Goal: Task Accomplishment & Management: Manage account settings

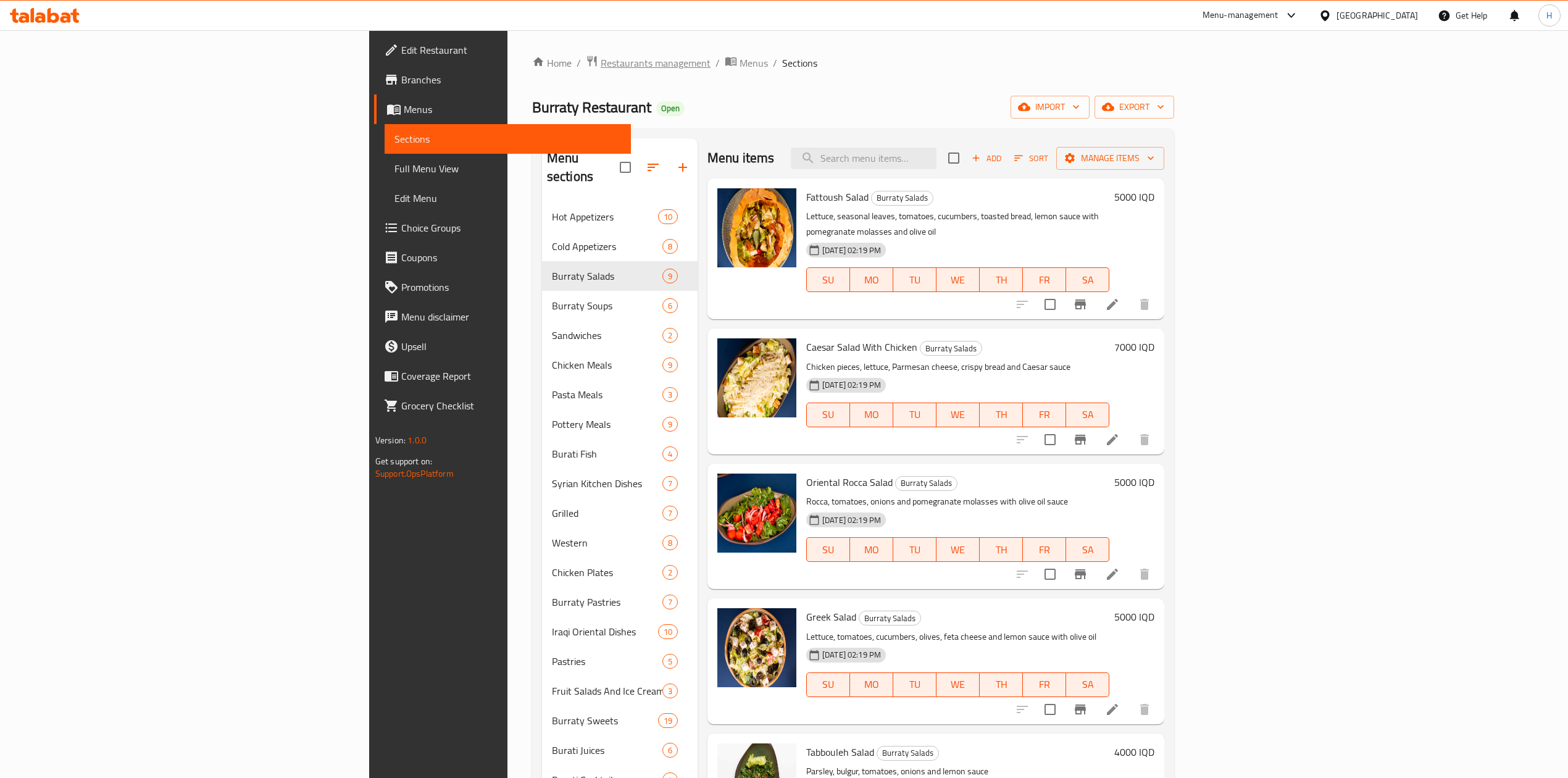
click at [601, 55] on span "Restaurants management" at bounding box center [655, 62] width 110 height 15
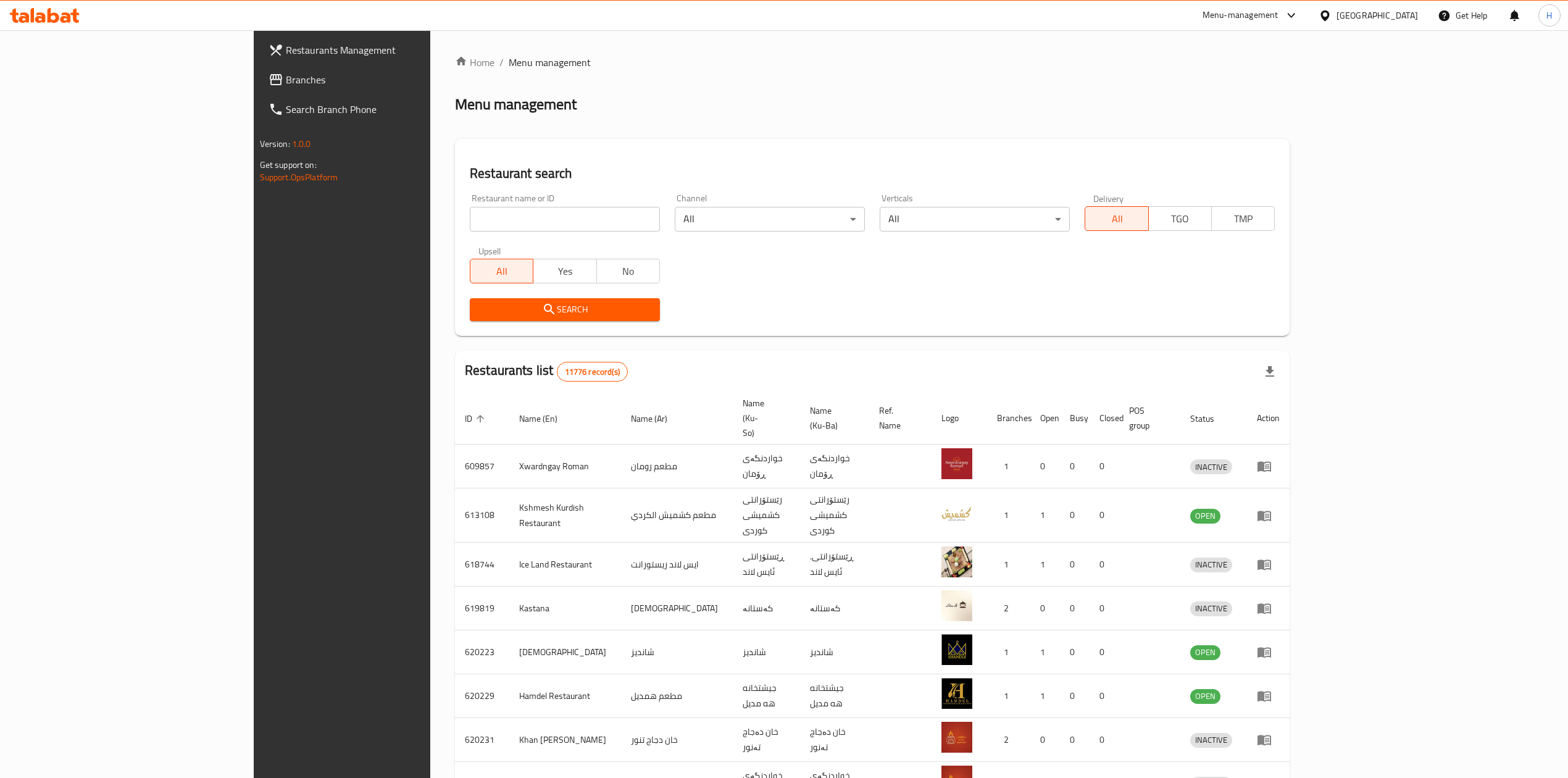
click at [421, 227] on div at bounding box center [784, 389] width 1568 height 778
click at [470, 227] on input "search" at bounding box center [565, 219] width 190 height 24
drag, startPoint x: 423, startPoint y: 224, endPoint x: 431, endPoint y: 221, distance: 8.5
click at [470, 224] on input "search" at bounding box center [565, 219] width 190 height 24
type input "ت"
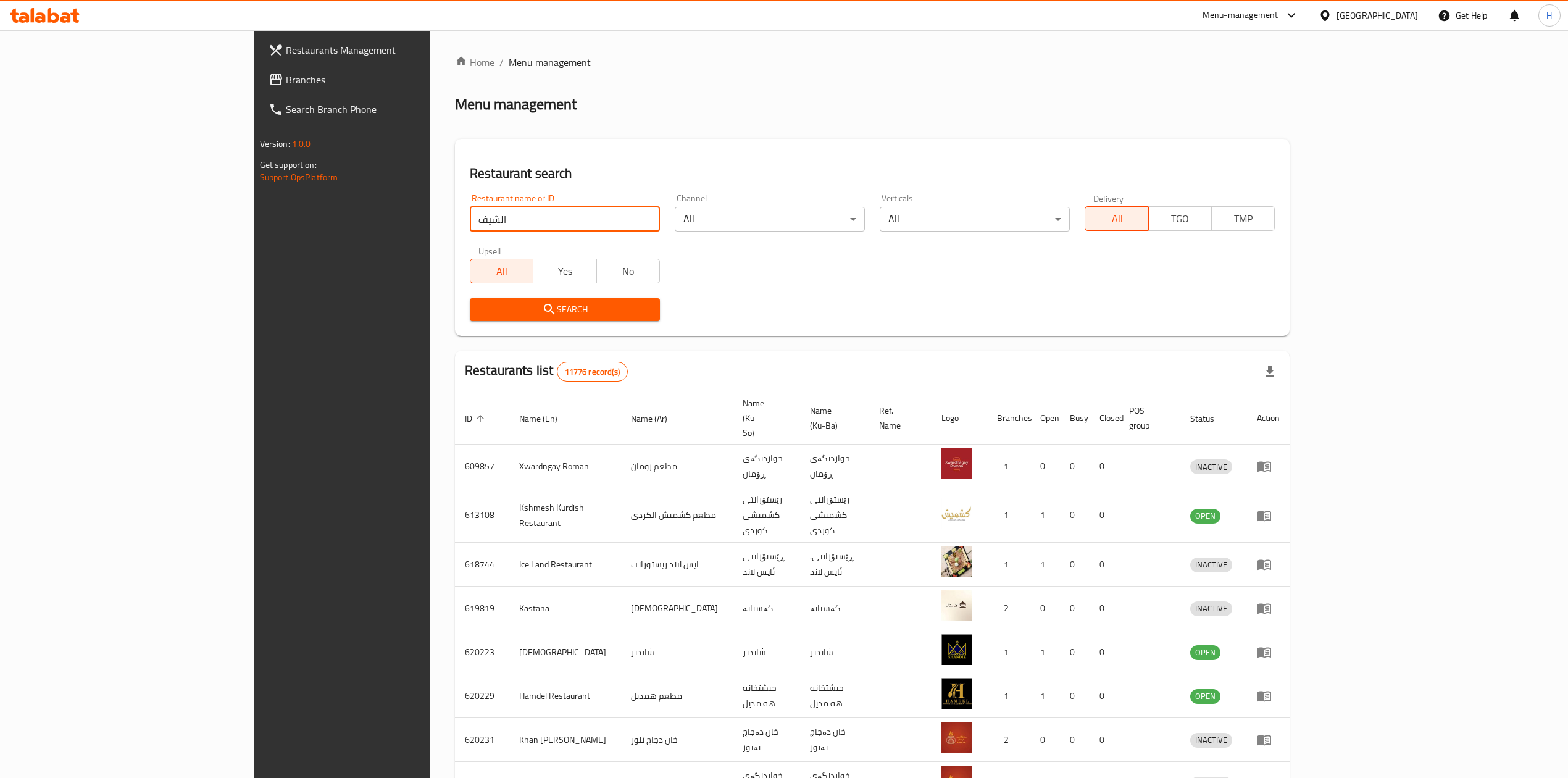
type input "الشيف علي"
click at [479, 314] on span "Search" at bounding box center [565, 309] width 170 height 15
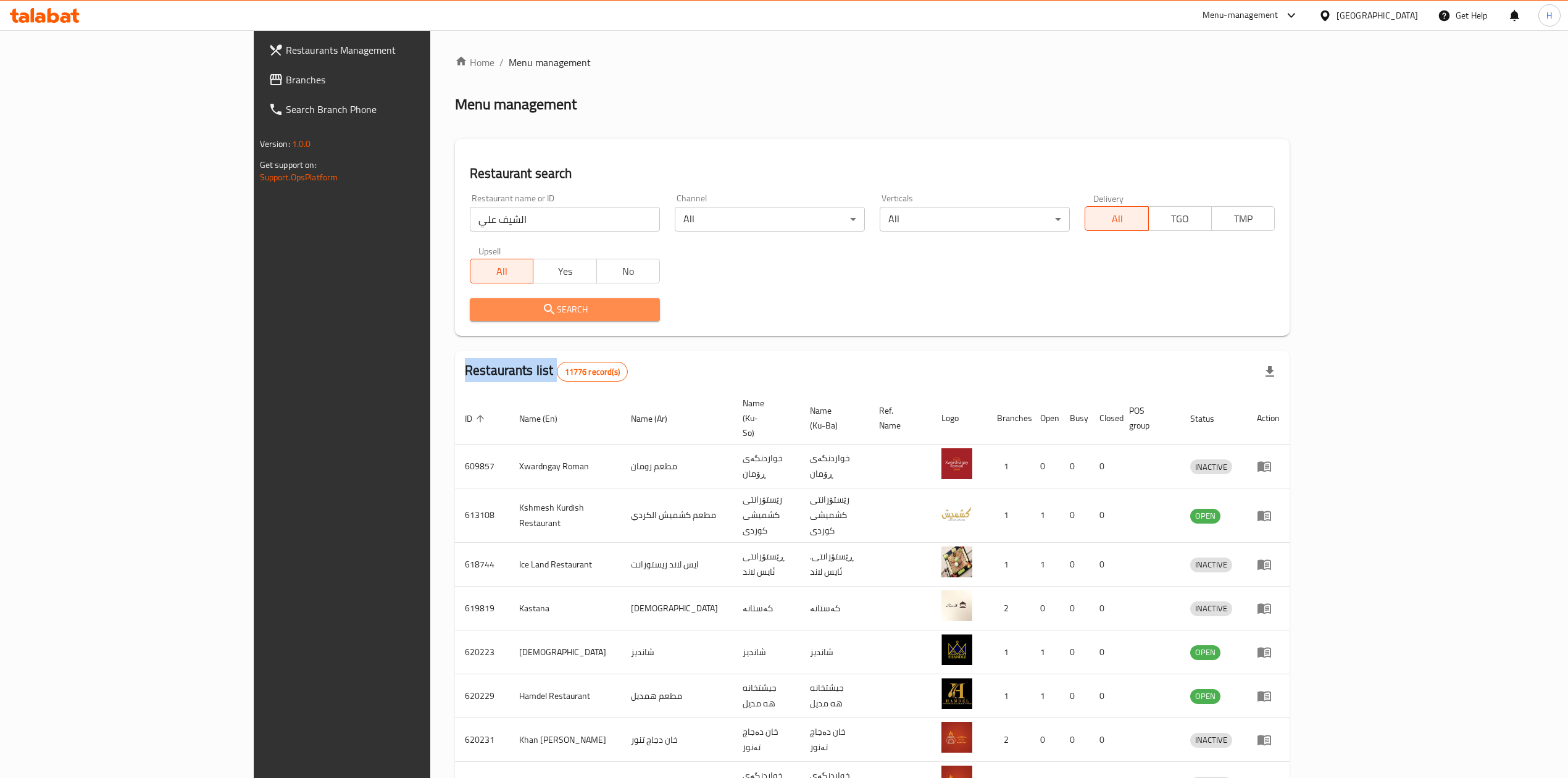
click at [463, 314] on div at bounding box center [784, 389] width 1568 height 778
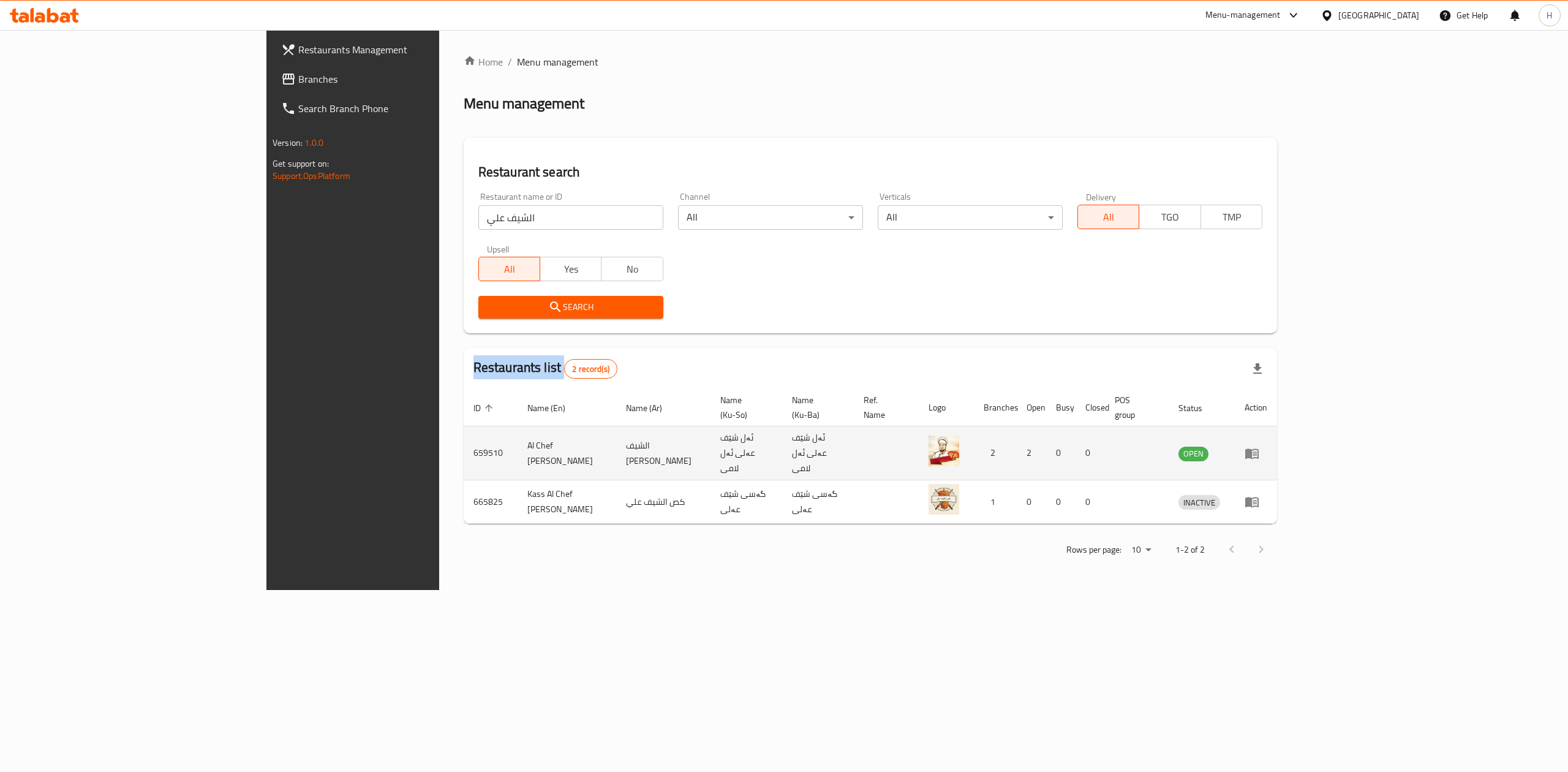
click at [1259, 448] on icon "enhanced table" at bounding box center [1252, 453] width 14 height 10
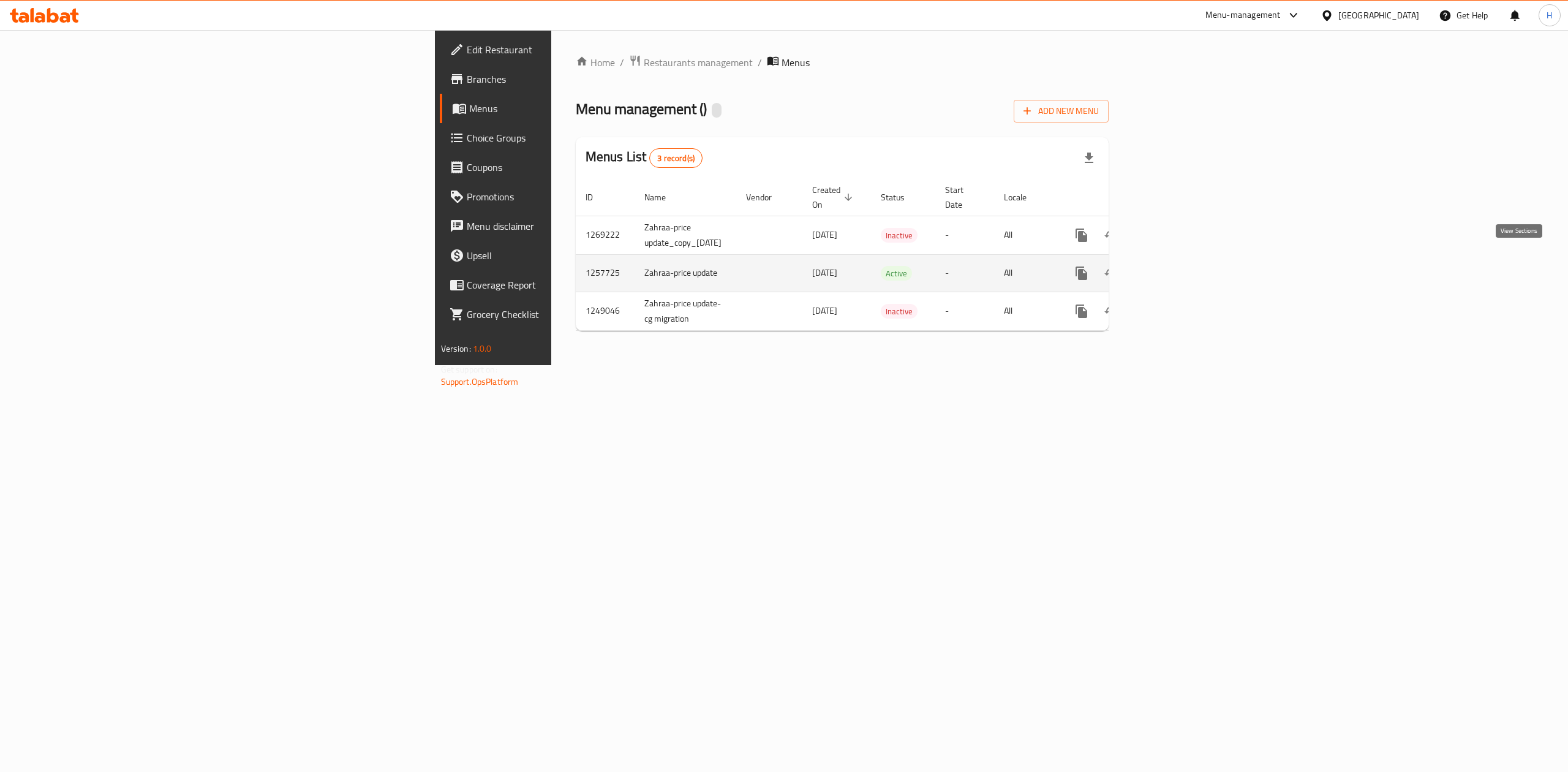
click at [1178, 266] on icon "enhanced table" at bounding box center [1170, 273] width 14 height 14
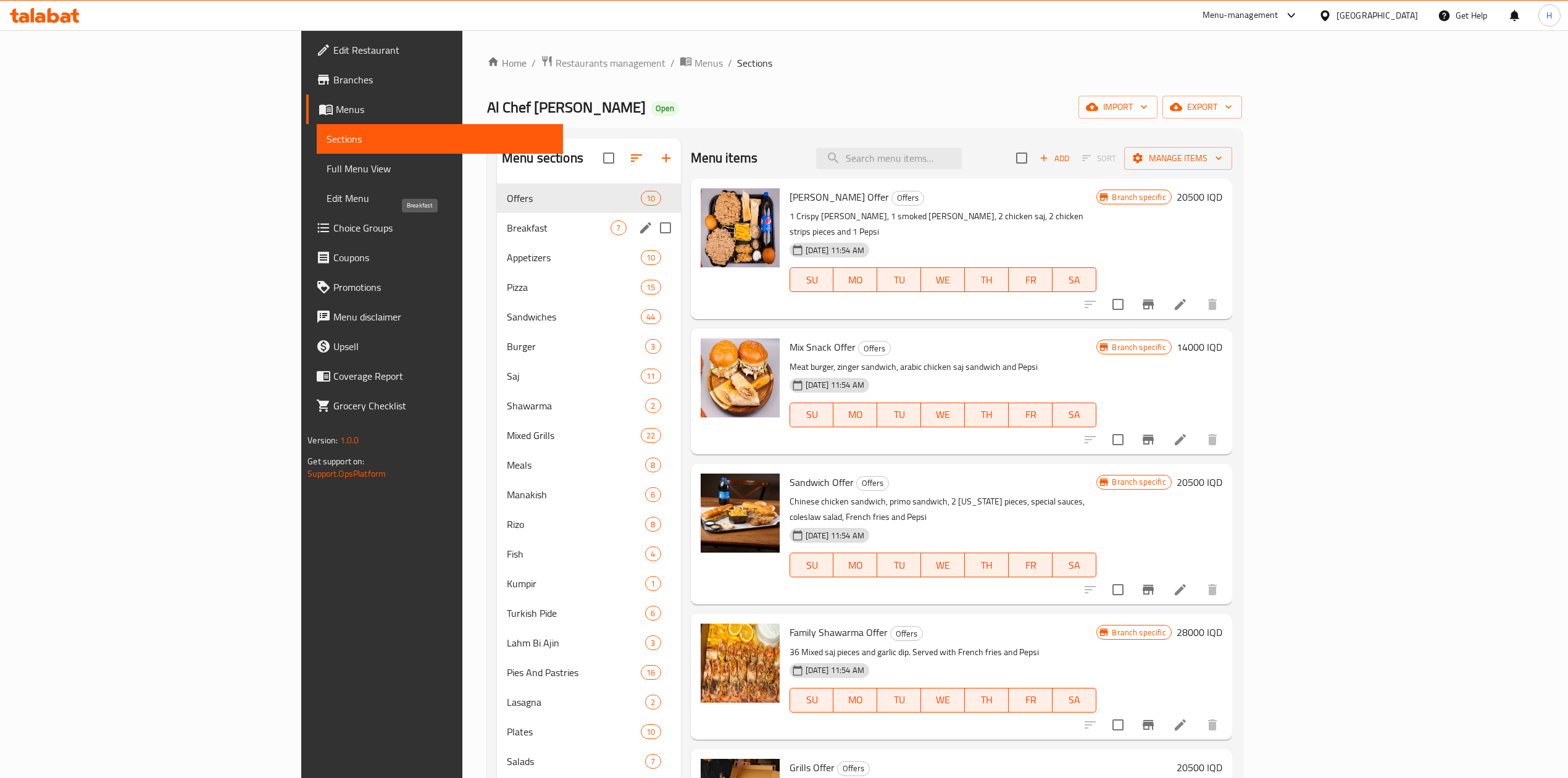
click at [507, 227] on span "Breakfast" at bounding box center [559, 228] width 105 height 15
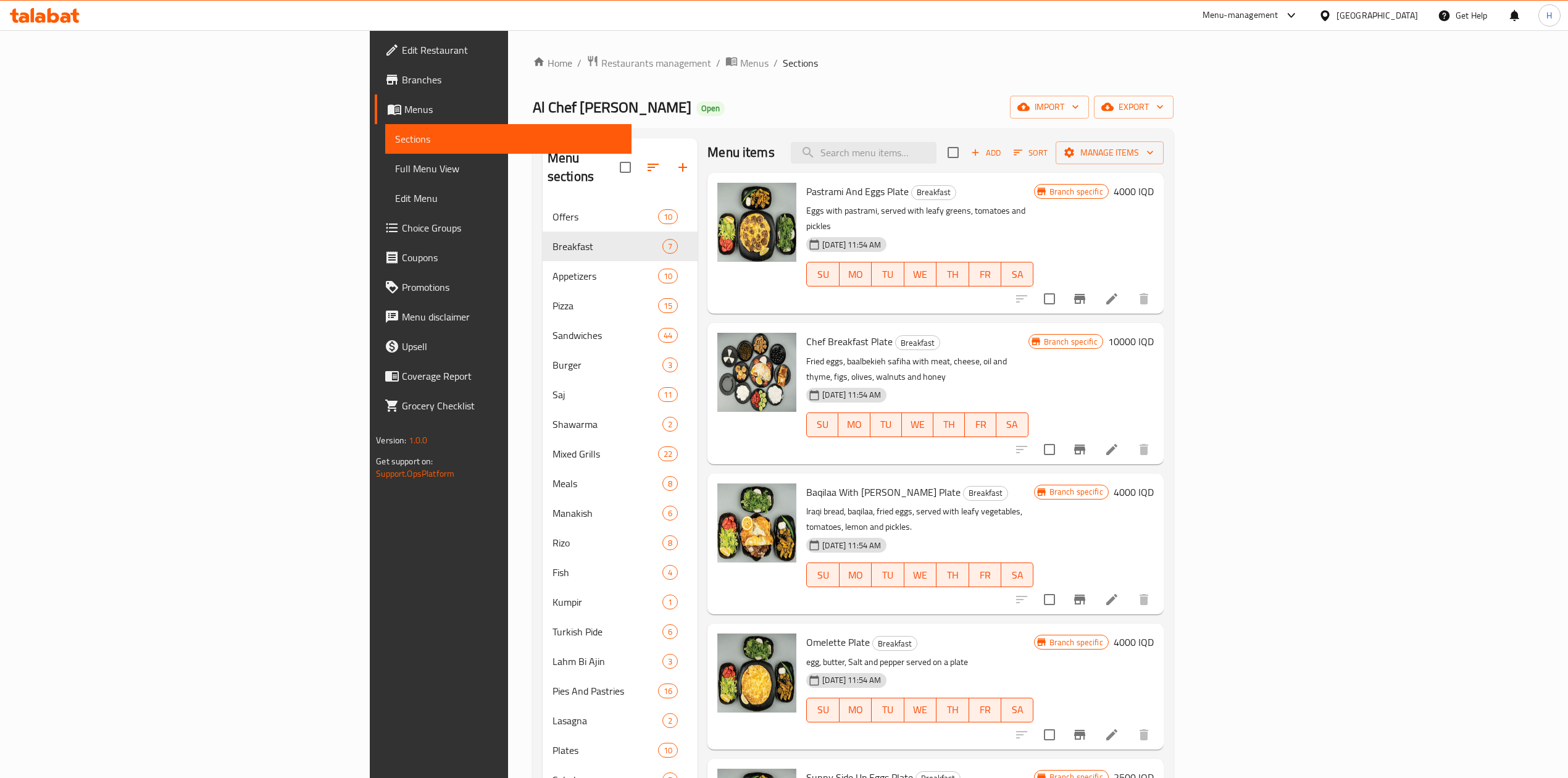
scroll to position [364, 0]
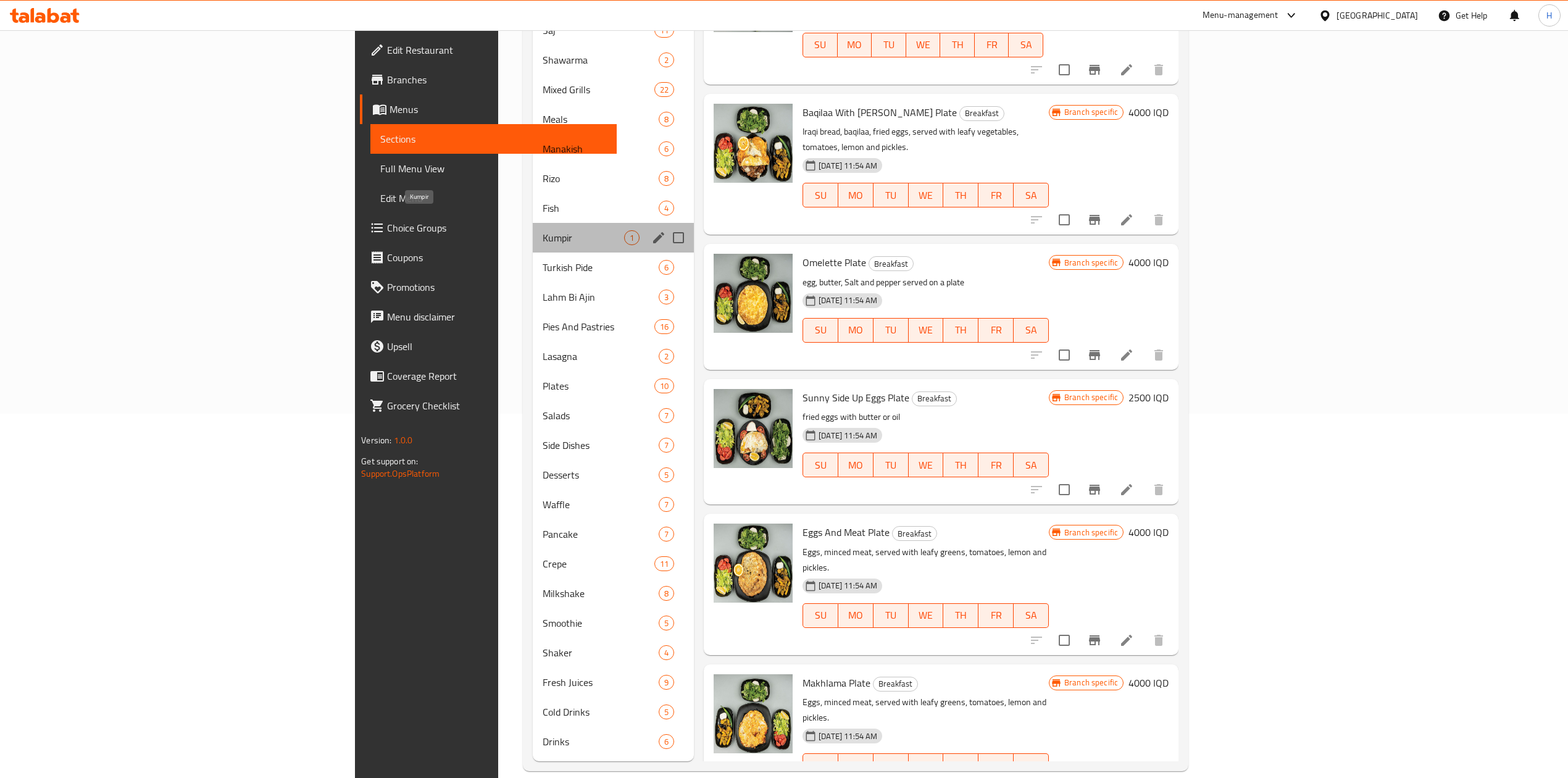
click at [543, 230] on span "Kumpir" at bounding box center [583, 238] width 82 height 15
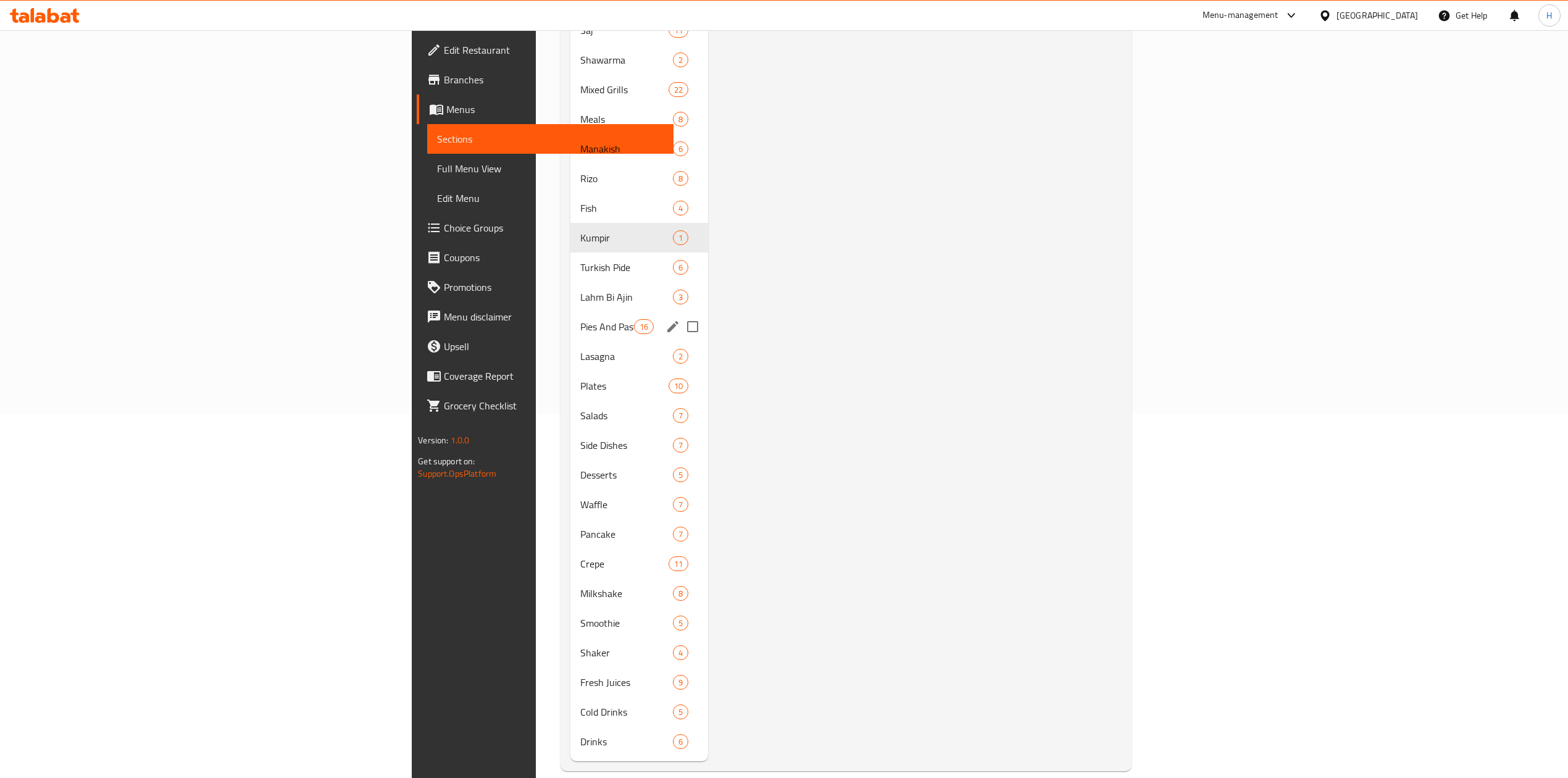
click at [570, 312] on div "Pies And Pastries 16" at bounding box center [639, 326] width 138 height 30
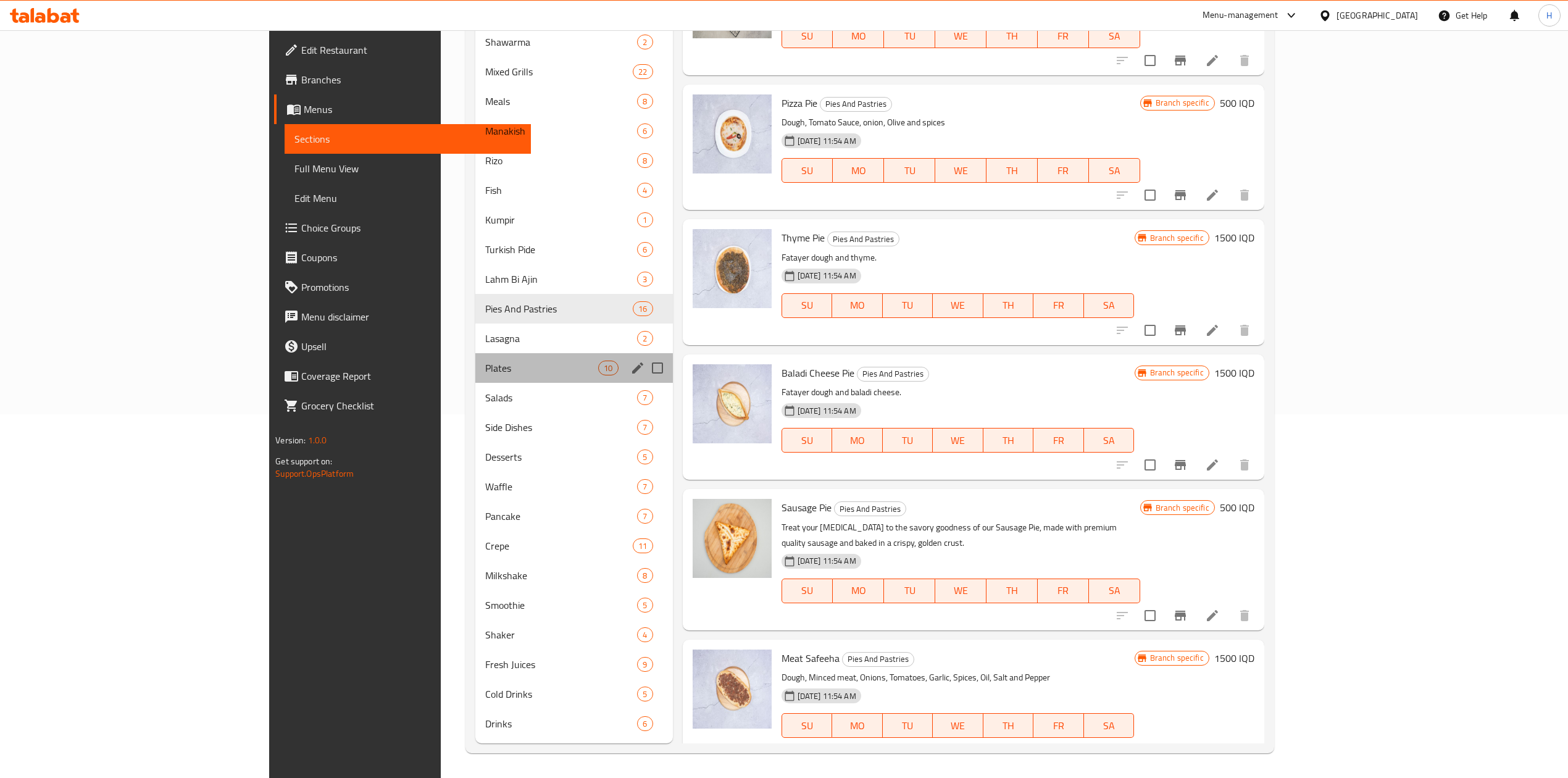
click at [475, 357] on div "Plates 10" at bounding box center [574, 368] width 197 height 30
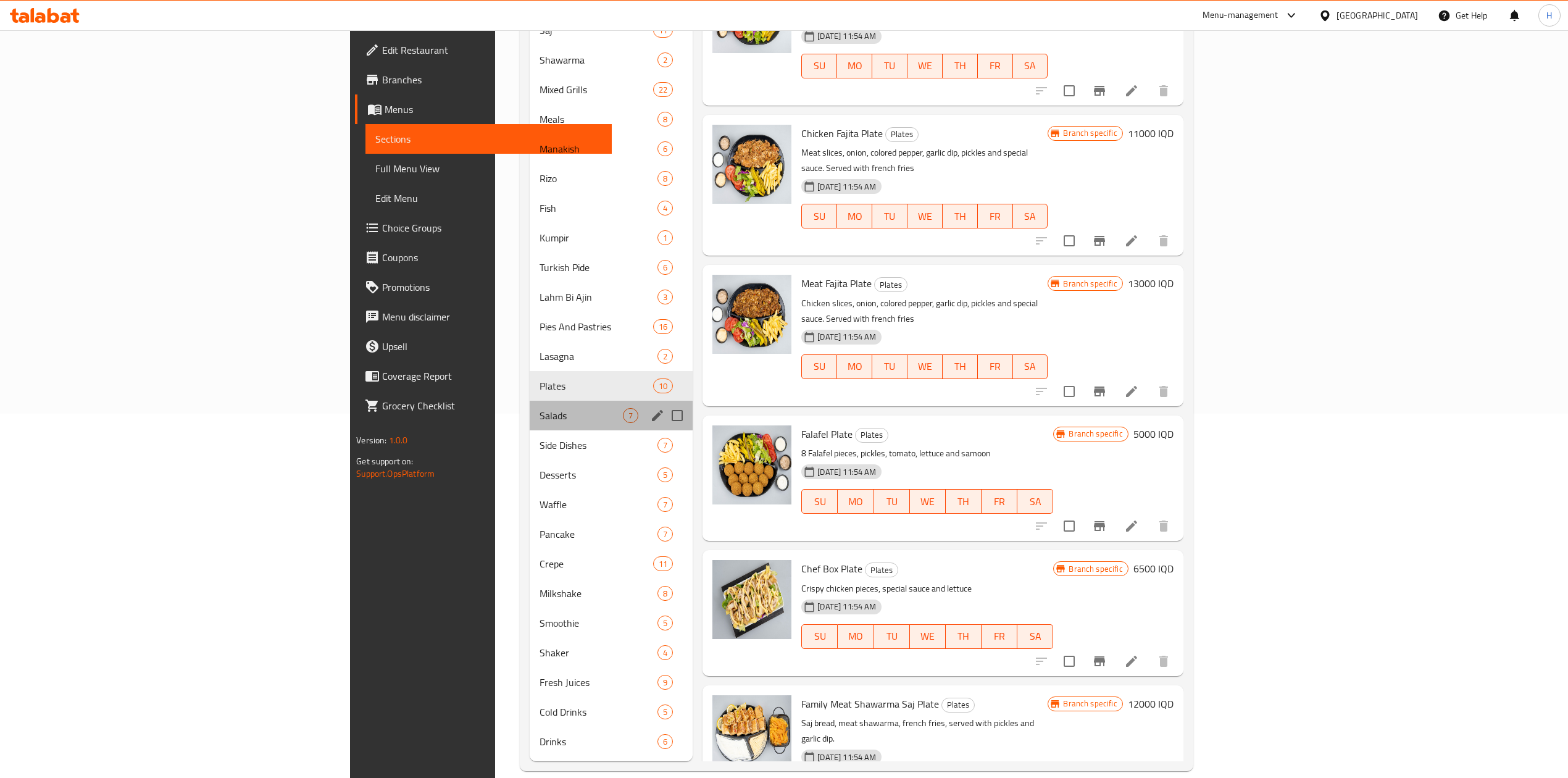
click at [530, 401] on div "Salads 7" at bounding box center [612, 415] width 164 height 30
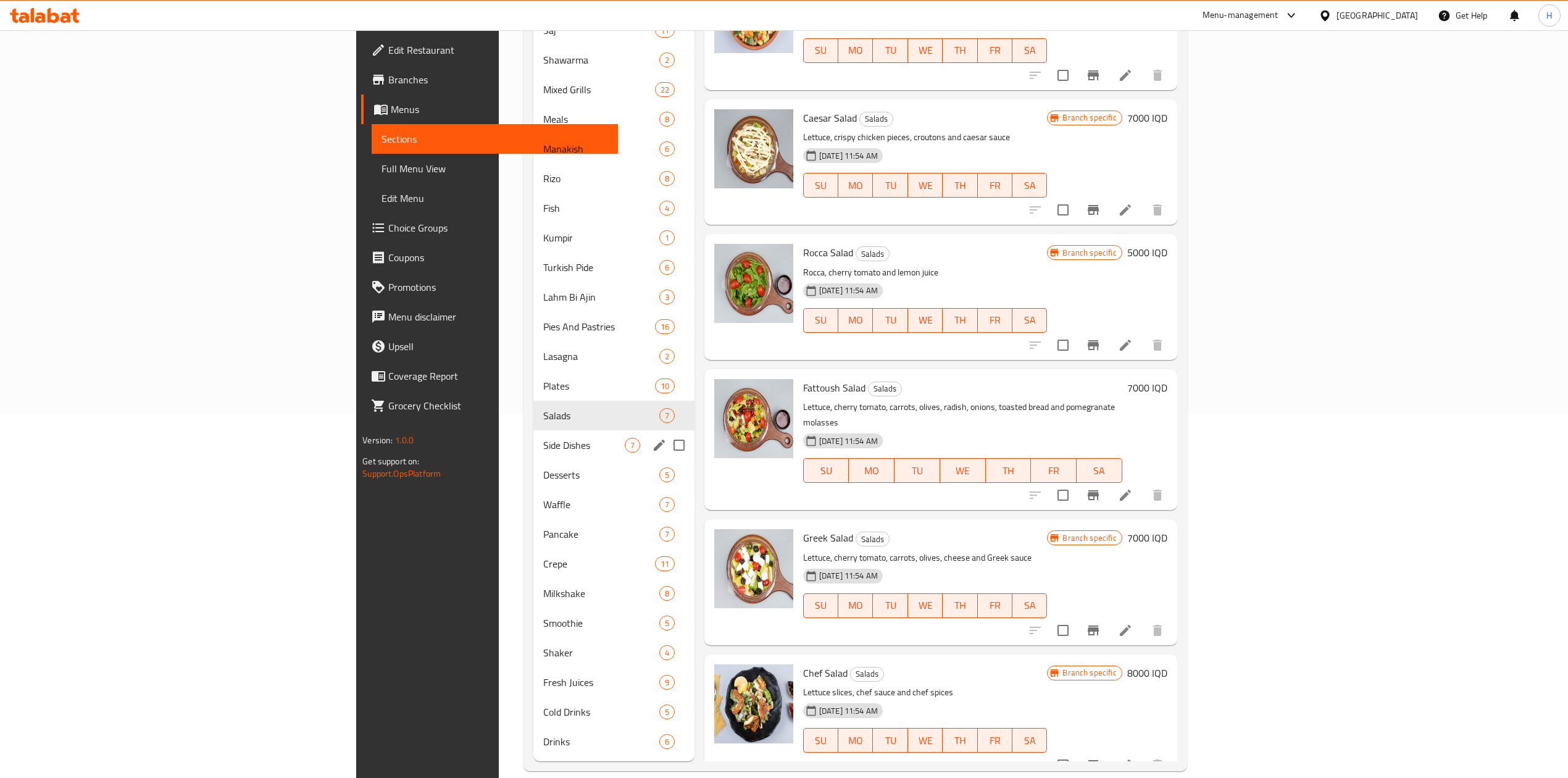
click at [543, 467] on span "Desserts" at bounding box center [601, 475] width 115 height 15
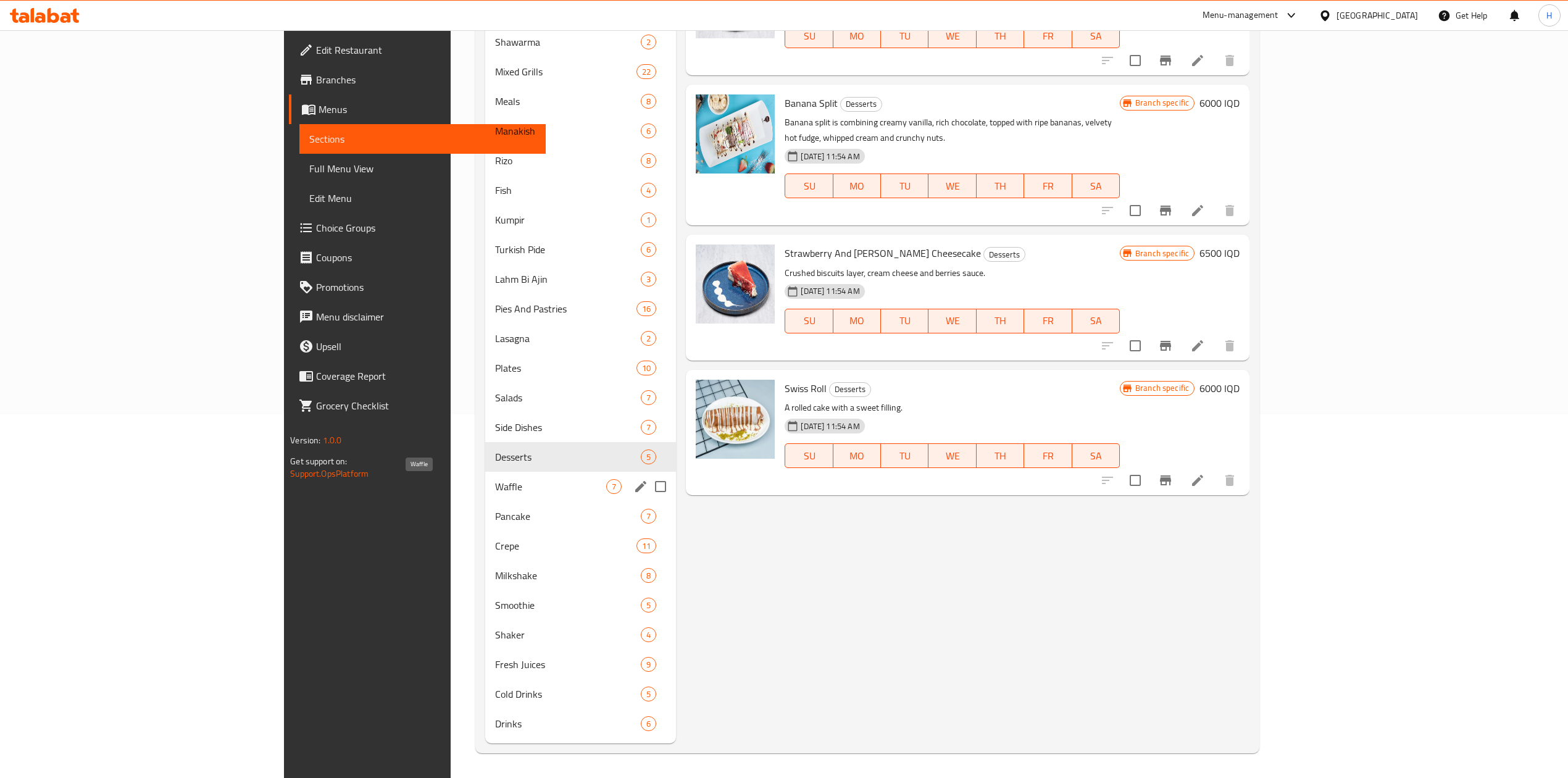
click at [495, 482] on span "Waffle" at bounding box center [550, 487] width 111 height 15
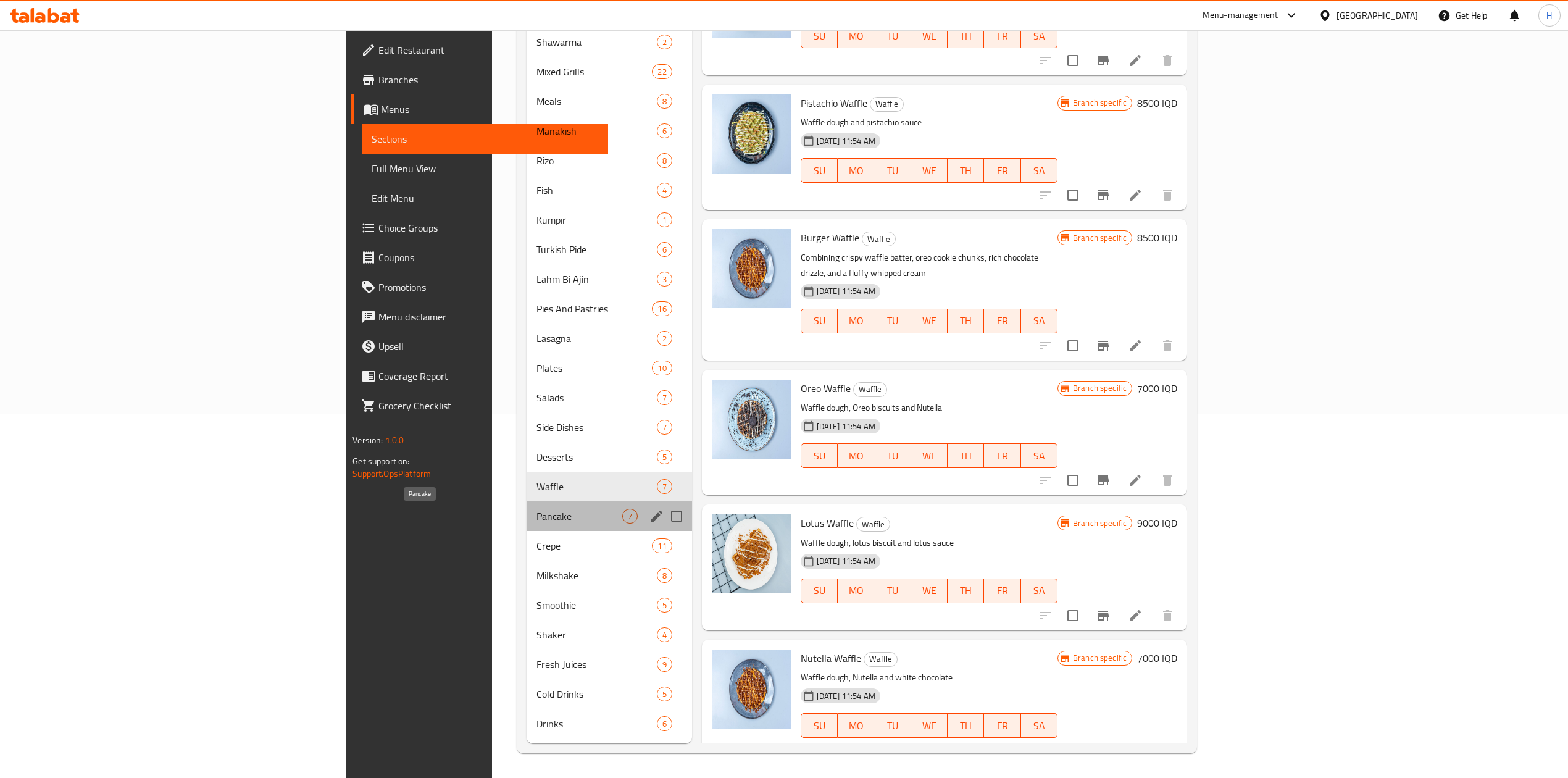
drag, startPoint x: 346, startPoint y: 518, endPoint x: 345, endPoint y: 525, distance: 7.1
click at [536, 518] on span "Pancake" at bounding box center [578, 516] width 85 height 15
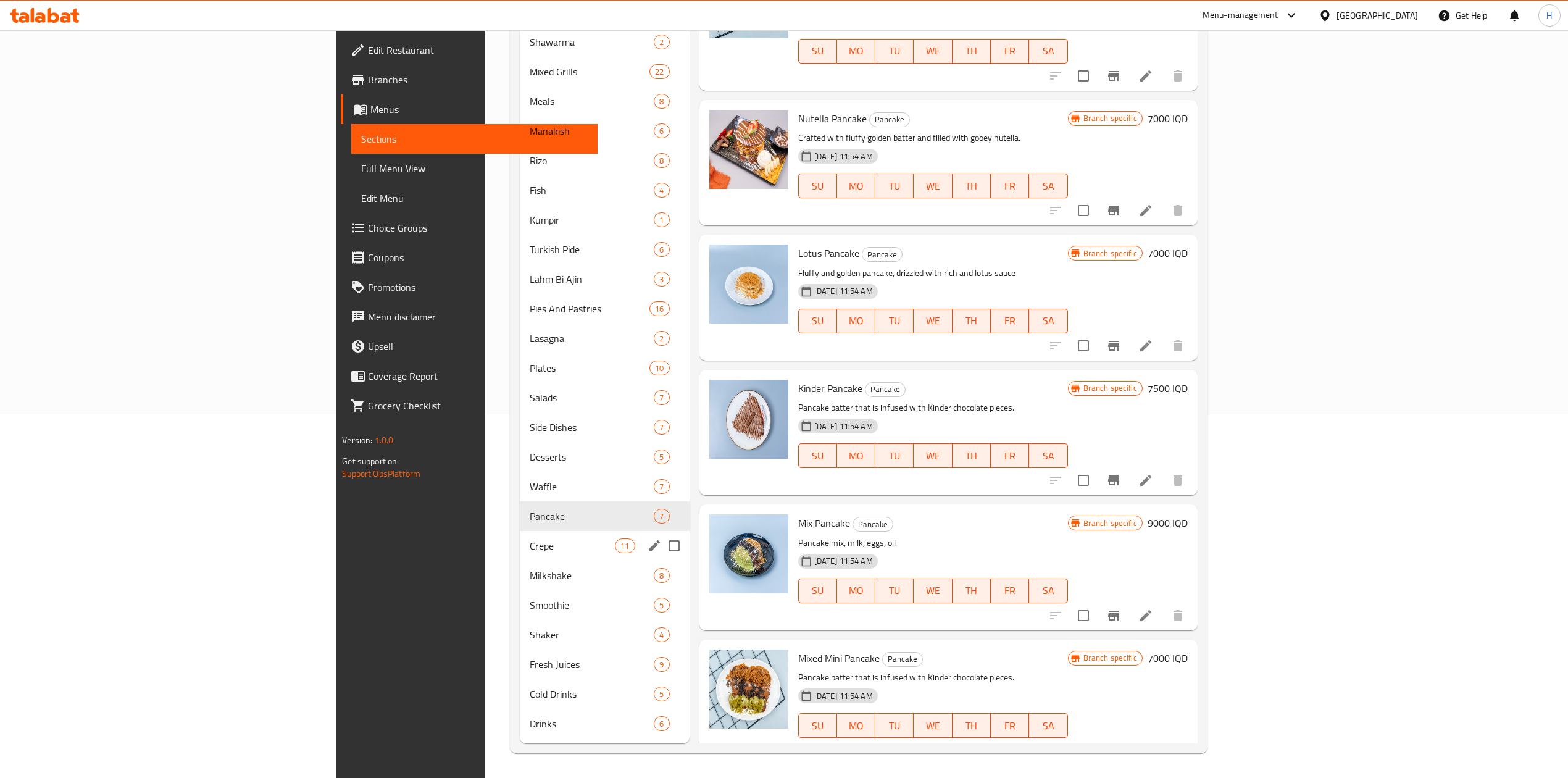
click at [530, 539] on span "Crepe" at bounding box center [572, 546] width 85 height 15
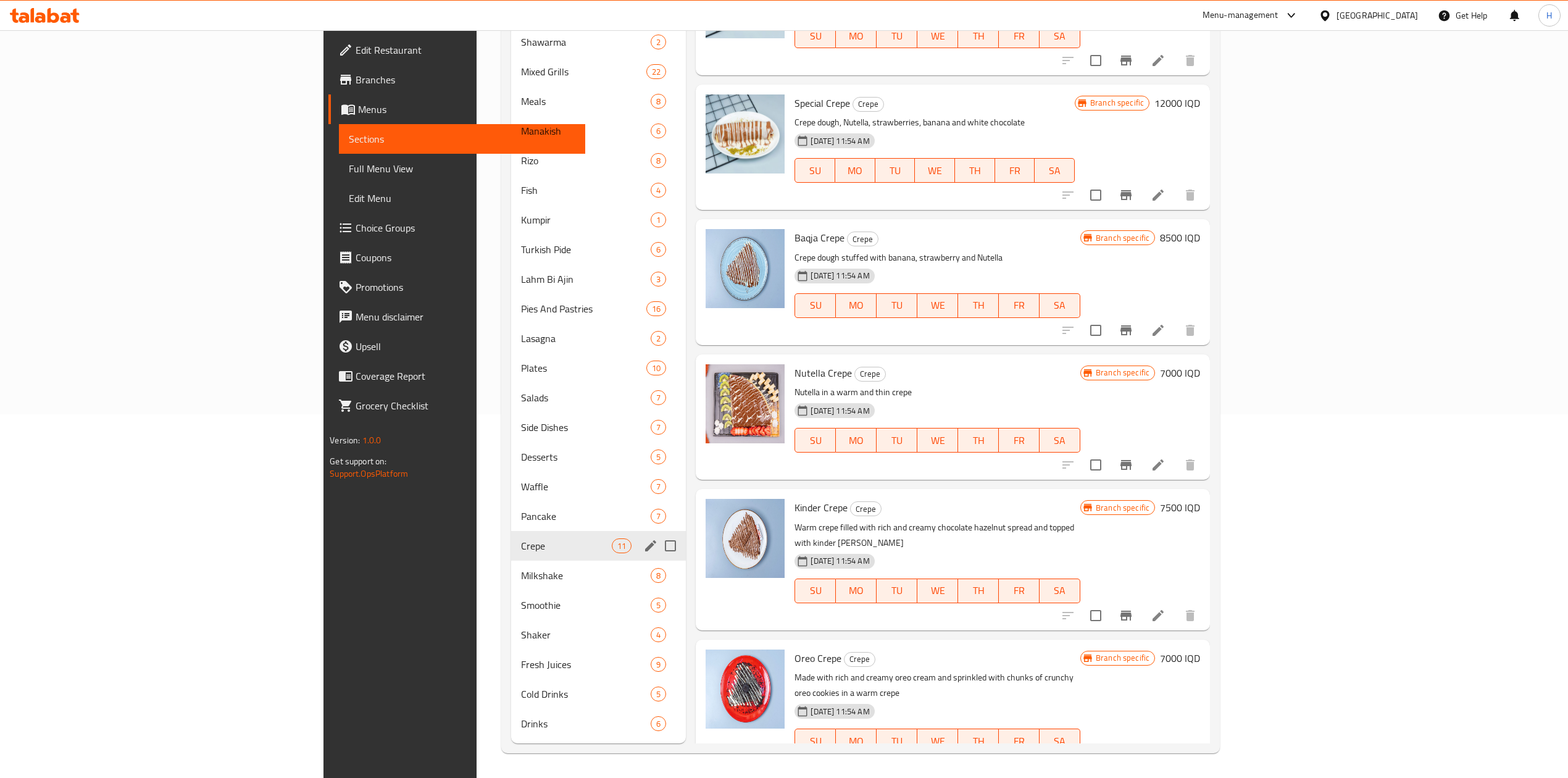
click at [511, 564] on div "Milkshake 8" at bounding box center [598, 575] width 174 height 30
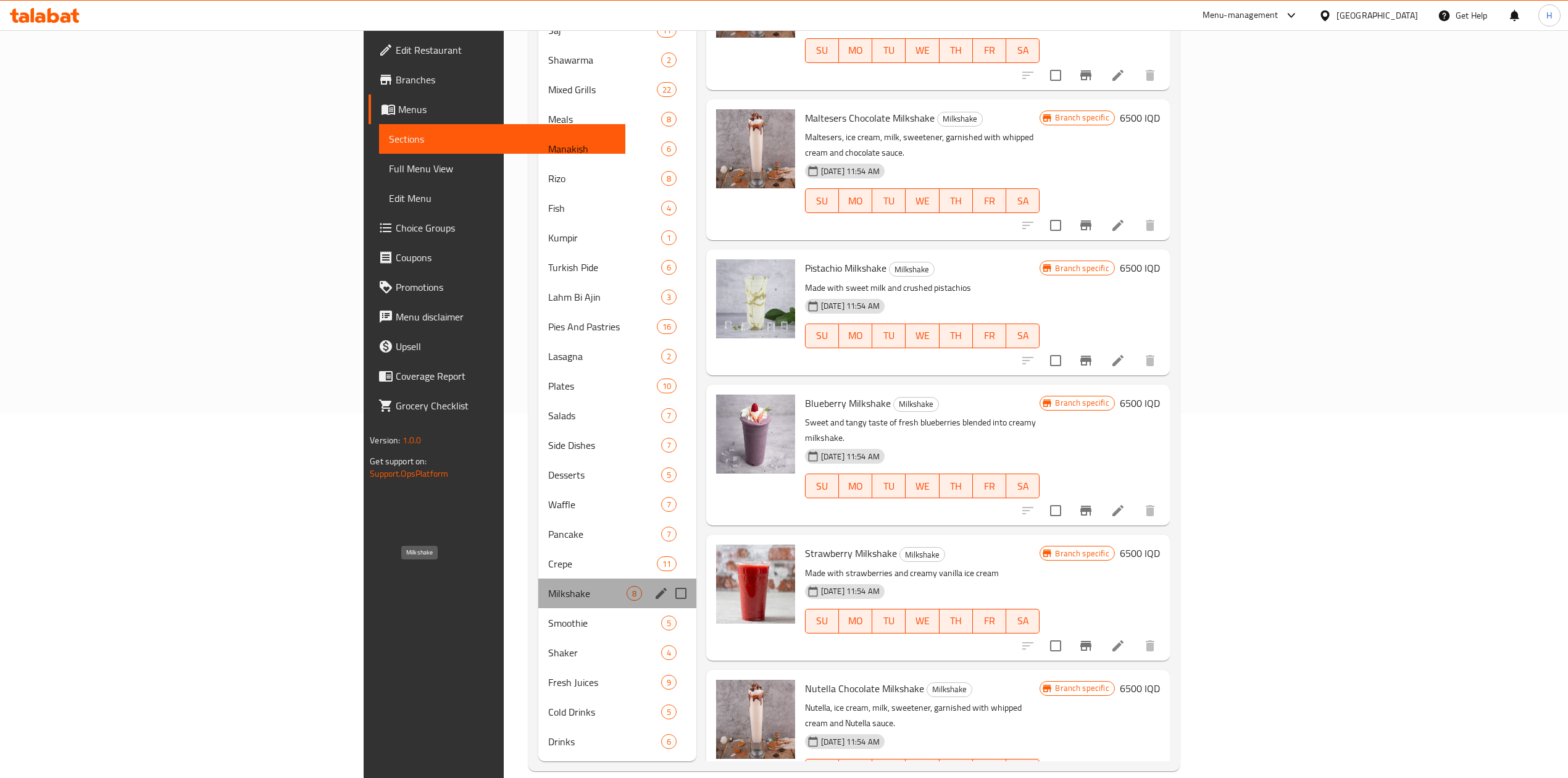
click at [548, 586] on span "Milkshake" at bounding box center [587, 593] width 78 height 15
drag, startPoint x: 326, startPoint y: 623, endPoint x: 320, endPoint y: 631, distance: 10.0
click at [539, 638] on div "Shaker 4" at bounding box center [617, 652] width 158 height 30
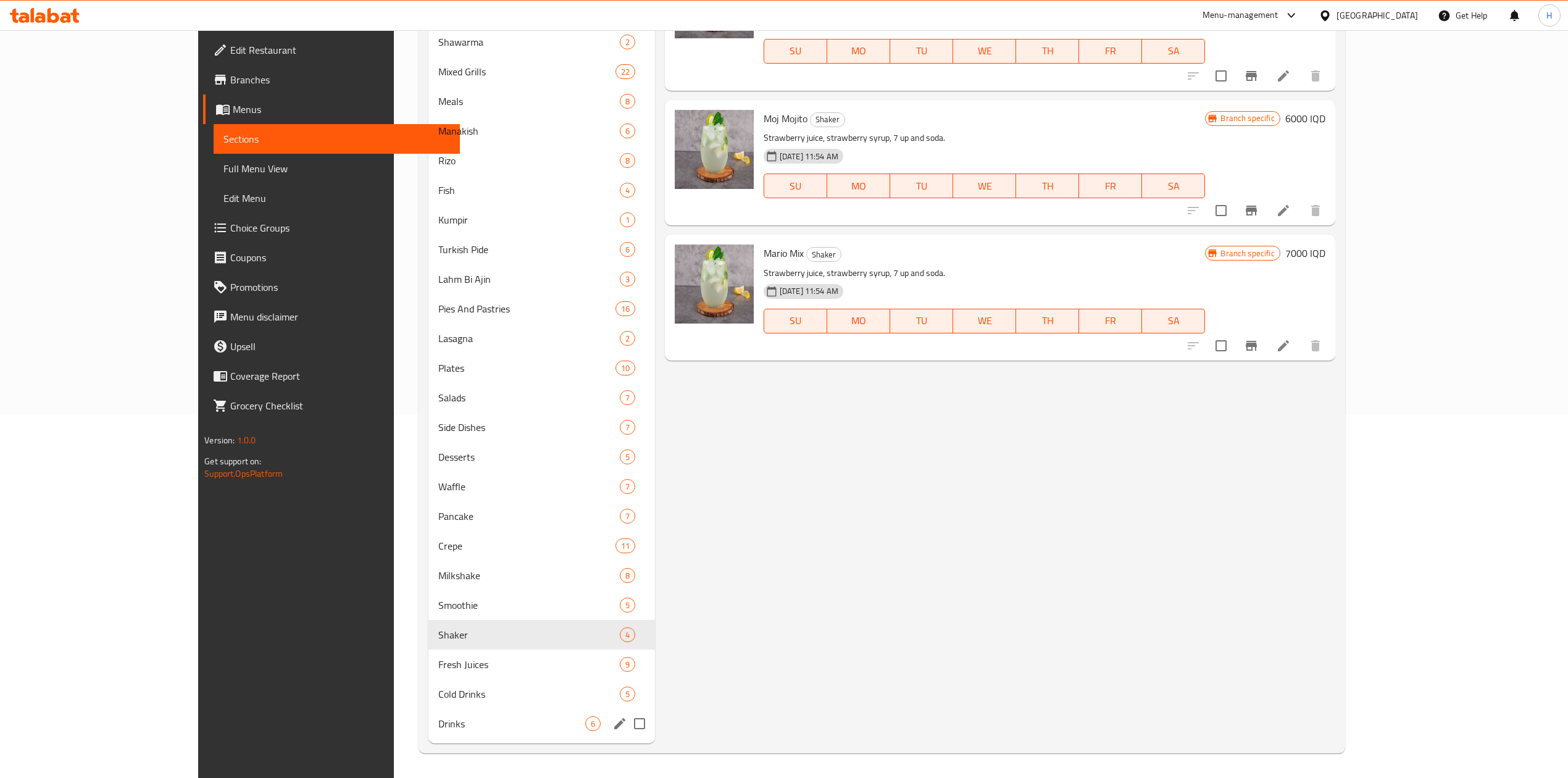
click at [428, 731] on div "Drinks 6" at bounding box center [541, 724] width 226 height 30
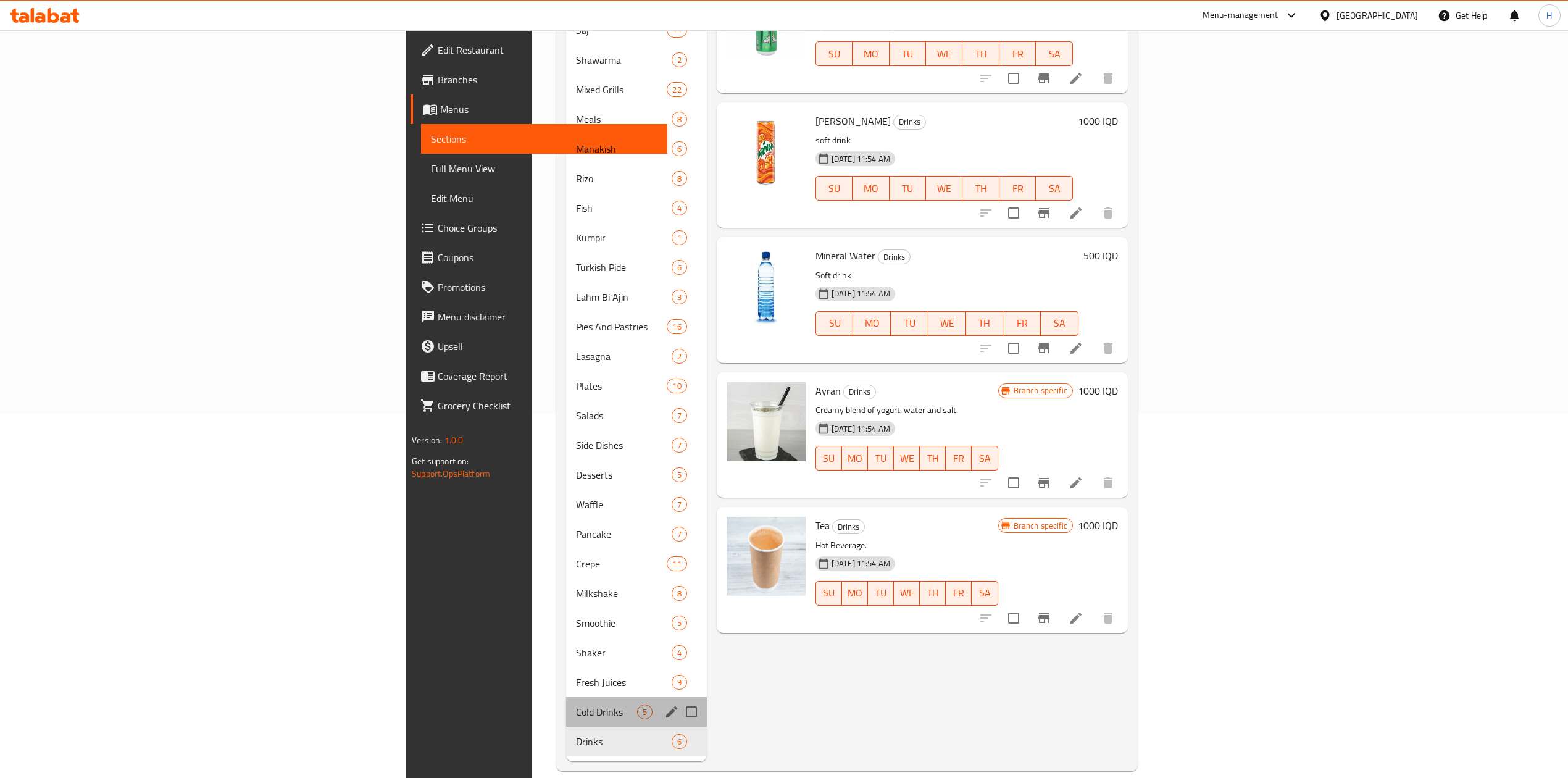
click at [566, 697] on div "Cold Drinks 5" at bounding box center [636, 711] width 140 height 30
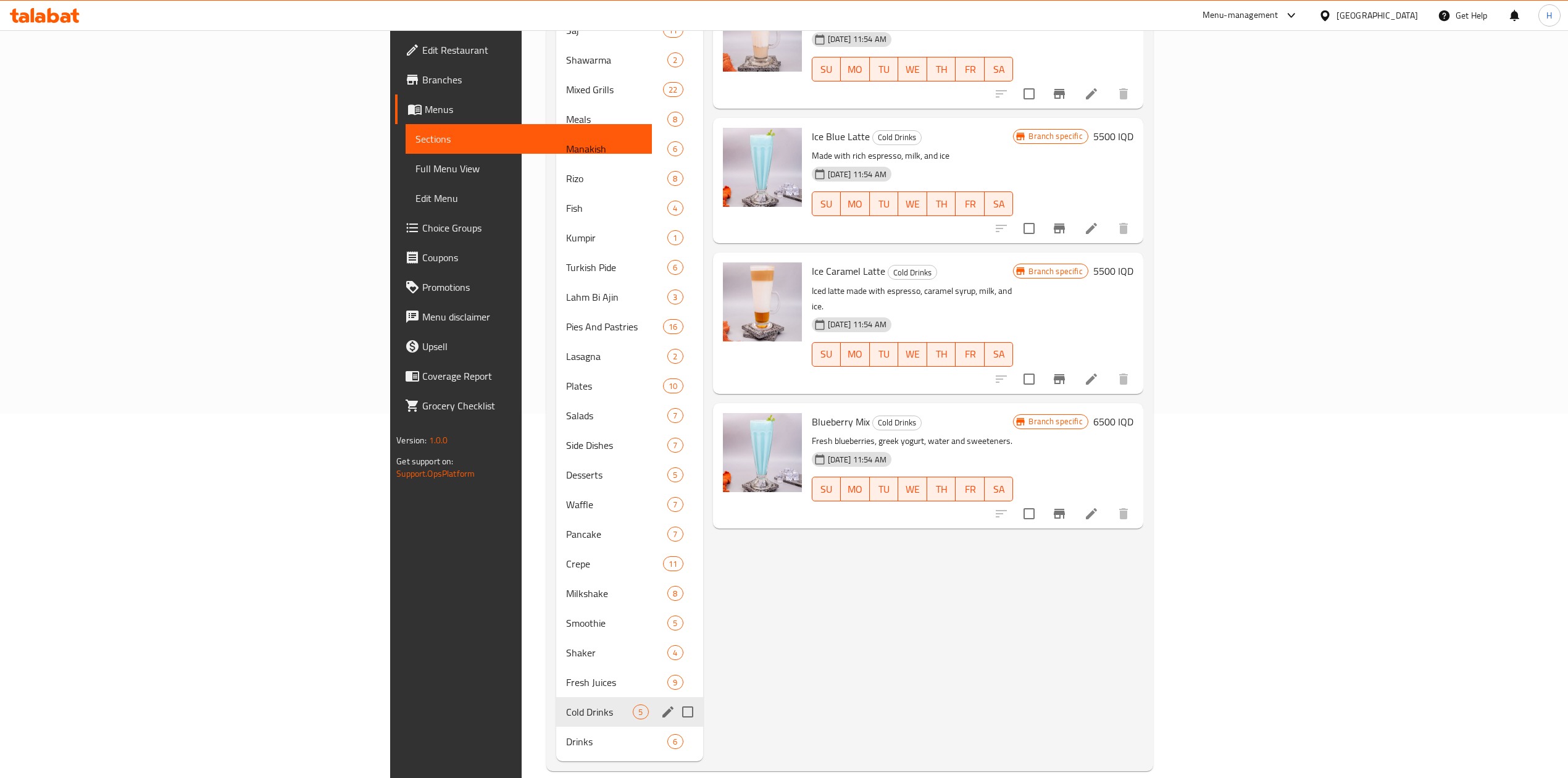
click at [556, 674] on div "Fresh Juices 9" at bounding box center [629, 682] width 147 height 30
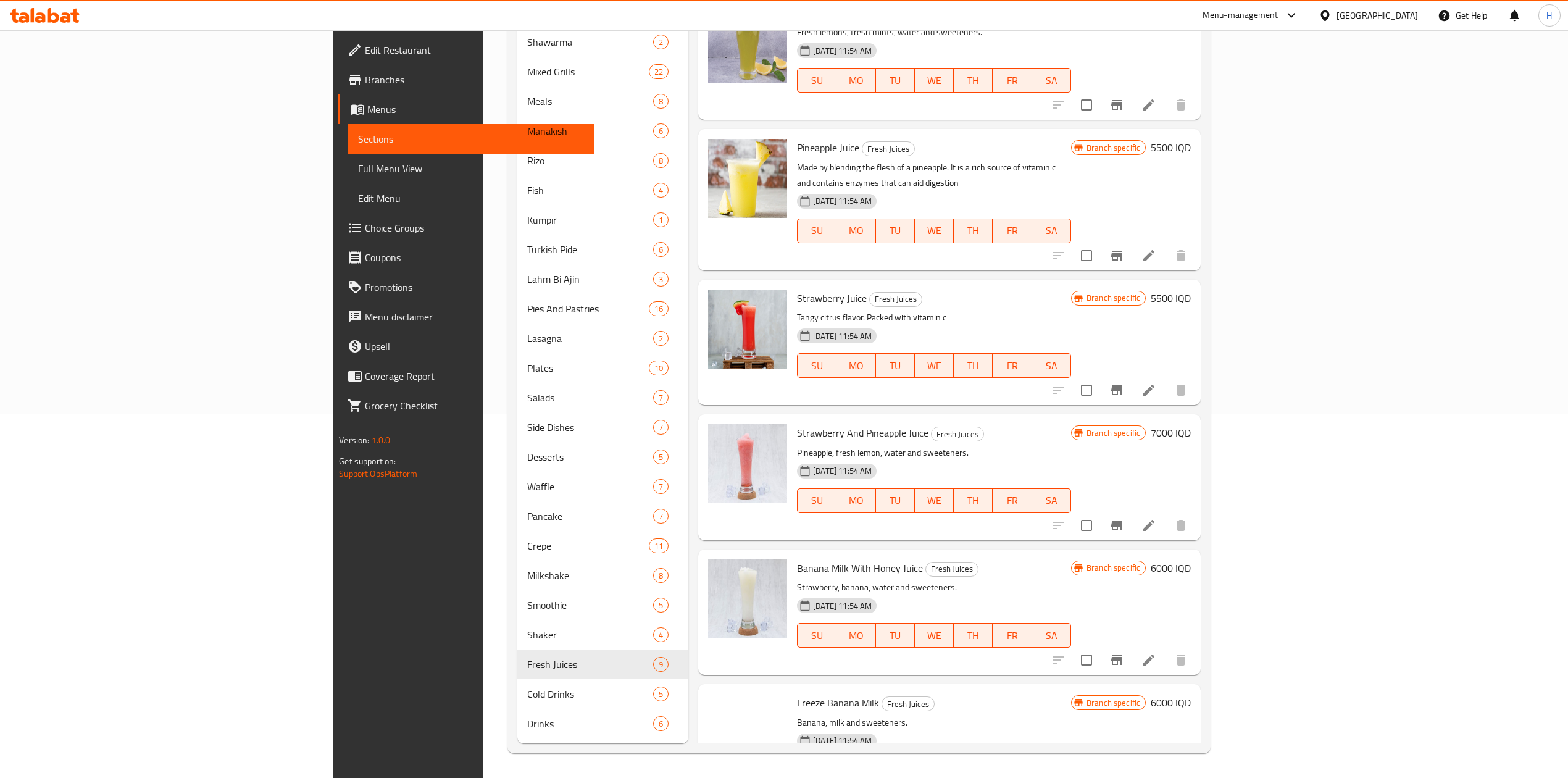
scroll to position [275, 0]
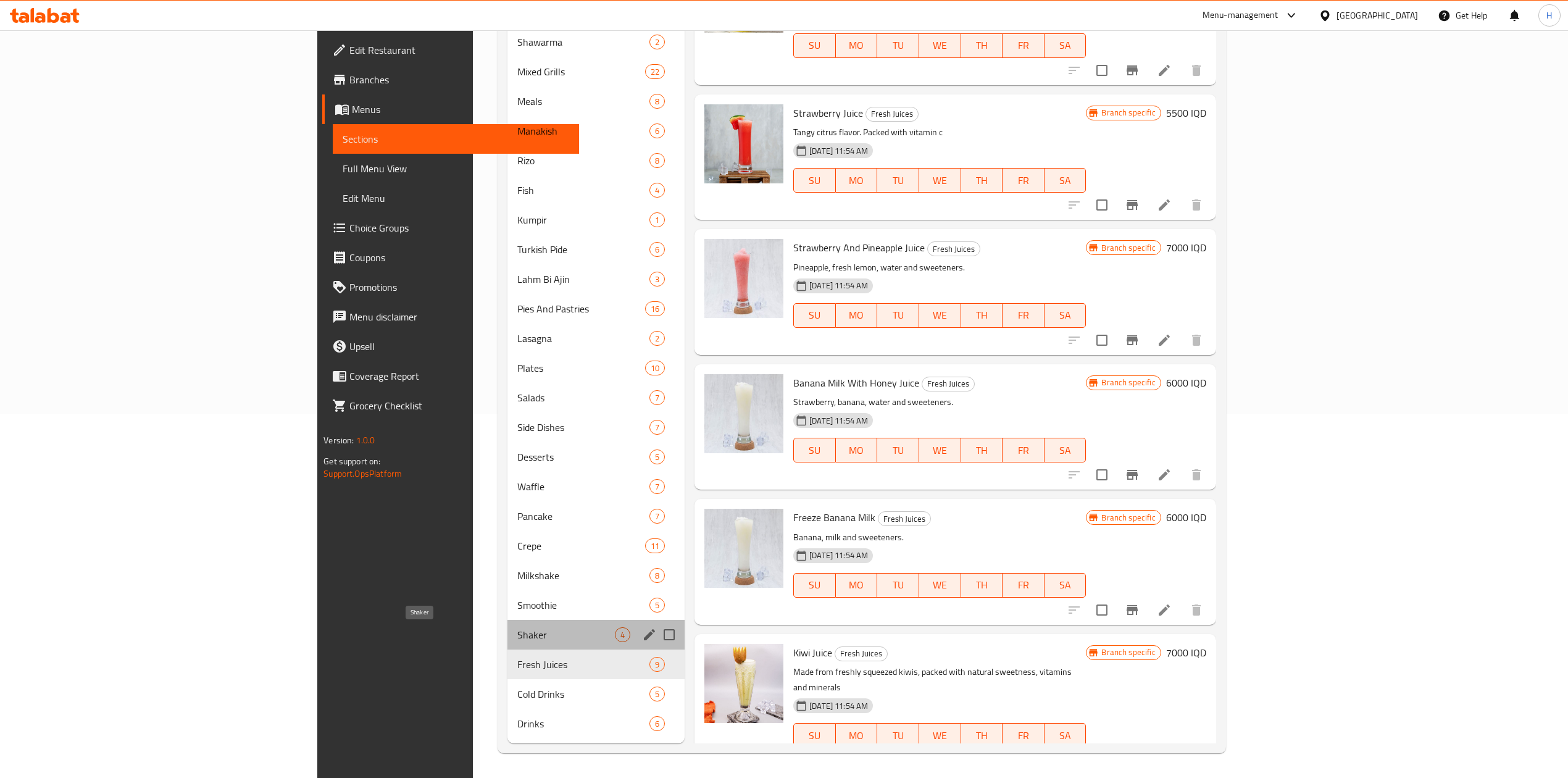
click at [518, 640] on span "Shaker" at bounding box center [566, 634] width 97 height 15
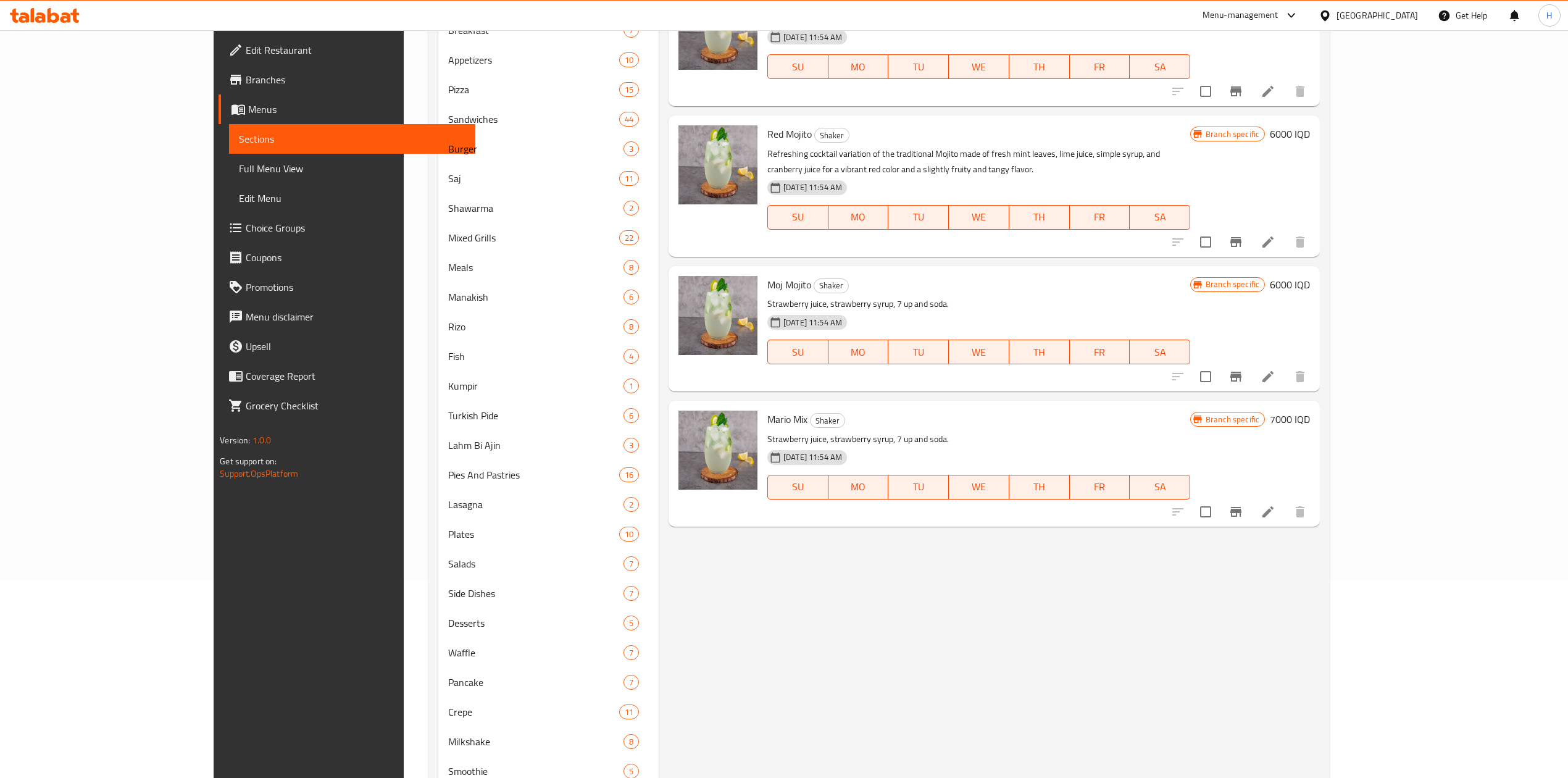
scroll to position [364, 0]
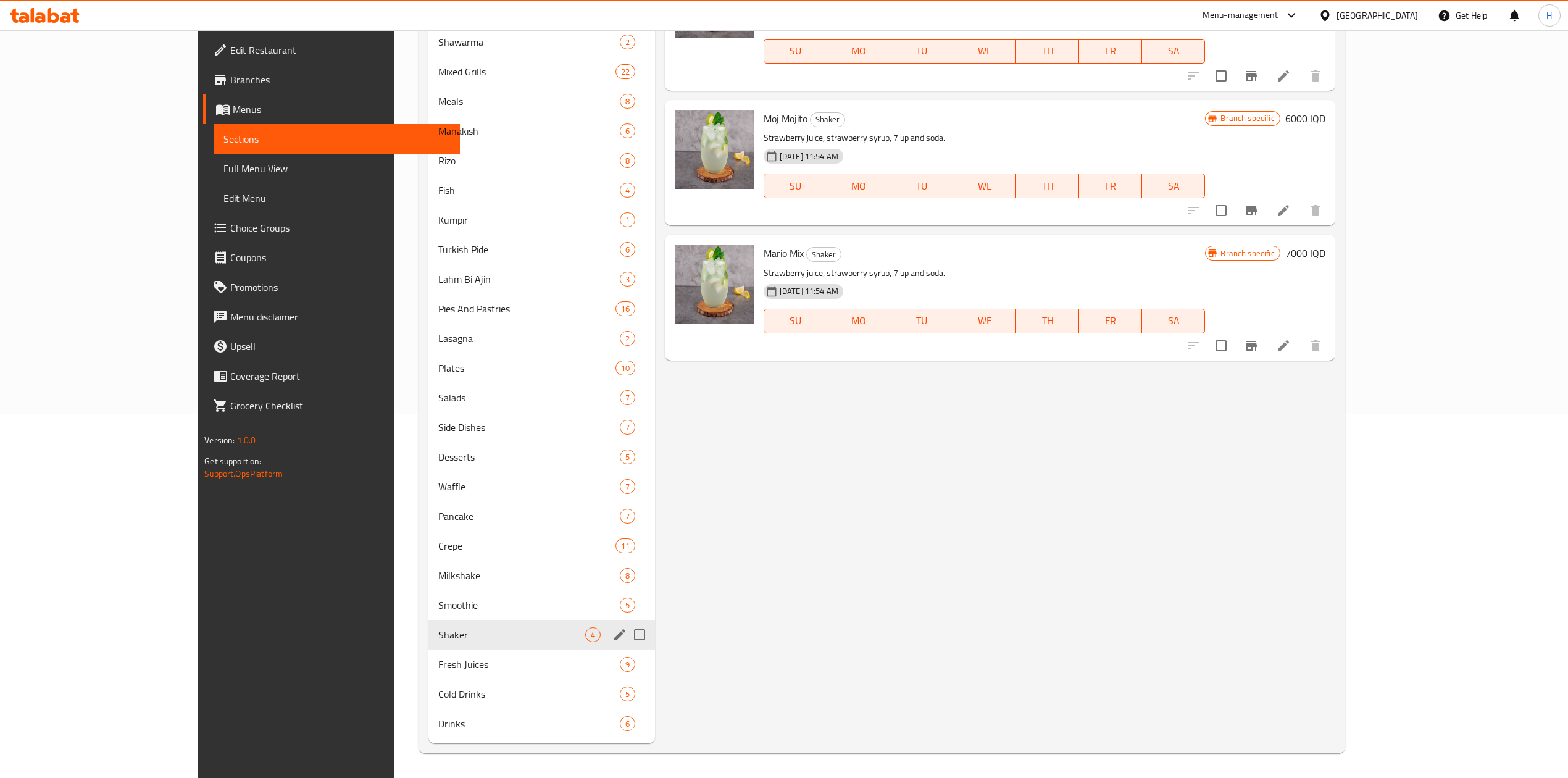
click at [428, 621] on div "Shaker 4" at bounding box center [541, 634] width 226 height 30
click at [438, 599] on span "Smoothie" at bounding box center [511, 605] width 147 height 15
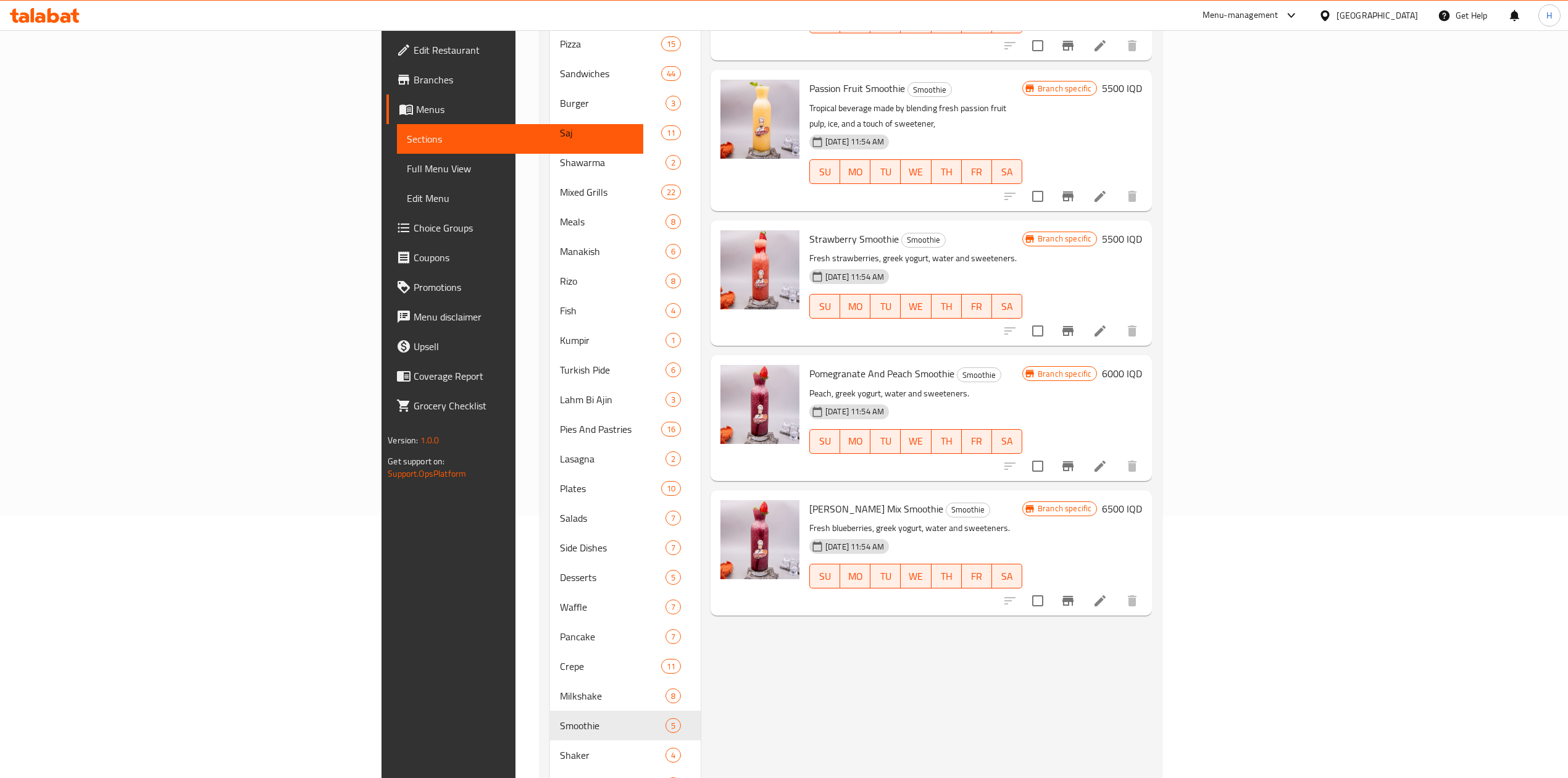
scroll to position [364, 0]
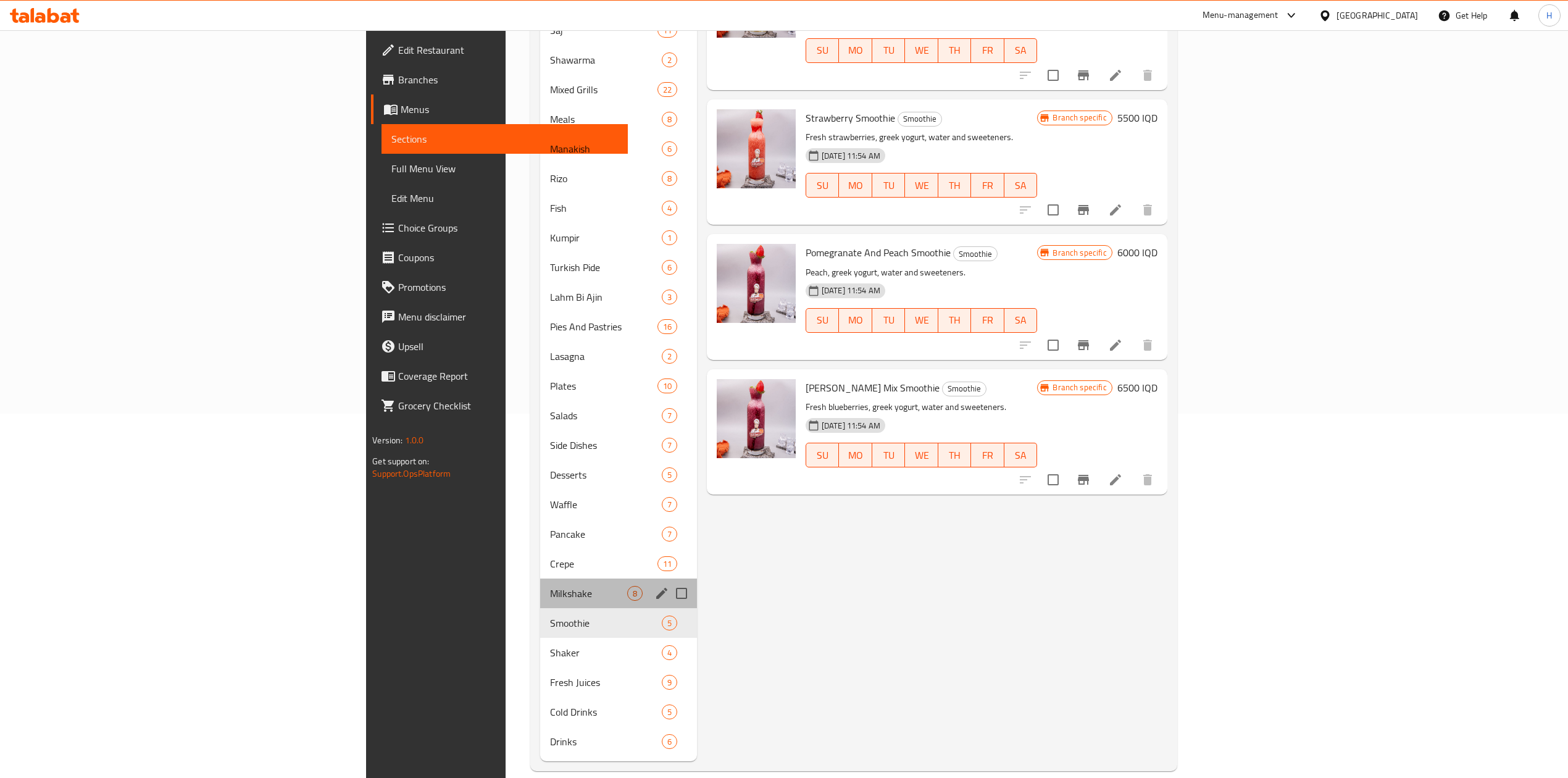
click at [540, 587] on div "Milkshake 8" at bounding box center [618, 593] width 157 height 30
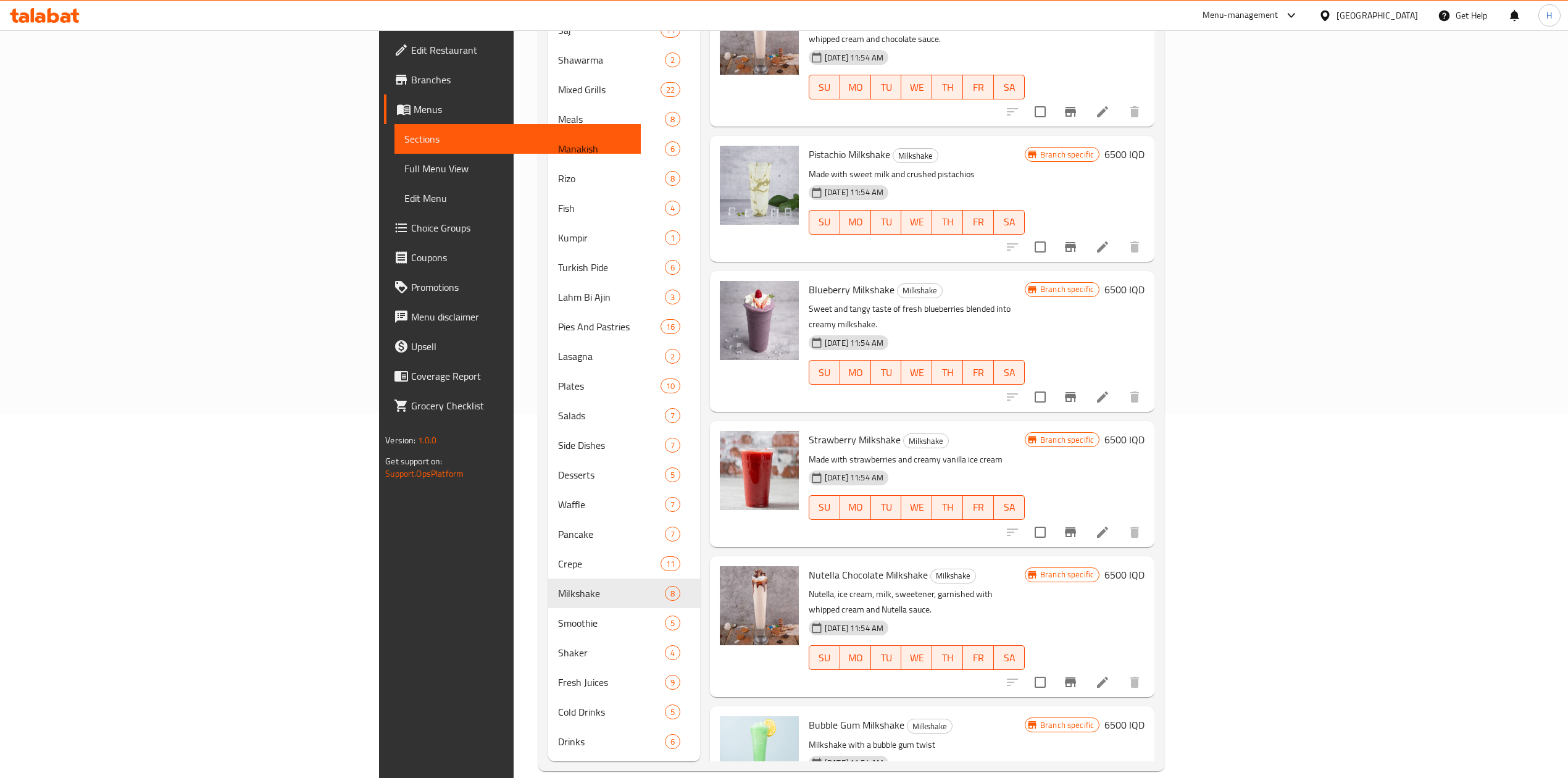
scroll to position [141, 0]
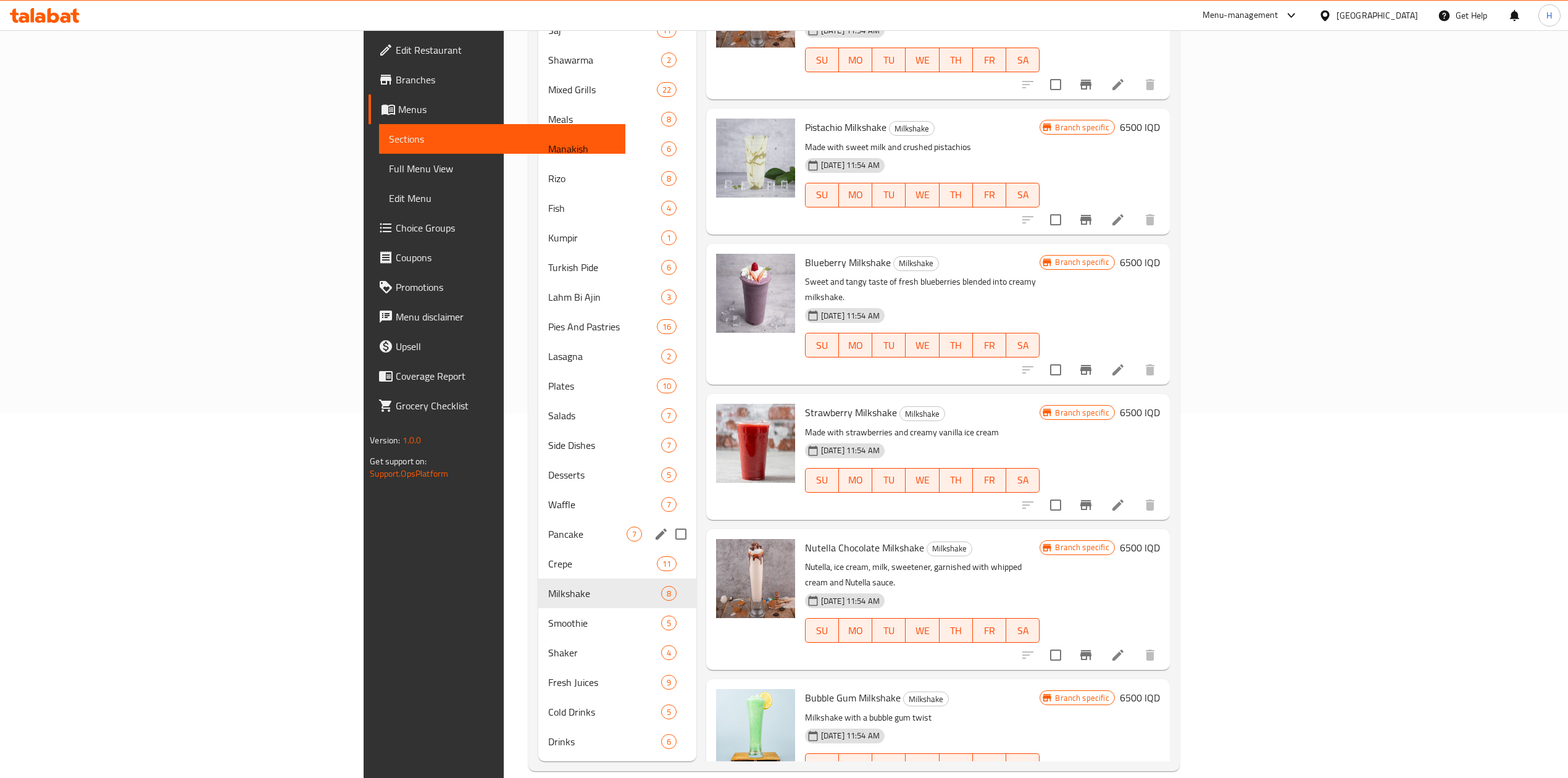
drag, startPoint x: 376, startPoint y: 544, endPoint x: 421, endPoint y: 534, distance: 46.1
click at [548, 557] on span "Crepe" at bounding box center [602, 564] width 108 height 15
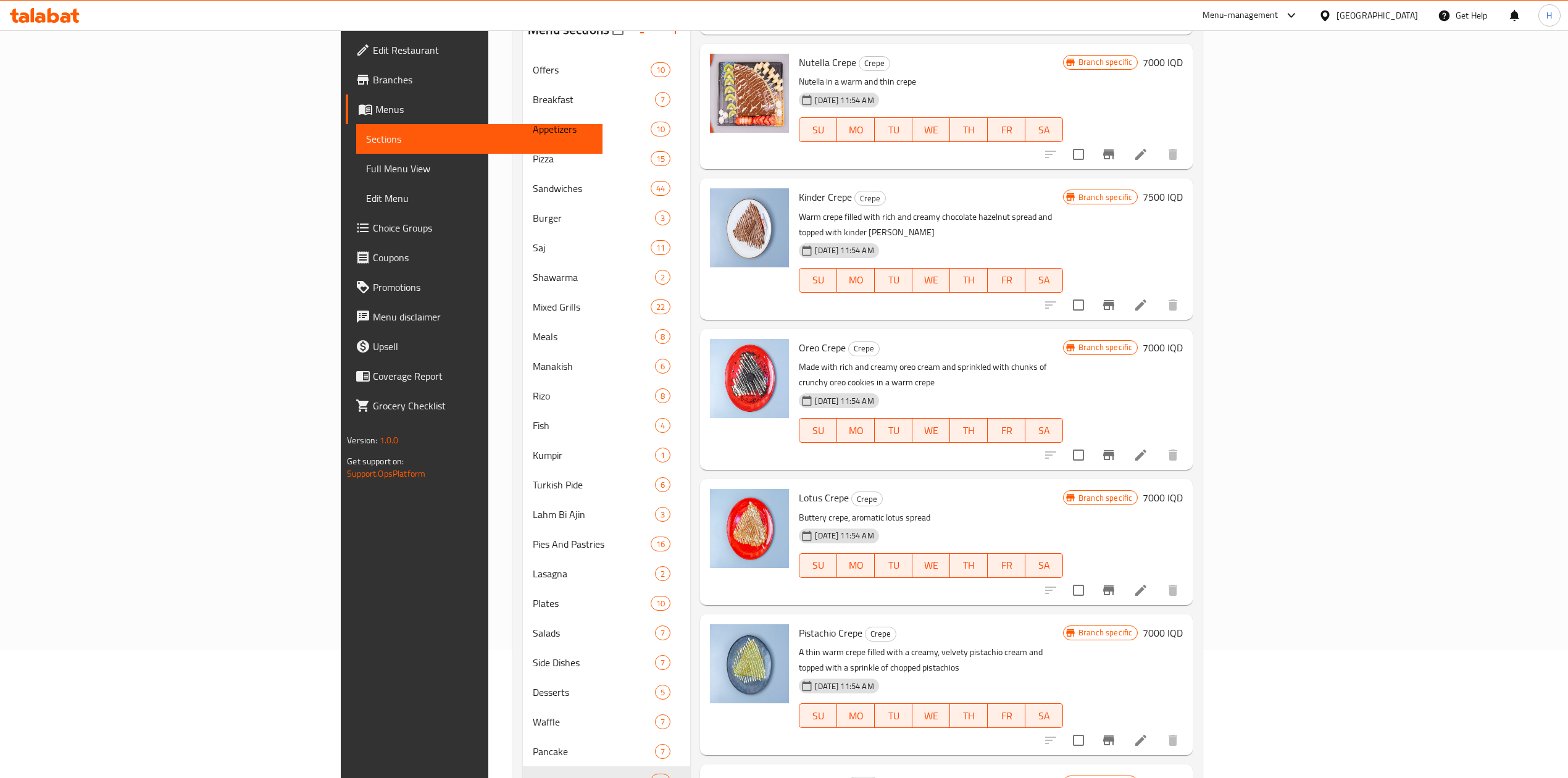
scroll to position [364, 0]
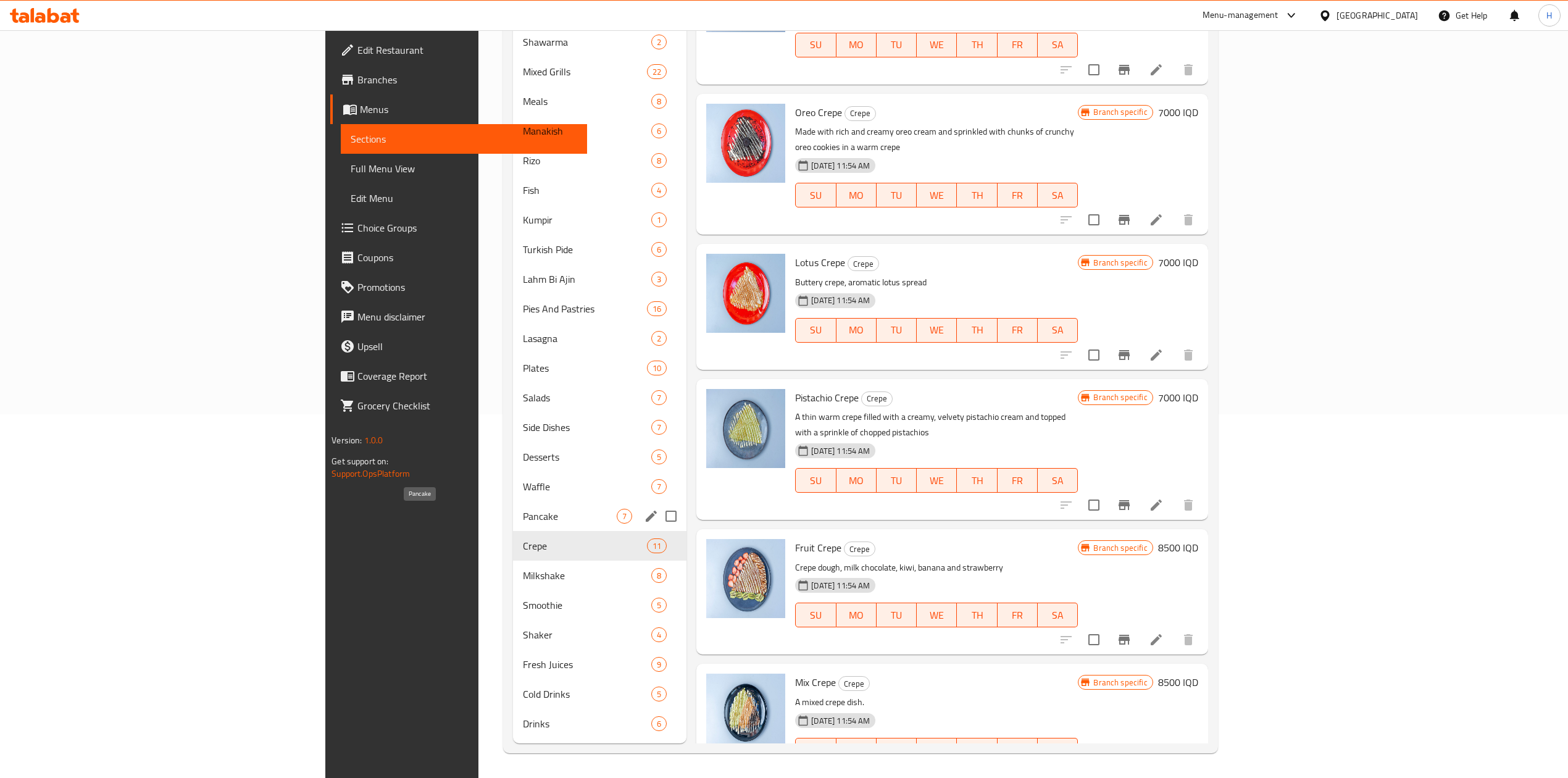
click at [523, 513] on span "Pancake" at bounding box center [570, 516] width 94 height 15
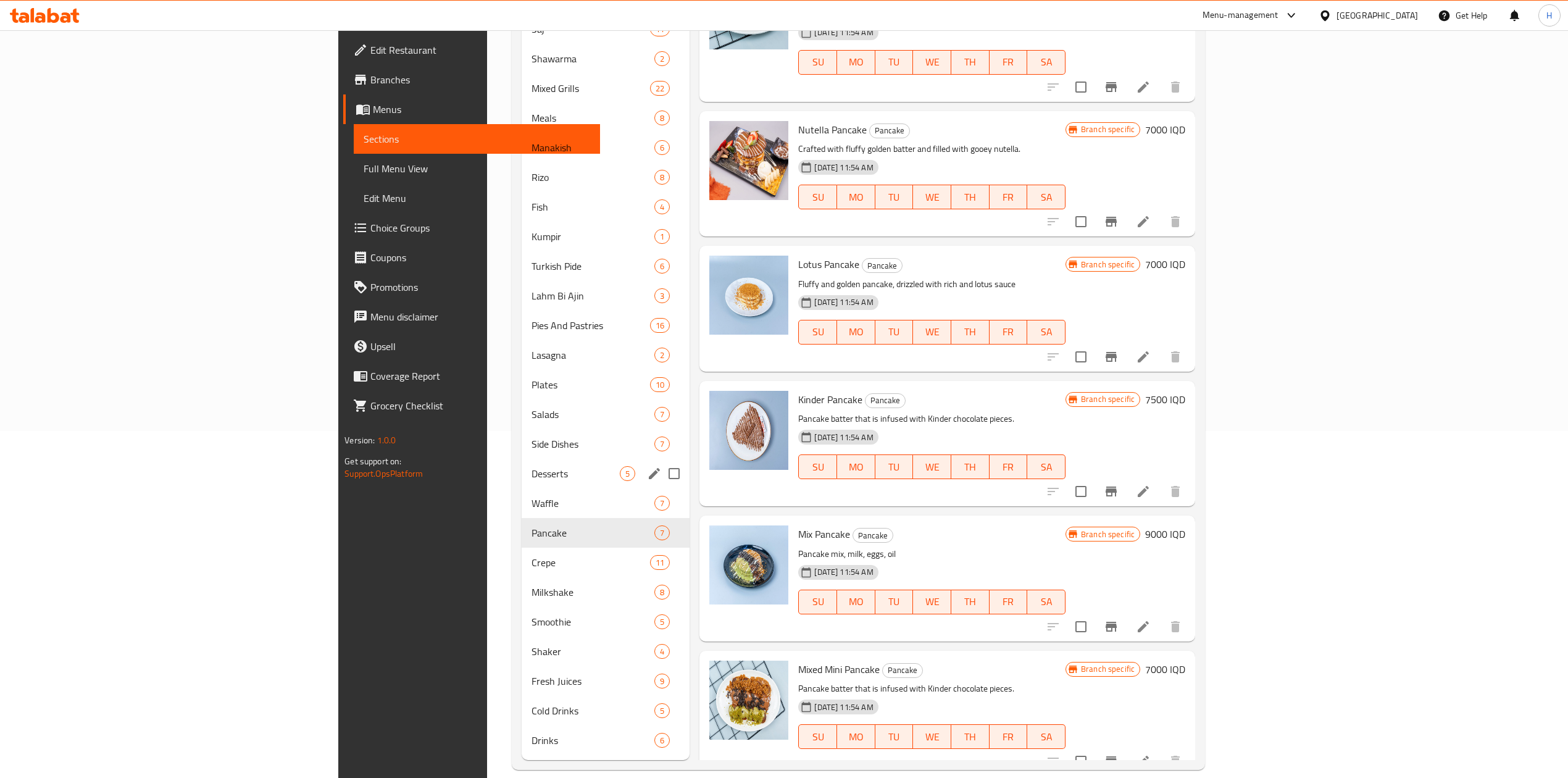
scroll to position [364, 0]
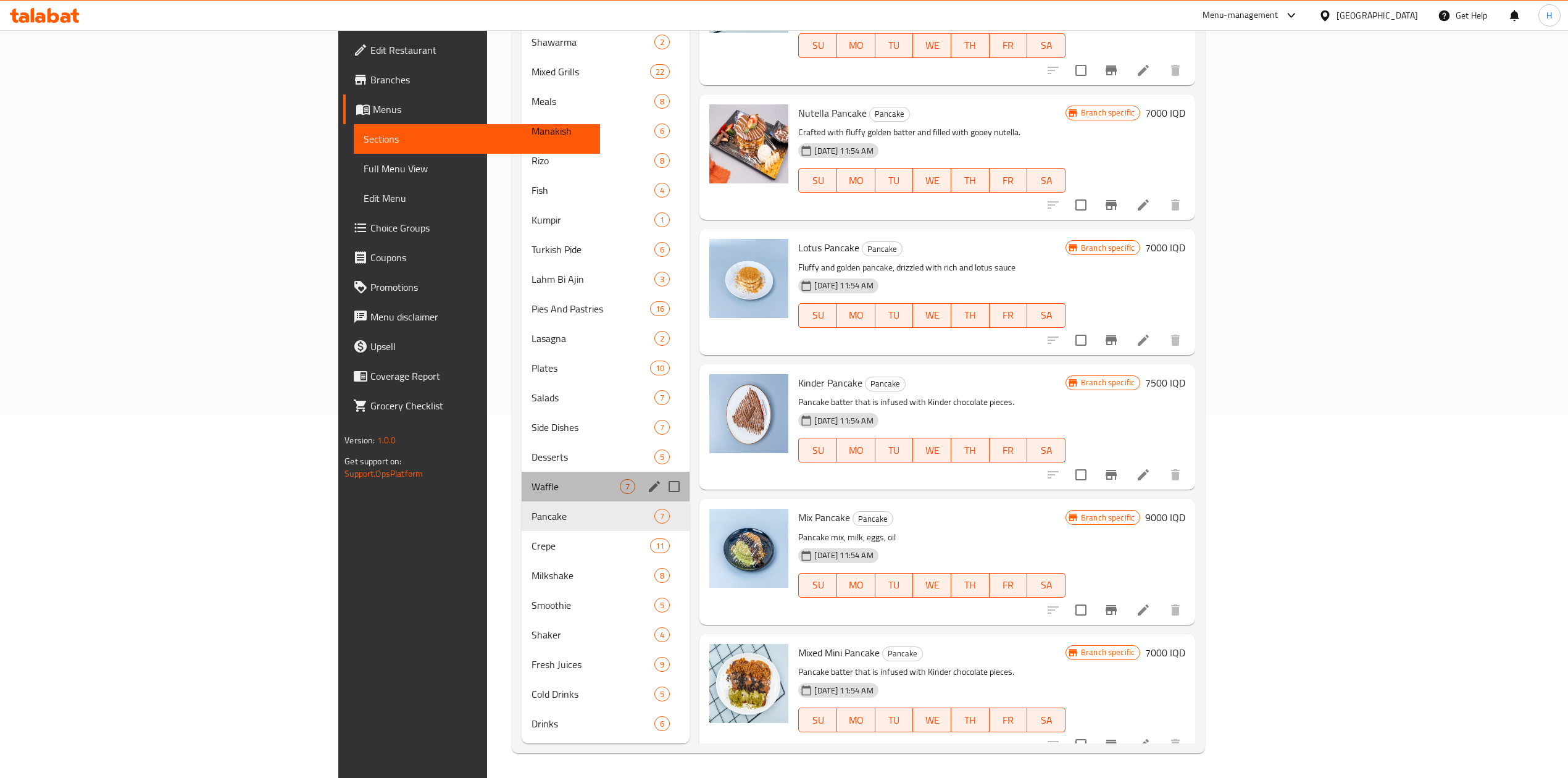
click at [522, 496] on div "Waffle 7" at bounding box center [606, 486] width 169 height 30
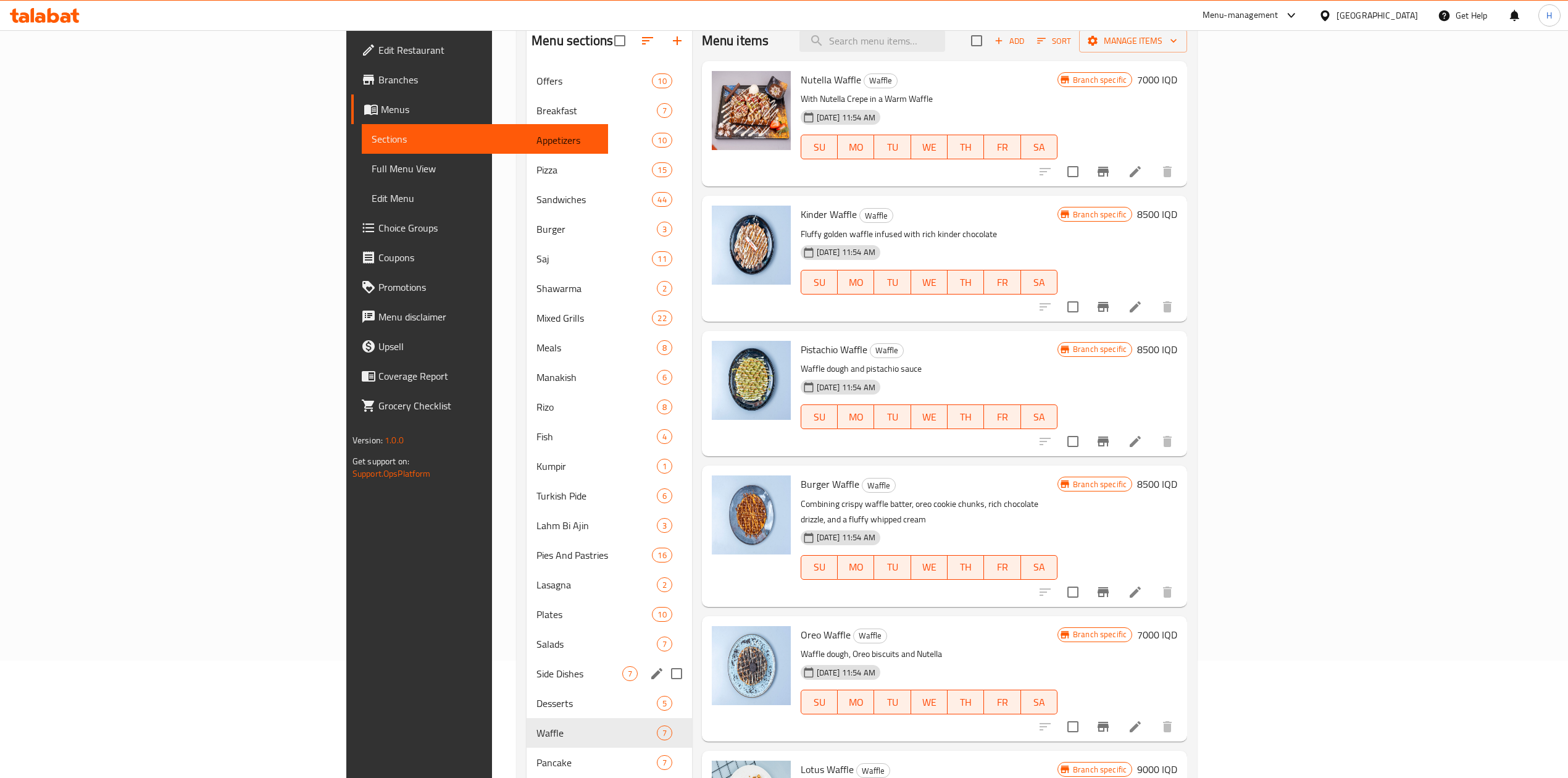
click at [526, 687] on div "Side Dishes 7" at bounding box center [609, 673] width 165 height 30
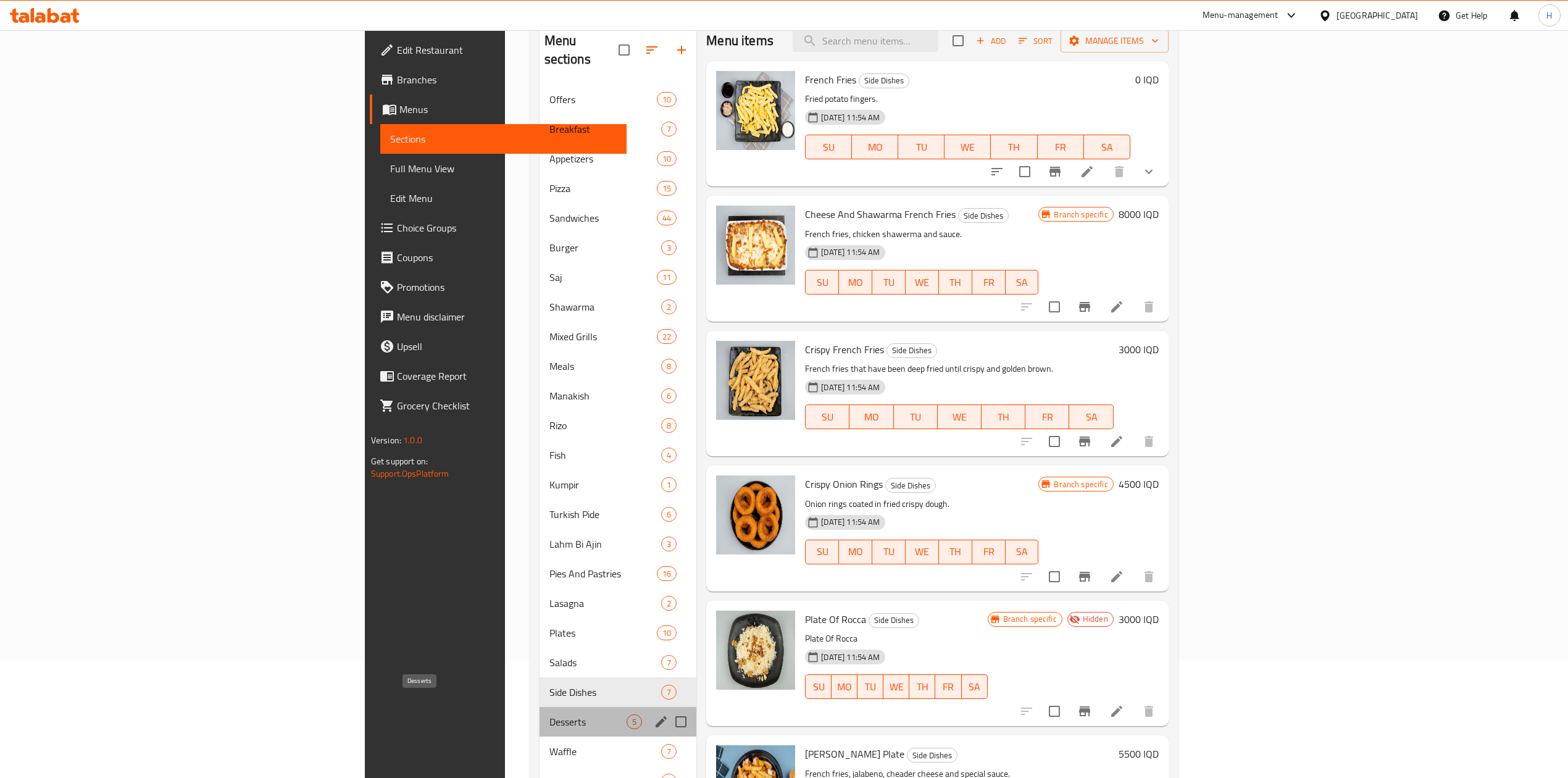
click at [549, 715] on span "Desserts" at bounding box center [588, 722] width 78 height 15
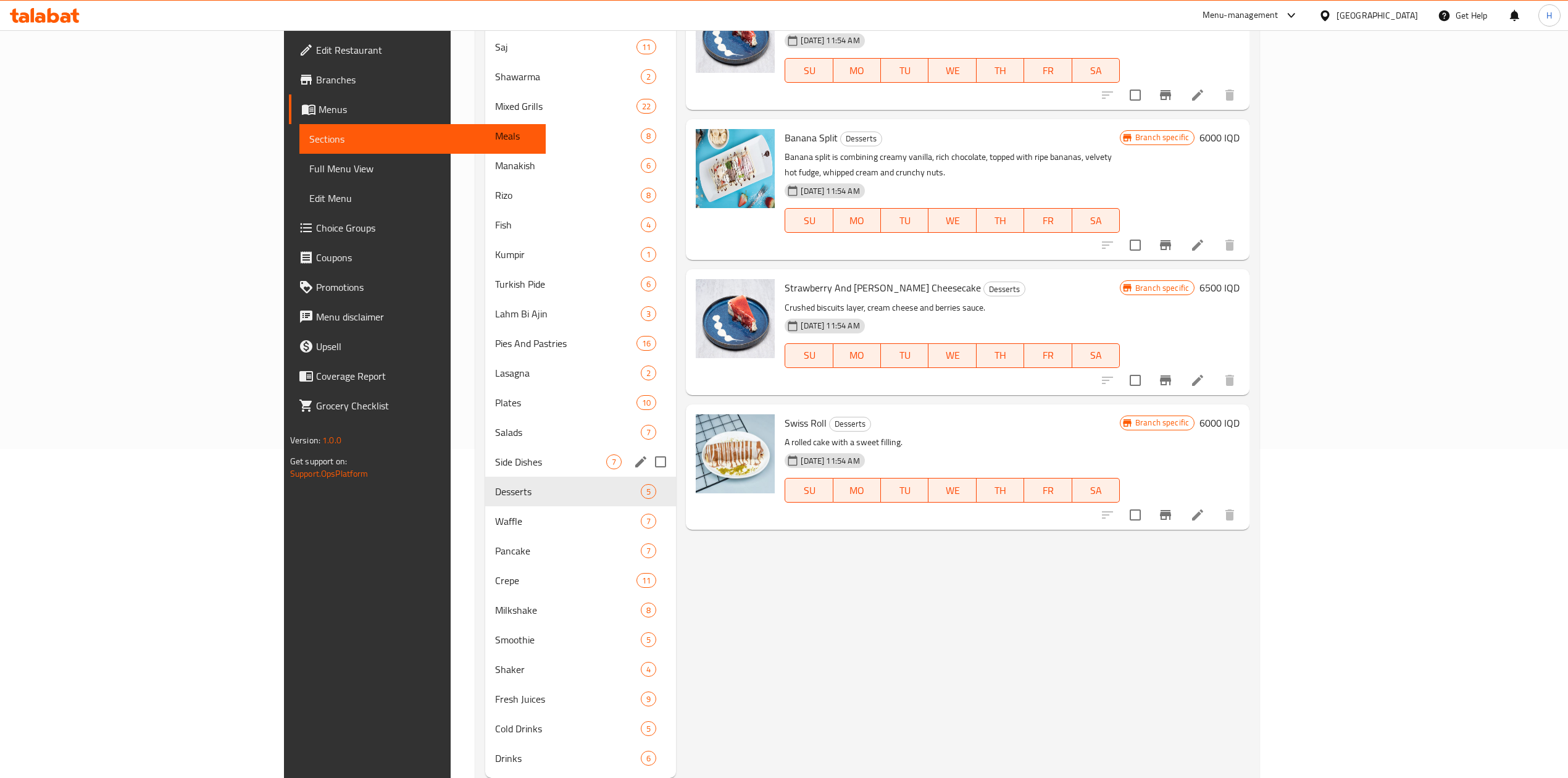
click at [495, 454] on span "Side Dishes" at bounding box center [550, 462] width 111 height 15
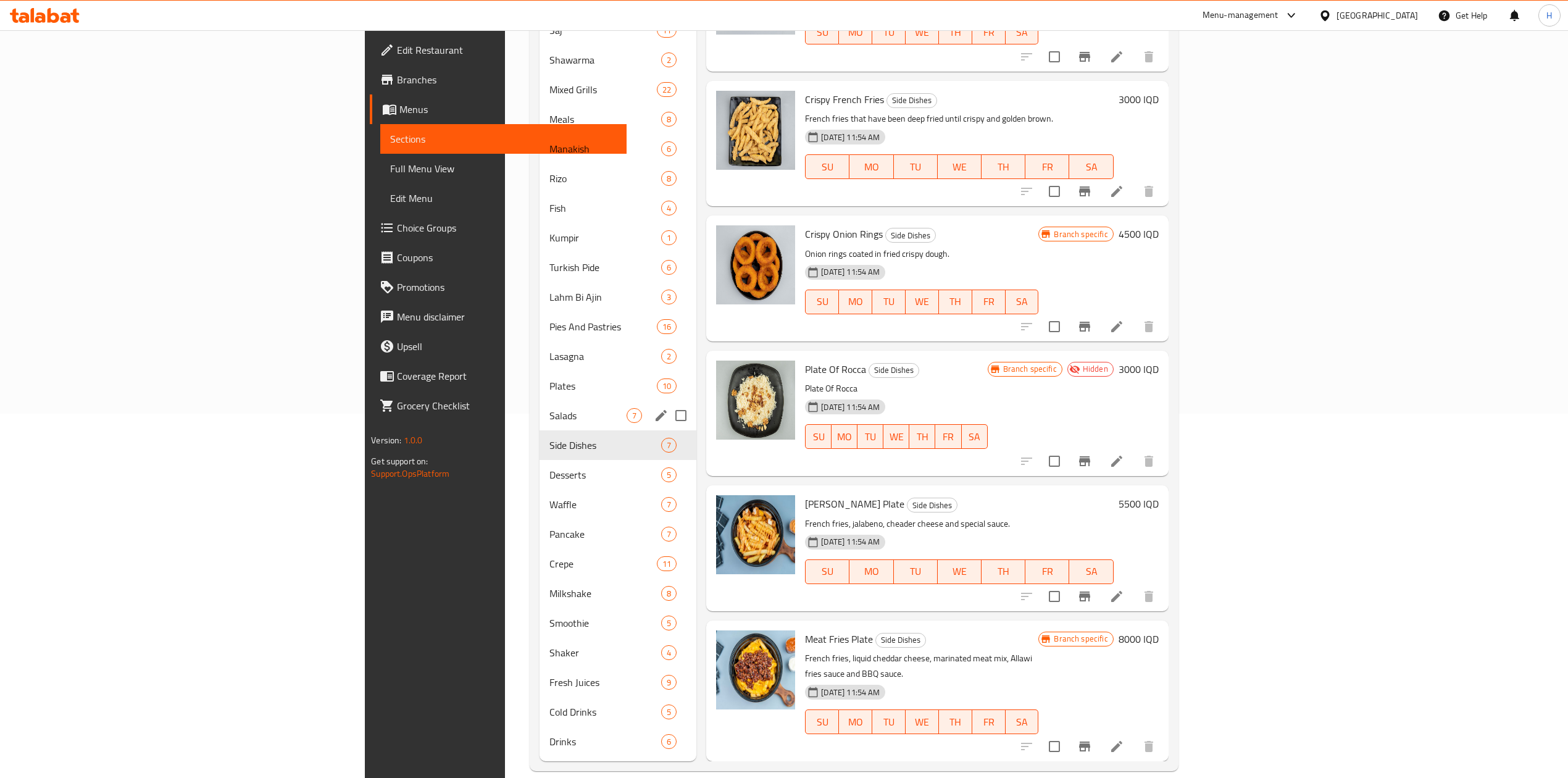
click at [539, 406] on div "Salads 7" at bounding box center [618, 415] width 157 height 30
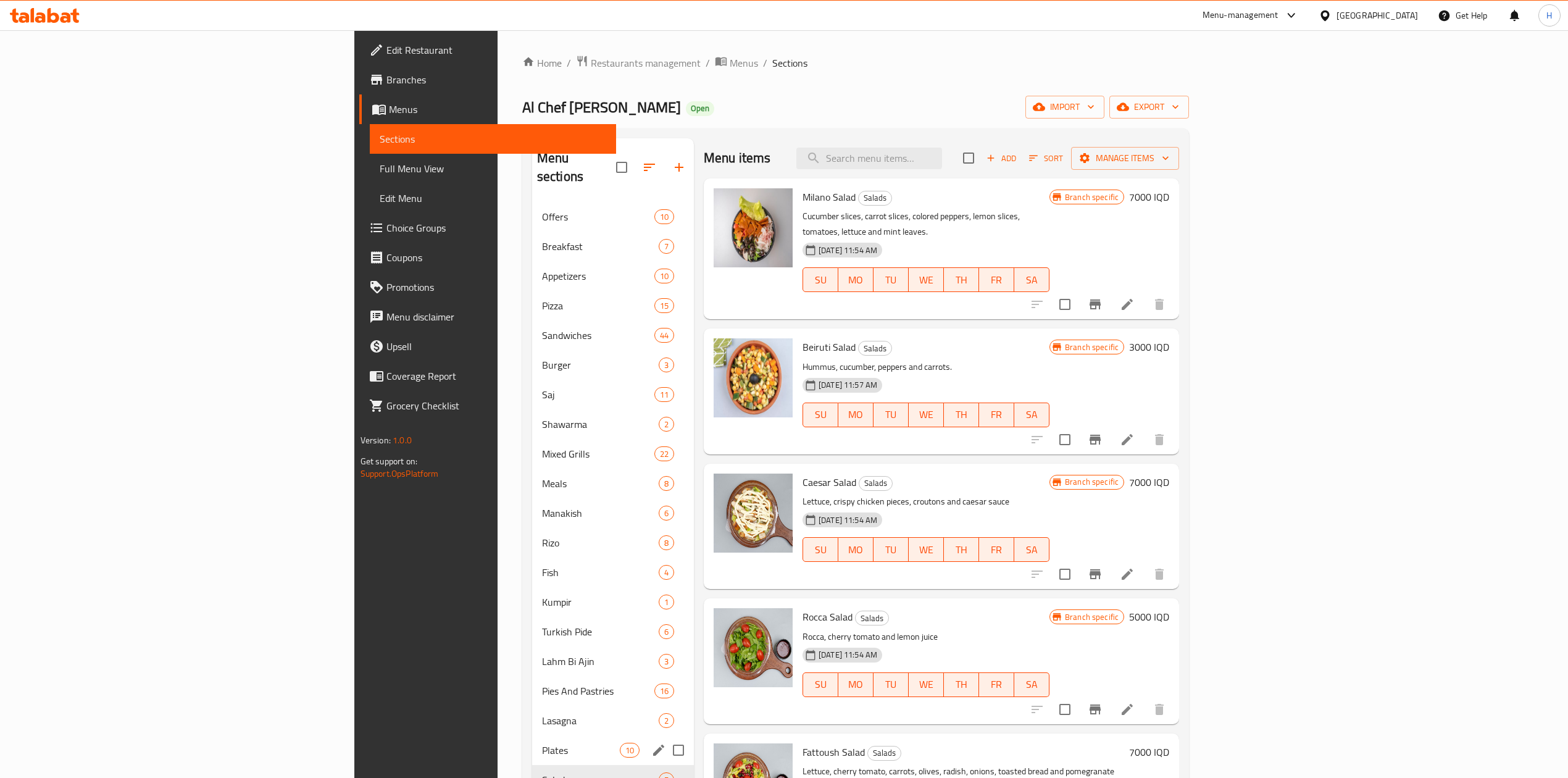
click at [542, 743] on span "Plates" at bounding box center [581, 750] width 78 height 15
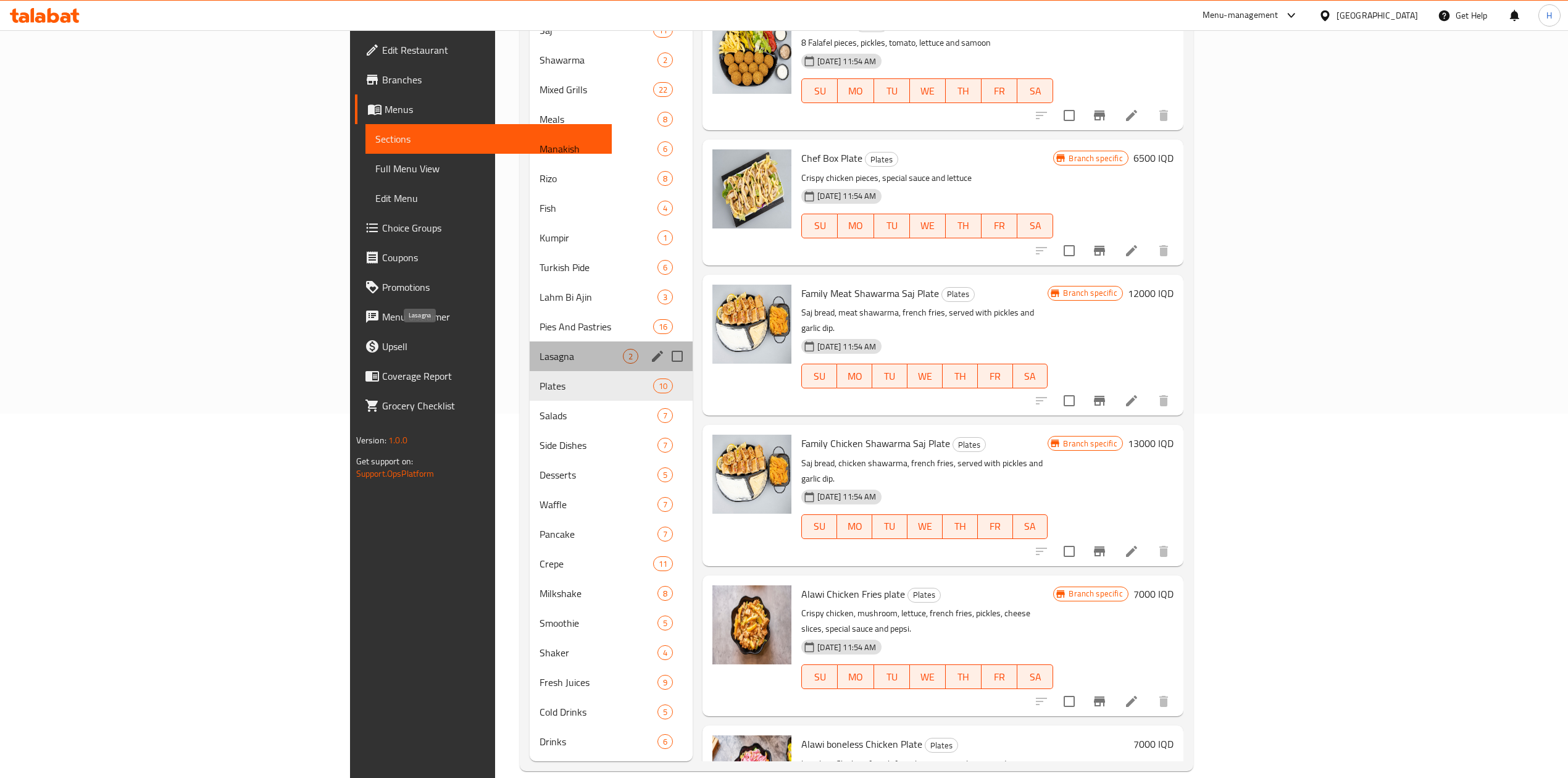
click at [539, 349] on span "Lasagna" at bounding box center [582, 356] width 84 height 15
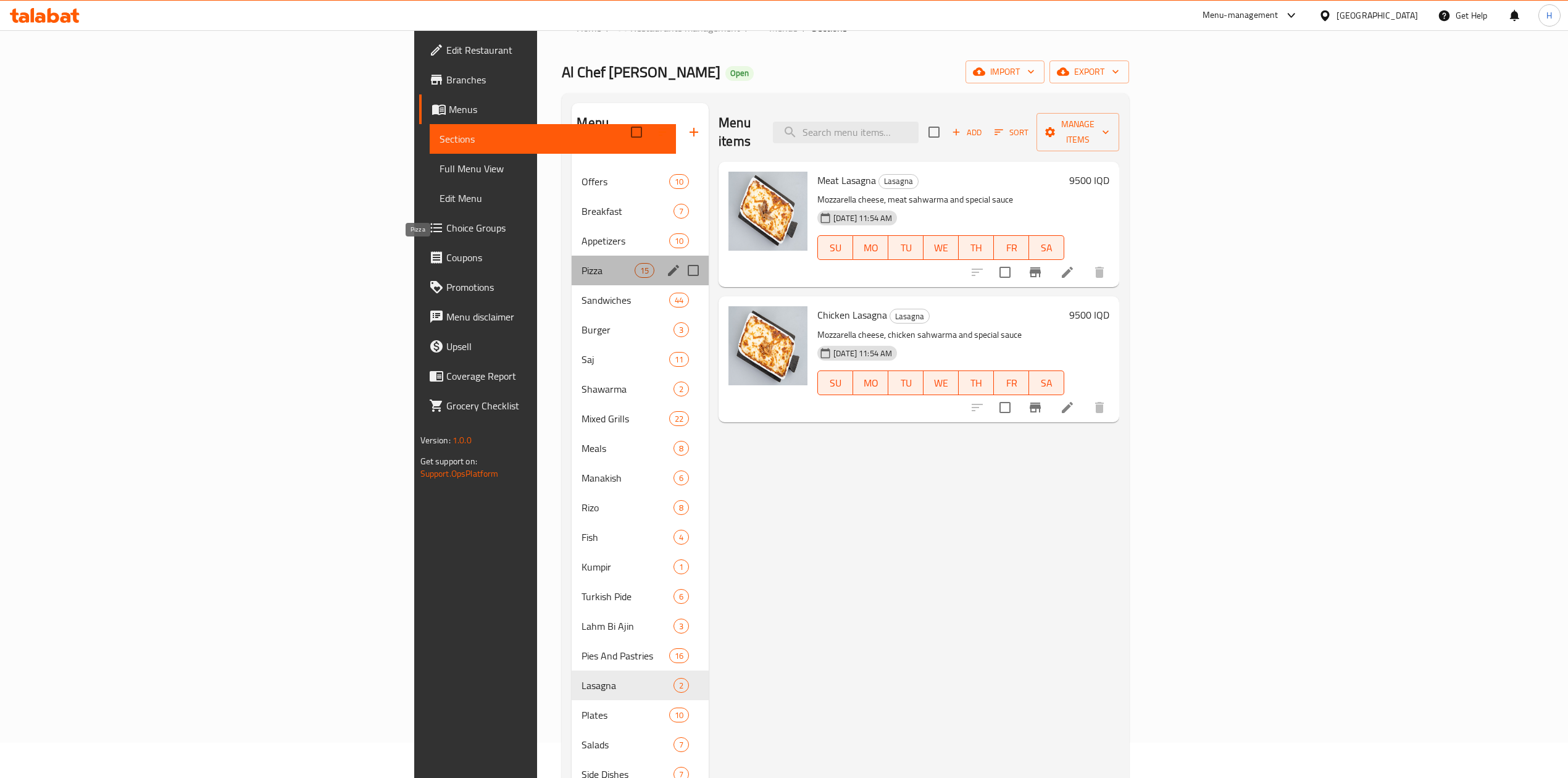
click at [582, 263] on span "Pizza" at bounding box center [608, 270] width 53 height 15
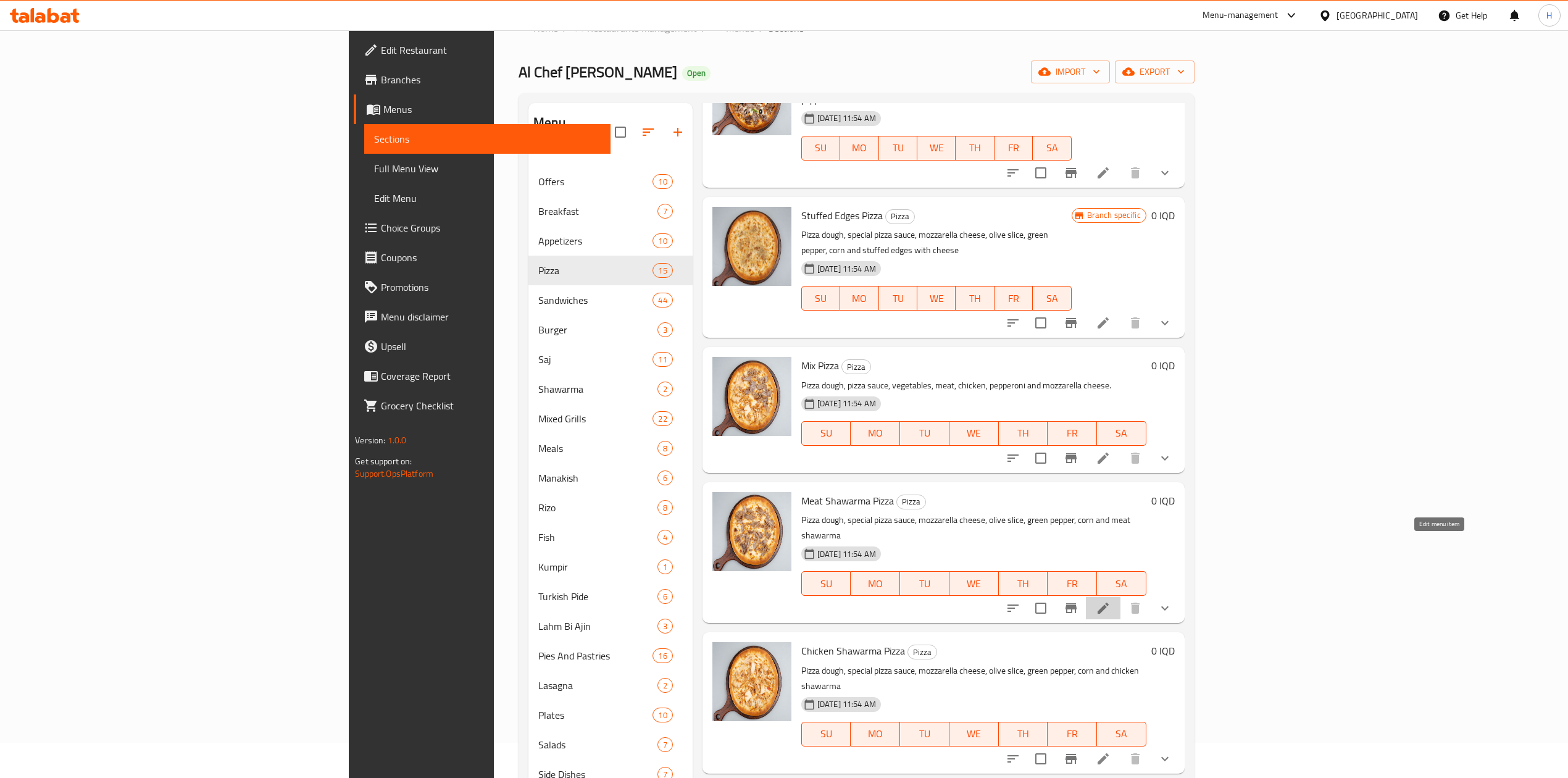
click at [1110, 601] on icon at bounding box center [1103, 608] width 15 height 15
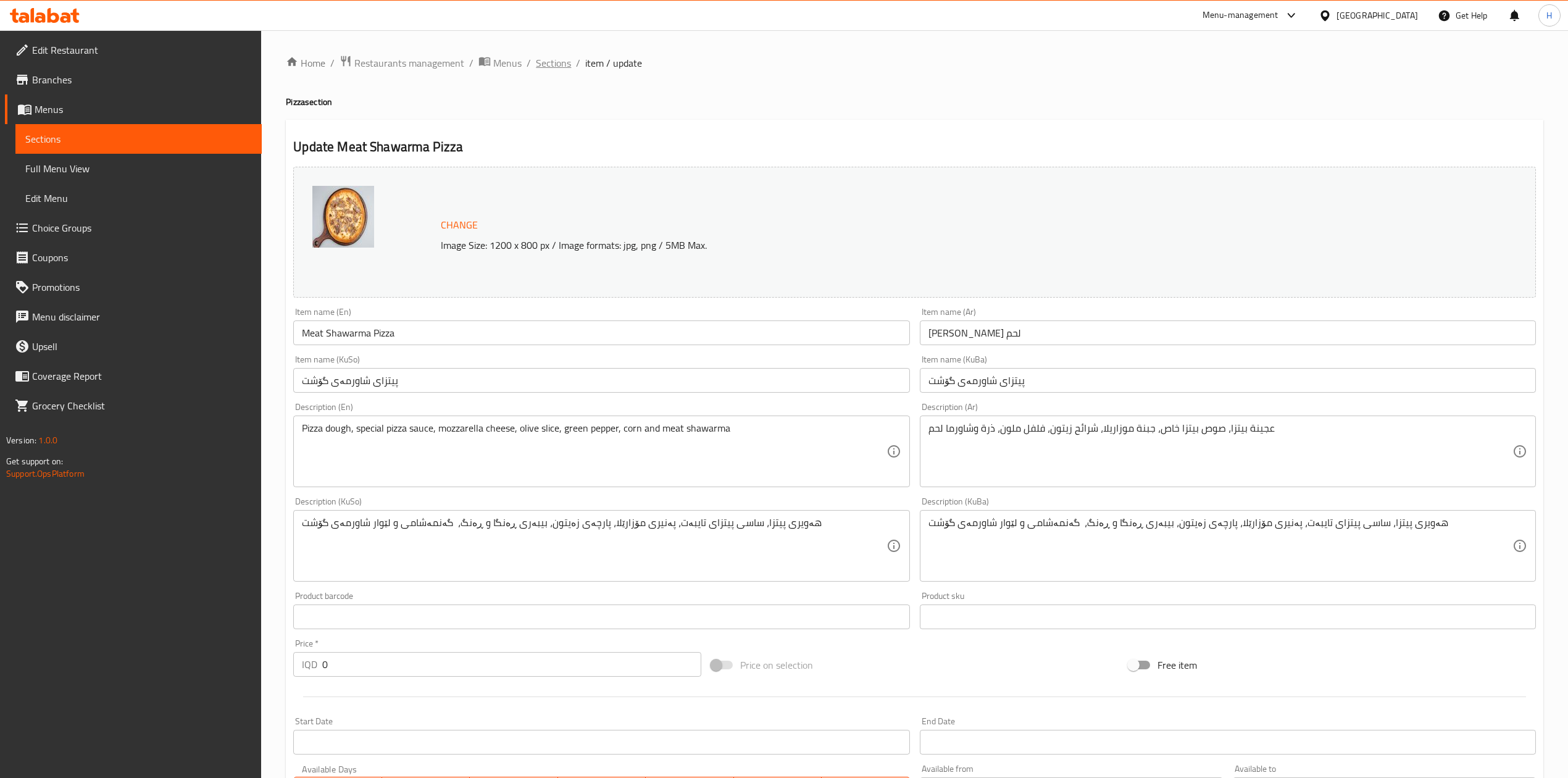
click at [542, 67] on span "Sections" at bounding box center [553, 62] width 35 height 15
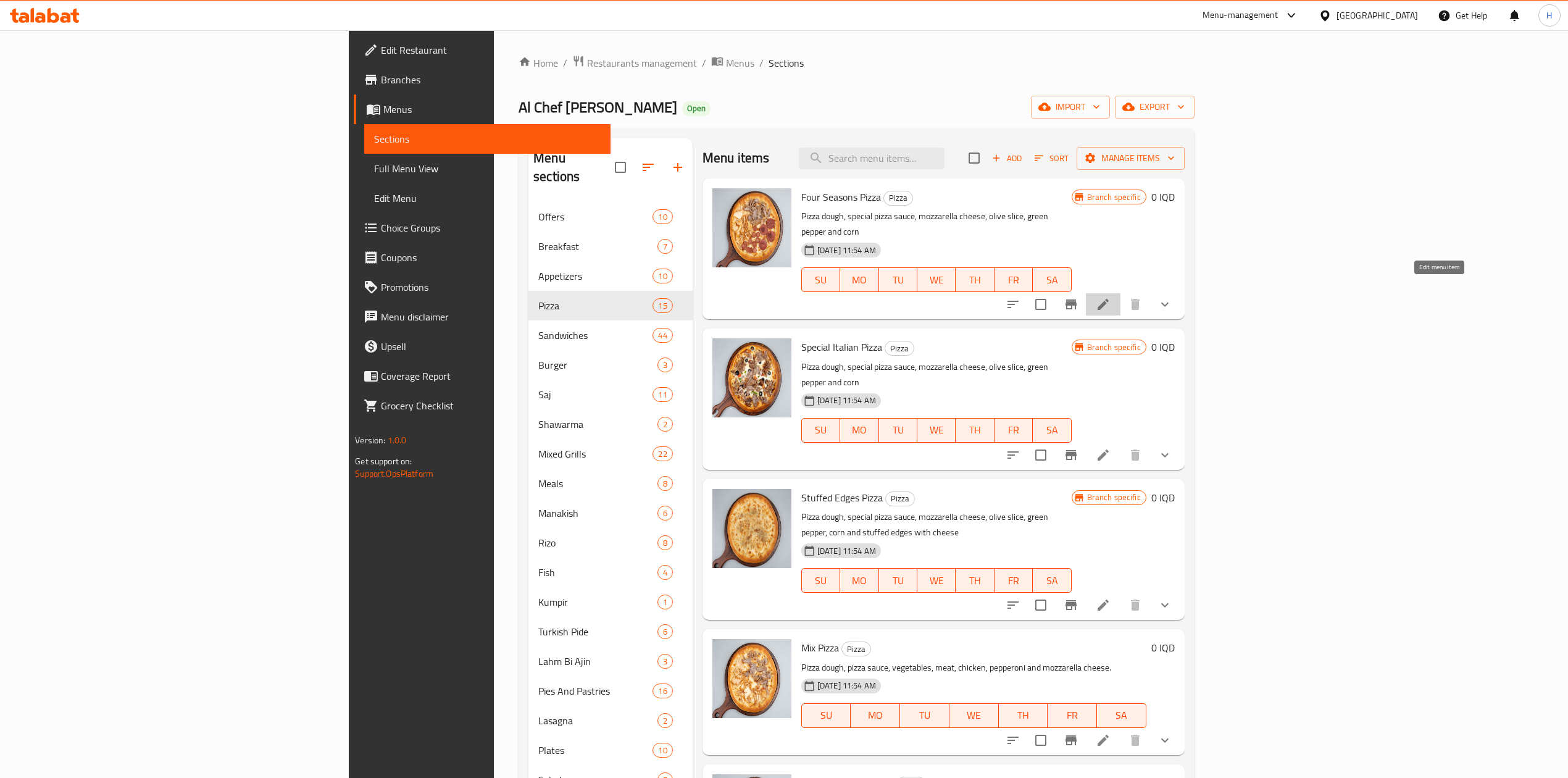
click at [1110, 297] on icon at bounding box center [1103, 304] width 15 height 15
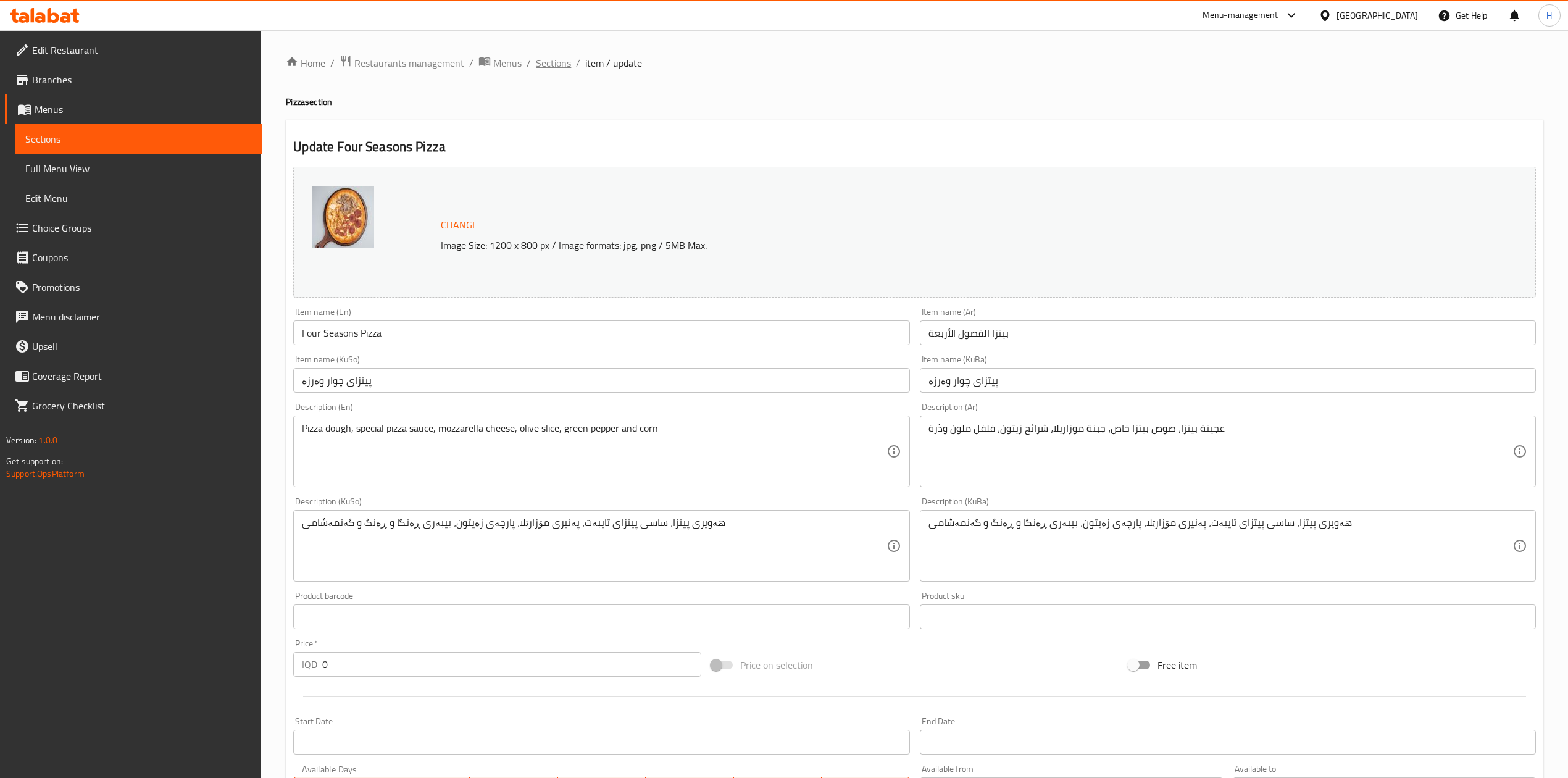
click at [558, 59] on span "Sections" at bounding box center [553, 62] width 35 height 15
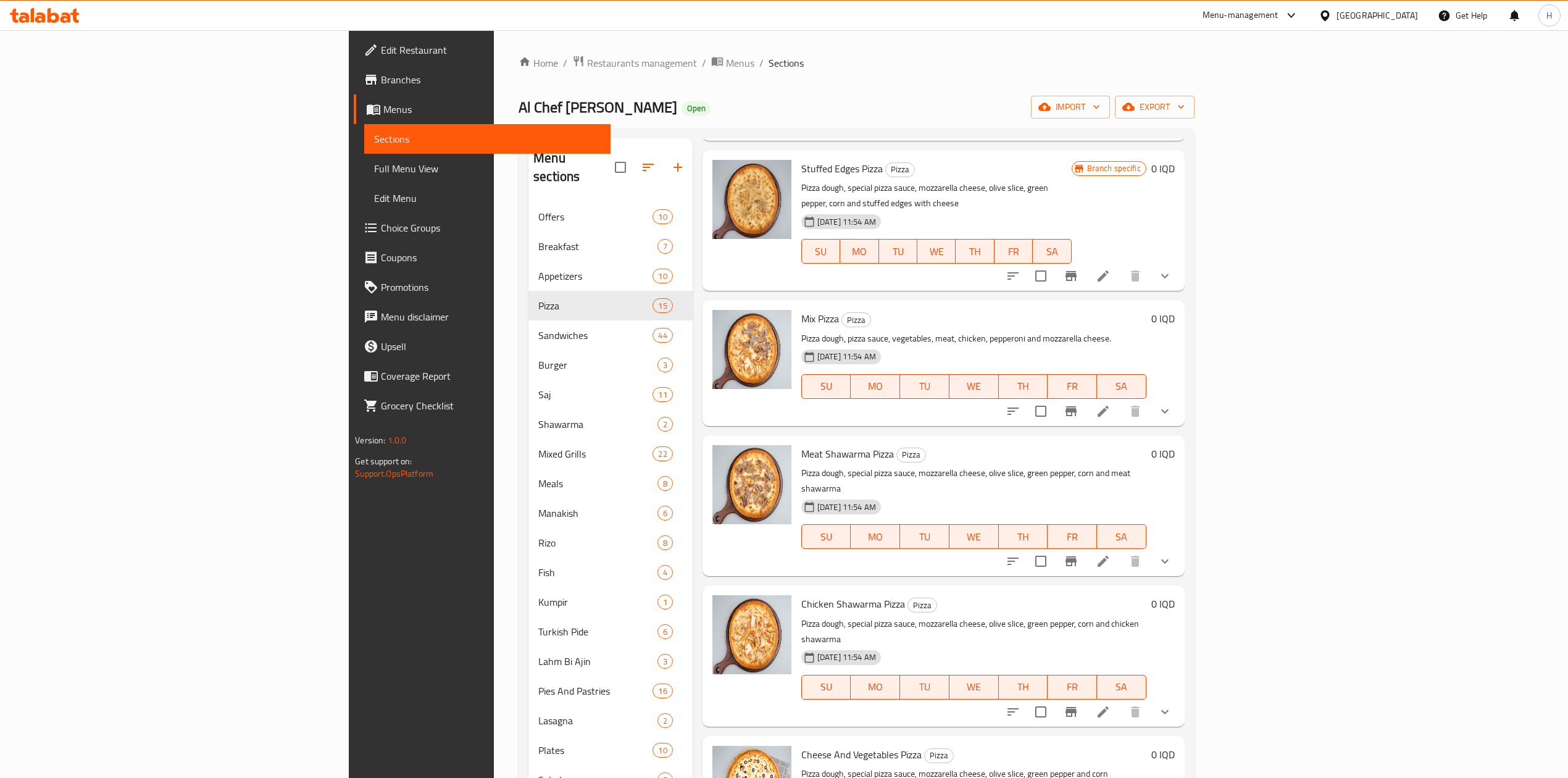
click at [1120, 400] on li at bounding box center [1103, 410] width 35 height 22
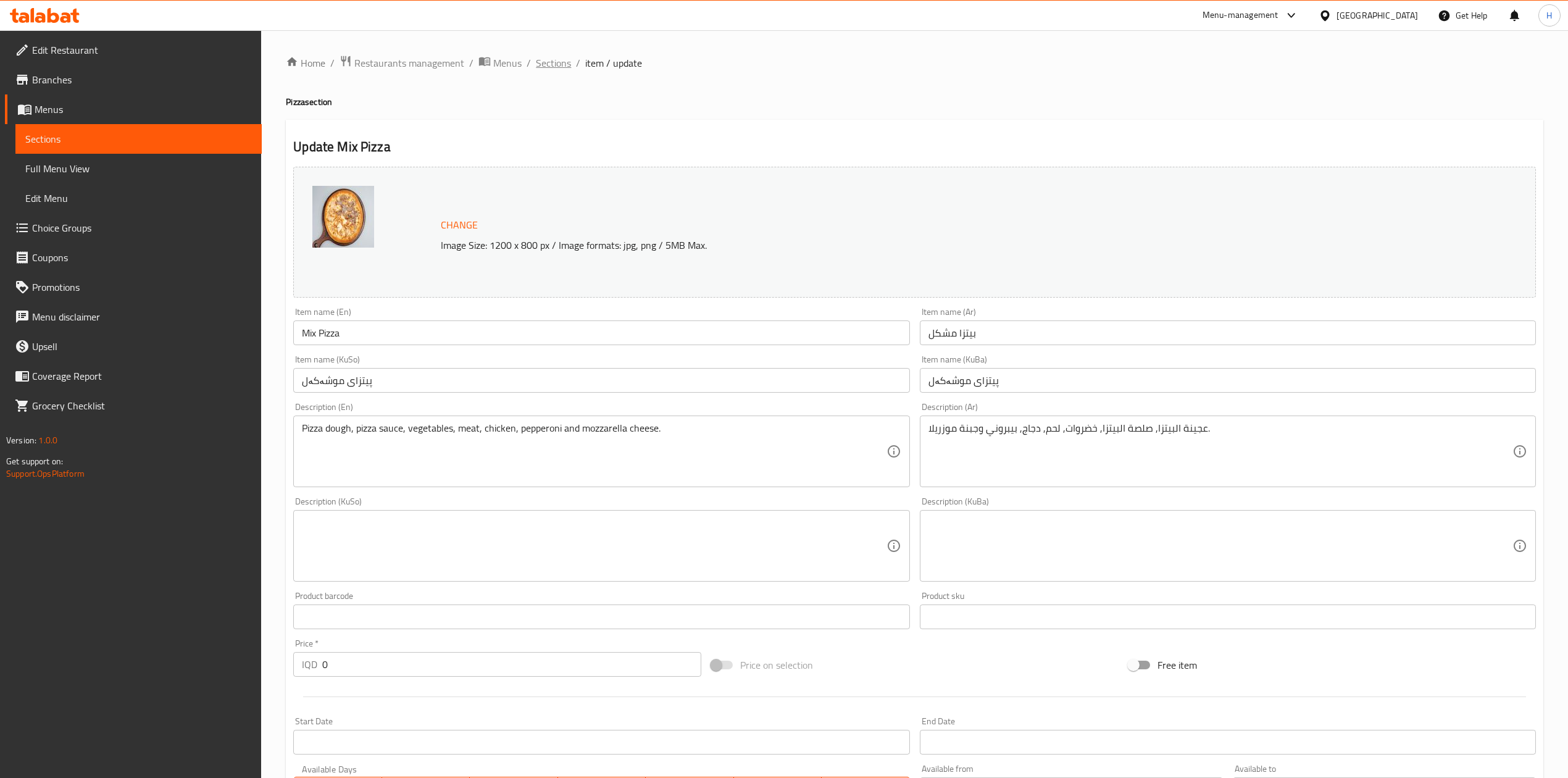
click at [566, 59] on span "Sections" at bounding box center [553, 62] width 35 height 15
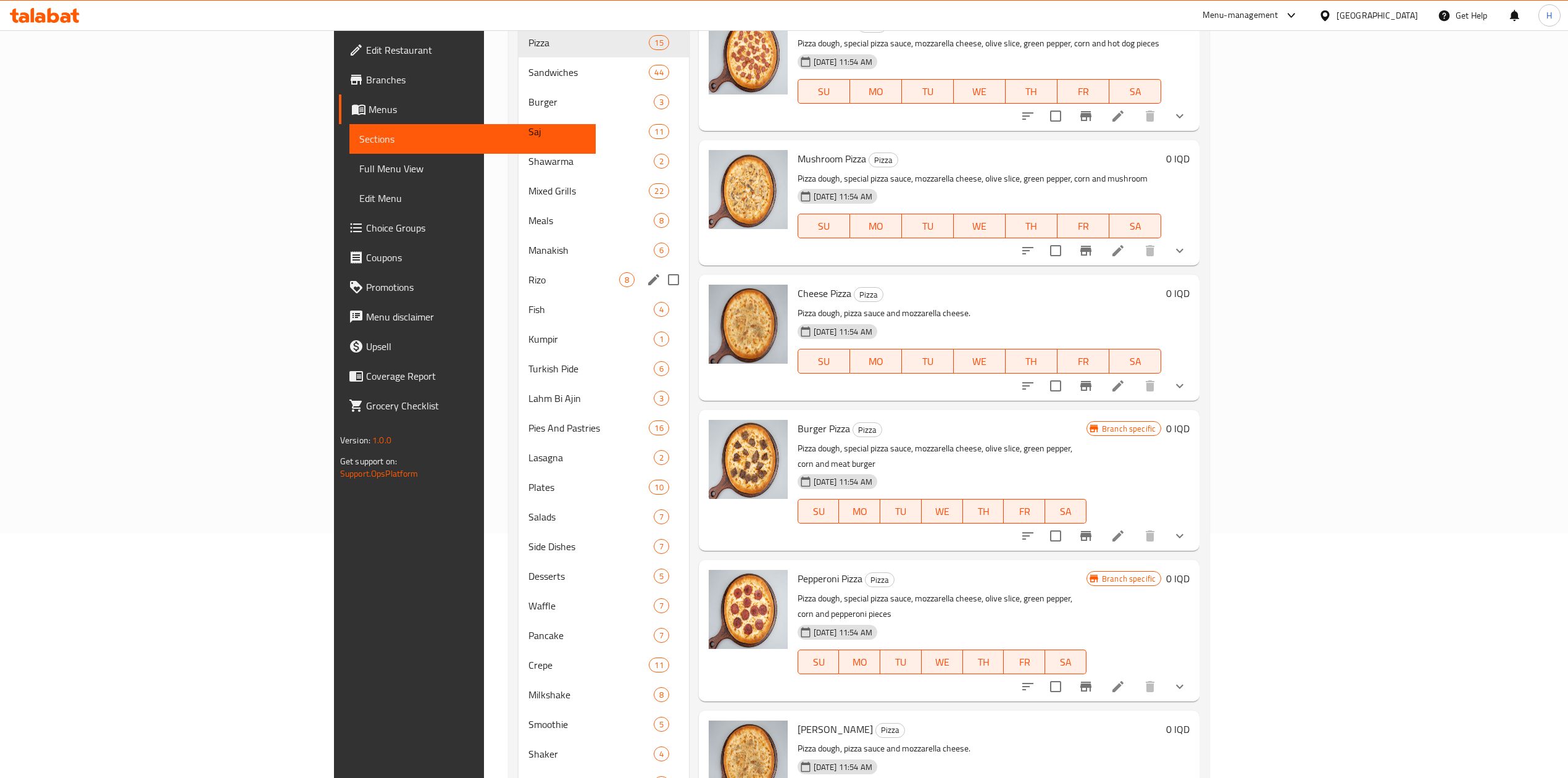
scroll to position [118, 0]
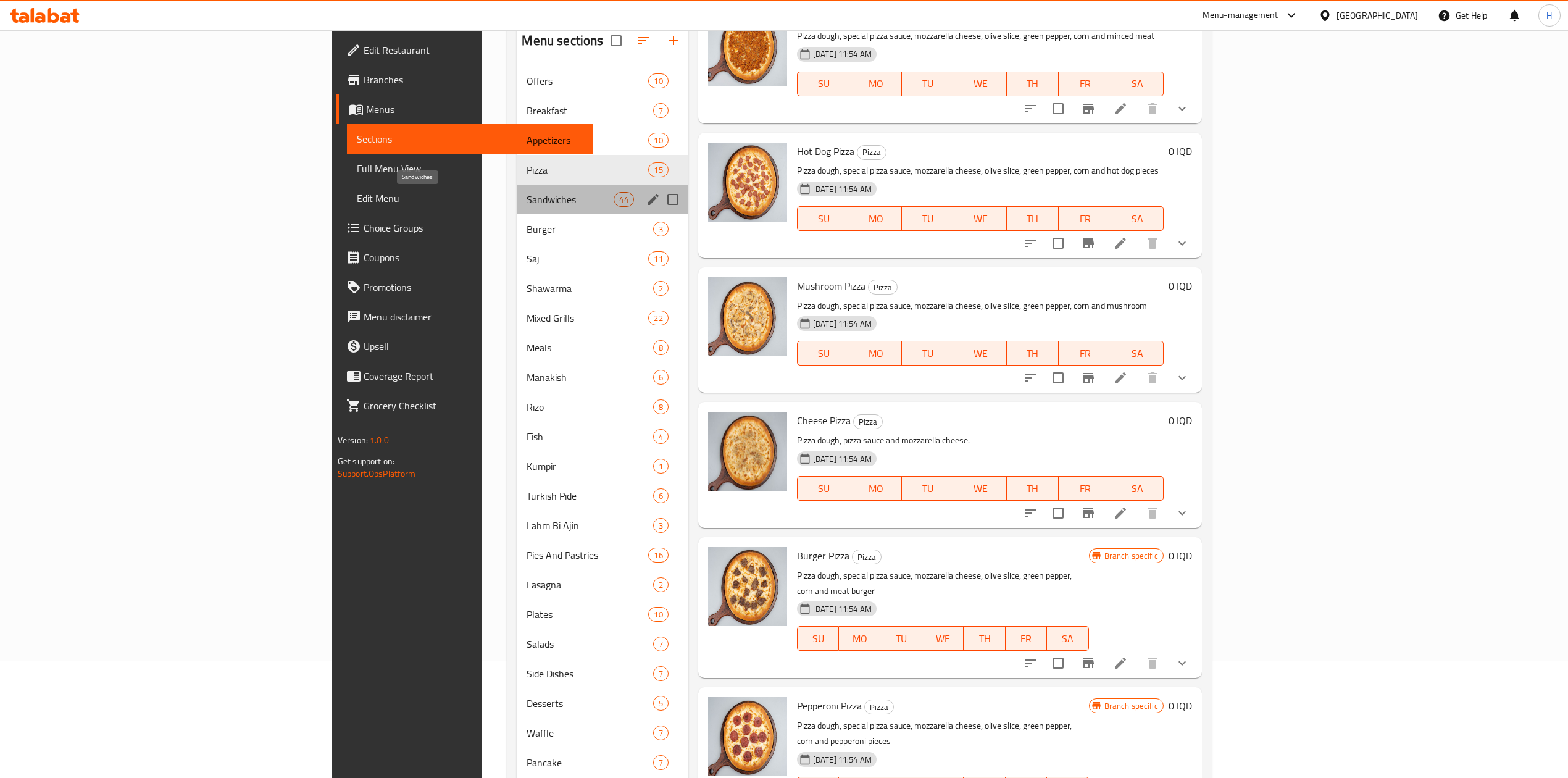
click at [526, 203] on span "Sandwiches" at bounding box center [569, 200] width 87 height 15
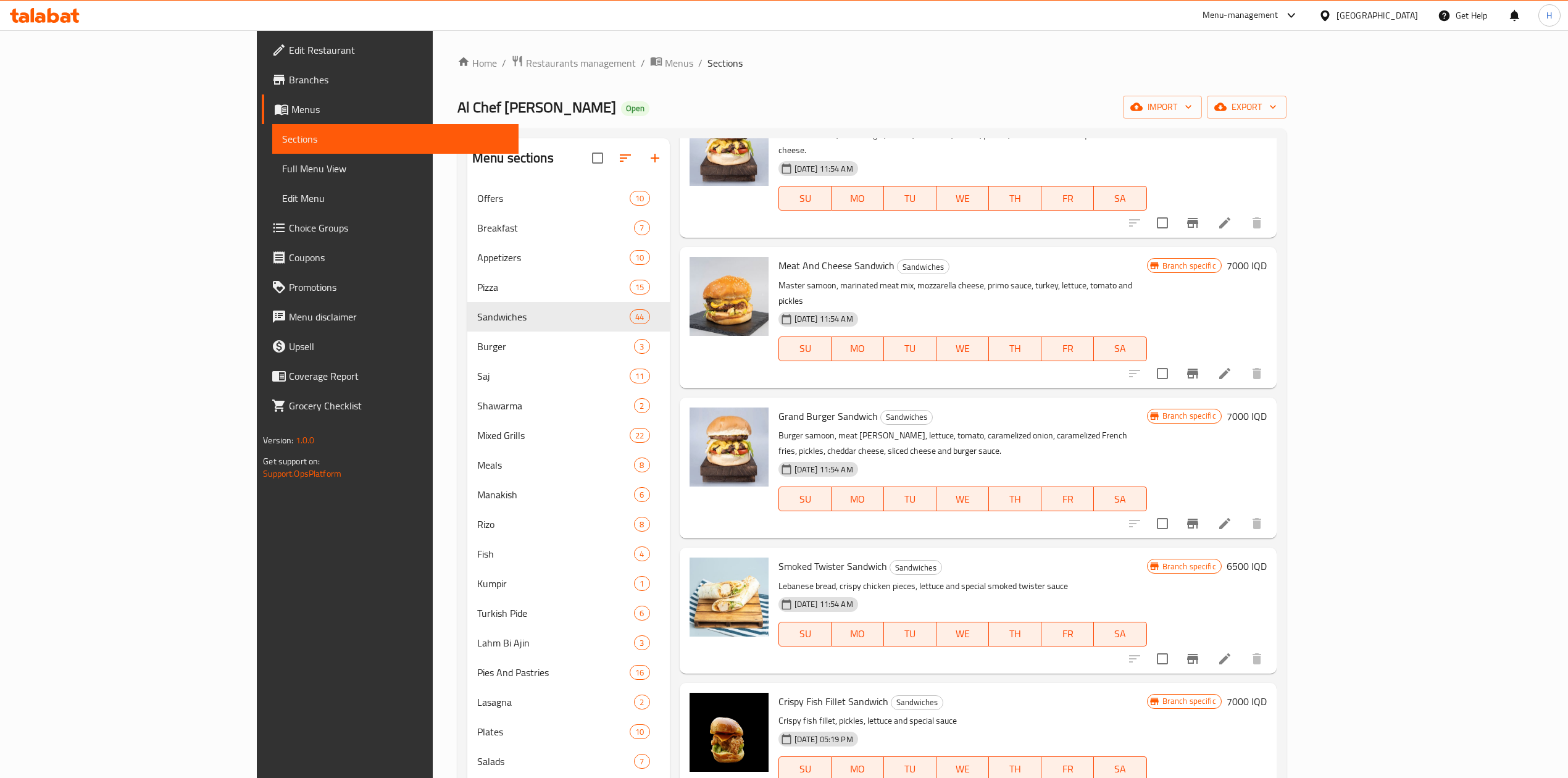
scroll to position [4528, 0]
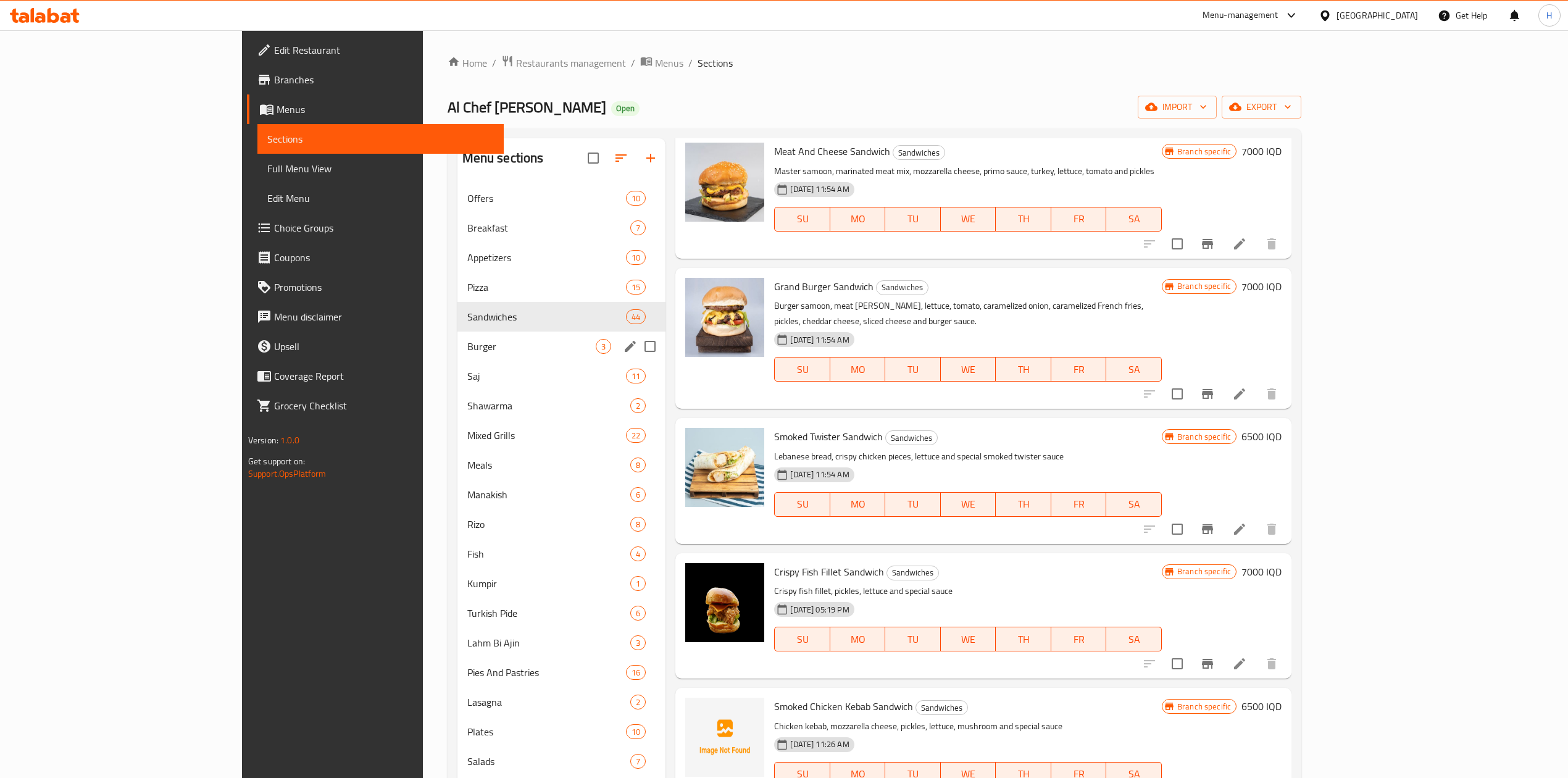
click at [458, 355] on div "Burger 3" at bounding box center [561, 346] width 208 height 30
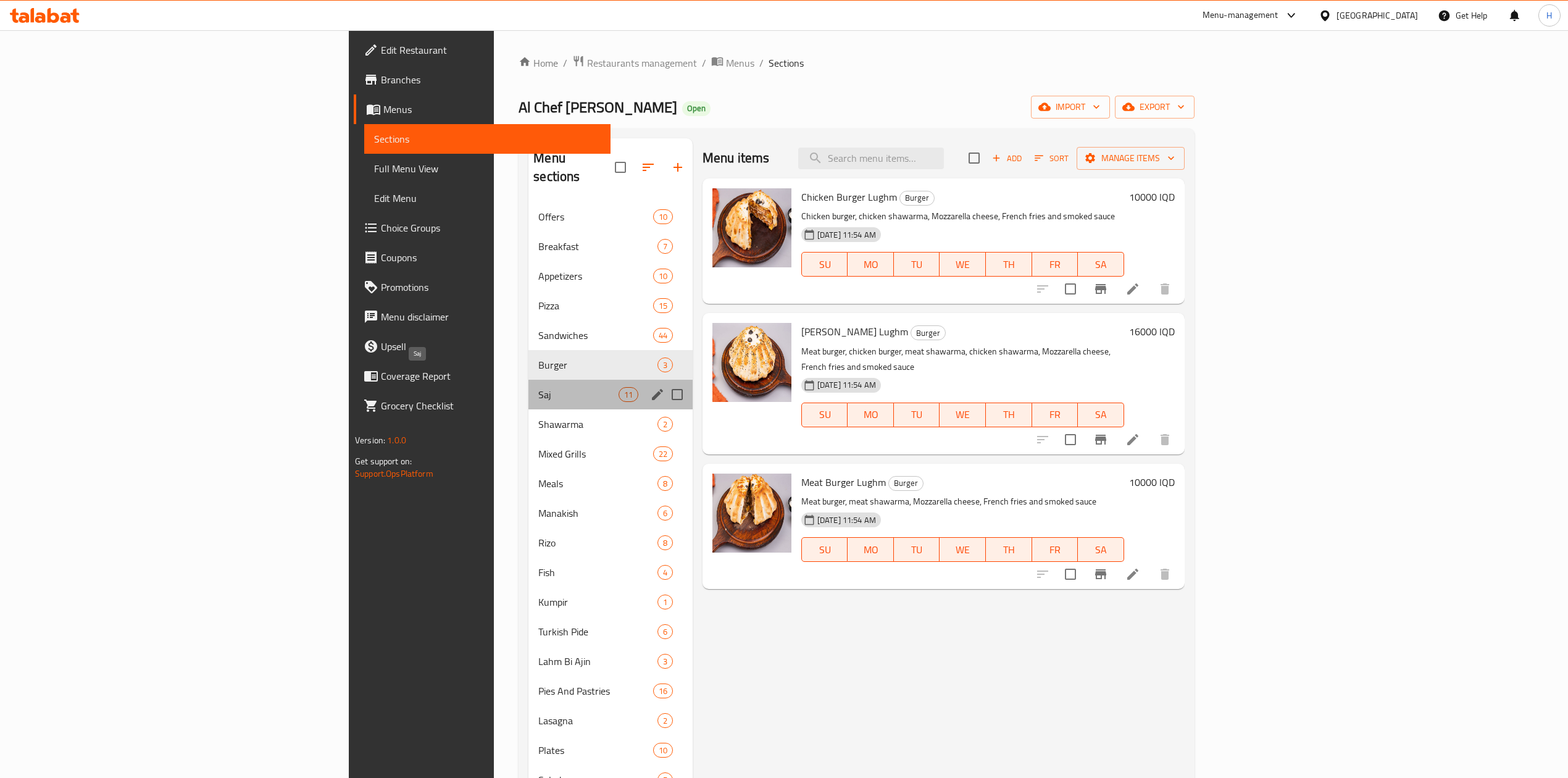
click at [539, 387] on span "Saj" at bounding box center [578, 394] width 79 height 15
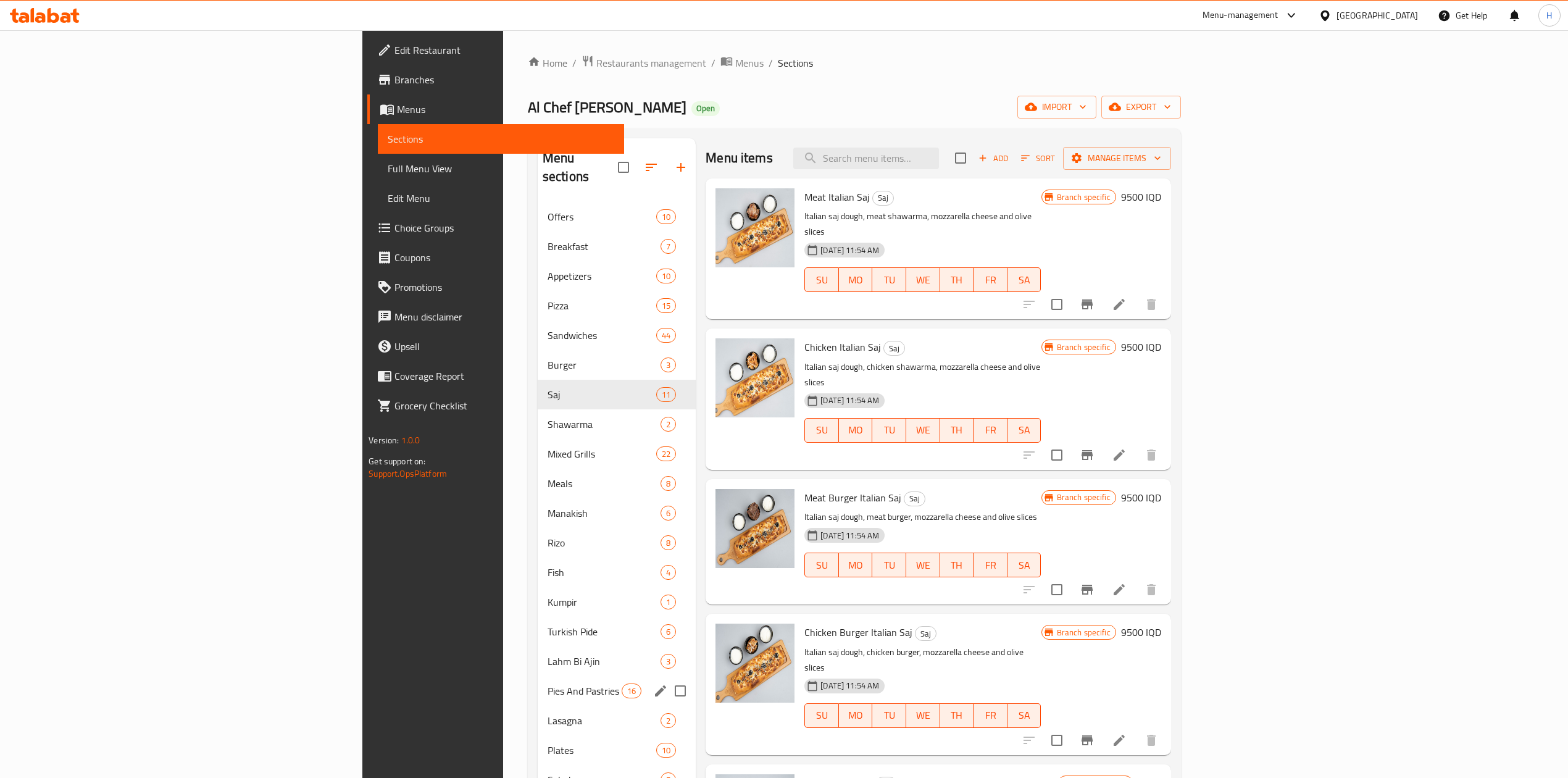
scroll to position [364, 0]
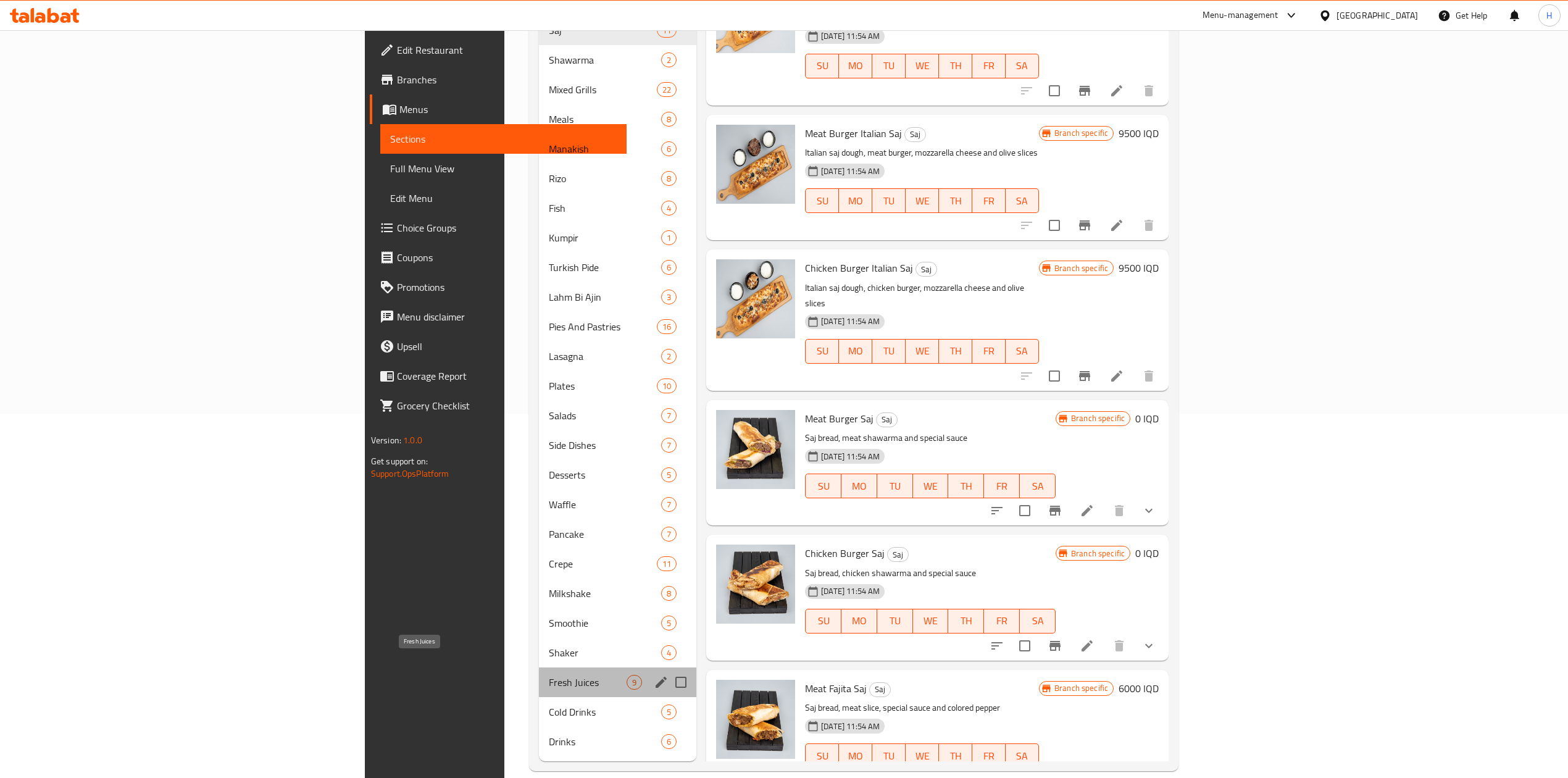
click at [549, 675] on span "Fresh Juices" at bounding box center [588, 682] width 78 height 15
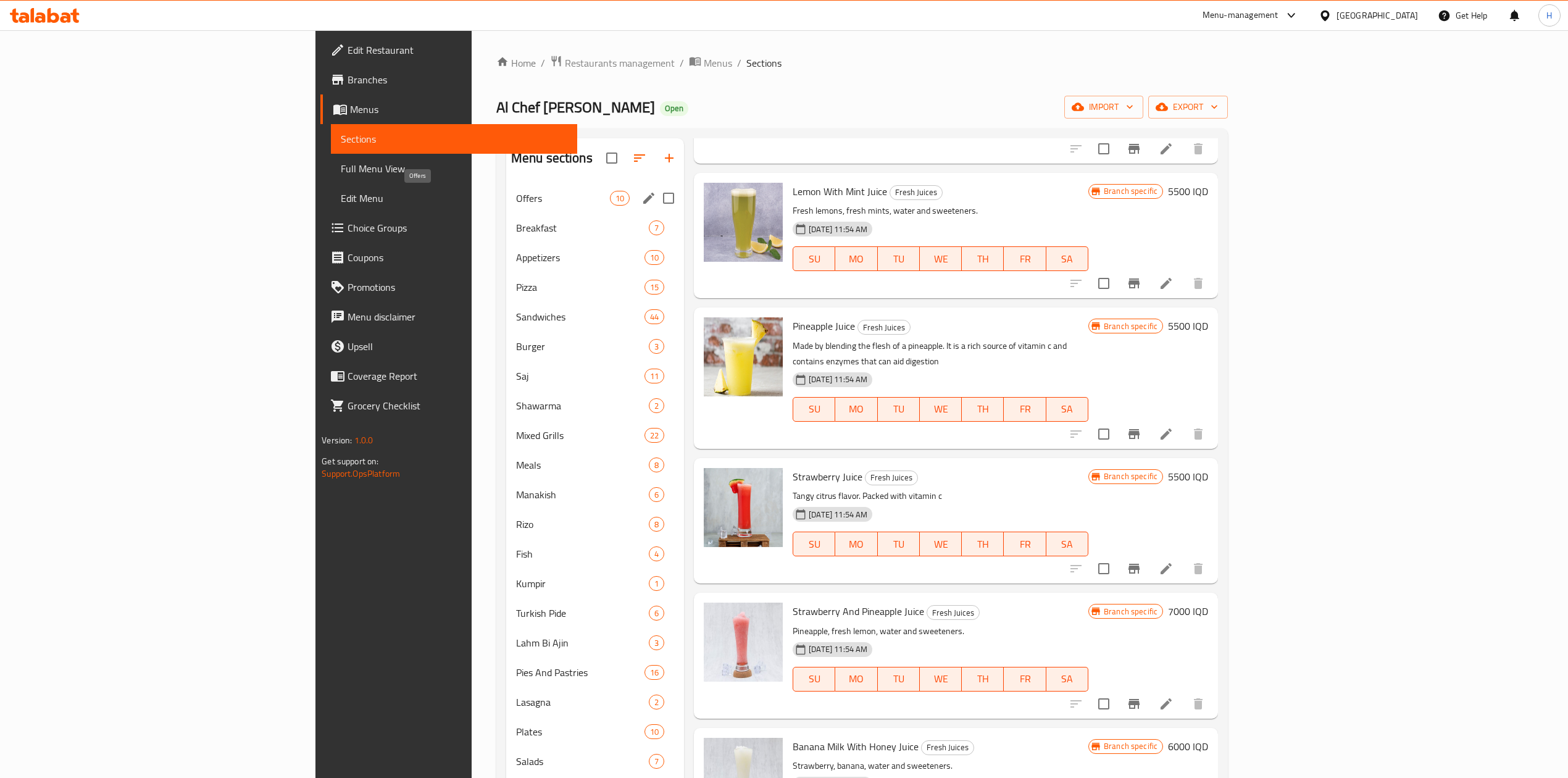
click at [516, 195] on span "Offers" at bounding box center [563, 198] width 94 height 15
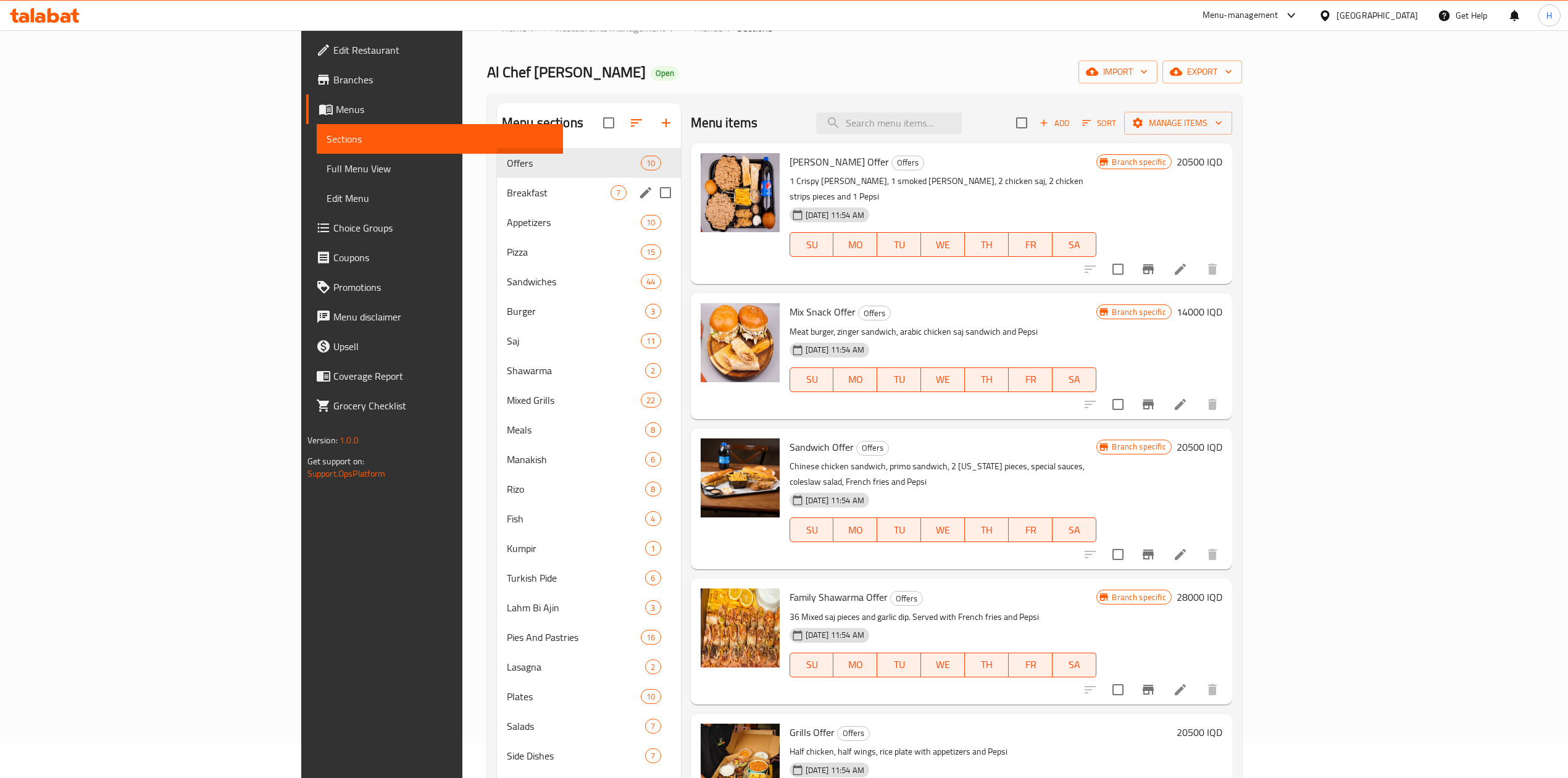
click at [507, 191] on span "Breakfast" at bounding box center [559, 192] width 105 height 15
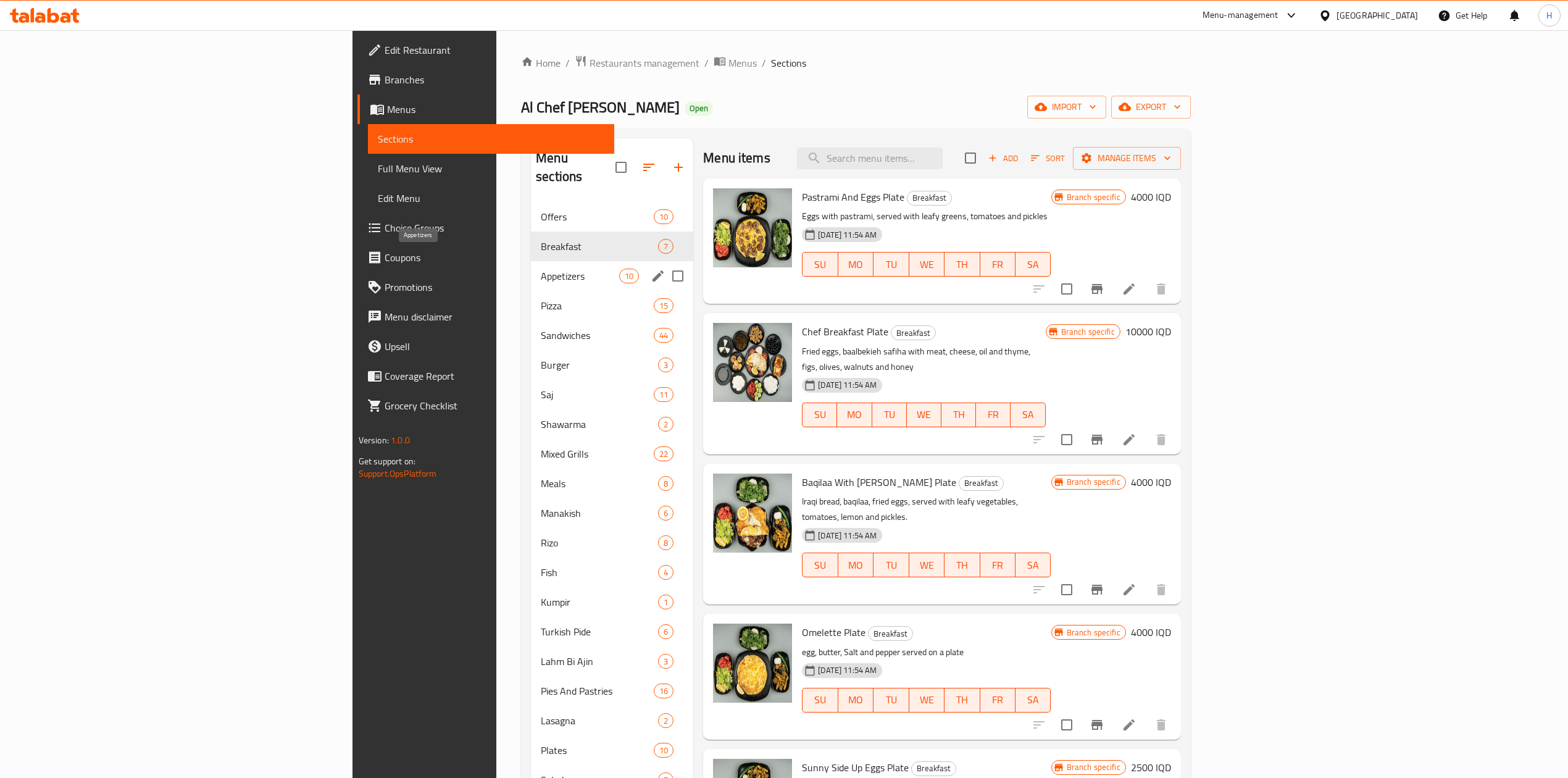
click at [541, 269] on span "Appetizers" at bounding box center [580, 276] width 79 height 15
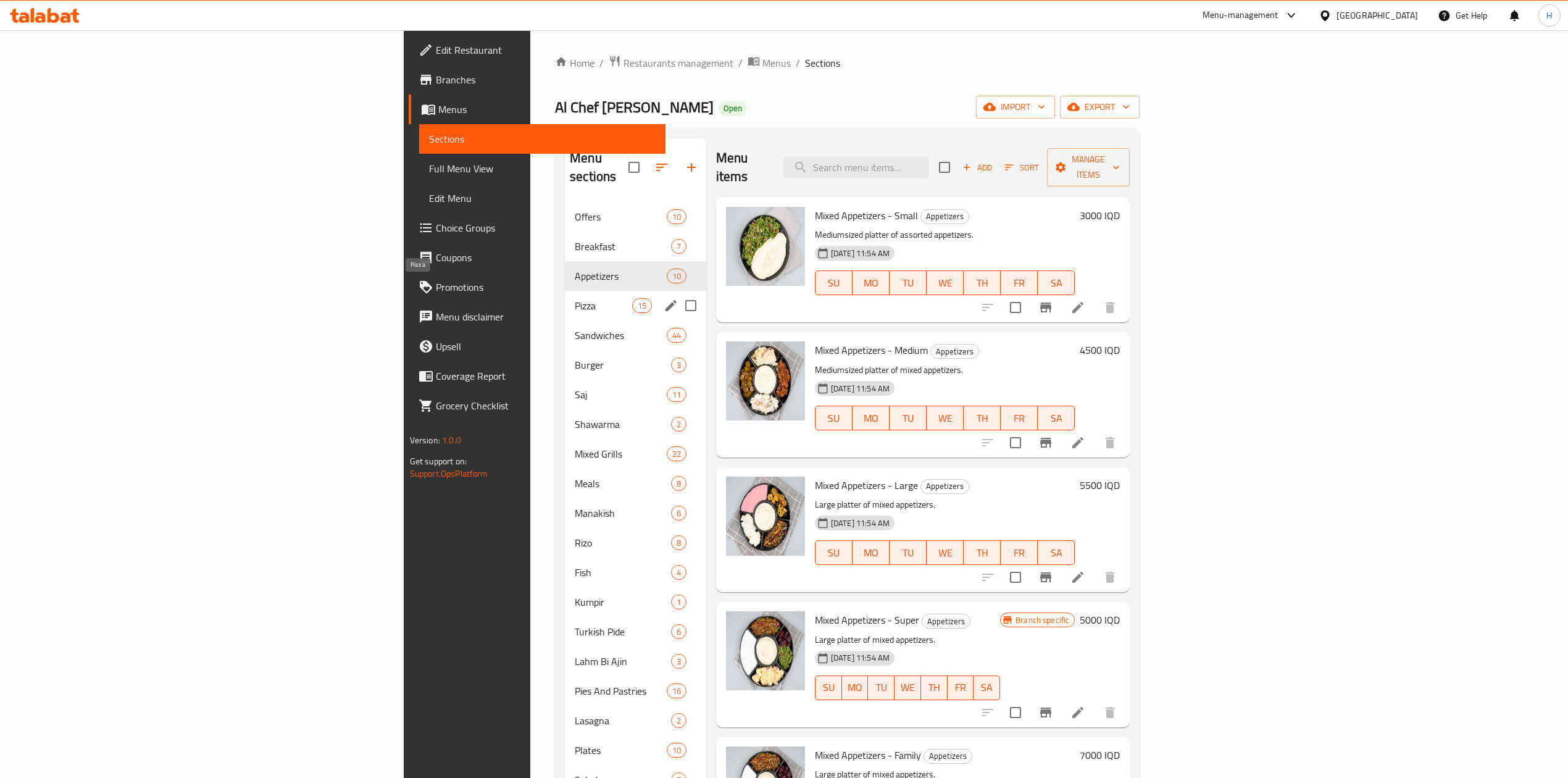
click at [575, 299] on span "Pizza" at bounding box center [604, 306] width 58 height 15
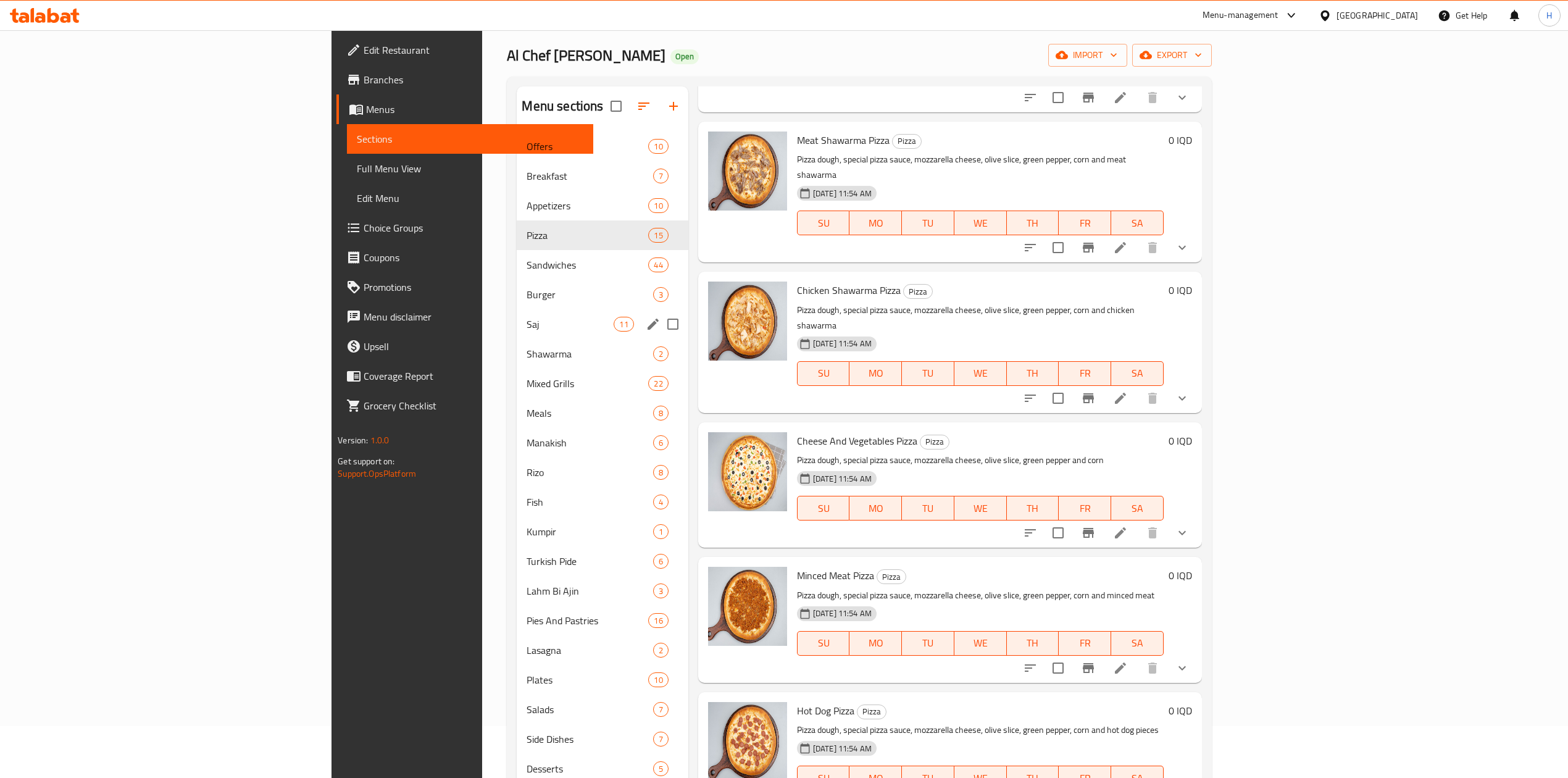
scroll to position [35, 0]
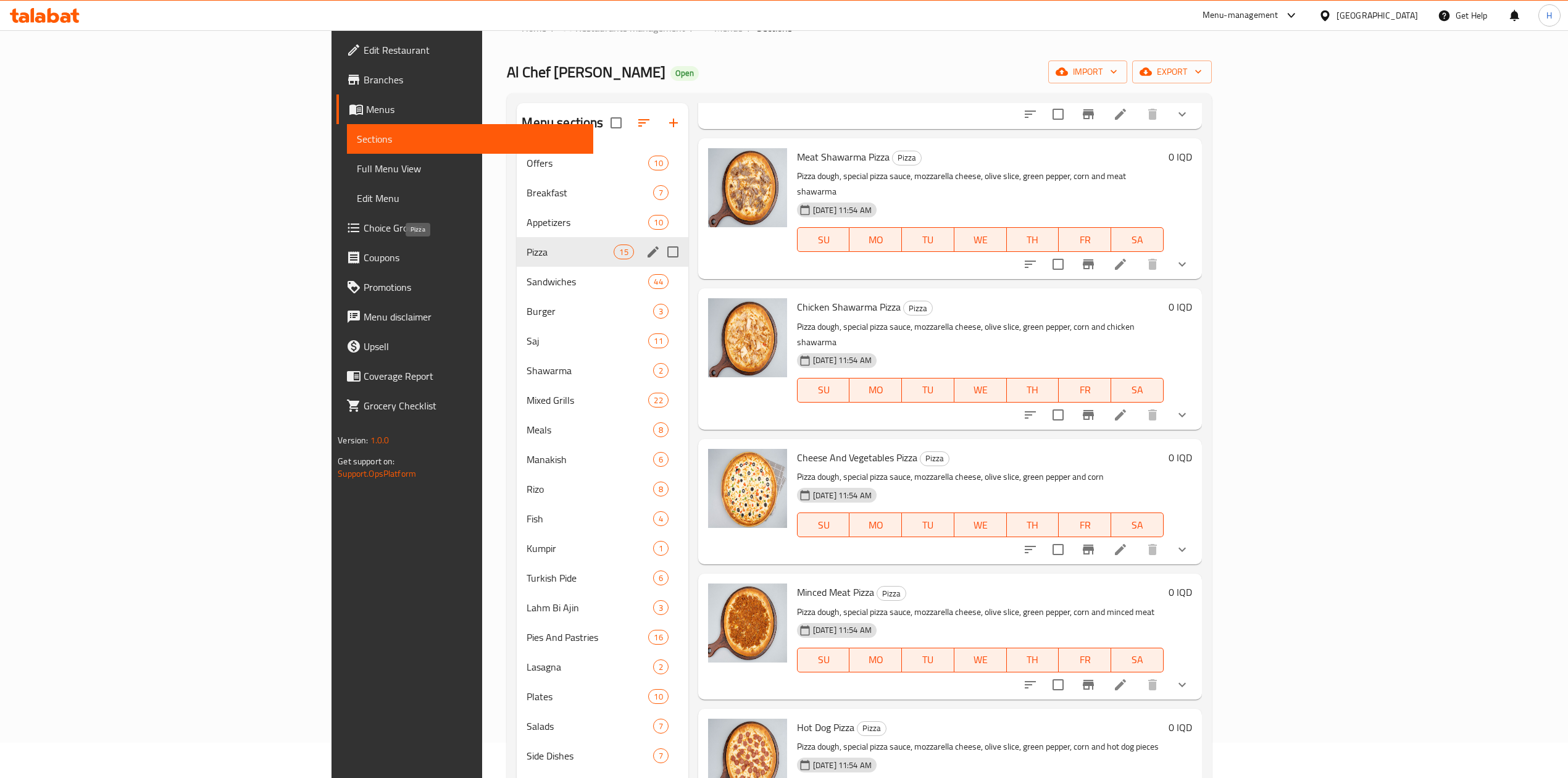
click at [526, 257] on span "Pizza" at bounding box center [569, 251] width 87 height 15
click at [526, 282] on span "Sandwiches" at bounding box center [569, 282] width 87 height 15
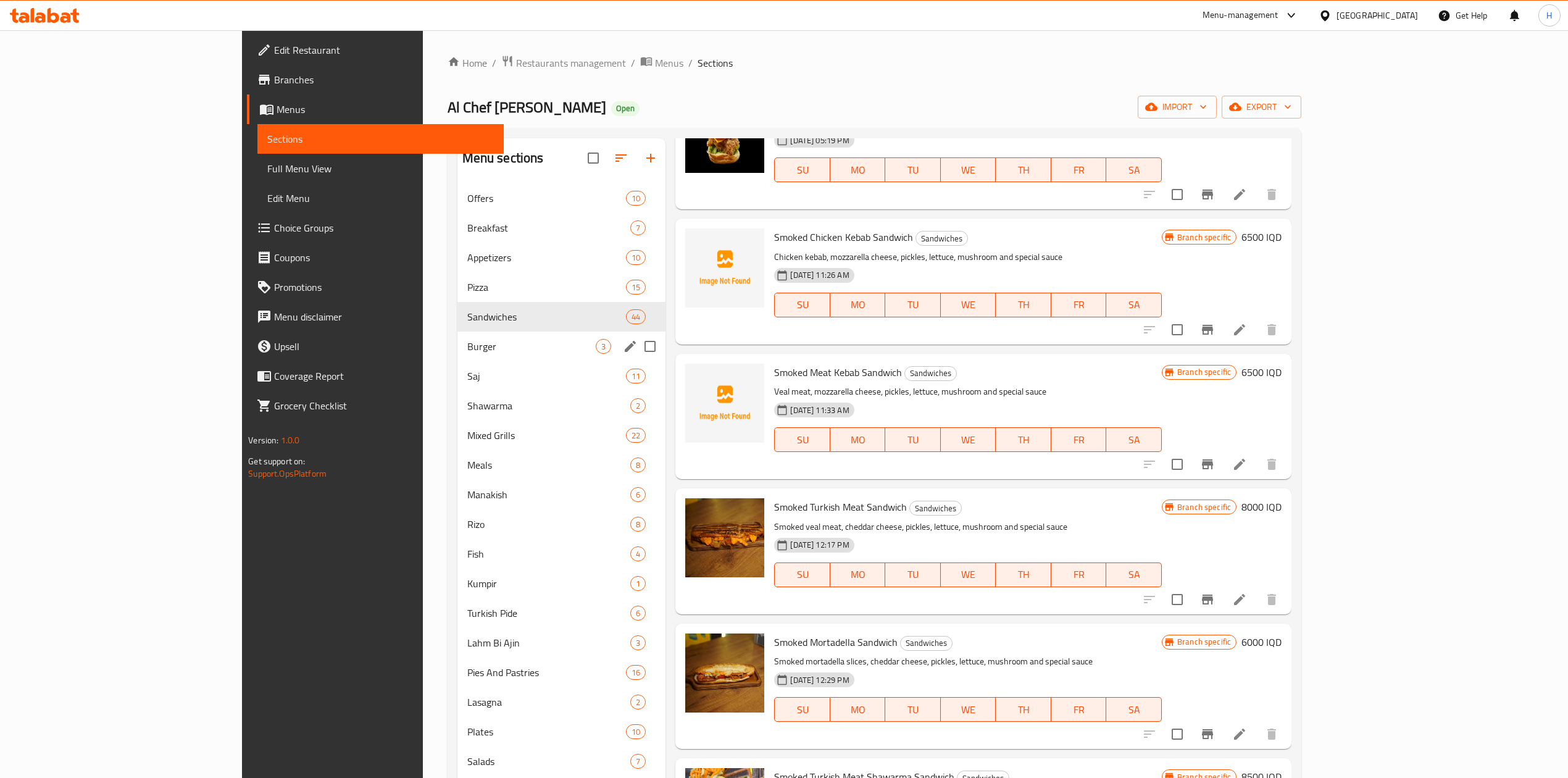
click at [458, 337] on div "Burger 3" at bounding box center [561, 346] width 208 height 30
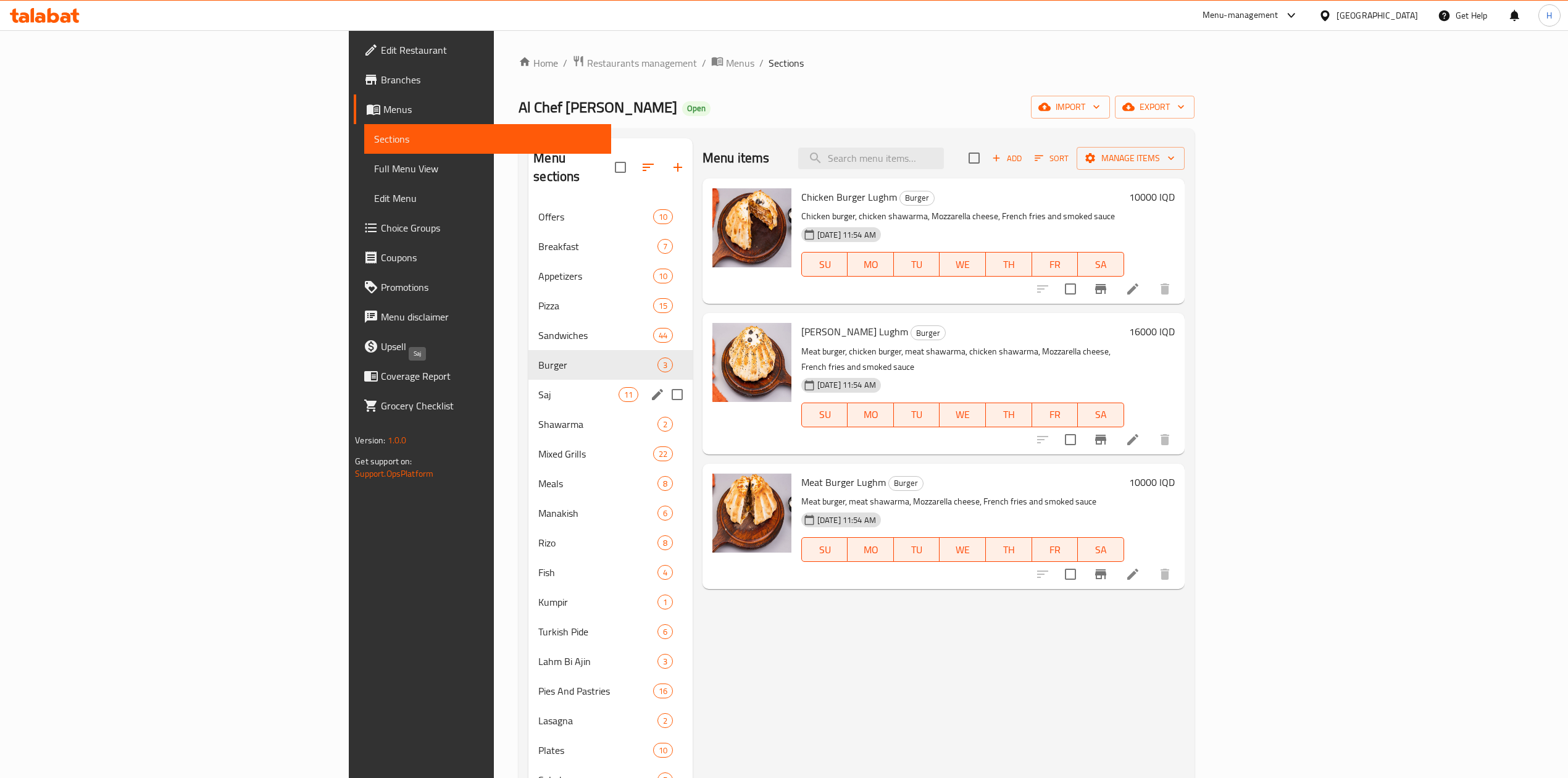
click at [539, 387] on span "Saj" at bounding box center [578, 394] width 79 height 15
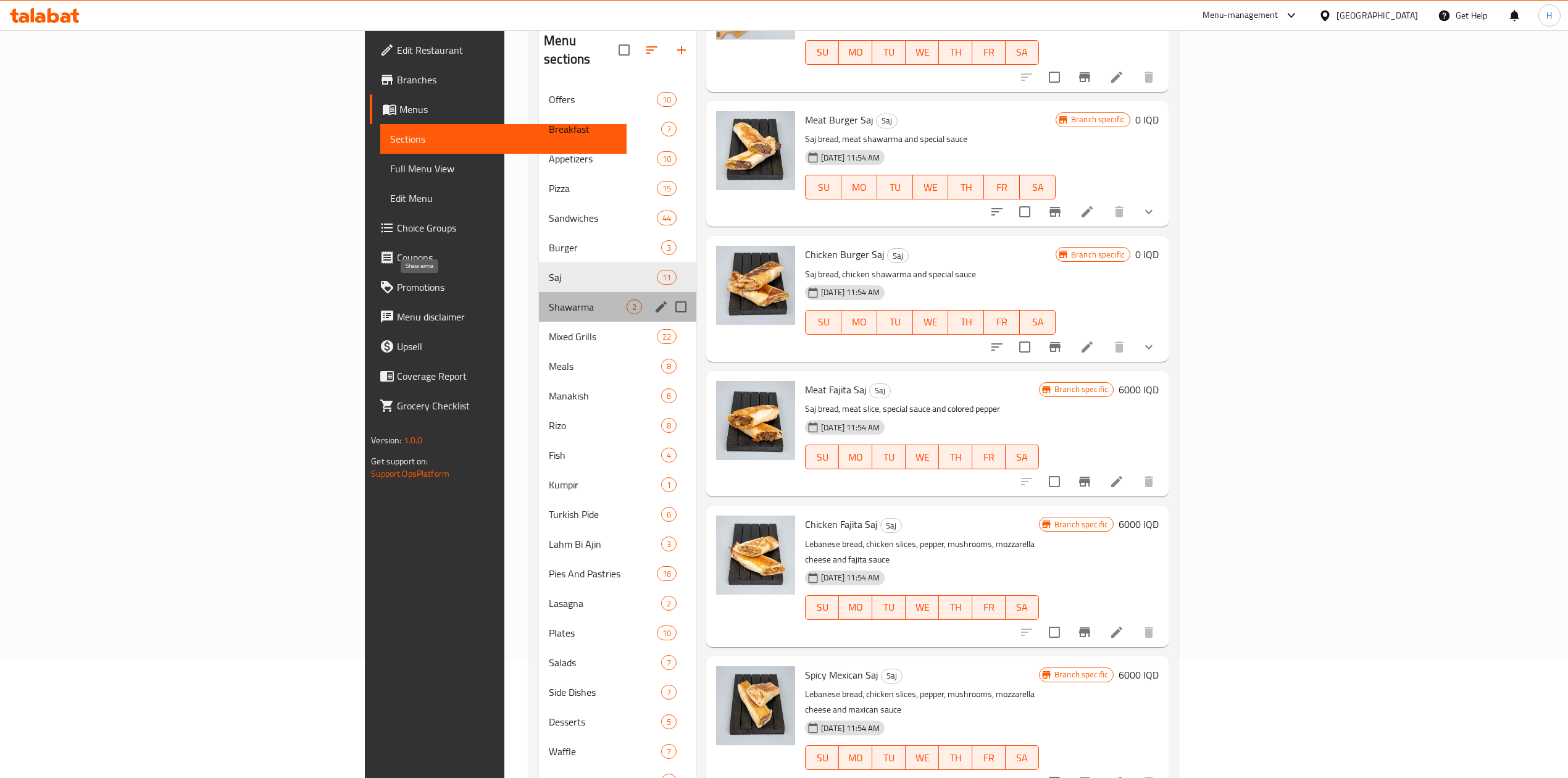
click at [549, 299] on span "Shawarma" at bounding box center [588, 307] width 78 height 15
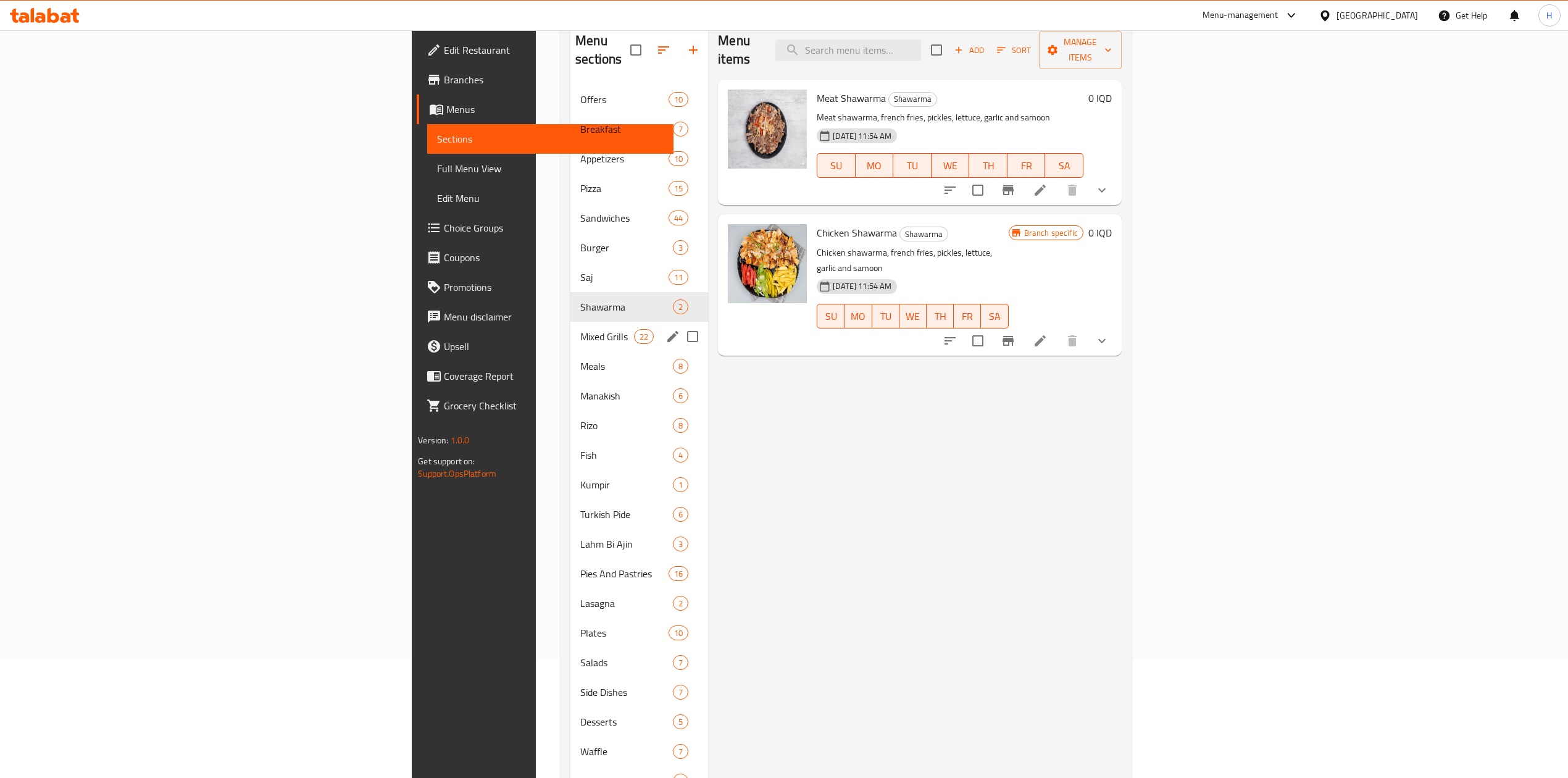
click at [570, 329] on div "Mixed Grills 22" at bounding box center [639, 337] width 138 height 30
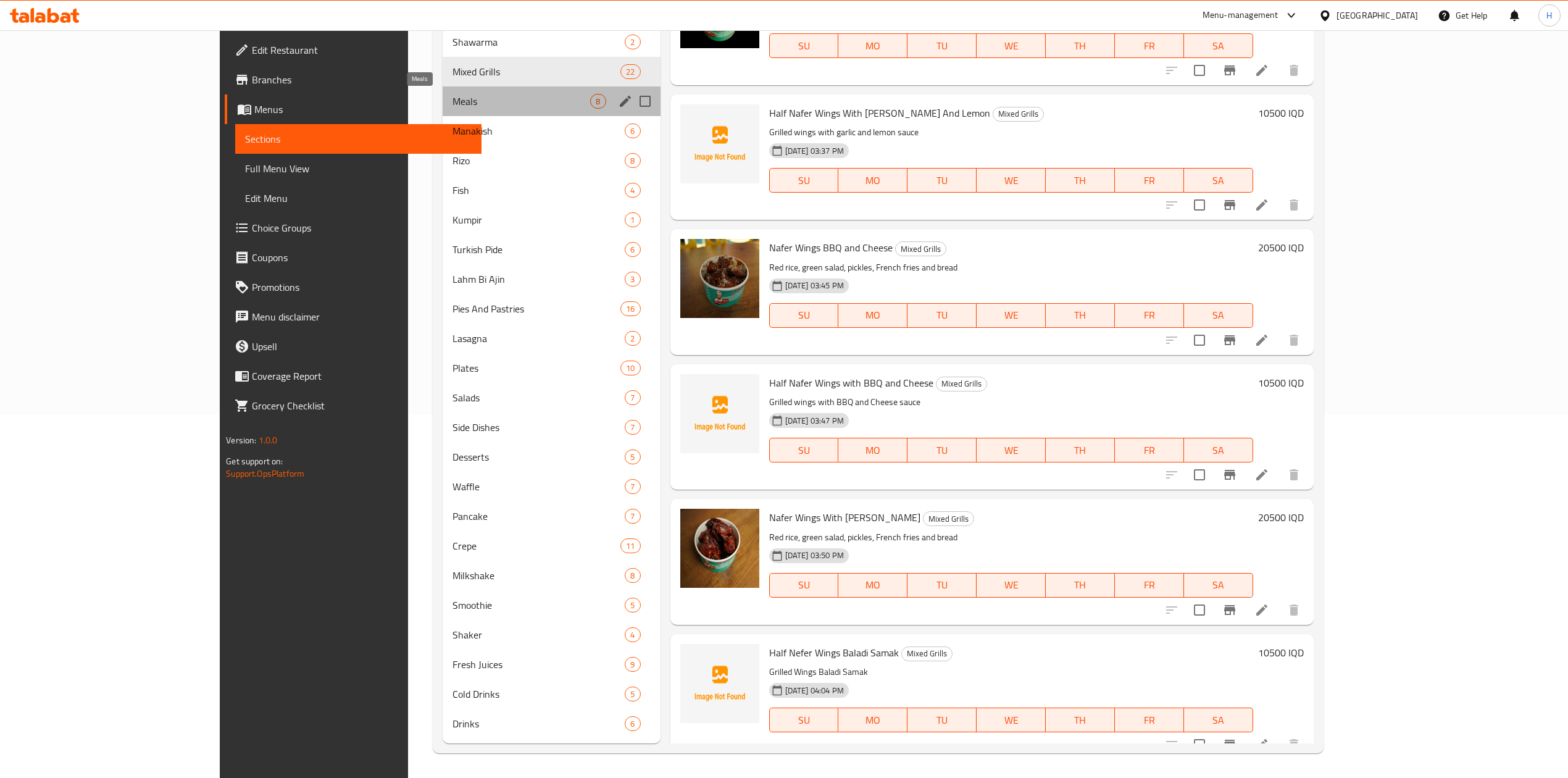
click at [453, 102] on span "Meals" at bounding box center [522, 101] width 138 height 15
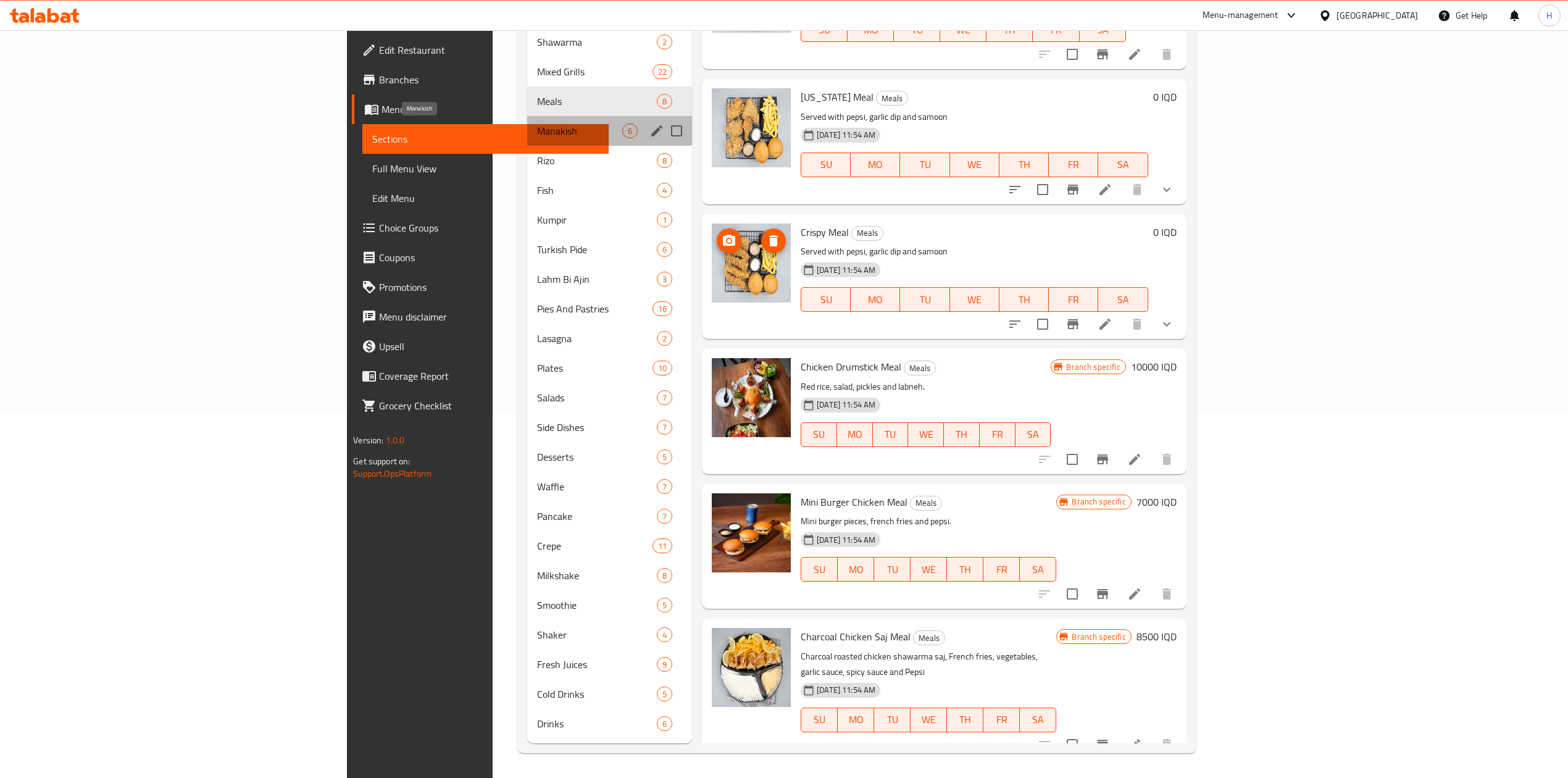
drag, startPoint x: 338, startPoint y: 123, endPoint x: 556, endPoint y: 205, distance: 232.9
click at [537, 124] on span "Manakish" at bounding box center [579, 131] width 85 height 15
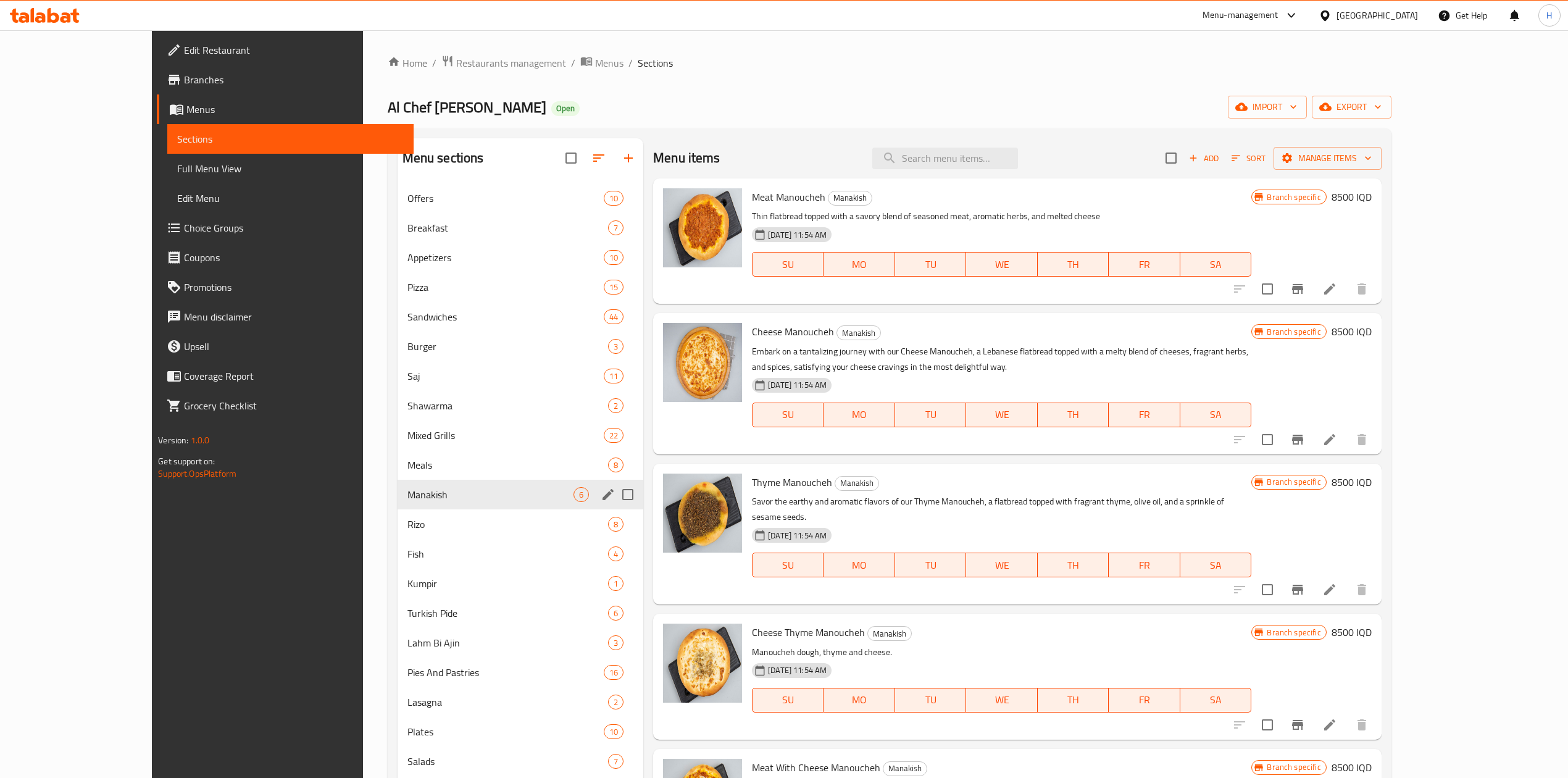
click at [407, 521] on span "Rizo" at bounding box center [507, 524] width 200 height 15
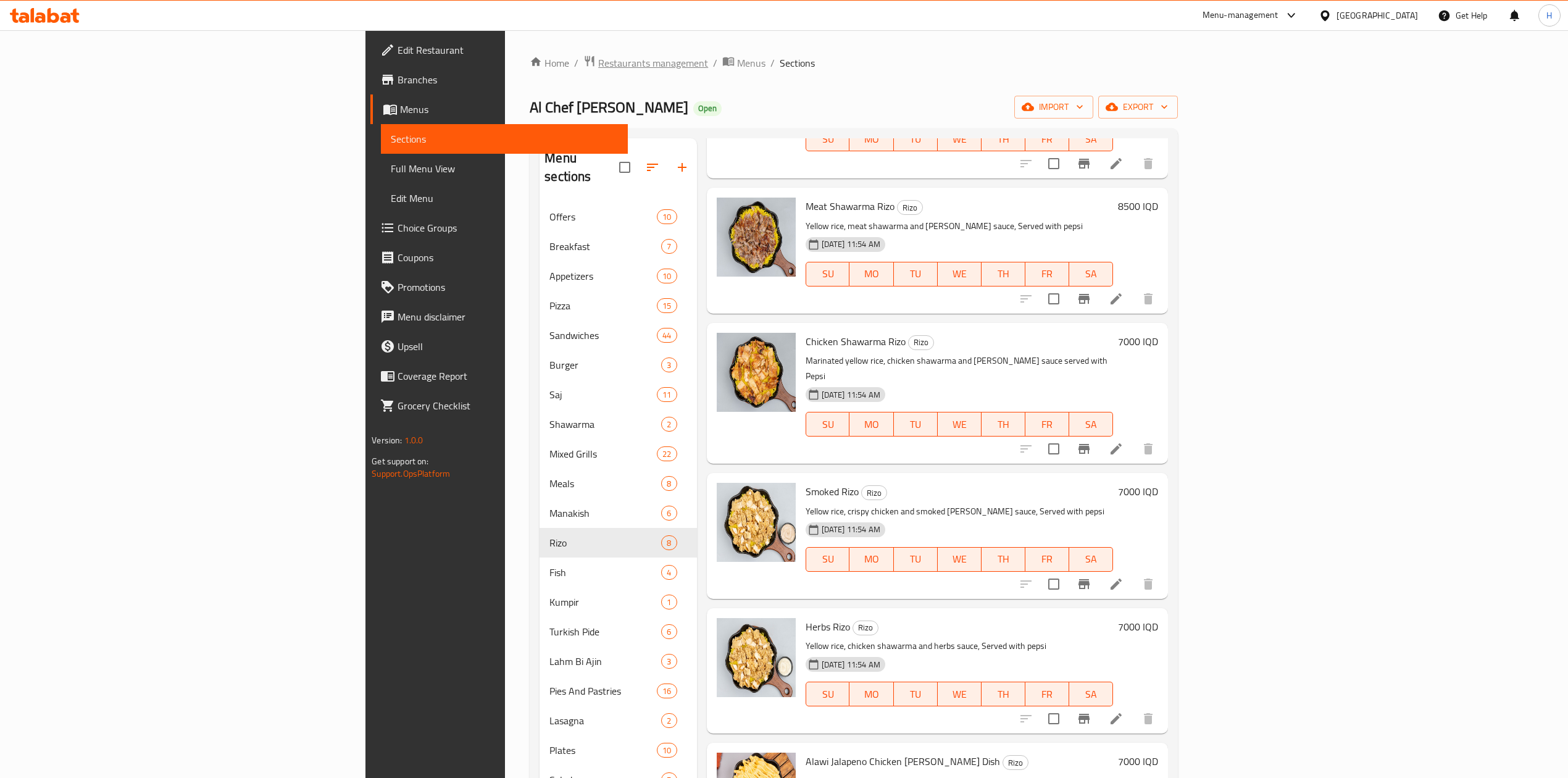
click at [598, 62] on span "Restaurants management" at bounding box center [652, 62] width 110 height 15
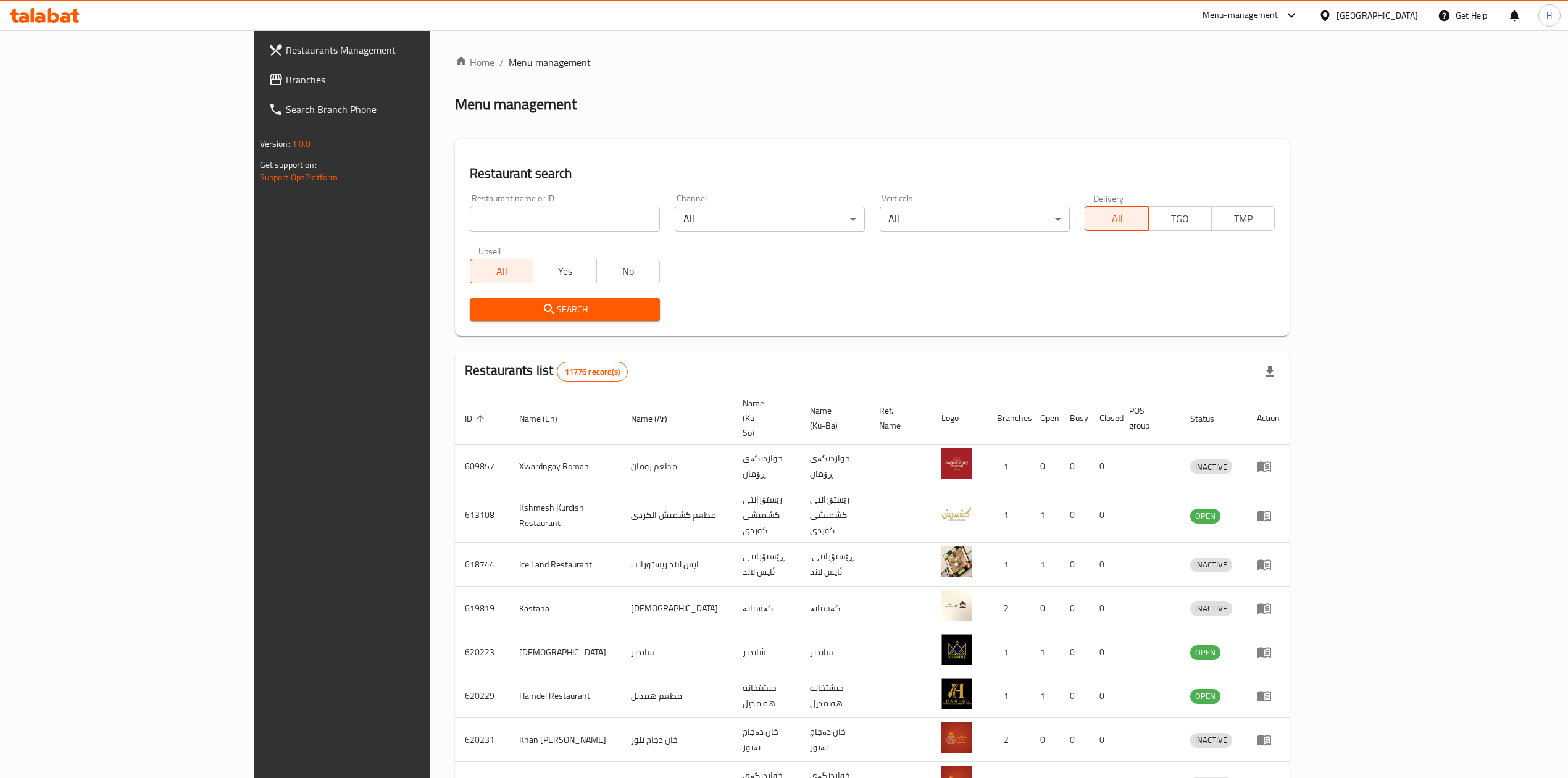
click at [470, 216] on input "search" at bounding box center [565, 219] width 190 height 24
paste input "Burraty Restaurant"
type input "Burraty Restaurant"
click at [455, 336] on div "Home / Menu management Menu management Restaurant search Restaurant name or ID …" at bounding box center [872, 495] width 835 height 880
click at [479, 315] on span "Search" at bounding box center [565, 309] width 170 height 15
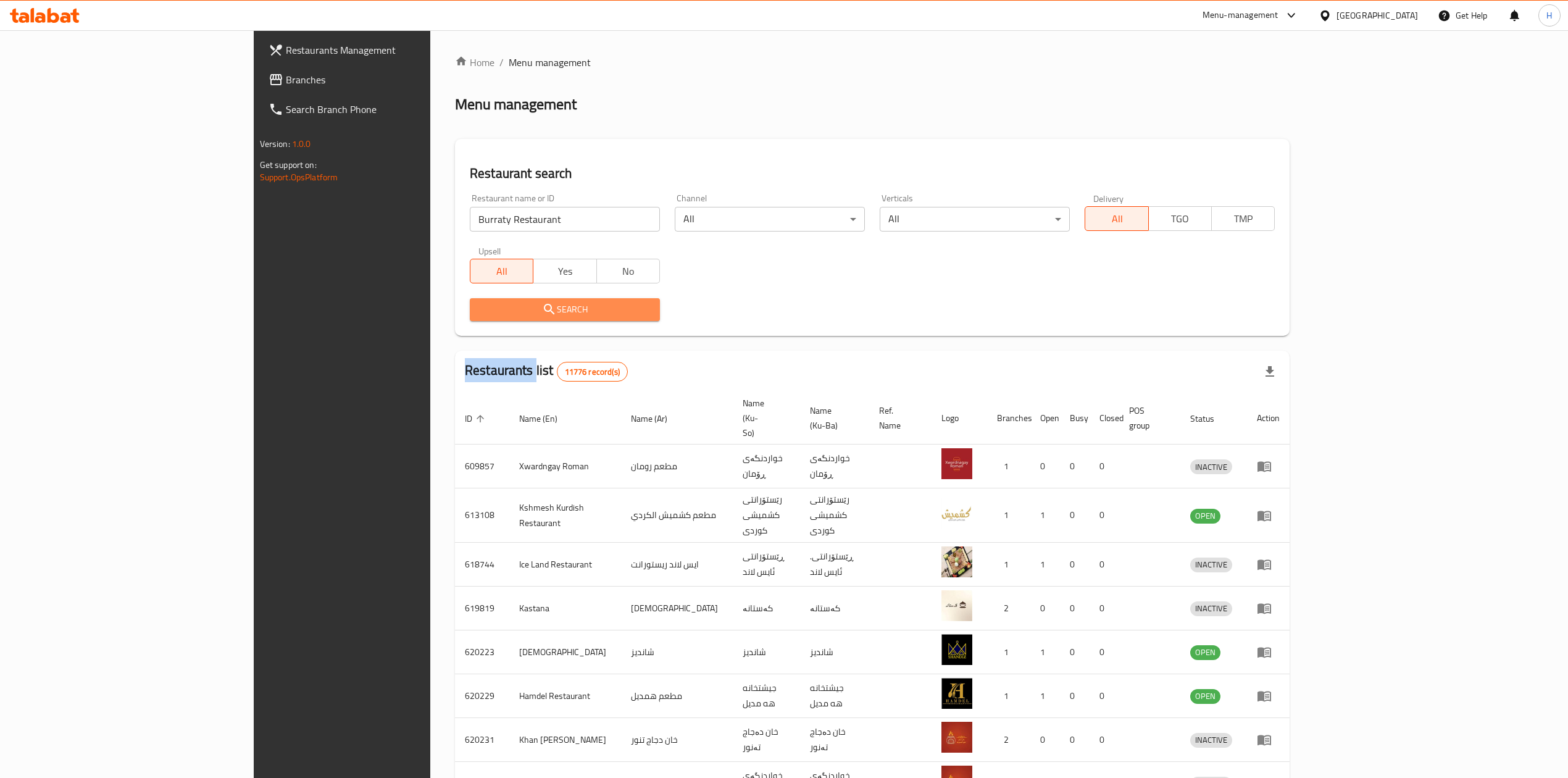
click at [445, 315] on div at bounding box center [784, 389] width 1568 height 778
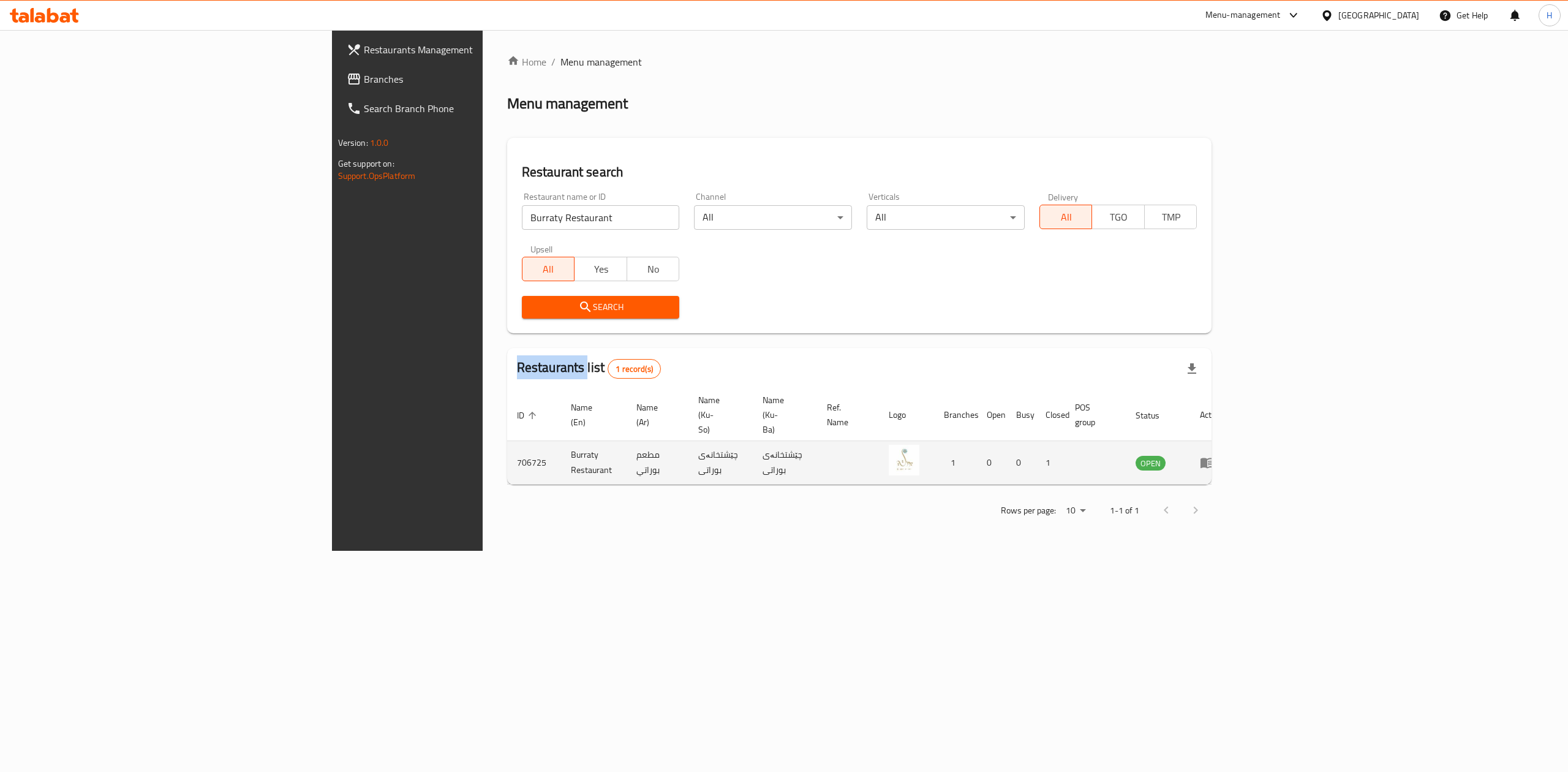
click at [1223, 455] on link "enhanced table" at bounding box center [1211, 462] width 23 height 14
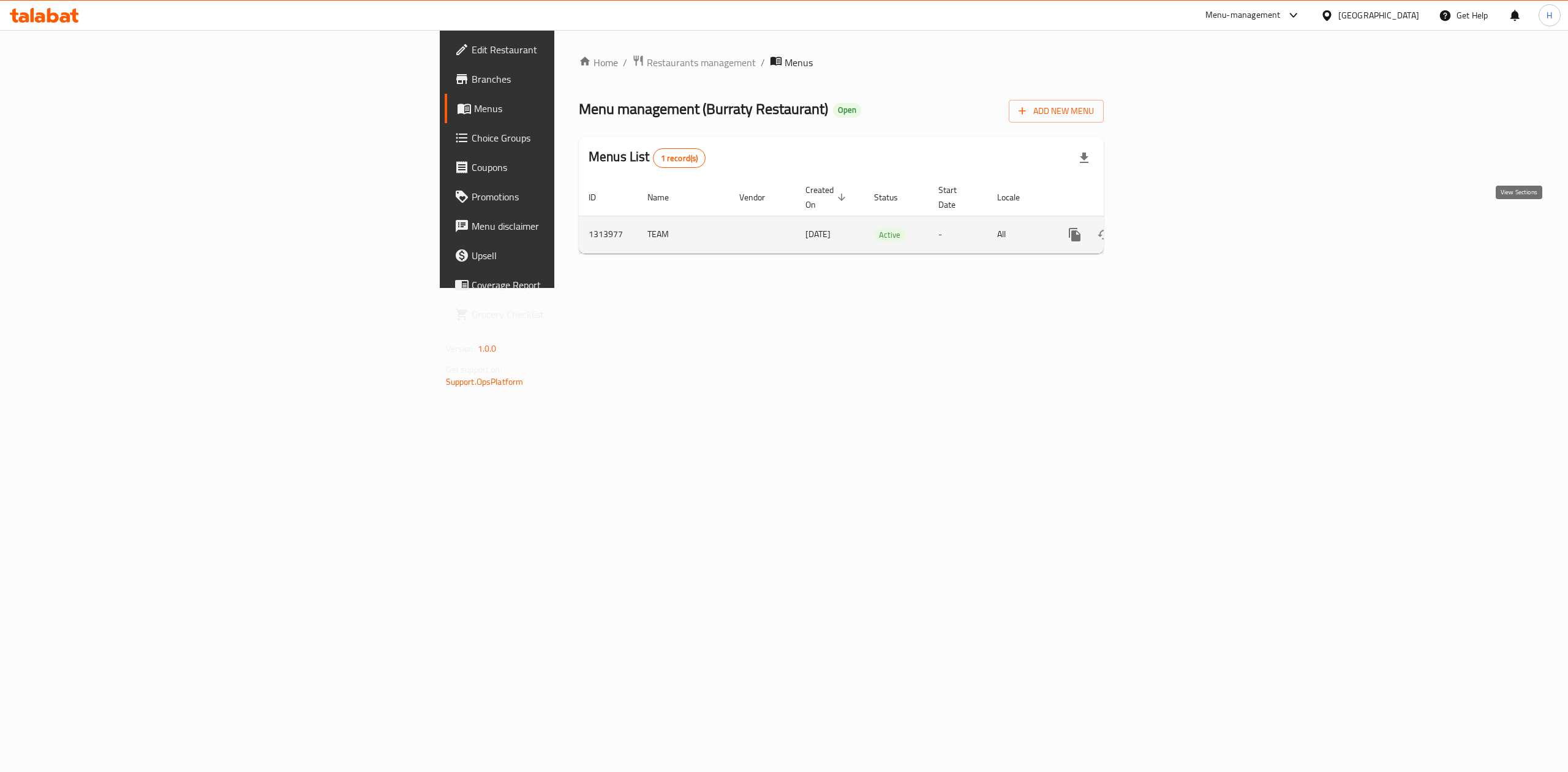
click at [1170, 229] on icon "enhanced table" at bounding box center [1163, 234] width 14 height 14
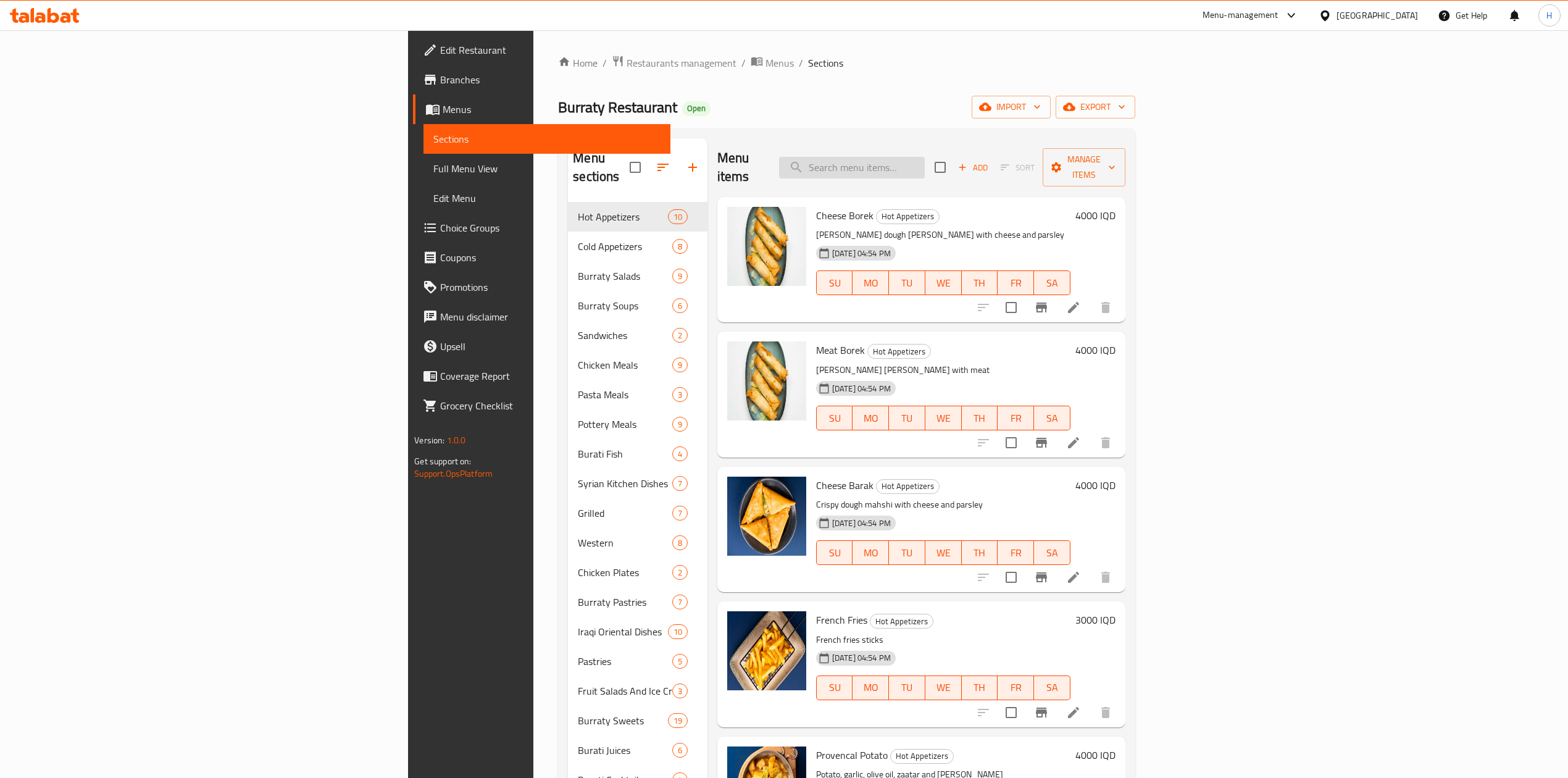
click at [925, 157] on input "search" at bounding box center [852, 167] width 146 height 22
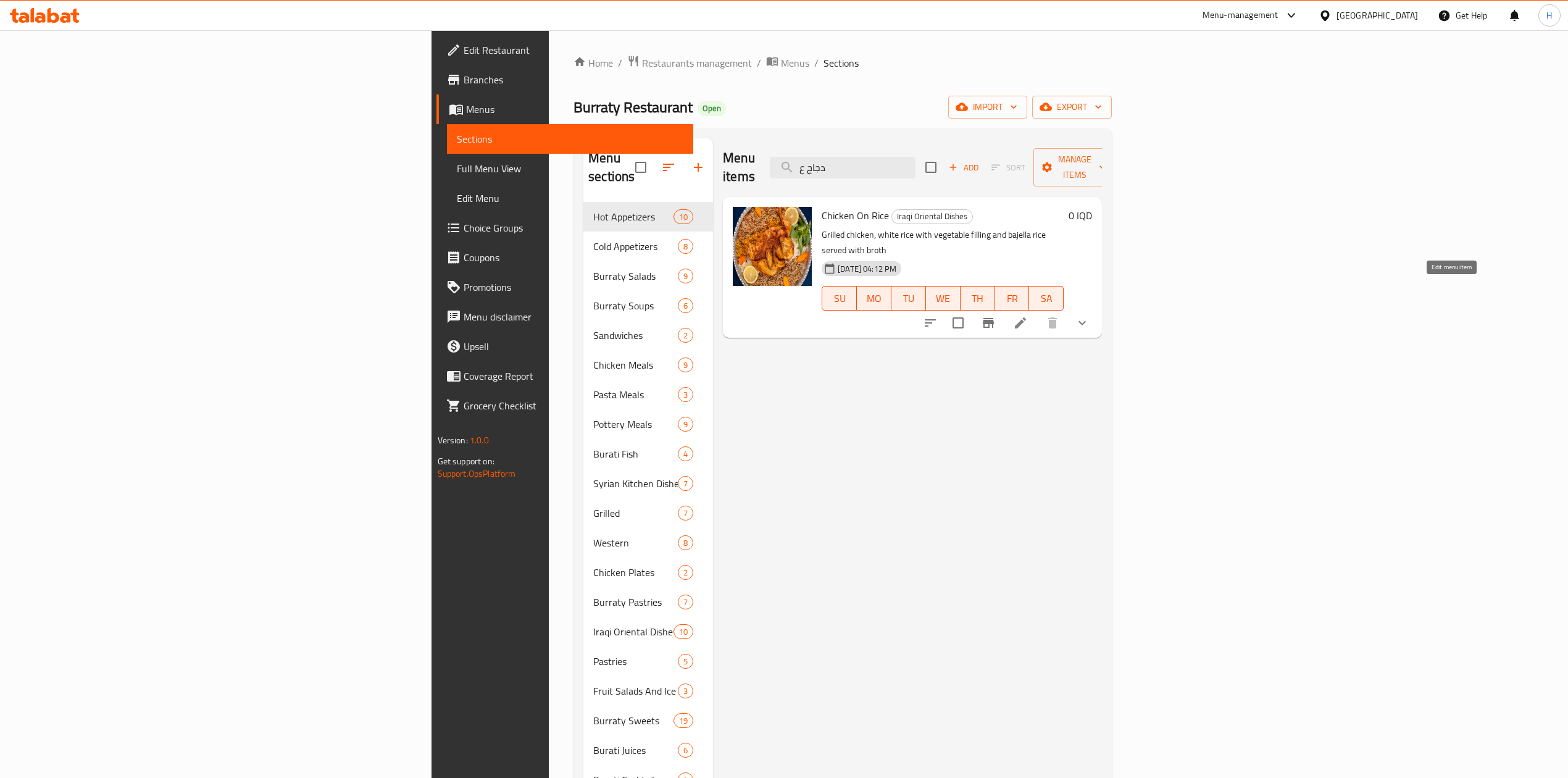
type input "دجاج ع"
click at [1028, 316] on icon at bounding box center [1020, 323] width 15 height 15
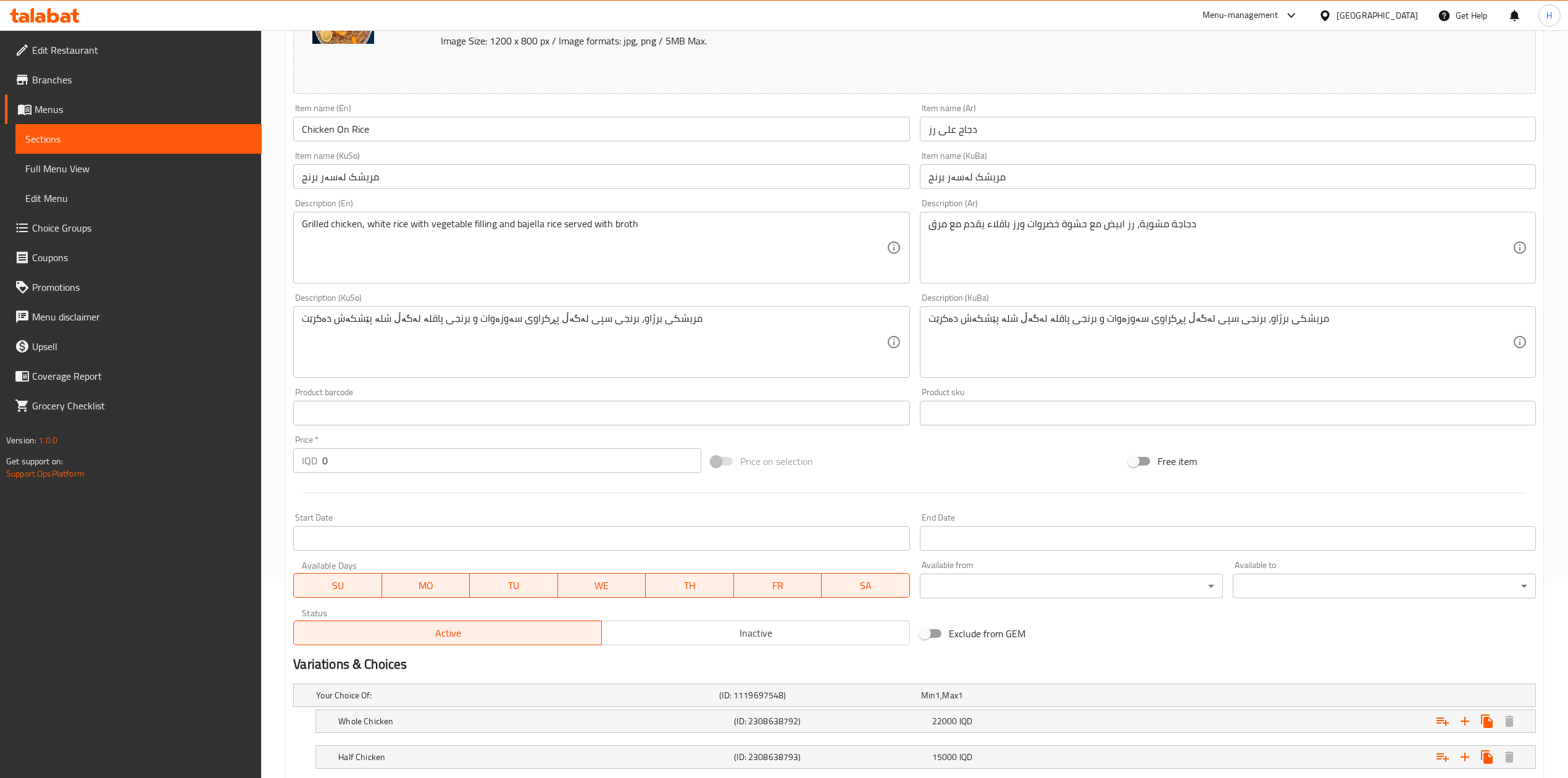
scroll to position [275, 0]
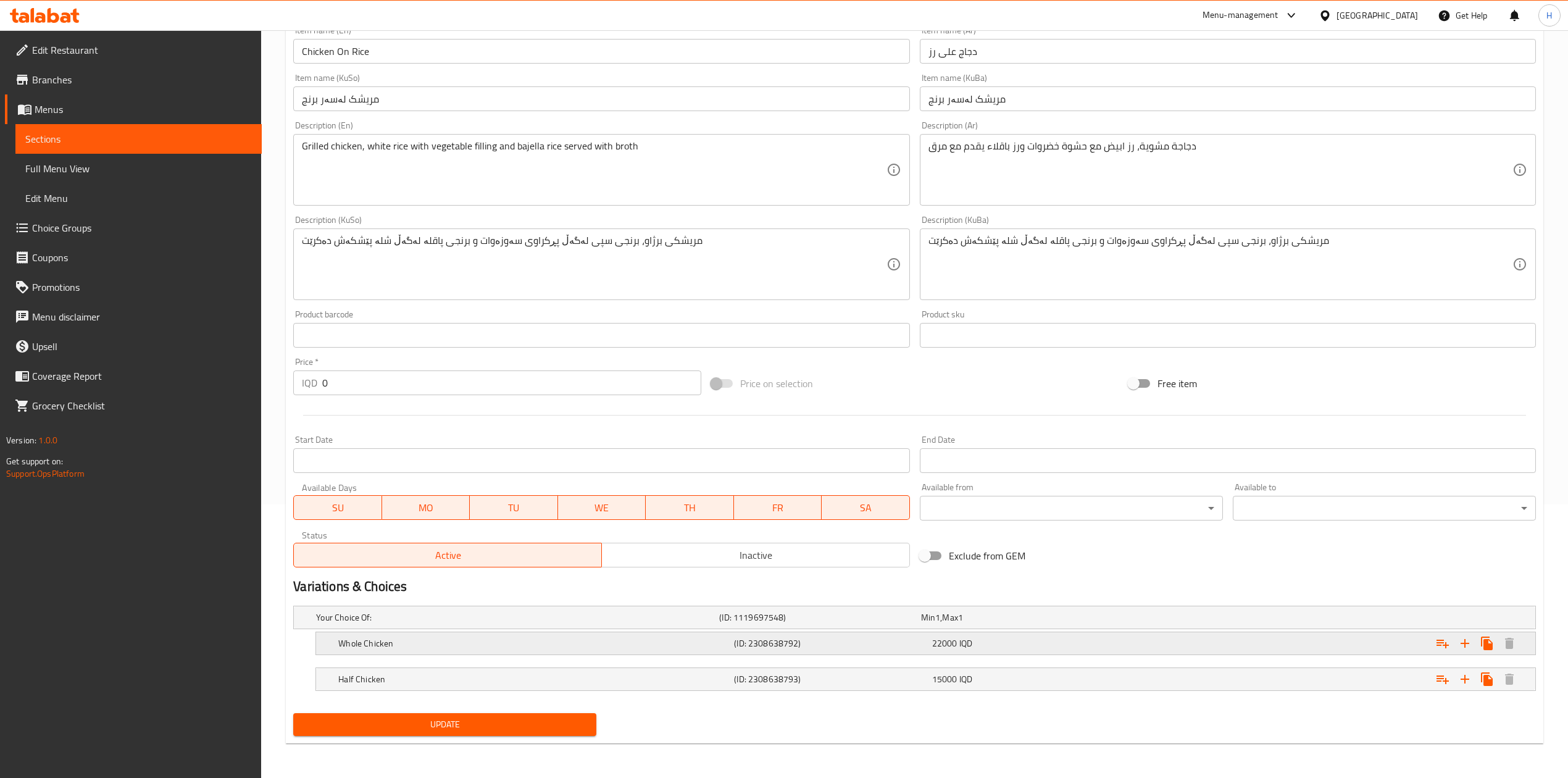
click at [376, 647] on h5 "Whole Chicken" at bounding box center [534, 643] width 391 height 12
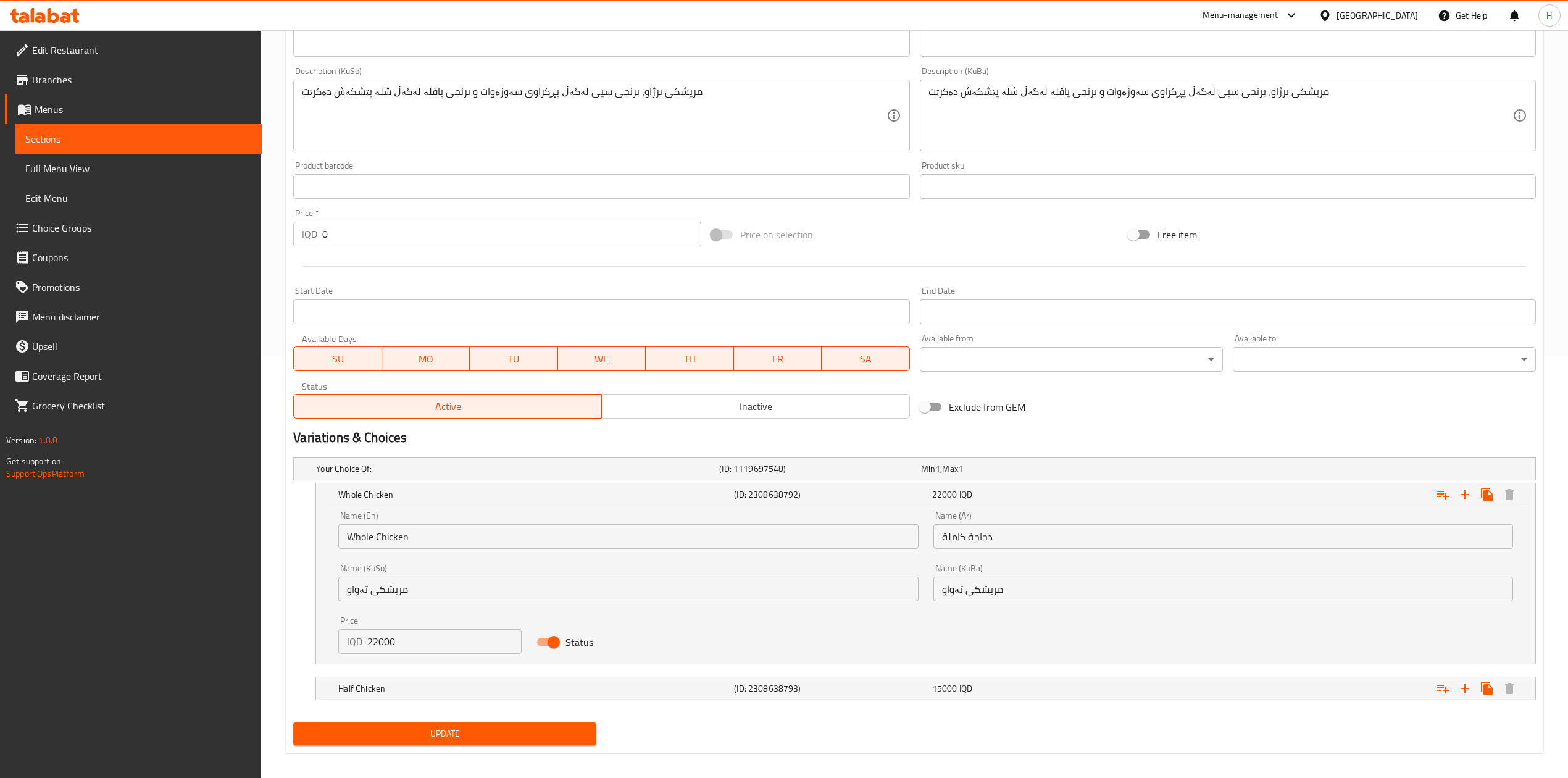
scroll to position [425, 0]
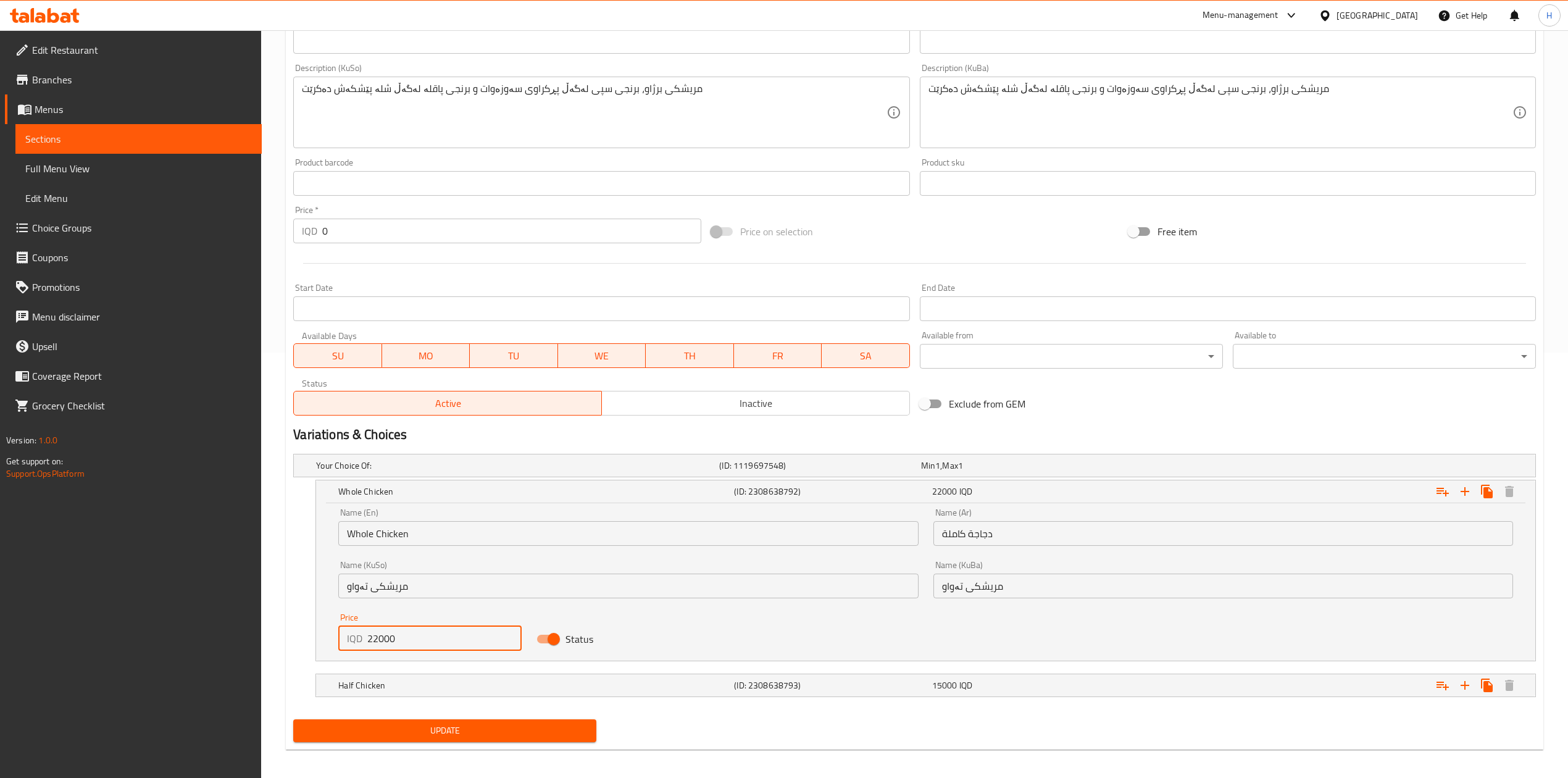
drag, startPoint x: 376, startPoint y: 638, endPoint x: 337, endPoint y: 645, distance: 39.6
click at [337, 645] on div "Price IQD 22000 Price" at bounding box center [430, 632] width 198 height 53
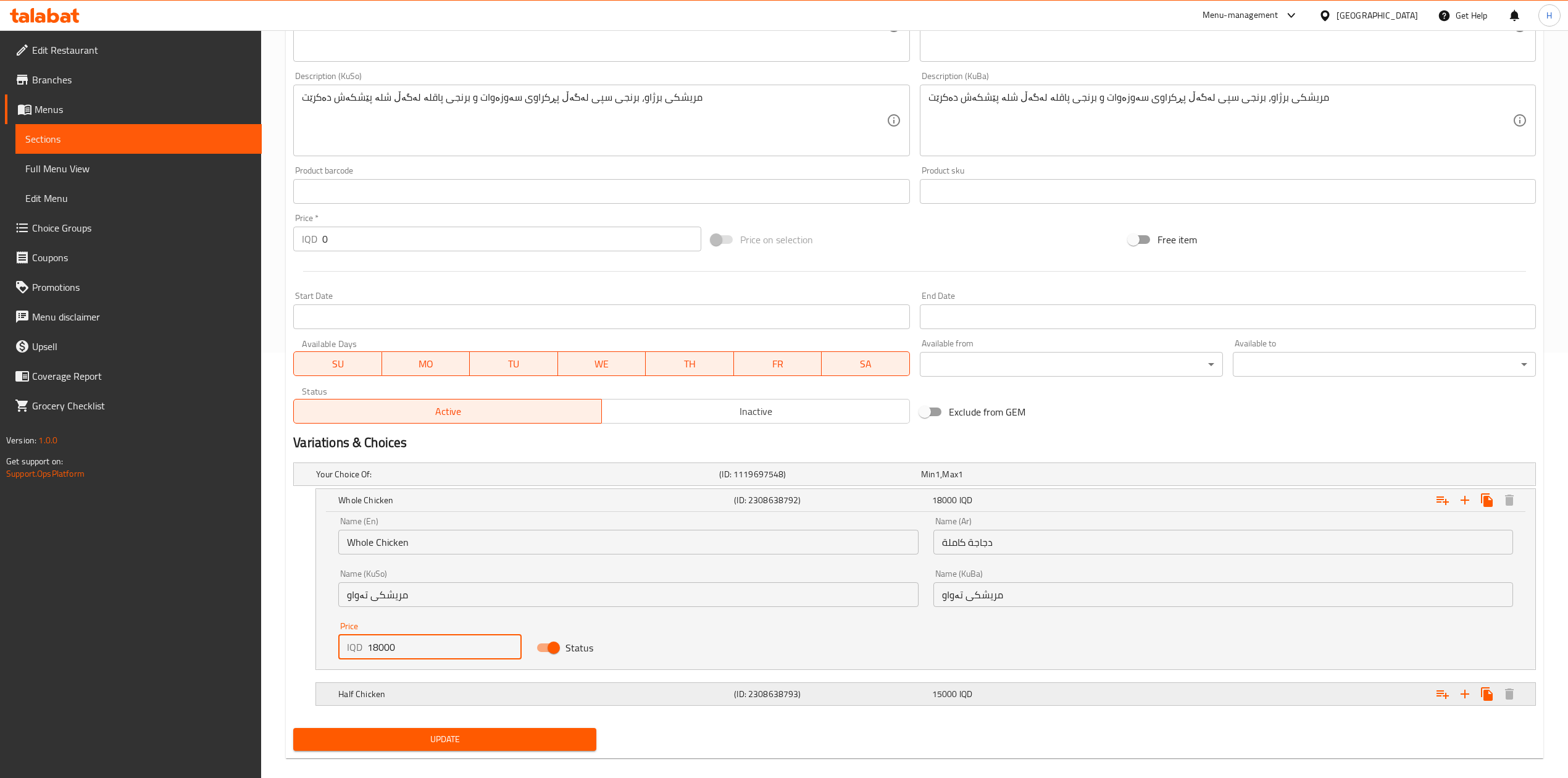
type input "18000"
click at [369, 692] on h5 "Half Chicken" at bounding box center [534, 694] width 391 height 12
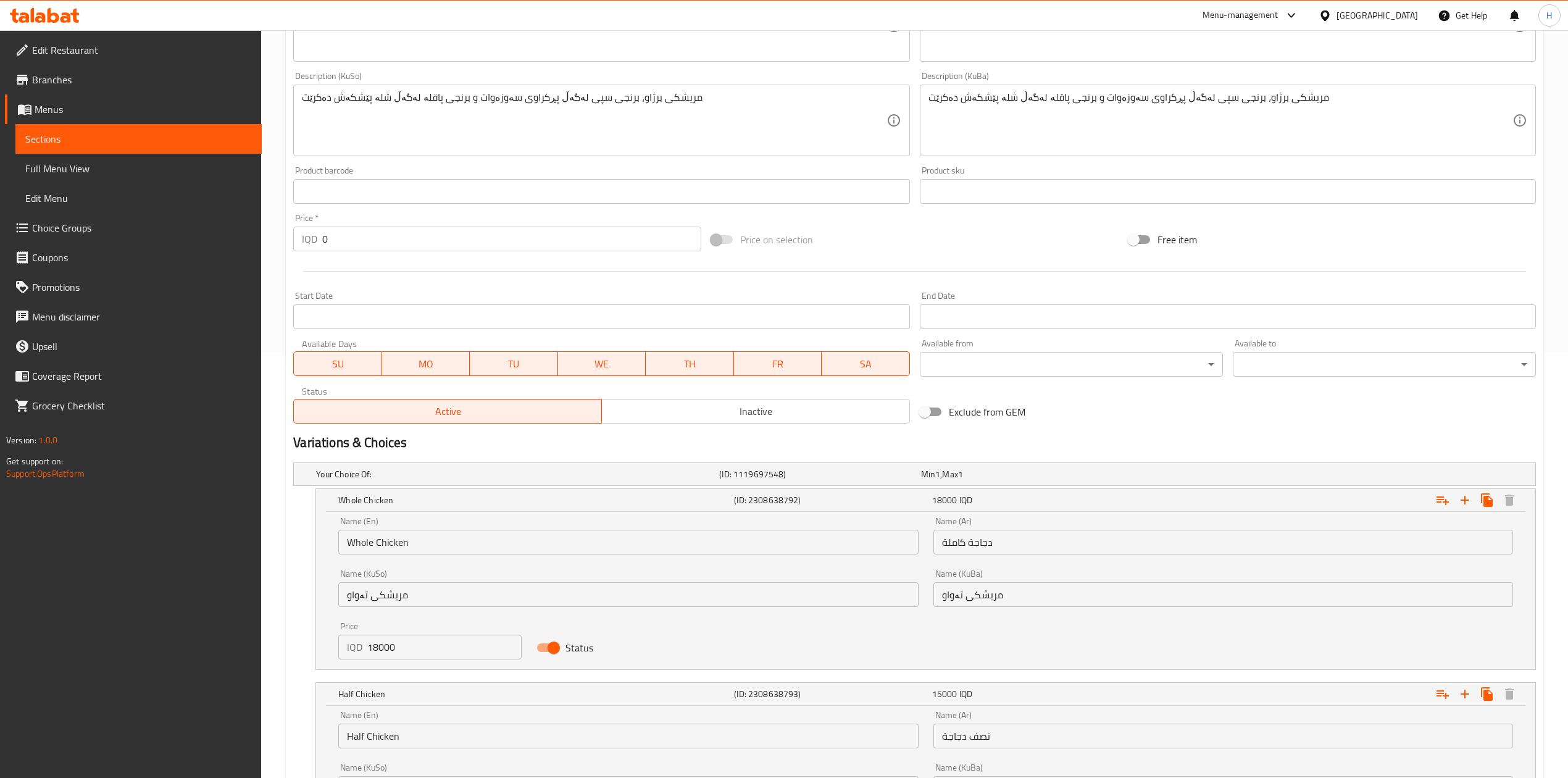
scroll to position [600, 0]
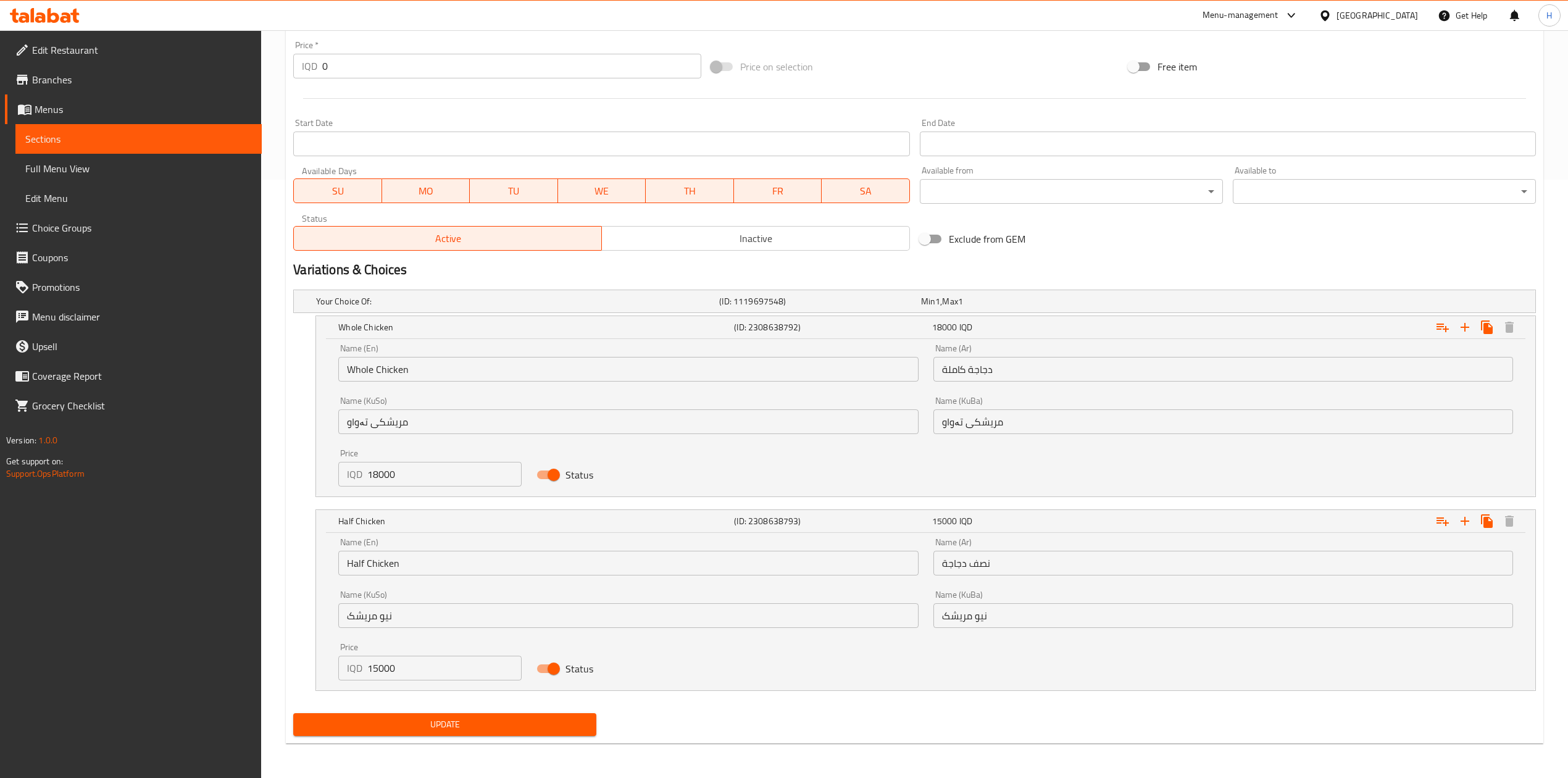
click at [383, 669] on input "15000" at bounding box center [445, 668] width 154 height 24
type input "10000"
click at [440, 734] on button "Update" at bounding box center [445, 724] width 303 height 23
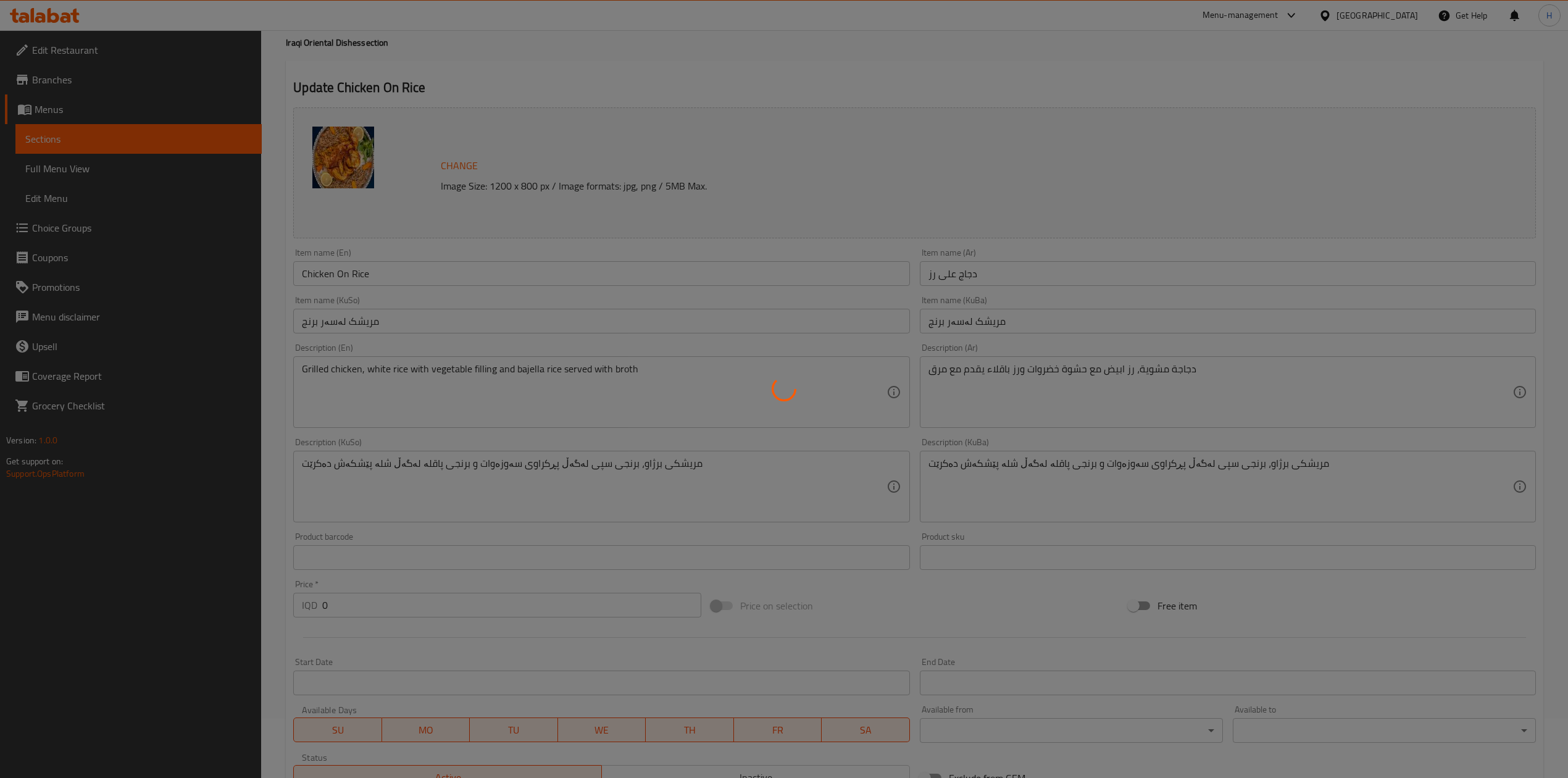
scroll to position [0, 0]
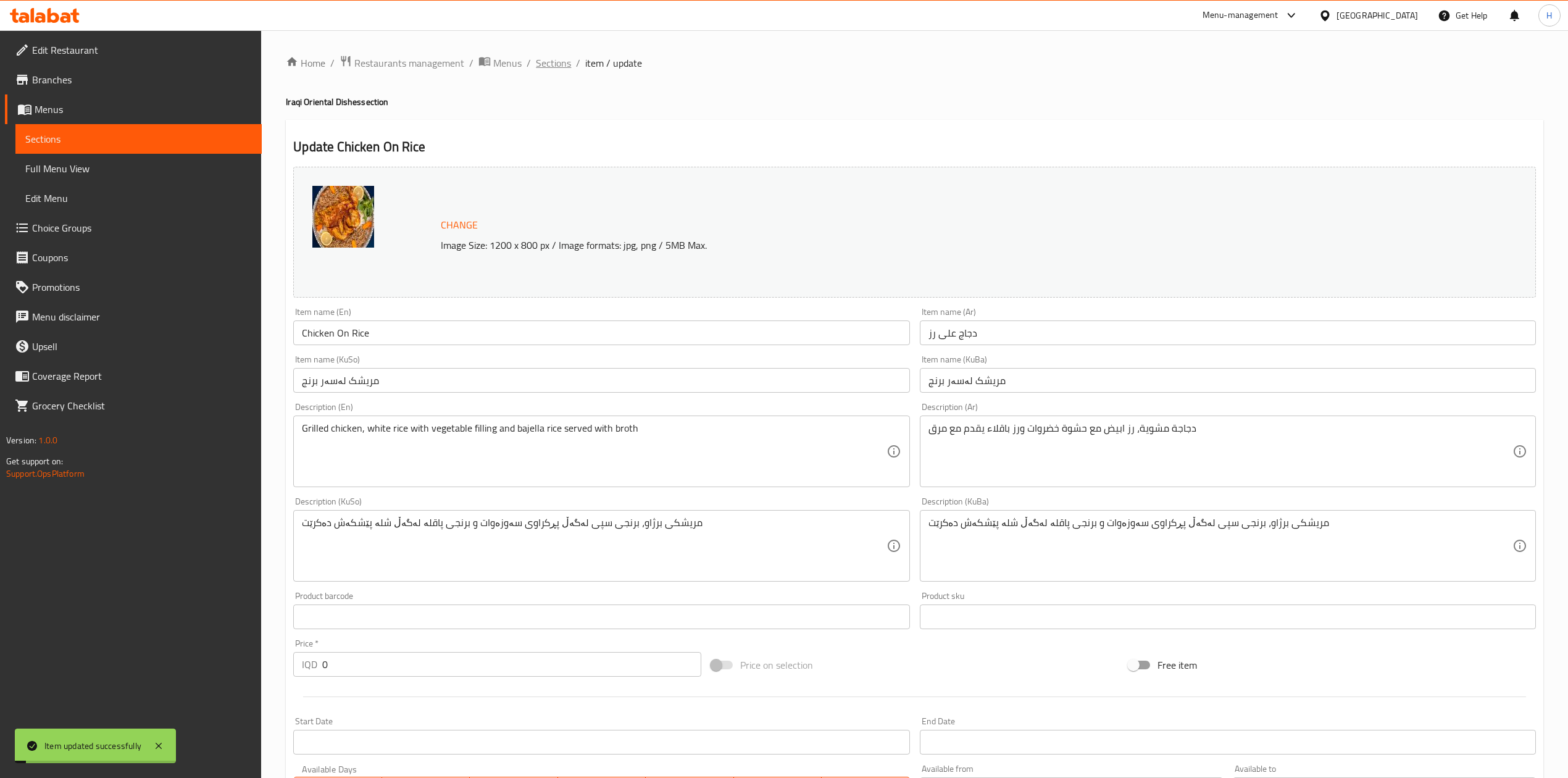
click at [552, 64] on span "Sections" at bounding box center [553, 62] width 35 height 15
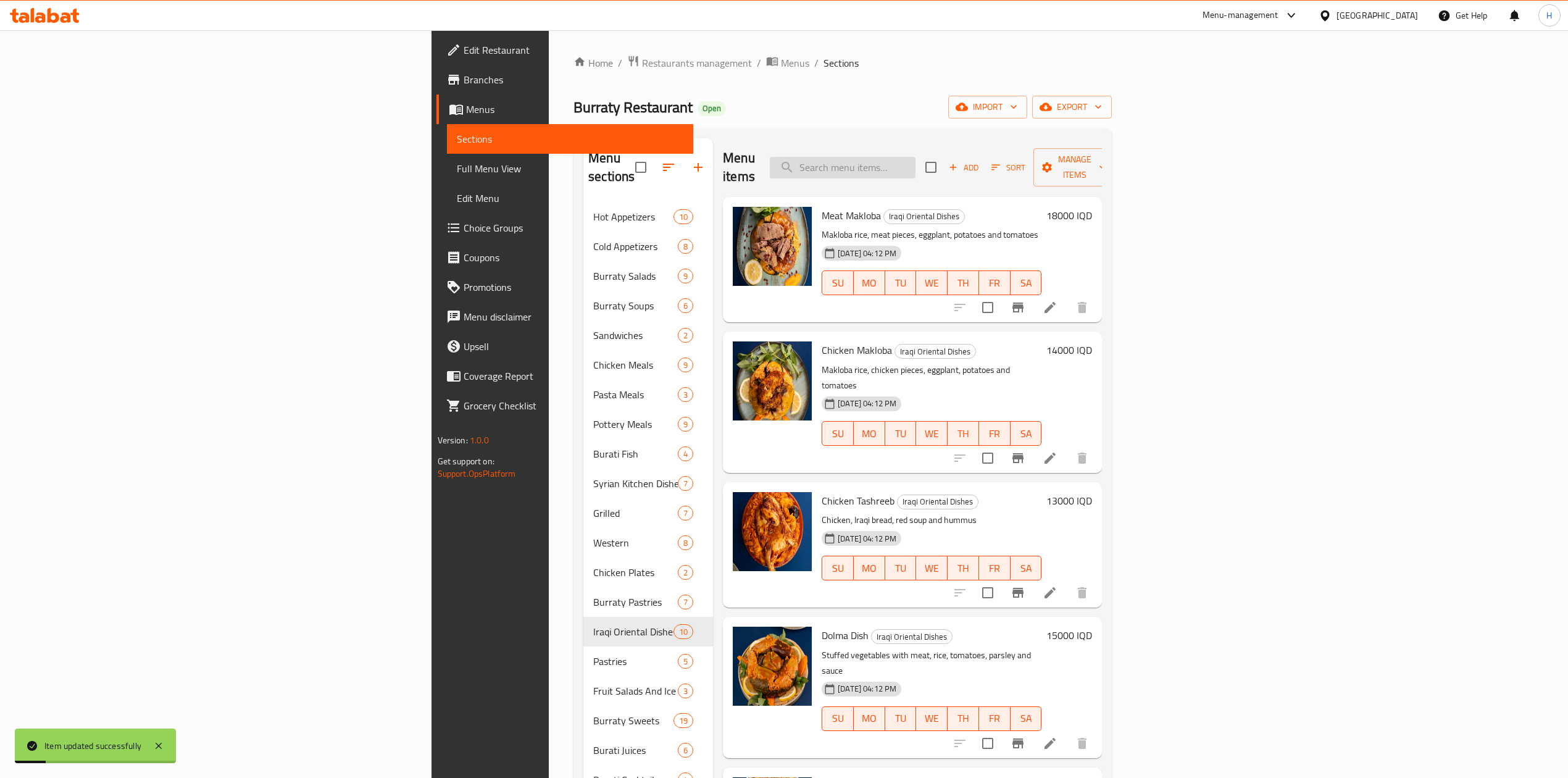
click at [916, 159] on input "search" at bounding box center [843, 167] width 146 height 22
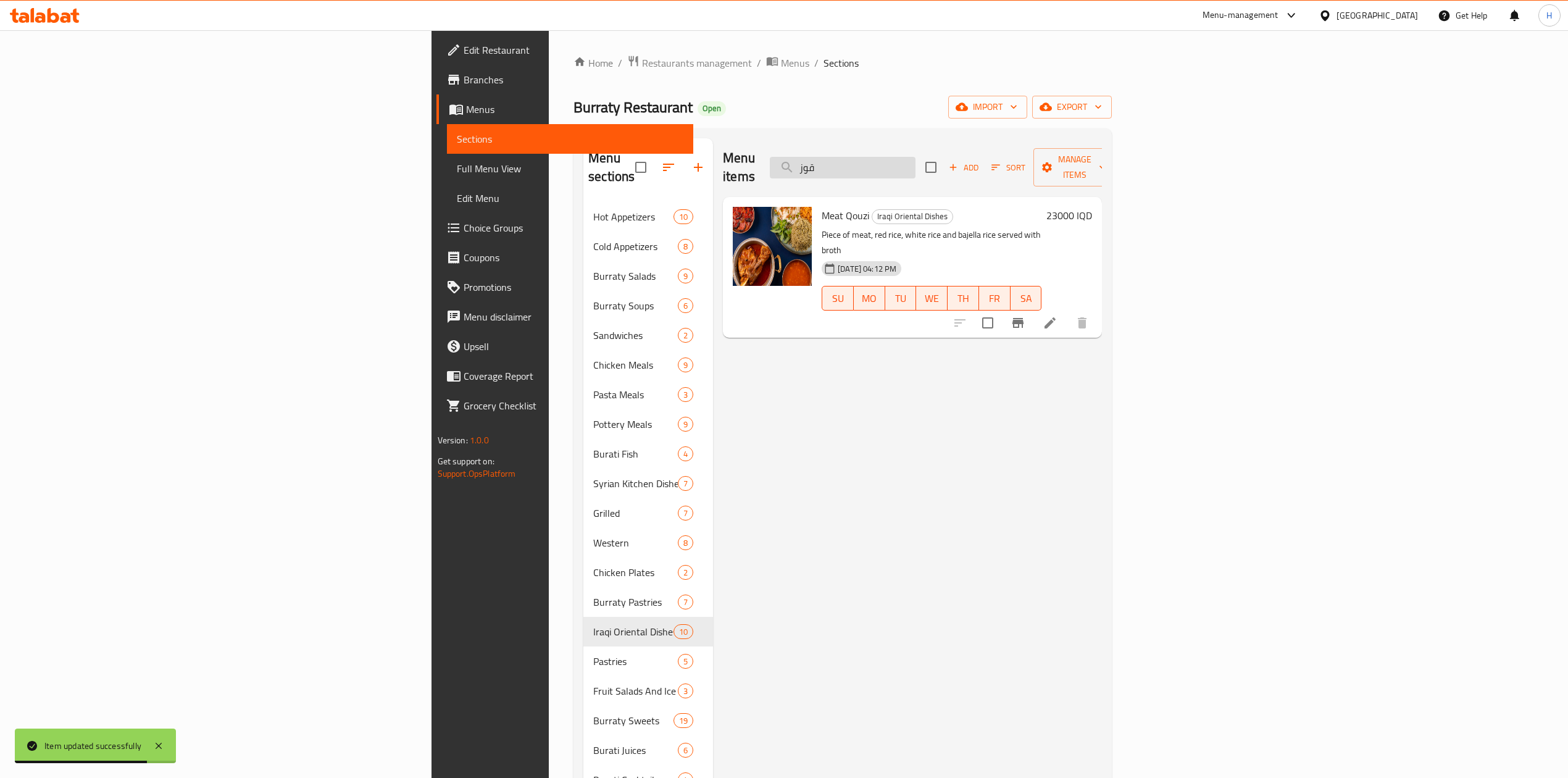
click at [916, 158] on input "قوز" at bounding box center [843, 167] width 146 height 22
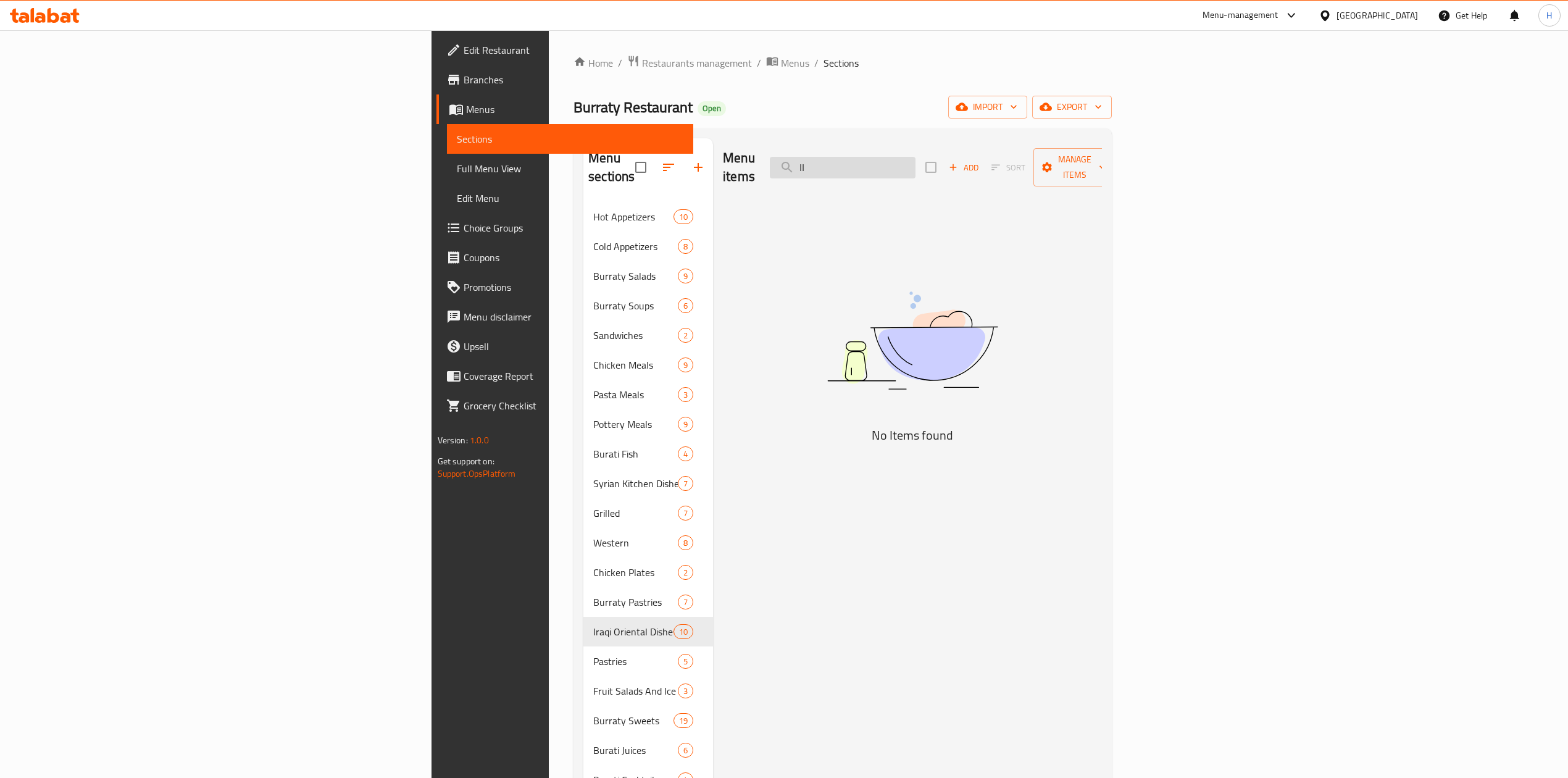
type input "ا"
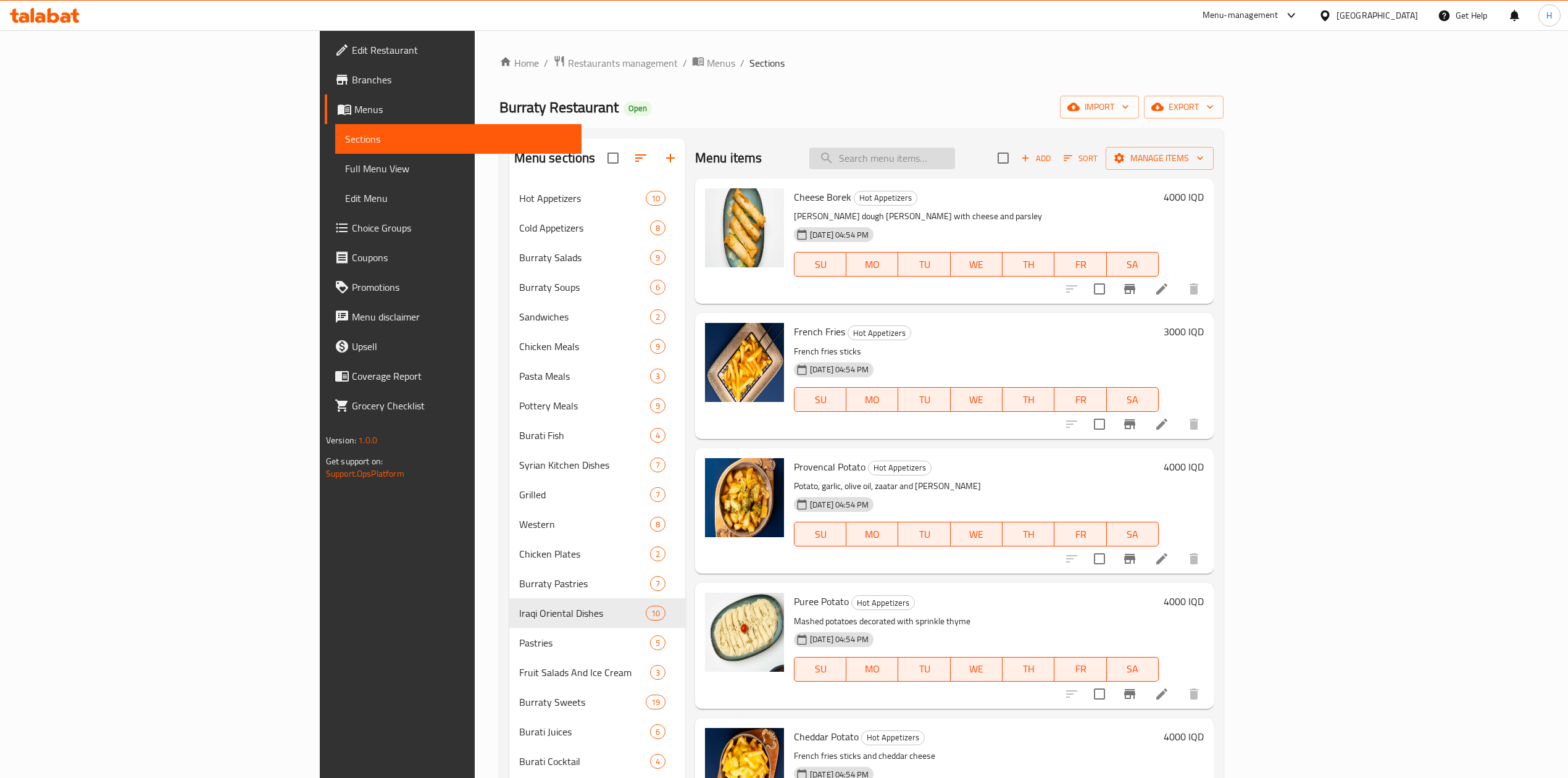
click at [991, 221] on div "Menu items Add Sort Manage items Cheese [PERSON_NAME] Hot Appetizers [PERSON_NA…" at bounding box center [949, 547] width 528 height 818
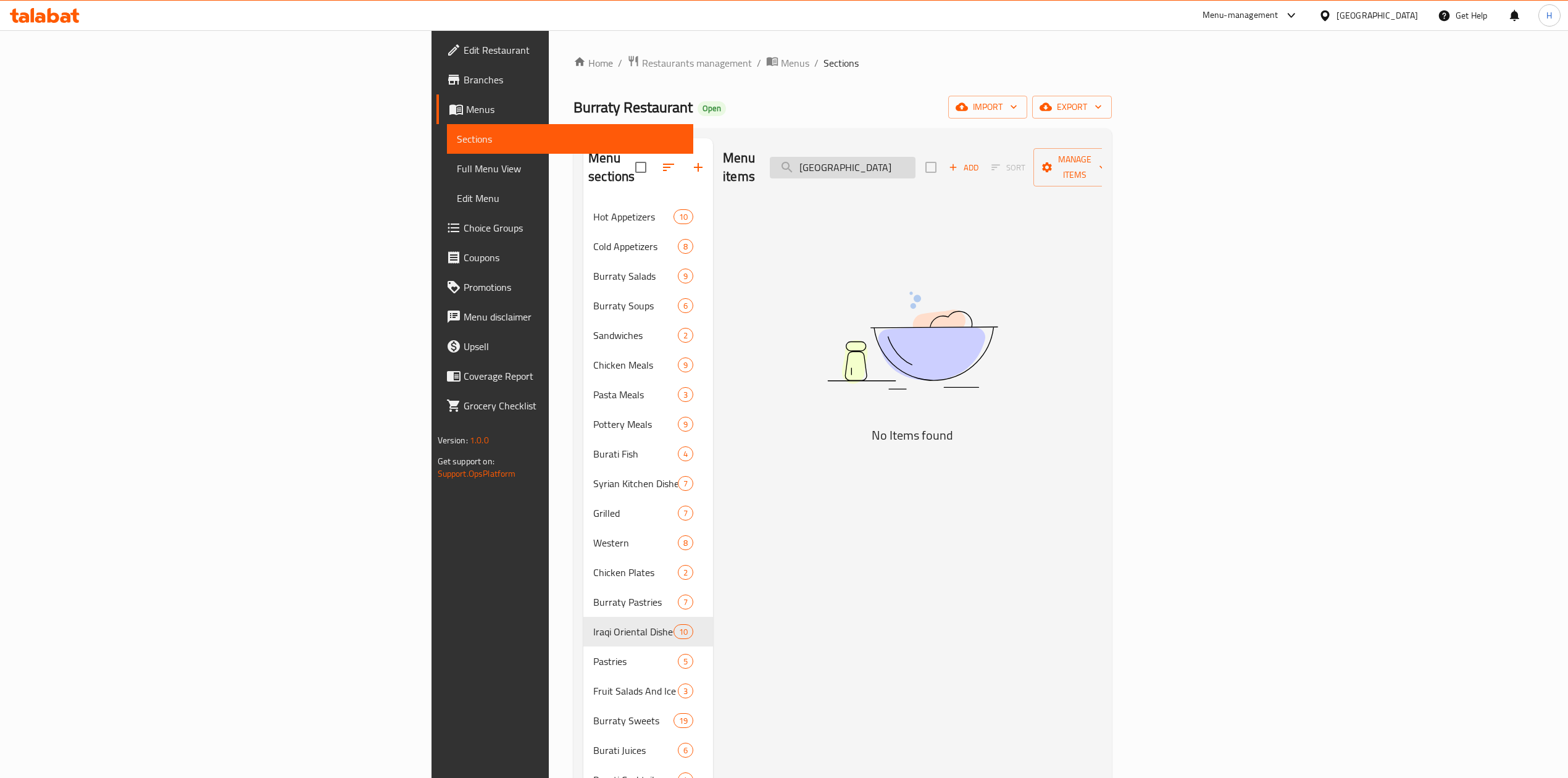
click at [916, 169] on input "[GEOGRAPHIC_DATA]" at bounding box center [843, 167] width 146 height 22
type input "[GEOGRAPHIC_DATA]"
click at [1102, 189] on div "Menu items شام Add Sort Manage items No Items found" at bounding box center [907, 543] width 389 height 810
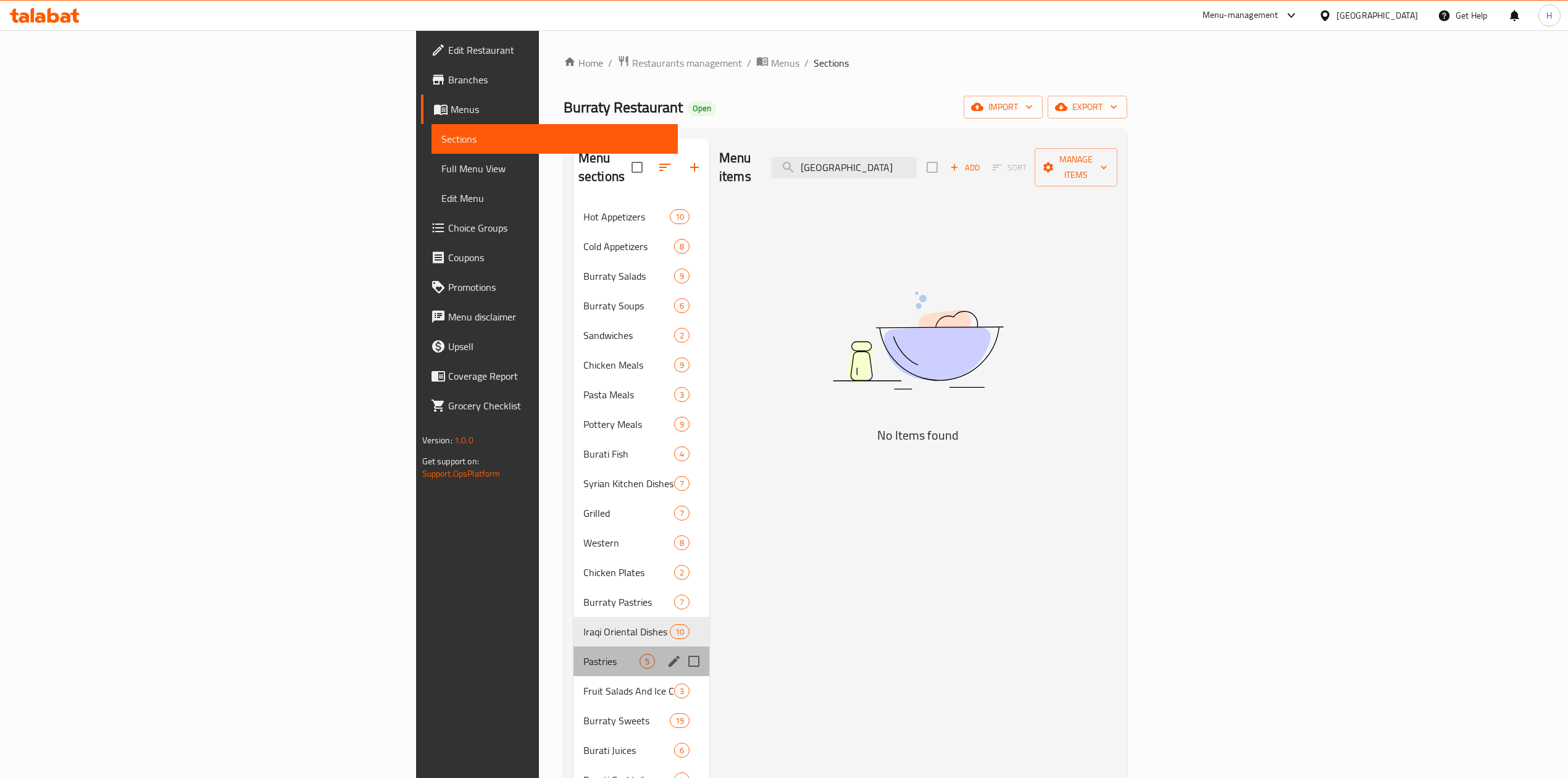
click at [574, 647] on div "Pastries 5" at bounding box center [641, 661] width 135 height 30
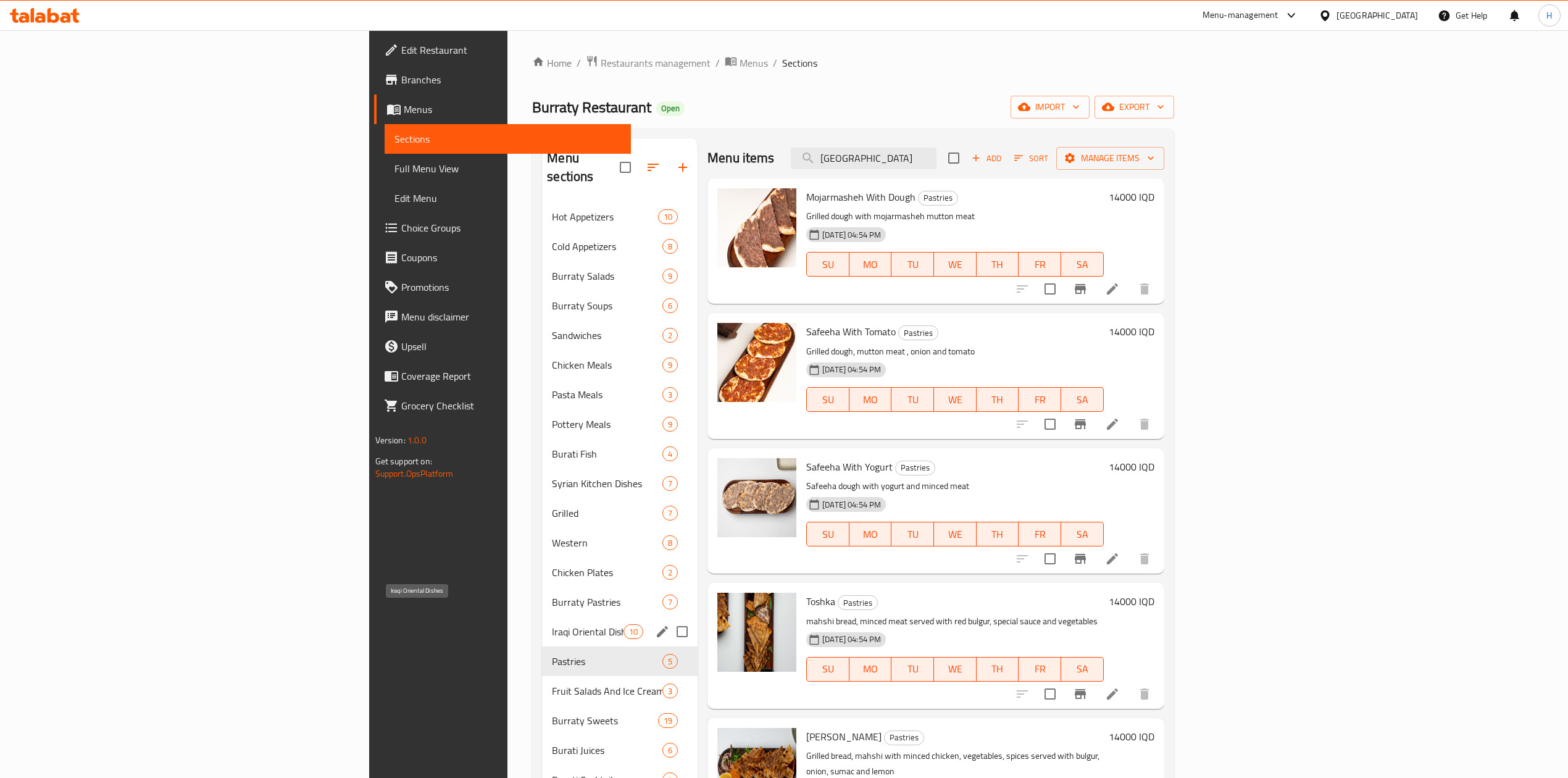
click at [552, 624] on span "Iraqi Oriental Dishes" at bounding box center [587, 631] width 71 height 15
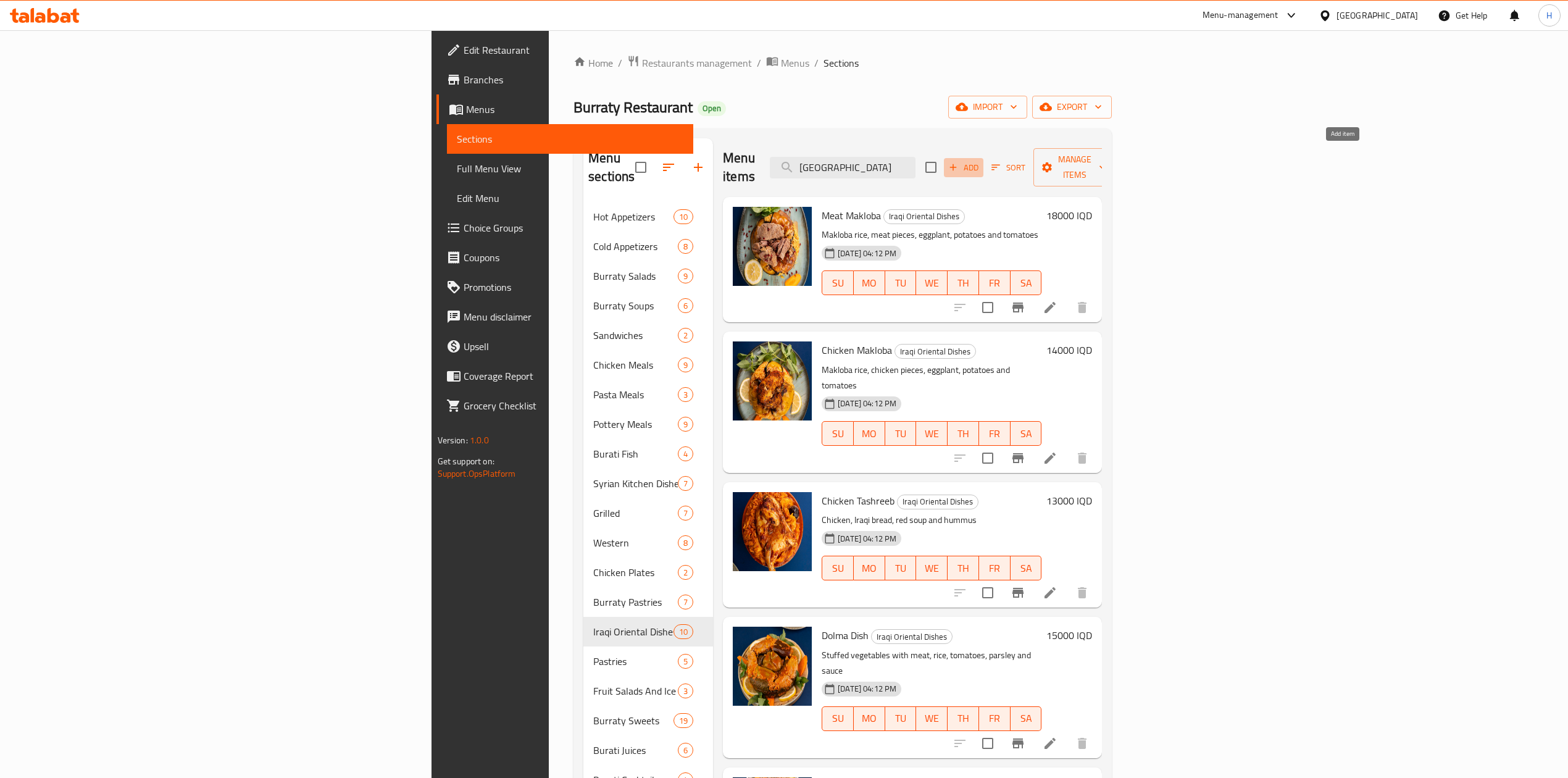
click at [981, 161] on span "Add" at bounding box center [963, 168] width 33 height 15
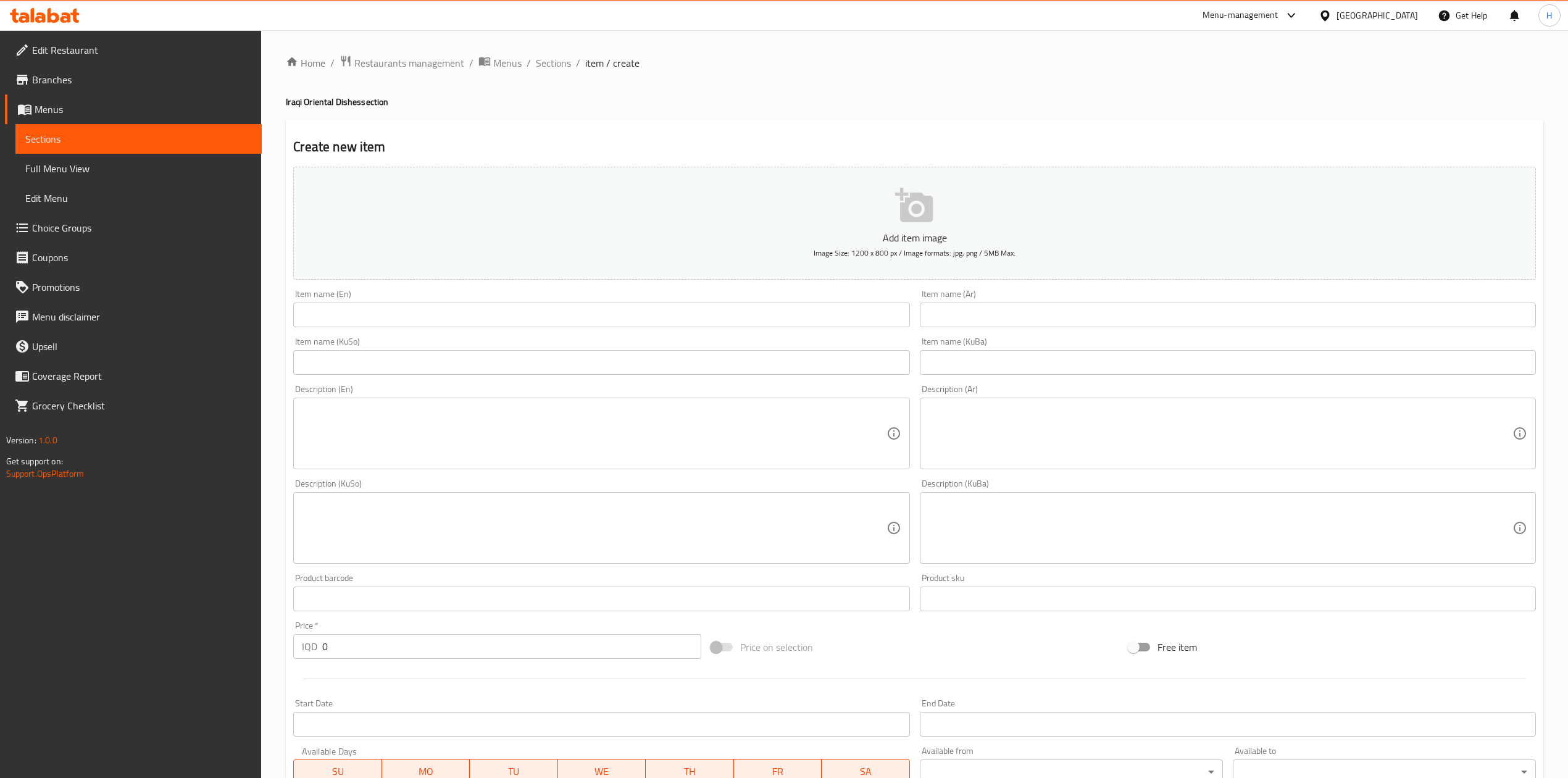
click at [994, 329] on div "Item name (Ar) Item name (Ar)" at bounding box center [1228, 308] width 626 height 48
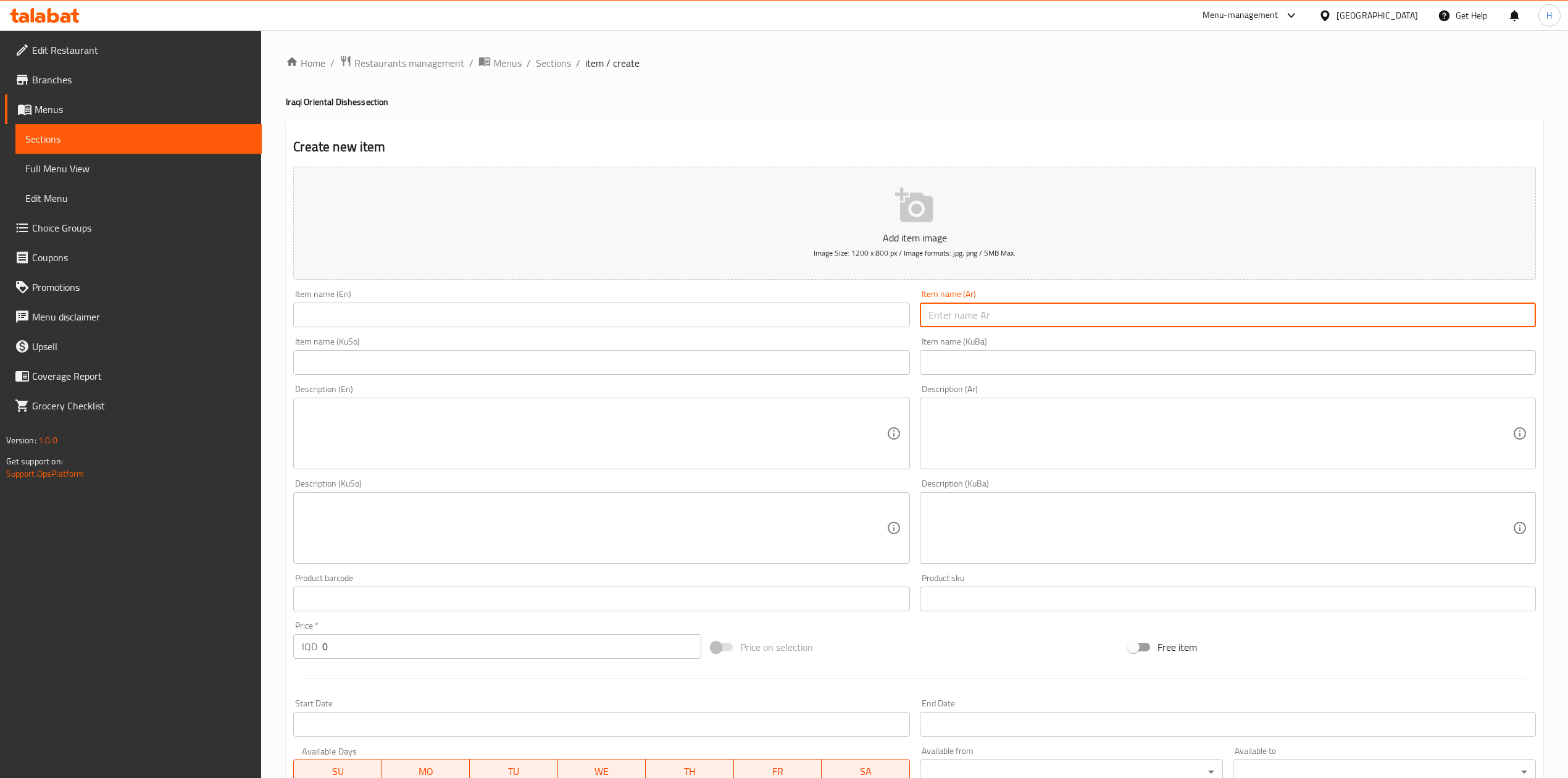
click at [993, 326] on input "text" at bounding box center [1228, 315] width 616 height 24
type input "قوزي الشام"
click at [645, 314] on input "text" at bounding box center [602, 315] width 616 height 24
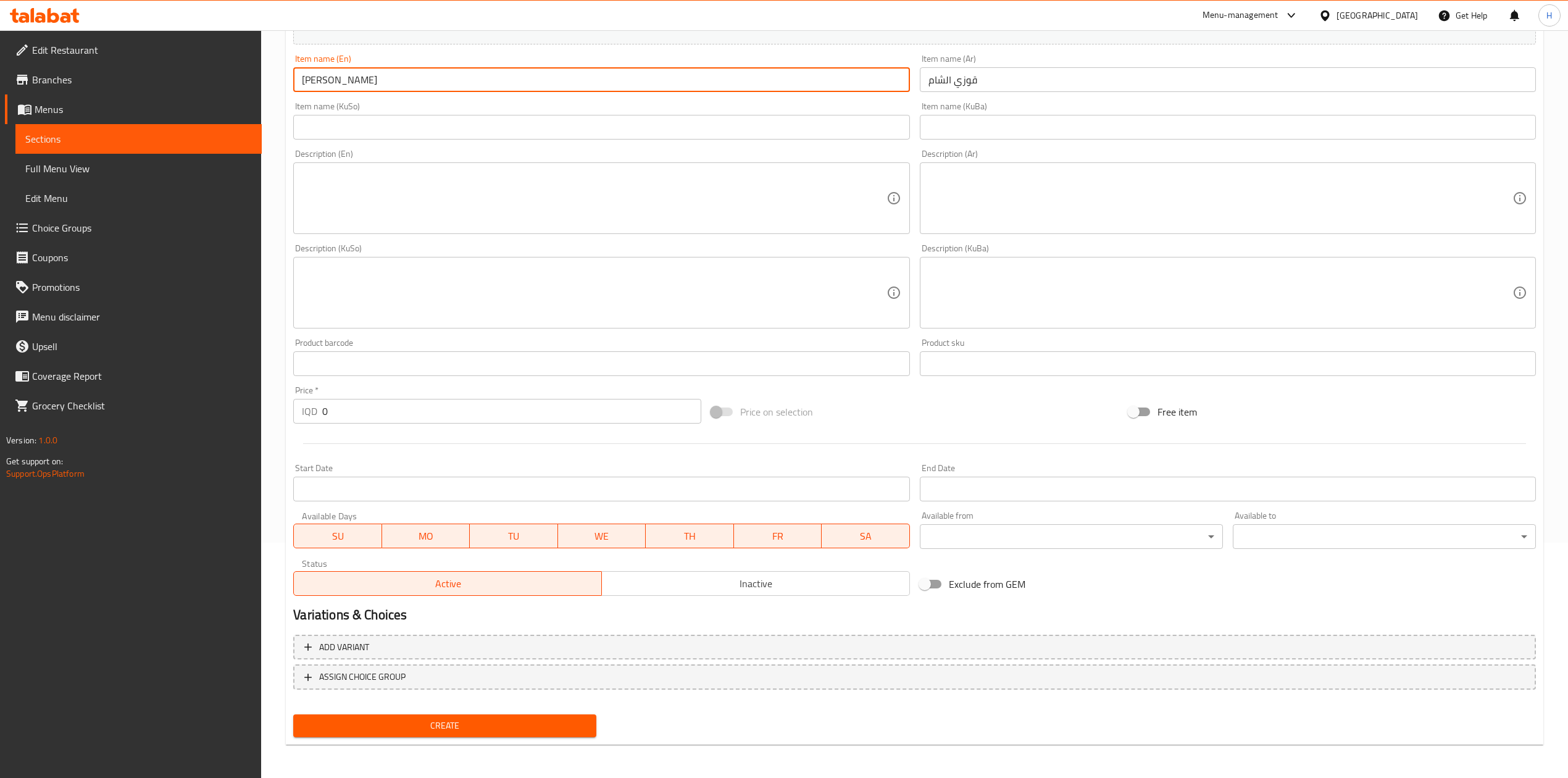
scroll to position [236, 0]
type input "[PERSON_NAME]"
click at [368, 409] on input "0" at bounding box center [511, 410] width 379 height 24
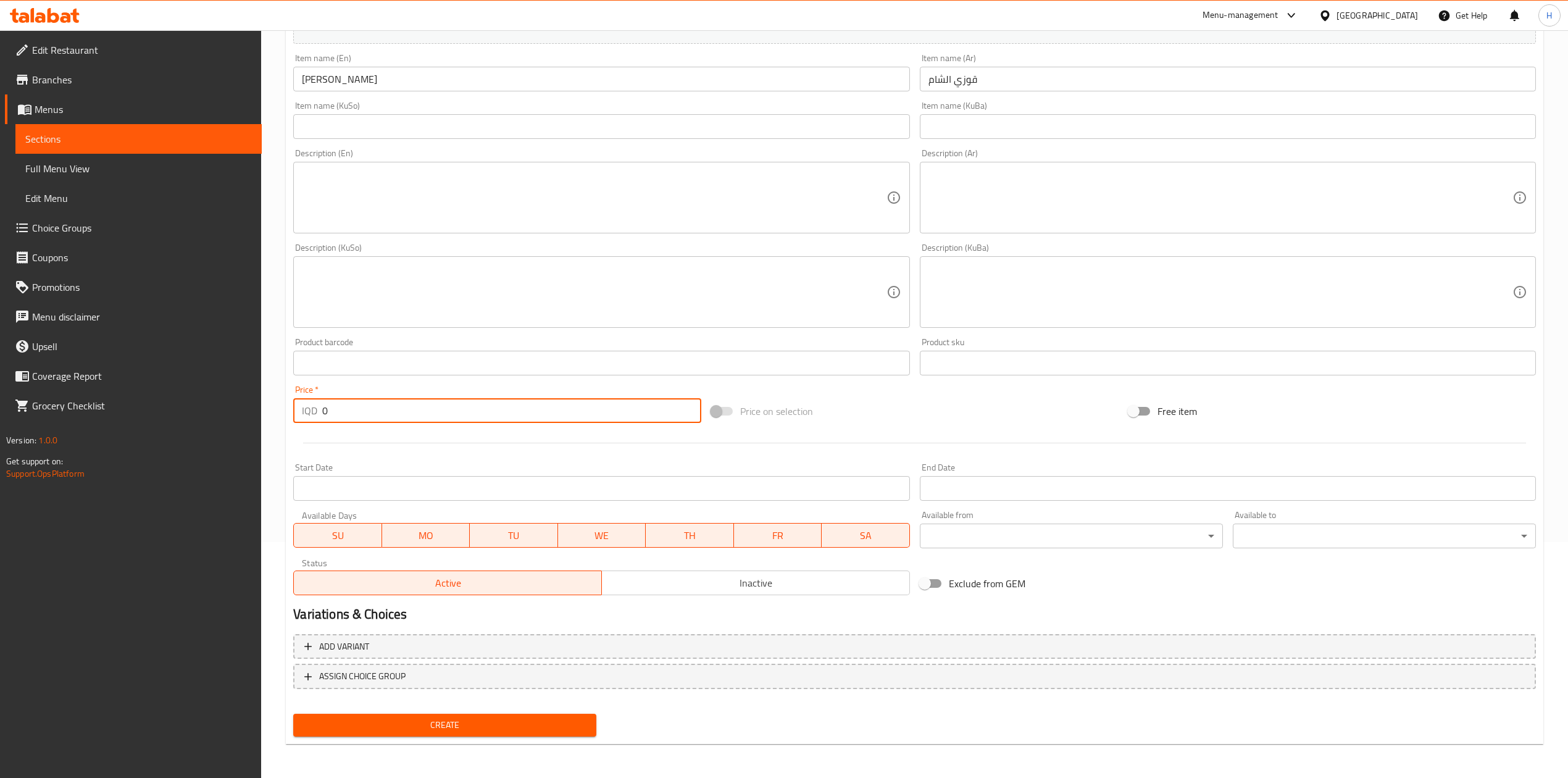
click at [368, 409] on input "0" at bounding box center [511, 410] width 379 height 24
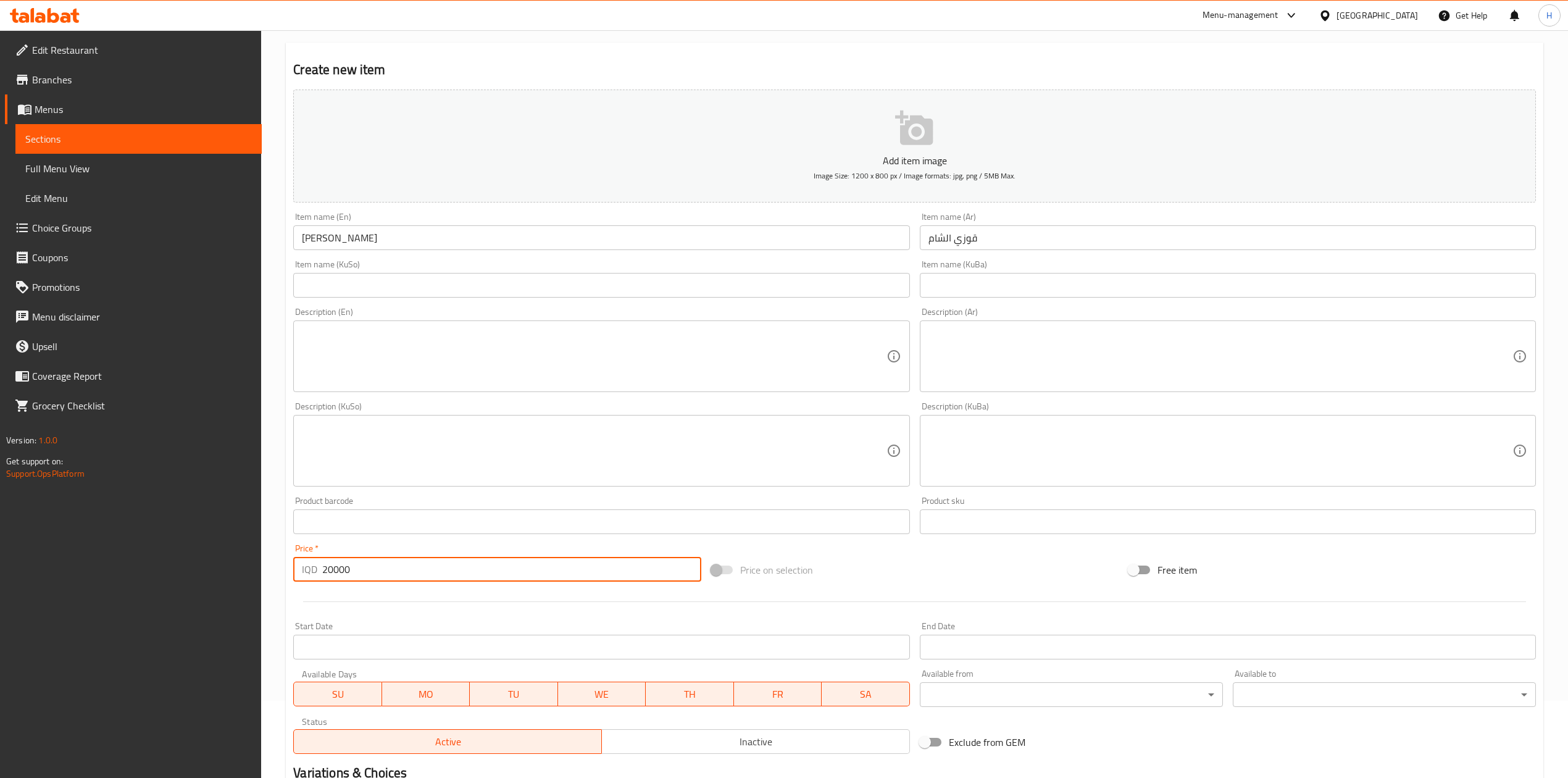
scroll to position [71, 0]
type input "20000"
click at [994, 341] on textarea at bounding box center [1221, 362] width 584 height 58
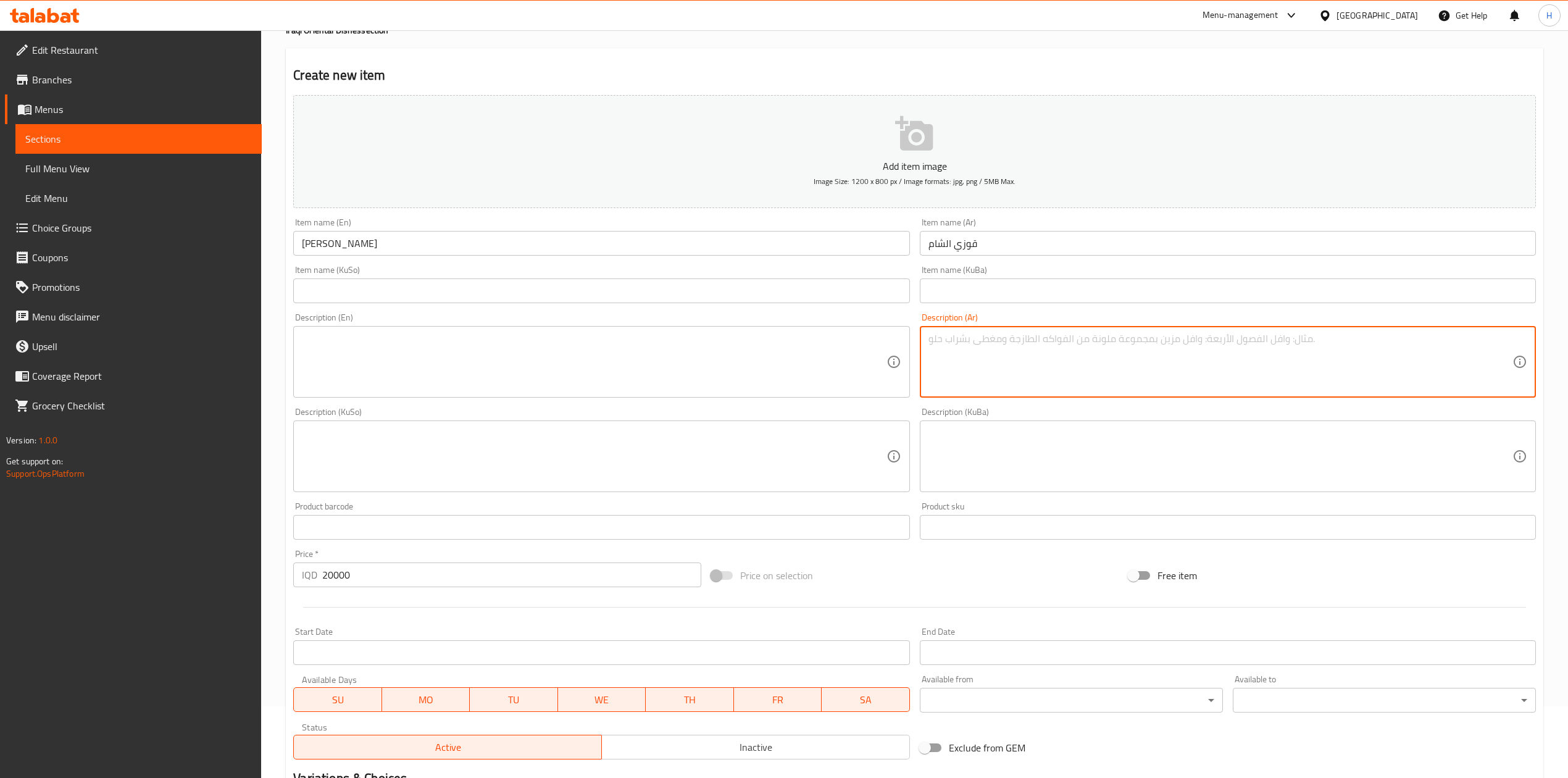
type textarea "v"
type textarea "ر"
click at [983, 352] on textarea "عجينة محشية رز" at bounding box center [1221, 362] width 584 height 58
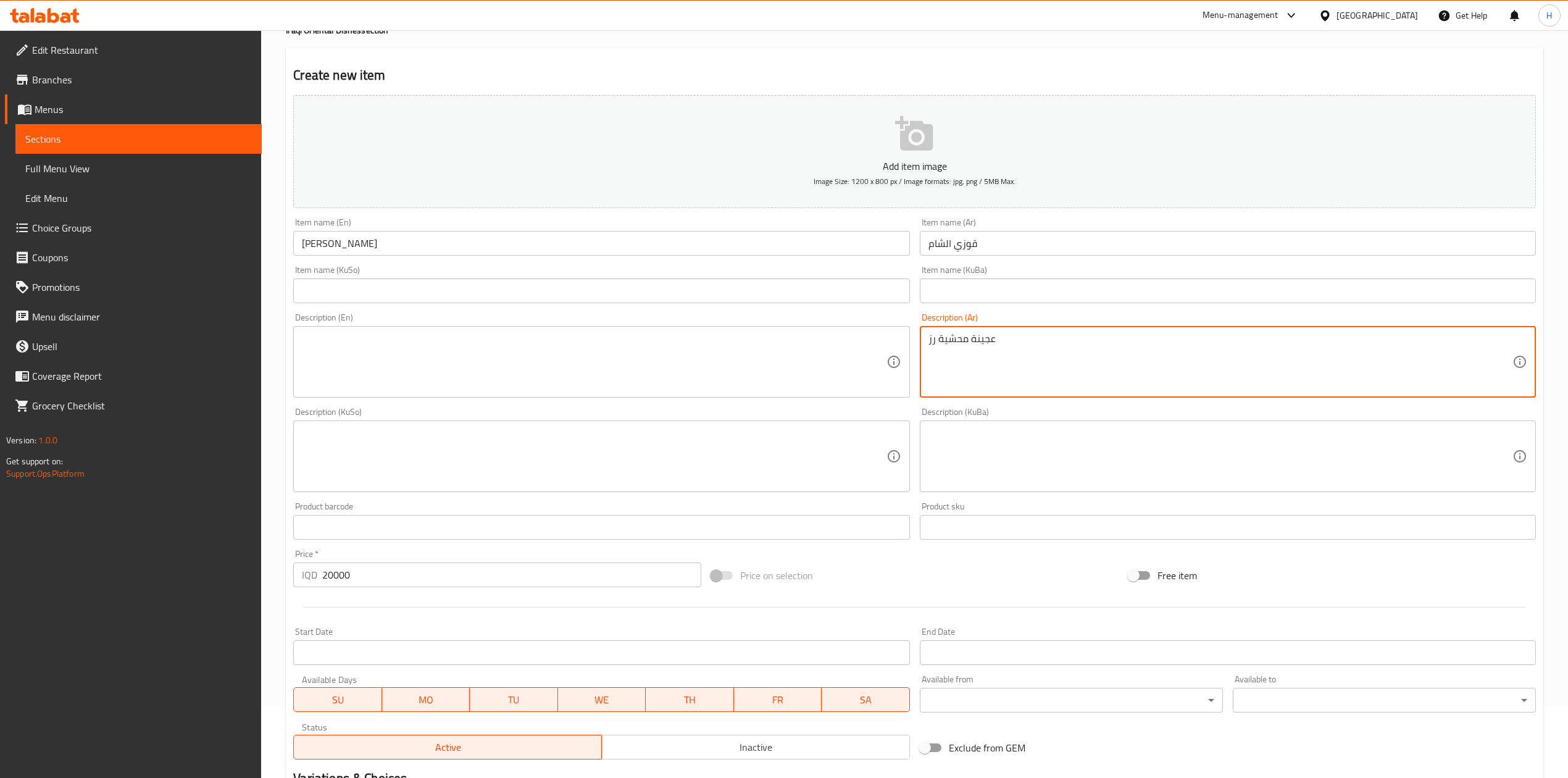
click at [983, 352] on textarea "عجينة محشية رز" at bounding box center [1221, 362] width 584 height 58
type textarea "عجينة محشية رز"
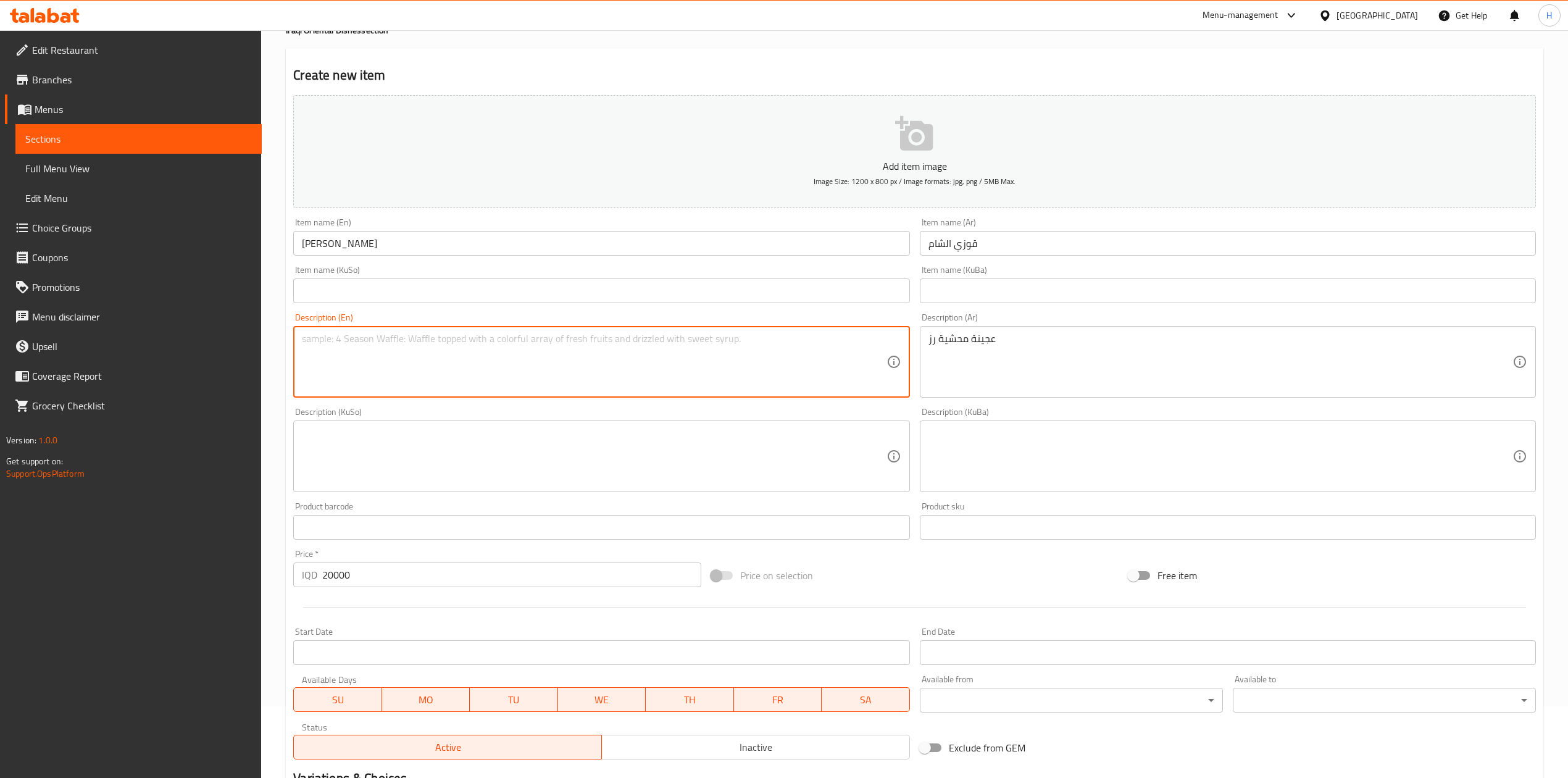
click at [484, 385] on textarea at bounding box center [594, 362] width 584 height 58
type textarea "ي"
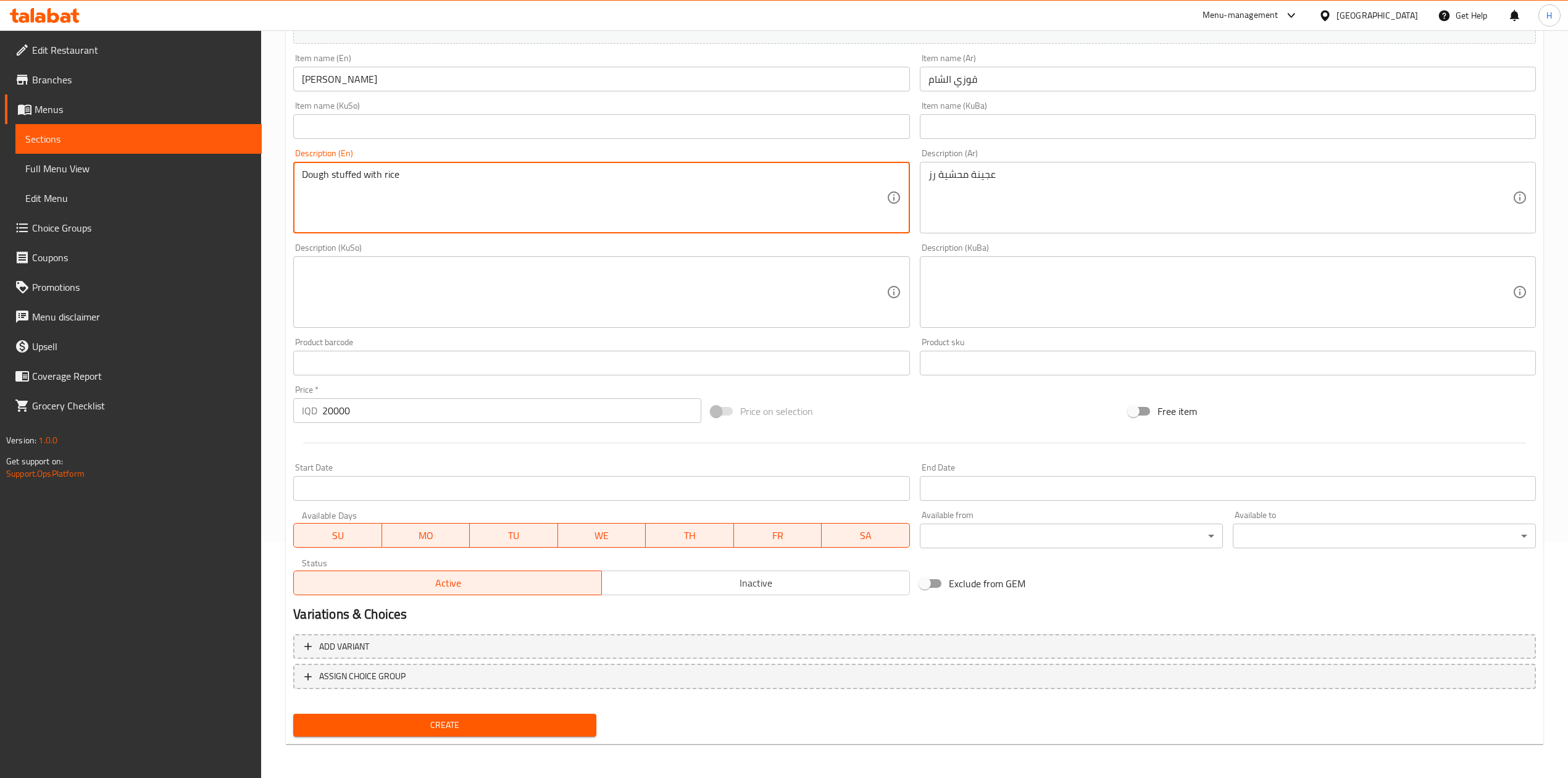
type textarea "Dough stuffed with rice"
click at [432, 733] on button "Create" at bounding box center [445, 725] width 303 height 23
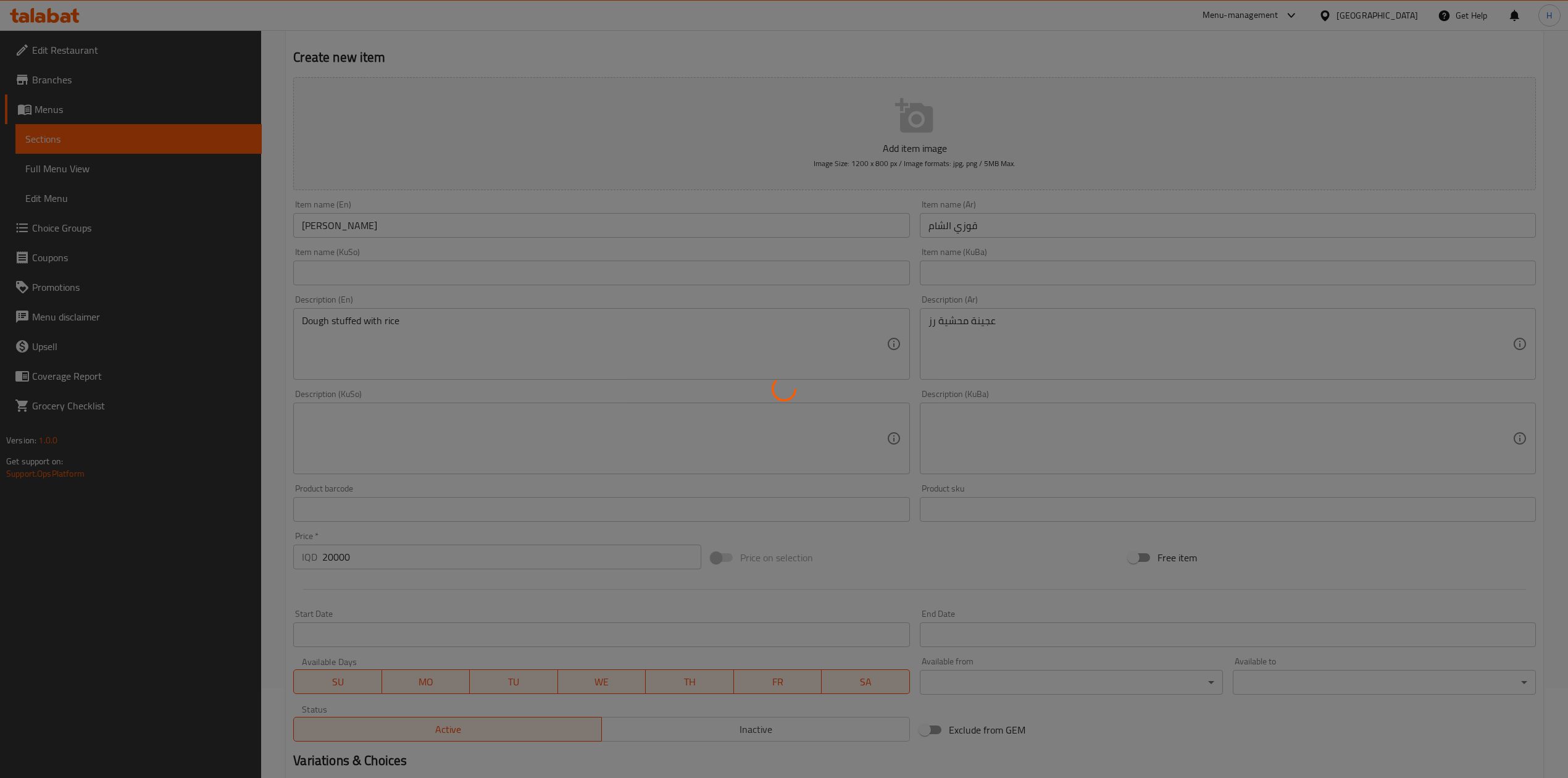
scroll to position [0, 0]
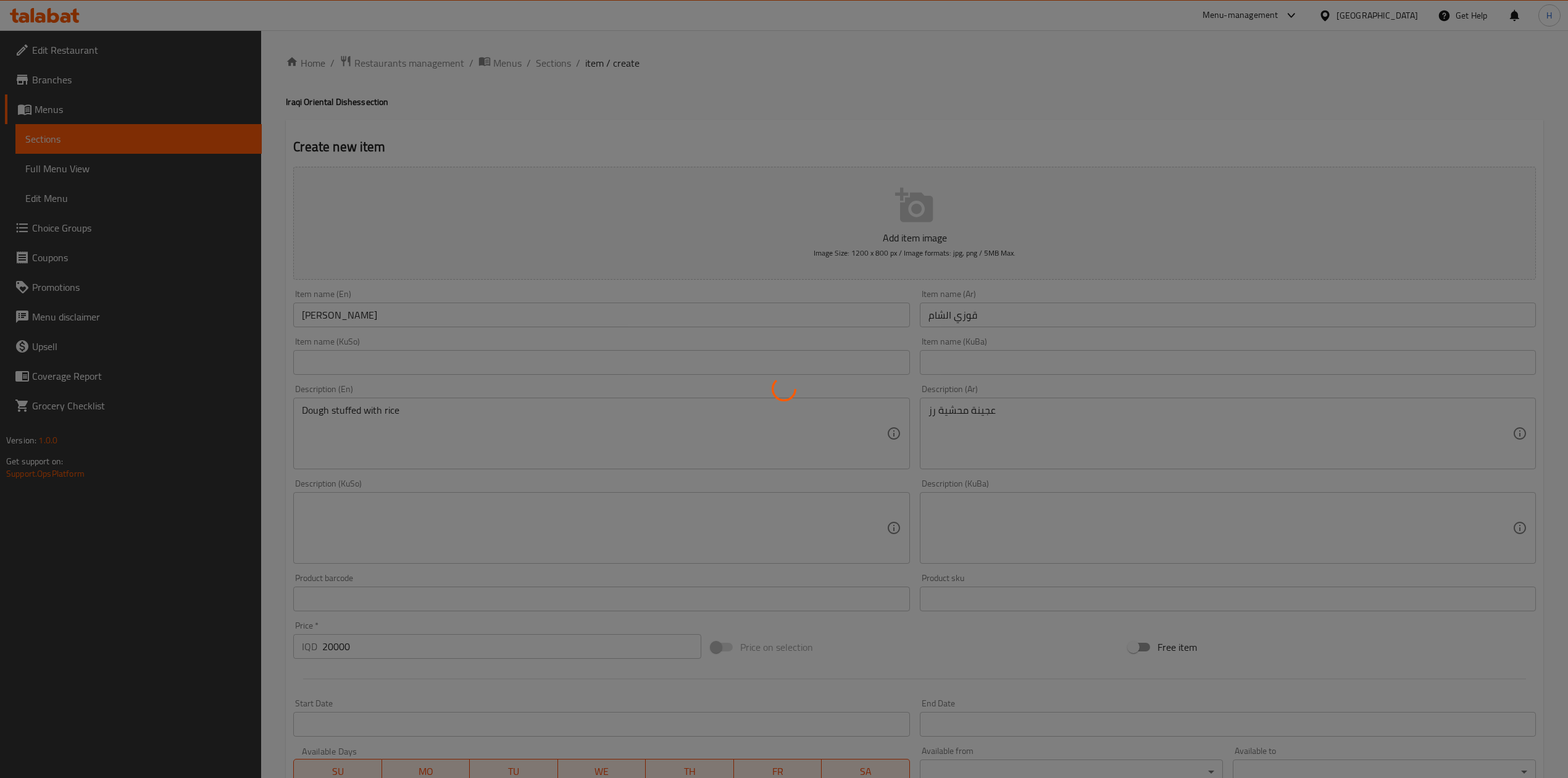
type input "0"
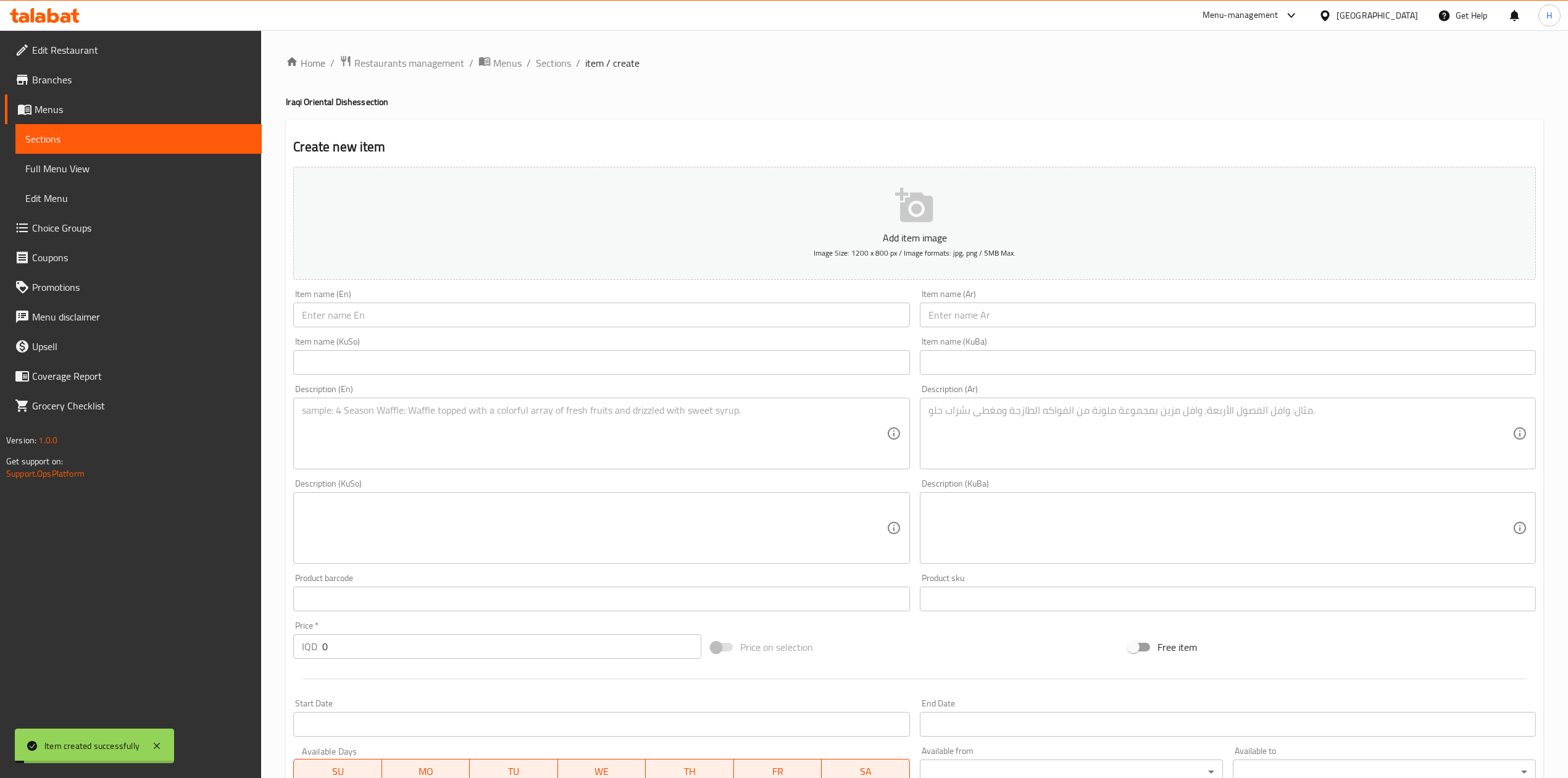
click at [561, 53] on div "Home / Restaurants management / Menus / Sections / item / create Iraqi Oriental…" at bounding box center [914, 522] width 1307 height 984
click at [543, 67] on span "Sections" at bounding box center [553, 62] width 35 height 15
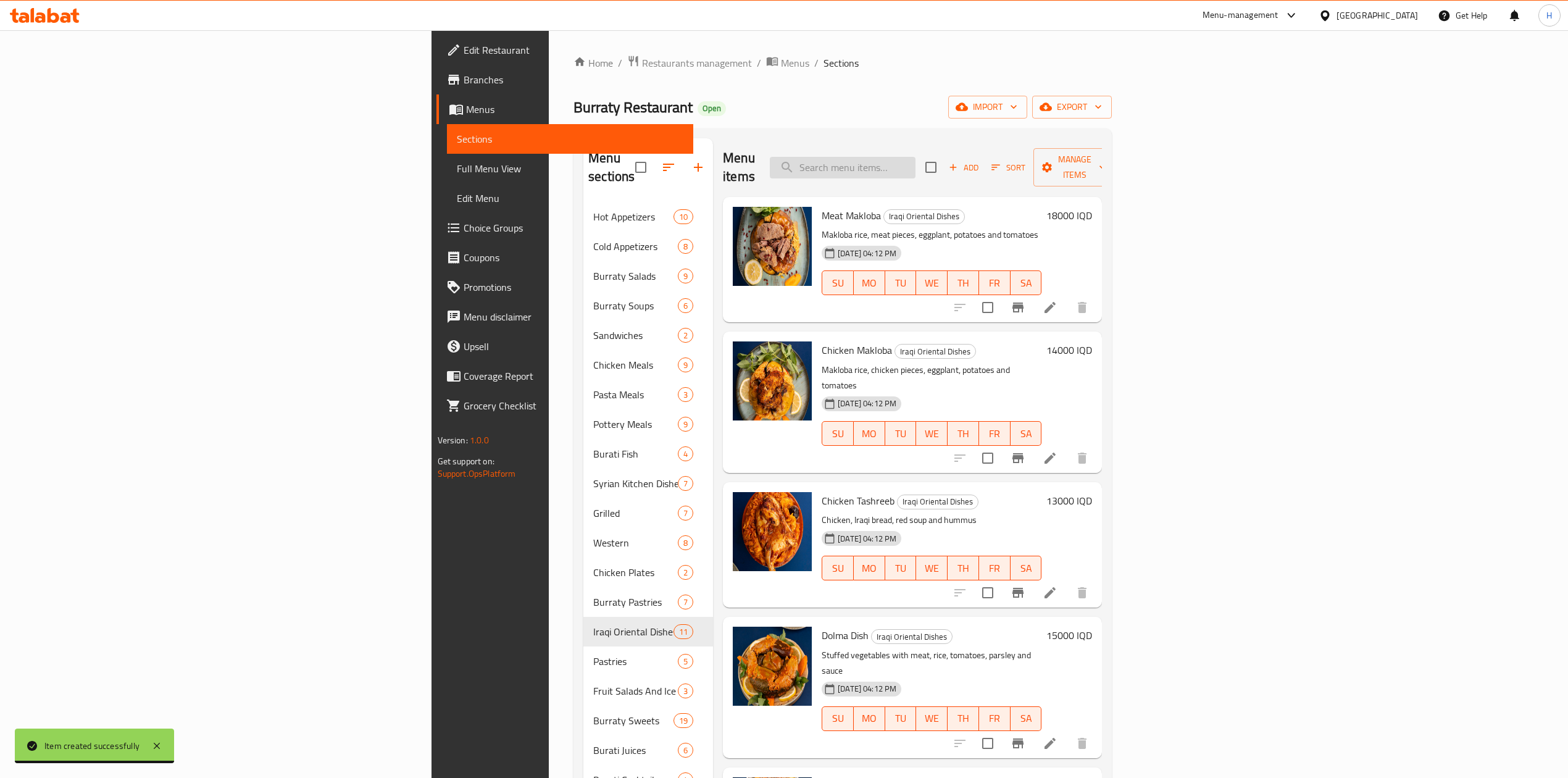
click at [916, 157] on input "search" at bounding box center [843, 167] width 146 height 22
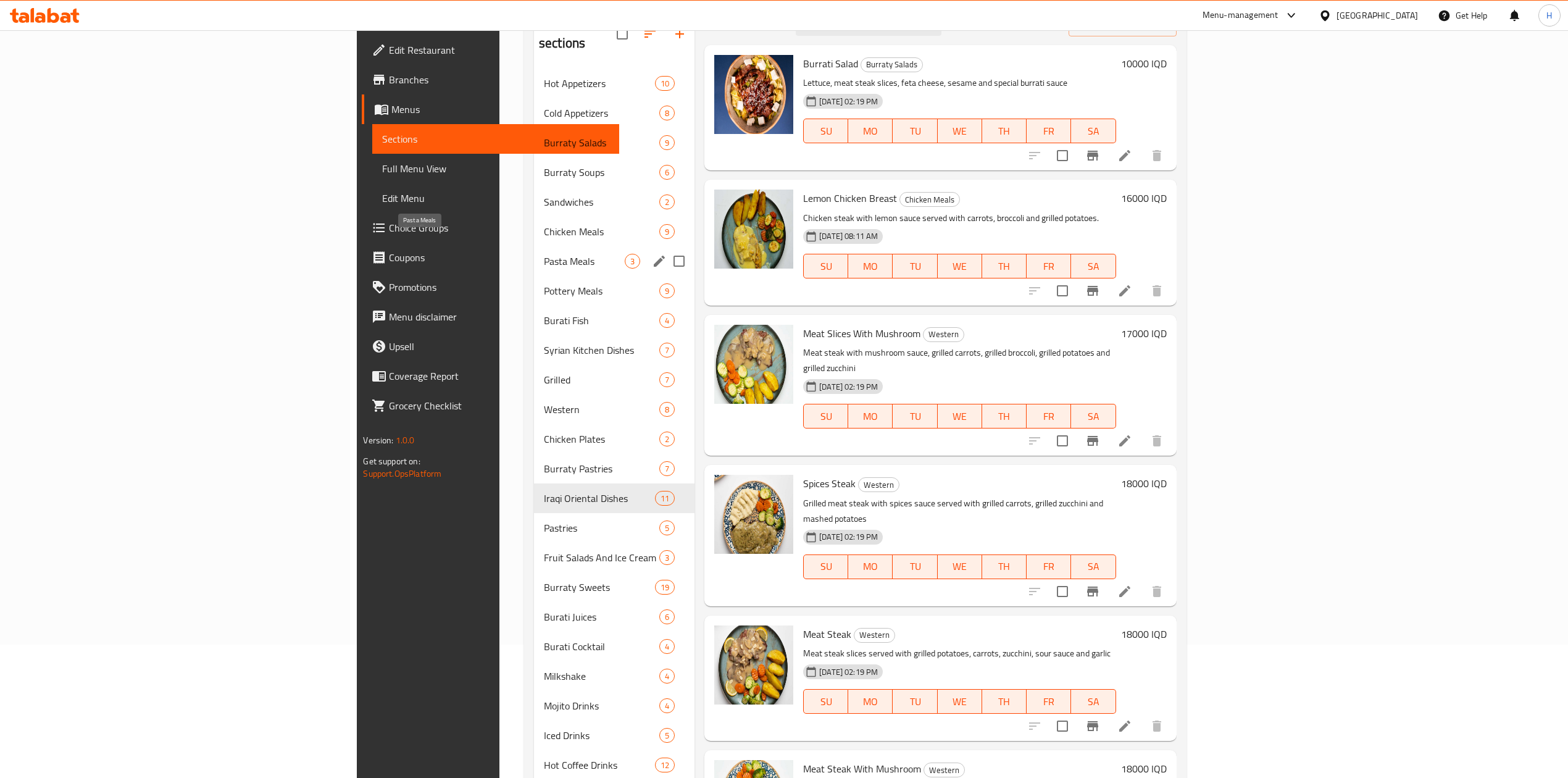
scroll to position [105, 0]
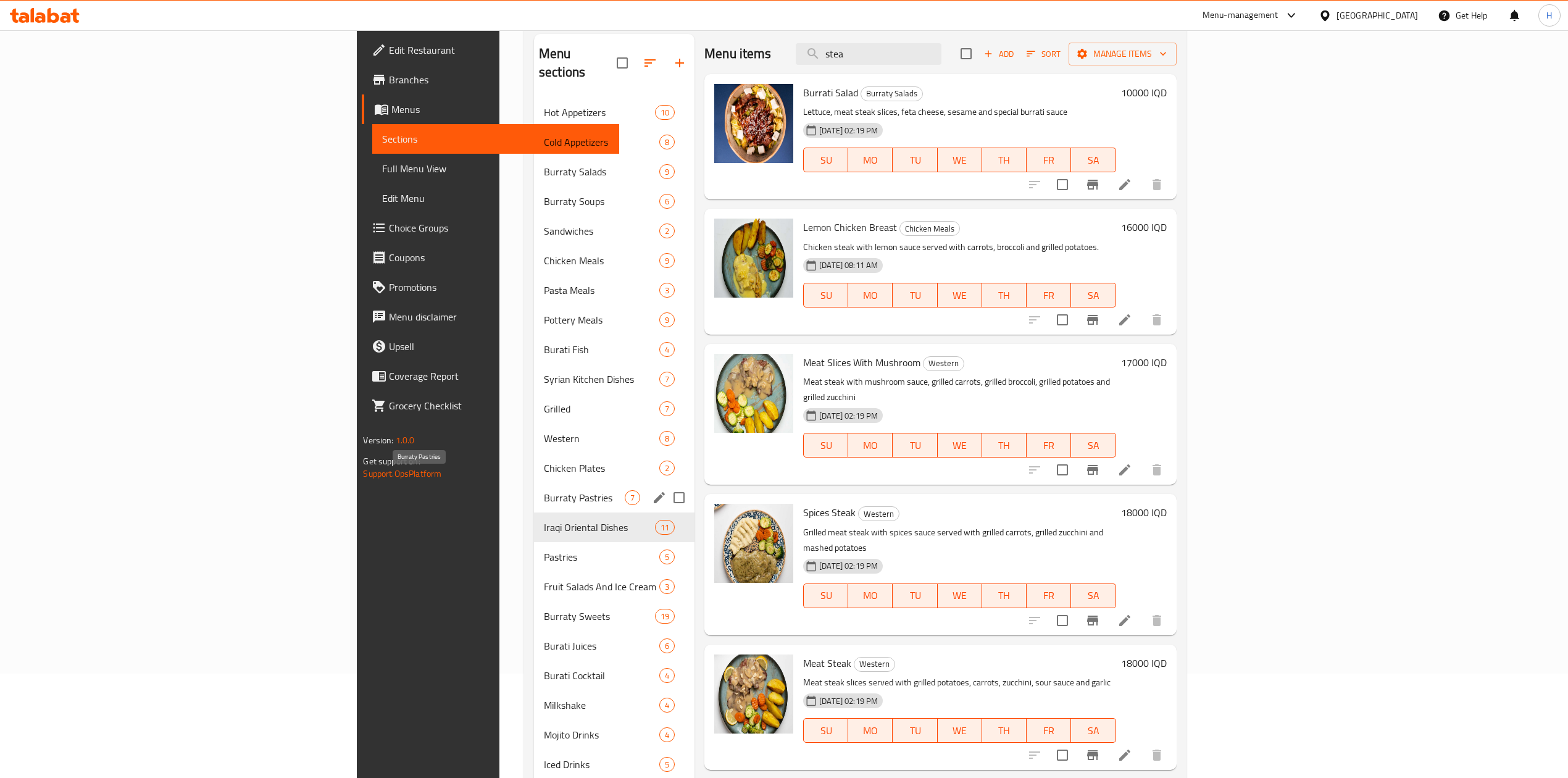
type input "stea"
click at [543, 490] on span "Burraty Pastries" at bounding box center [584, 497] width 81 height 15
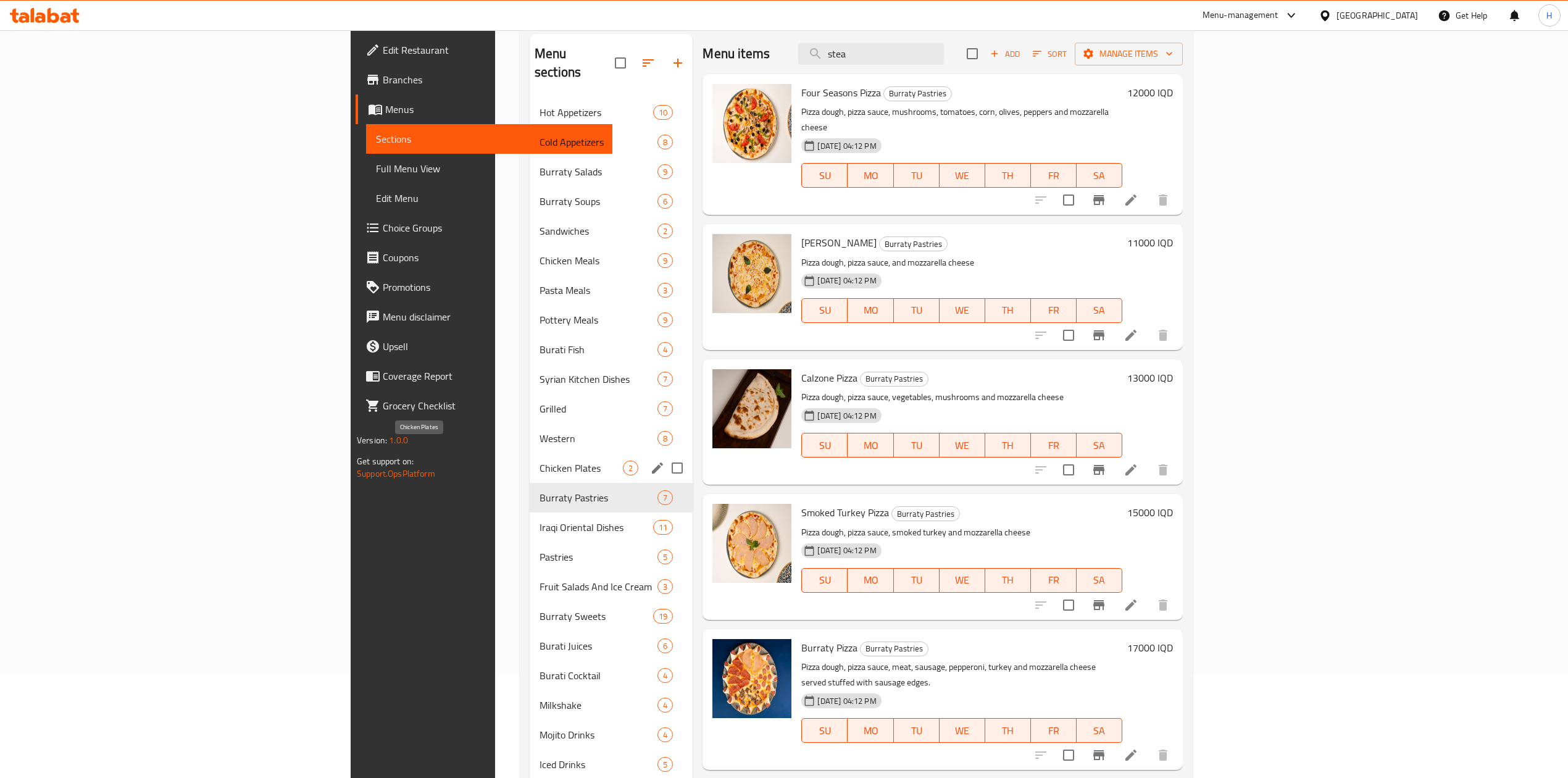
click at [539, 461] on span "Chicken Plates" at bounding box center [581, 468] width 84 height 15
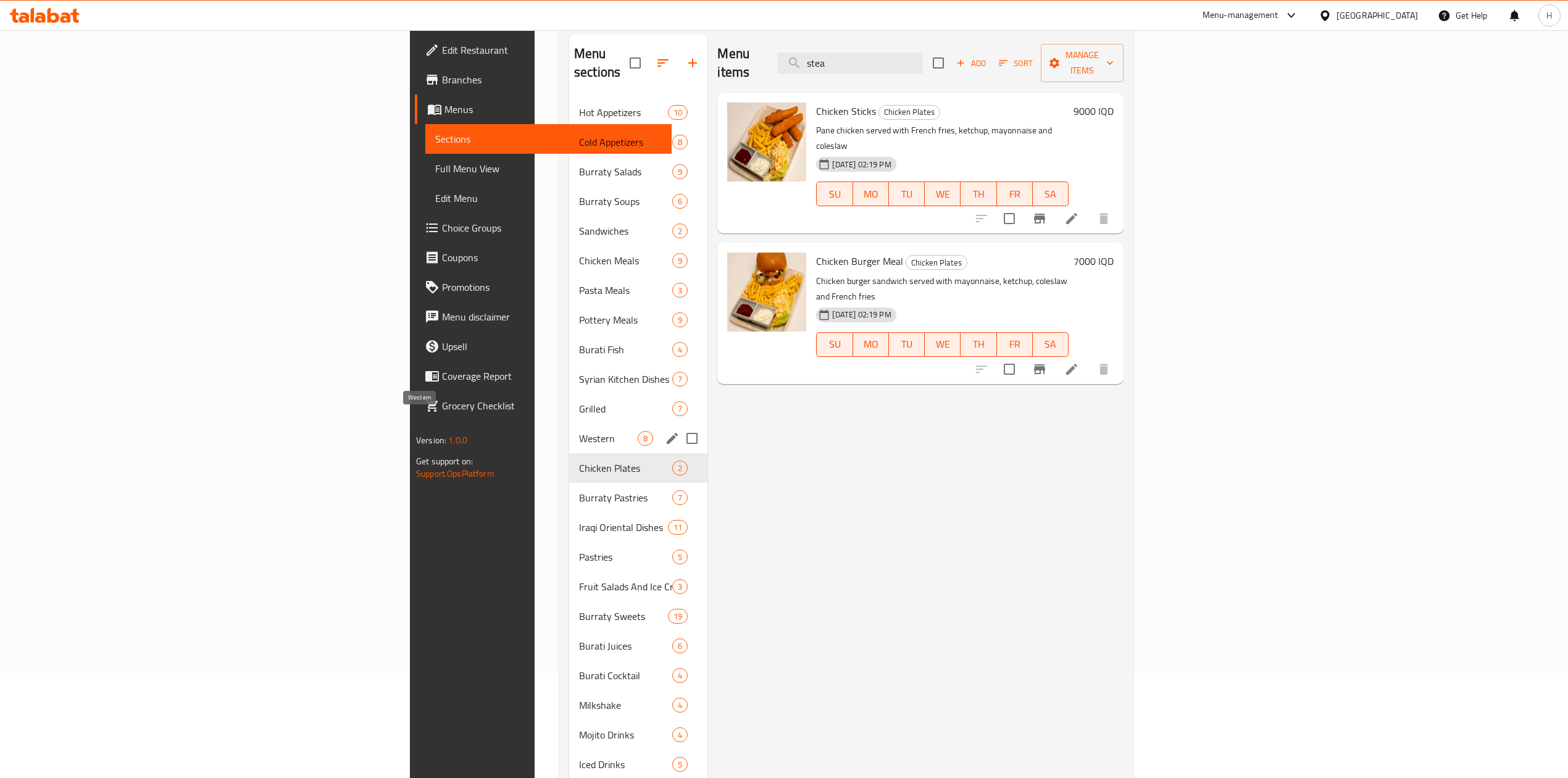
click at [579, 431] on span "Western" at bounding box center [608, 438] width 58 height 15
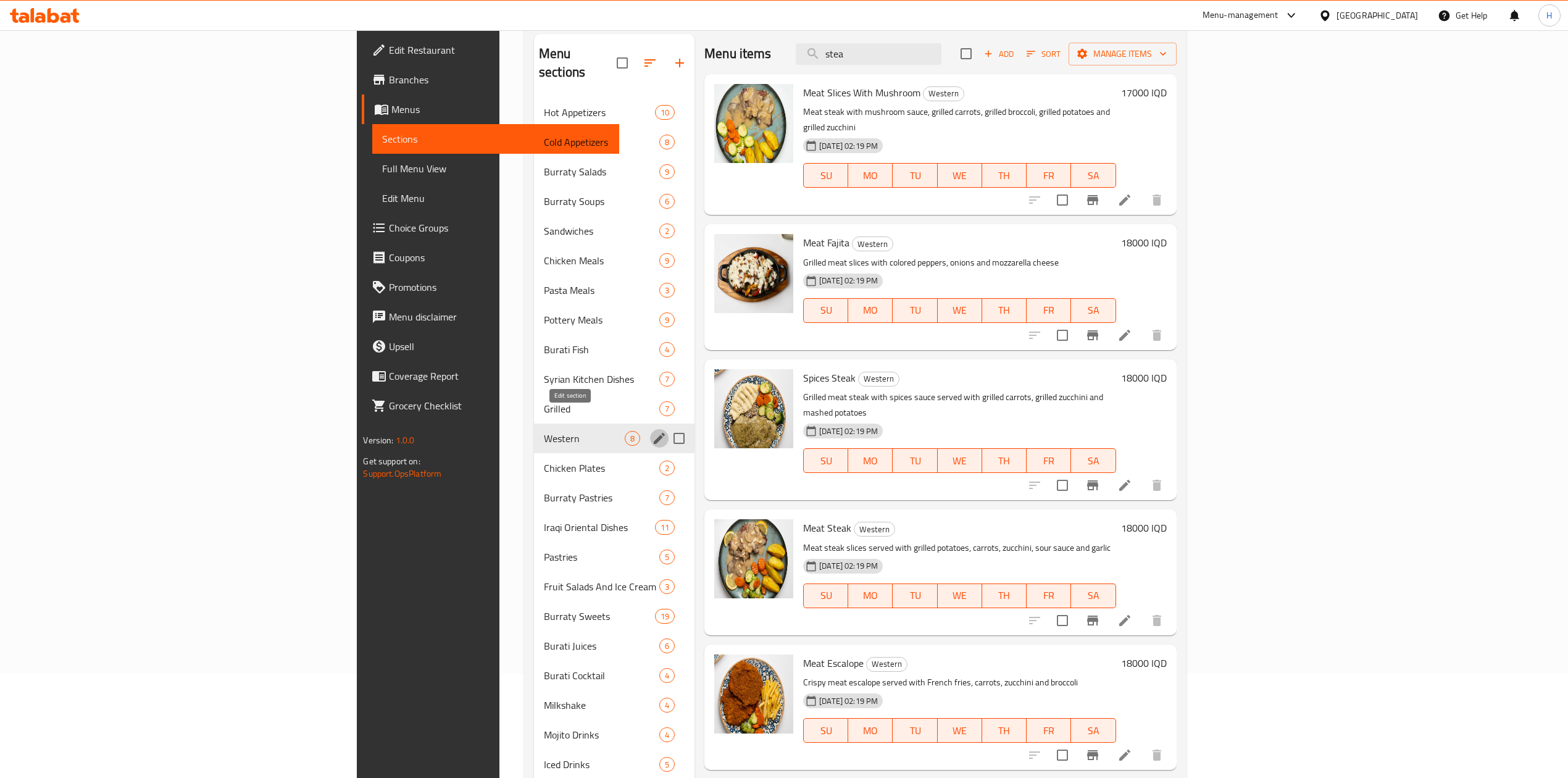
click at [654, 433] on icon "edit" at bounding box center [659, 439] width 11 height 11
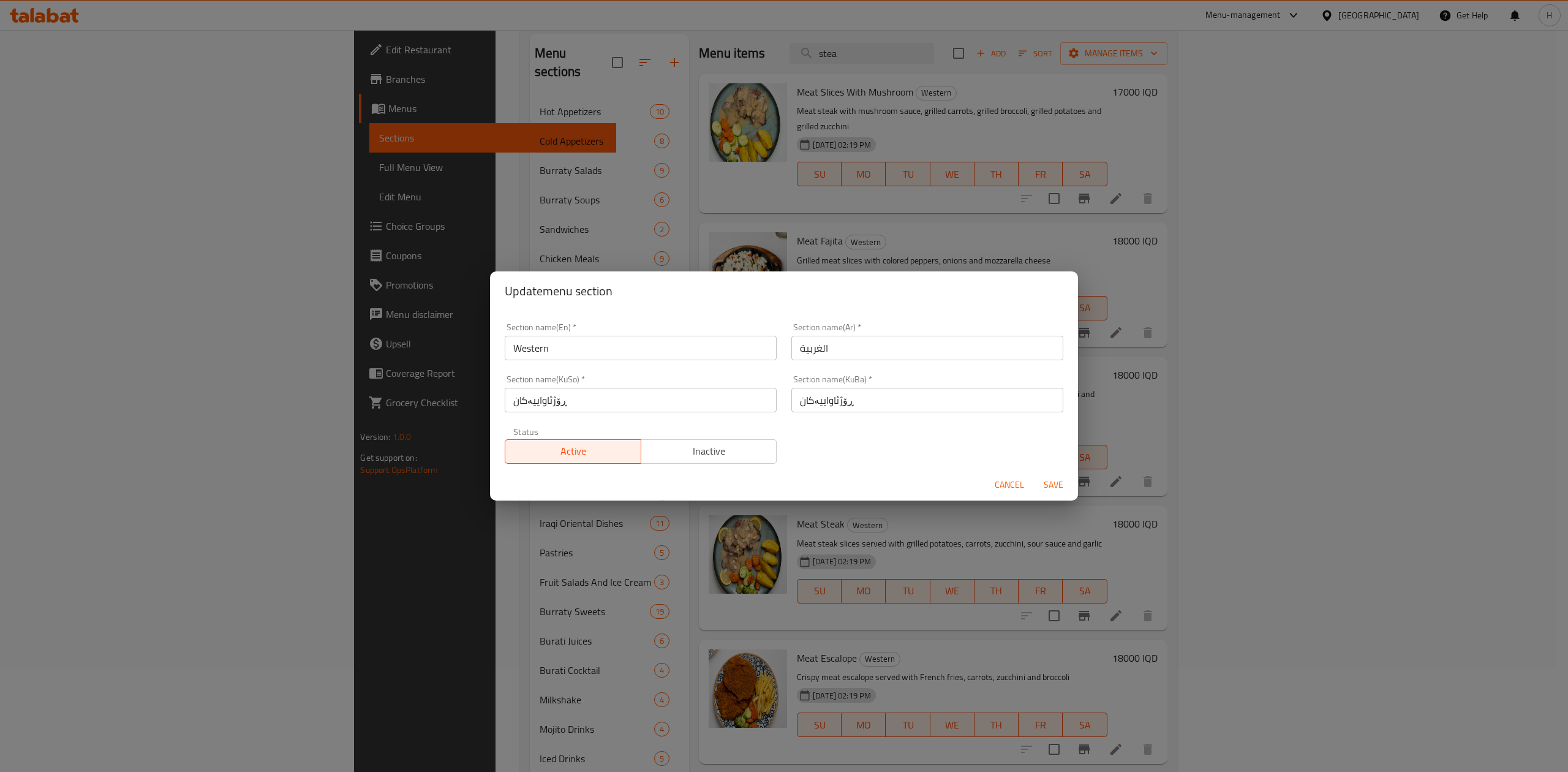
click at [873, 342] on input "الغربية" at bounding box center [927, 348] width 272 height 24
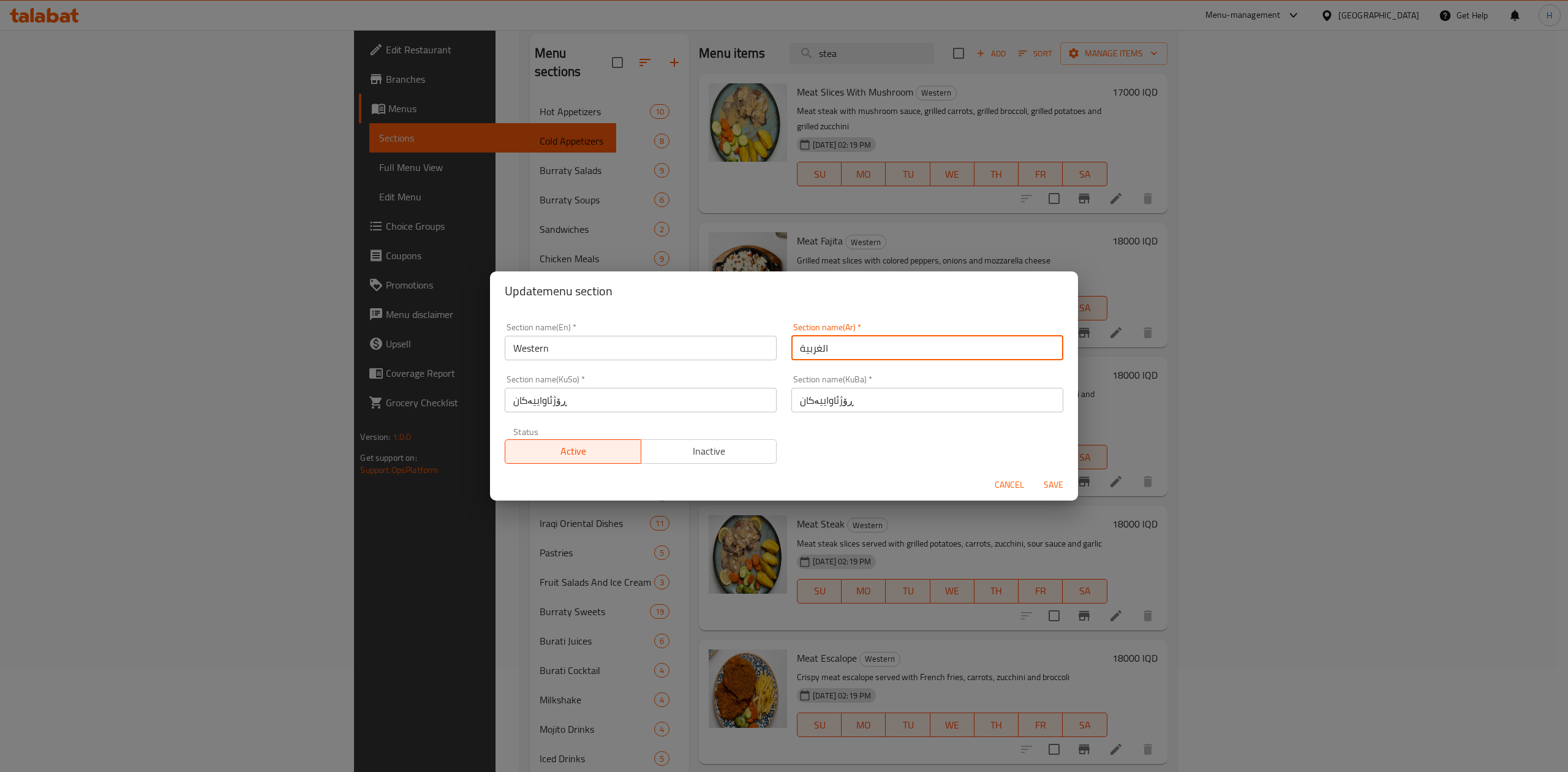
type input ","
type input "وجبات لحم بوراتي"
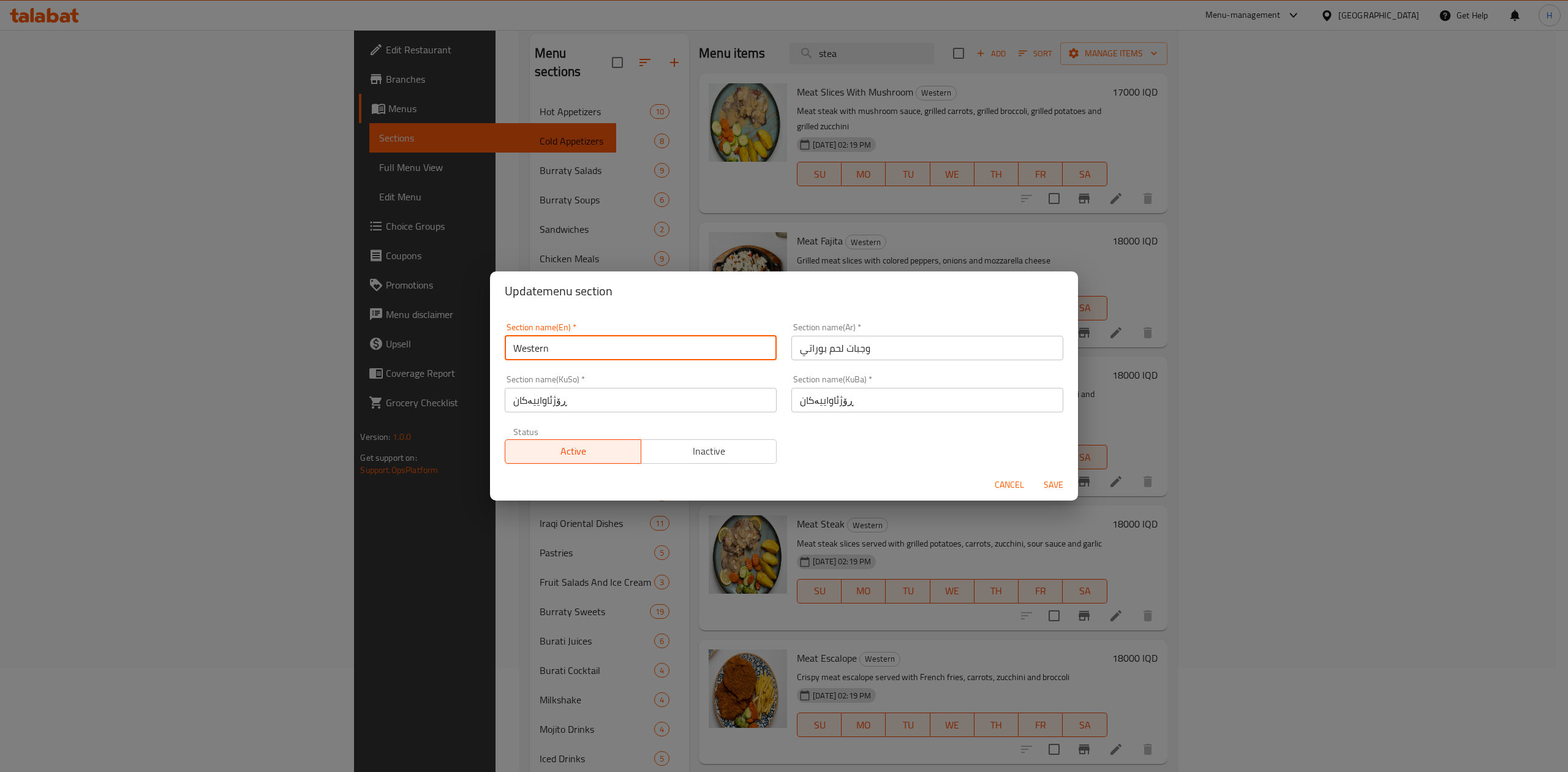
click at [572, 352] on input "Western" at bounding box center [641, 348] width 272 height 24
type input "Burraty Meat Meals"
click at [865, 408] on input "ڕۆژئاواییەکان" at bounding box center [927, 400] width 272 height 24
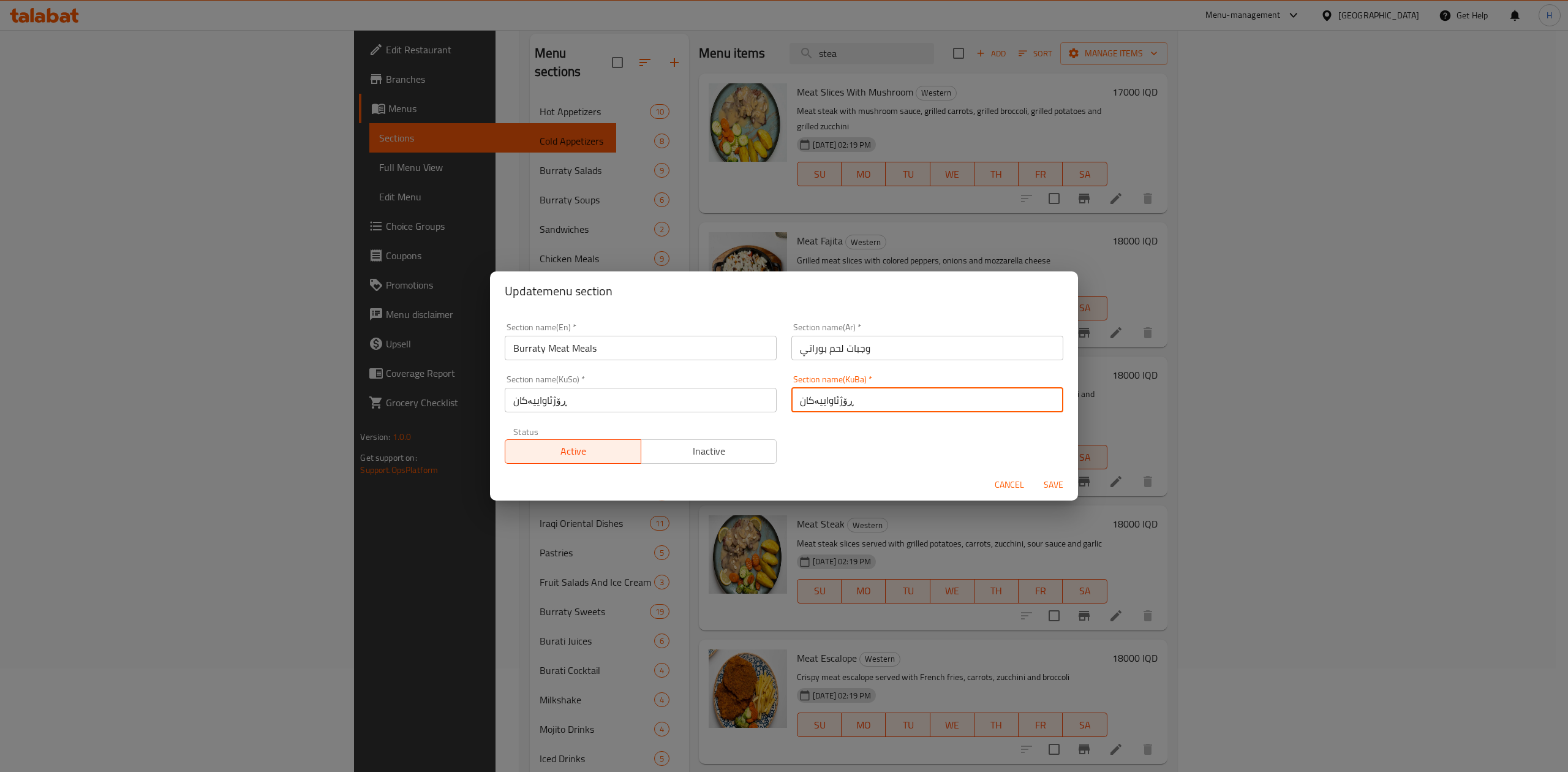
click at [865, 408] on input "ڕۆژئاواییەکان" at bounding box center [927, 400] width 272 height 24
type input "."
click at [658, 401] on input "ڕۆژئاواییەکان" at bounding box center [641, 400] width 272 height 24
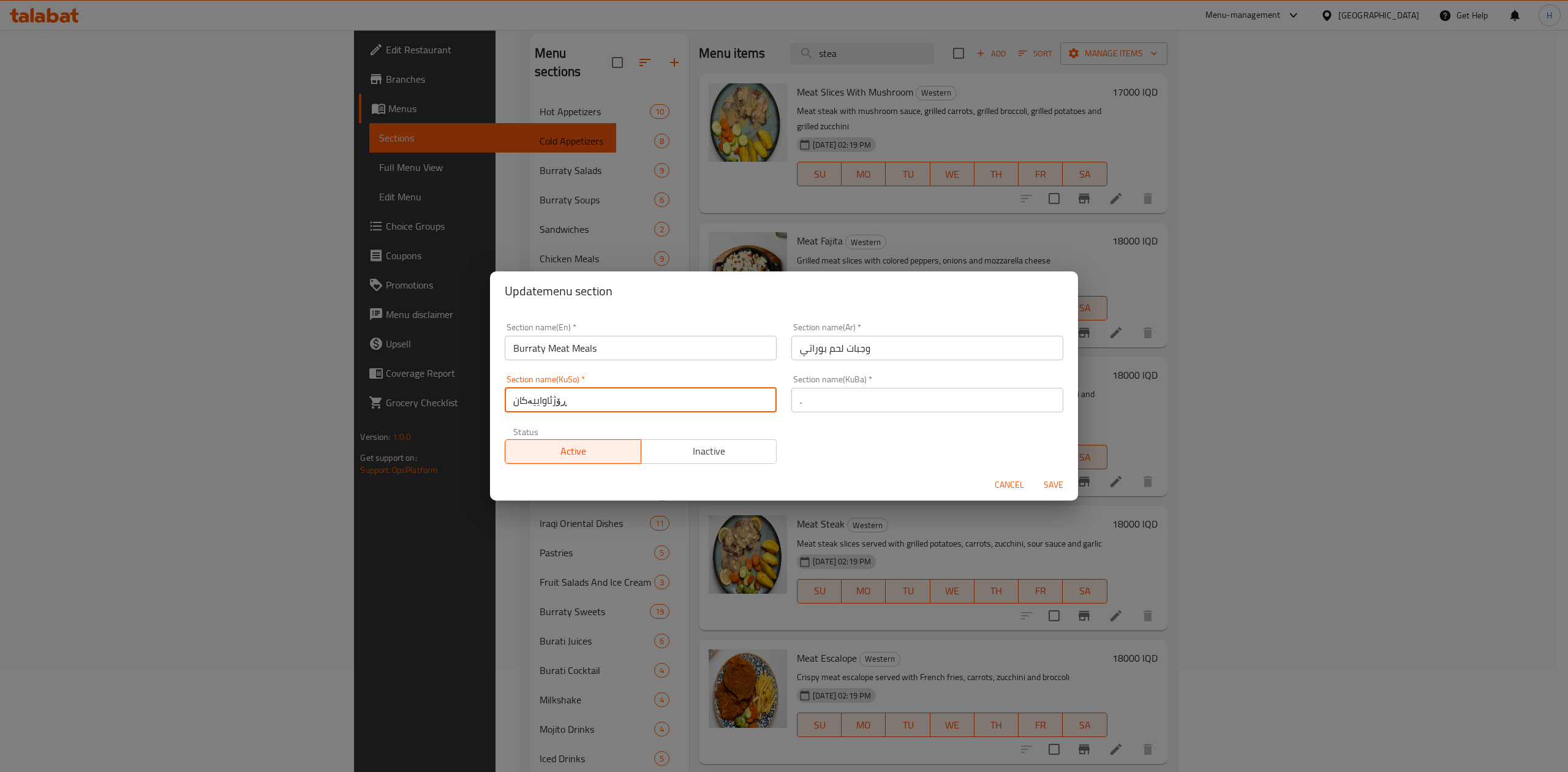
click at [658, 401] on input "ڕۆژئاواییەکان" at bounding box center [641, 400] width 272 height 24
type input "."
click at [1047, 488] on span "Save" at bounding box center [1054, 485] width 30 height 15
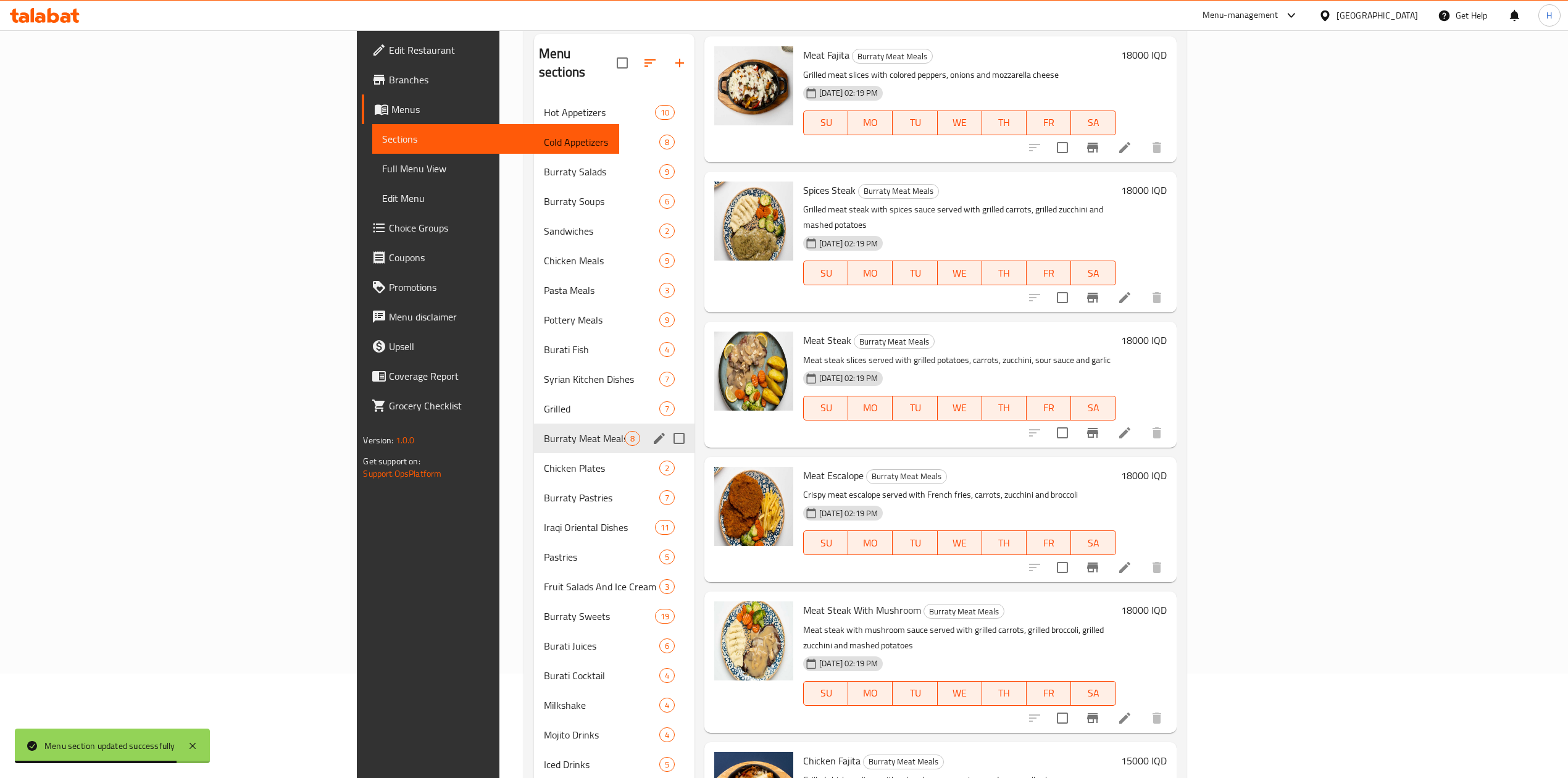
scroll to position [319, 0]
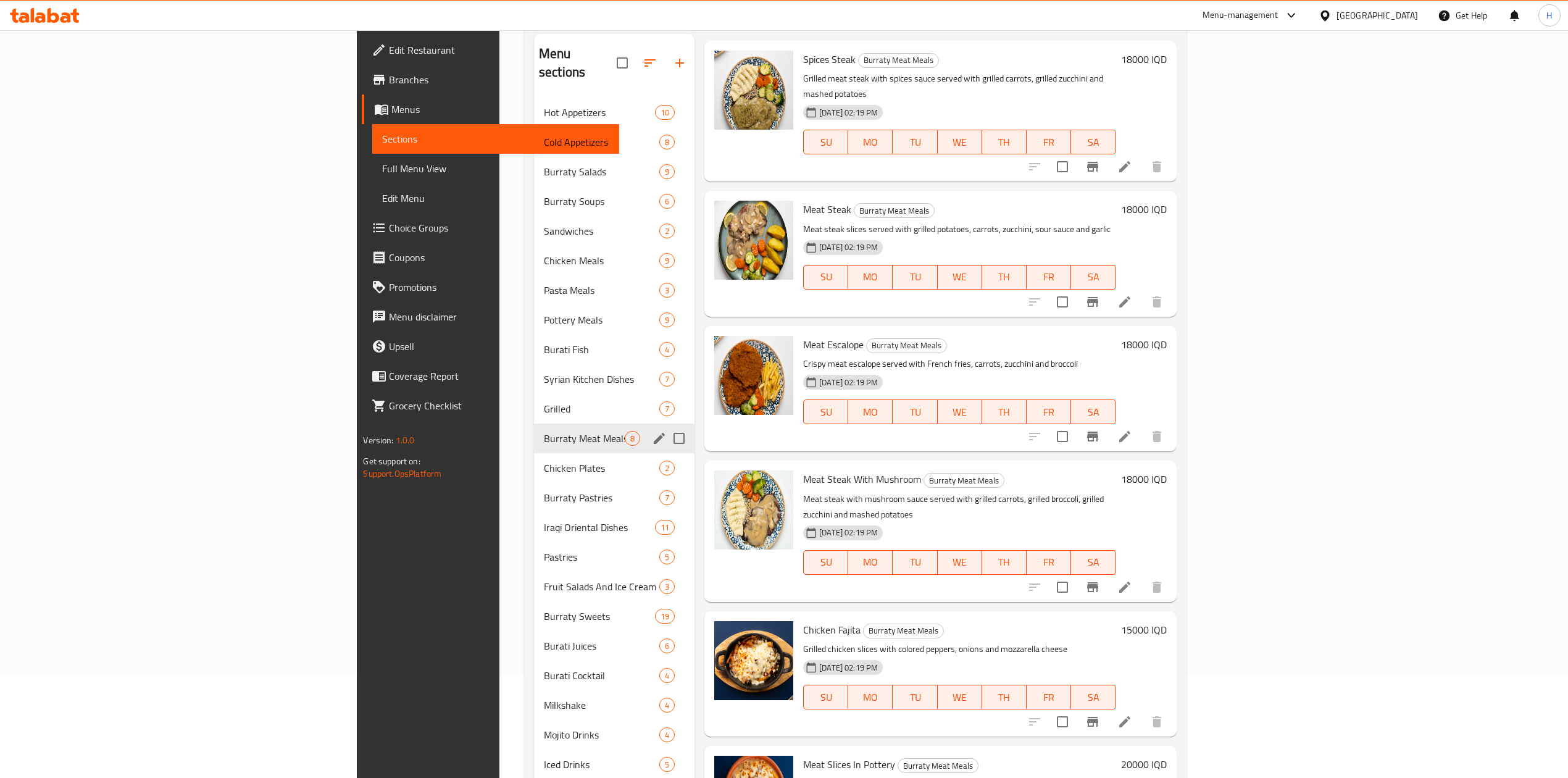
click at [1132, 159] on icon at bounding box center [1125, 166] width 15 height 15
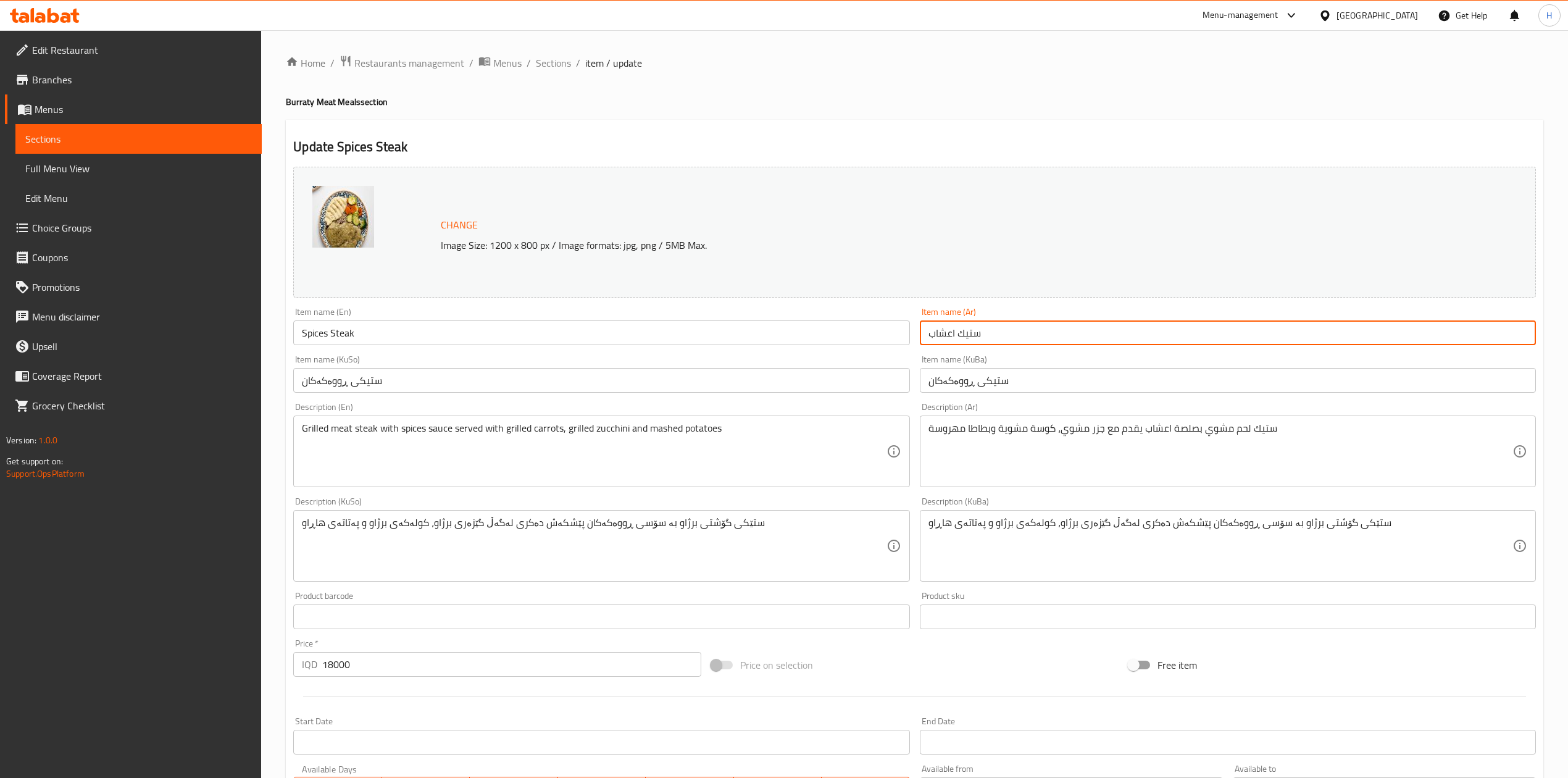
click at [1062, 340] on input "ستيك اعشاب" at bounding box center [1228, 333] width 616 height 24
type input "s"
click at [1062, 340] on input "ستيك لحم بالاعشاب" at bounding box center [1228, 333] width 616 height 24
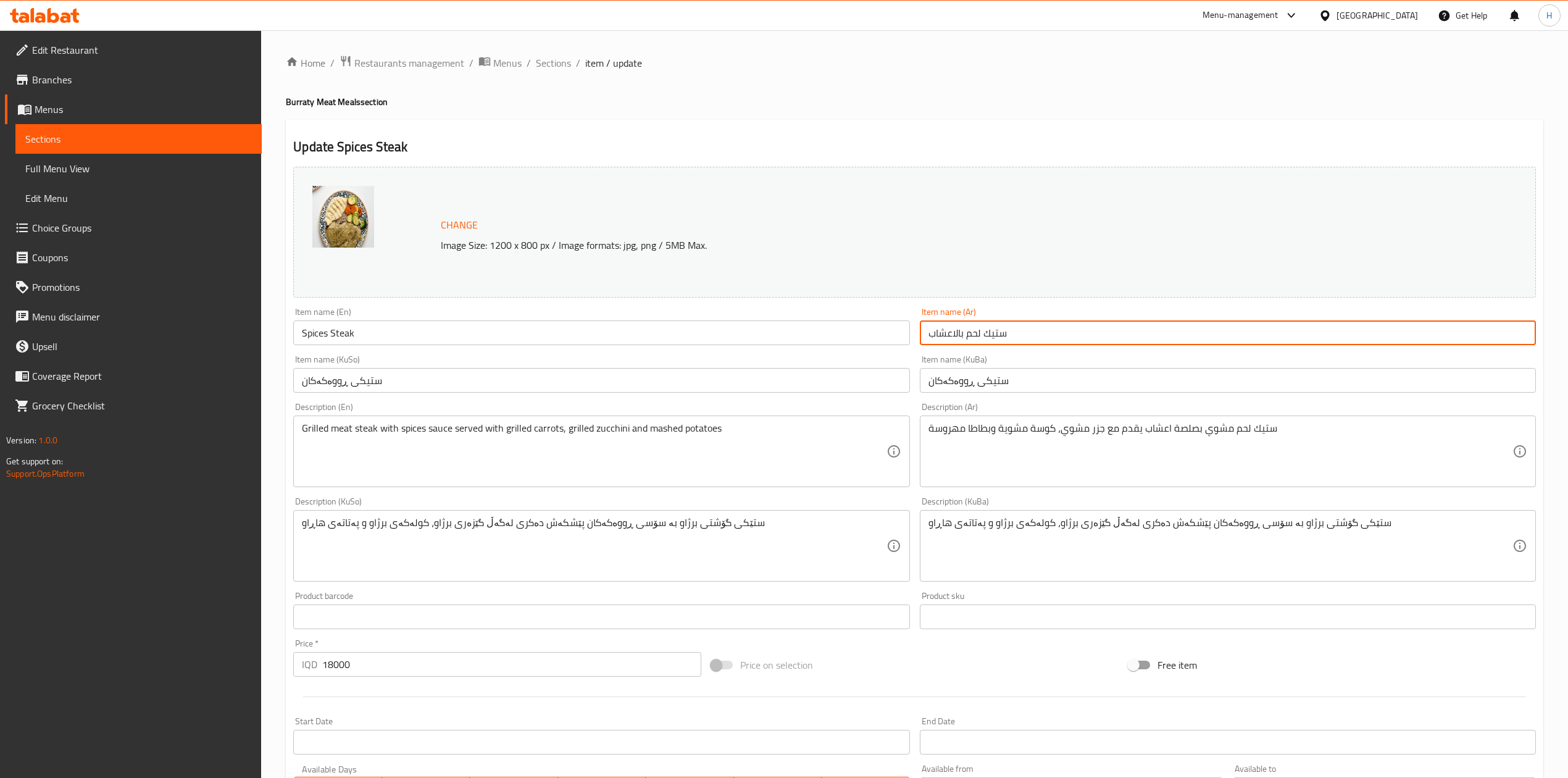
click at [1062, 340] on input "ستيك لحم بالاعشاب" at bounding box center [1228, 333] width 616 height 24
type input "ستيك لحم بالاعشاب"
click at [539, 356] on div "Item name (KuSo) ستیکی ڕووەکەکان Item name (KuSo)" at bounding box center [602, 374] width 616 height 37
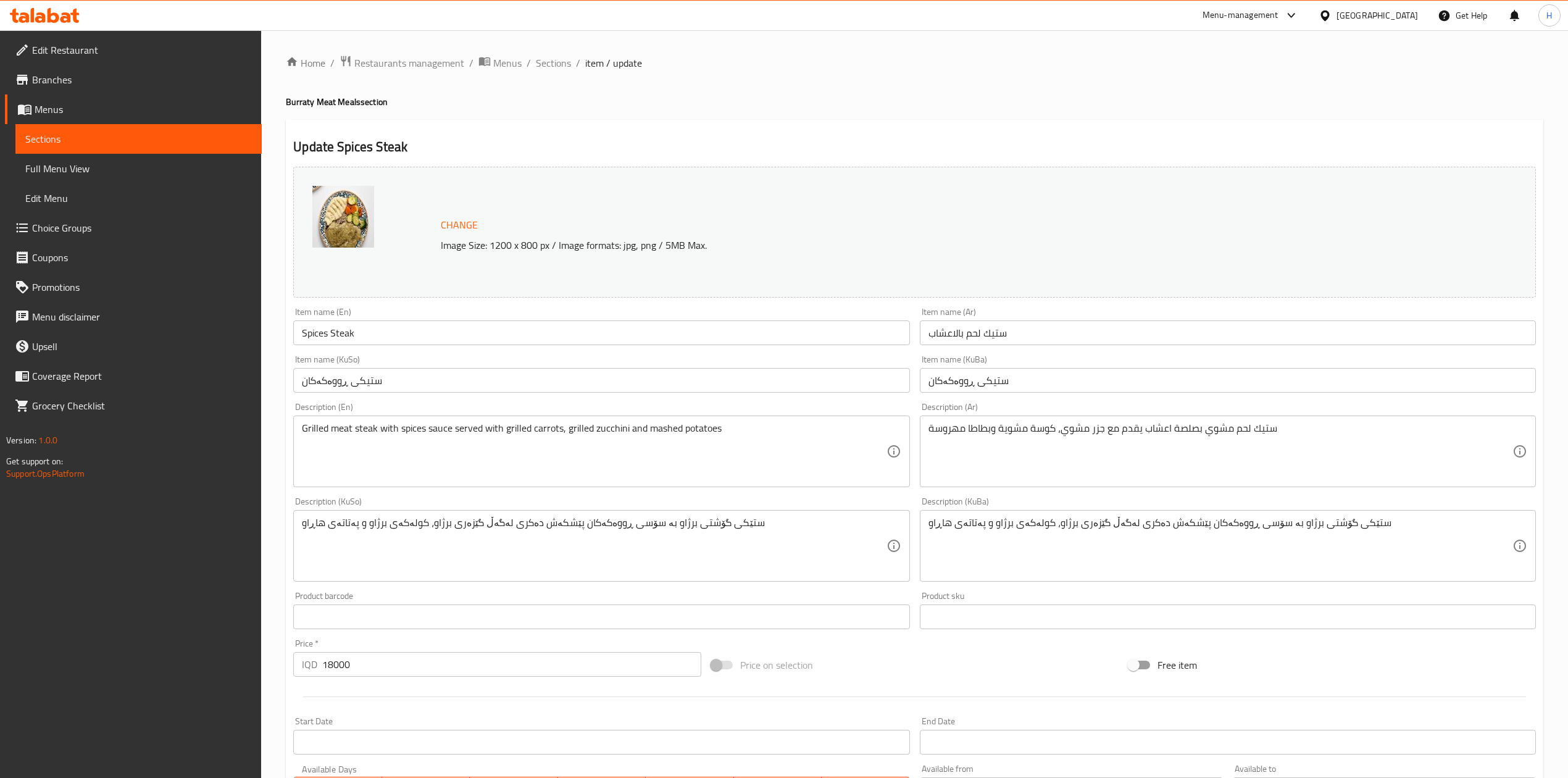
click at [530, 325] on input "Spices Steak" at bounding box center [602, 333] width 616 height 24
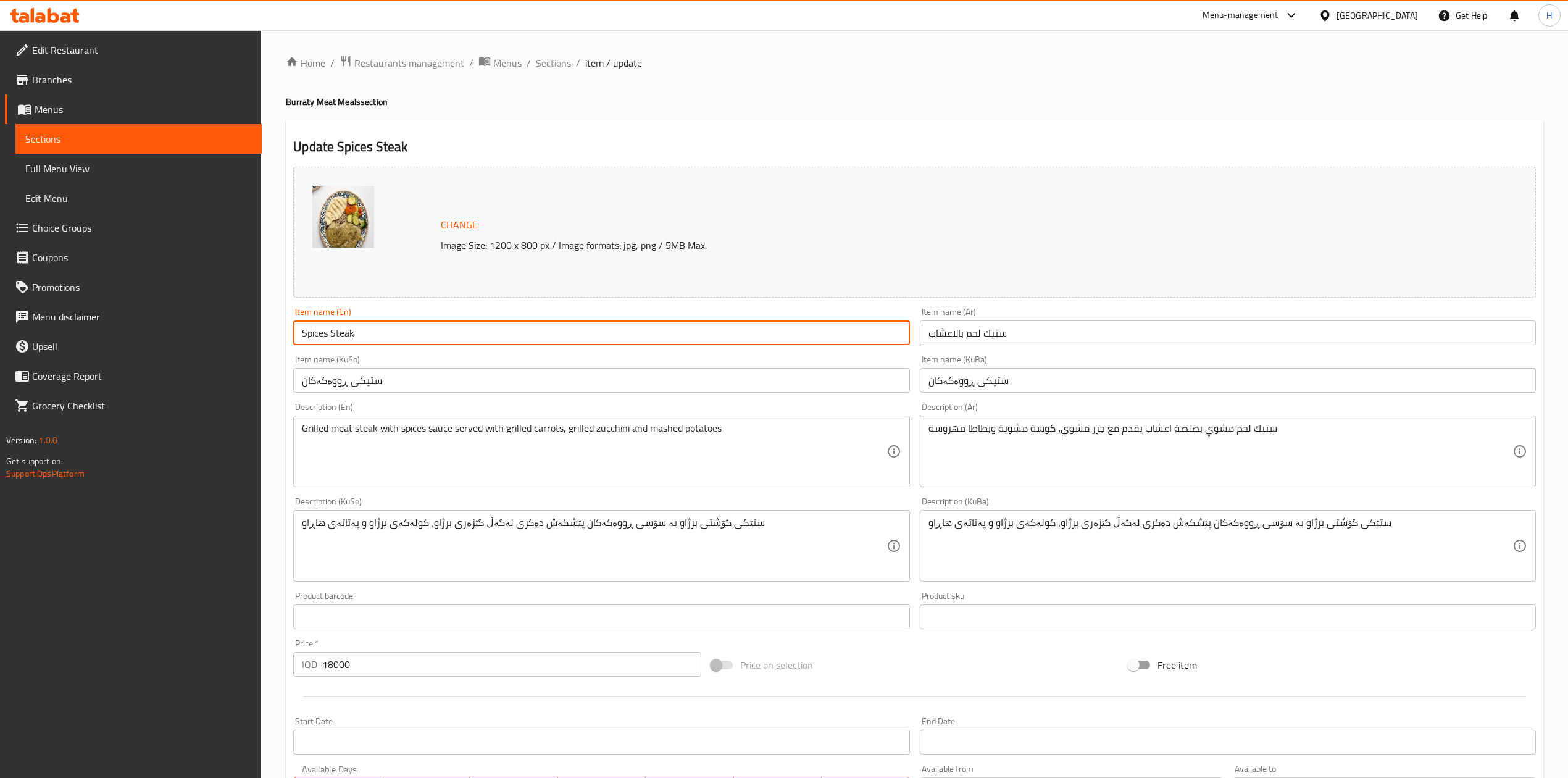
click at [530, 325] on input "Spices Steak" at bounding box center [602, 333] width 616 height 24
paste input "teak with herbs"
click at [332, 337] on input "Steak with herbs" at bounding box center [602, 333] width 616 height 24
click at [352, 334] on input "Steak With herbs" at bounding box center [602, 333] width 616 height 24
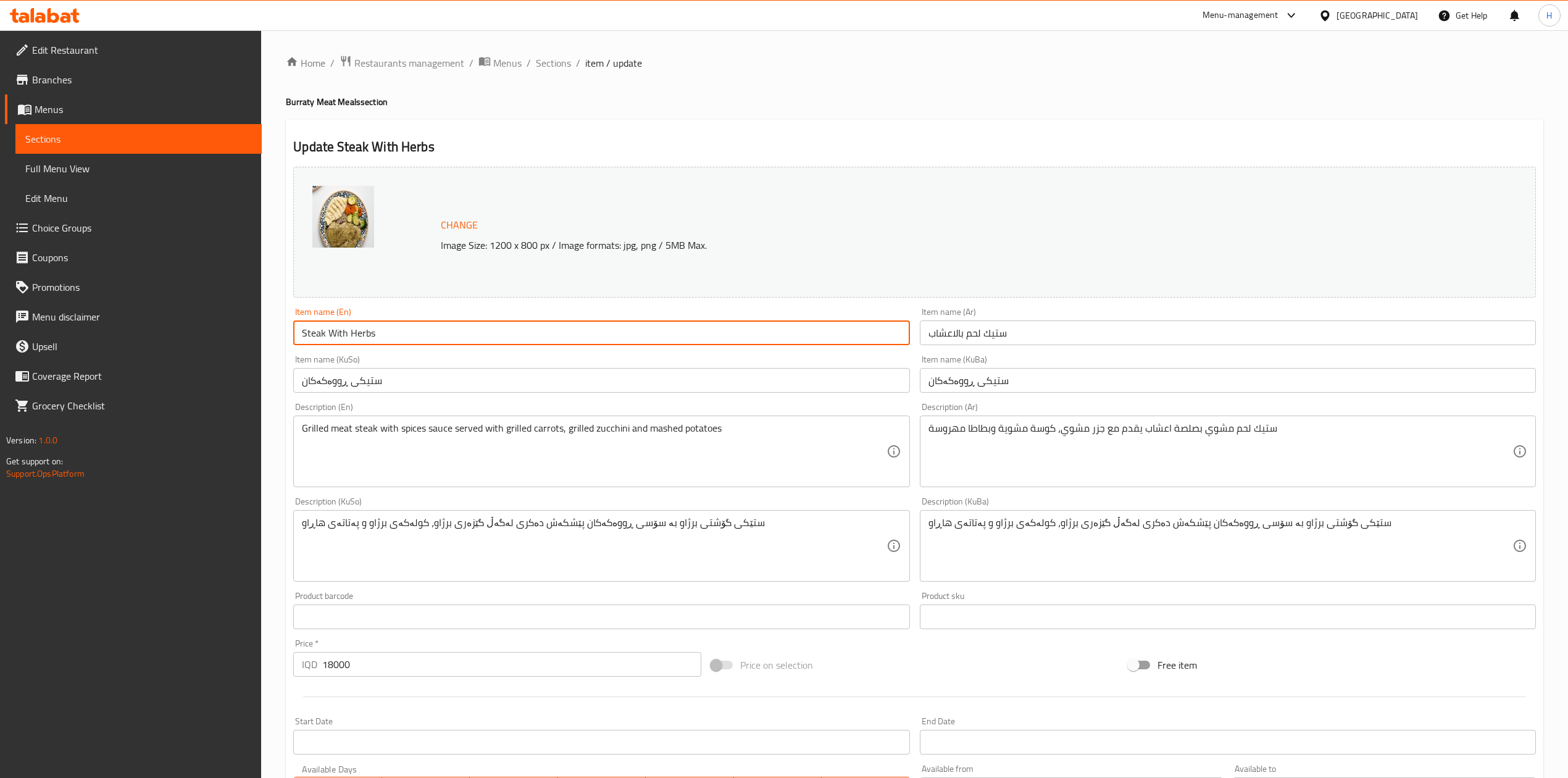
click at [302, 339] on input "Steak With Herbs" at bounding box center [602, 333] width 616 height 24
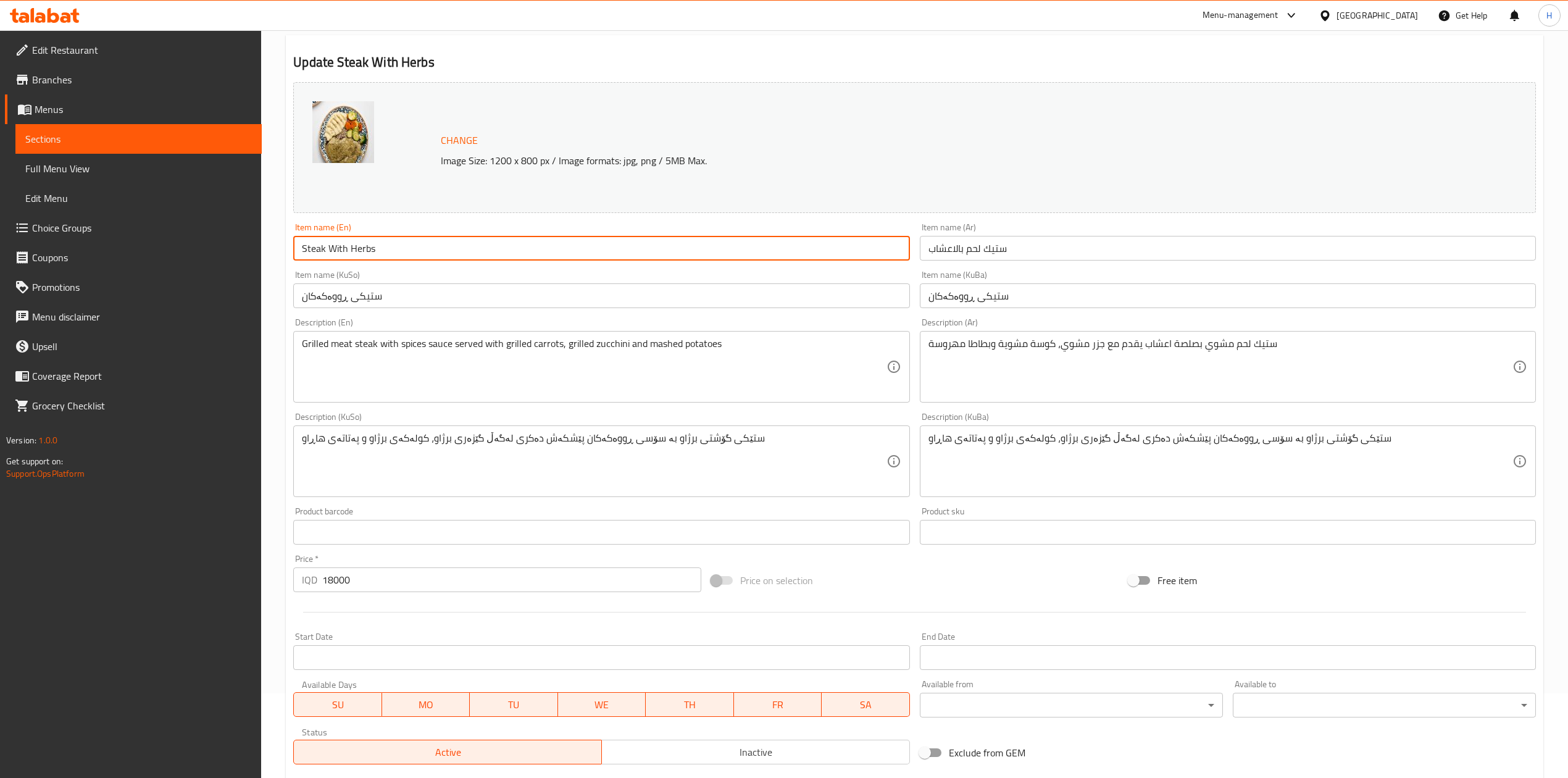
scroll to position [253, 0]
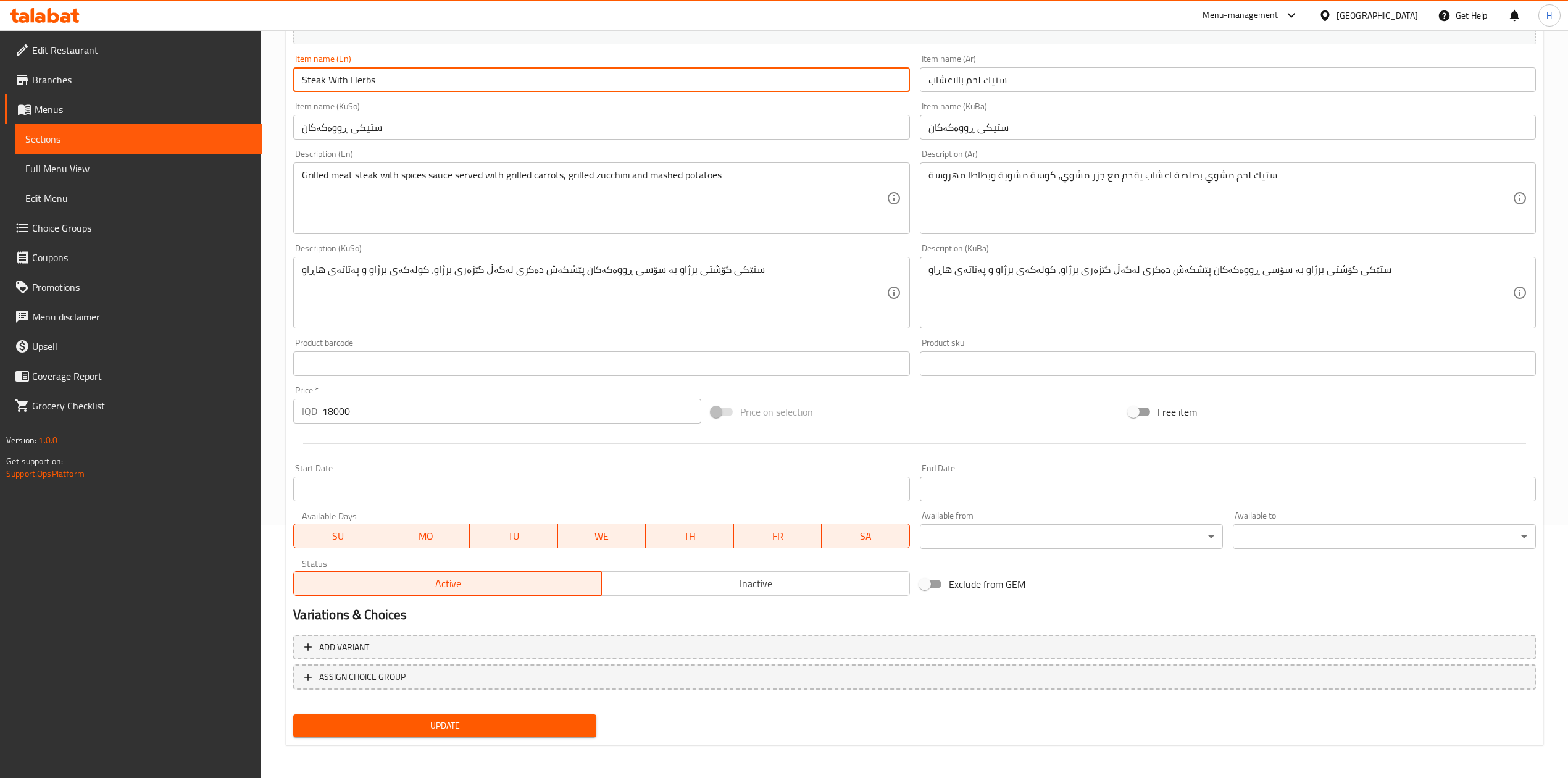
type input "Steak With Herbs"
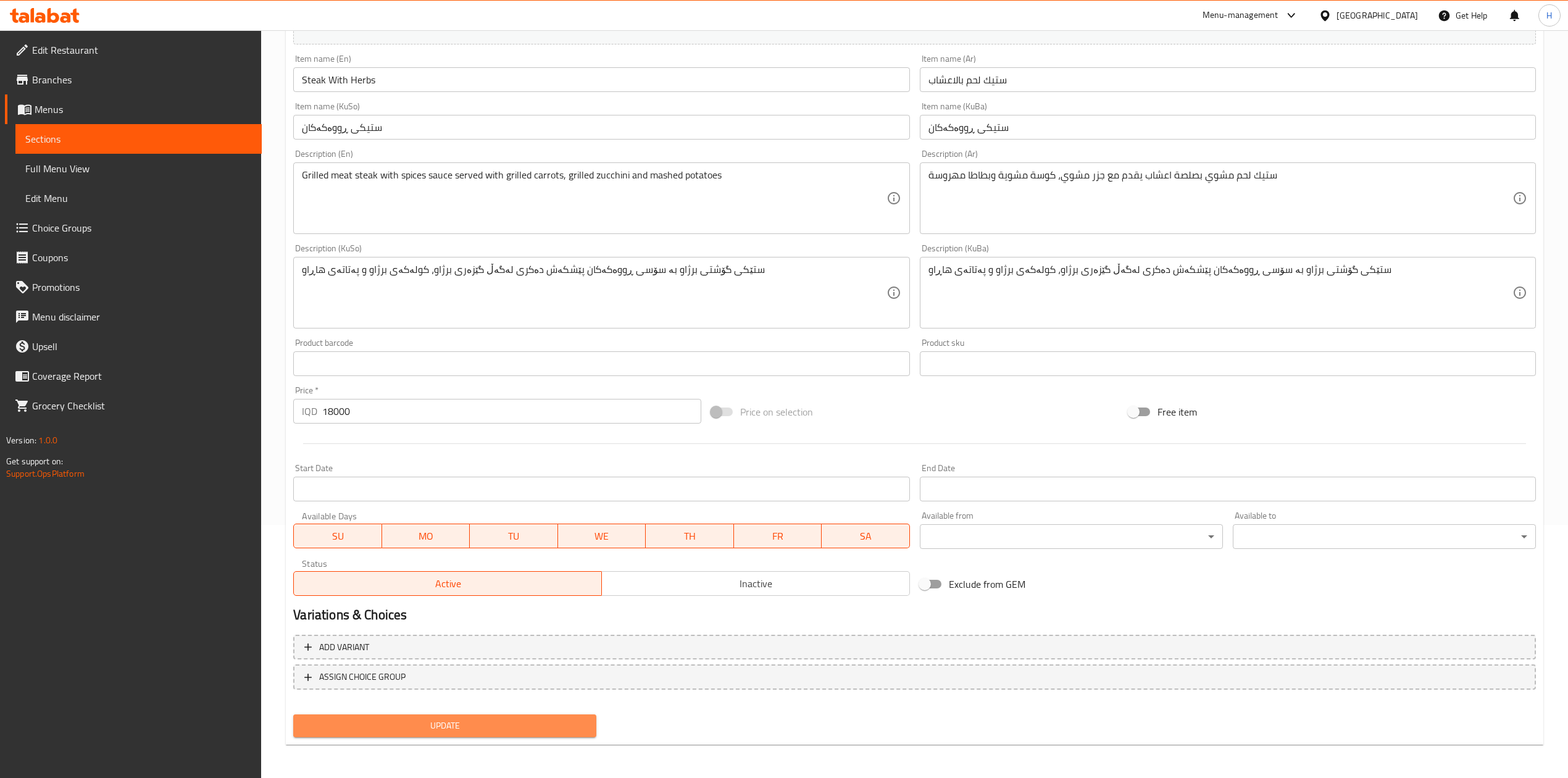
click at [437, 735] on button "Update" at bounding box center [445, 726] width 303 height 23
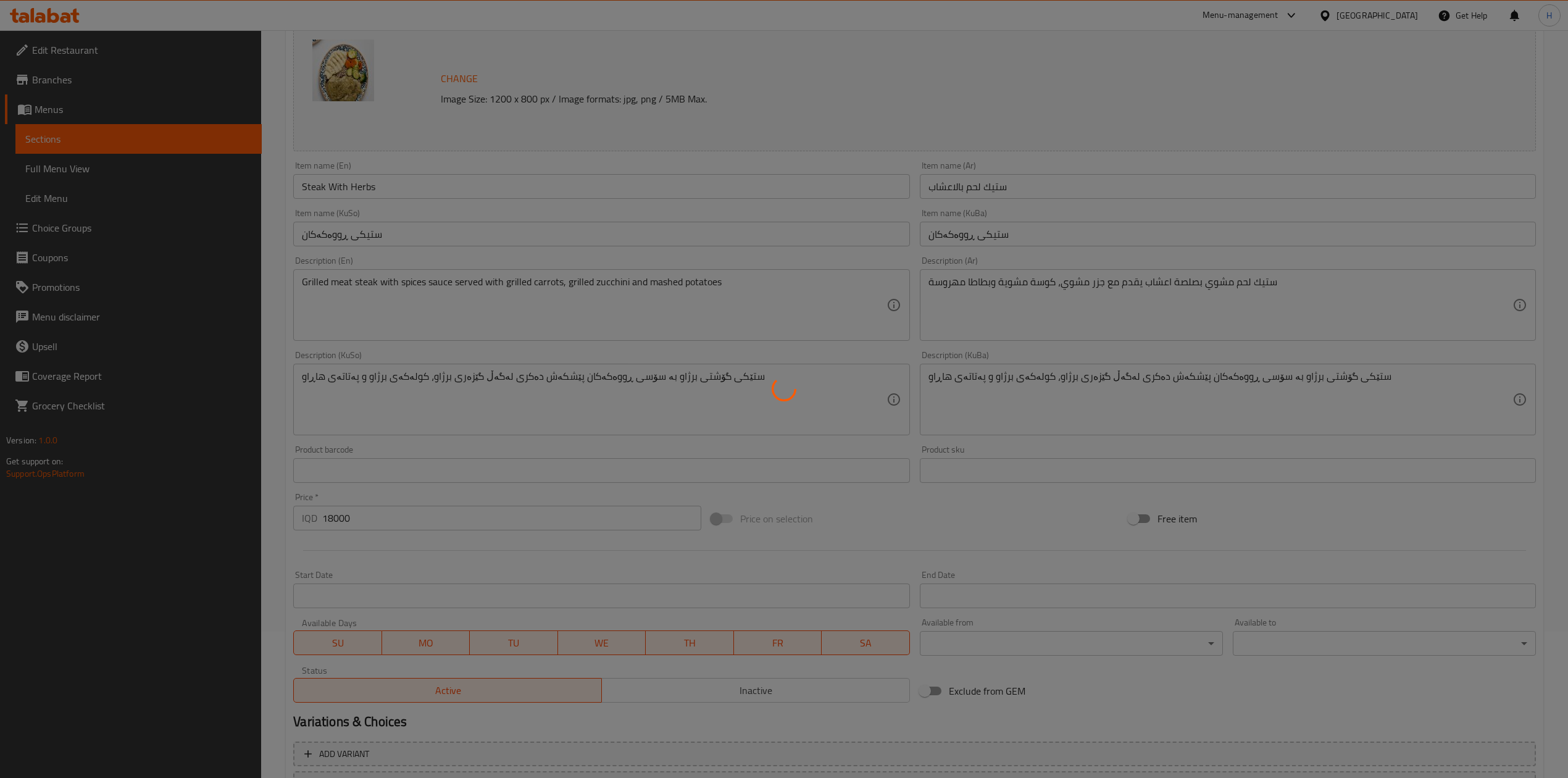
scroll to position [0, 0]
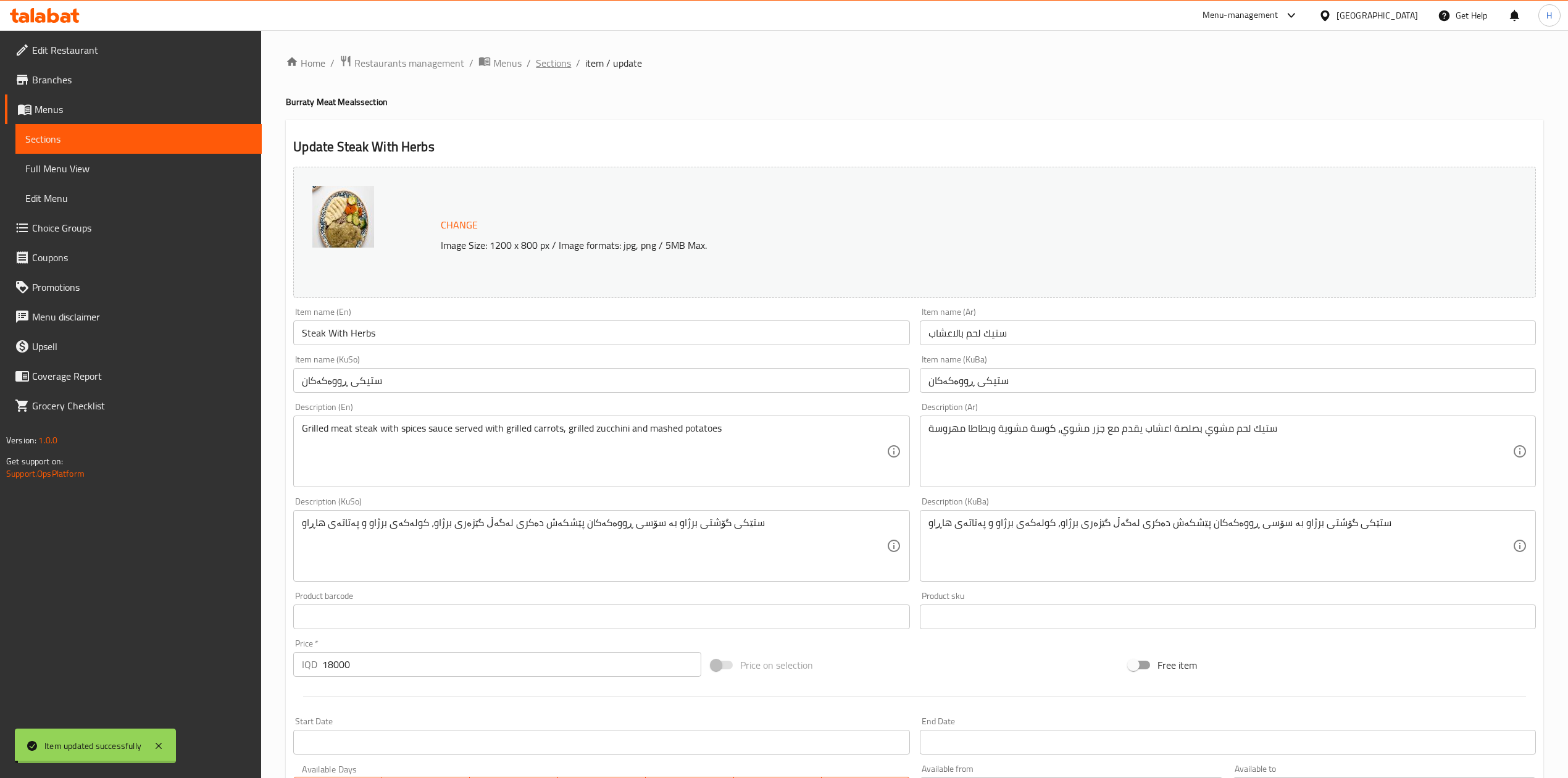
click at [556, 58] on span "Sections" at bounding box center [553, 62] width 35 height 15
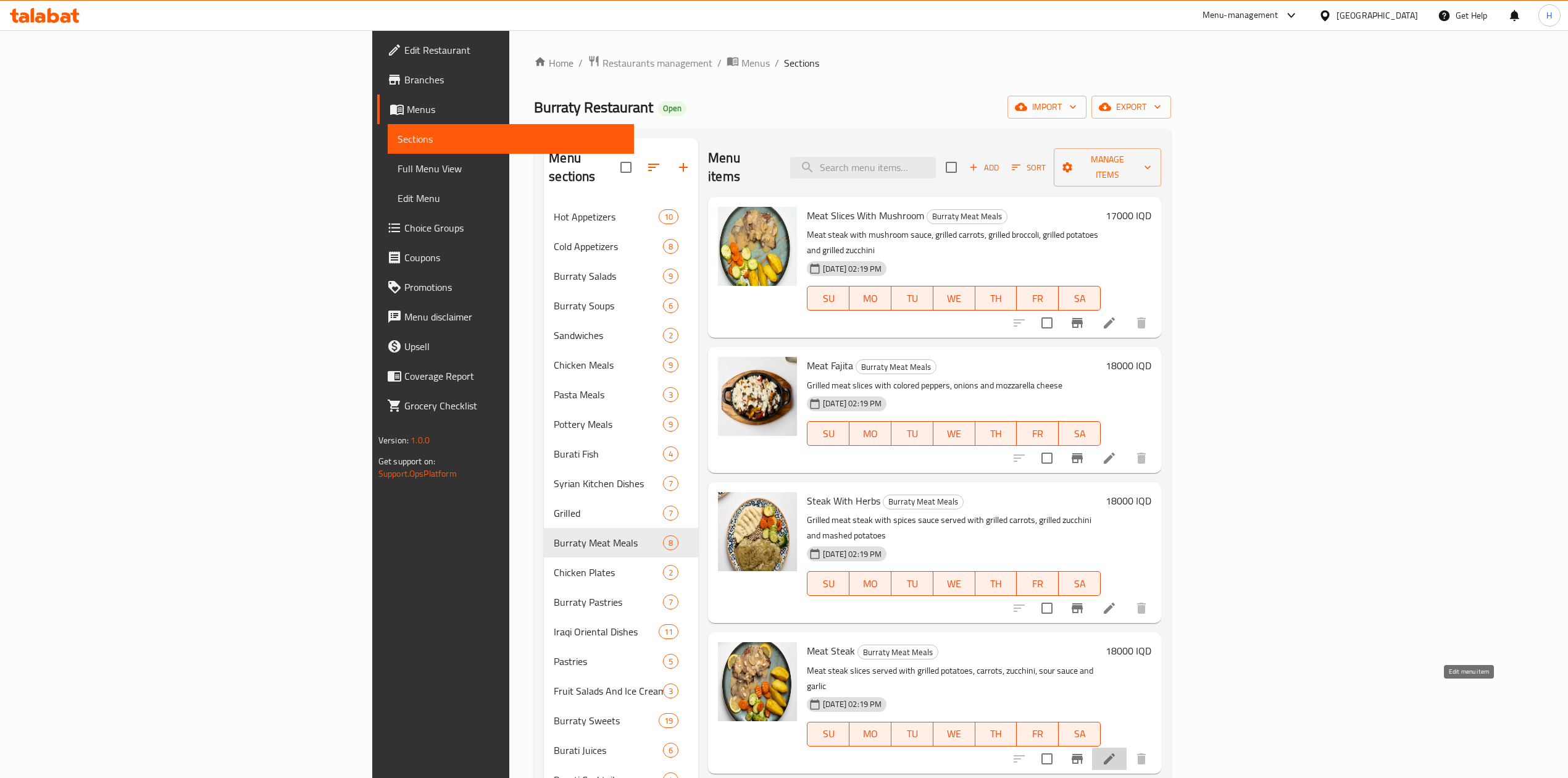
click at [1117, 751] on icon at bounding box center [1110, 759] width 15 height 15
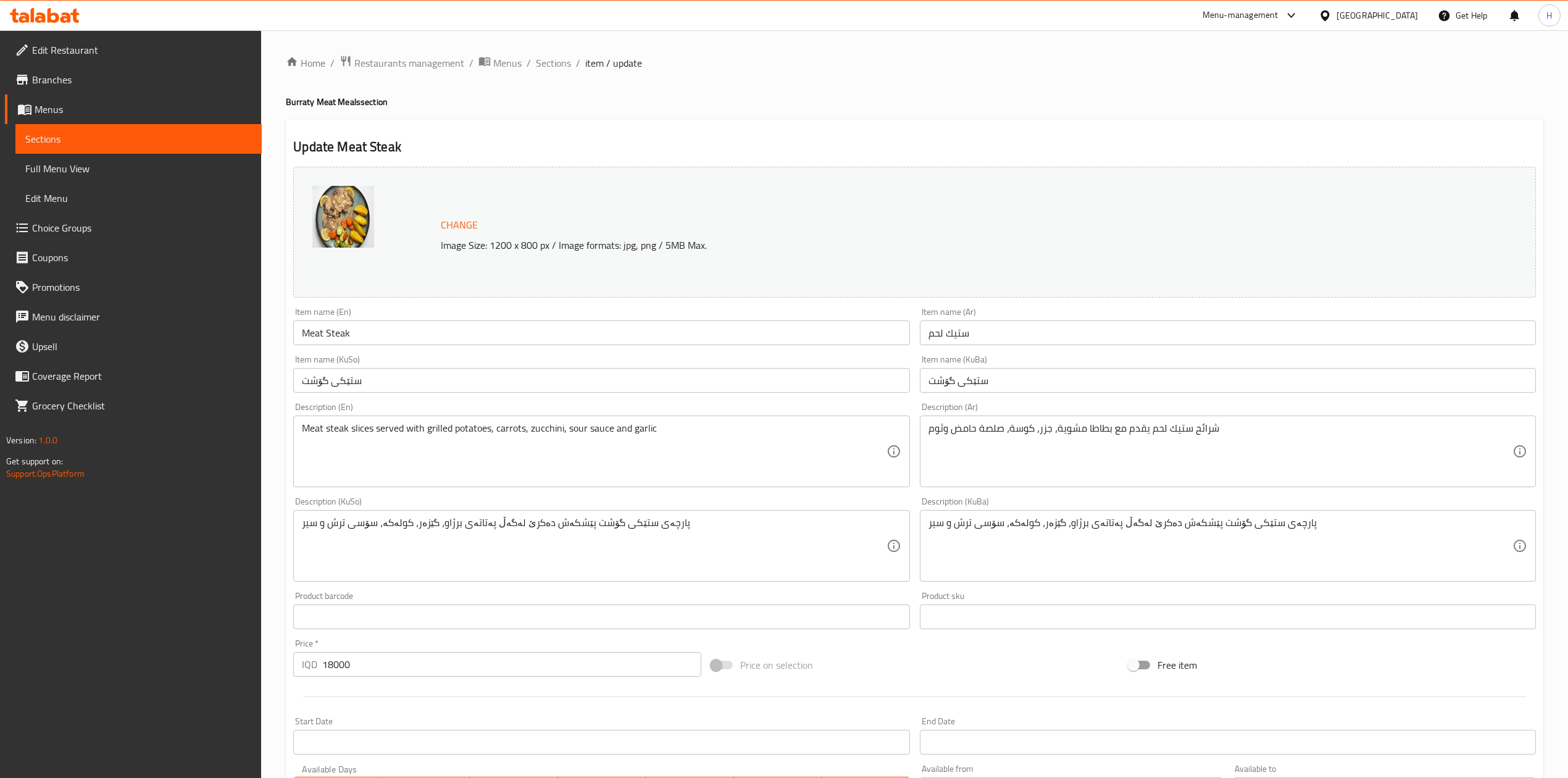
click at [991, 344] on input "ستيك لحم" at bounding box center [1228, 333] width 616 height 24
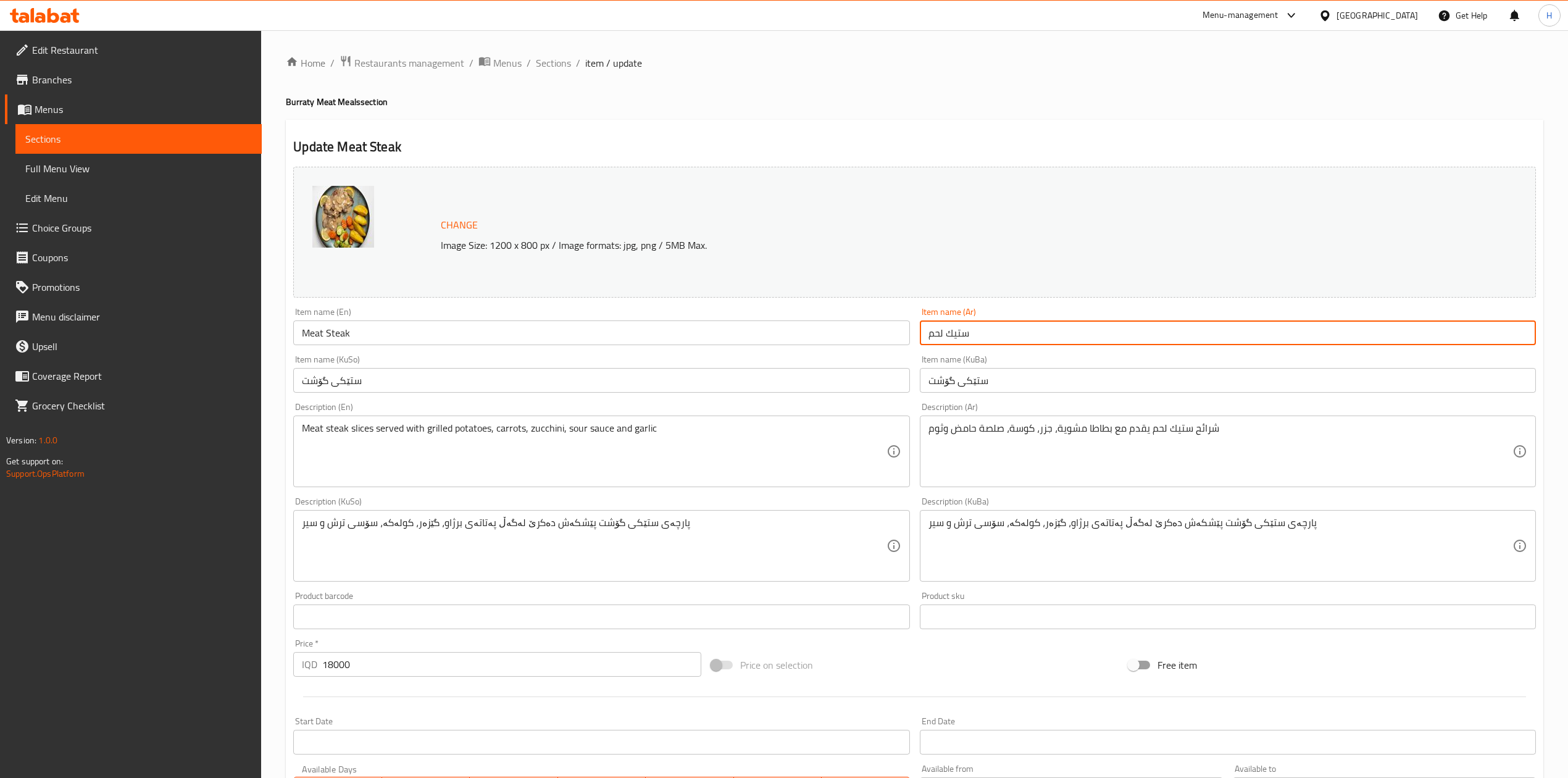
click at [991, 344] on input "ستيك لحم" at bounding box center [1228, 333] width 616 height 24
type input "A"
click at [1011, 334] on input "شرحات لحم مطفاية" at bounding box center [1228, 333] width 616 height 24
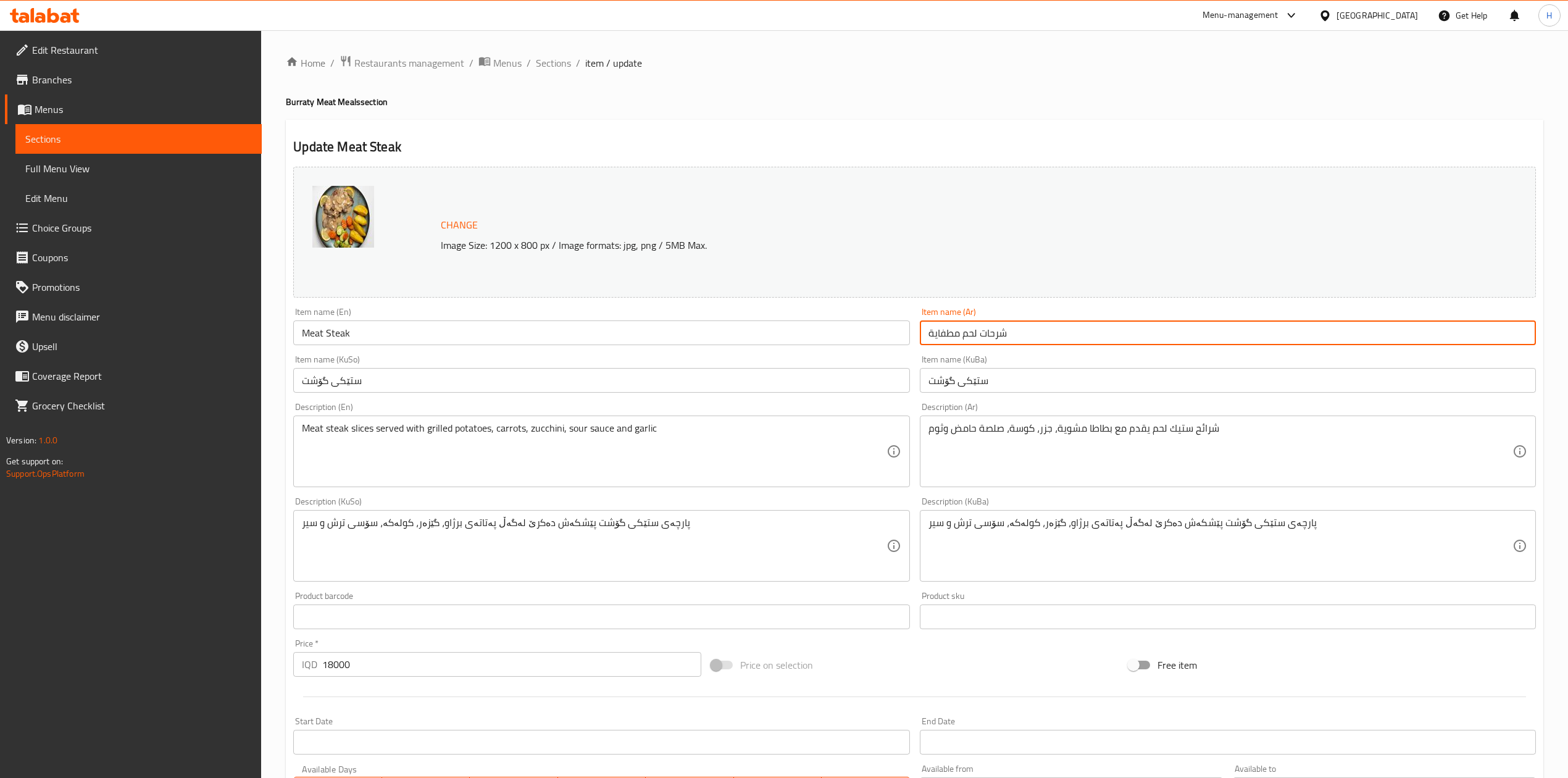
click at [1011, 334] on input "شرحات لحم مطفاية" at bounding box center [1228, 333] width 616 height 24
type input "شرحات لحم مطفاية"
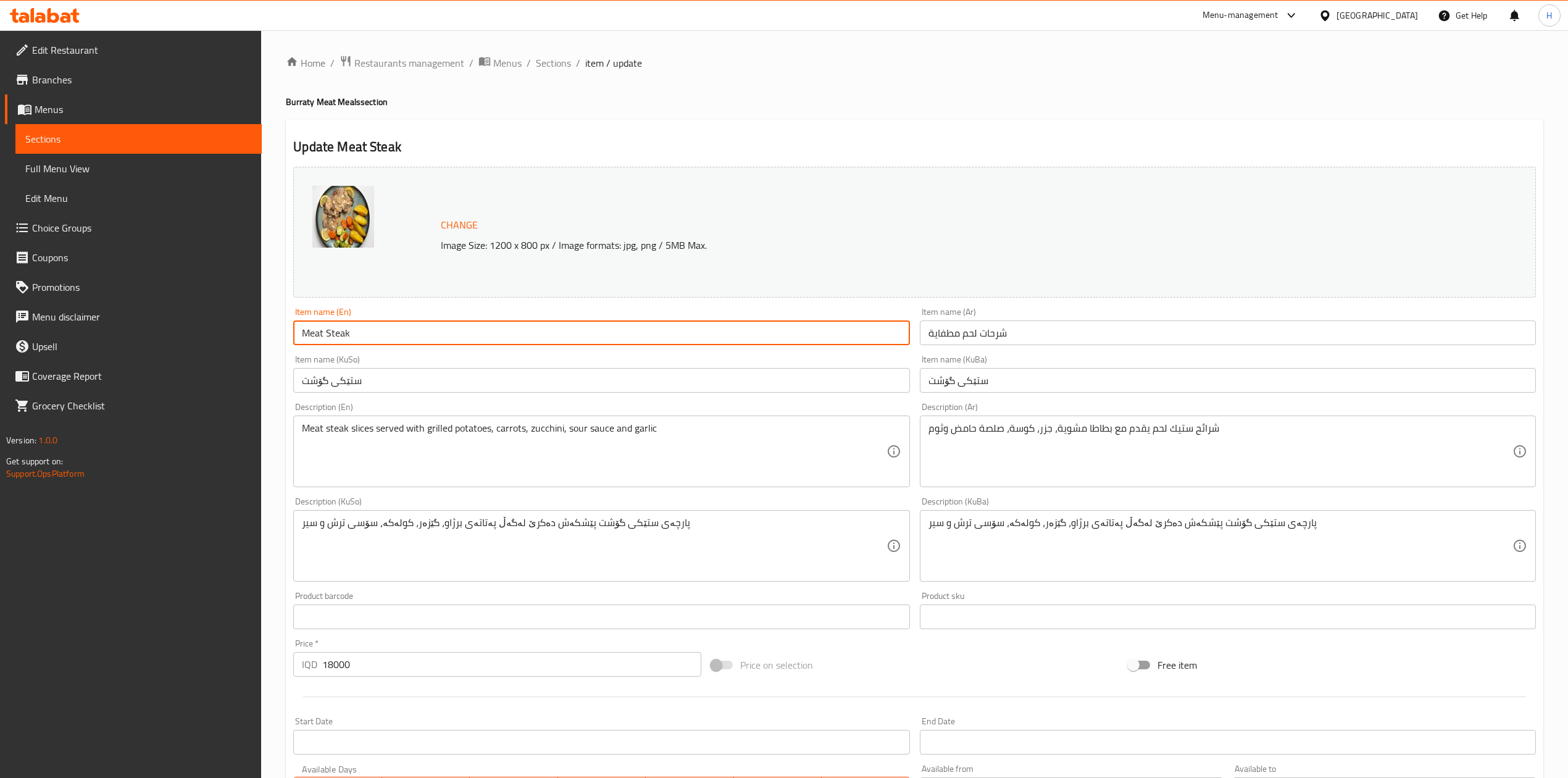
click at [457, 345] on input "Meat Steak" at bounding box center [602, 333] width 616 height 24
paste input "Stewed meat slices"
click at [368, 336] on input "Stewed meat slices" at bounding box center [602, 333] width 616 height 24
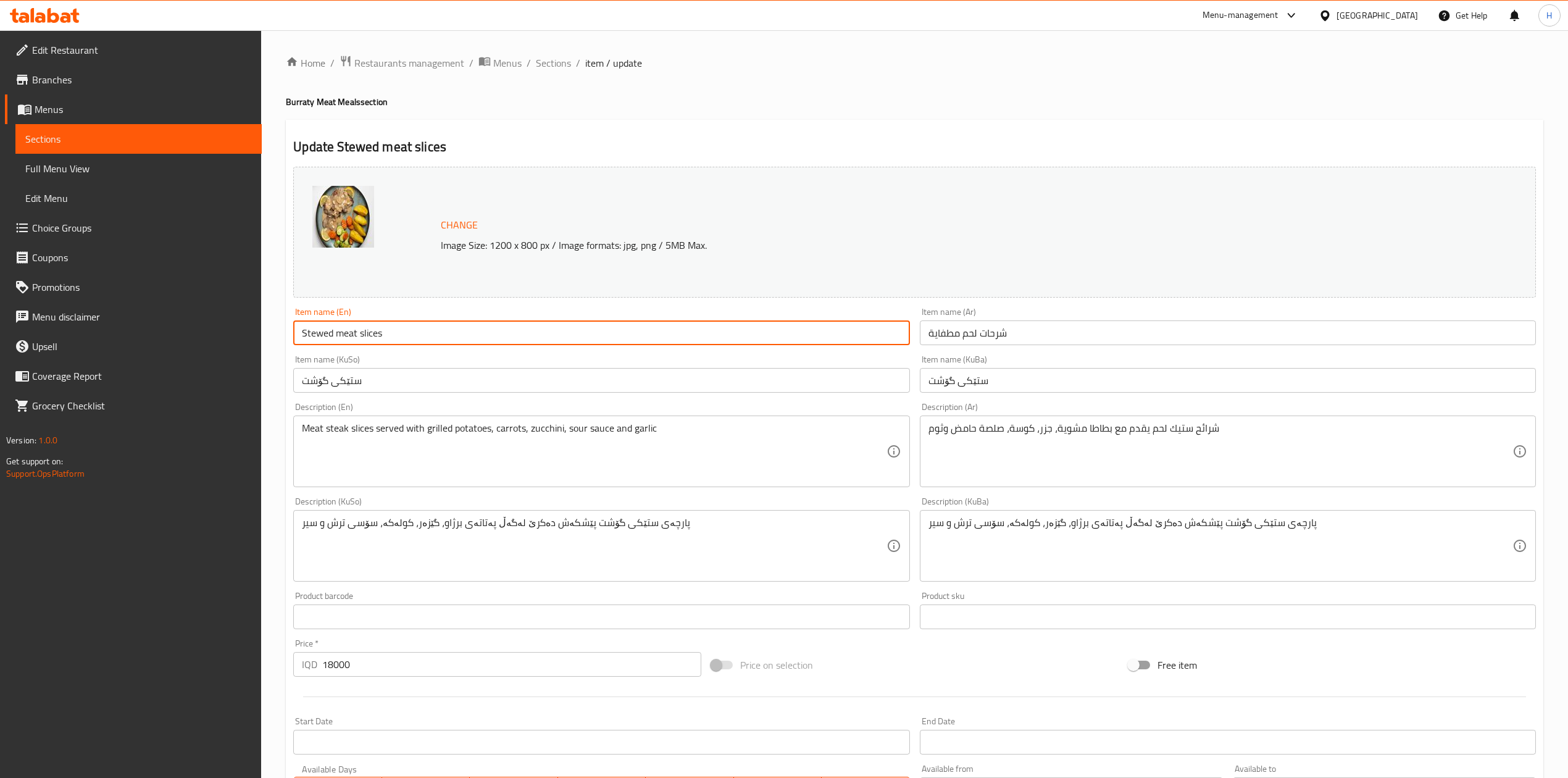
click at [368, 336] on input "Stewed meat slices" at bounding box center [602, 333] width 616 height 24
click at [324, 339] on input "Stewed meat slices" at bounding box center [602, 333] width 616 height 24
drag, startPoint x: 324, startPoint y: 336, endPoint x: 331, endPoint y: 337, distance: 7.1
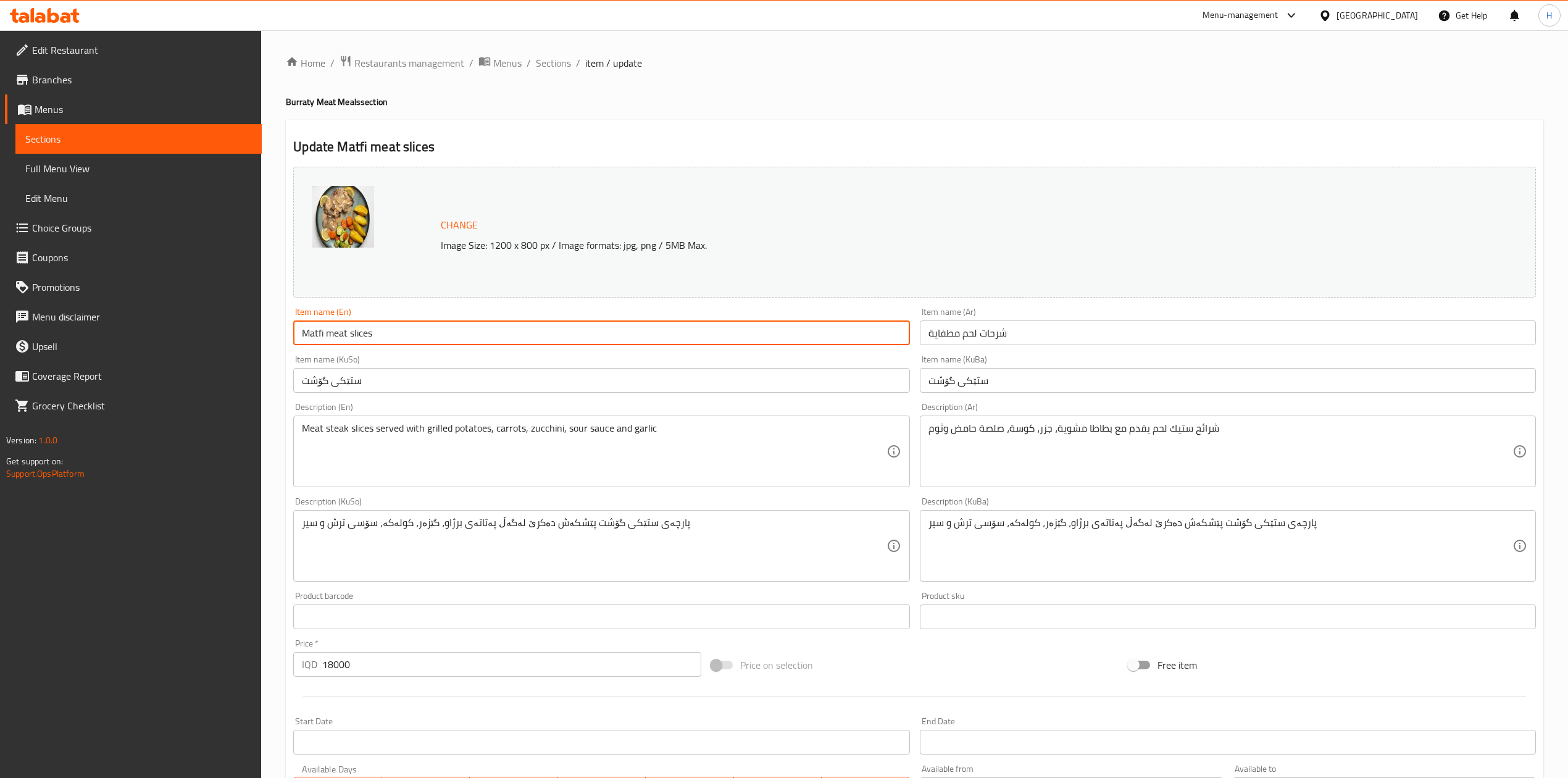
click at [331, 337] on input "Matfi meat slices" at bounding box center [602, 333] width 616 height 24
drag, startPoint x: 331, startPoint y: 332, endPoint x: 326, endPoint y: 337, distance: 7.1
click at [326, 337] on input "Matfi meat slices" at bounding box center [602, 333] width 616 height 24
click at [353, 341] on input "Matfi Meat slices" at bounding box center [602, 333] width 616 height 24
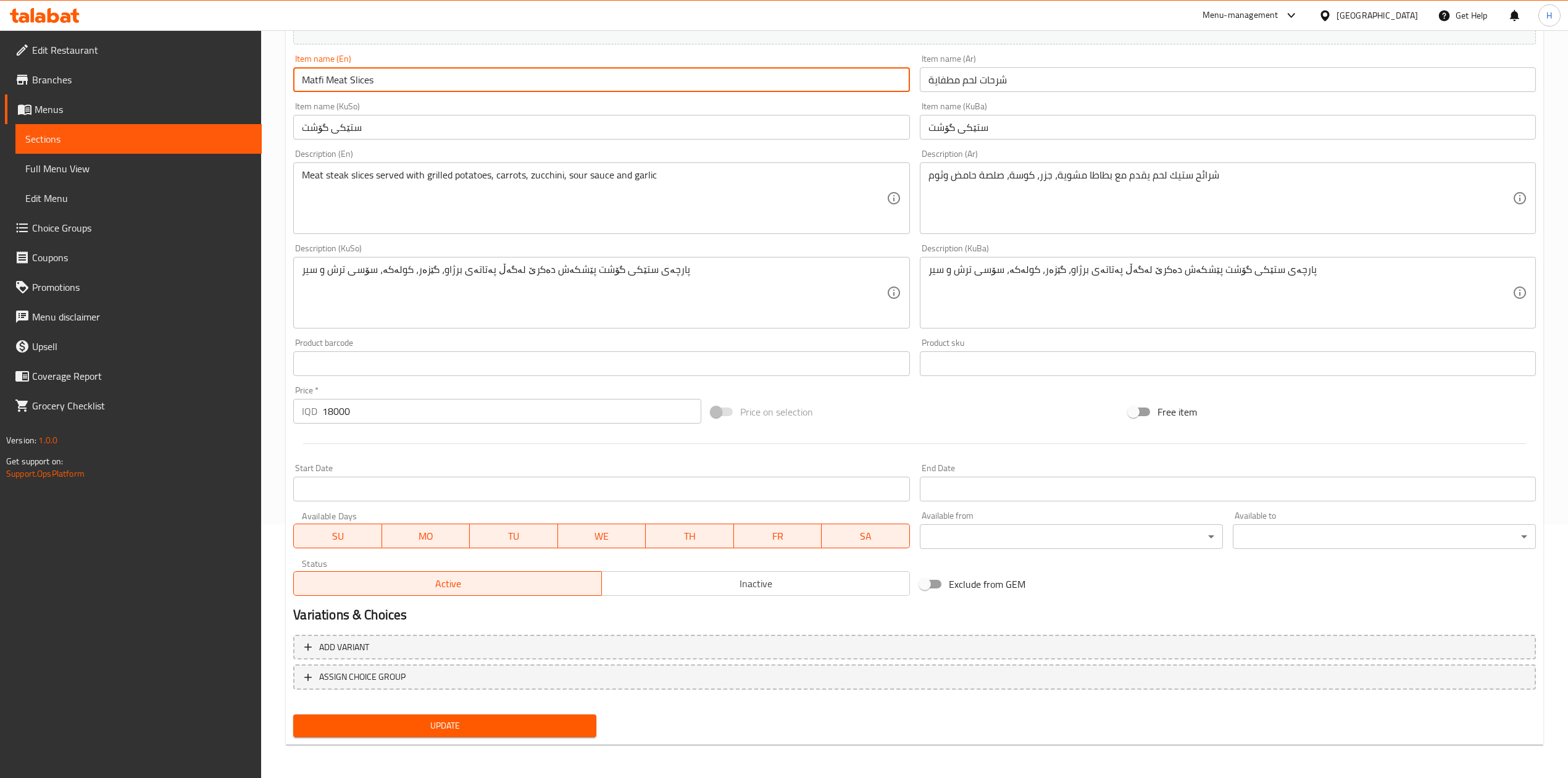
type input "Matfi Meat Slices"
click at [466, 715] on button "Update" at bounding box center [445, 726] width 303 height 23
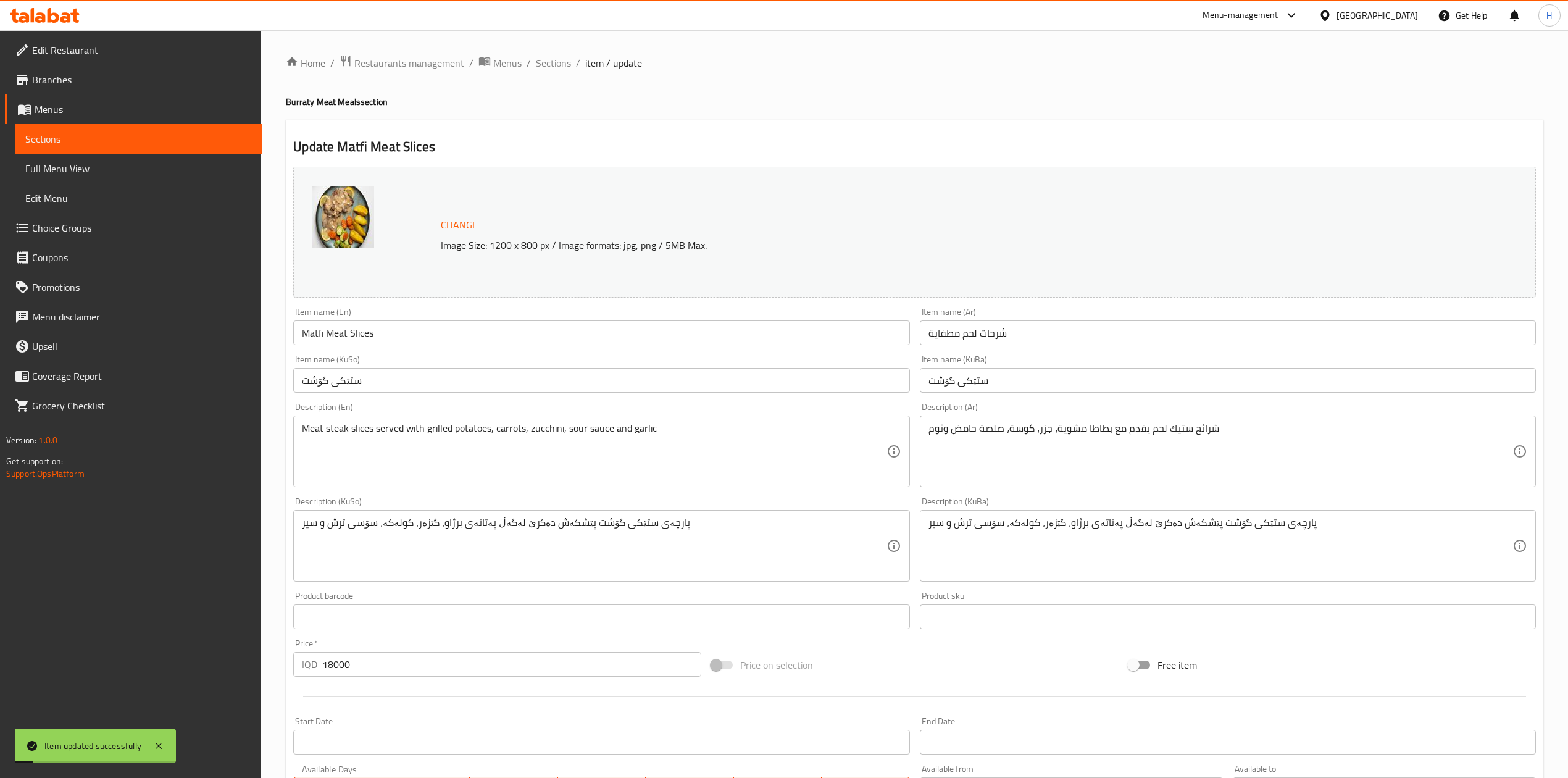
drag, startPoint x: 554, startPoint y: 67, endPoint x: 549, endPoint y: 79, distance: 13.0
click at [554, 68] on span "Sections" at bounding box center [553, 62] width 35 height 15
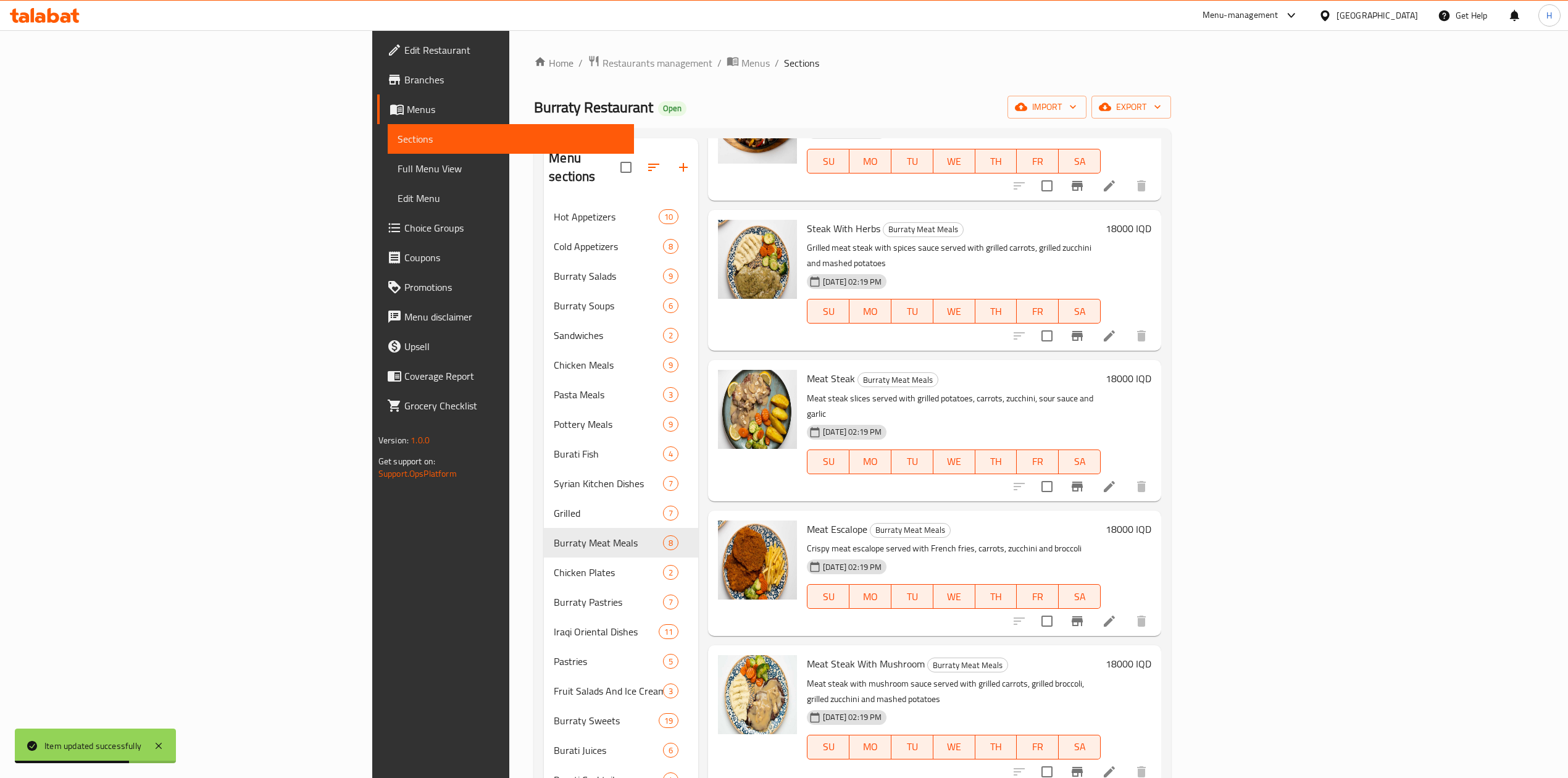
scroll to position [319, 0]
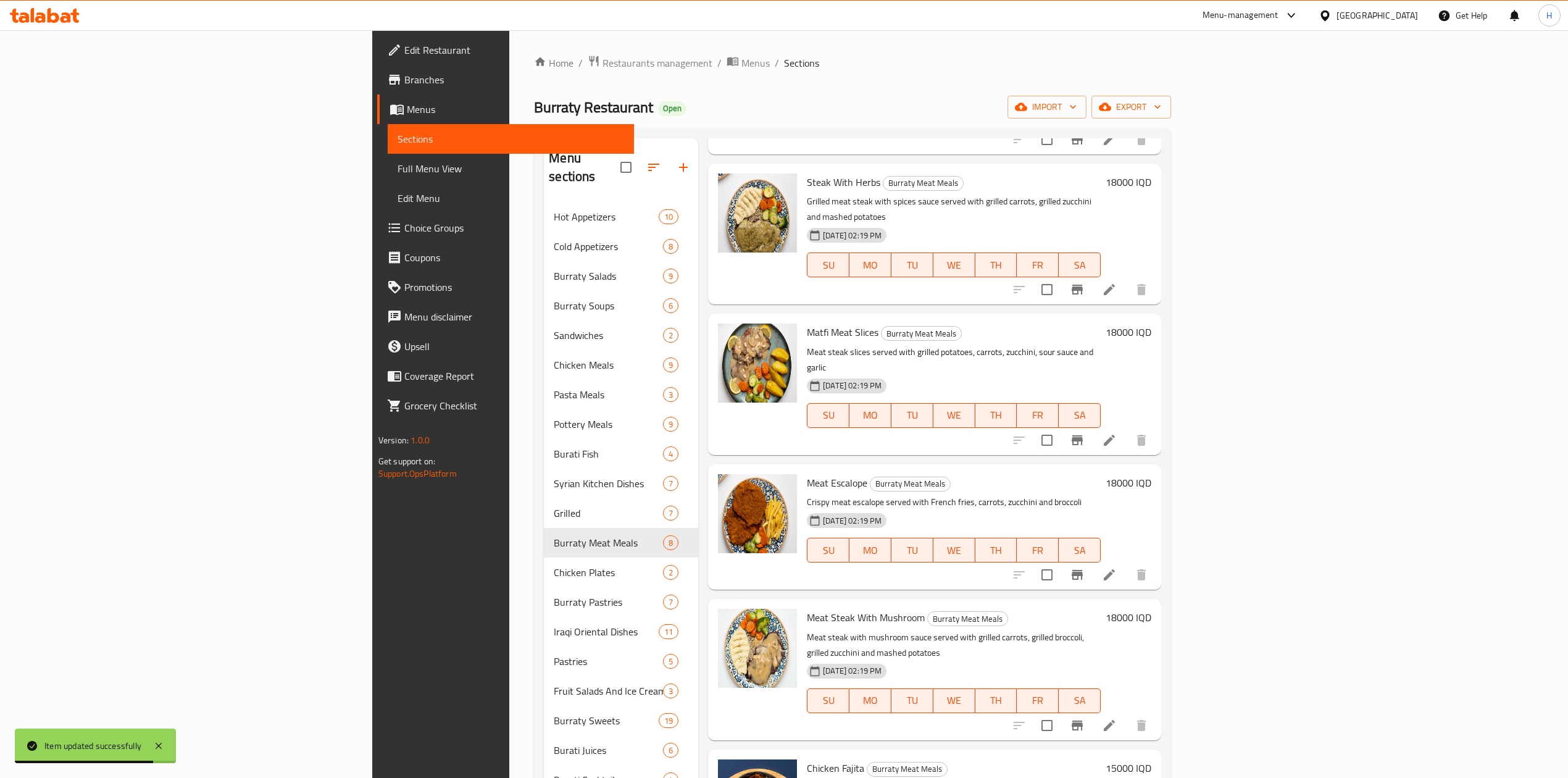
click at [1092, 711] on button "Branch-specific-item" at bounding box center [1077, 725] width 30 height 30
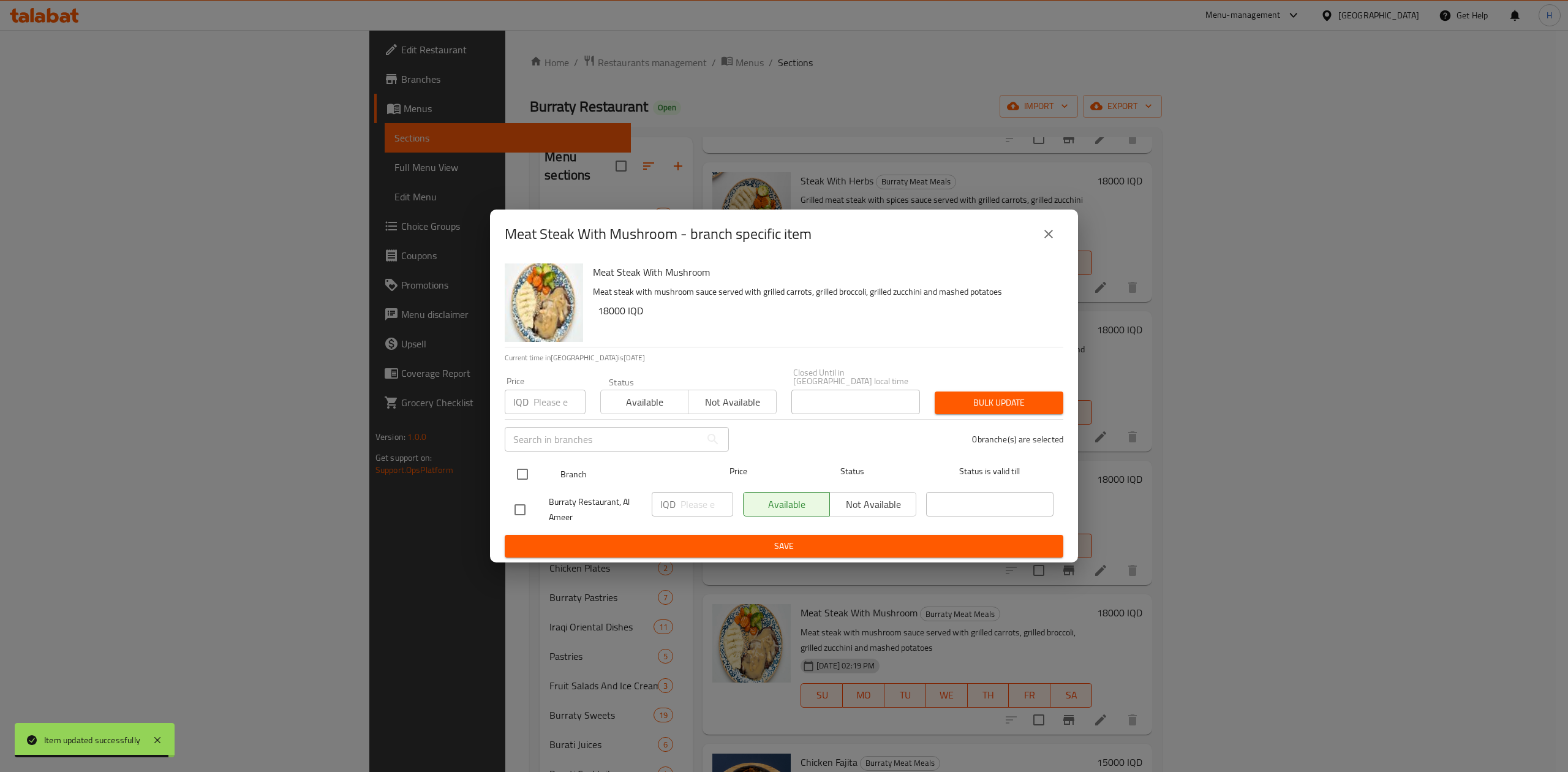
click at [522, 464] on input "checkbox" at bounding box center [522, 474] width 26 height 26
checkbox input "true"
click at [688, 502] on input "number" at bounding box center [707, 504] width 52 height 24
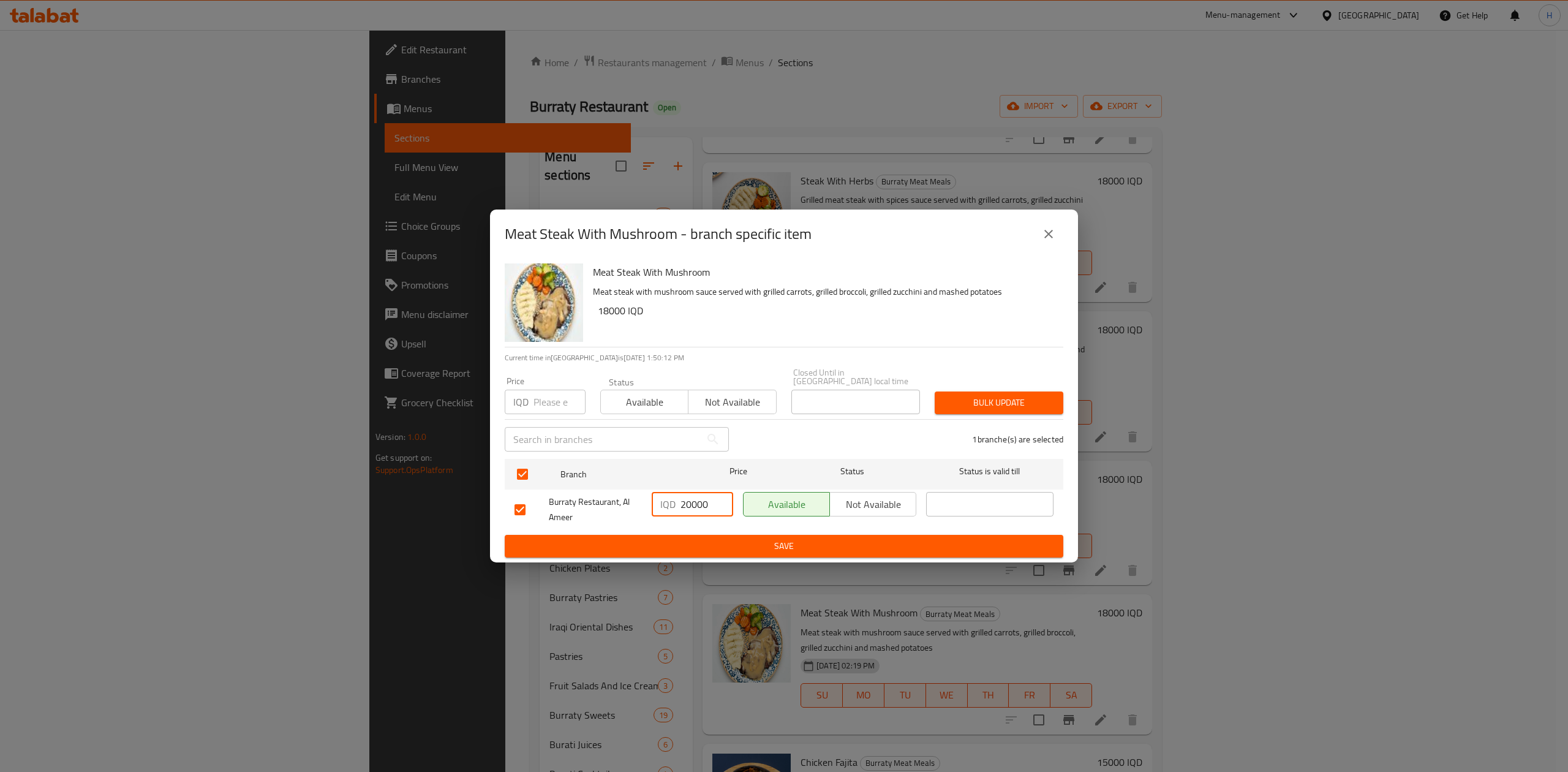
type input "20000"
click at [695, 540] on span "Save" at bounding box center [784, 546] width 539 height 15
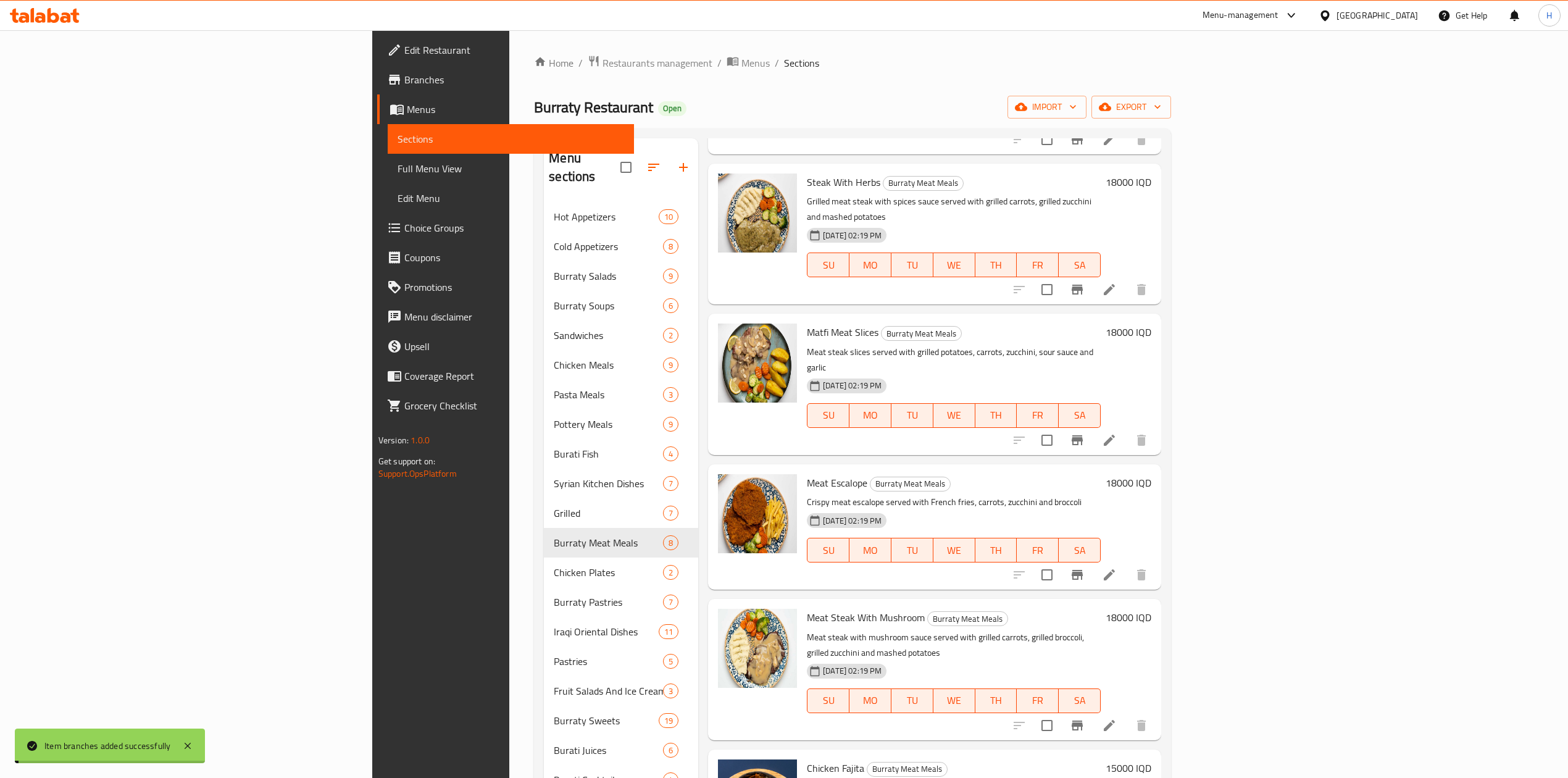
click at [1151, 608] on h6 "18000 IQD" at bounding box center [1128, 617] width 45 height 17
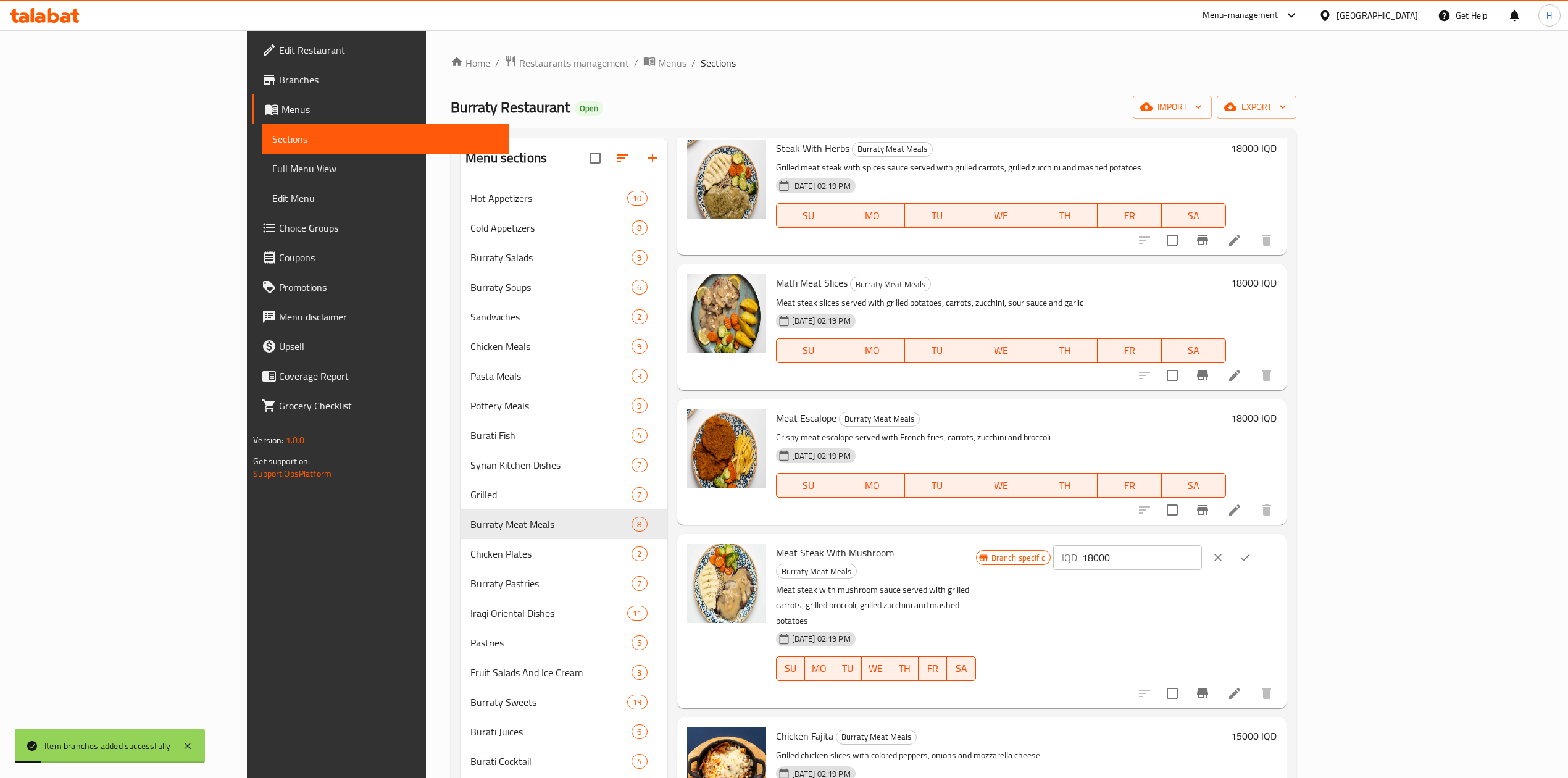
click at [1202, 561] on input "18000" at bounding box center [1142, 557] width 120 height 24
type input "20000"
click at [1252, 554] on icon "ok" at bounding box center [1244, 557] width 12 height 12
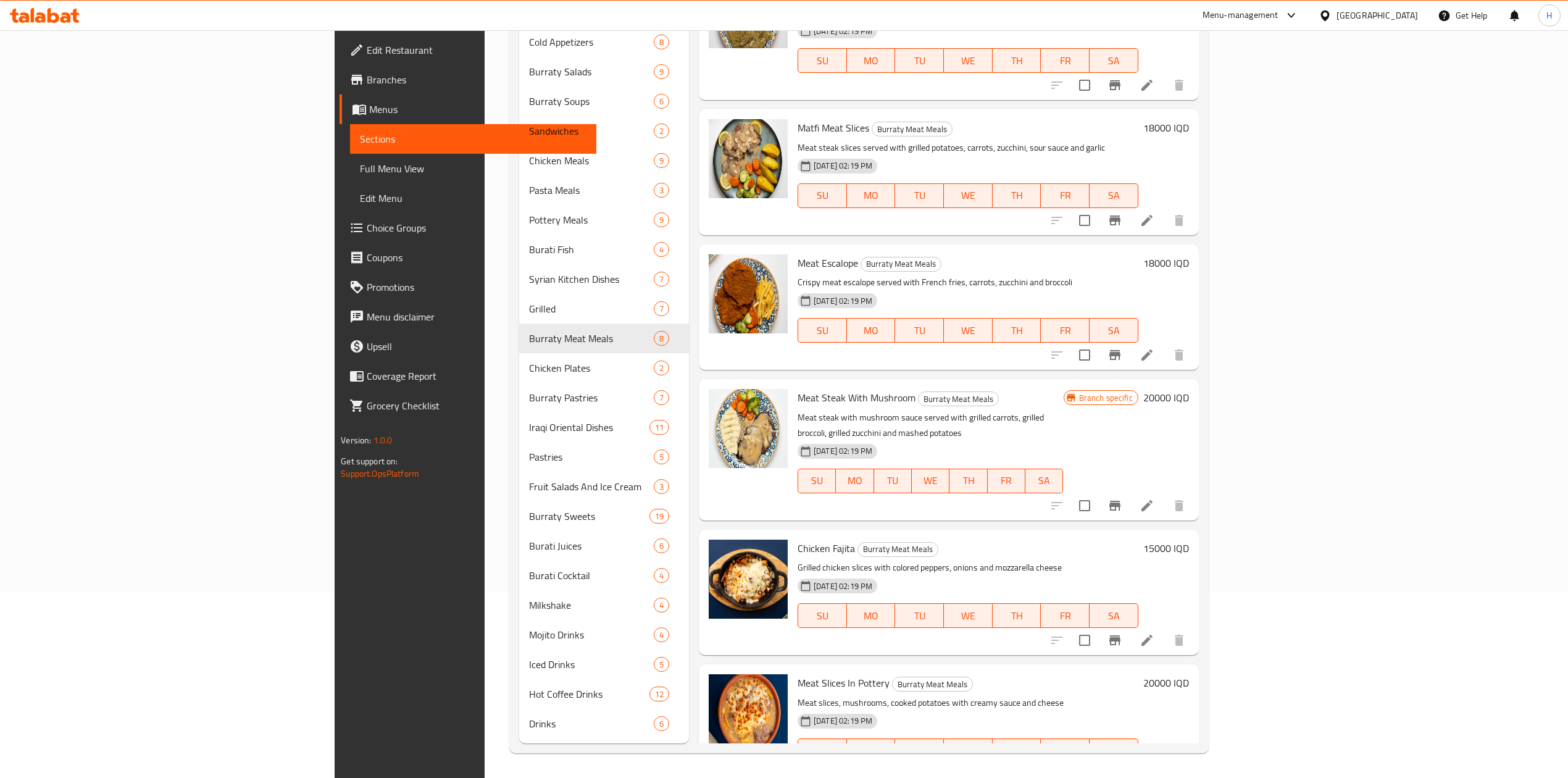
scroll to position [187, 0]
click at [1154, 768] on icon at bounding box center [1147, 776] width 15 height 15
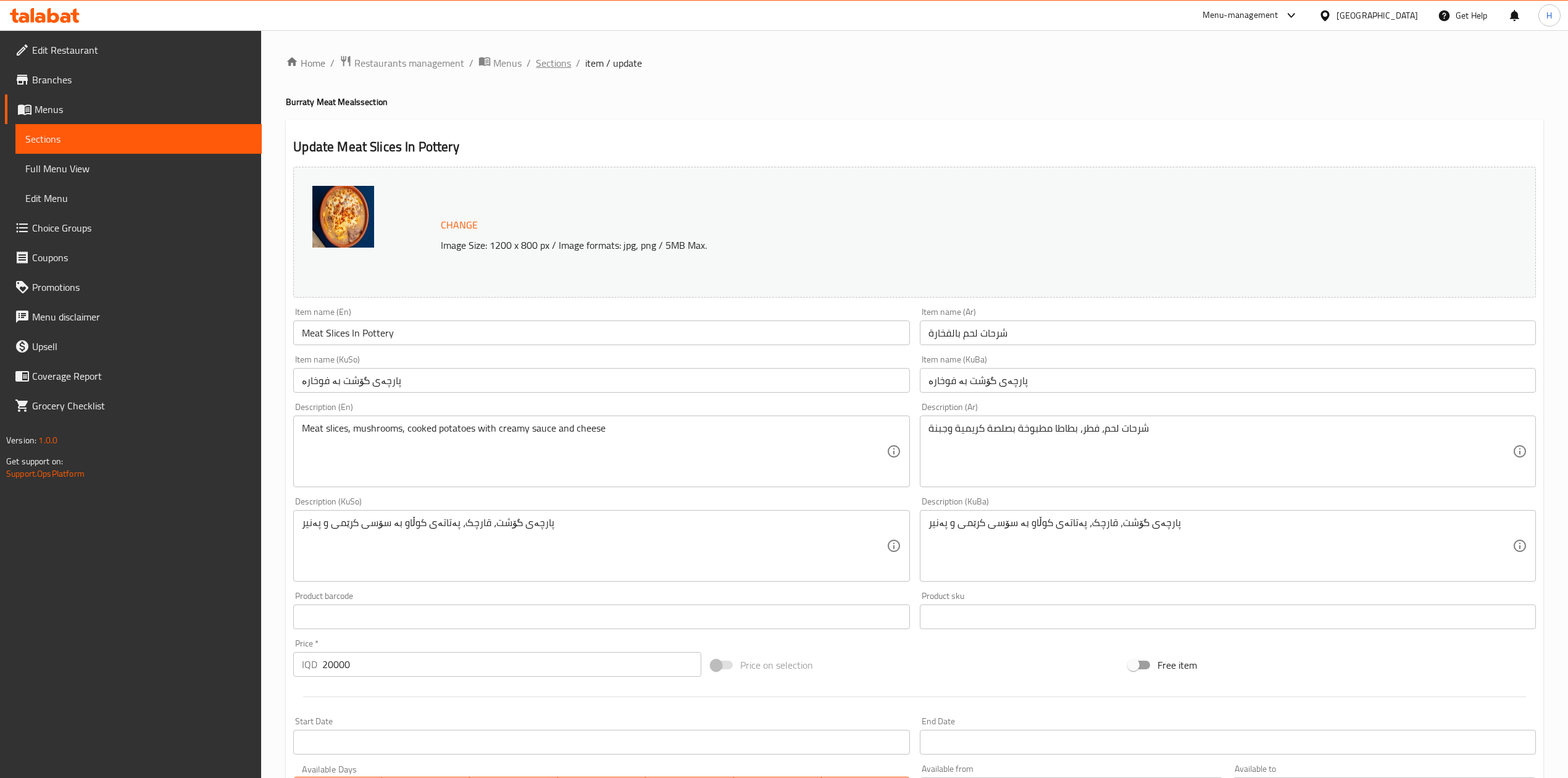
click at [546, 63] on span "Sections" at bounding box center [553, 62] width 35 height 15
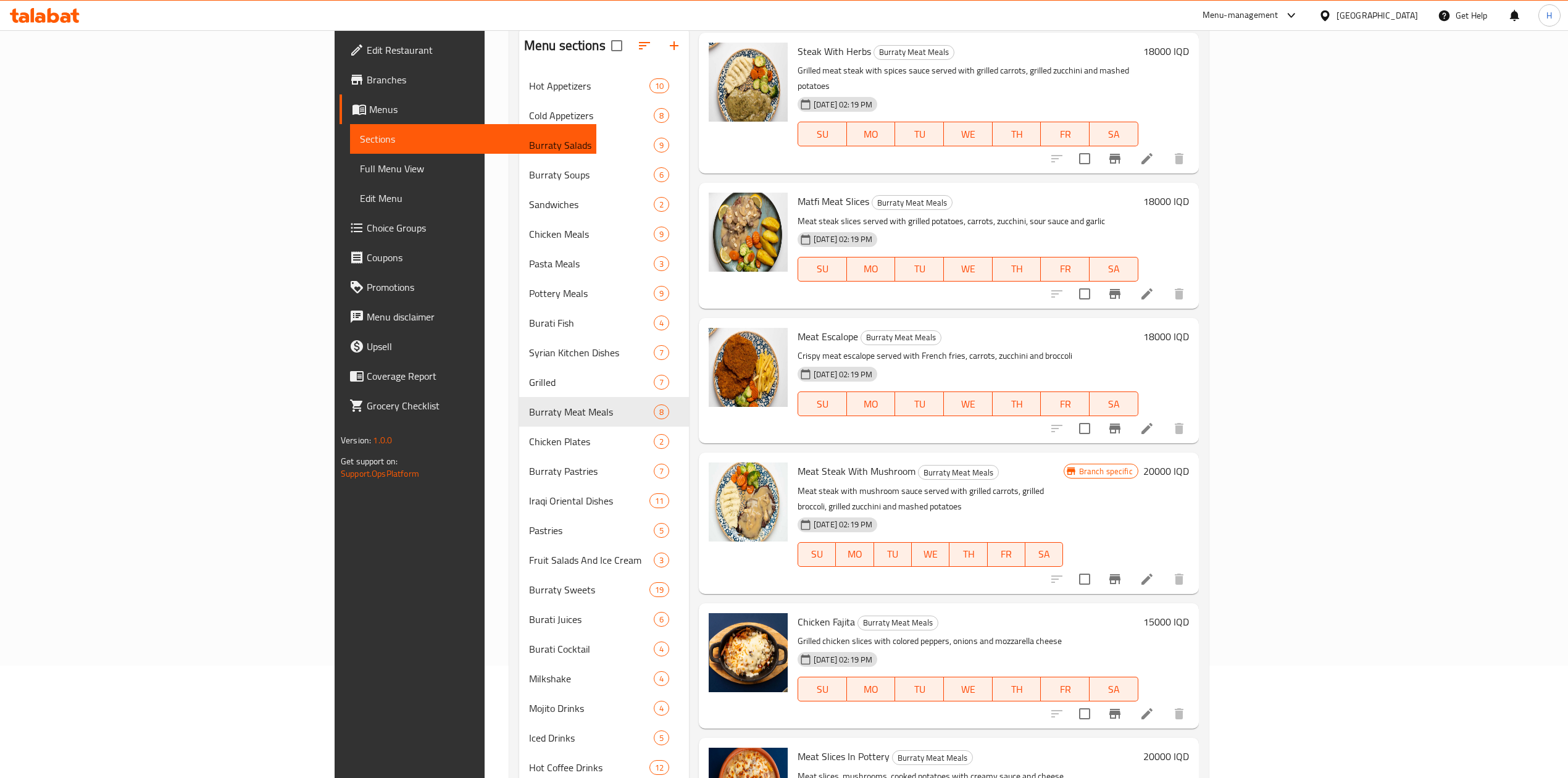
scroll to position [187, 0]
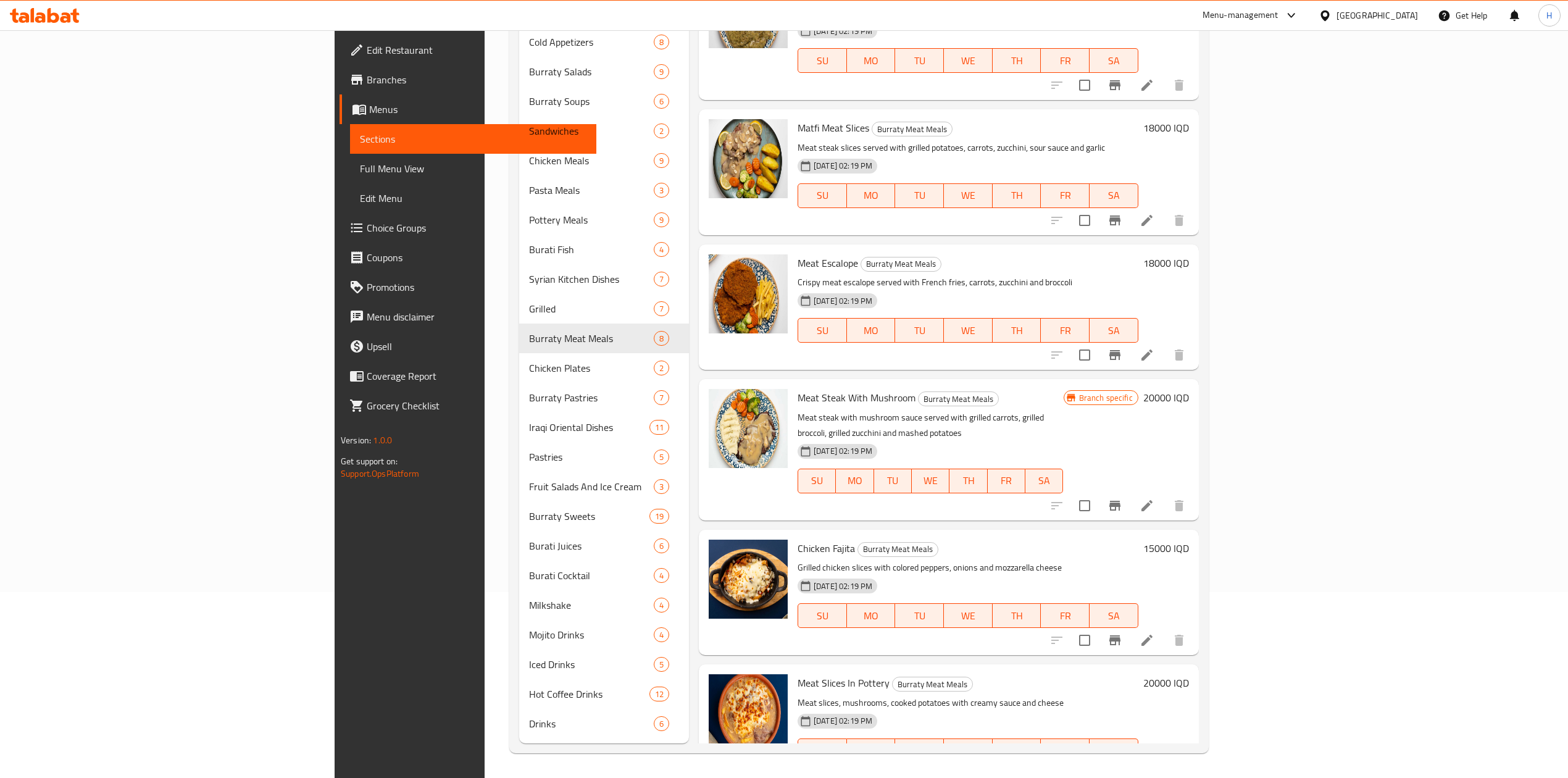
click at [1154, 768] on icon at bounding box center [1147, 776] width 15 height 15
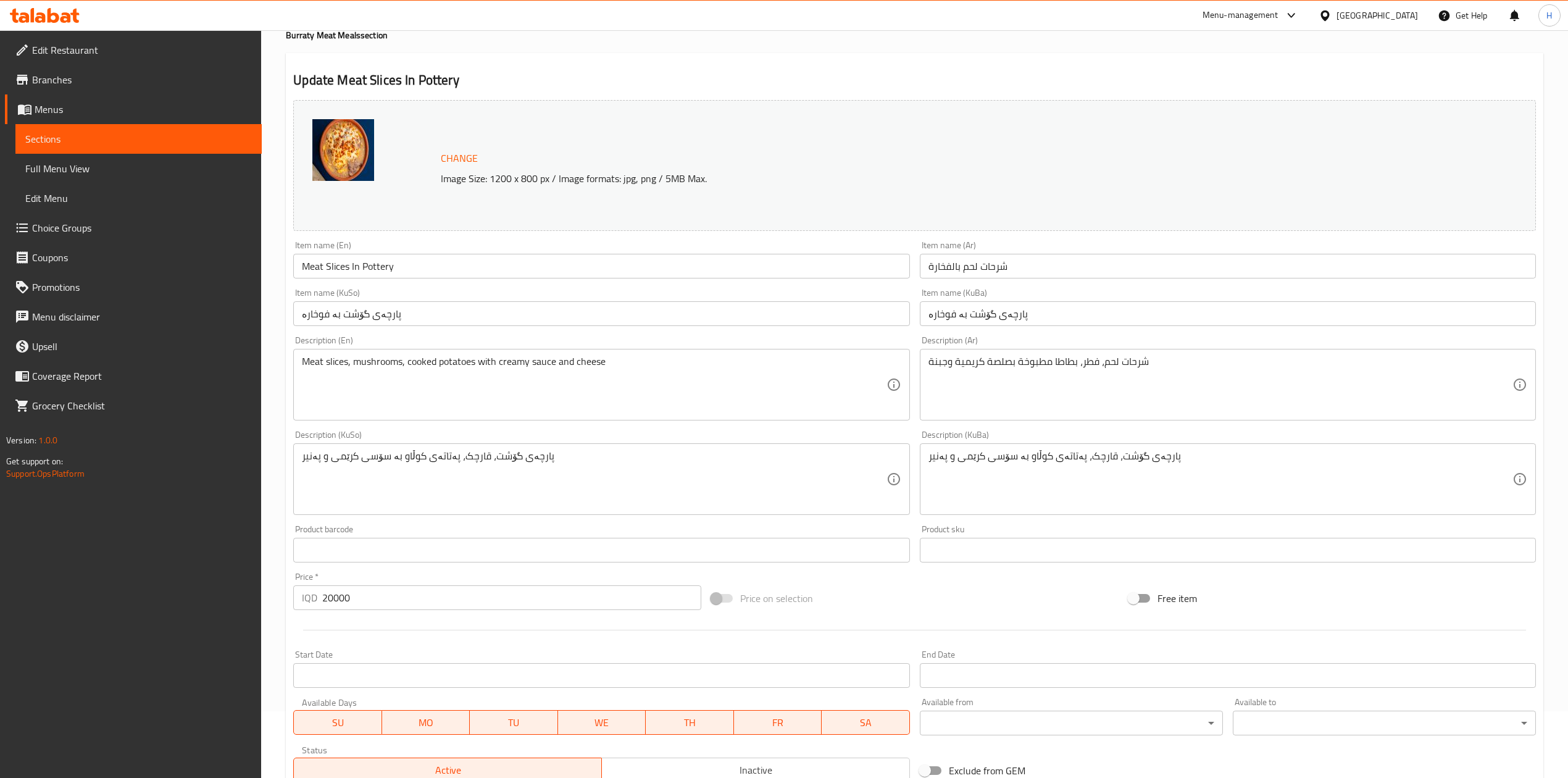
scroll to position [253, 0]
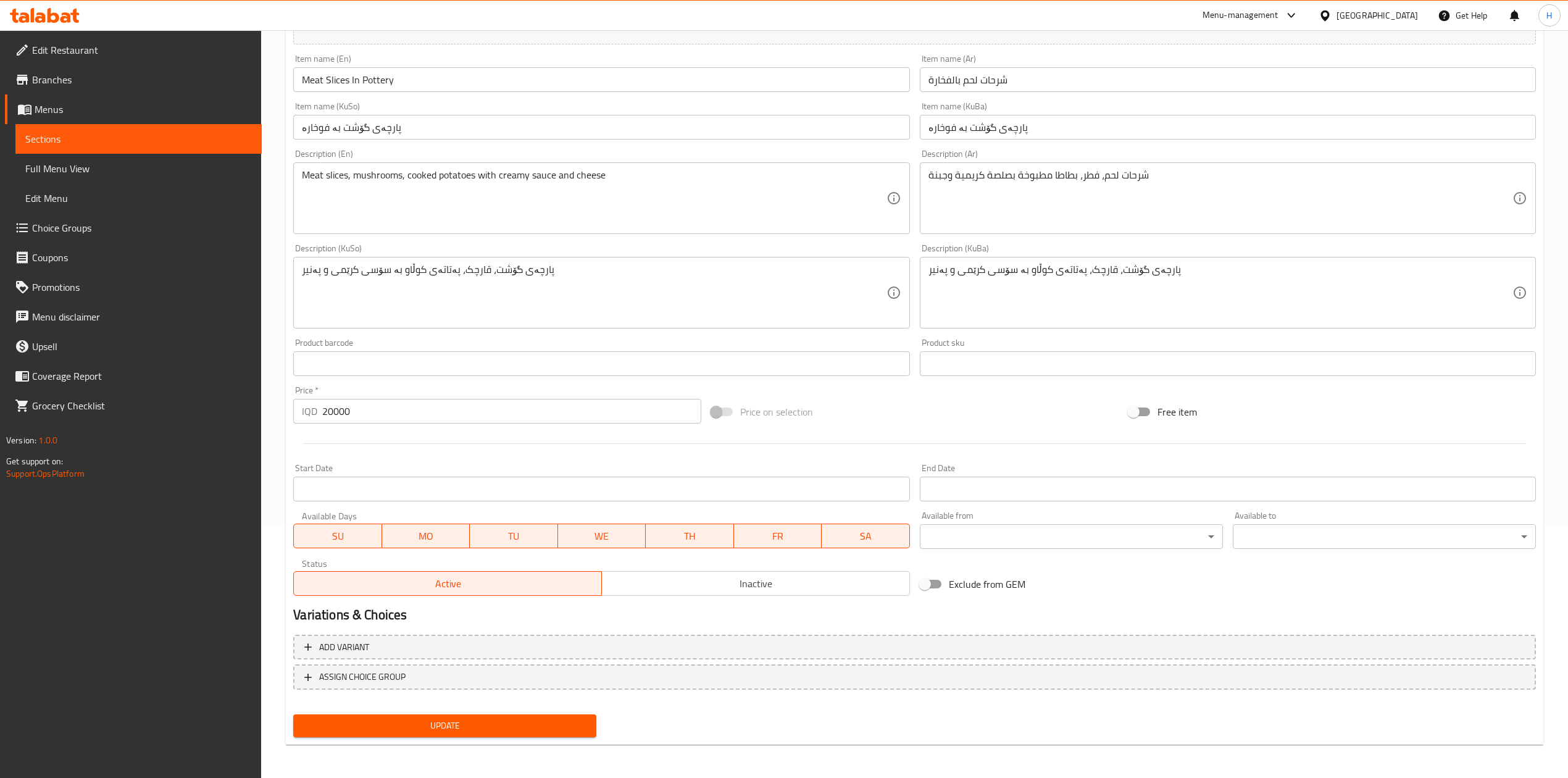
click at [668, 593] on span "Inactive" at bounding box center [756, 584] width 299 height 18
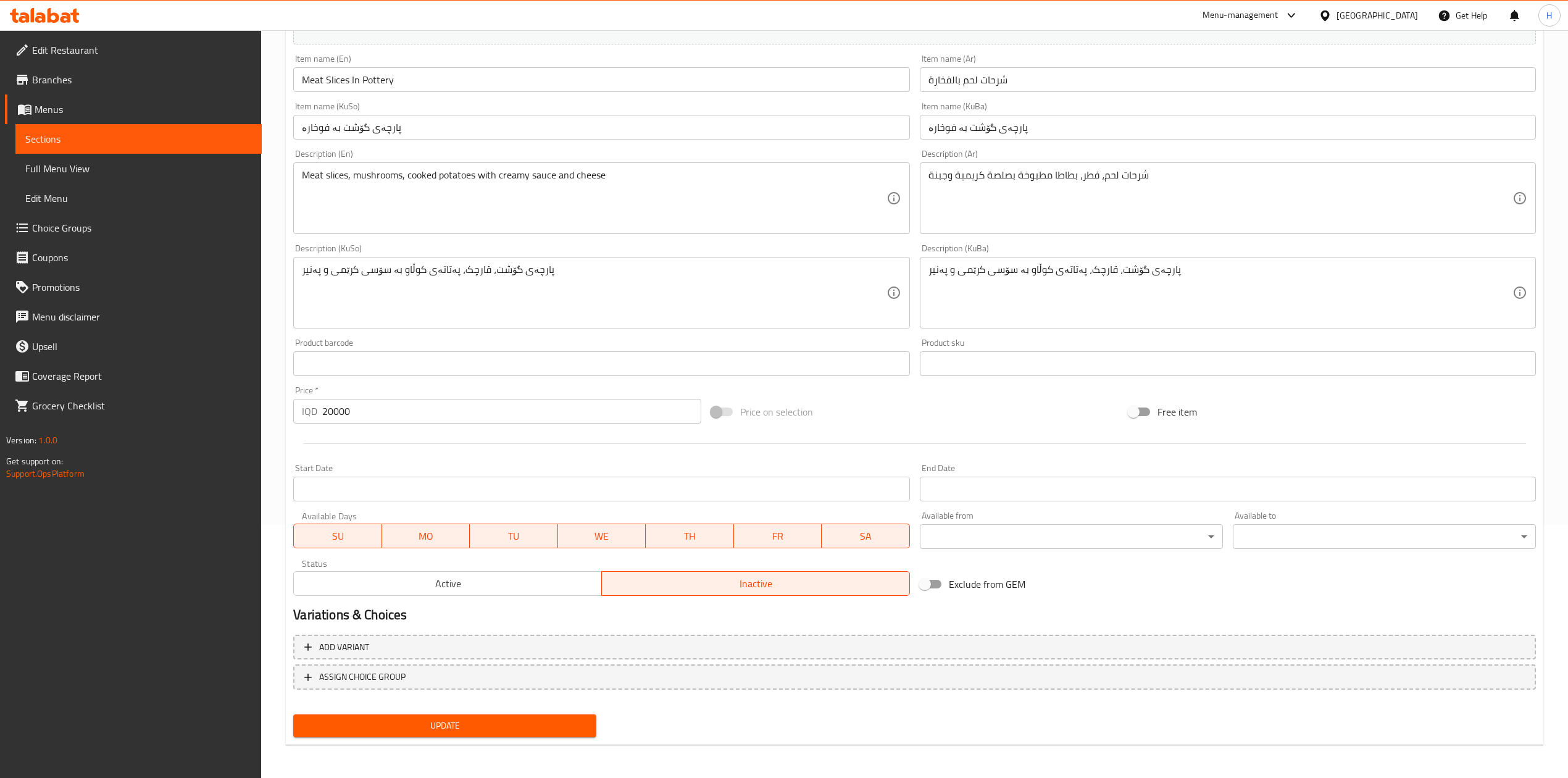
click at [468, 722] on span "Update" at bounding box center [445, 725] width 283 height 15
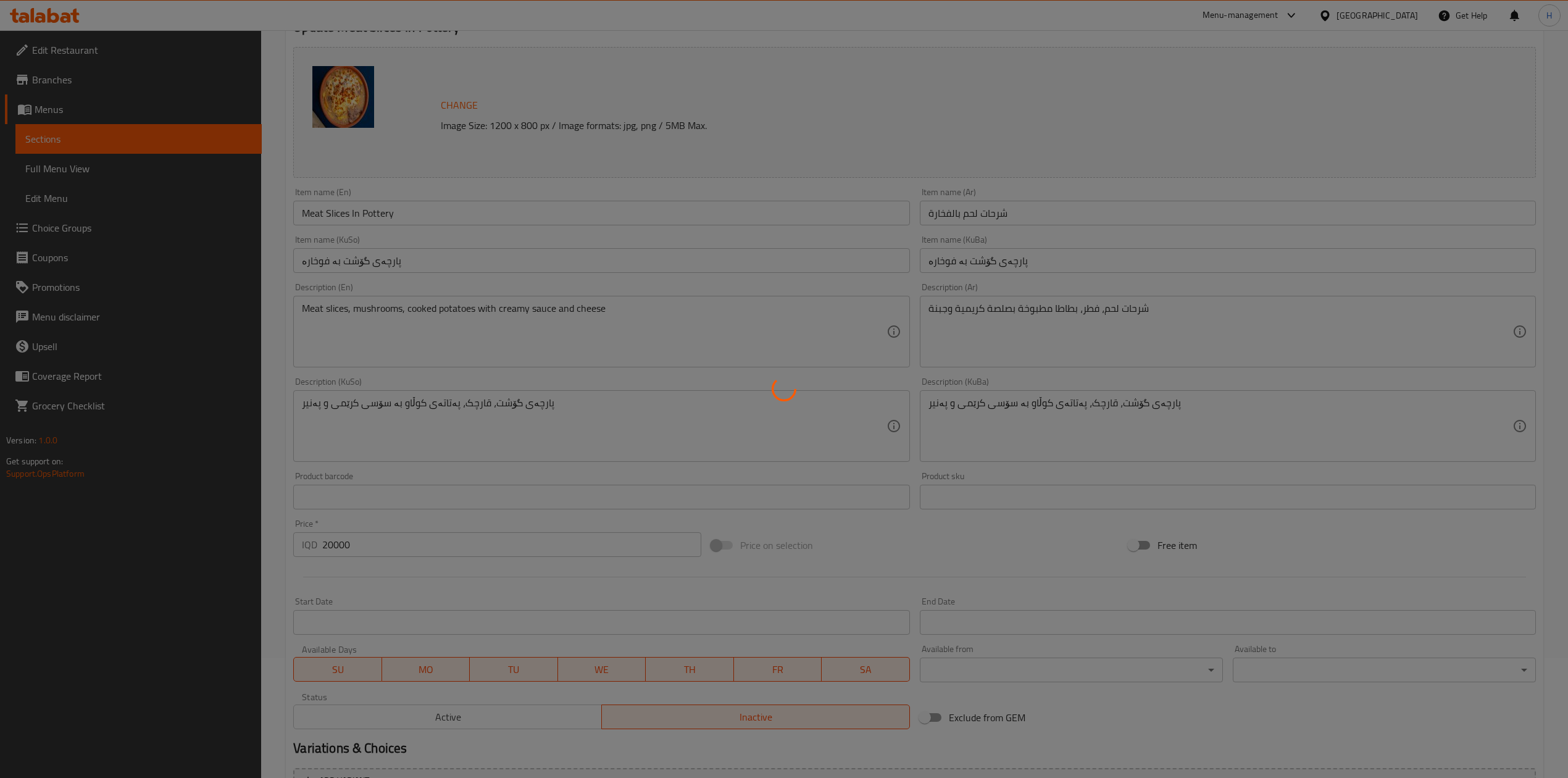
scroll to position [0, 0]
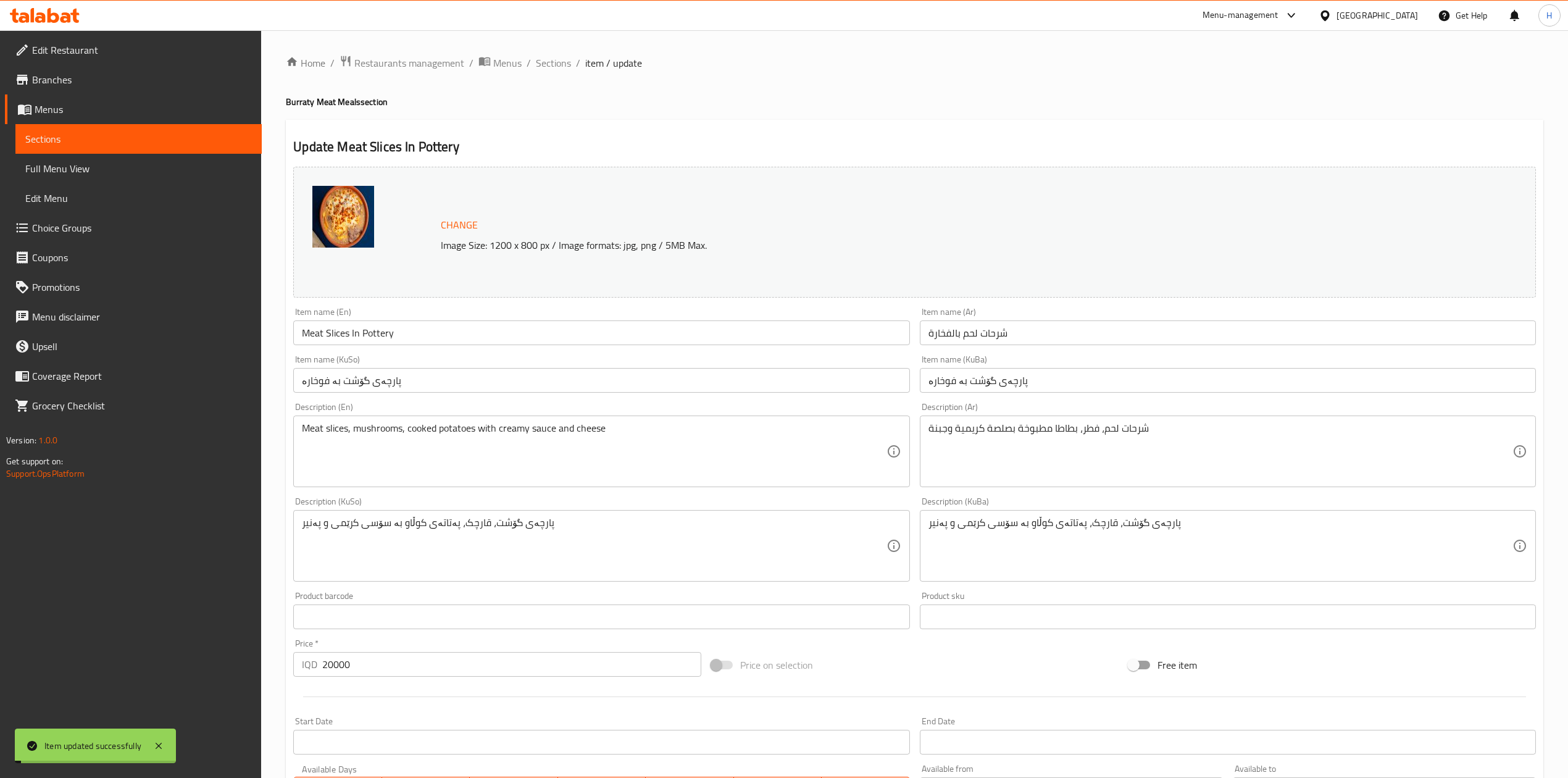
click at [556, 59] on span "Sections" at bounding box center [553, 62] width 35 height 15
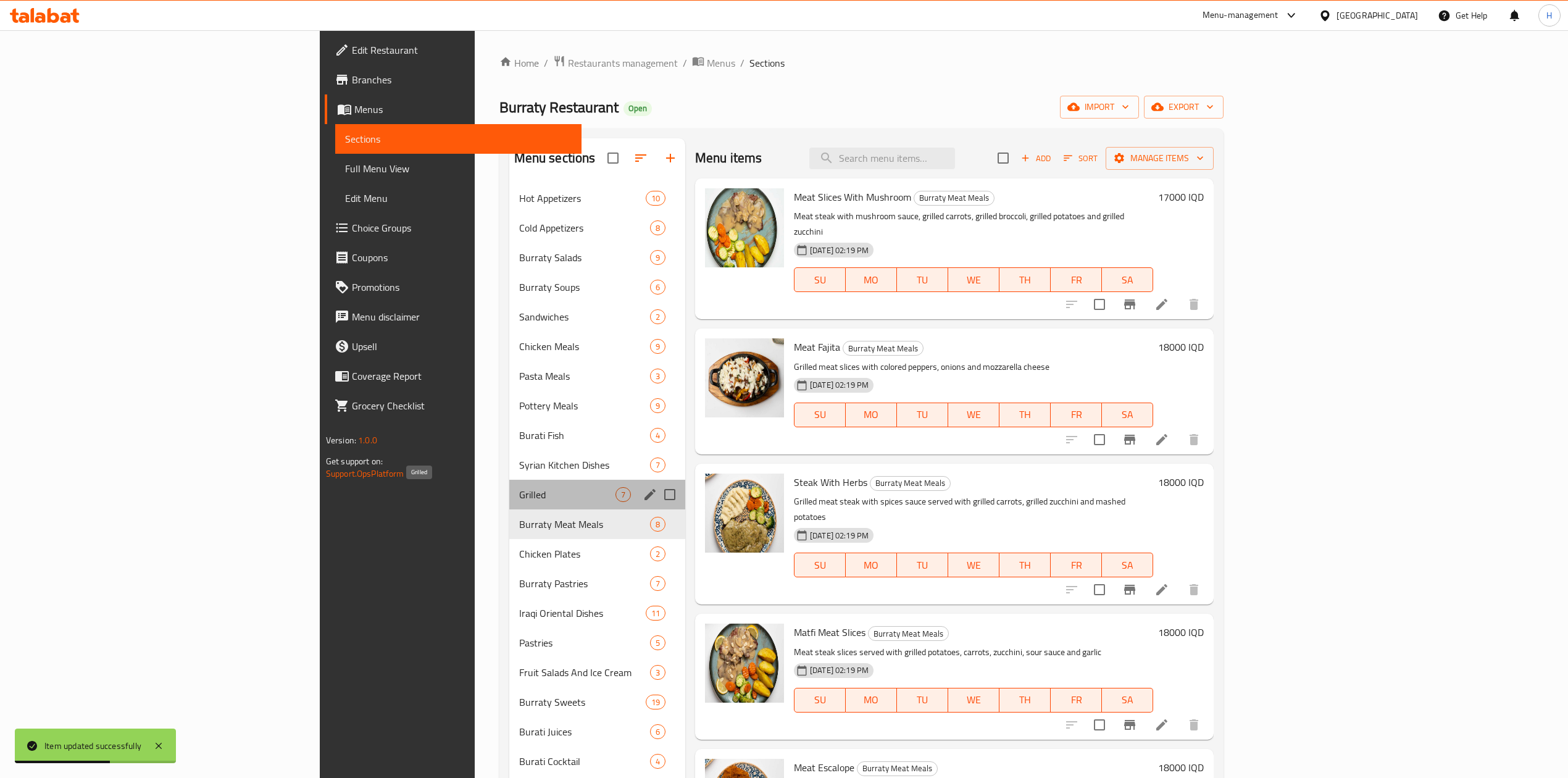
drag, startPoint x: 366, startPoint y: 492, endPoint x: 376, endPoint y: 490, distance: 10.2
click at [519, 492] on span "Grilled" at bounding box center [567, 494] width 97 height 15
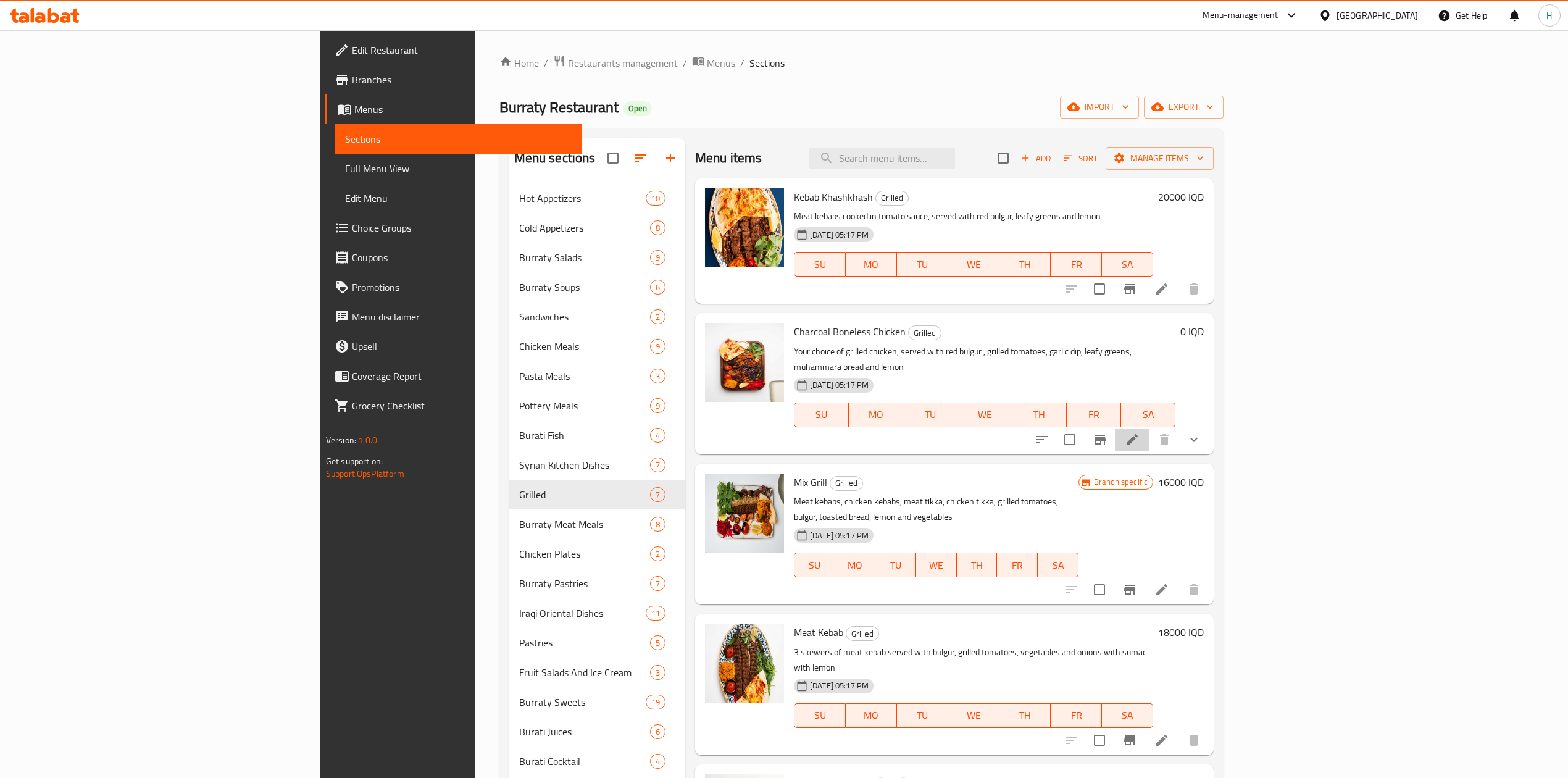
click at [1149, 428] on li at bounding box center [1132, 439] width 35 height 22
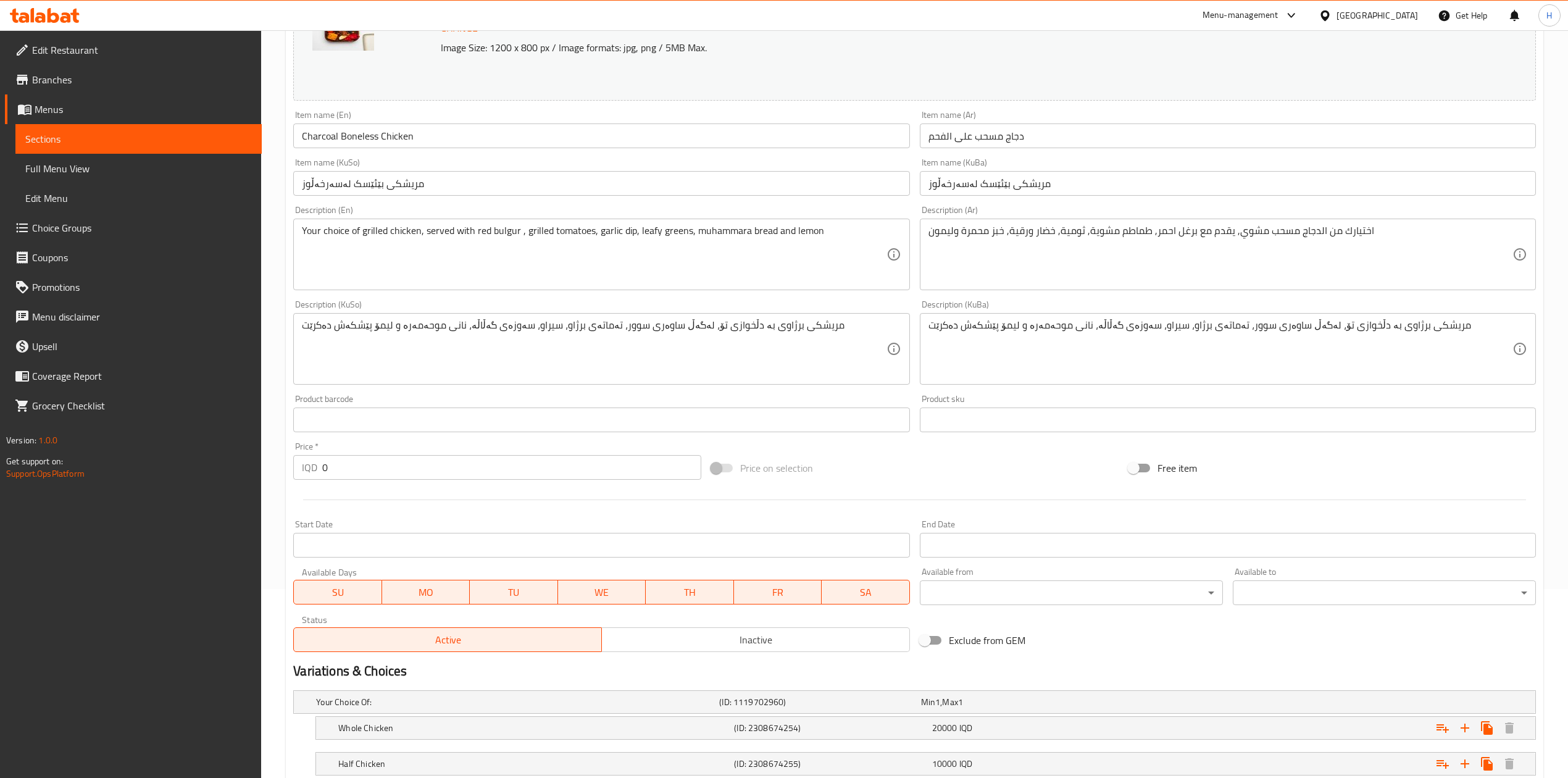
scroll to position [275, 0]
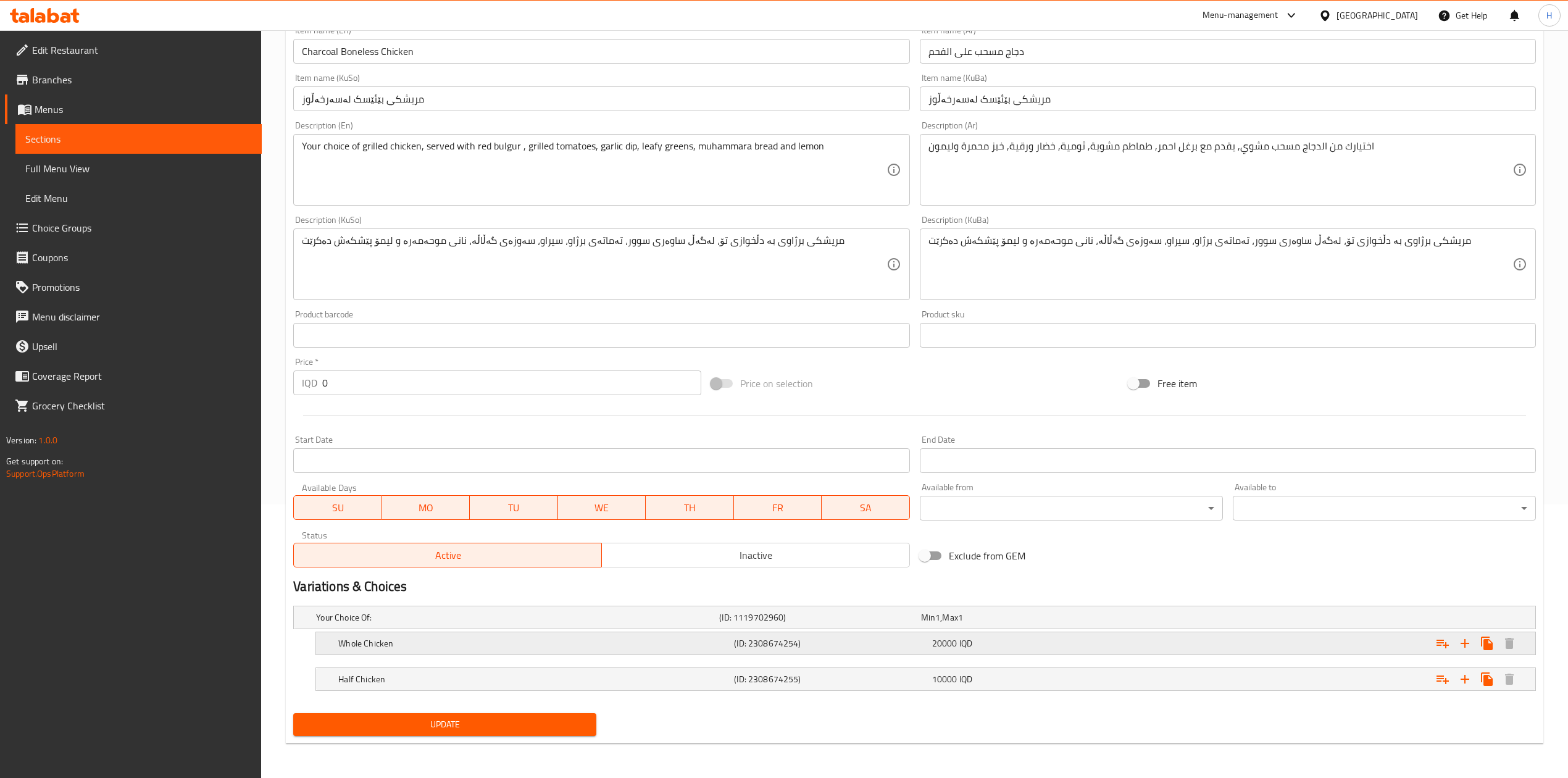
click at [443, 637] on h5 "Whole Chicken" at bounding box center [534, 643] width 391 height 12
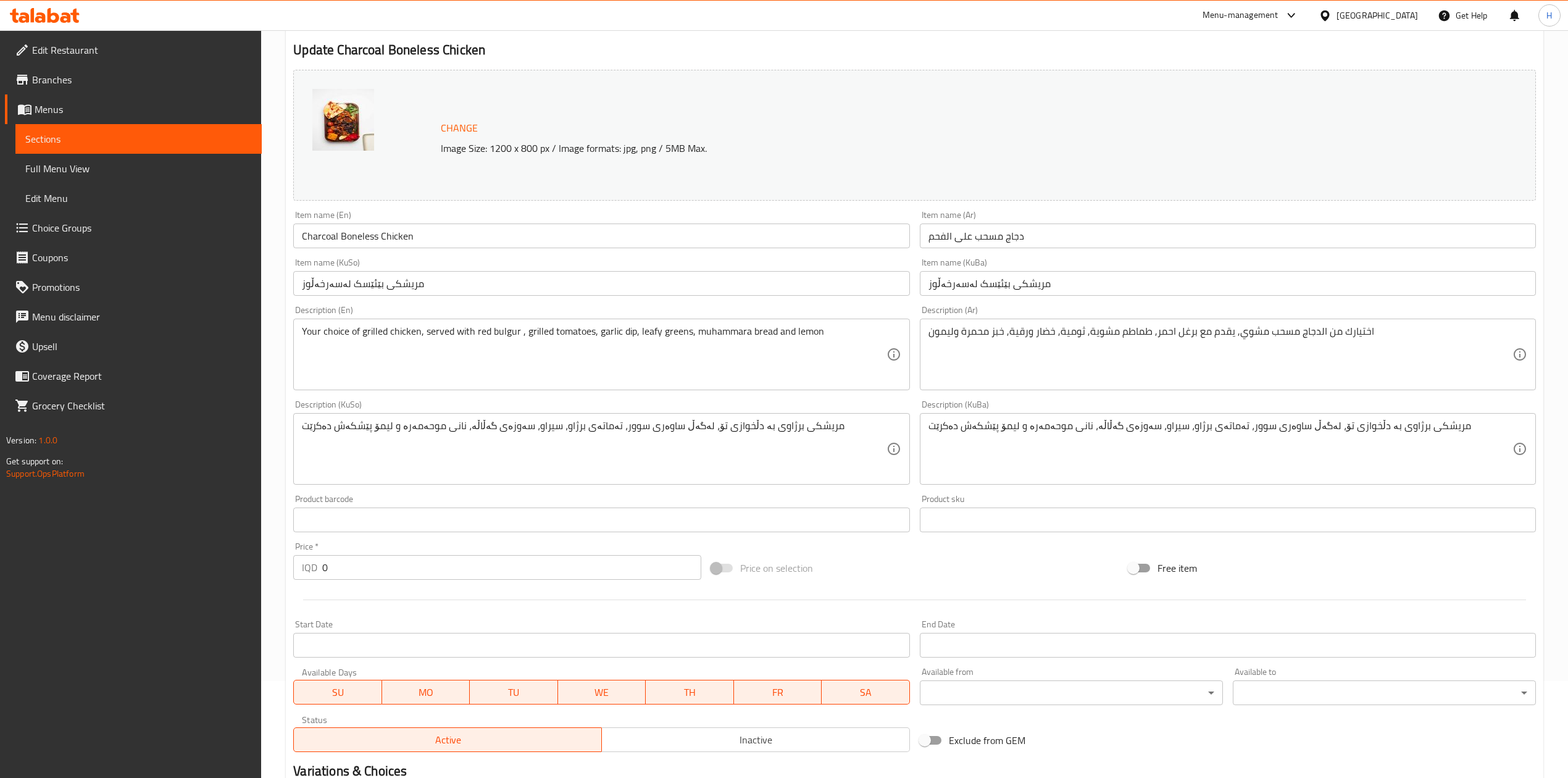
scroll to position [0, 0]
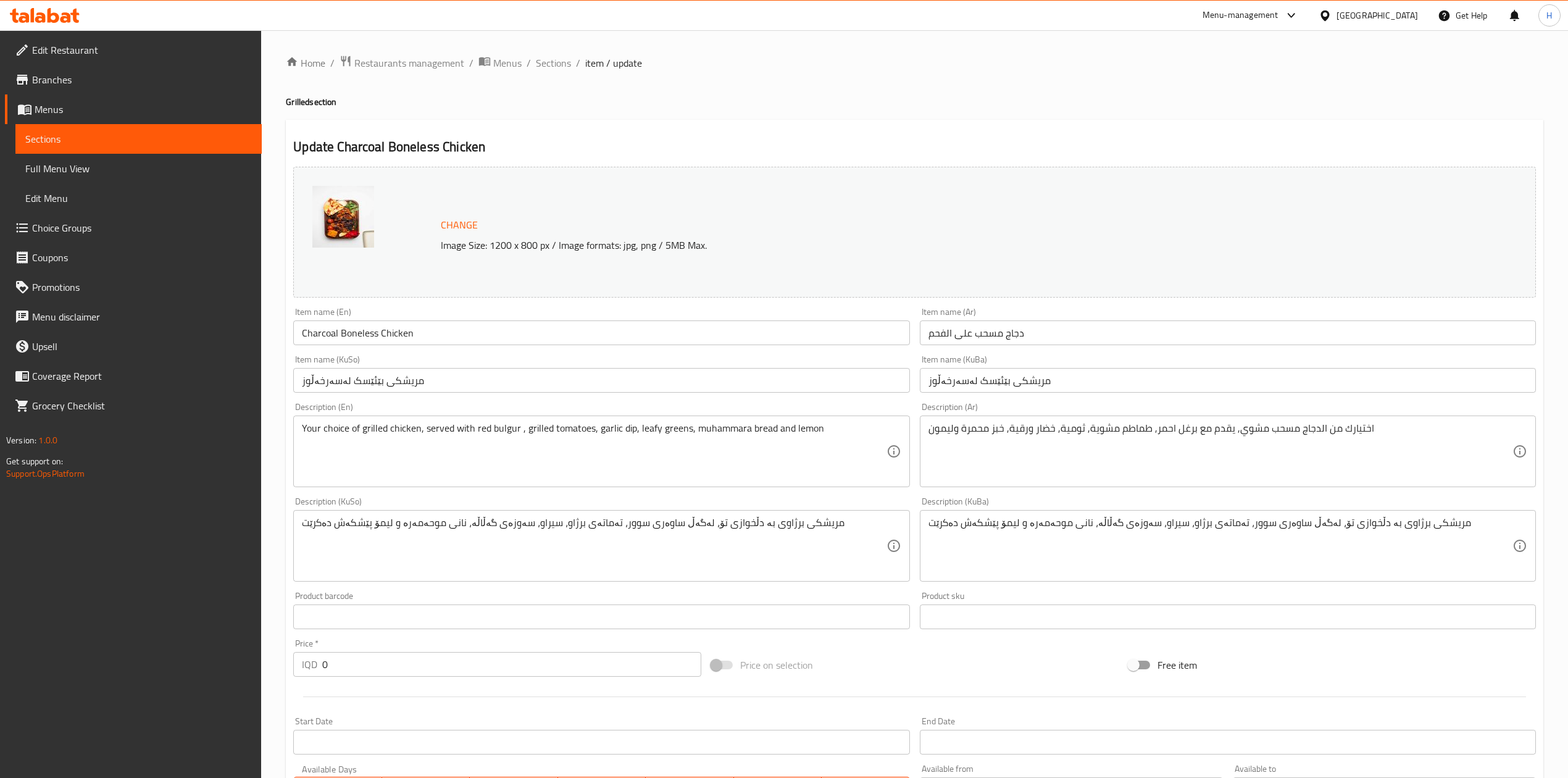
drag, startPoint x: 565, startPoint y: 55, endPoint x: 569, endPoint y: 73, distance: 18.4
click at [565, 55] on span "Sections" at bounding box center [553, 62] width 35 height 15
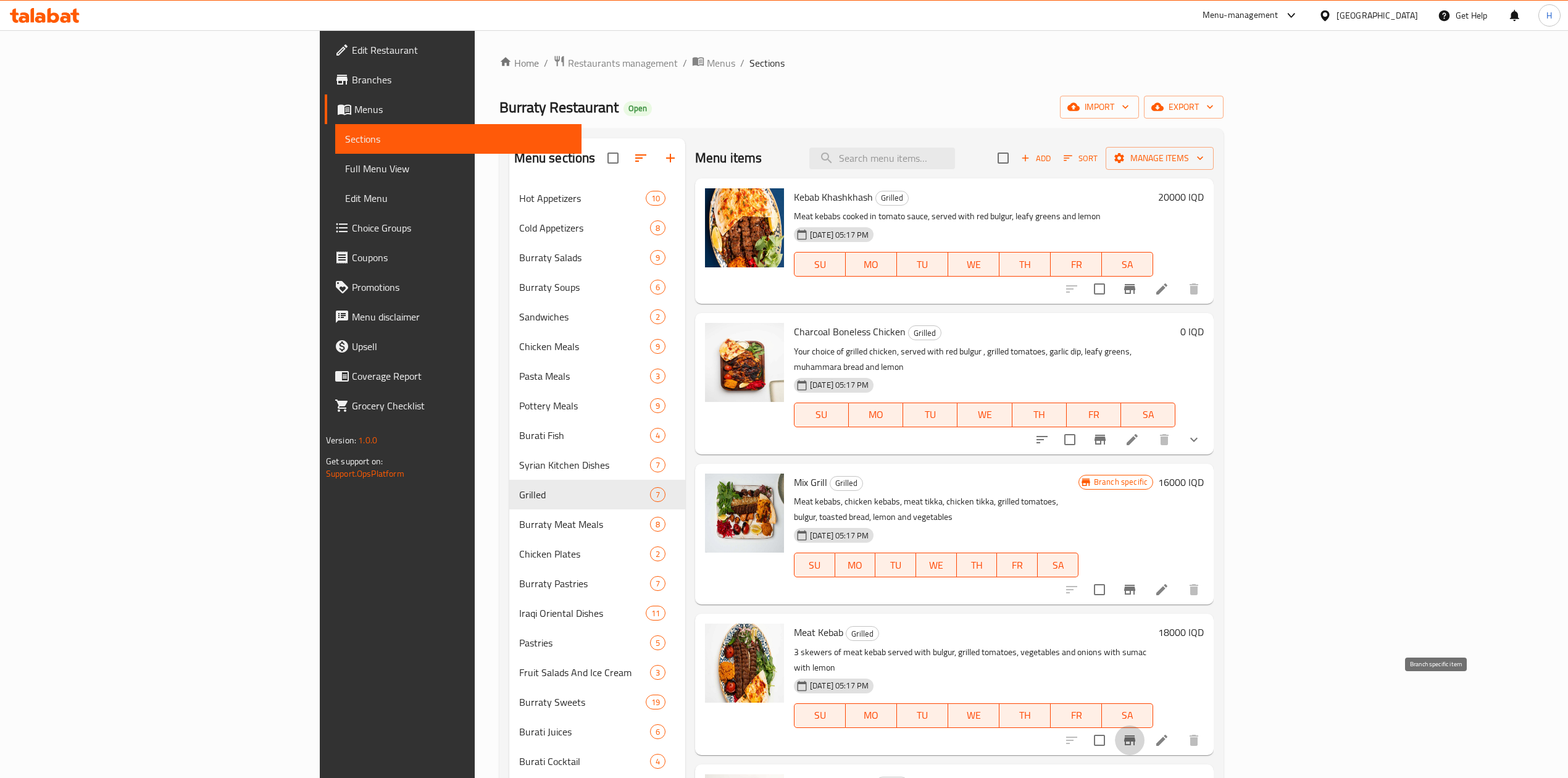
click at [1137, 733] on icon "Branch-specific-item" at bounding box center [1130, 740] width 15 height 15
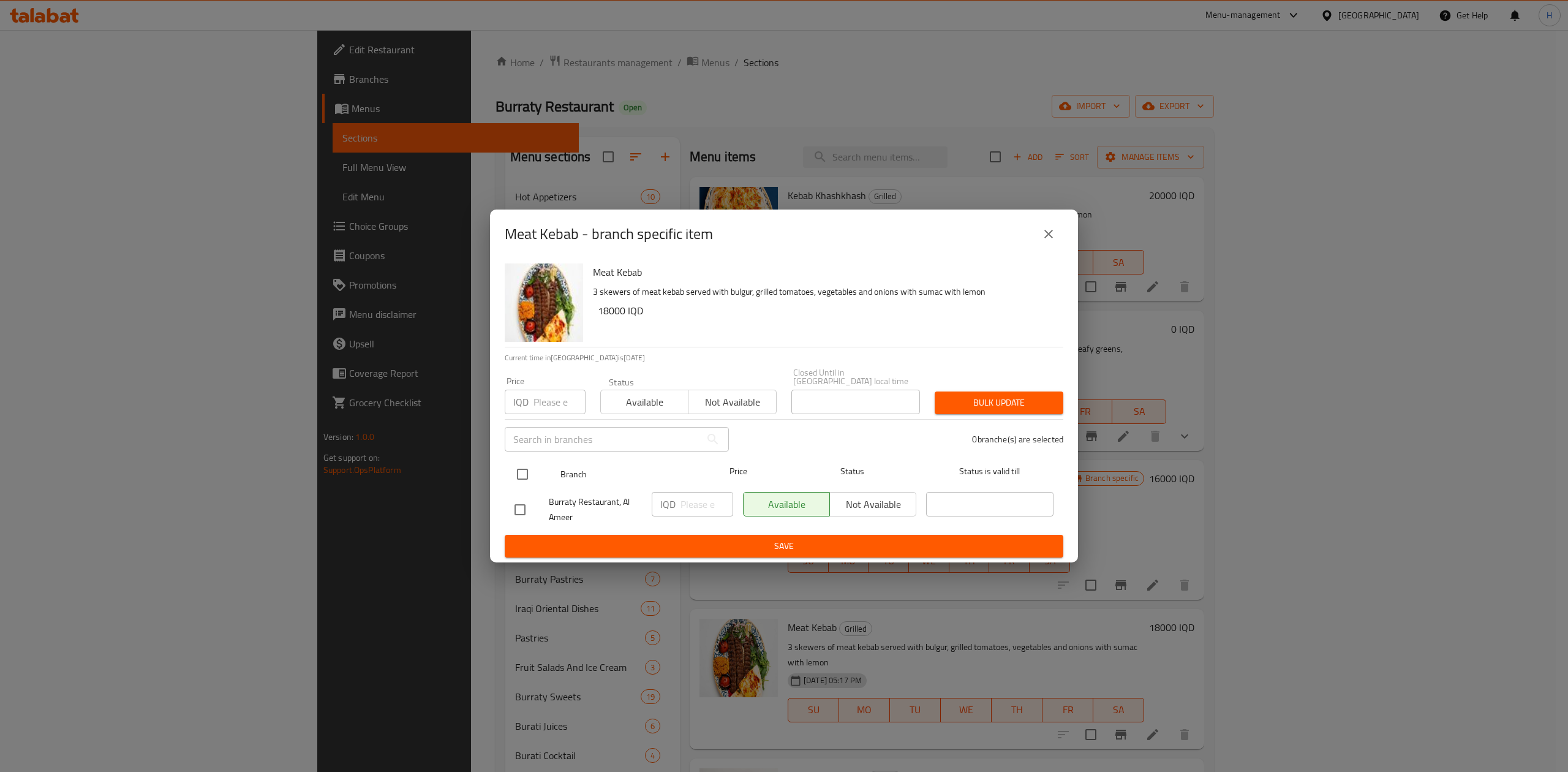
click at [516, 479] on input "checkbox" at bounding box center [522, 474] width 26 height 26
checkbox input "true"
drag, startPoint x: 699, startPoint y: 519, endPoint x: 691, endPoint y: 510, distance: 12.0
click at [699, 518] on div "IQD ​" at bounding box center [692, 510] width 91 height 45
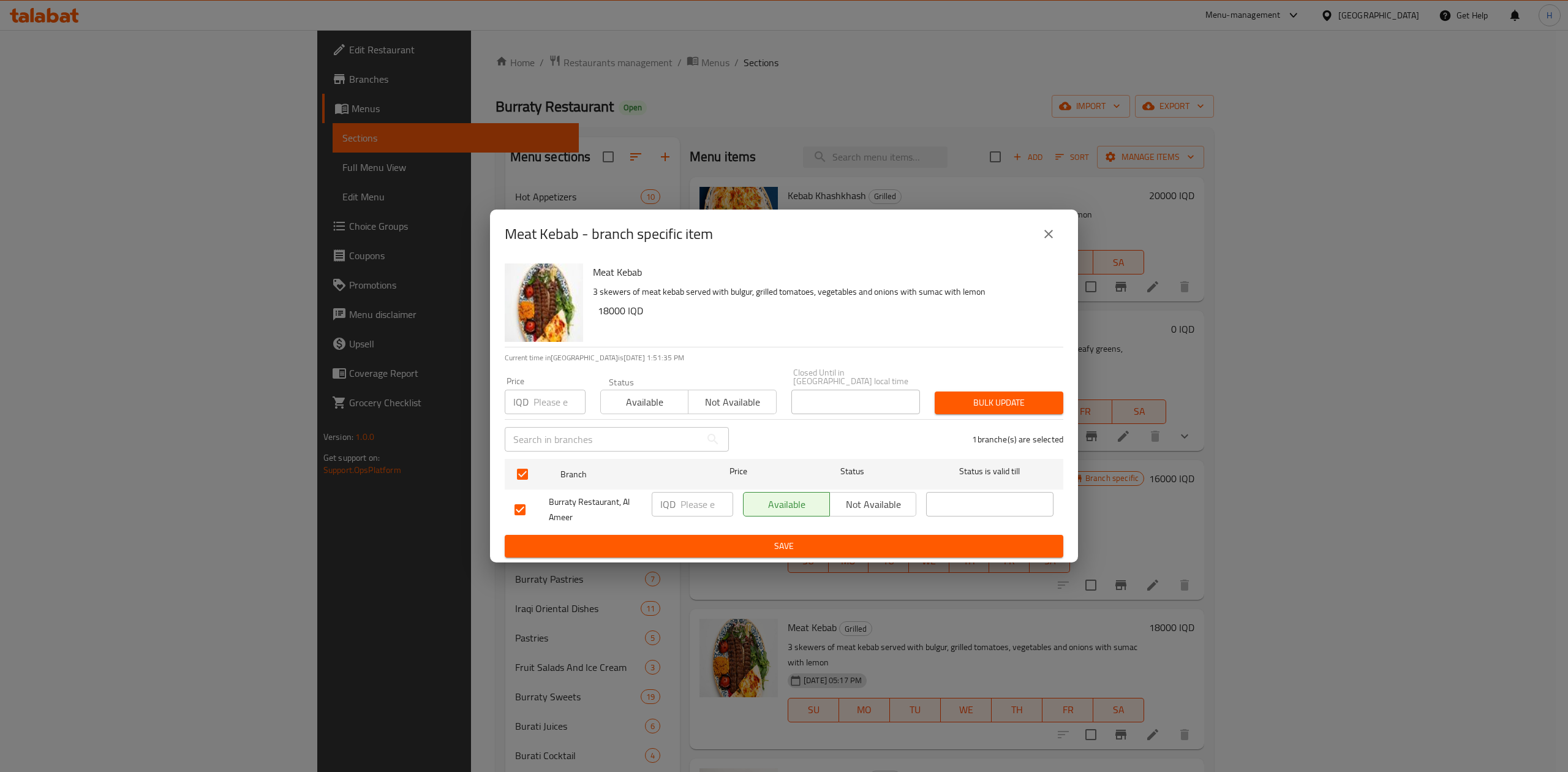
click at [690, 507] on input "number" at bounding box center [707, 504] width 52 height 24
type input "20000"
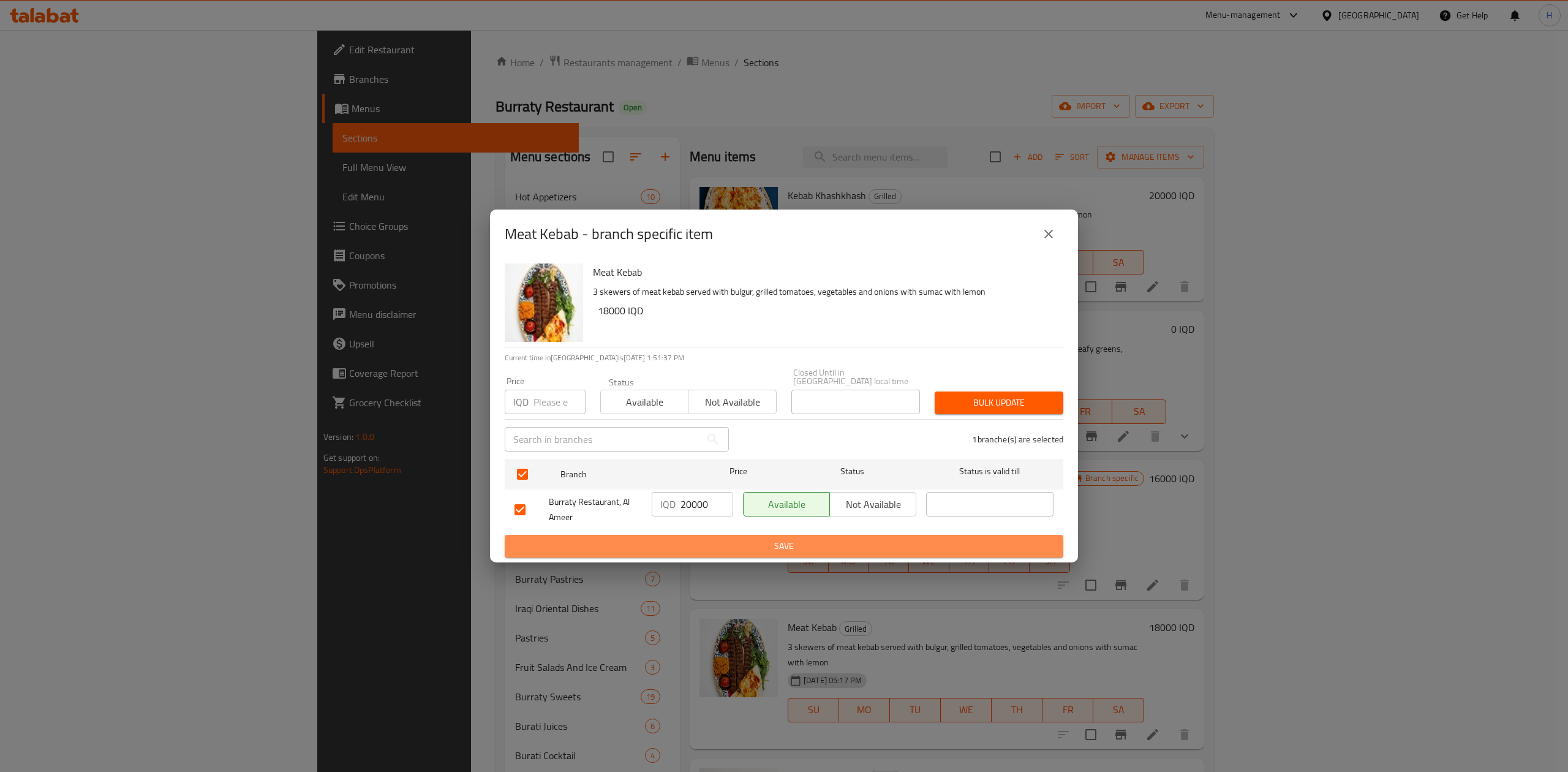
click at [699, 547] on span "Save" at bounding box center [784, 546] width 539 height 15
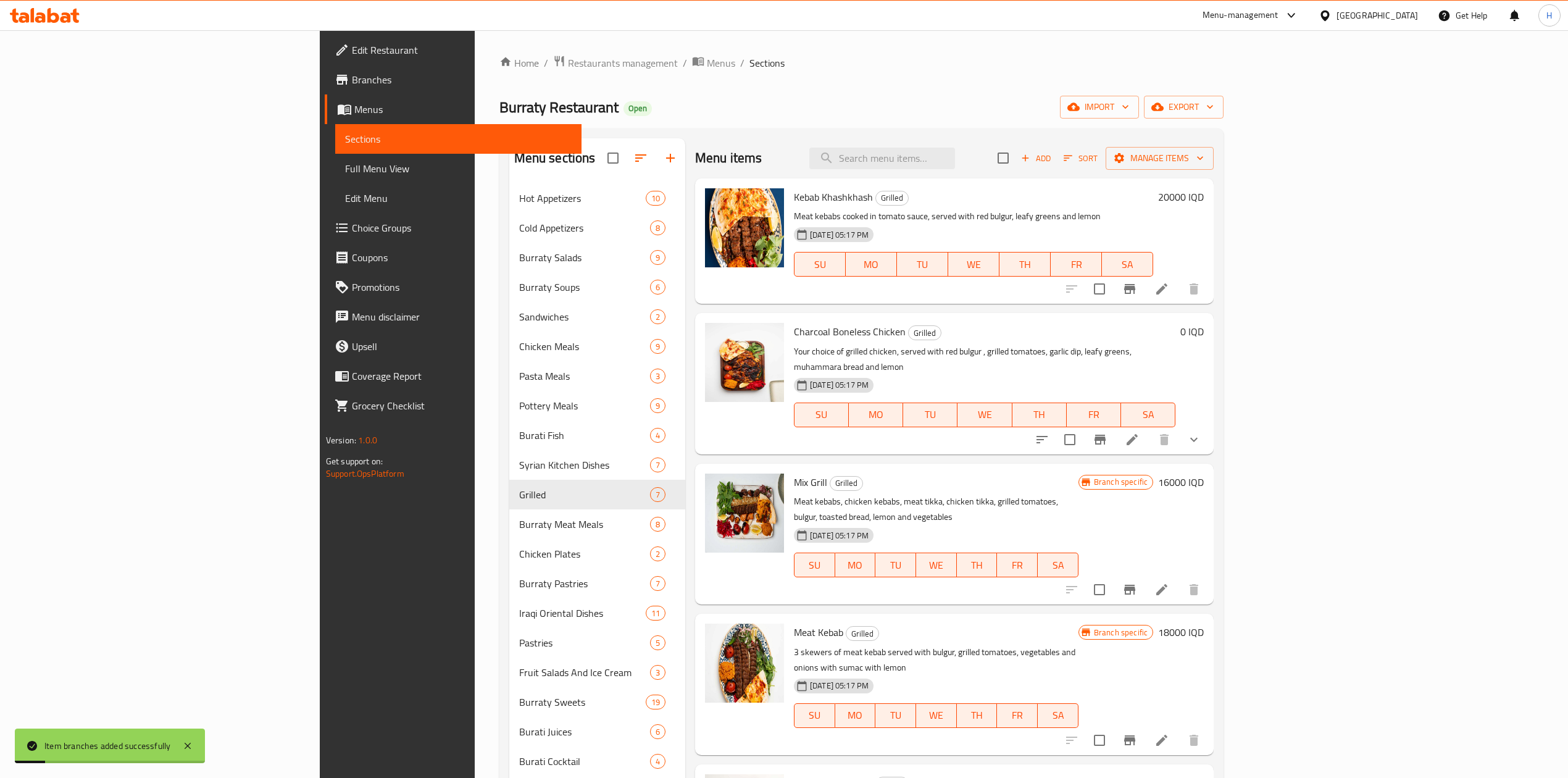
click at [1204, 624] on h6 "18000 IQD" at bounding box center [1181, 632] width 45 height 17
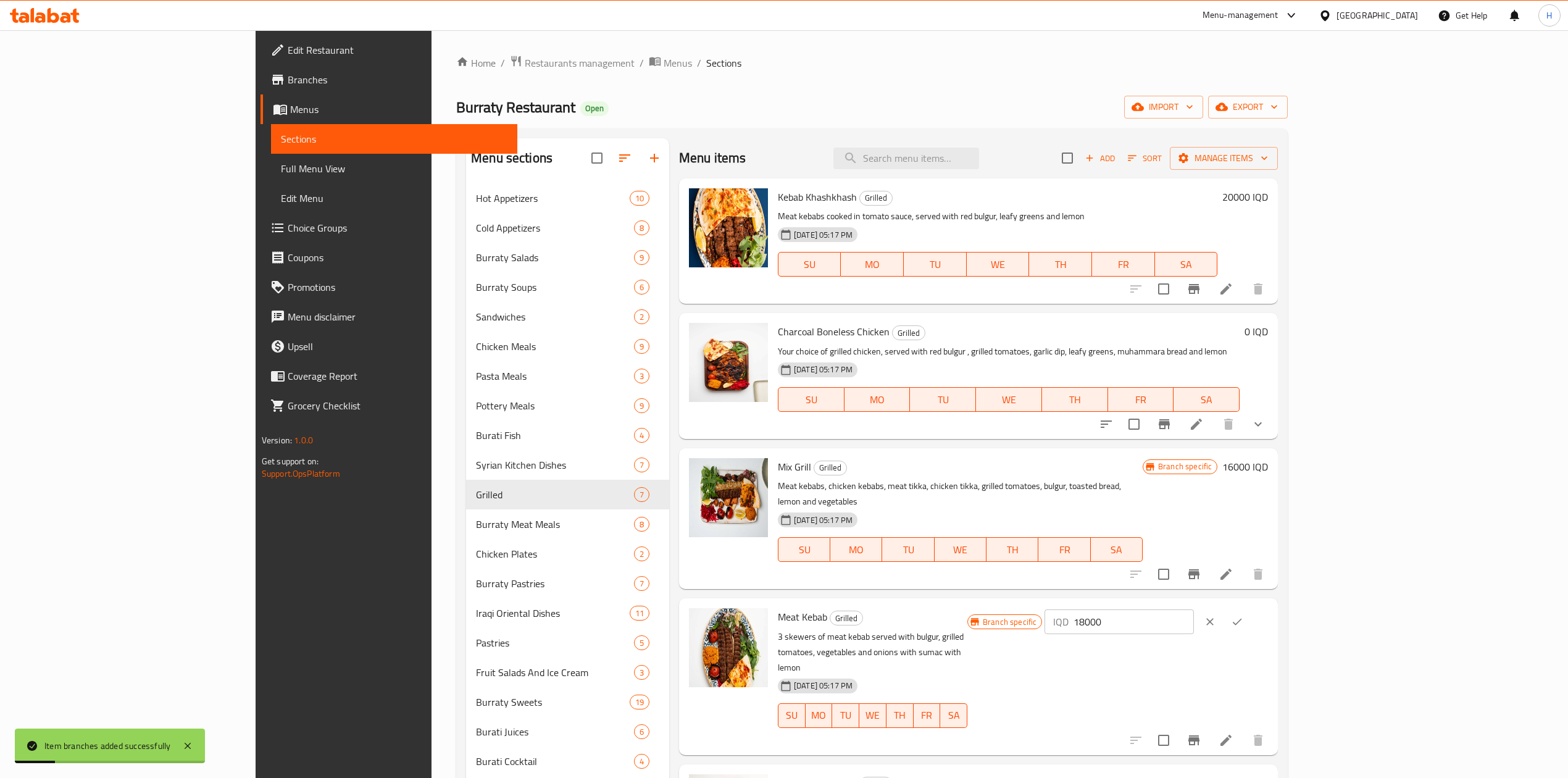
click at [1193, 610] on input "18000" at bounding box center [1133, 621] width 120 height 24
type input "20000"
click at [1244, 616] on icon "ok" at bounding box center [1237, 621] width 12 height 12
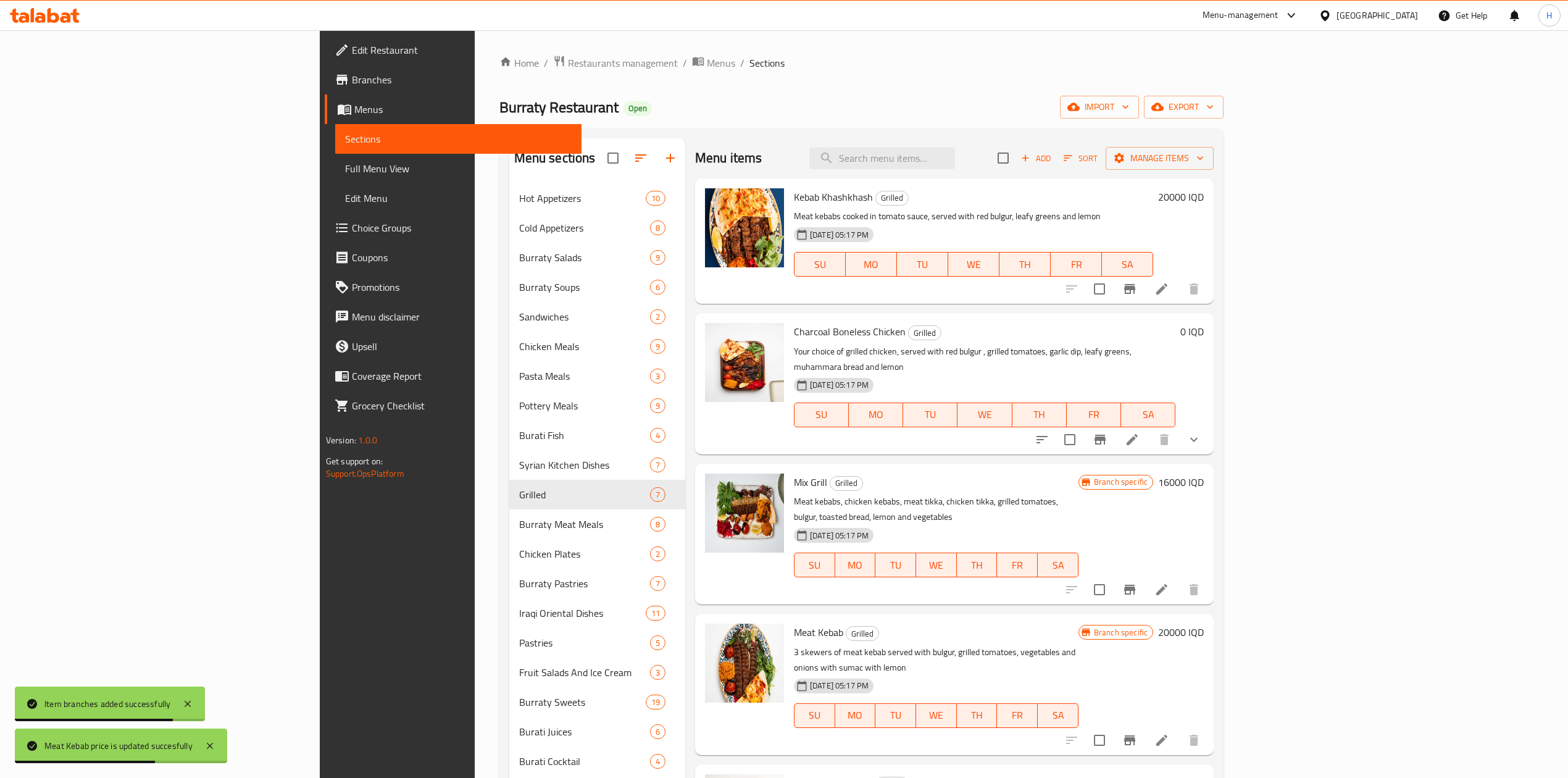
scroll to position [164, 0]
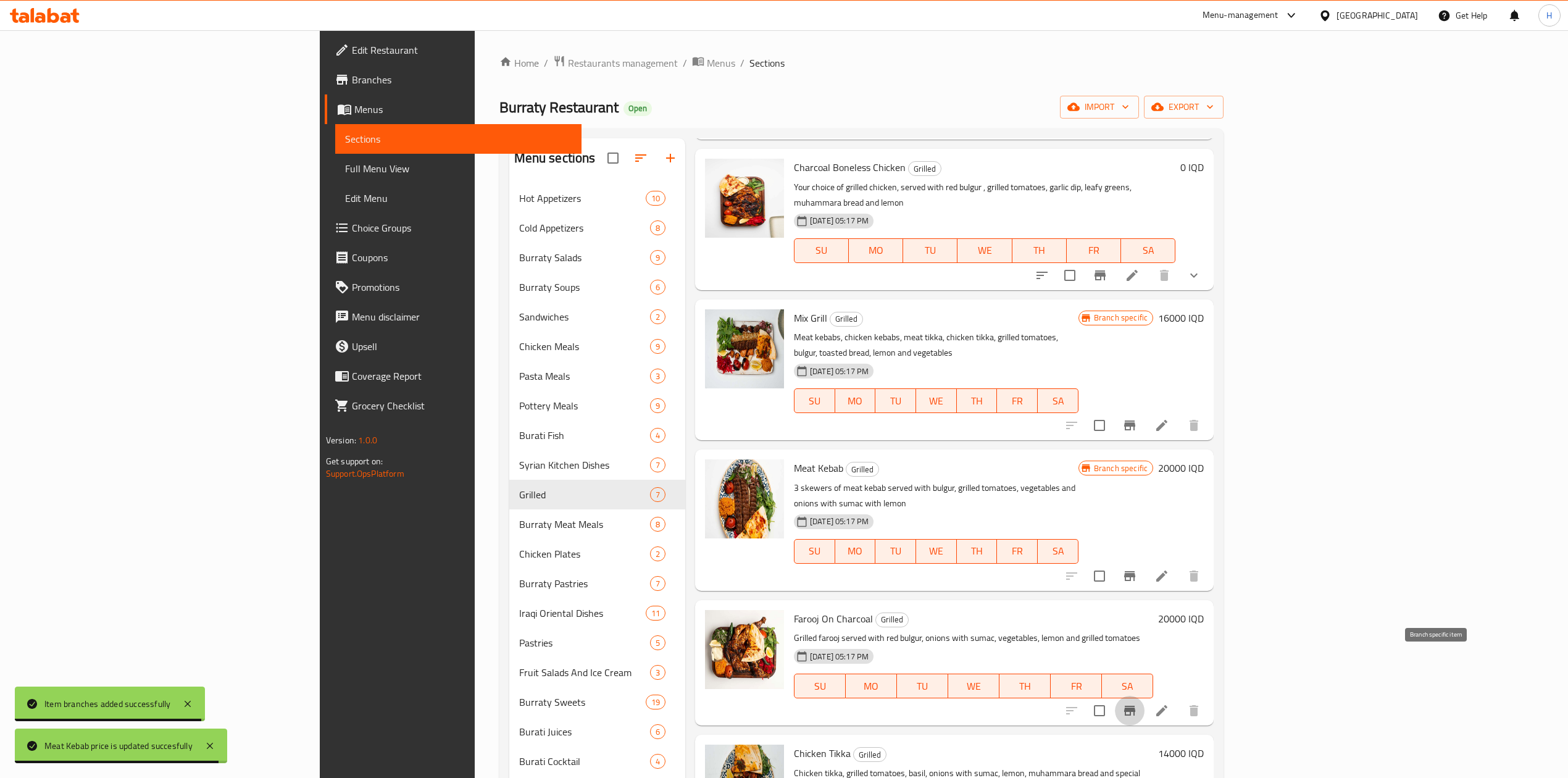
click at [1136, 706] on icon "Branch-specific-item" at bounding box center [1130, 711] width 11 height 10
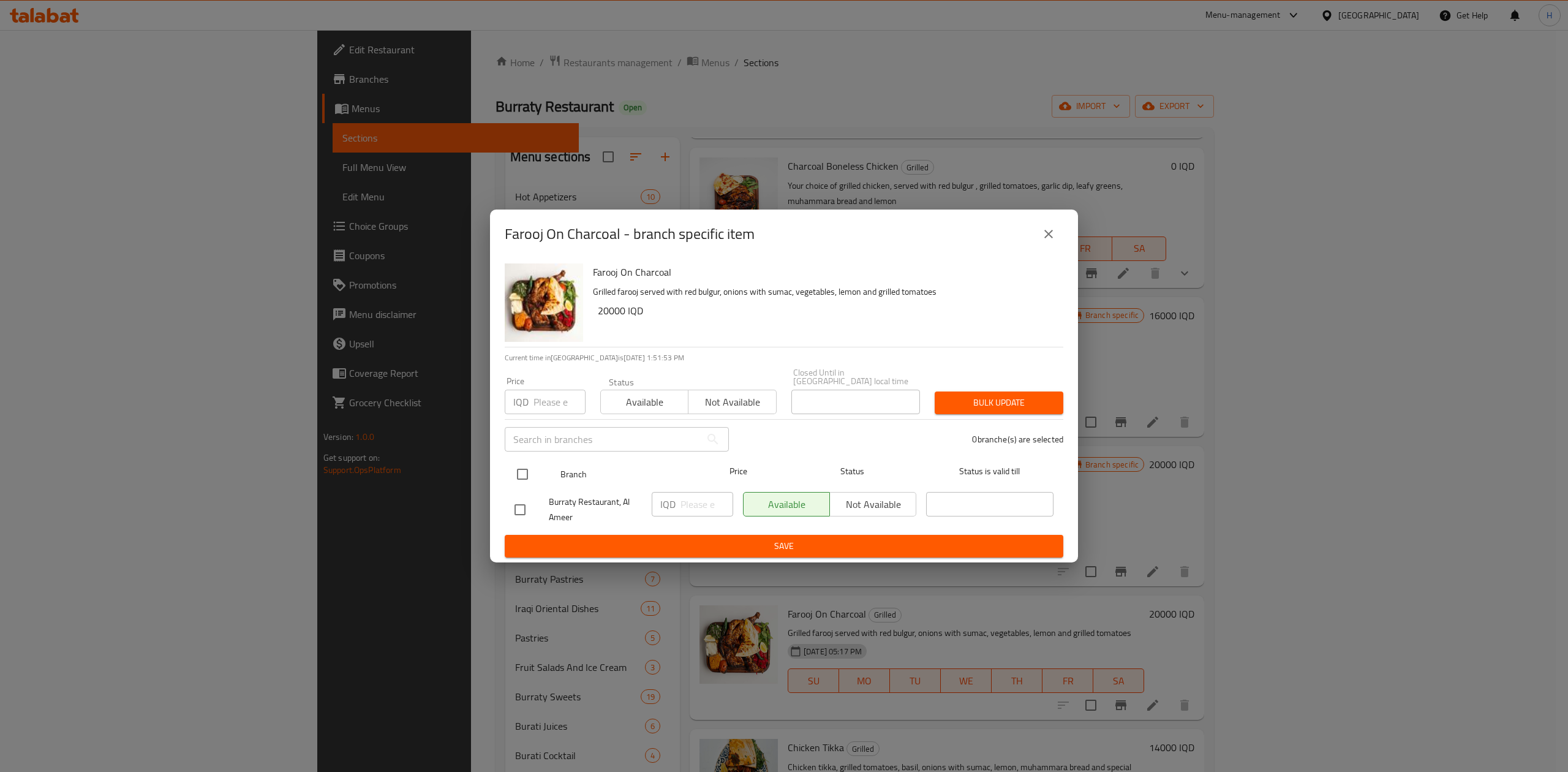
click at [525, 473] on input "checkbox" at bounding box center [522, 474] width 26 height 26
checkbox input "true"
click at [688, 501] on input "number" at bounding box center [707, 504] width 52 height 24
type input "18000"
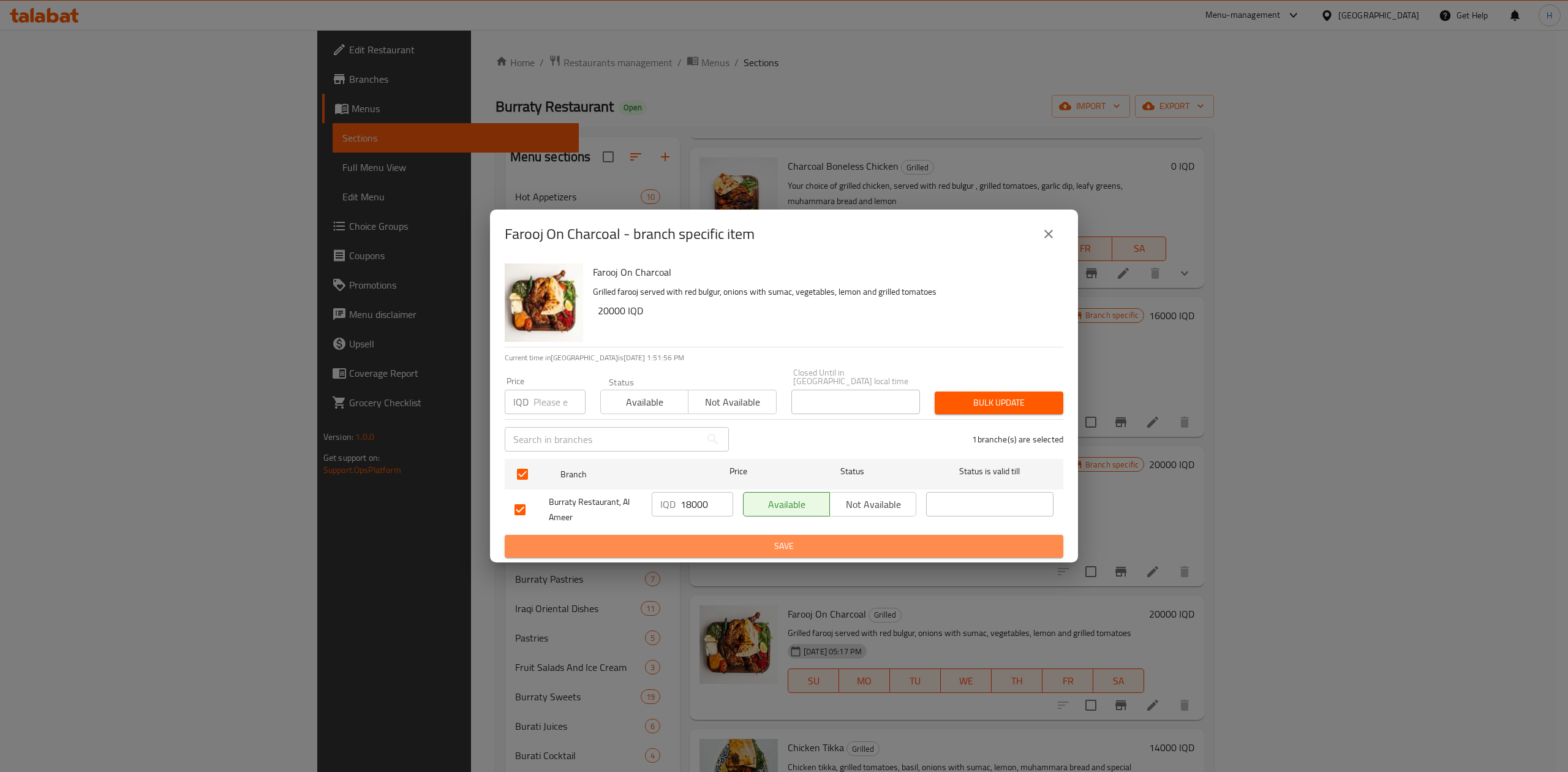
click at [699, 539] on span "Save" at bounding box center [784, 546] width 539 height 15
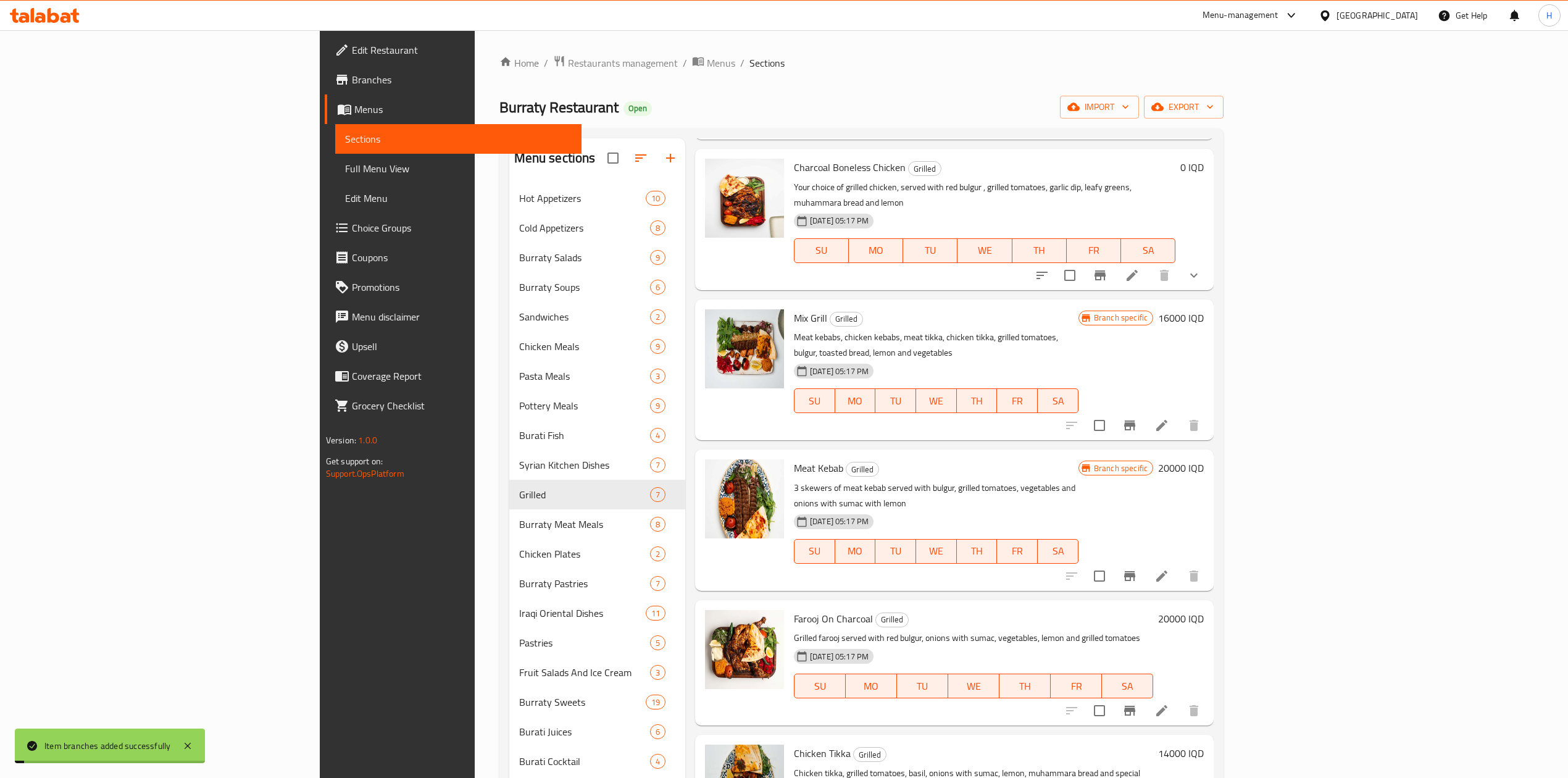
click at [1204, 610] on h6 "20000 IQD" at bounding box center [1181, 618] width 45 height 17
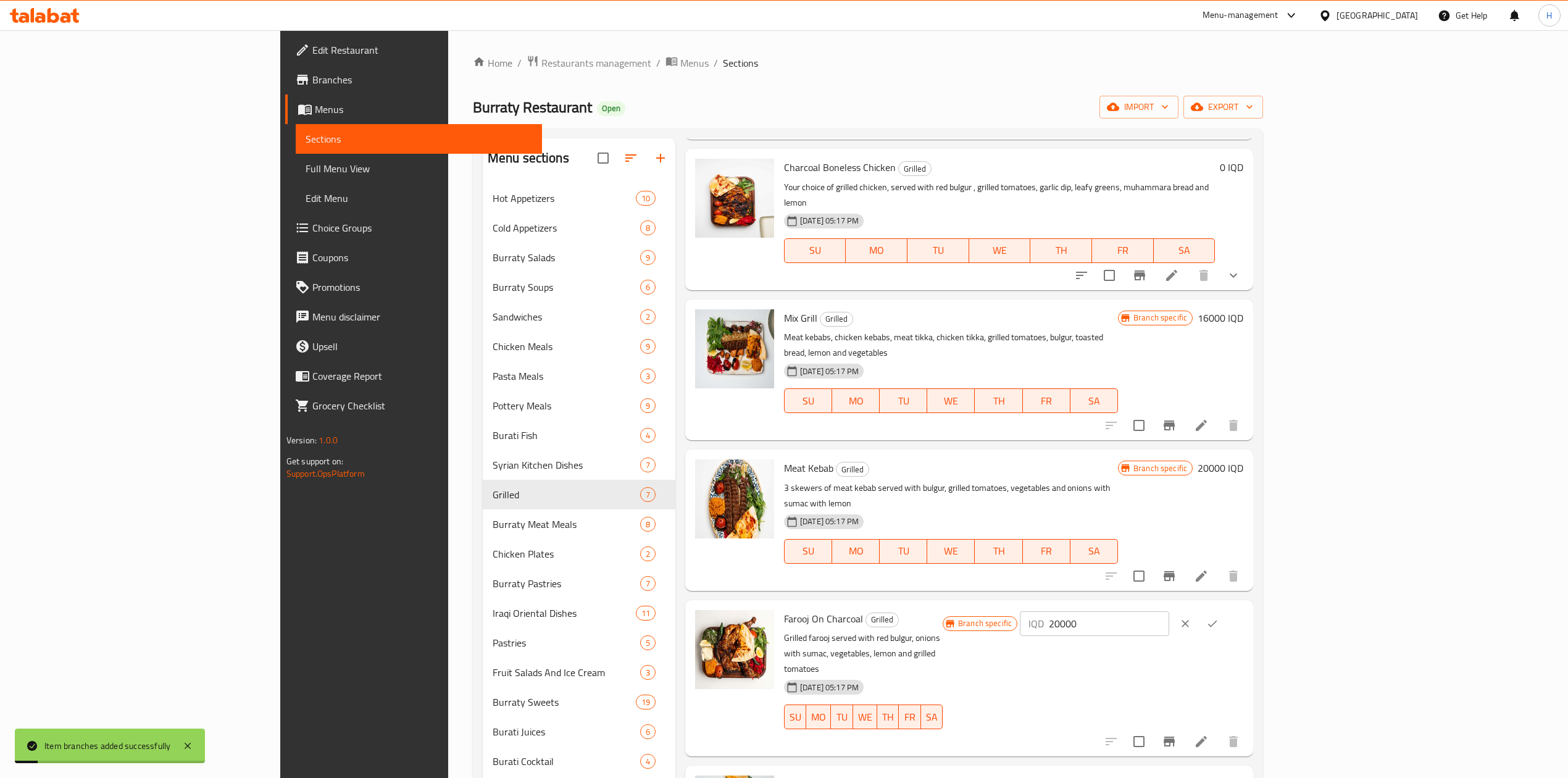
click at [1169, 611] on input "20000" at bounding box center [1109, 623] width 120 height 24
click at [1169, 611] on input "21" at bounding box center [1109, 623] width 120 height 24
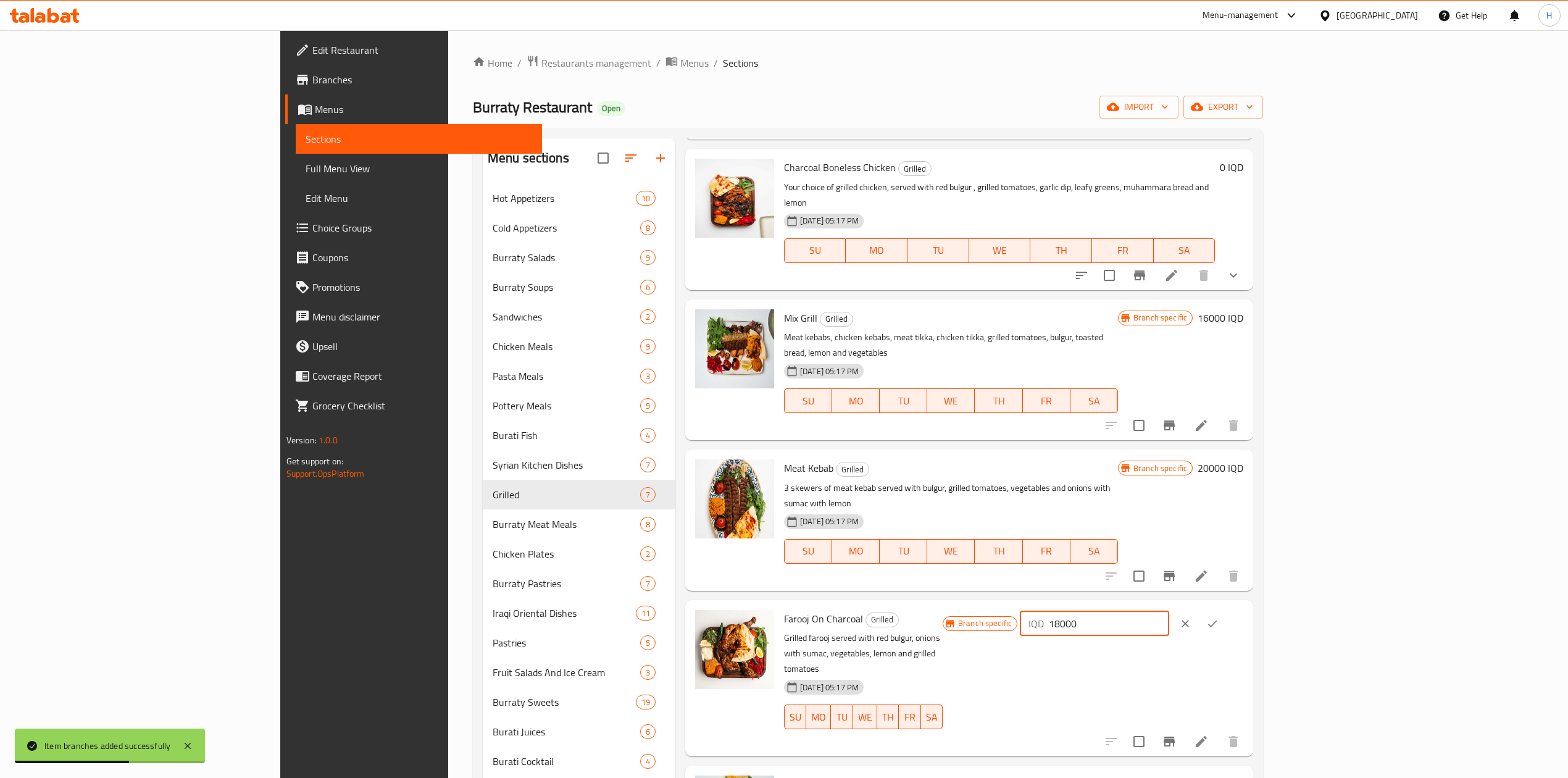
type input "18000"
click at [1226, 610] on div at bounding box center [1199, 623] width 54 height 27
click at [1218, 617] on icon "ok" at bounding box center [1212, 623] width 12 height 12
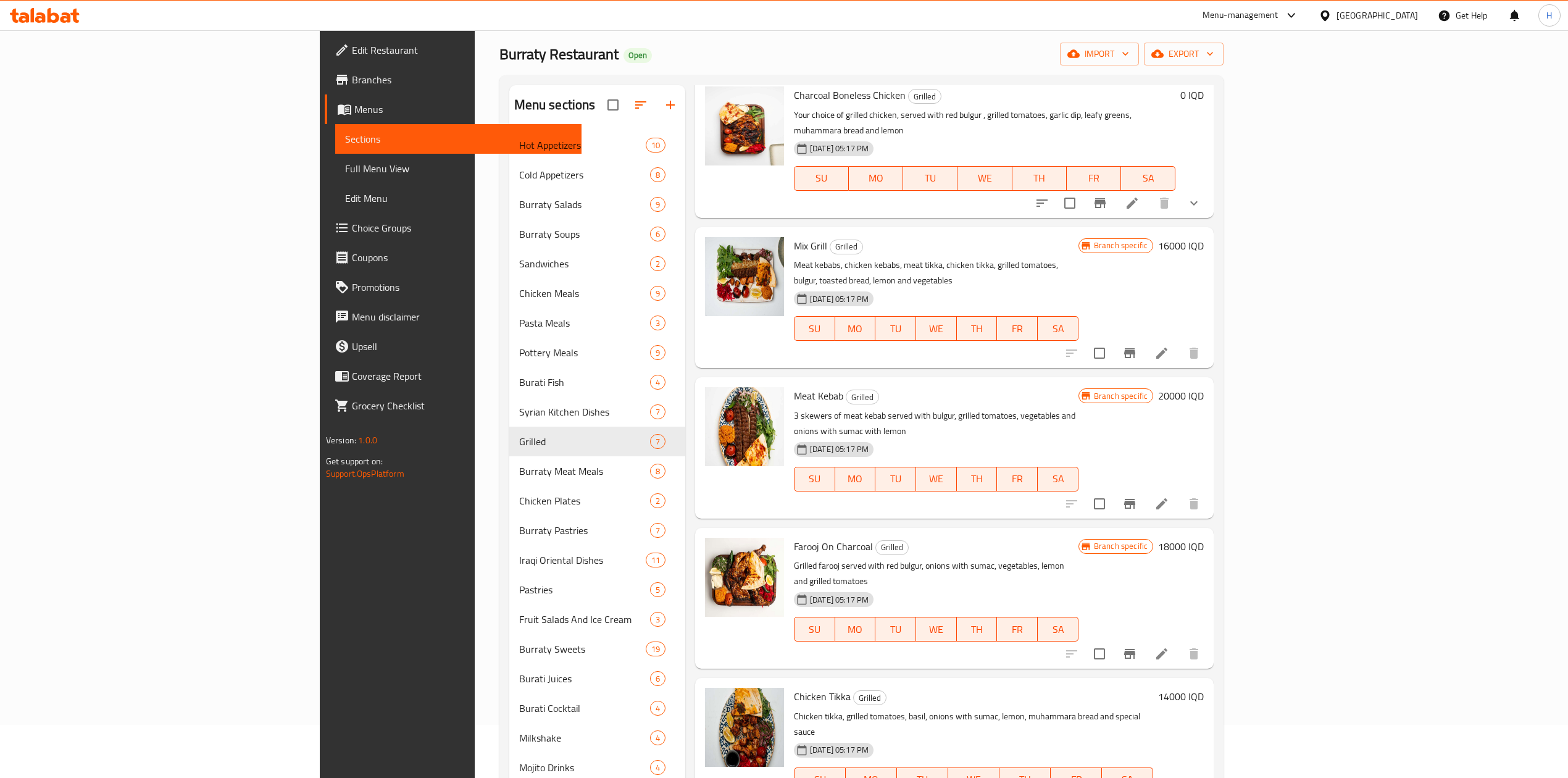
scroll to position [82, 0]
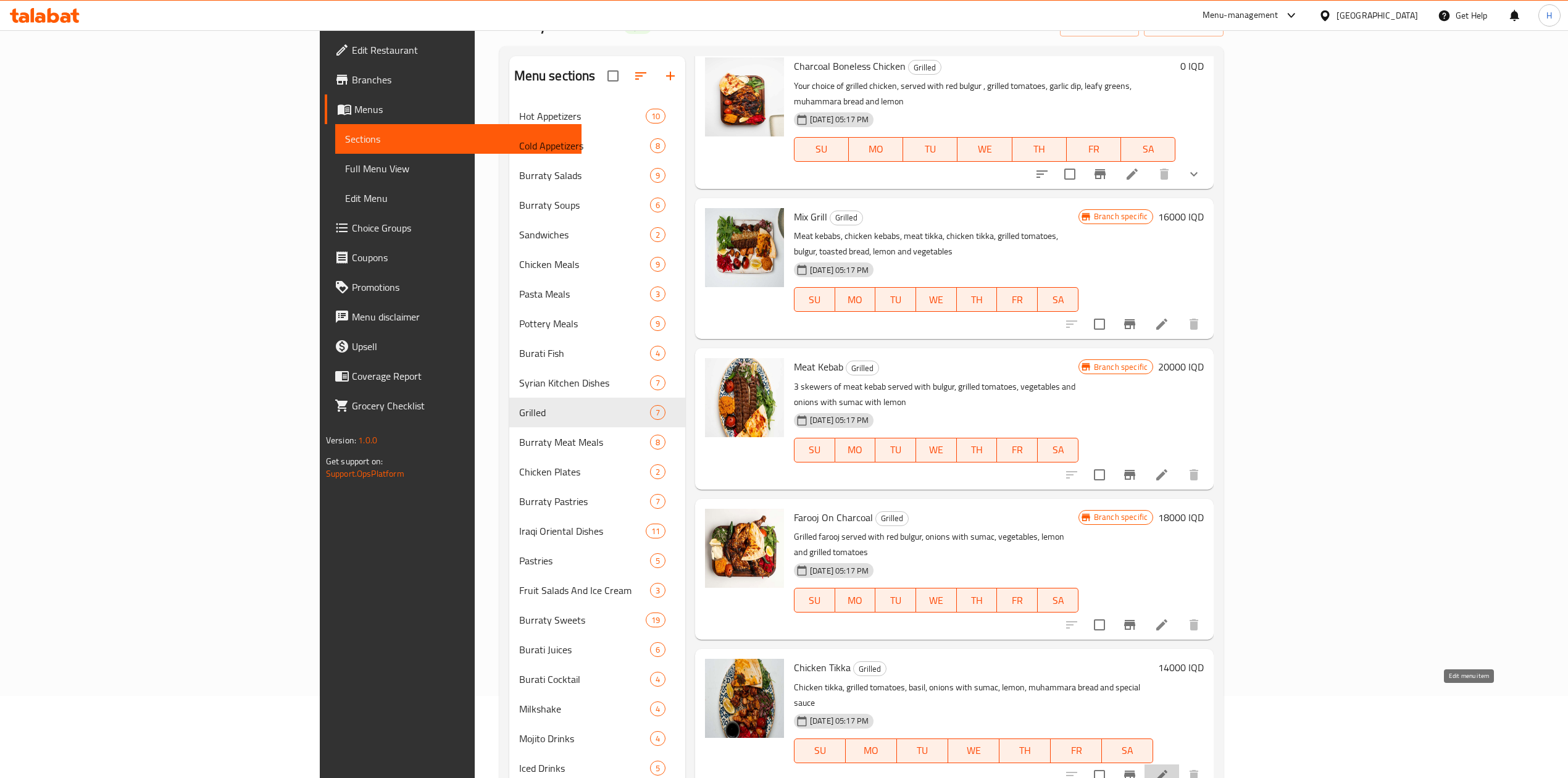
click at [1169, 768] on icon at bounding box center [1162, 776] width 15 height 15
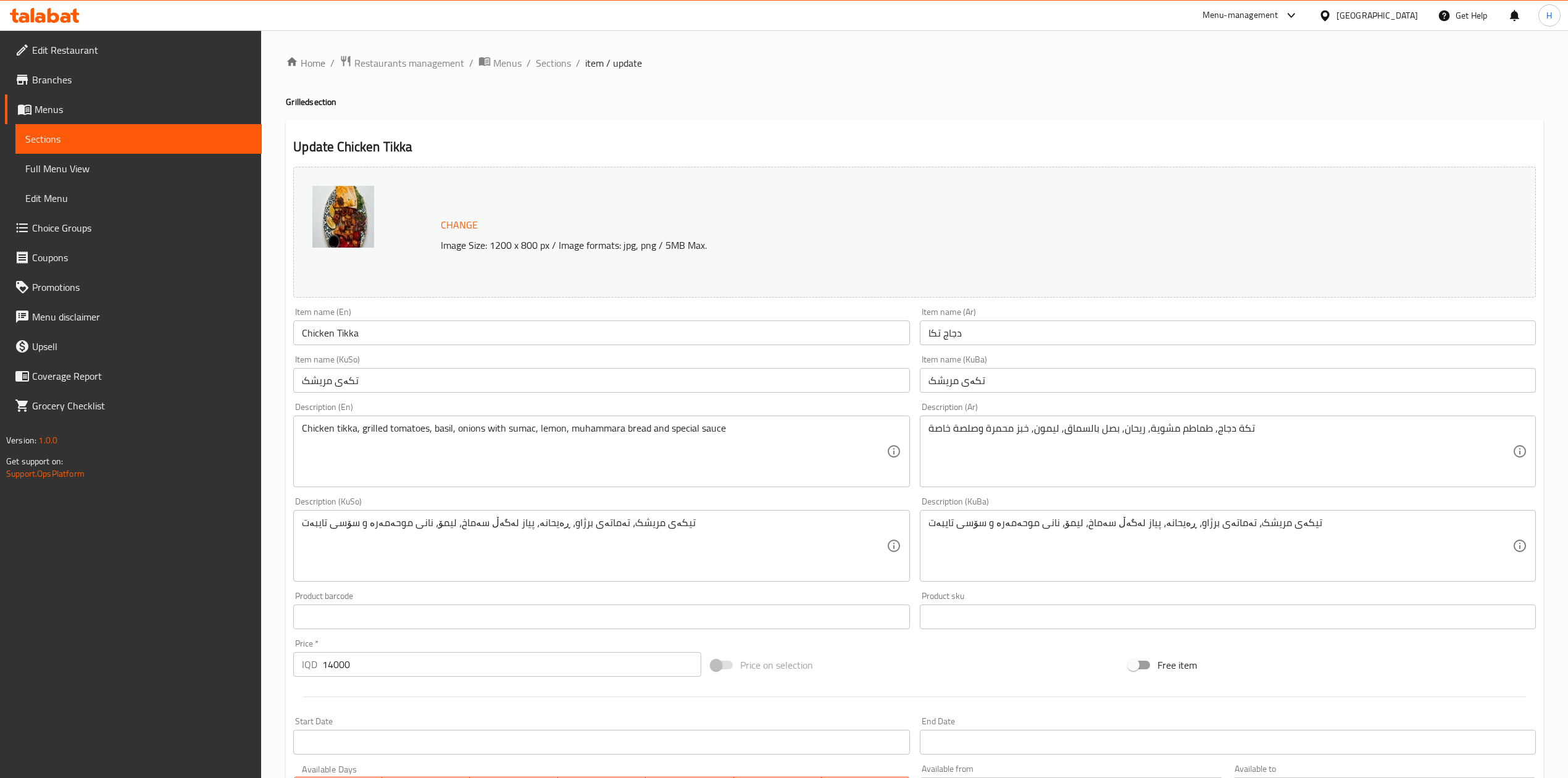
click at [970, 342] on input "دجاج تكا" at bounding box center [1228, 333] width 616 height 24
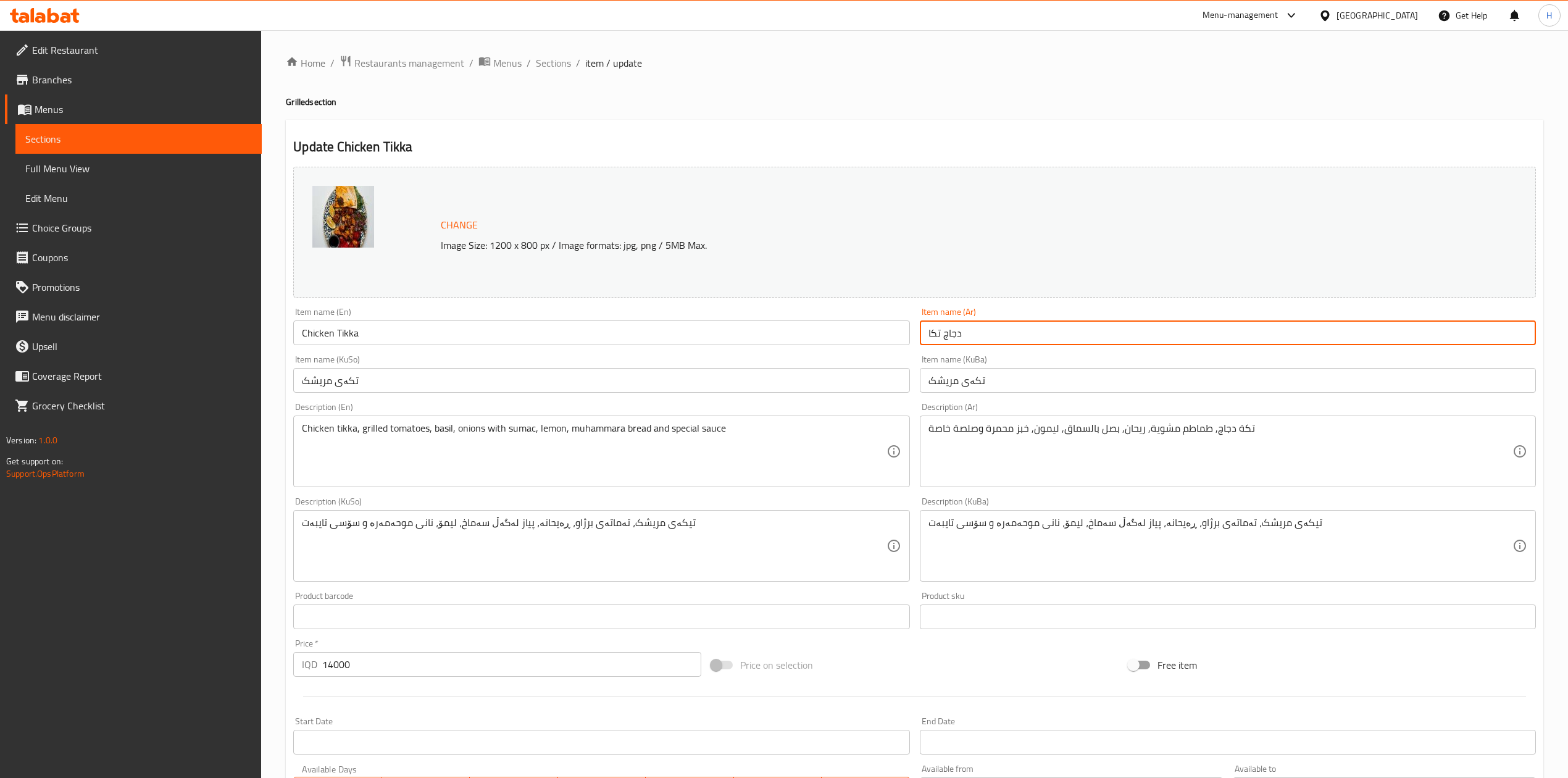
click at [970, 342] on input "دجاج تكا" at bounding box center [1228, 333] width 616 height 24
type input "J"
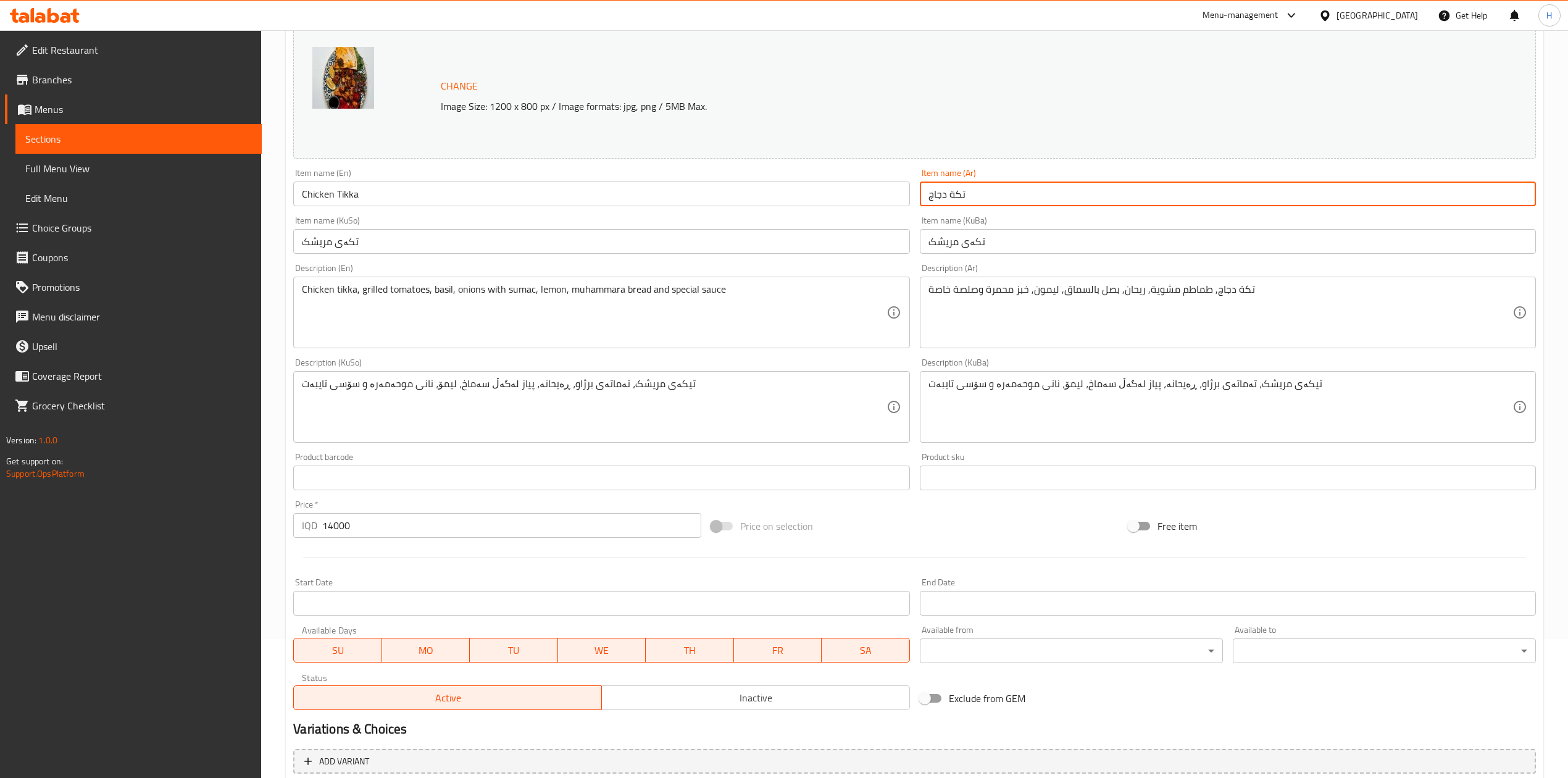
scroll to position [253, 0]
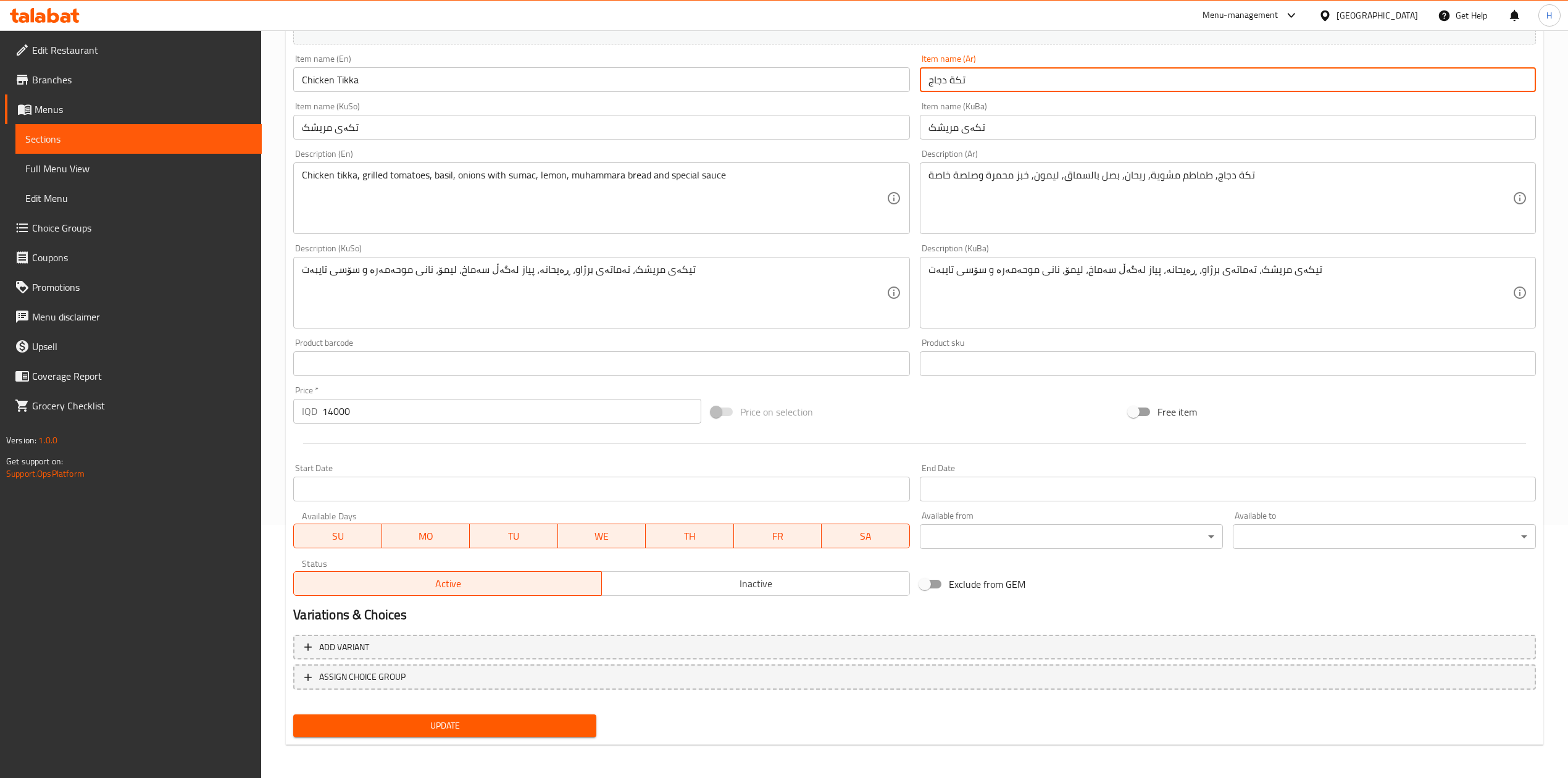
type input "تكة دجاج"
click at [503, 726] on span "Update" at bounding box center [445, 725] width 283 height 15
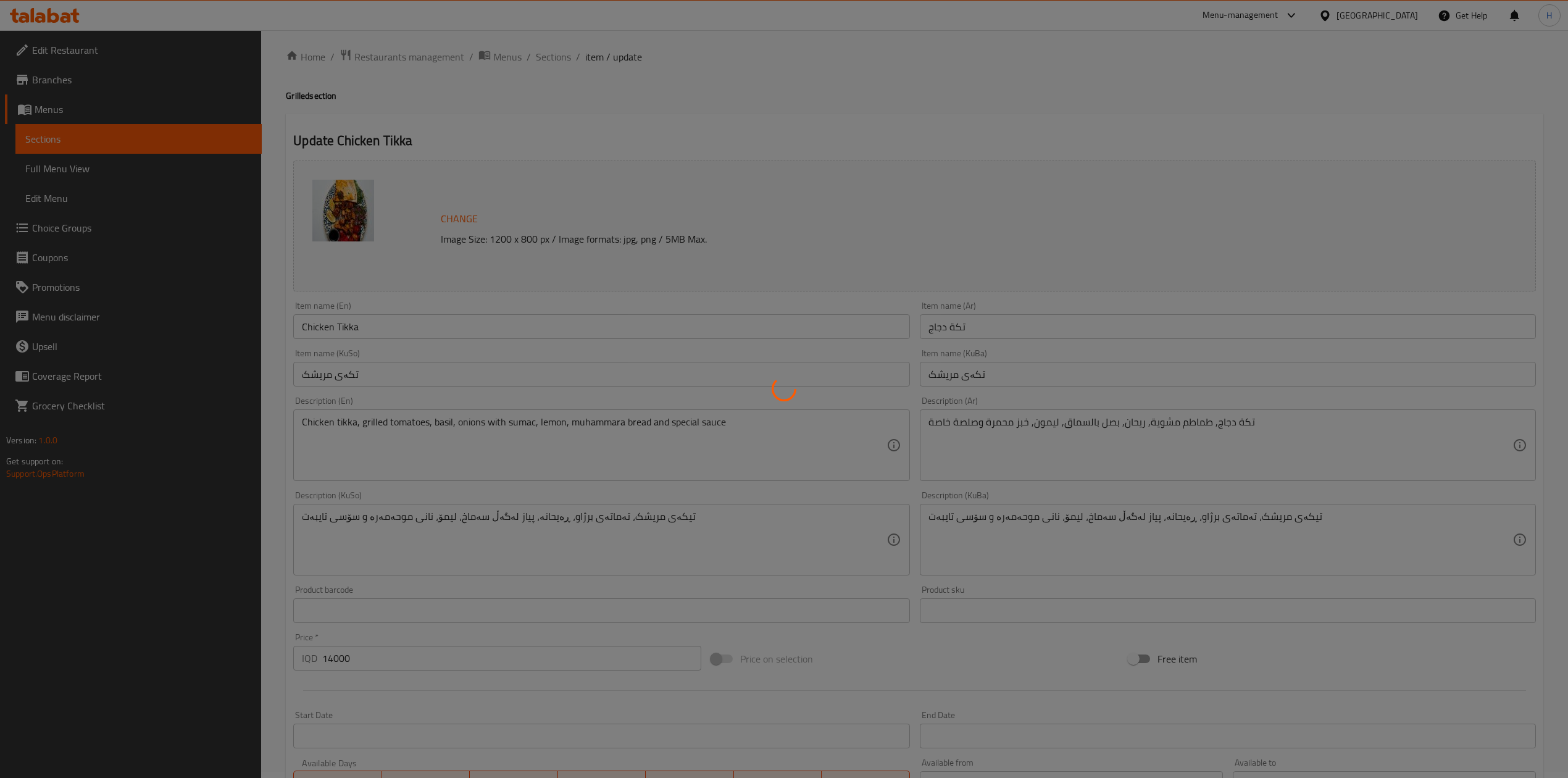
scroll to position [0, 0]
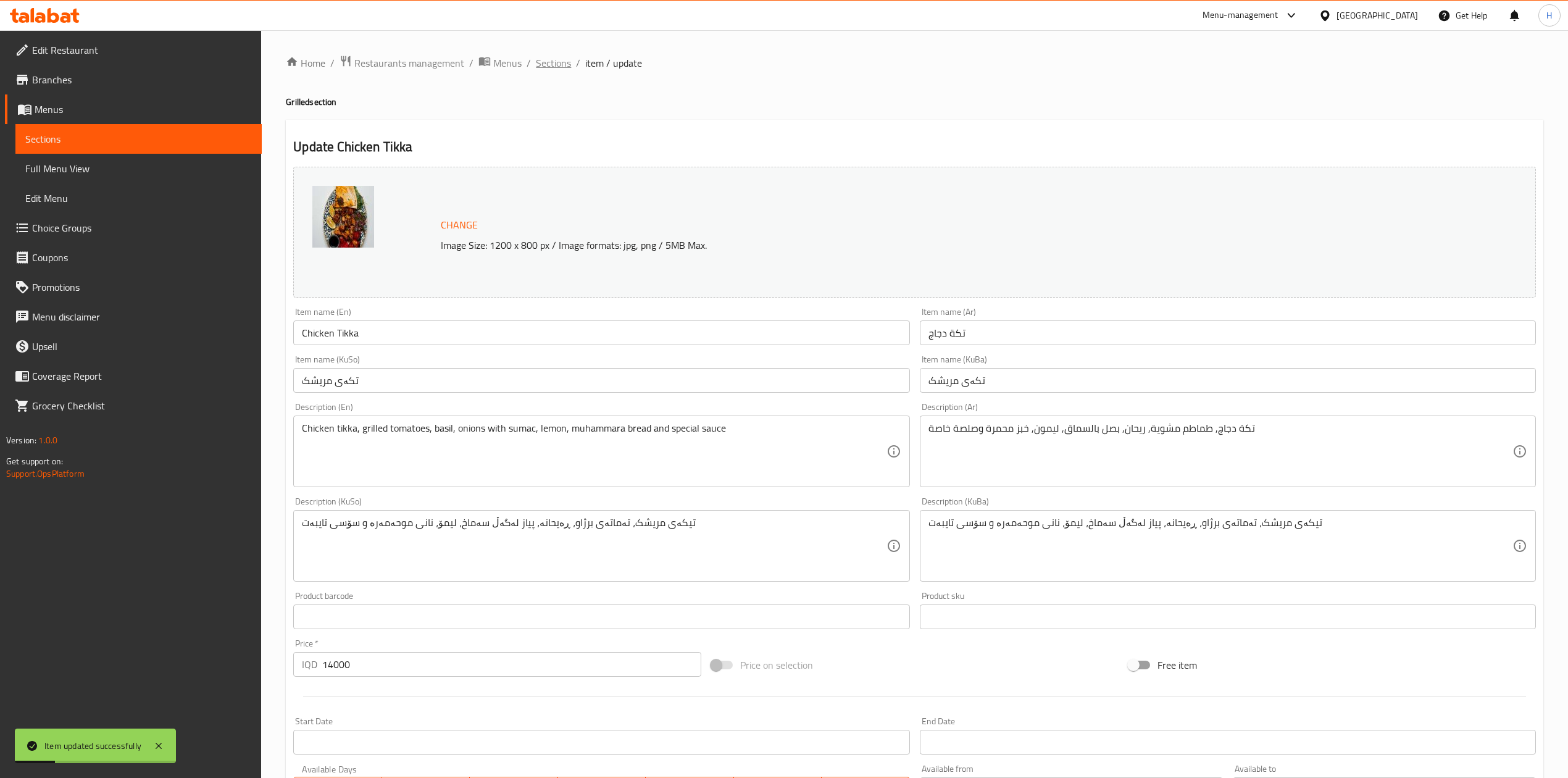
click at [551, 64] on span "Sections" at bounding box center [553, 62] width 35 height 15
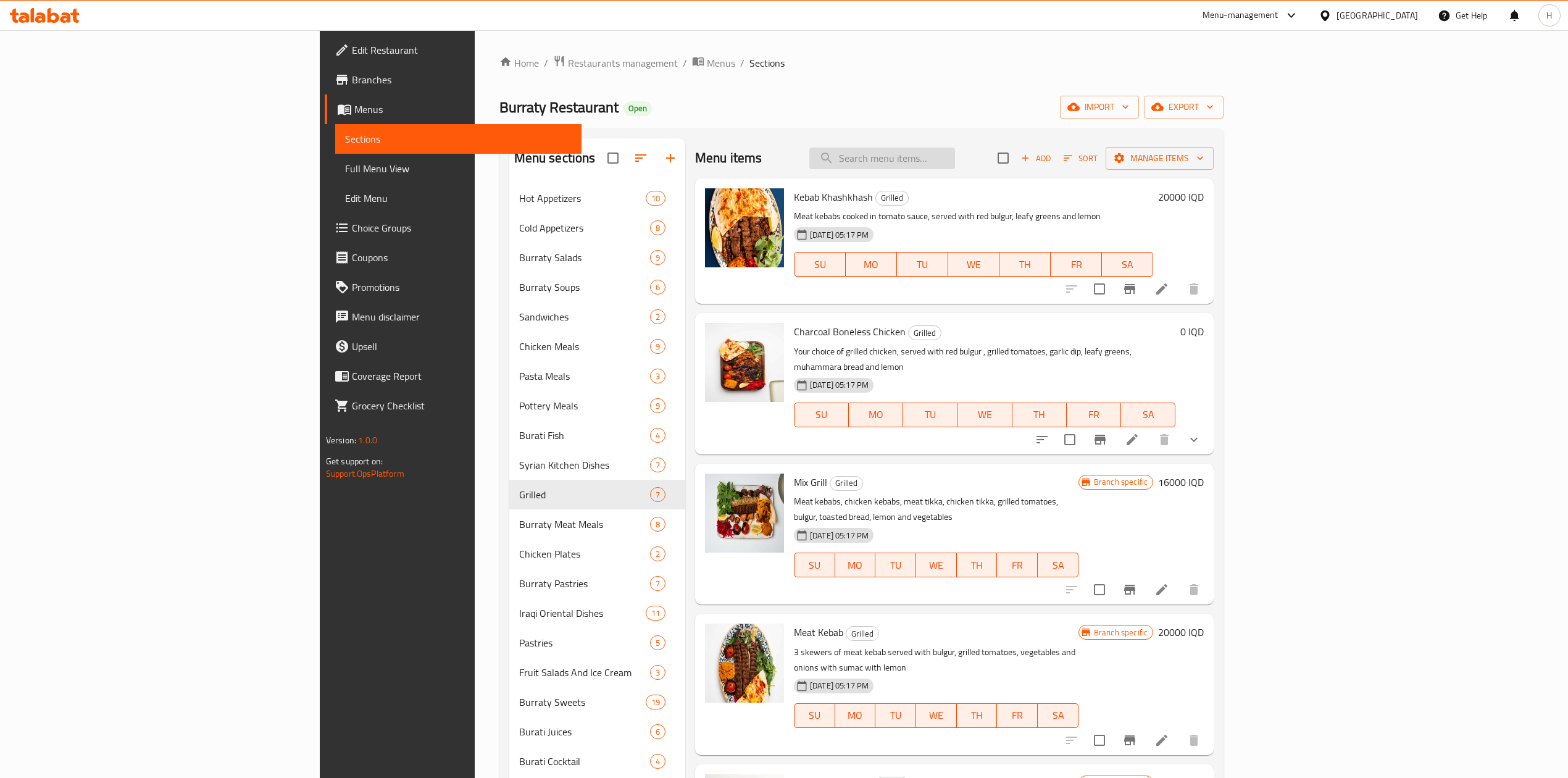
click at [955, 164] on input "search" at bounding box center [883, 158] width 146 height 22
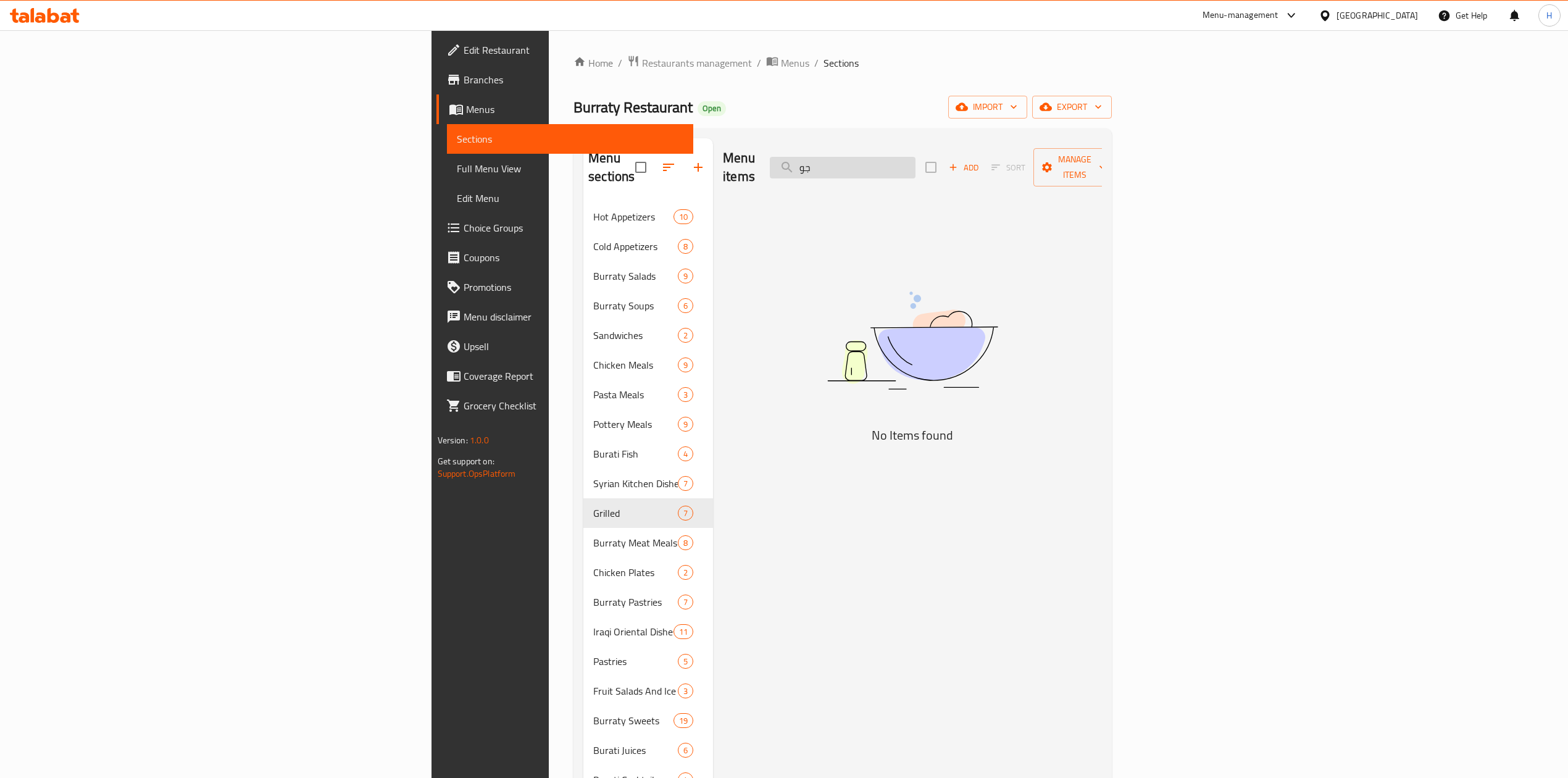
type input "ج"
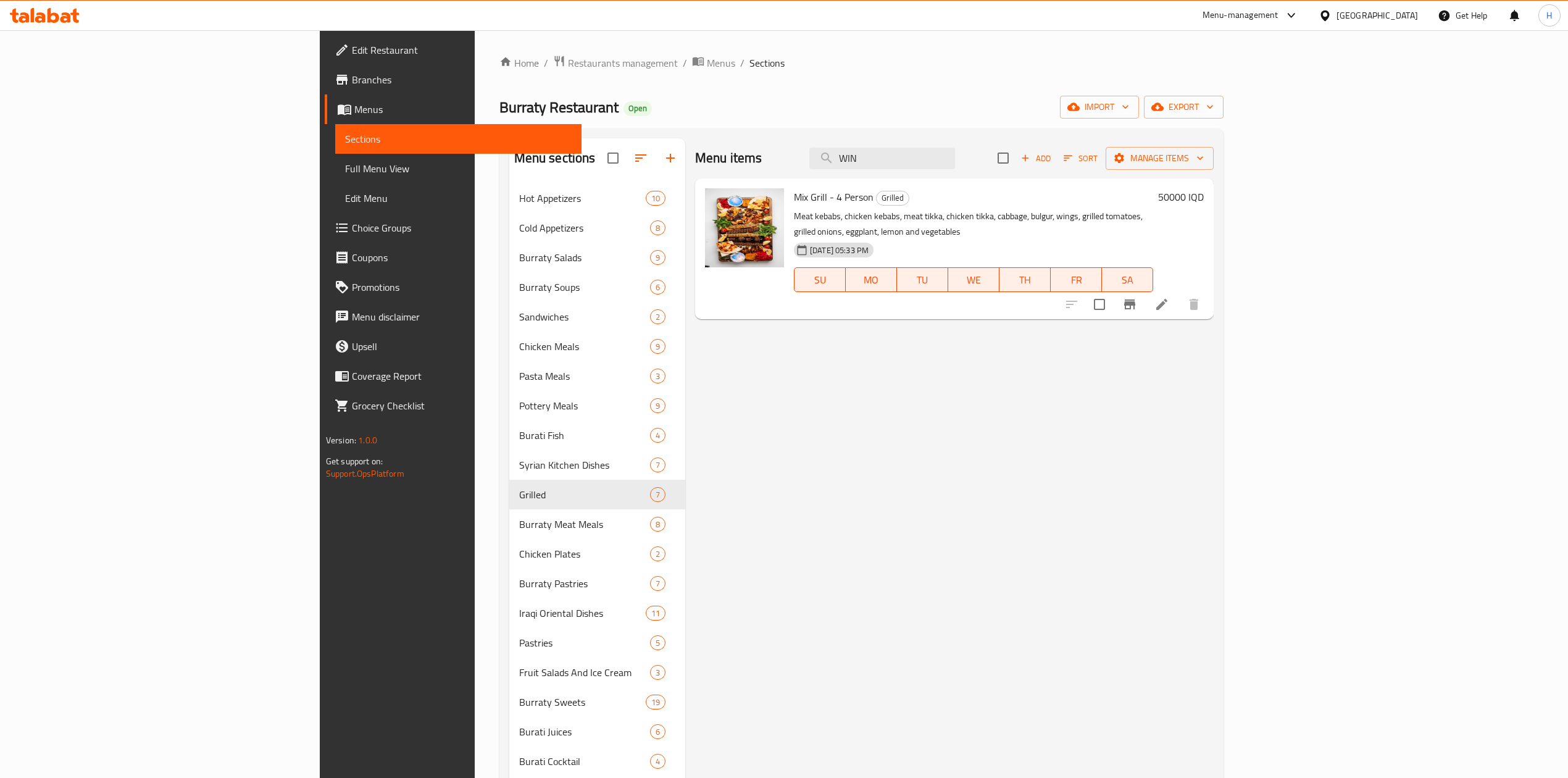
type input "WIN"
click at [1169, 297] on icon at bounding box center [1162, 304] width 15 height 15
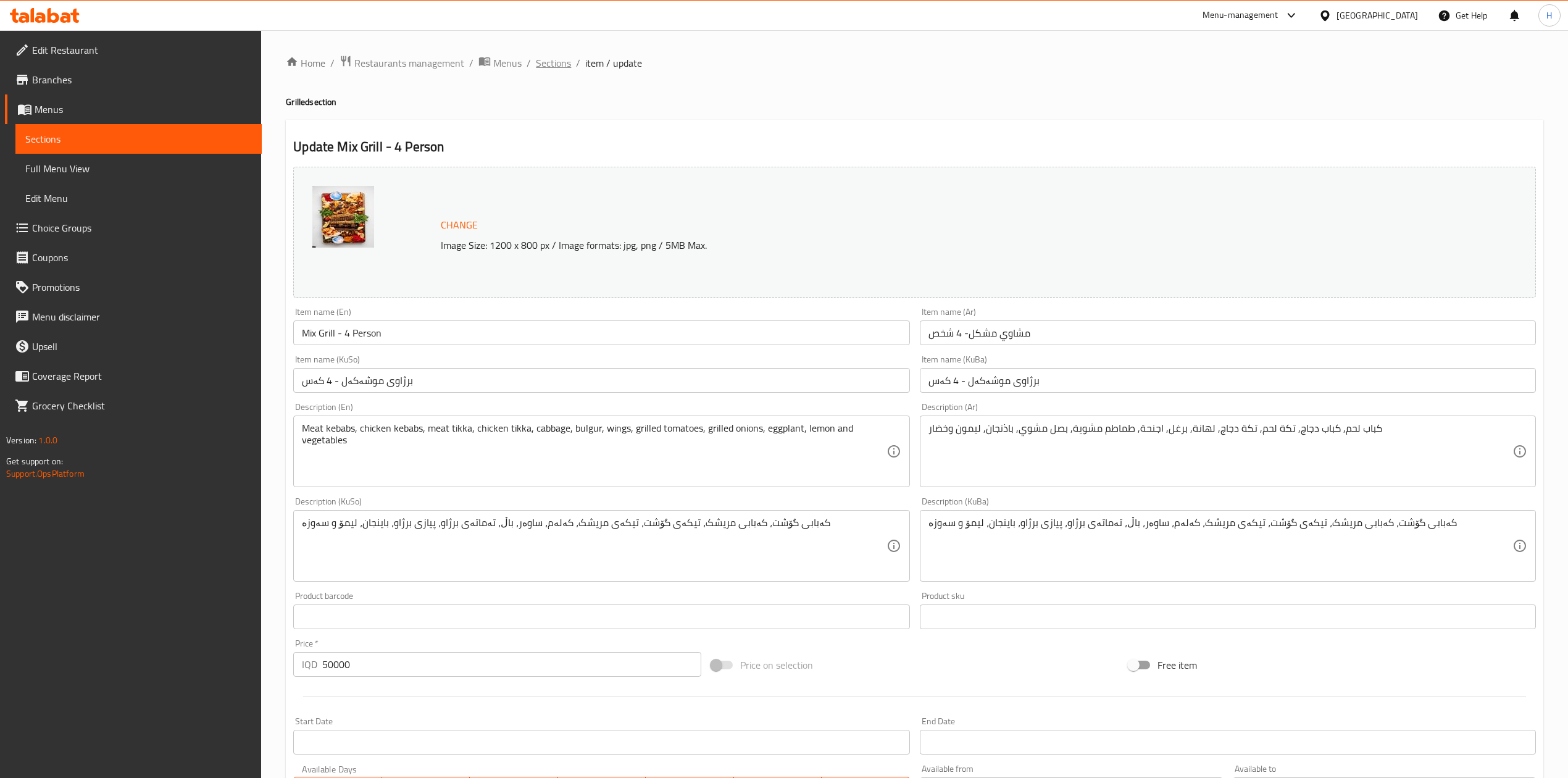
click at [554, 58] on span "Sections" at bounding box center [553, 62] width 35 height 15
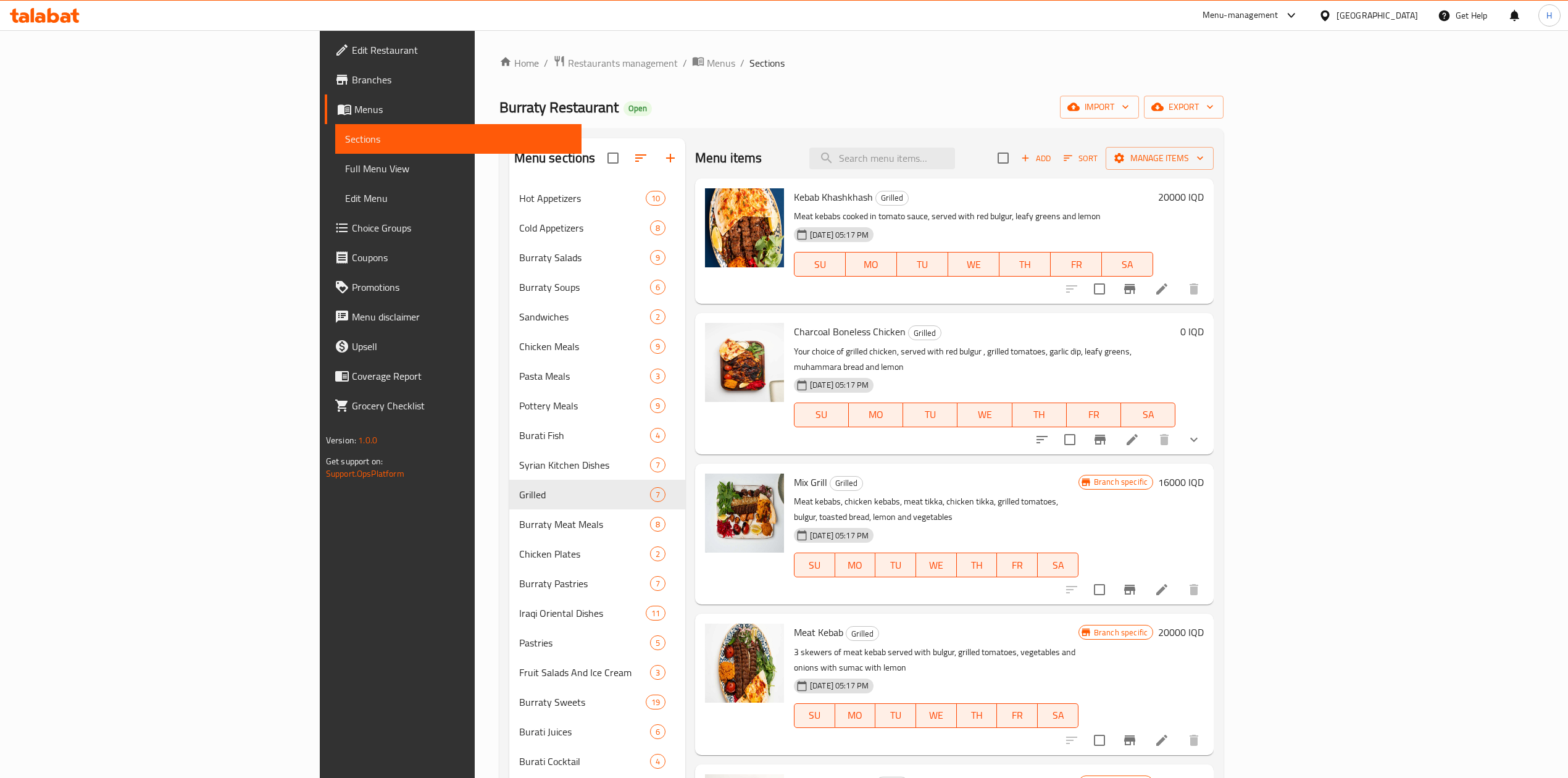
click at [1214, 169] on div "Add Sort Manage items" at bounding box center [1106, 158] width 216 height 26
click at [1031, 157] on icon "button" at bounding box center [1025, 158] width 11 height 11
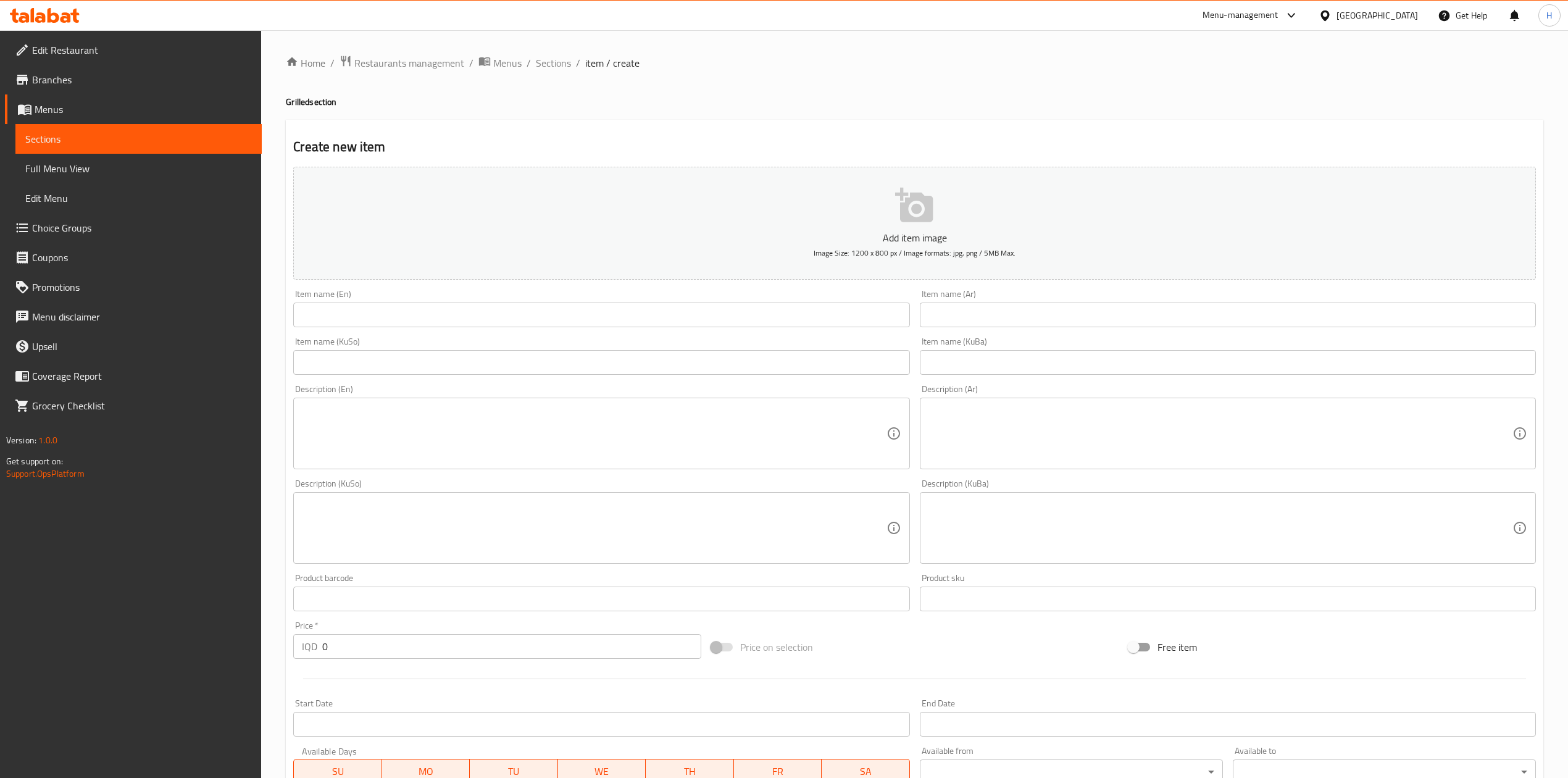
click at [1058, 312] on input "text" at bounding box center [1228, 315] width 616 height 24
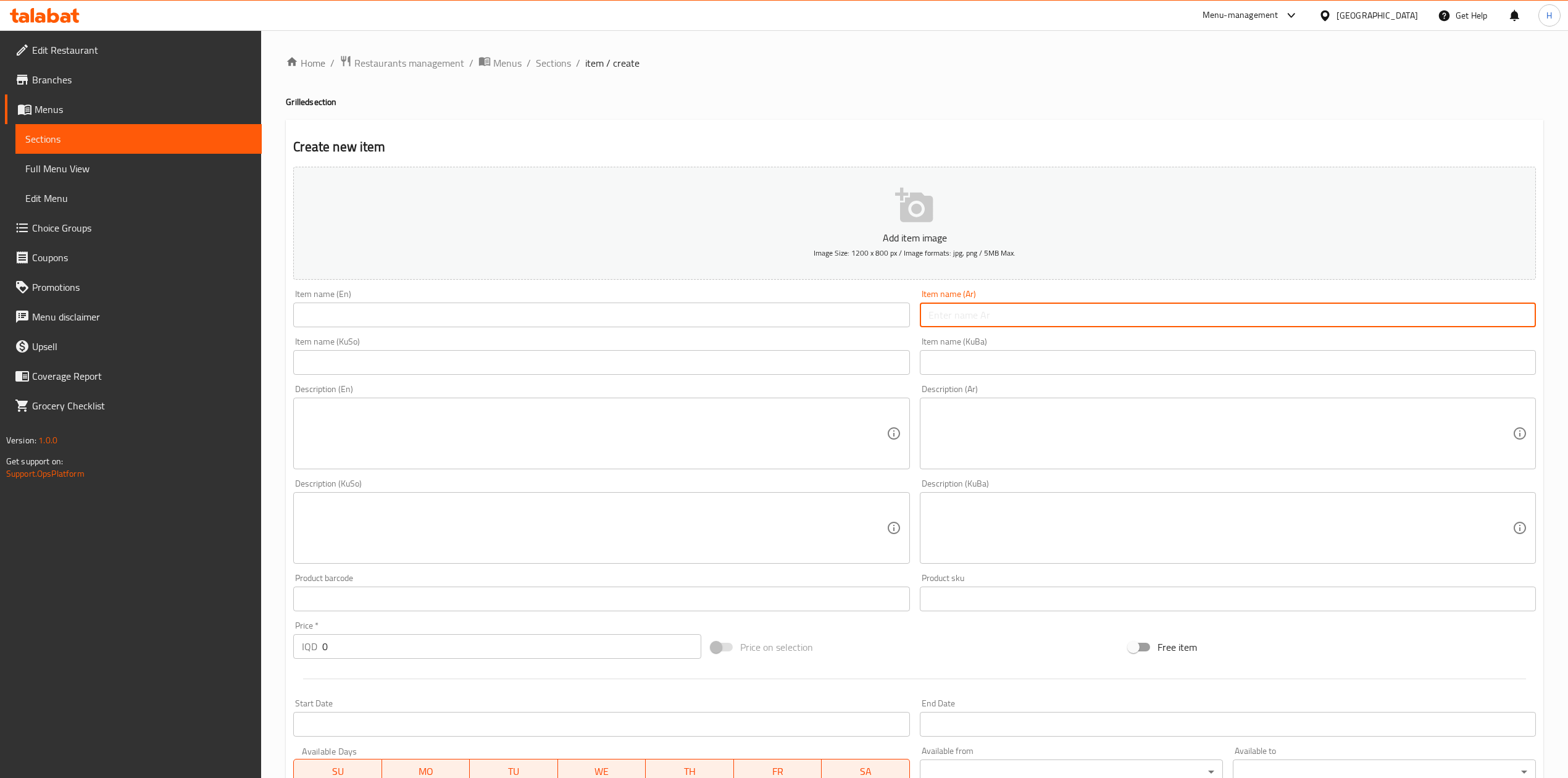
type input "["
type input "جوانح مشوية"
drag, startPoint x: 582, startPoint y: 326, endPoint x: 577, endPoint y: 322, distance: 6.4
click at [578, 322] on input "text" at bounding box center [602, 315] width 616 height 24
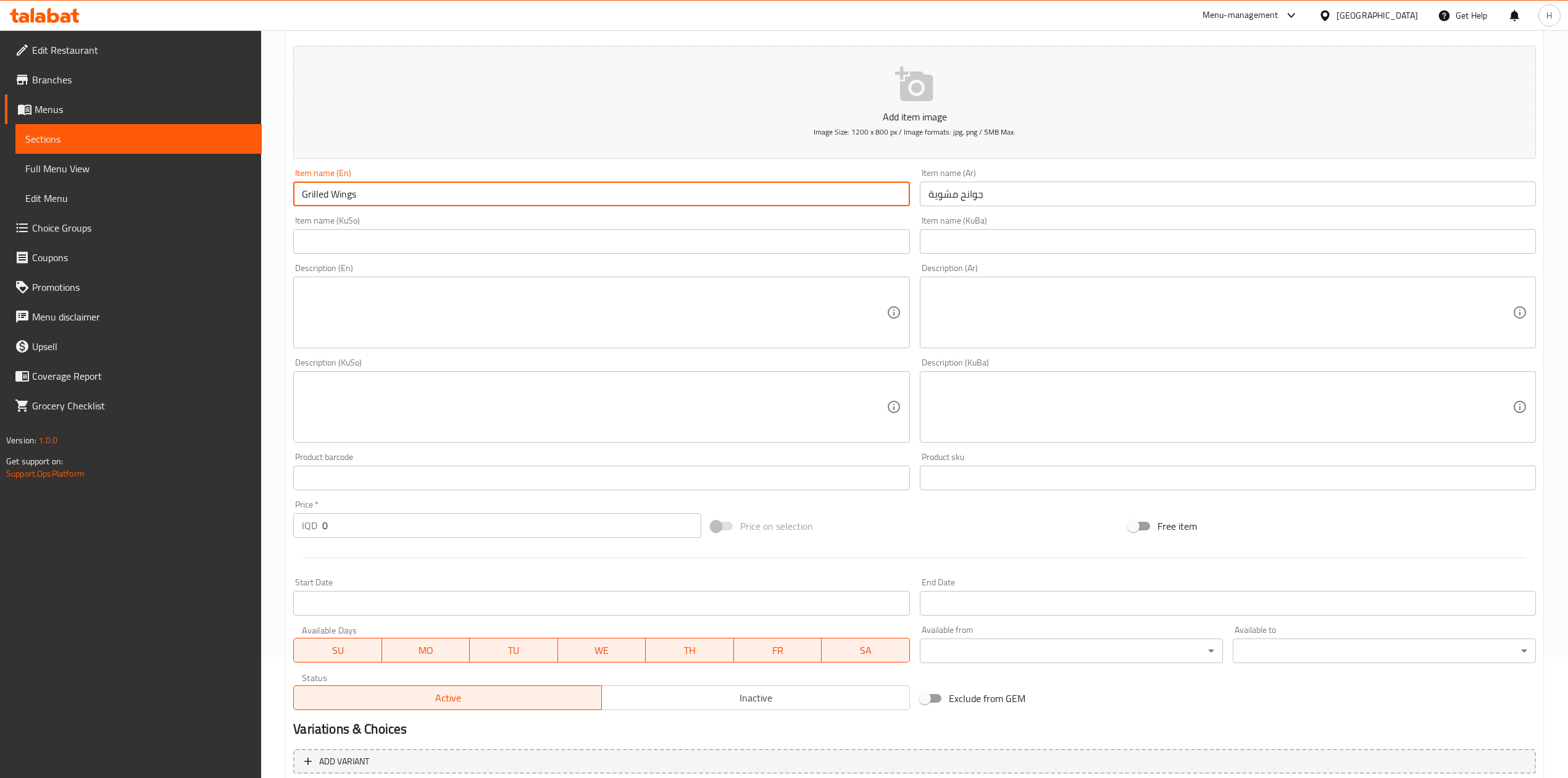
scroll to position [236, 0]
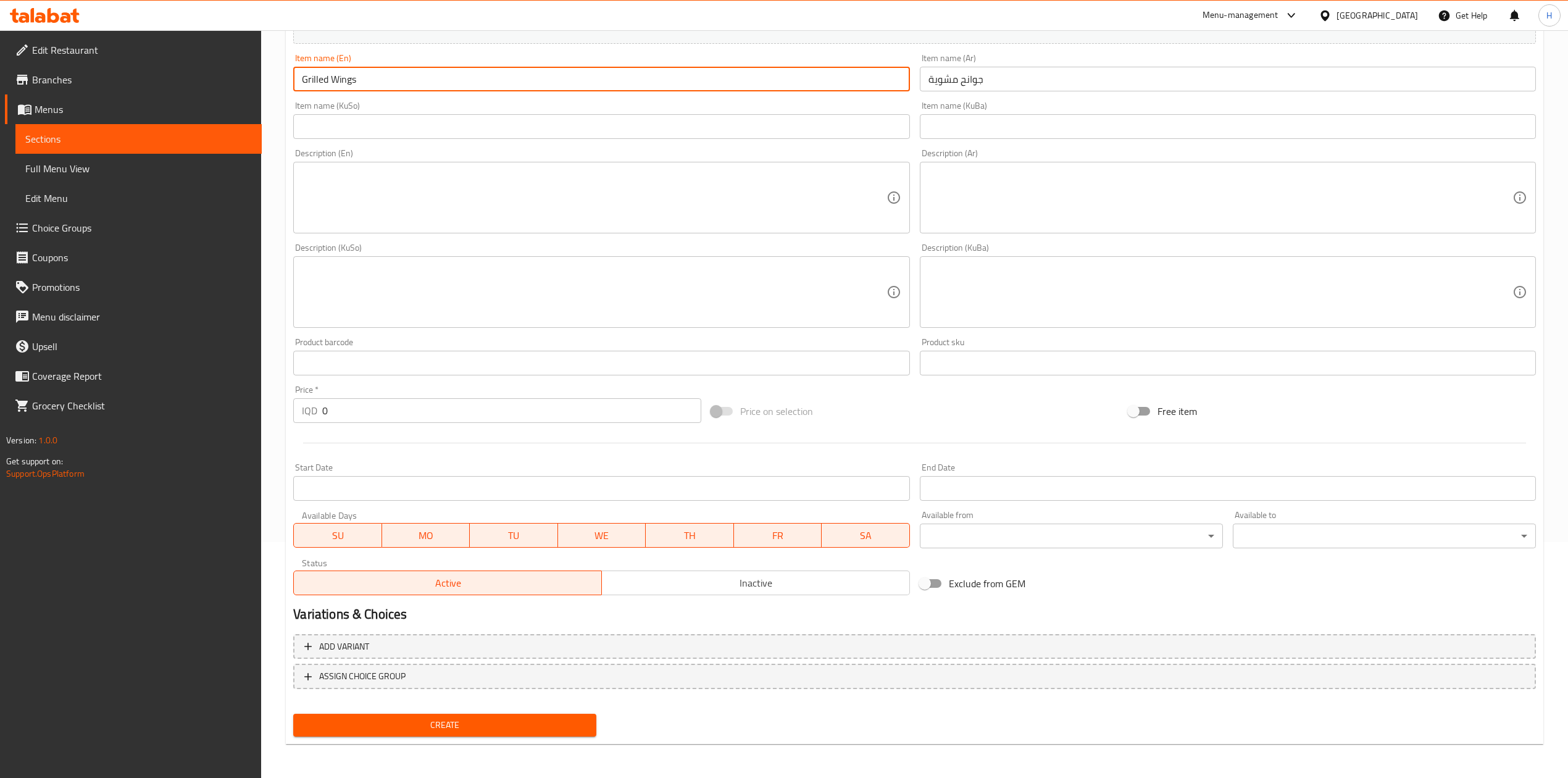
type input "Grilled Wings"
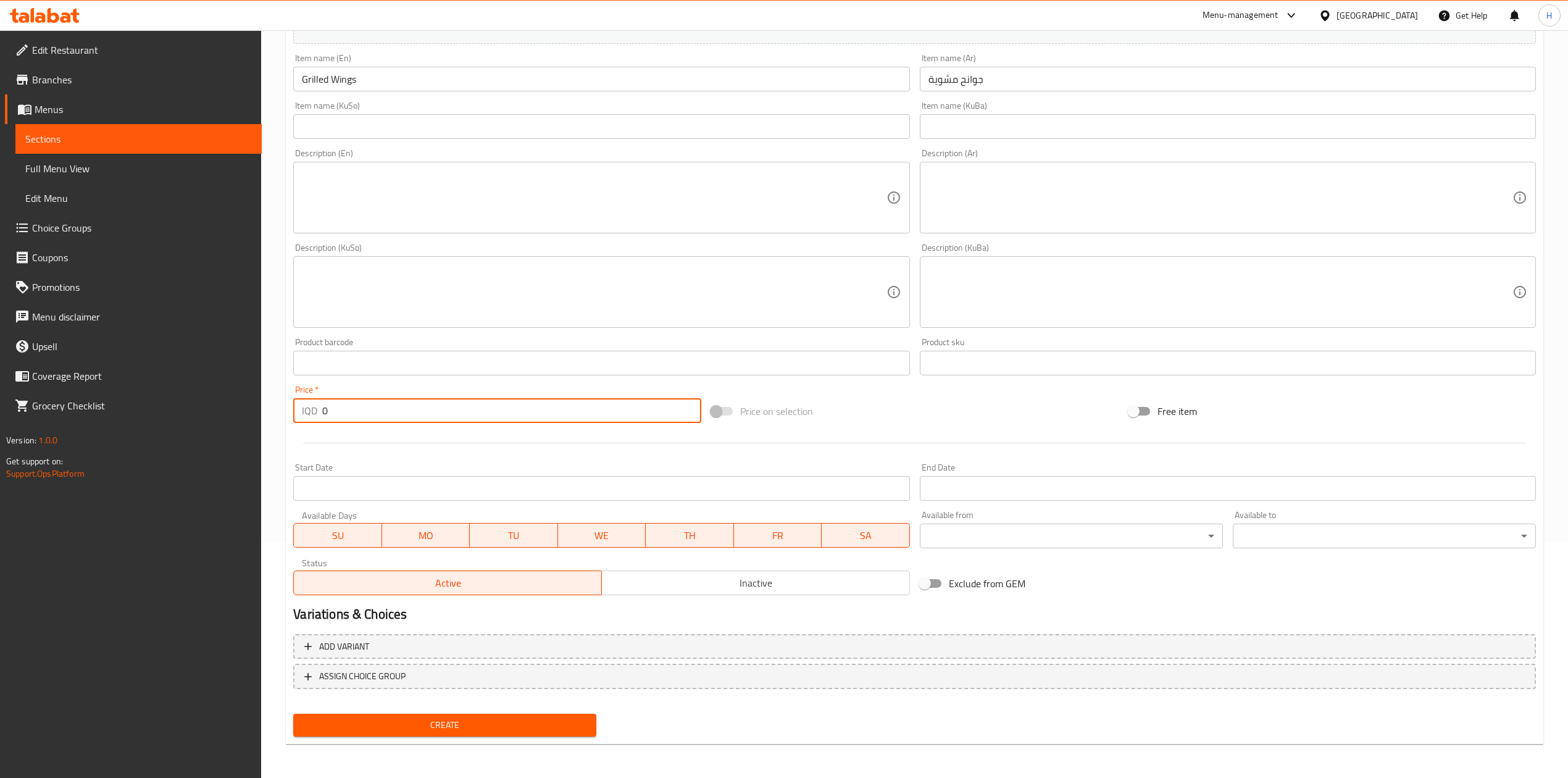
click at [342, 415] on input "0" at bounding box center [511, 410] width 379 height 24
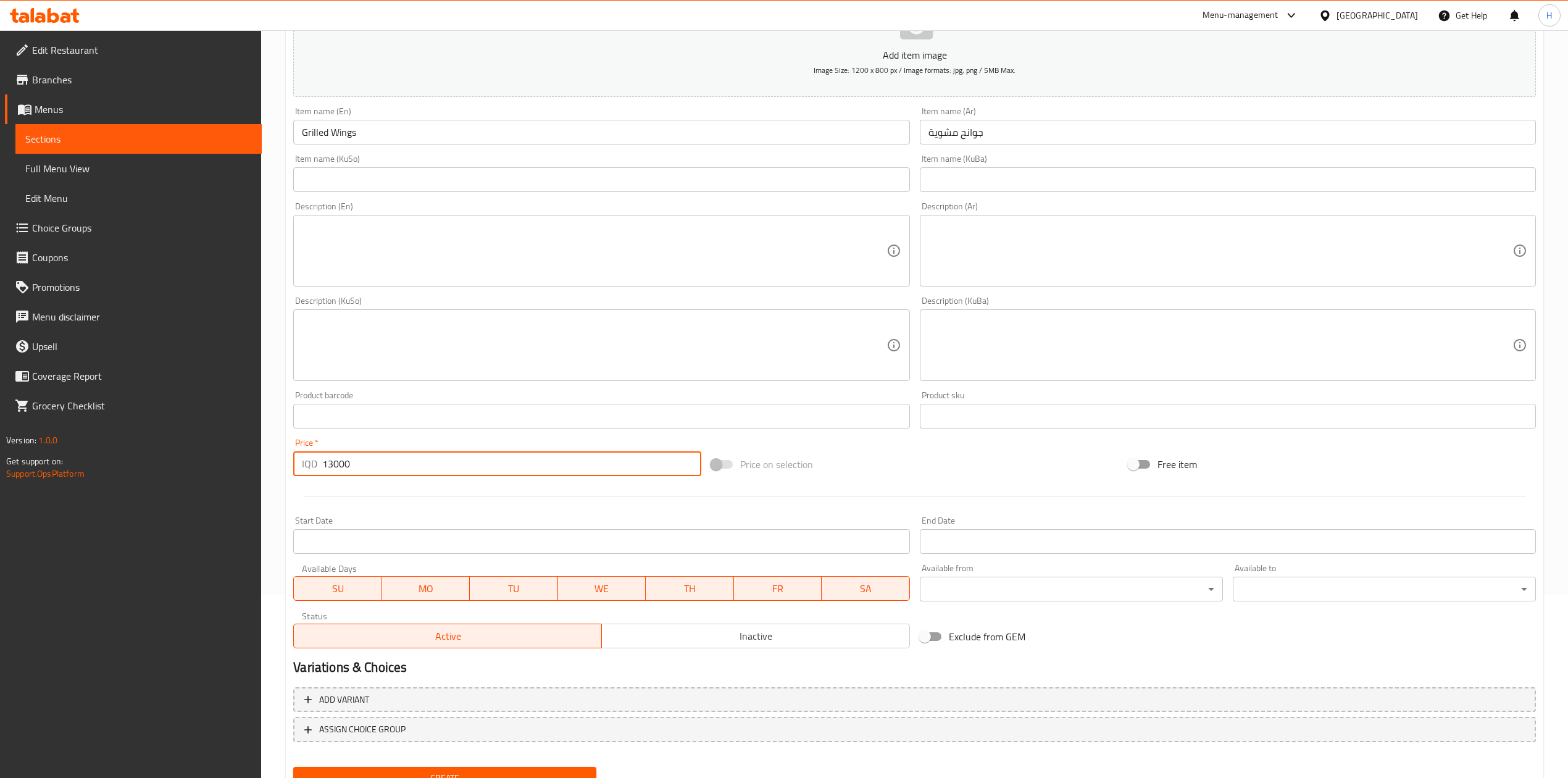
scroll to position [154, 0]
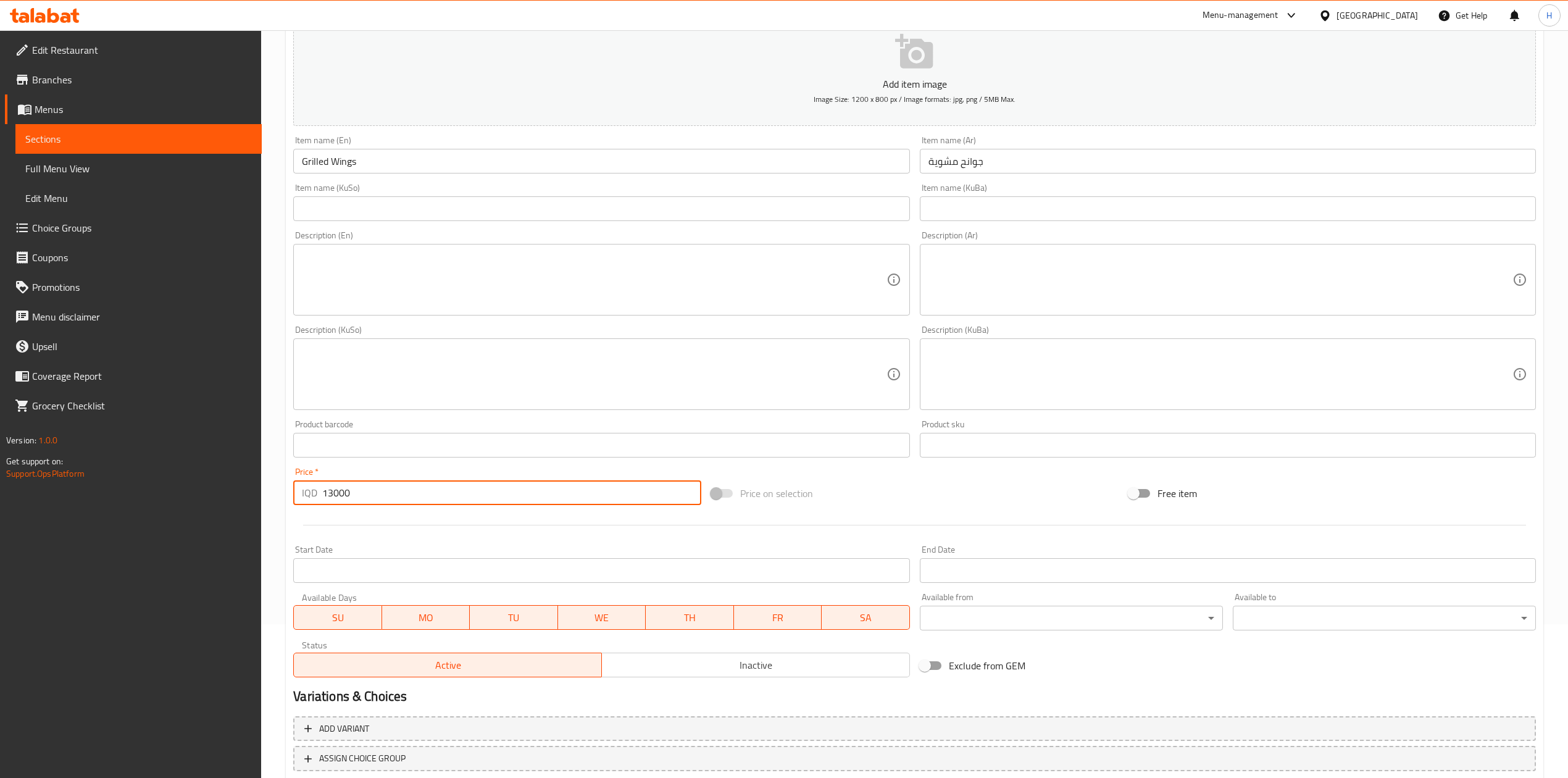
type input "13000"
click at [1033, 294] on textarea at bounding box center [1221, 280] width 584 height 58
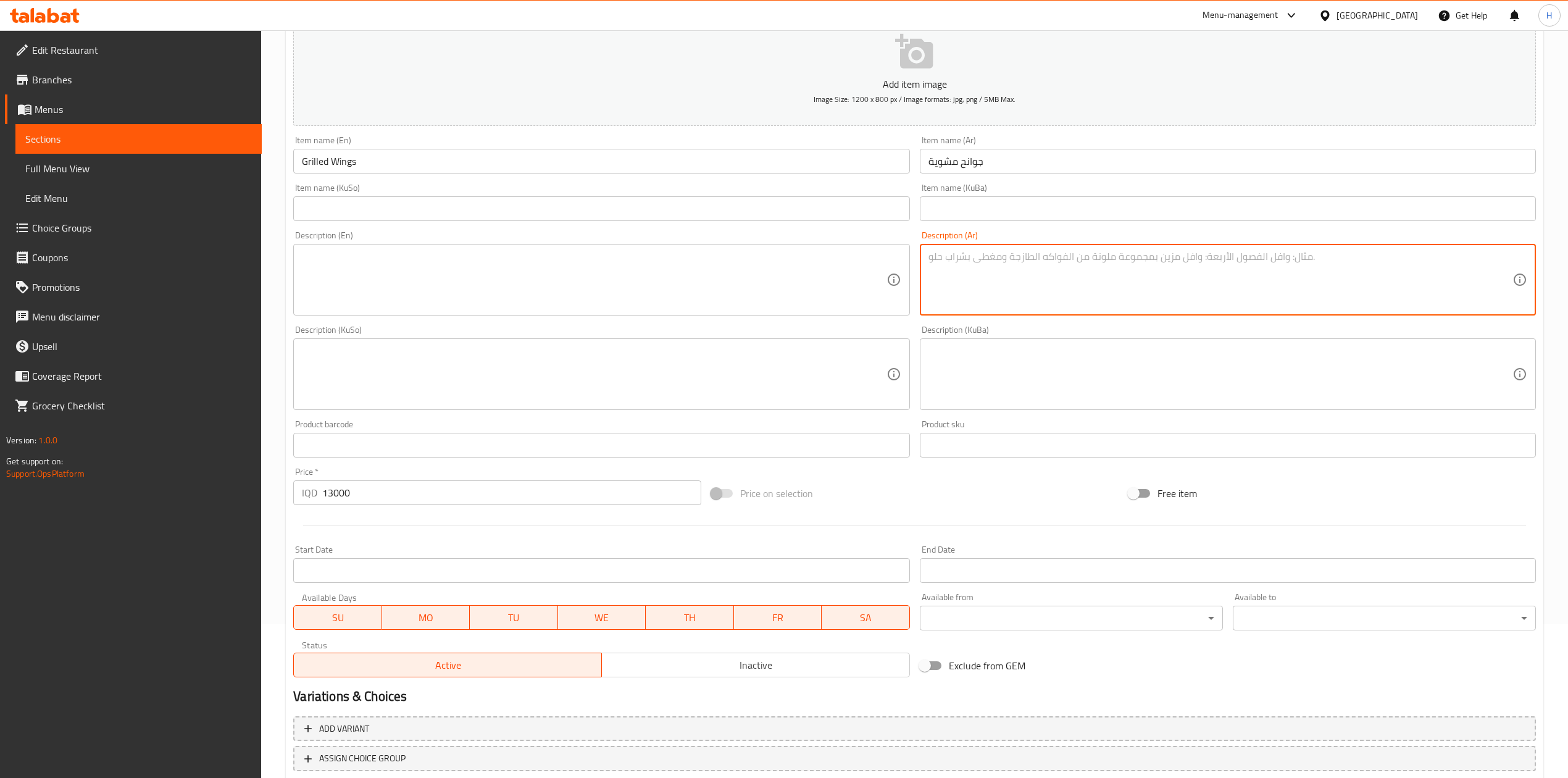
type textarea "h"
click at [1037, 294] on textarea "اجنحة دجاج مشوية مع خضار" at bounding box center [1221, 280] width 584 height 58
type textarea "اجنحة دجاج مشوية مع خضار"
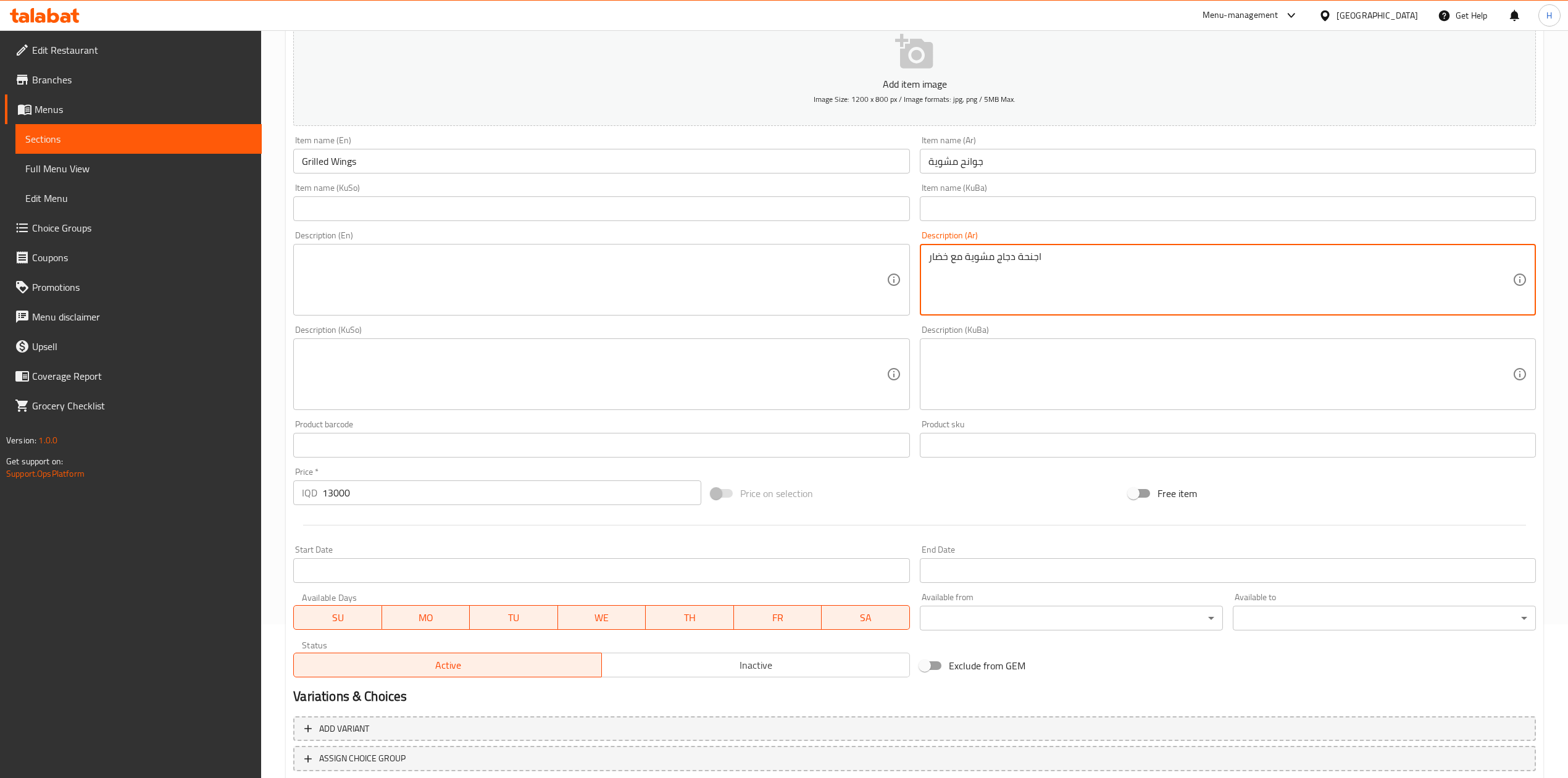
click at [505, 290] on textarea at bounding box center [594, 280] width 584 height 58
paste textarea "Grilled chicken wings with vegetables"
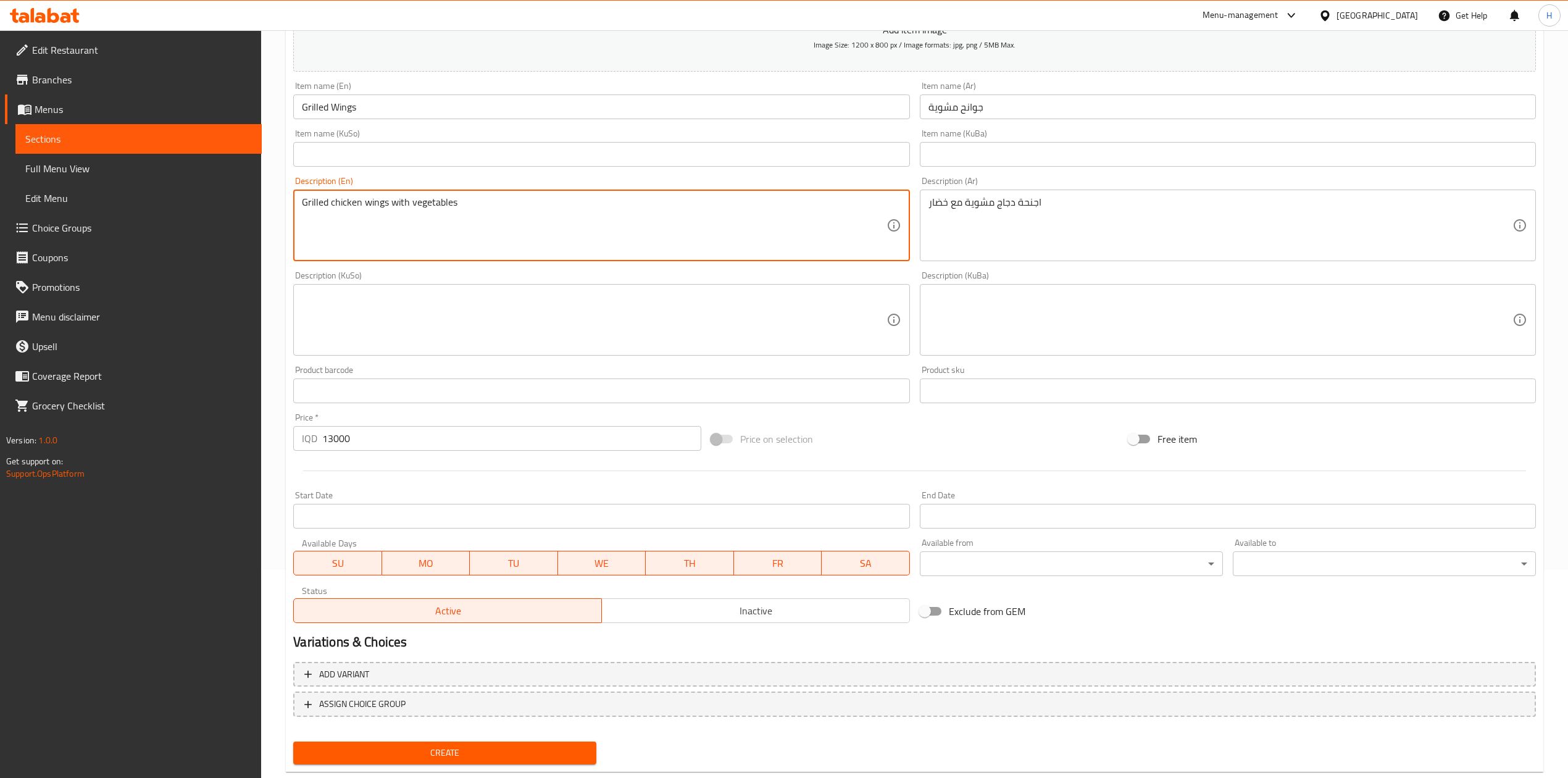
scroll to position [236, 0]
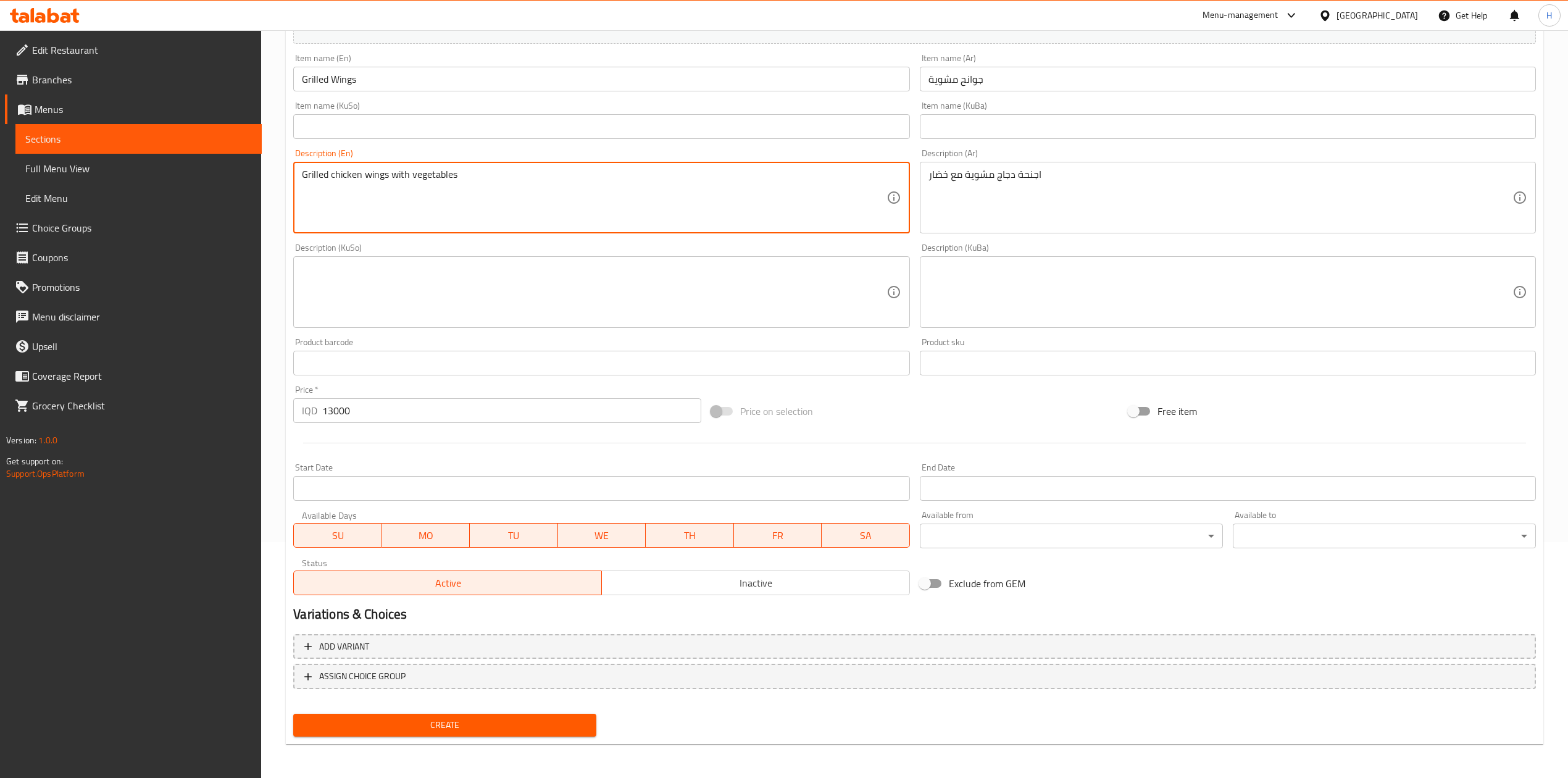
type textarea "Grilled chicken wings with vegetables"
click at [396, 729] on span "Create" at bounding box center [445, 724] width 283 height 15
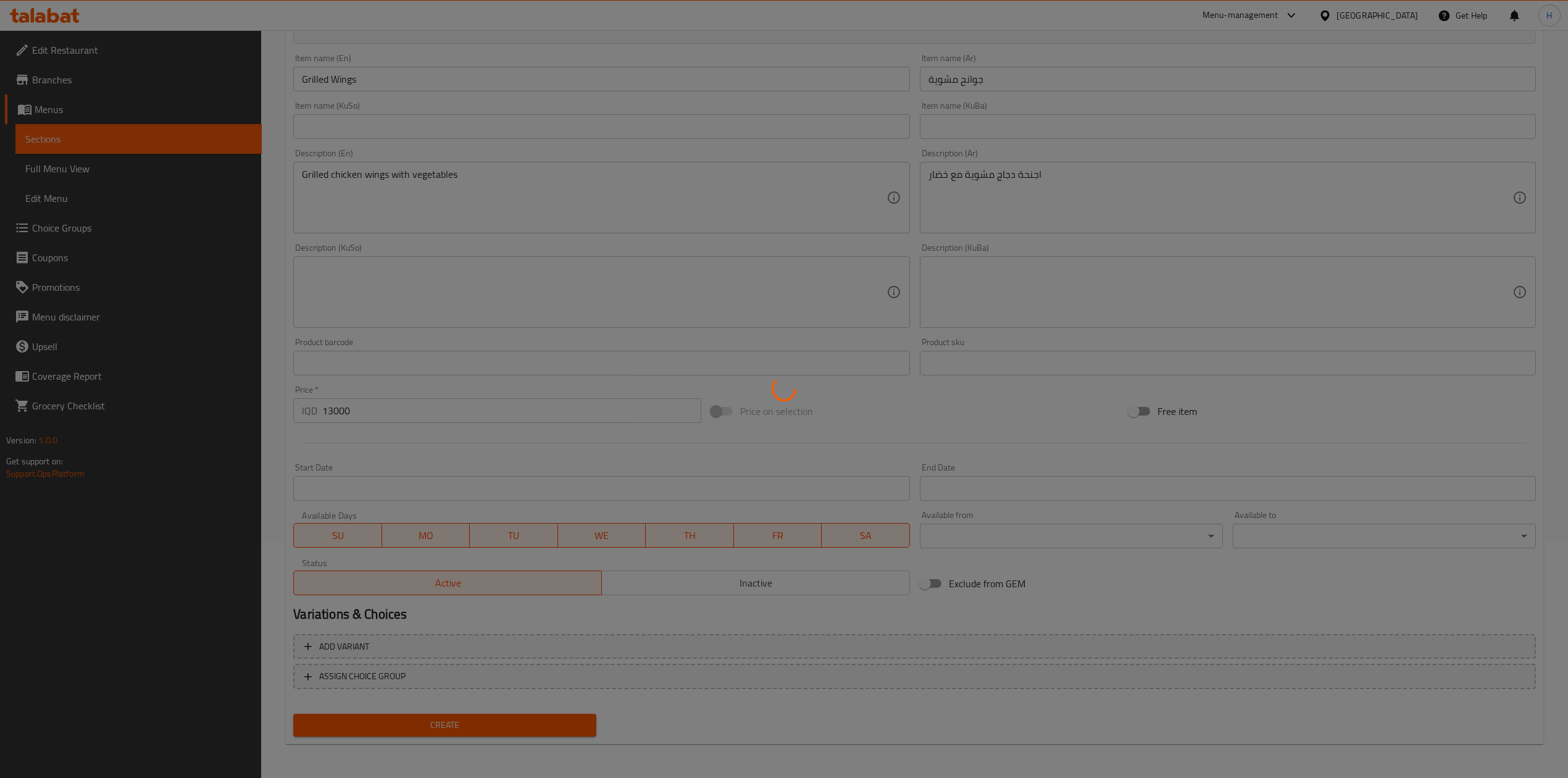
scroll to position [0, 0]
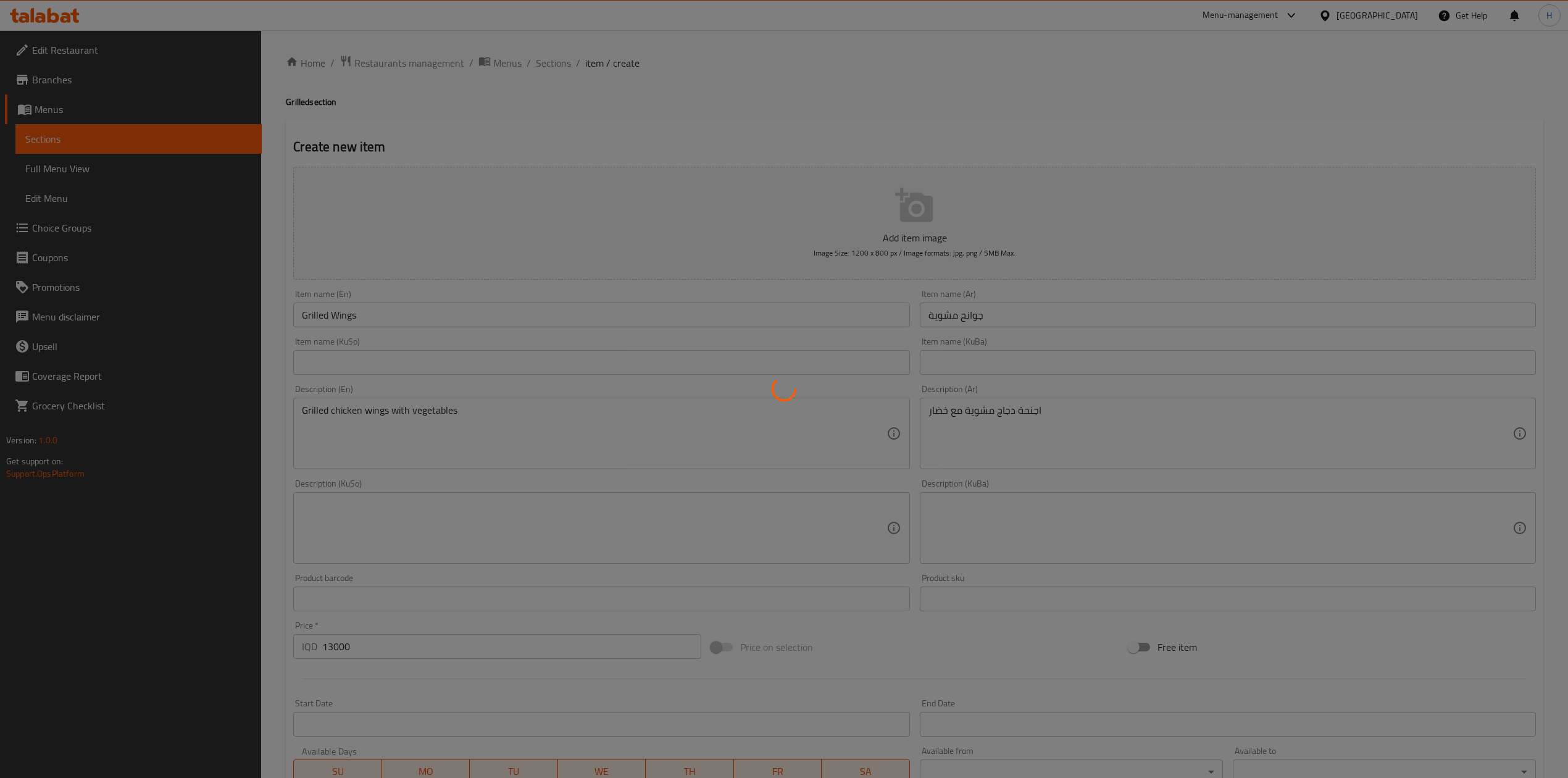
type input "0"
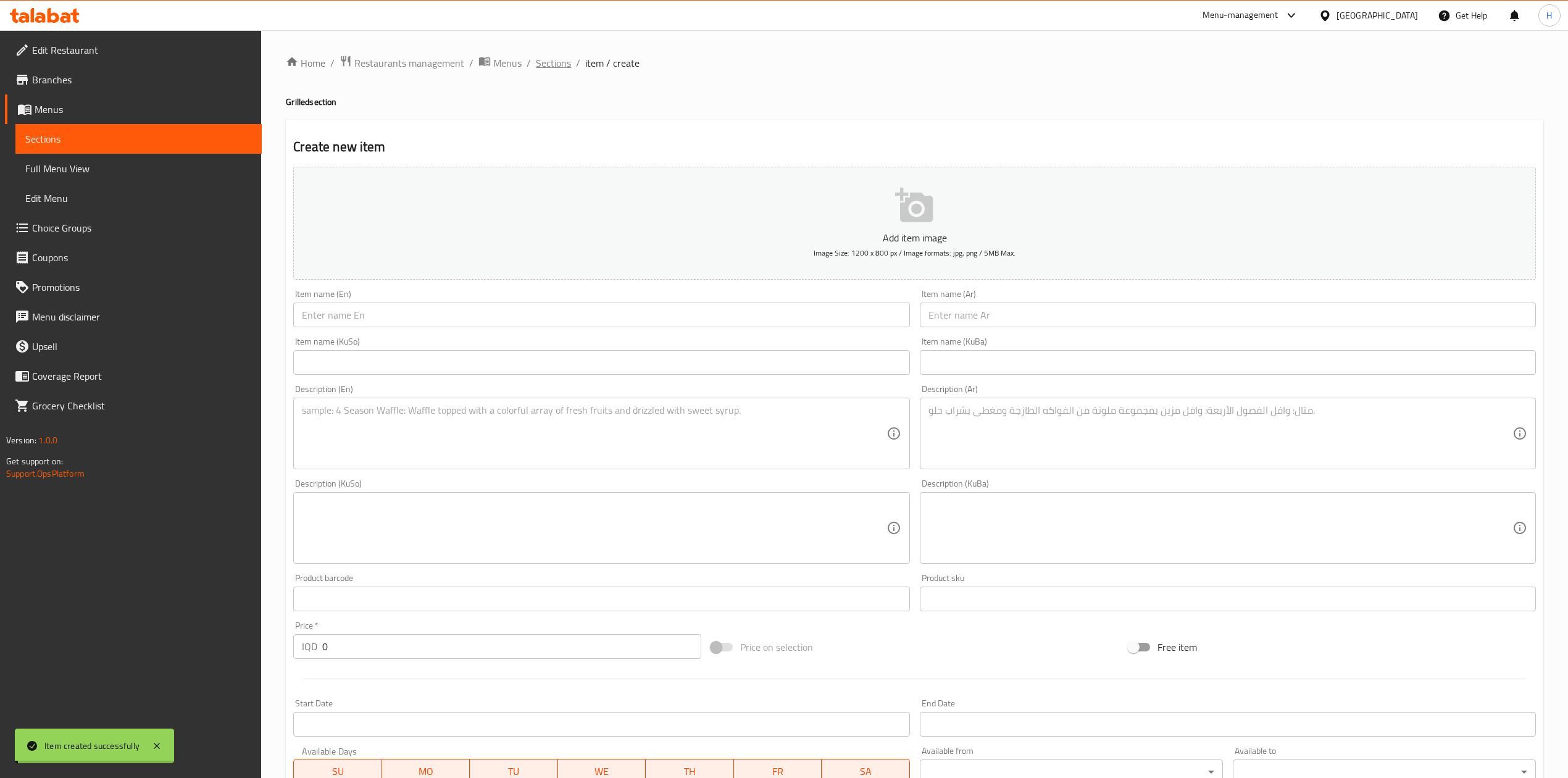
click at [548, 61] on span "Sections" at bounding box center [553, 62] width 35 height 15
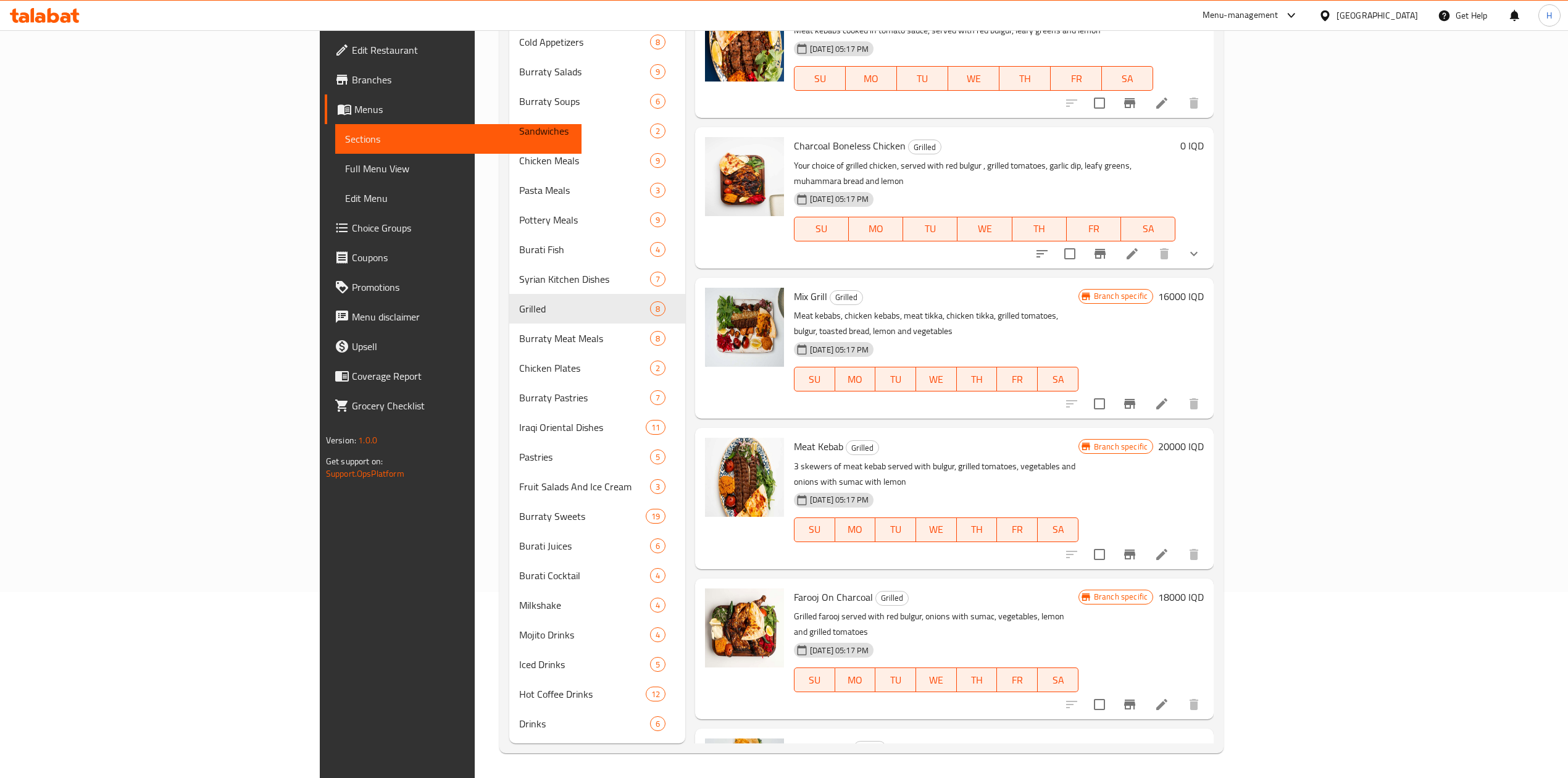
click at [1137, 397] on icon "Branch-specific-item" at bounding box center [1130, 404] width 15 height 15
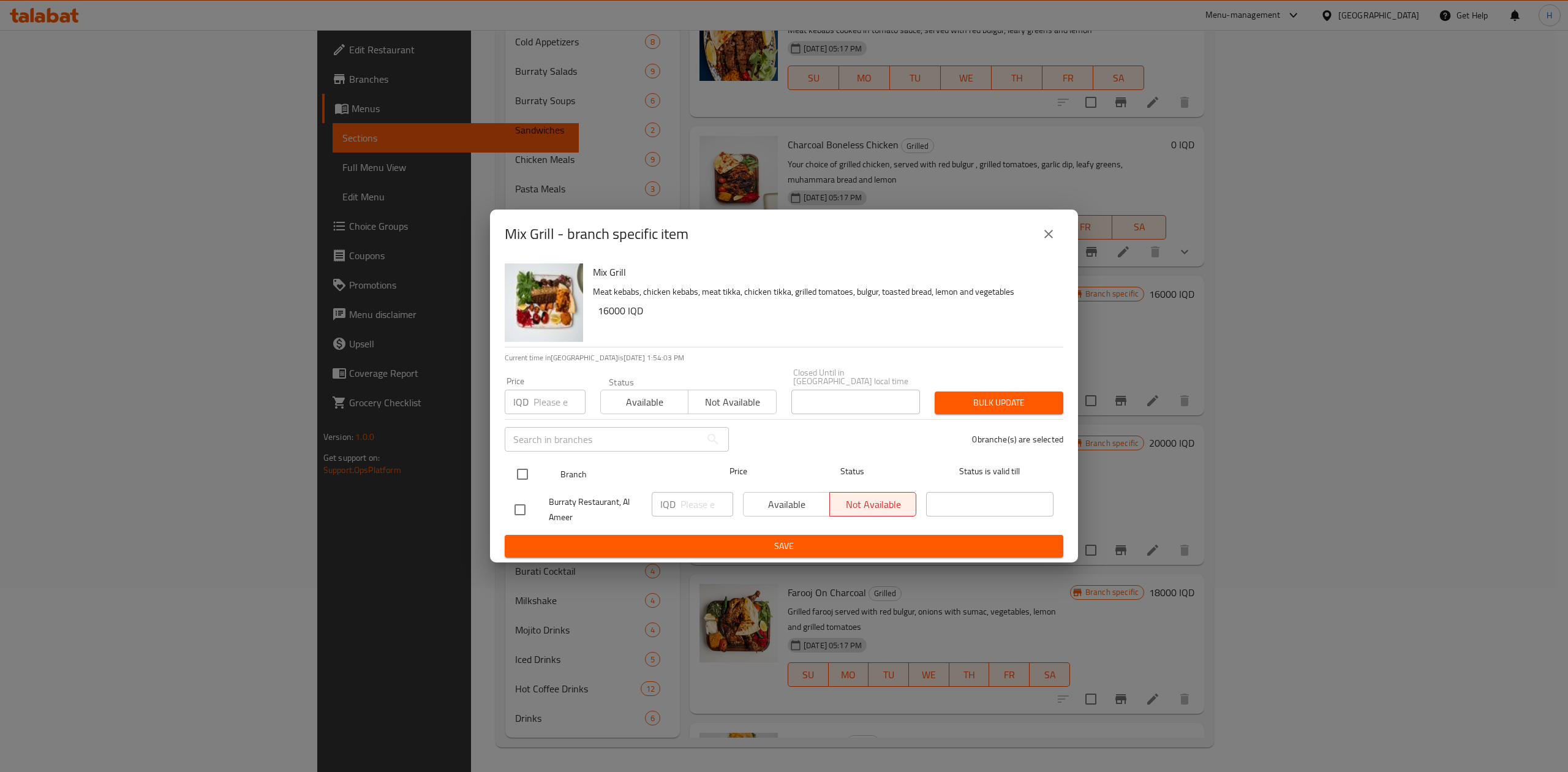
click at [522, 464] on input "checkbox" at bounding box center [522, 474] width 26 height 26
checkbox input "true"
click at [701, 495] on input "number" at bounding box center [707, 504] width 52 height 24
type input "22000"
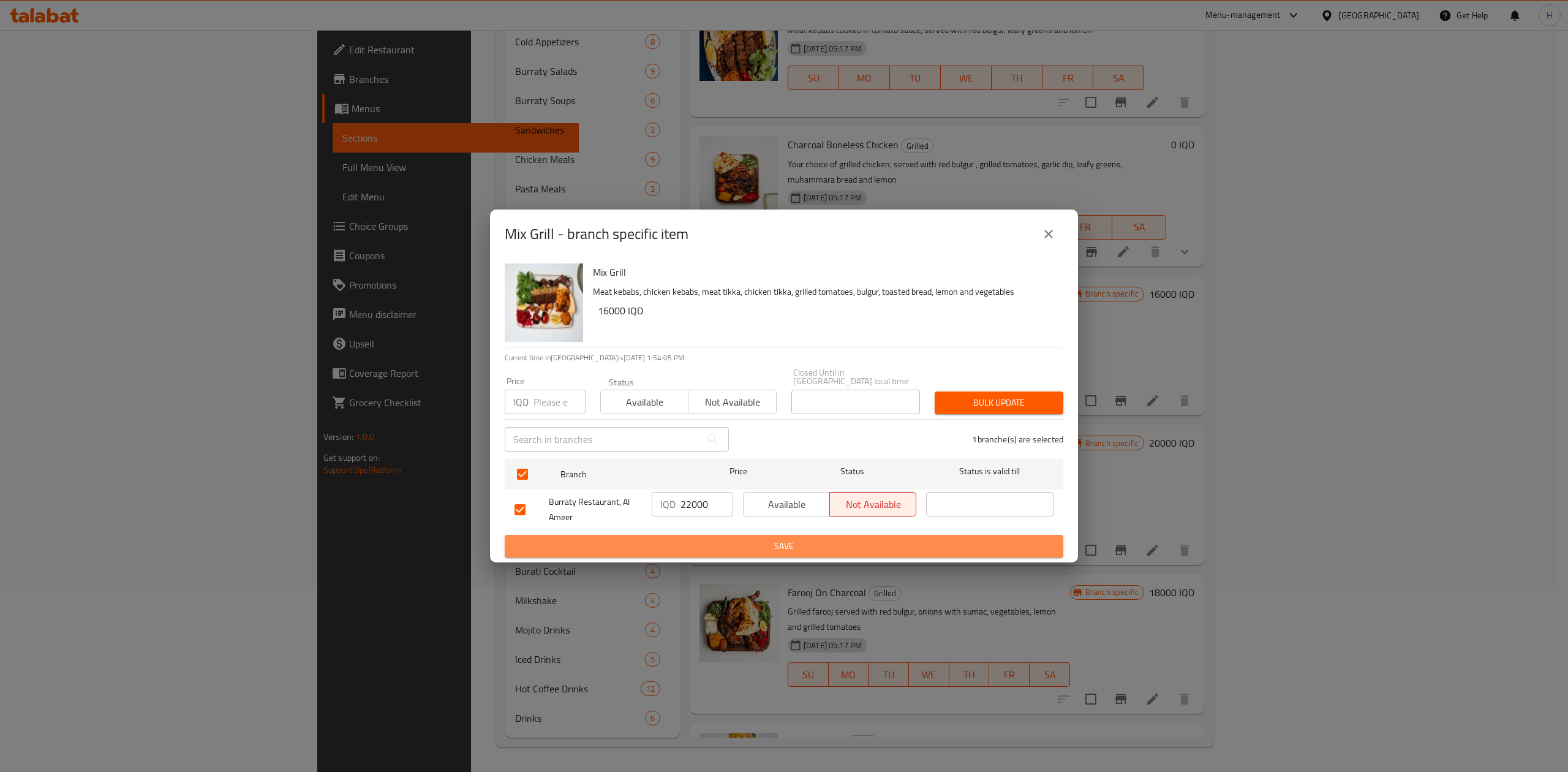
click at [704, 539] on span "Save" at bounding box center [784, 546] width 539 height 15
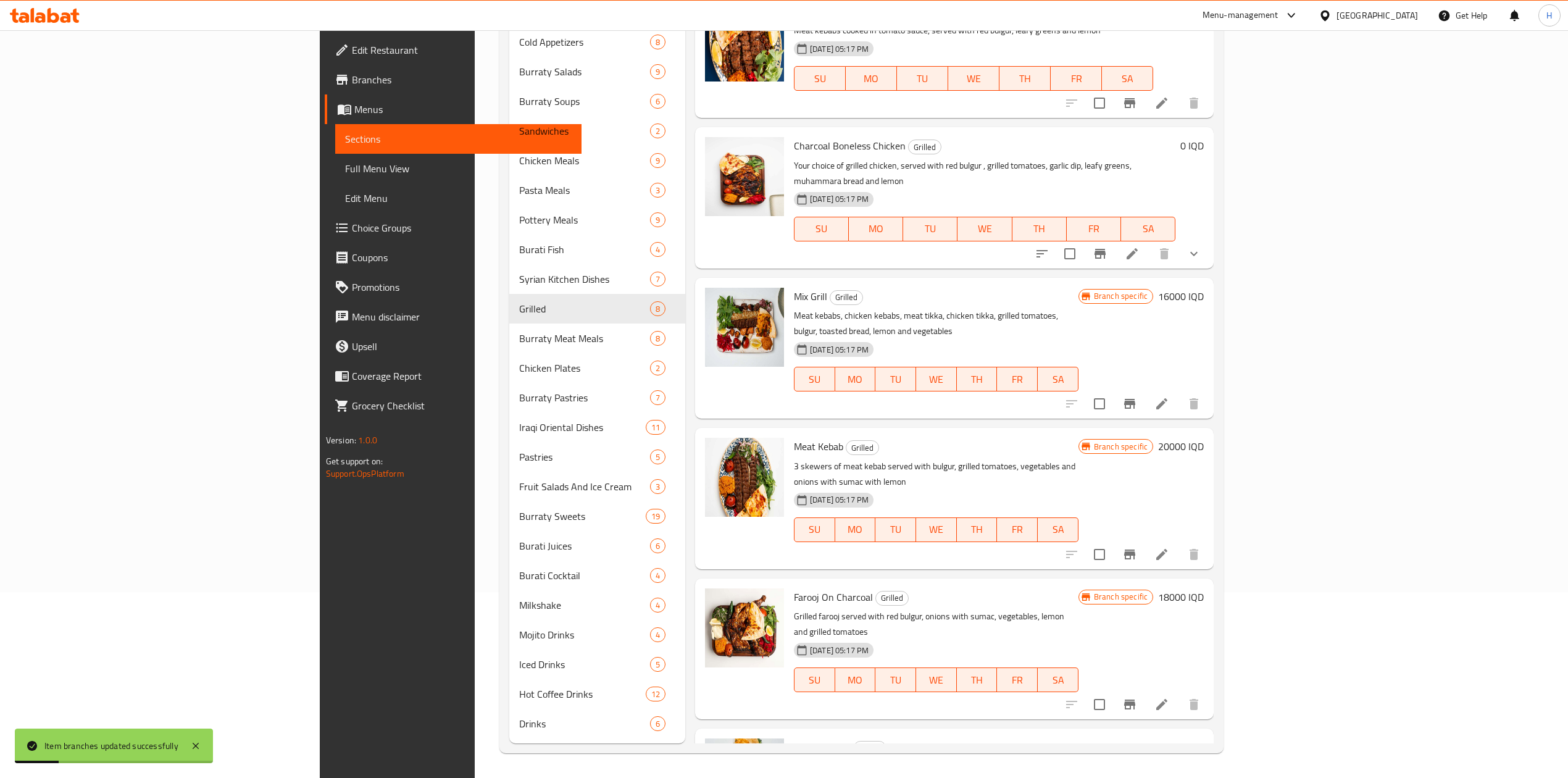
click at [1204, 288] on h6 "16000 IQD" at bounding box center [1181, 296] width 45 height 17
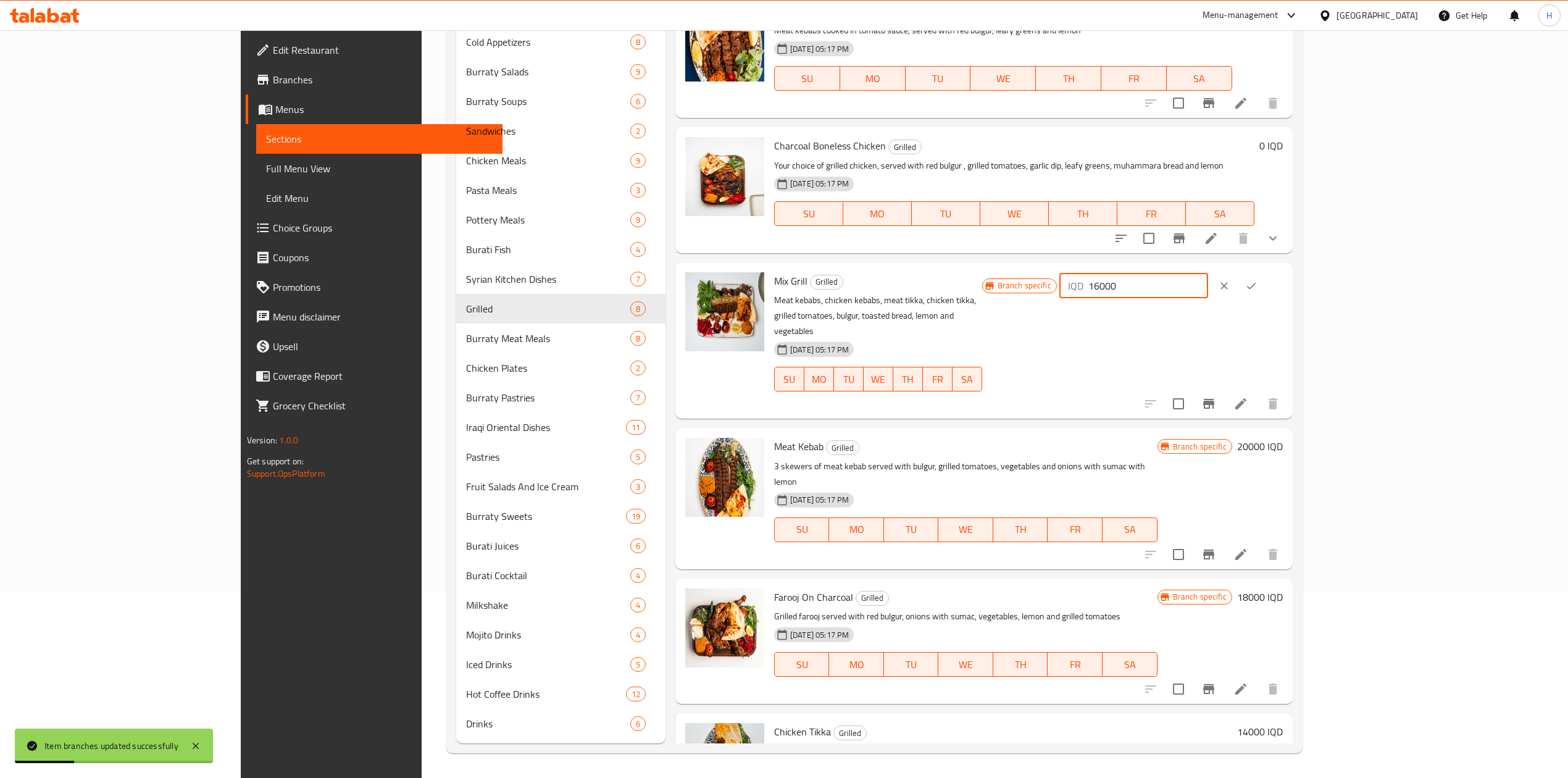
click at [1208, 290] on input "16000" at bounding box center [1149, 286] width 120 height 24
type input "22000"
click at [1257, 282] on icon "ok" at bounding box center [1251, 286] width 12 height 12
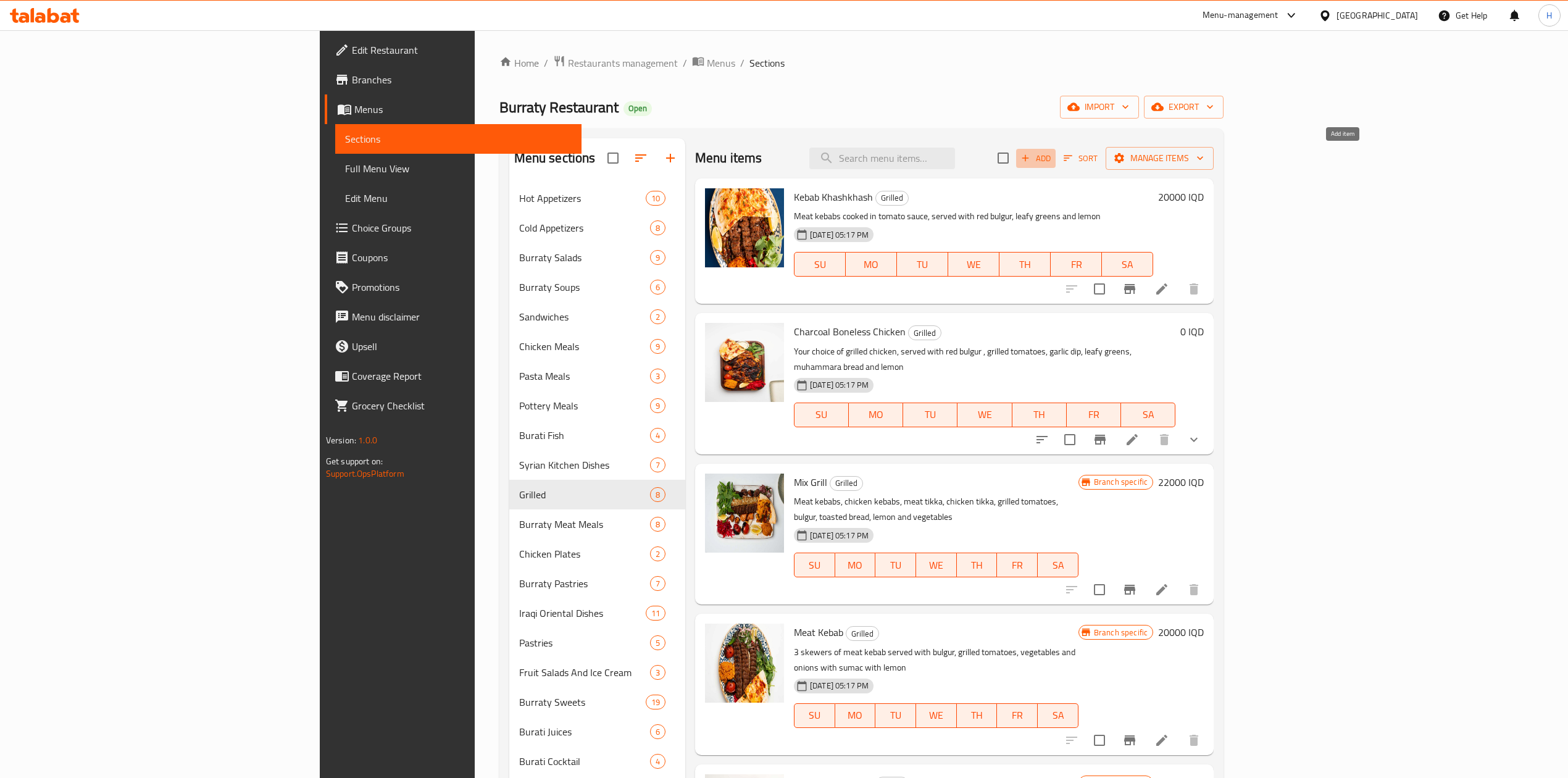
click at [1053, 157] on span "Add" at bounding box center [1036, 158] width 33 height 15
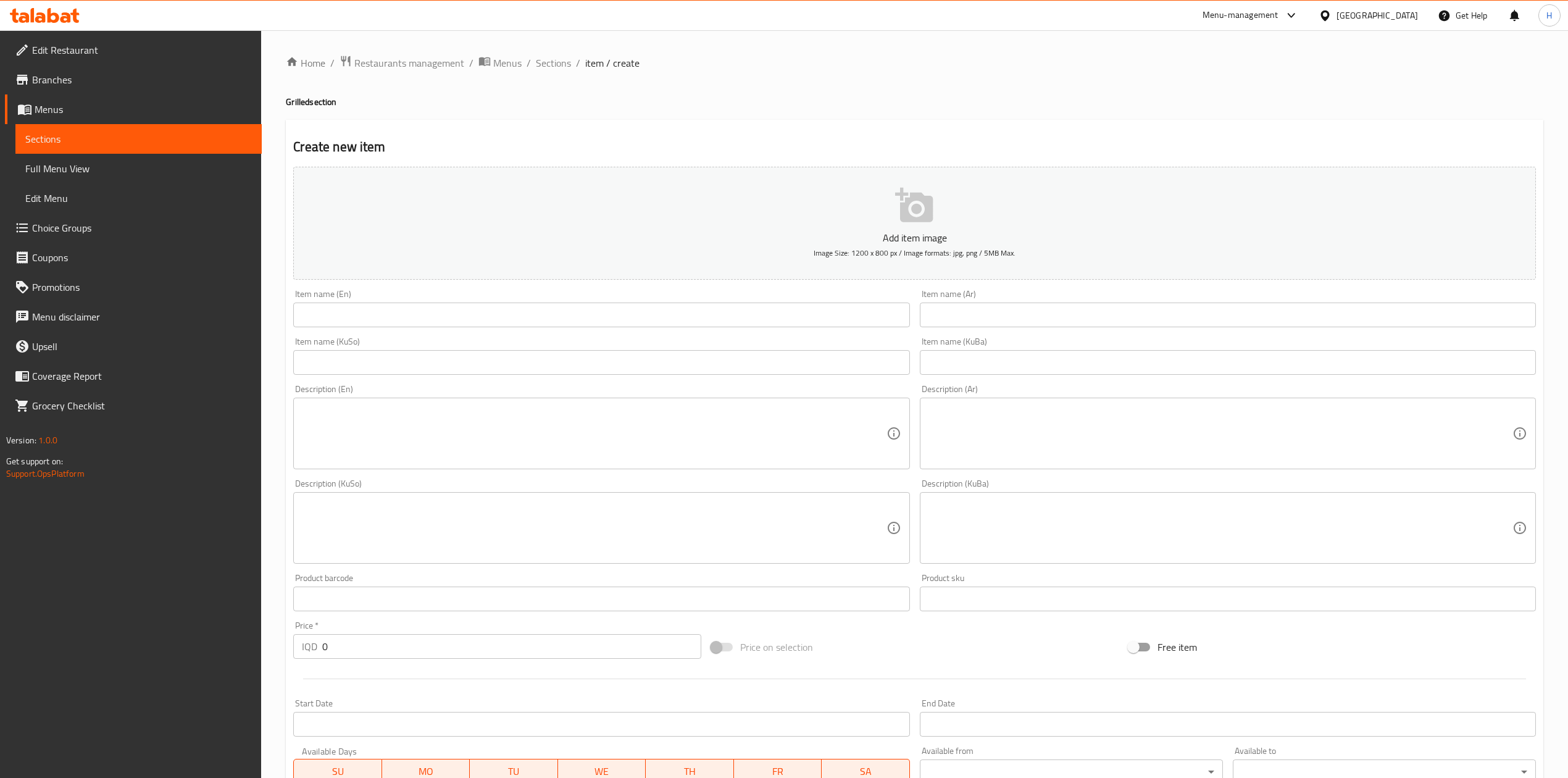
click at [996, 320] on input "text" at bounding box center [1228, 315] width 616 height 24
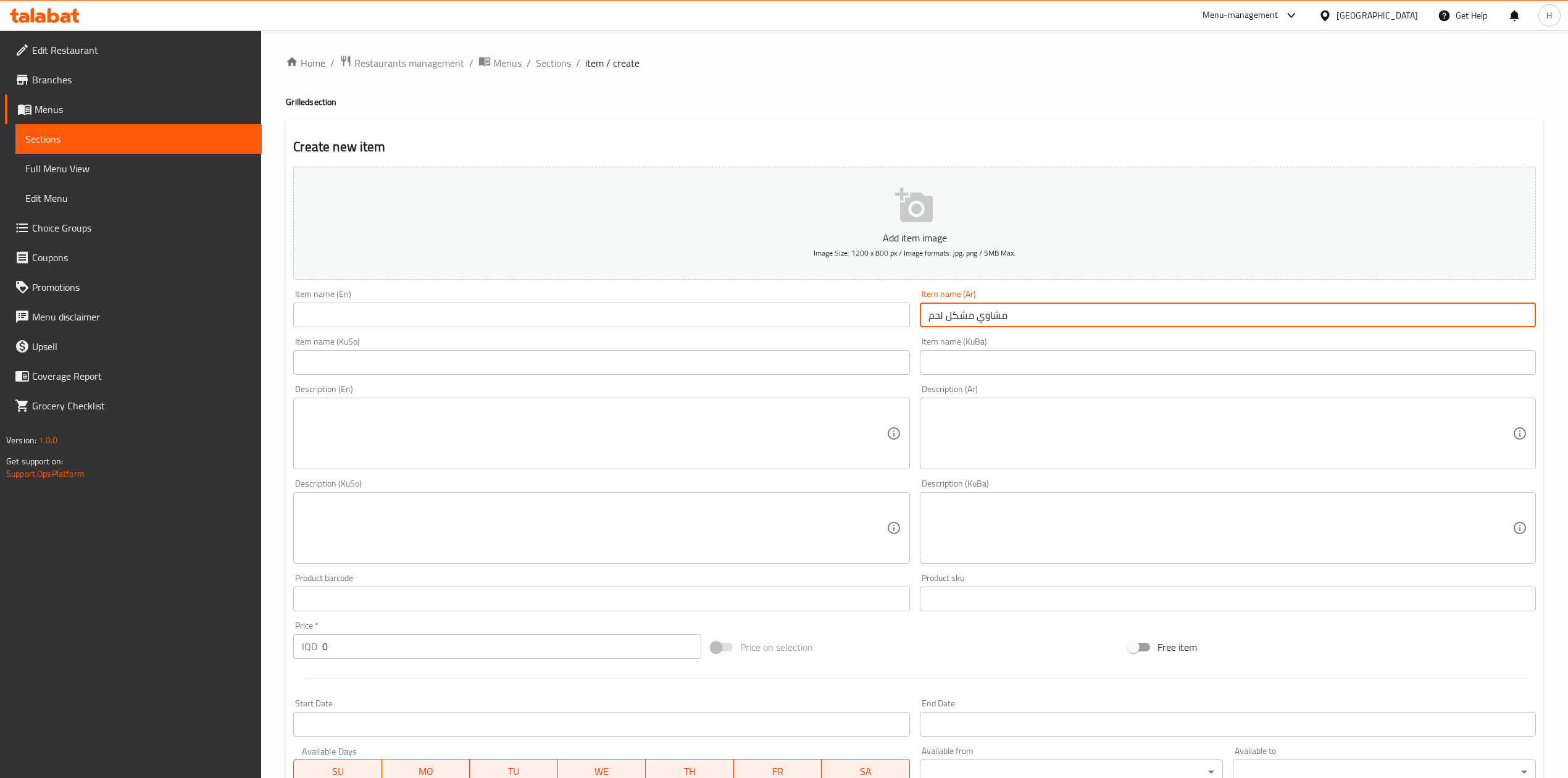
scroll to position [236, 0]
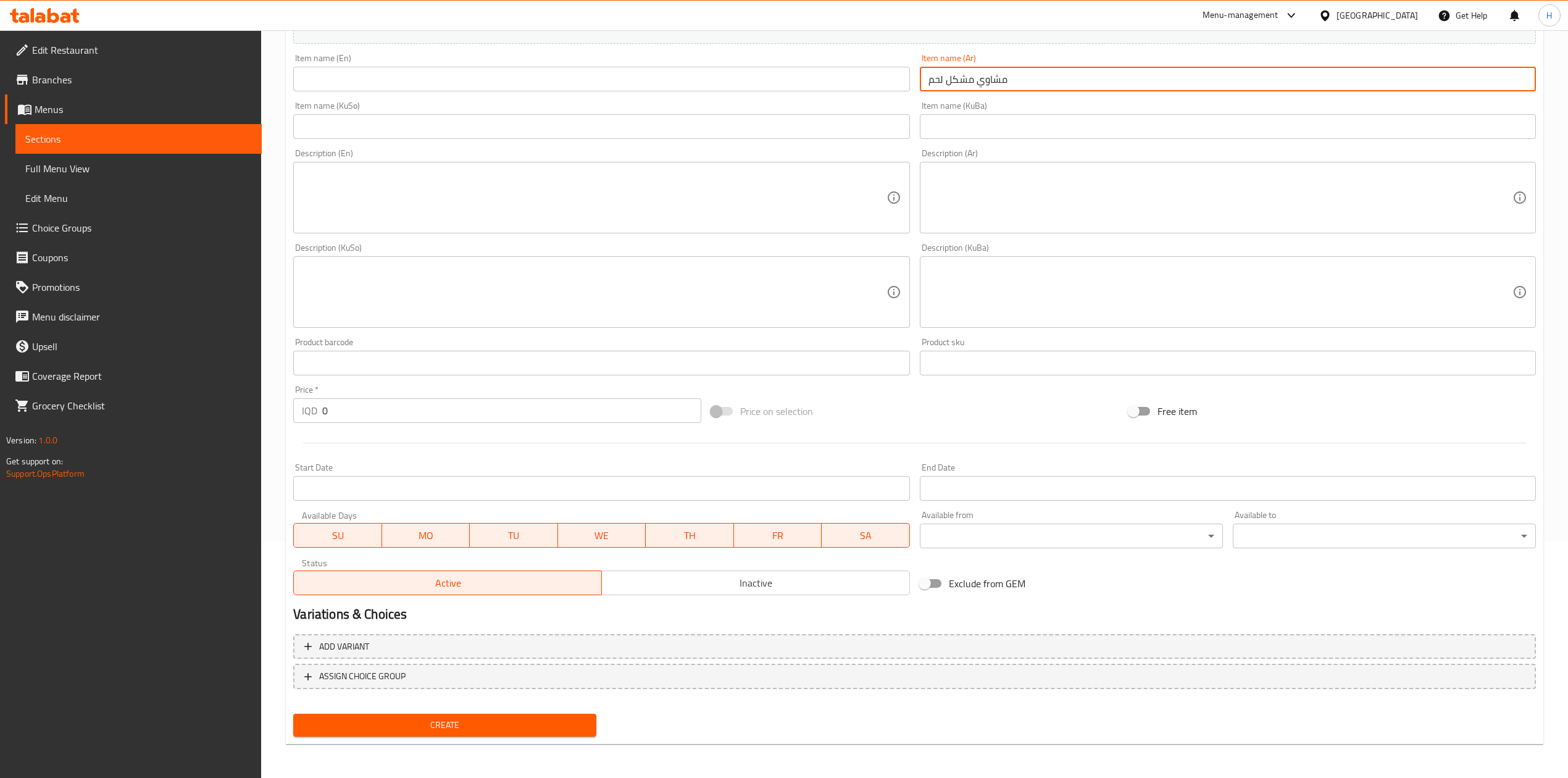
type input "مشاوي مشكل لحم"
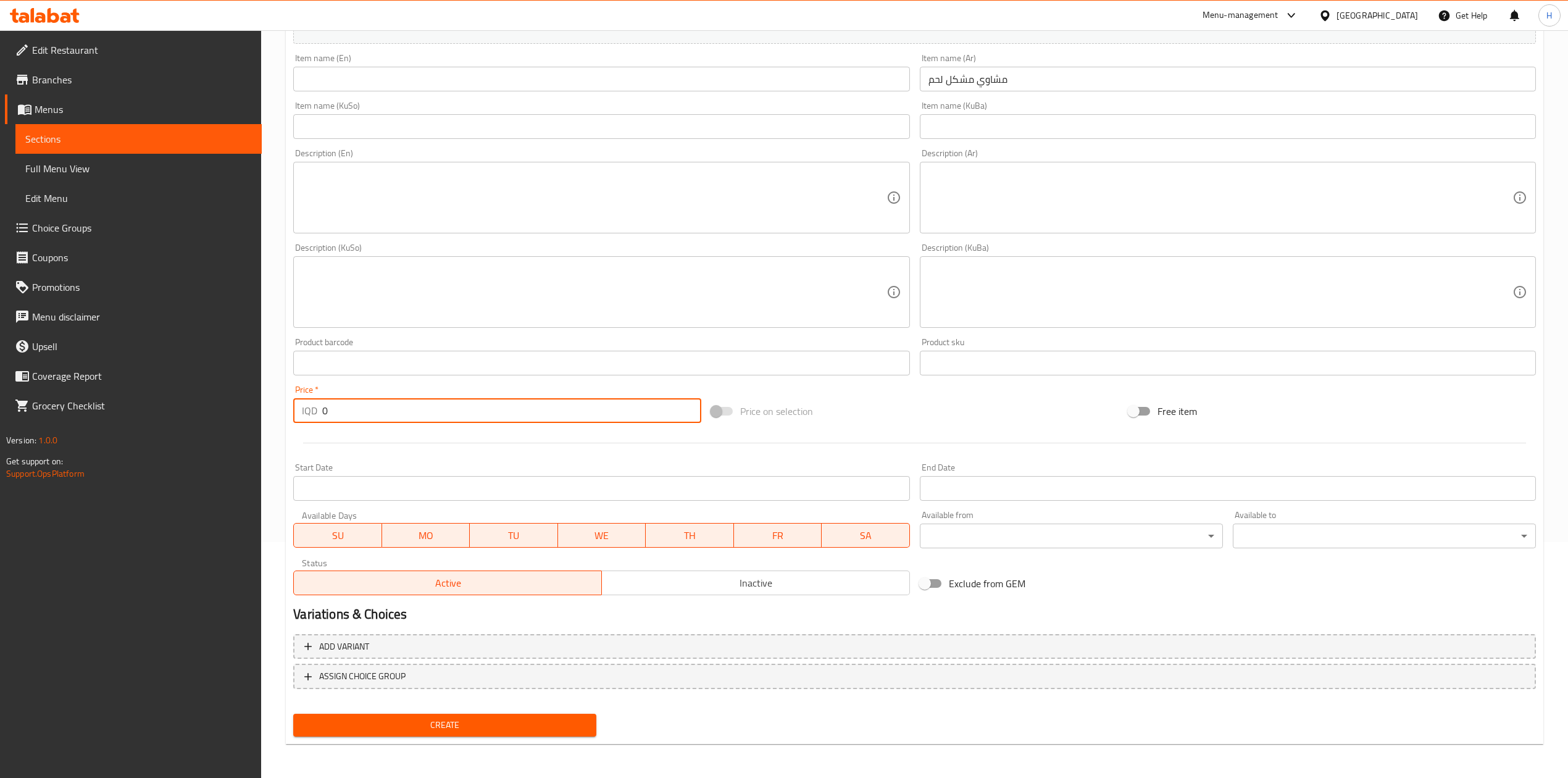
click at [364, 411] on input "0" at bounding box center [511, 410] width 379 height 24
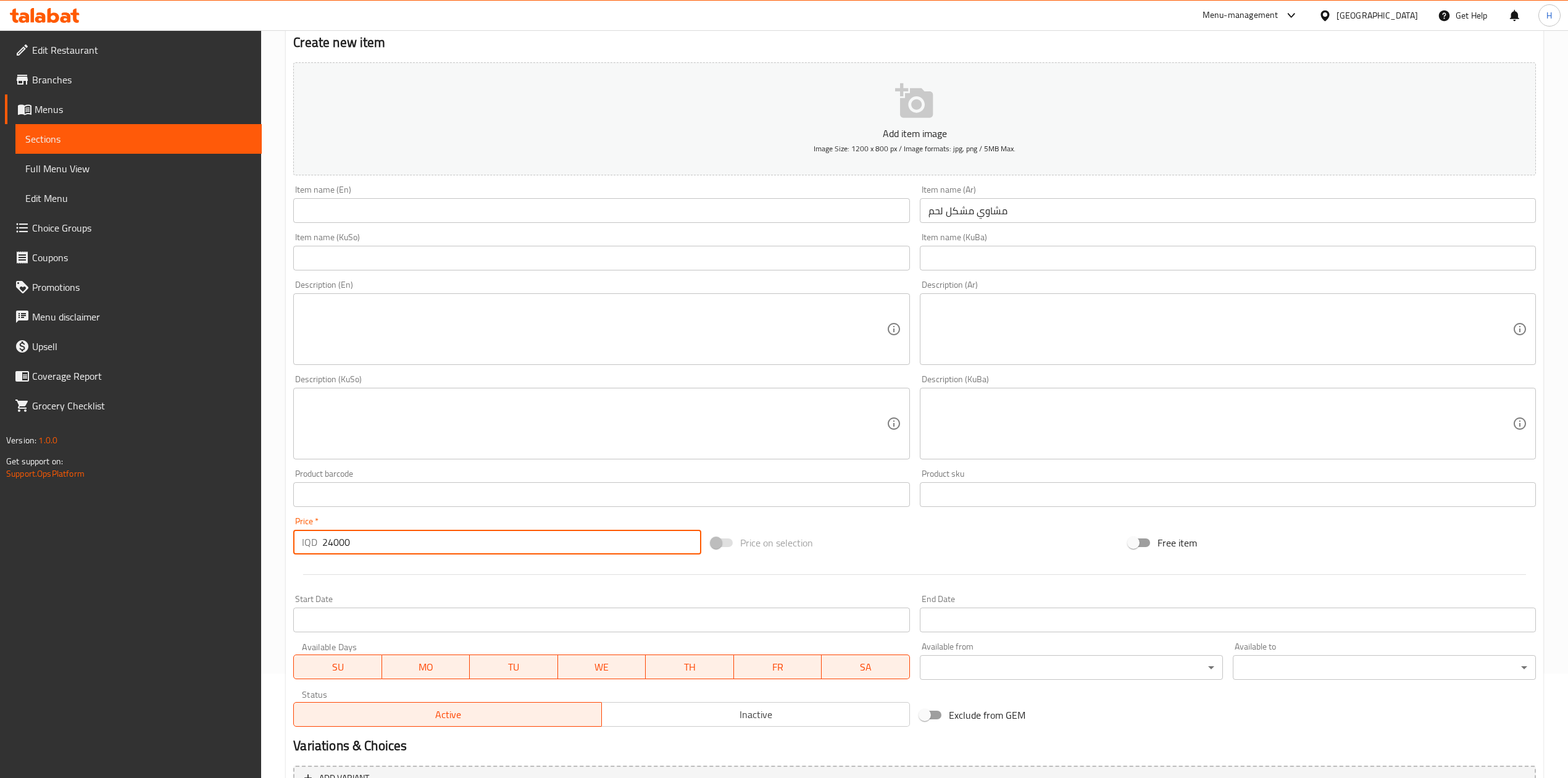
scroll to position [0, 0]
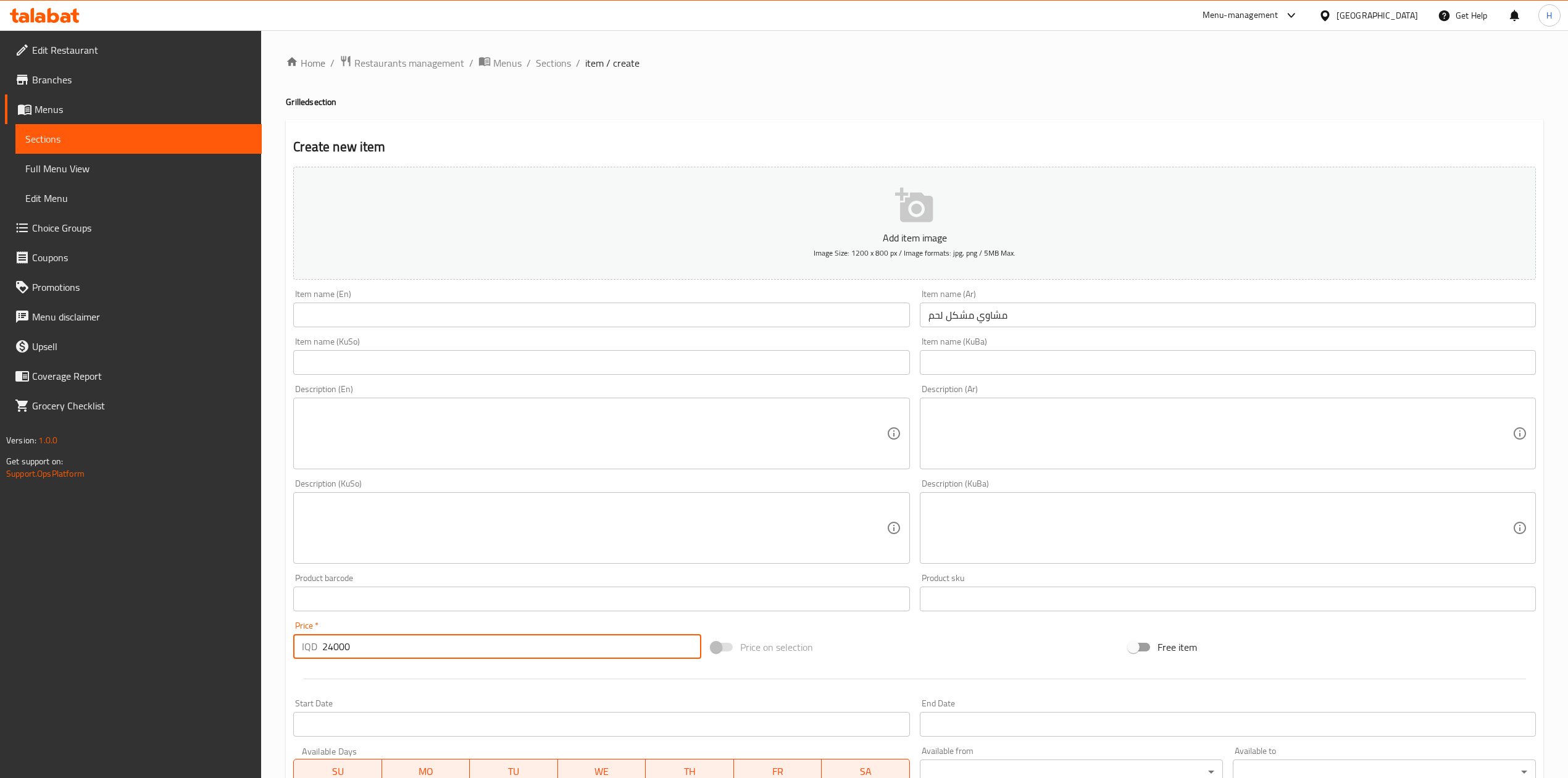
type input "24000"
click at [359, 321] on input "text" at bounding box center [602, 315] width 616 height 24
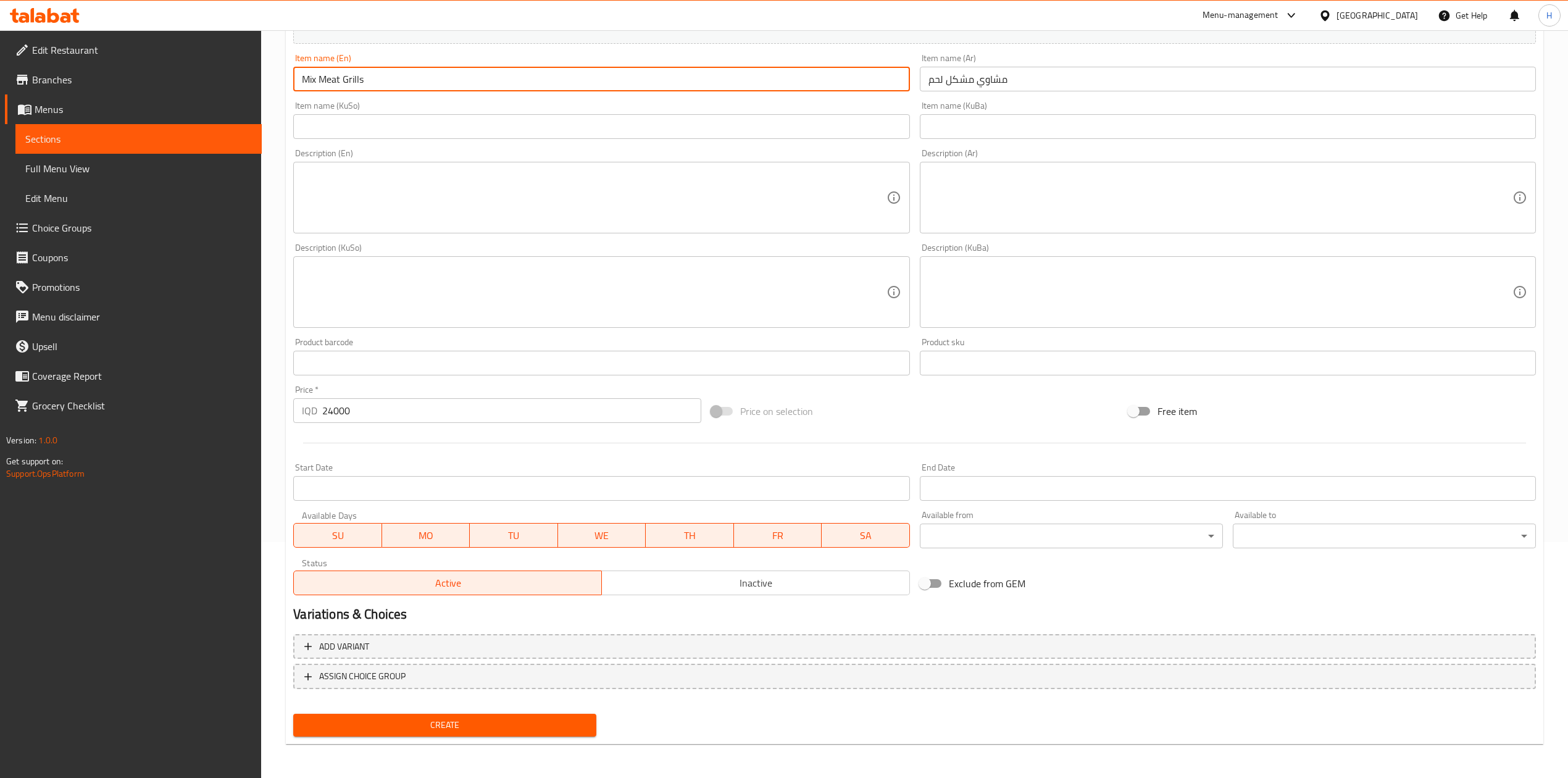
type input "Mix Meat Grills"
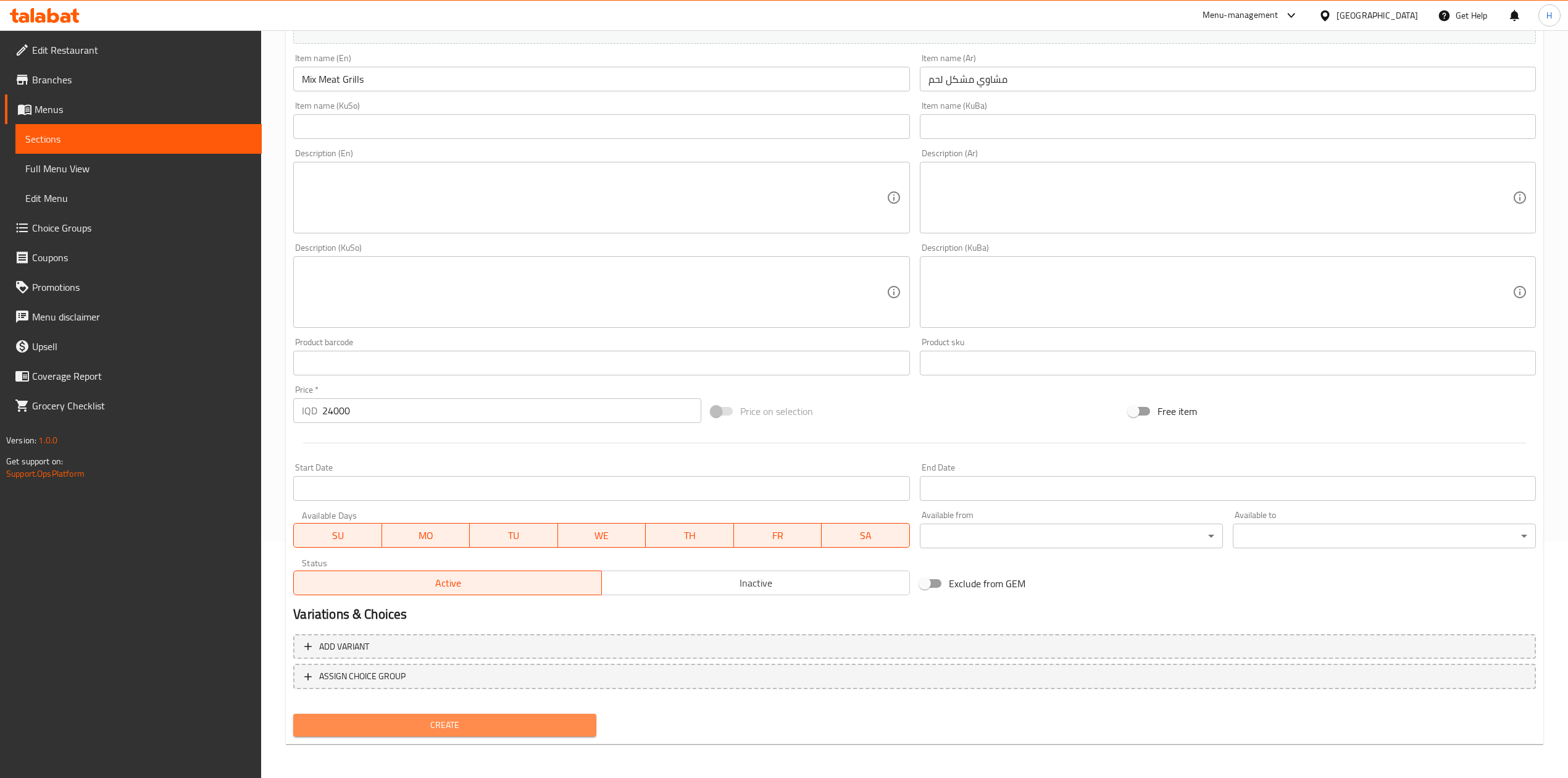
click at [431, 728] on span "Create" at bounding box center [445, 724] width 283 height 15
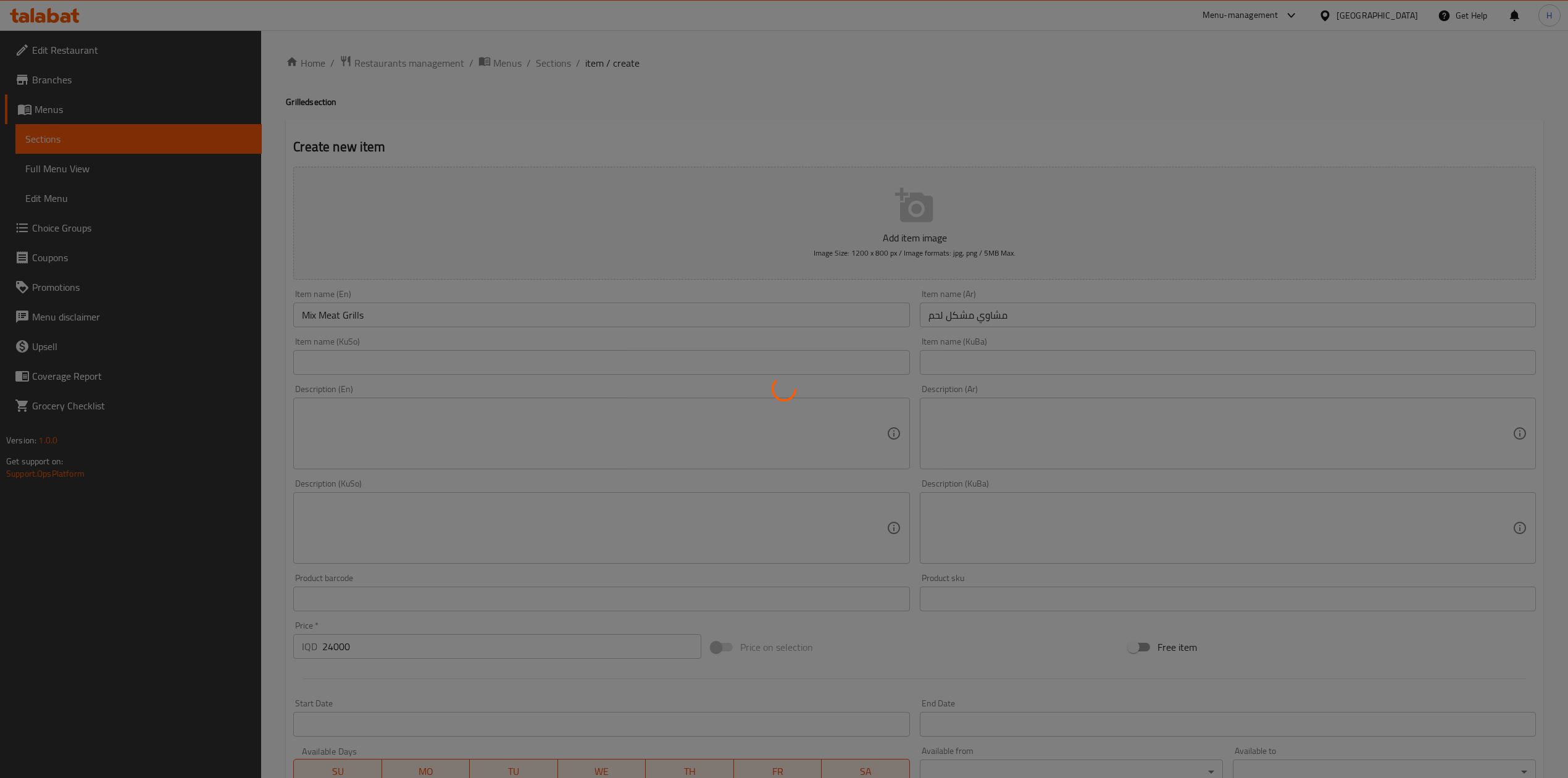
type input "0"
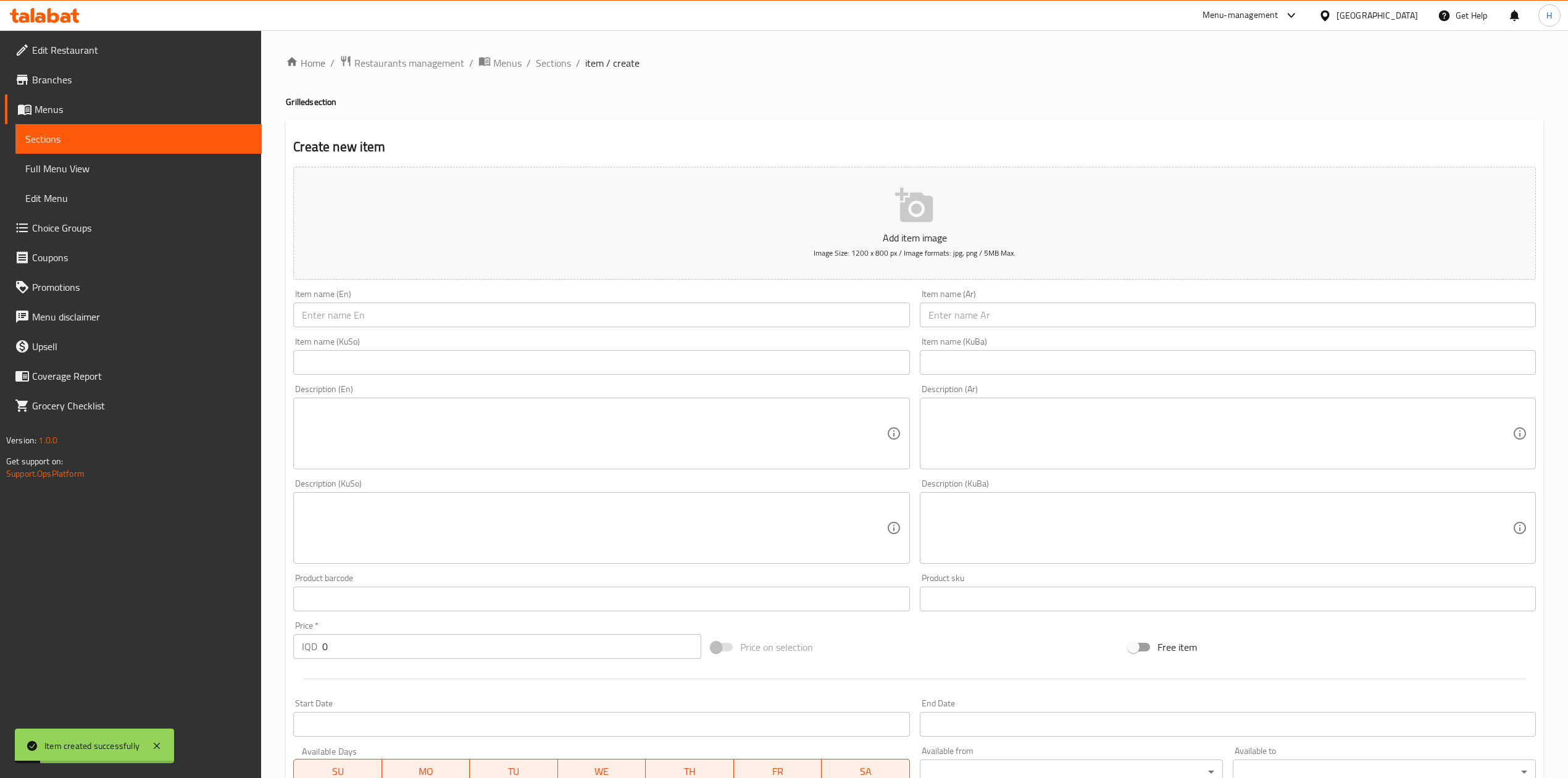
drag, startPoint x: 552, startPoint y: 67, endPoint x: 548, endPoint y: 72, distance: 6.4
click at [552, 67] on span "Sections" at bounding box center [553, 62] width 35 height 15
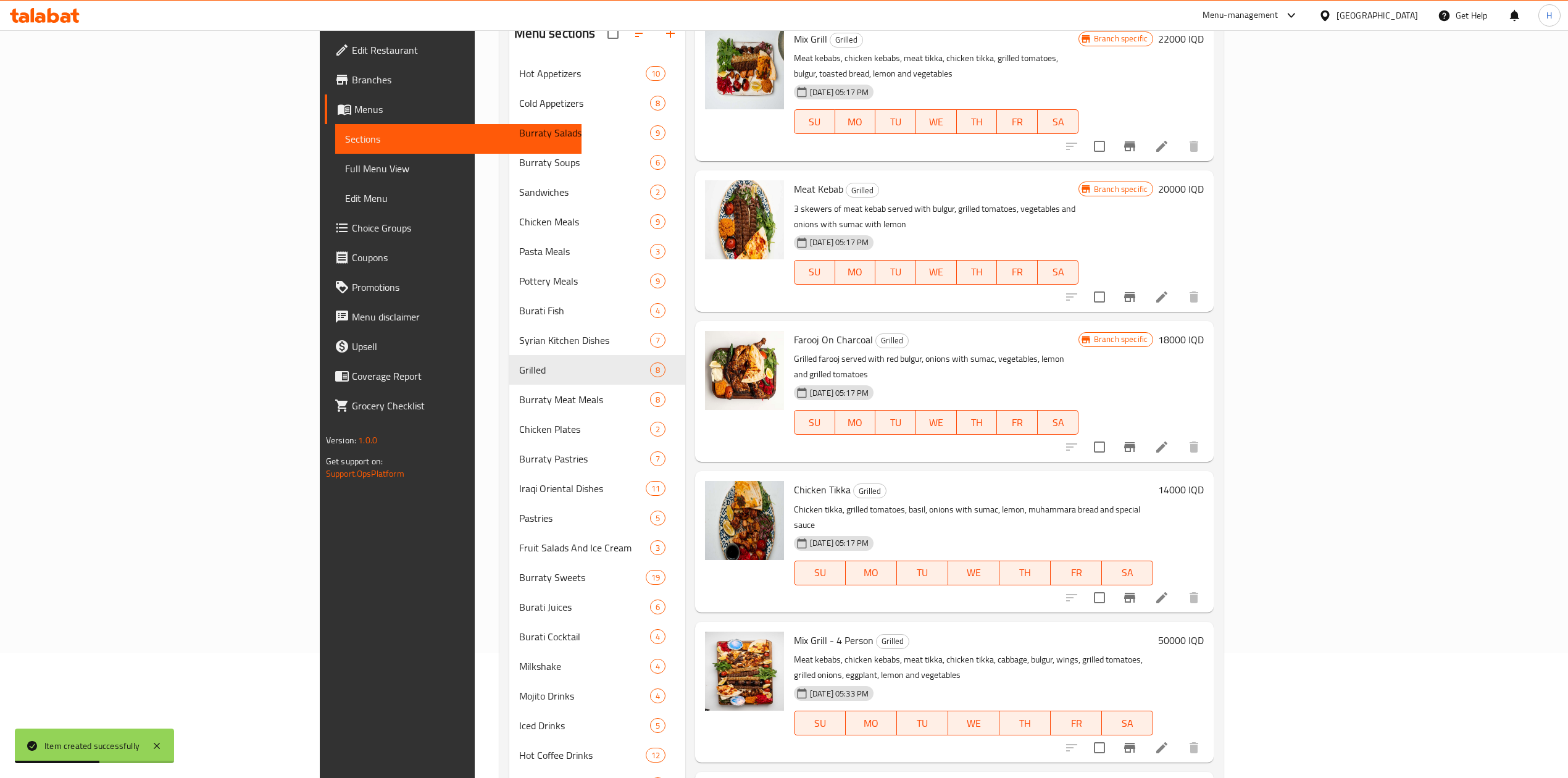
scroll to position [187, 0]
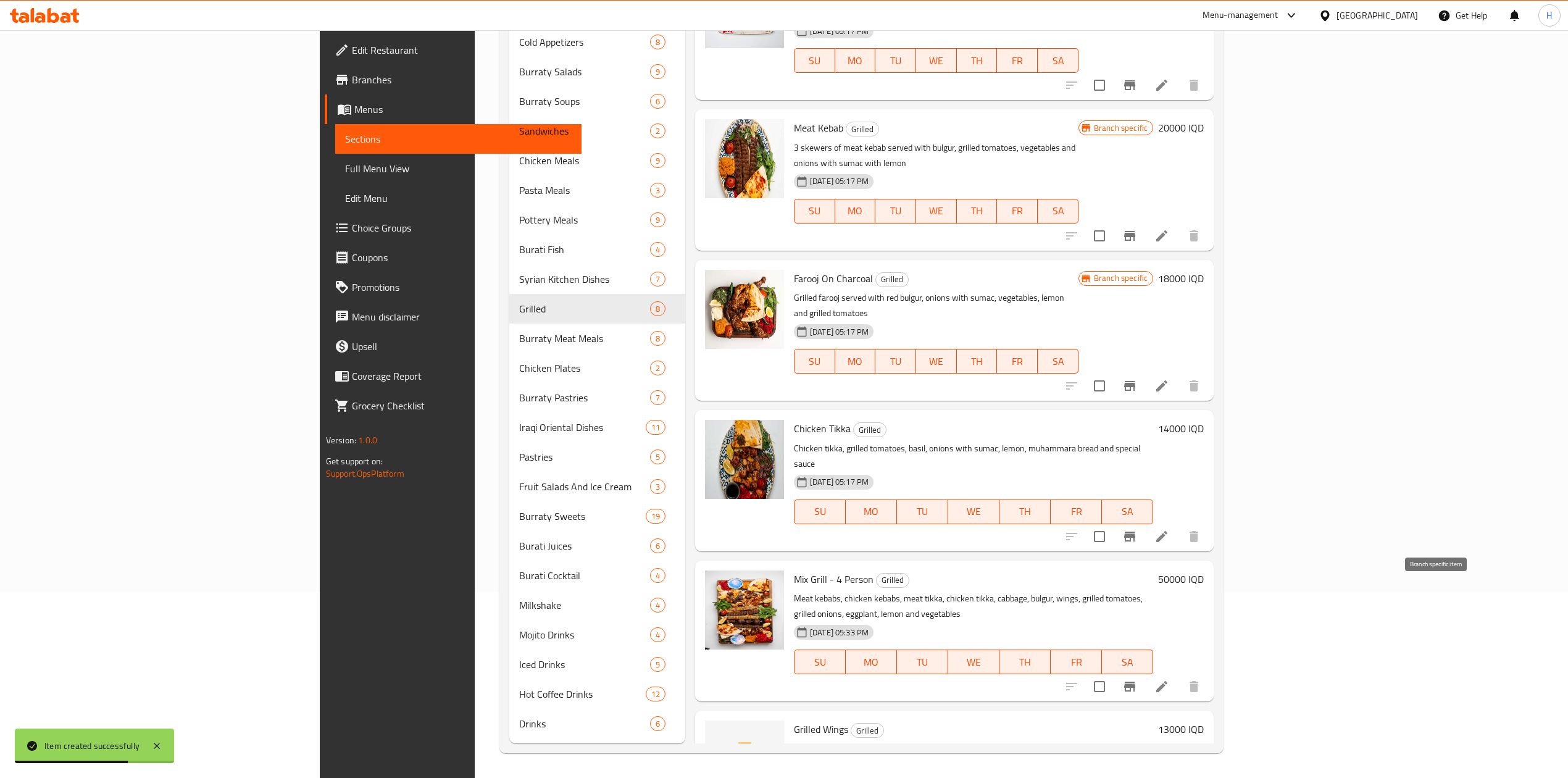
click at [1137, 679] on icon "Branch-specific-item" at bounding box center [1130, 686] width 15 height 15
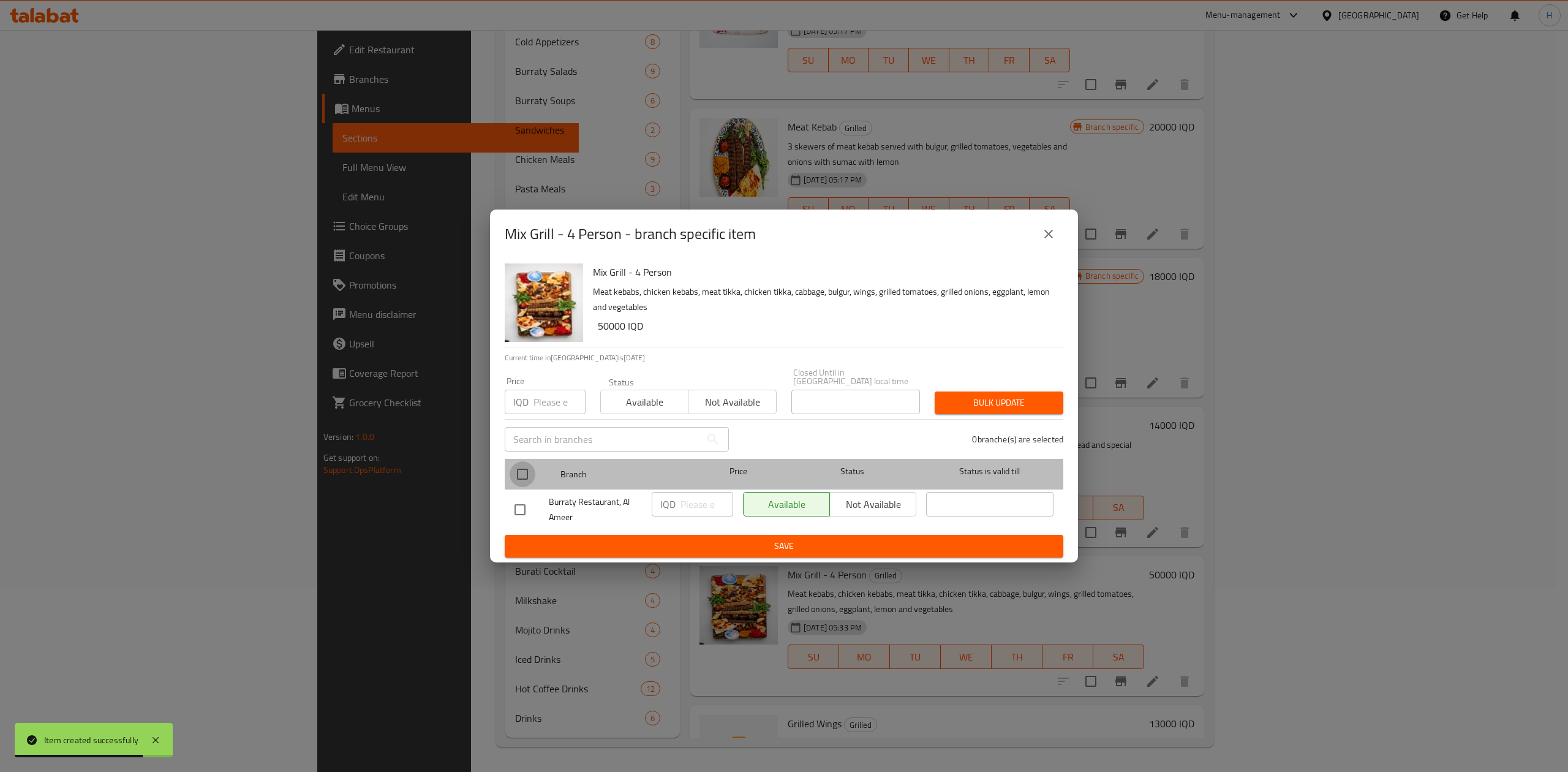
click at [522, 468] on input "checkbox" at bounding box center [522, 474] width 26 height 26
checkbox input "true"
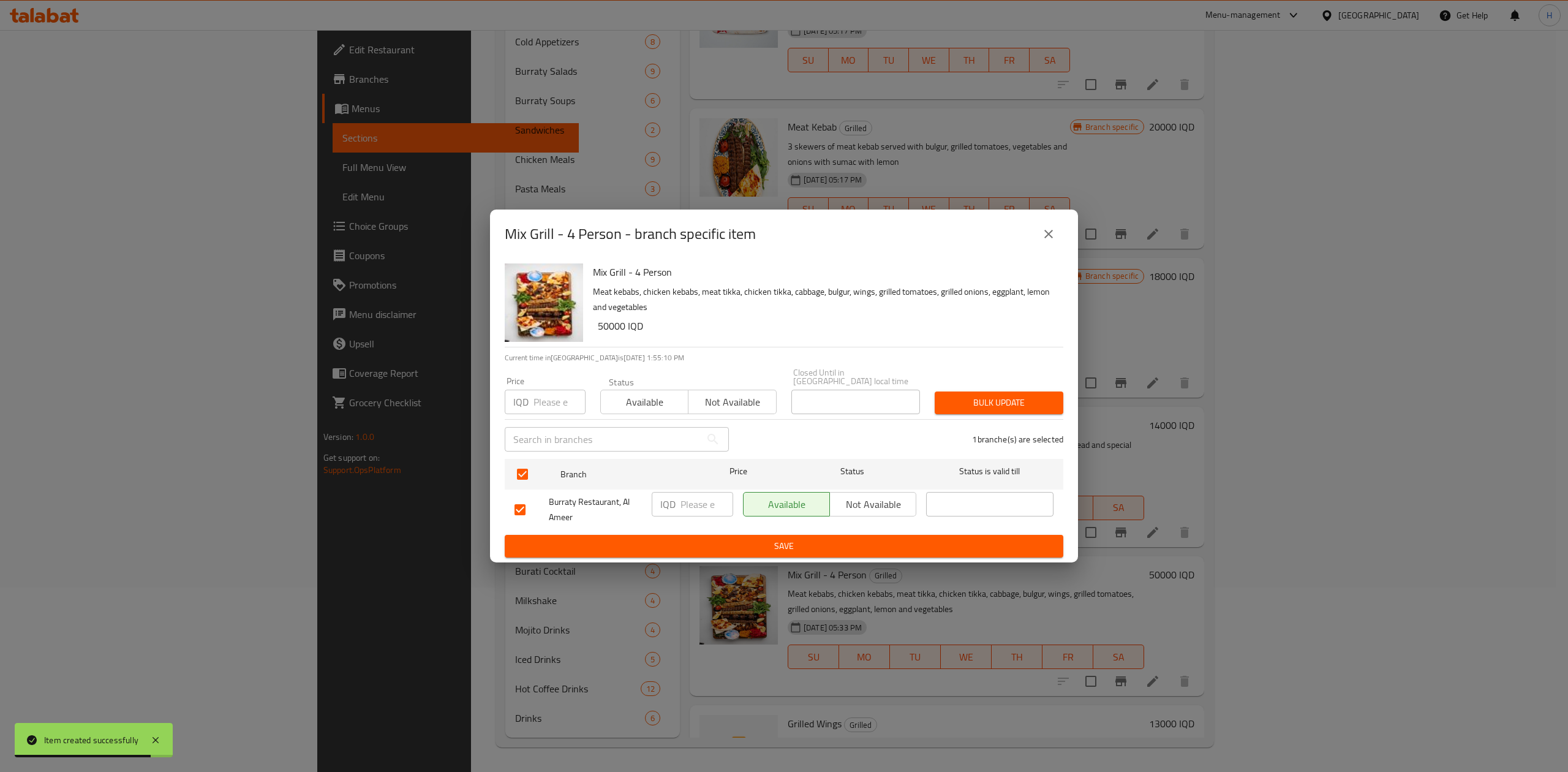
click at [696, 505] on input "number" at bounding box center [707, 504] width 52 height 24
type input "60000"
click at [691, 542] on span "Save" at bounding box center [784, 546] width 539 height 15
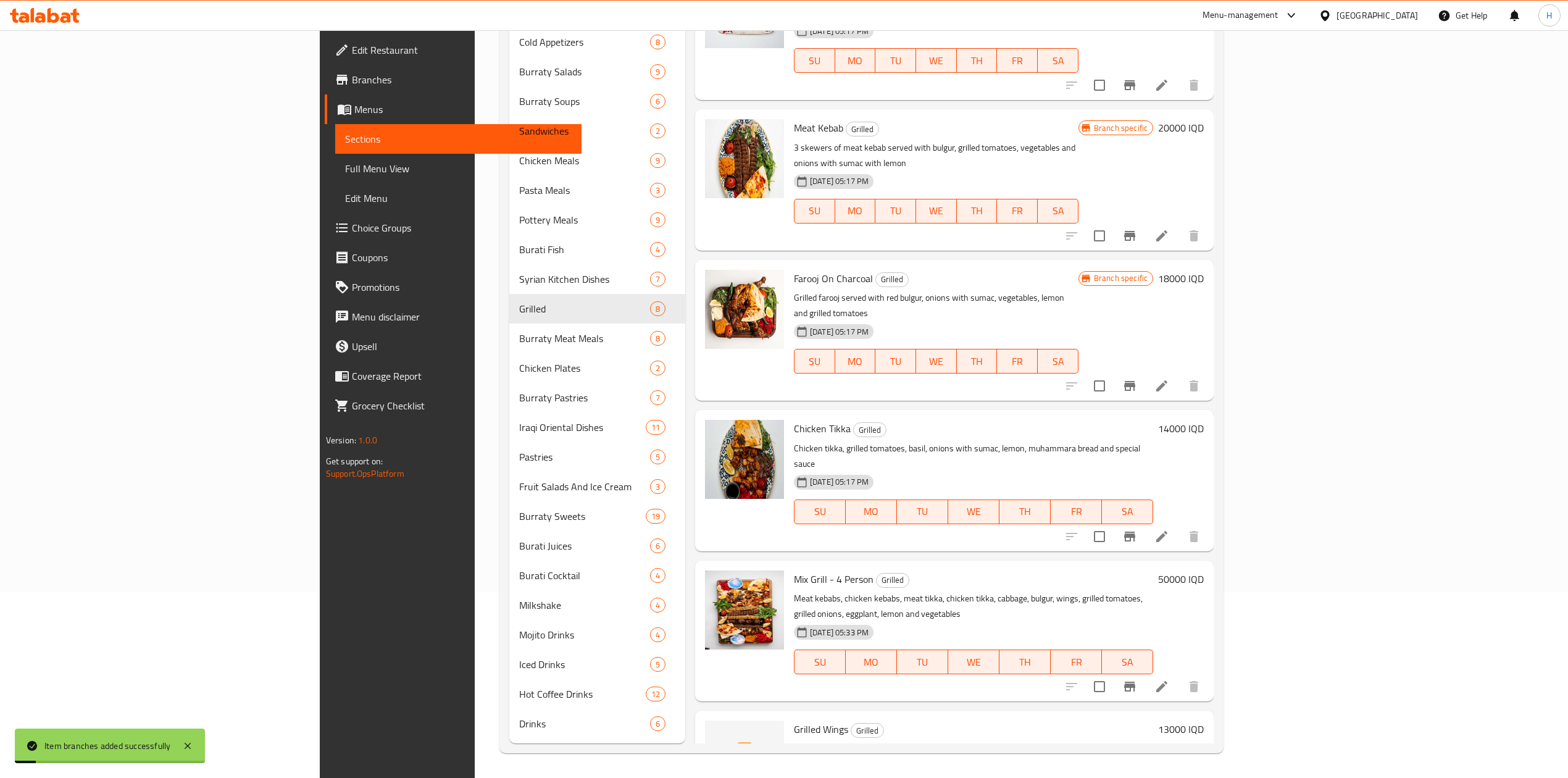
click at [1204, 570] on div "50000 IQD" at bounding box center [1179, 630] width 50 height 121
click at [1204, 570] on h6 "50000 IQD" at bounding box center [1181, 578] width 45 height 17
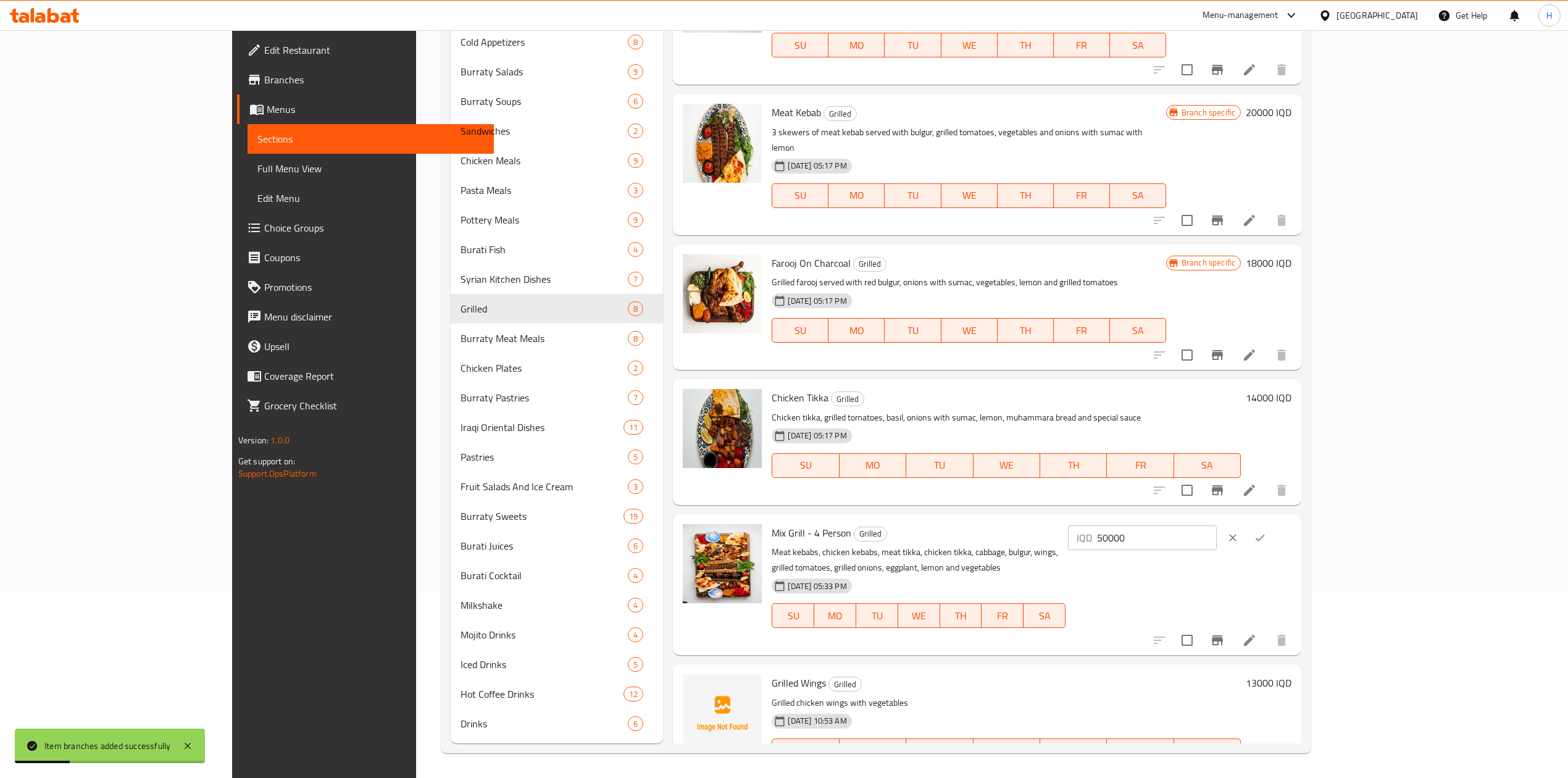
click at [1217, 526] on input "50000" at bounding box center [1157, 538] width 120 height 24
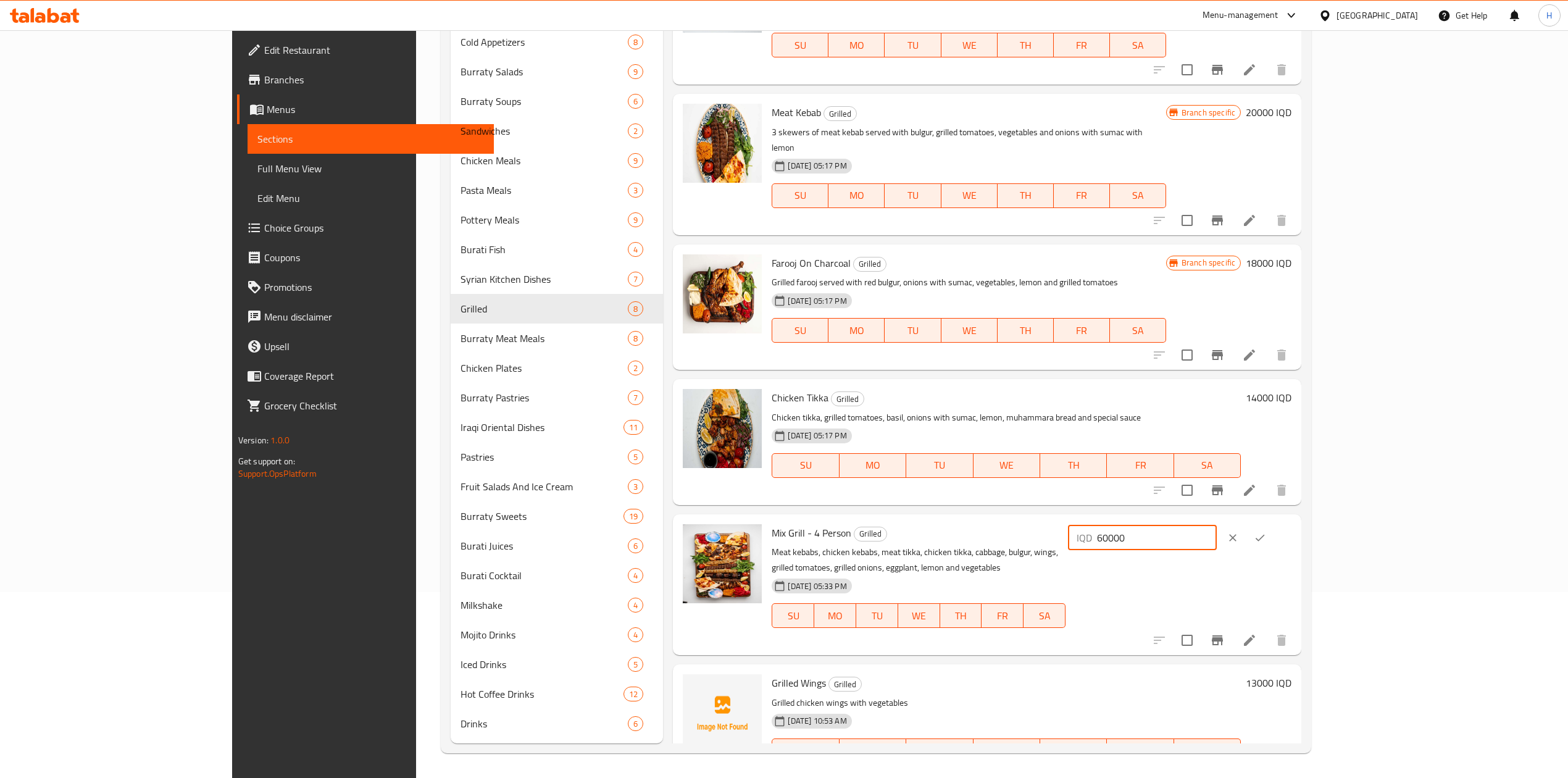
type input "60000"
click at [1266, 531] on icon "ok" at bounding box center [1260, 537] width 12 height 12
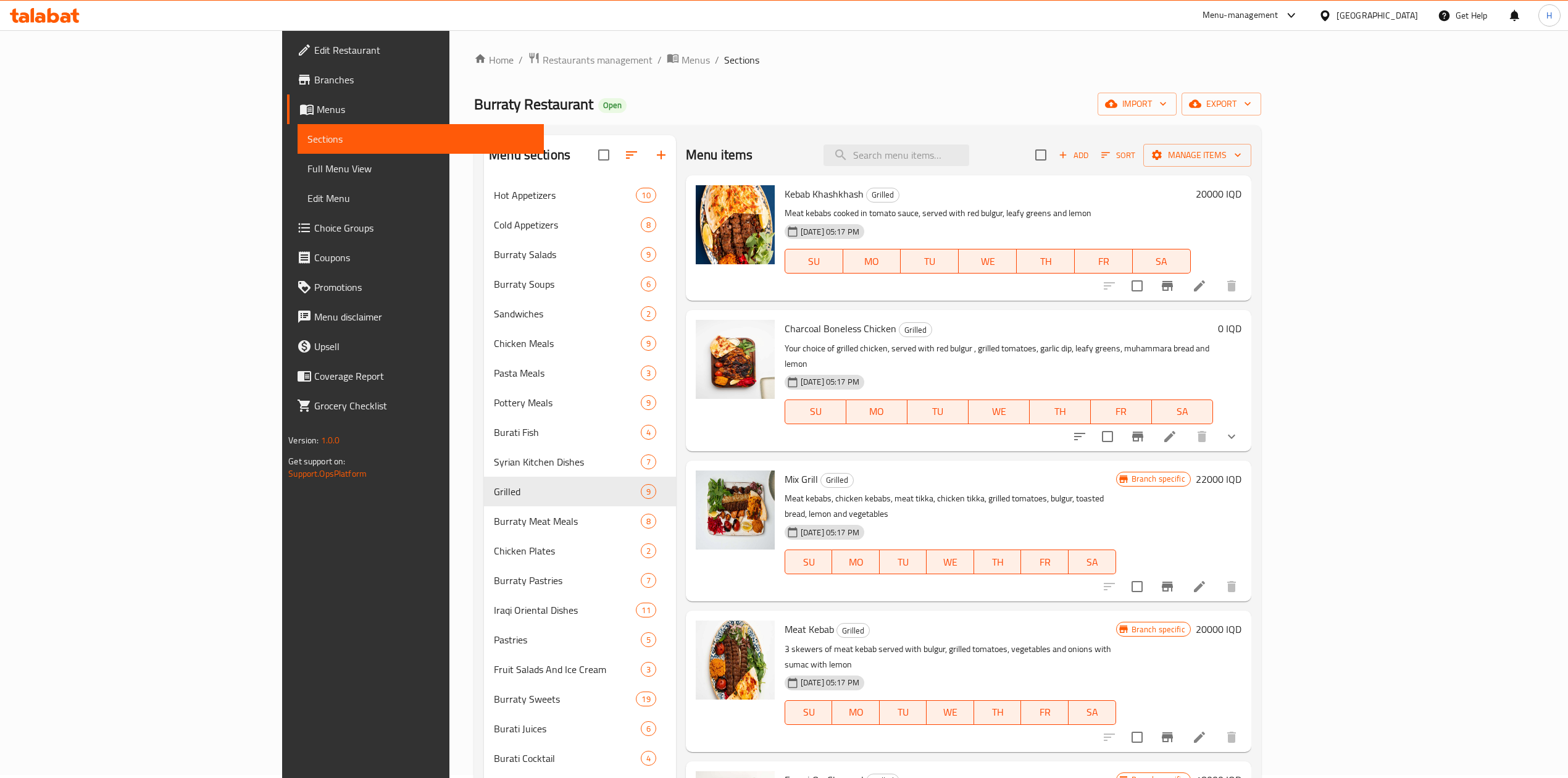
scroll to position [0, 0]
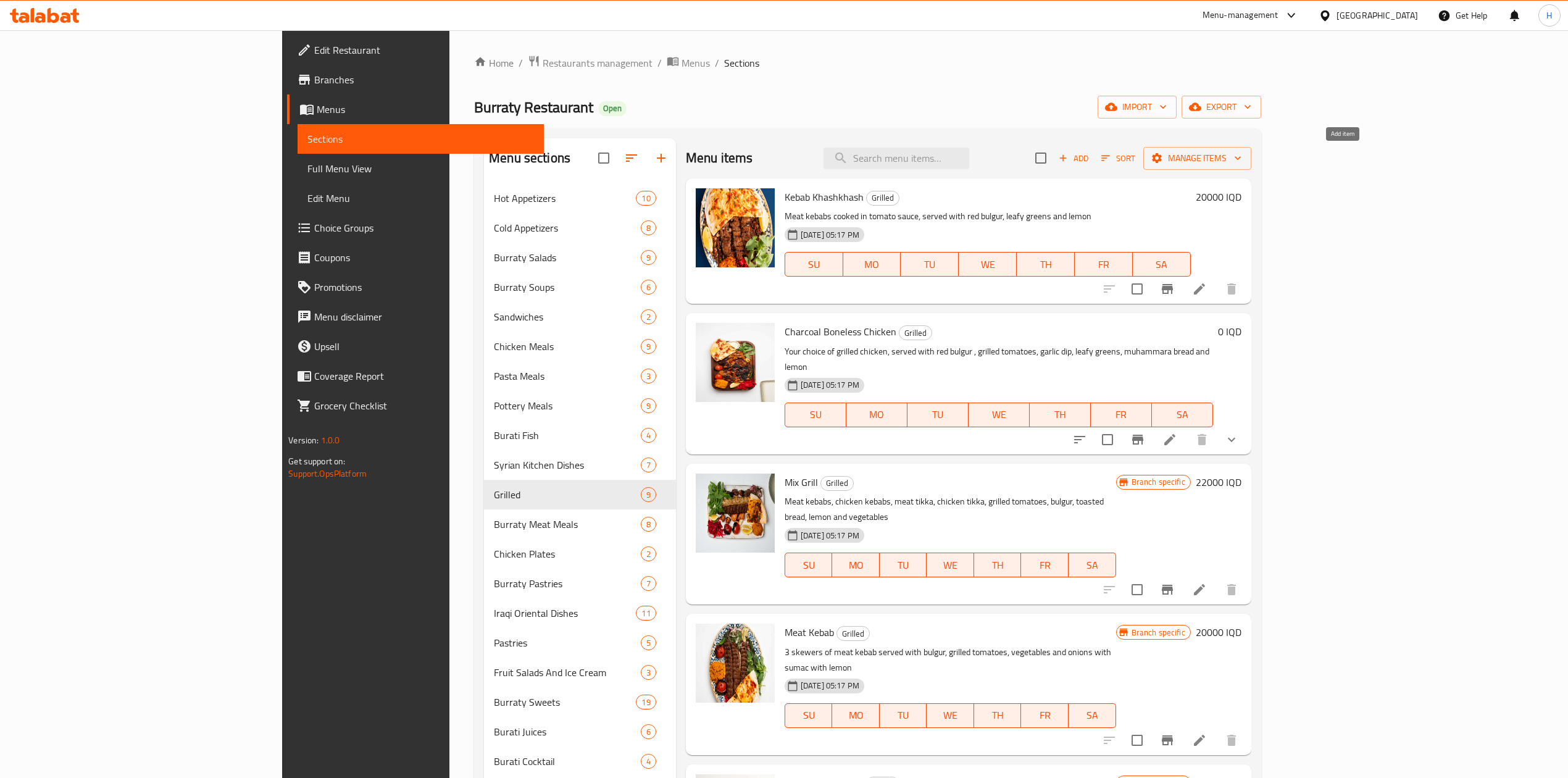
click at [1090, 164] on span "Add" at bounding box center [1073, 158] width 33 height 15
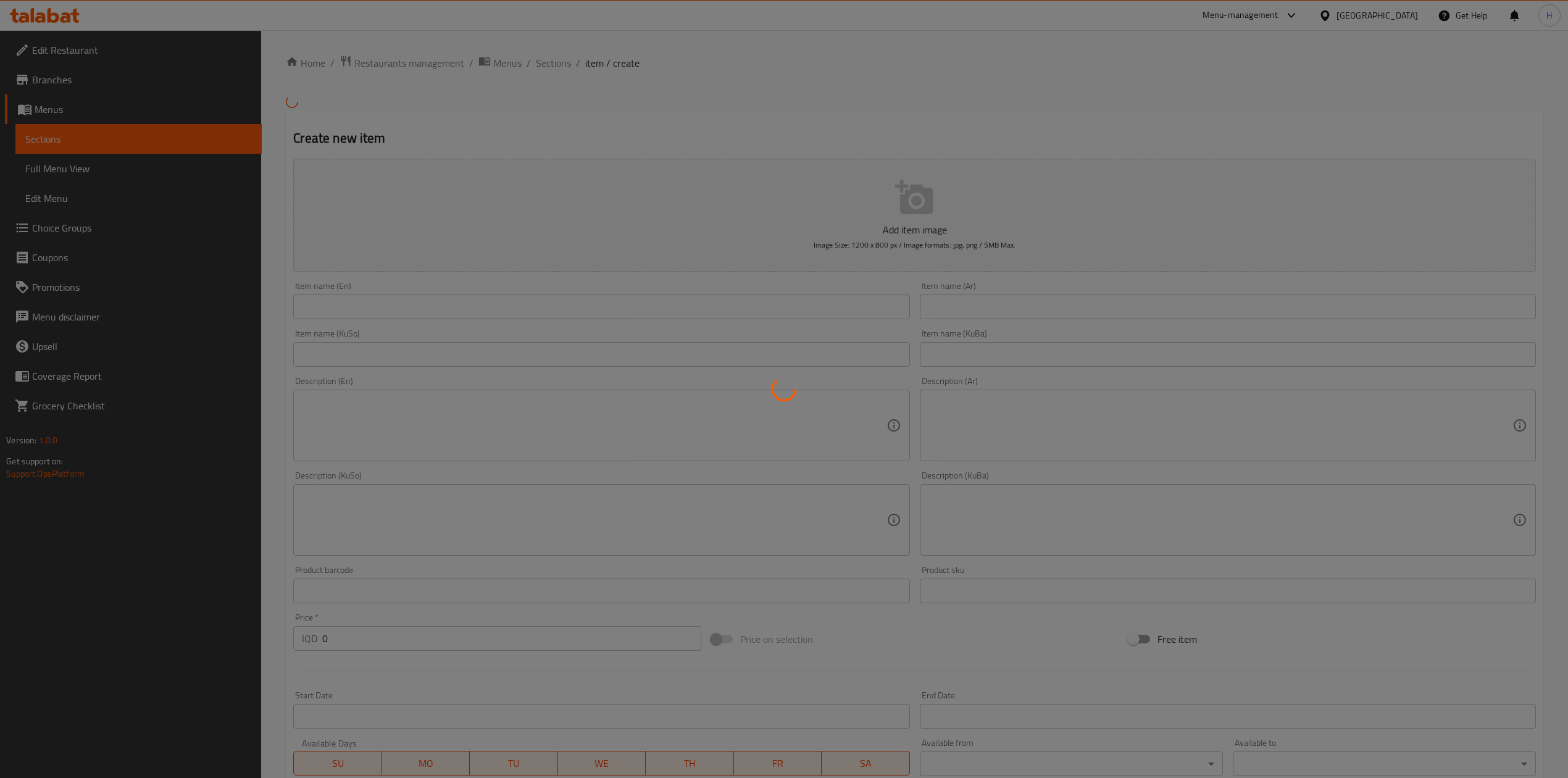
click at [978, 316] on div at bounding box center [784, 389] width 1568 height 778
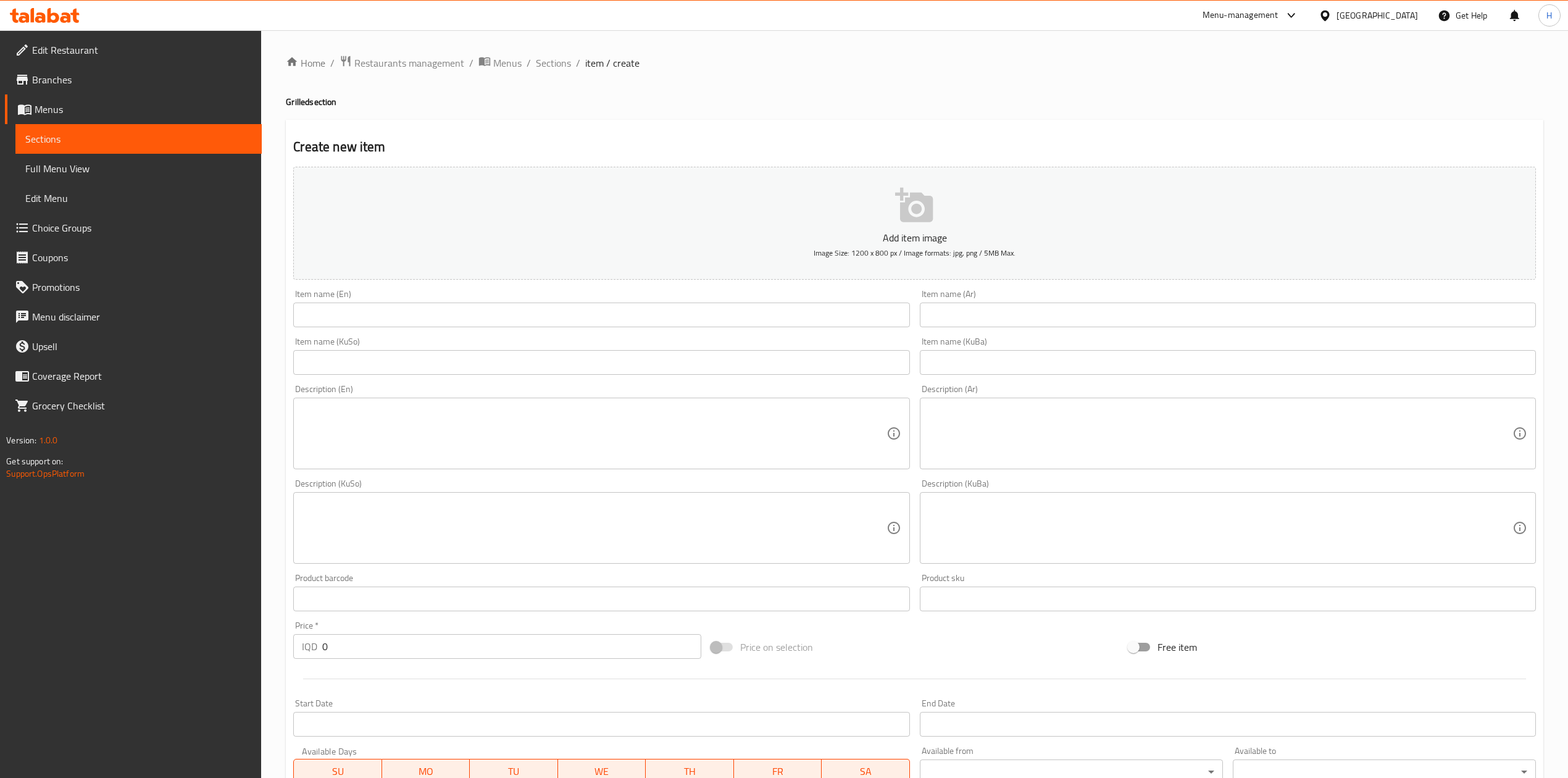
click at [983, 309] on div "Home / Restaurants management / Menus / Sections / item / create Grilled sectio…" at bounding box center [914, 522] width 1257 height 935
click at [983, 309] on input "text" at bounding box center [1228, 315] width 616 height 24
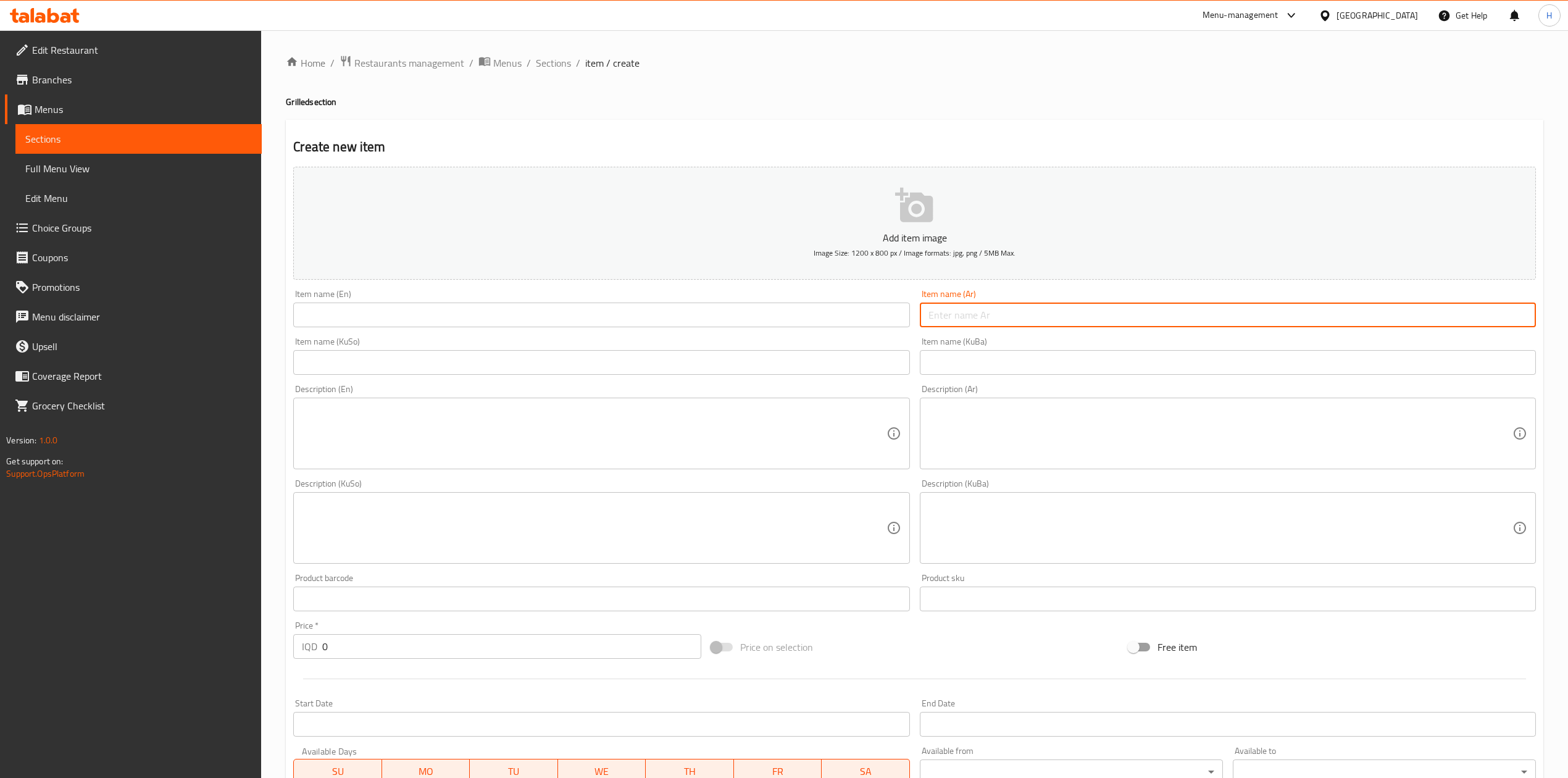
type input "j"
type input "تكة لحم"
click at [513, 315] on input "text" at bounding box center [602, 315] width 616 height 24
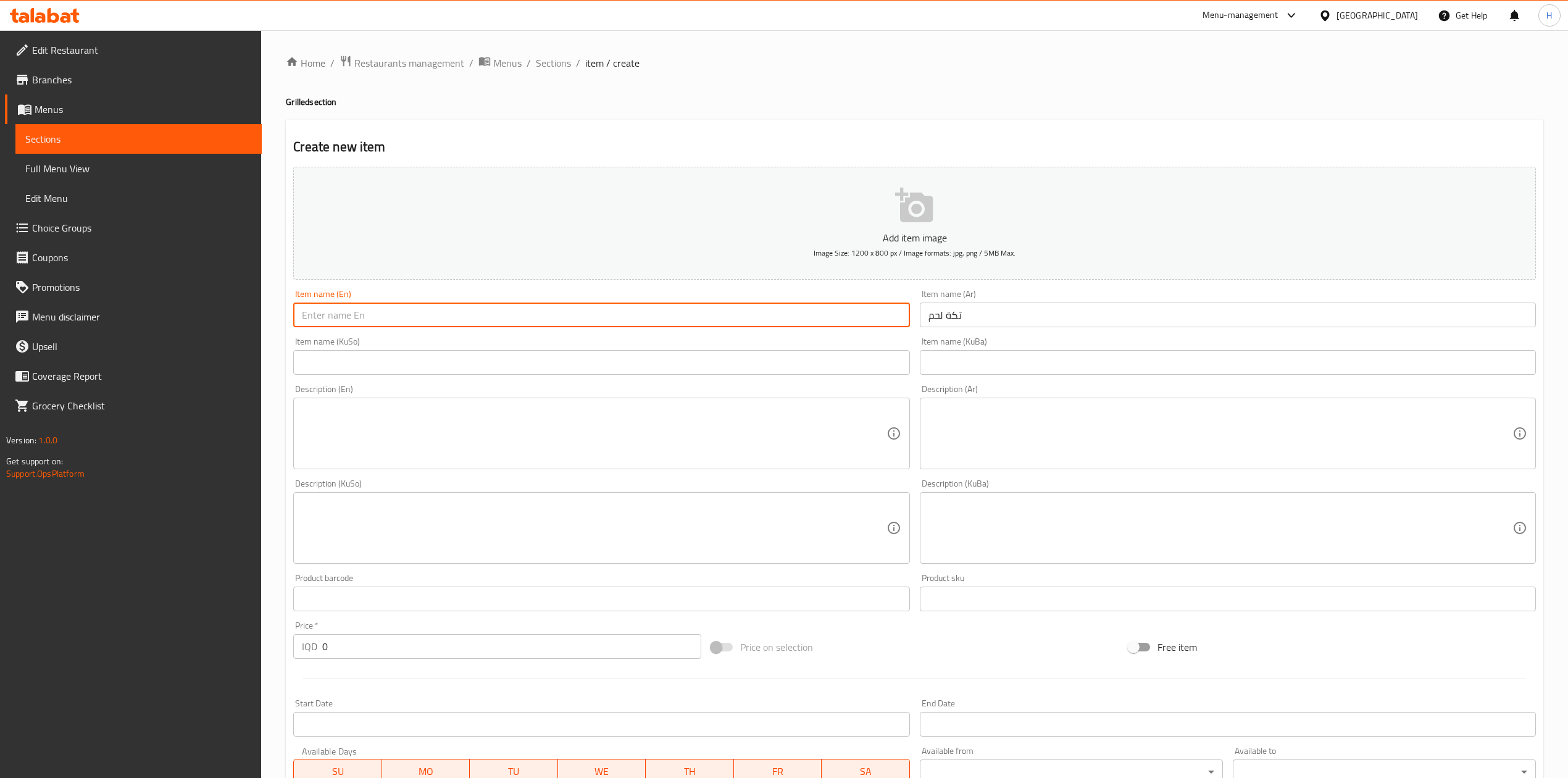
click at [513, 315] on input "text" at bounding box center [602, 315] width 616 height 24
type input ","
type input "ة"
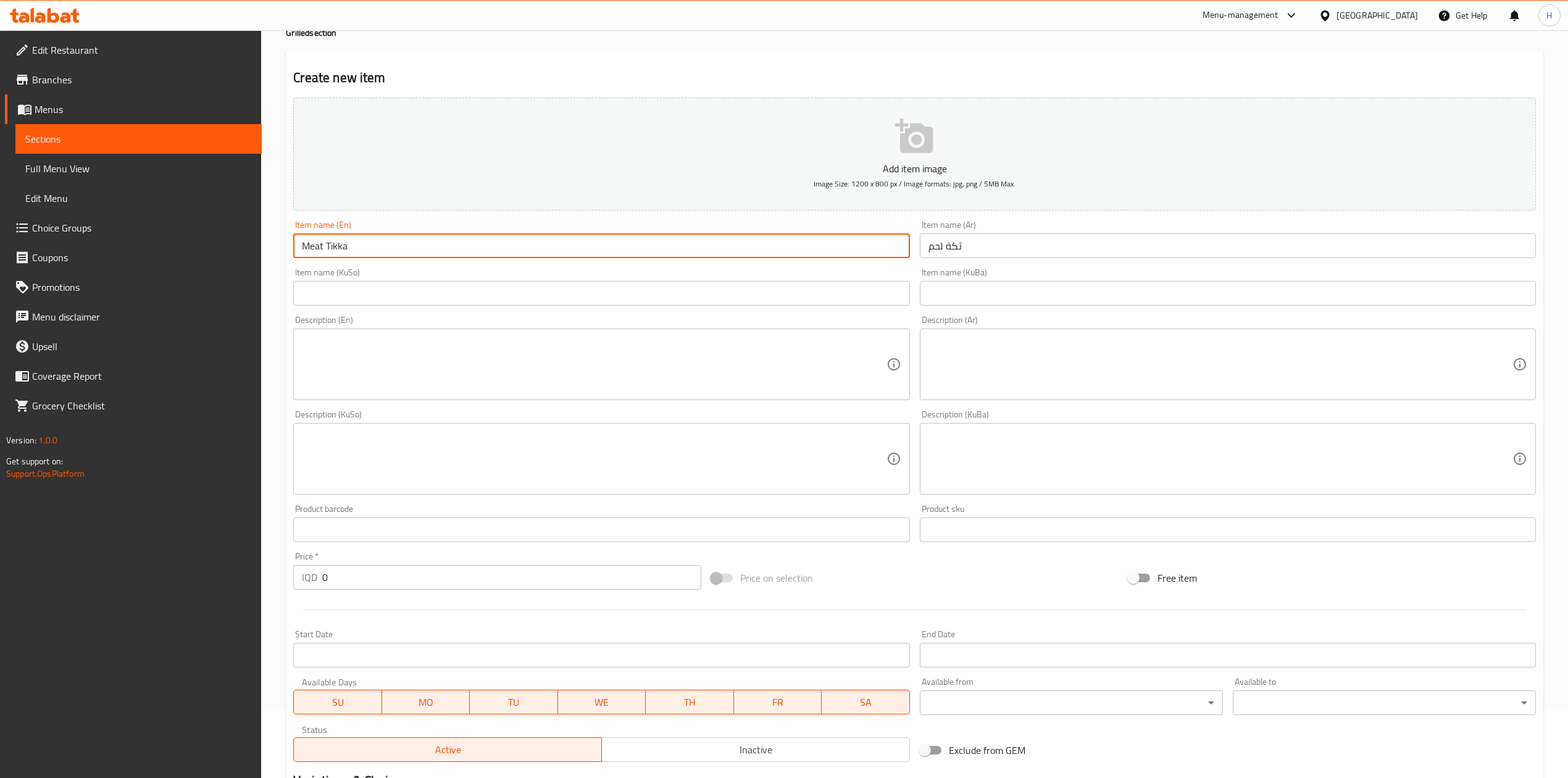
scroll to position [236, 0]
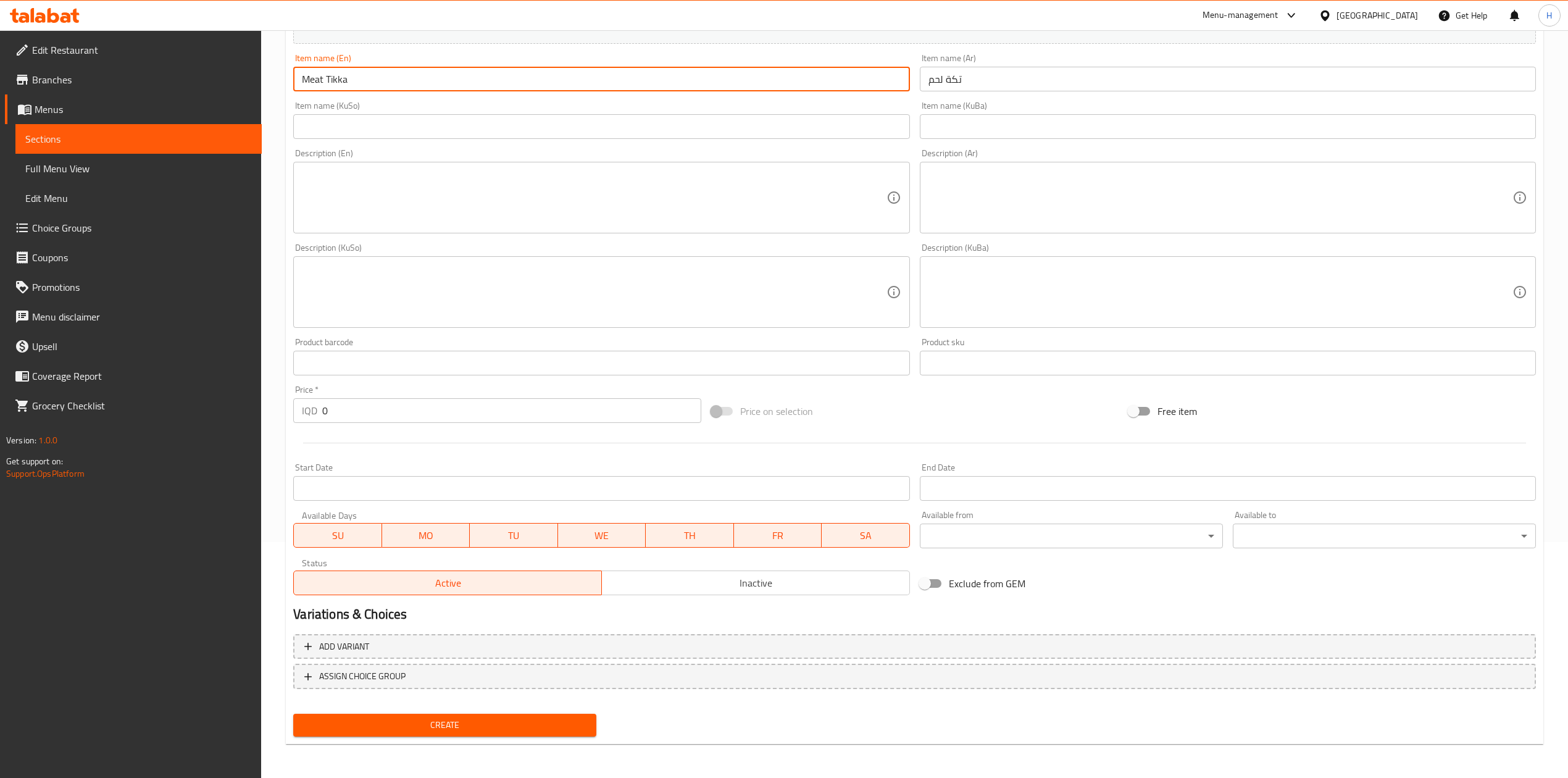
type input "Meat Tikka"
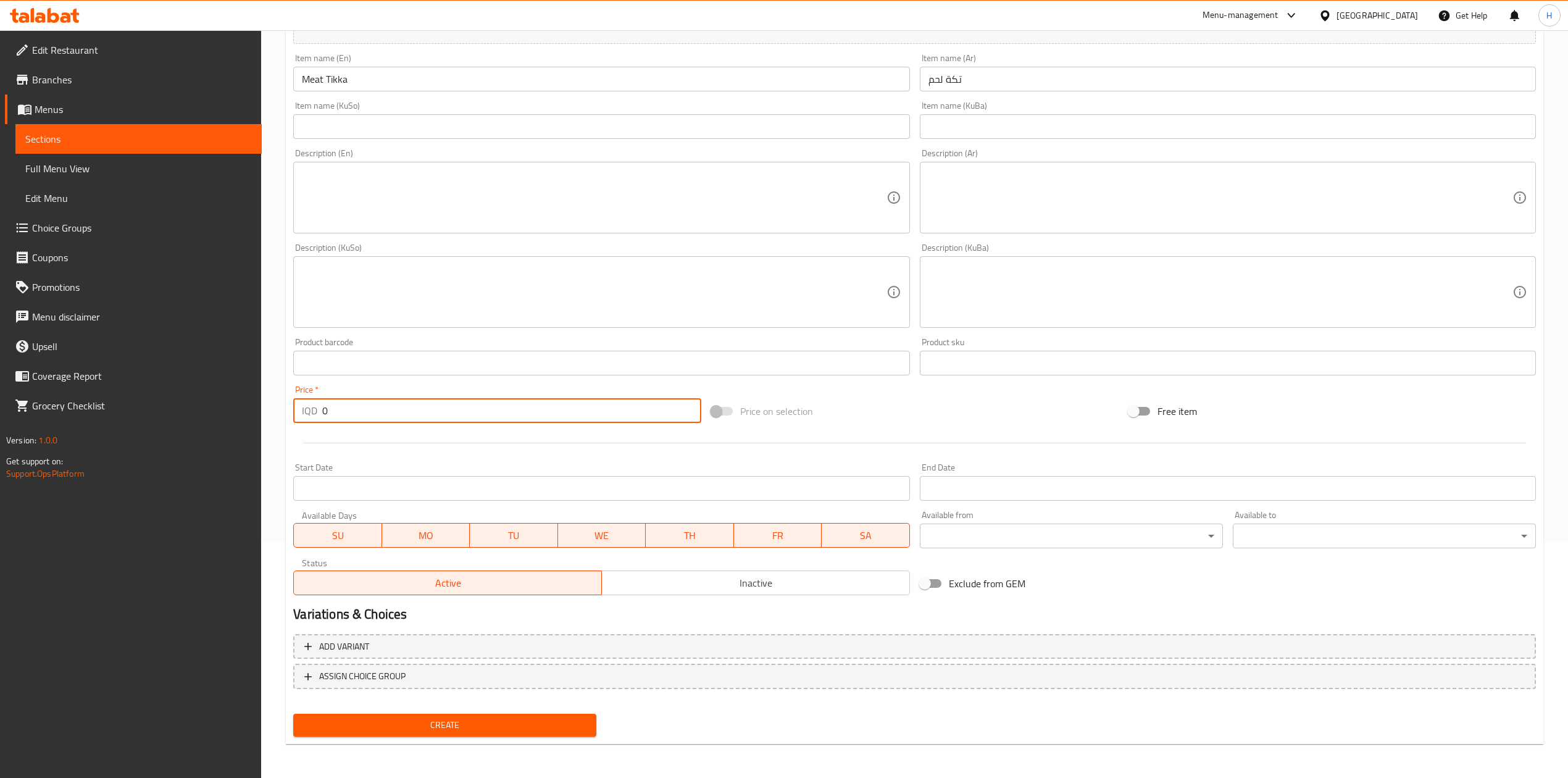
click at [391, 416] on input "0" at bounding box center [511, 410] width 379 height 24
type input "21000"
click at [479, 721] on span "Create" at bounding box center [445, 724] width 283 height 15
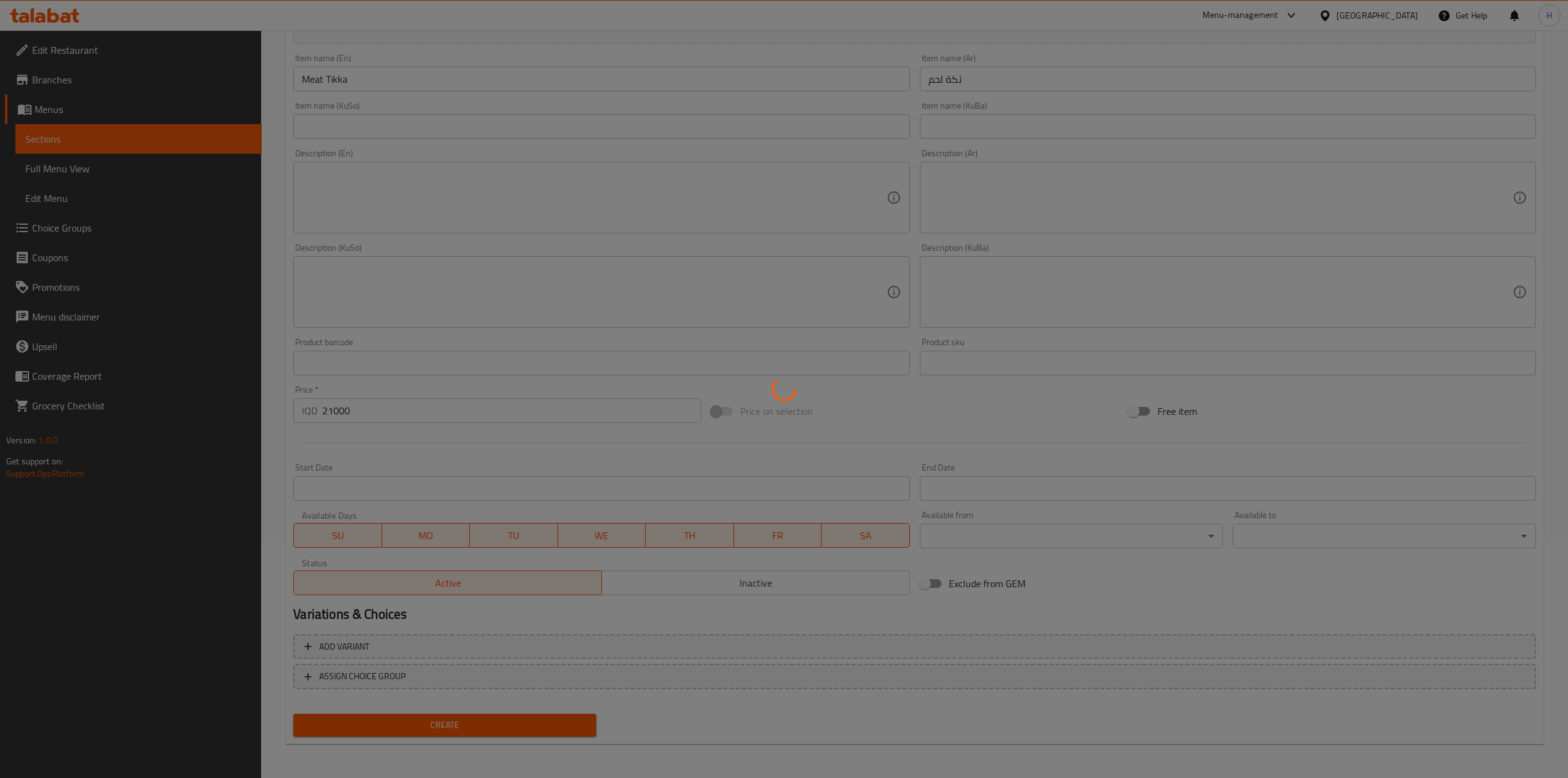
type input "0"
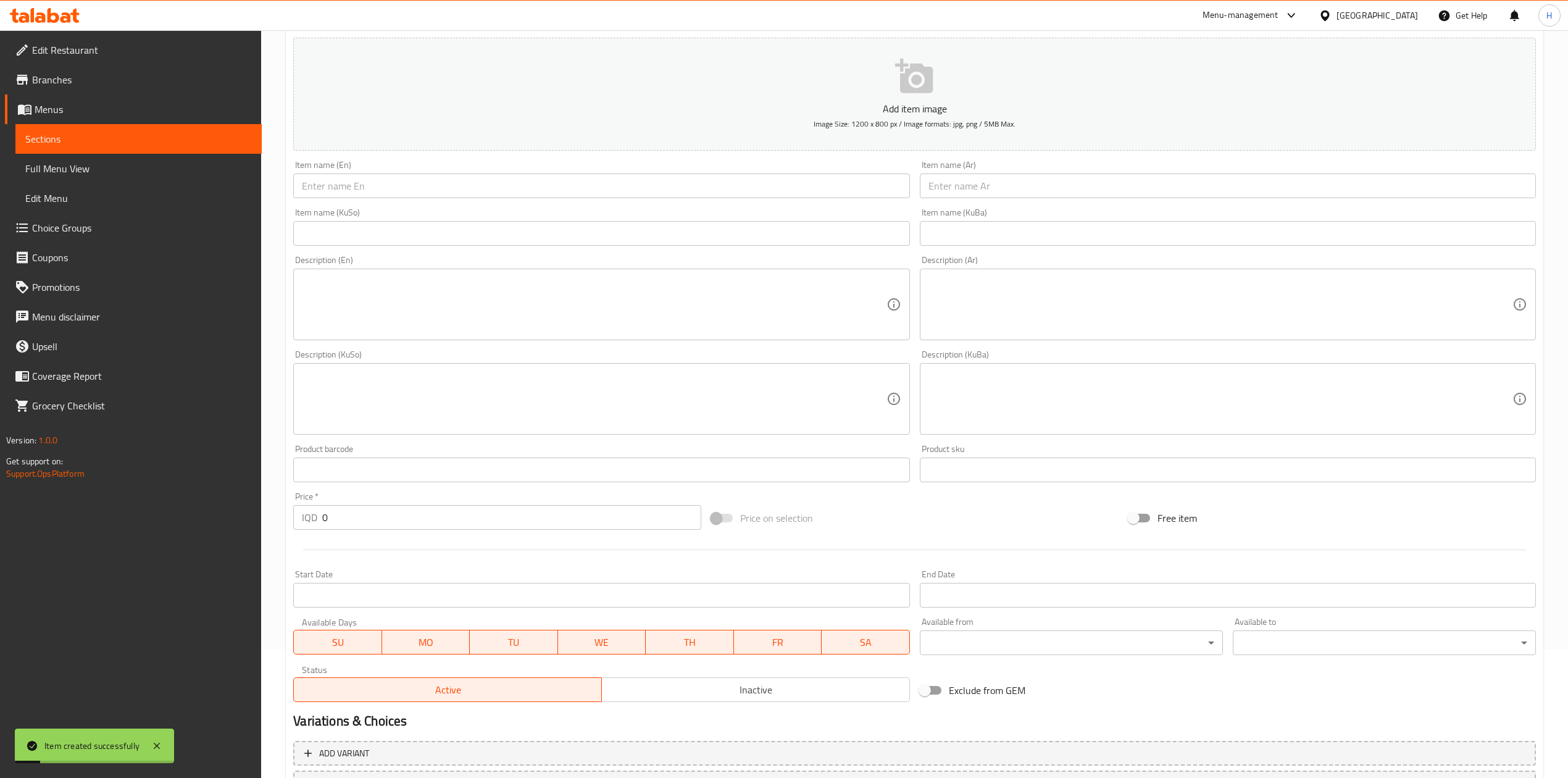
scroll to position [0, 0]
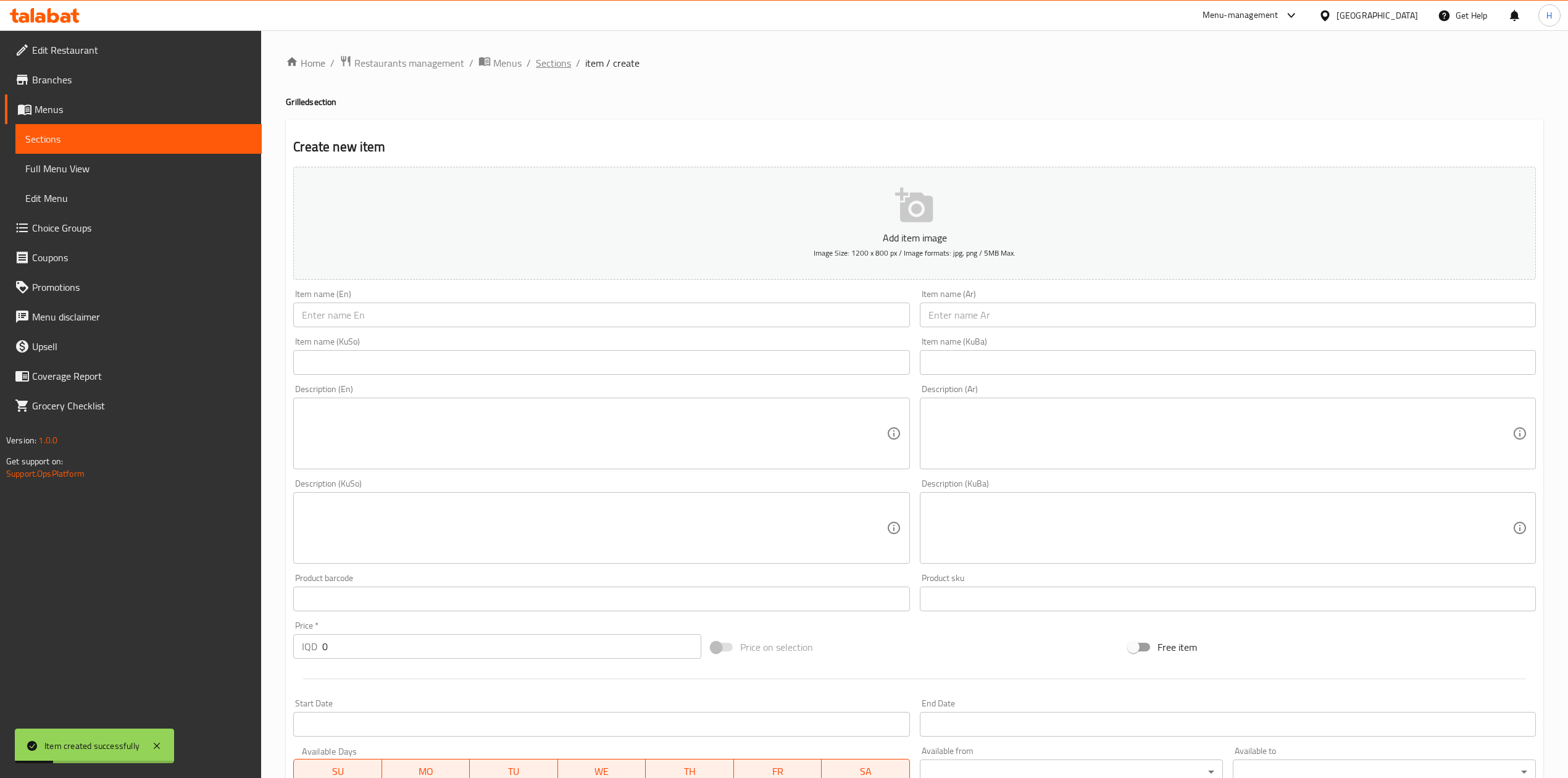
click at [558, 58] on span "Sections" at bounding box center [553, 62] width 35 height 15
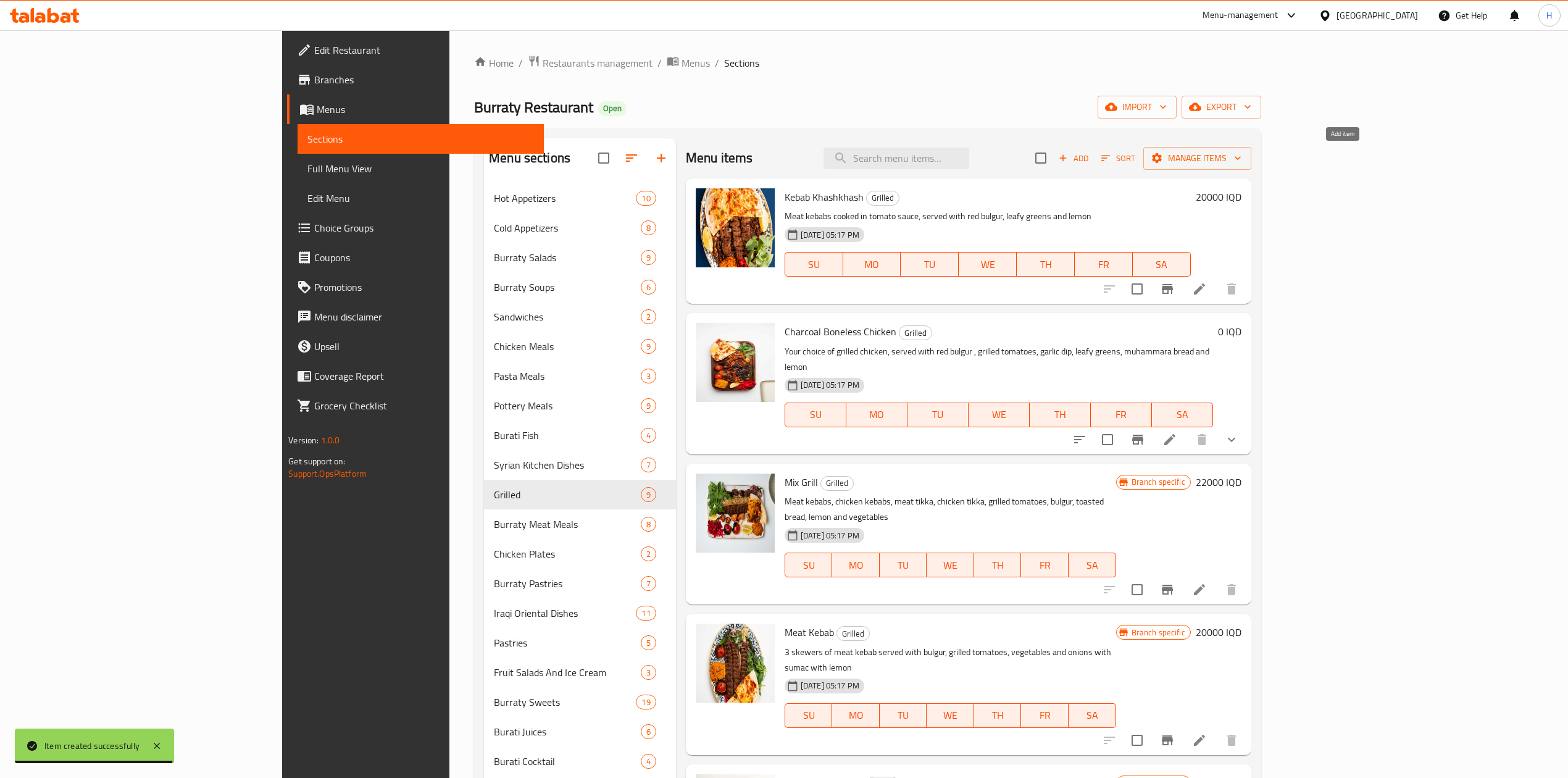
click at [1068, 157] on icon "button" at bounding box center [1063, 158] width 11 height 11
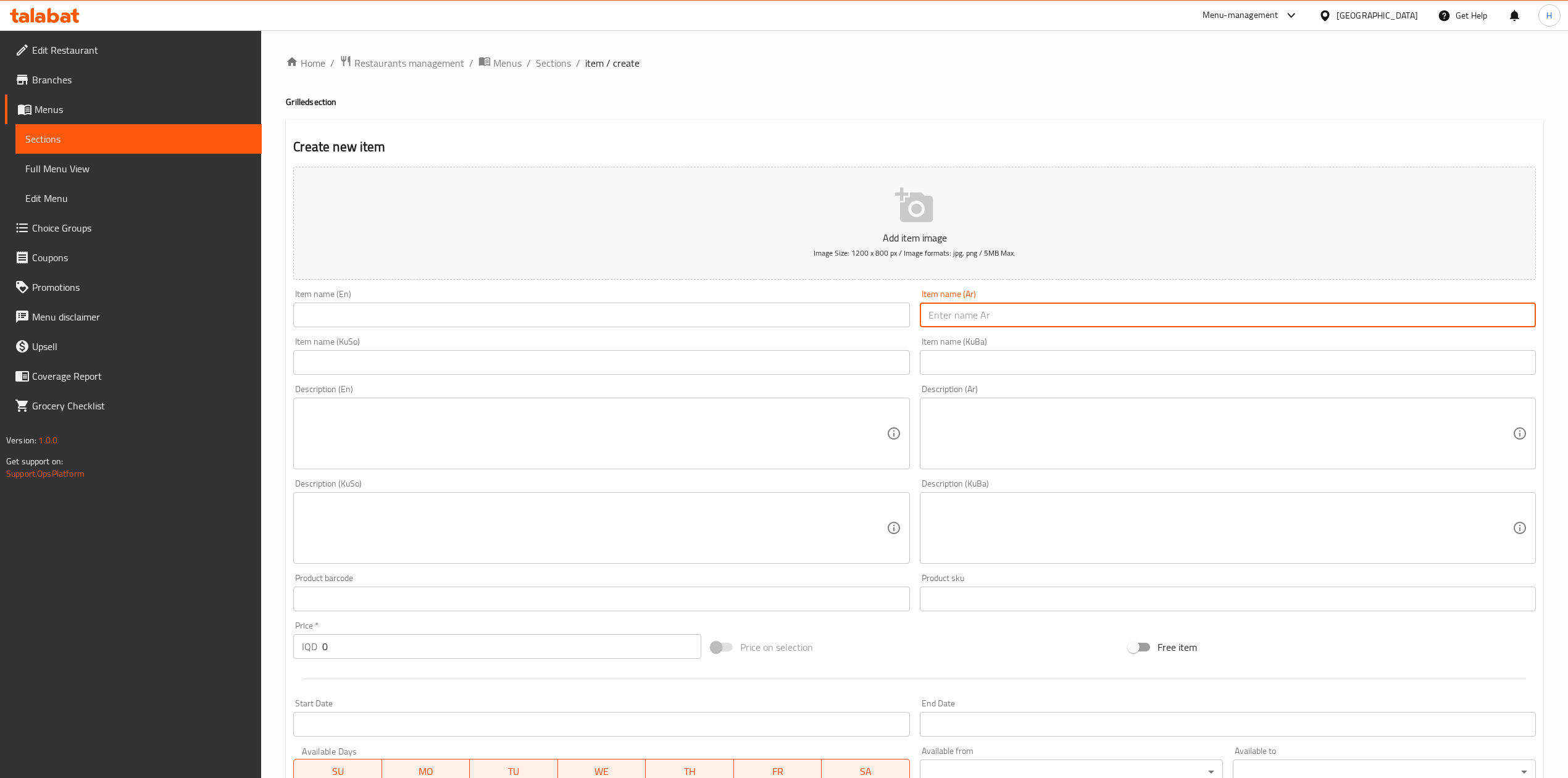
click at [1037, 325] on input "text" at bounding box center [1228, 315] width 616 height 24
type input ";"
click at [560, 72] on div "Home / Restaurants management / Menus / Sections / item / create Grilled sectio…" at bounding box center [914, 522] width 1257 height 935
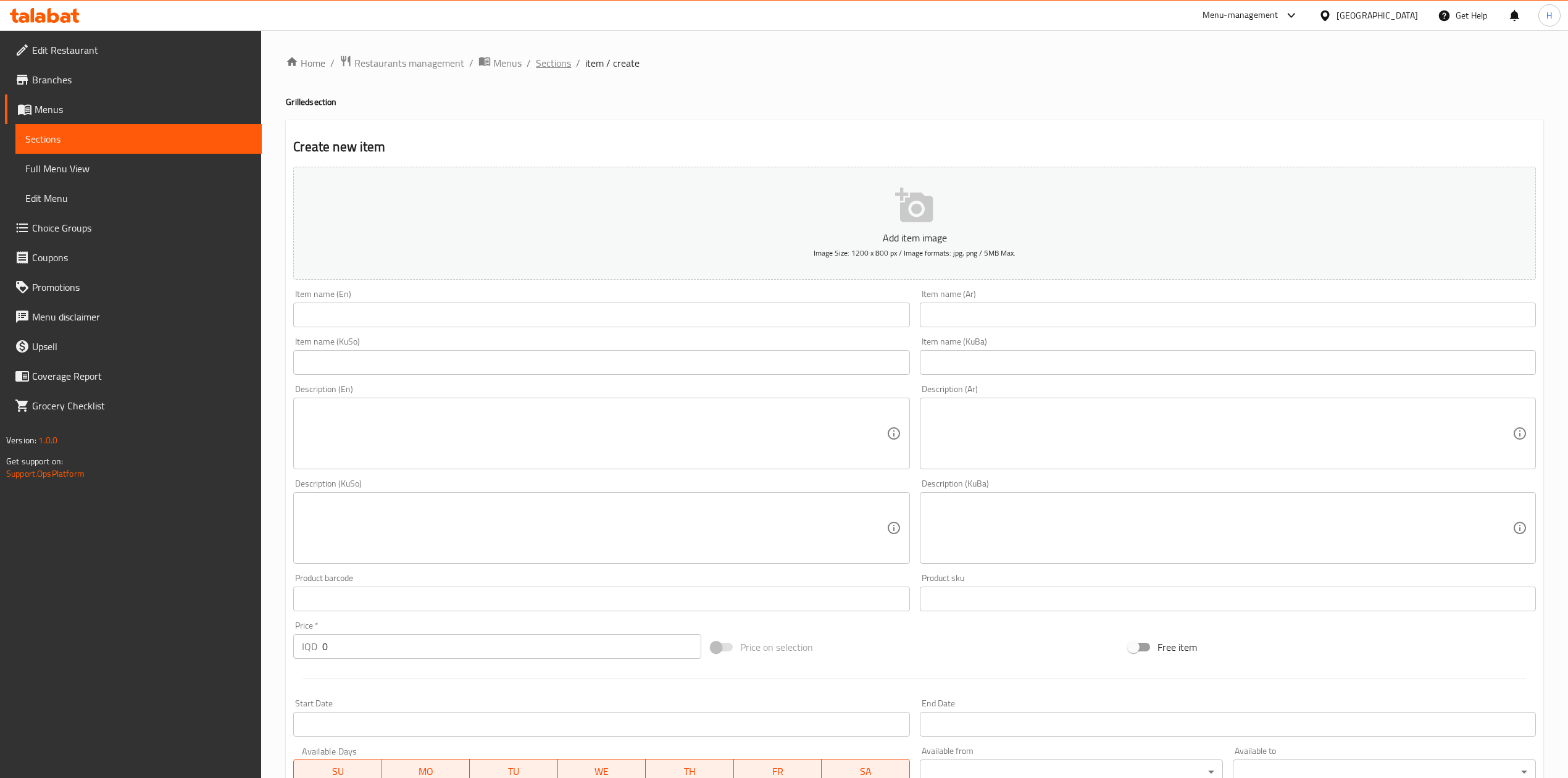
click at [543, 58] on span "Sections" at bounding box center [553, 62] width 35 height 15
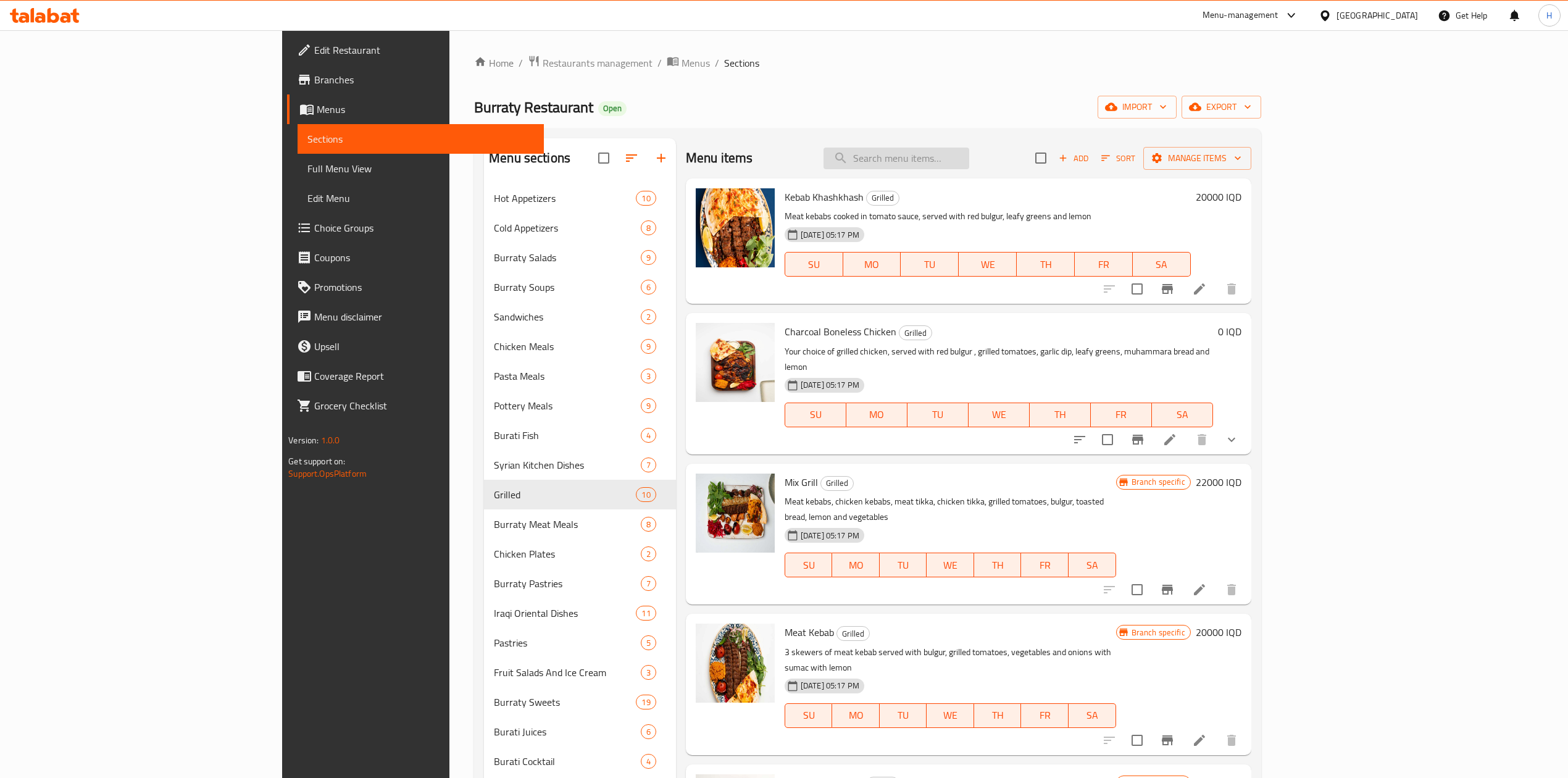
click at [969, 153] on input "search" at bounding box center [896, 158] width 146 height 22
type input ";"
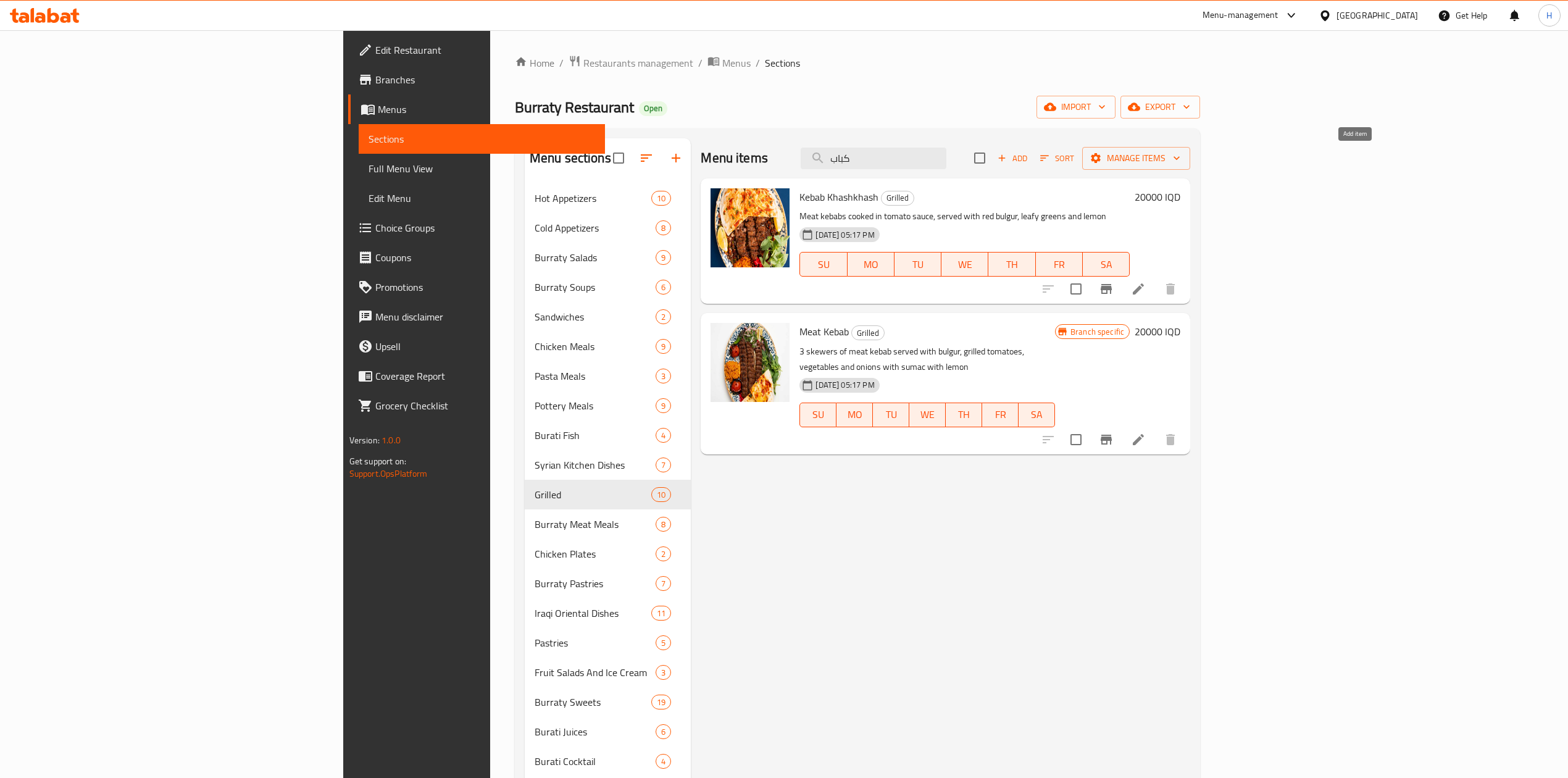
type input "كباب"
click at [1029, 154] on span "Add" at bounding box center [1012, 158] width 33 height 15
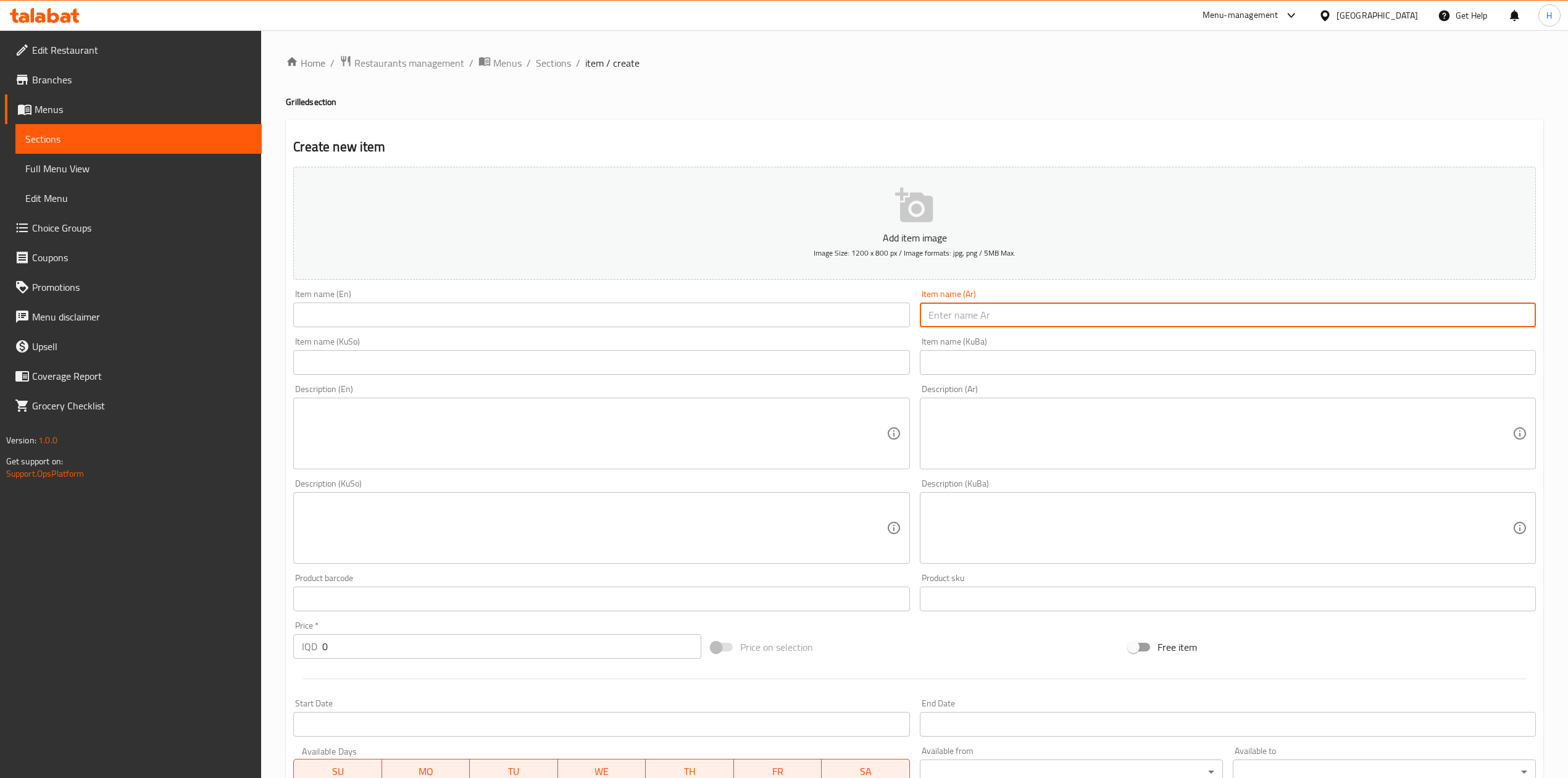
click at [1006, 310] on input "text" at bounding box center [1228, 315] width 616 height 24
type input "م"
type input "كباب بوراتي"
click at [608, 301] on div "Item name (En) Item name (En)" at bounding box center [602, 308] width 616 height 37
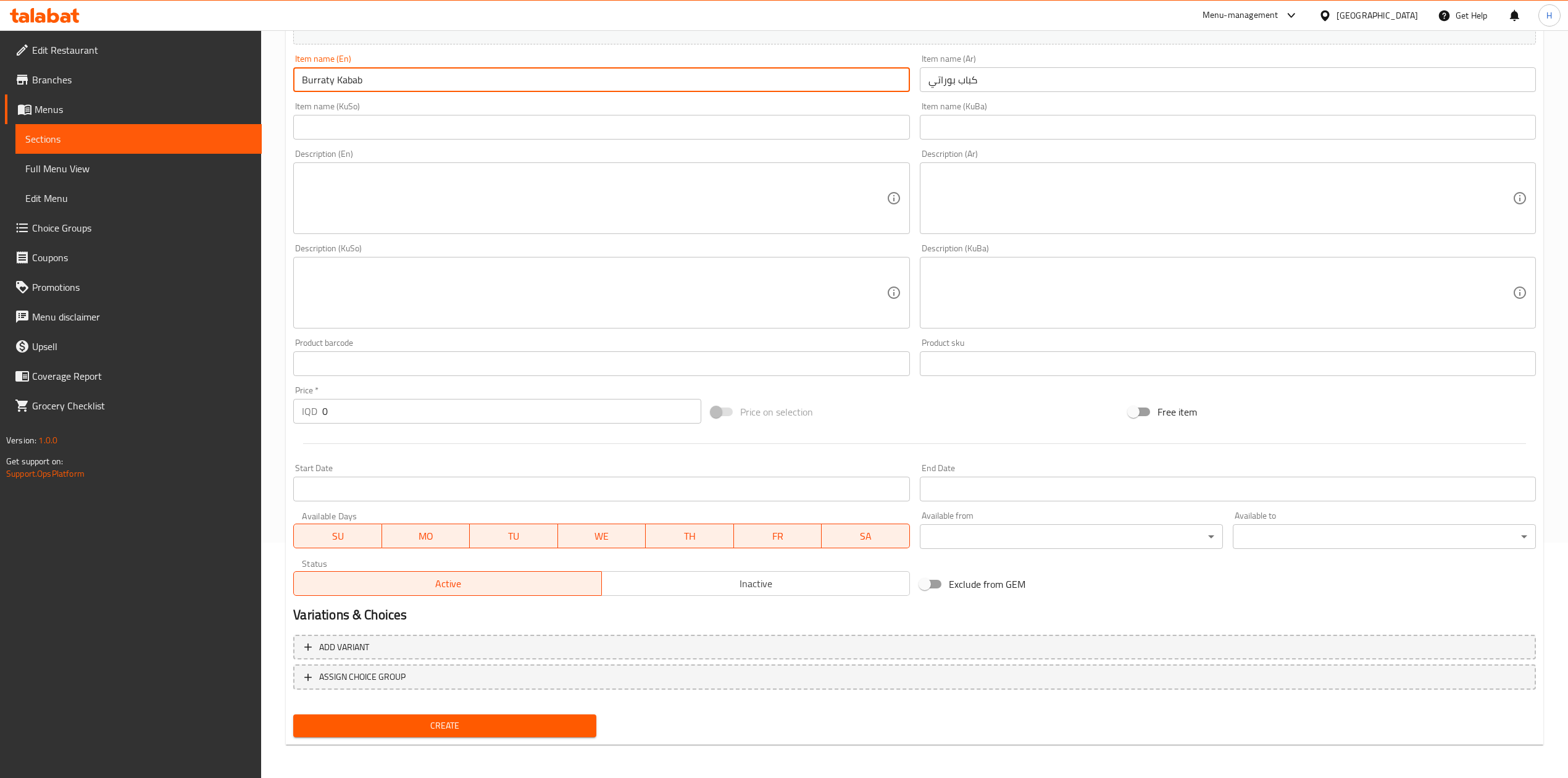
scroll to position [236, 0]
type input "Burraty Kabab"
click at [359, 406] on input "0" at bounding box center [511, 410] width 379 height 24
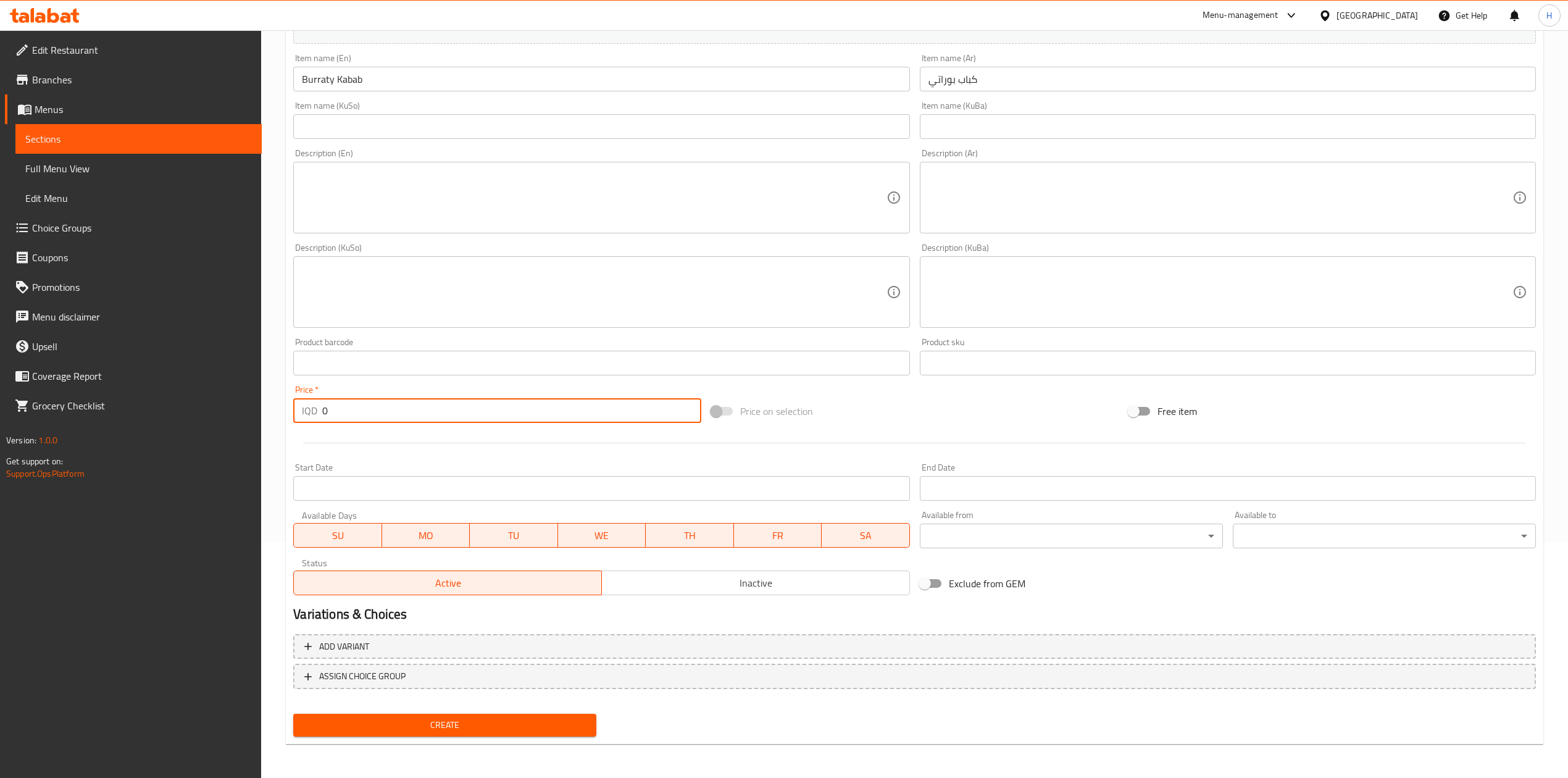
click at [359, 406] on input "0" at bounding box center [511, 410] width 379 height 24
type input "20000"
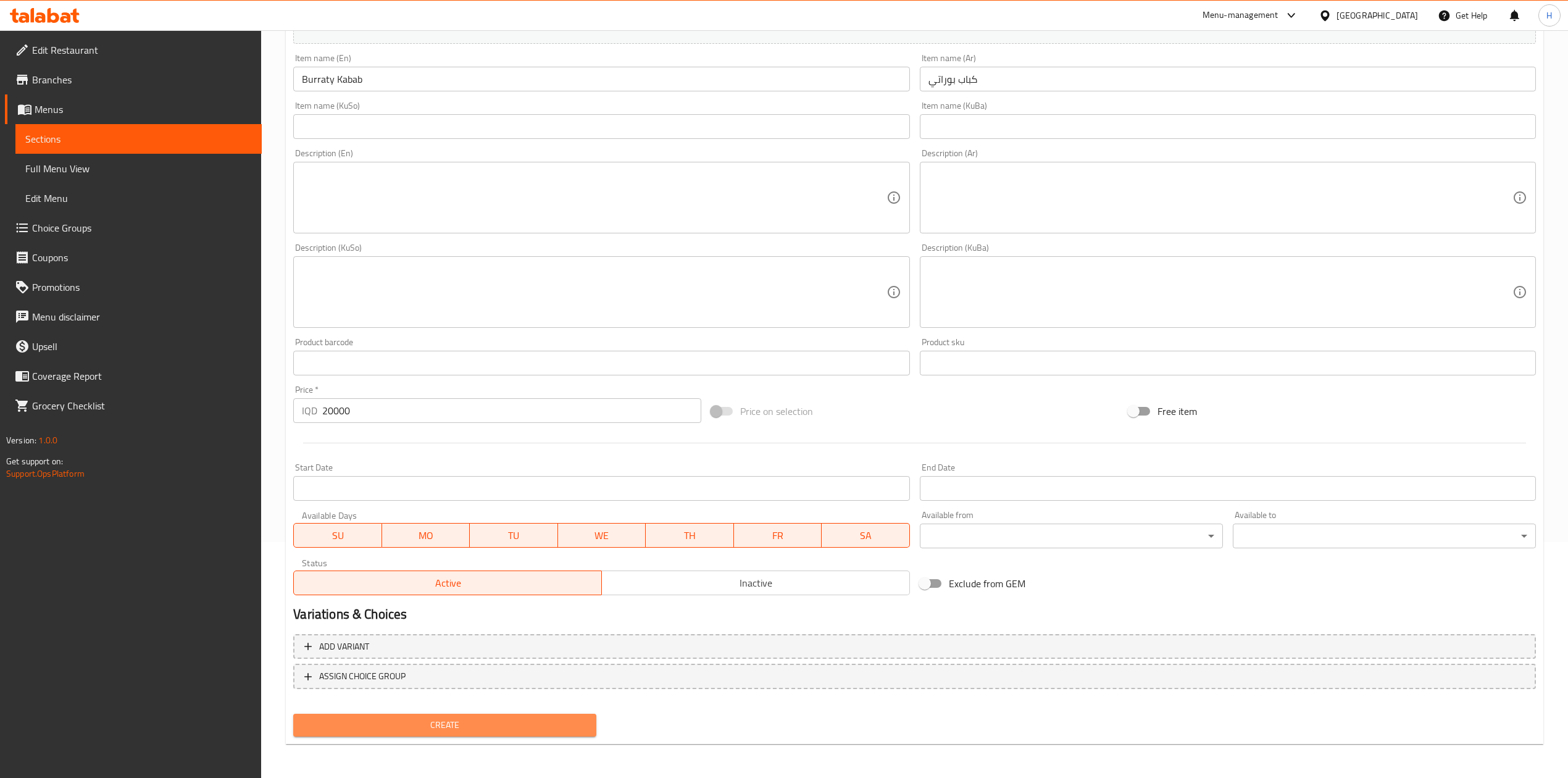
click at [384, 724] on span "Create" at bounding box center [445, 724] width 283 height 15
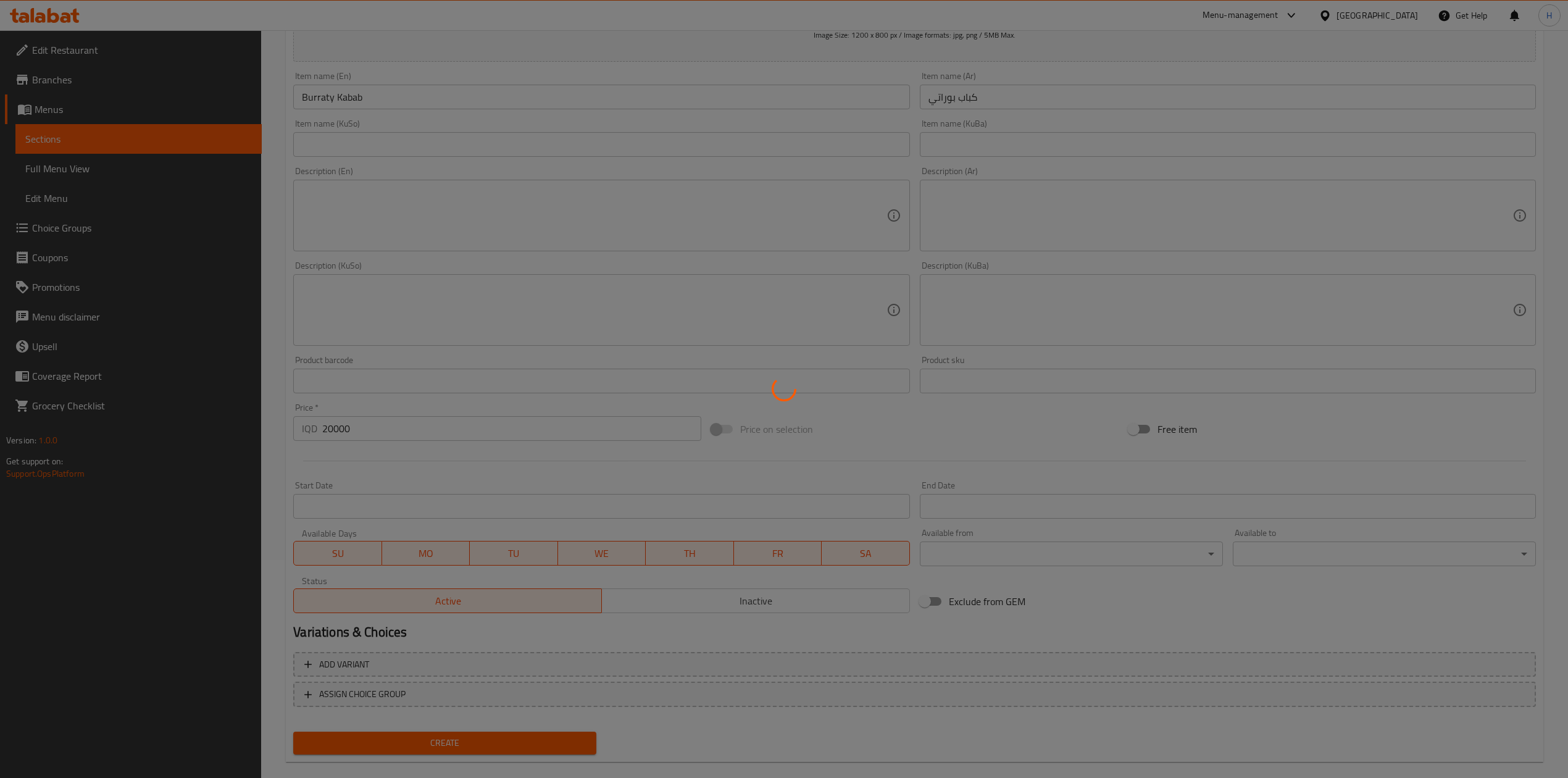
scroll to position [0, 0]
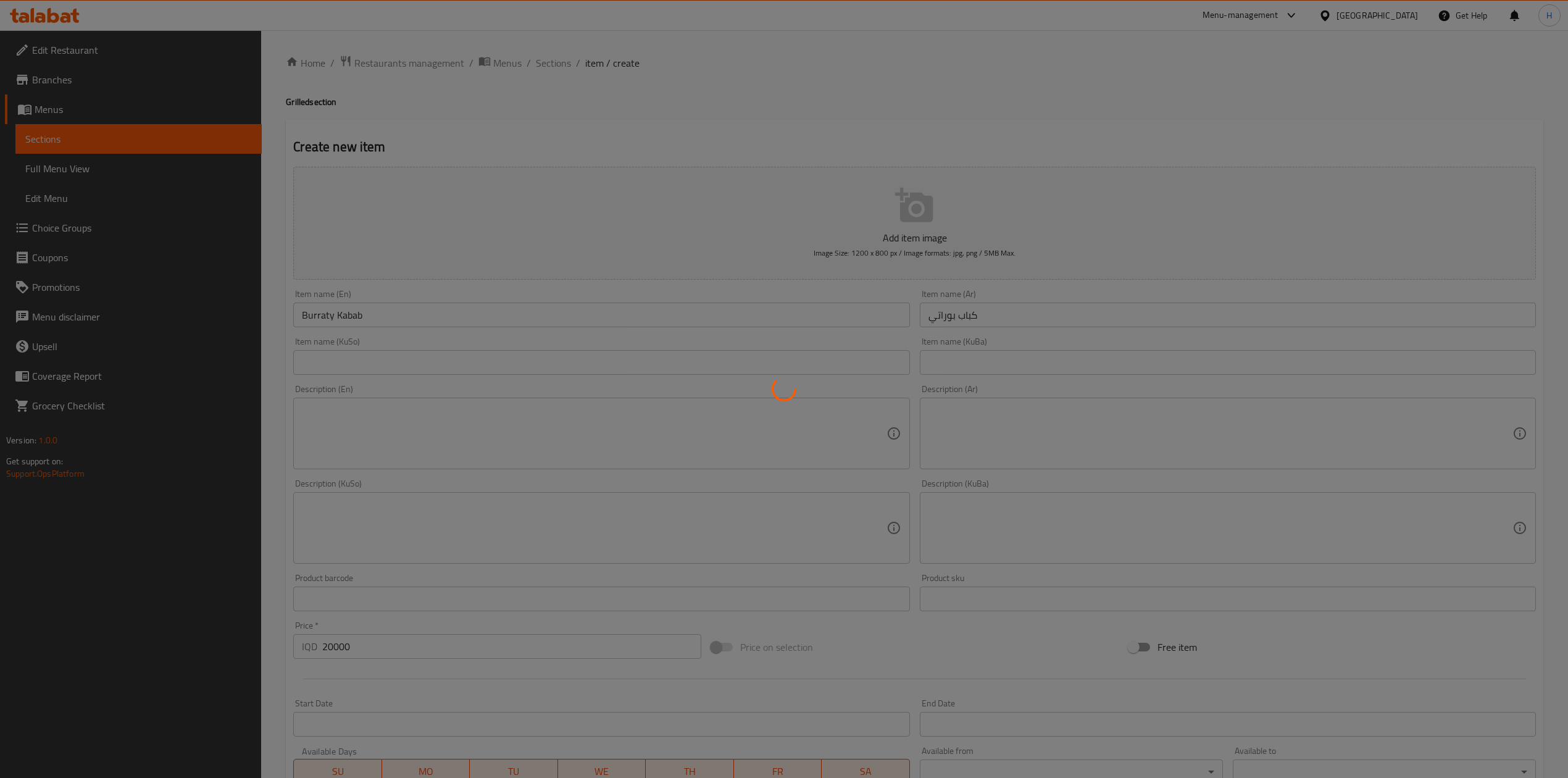
type input "0"
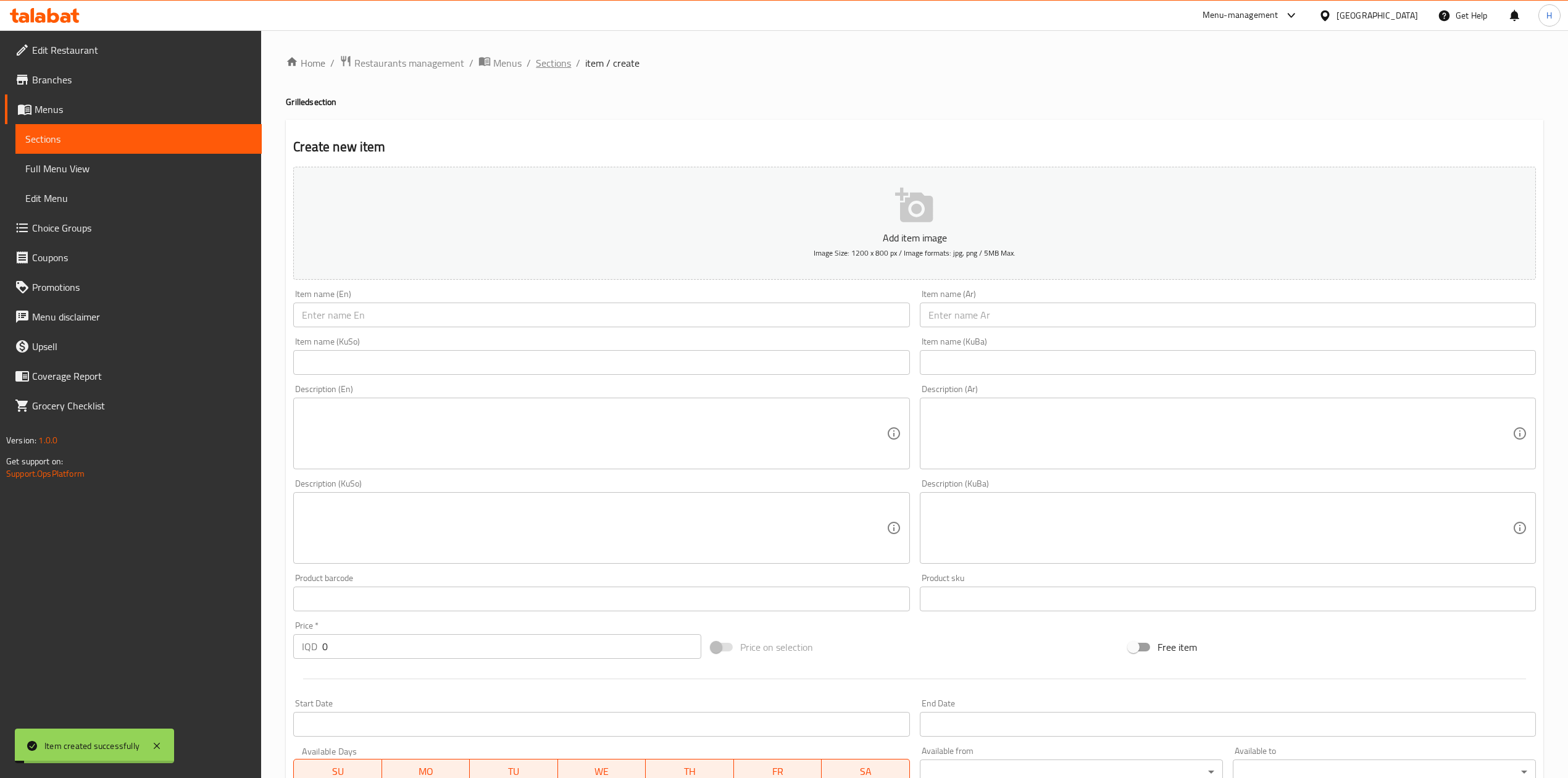
click at [553, 63] on span "Sections" at bounding box center [553, 62] width 35 height 15
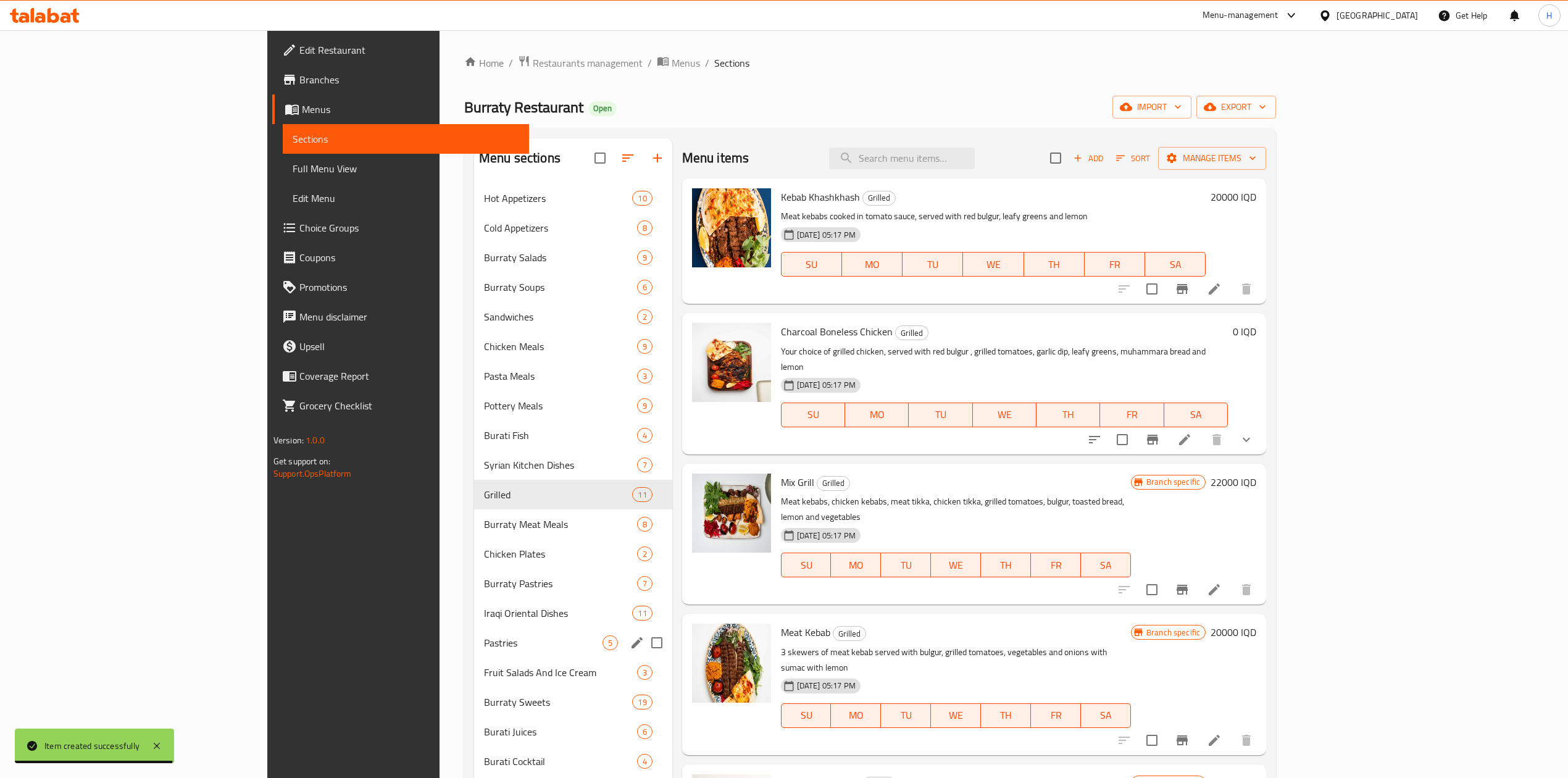
click at [484, 635] on span "Pastries" at bounding box center [543, 643] width 118 height 15
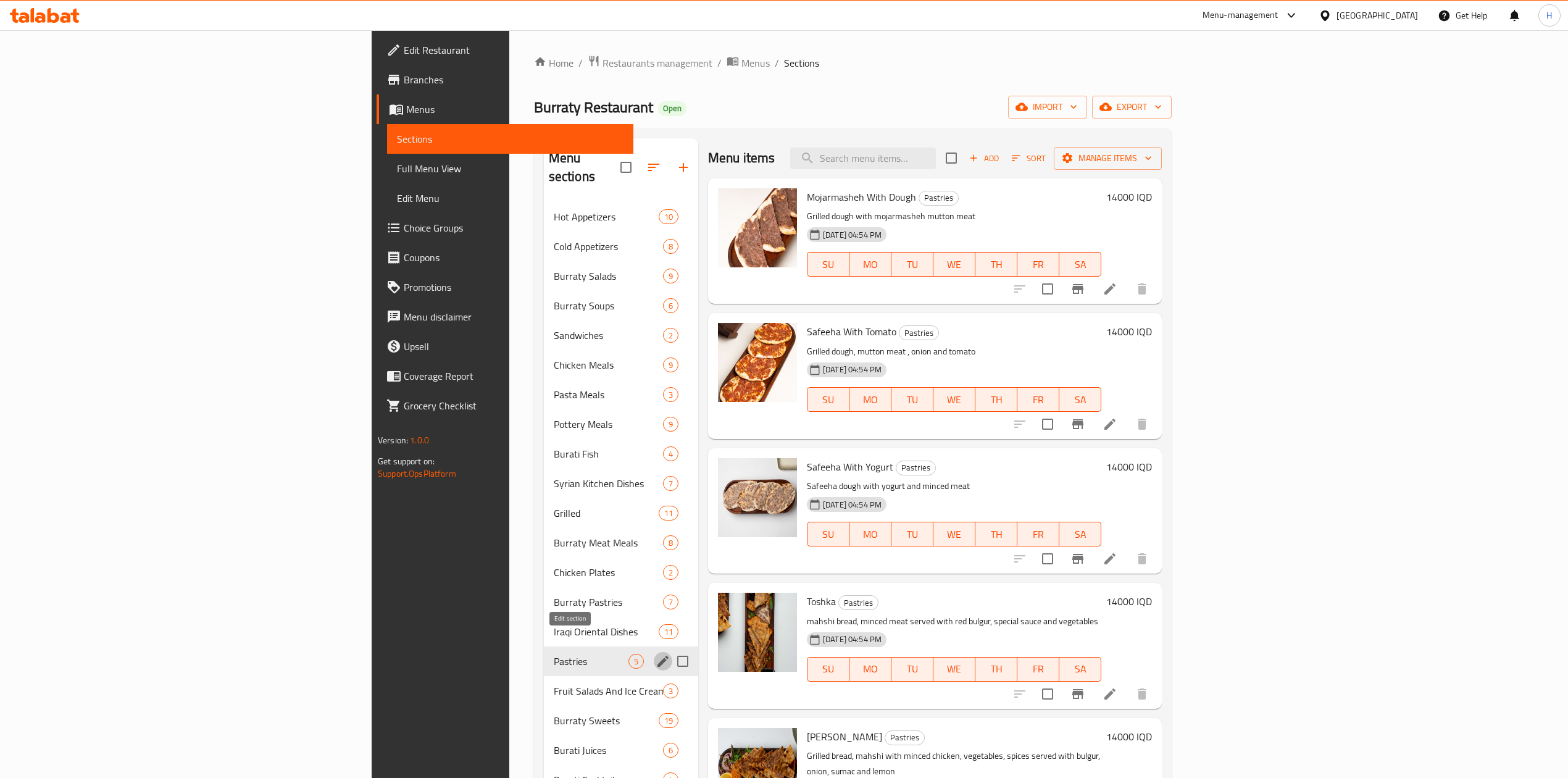
click at [658, 655] on icon "edit" at bounding box center [664, 661] width 11 height 11
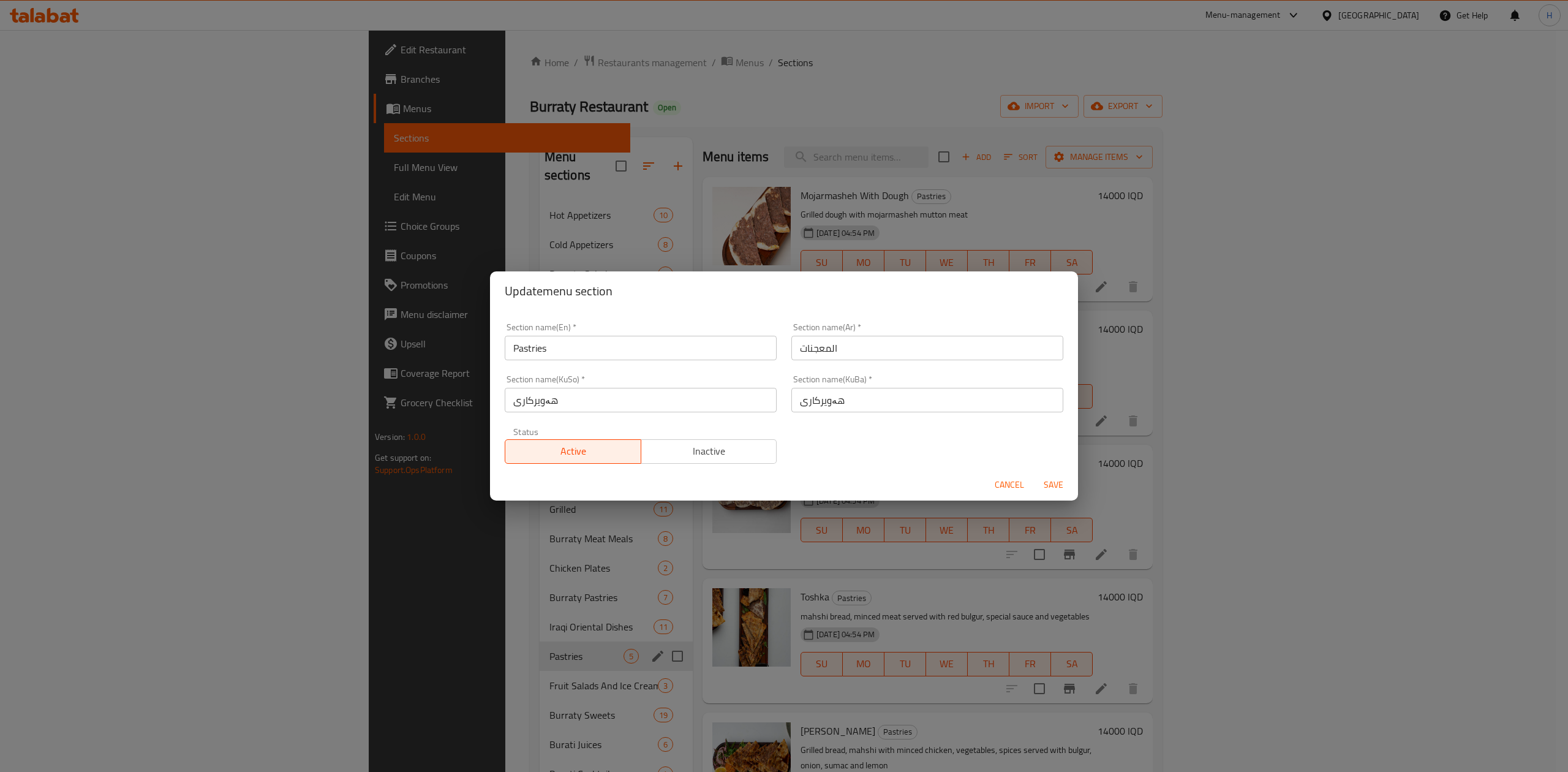
click at [1009, 479] on span "Cancel" at bounding box center [1009, 485] width 30 height 15
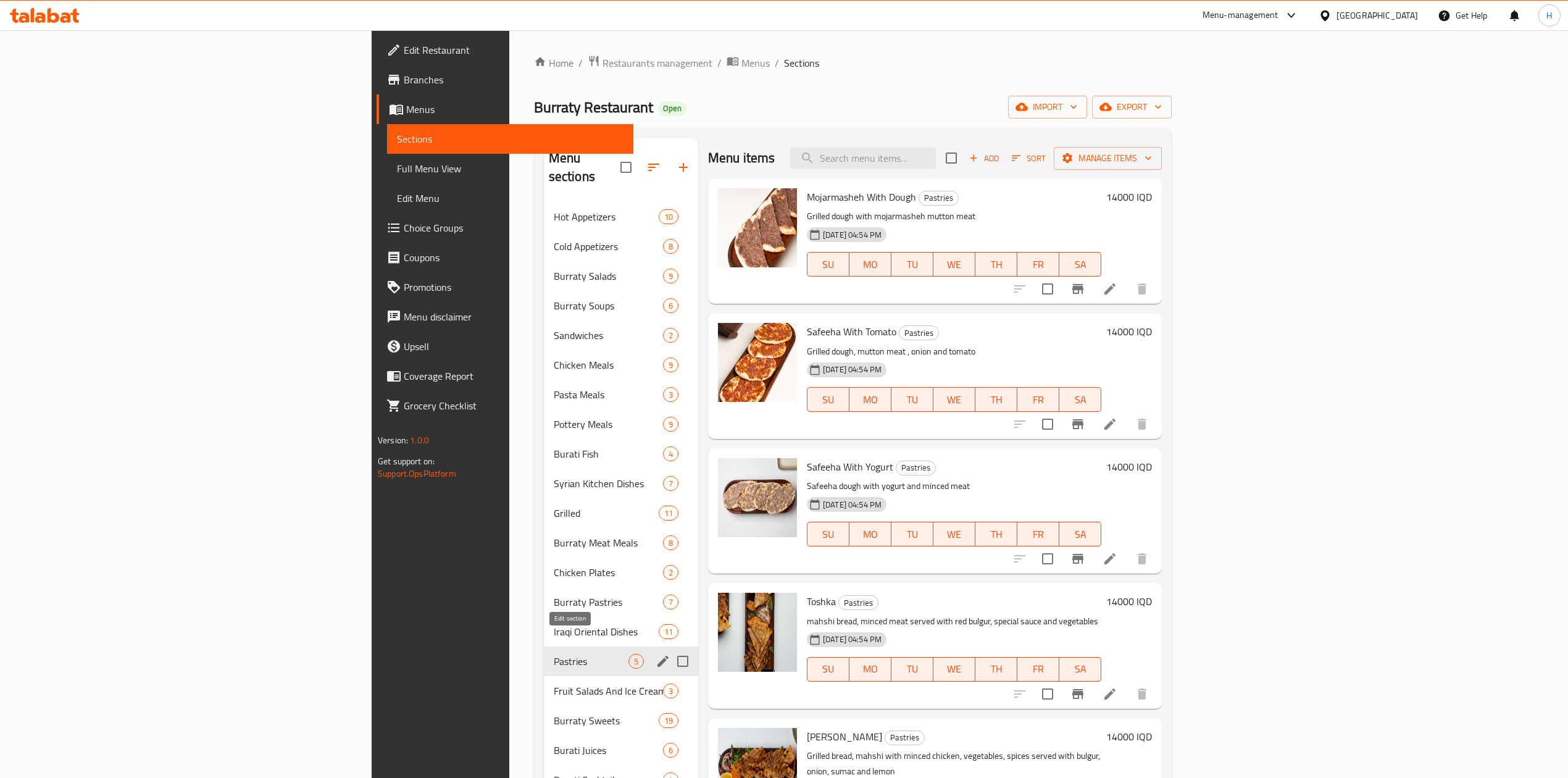
click at [655, 654] on icon "edit" at bounding box center [663, 661] width 15 height 15
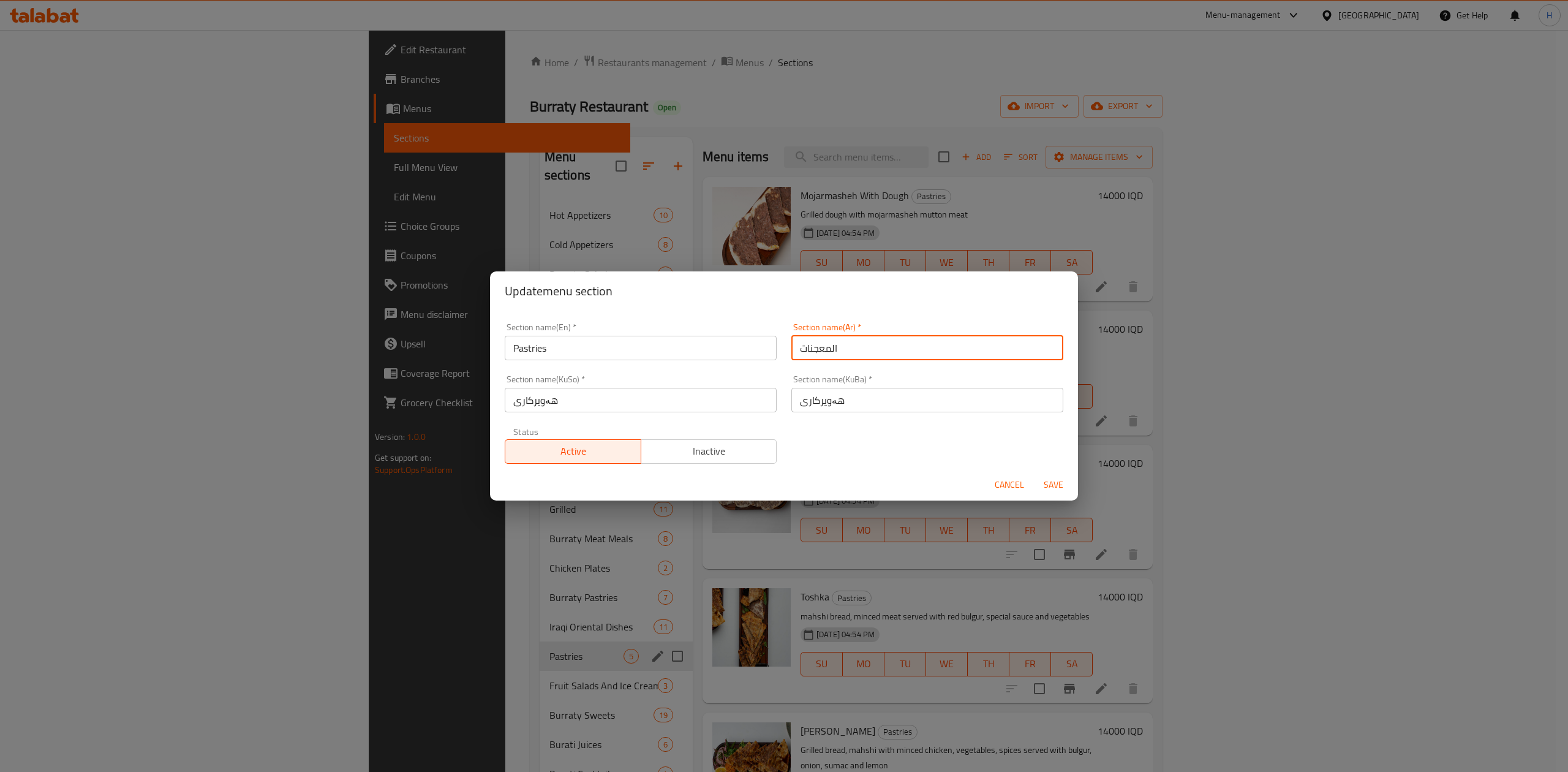
click at [890, 349] on input "المعجنات" at bounding box center [927, 348] width 272 height 24
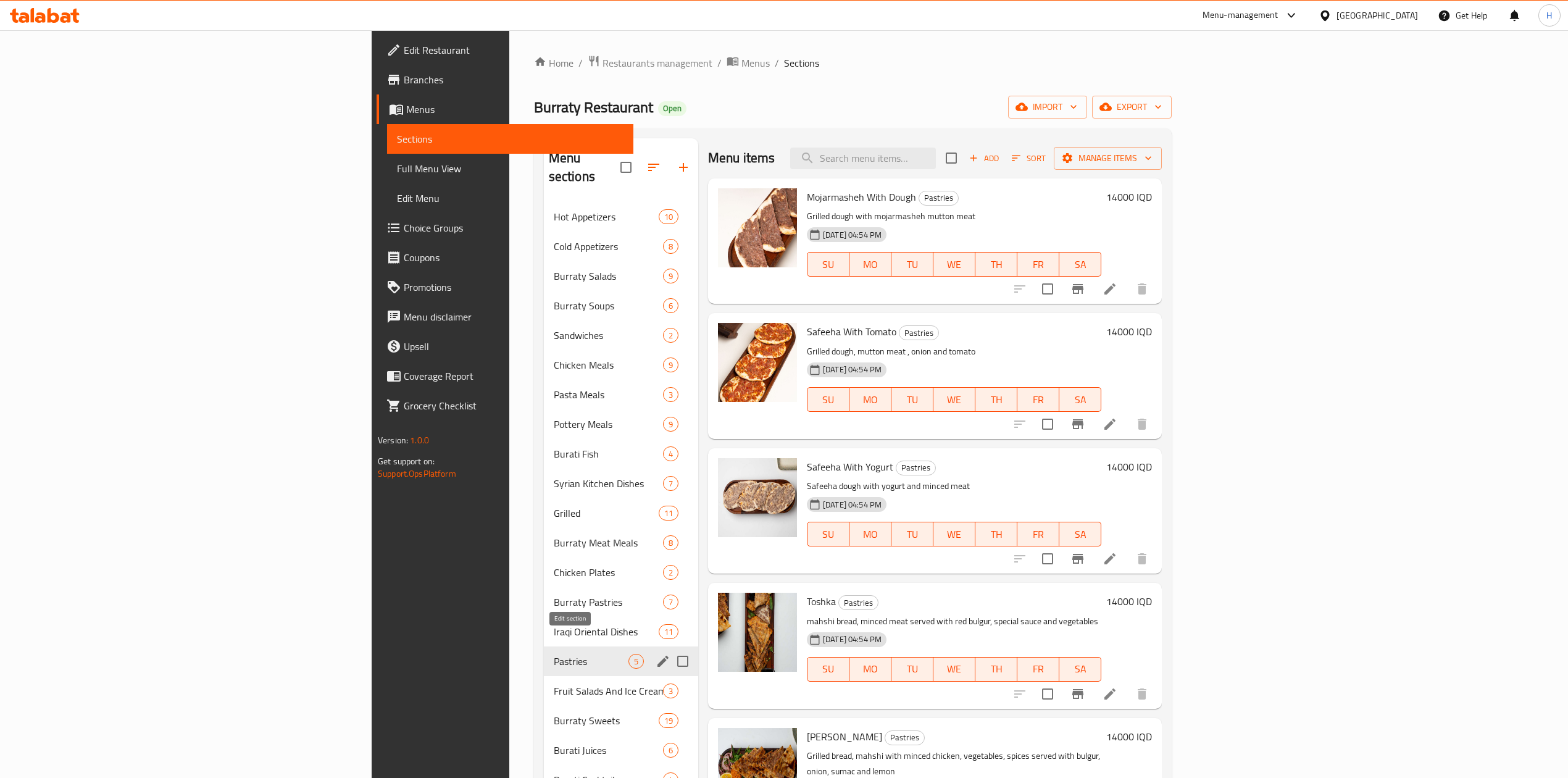
click at [658, 655] on icon "edit" at bounding box center [664, 661] width 11 height 11
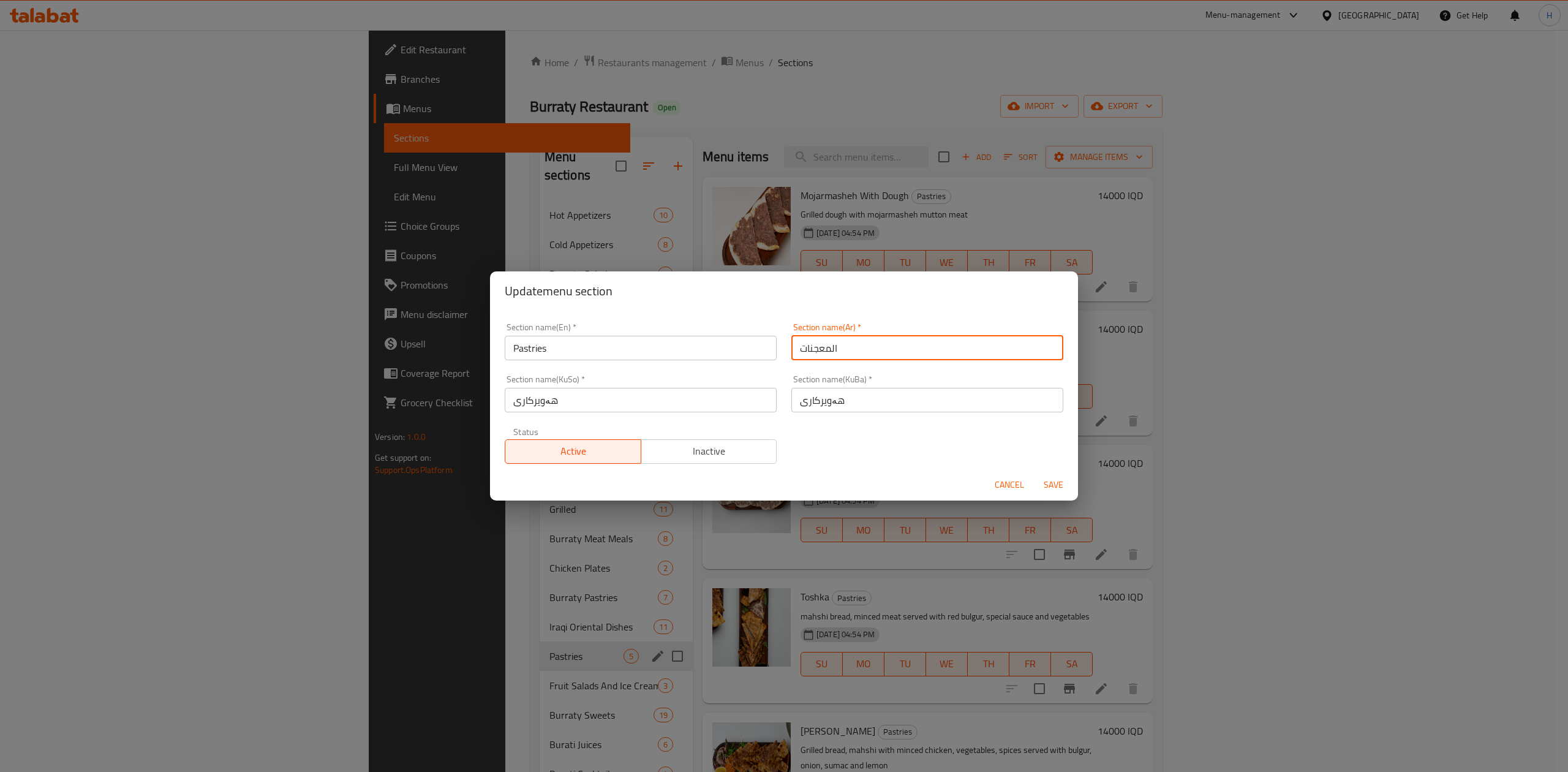
click at [876, 348] on input "المعجنات" at bounding box center [927, 348] width 272 height 24
type input "t"
type input "[PERSON_NAME]"
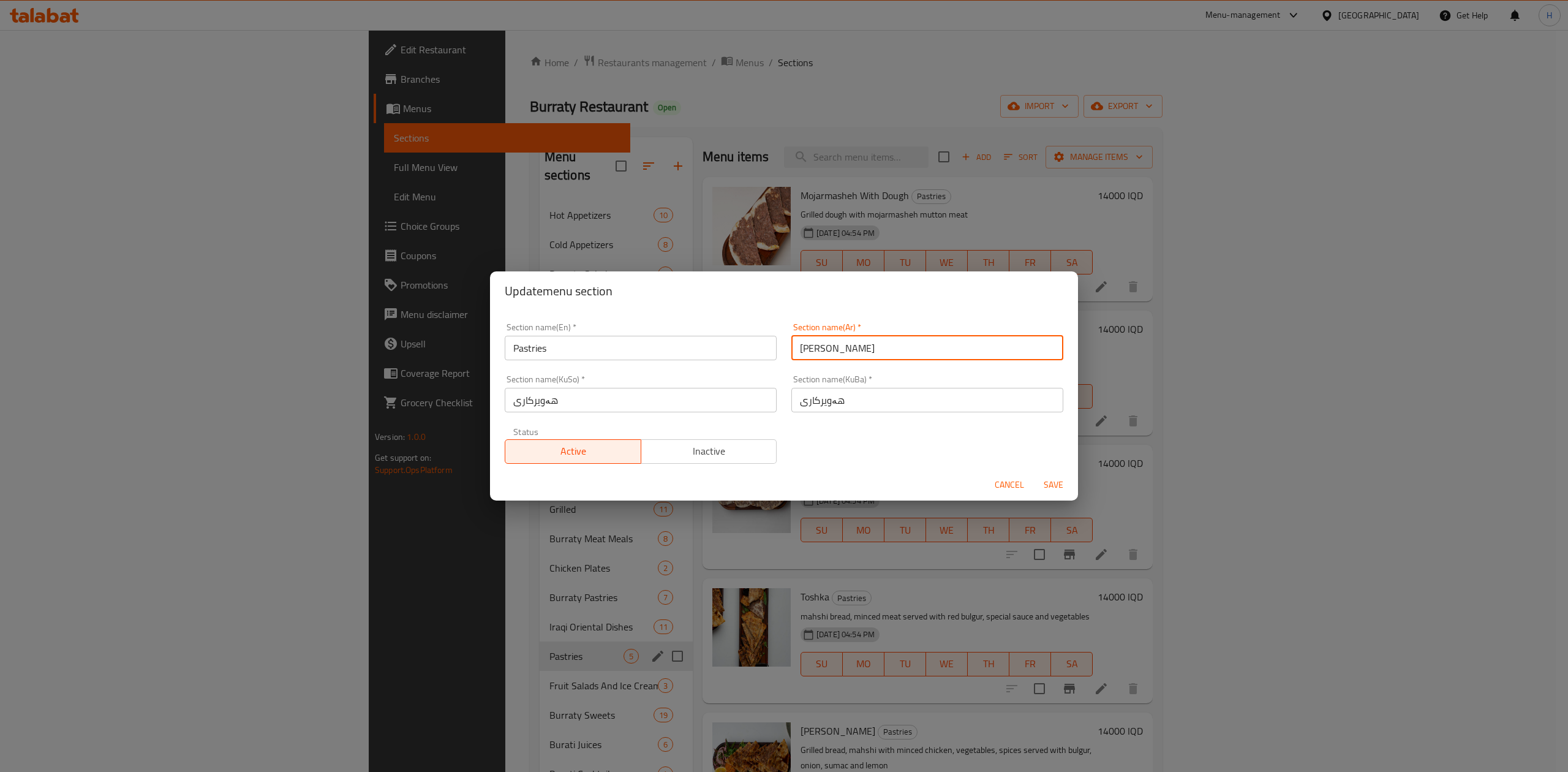
click at [606, 350] on input "Pastries" at bounding box center [641, 348] width 272 height 24
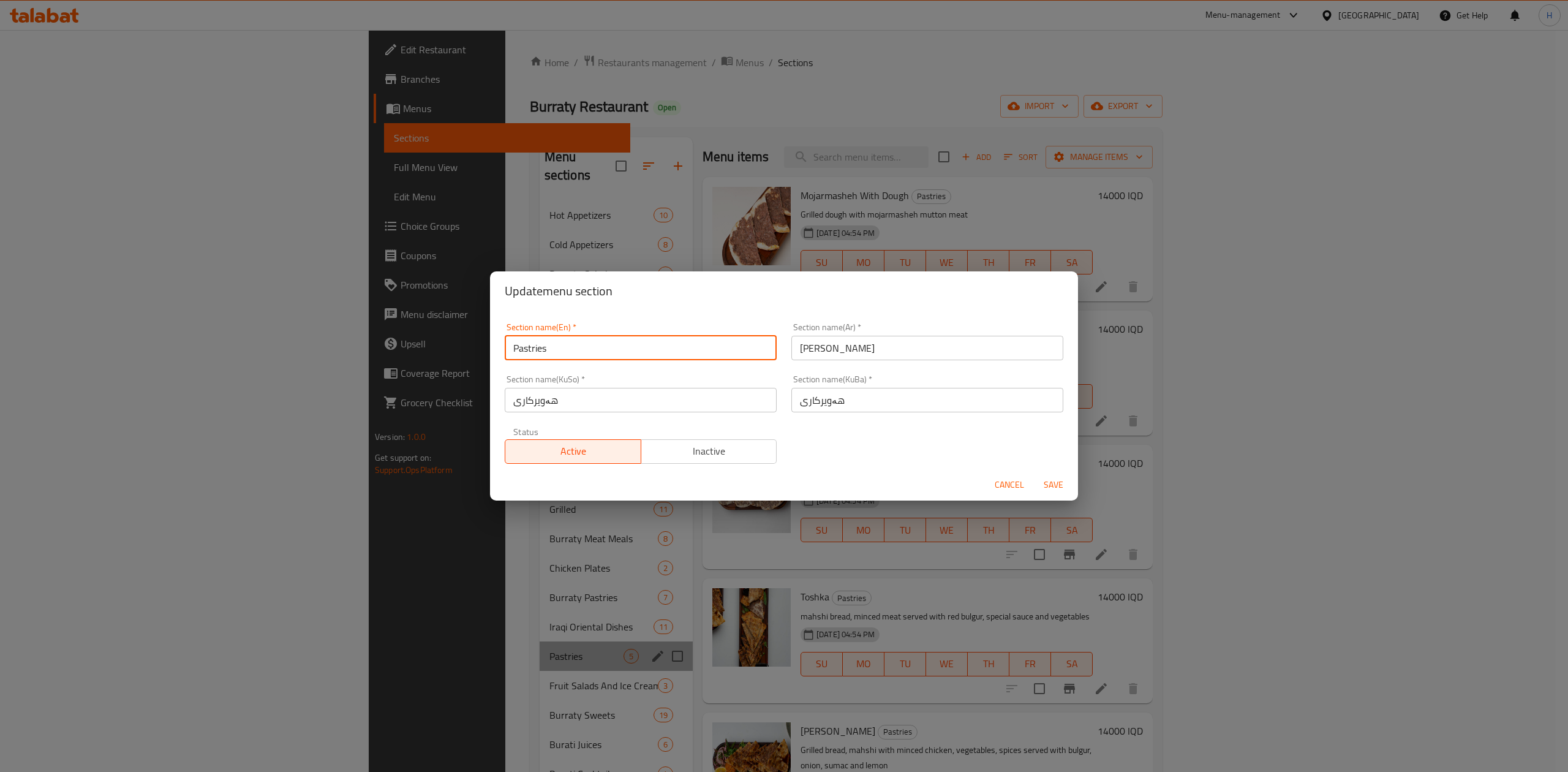
click at [606, 350] on input "Pastries" at bounding box center [641, 348] width 272 height 24
type input "Burraty Bakery"
click at [596, 403] on input "هەویرکاری" at bounding box center [641, 400] width 272 height 24
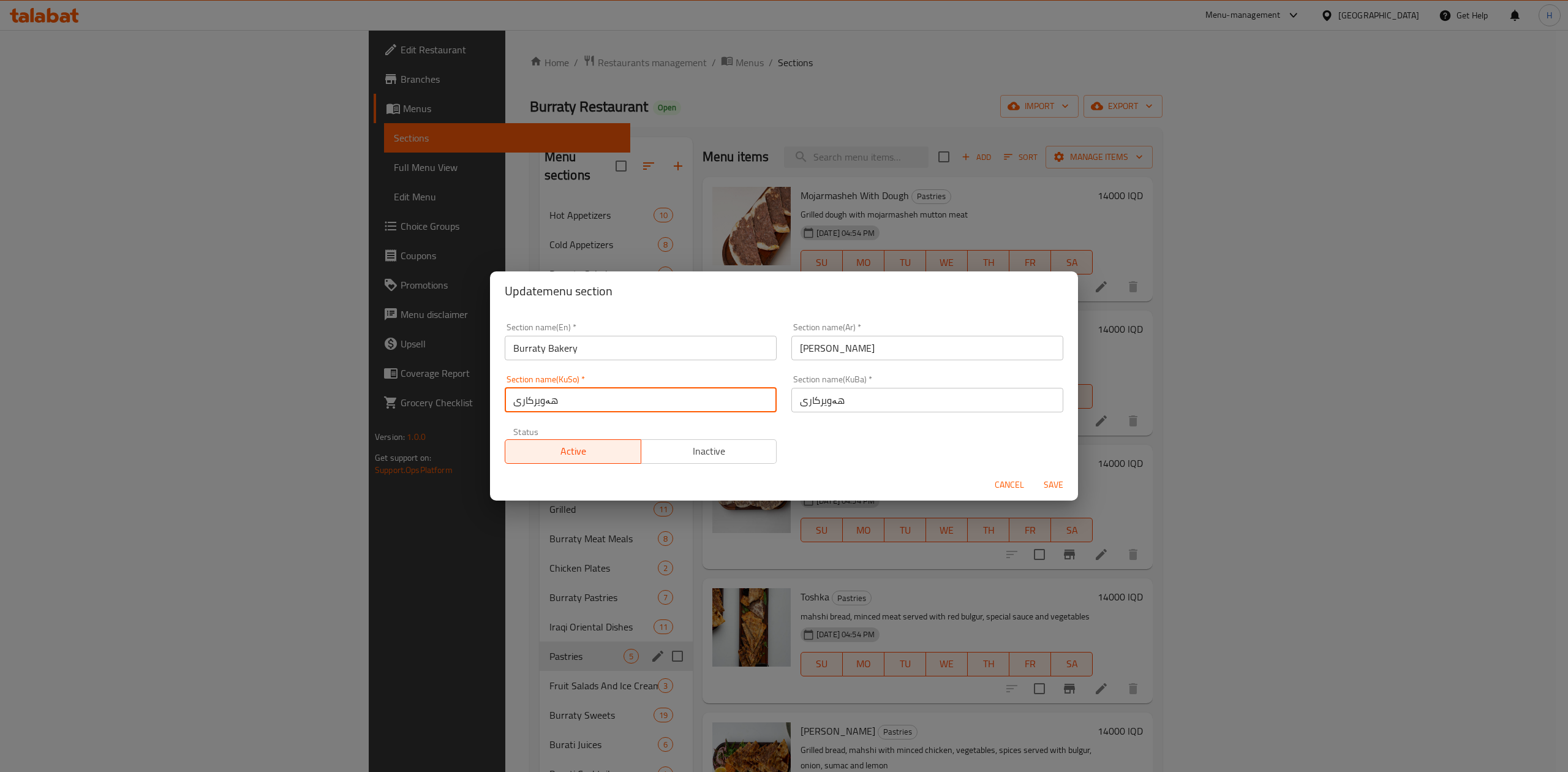
click at [1067, 473] on button "Save" at bounding box center [1054, 485] width 39 height 23
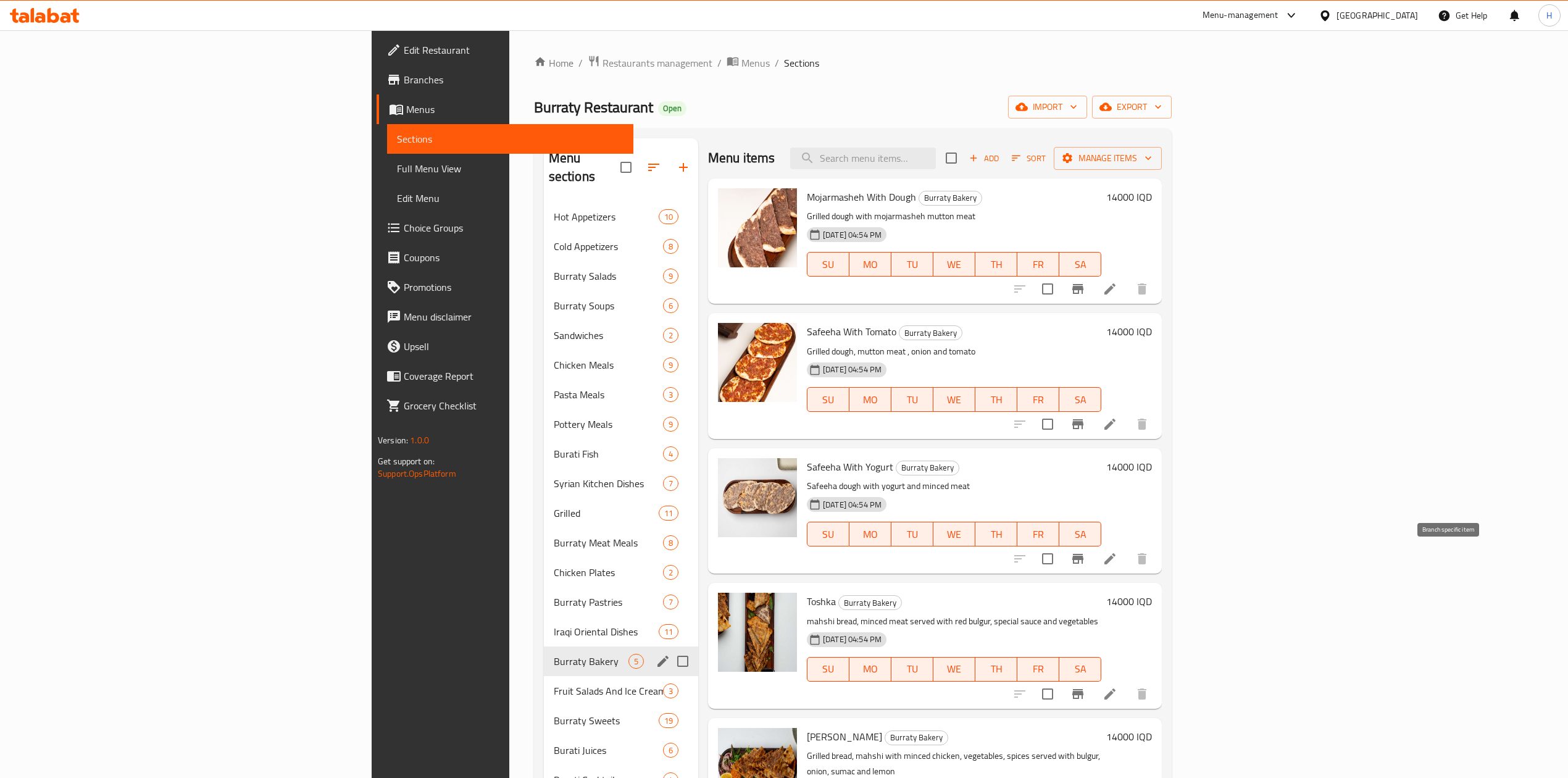
click at [1084, 558] on icon "Branch-specific-item" at bounding box center [1078, 559] width 11 height 10
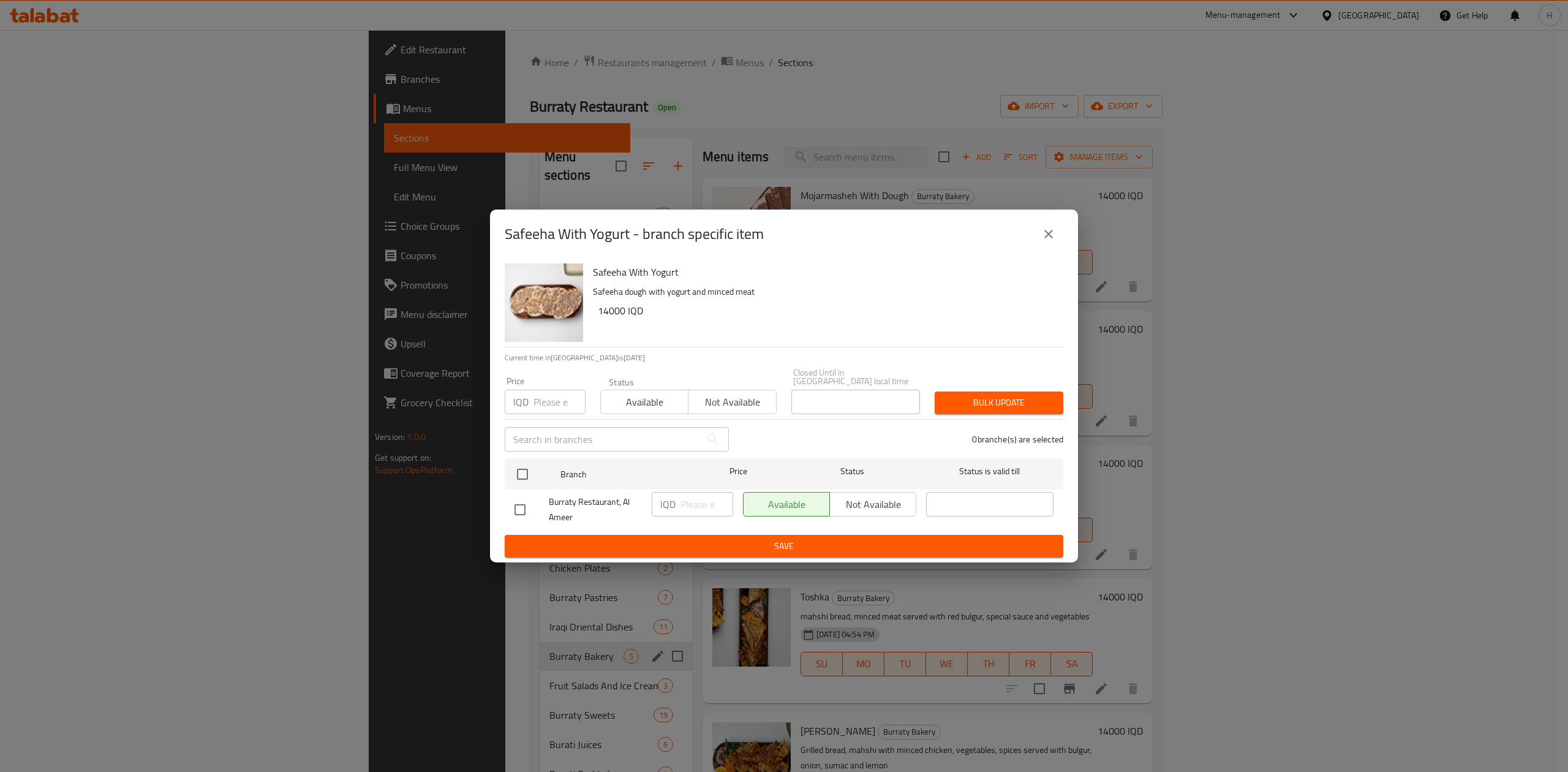
click at [530, 487] on div "Burraty Restaurant, Al Ameer" at bounding box center [578, 510] width 137 height 45
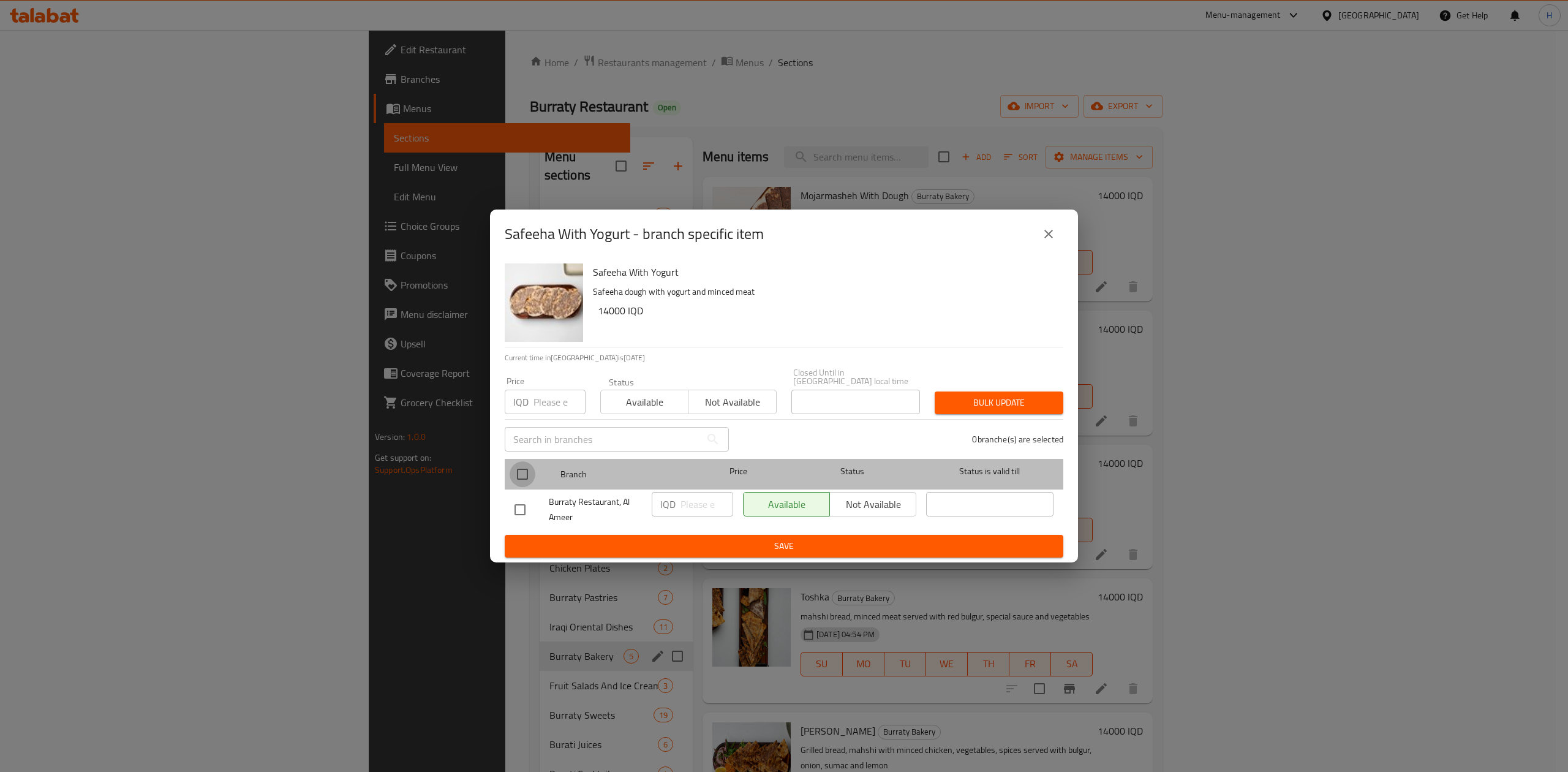
click at [533, 463] on input "checkbox" at bounding box center [522, 474] width 26 height 26
checkbox input "true"
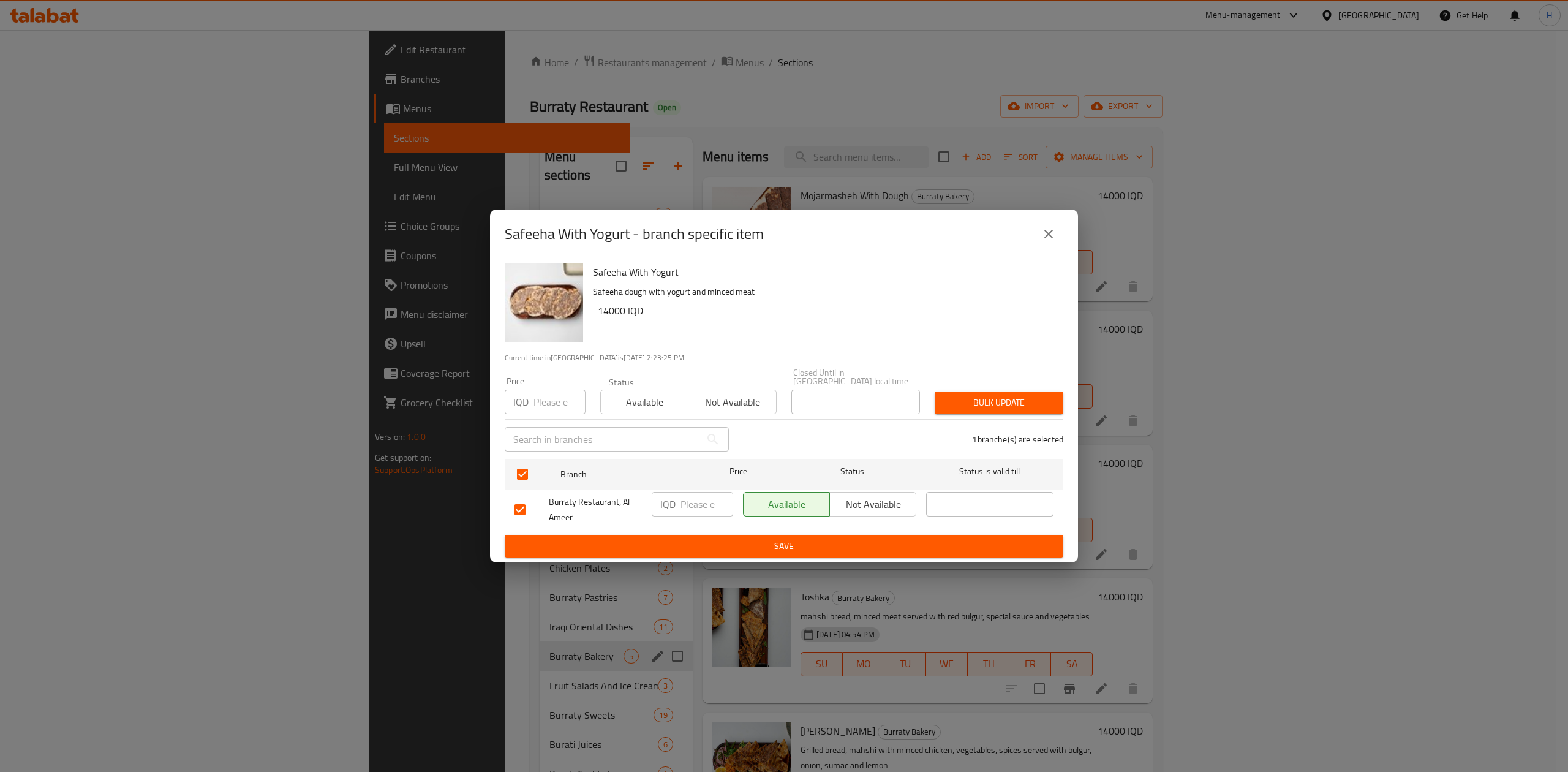
click at [708, 502] on input "number" at bounding box center [707, 504] width 52 height 24
type input "13000"
drag, startPoint x: 707, startPoint y: 539, endPoint x: 699, endPoint y: 543, distance: 8.9
click at [706, 539] on span "Save" at bounding box center [784, 546] width 539 height 15
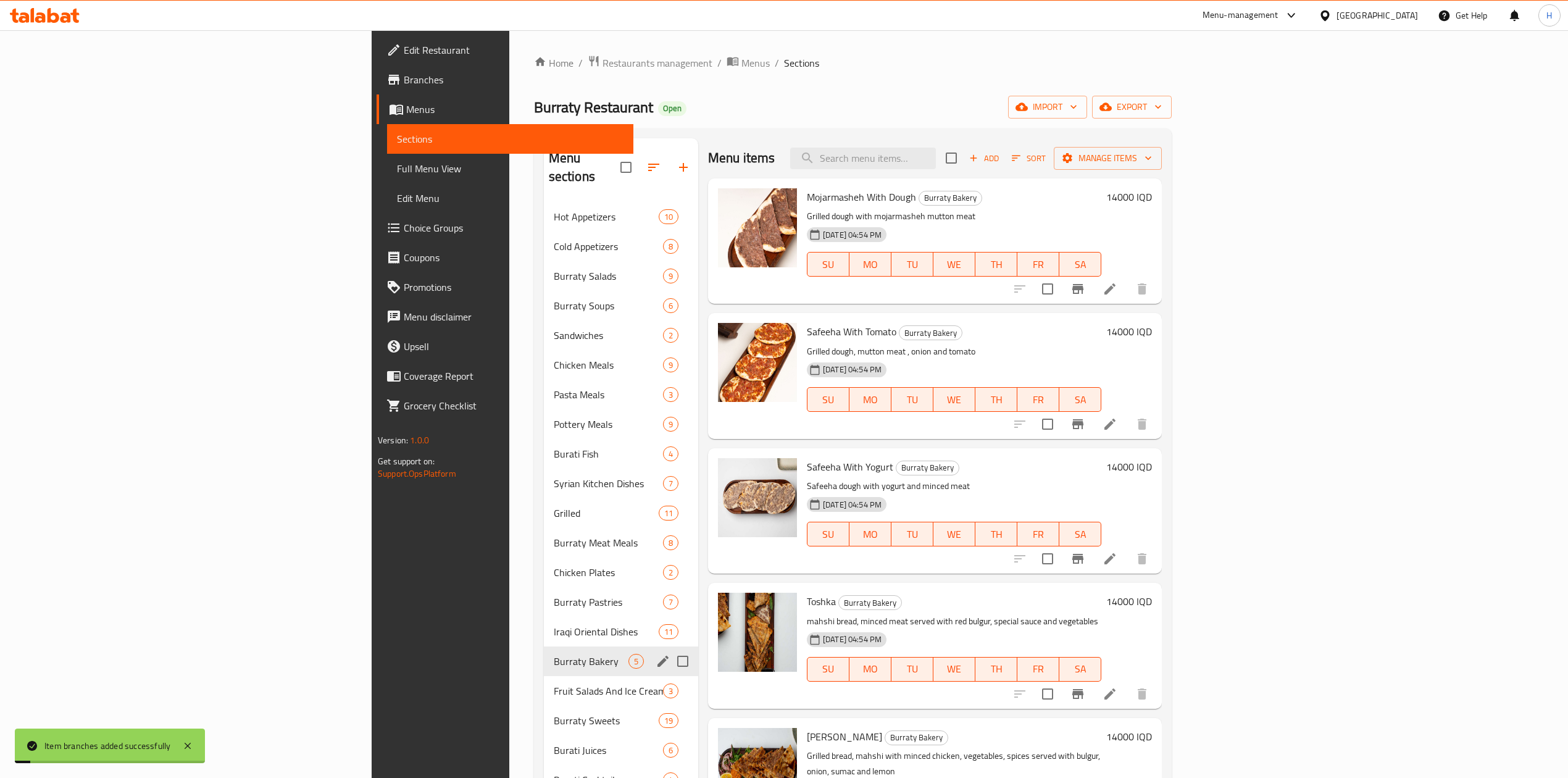
click at [1102, 465] on h6 "Safeeha With Yogurt Burraty Bakery" at bounding box center [954, 466] width 294 height 17
click at [1152, 467] on h6 "14000 IQD" at bounding box center [1129, 466] width 45 height 17
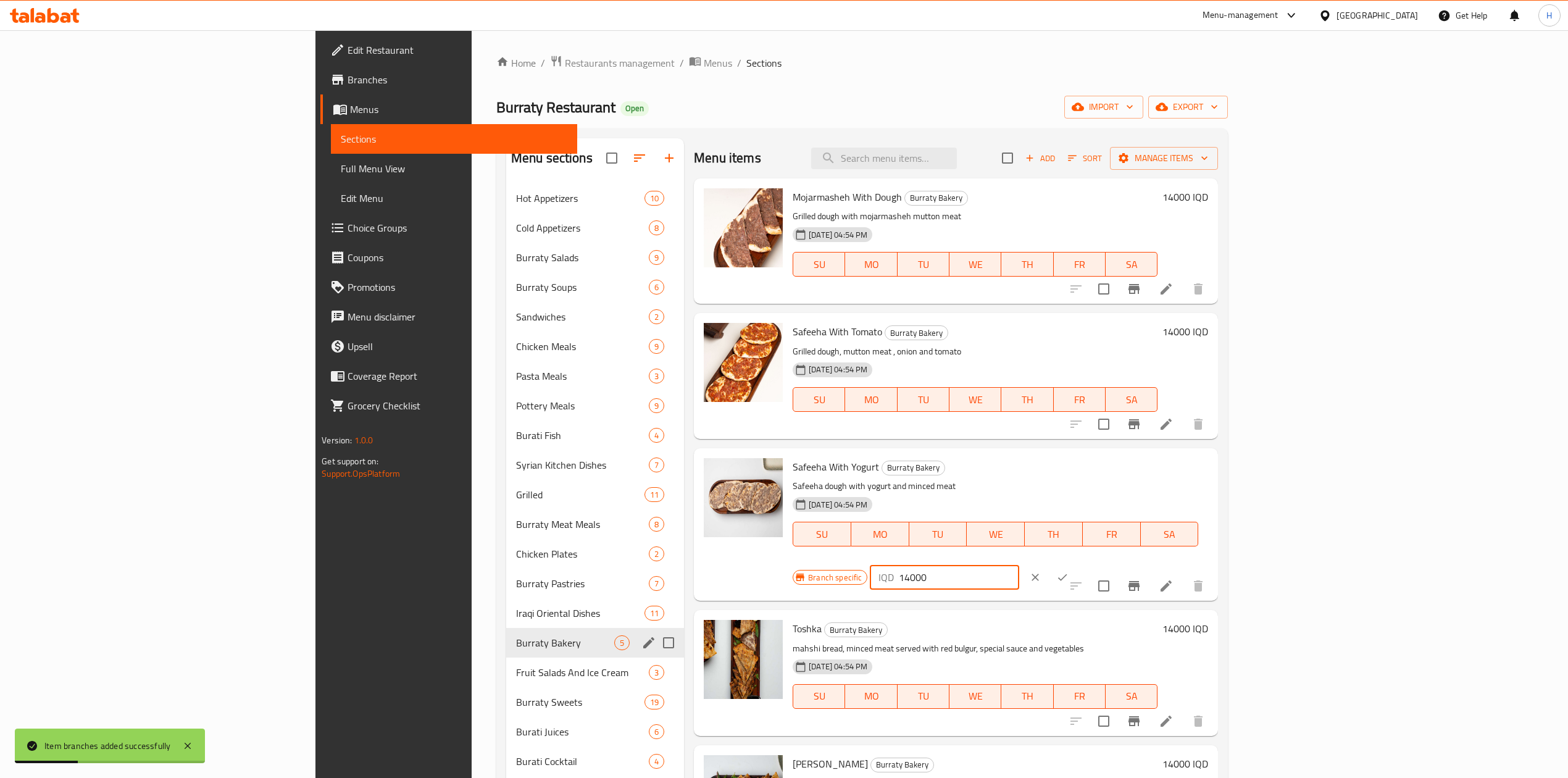
click at [1019, 565] on input "14000" at bounding box center [959, 577] width 120 height 24
type input "13000"
click at [1076, 564] on button "ok" at bounding box center [1062, 577] width 27 height 27
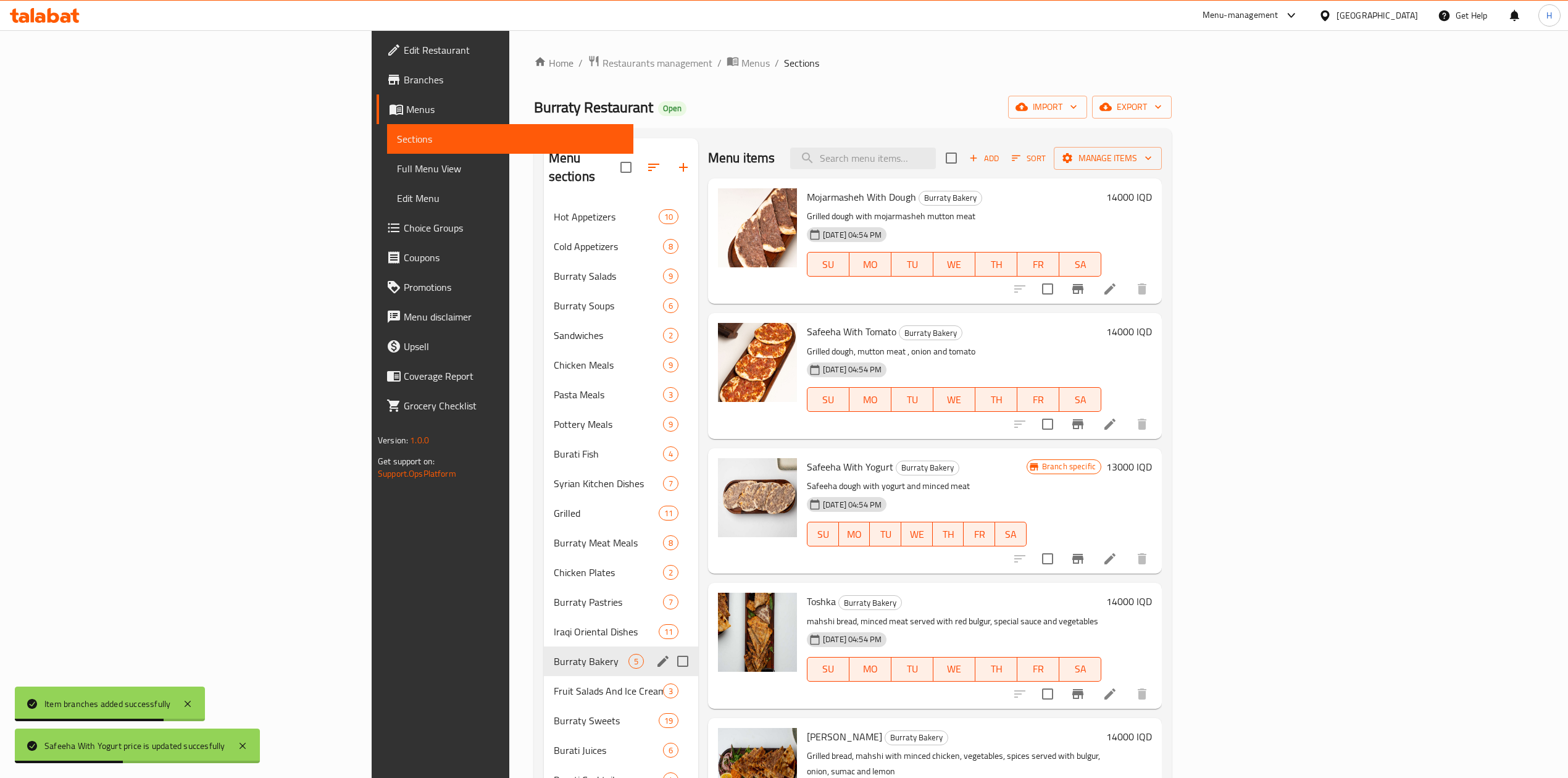
click at [1085, 687] on icon "Branch-specific-item" at bounding box center [1078, 694] width 15 height 15
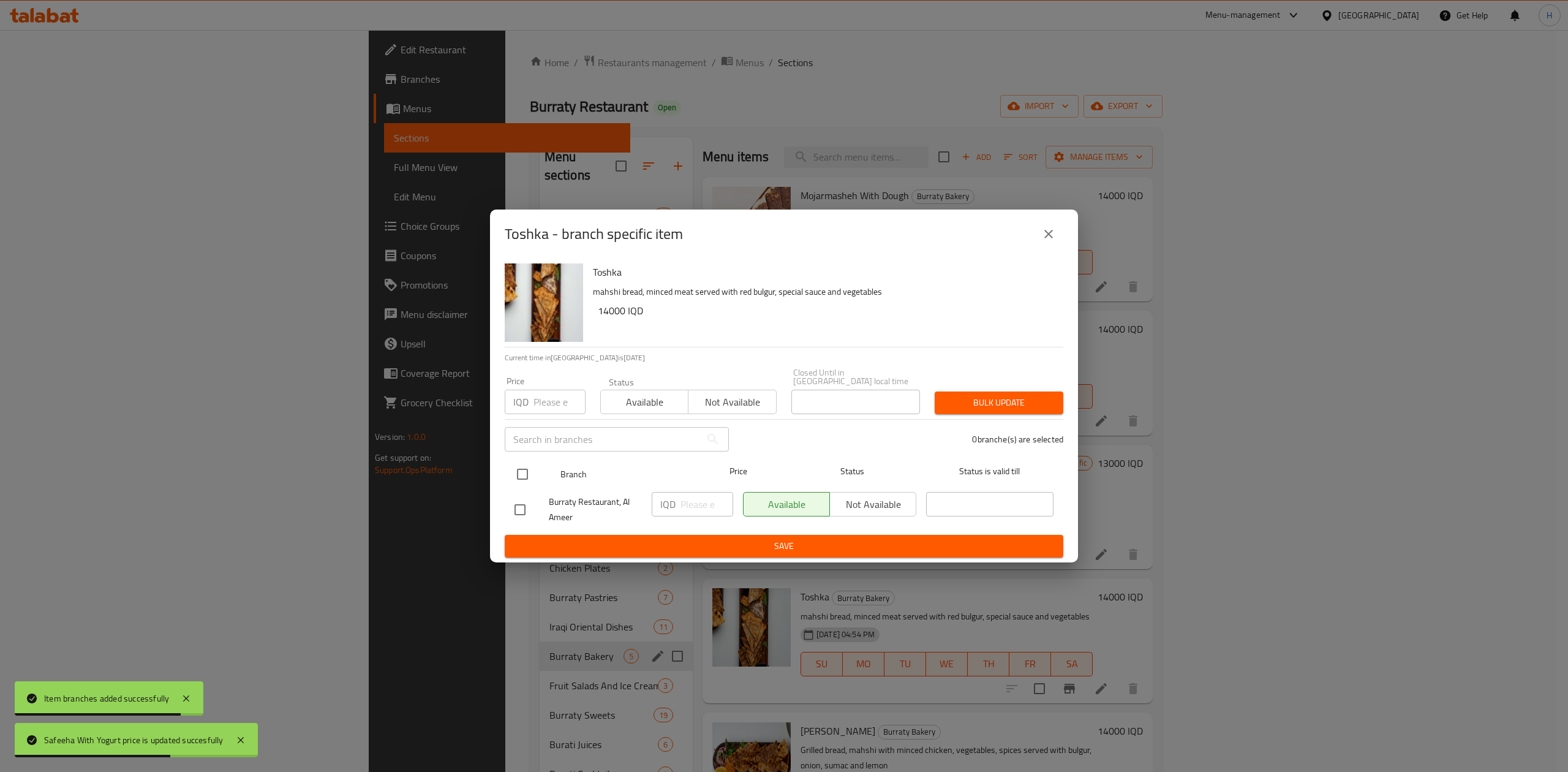
click at [524, 469] on input "checkbox" at bounding box center [522, 474] width 26 height 26
checkbox input "true"
click at [697, 509] on input "number" at bounding box center [707, 504] width 52 height 24
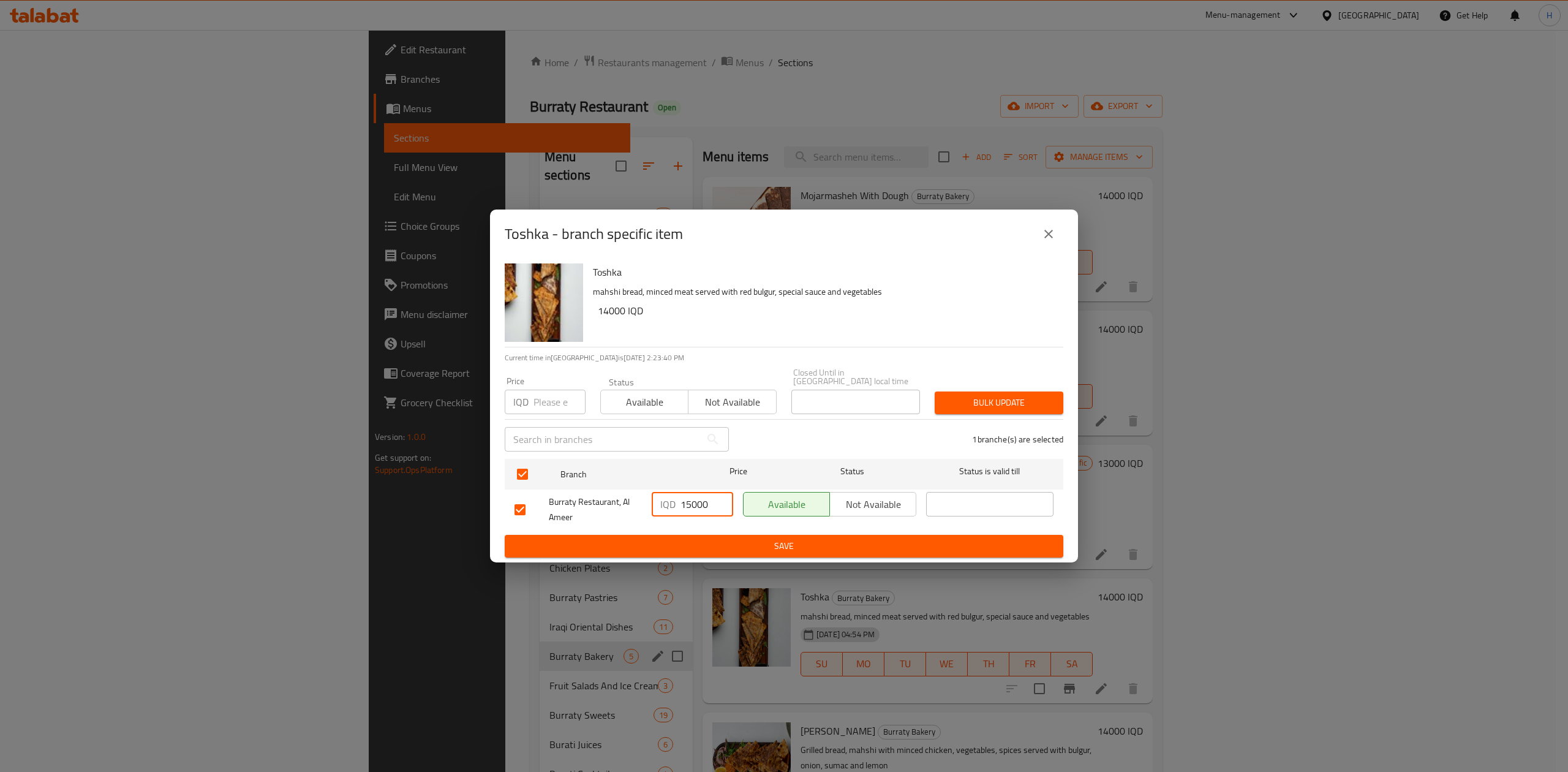
type input "15000"
click at [694, 540] on span "Save" at bounding box center [784, 546] width 539 height 15
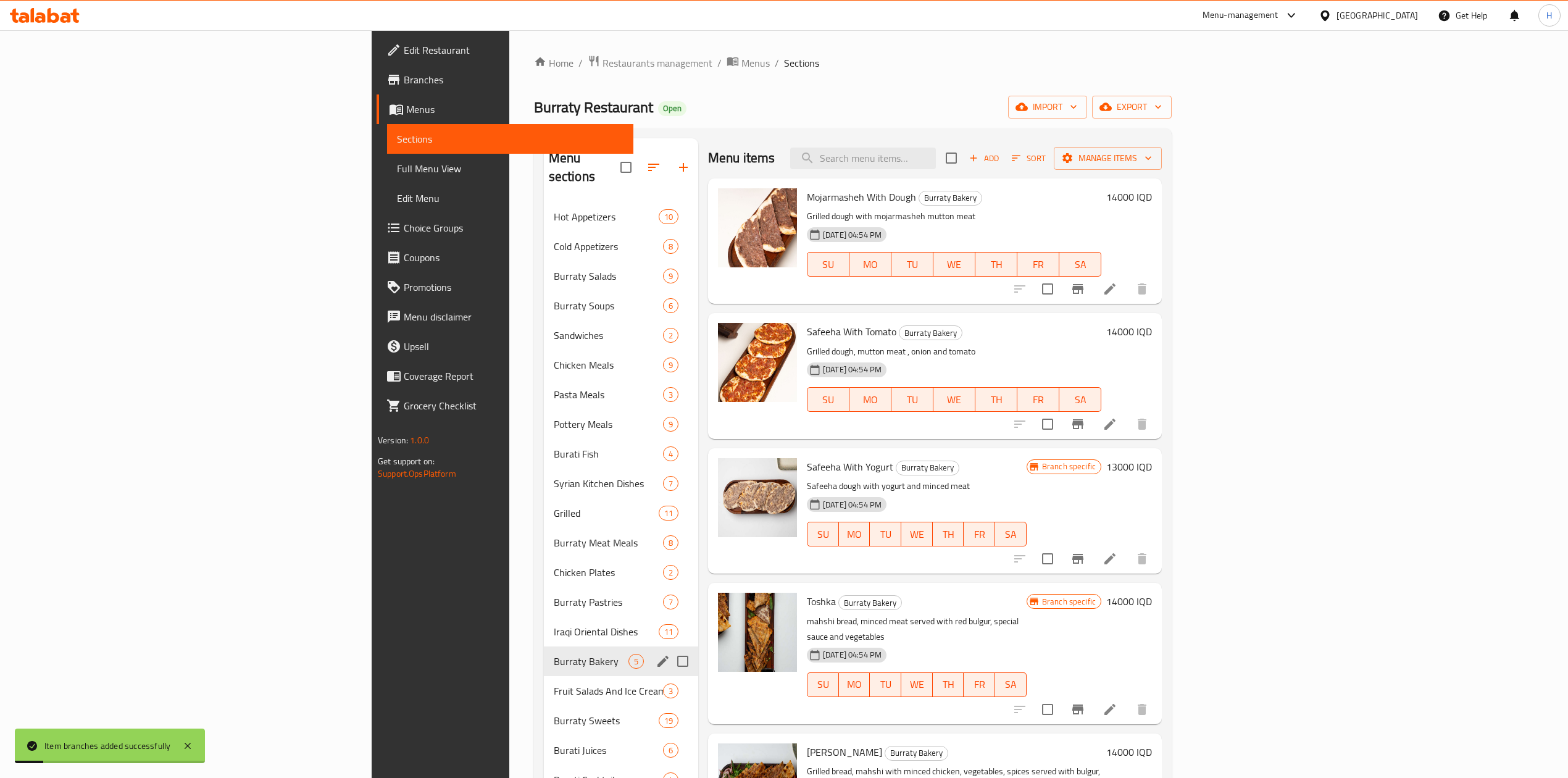
click at [1152, 599] on h6 "14000 IQD" at bounding box center [1129, 601] width 45 height 17
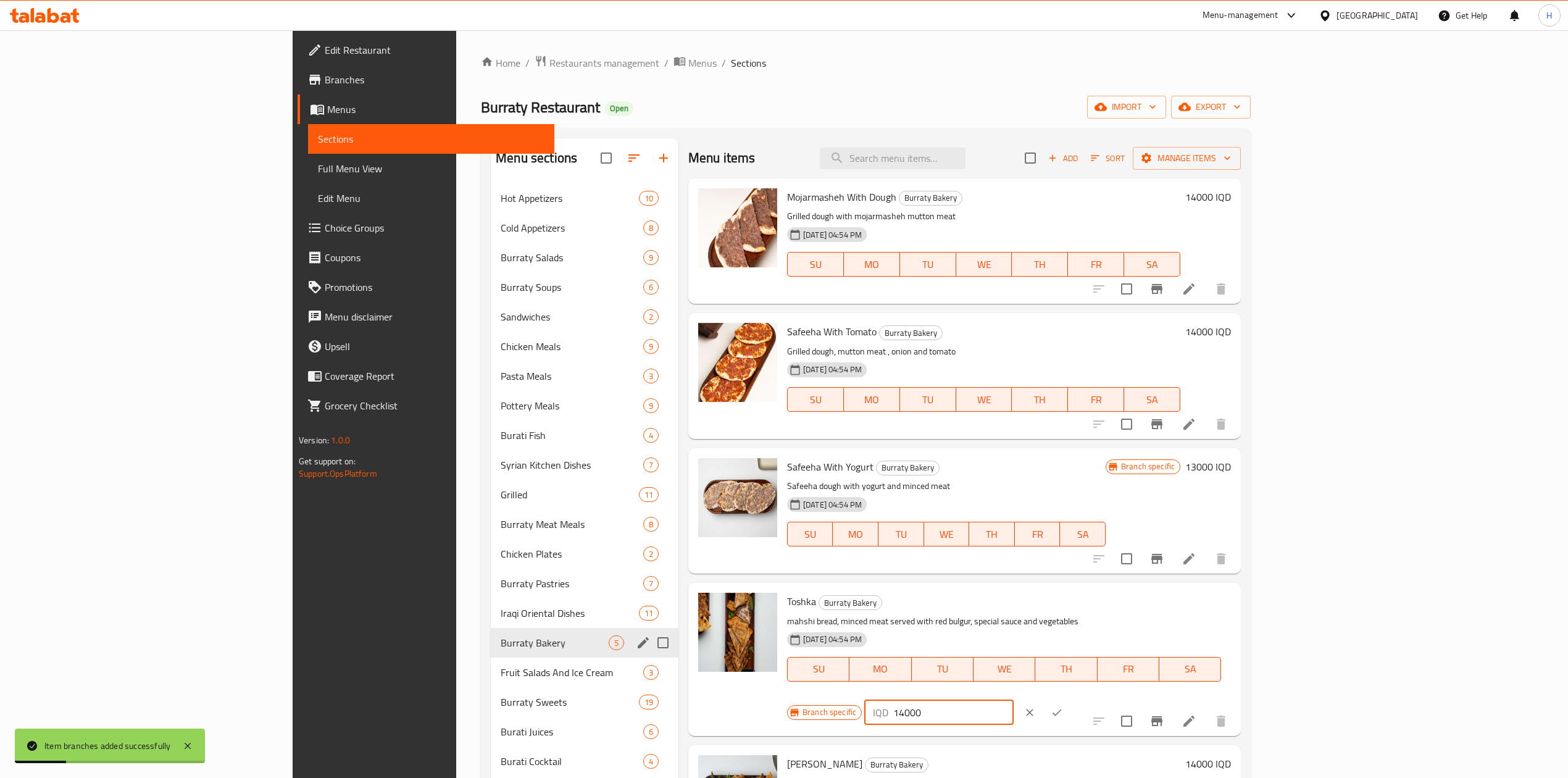
click at [1013, 700] on input "14000" at bounding box center [953, 712] width 120 height 24
type input "15000"
click at [1063, 707] on icon "ok" at bounding box center [1056, 712] width 12 height 12
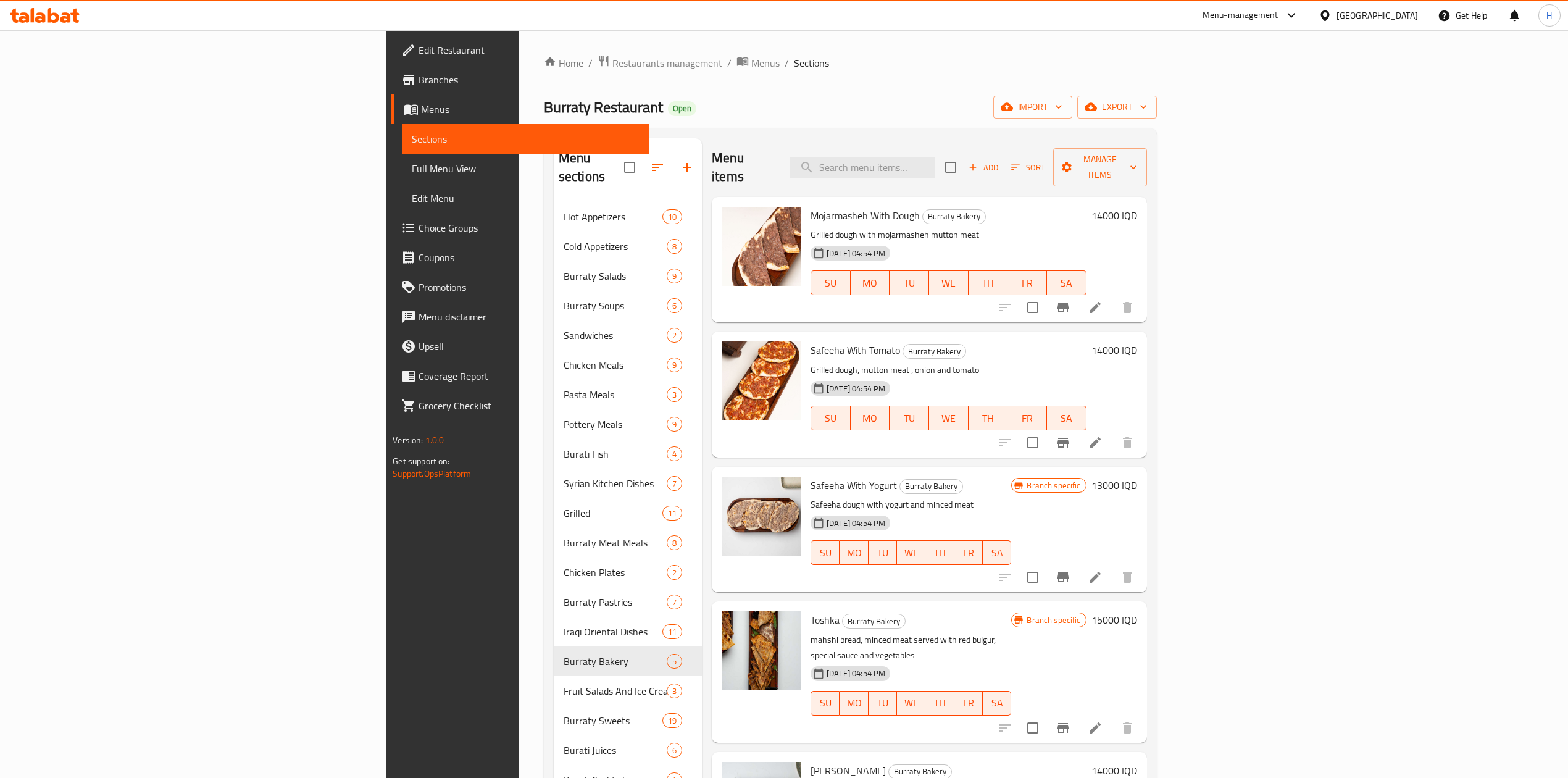
click at [1078, 428] on button "Branch-specific-item" at bounding box center [1063, 442] width 30 height 30
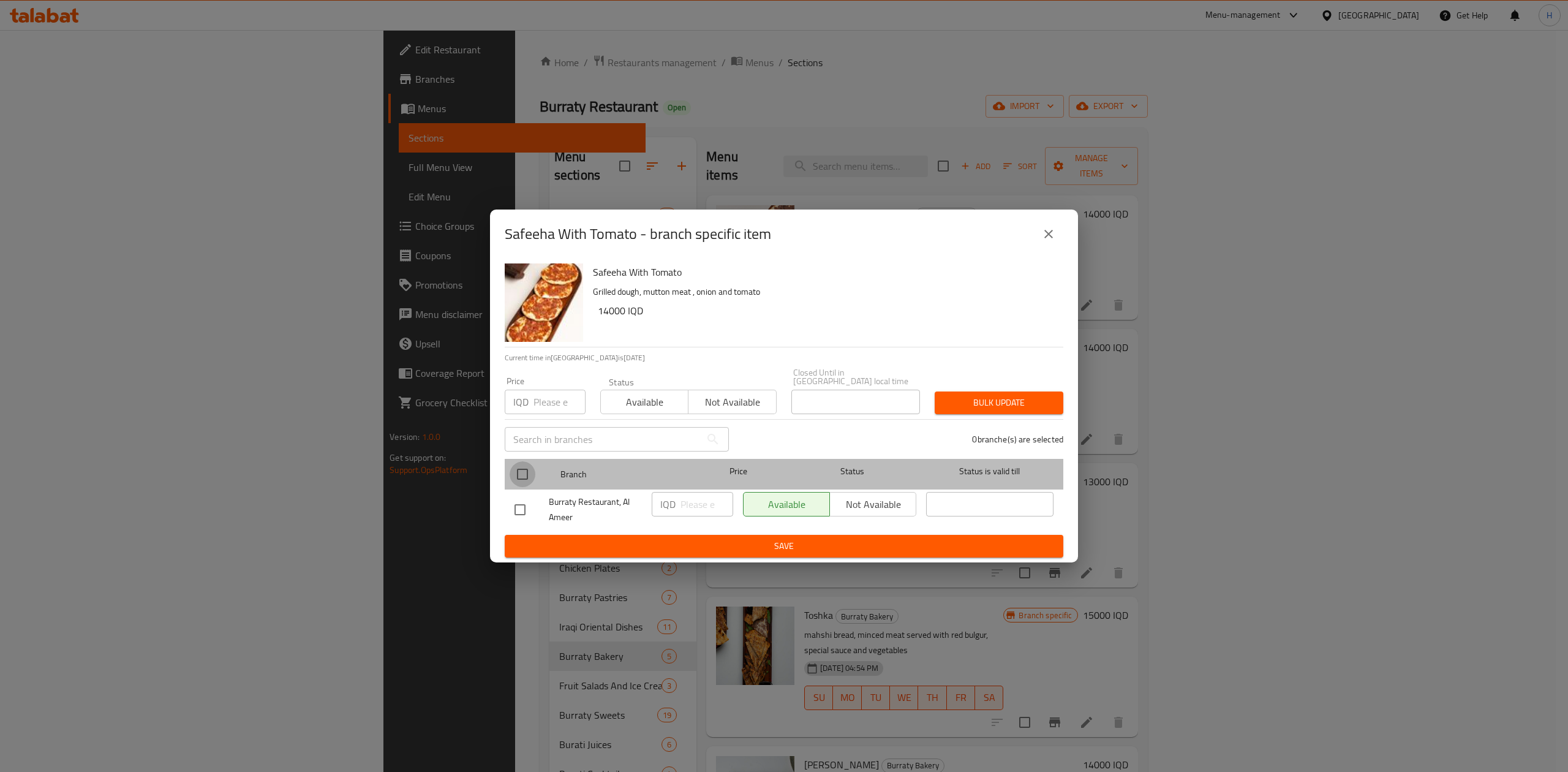
click at [525, 469] on input "checkbox" at bounding box center [522, 474] width 26 height 26
checkbox input "true"
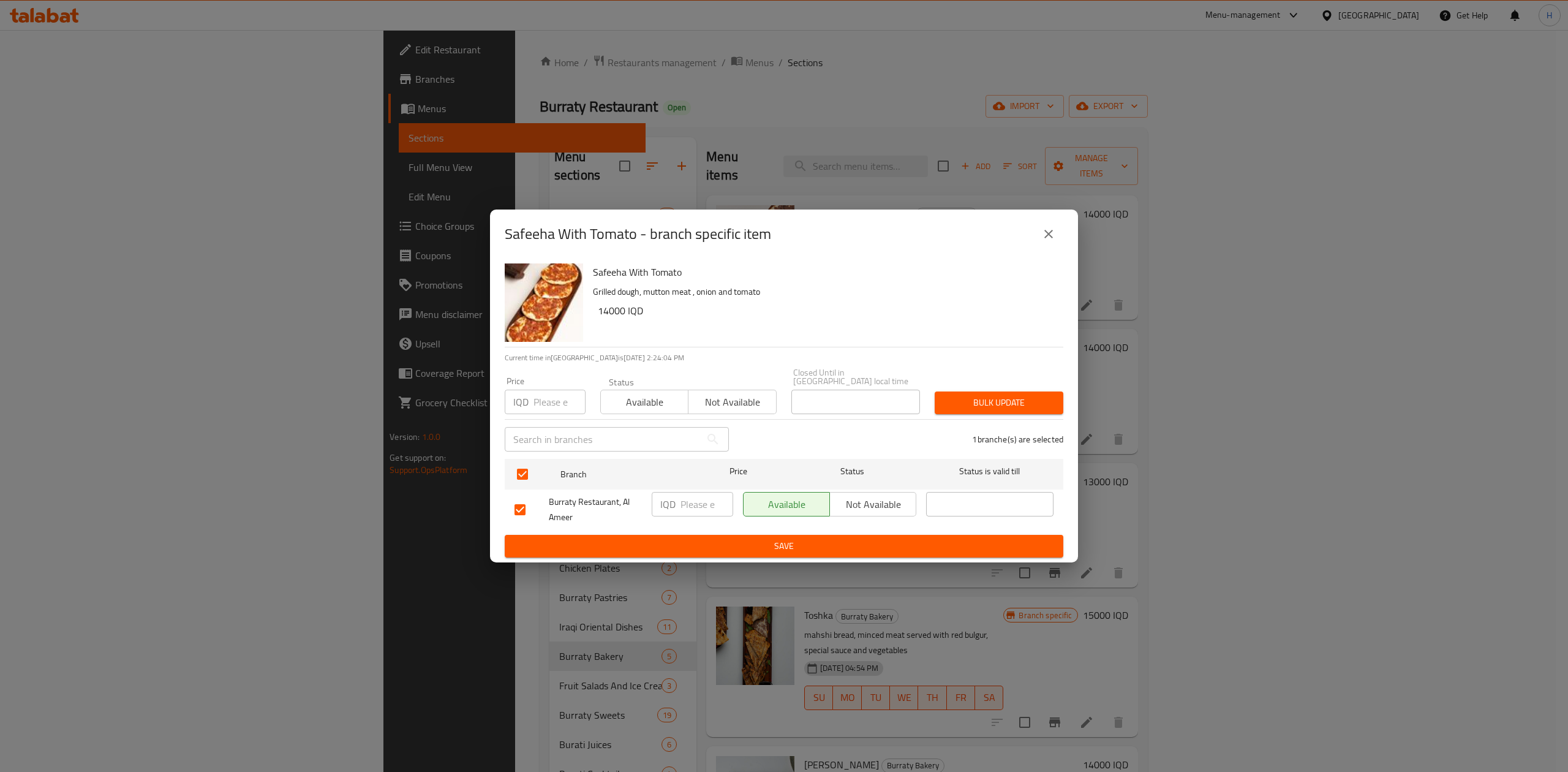
click at [706, 500] on input "number" at bounding box center [707, 504] width 52 height 24
type input "15000"
click at [701, 539] on span "Save" at bounding box center [784, 546] width 539 height 15
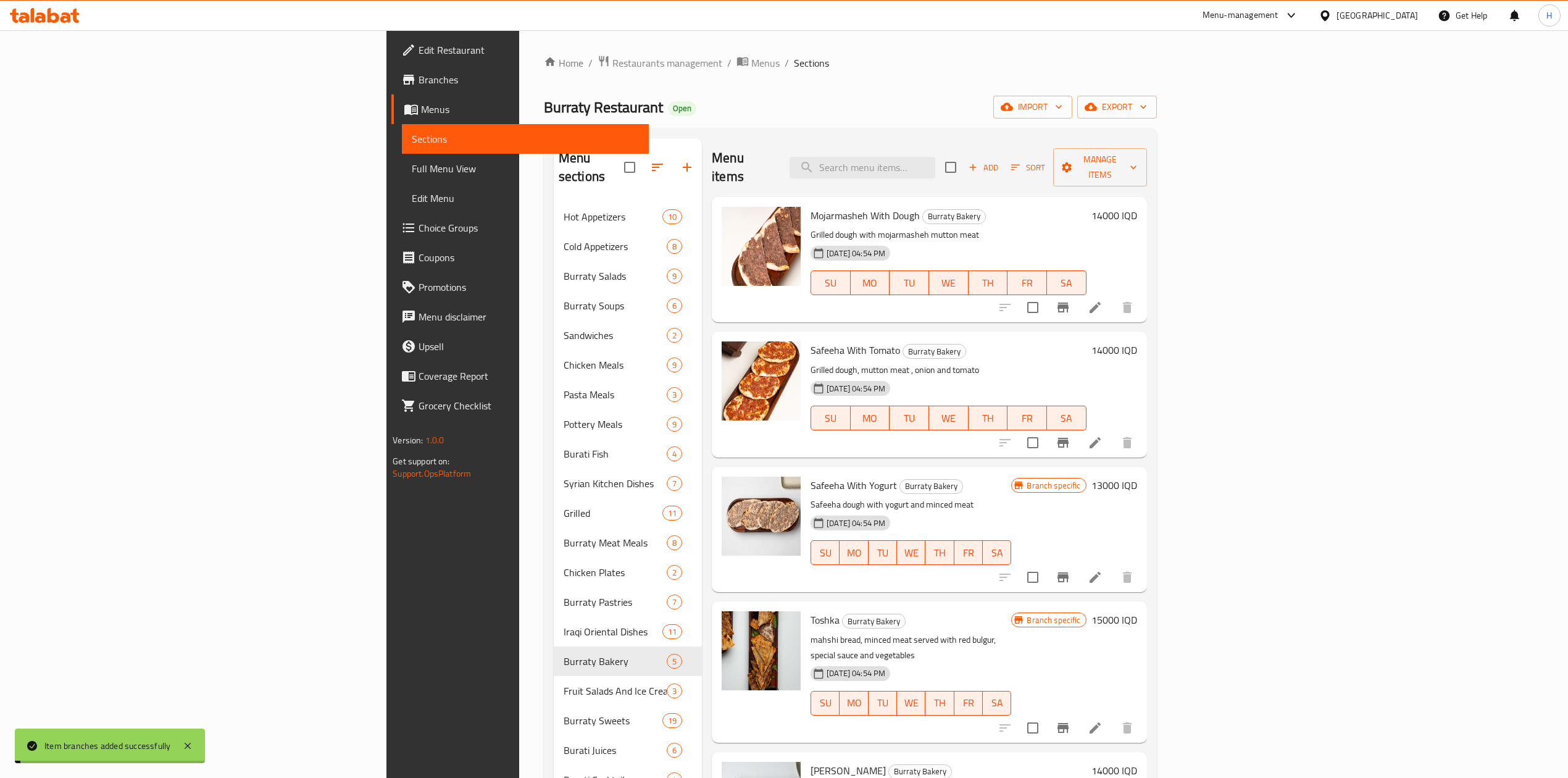
click at [1137, 342] on h6 "14000 IQD" at bounding box center [1115, 350] width 45 height 17
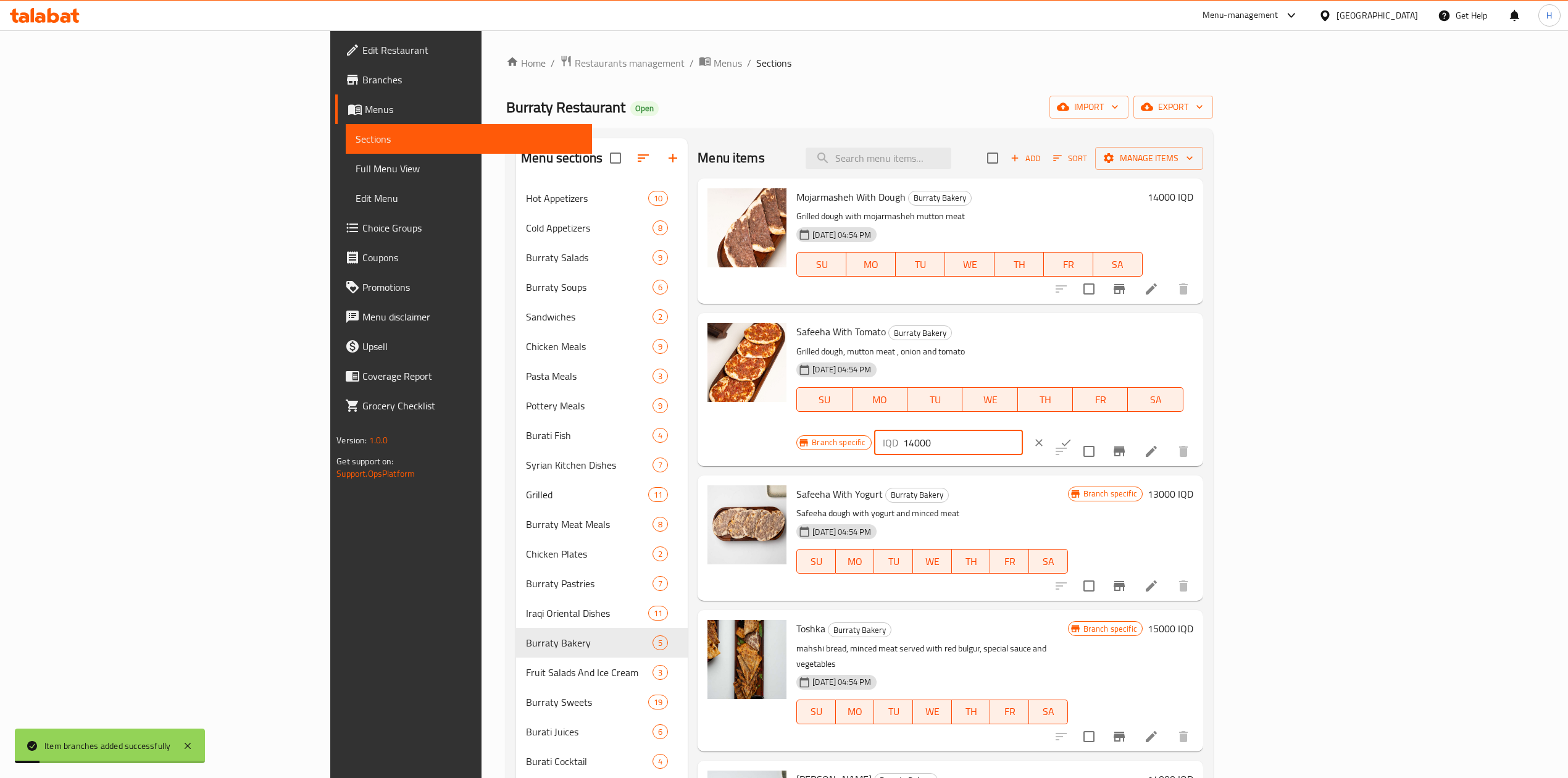
click at [1023, 430] on input "14000" at bounding box center [963, 442] width 120 height 24
type input "15000"
click at [1072, 436] on icon "ok" at bounding box center [1066, 442] width 12 height 12
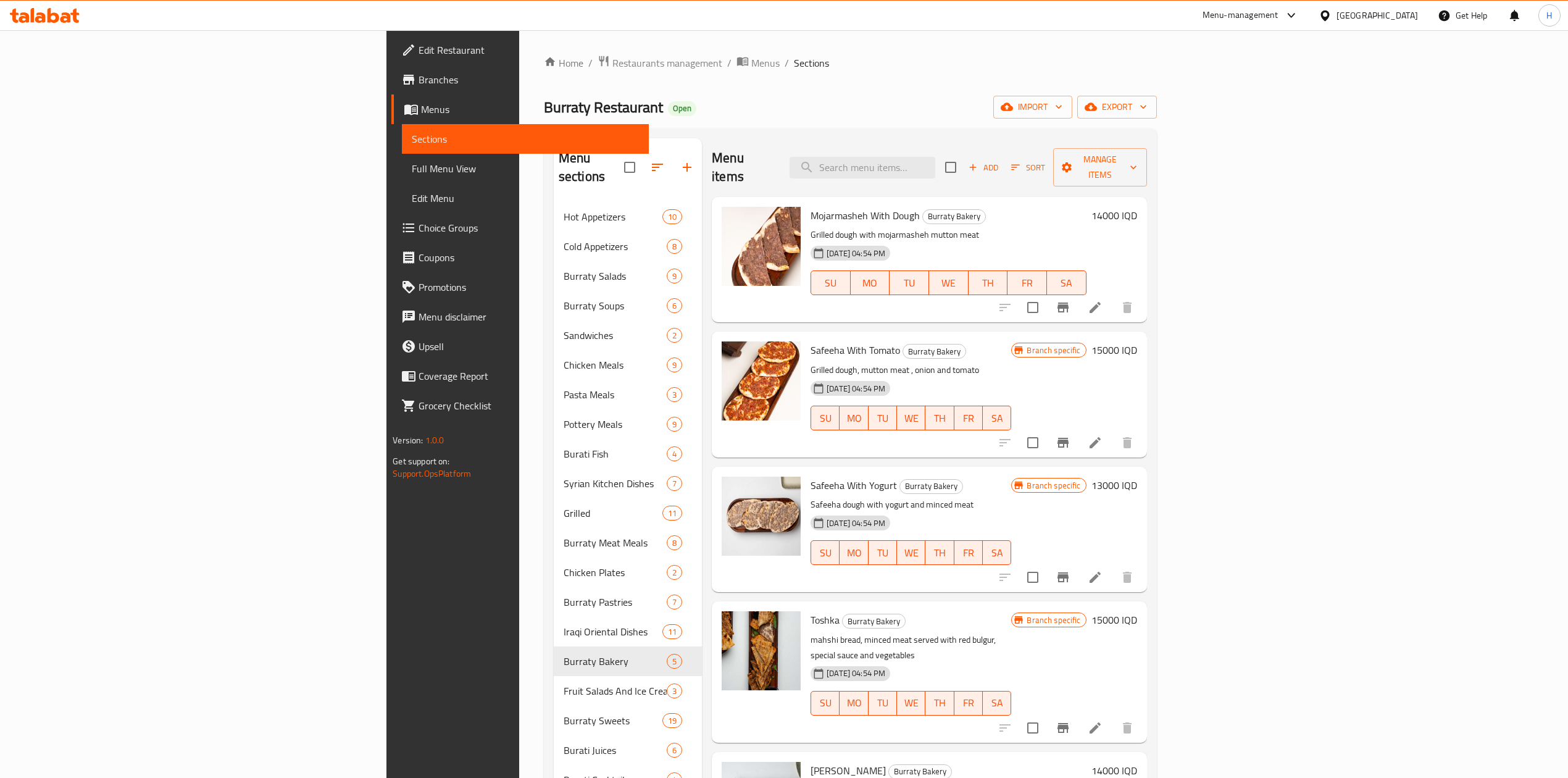
click at [1102, 300] on icon at bounding box center [1095, 307] width 15 height 15
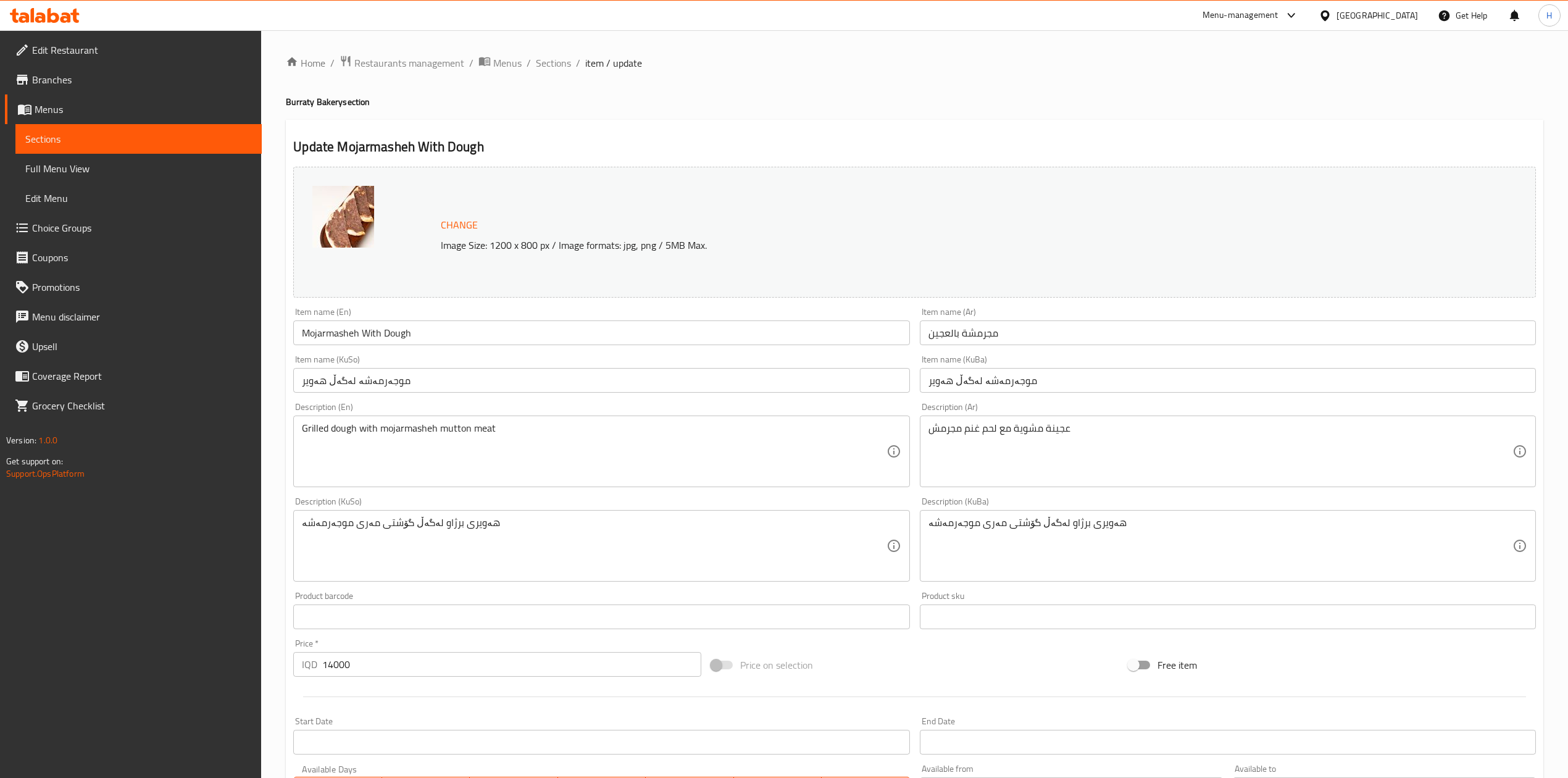
drag, startPoint x: 558, startPoint y: 70, endPoint x: 782, endPoint y: 122, distance: 230.0
click at [558, 71] on span "Sections" at bounding box center [553, 62] width 35 height 15
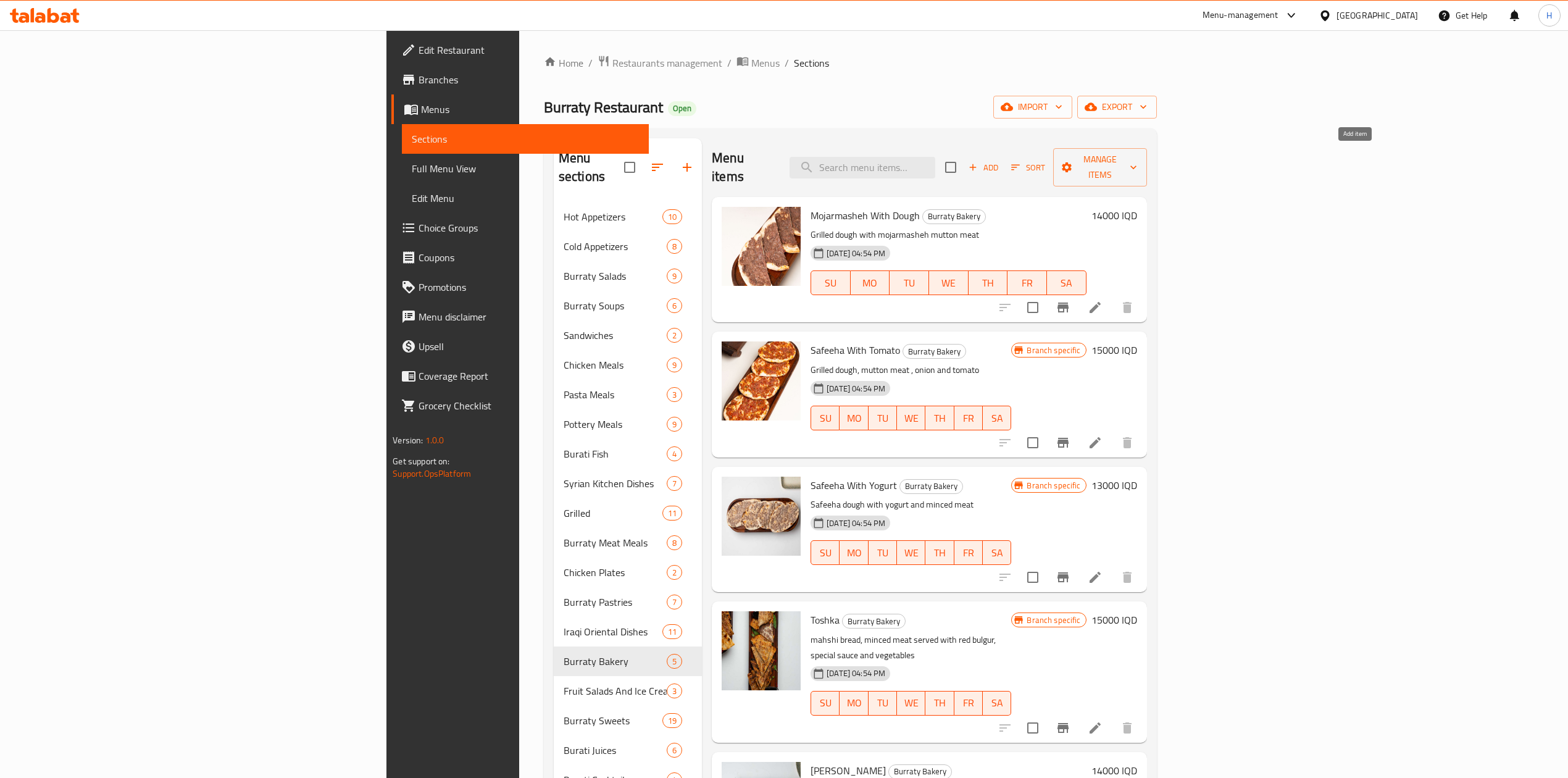
click at [1000, 161] on span "Add" at bounding box center [983, 168] width 33 height 15
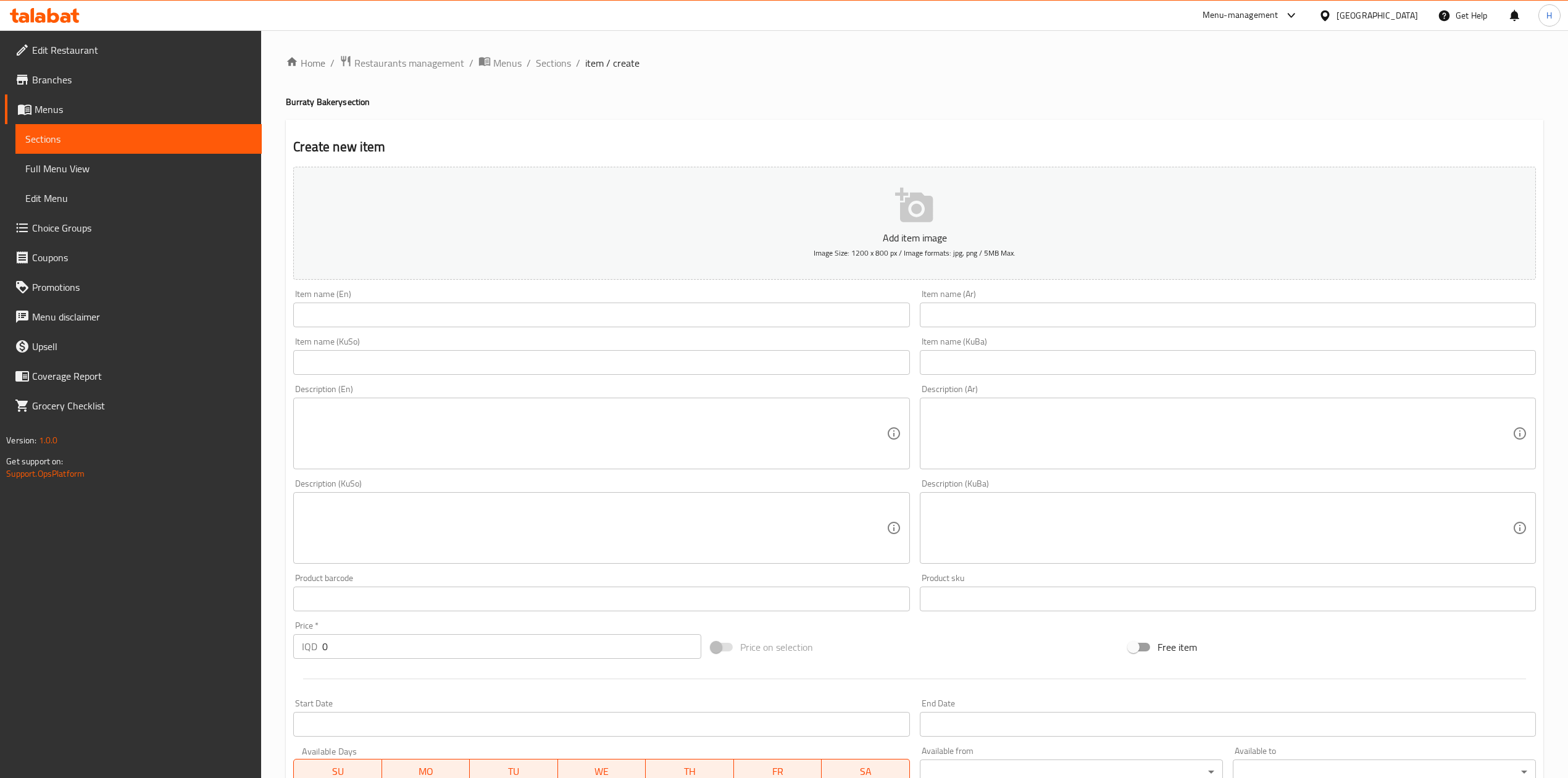
click at [974, 316] on input "text" at bounding box center [1228, 315] width 616 height 24
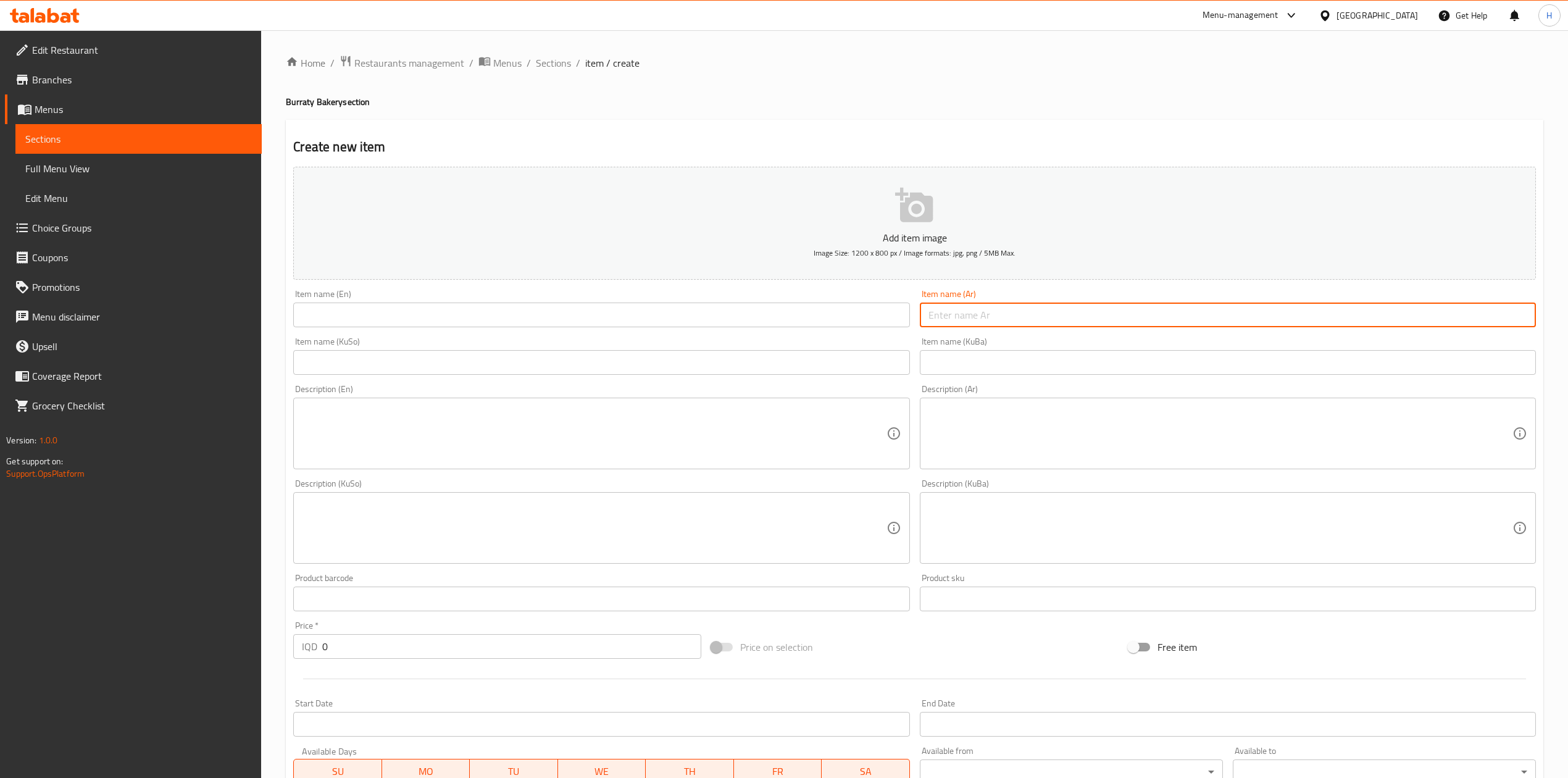
type input "a"
type input "شرحات لحم بعجين"
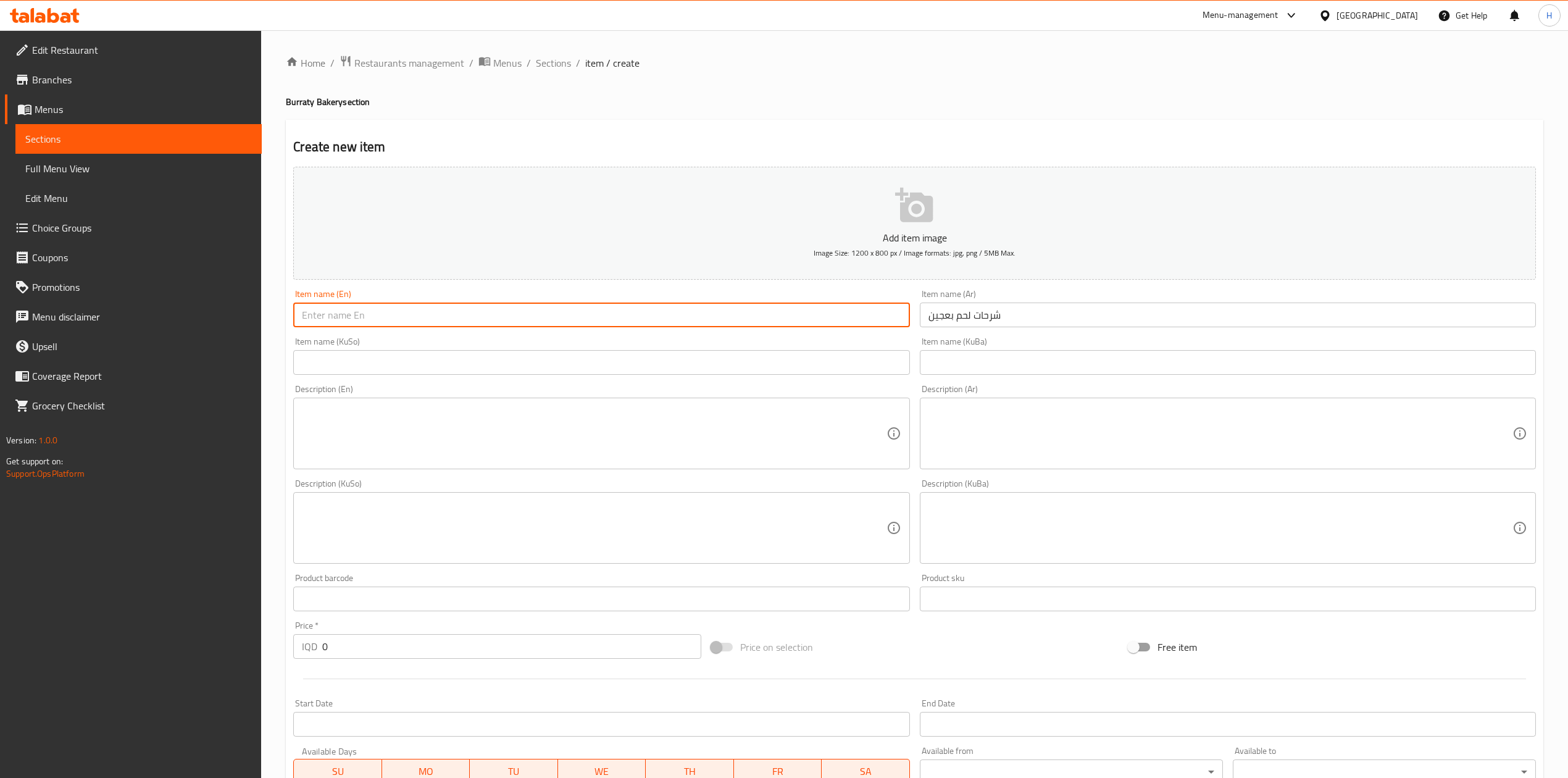
click at [544, 309] on input "text" at bounding box center [602, 315] width 616 height 24
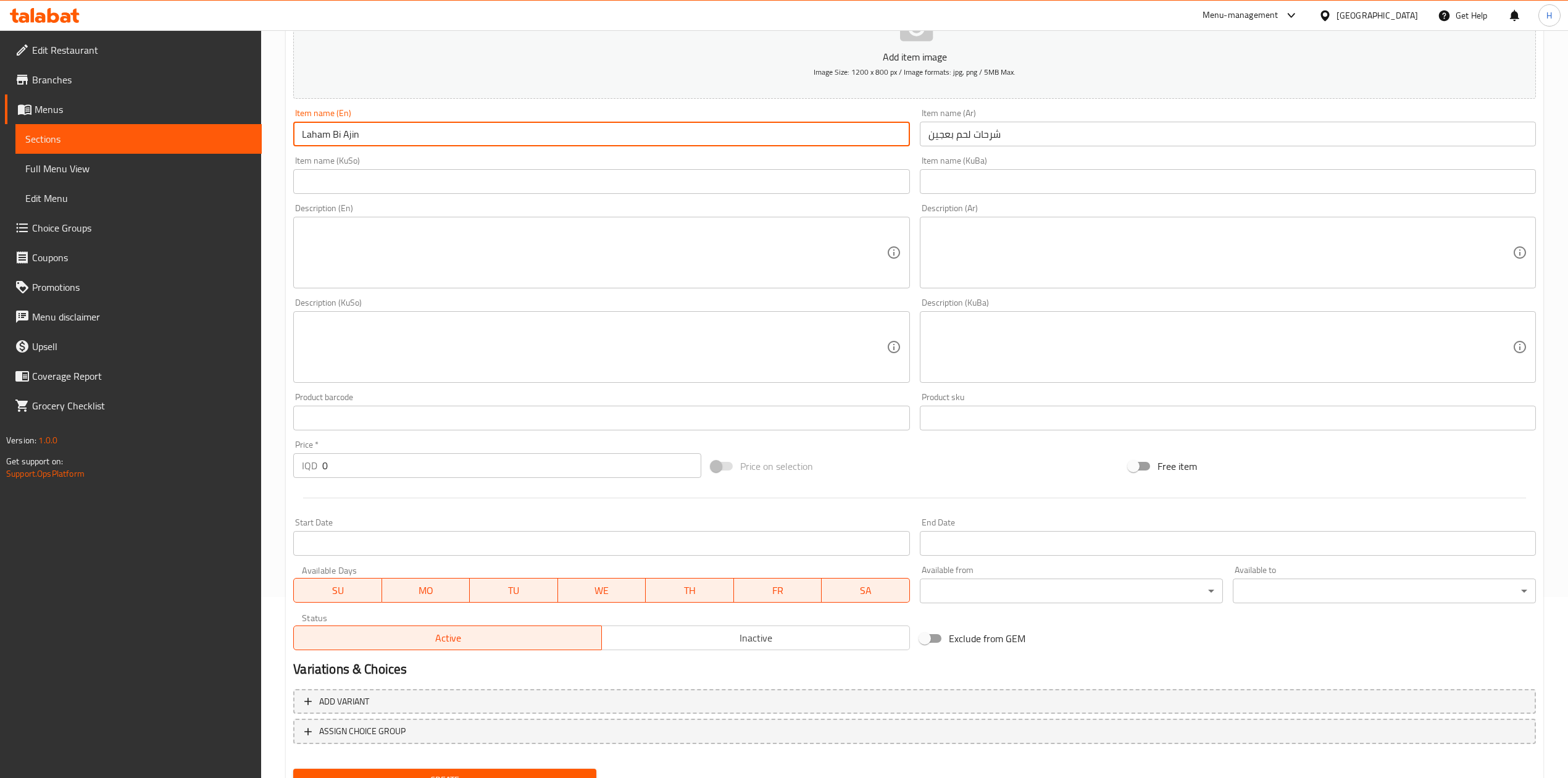
scroll to position [236, 0]
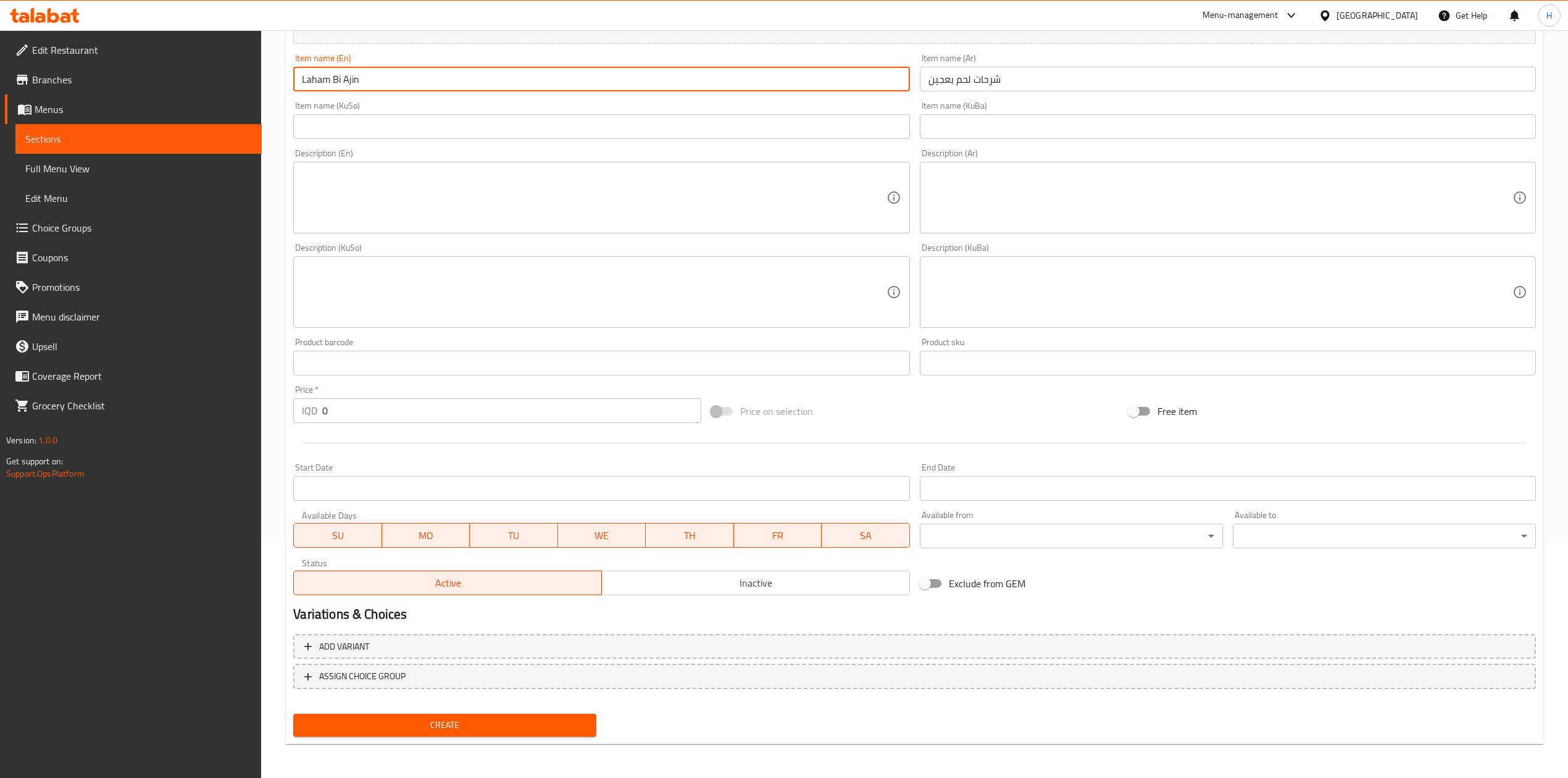
type input "Laham Bi Ajin"
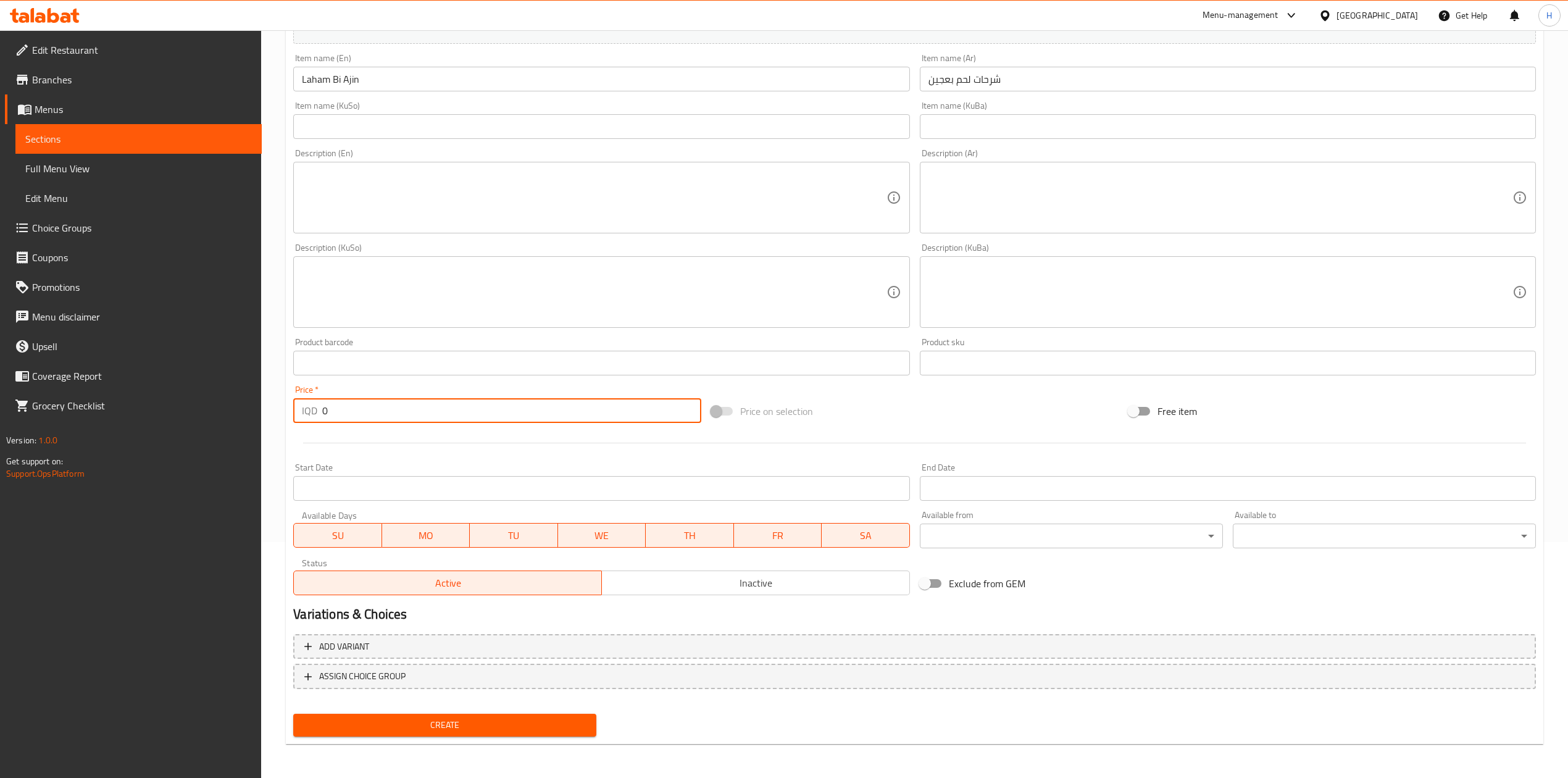
click at [379, 412] on input "0" at bounding box center [511, 410] width 379 height 24
type input "16000"
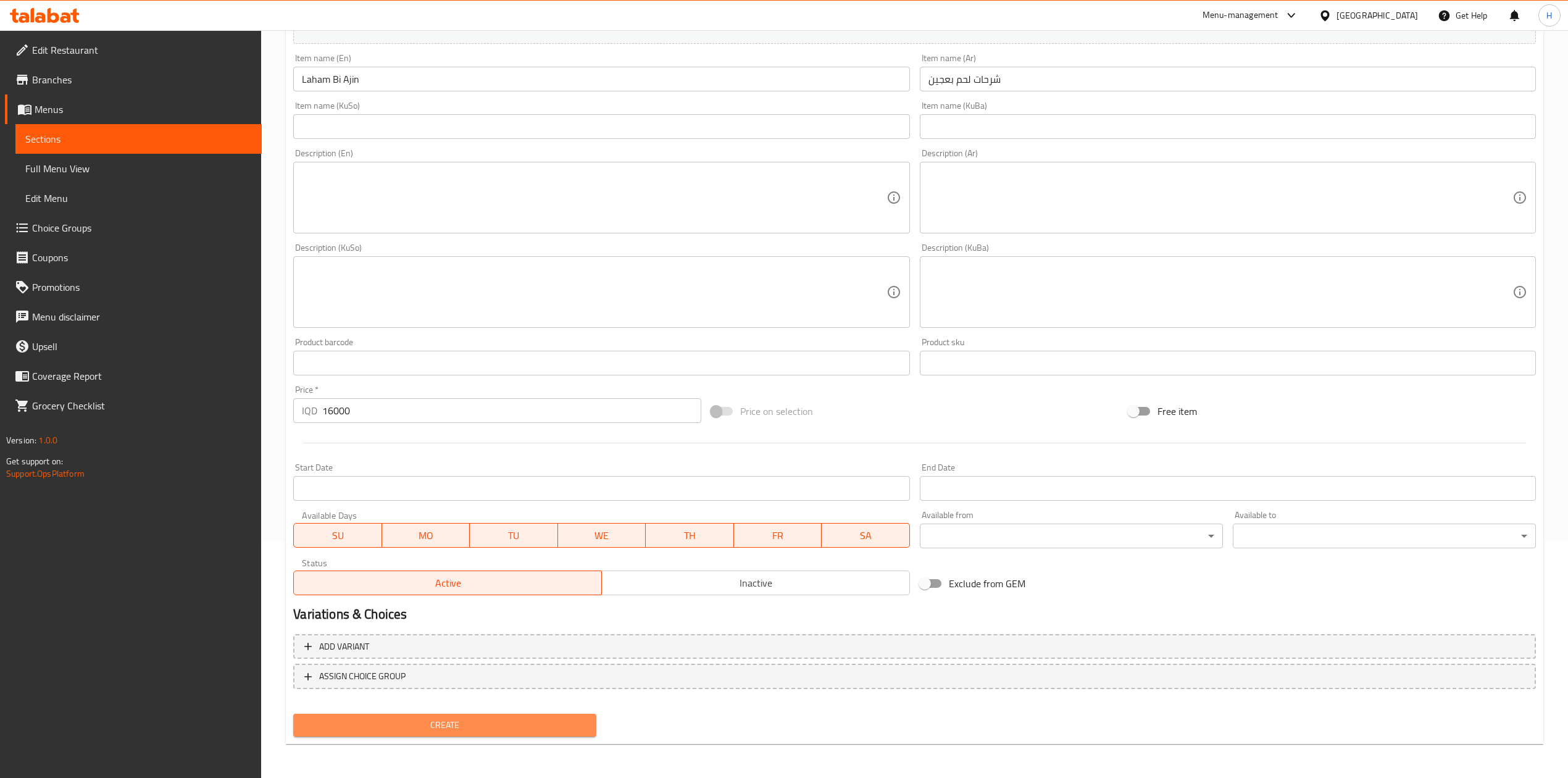
drag, startPoint x: 459, startPoint y: 726, endPoint x: 519, endPoint y: 561, distance: 175.6
click at [458, 726] on span "Create" at bounding box center [445, 724] width 283 height 15
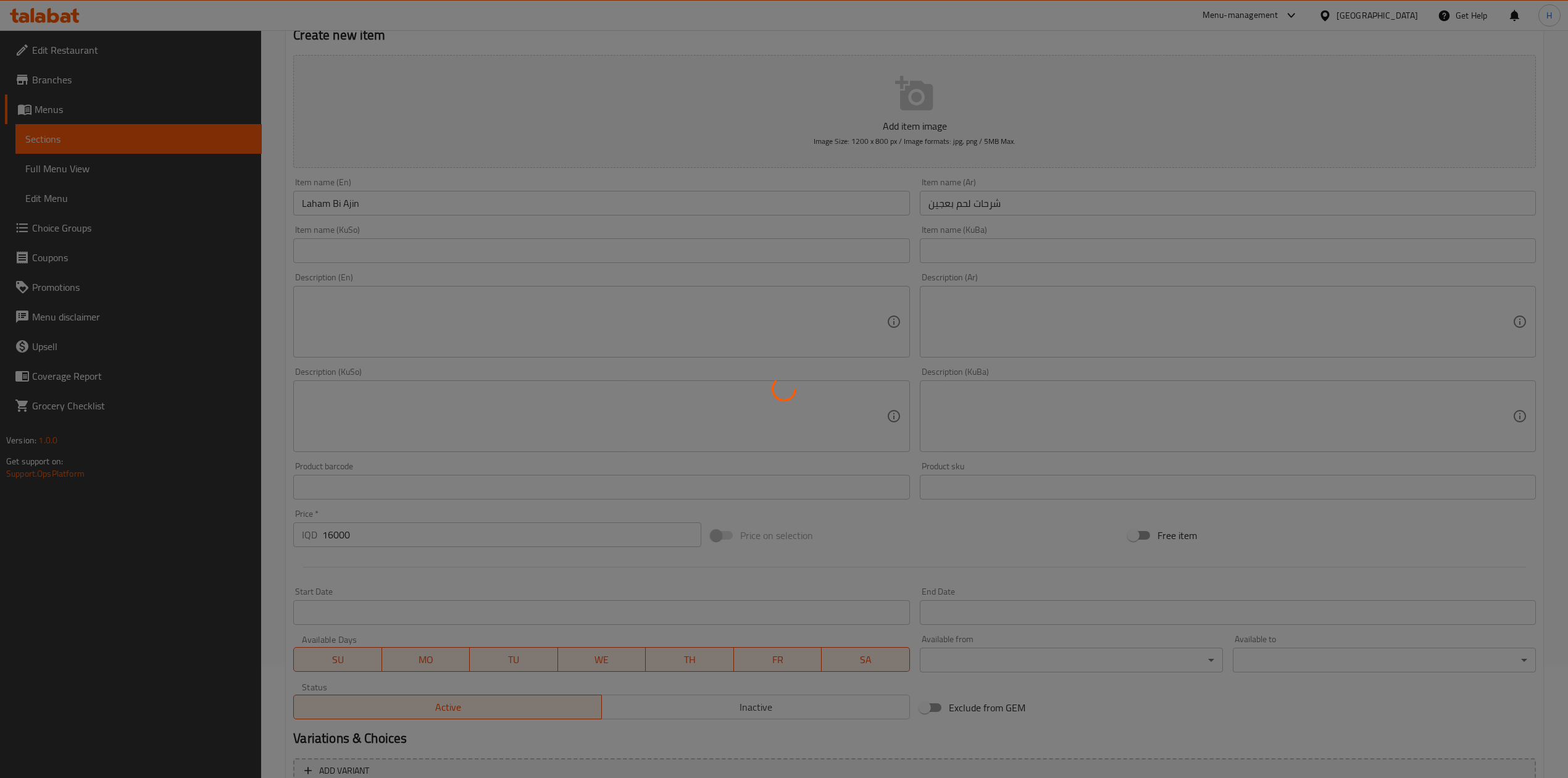
scroll to position [0, 0]
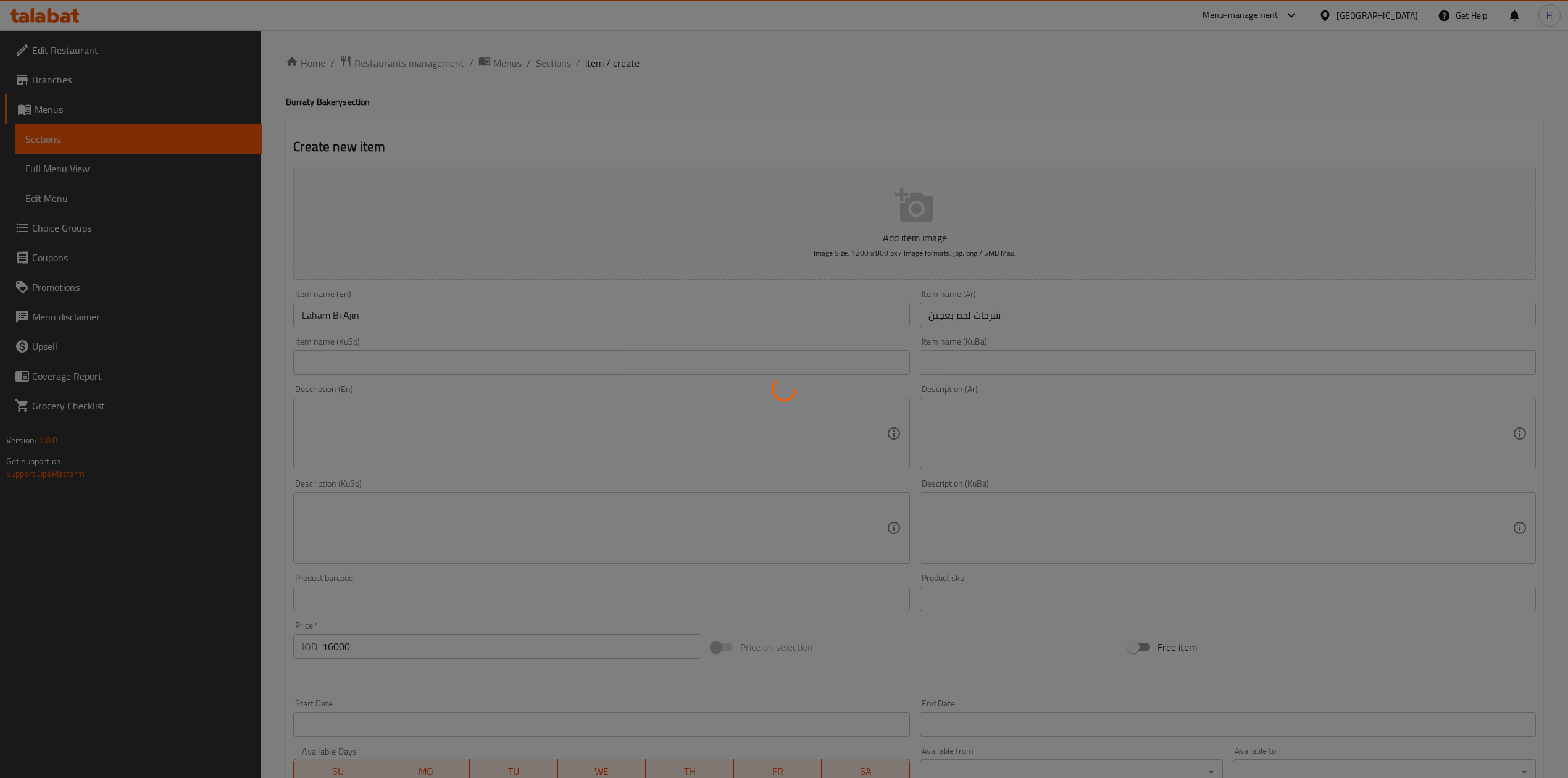
type input "0"
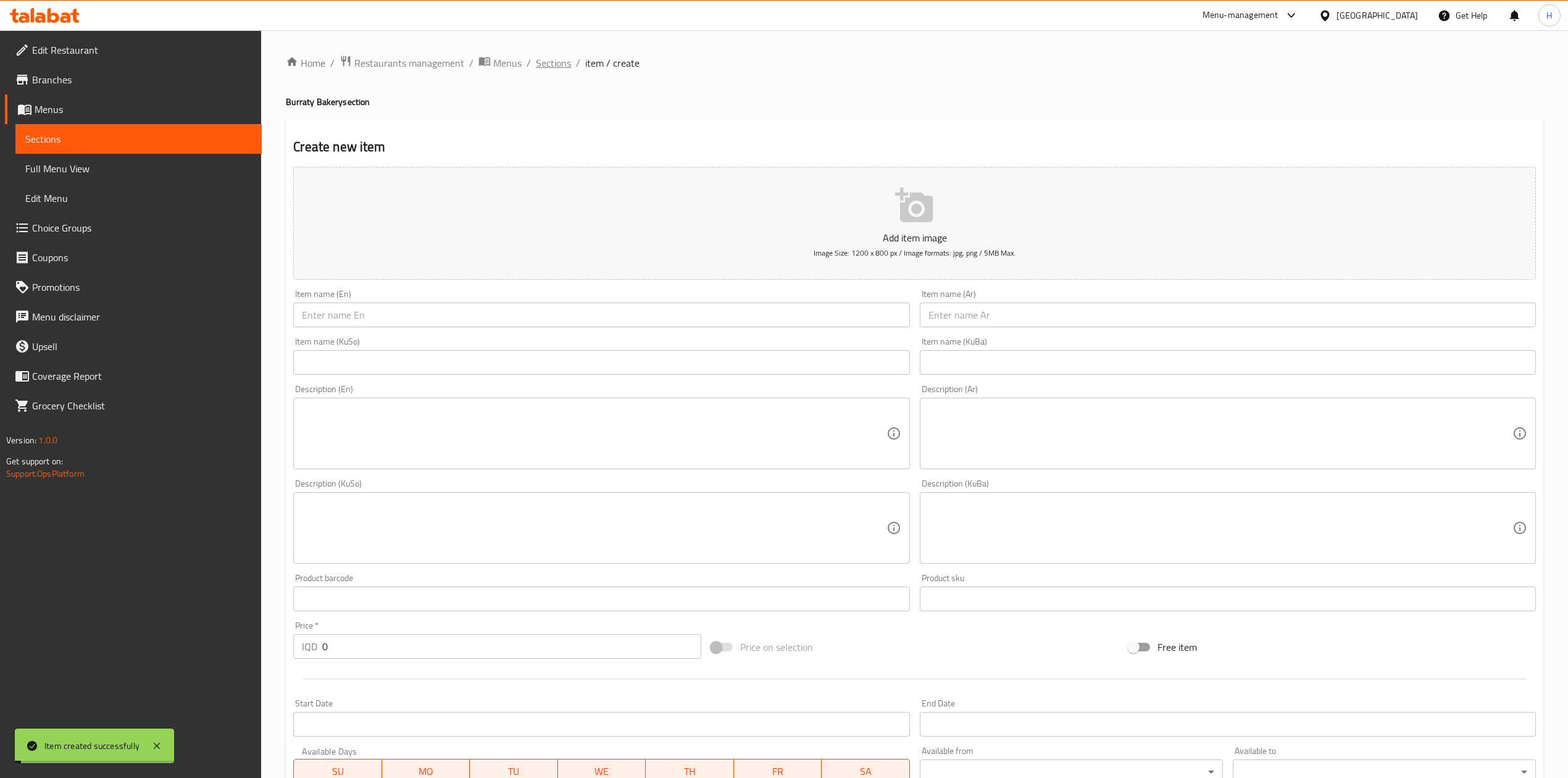
click at [551, 61] on span "Sections" at bounding box center [553, 62] width 35 height 15
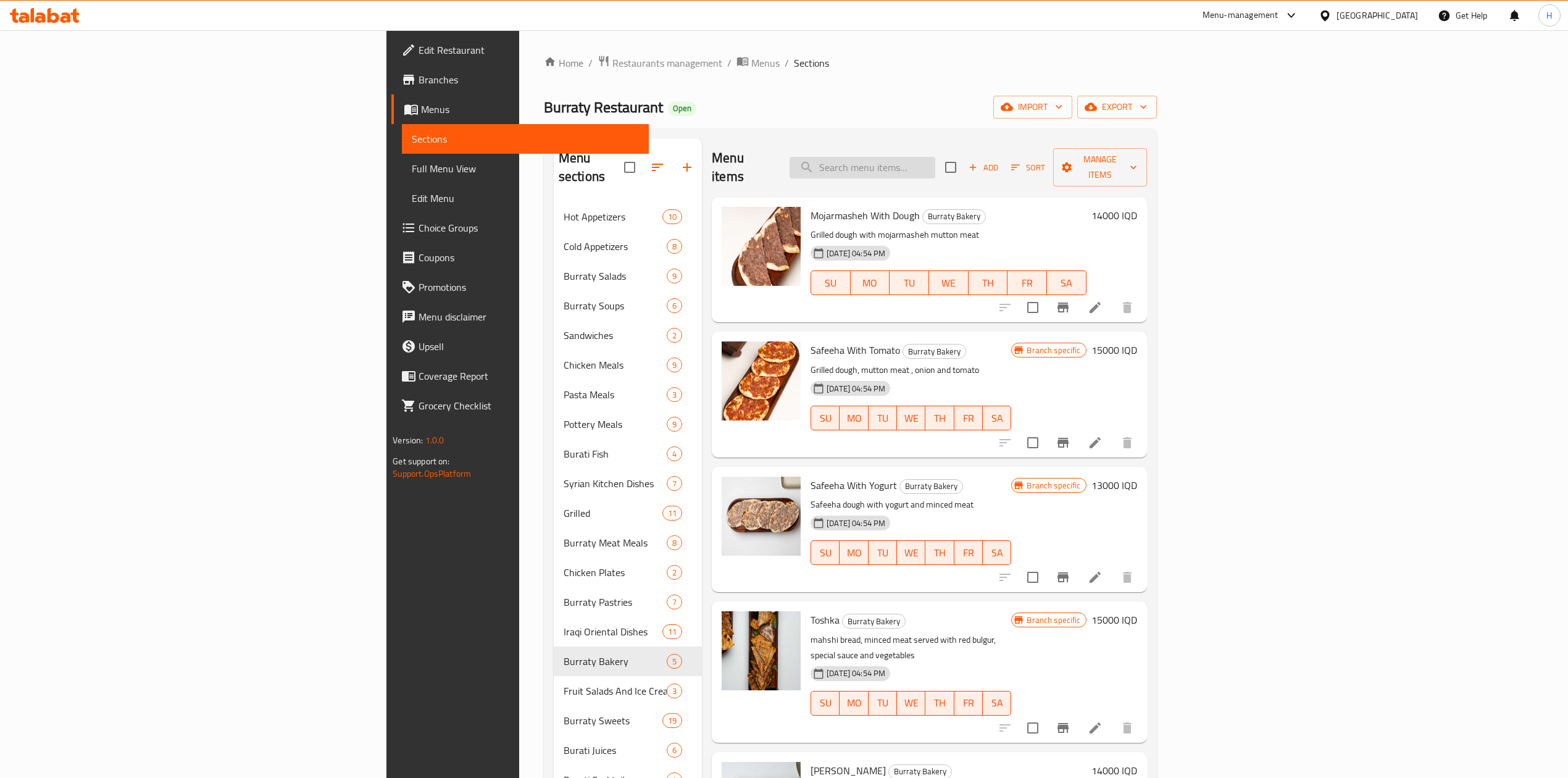
click at [935, 157] on input "search" at bounding box center [862, 167] width 146 height 22
type input "s"
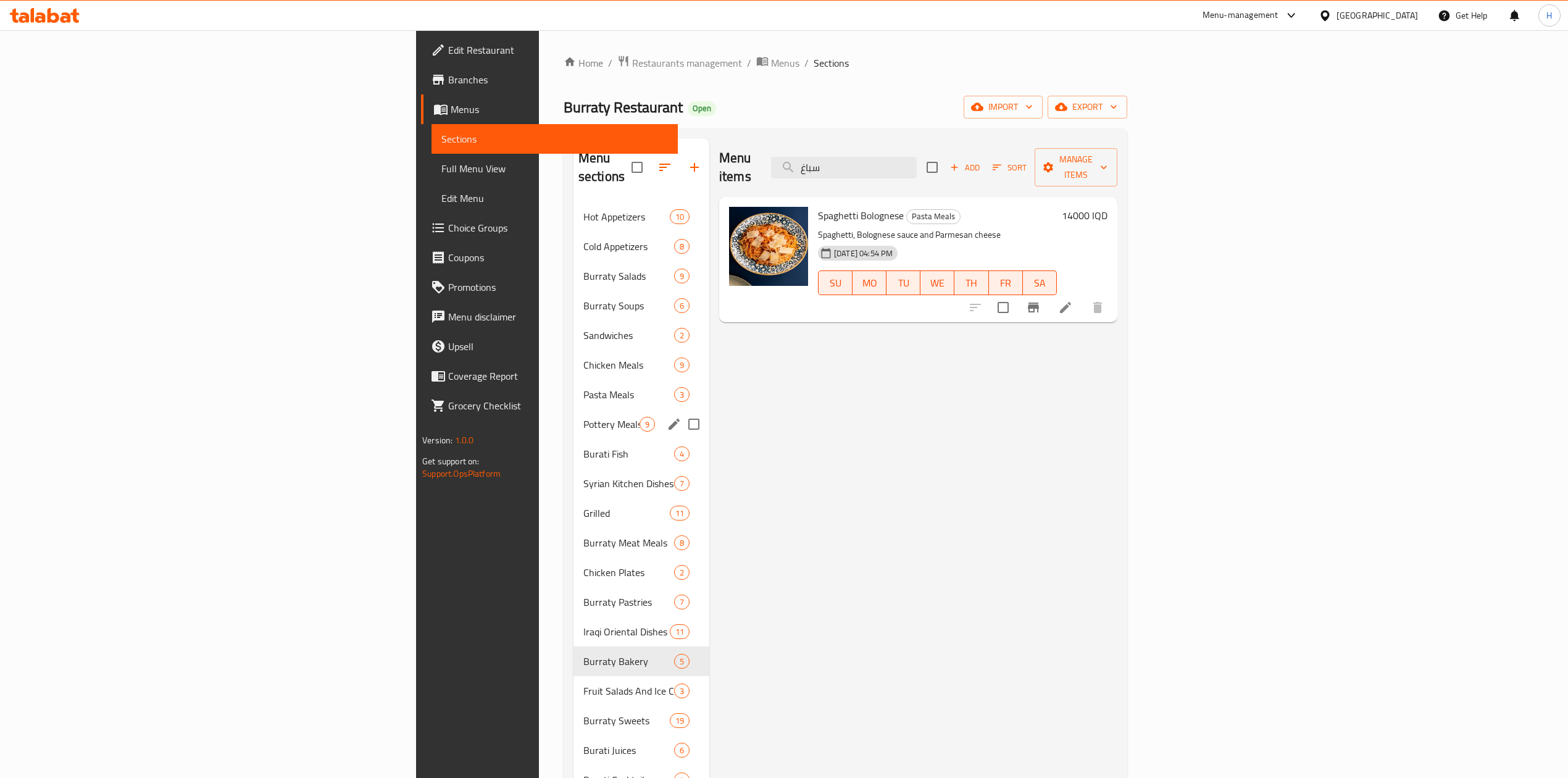
type input "سباغ"
click at [583, 387] on span "Pasta Meals" at bounding box center [611, 394] width 56 height 15
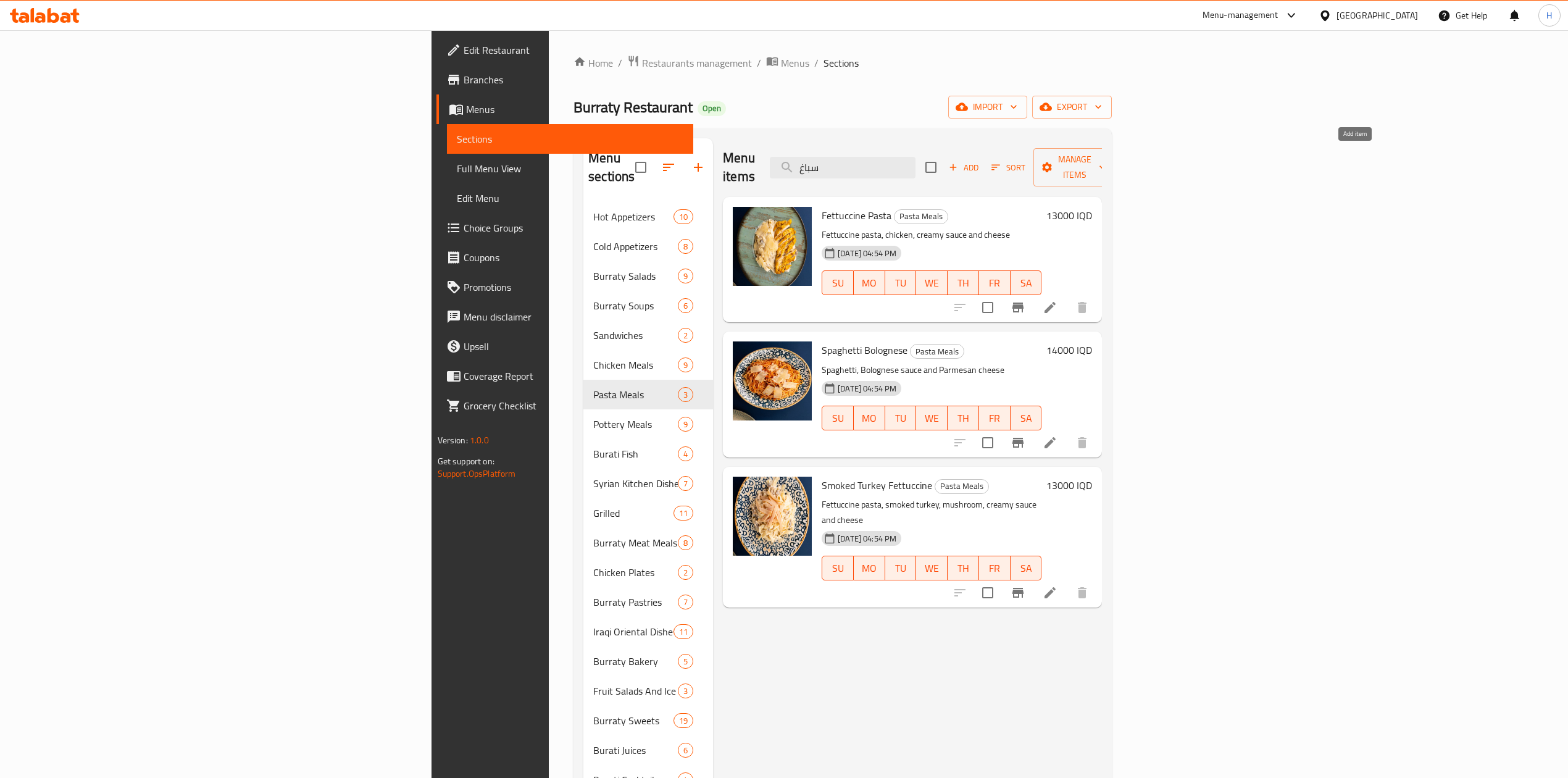
click at [981, 161] on span "Add" at bounding box center [963, 168] width 33 height 15
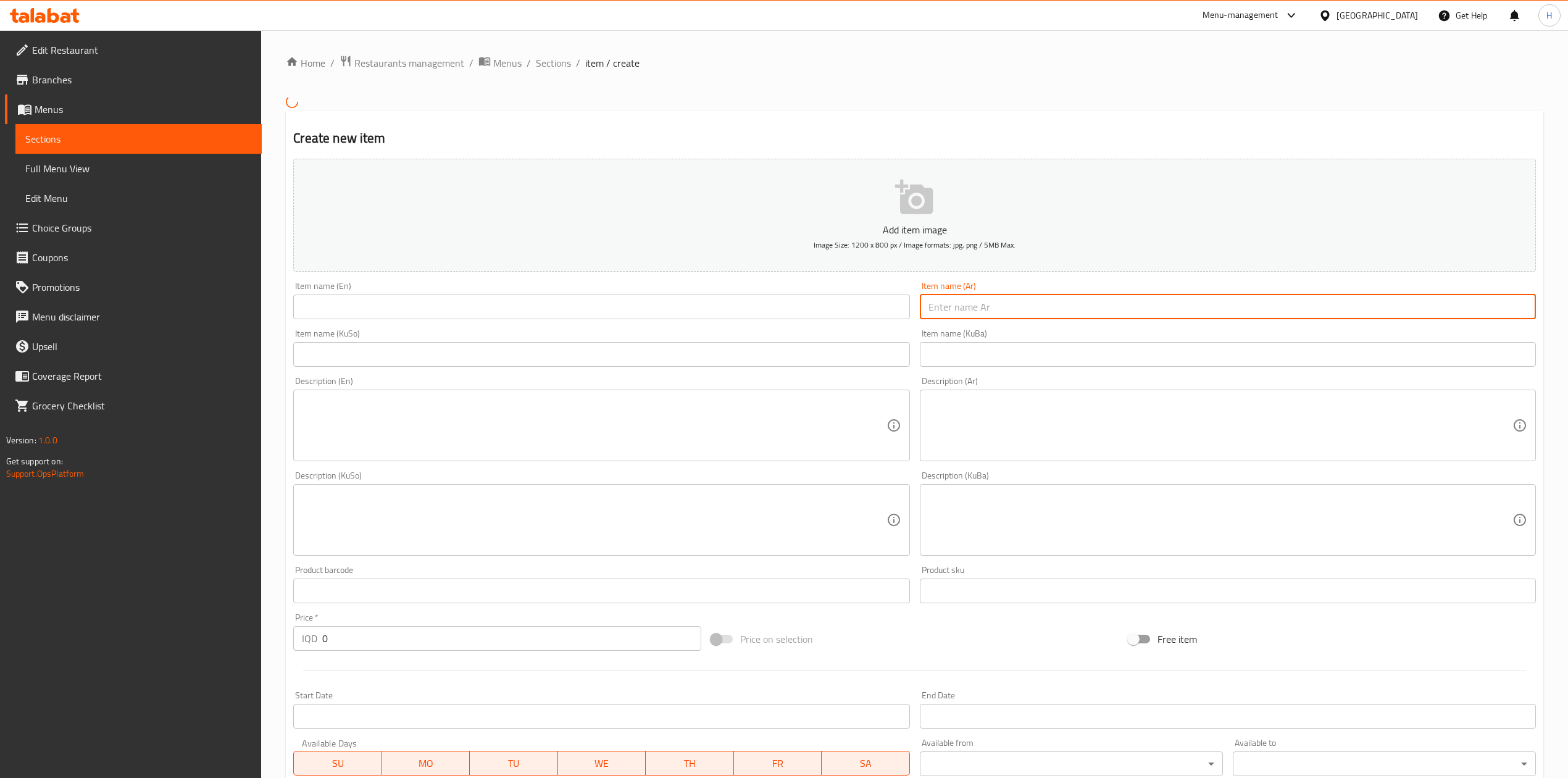
click at [986, 312] on input "text" at bounding box center [1228, 307] width 616 height 24
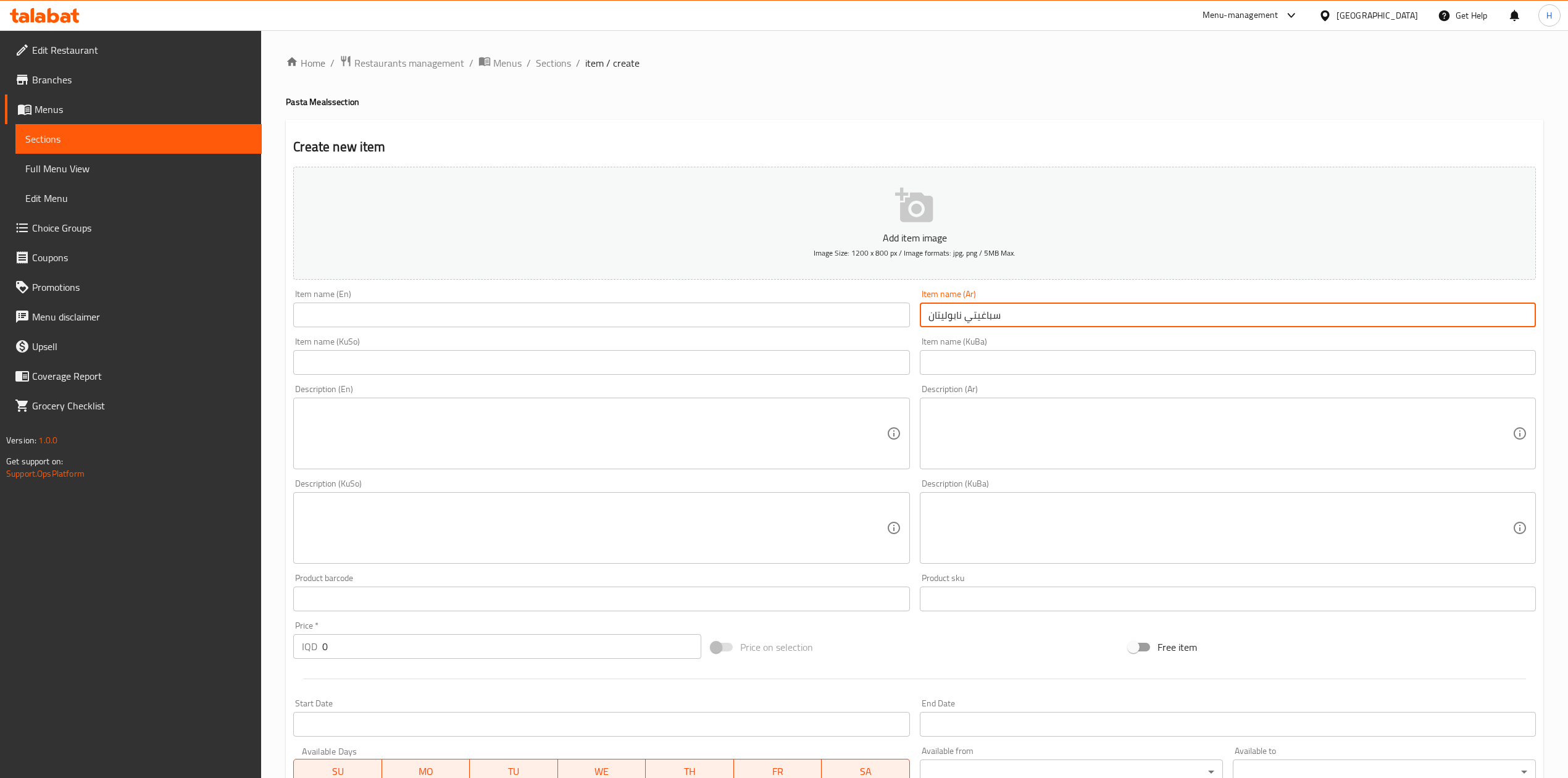
type input "سباغيتي نابوليتان"
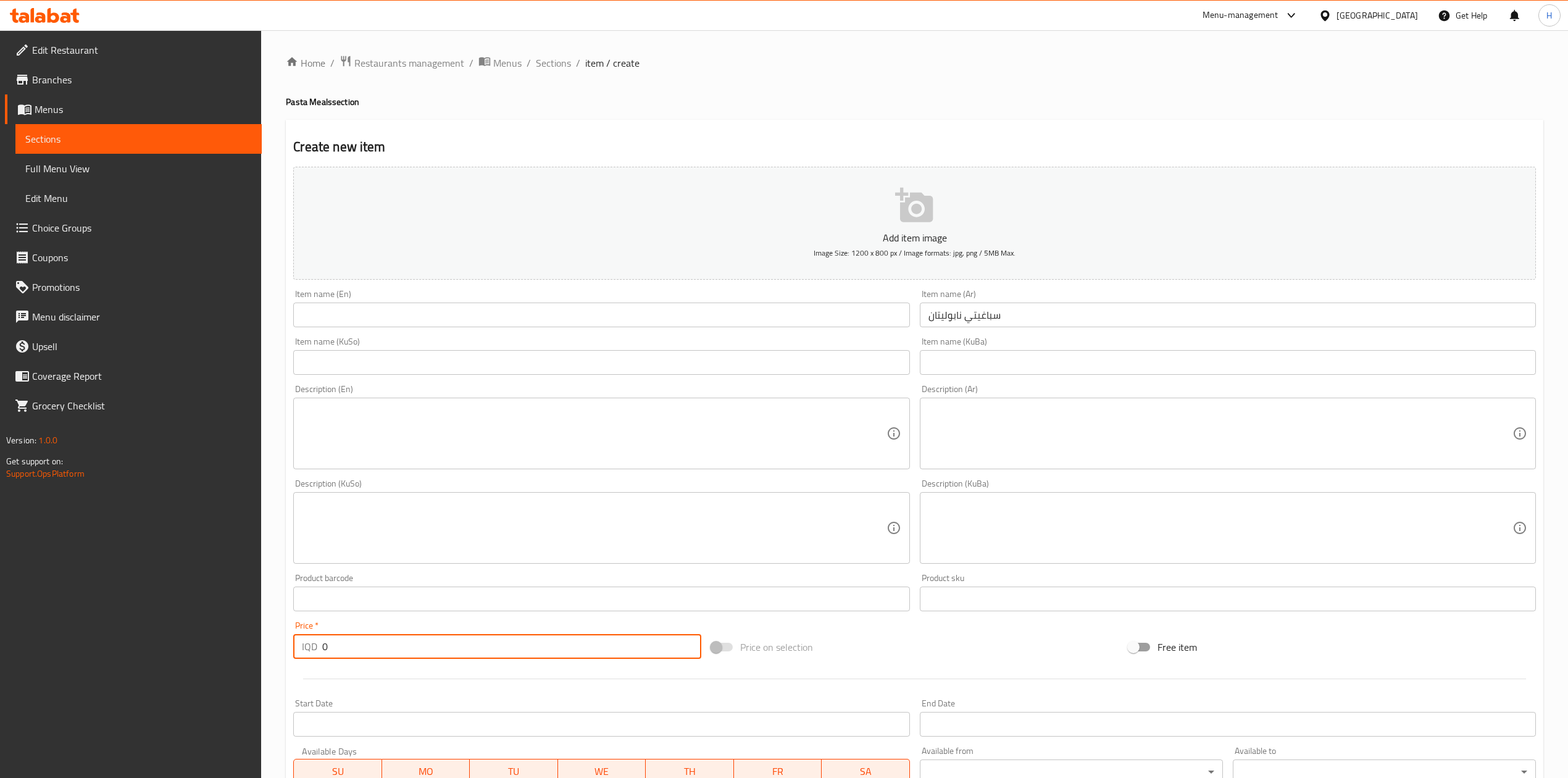
click at [425, 652] on input "0" at bounding box center [511, 647] width 379 height 24
type input "12000"
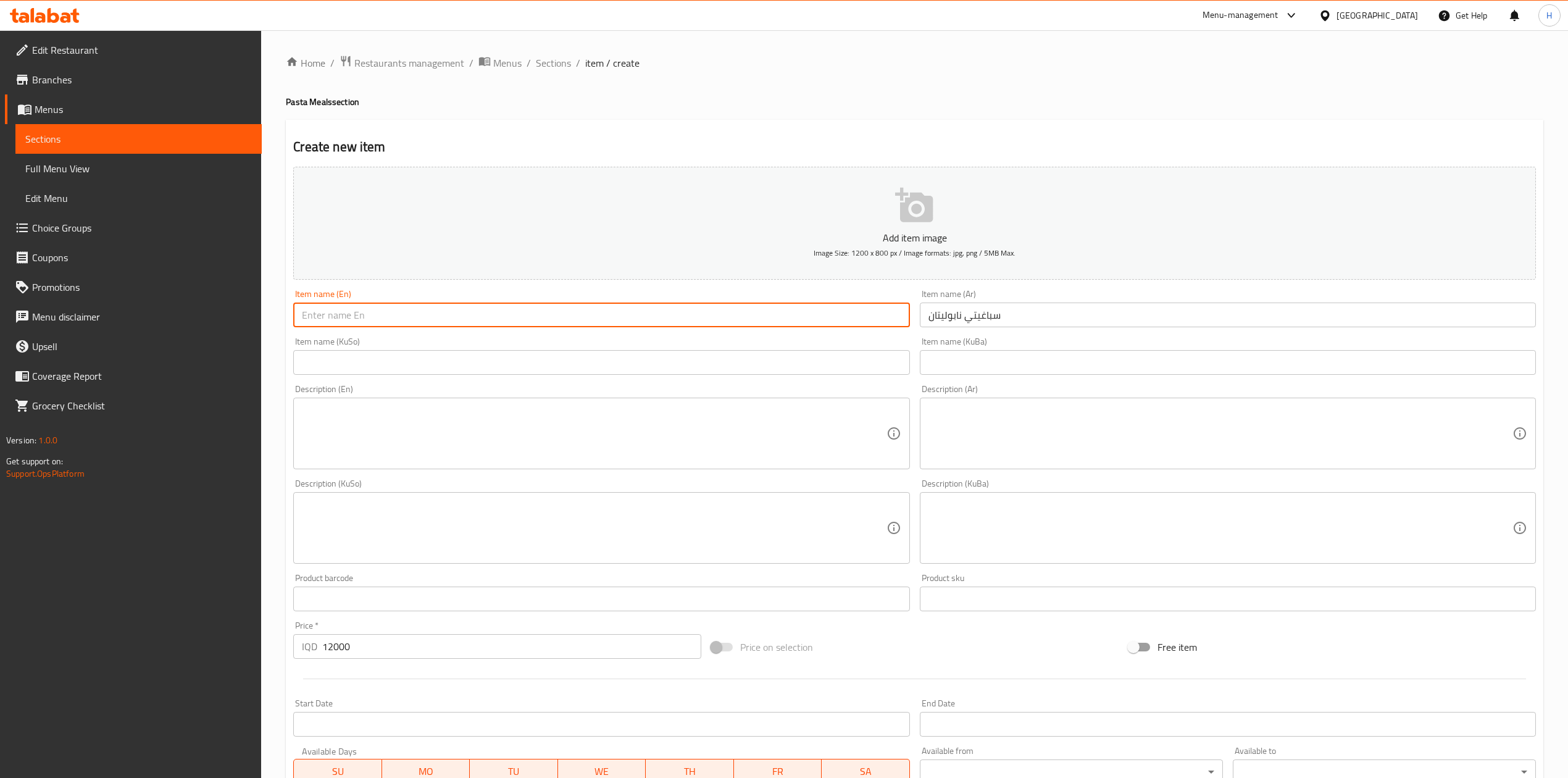
click at [342, 304] on input "text" at bounding box center [602, 315] width 616 height 24
type input "M"
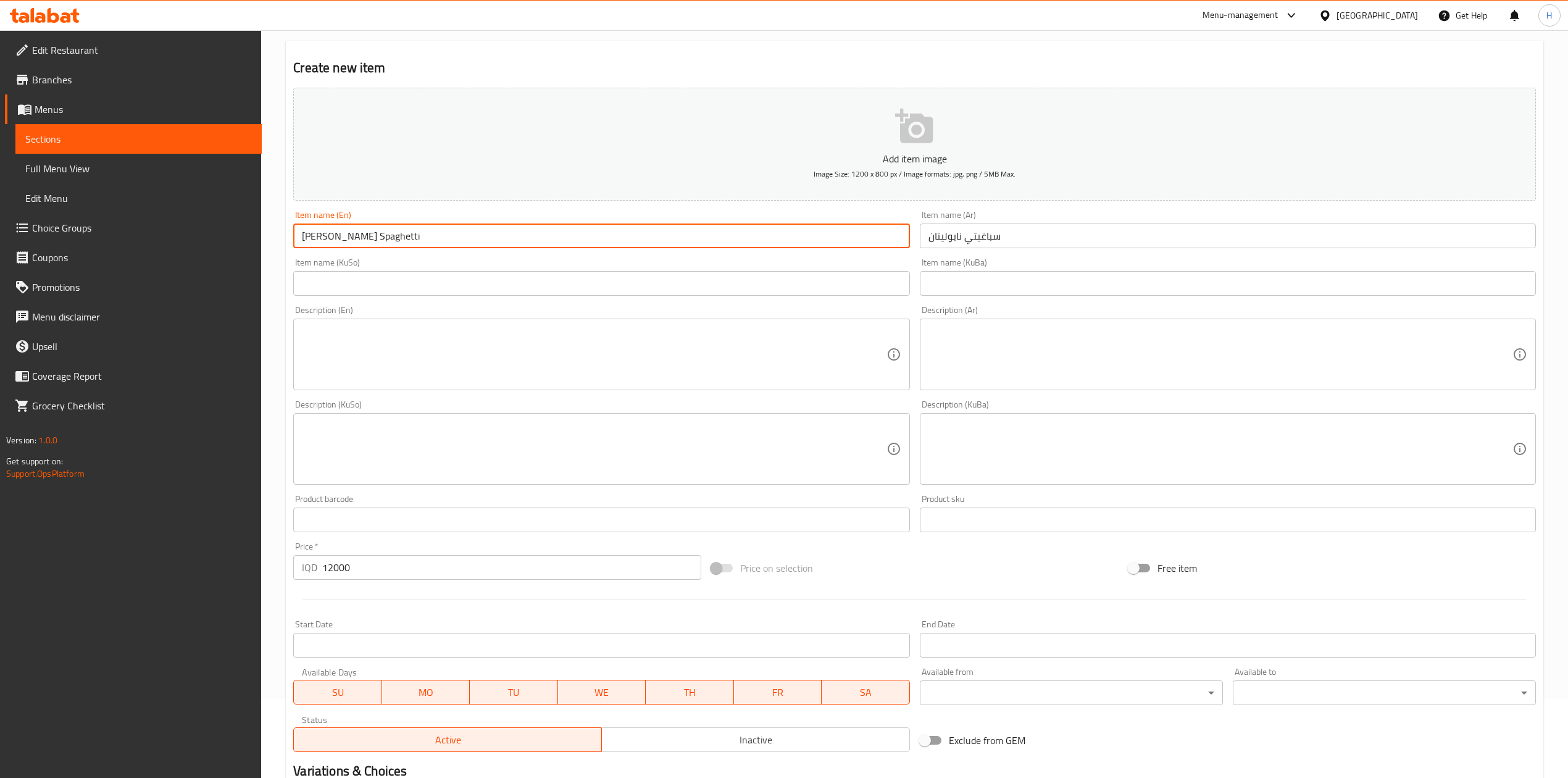
scroll to position [236, 0]
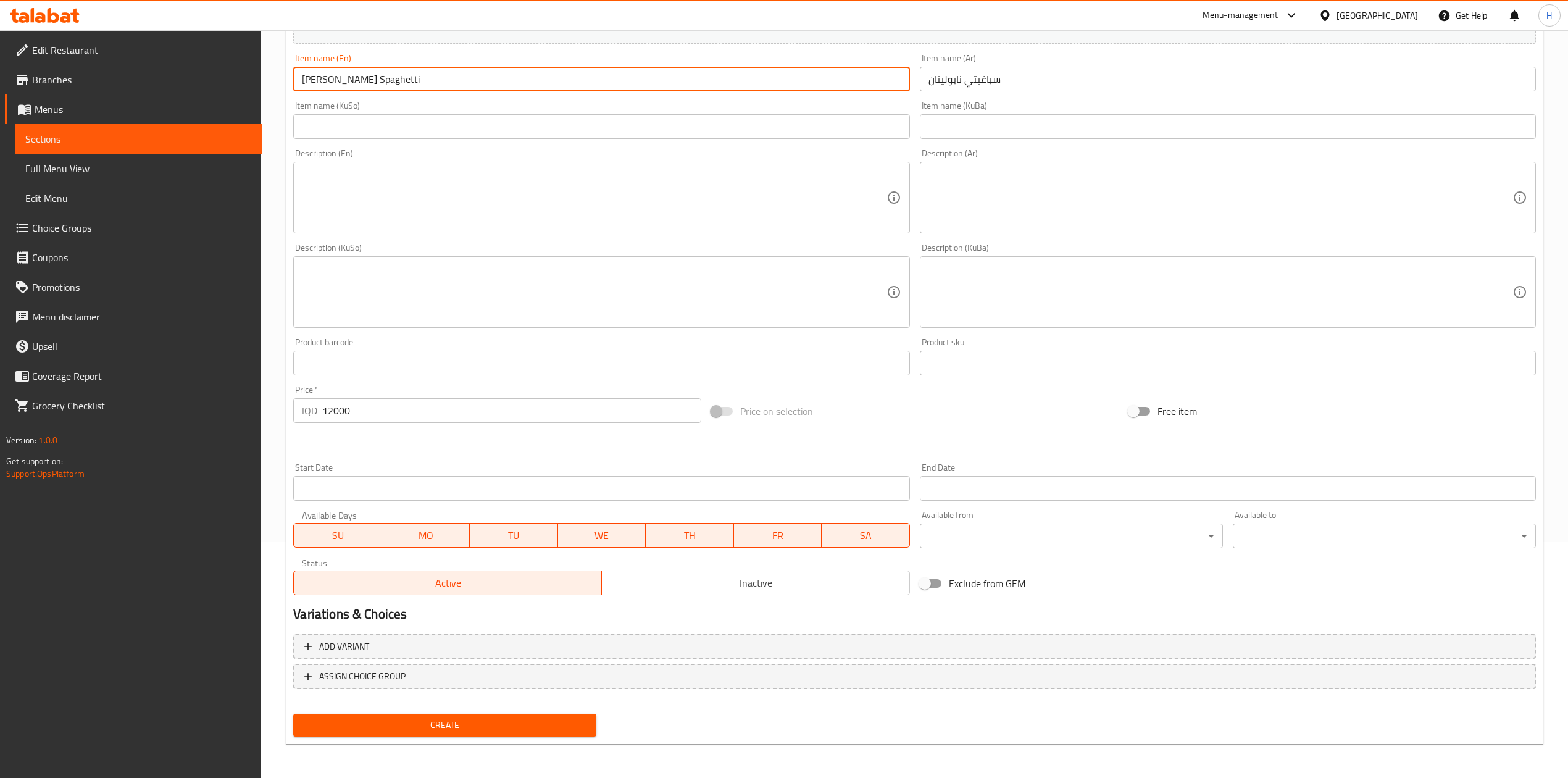
type input "[PERSON_NAME] Spaghetti"
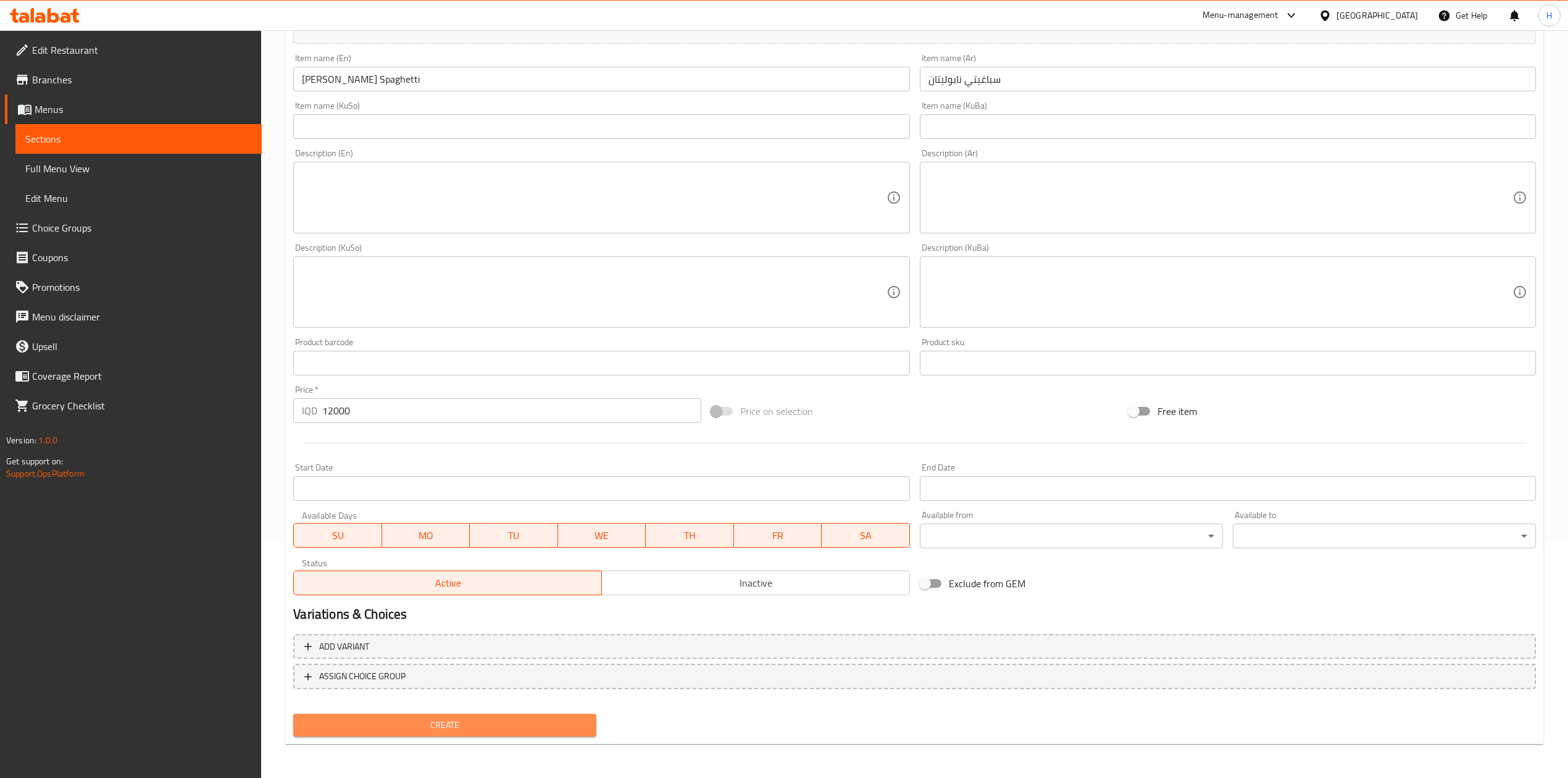
click at [436, 733] on button "Create" at bounding box center [445, 725] width 303 height 23
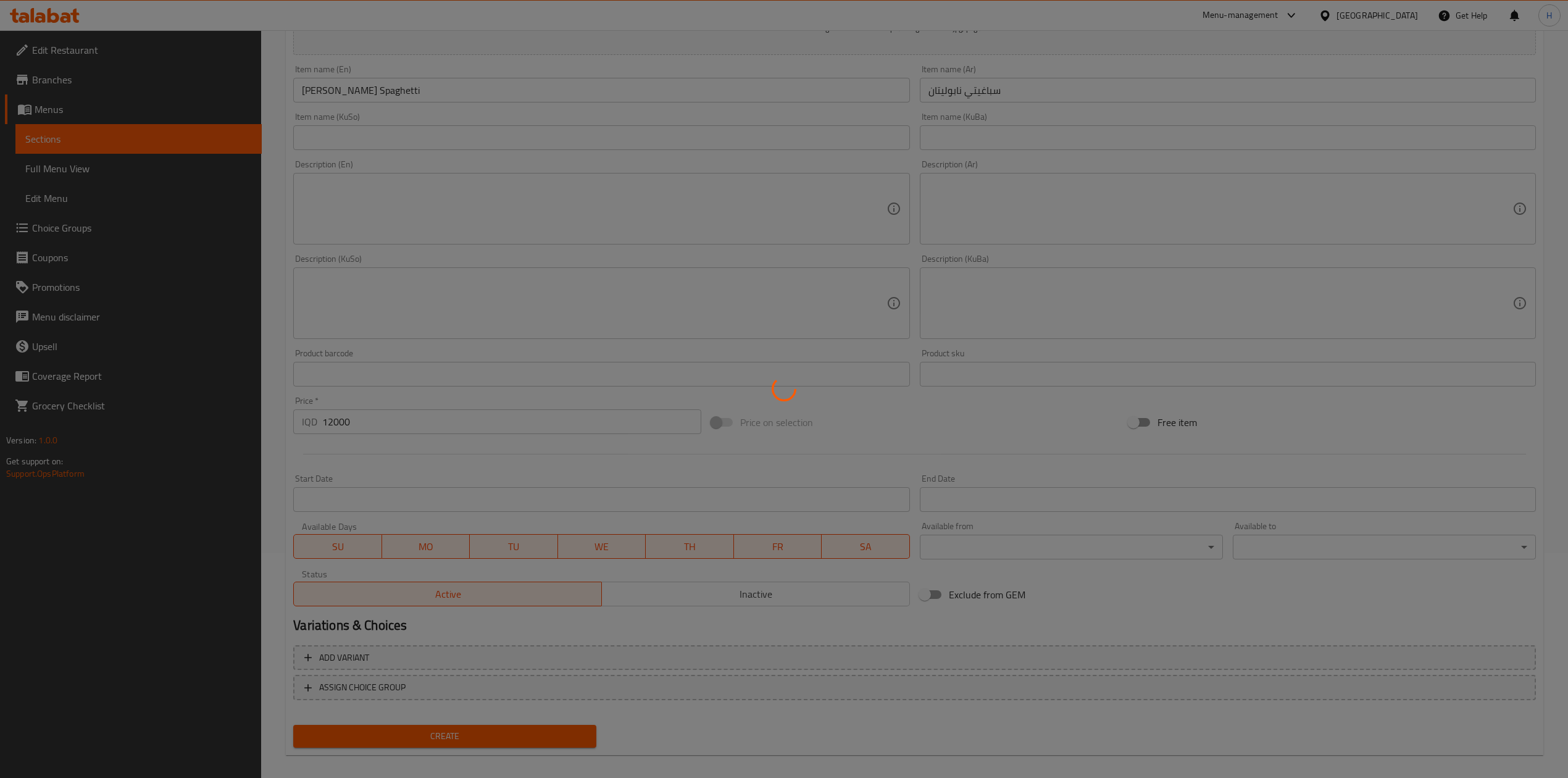
scroll to position [0, 0]
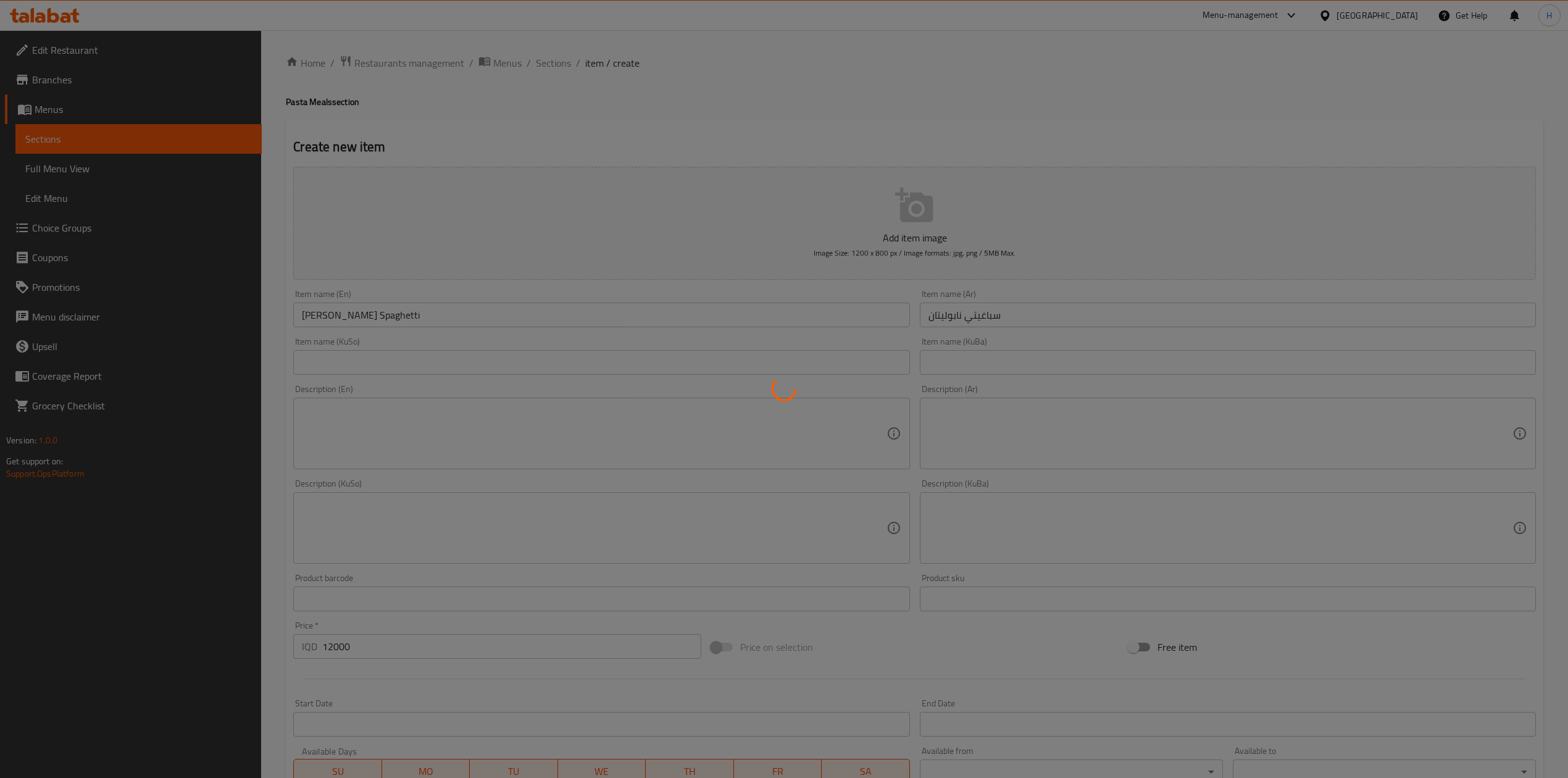
type input "0"
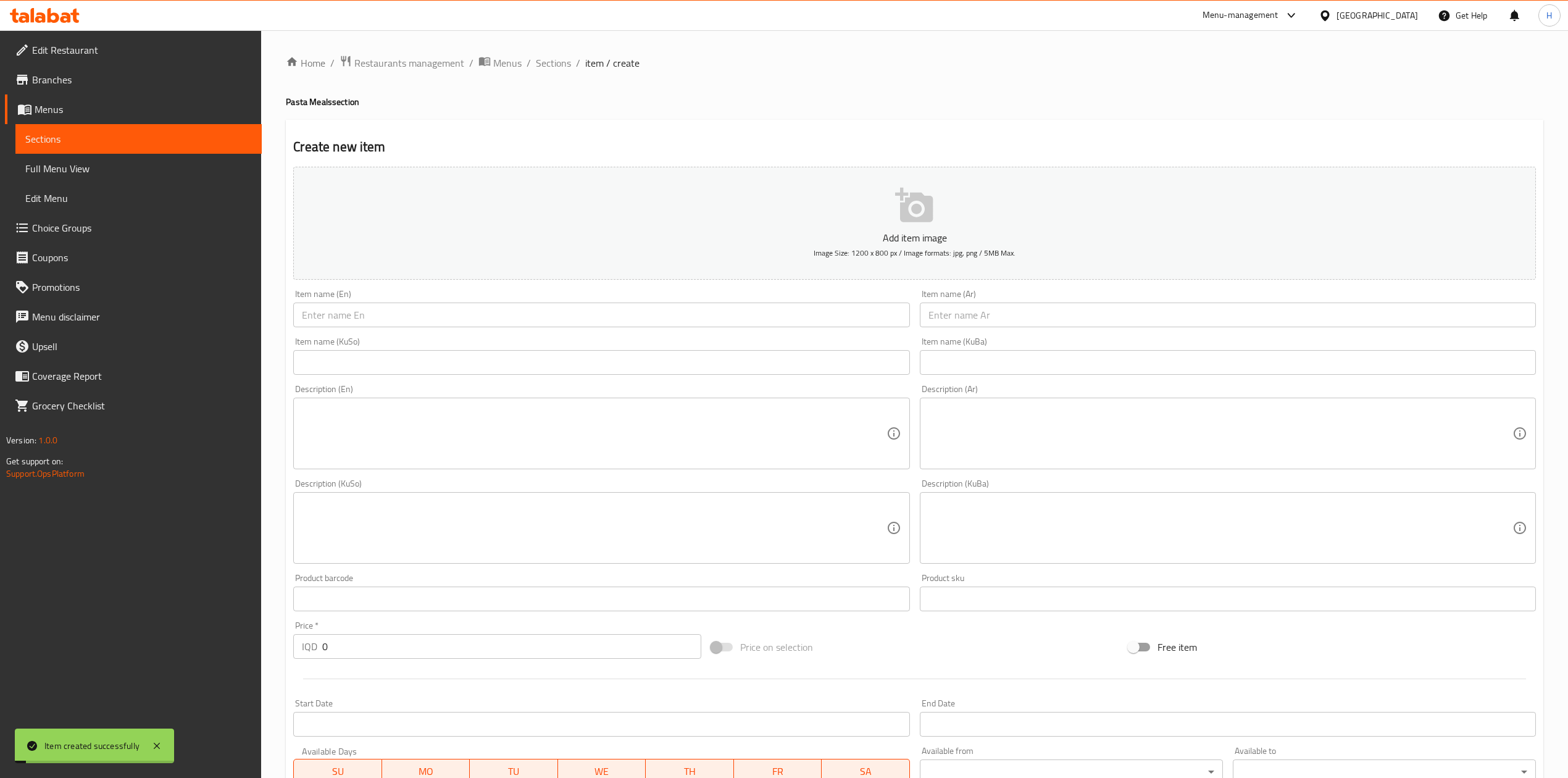
click at [537, 52] on div "Home / Restaurants management / Menus / Sections / item / create Pasta Meals se…" at bounding box center [914, 522] width 1307 height 984
click at [556, 59] on span "Sections" at bounding box center [553, 62] width 35 height 15
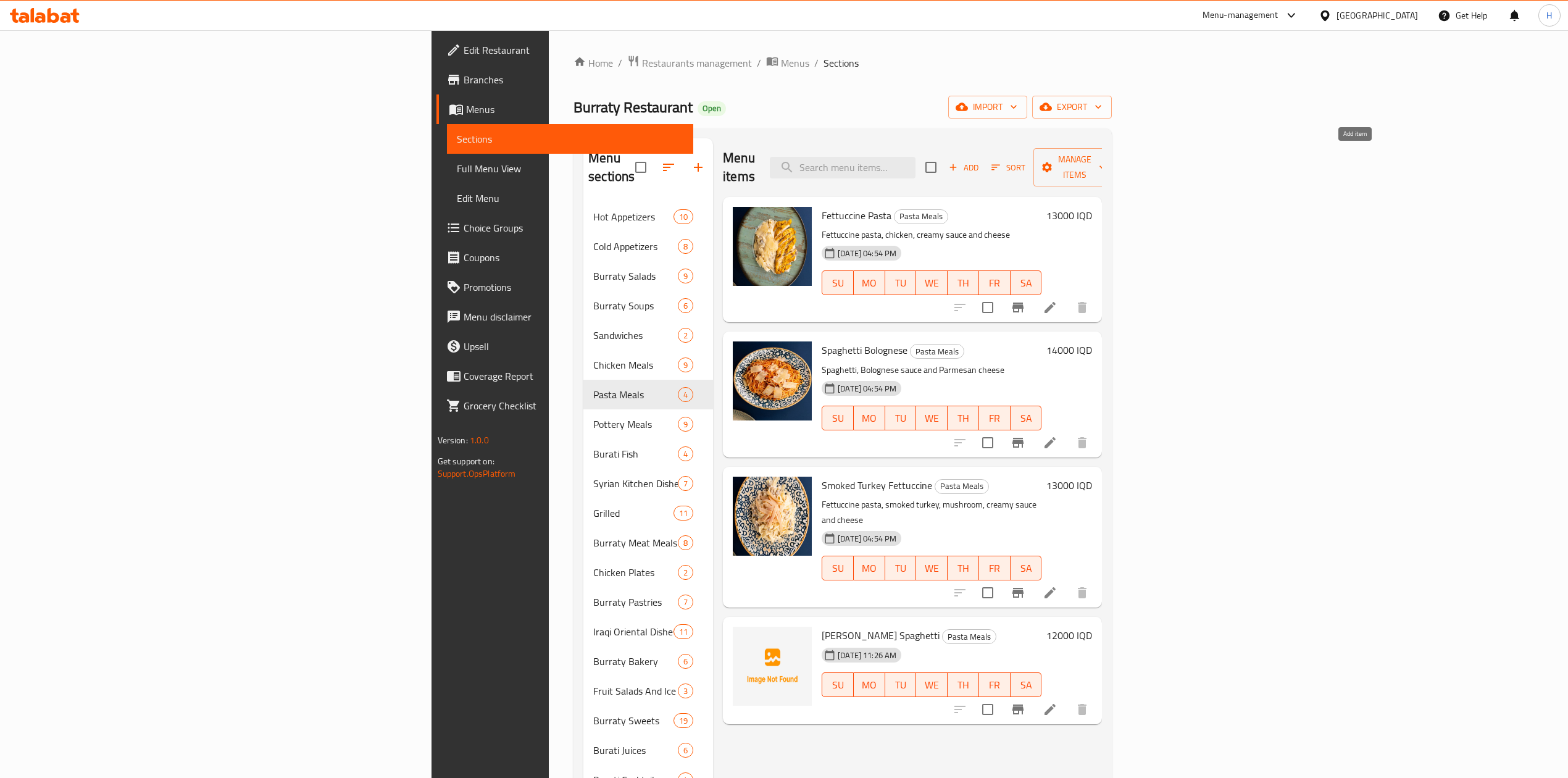
click at [981, 161] on span "Add" at bounding box center [963, 168] width 33 height 15
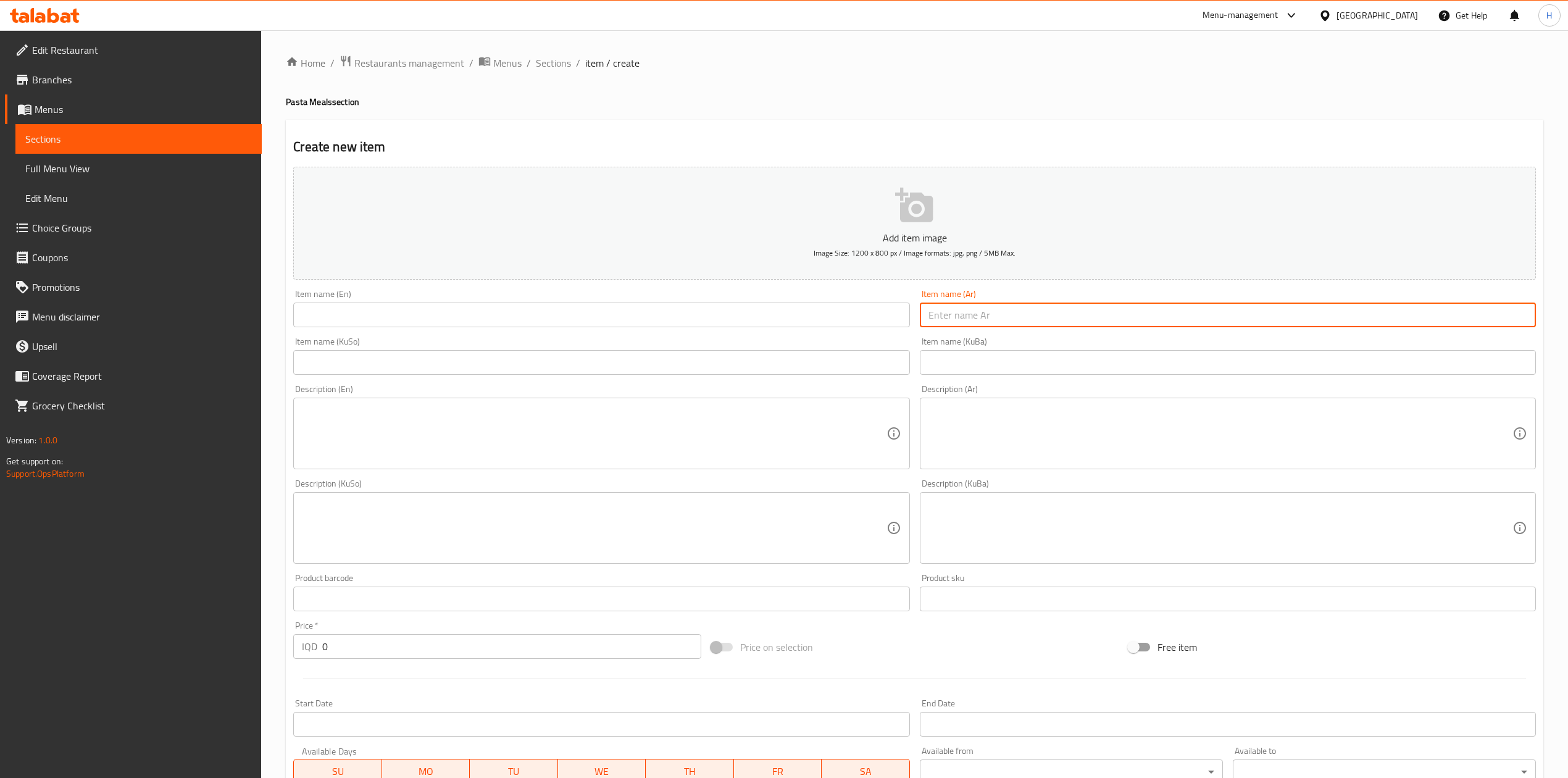
click at [1006, 310] on input "text" at bounding box center [1228, 315] width 616 height 24
type input "l"
click at [1006, 310] on input "[PERSON_NAME]" at bounding box center [1228, 315] width 616 height 24
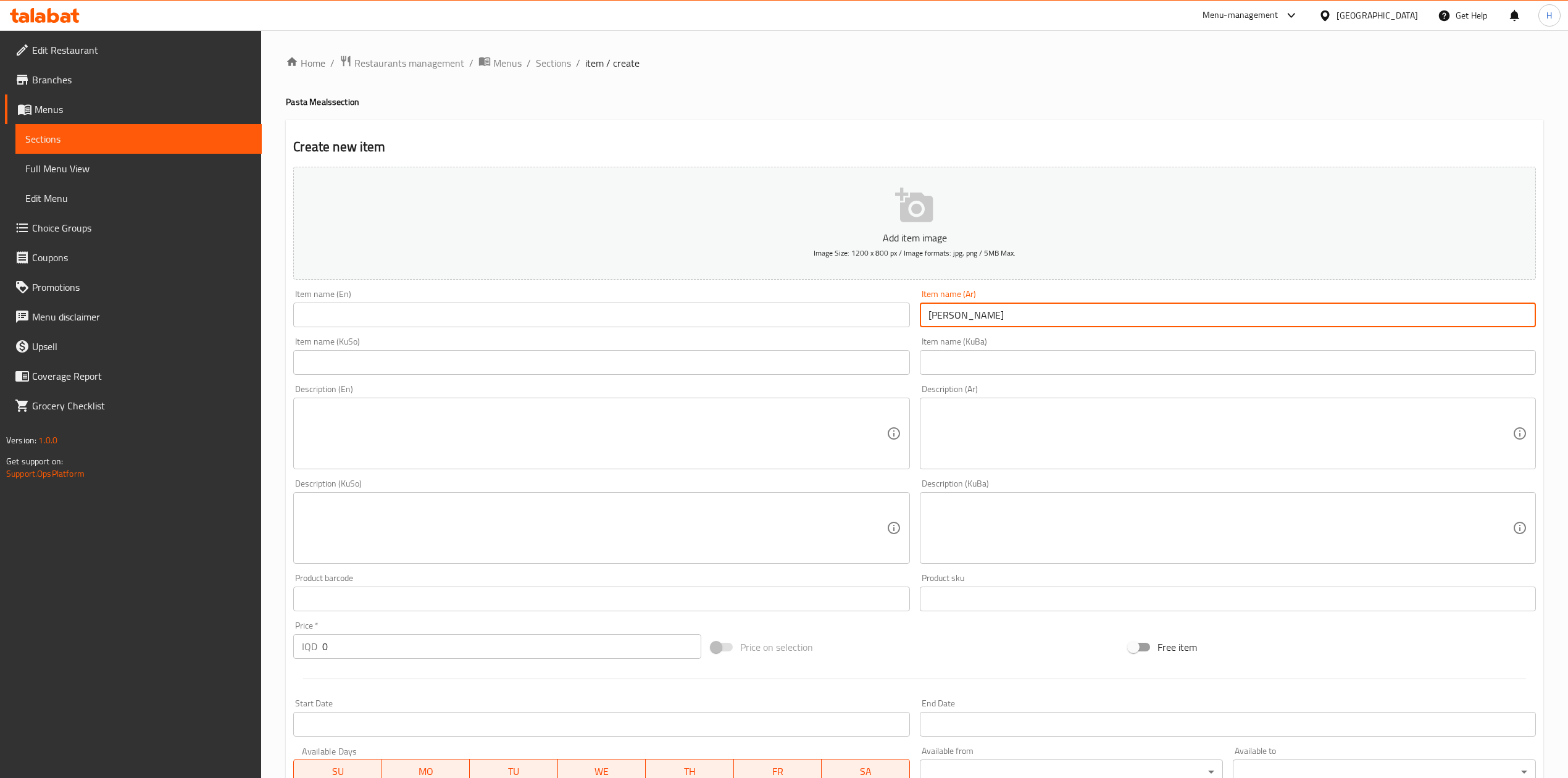
type input "[PERSON_NAME]"
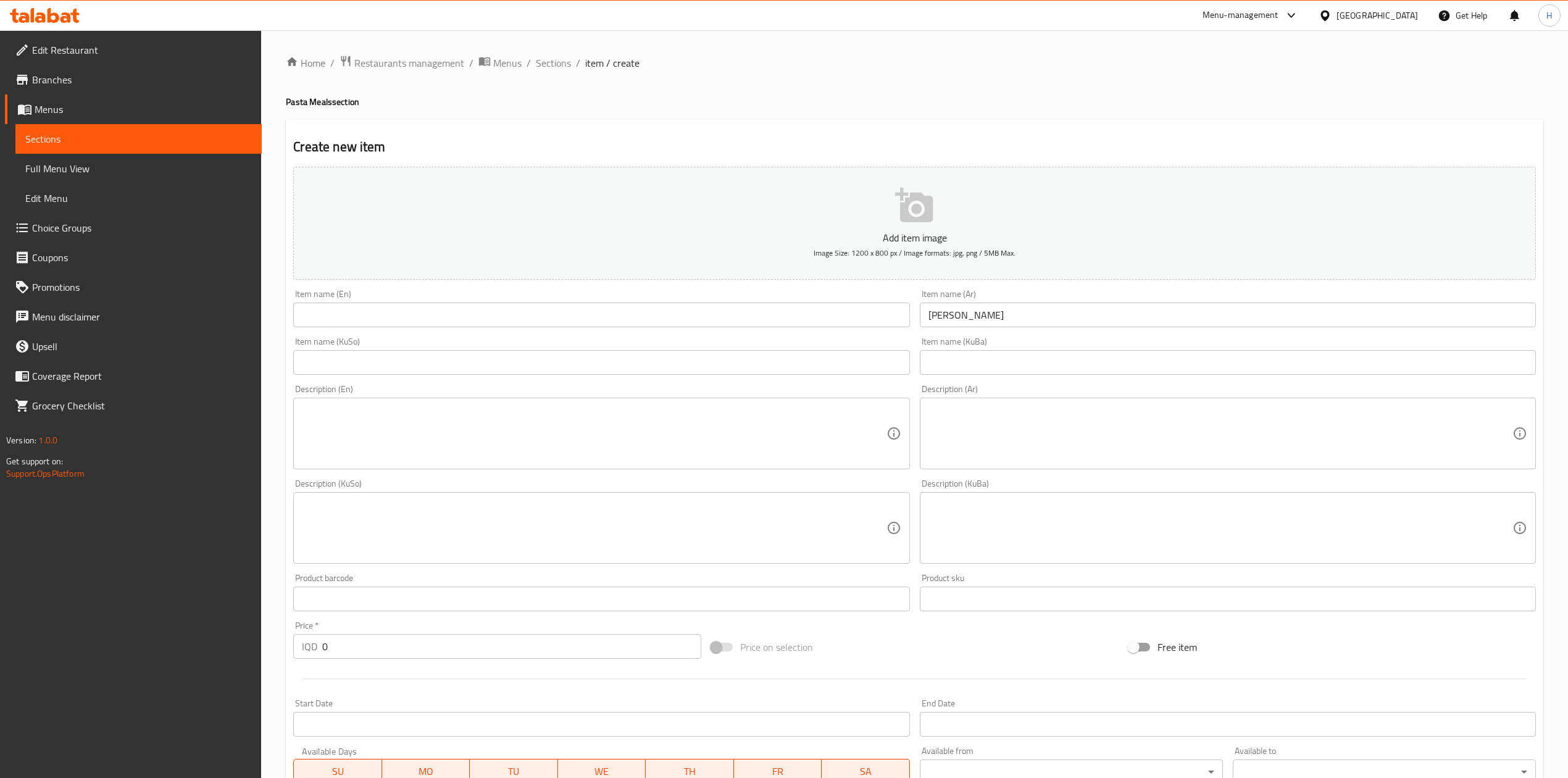
click at [423, 302] on div "Item name (En) Item name (En)" at bounding box center [602, 308] width 616 height 37
click at [430, 314] on input "text" at bounding box center [602, 315] width 616 height 24
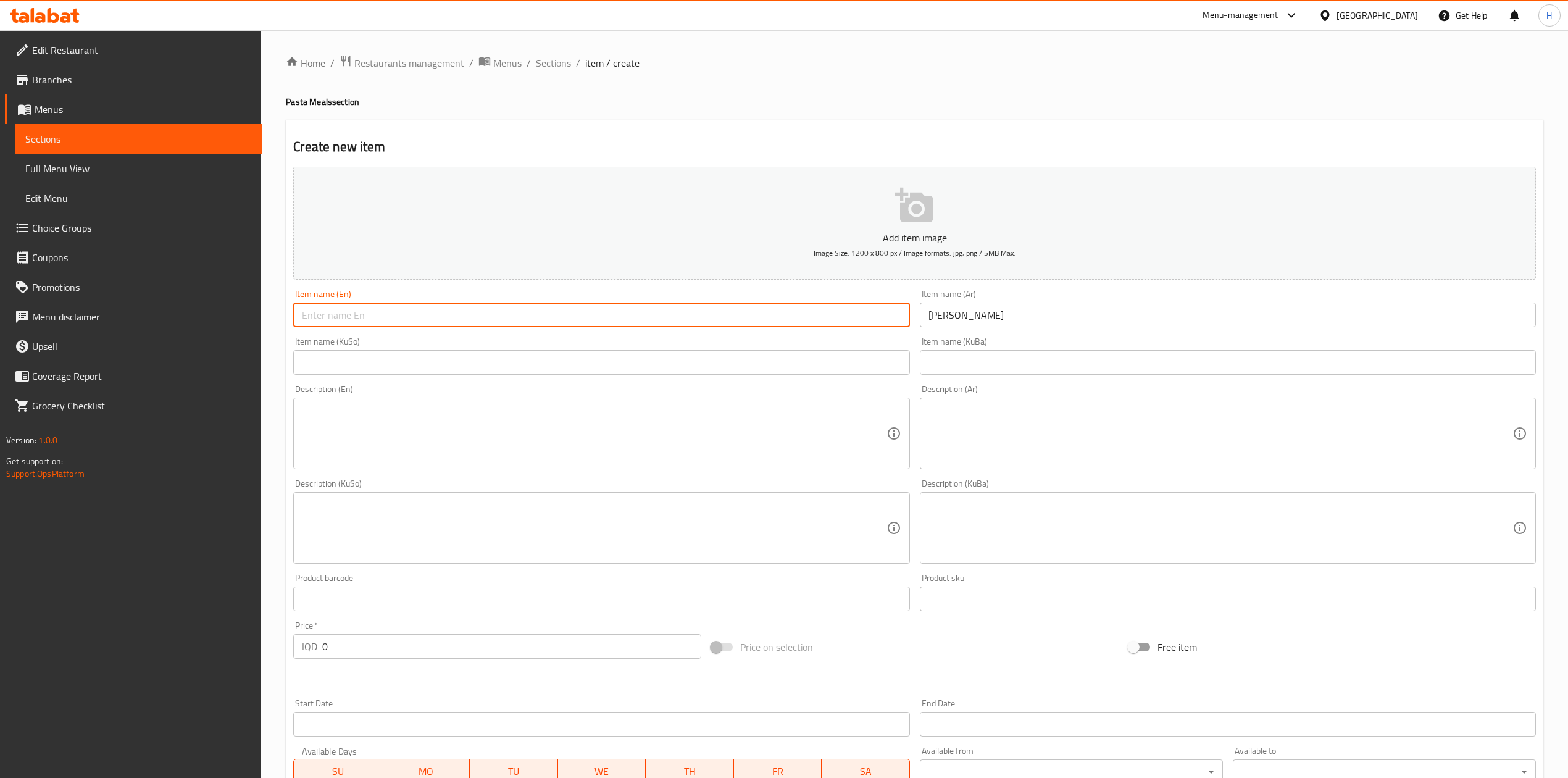
paste input "Penne gratin pasta"
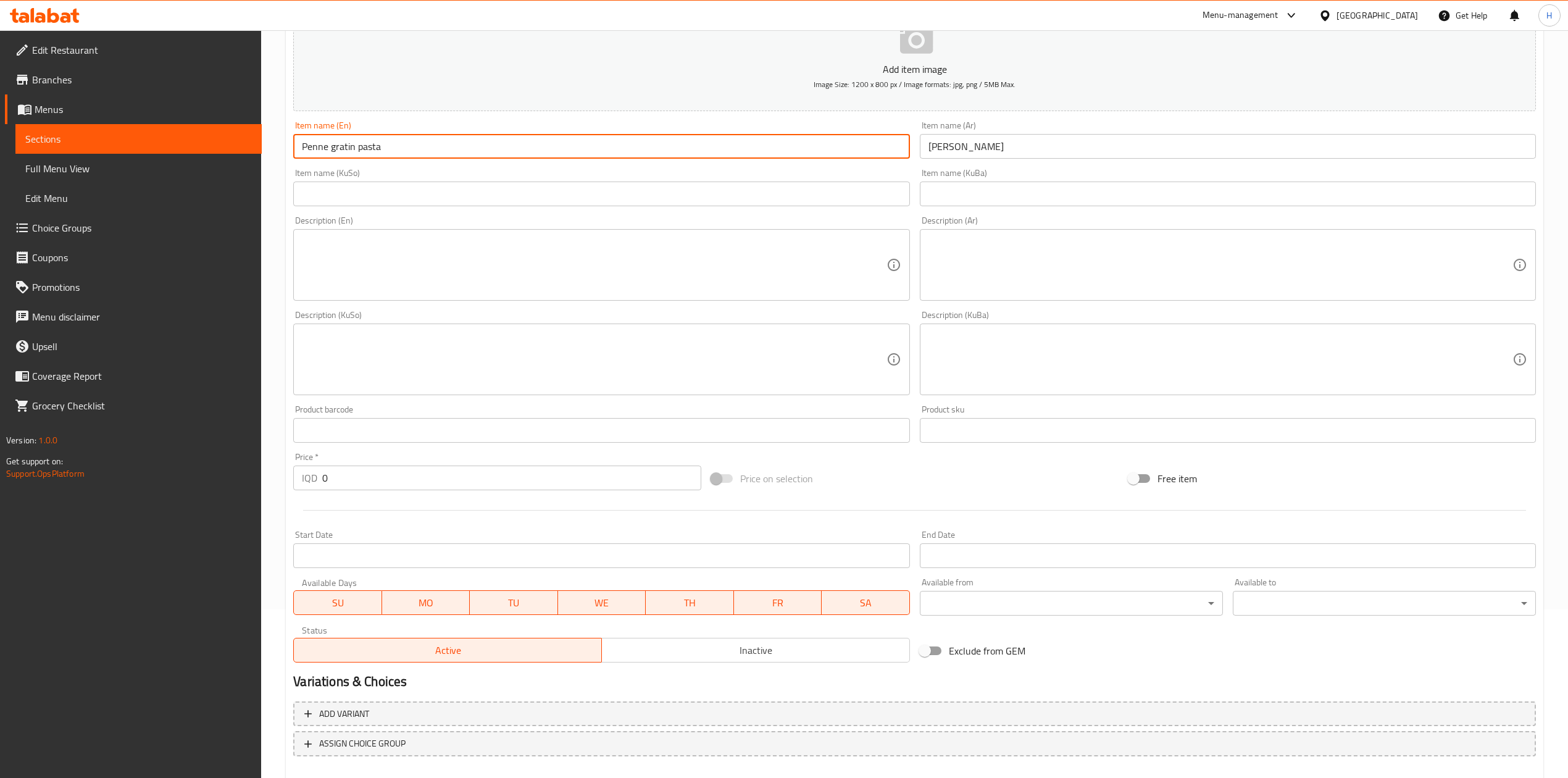
scroll to position [236, 0]
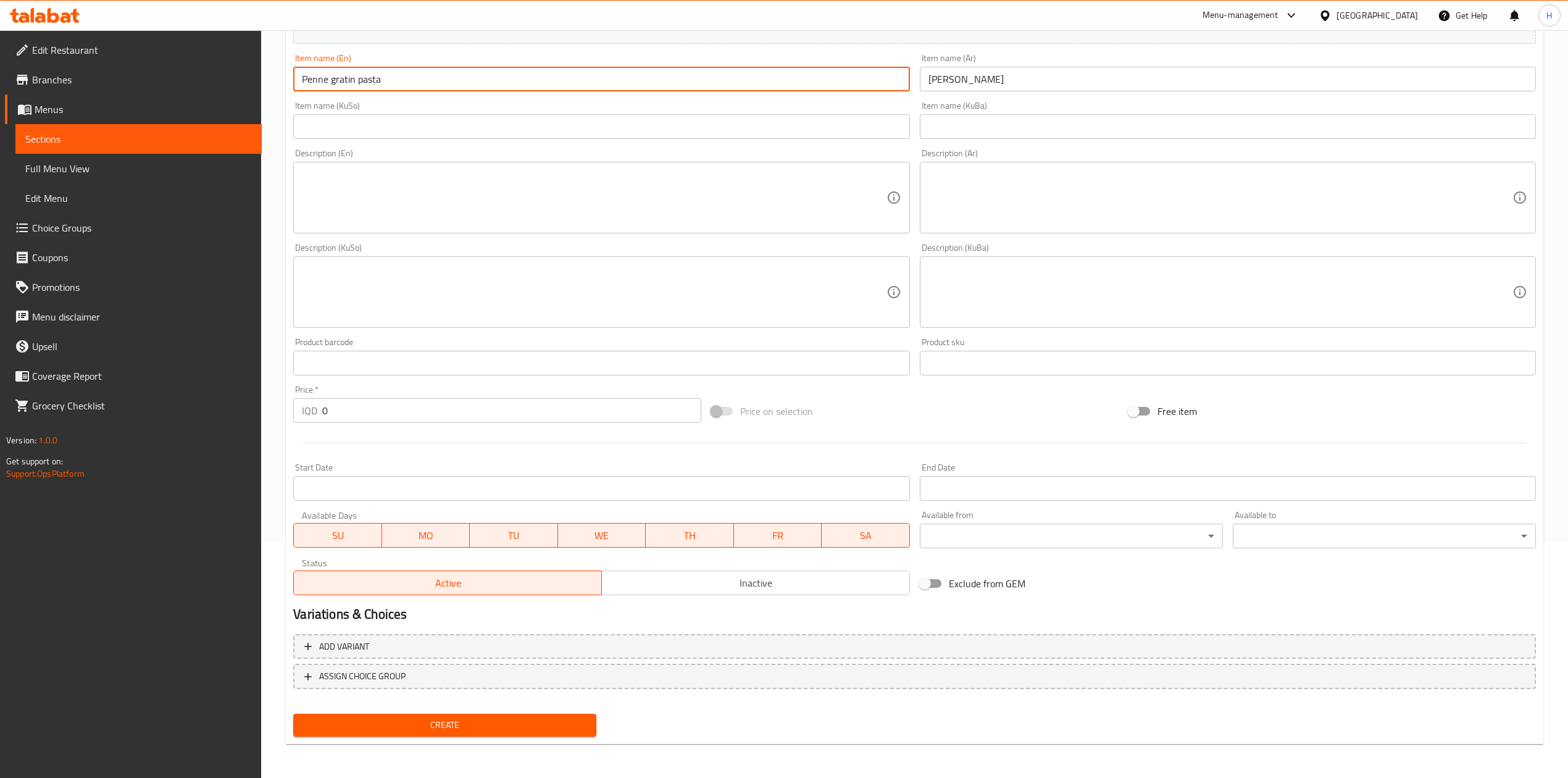
type input "Penne gratin pasta"
click at [361, 415] on input "0" at bounding box center [511, 410] width 379 height 24
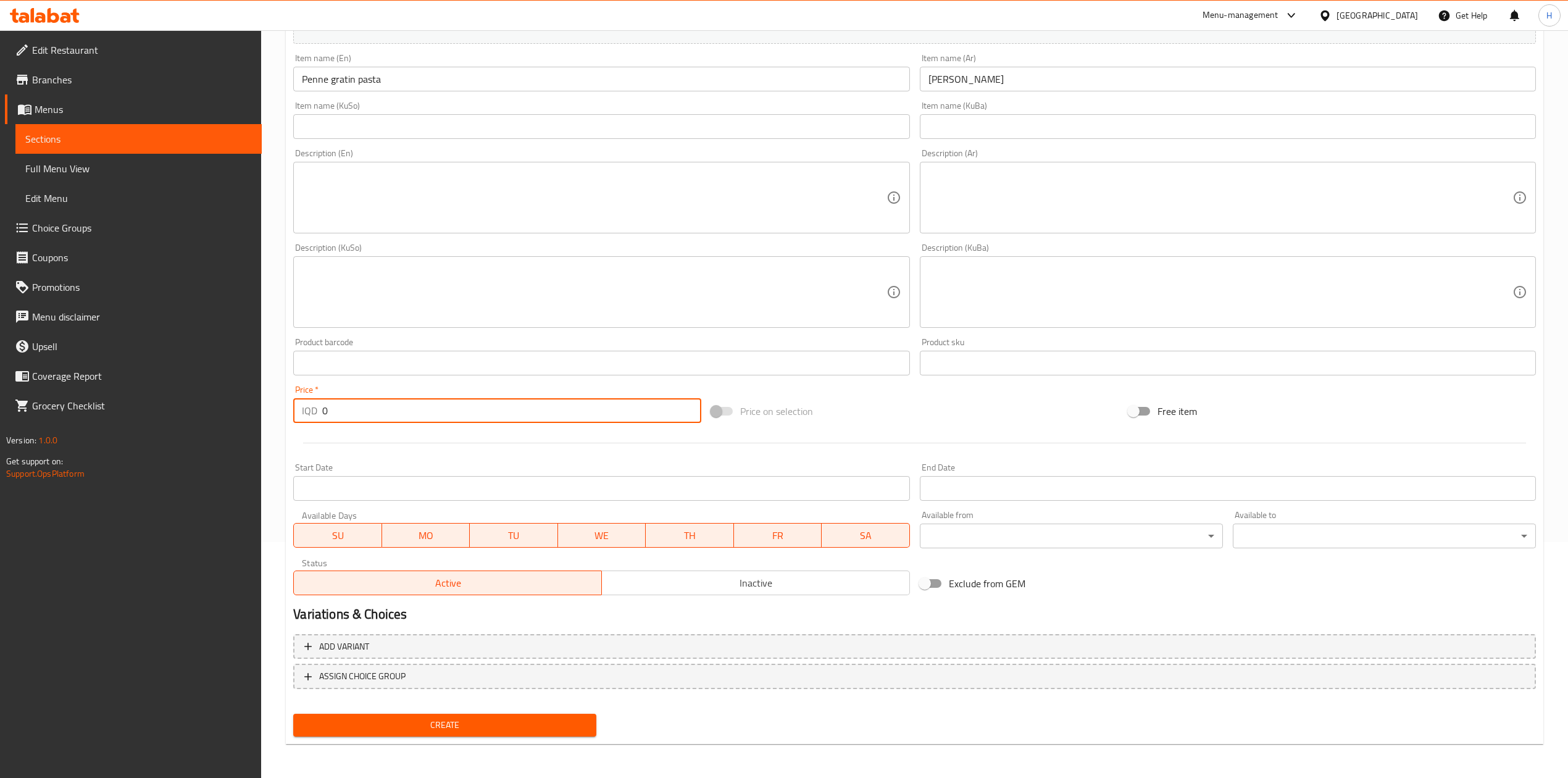
click at [361, 415] on input "0" at bounding box center [511, 410] width 379 height 24
type input "12000"
click at [453, 726] on span "Create" at bounding box center [445, 724] width 283 height 15
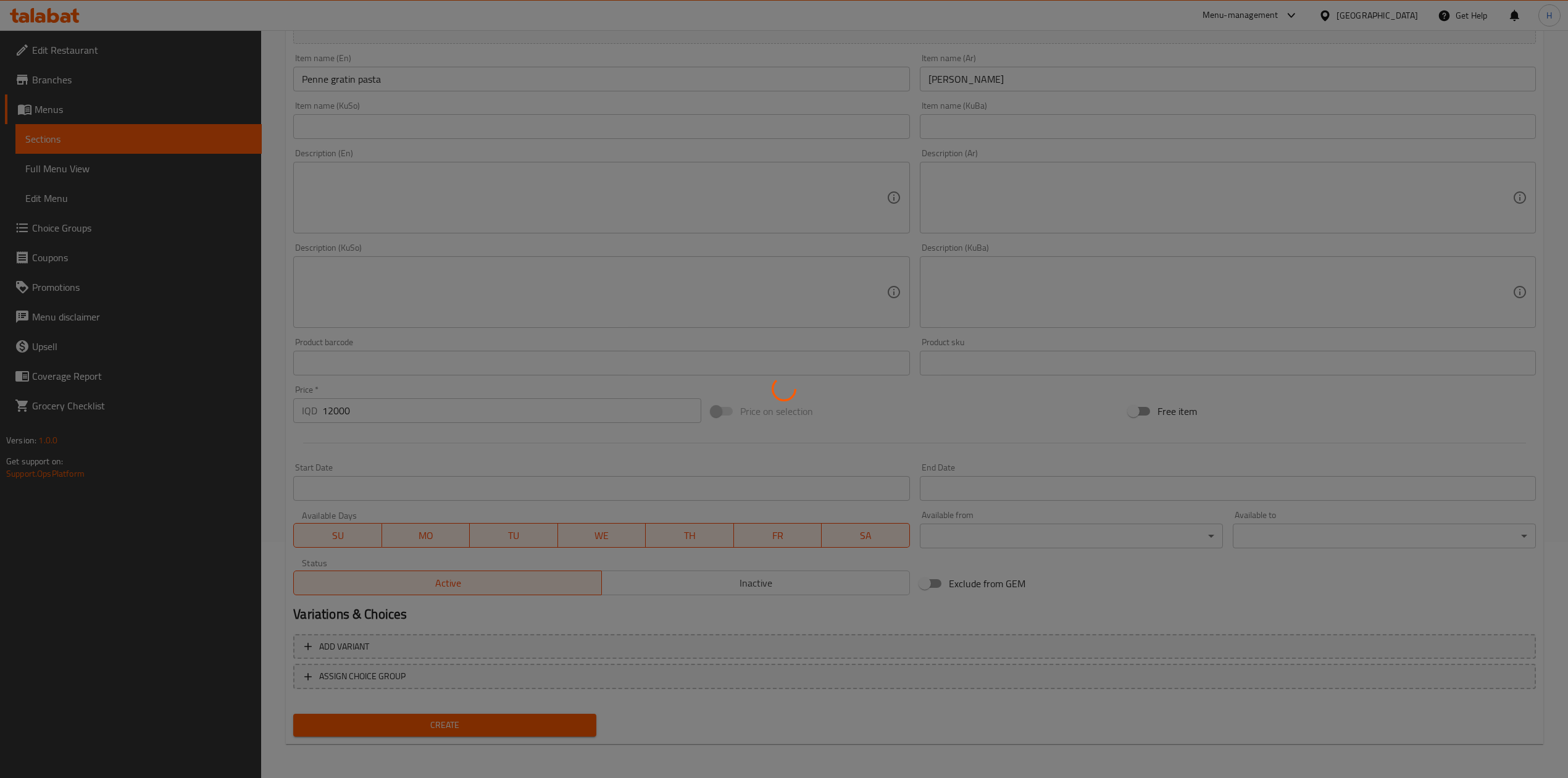
type input "0"
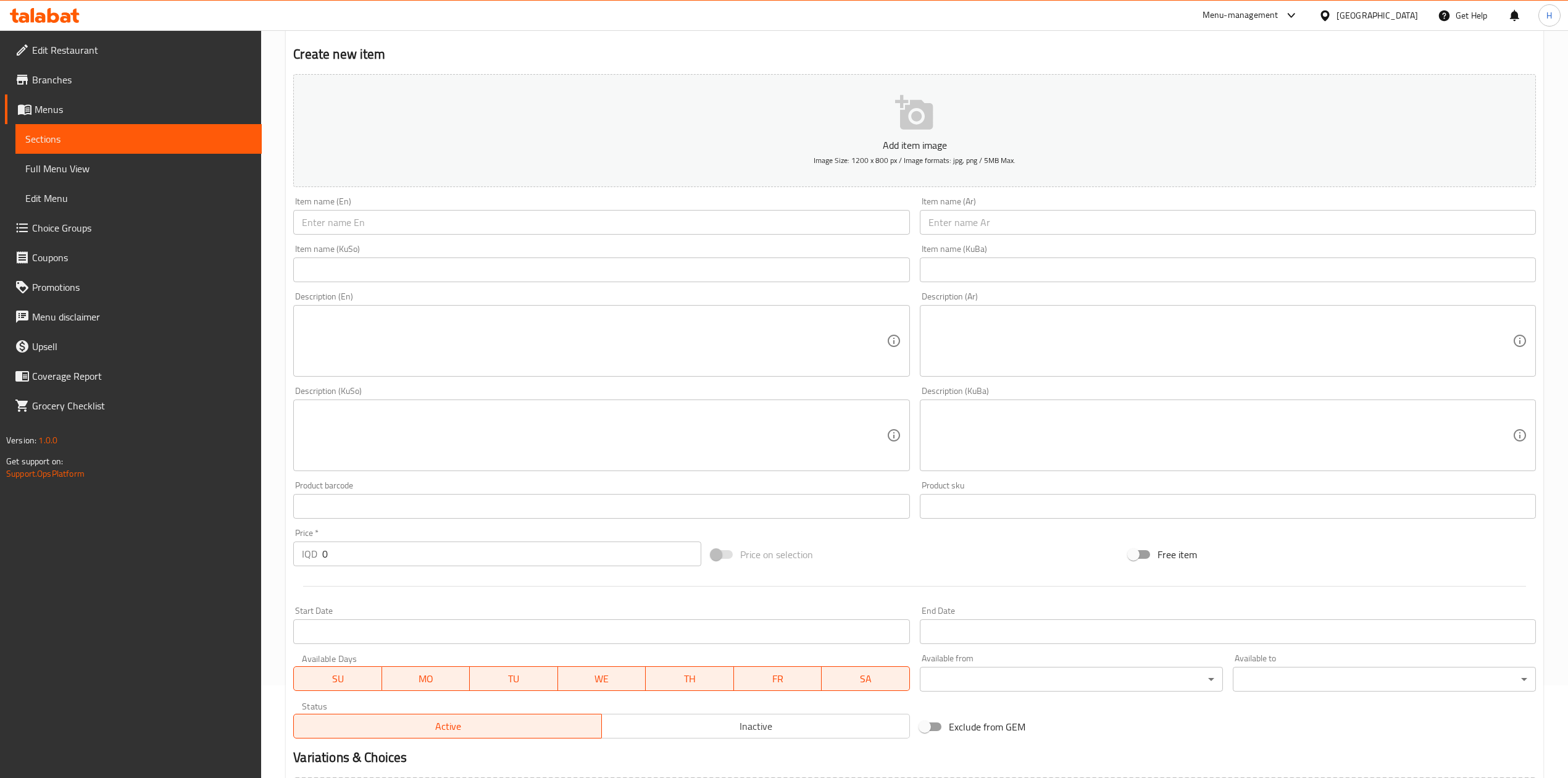
scroll to position [0, 0]
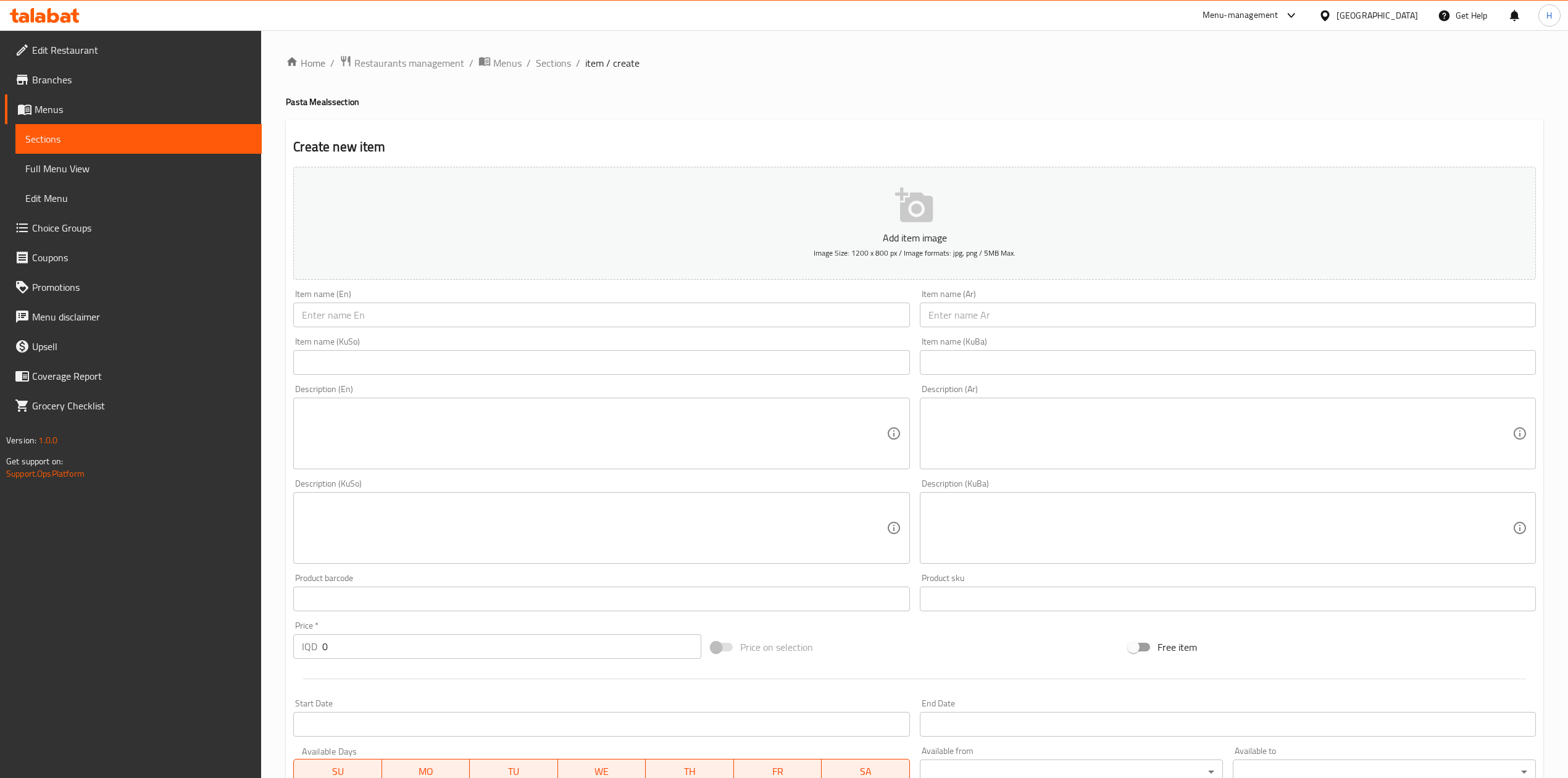
click at [543, 36] on div "Home / Restaurants management / Menus / Sections / item / create Pasta Meals se…" at bounding box center [914, 522] width 1307 height 984
click at [528, 62] on li "/" at bounding box center [528, 62] width 4 height 15
click at [532, 60] on ol "Home / Restaurants management / Menus / Sections / item / create" at bounding box center [914, 63] width 1257 height 16
click at [539, 58] on span "Sections" at bounding box center [553, 62] width 35 height 15
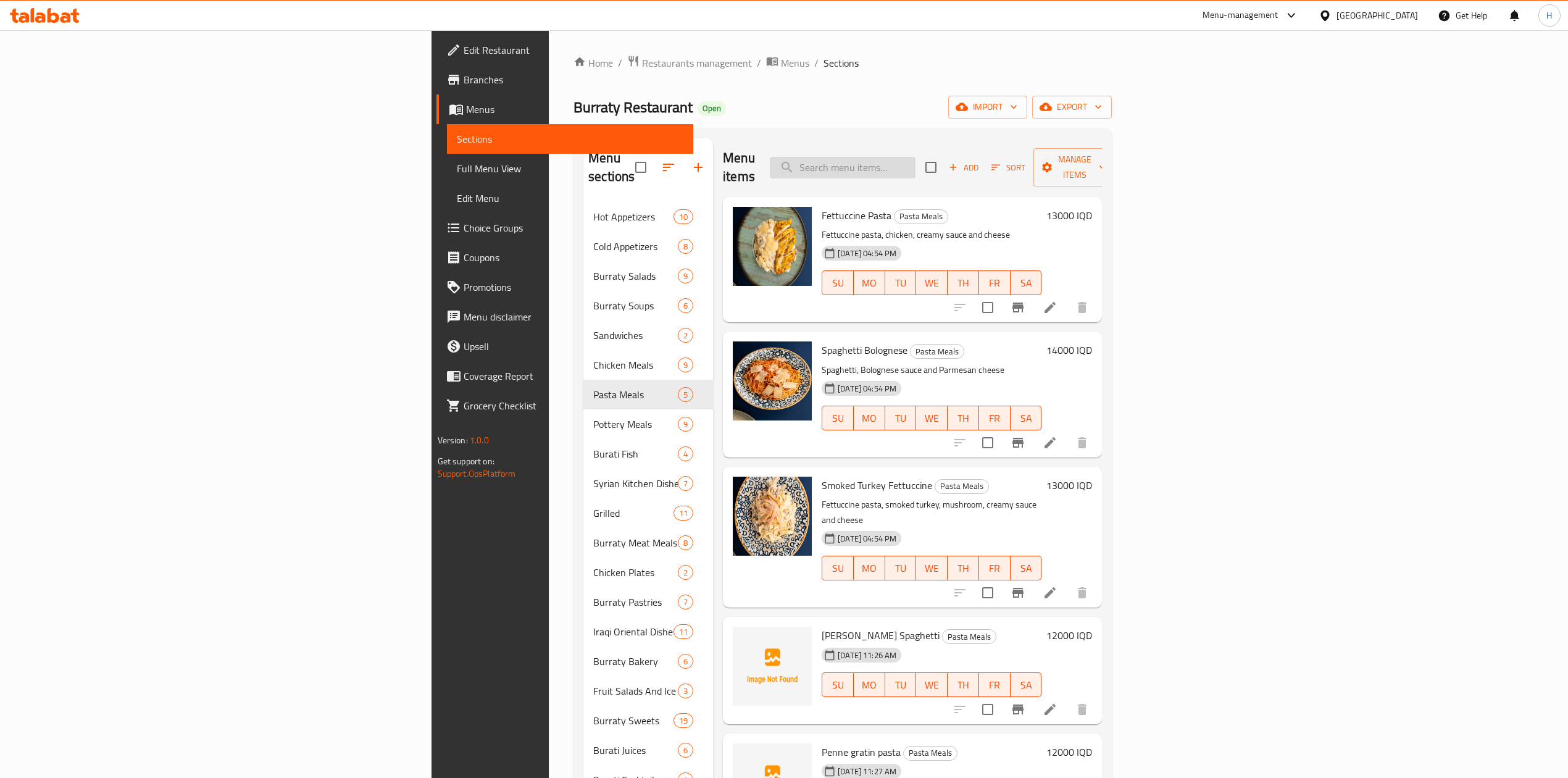
click at [916, 158] on input "search" at bounding box center [843, 167] width 146 height 22
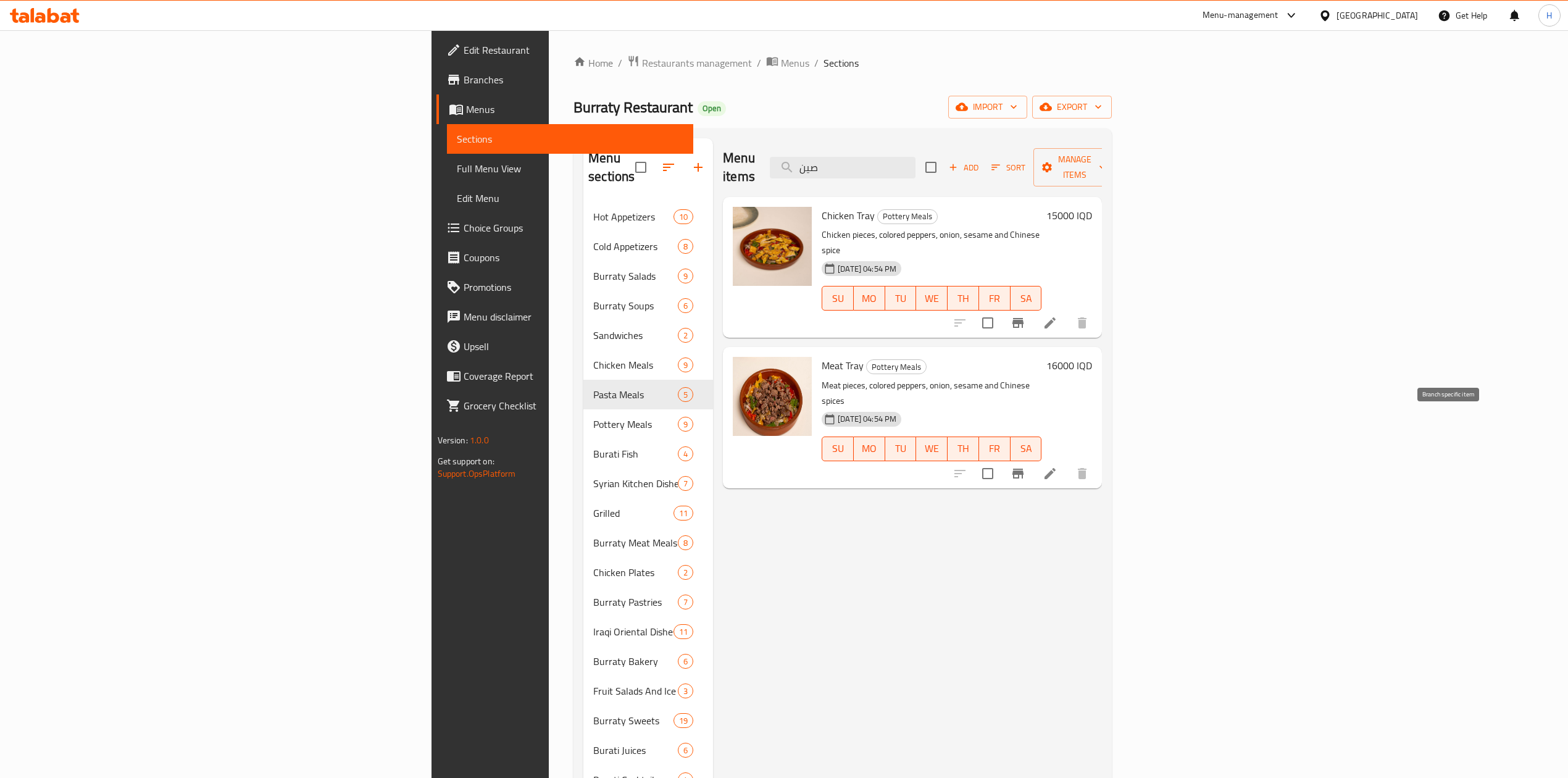
type input "صين"
click at [1025, 466] on icon "Branch-specific-item" at bounding box center [1018, 474] width 15 height 15
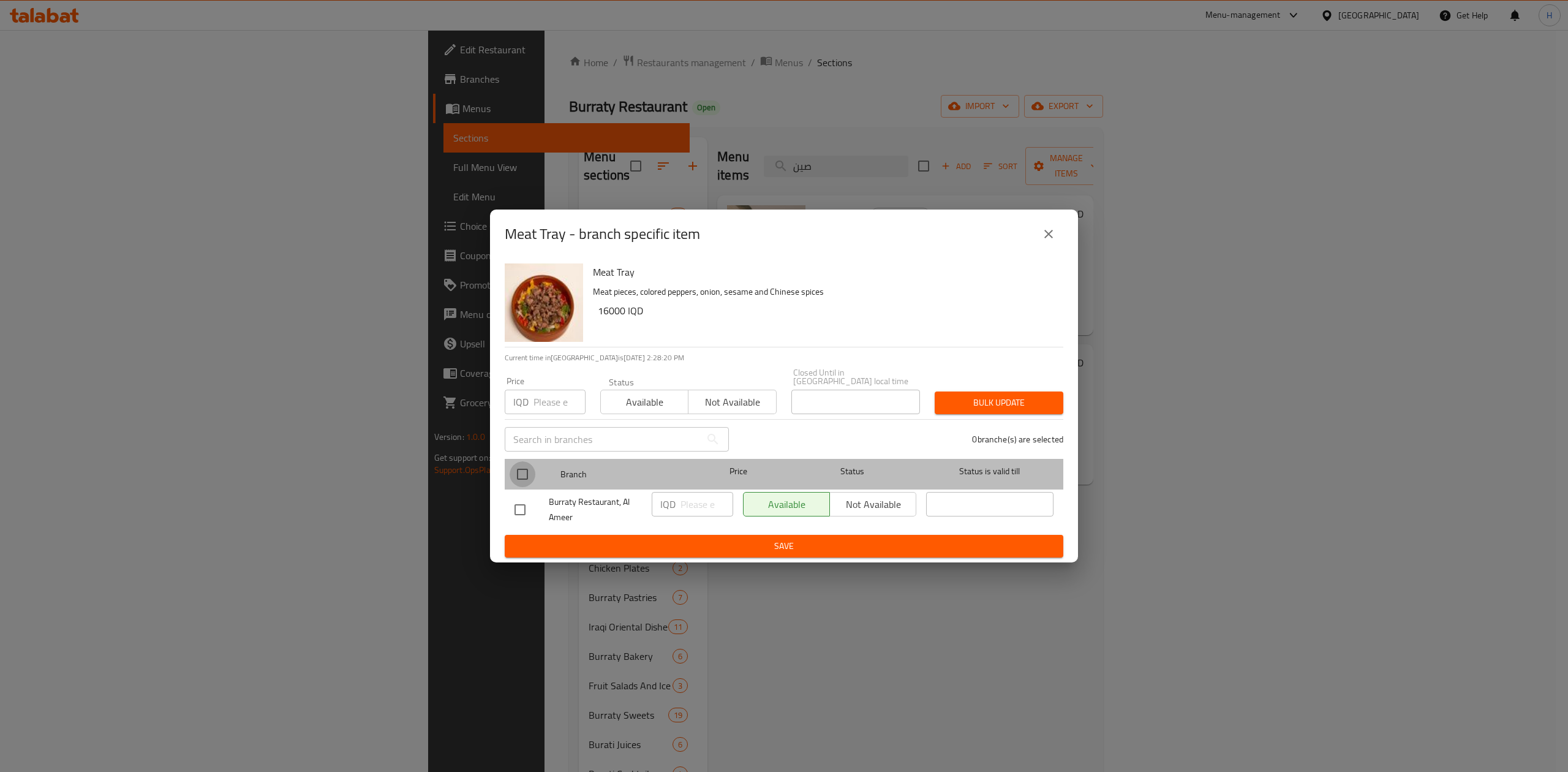
click at [520, 473] on input "checkbox" at bounding box center [522, 474] width 26 height 26
checkbox input "true"
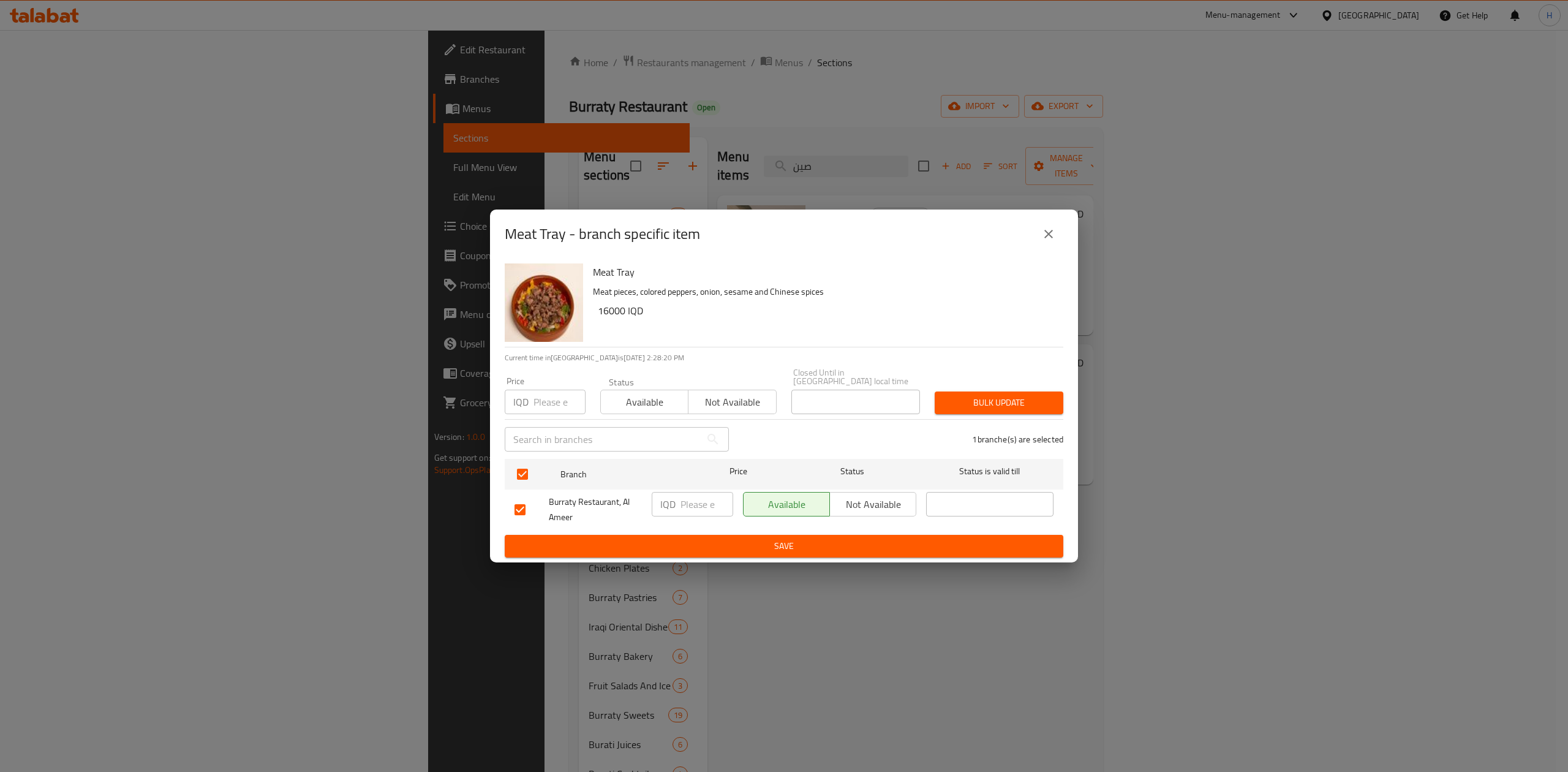
click at [709, 502] on input "number" at bounding box center [707, 504] width 52 height 24
type input "17000"
click at [716, 527] on div "IQD 17000 ​" at bounding box center [692, 510] width 91 height 45
click at [716, 543] on span "Save" at bounding box center [784, 546] width 539 height 15
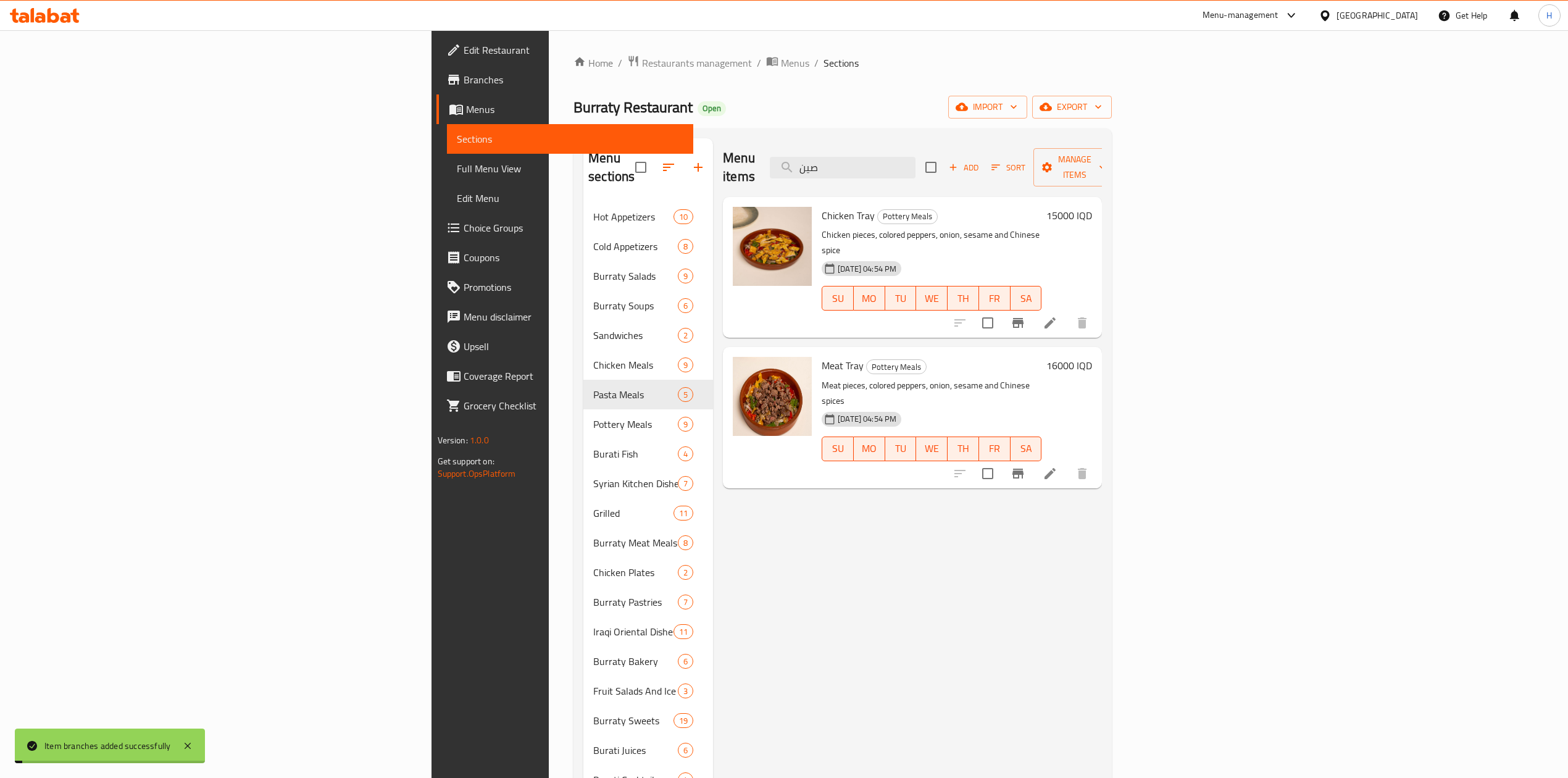
click at [1092, 357] on h6 "16000 IQD" at bounding box center [1069, 365] width 45 height 17
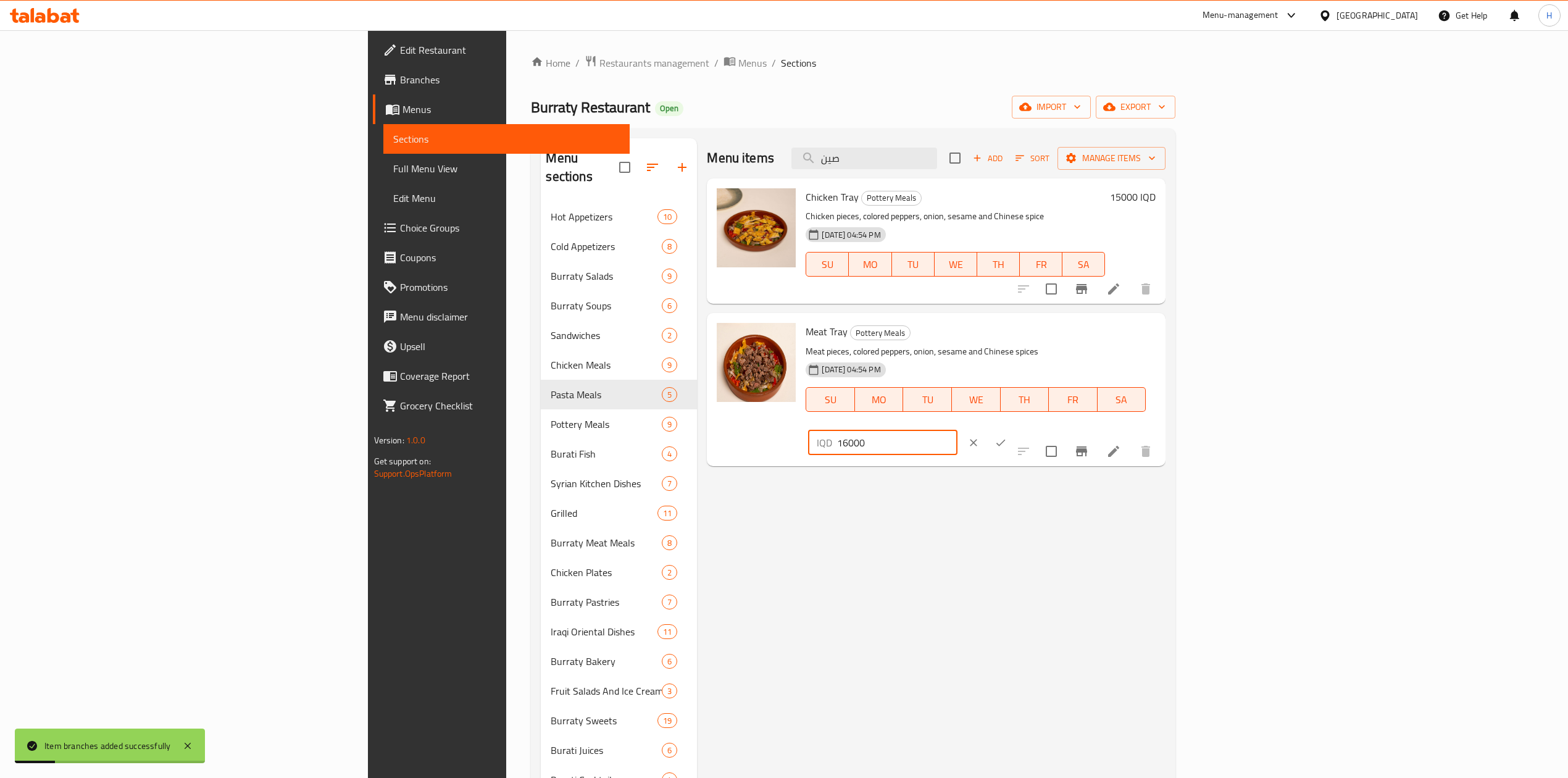
drag, startPoint x: 1361, startPoint y: 338, endPoint x: 1366, endPoint y: 349, distance: 12.1
click at [957, 430] on input "16000" at bounding box center [897, 442] width 120 height 24
type input "17000"
click at [1006, 439] on icon "ok" at bounding box center [1000, 442] width 9 height 6
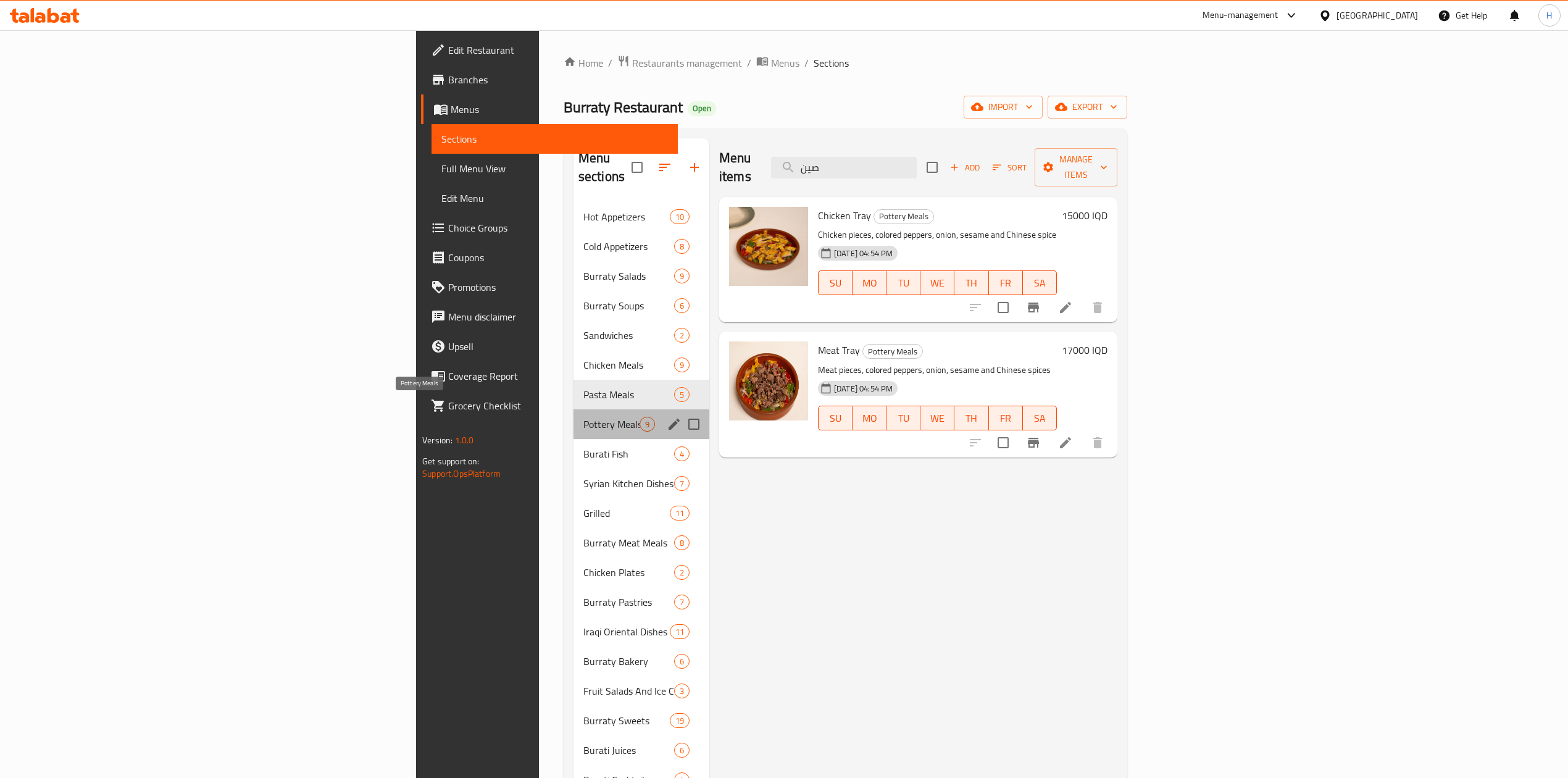
click at [583, 417] on span "Pottery Meals" at bounding box center [611, 424] width 56 height 15
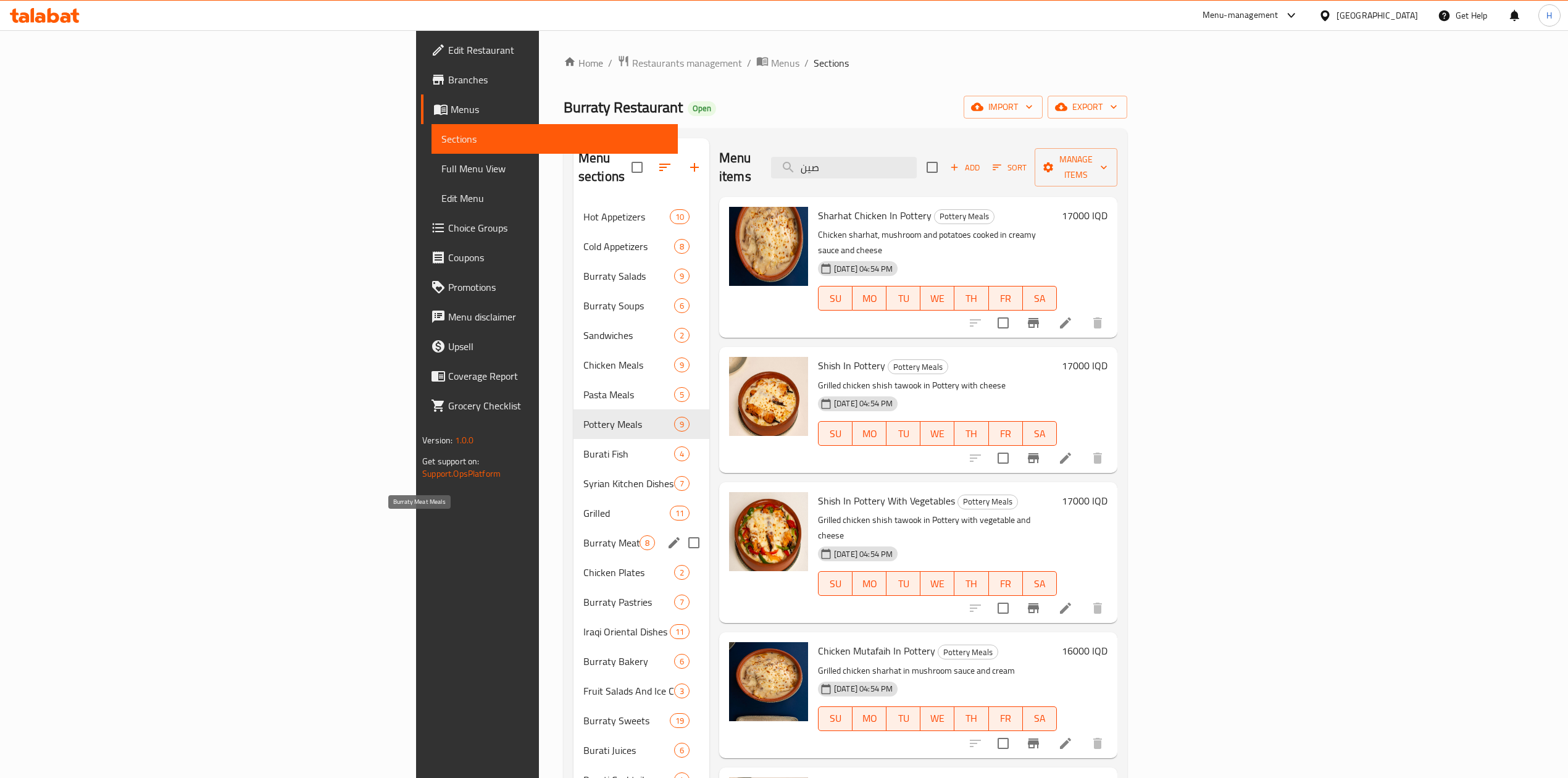
click at [583, 535] on span "Burraty Meat Meals" at bounding box center [611, 543] width 56 height 15
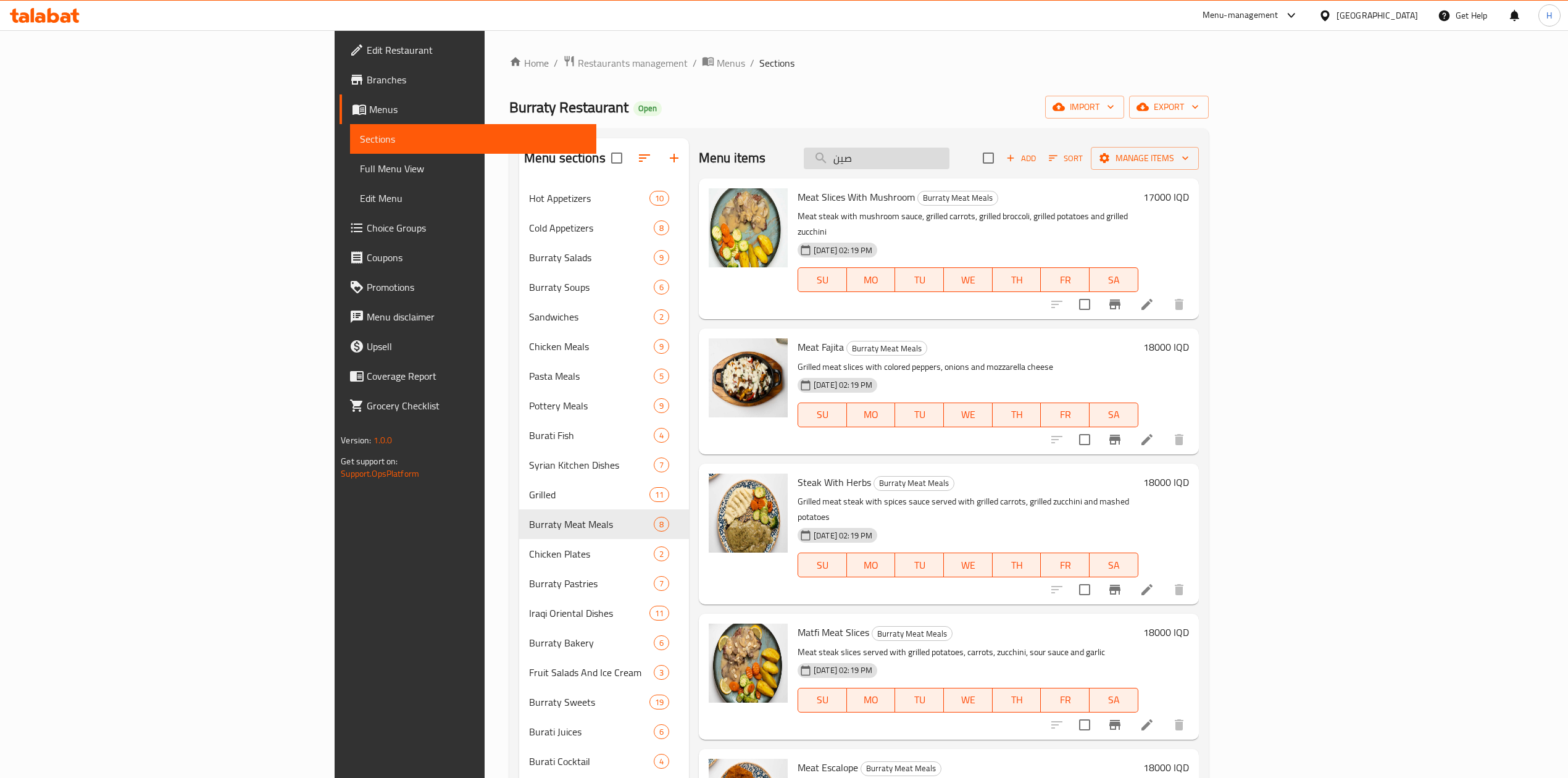
click at [950, 166] on input "صين" at bounding box center [877, 158] width 146 height 22
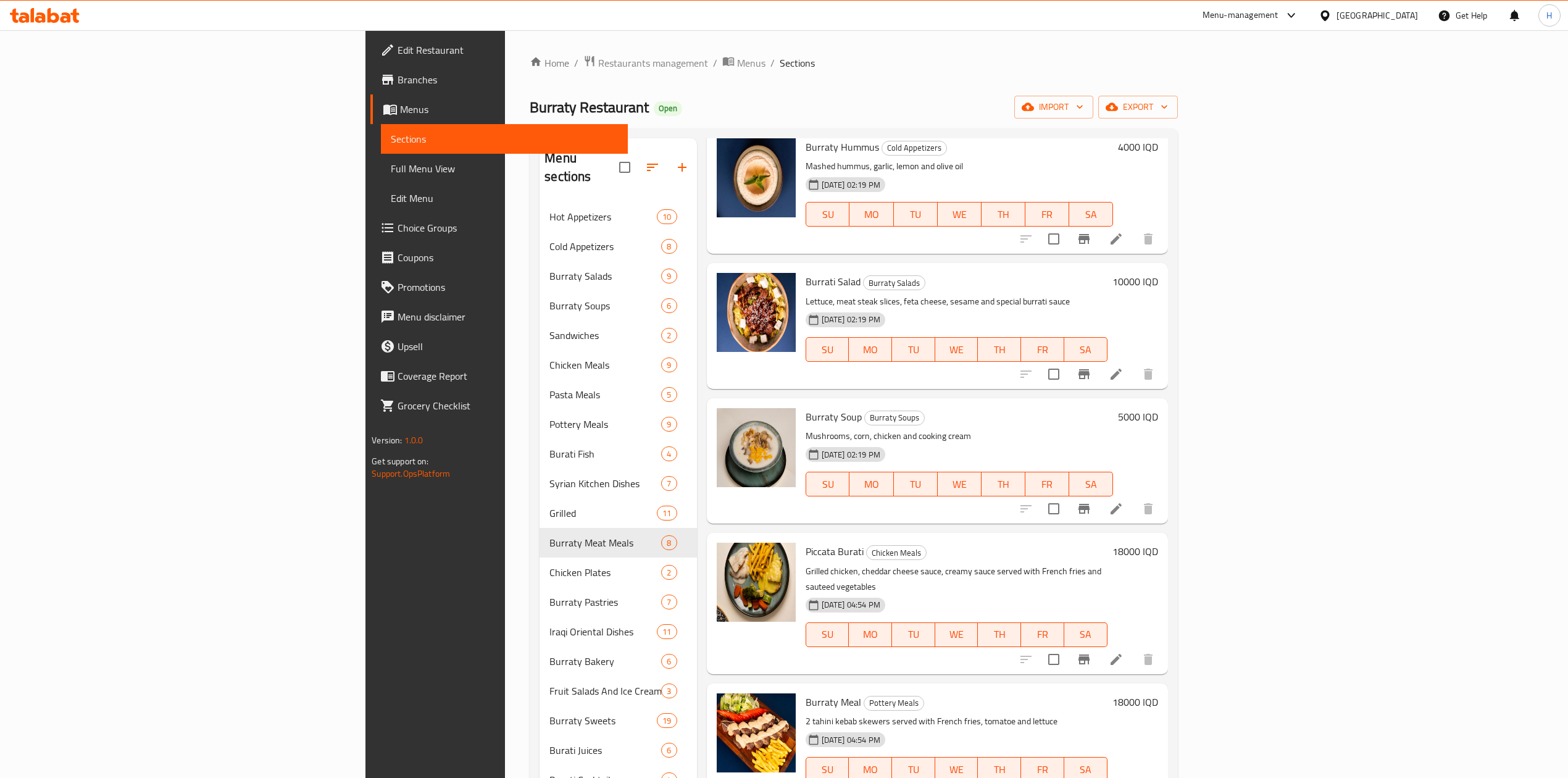
scroll to position [247, 0]
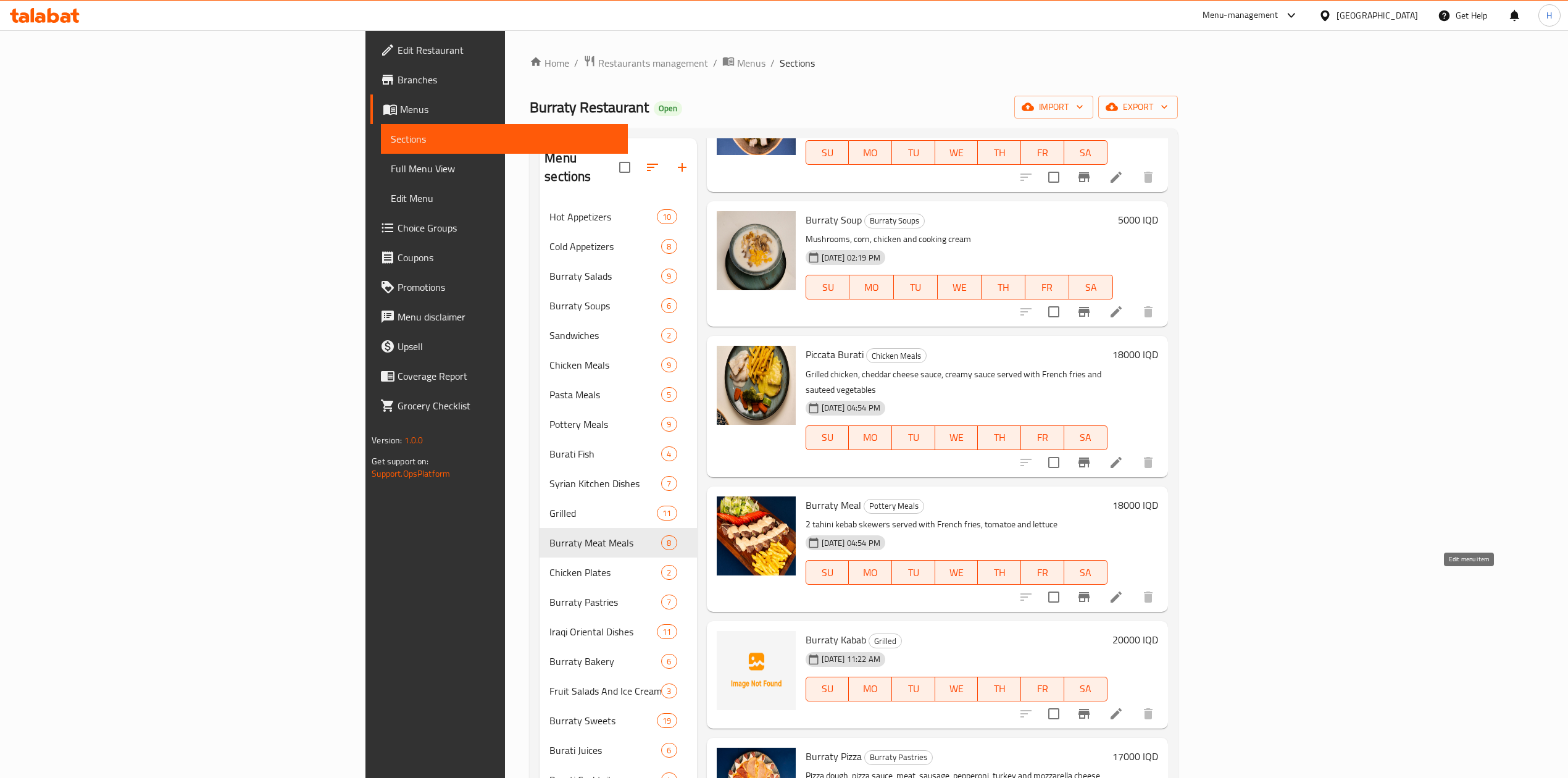
type input "بوراتي"
click at [1123, 590] on icon at bounding box center [1116, 597] width 15 height 15
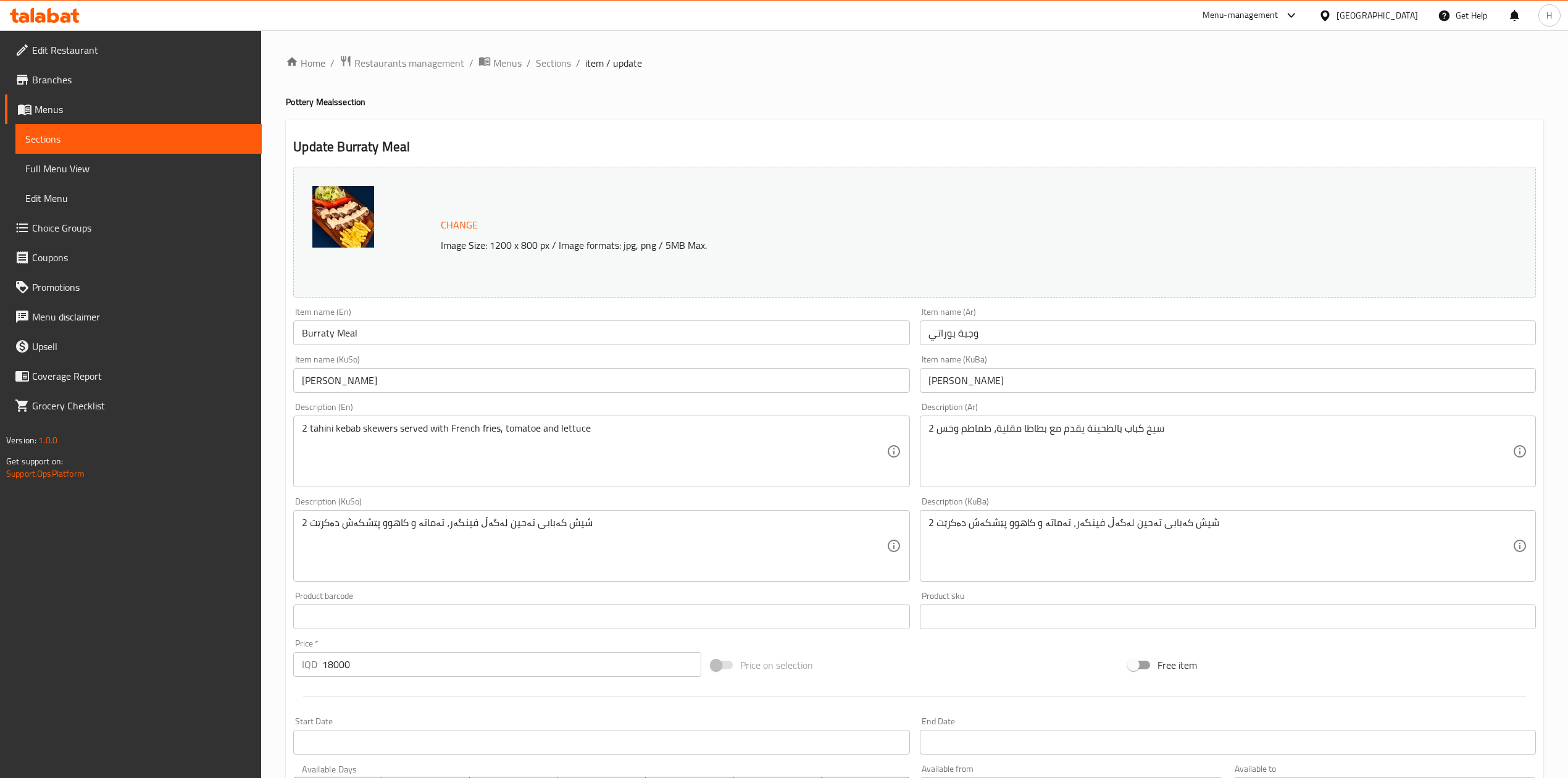
click at [998, 332] on input "وجبة بوراتي" at bounding box center [1228, 333] width 616 height 24
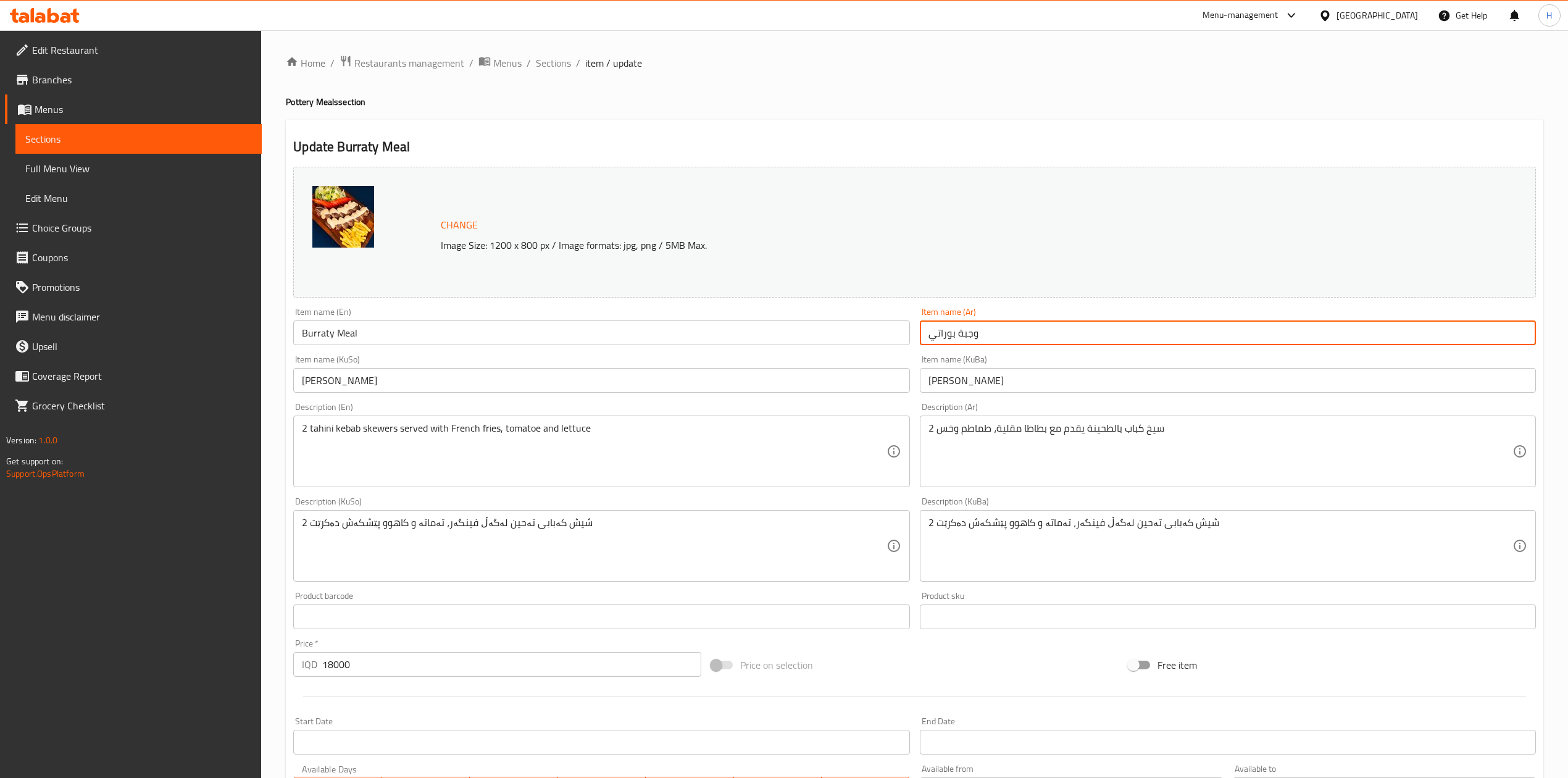
click at [998, 332] on input "وجبة بوراتي" at bounding box center [1228, 333] width 616 height 24
type input "شرحات لحم بالفخارة"
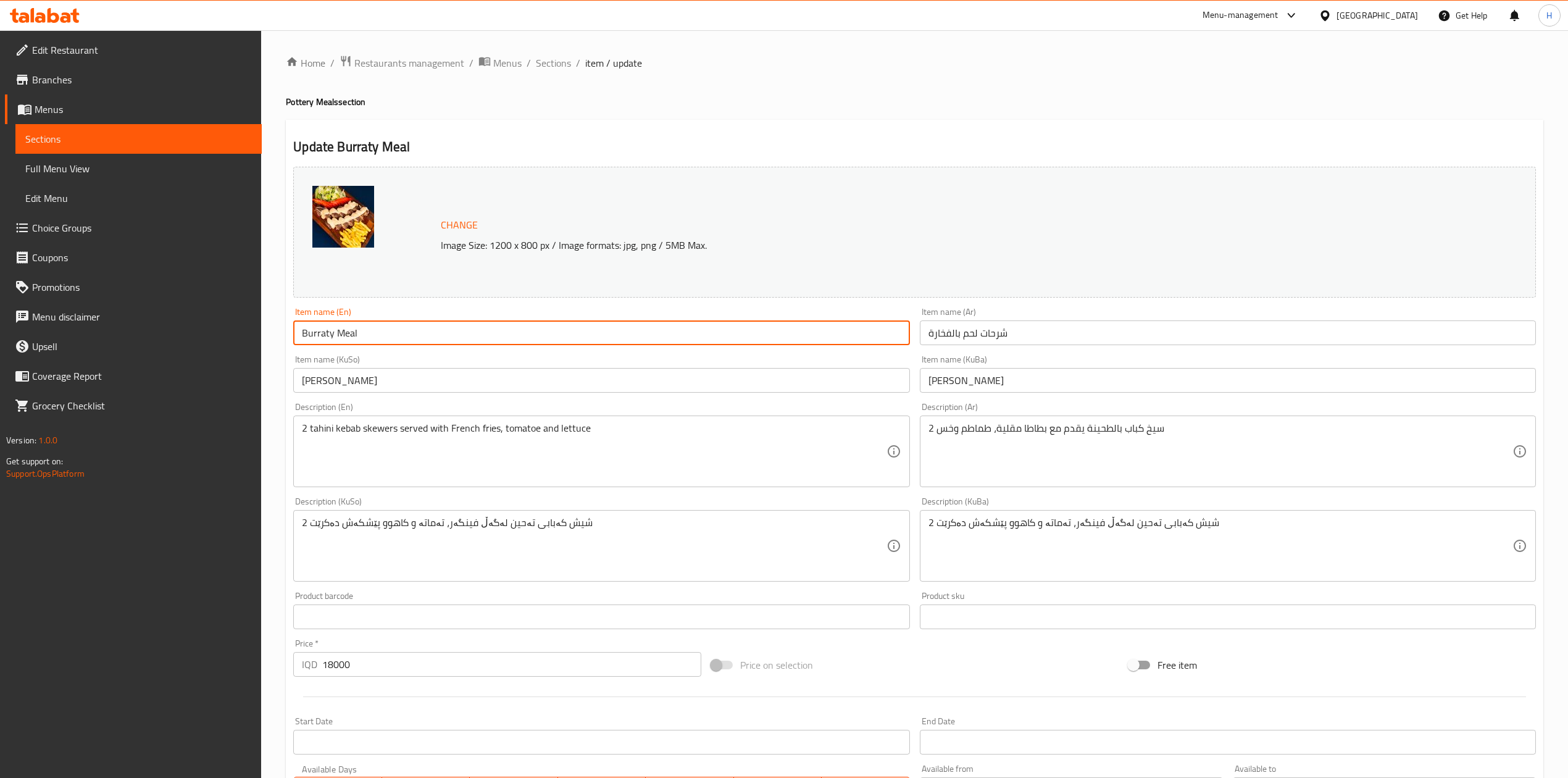
click at [393, 338] on input "Burraty Meal" at bounding box center [602, 333] width 616 height 24
click at [385, 338] on input "Burraty Meal" at bounding box center [602, 333] width 616 height 24
type input "ة"
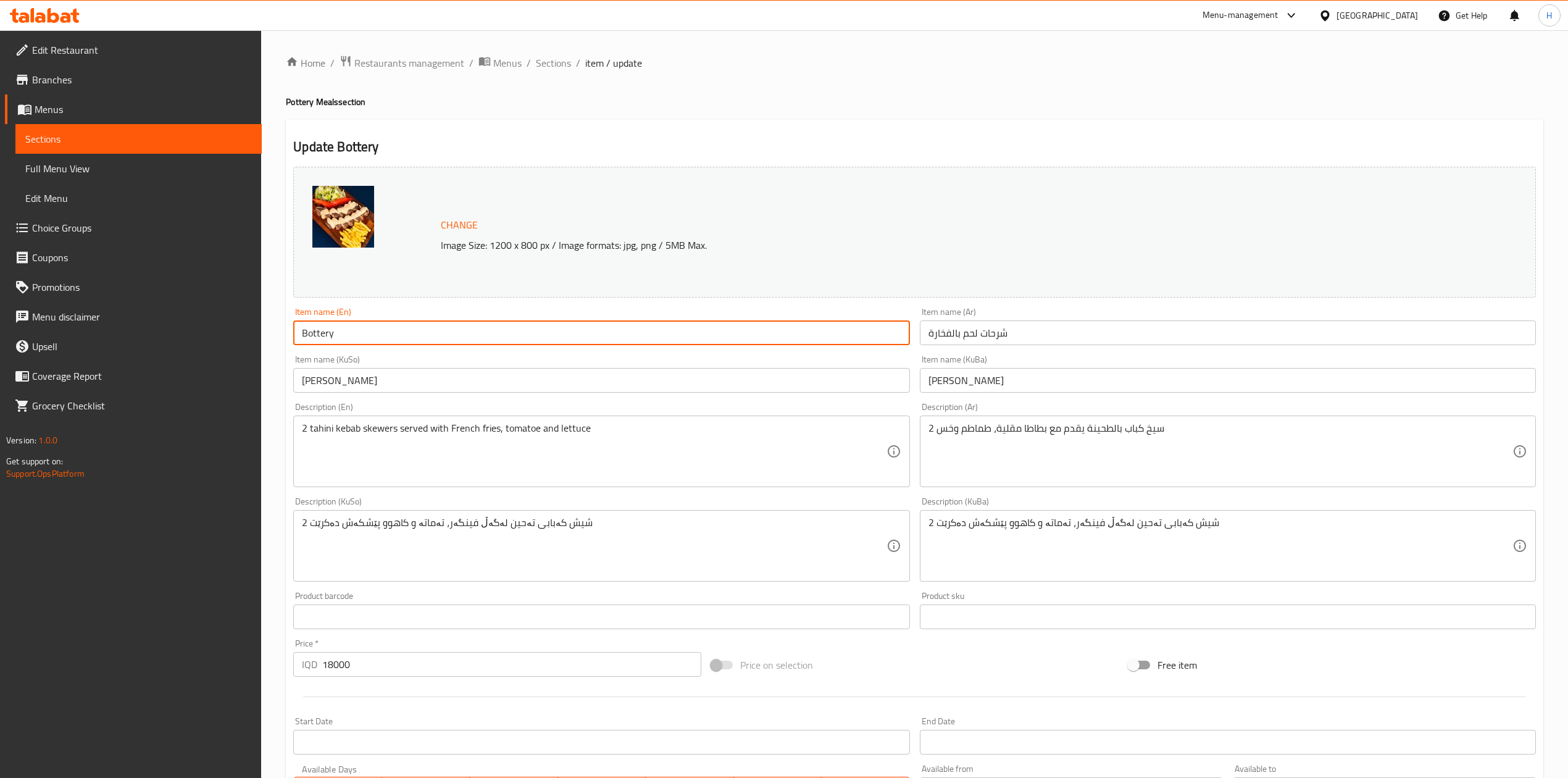
drag, startPoint x: 312, startPoint y: 338, endPoint x: 440, endPoint y: 325, distance: 128.7
click at [438, 322] on input "Bottery" at bounding box center [602, 333] width 616 height 24
click at [436, 334] on input "Bottery" at bounding box center [602, 333] width 616 height 24
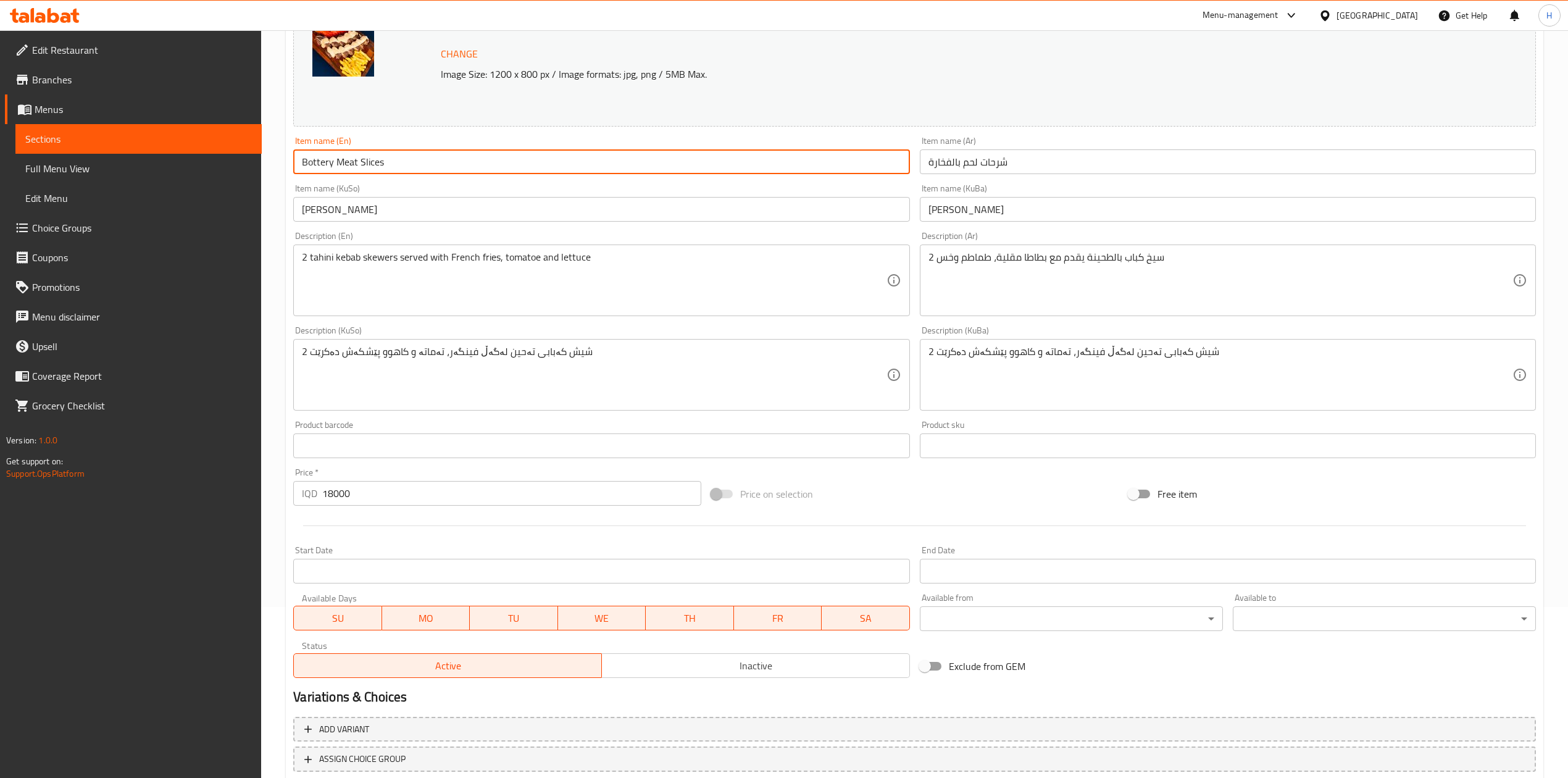
scroll to position [253, 0]
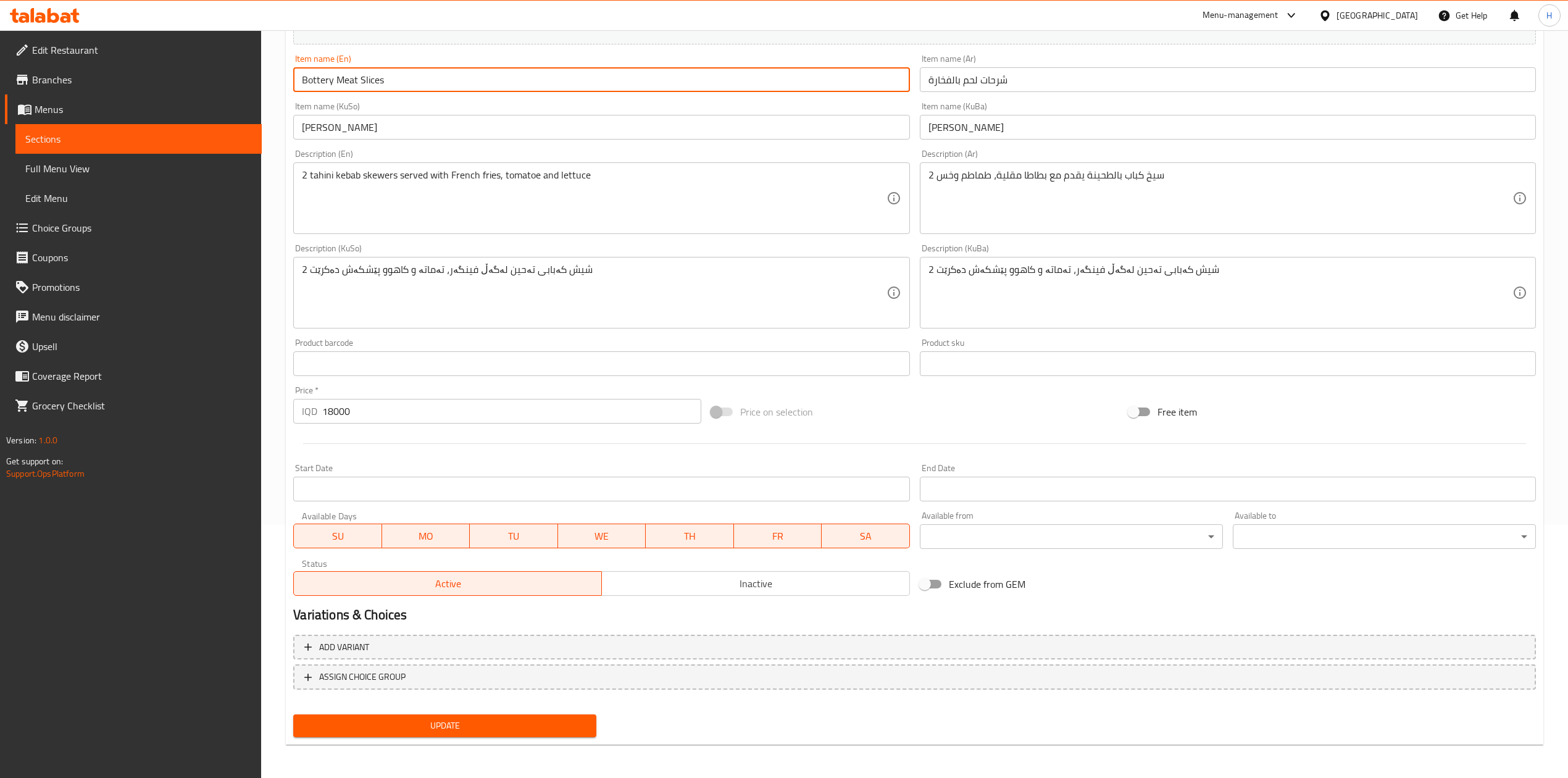
type input "Bottery Meat Slices"
click at [438, 722] on span "Update" at bounding box center [445, 725] width 283 height 15
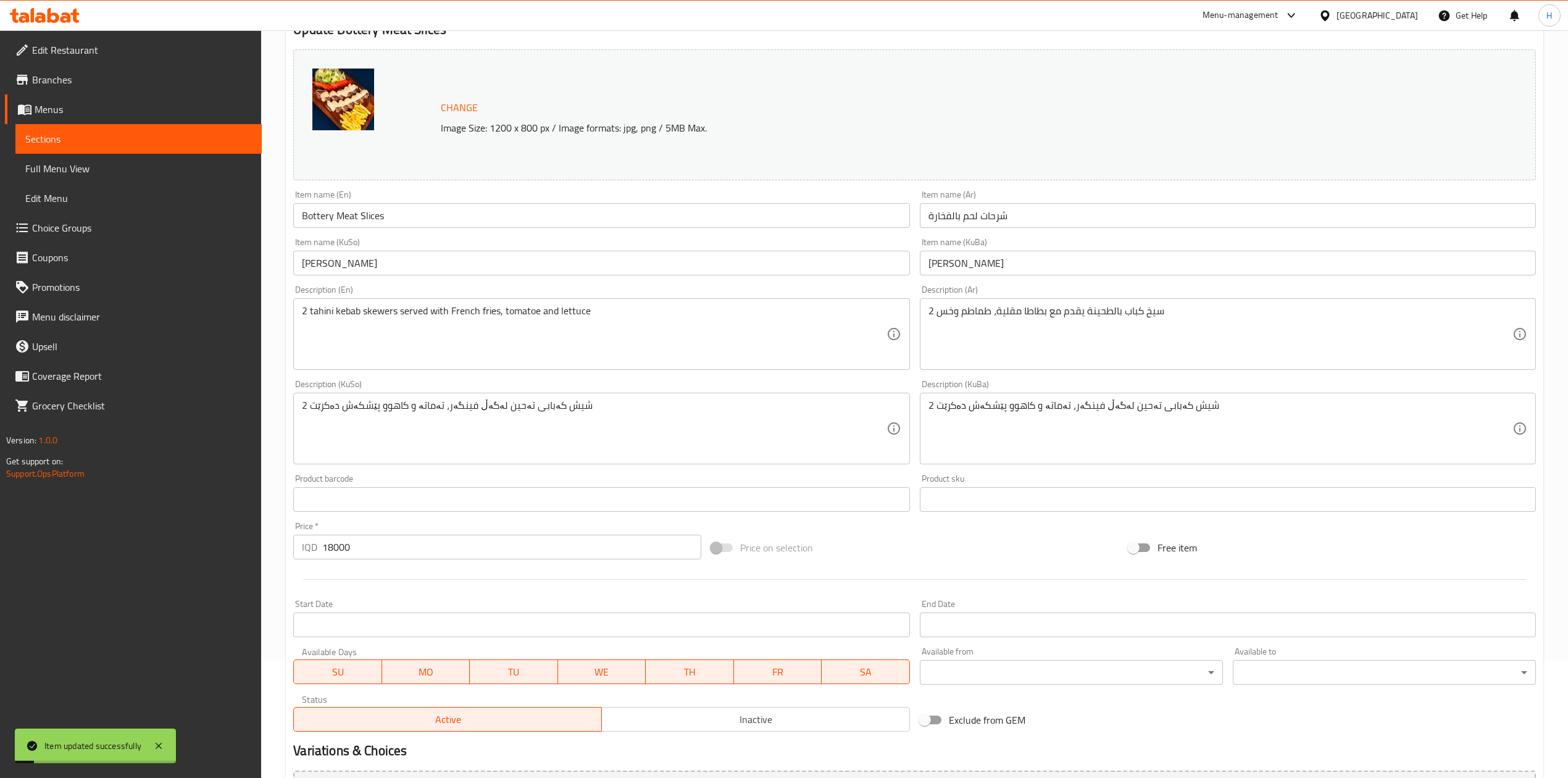
scroll to position [0, 0]
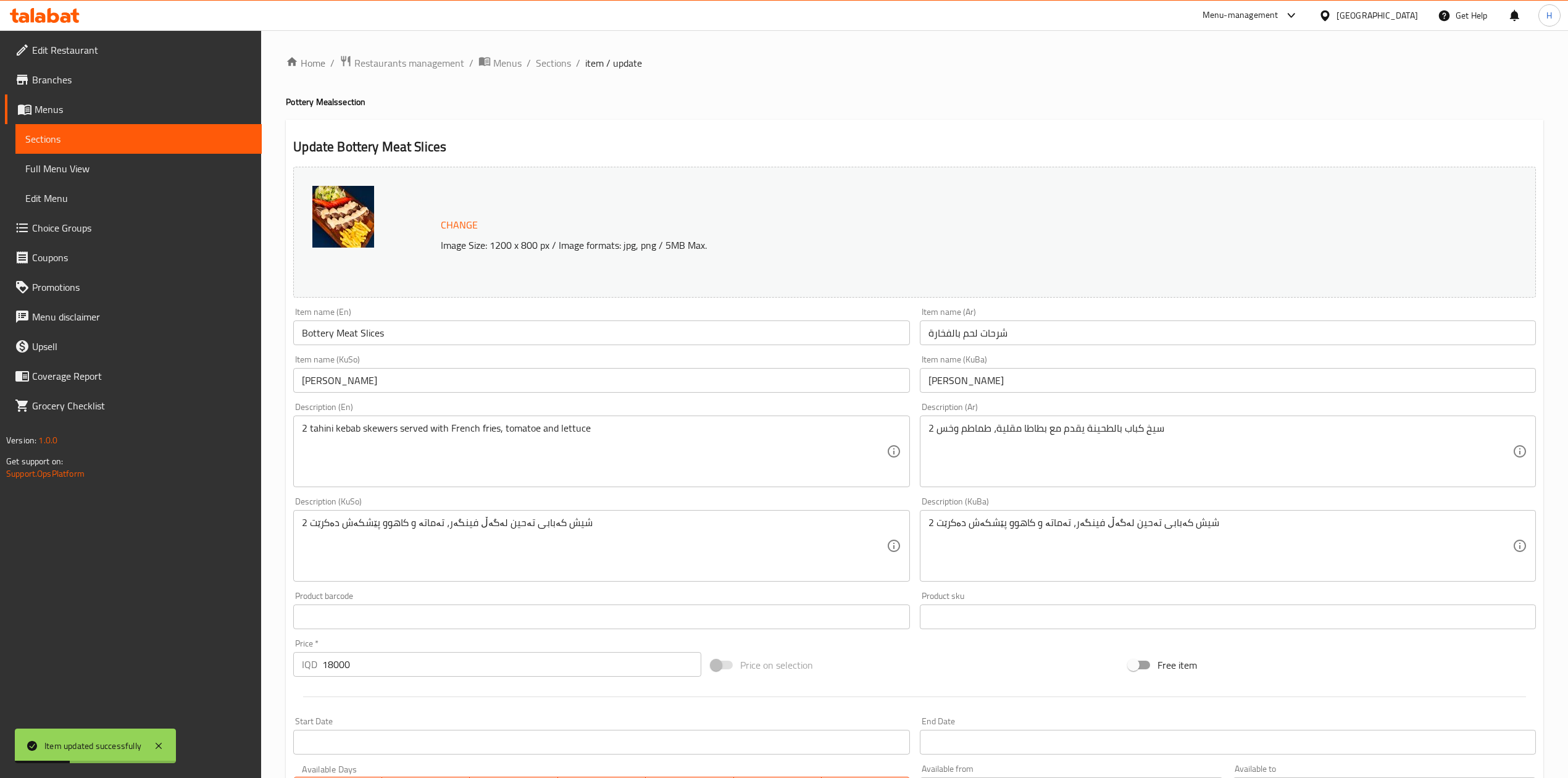
click at [562, 49] on div "Home / Restaurants management / Menus / Sections / item / update Pottery Meals …" at bounding box center [914, 531] width 1307 height 1002
click at [565, 61] on span "Sections" at bounding box center [553, 62] width 35 height 15
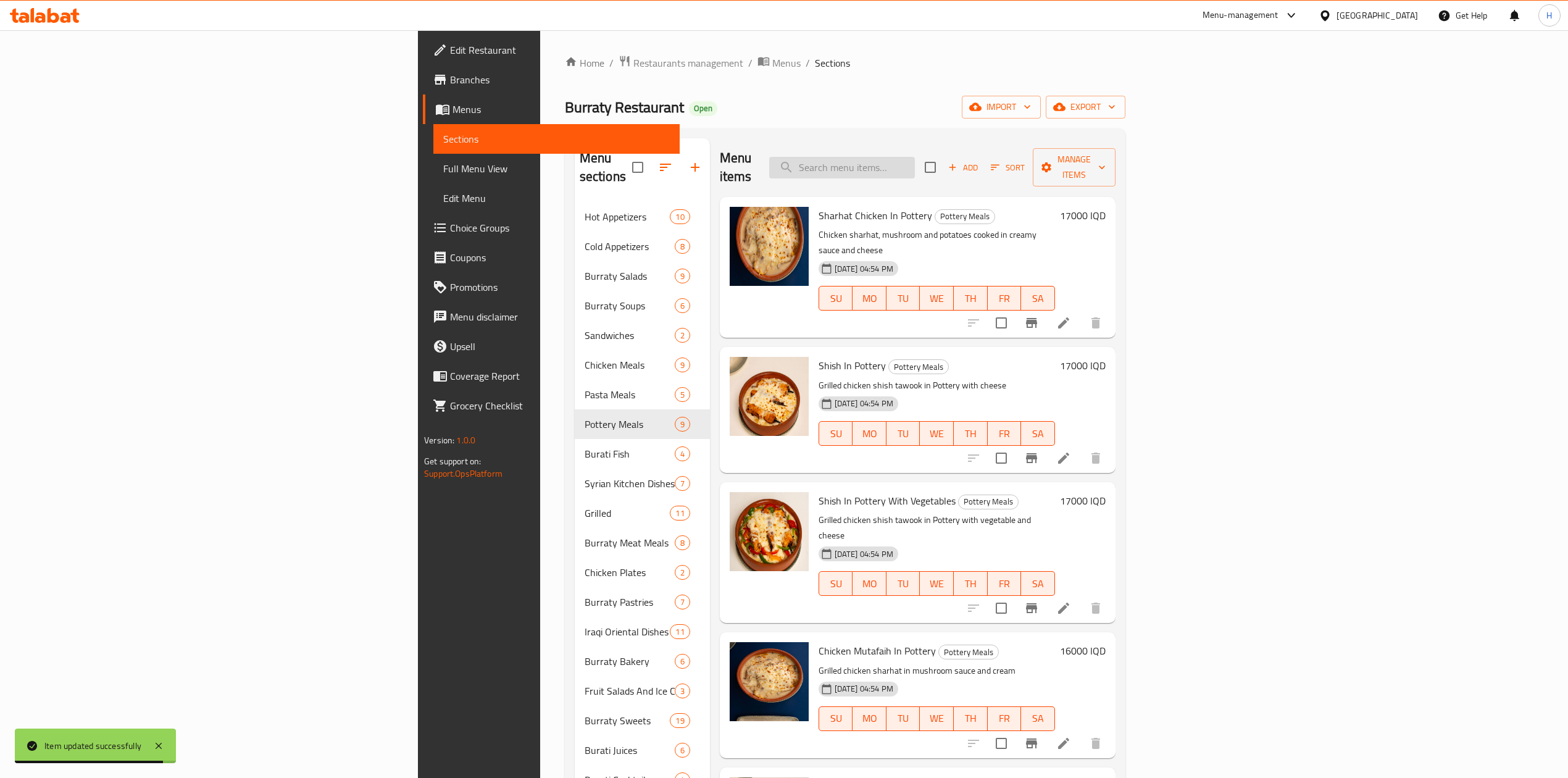
click at [915, 157] on input "search" at bounding box center [842, 167] width 146 height 22
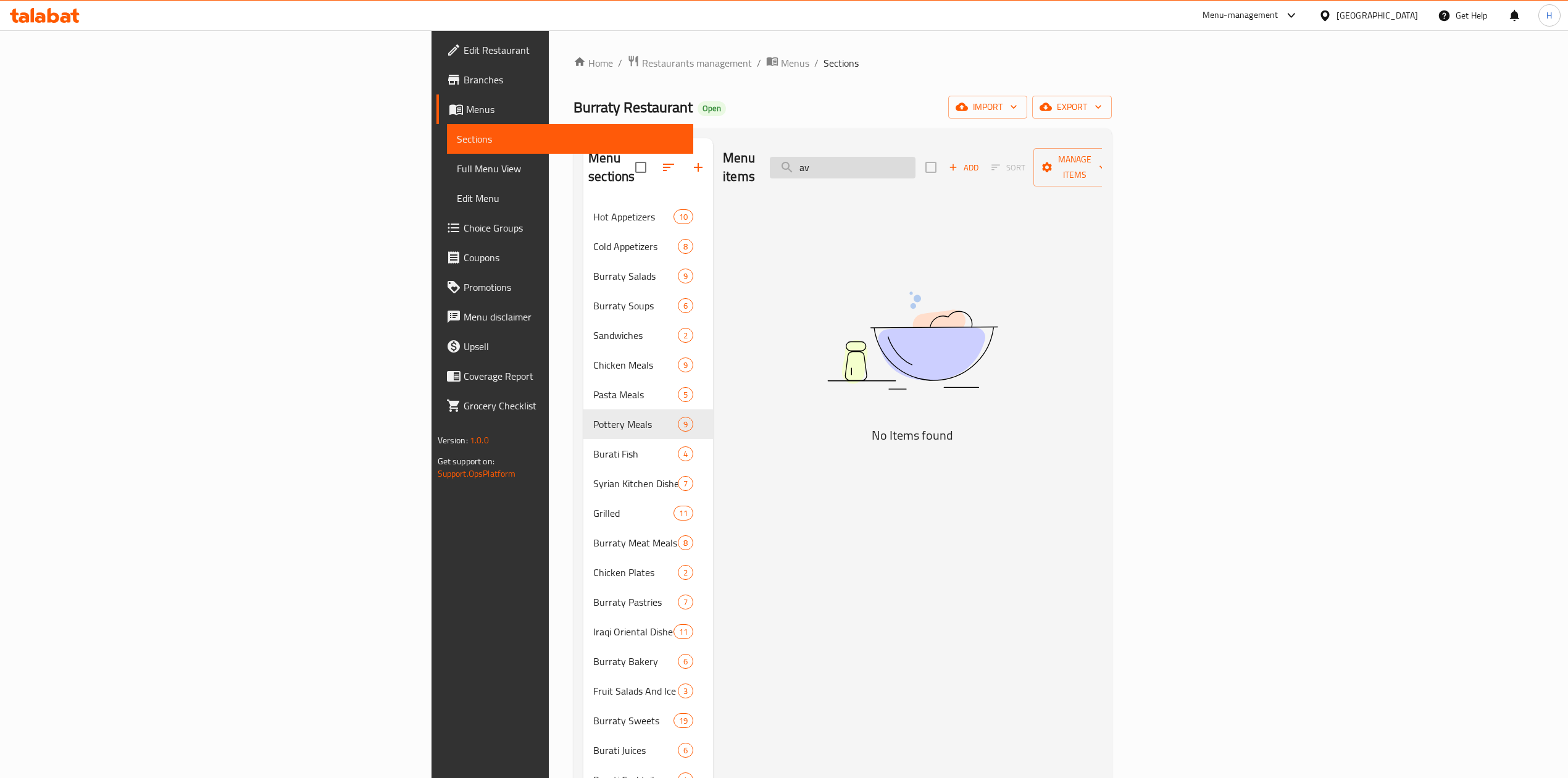
type input "a"
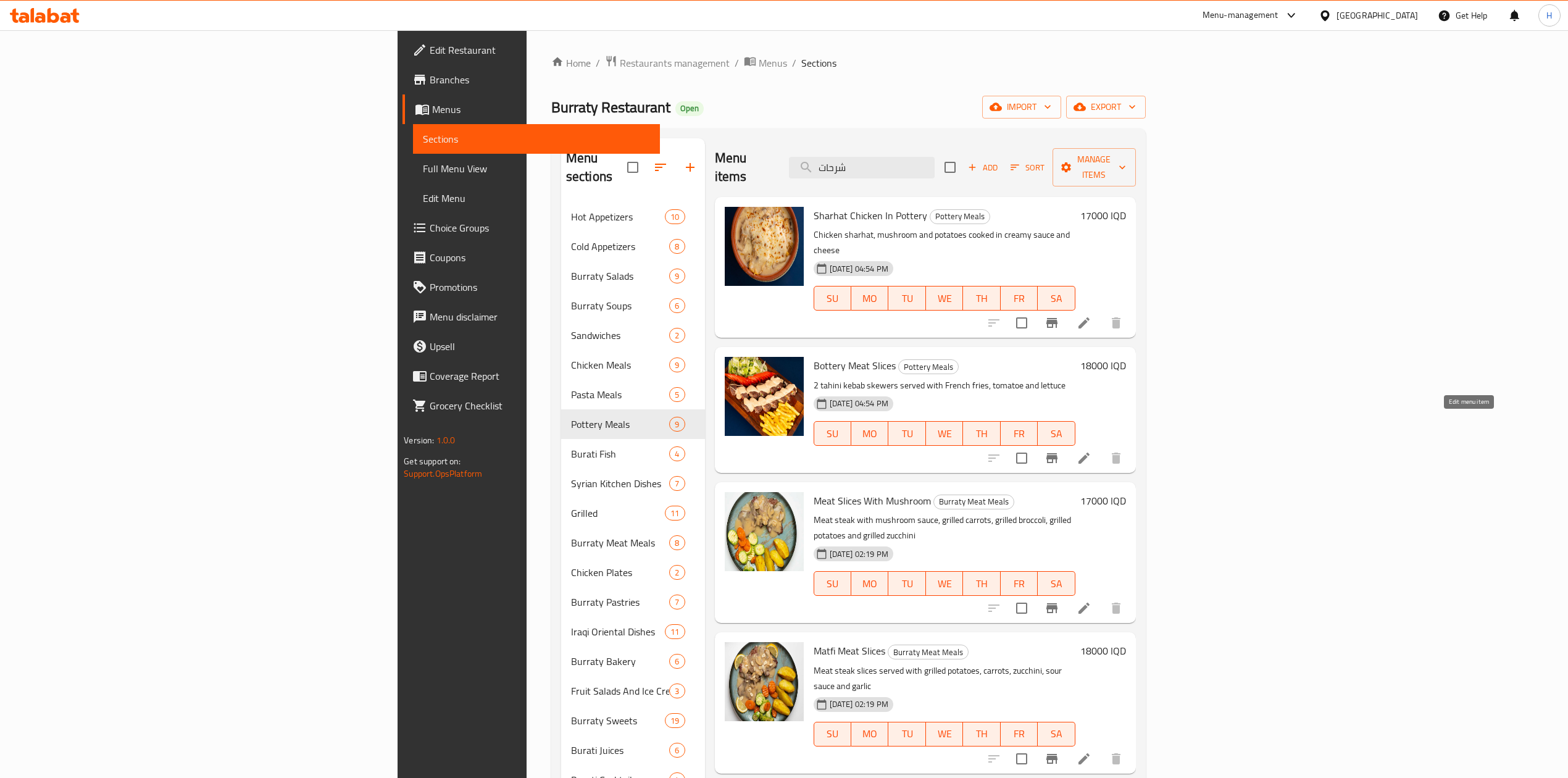
type input "شرحات"
click at [1089, 453] on icon at bounding box center [1085, 458] width 11 height 11
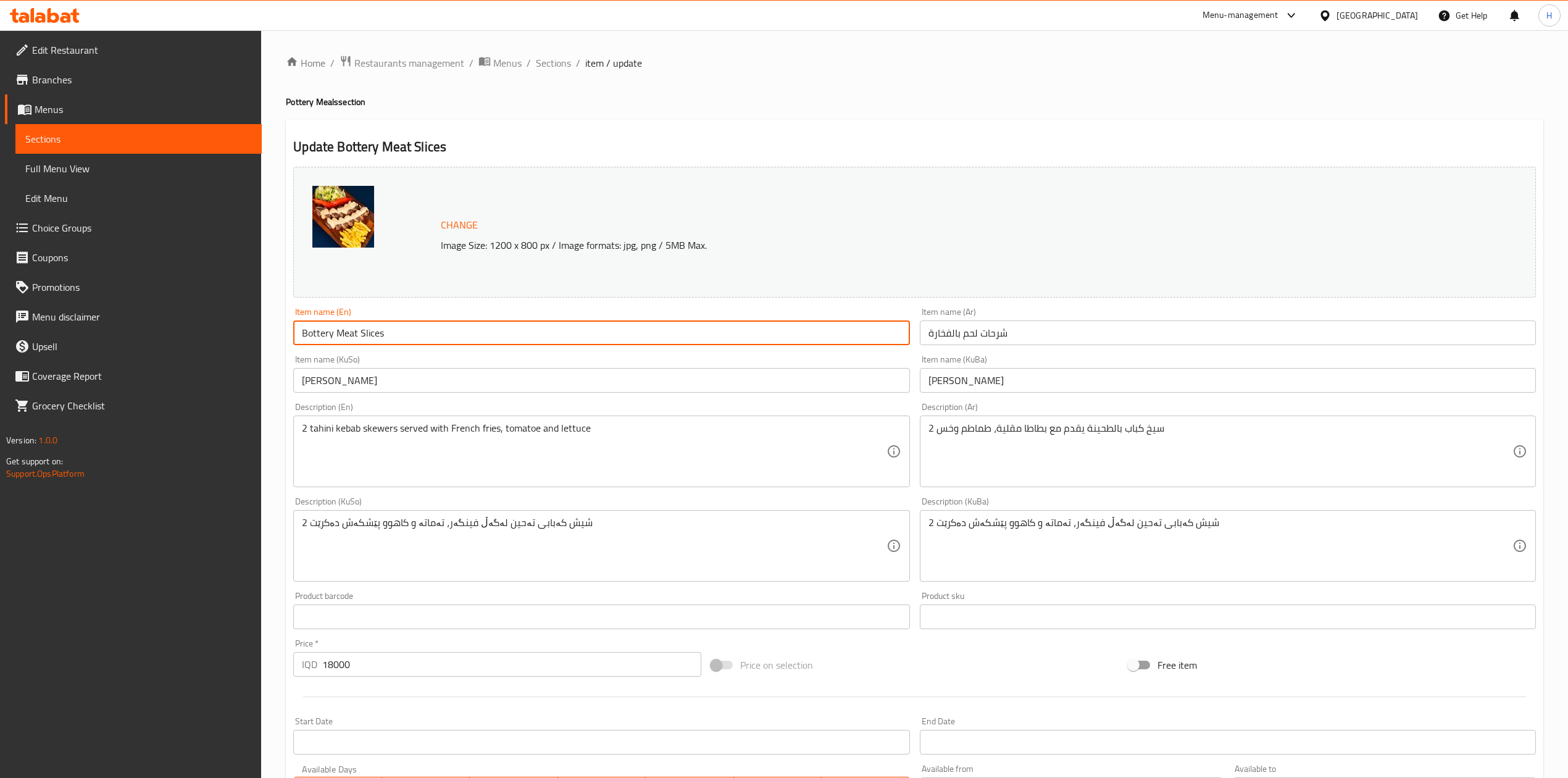
drag, startPoint x: 305, startPoint y: 331, endPoint x: 290, endPoint y: 337, distance: 16.2
click at [290, 337] on div "Item name (En) Bottery Meat Slices Item name (En)" at bounding box center [601, 326] width 626 height 48
type input "Pottery Meat Slices"
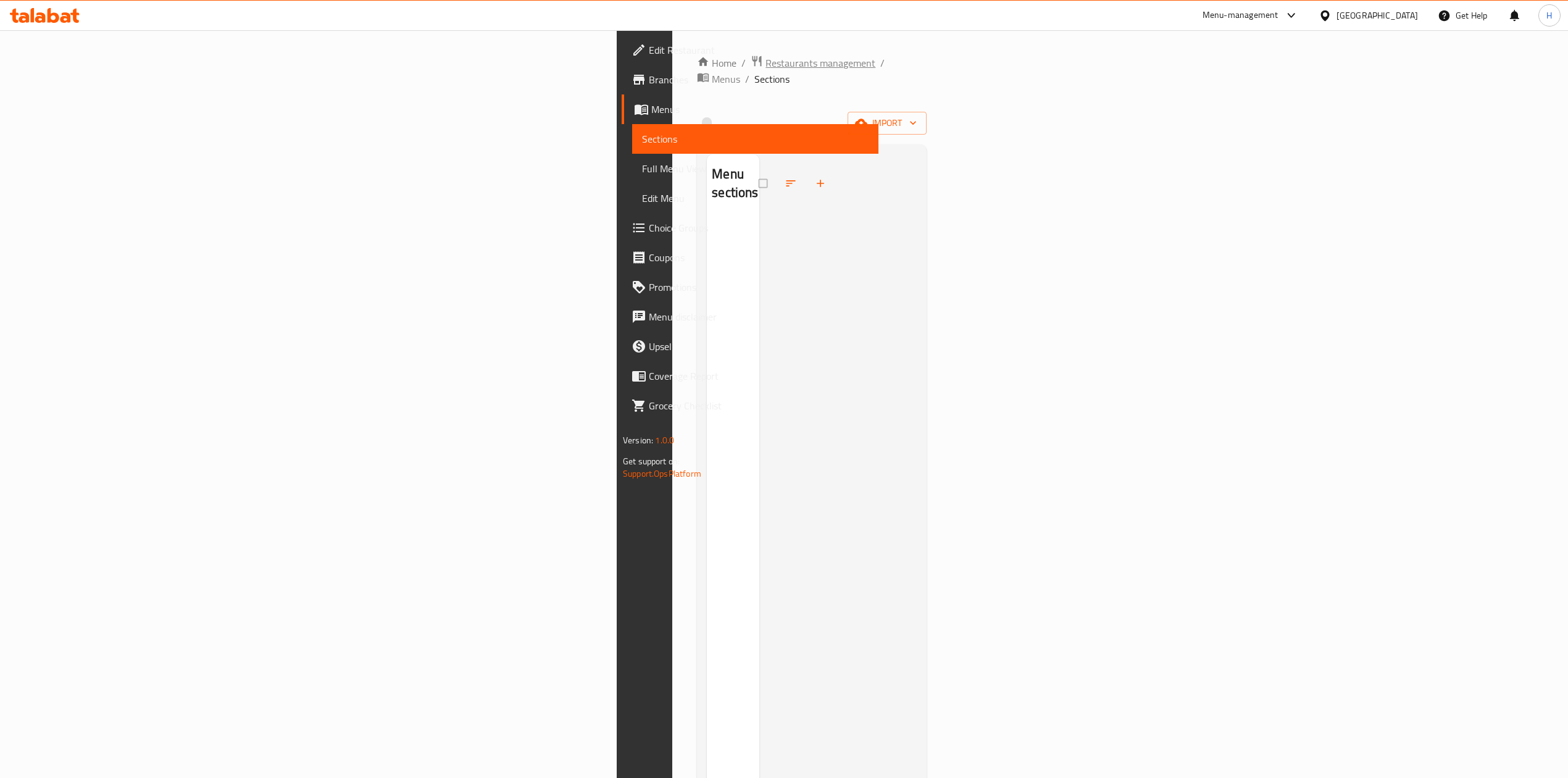
click at [766, 60] on span "Restaurants management" at bounding box center [820, 62] width 110 height 15
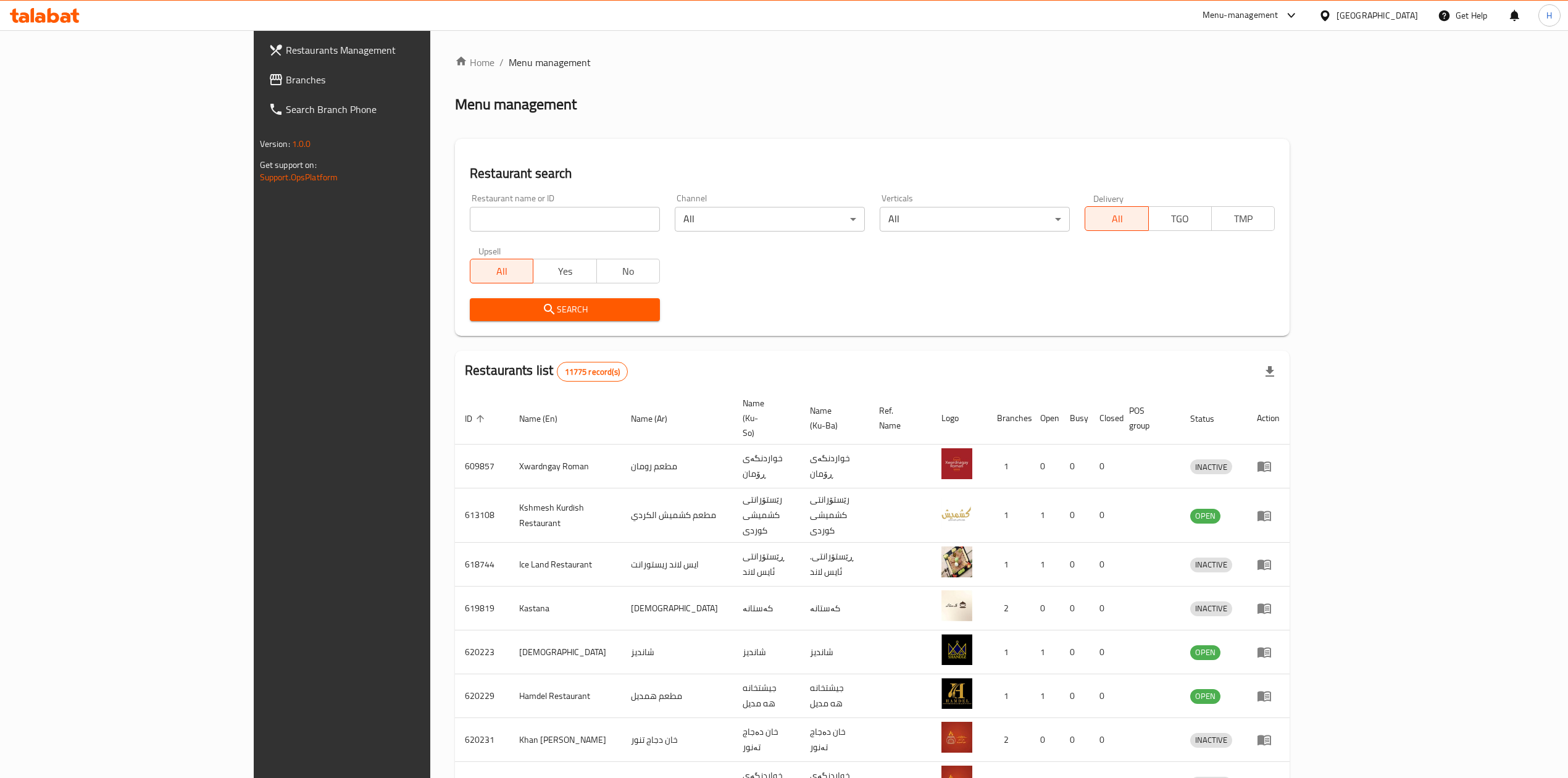
click at [470, 226] on input "search" at bounding box center [565, 219] width 190 height 24
type input "h"
type input "الشيف علي"
click button "Search" at bounding box center [565, 310] width 190 height 23
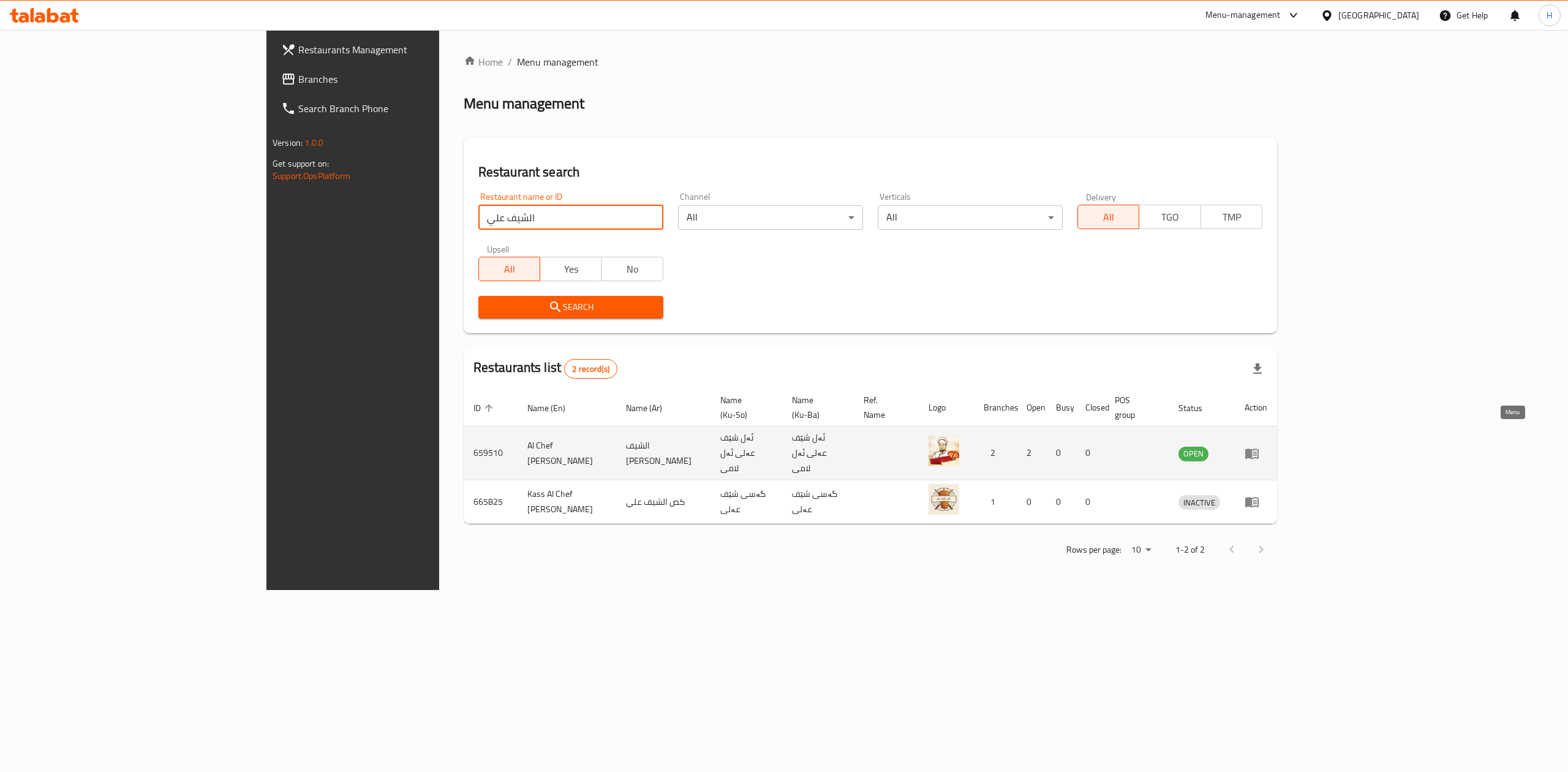
click at [1259, 448] on icon "enhanced table" at bounding box center [1252, 453] width 14 height 10
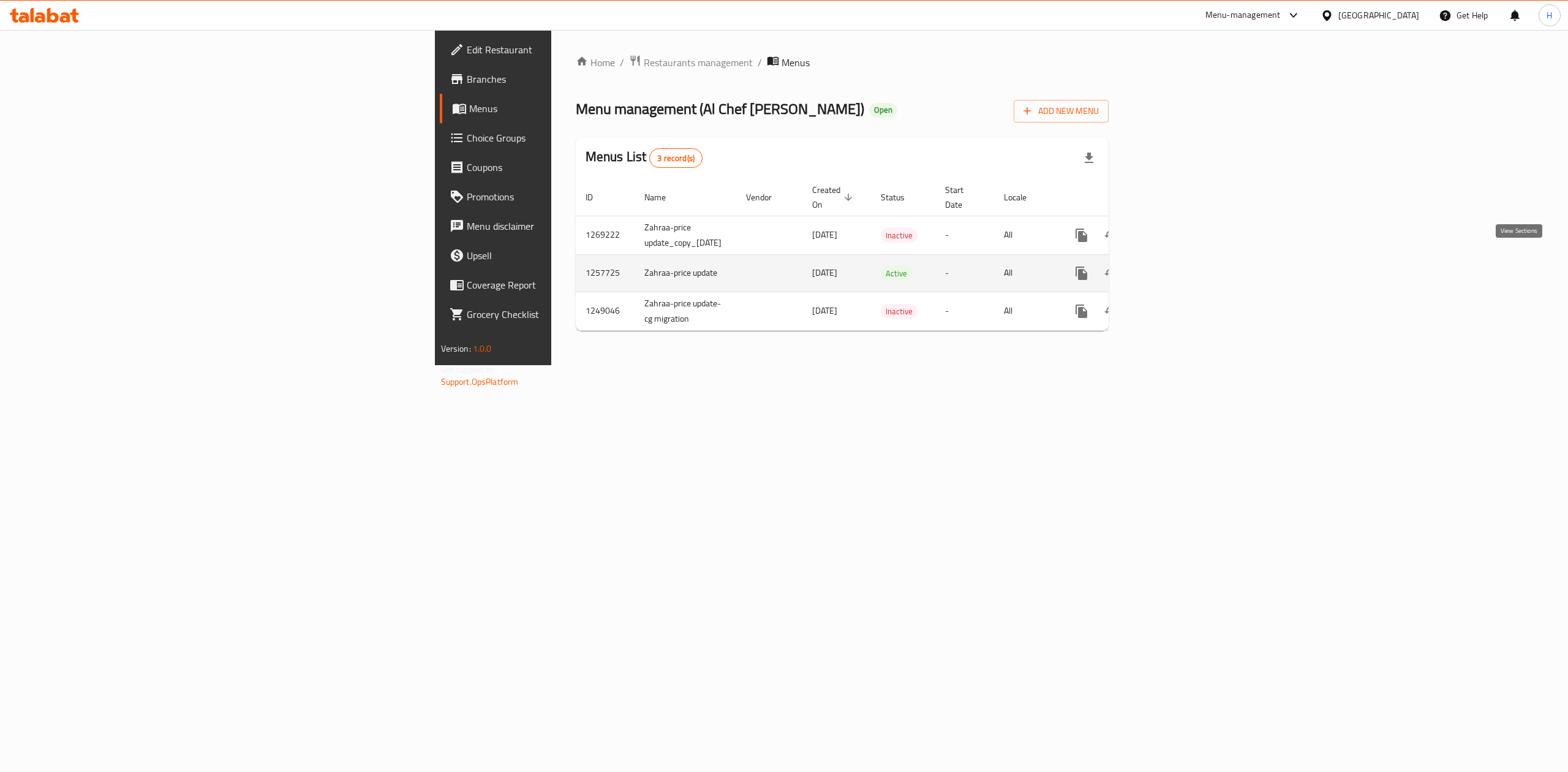
click at [1178, 266] on icon "enhanced table" at bounding box center [1170, 273] width 14 height 14
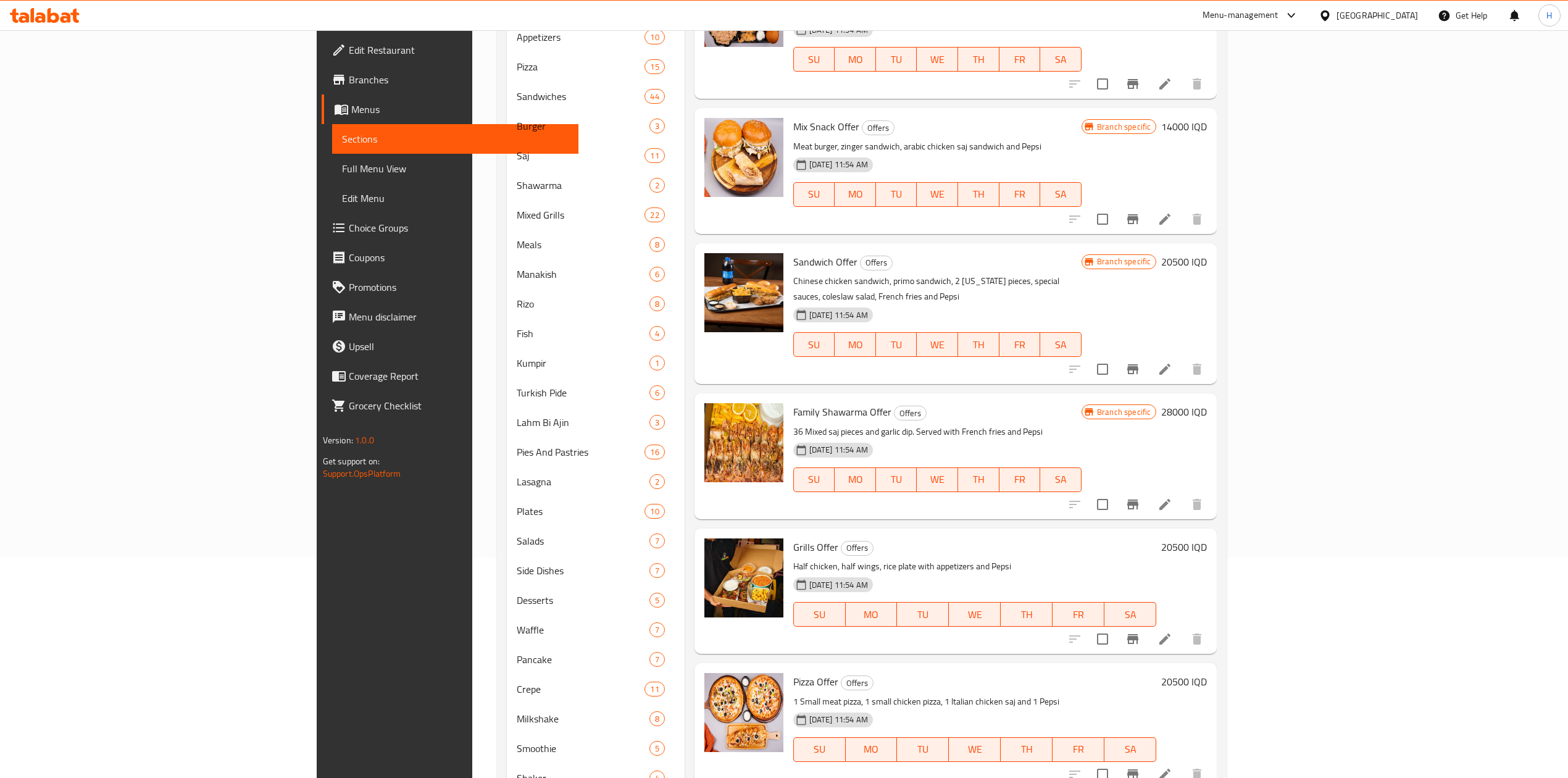
scroll to position [35, 0]
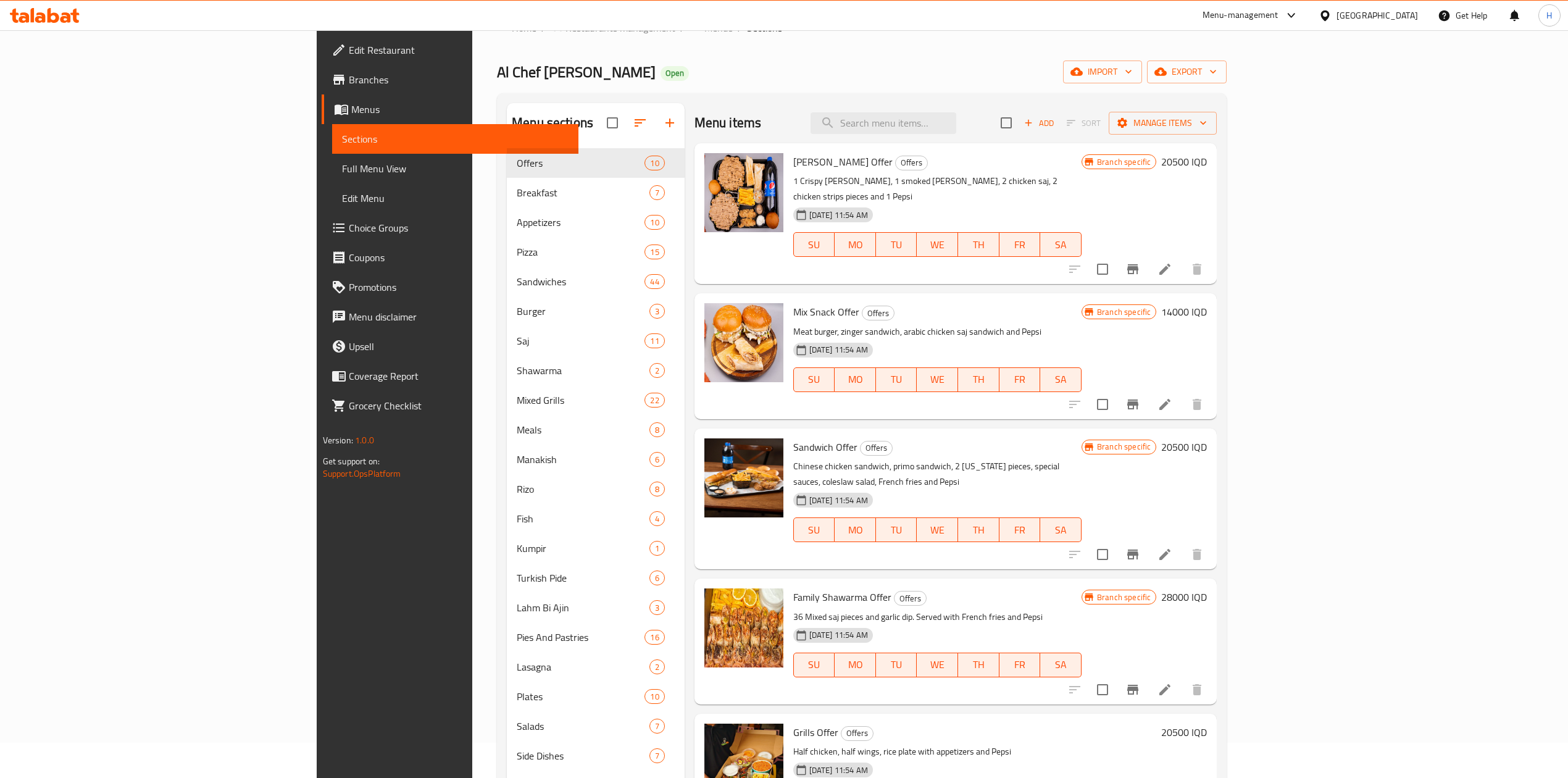
click at [497, 80] on span "Al Chef [PERSON_NAME]" at bounding box center [577, 72] width 159 height 28
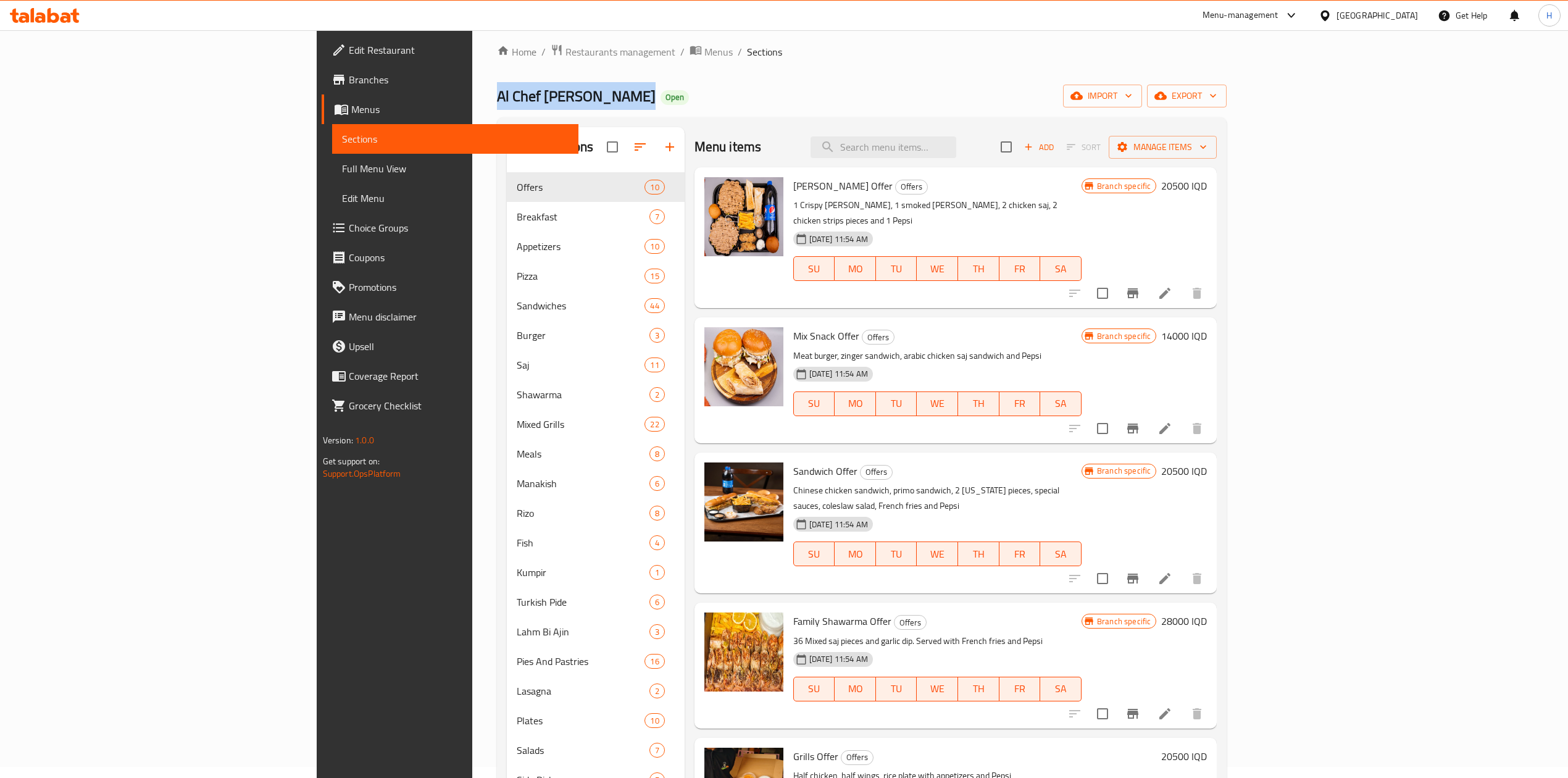
scroll to position [0, 0]
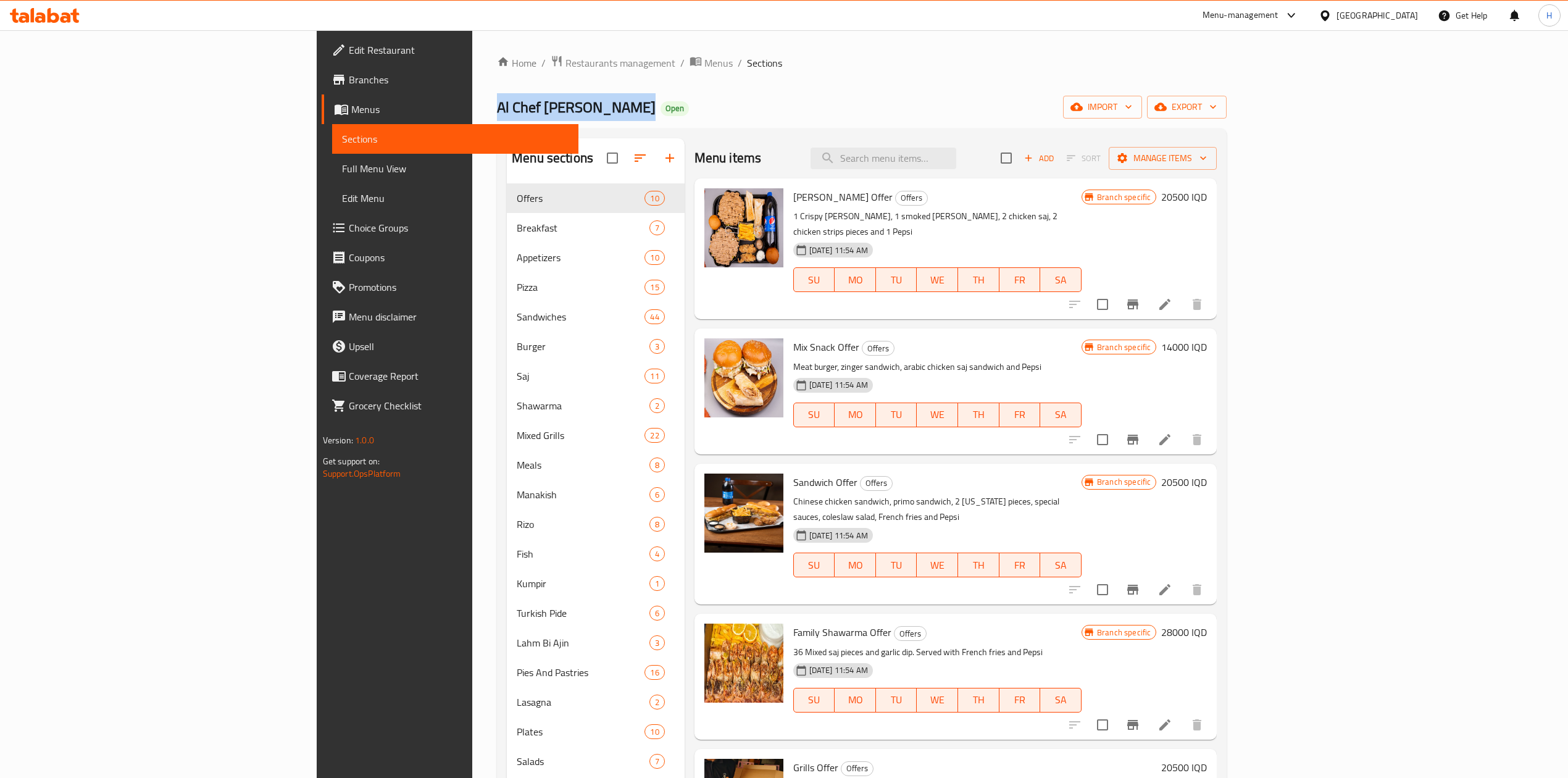
drag, startPoint x: 87, startPoint y: 170, endPoint x: 229, endPoint y: 22, distance: 205.1
click at [342, 170] on span "Full Menu View" at bounding box center [455, 169] width 226 height 15
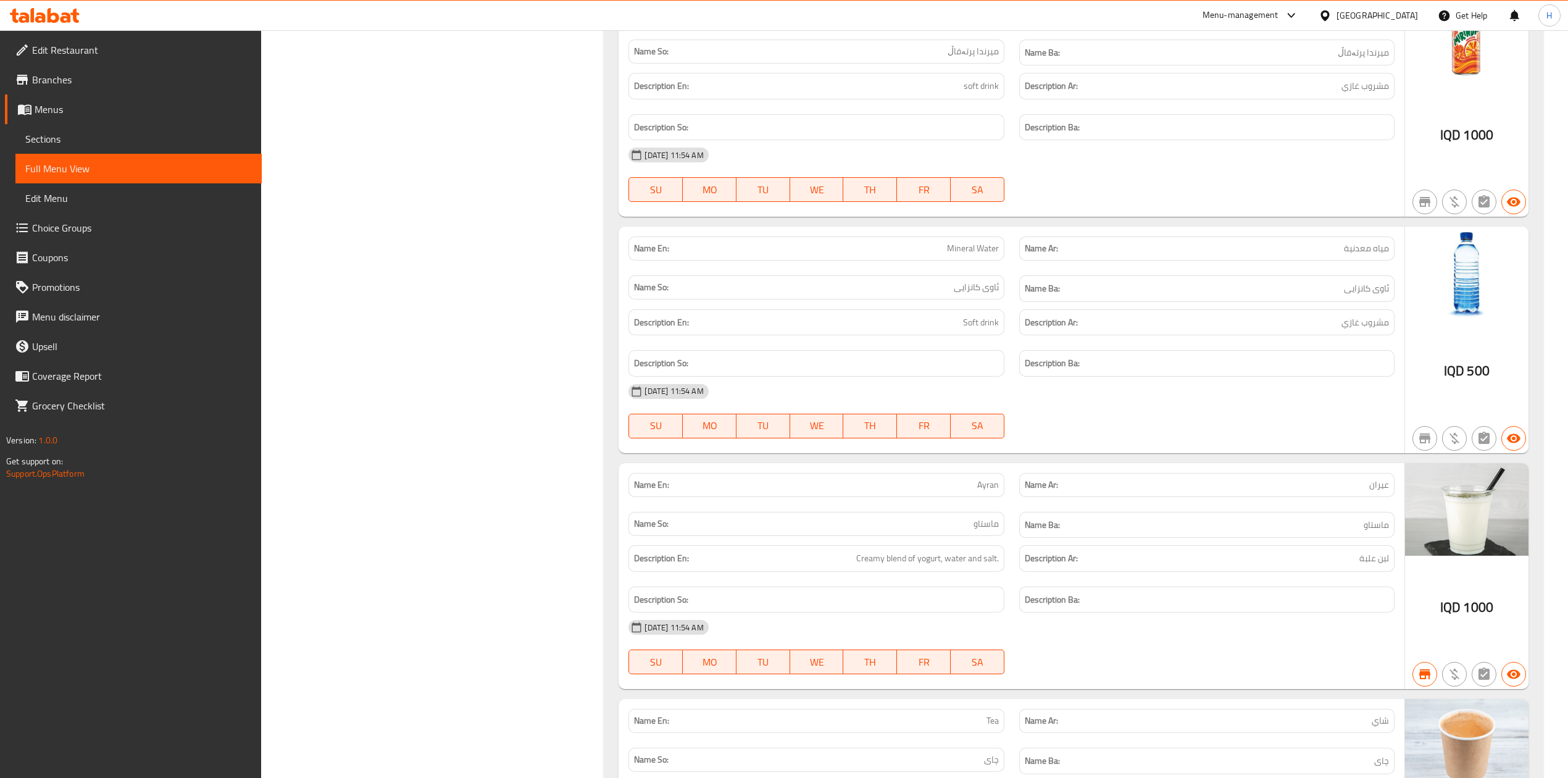
scroll to position [68672, 0]
click at [85, 112] on span "Menus" at bounding box center [144, 110] width 217 height 15
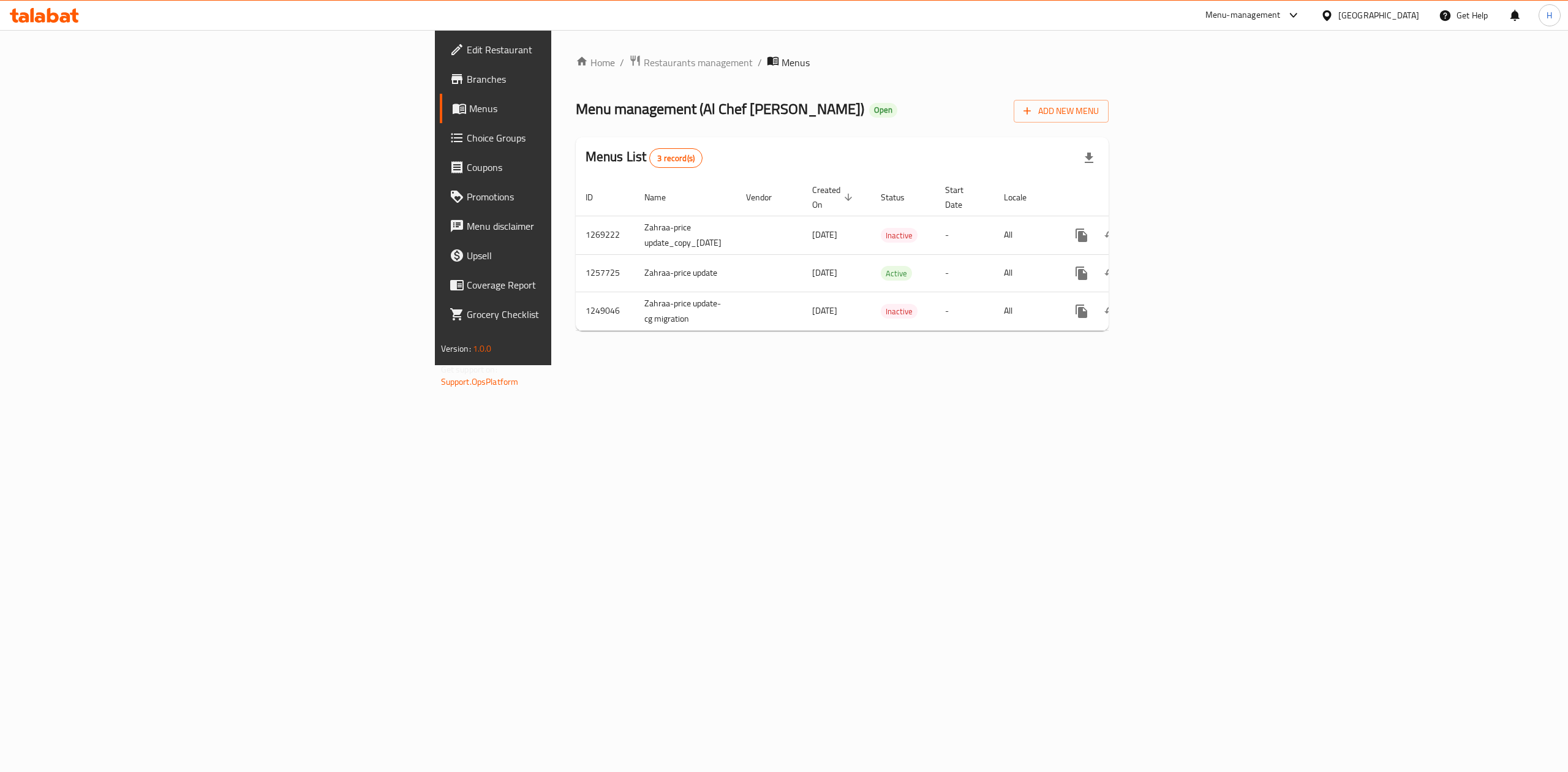
click at [424, 65] on div at bounding box center [784, 386] width 1568 height 772
click at [644, 65] on span "Restaurants management" at bounding box center [698, 62] width 109 height 14
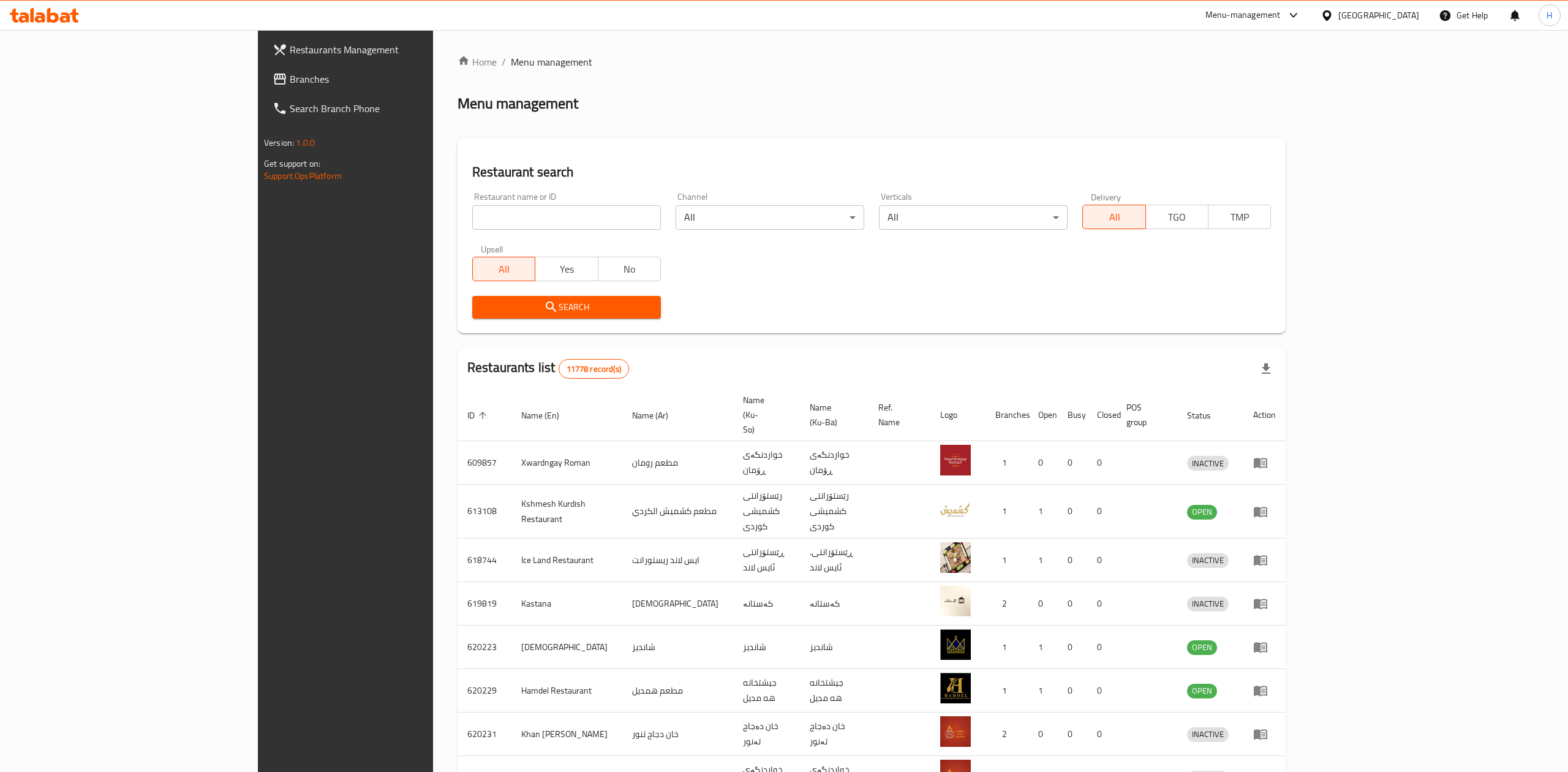
click at [406, 227] on div at bounding box center [784, 386] width 1568 height 772
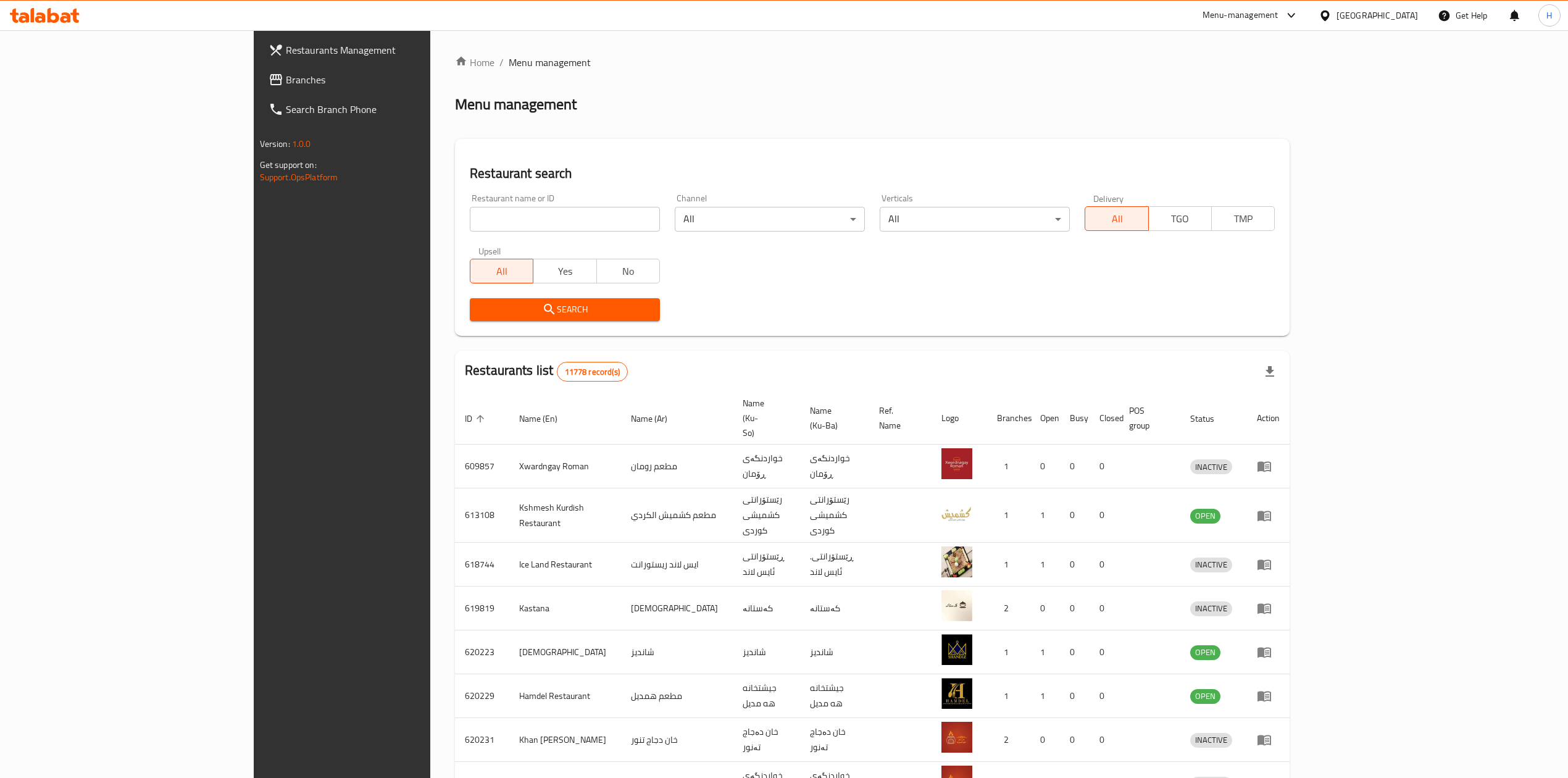
click at [470, 227] on input "search" at bounding box center [565, 219] width 190 height 24
paste input "661306"
type input "661306"
click button "Search" at bounding box center [565, 310] width 190 height 23
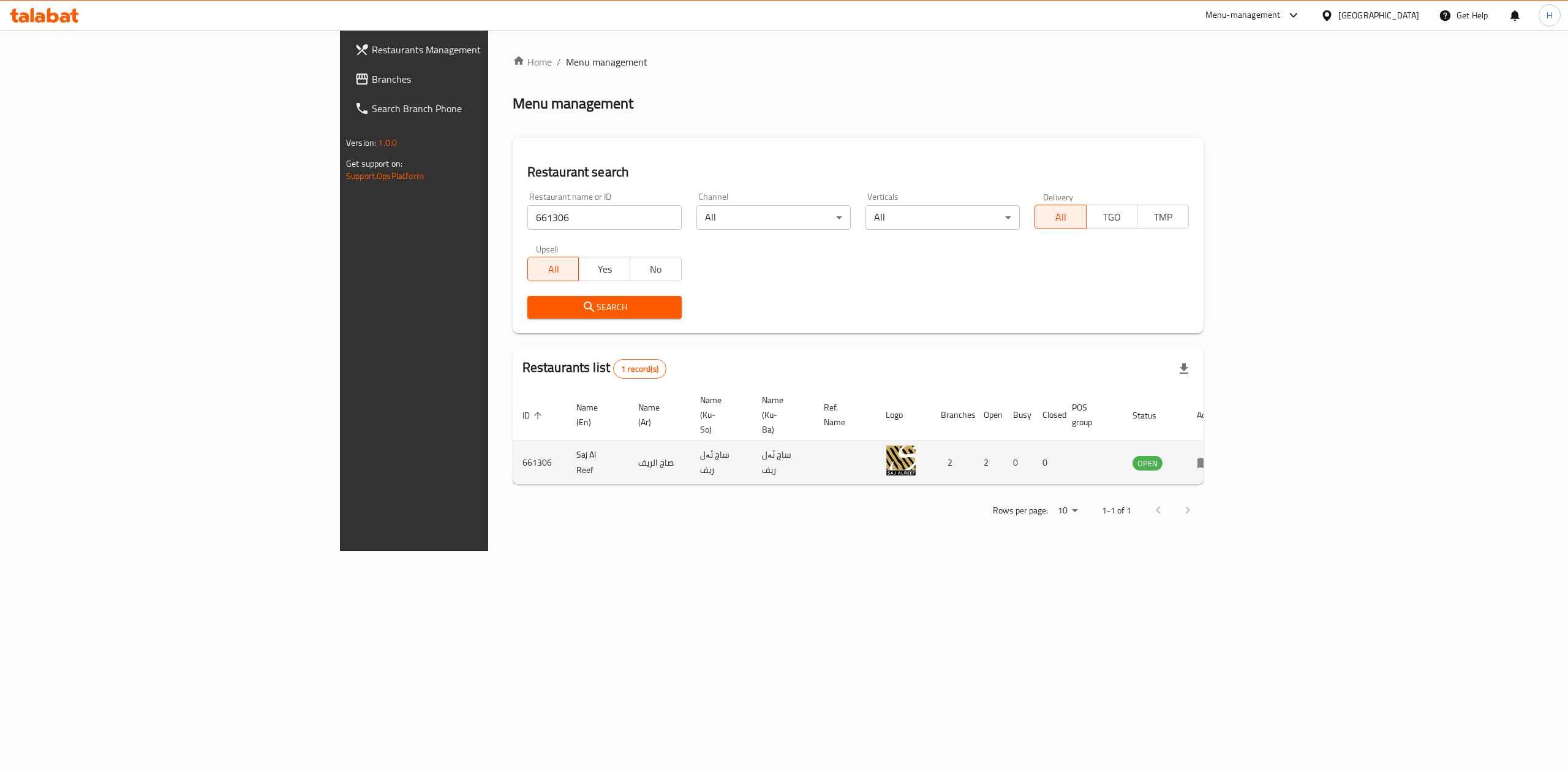
click at [1229, 441] on td "enhanced table" at bounding box center [1208, 463] width 43 height 43
click at [1211, 458] on icon "enhanced table" at bounding box center [1204, 463] width 14 height 10
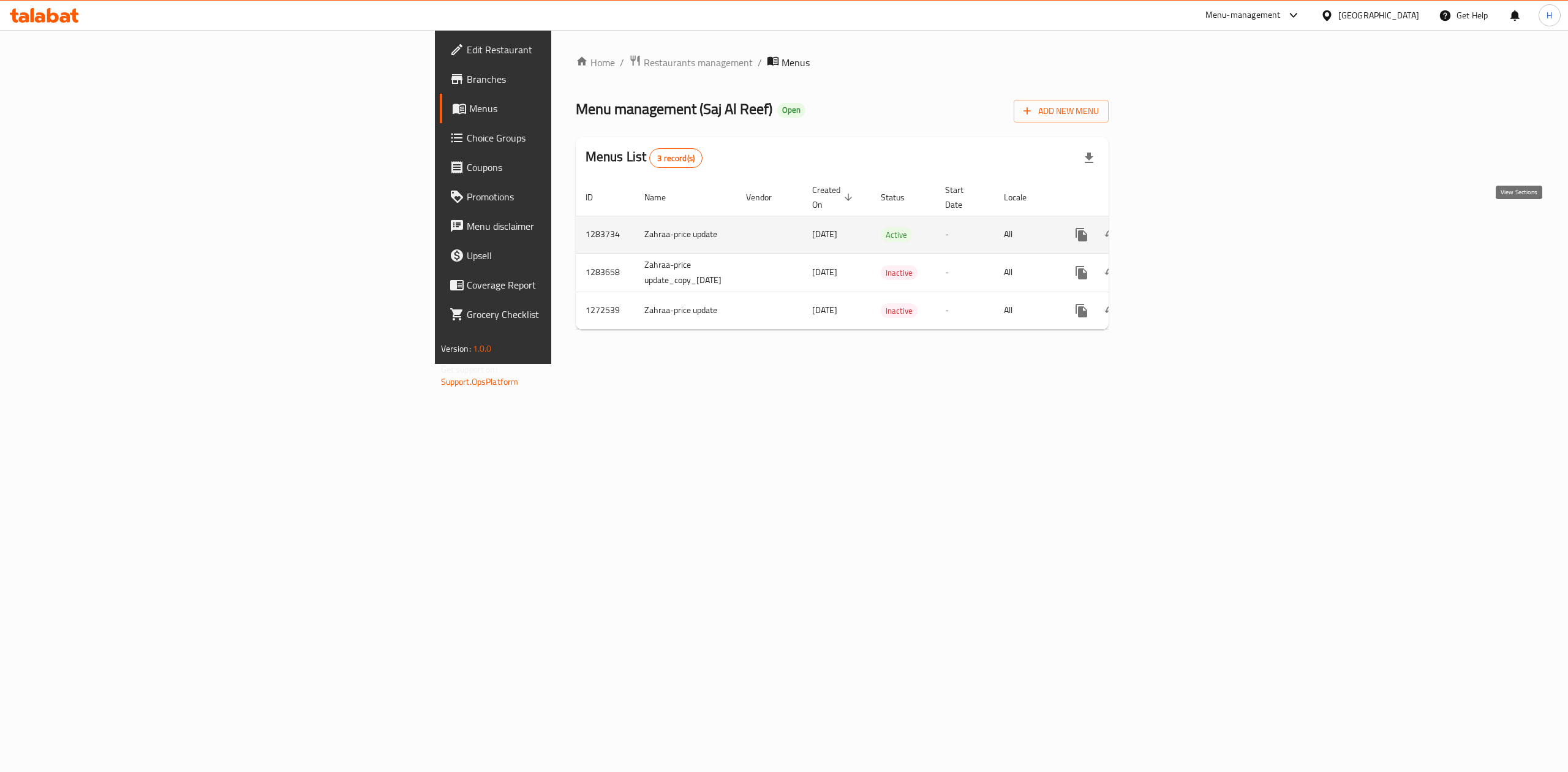
click at [1178, 227] on icon "enhanced table" at bounding box center [1170, 234] width 14 height 14
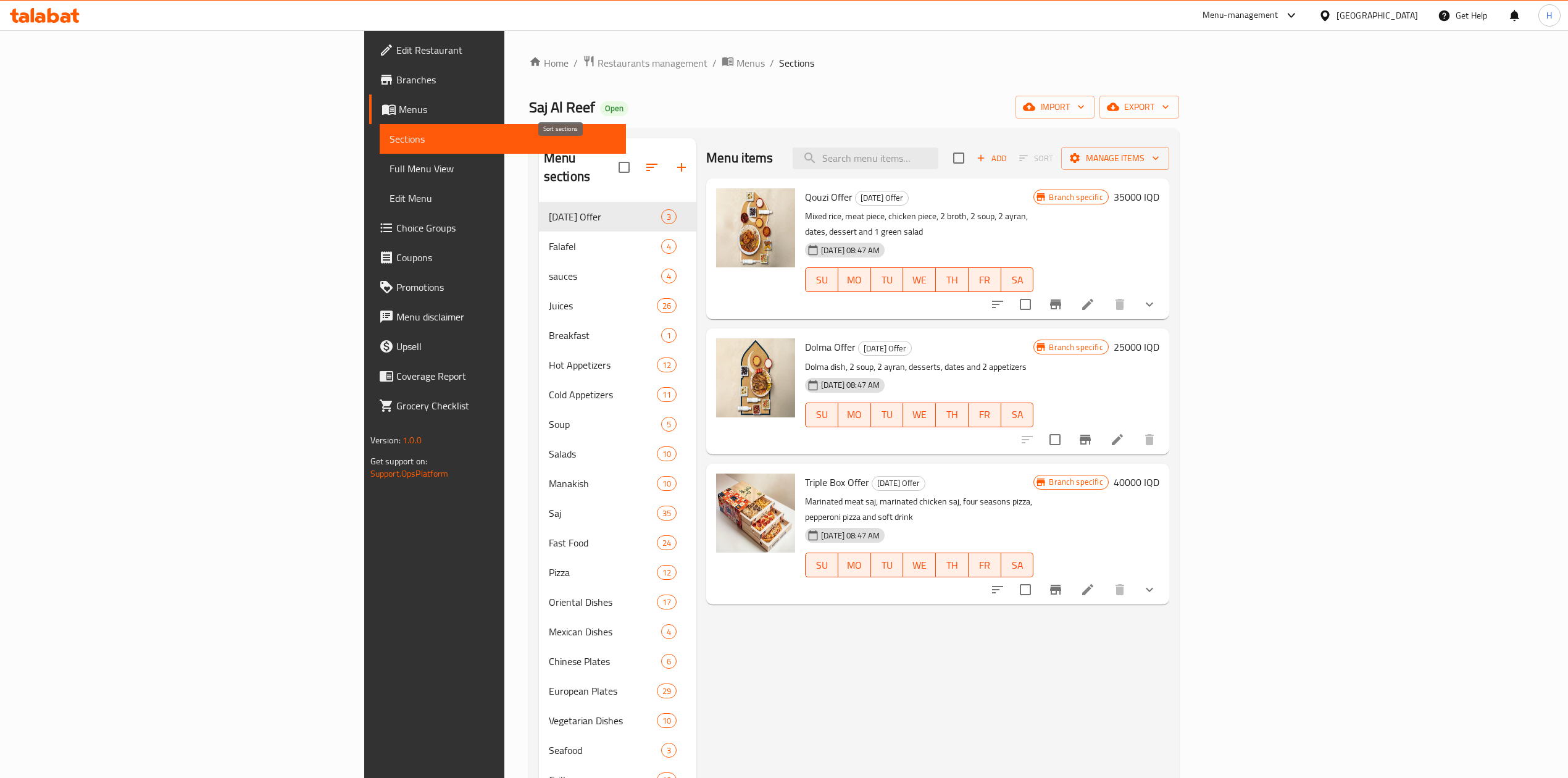
click at [637, 154] on button "button" at bounding box center [651, 167] width 30 height 30
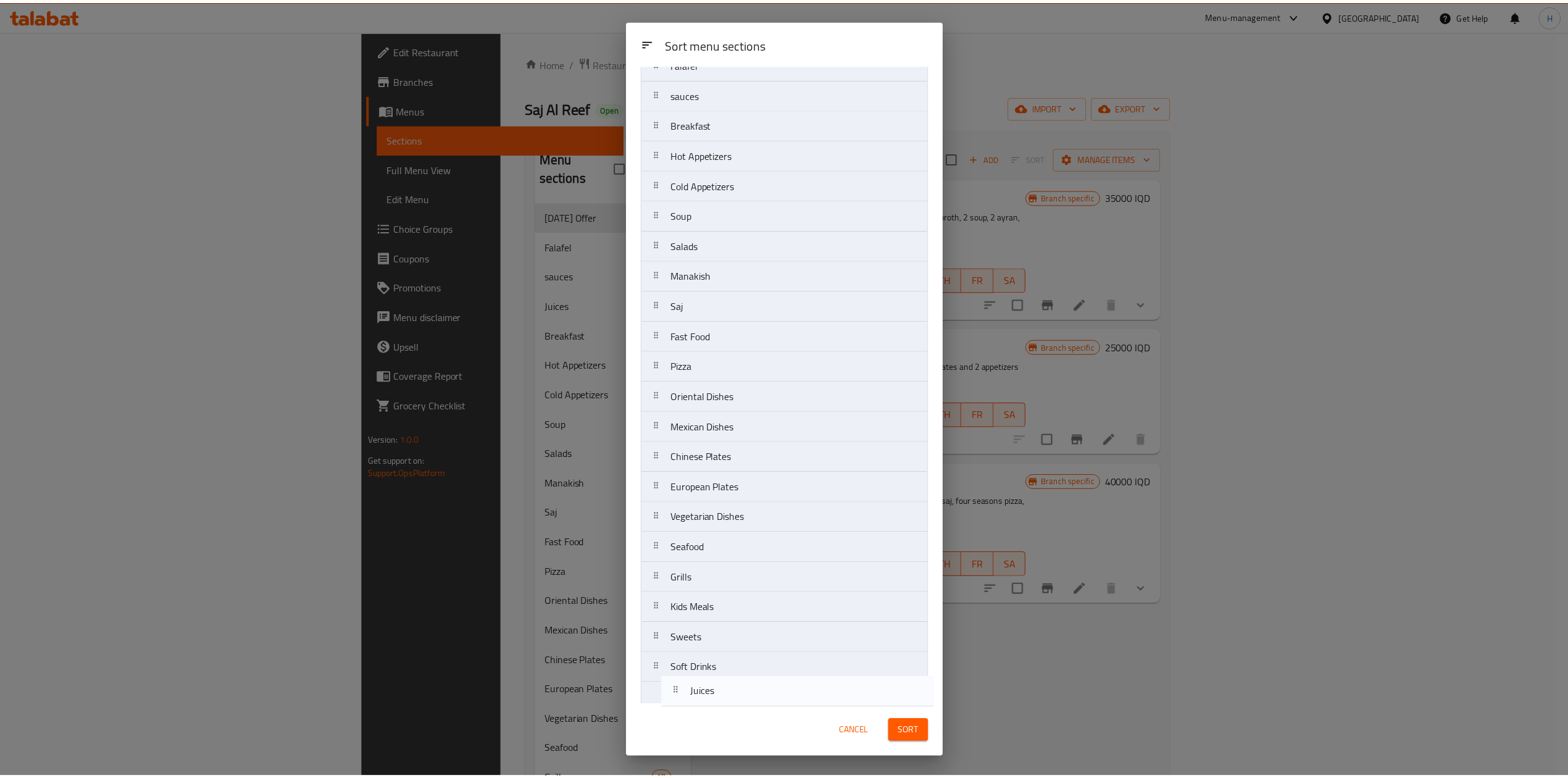
scroll to position [131, 0]
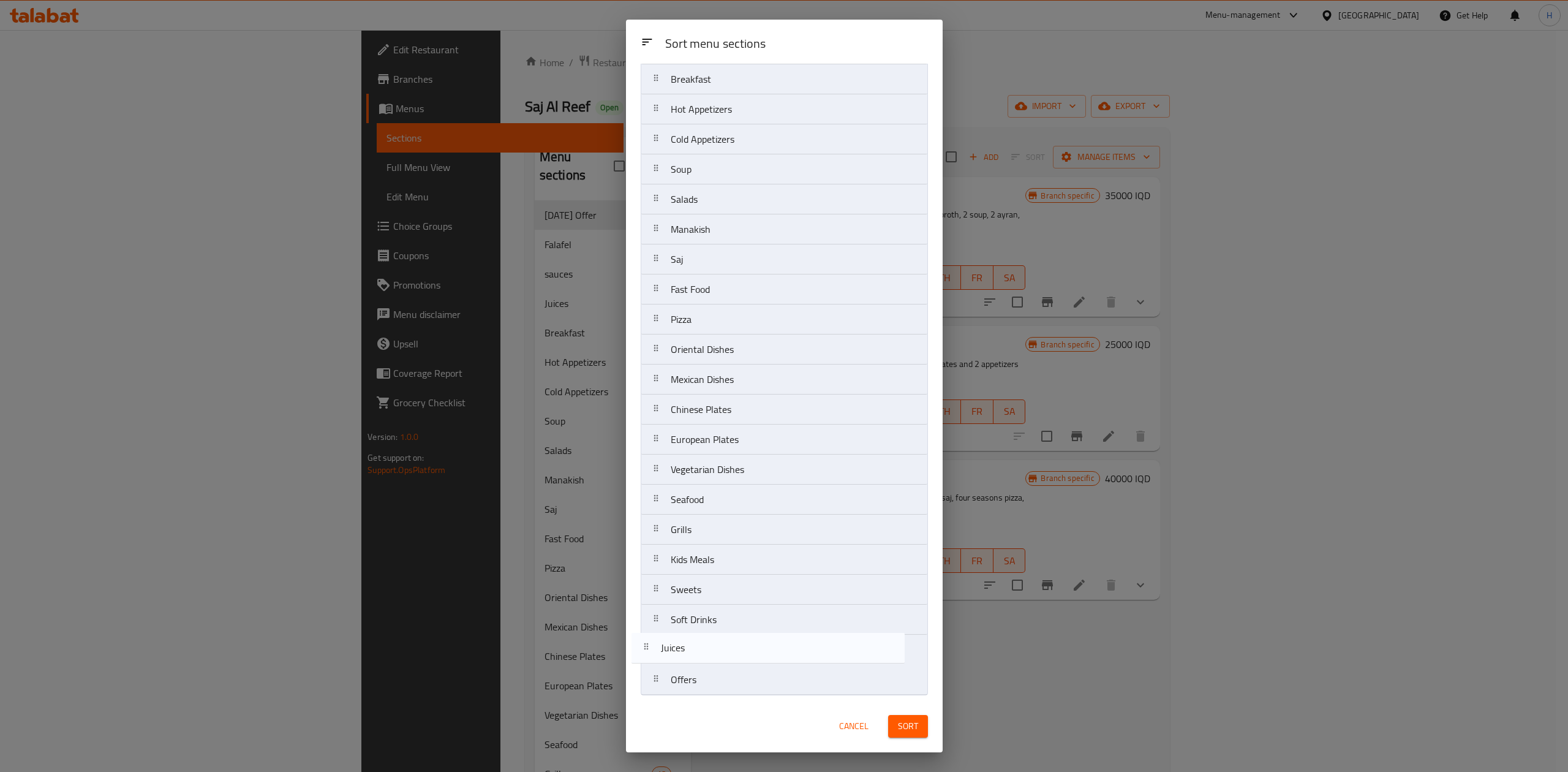
drag, startPoint x: 732, startPoint y: 221, endPoint x: 722, endPoint y: 652, distance: 431.1
click at [722, 652] on nav "Ramadan Offer Falafel sauces Juices Breakfast Hot Appetizers Cold Appetizers So…" at bounding box center [784, 334] width 287 height 722
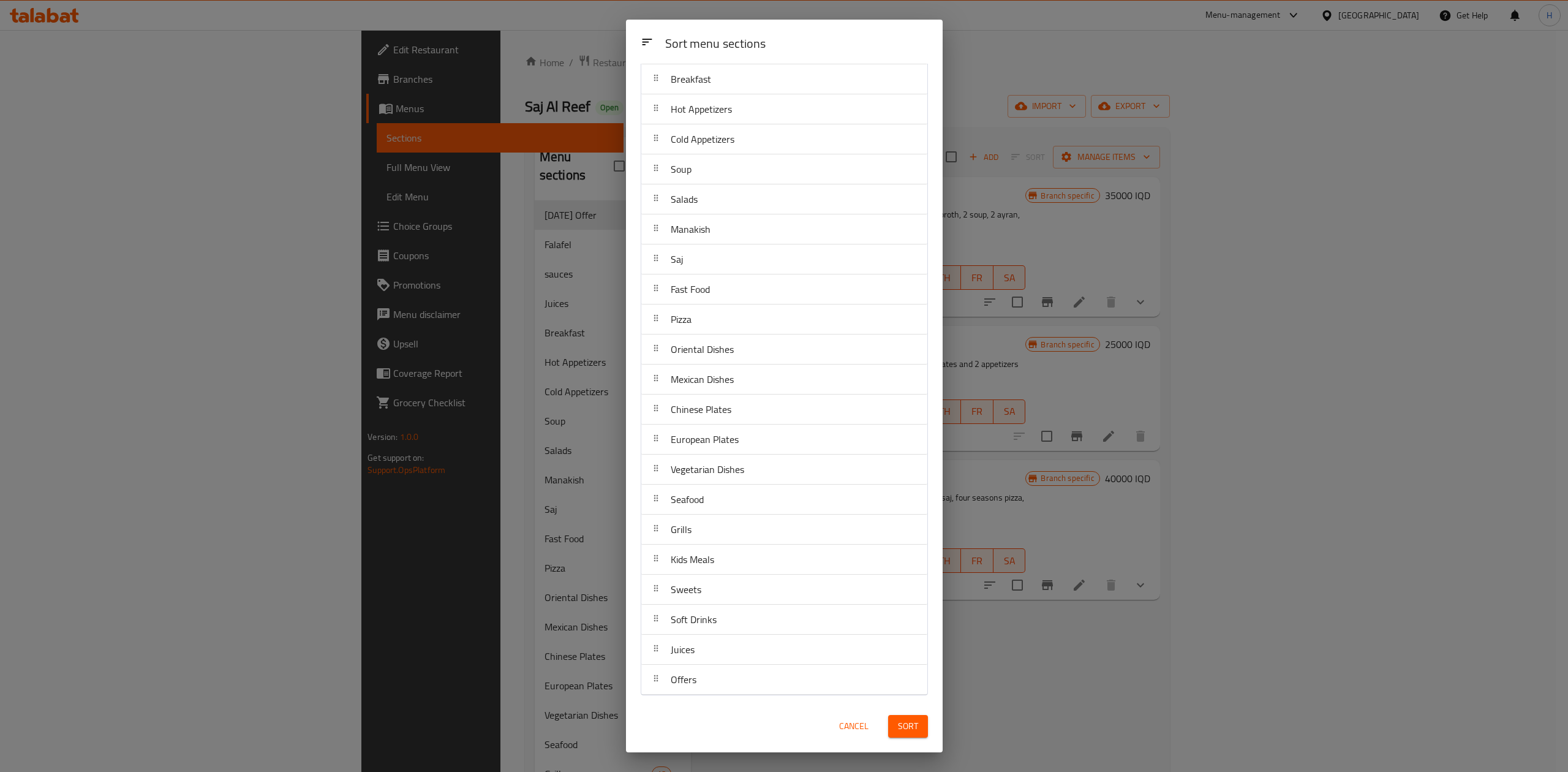
click at [922, 724] on button "Sort" at bounding box center [908, 726] width 39 height 23
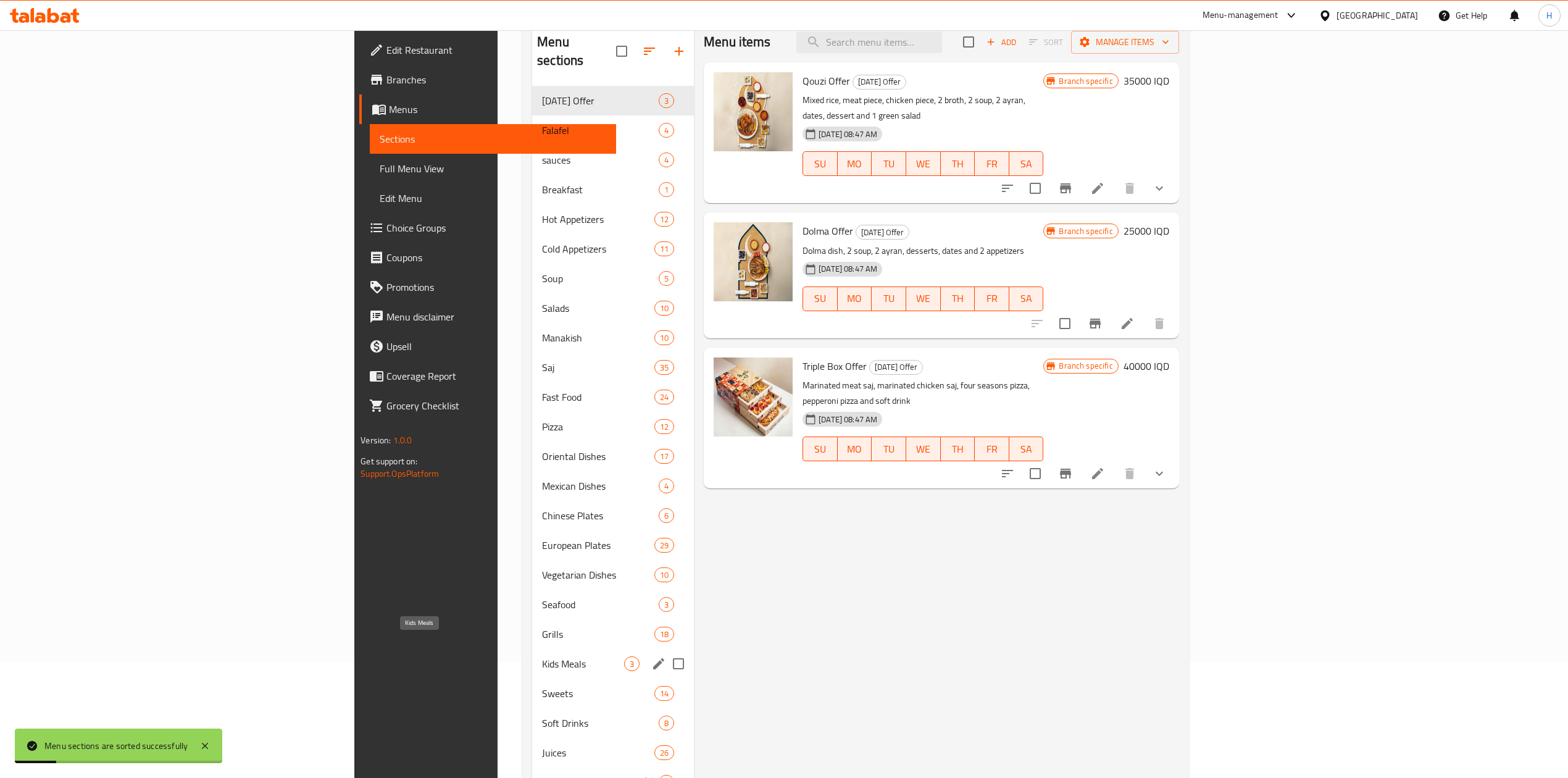
scroll to position [174, 0]
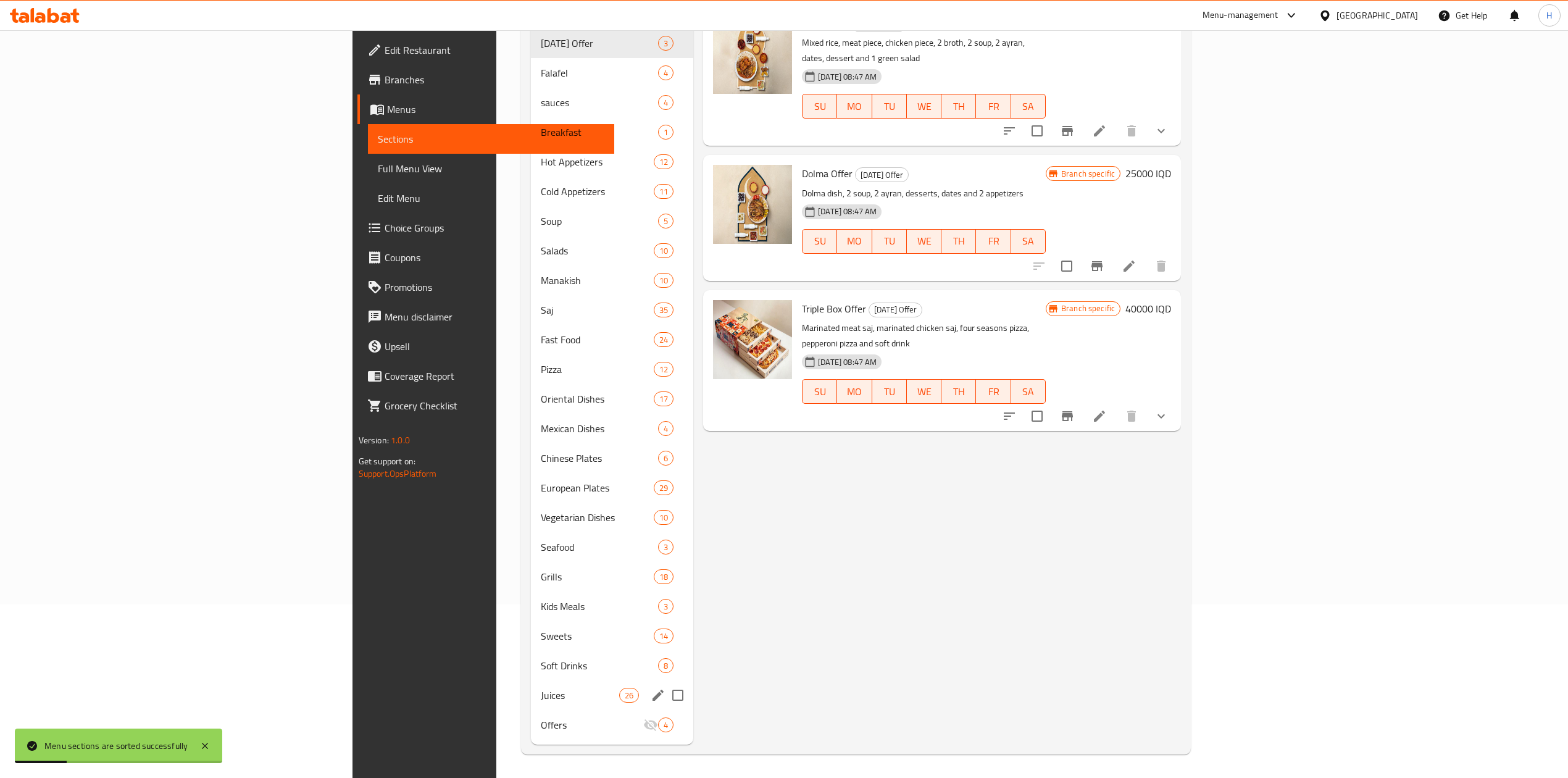
click at [531, 681] on div "Juices 26" at bounding box center [612, 695] width 162 height 30
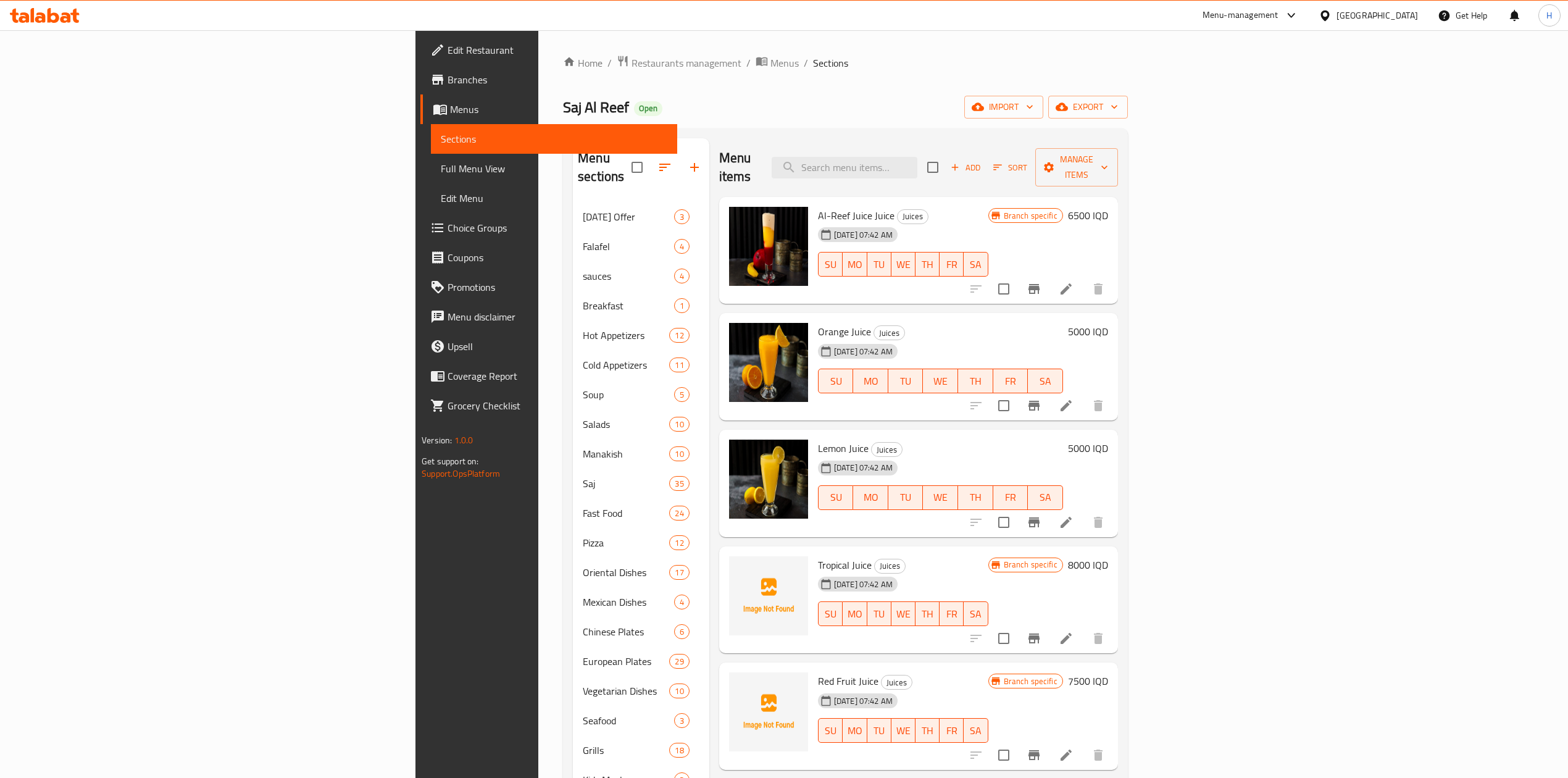
click at [1073, 282] on icon at bounding box center [1066, 289] width 15 height 15
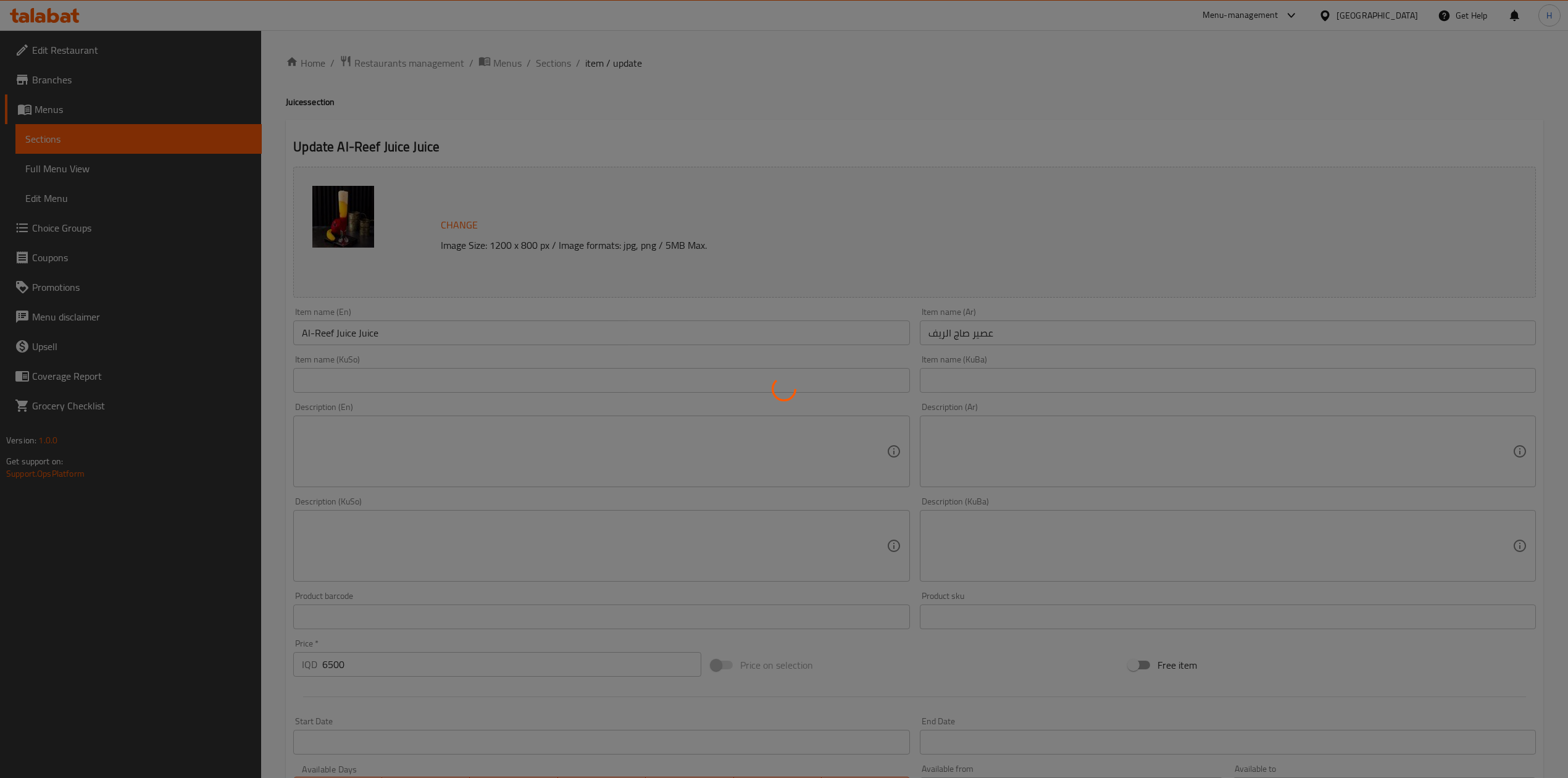
click at [354, 329] on div at bounding box center [784, 389] width 1568 height 778
click at [368, 346] on div at bounding box center [784, 389] width 1568 height 778
click at [357, 326] on div at bounding box center [784, 389] width 1568 height 778
click at [384, 342] on div at bounding box center [784, 389] width 1568 height 778
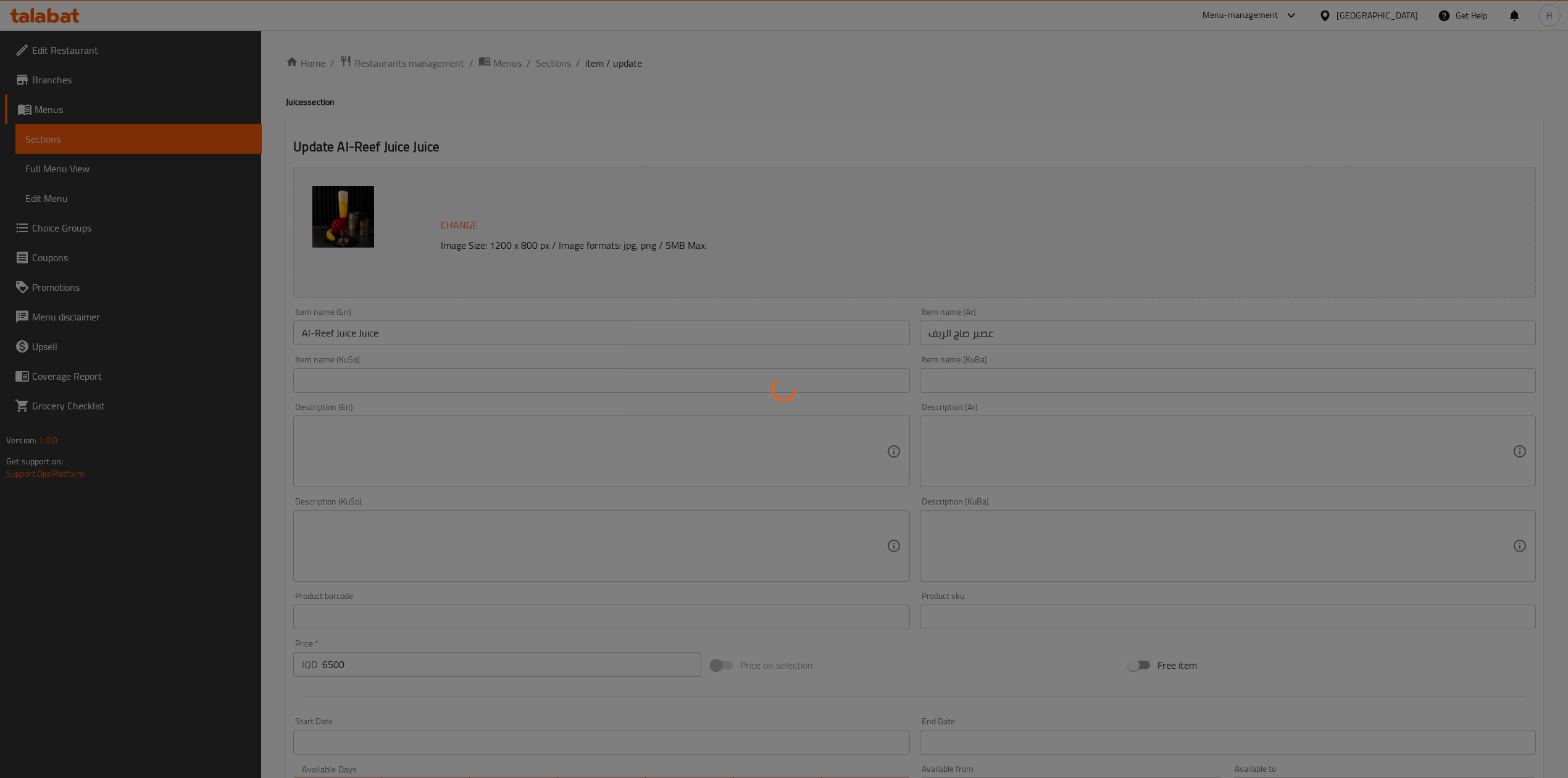
click at [466, 345] on div at bounding box center [784, 389] width 1568 height 778
click at [376, 341] on div at bounding box center [784, 389] width 1568 height 778
click at [376, 341] on div at bounding box center [784, 389] width 1568 height 778
click at [362, 338] on div at bounding box center [784, 389] width 1568 height 778
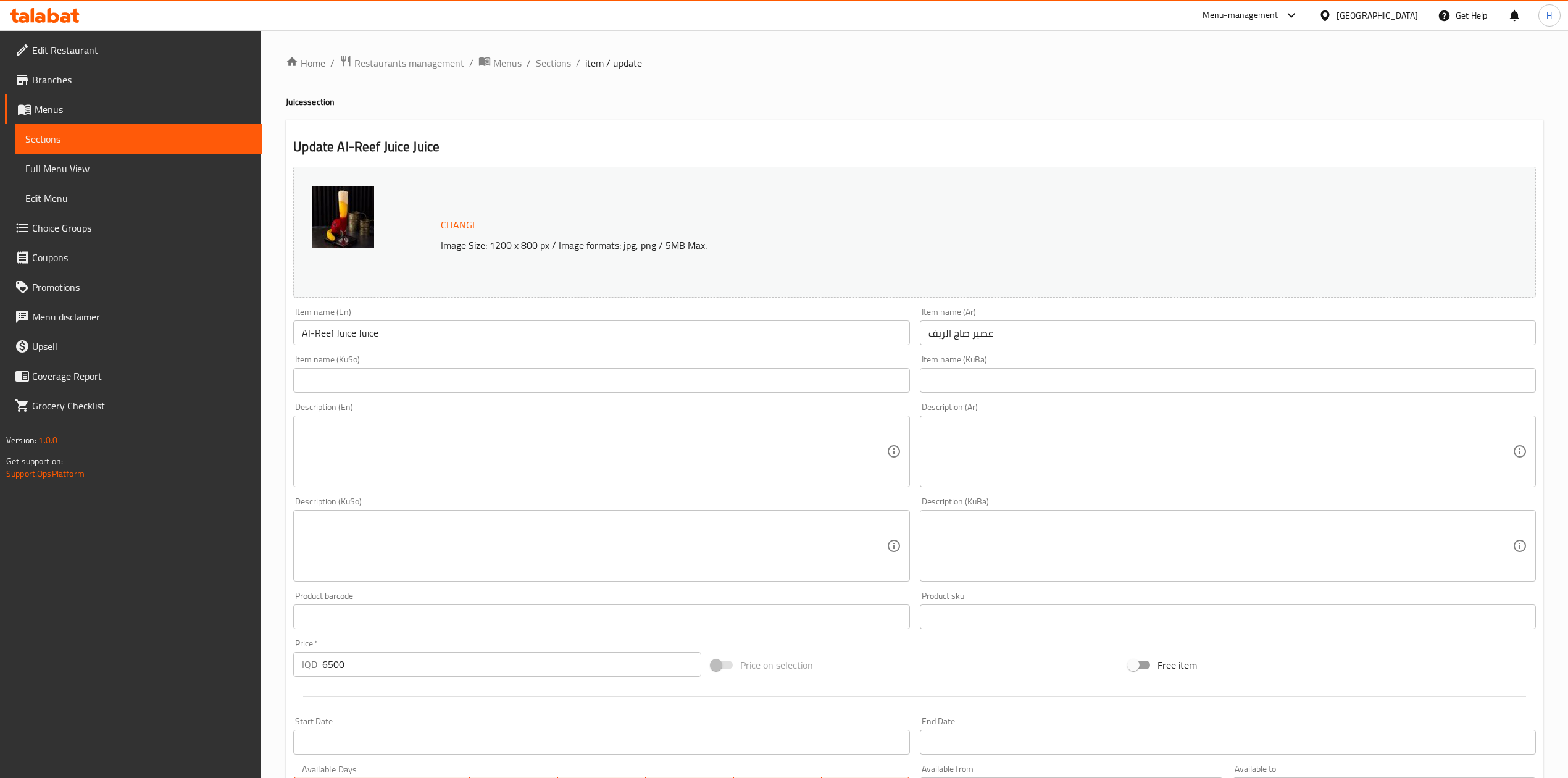
click at [371, 333] on input "Al-Reef Juice Juice" at bounding box center [602, 333] width 616 height 24
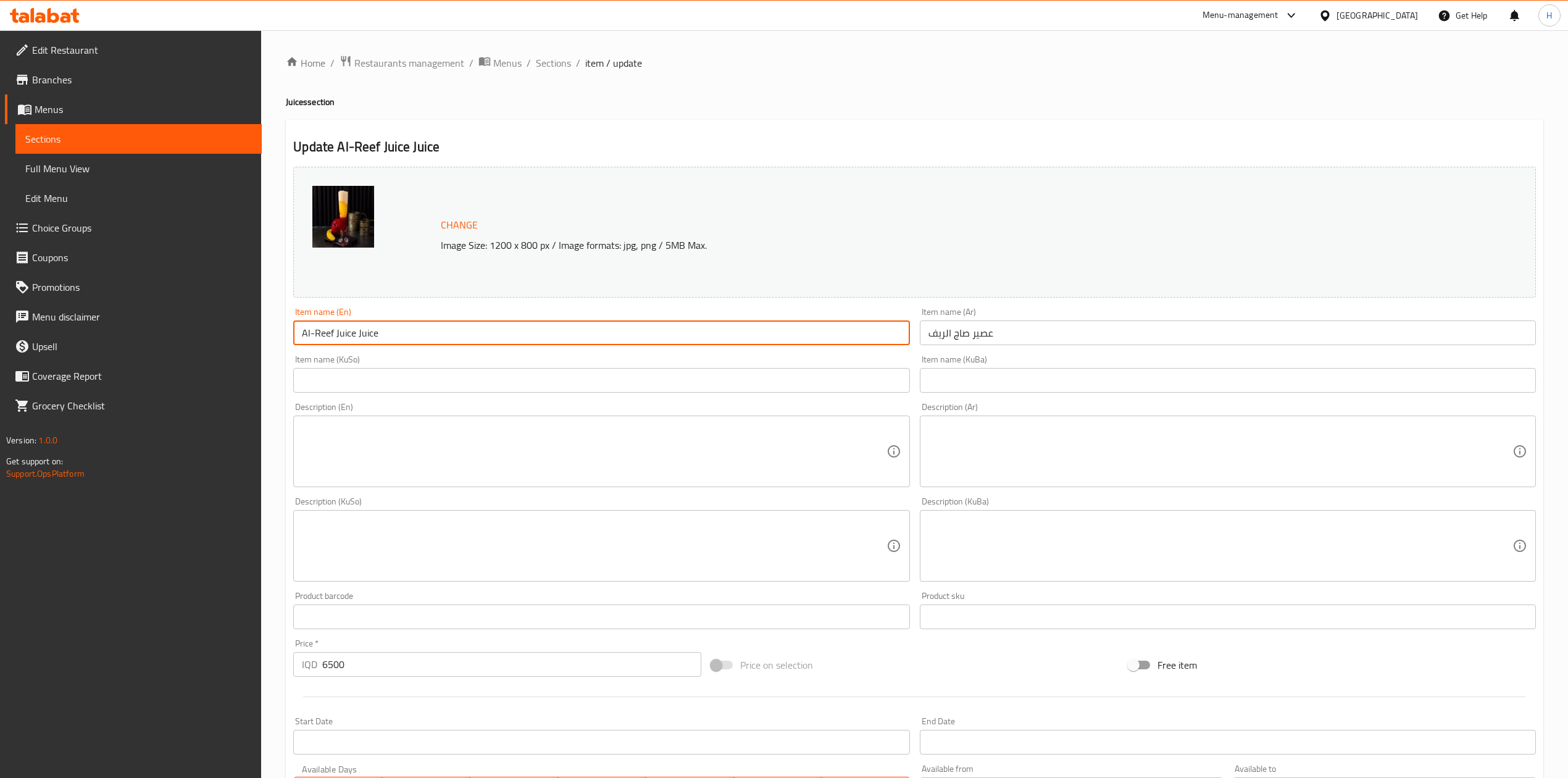
click at [371, 333] on input "Al-Reef Juice Juice" at bounding box center [602, 333] width 616 height 24
click at [303, 332] on input "Al-Reef Juice" at bounding box center [602, 333] width 616 height 24
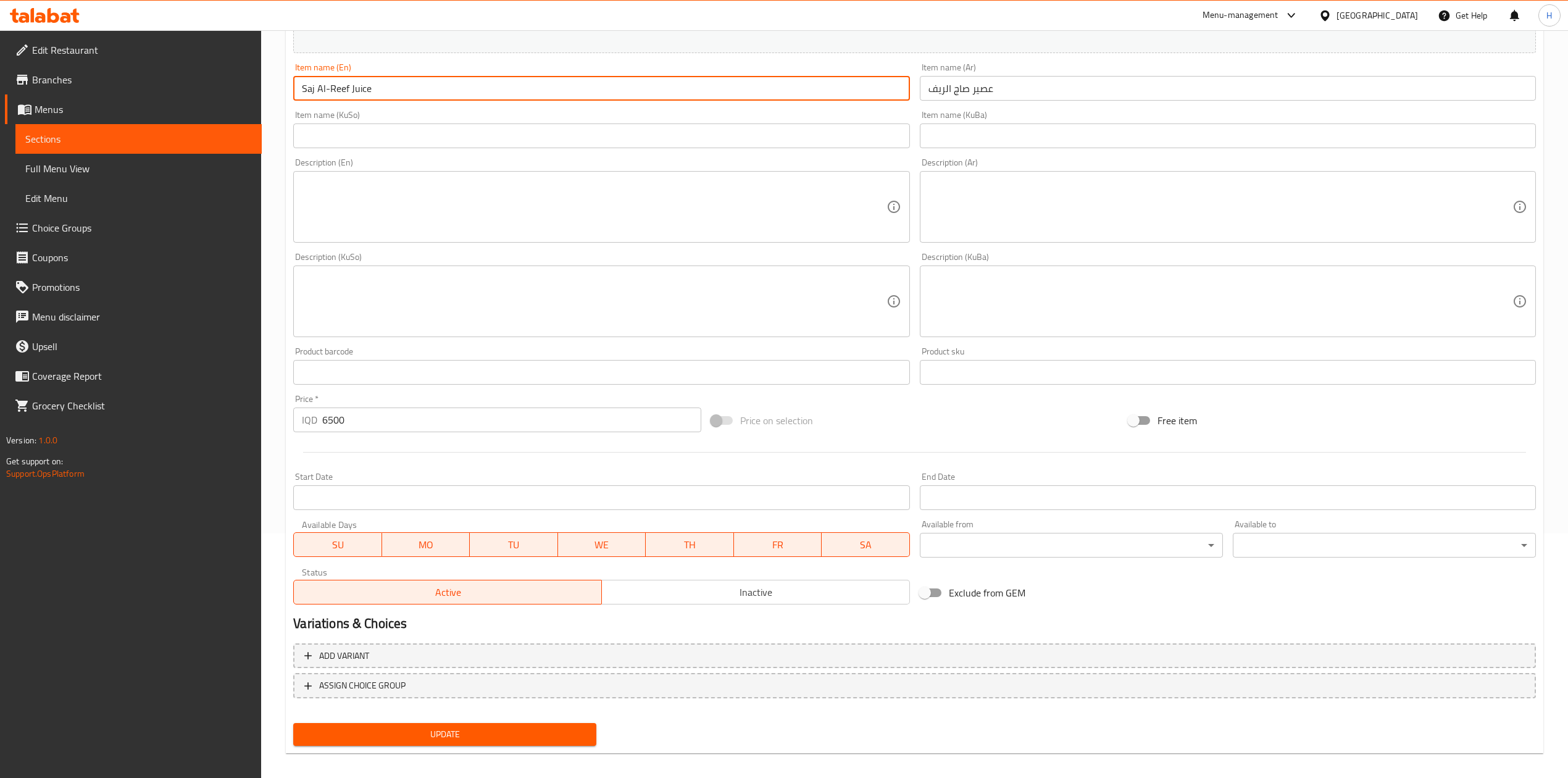
scroll to position [253, 0]
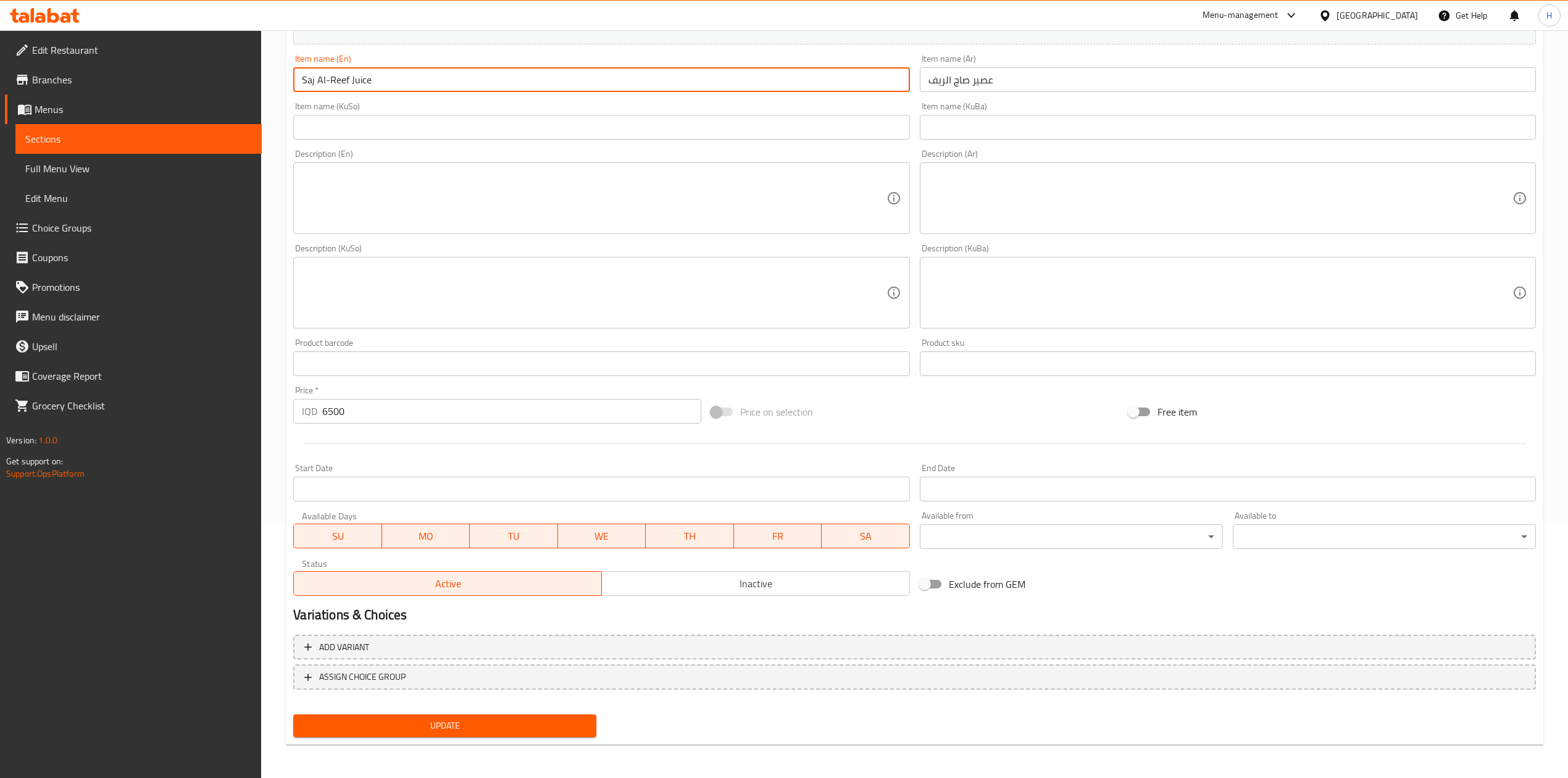
type input "Saj Al-Reef Juice"
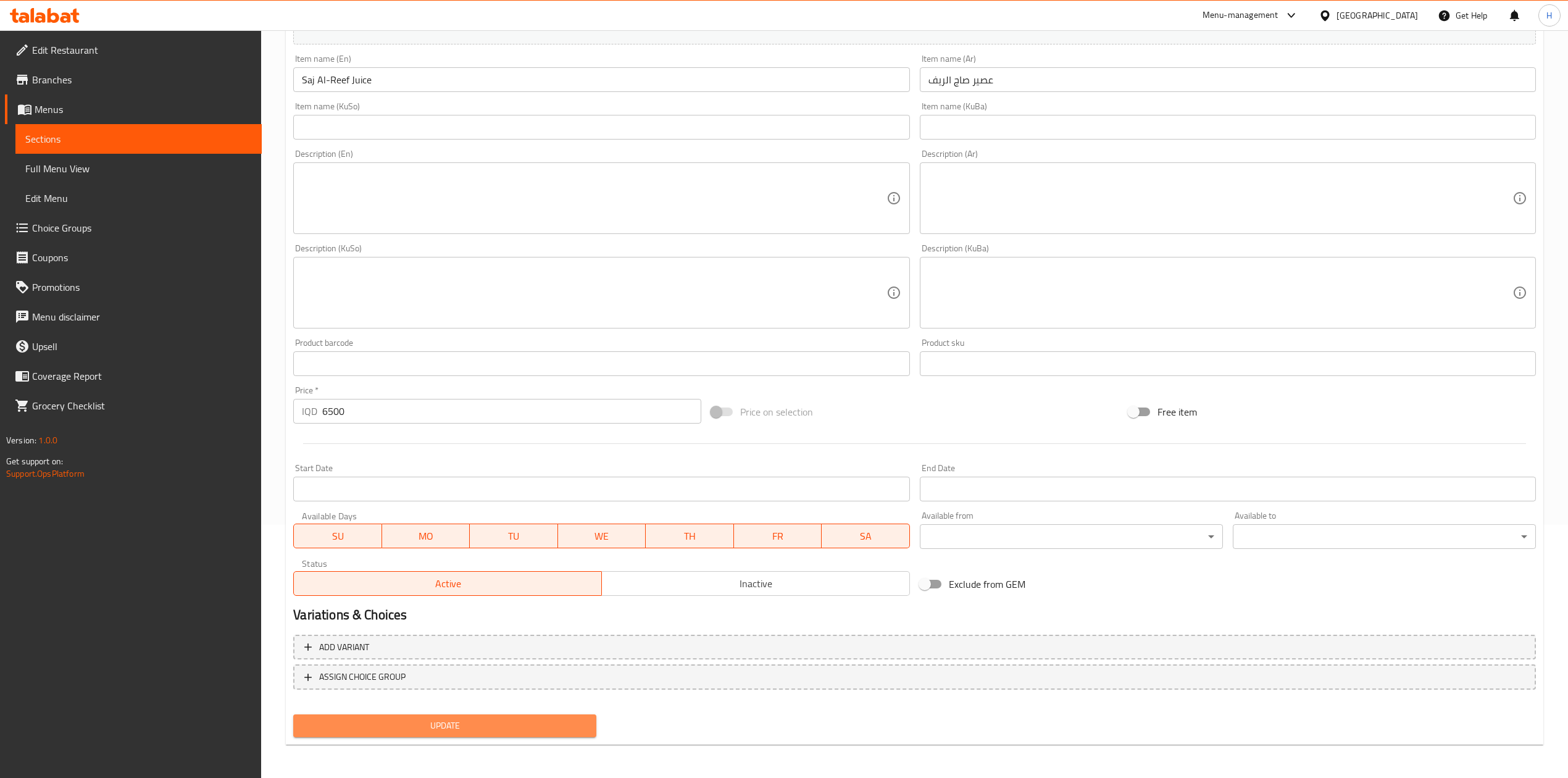
click at [487, 726] on span "Update" at bounding box center [445, 725] width 283 height 15
click at [542, 736] on button "Update" at bounding box center [445, 726] width 303 height 23
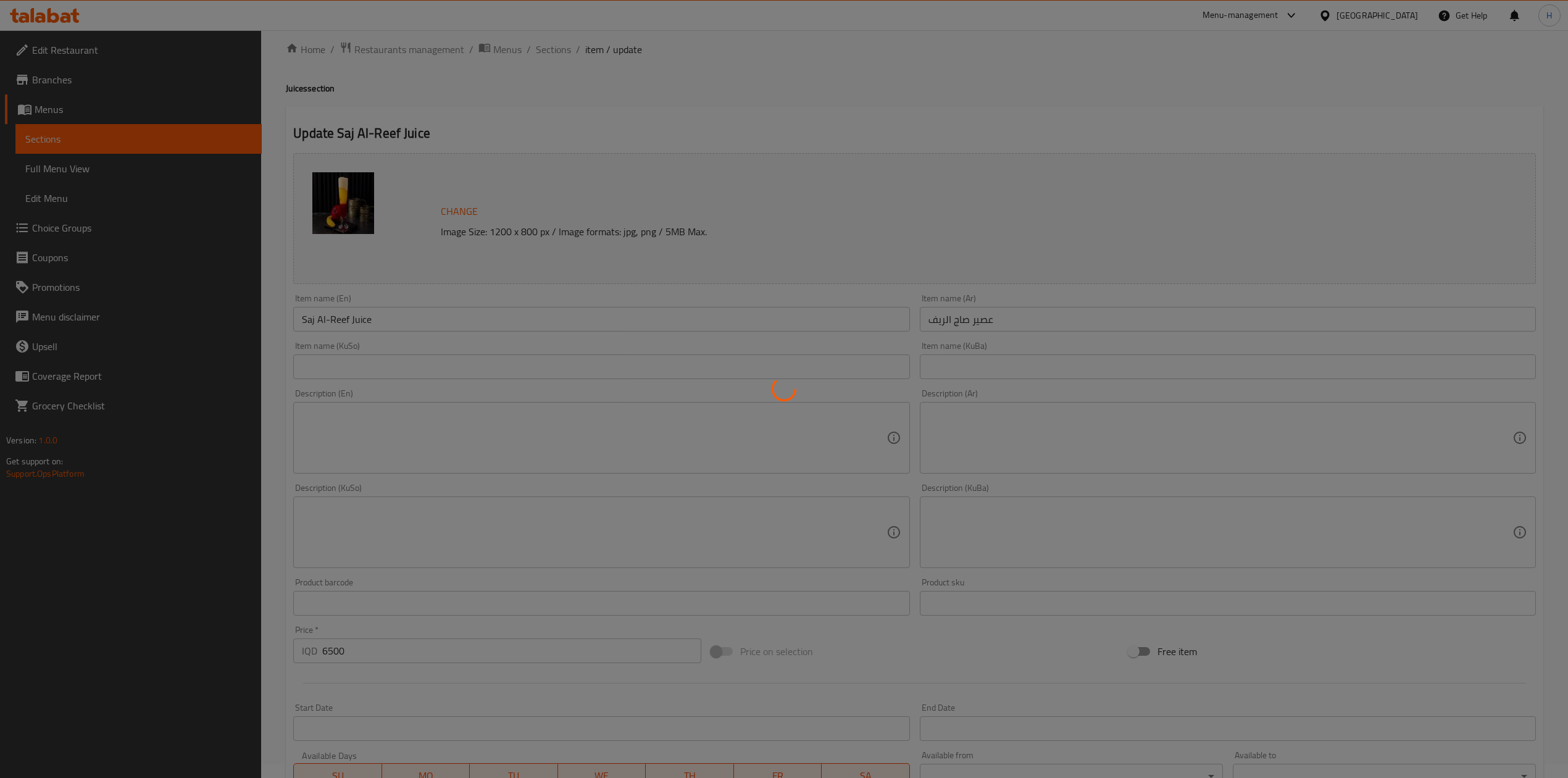
scroll to position [6, 0]
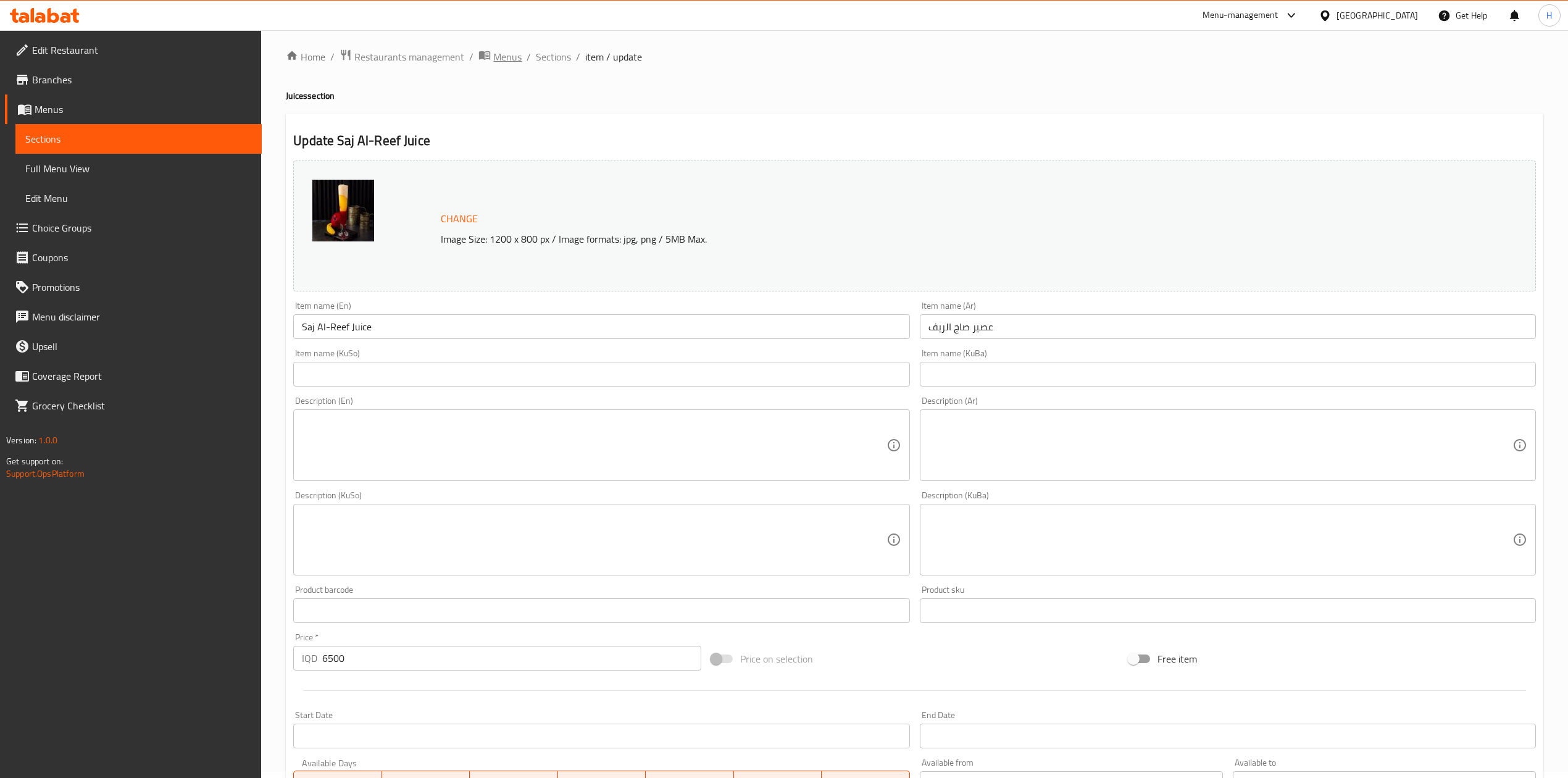
click at [490, 52] on span "breadcrumb" at bounding box center [486, 57] width 15 height 16
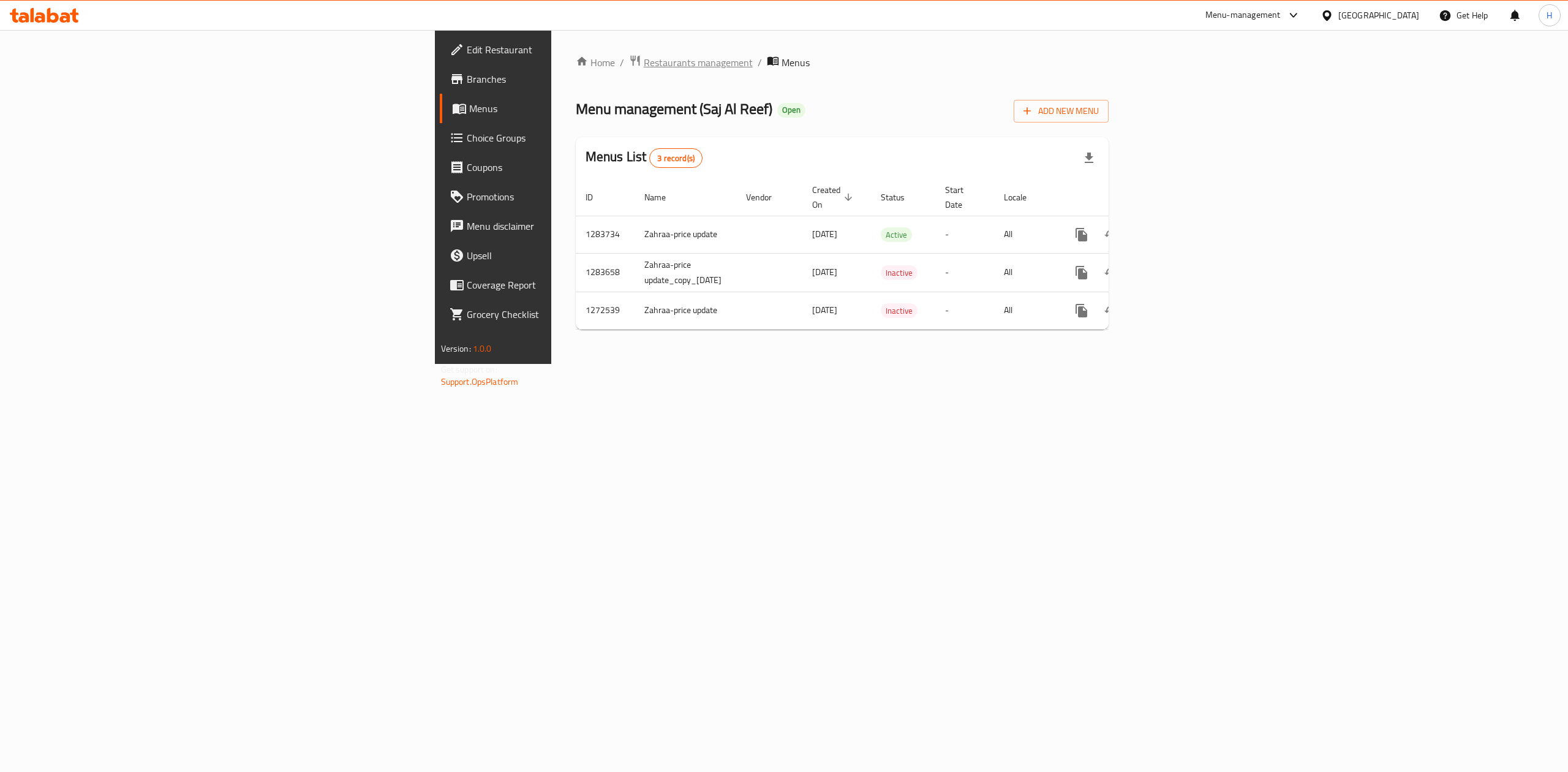
click at [644, 64] on span "Restaurants management" at bounding box center [698, 62] width 109 height 14
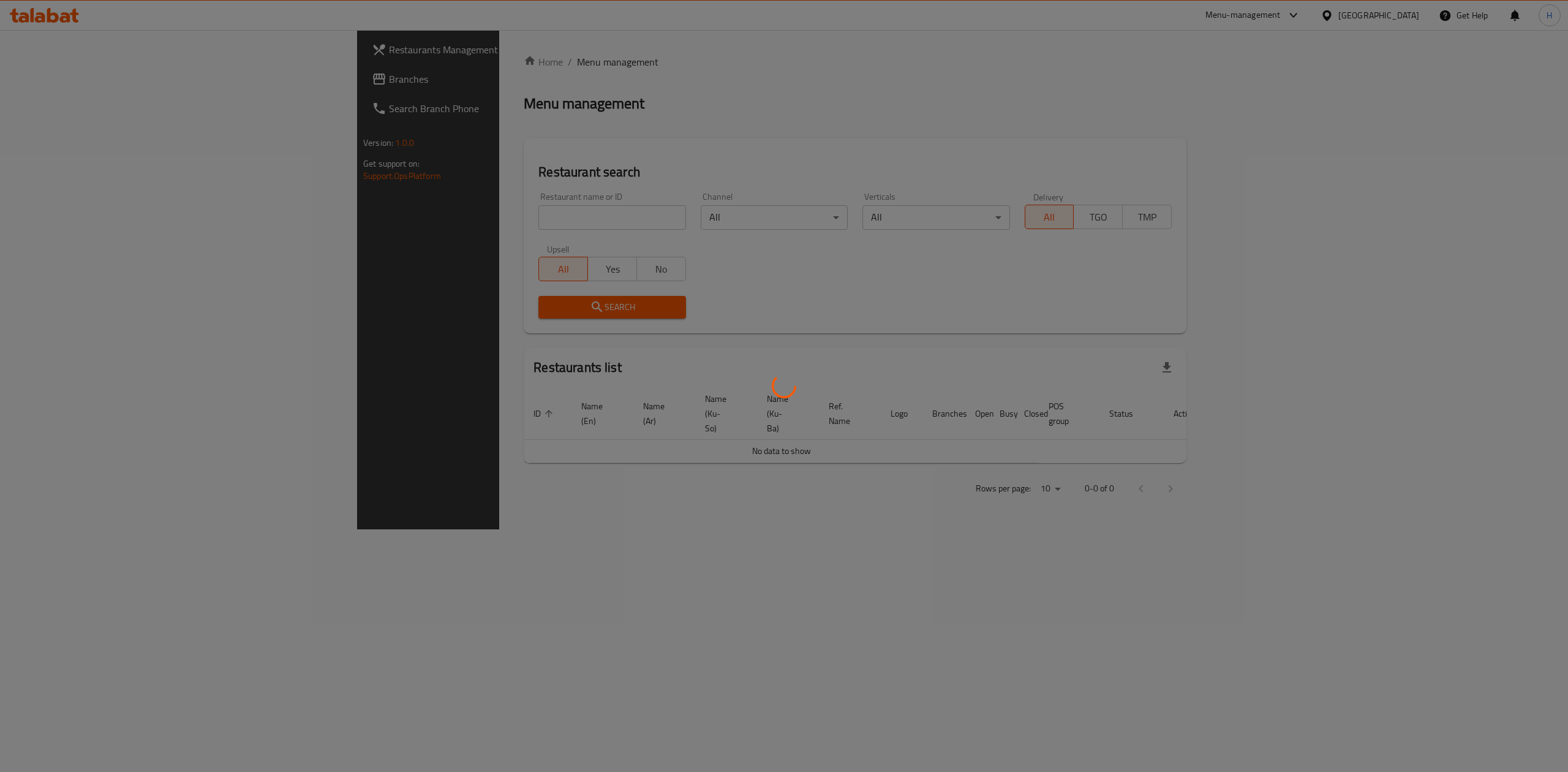
click at [365, 217] on div at bounding box center [784, 386] width 1568 height 772
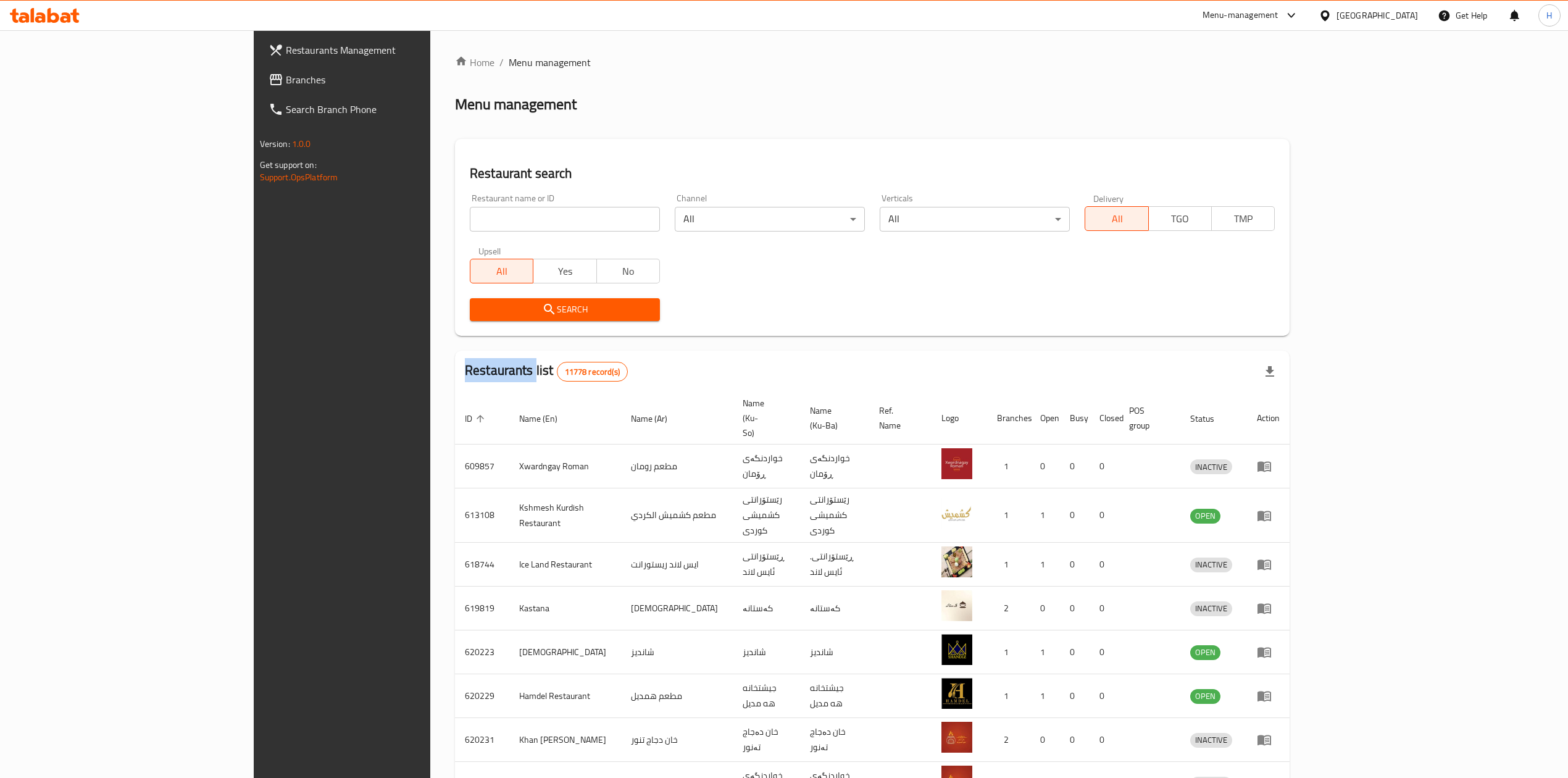
click at [455, 218] on div "Home / Menu management Menu management Restaurant search Restaurant name or ID …" at bounding box center [872, 495] width 835 height 880
click at [470, 218] on input "search" at bounding box center [565, 219] width 190 height 24
paste input "707008"
type input "707008"
click button "Search" at bounding box center [565, 310] width 190 height 23
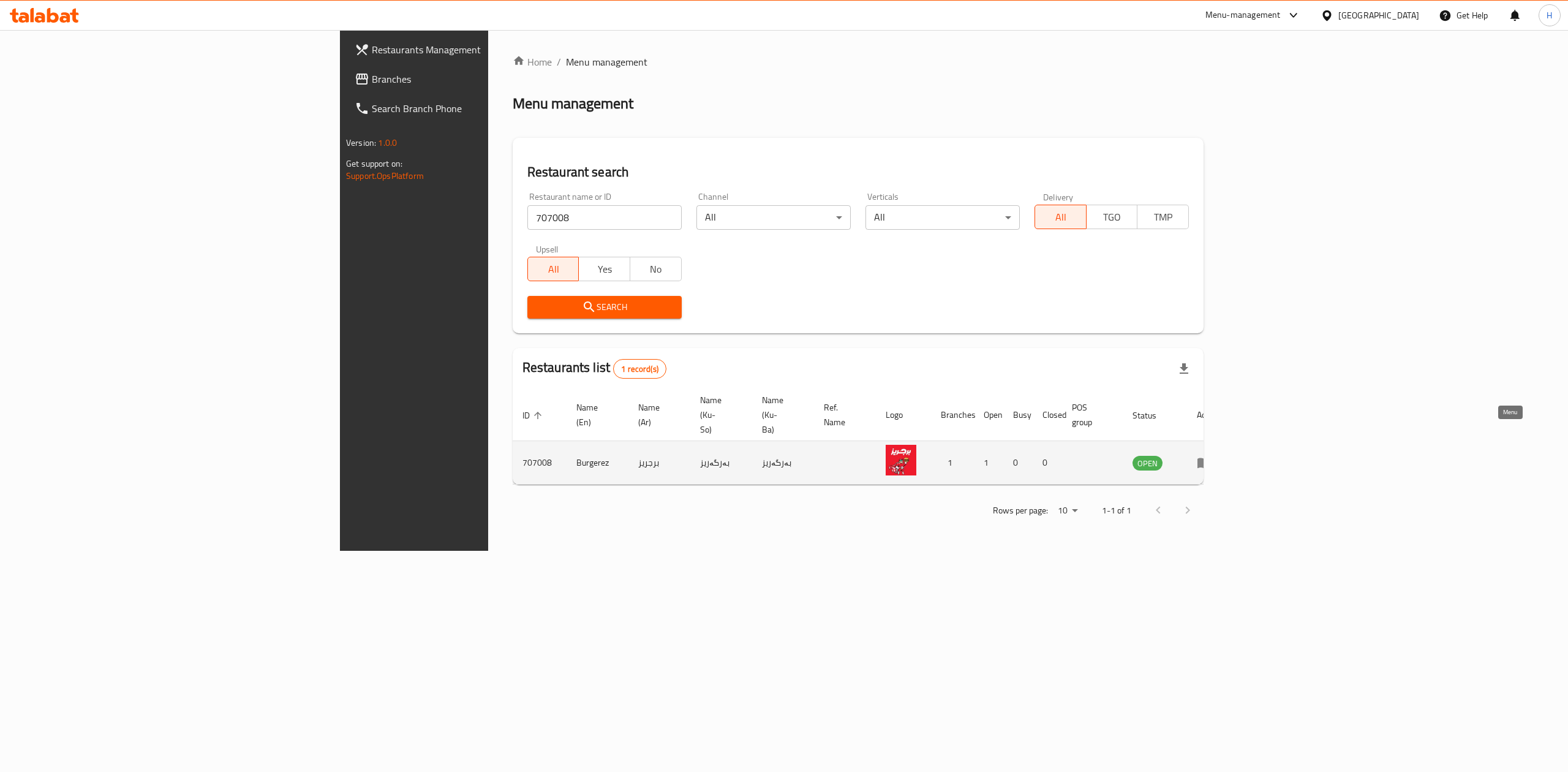
click at [1211, 458] on icon "enhanced table" at bounding box center [1204, 463] width 14 height 10
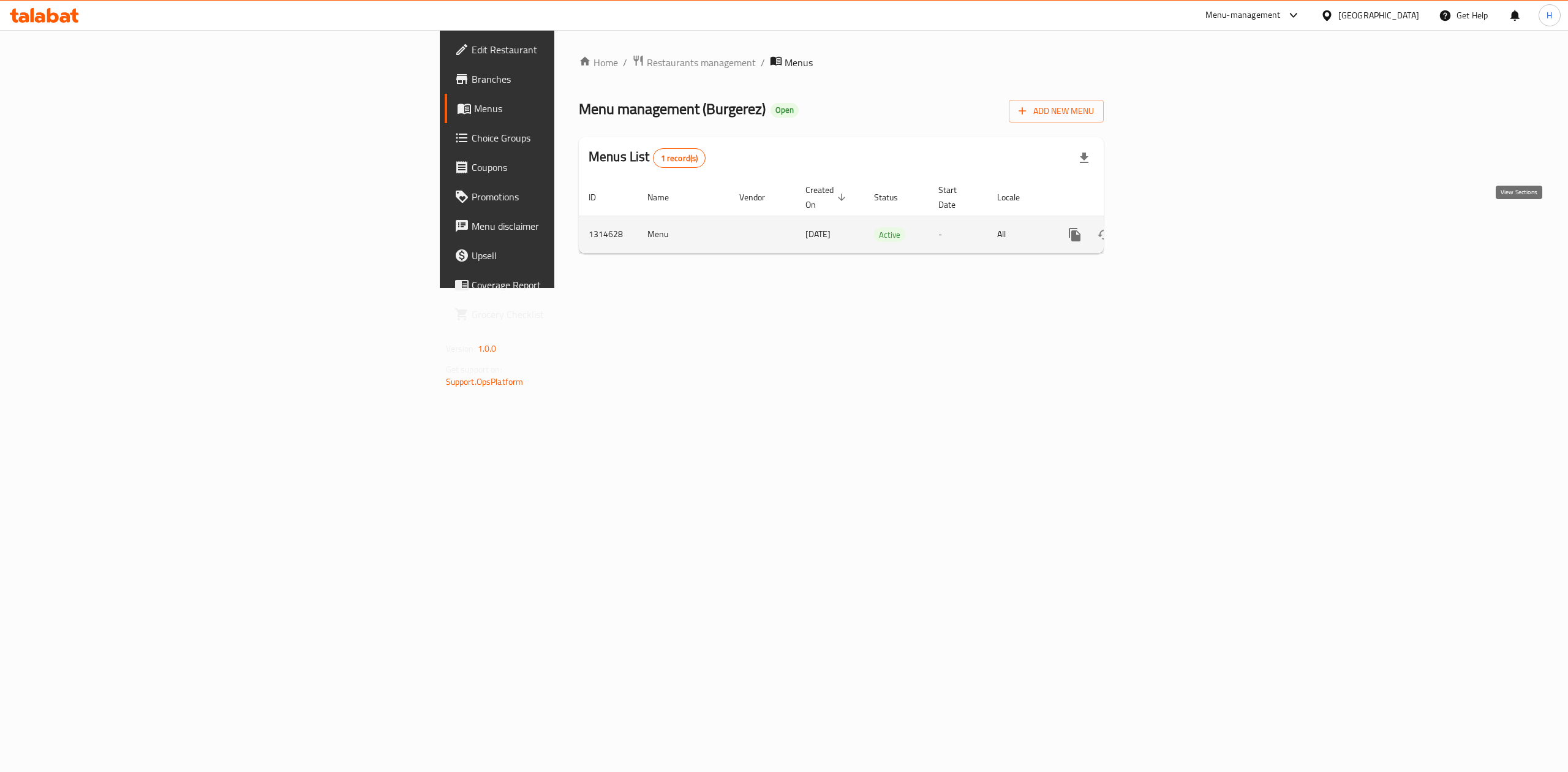
click at [1170, 229] on icon "enhanced table" at bounding box center [1163, 234] width 14 height 14
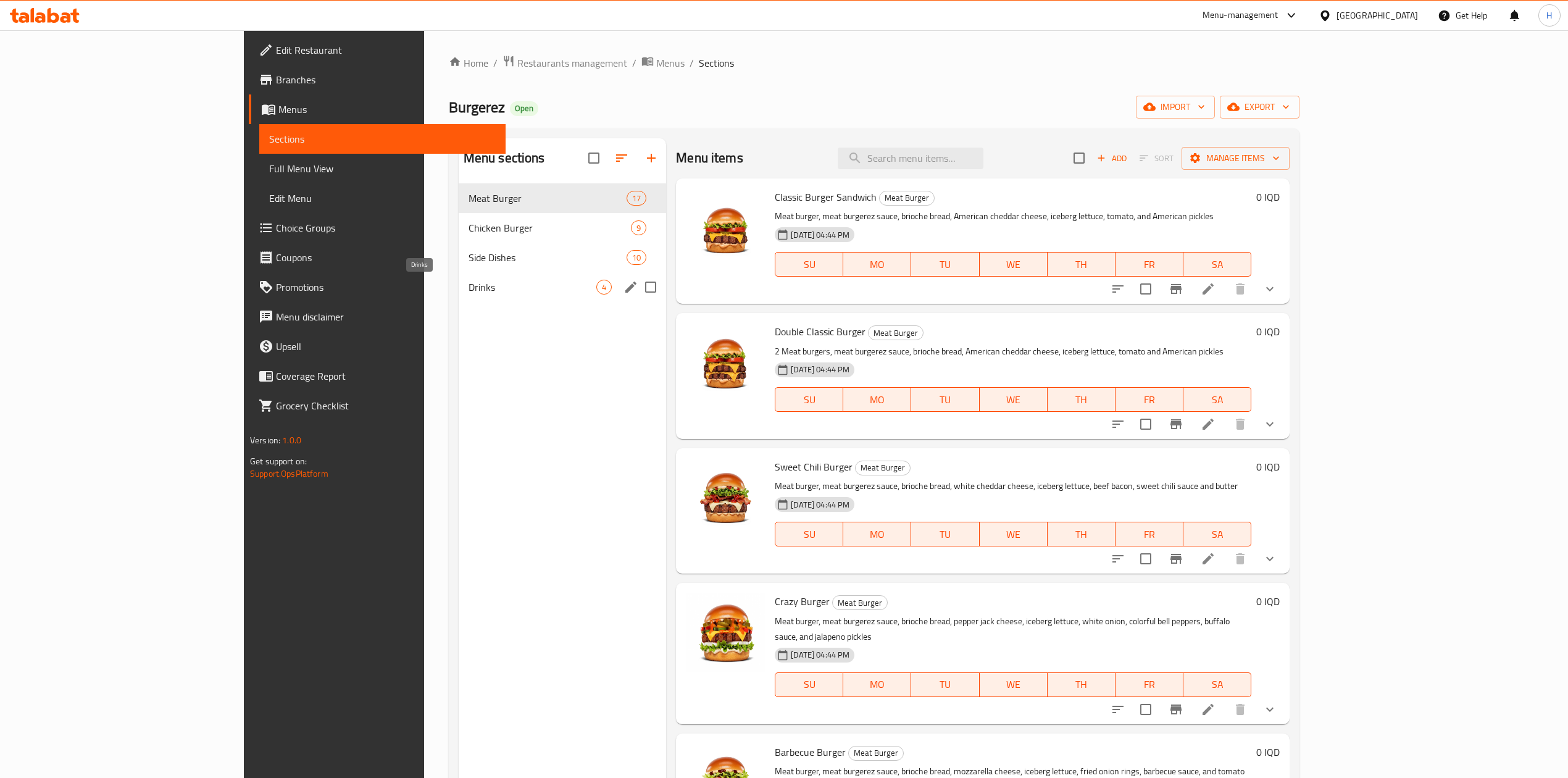
click at [469, 284] on span "Drinks" at bounding box center [533, 287] width 128 height 15
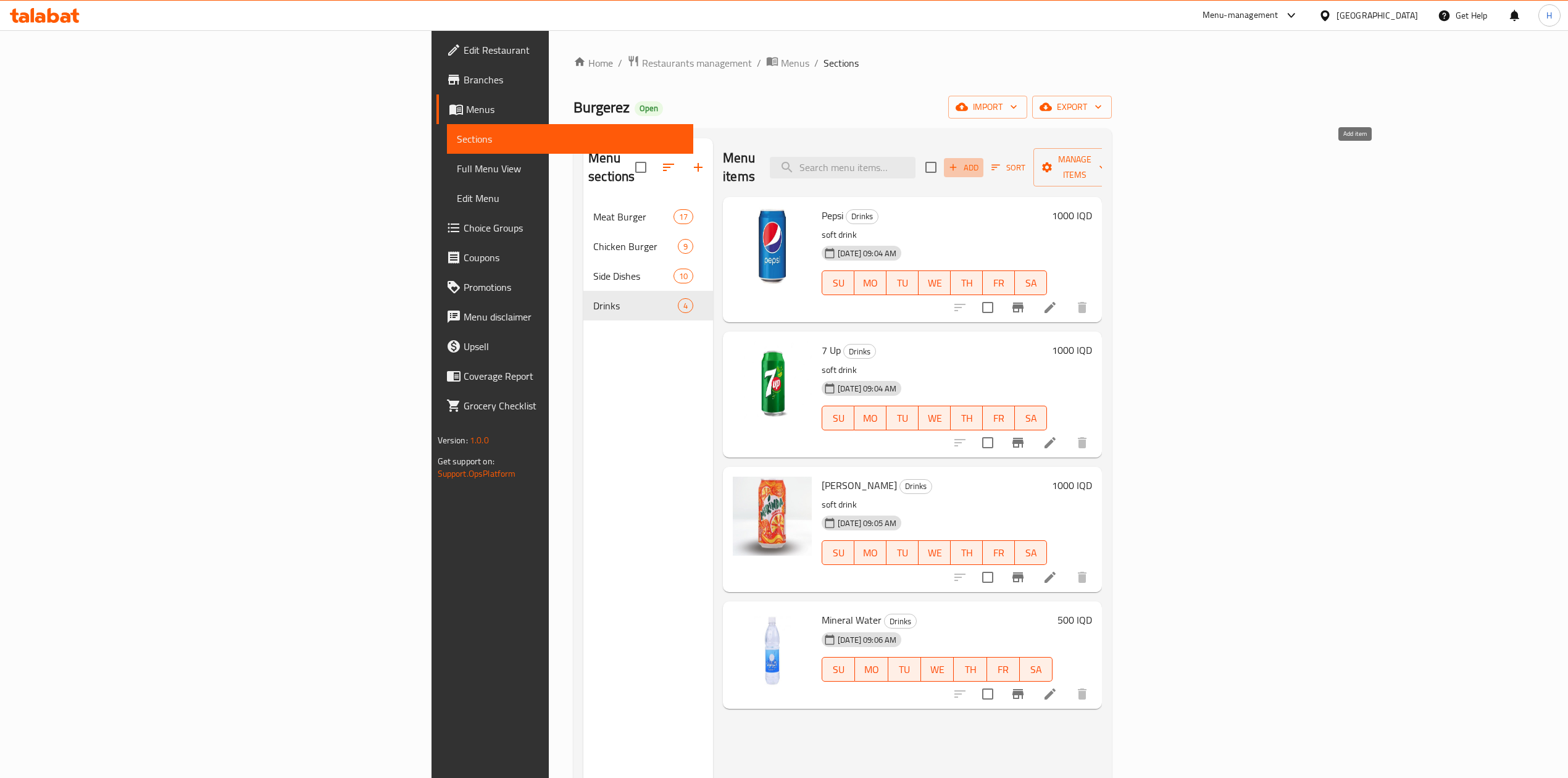
click at [981, 161] on span "Add" at bounding box center [963, 168] width 33 height 15
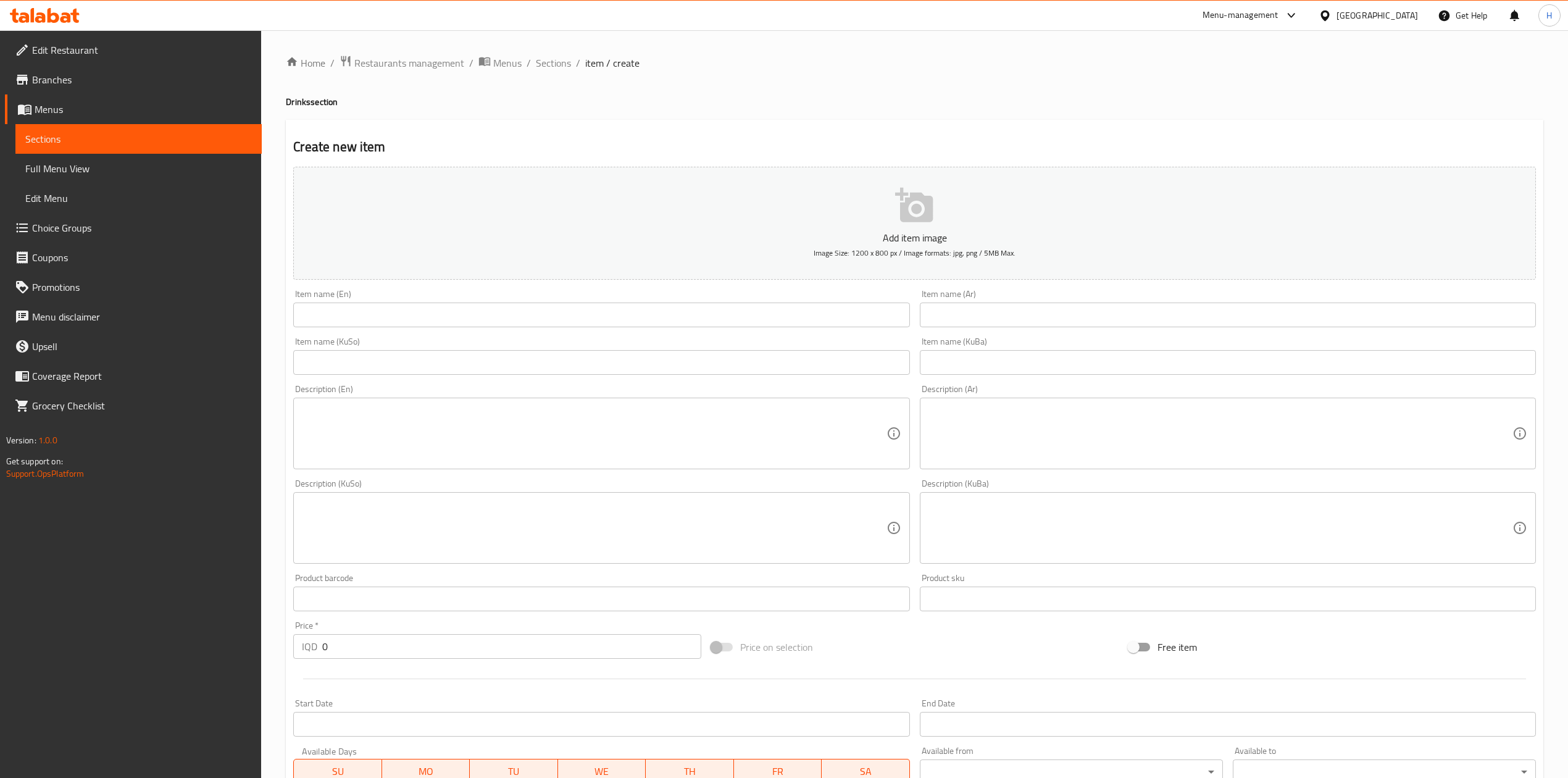
click at [962, 331] on div "Item name (Ar) Item name (Ar)" at bounding box center [1228, 308] width 626 height 48
click at [966, 327] on input "text" at bounding box center [1228, 315] width 616 height 24
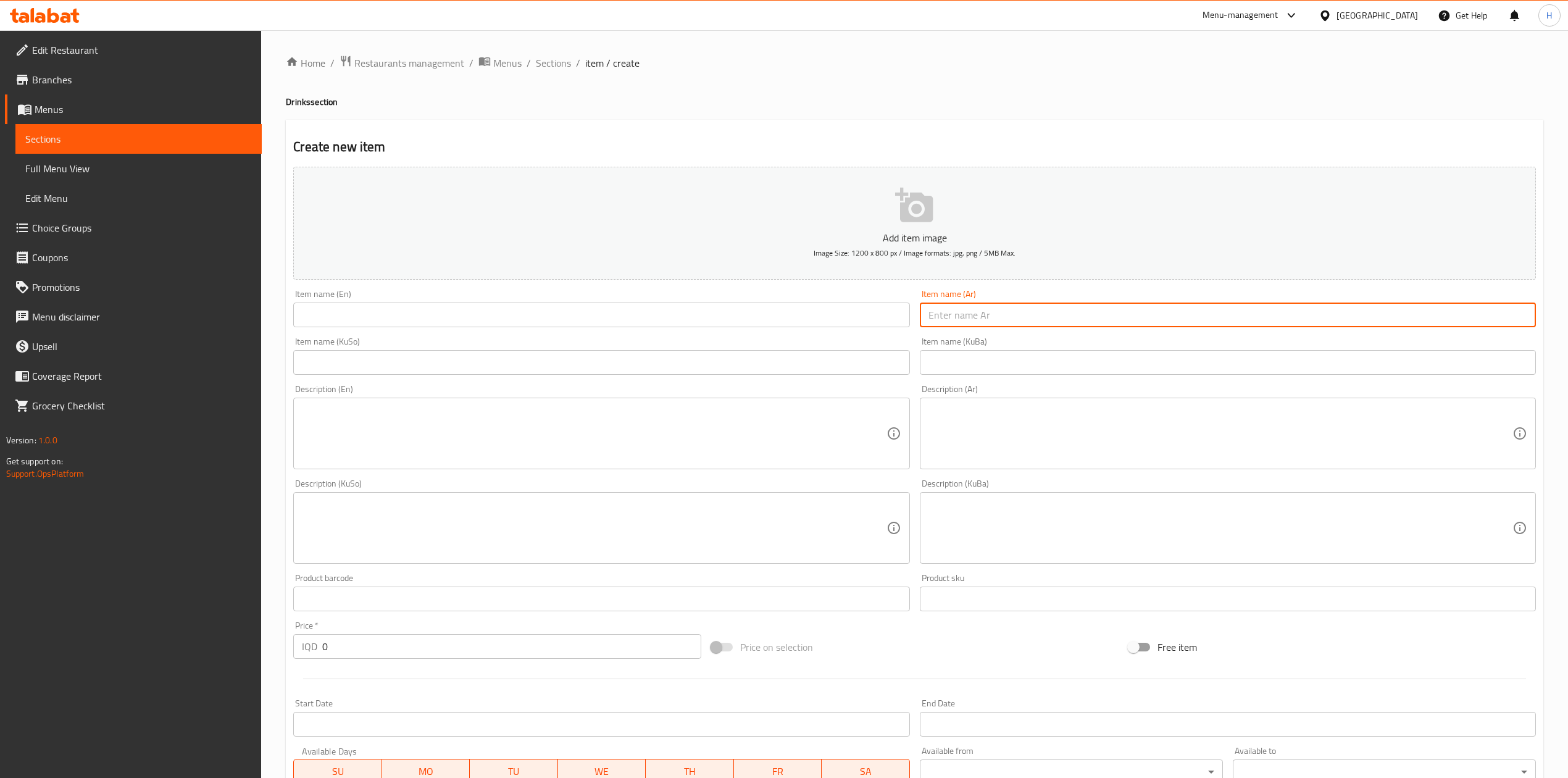
type input "f"
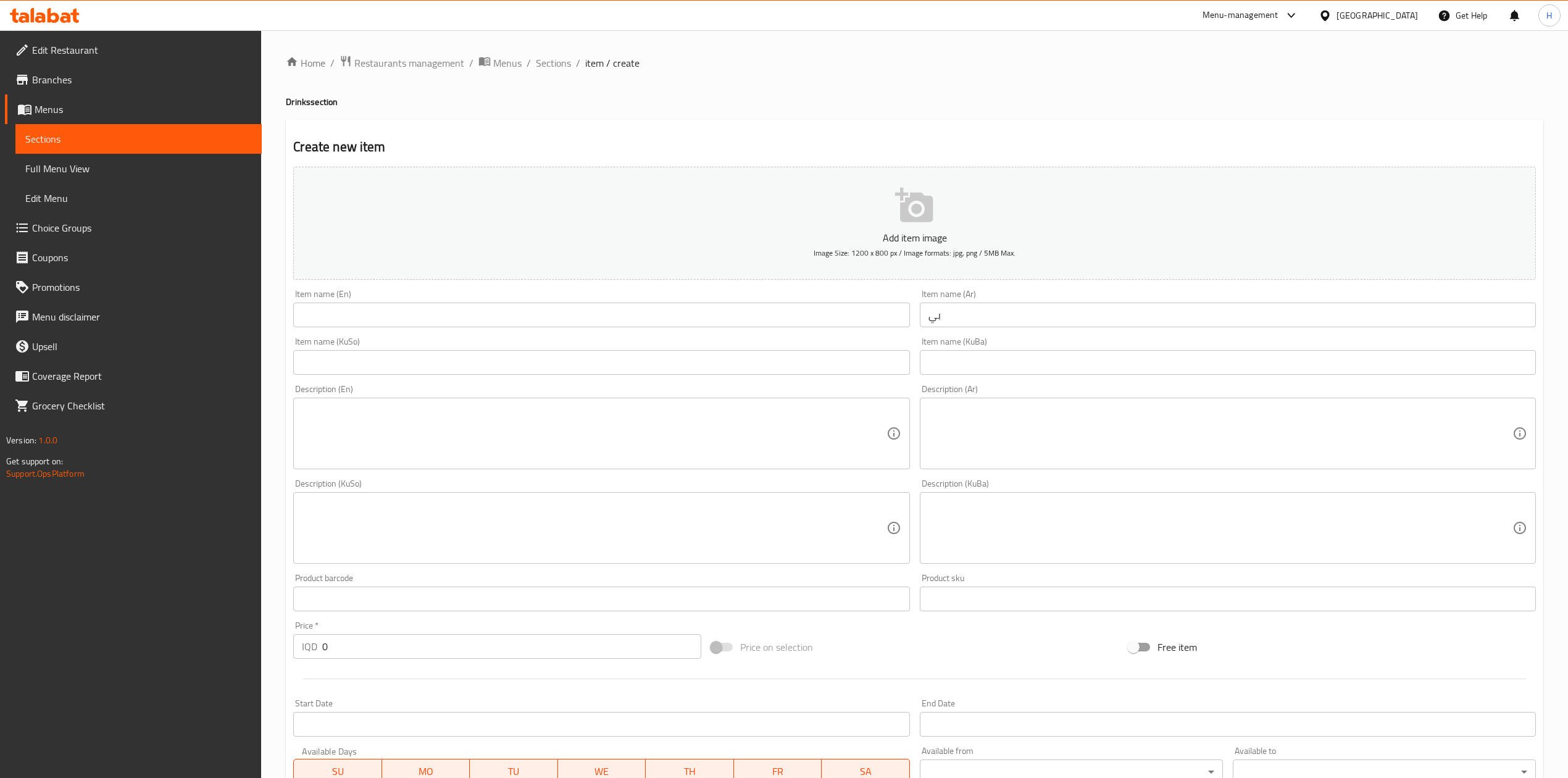
click at [1131, 303] on div "Item name (Ar) بي Item name (Ar)" at bounding box center [1228, 308] width 616 height 37
click at [1092, 322] on input "بي" at bounding box center [1228, 315] width 616 height 24
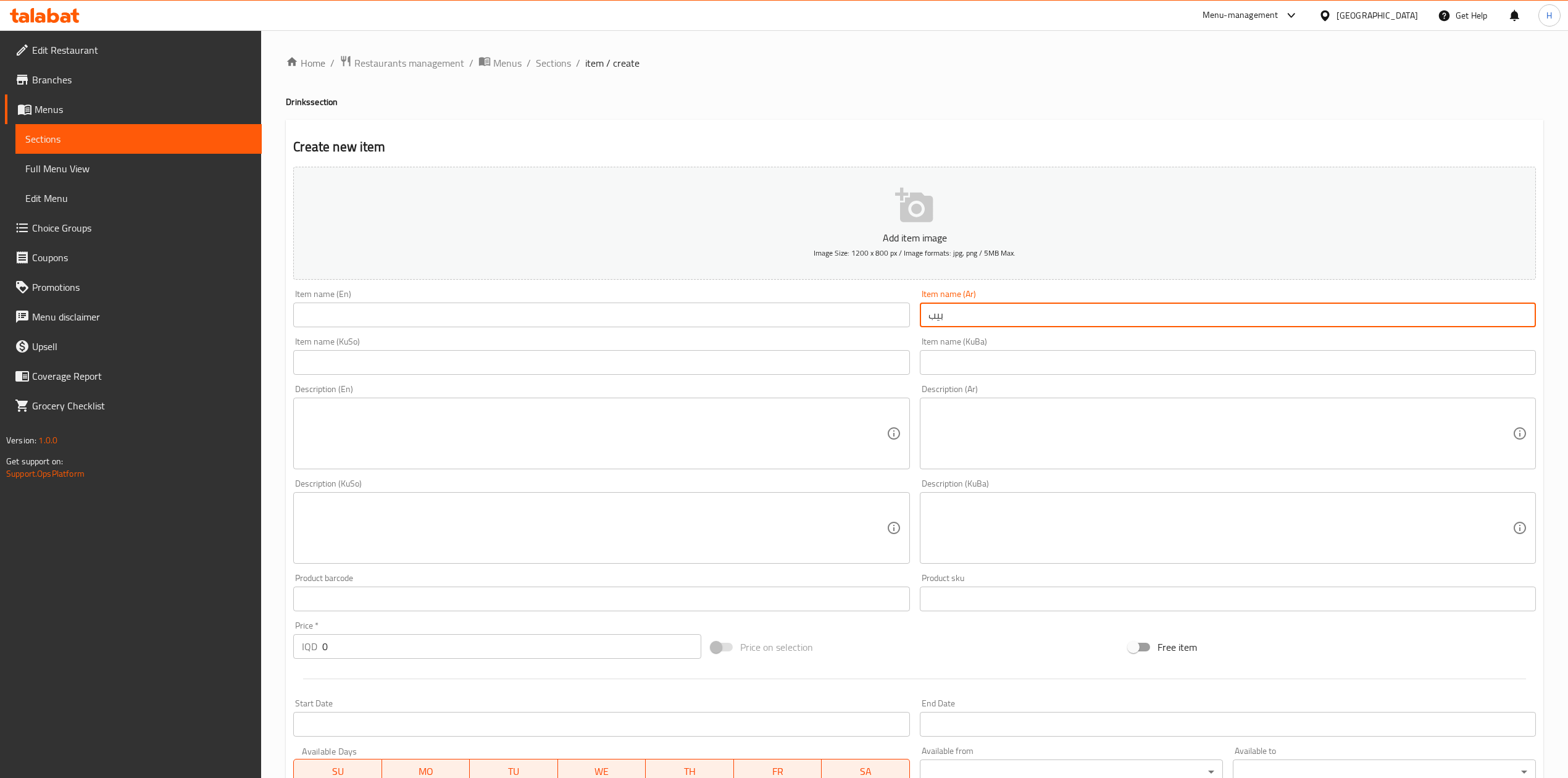
type input "بيبسي دايت"
drag, startPoint x: 737, startPoint y: 346, endPoint x: 738, endPoint y: 327, distance: 19.0
click at [737, 346] on div "Item name (KuSo) Item name (KuSo)" at bounding box center [602, 356] width 616 height 37
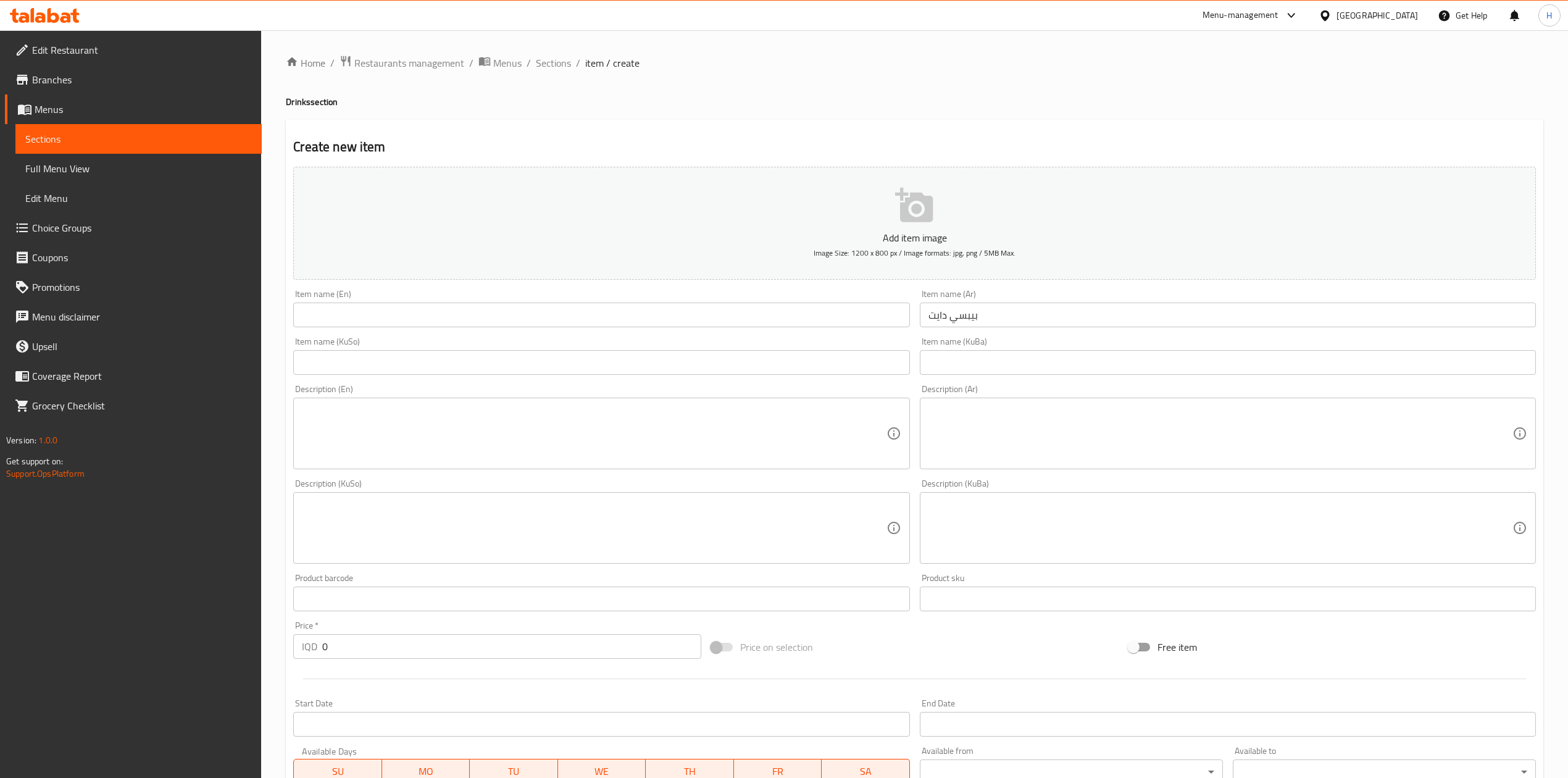
click at [738, 322] on input "text" at bounding box center [602, 315] width 616 height 24
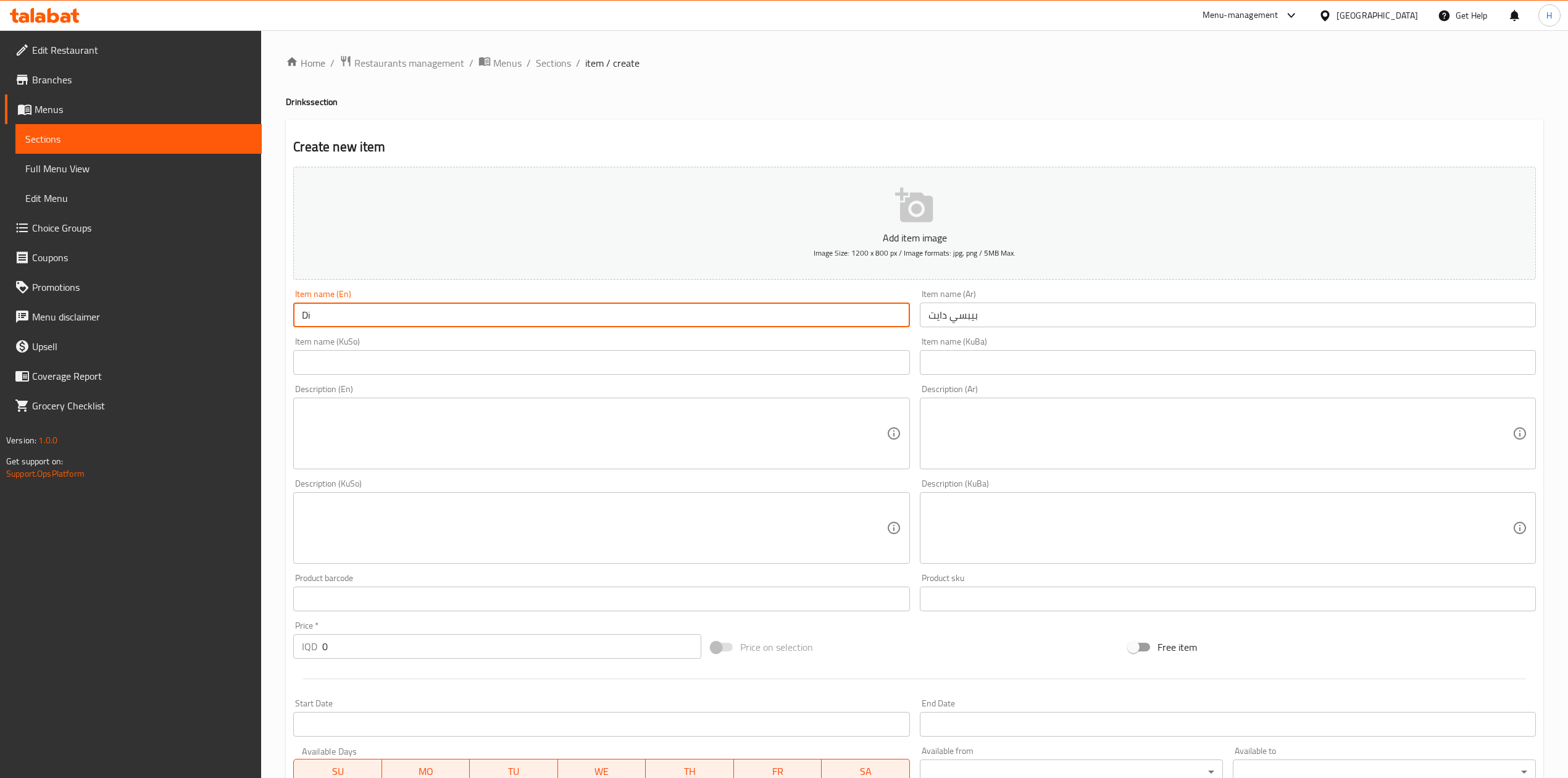
type input "Diet Pepsi"
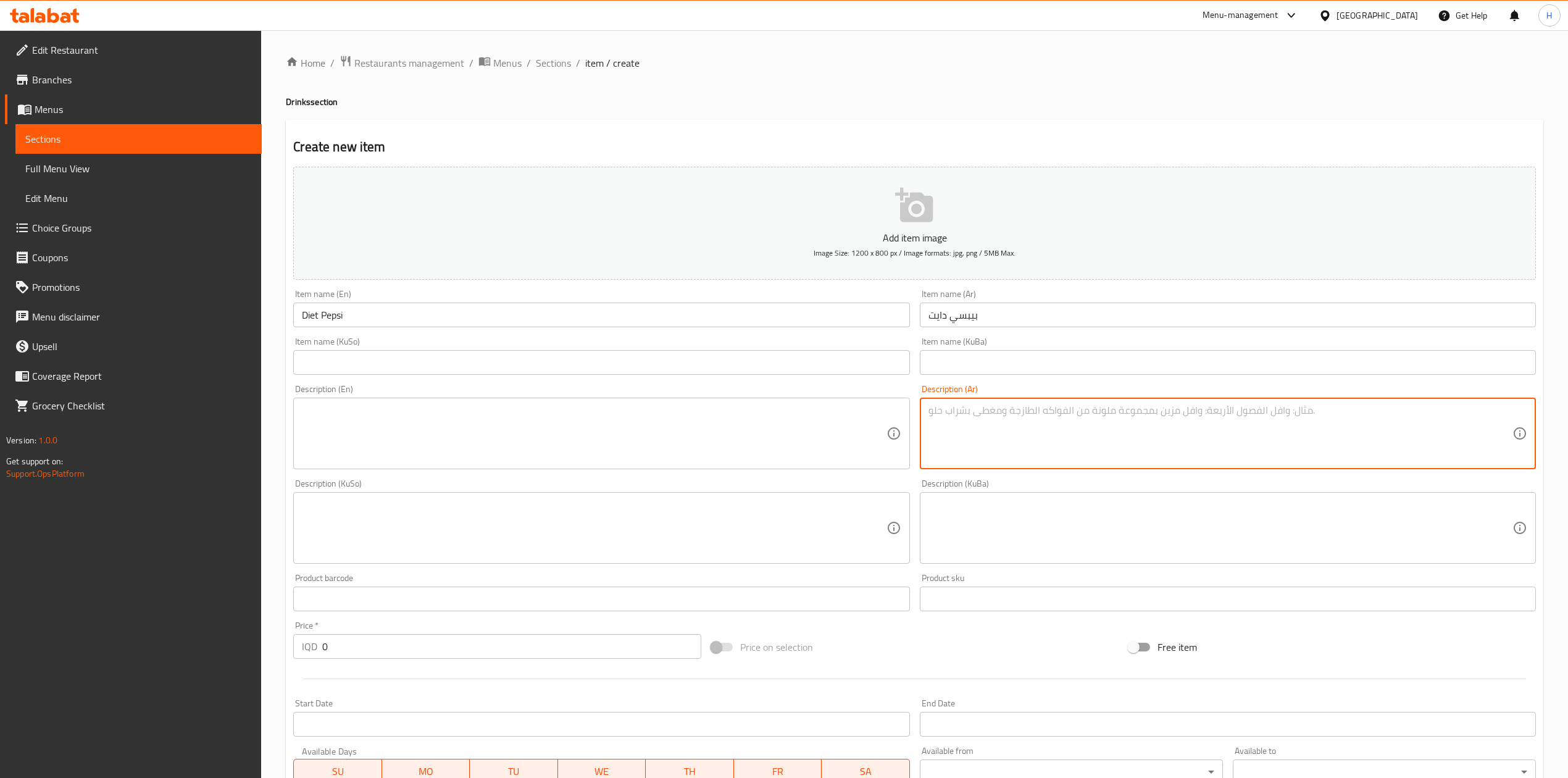
click at [966, 415] on textarea at bounding box center [1221, 433] width 584 height 58
type textarea "l"
type textarea "مشروب غازي"
click at [438, 423] on textarea at bounding box center [594, 433] width 584 height 58
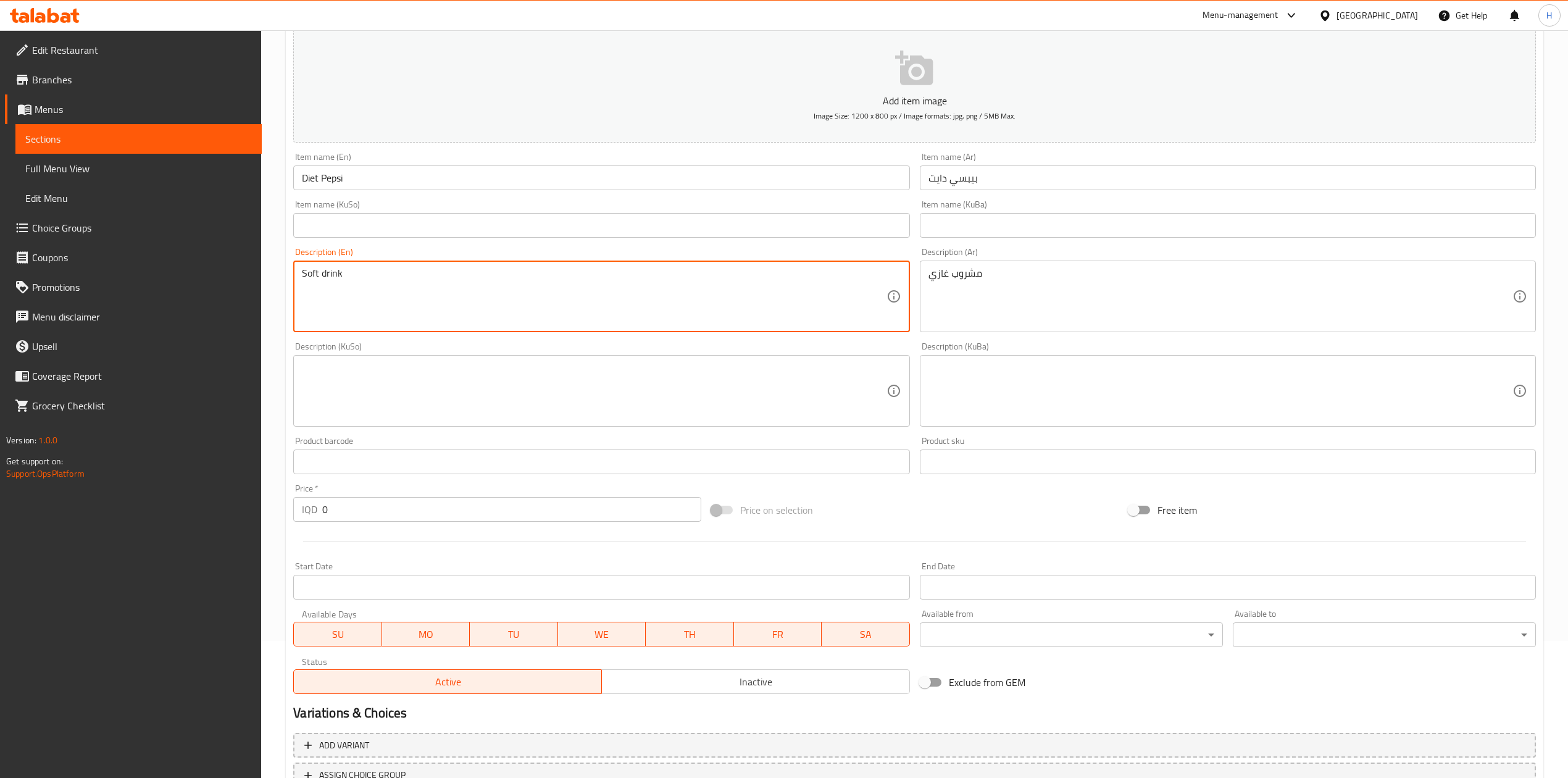
scroll to position [236, 0]
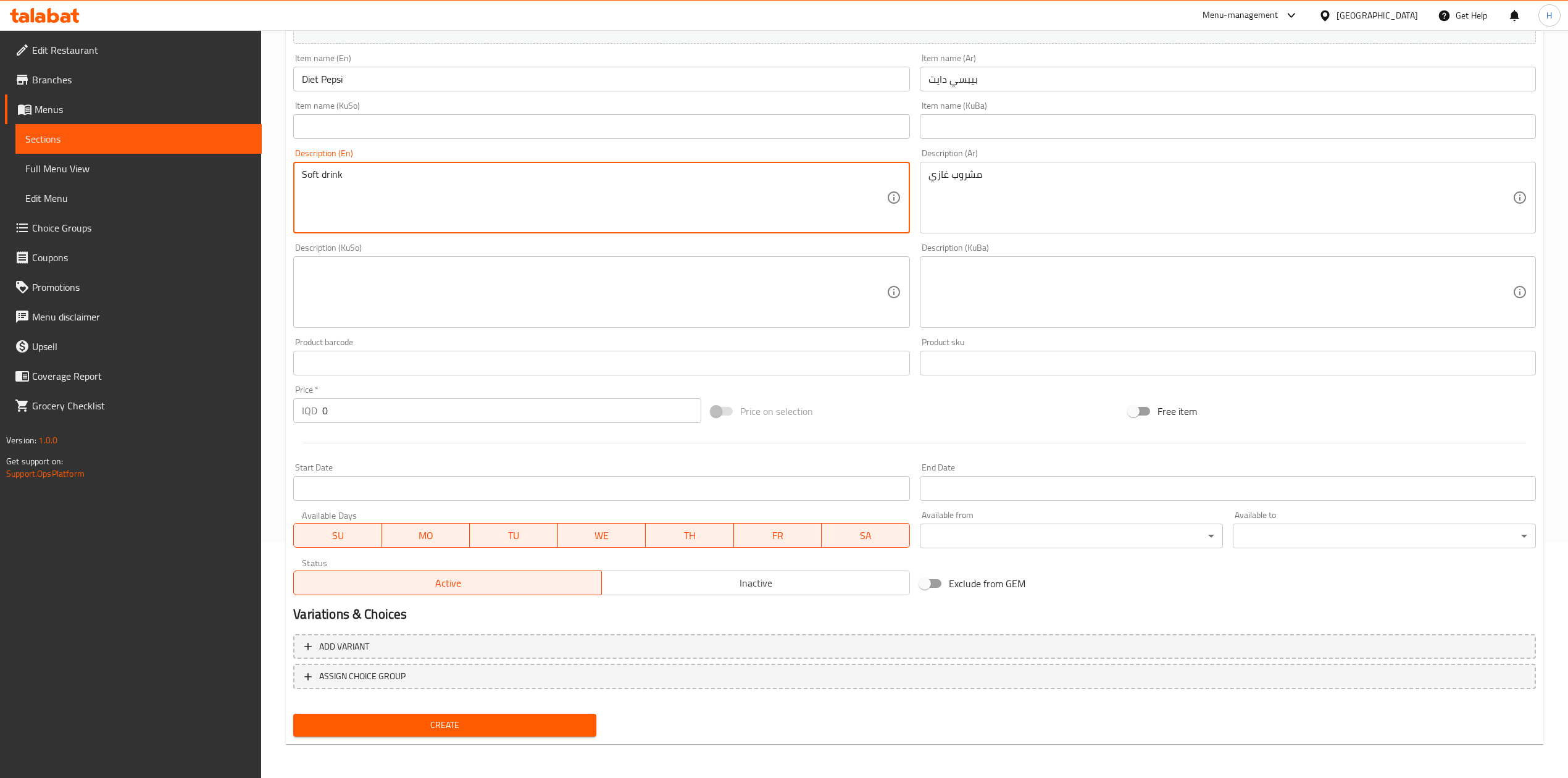
type textarea "Soft drink"
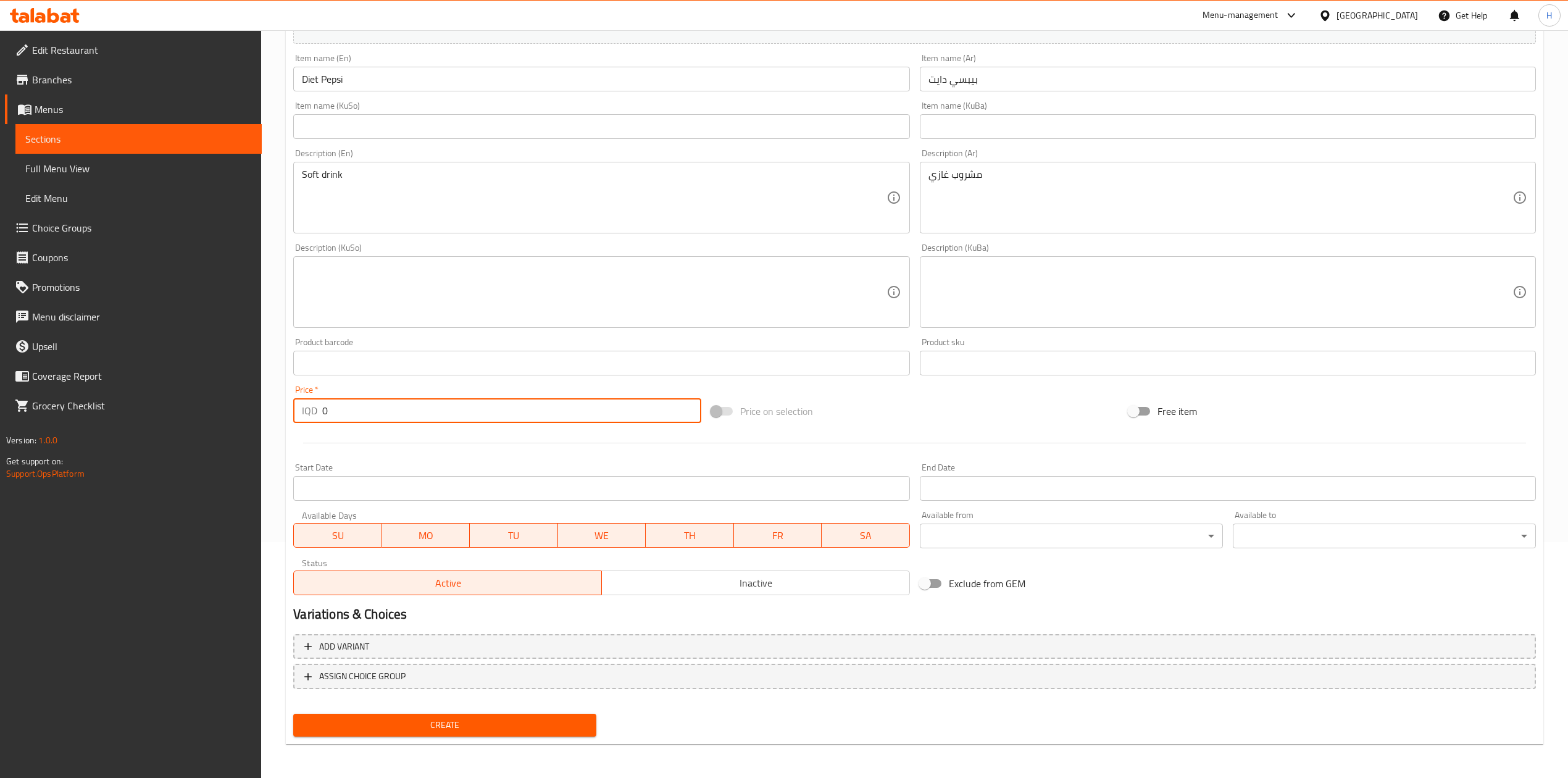
click at [381, 413] on input "0" at bounding box center [511, 410] width 379 height 24
type input "1000"
click at [456, 729] on span "Create" at bounding box center [445, 724] width 283 height 15
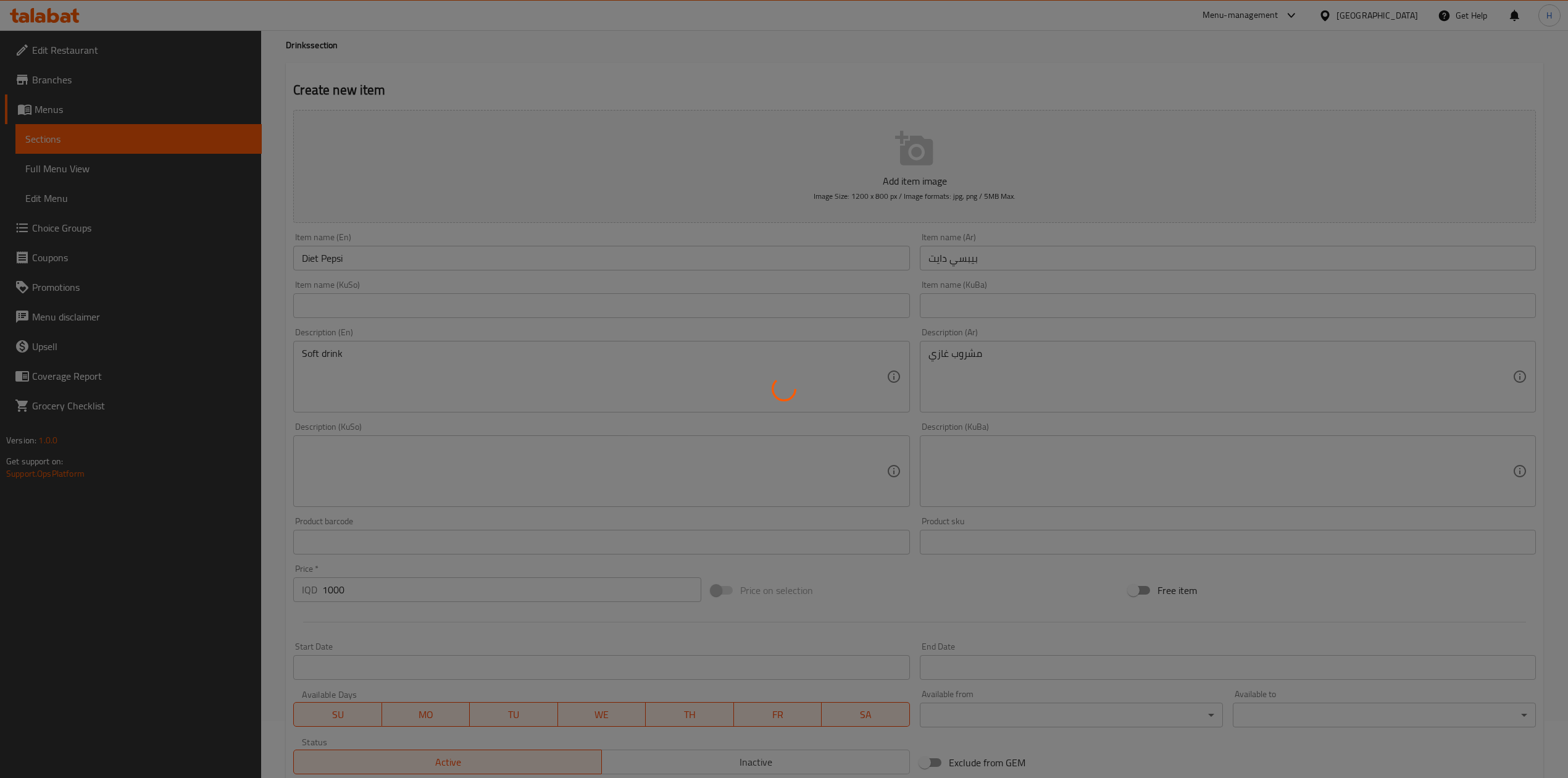
scroll to position [0, 0]
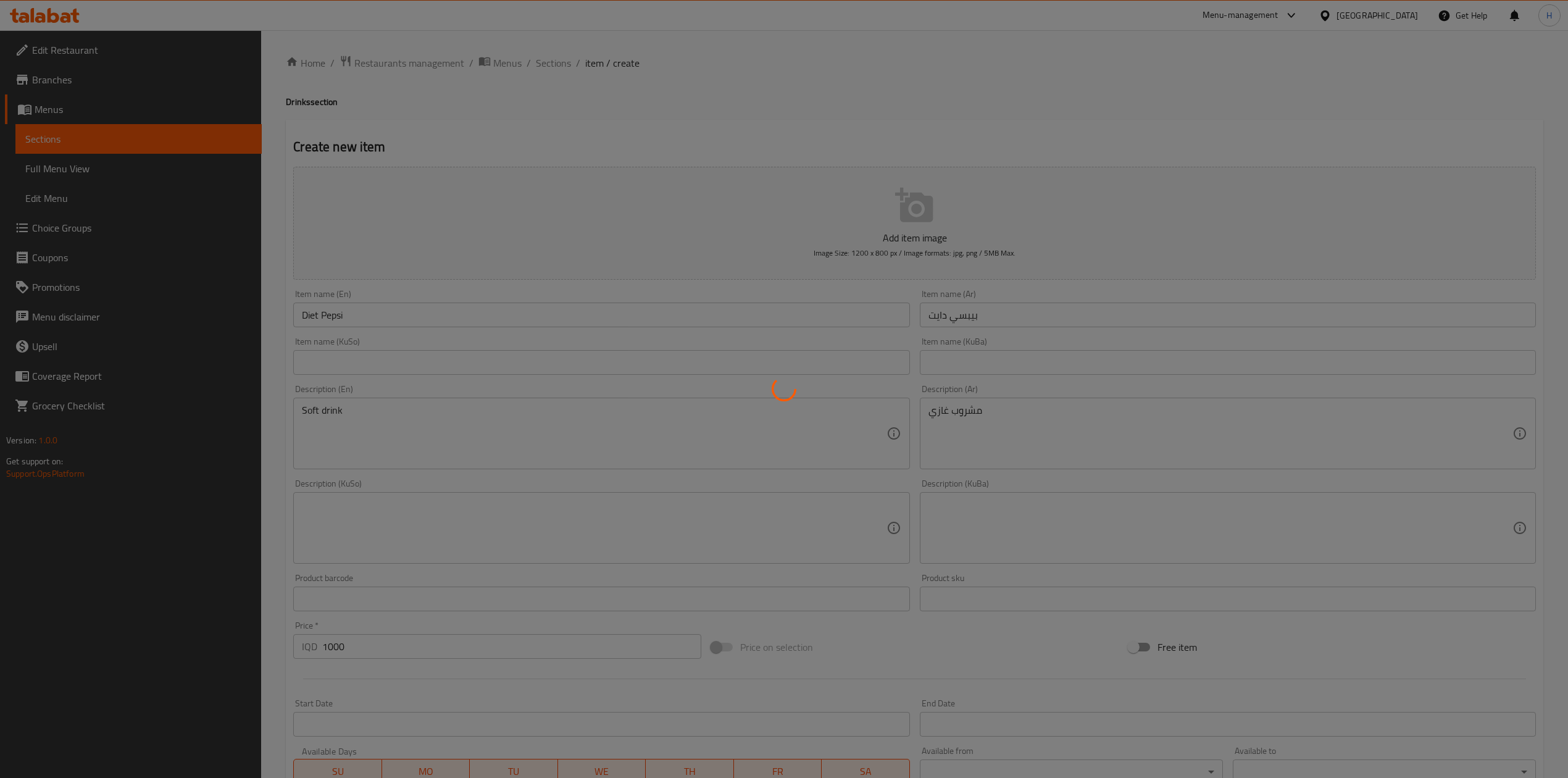
type input "0"
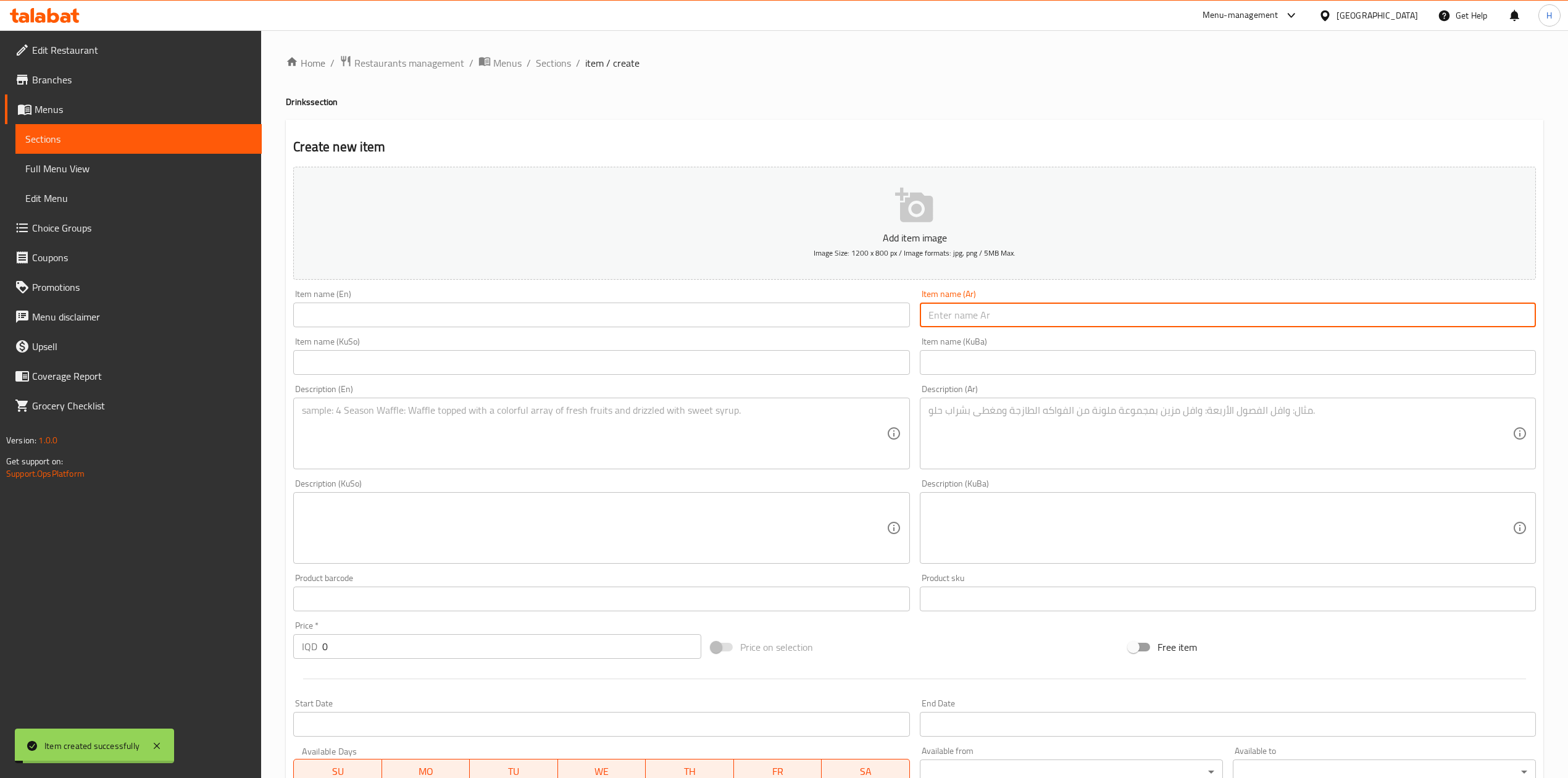
click at [1010, 316] on input "text" at bounding box center [1228, 315] width 616 height 24
type input "7 دايت"
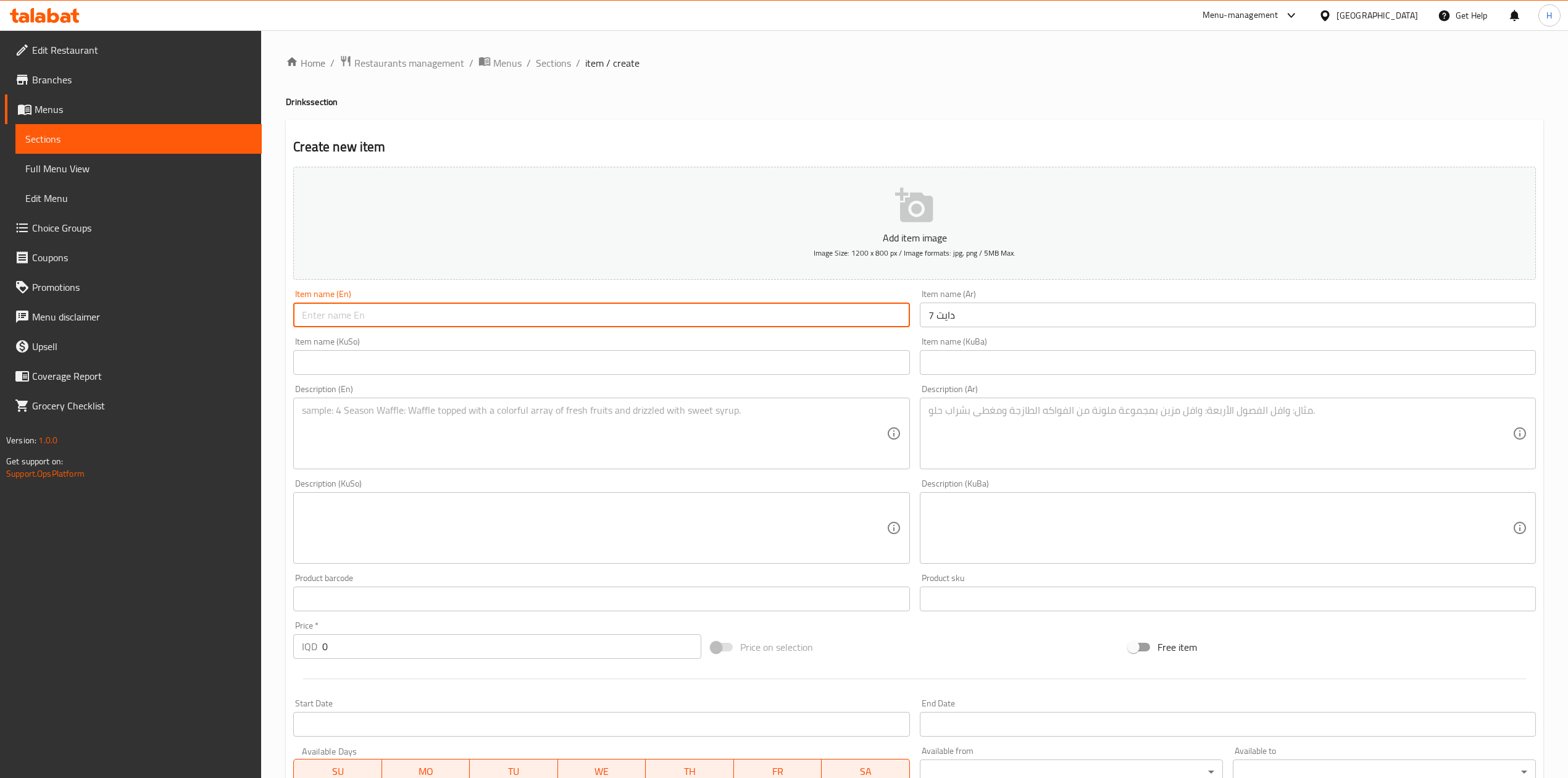
click at [668, 316] on input "text" at bounding box center [602, 315] width 616 height 24
type input "7 Up Diet"
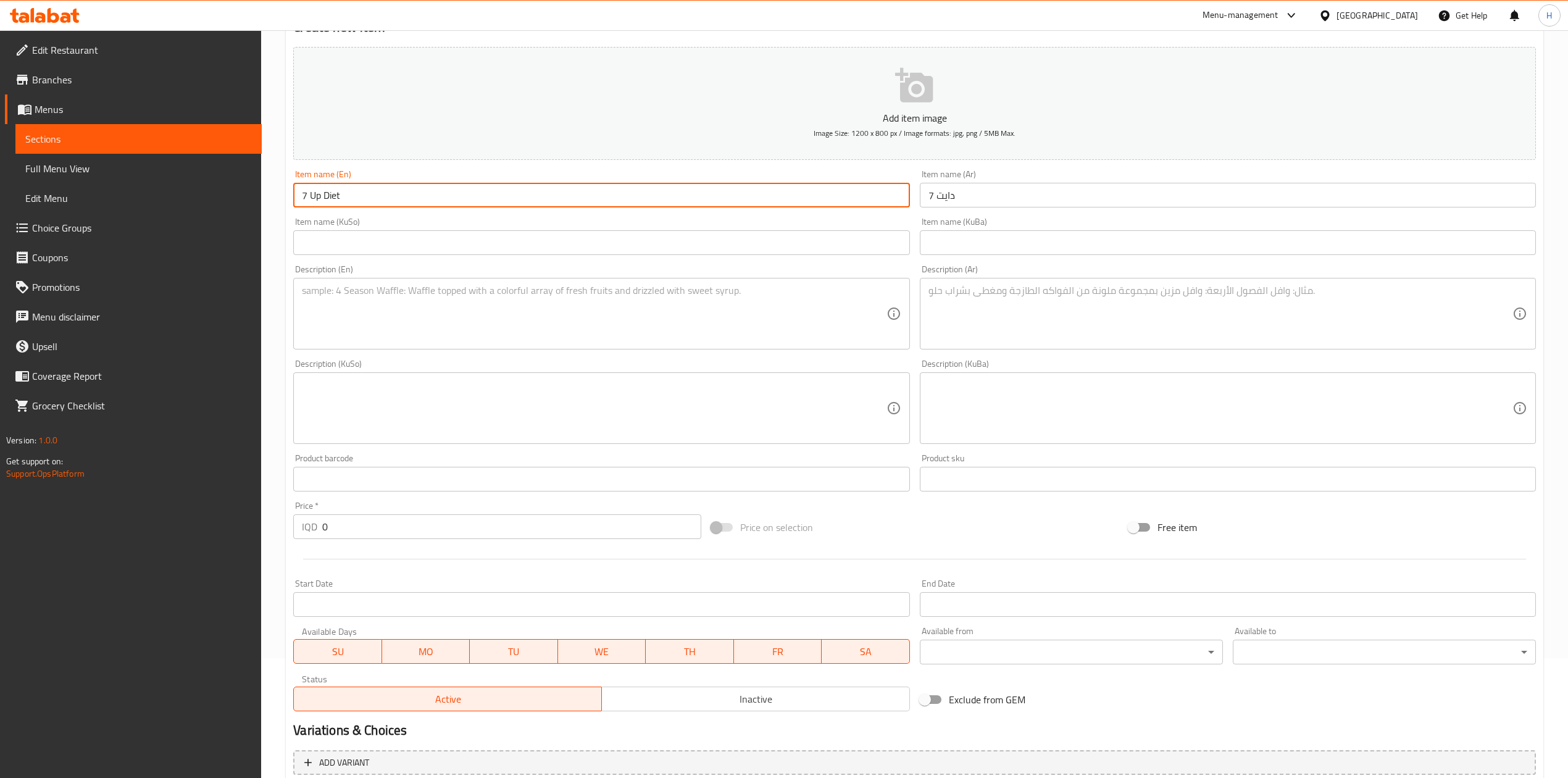
scroll to position [236, 0]
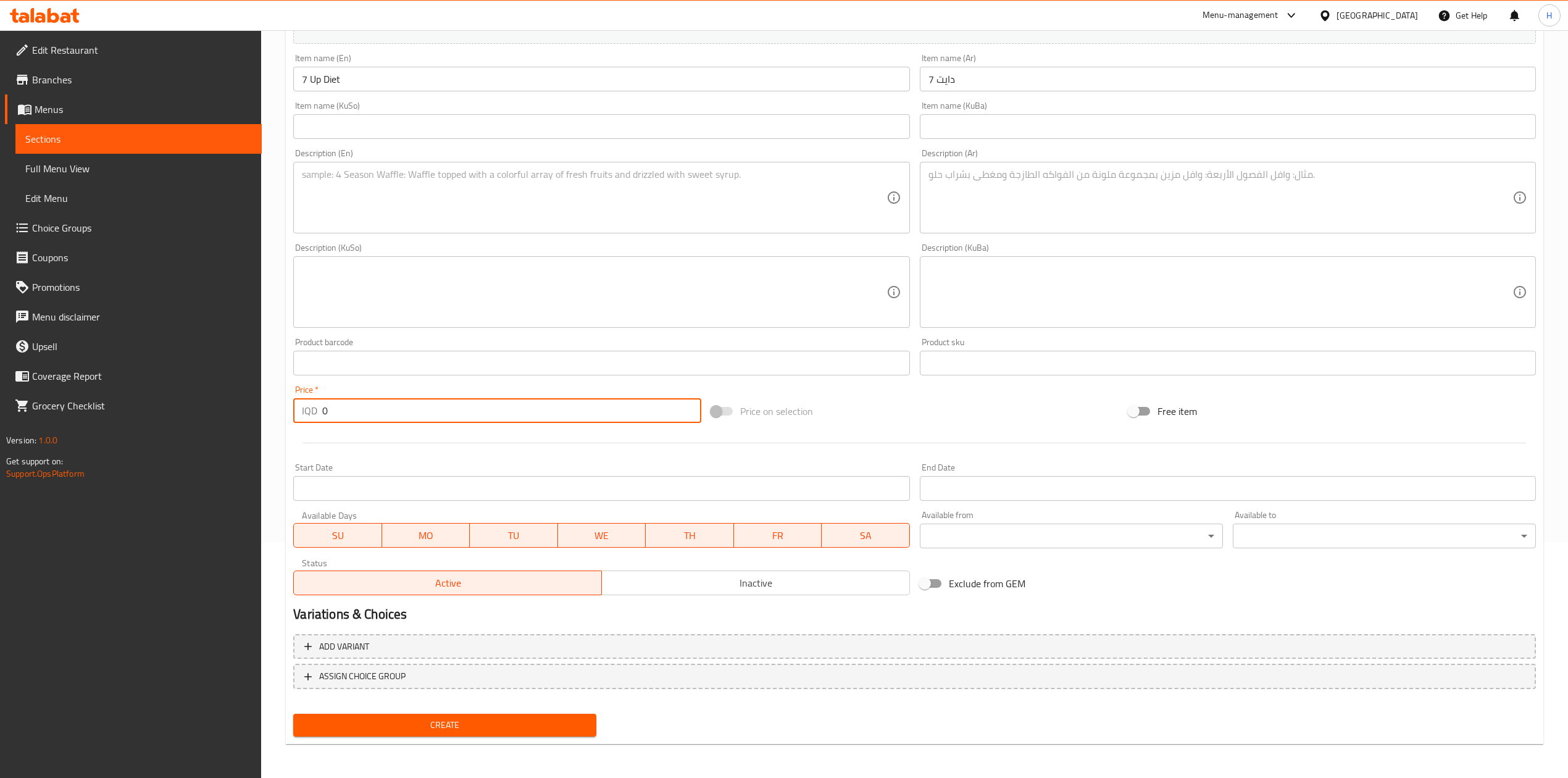
click at [344, 420] on input "0" at bounding box center [511, 410] width 379 height 24
click at [346, 419] on input "0" at bounding box center [511, 410] width 379 height 24
type input "1000"
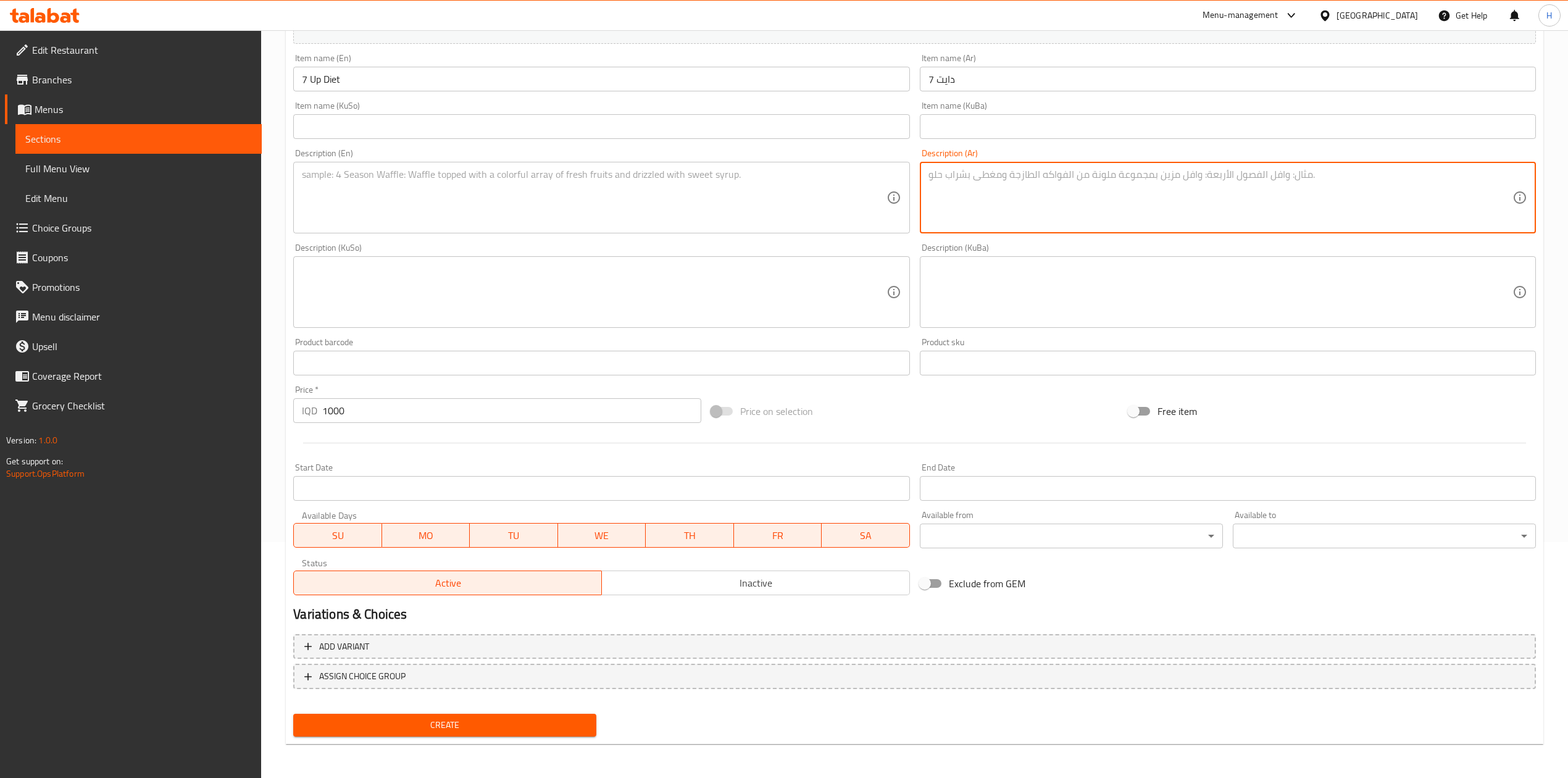
click at [973, 194] on textarea at bounding box center [1221, 198] width 584 height 58
type textarea "l"
type textarea "مشروب غازي"
click at [556, 213] on textarea at bounding box center [594, 198] width 584 height 58
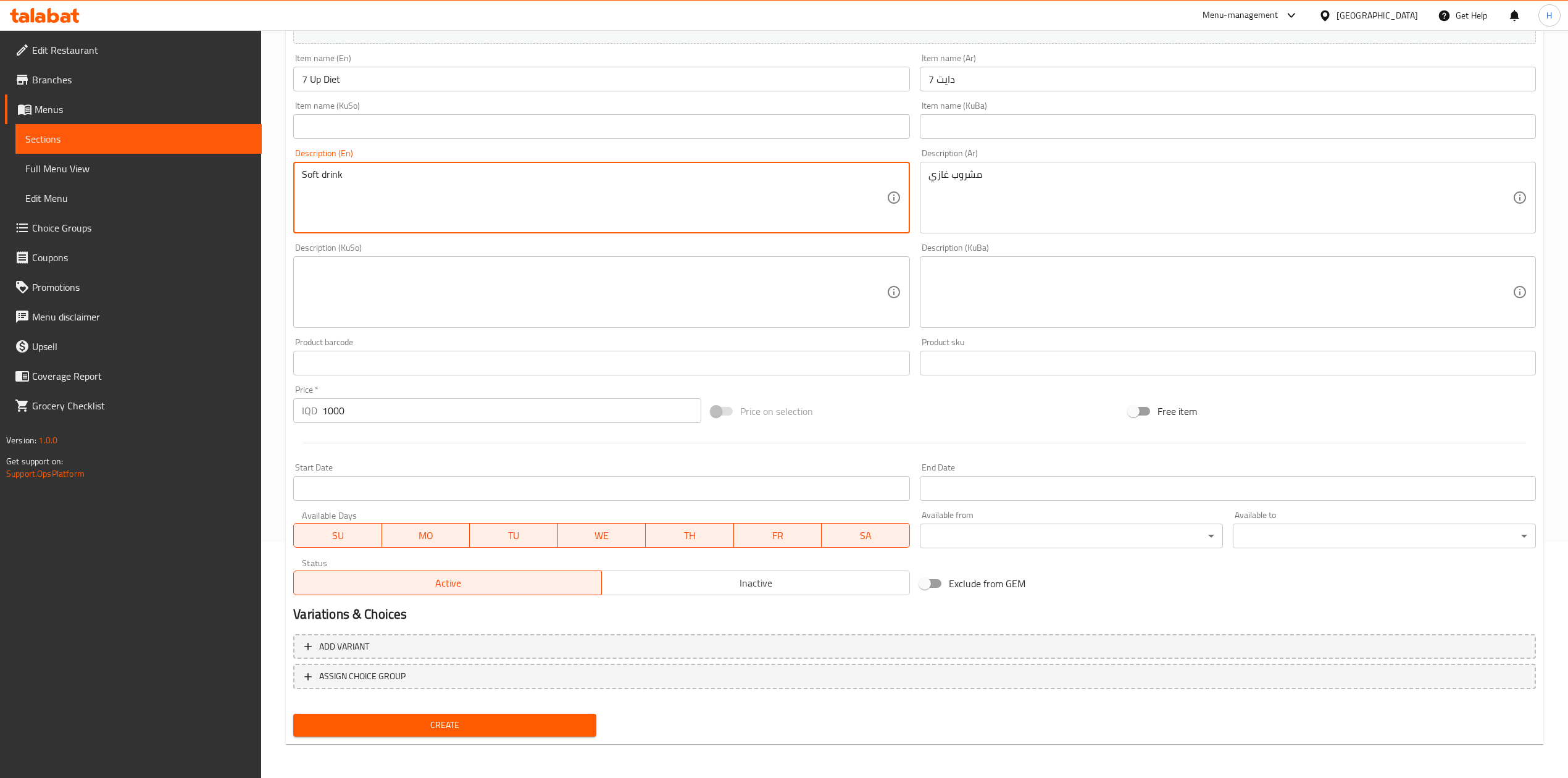
type textarea "Soft drink"
drag, startPoint x: 495, startPoint y: 693, endPoint x: 492, endPoint y: 702, distance: 9.5
click at [495, 694] on nav at bounding box center [915, 698] width 1243 height 10
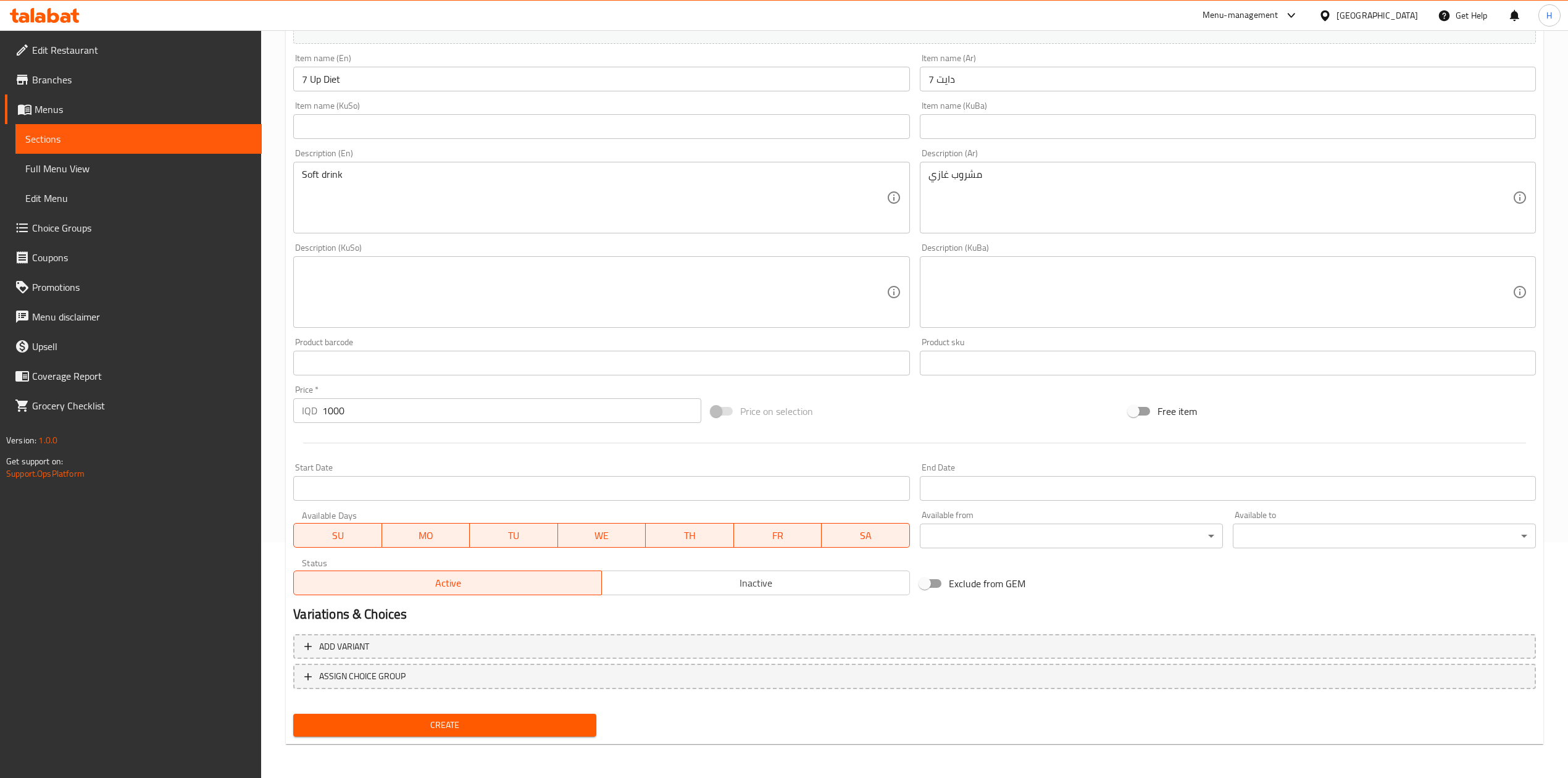
click at [487, 721] on span "Create" at bounding box center [445, 724] width 283 height 15
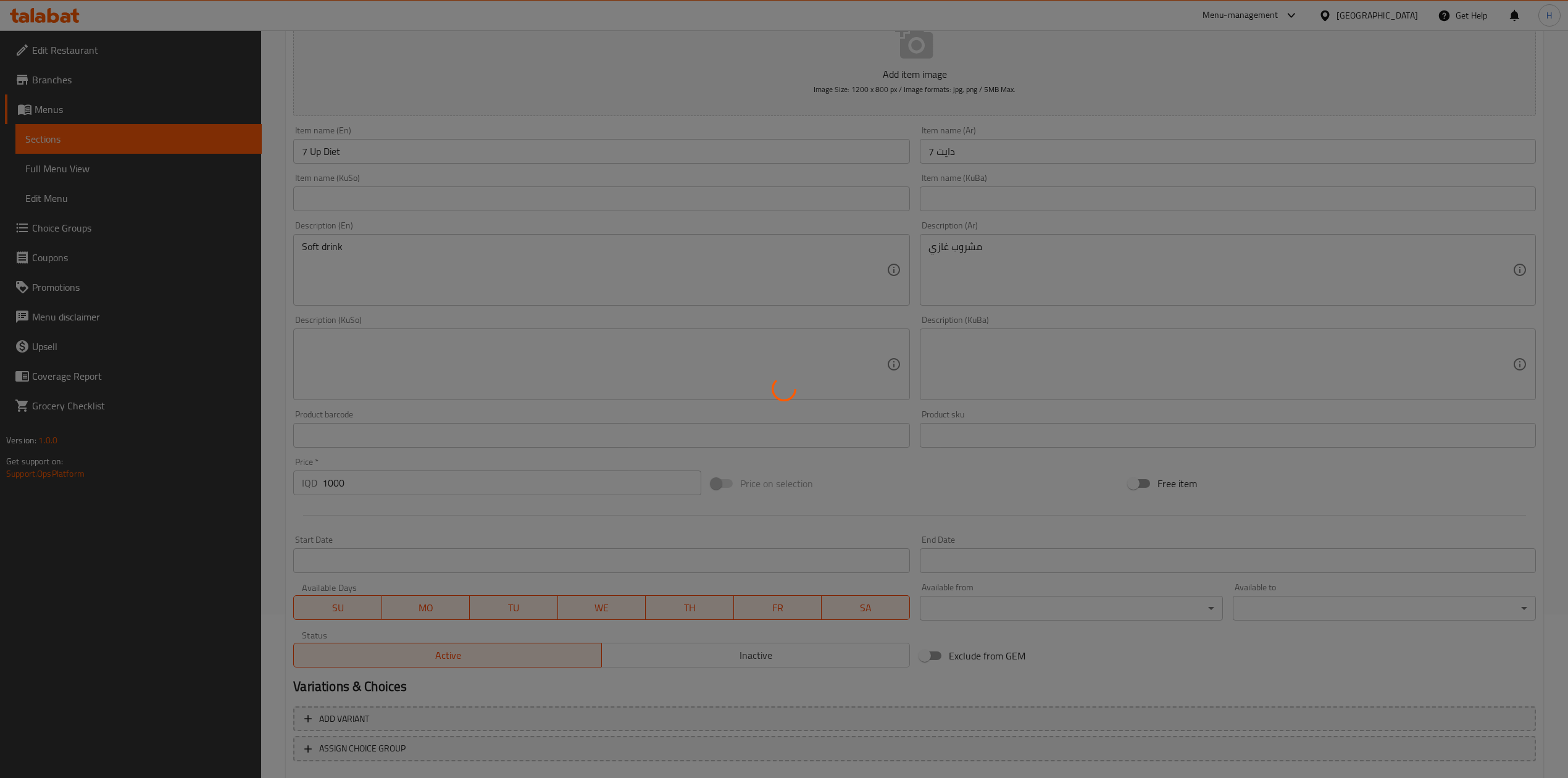
scroll to position [0, 0]
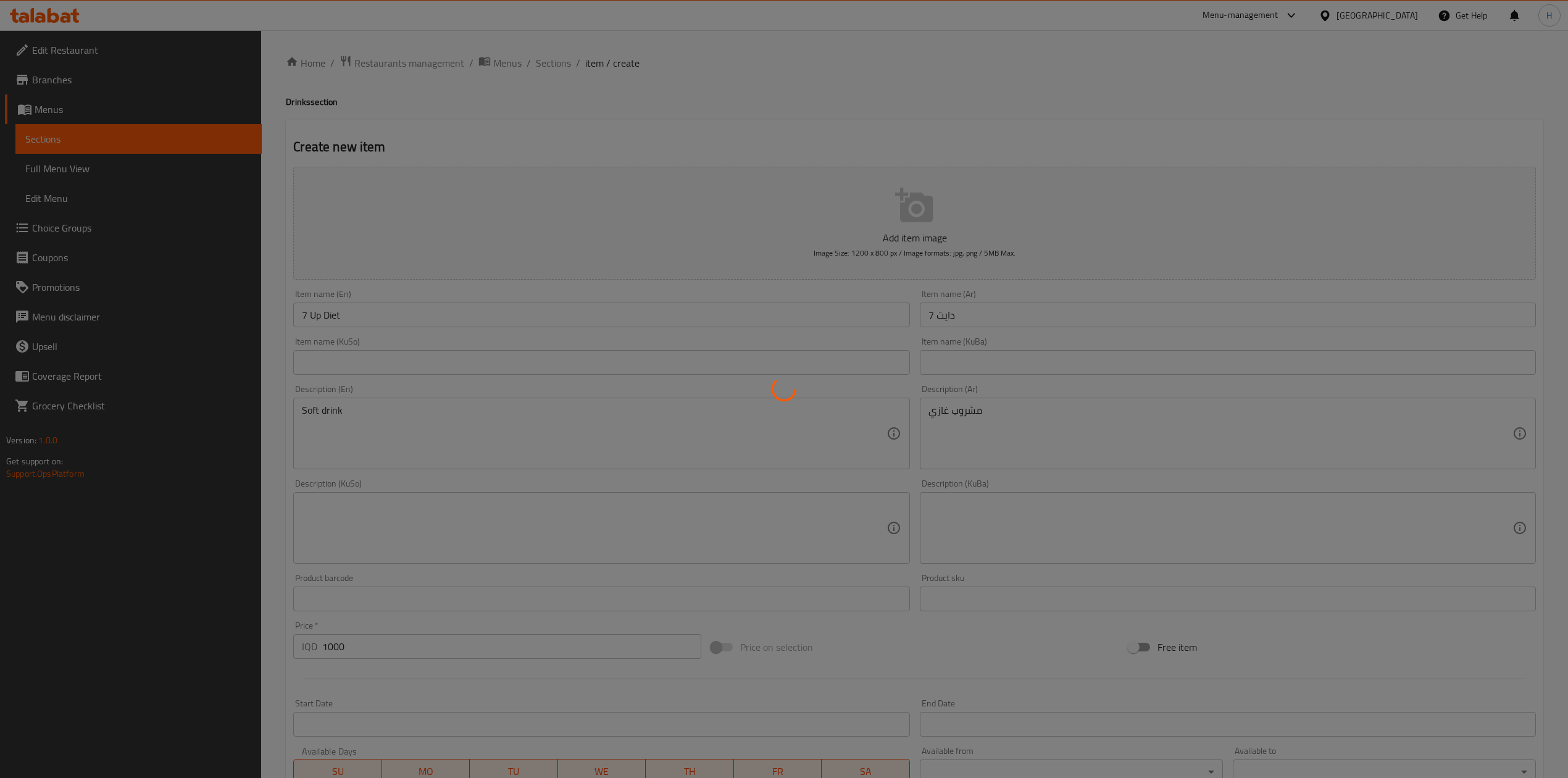
type input "0"
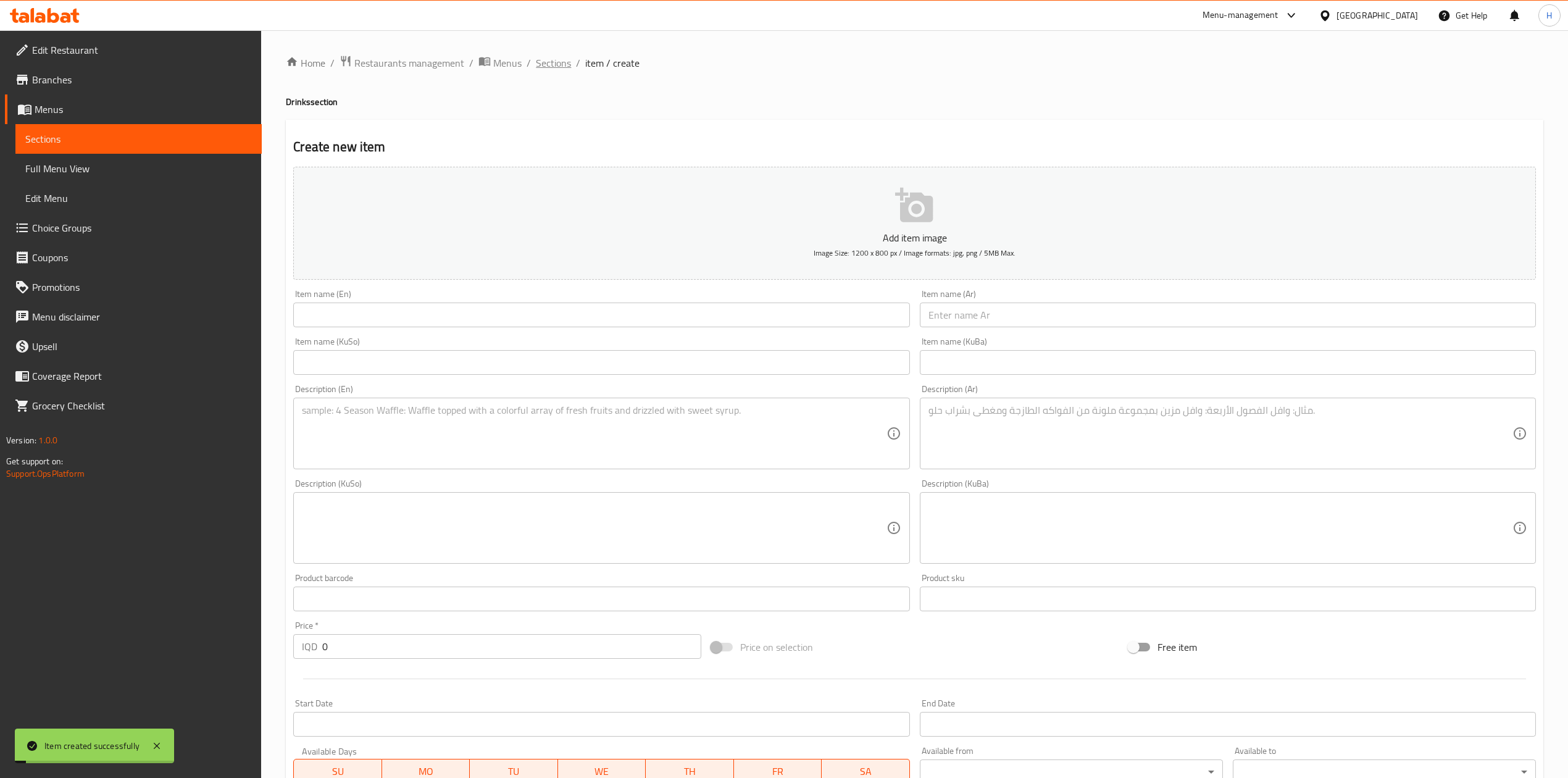
click at [560, 59] on span "Sections" at bounding box center [553, 62] width 35 height 15
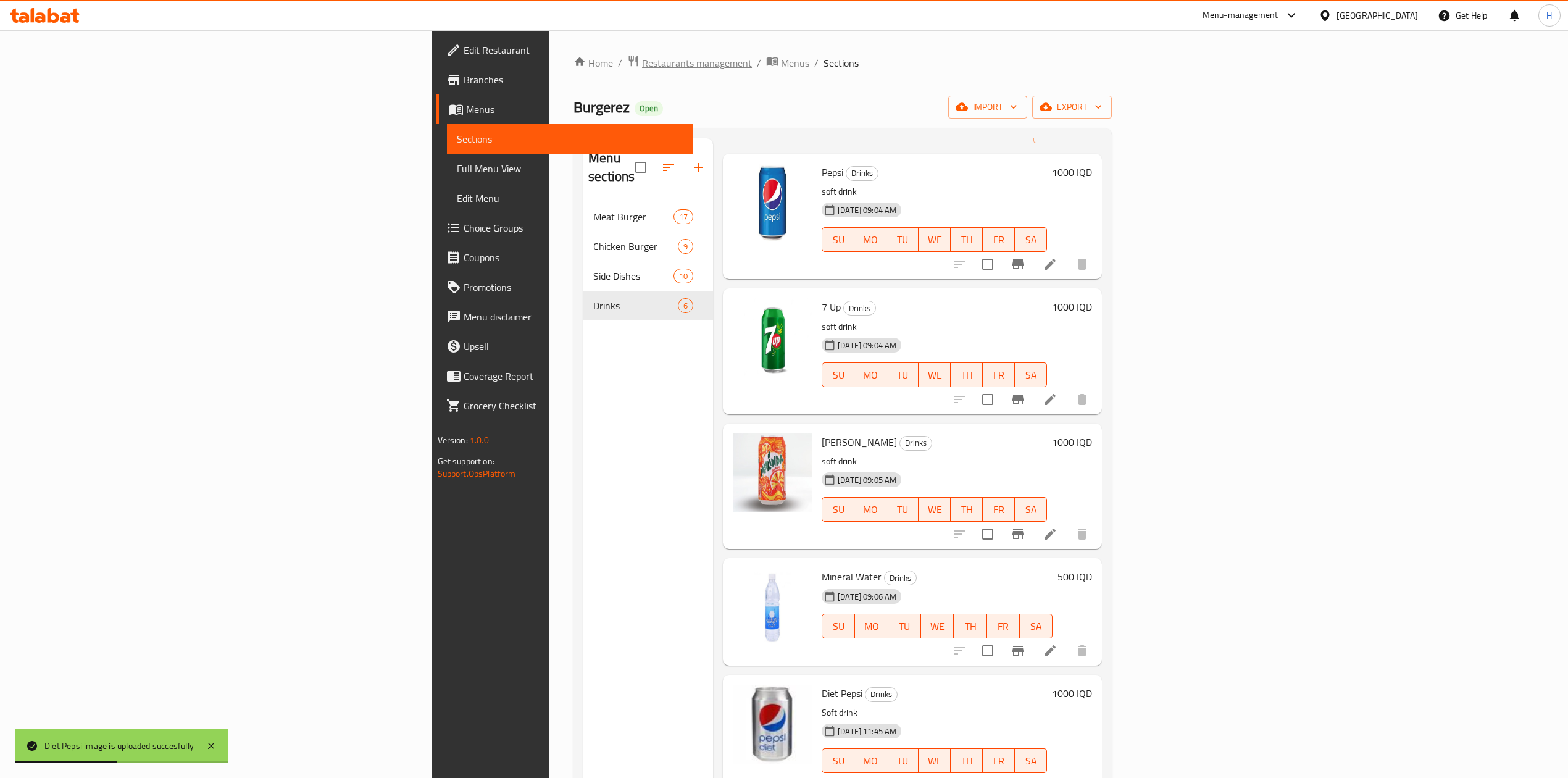
click at [642, 62] on span "Restaurants management" at bounding box center [697, 62] width 110 height 15
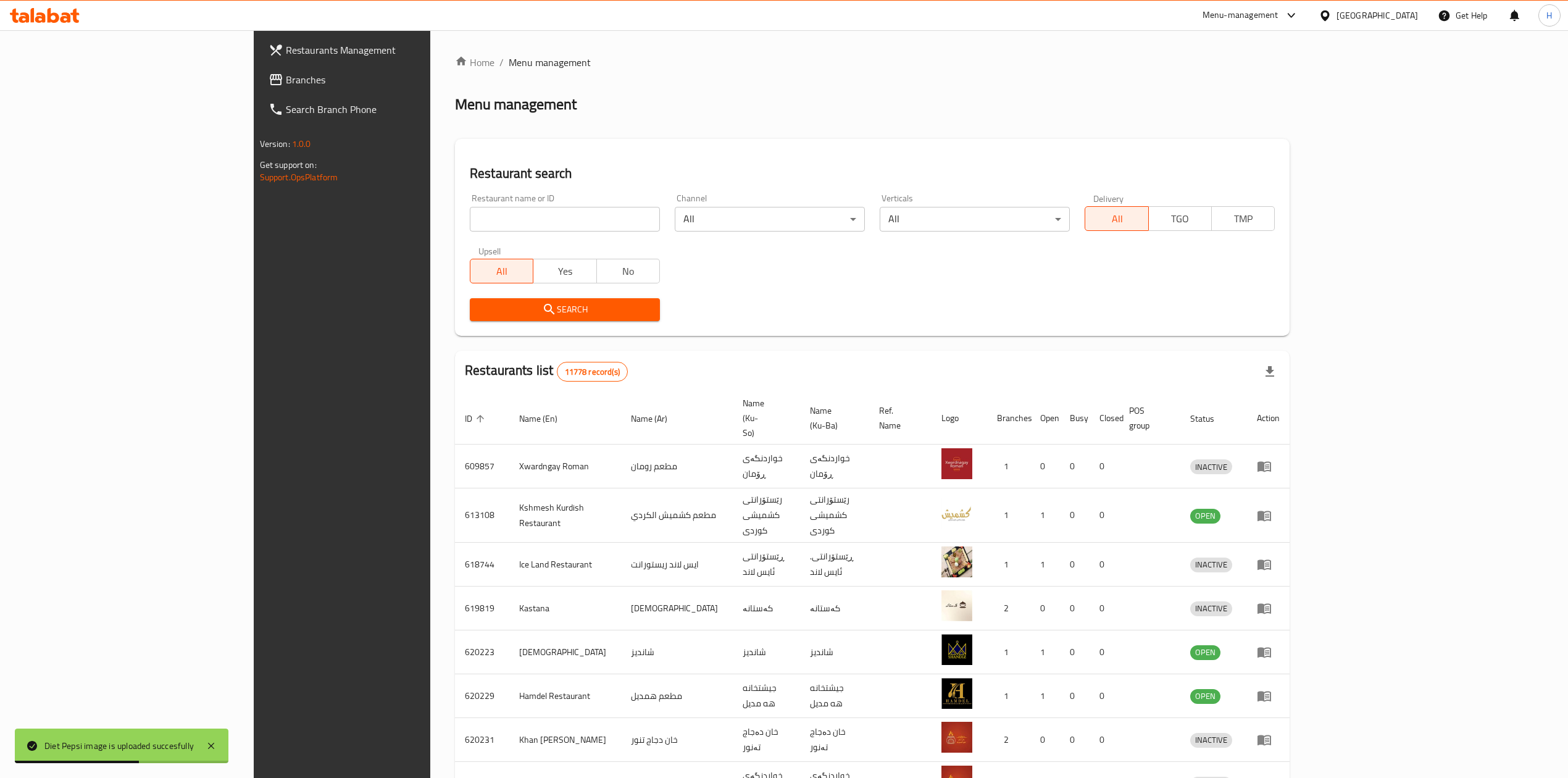
click at [470, 213] on input "search" at bounding box center [565, 219] width 190 height 24
paste input "697343"
type input "697343"
click button "Search" at bounding box center [565, 310] width 190 height 23
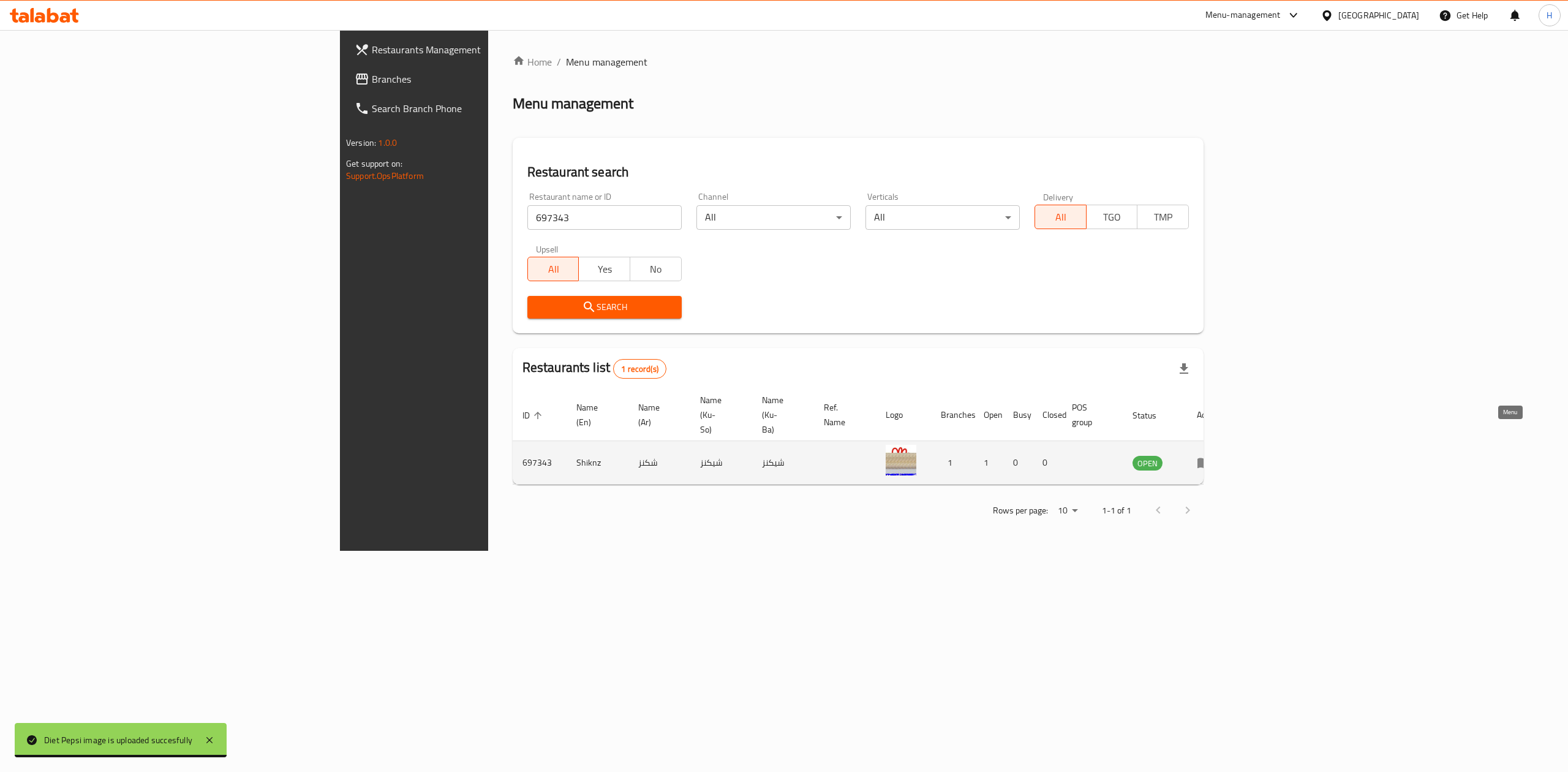
click at [1219, 455] on link "enhanced table" at bounding box center [1208, 462] width 23 height 14
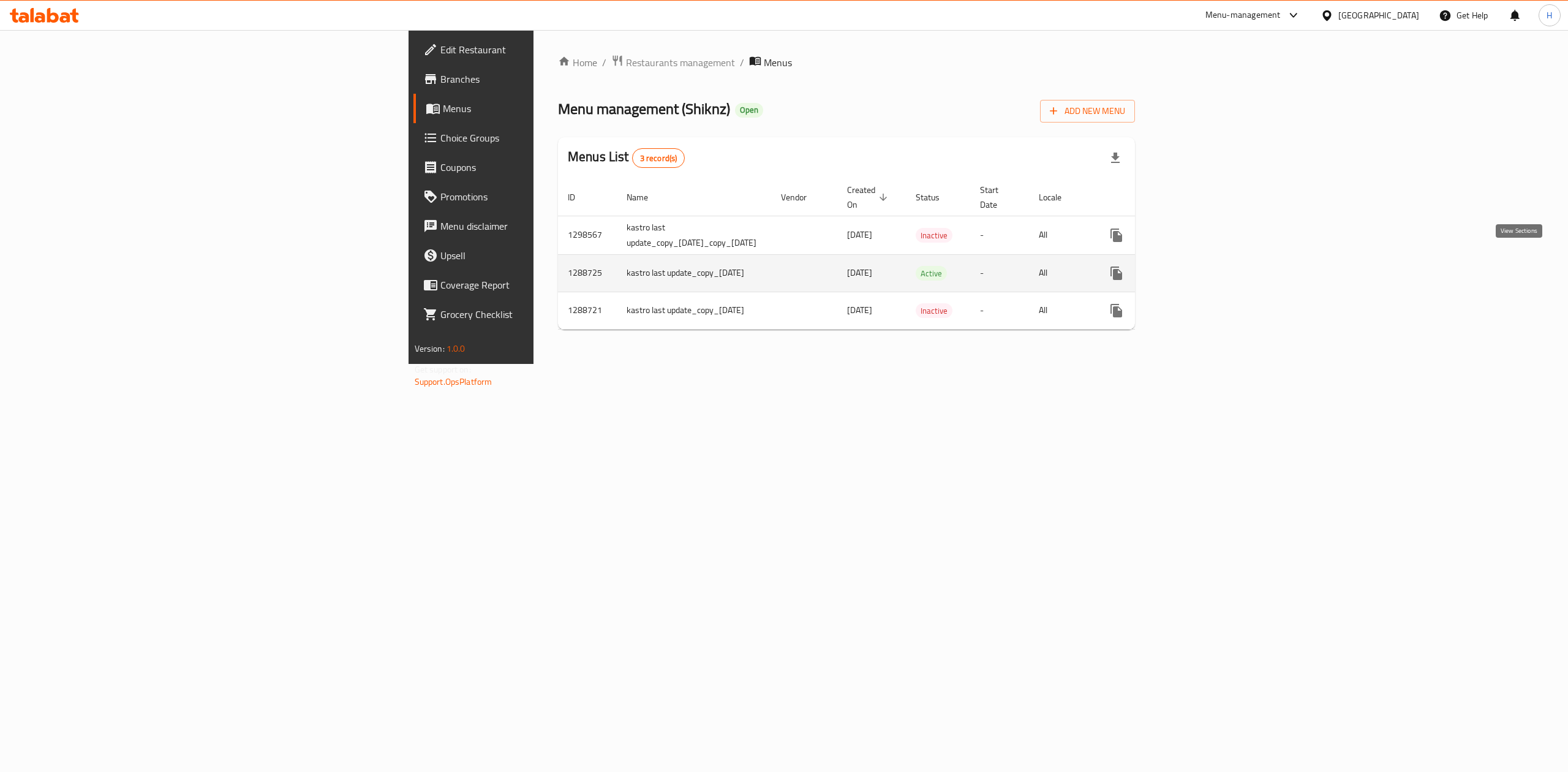
click at [1211, 268] on icon "enhanced table" at bounding box center [1205, 274] width 11 height 11
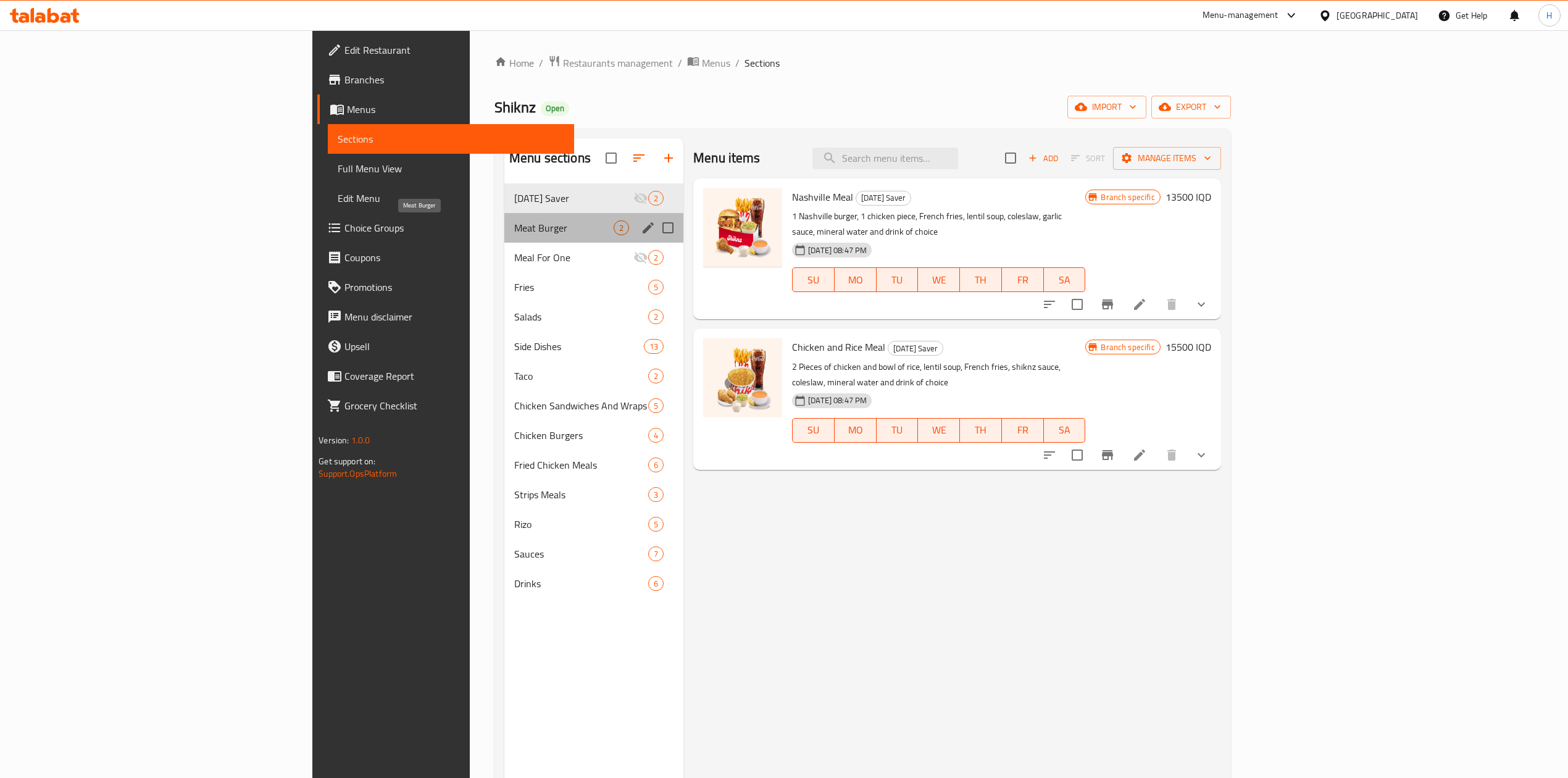
click at [514, 226] on span "Meat Burger" at bounding box center [564, 228] width 100 height 15
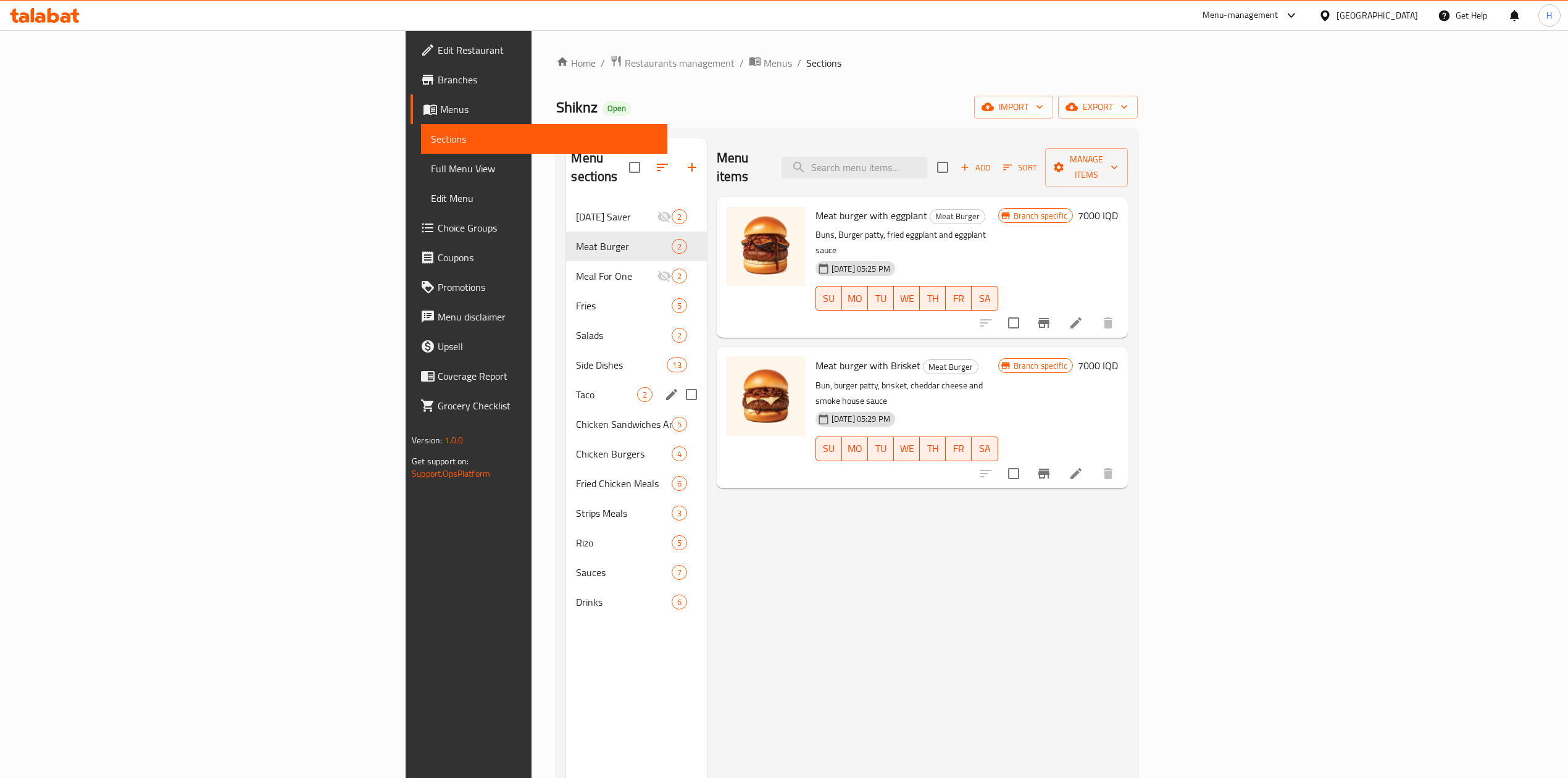
click at [576, 387] on span "Taco" at bounding box center [606, 394] width 61 height 15
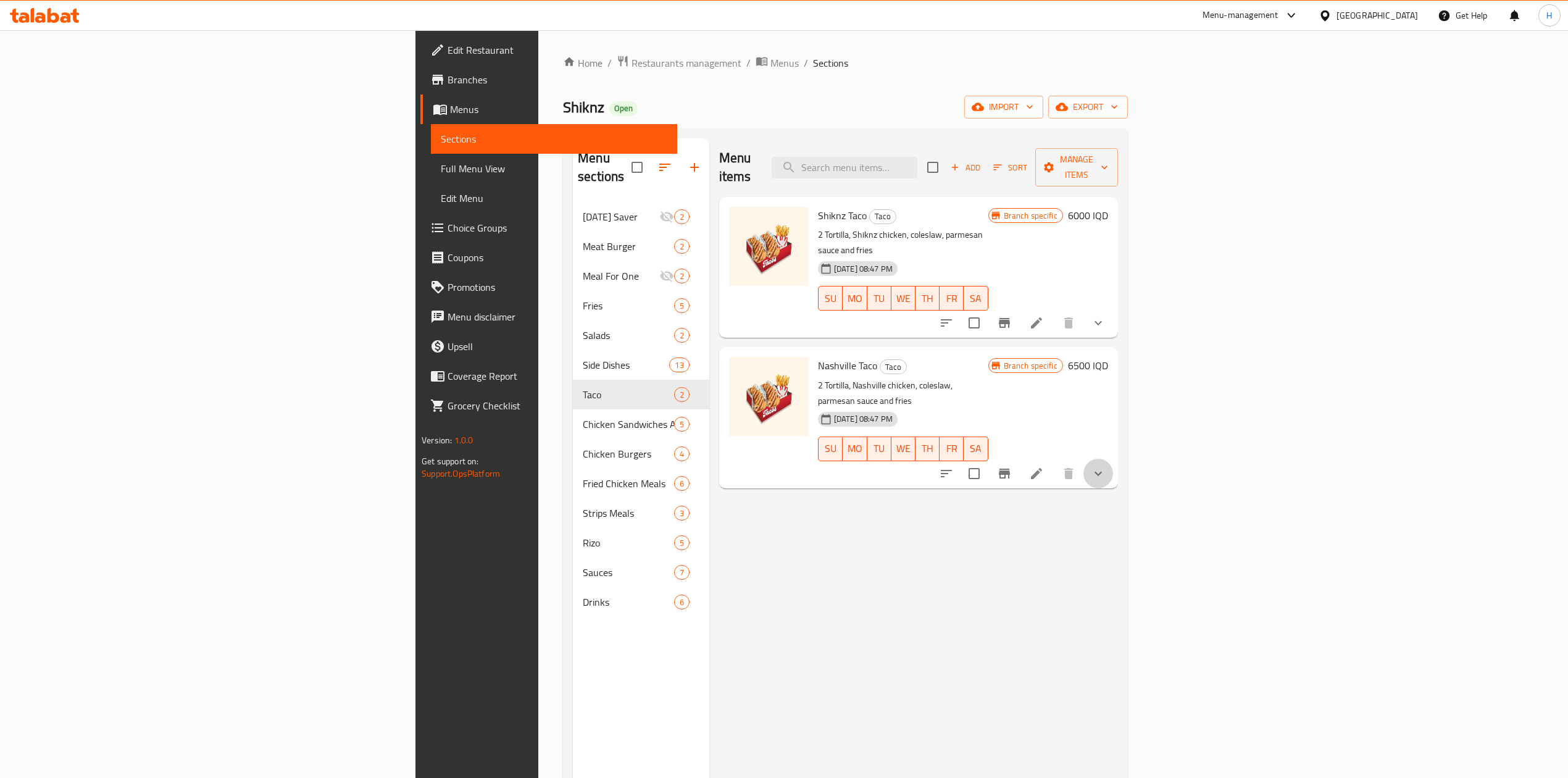
click at [1106, 466] on icon "show more" at bounding box center [1098, 474] width 15 height 15
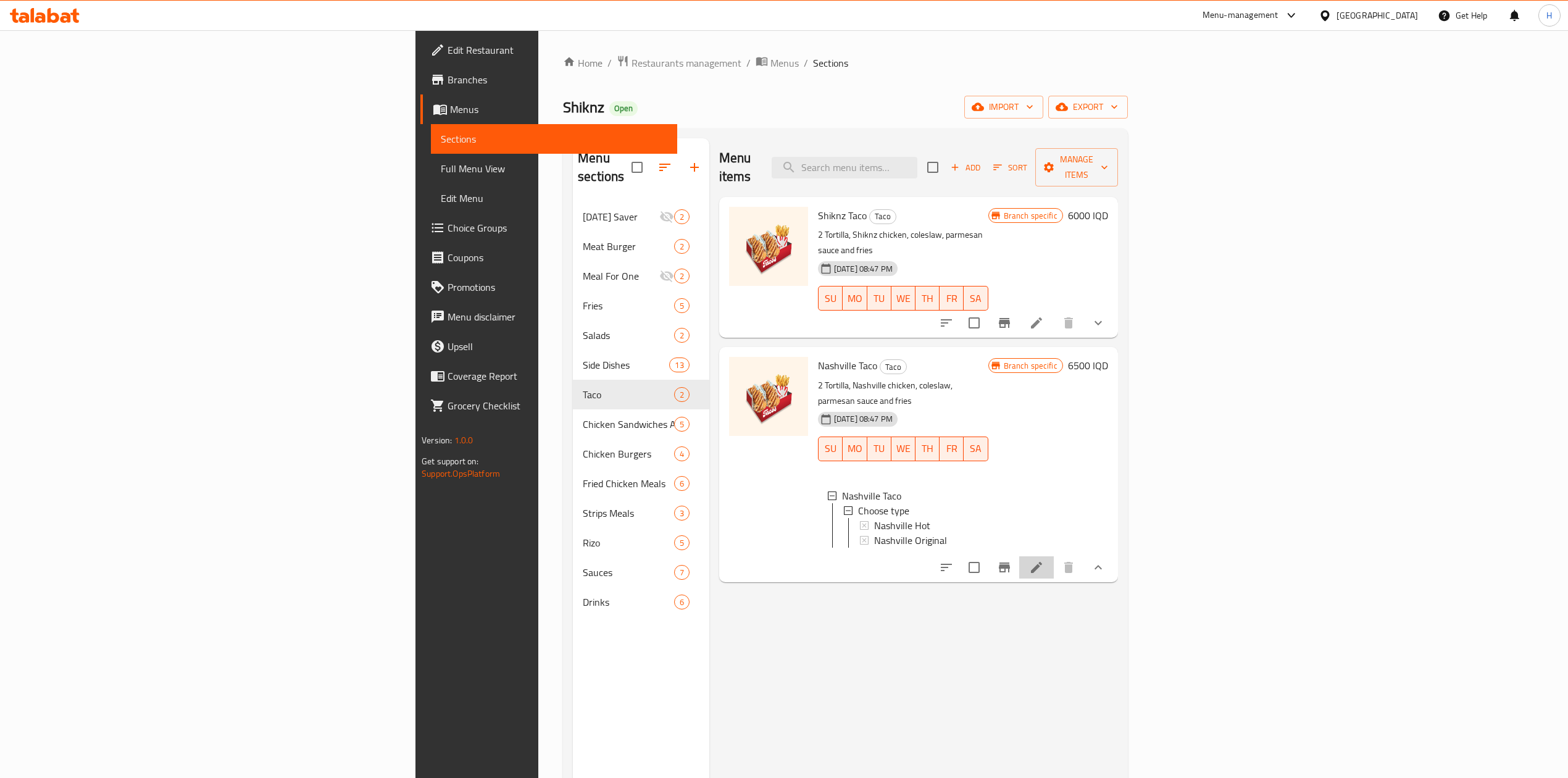
click at [1044, 560] on icon at bounding box center [1037, 567] width 15 height 15
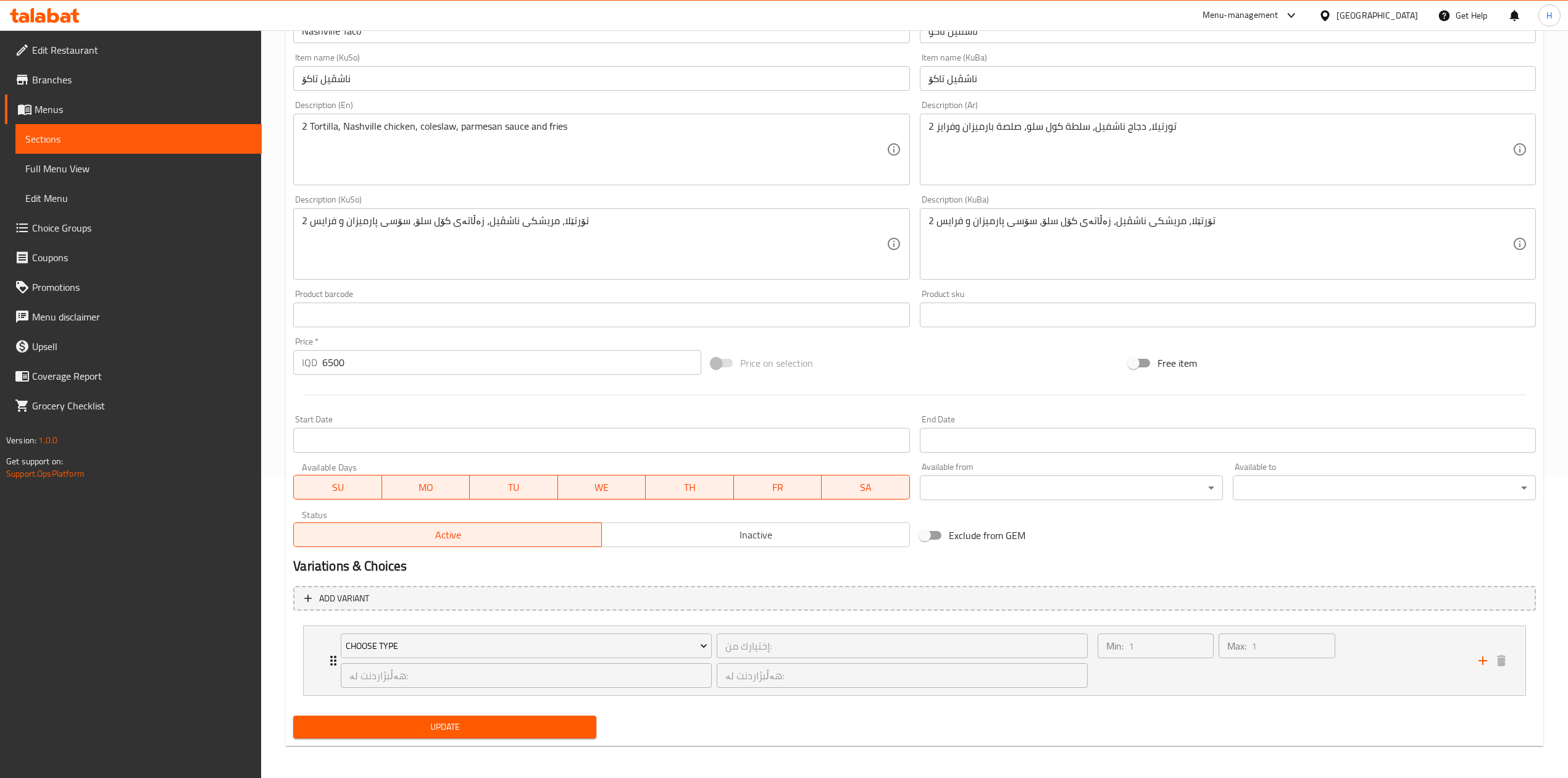
scroll to position [305, 0]
click at [319, 648] on div "Choose type إختيارك من: ​ هەڵبژاردنت لە: ​ هەڵبژاردنت لە: ​ Min: 1 ​ Max: 1 ​" at bounding box center [914, 658] width 1222 height 69
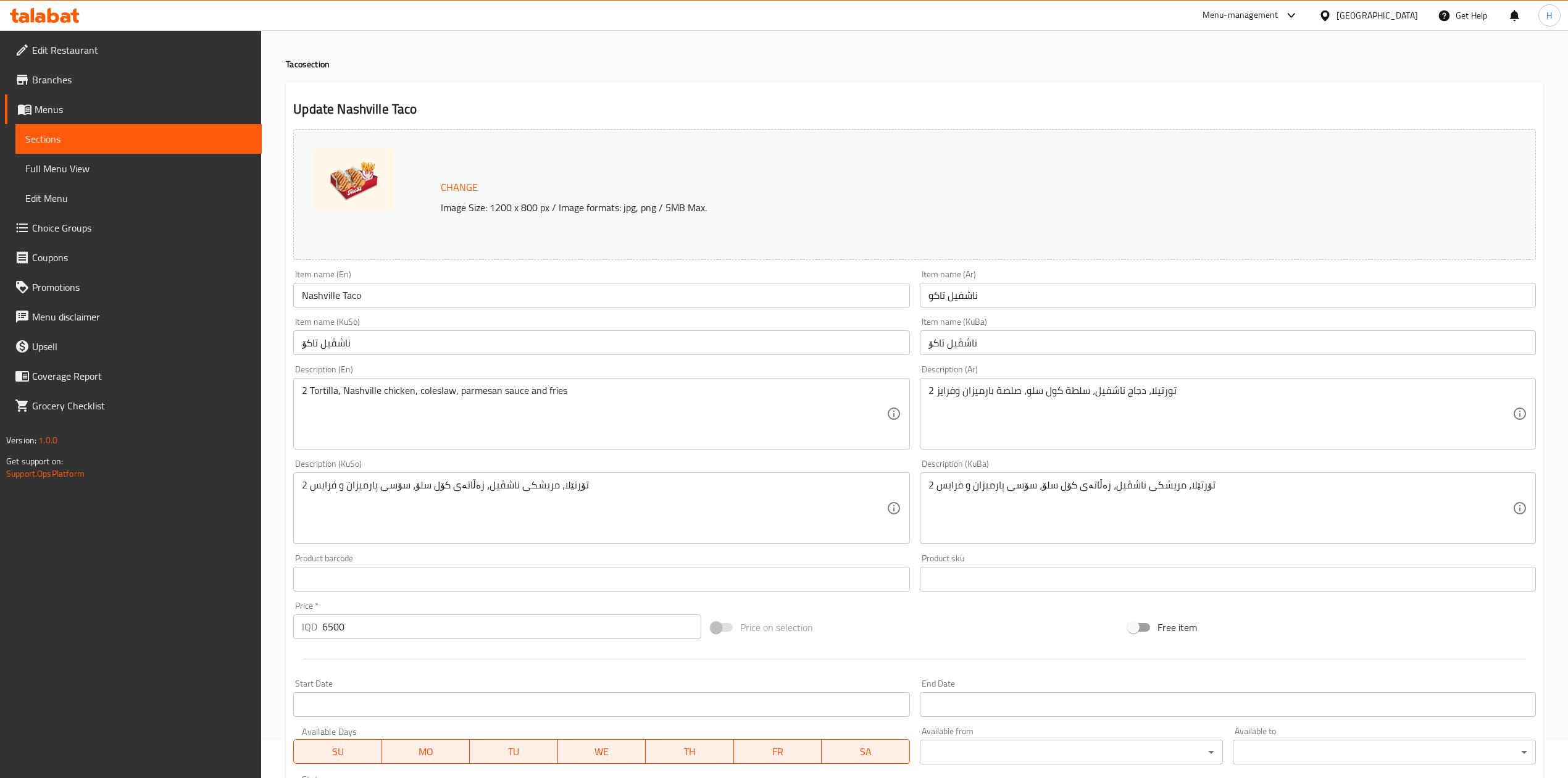
scroll to position [0, 0]
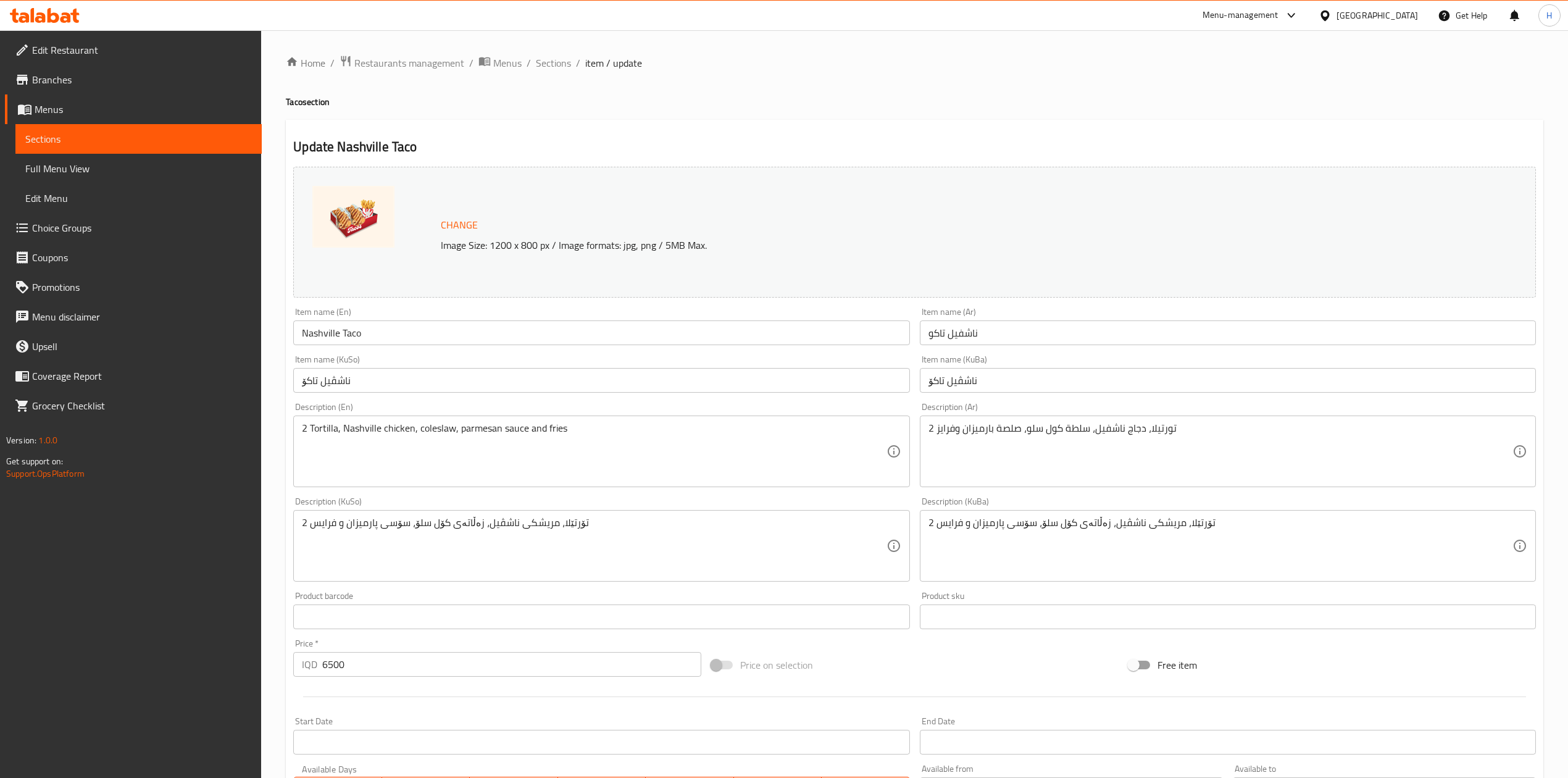
click at [531, 57] on ol "Home / Restaurants management / Menus / Sections / item / update" at bounding box center [914, 63] width 1257 height 16
click at [536, 59] on span "Sections" at bounding box center [553, 62] width 35 height 15
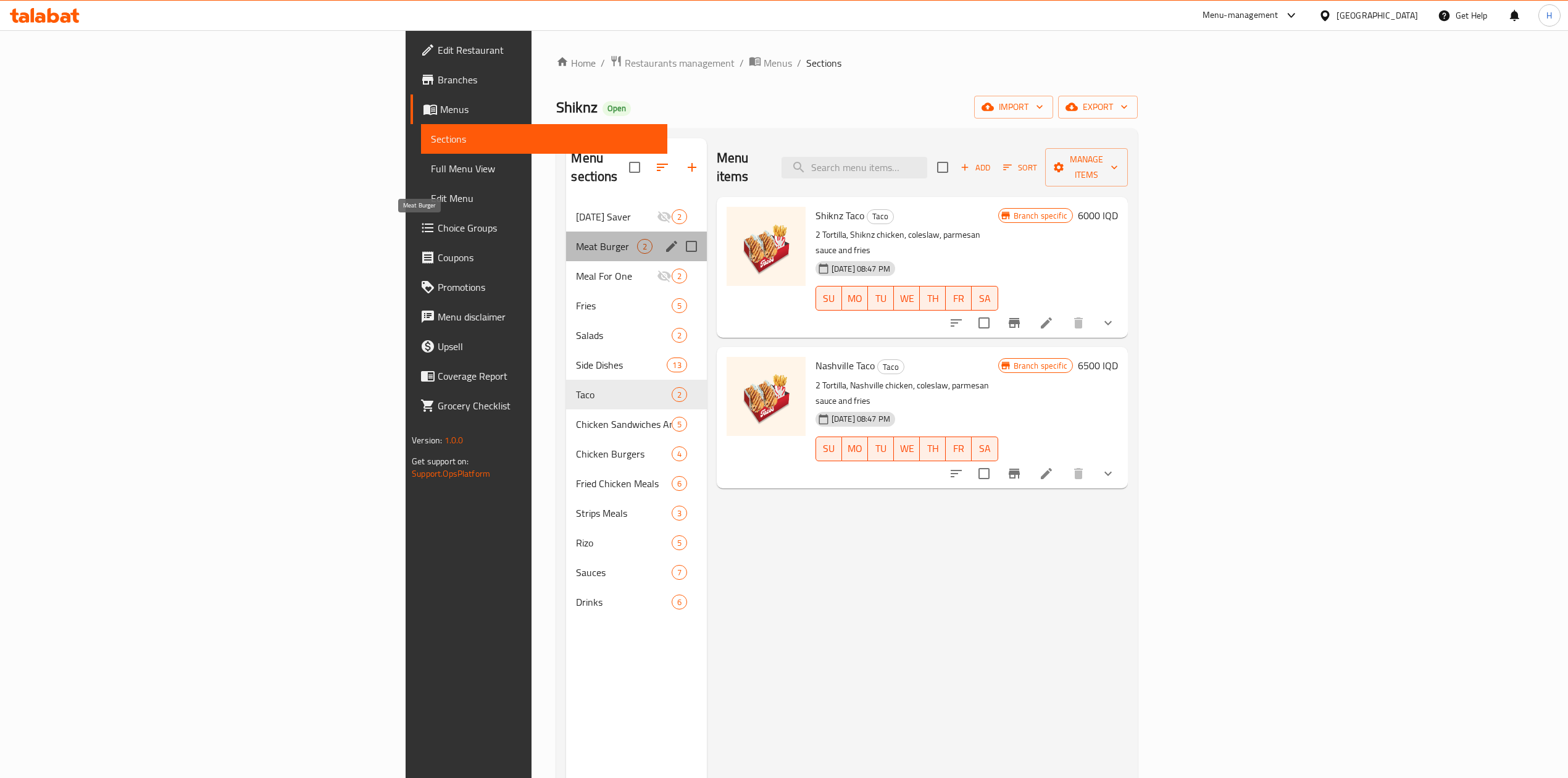
click at [576, 239] on span "Meat Burger" at bounding box center [606, 247] width 61 height 15
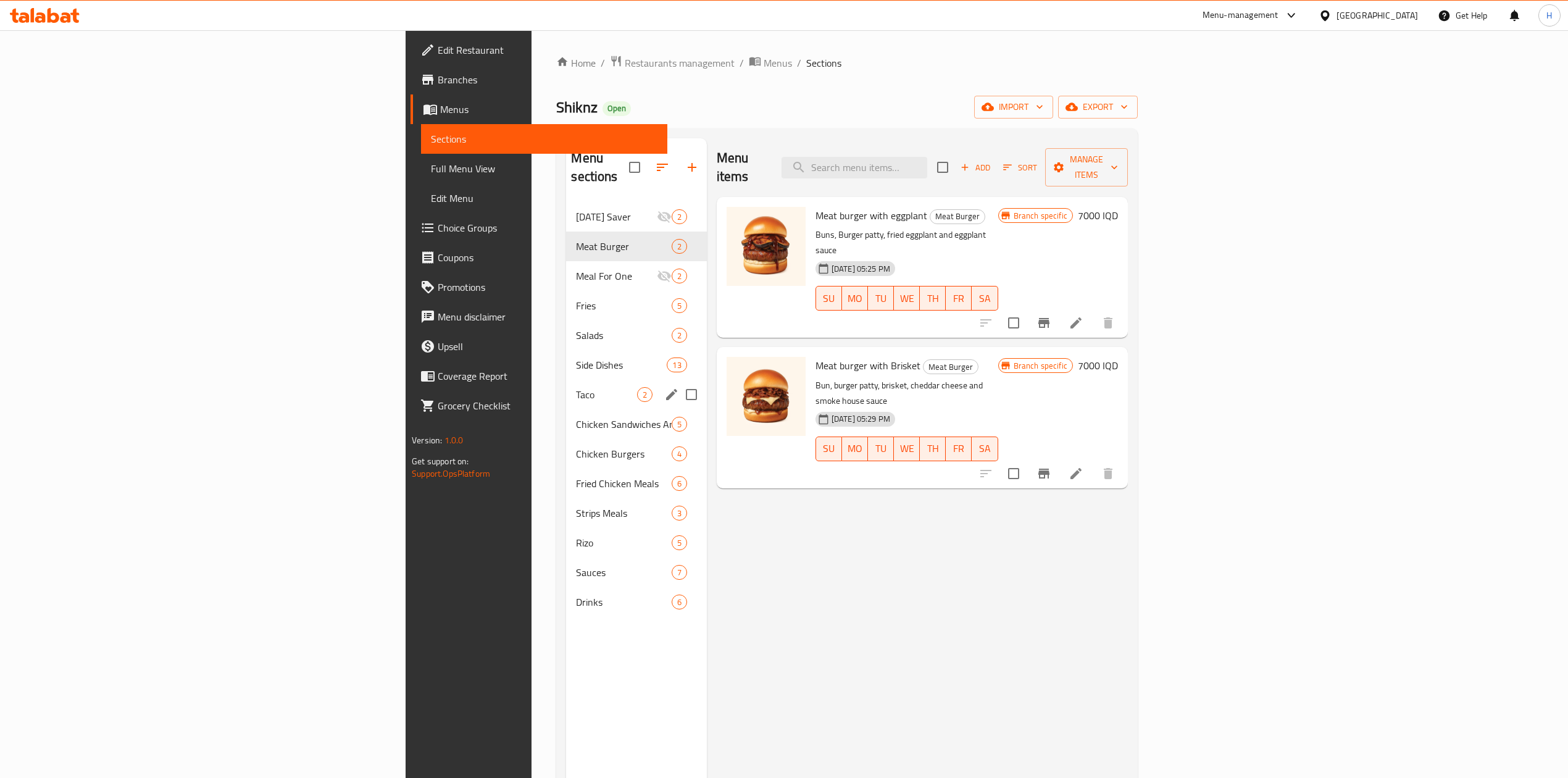
drag, startPoint x: 380, startPoint y: 372, endPoint x: 402, endPoint y: 373, distance: 22.0
click at [576, 387] on span "Taco" at bounding box center [606, 394] width 61 height 15
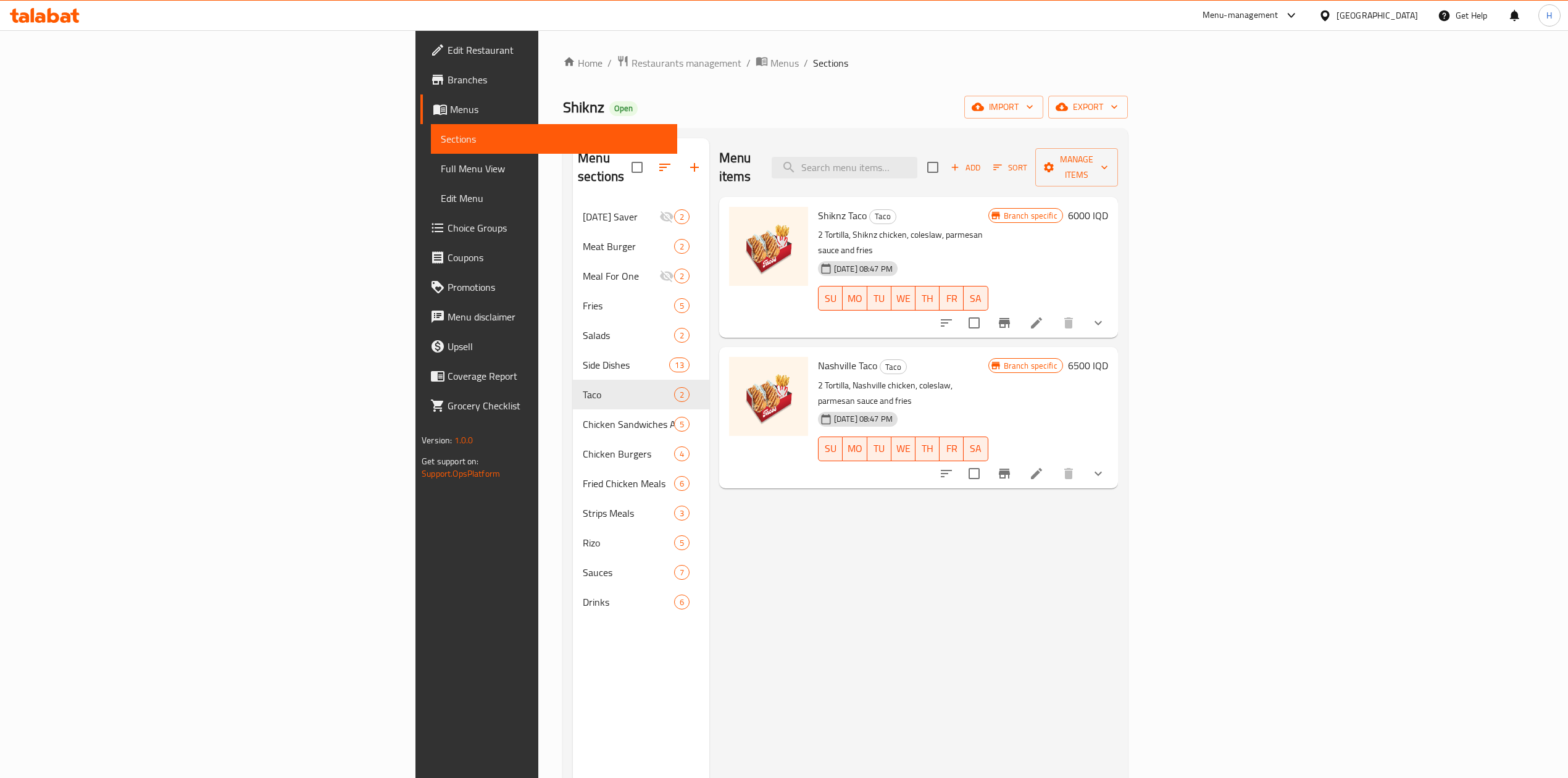
click at [1054, 462] on li at bounding box center [1037, 473] width 35 height 22
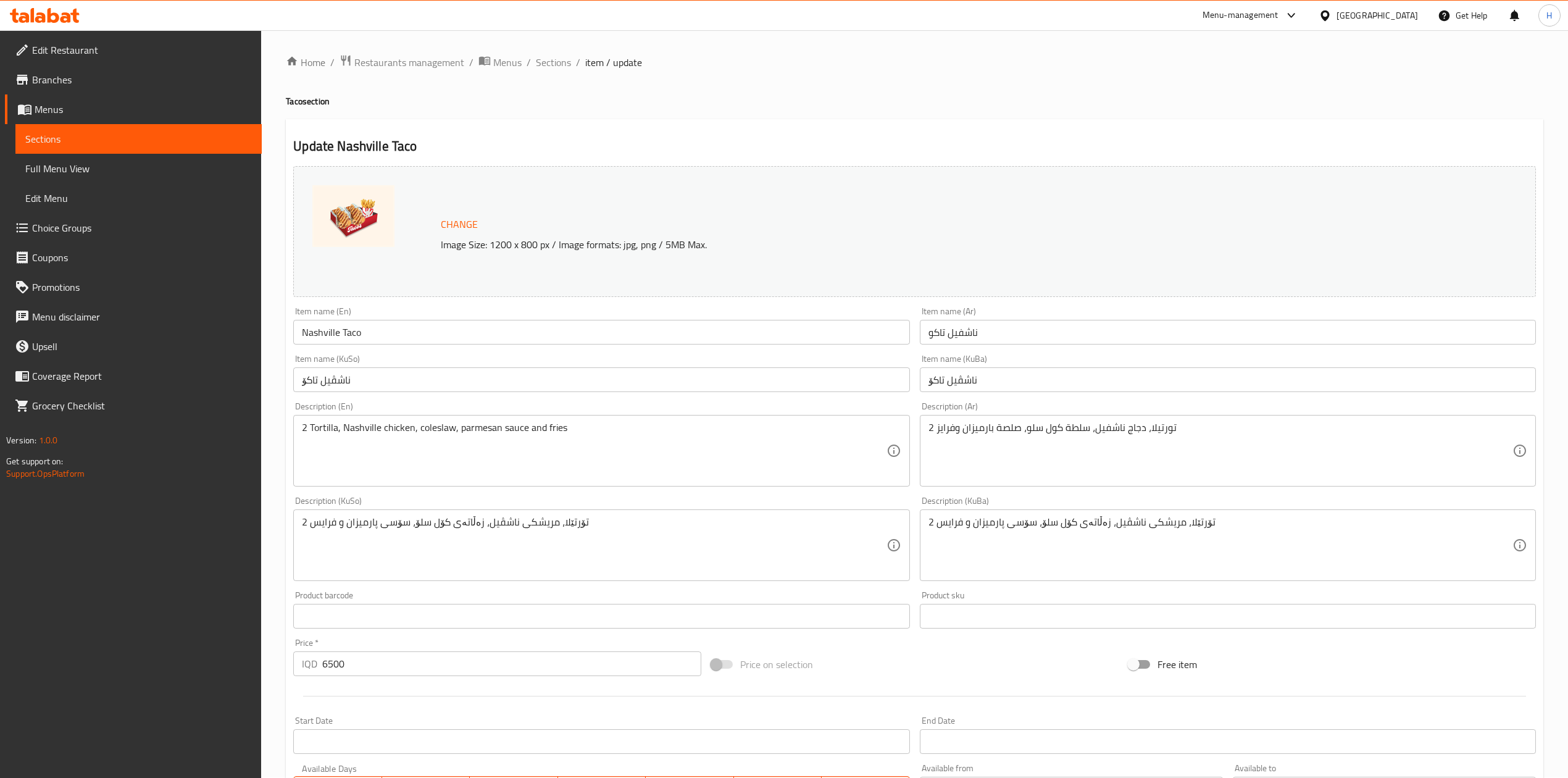
scroll to position [305, 0]
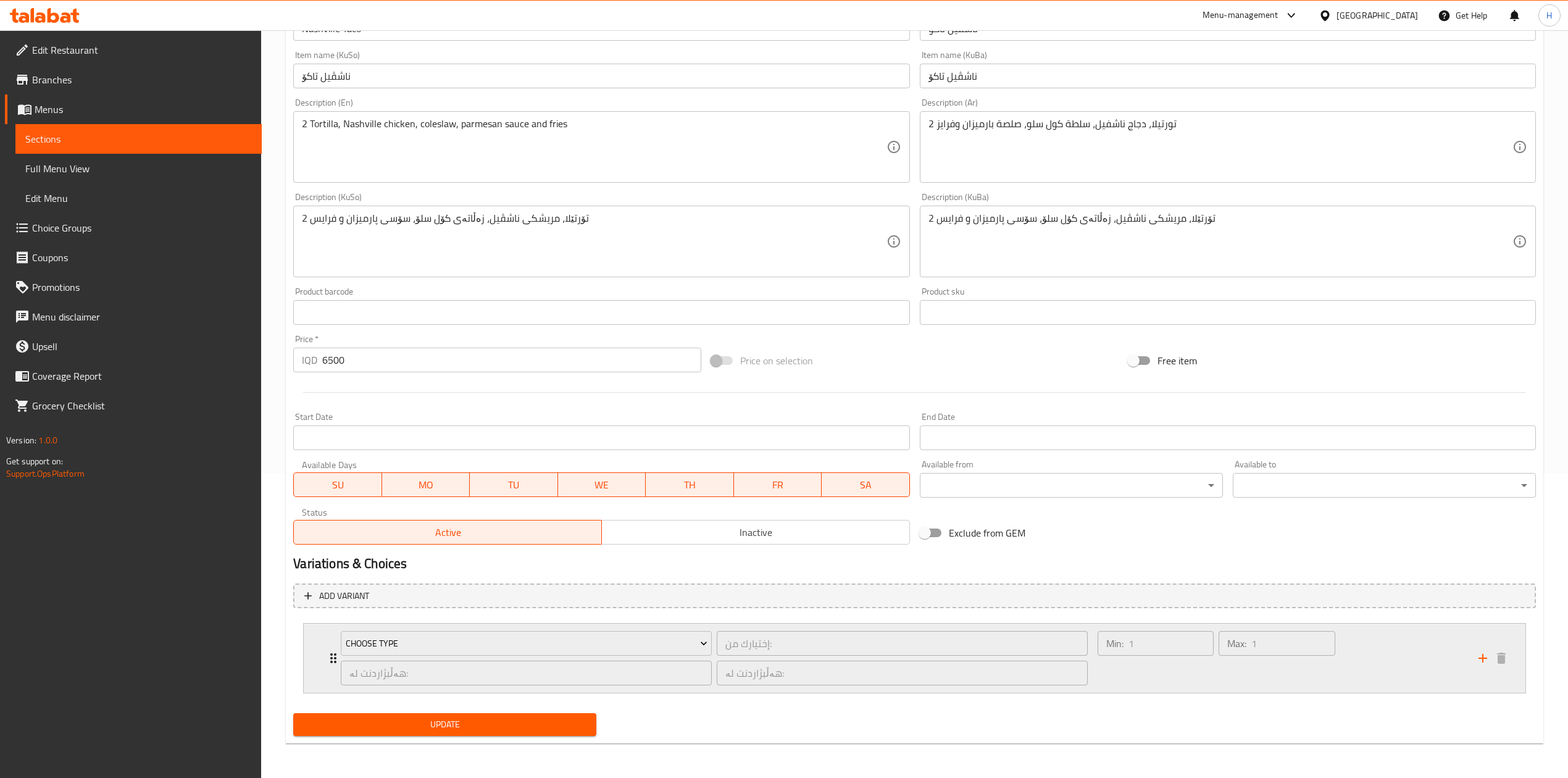
click at [327, 653] on icon "Expand" at bounding box center [333, 658] width 15 height 15
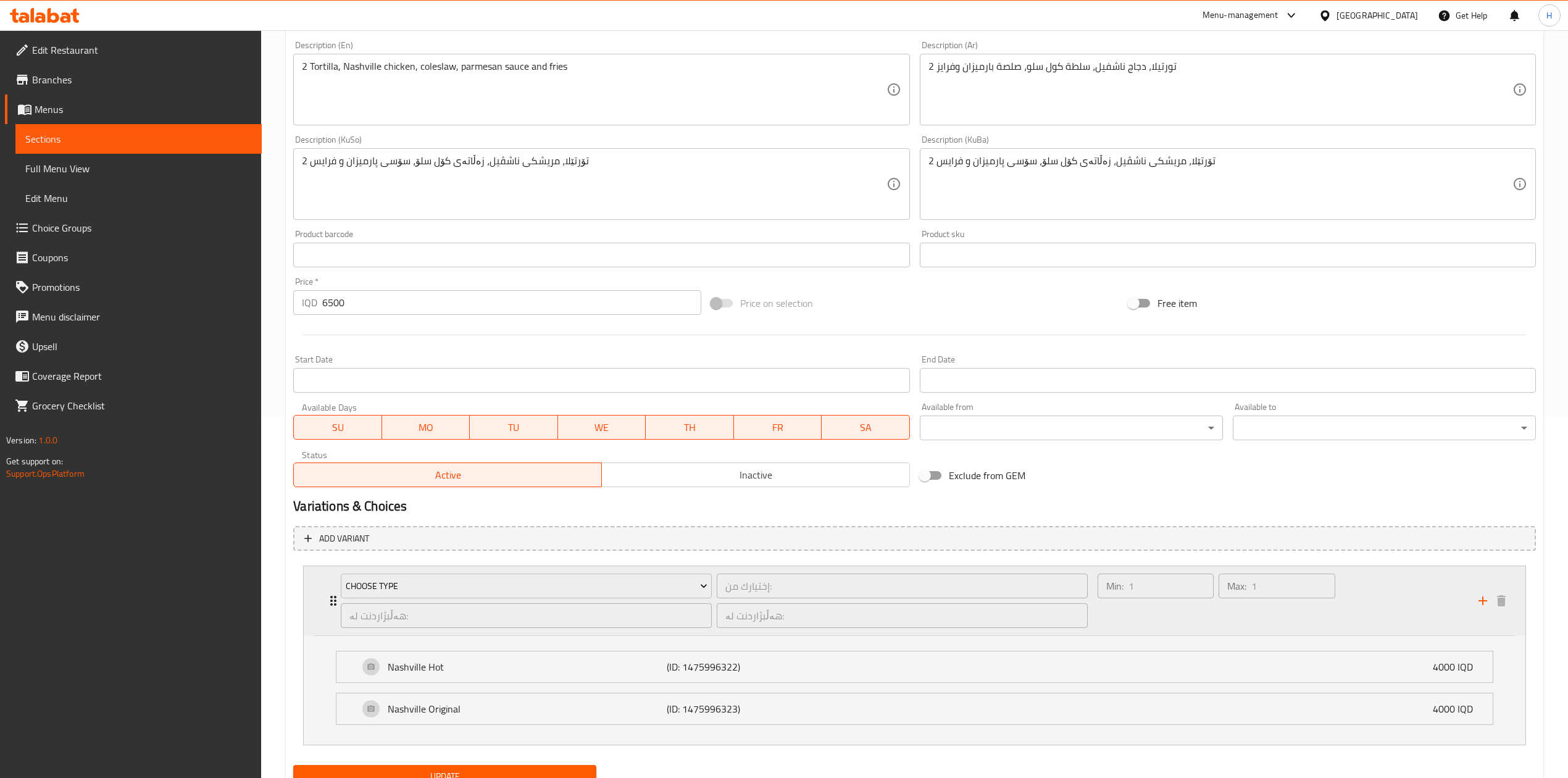
scroll to position [415, 0]
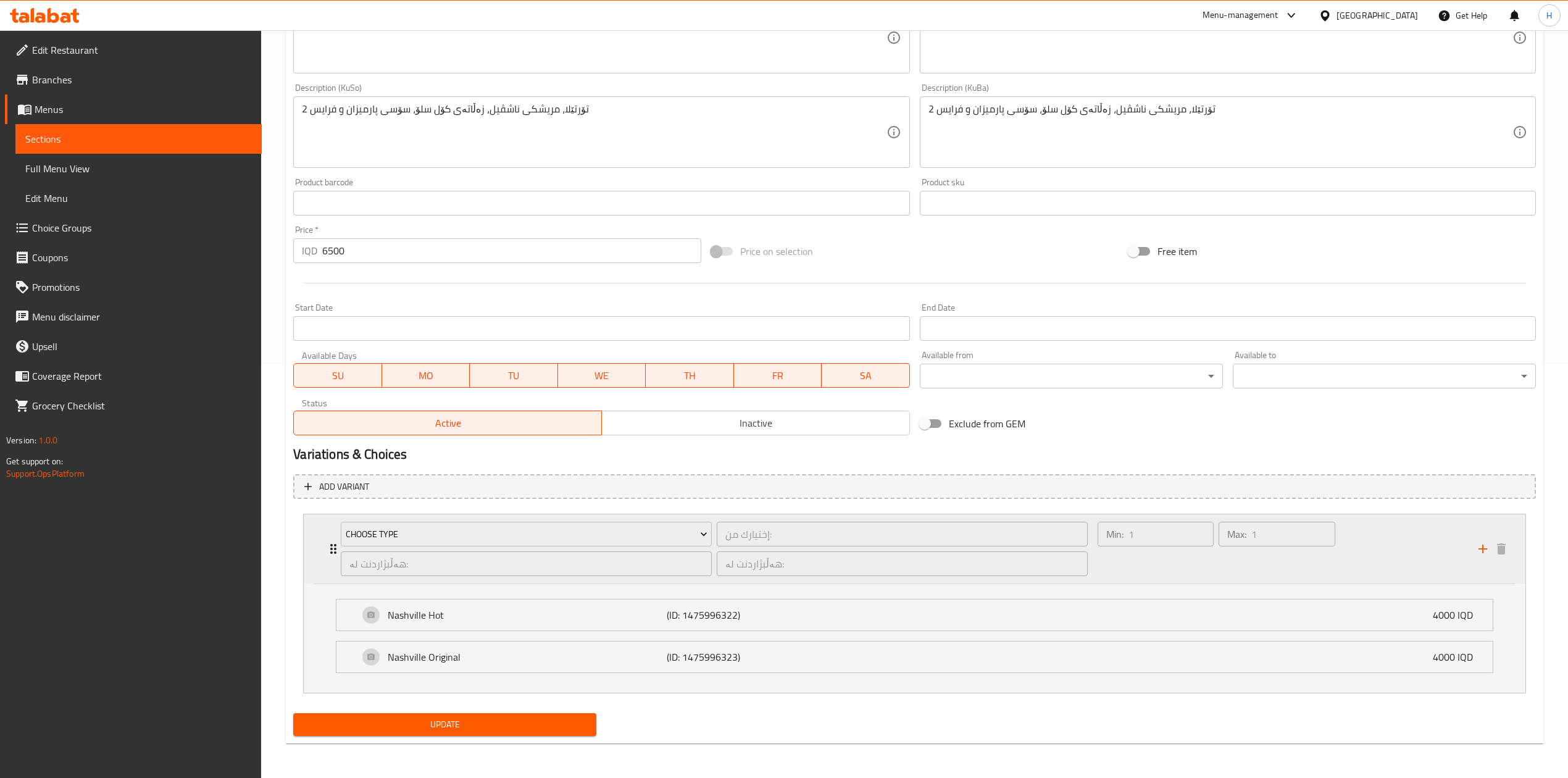
click at [320, 539] on div "Choose type إختيارك من: ​ هەڵبژاردنت لە: ​ هەڵبژاردنت لە: ​ Min: 1 ​ Max: 1 ​" at bounding box center [914, 548] width 1222 height 69
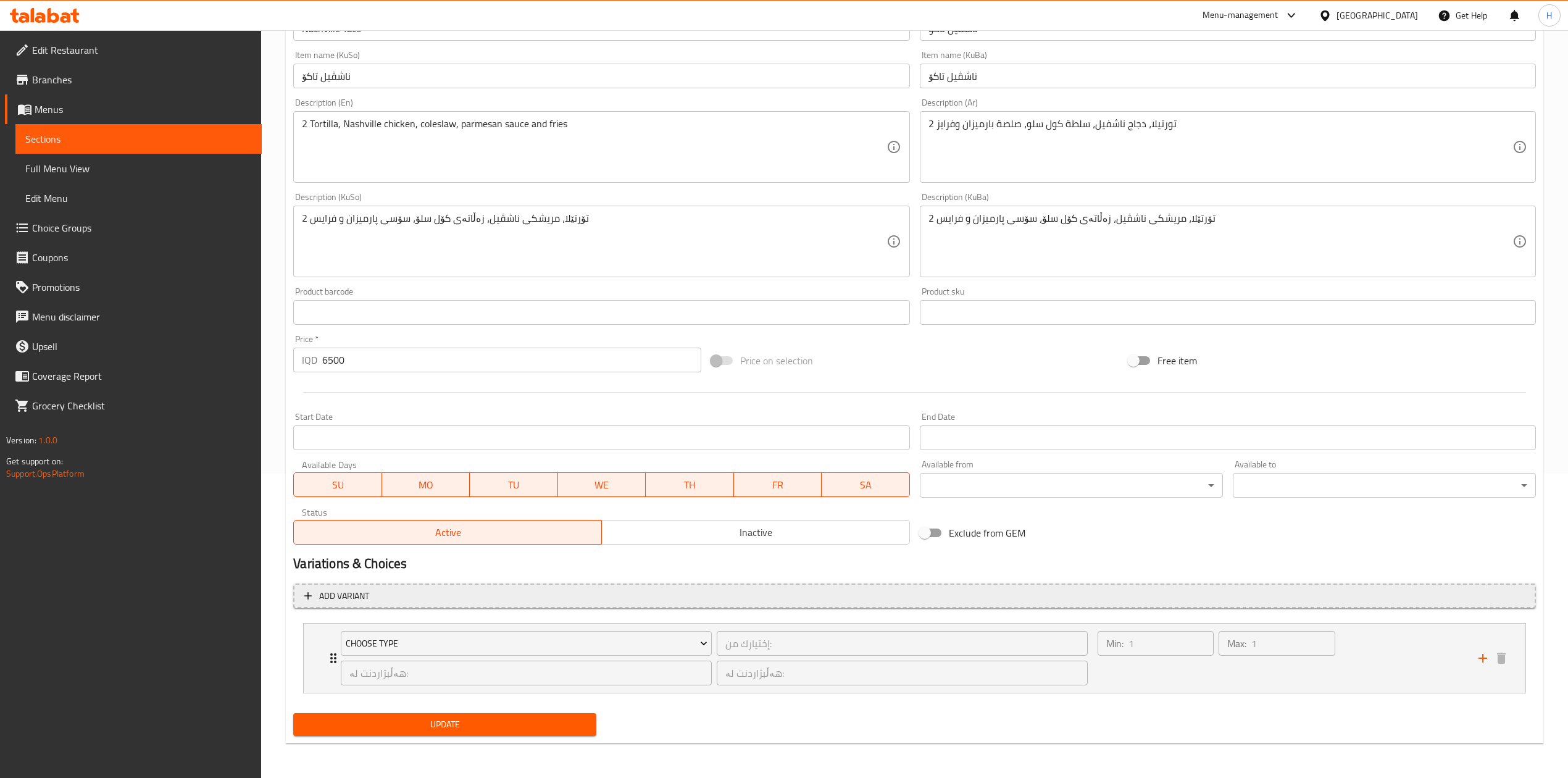
scroll to position [305, 0]
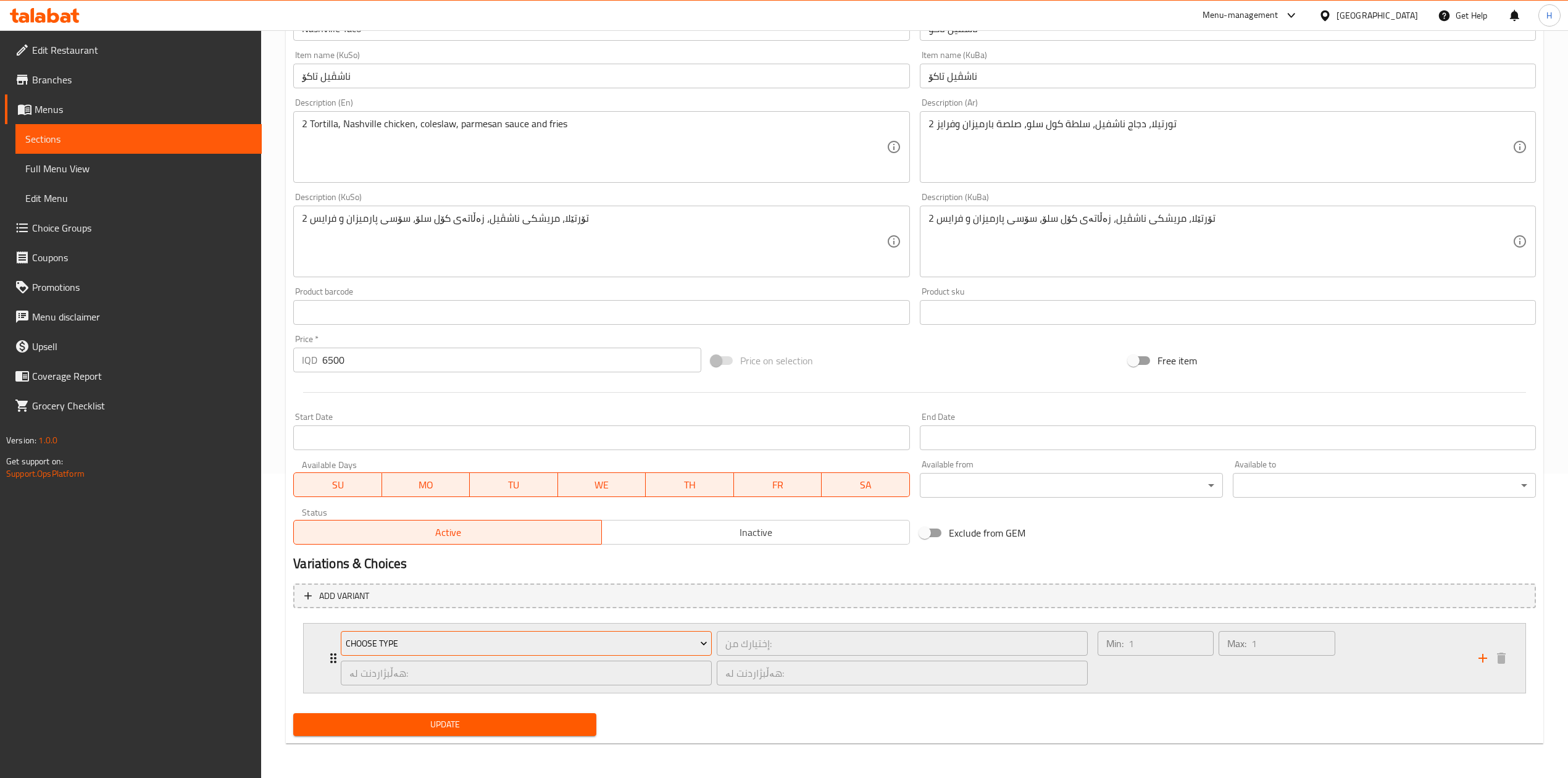
click at [341, 640] on button "Choose type" at bounding box center [526, 643] width 371 height 24
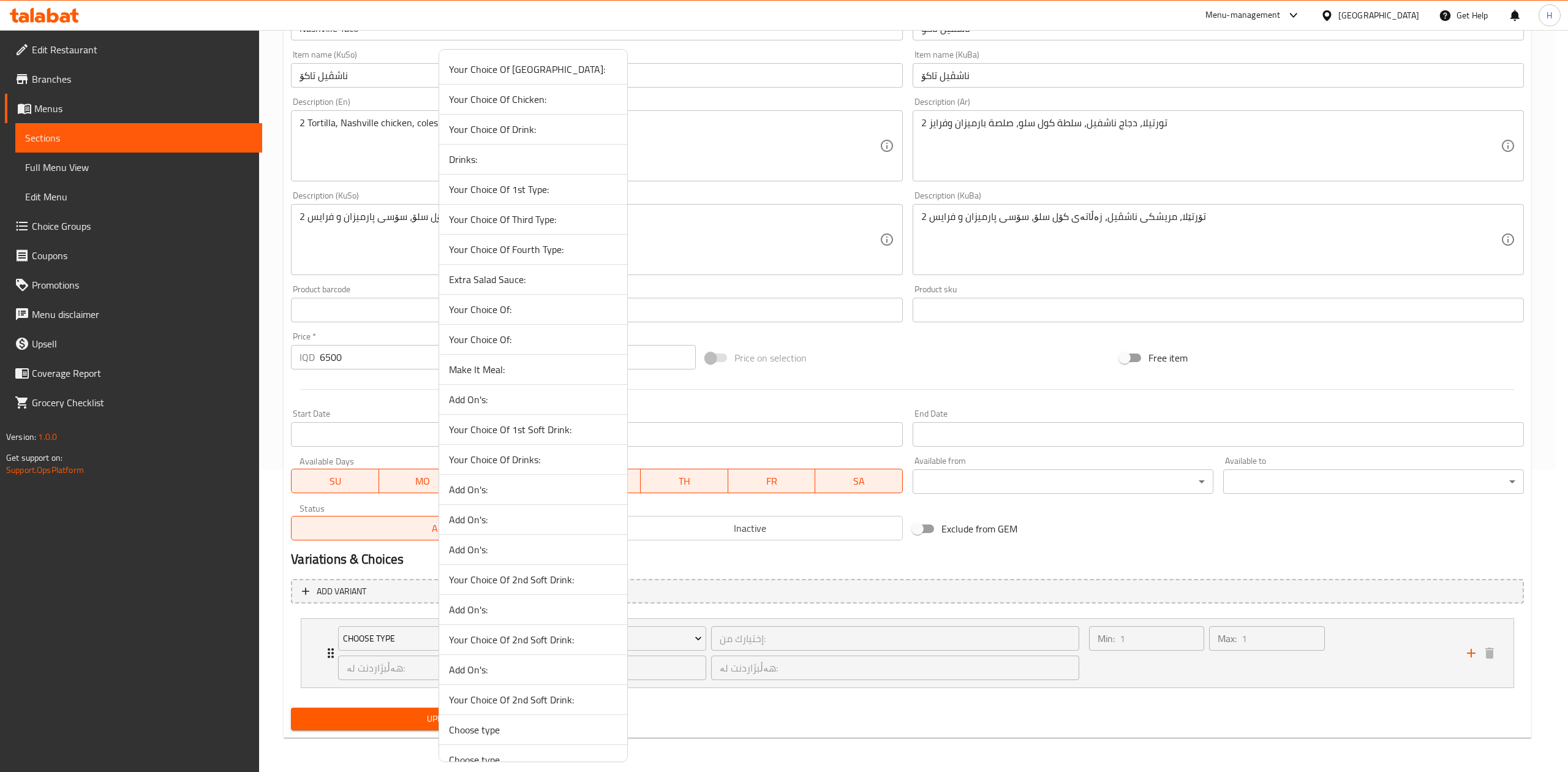
click at [334, 638] on div at bounding box center [784, 386] width 1568 height 772
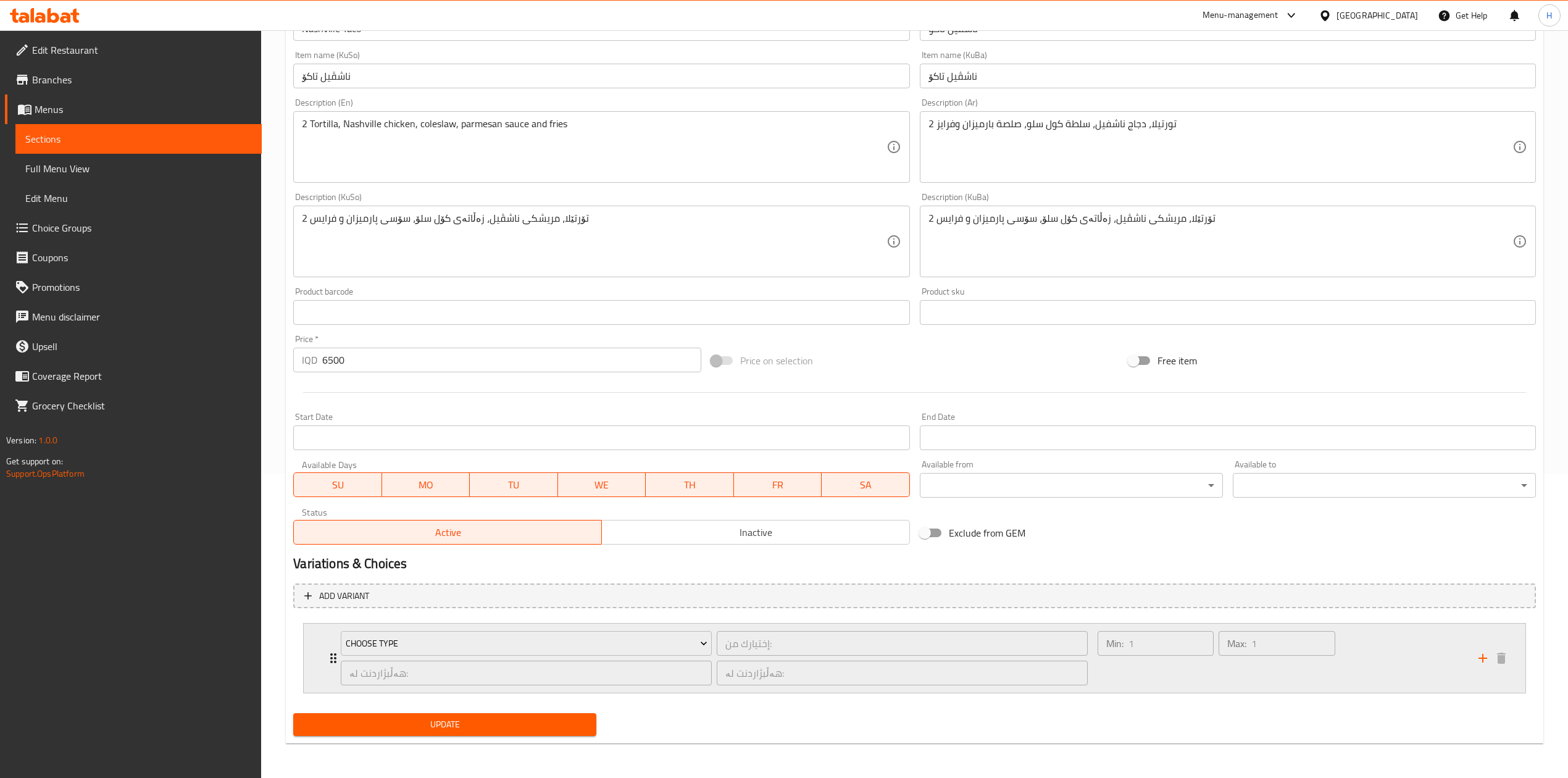
click at [337, 643] on div "Choose type إختيارك من: ​ هەڵبژاردنت لە: ​ هەڵبژاردنت لە: ​" at bounding box center [714, 658] width 762 height 69
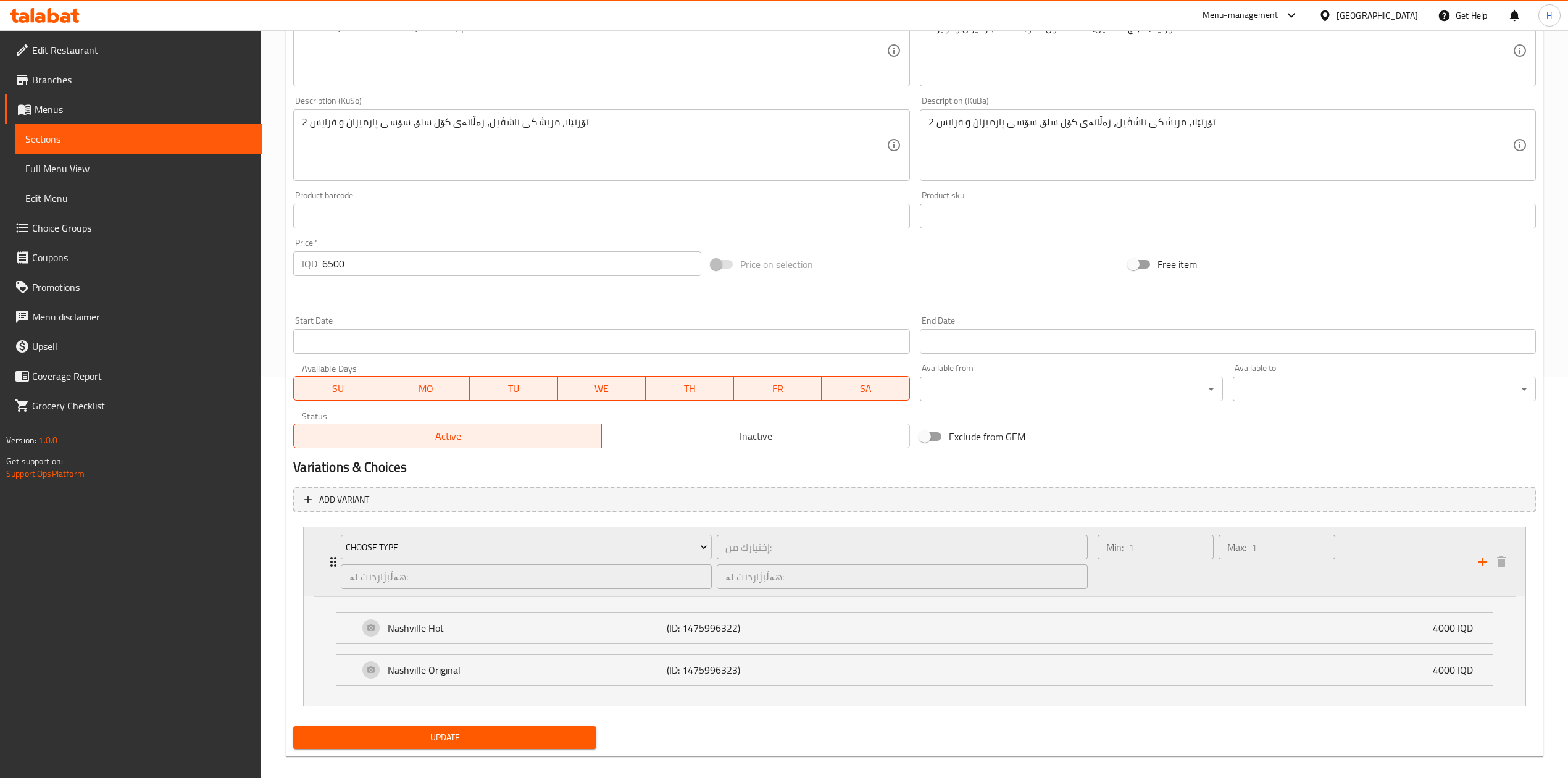
scroll to position [415, 0]
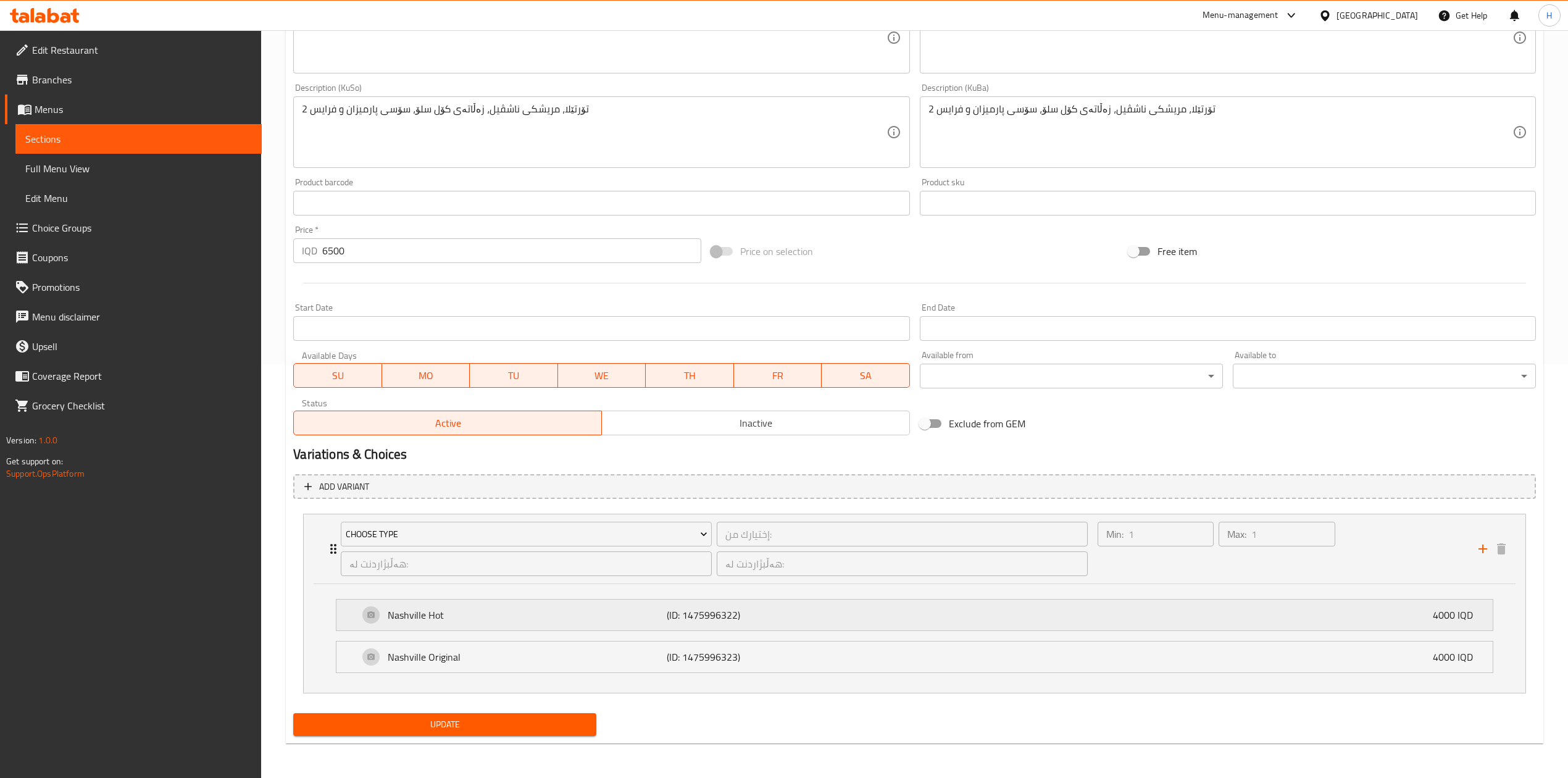
click at [438, 621] on p "Nashville Hot" at bounding box center [527, 615] width 279 height 15
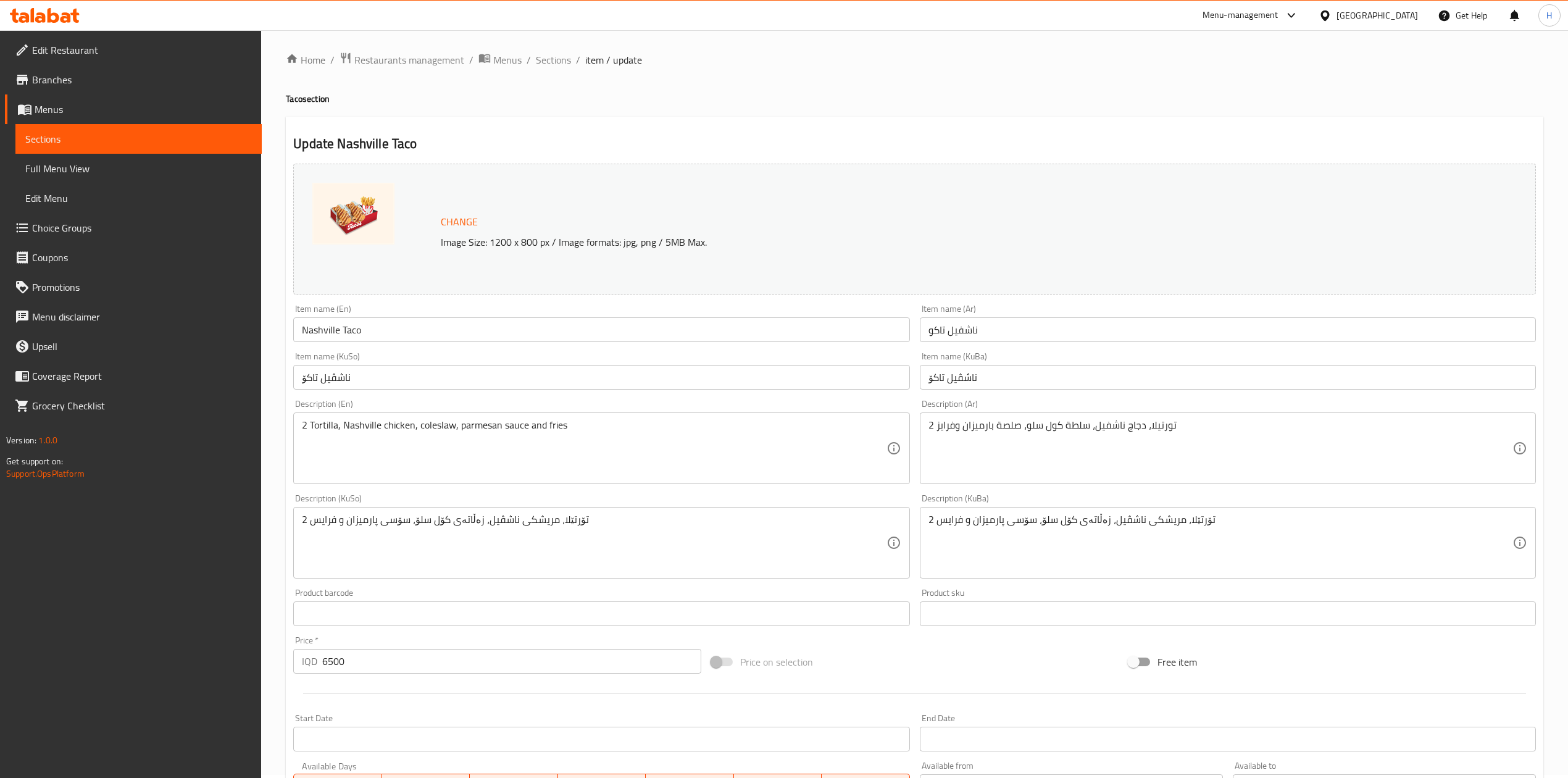
scroll to position [0, 0]
click at [552, 62] on span "Sections" at bounding box center [553, 62] width 35 height 15
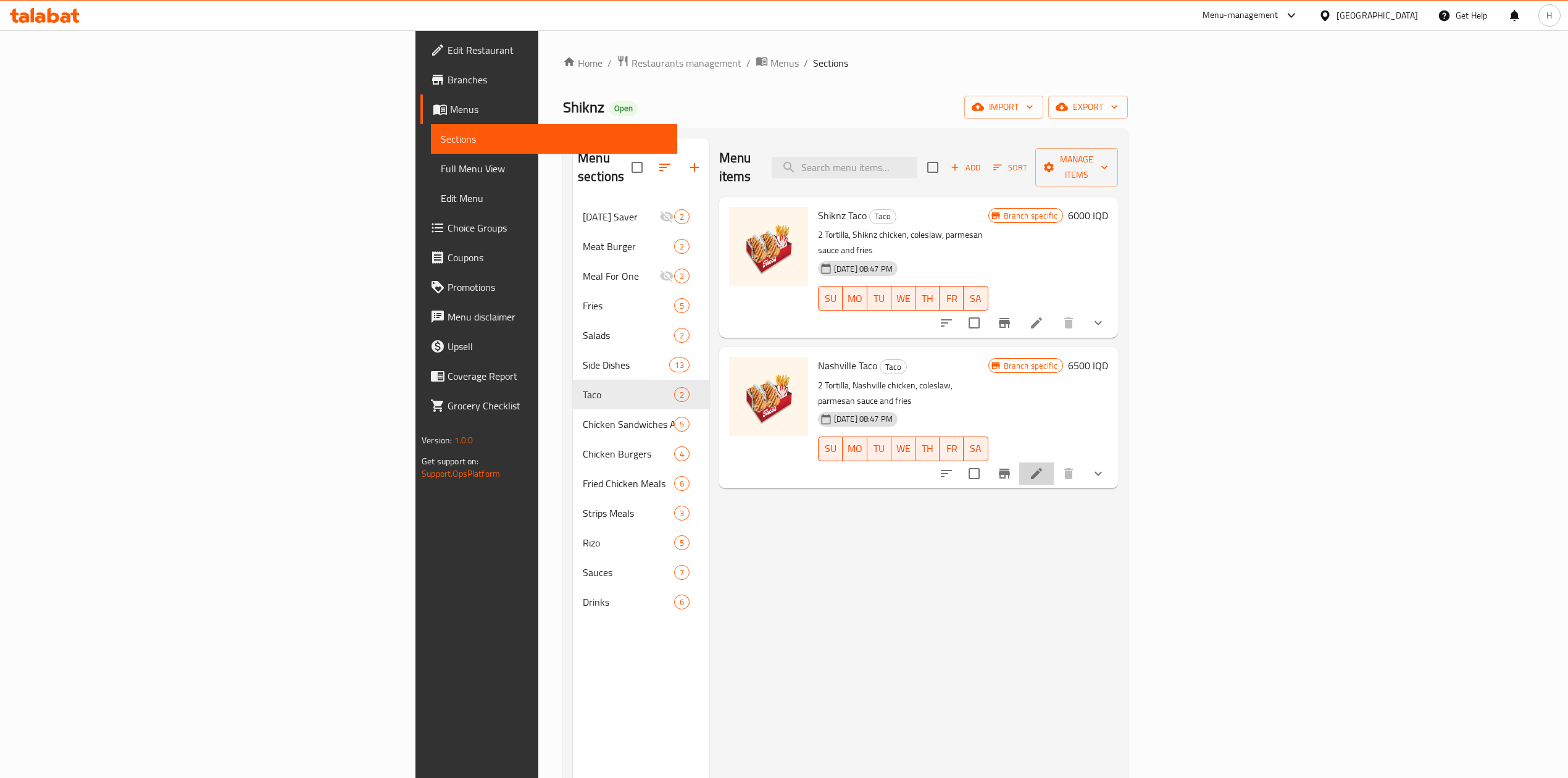
click at [1054, 462] on li at bounding box center [1037, 473] width 35 height 22
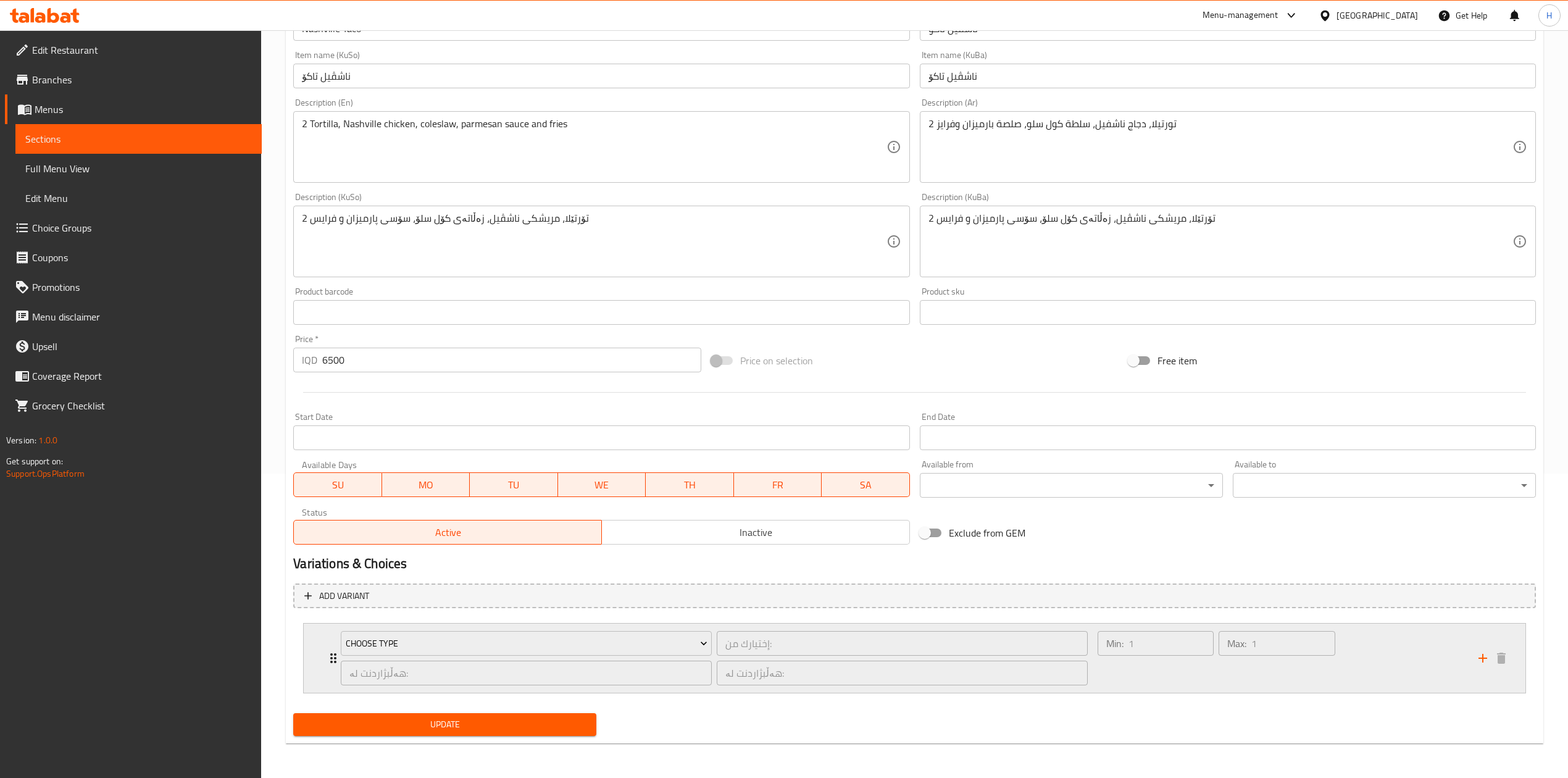
click at [327, 643] on div "Choose type إختيارك من: ​ هەڵبژاردنت لە: ​ هەڵبژاردنت لە: ​ Min: 1 ​ Max: 1 ​" at bounding box center [918, 658] width 1184 height 69
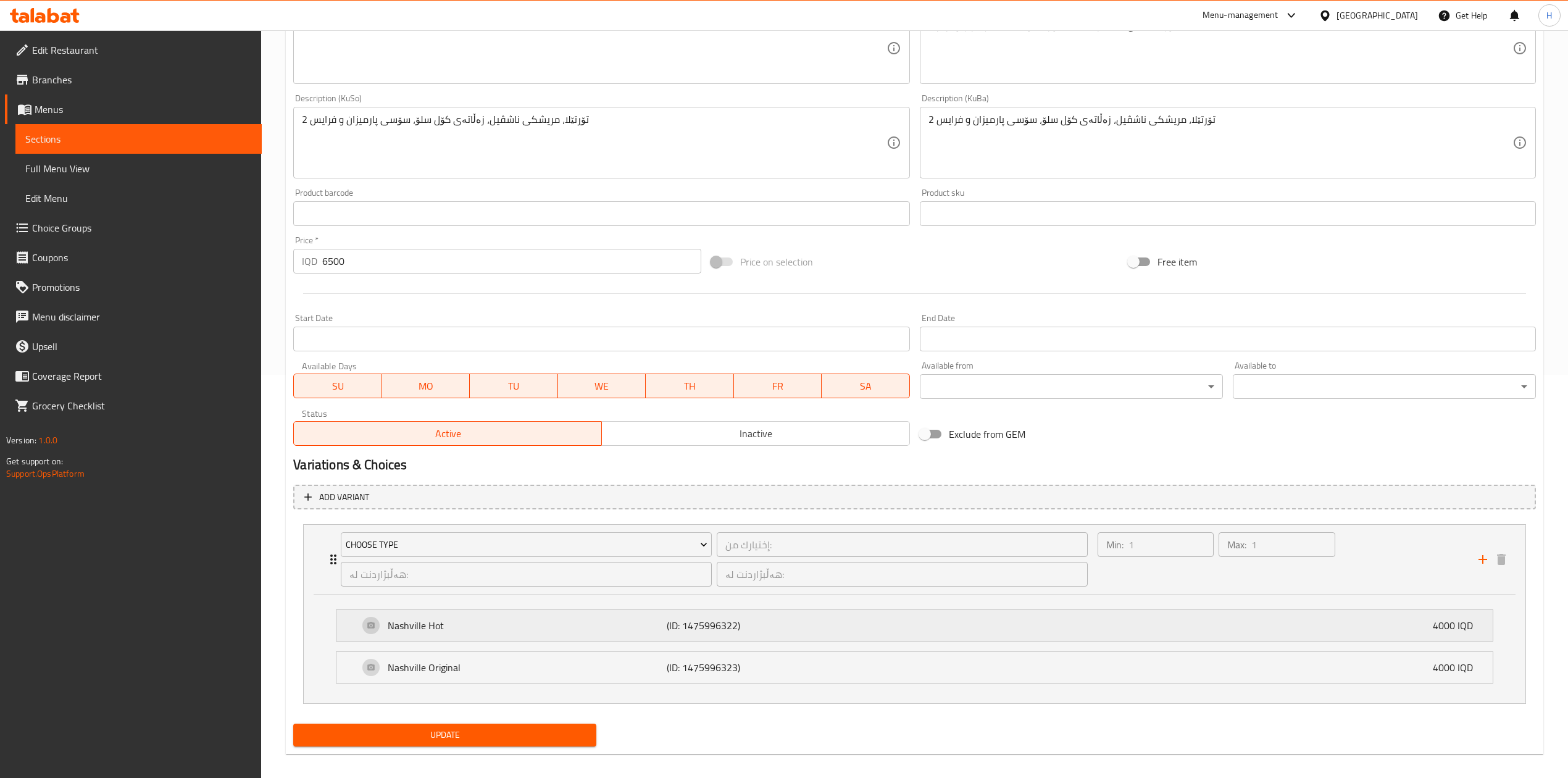
scroll to position [406, 0]
click at [419, 626] on p "Nashville Hot" at bounding box center [527, 622] width 279 height 15
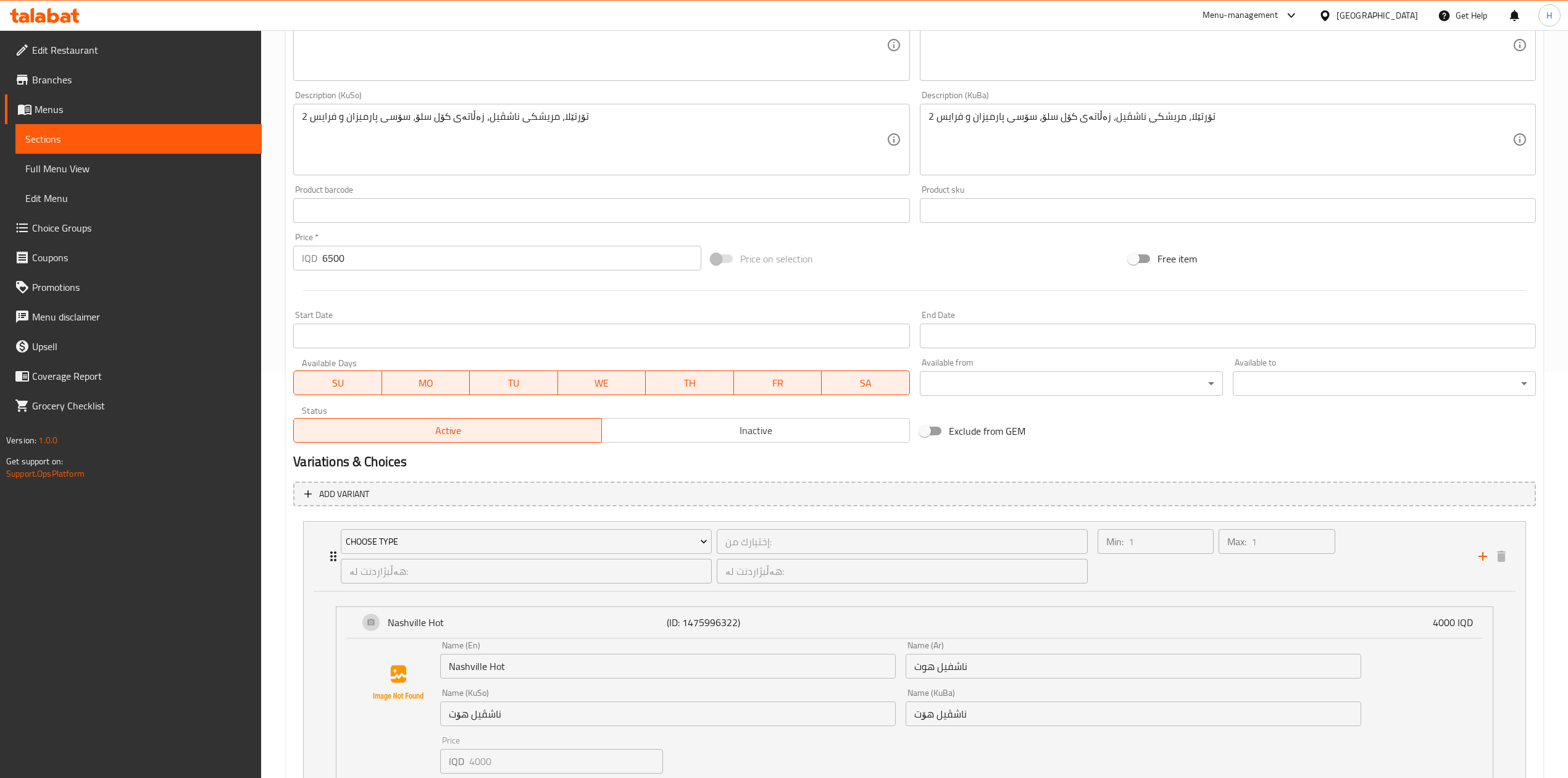
click at [496, 678] on input "Nashville Hot" at bounding box center [668, 666] width 456 height 24
click at [496, 677] on input "Nashville Hot" at bounding box center [668, 666] width 456 height 24
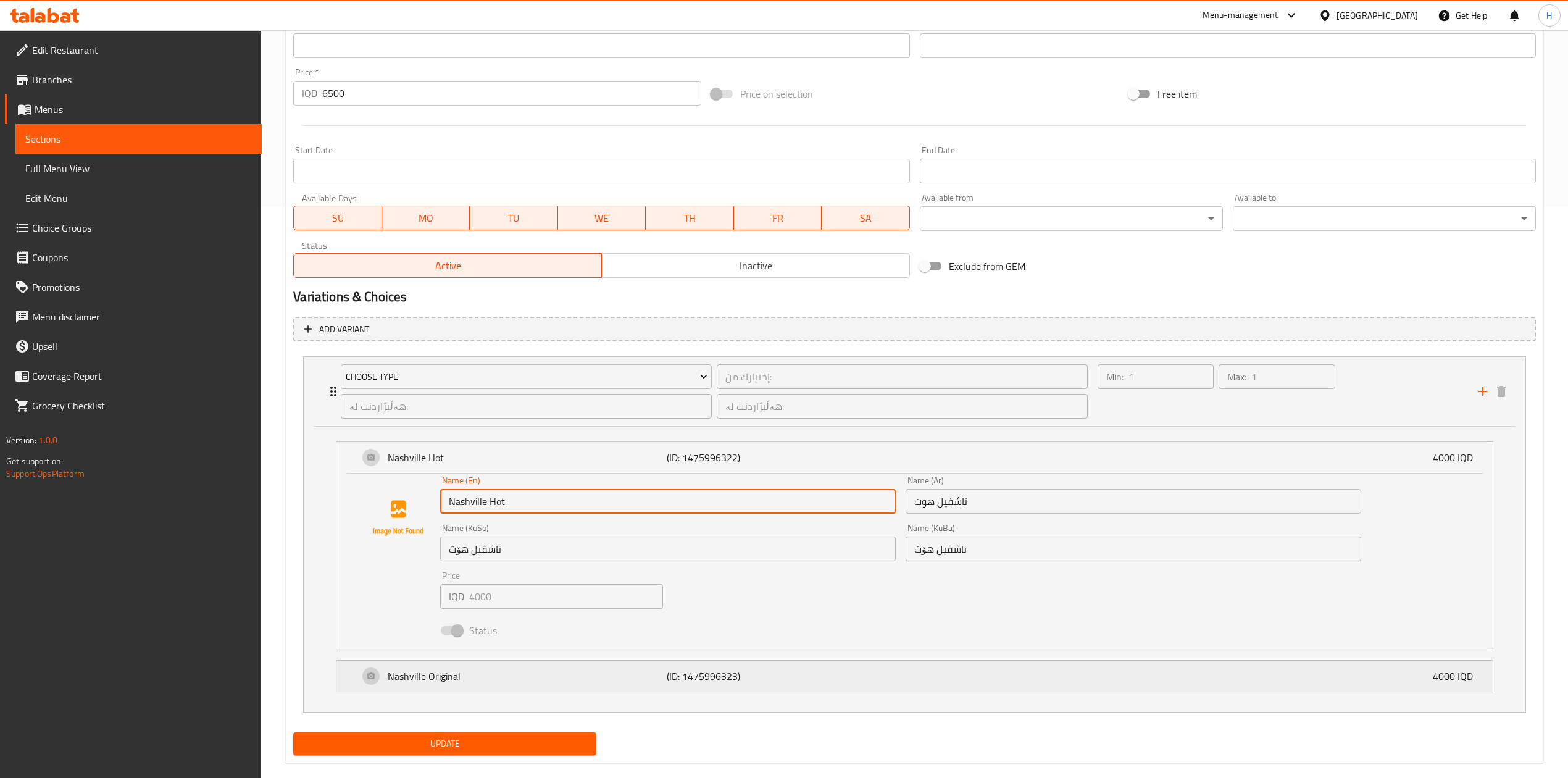
click at [461, 672] on p "Nashville Original" at bounding box center [527, 676] width 279 height 15
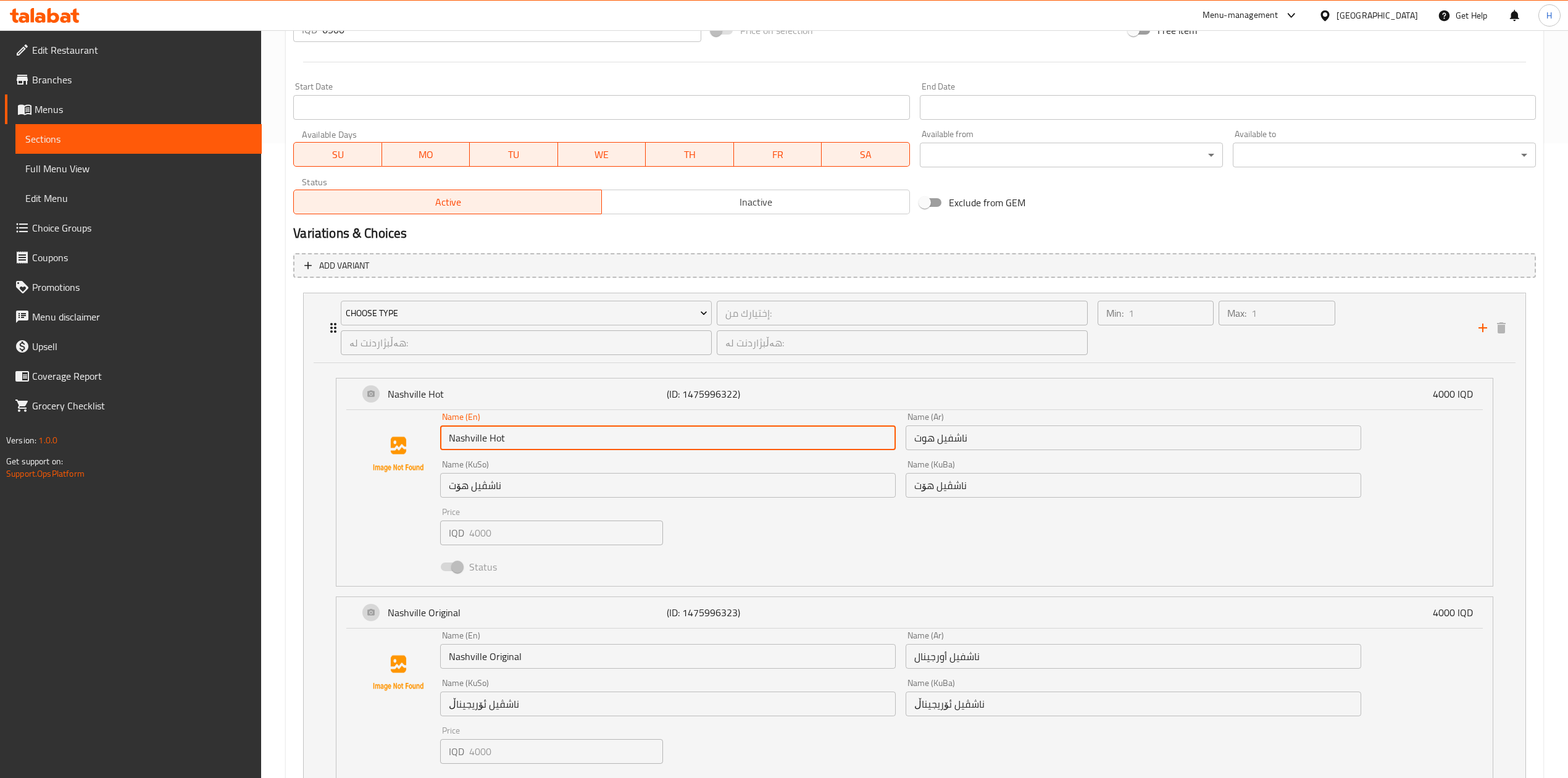
scroll to position [726, 0]
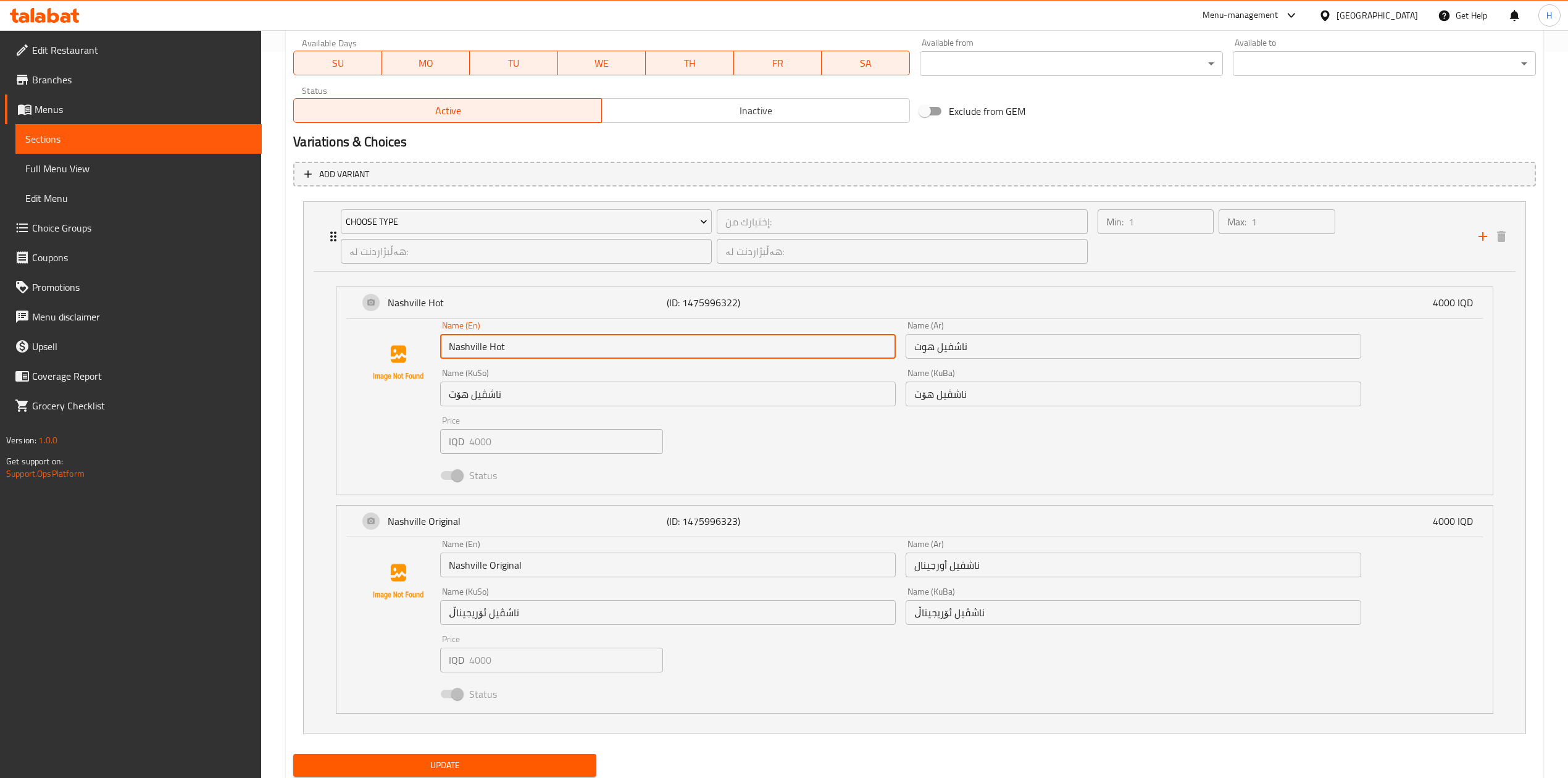
click at [510, 578] on div "Name (En) Nashville Original Name (En)" at bounding box center [668, 558] width 466 height 48
click at [520, 563] on input "Nashville Original" at bounding box center [668, 565] width 456 height 24
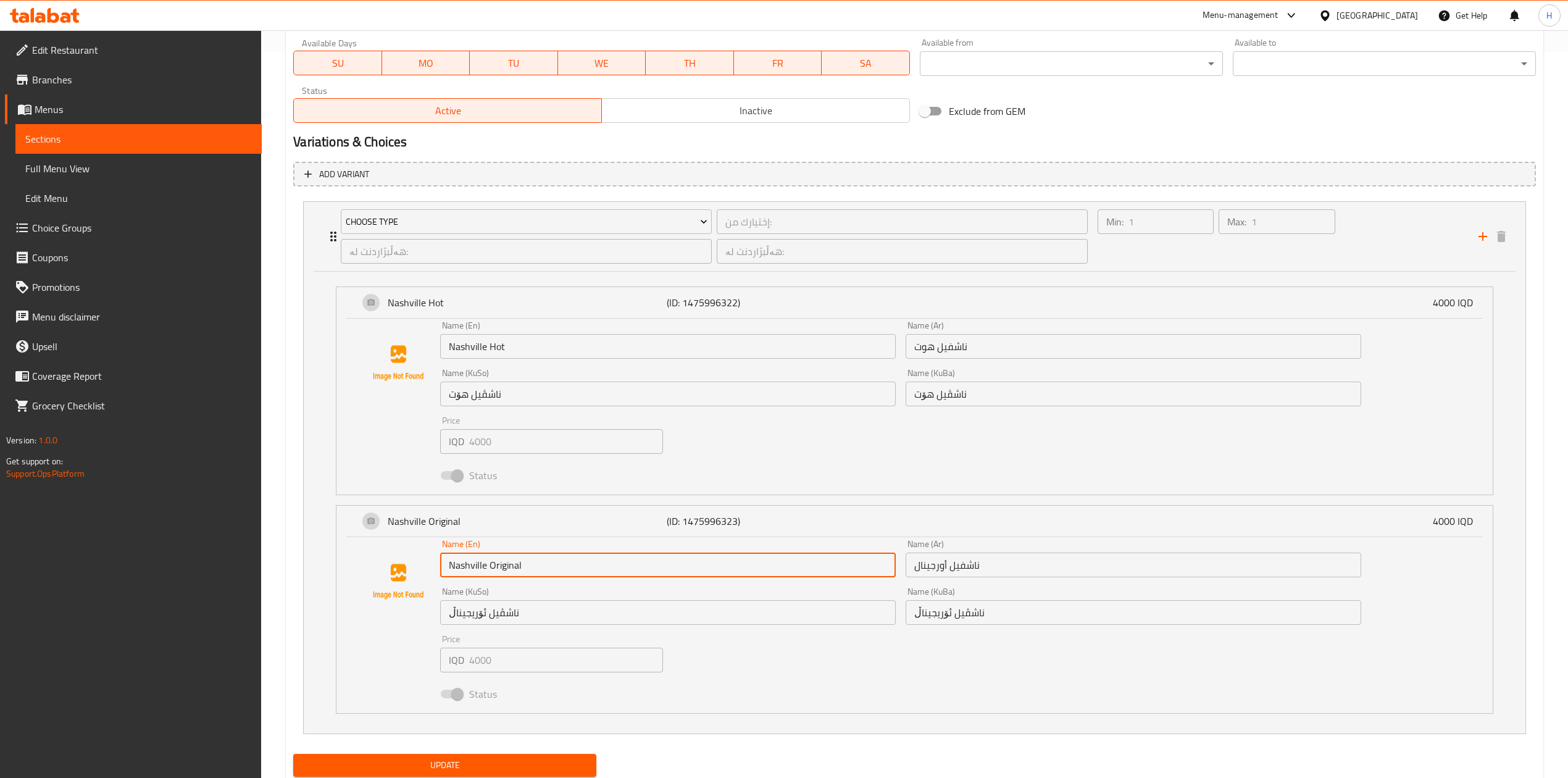
click at [520, 563] on input "Nashville Original" at bounding box center [668, 565] width 456 height 24
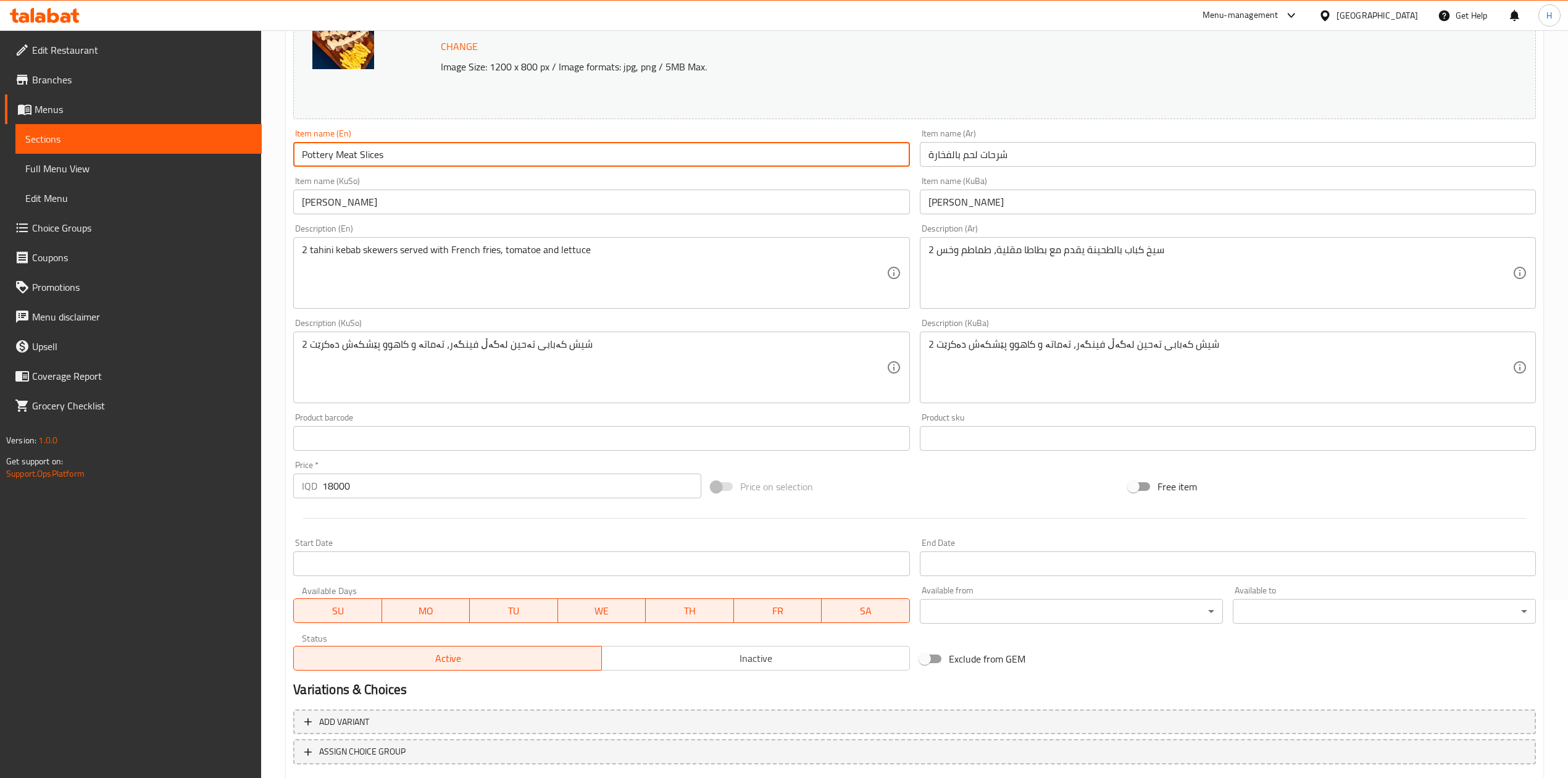
scroll to position [253, 0]
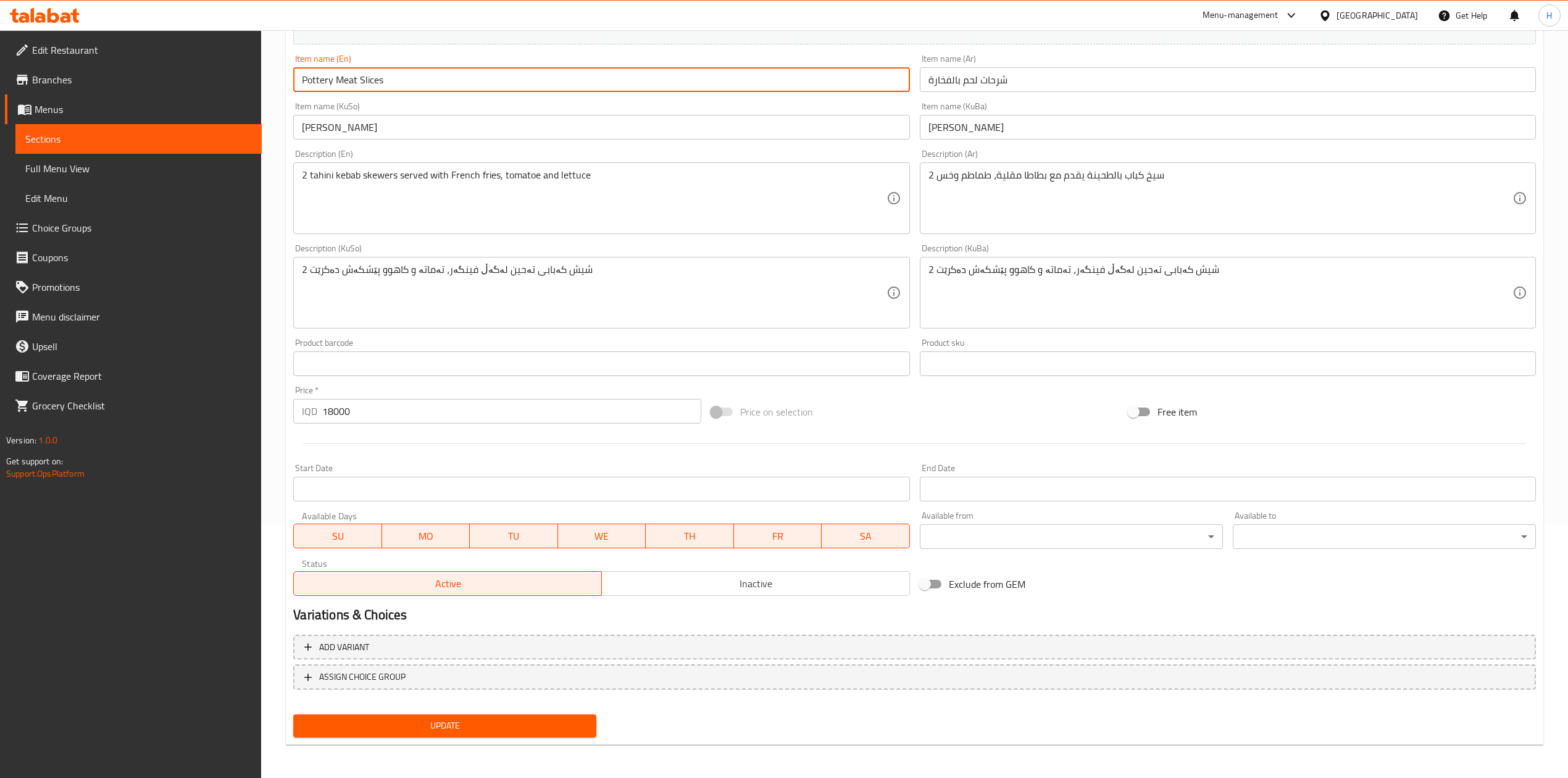
type input "Pottery Meat Slices"
click at [460, 728] on span "Update" at bounding box center [445, 725] width 283 height 15
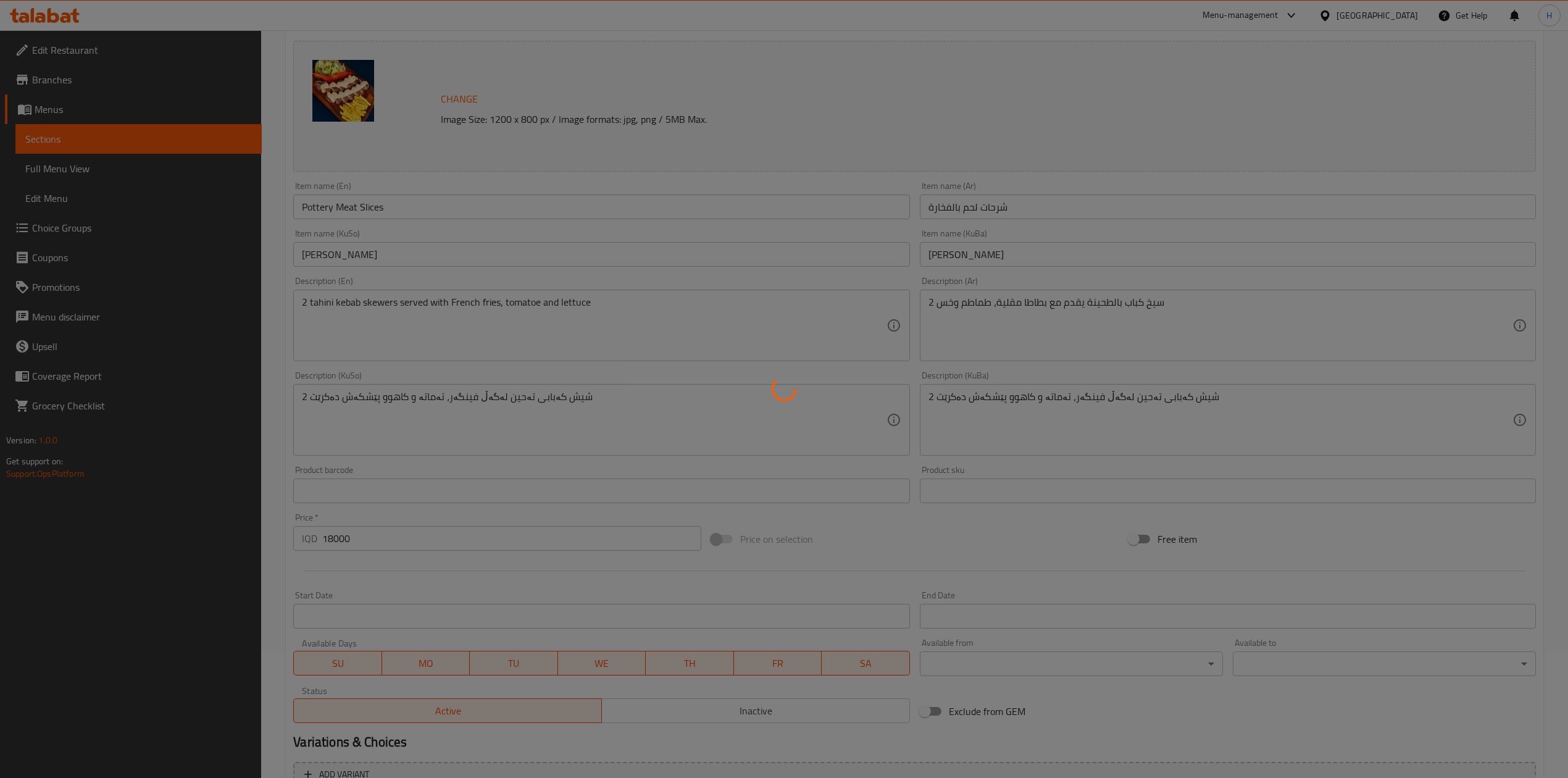
scroll to position [0, 0]
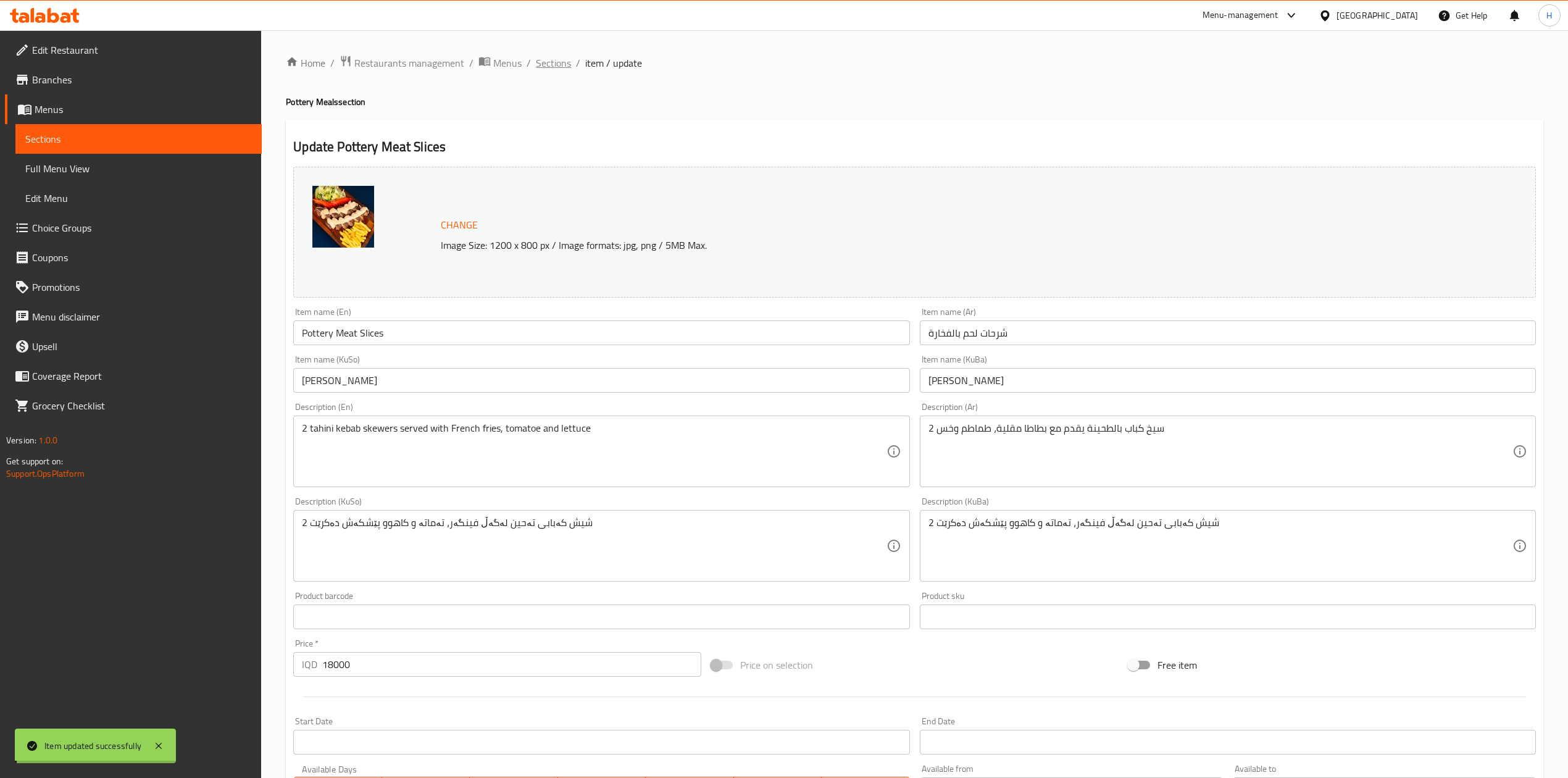
click at [551, 55] on div "Home / Restaurants management / Menus / Sections / item / update Pottery Meals …" at bounding box center [914, 531] width 1257 height 952
click at [551, 57] on span "Sections" at bounding box center [553, 62] width 35 height 15
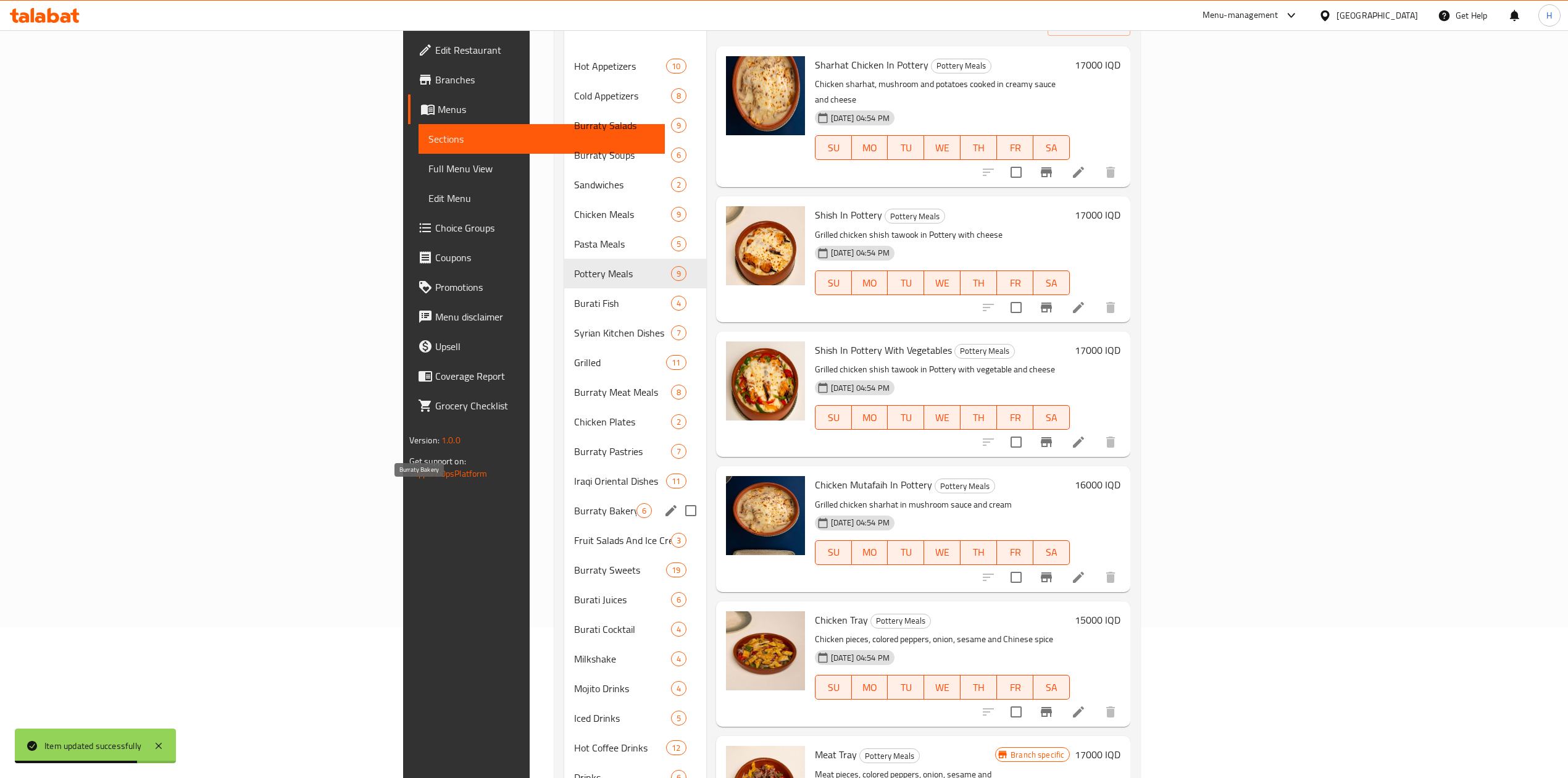
scroll to position [164, 0]
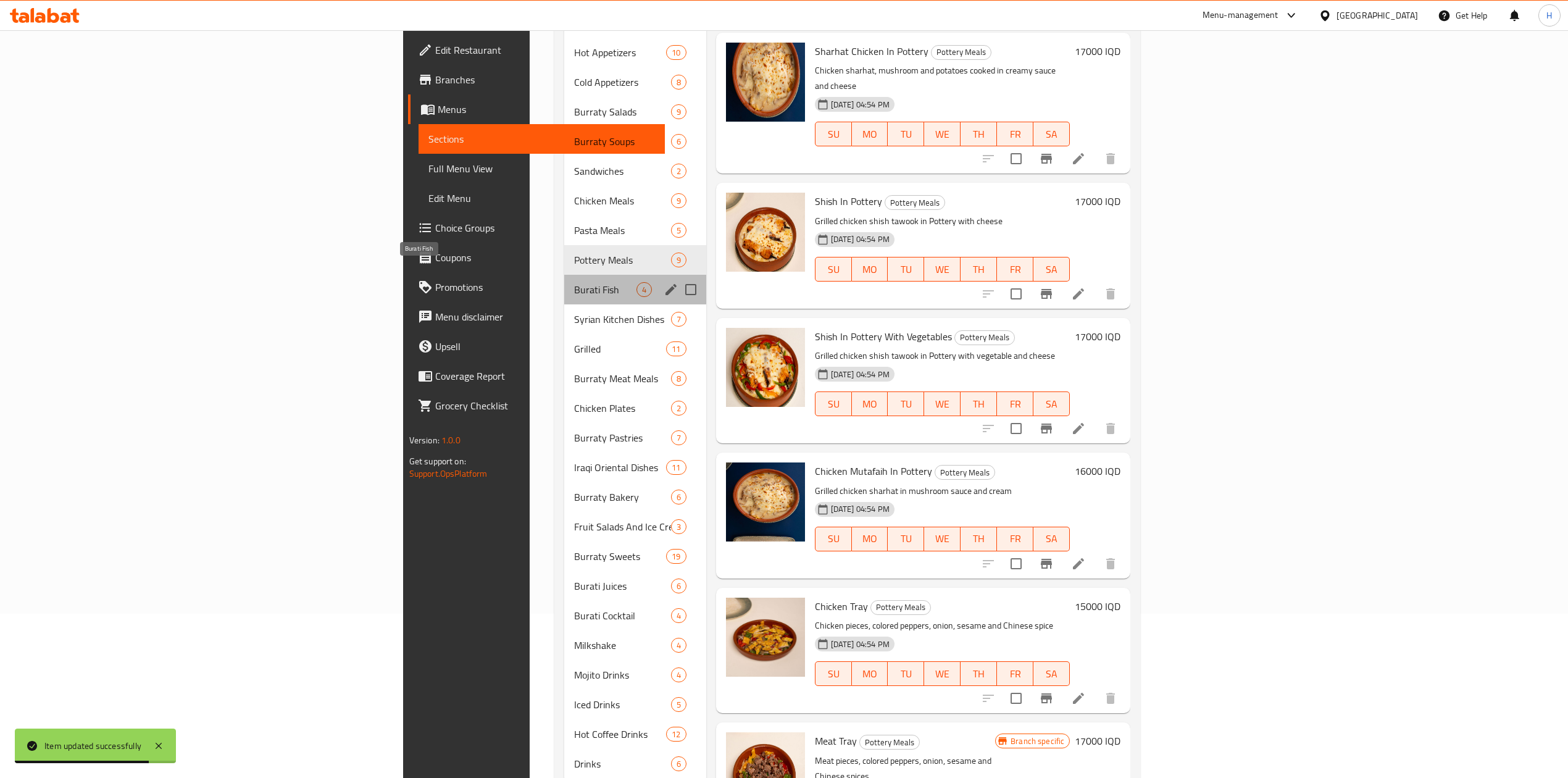
click at [574, 282] on span "Burati Fish" at bounding box center [605, 290] width 62 height 15
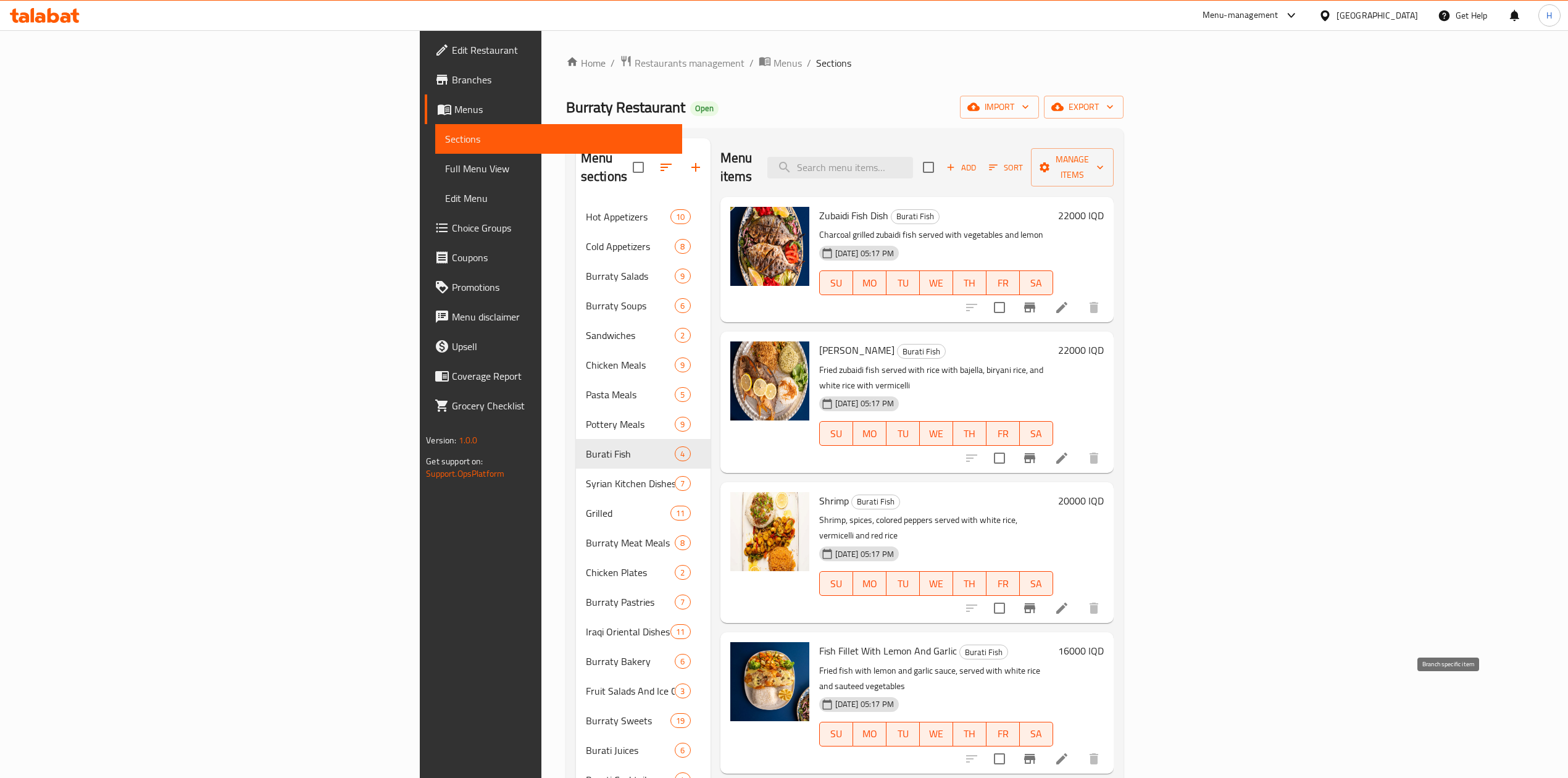
click at [1035, 754] on icon "Branch-specific-item" at bounding box center [1030, 759] width 11 height 10
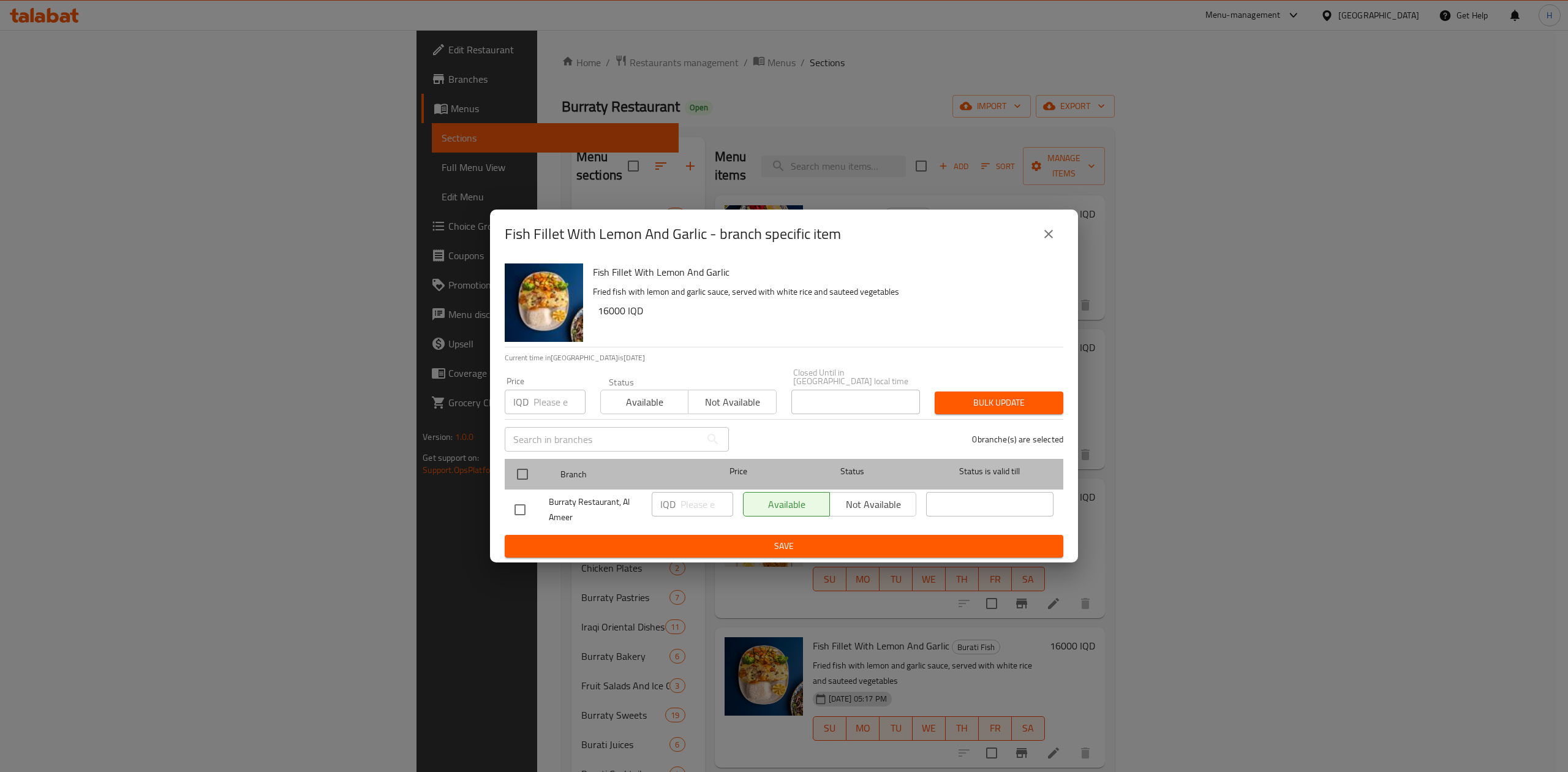
drag, startPoint x: 537, startPoint y: 466, endPoint x: 523, endPoint y: 473, distance: 15.7
click at [533, 469] on div at bounding box center [532, 474] width 46 height 35
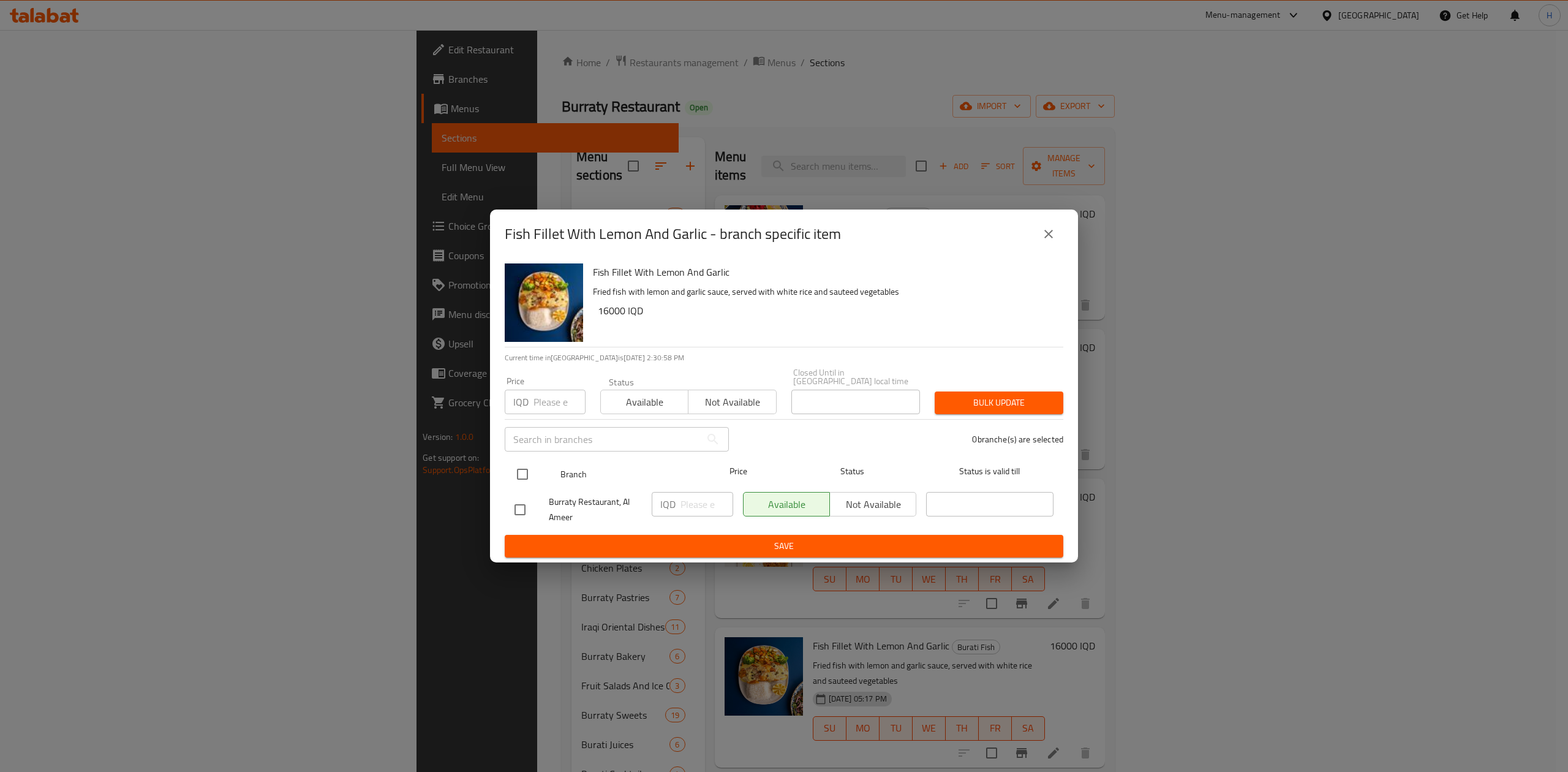
click at [526, 469] on input "checkbox" at bounding box center [522, 474] width 26 height 26
checkbox input "true"
click at [679, 500] on div "IQD ​" at bounding box center [692, 504] width 81 height 24
type input "17000"
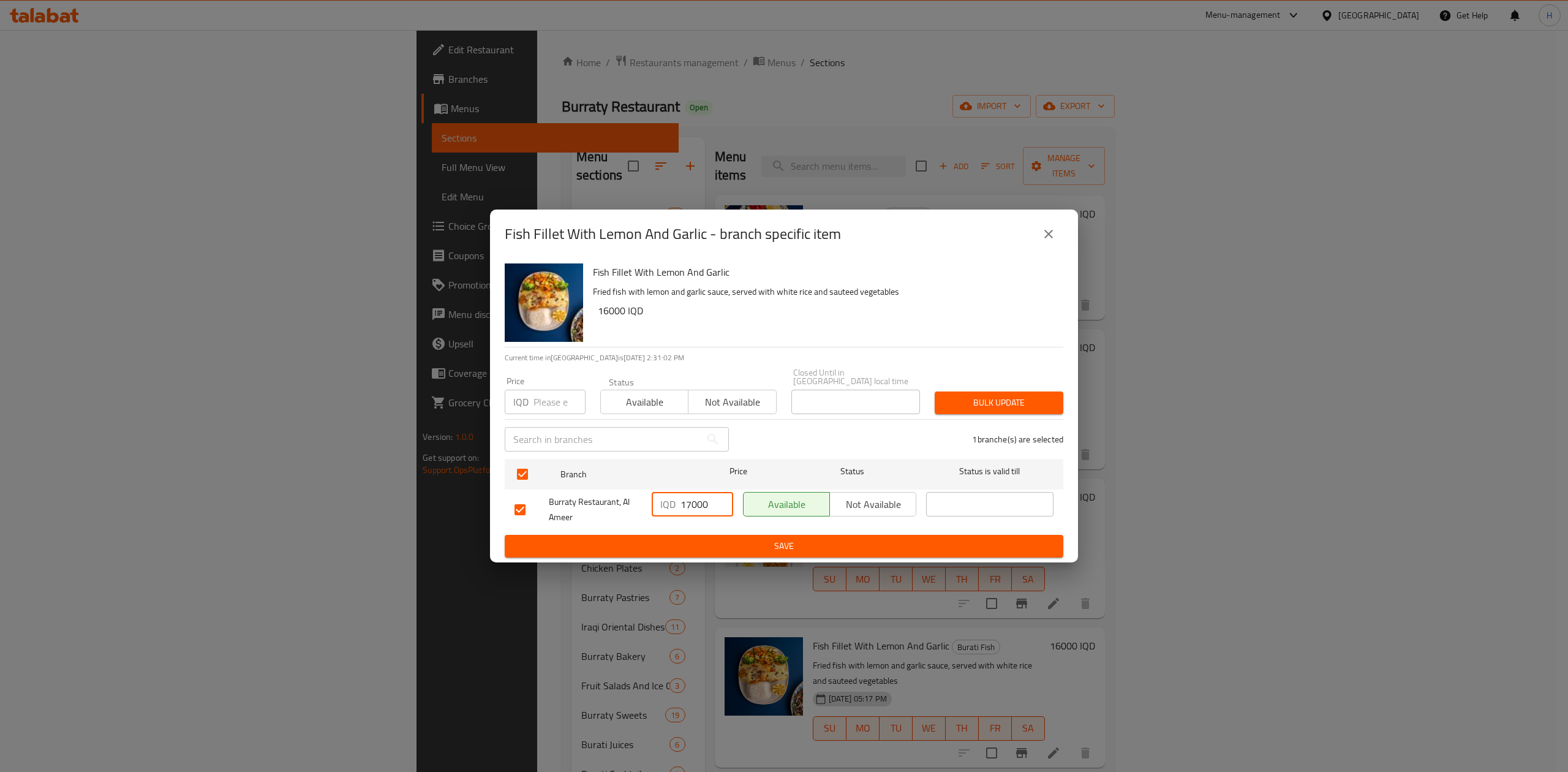
click at [671, 547] on span "Save" at bounding box center [784, 546] width 539 height 15
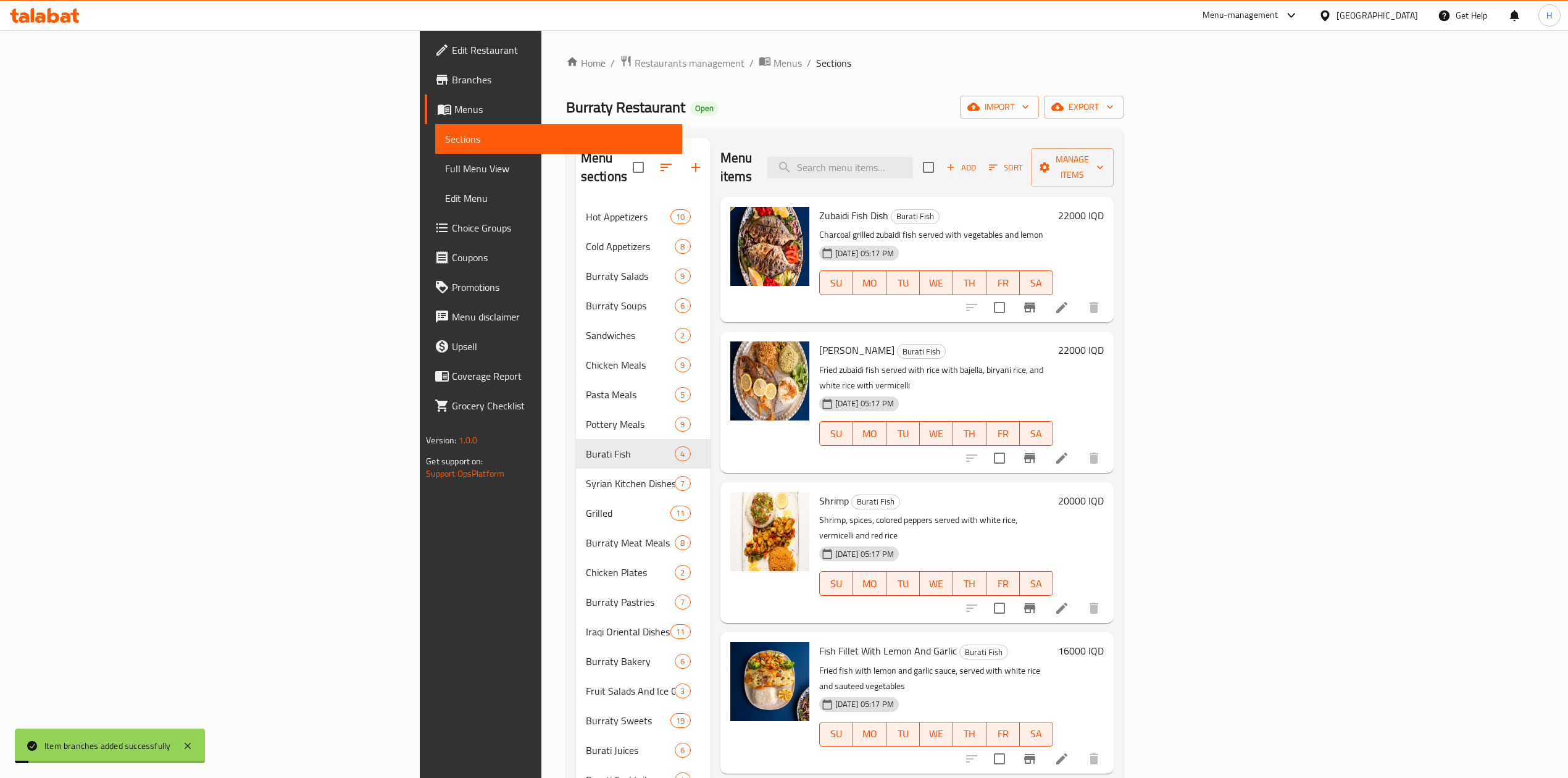
click at [1053, 643] on h6 "Fish Fillet With Lemon And Garlic Burati Fish" at bounding box center [936, 651] width 234 height 17
click at [1104, 643] on h6 "16000 IQD" at bounding box center [1080, 651] width 45 height 17
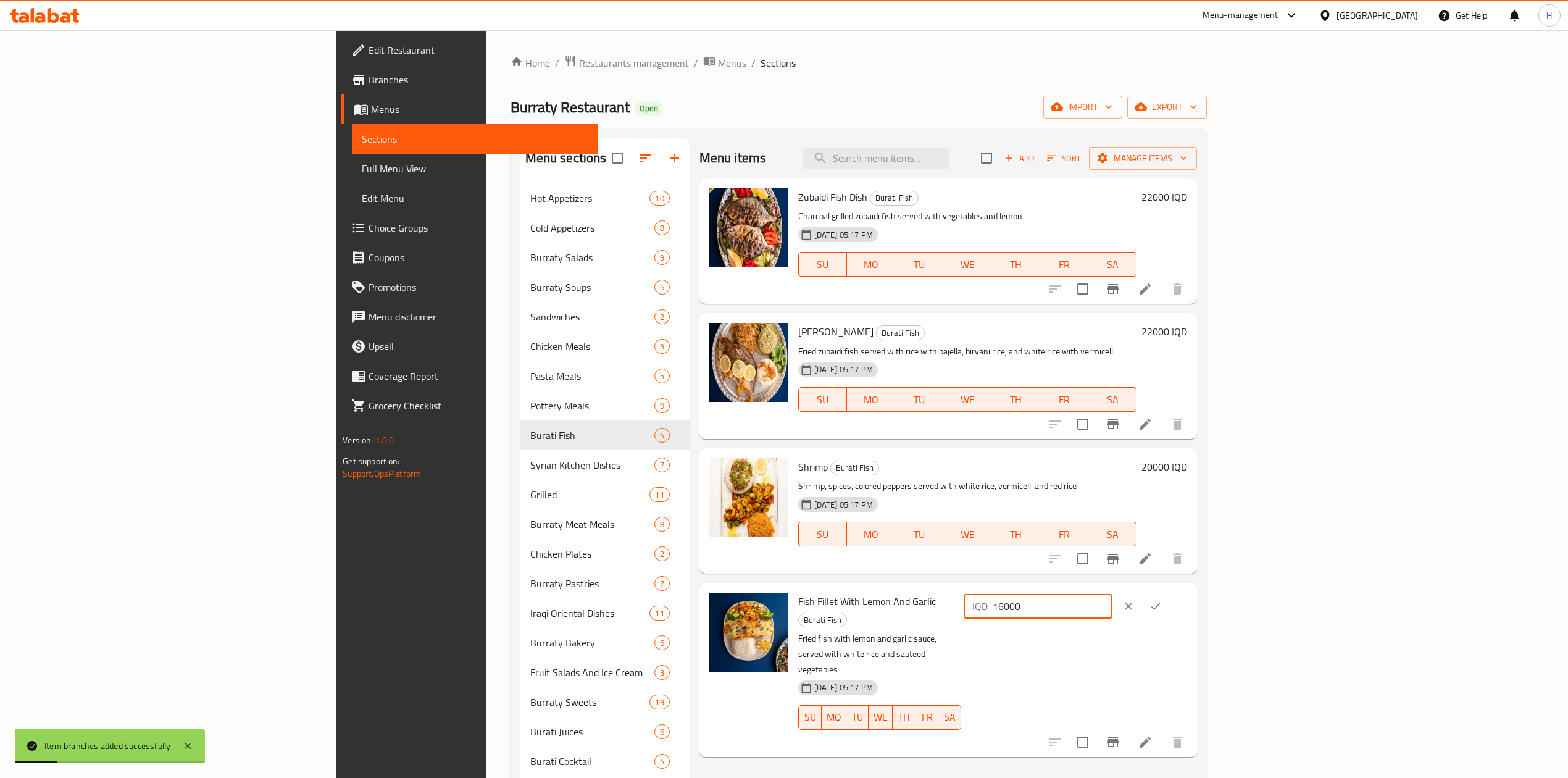
drag, startPoint x: 1367, startPoint y: 608, endPoint x: 1360, endPoint y: 608, distance: 7.0
click at [1112, 608] on input "16000" at bounding box center [1053, 606] width 120 height 24
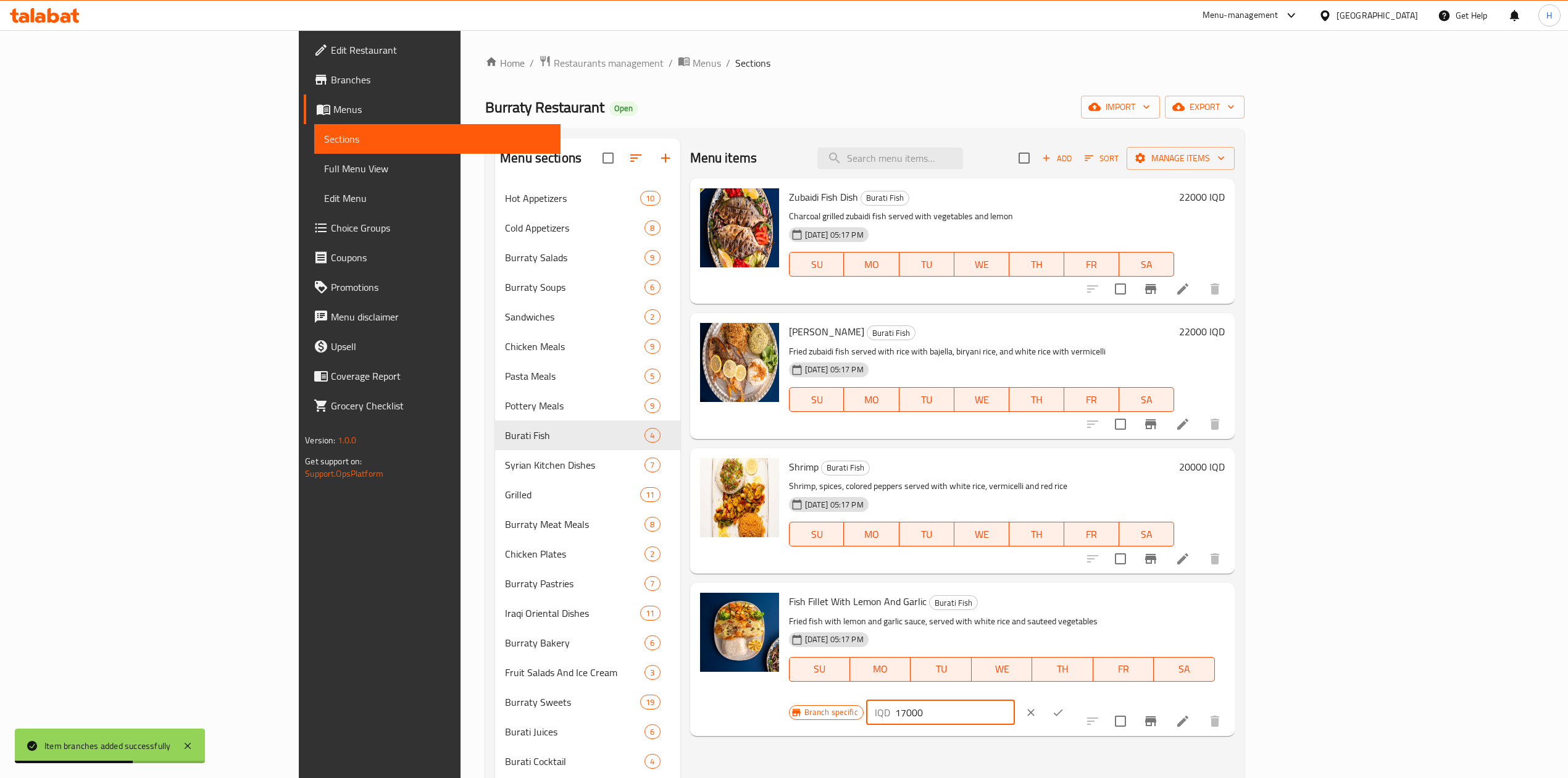
type input "17000"
click at [1072, 699] on button "ok" at bounding box center [1058, 712] width 27 height 27
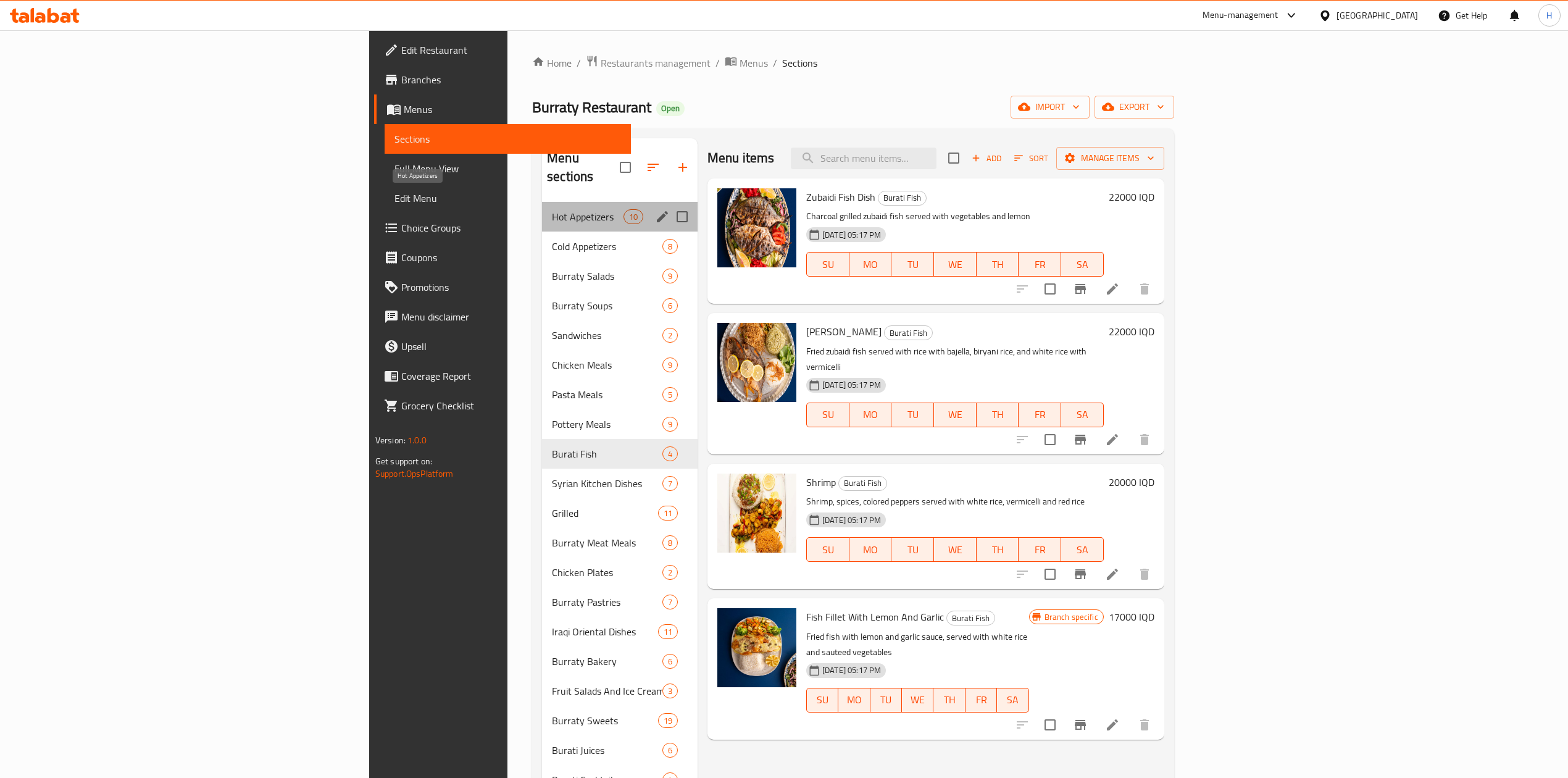
click at [552, 209] on span "Hot Appetizers" at bounding box center [587, 217] width 71 height 15
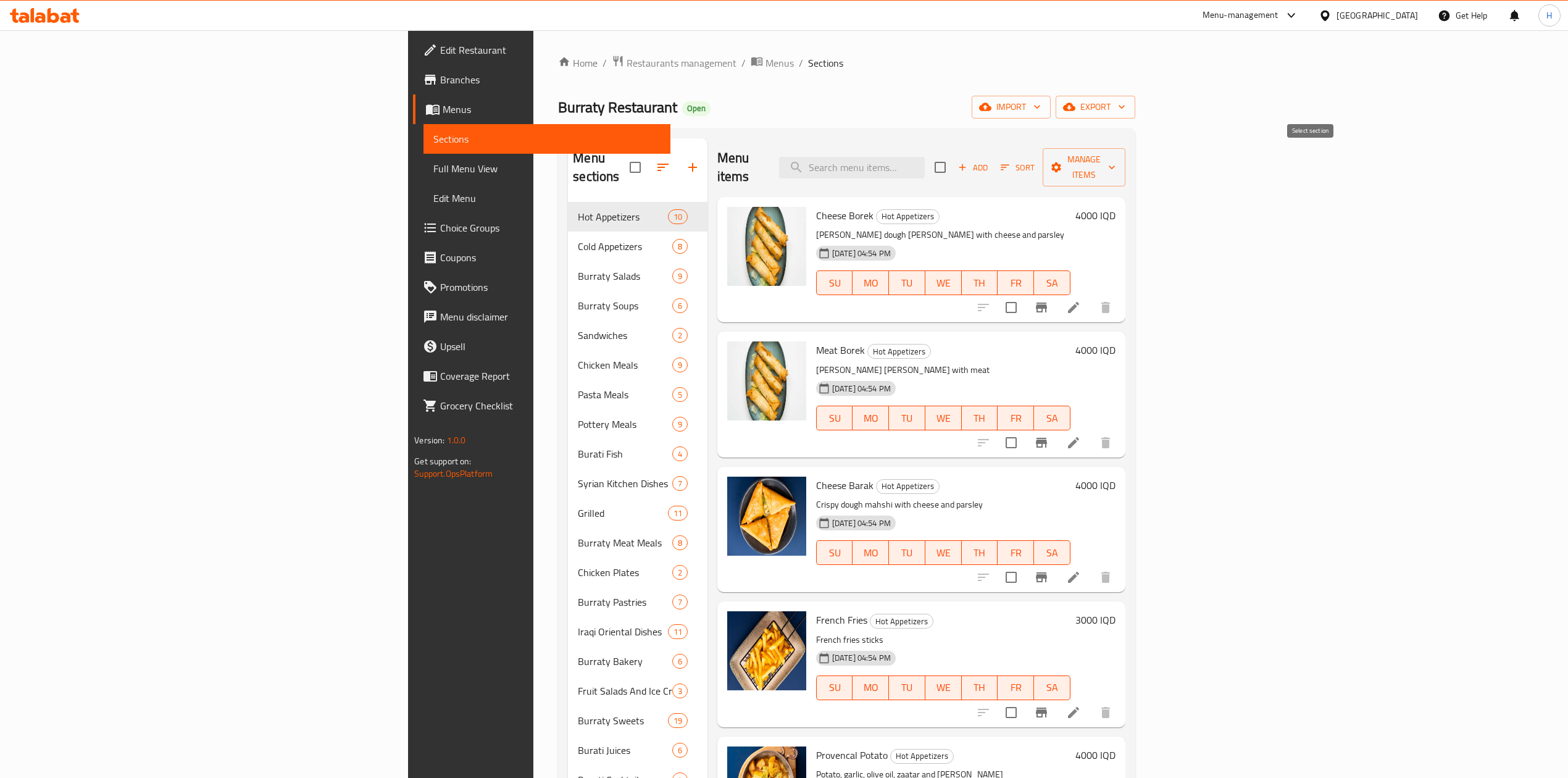
click at [993, 158] on button "Add" at bounding box center [973, 168] width 40 height 19
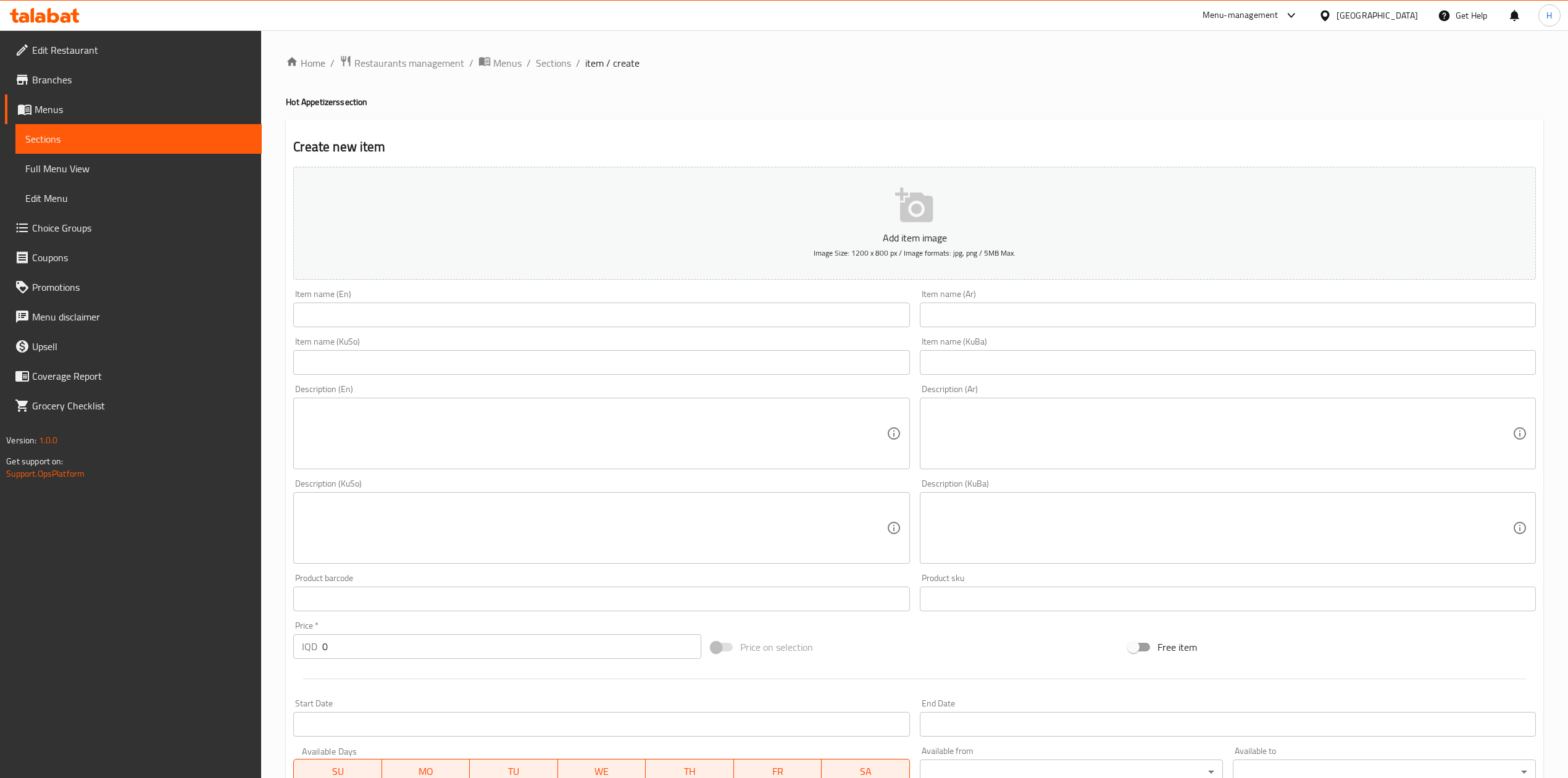
drag, startPoint x: 1001, startPoint y: 286, endPoint x: 991, endPoint y: 305, distance: 21.5
click at [1001, 287] on div "Item name (Ar) Item name (Ar)" at bounding box center [1228, 308] width 626 height 48
click at [991, 307] on input "text" at bounding box center [1228, 315] width 616 height 24
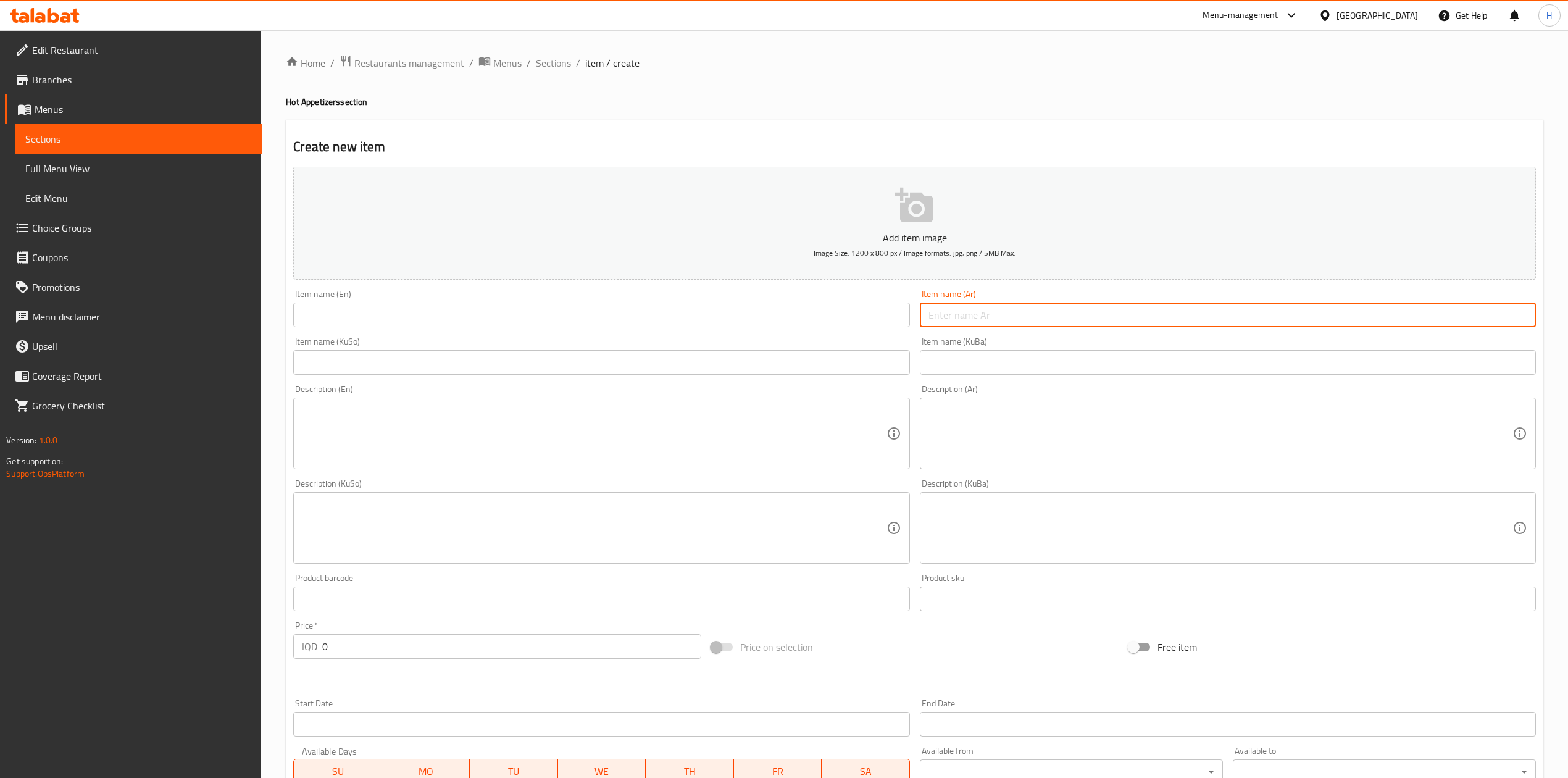
type input "f"
type input "باطرش"
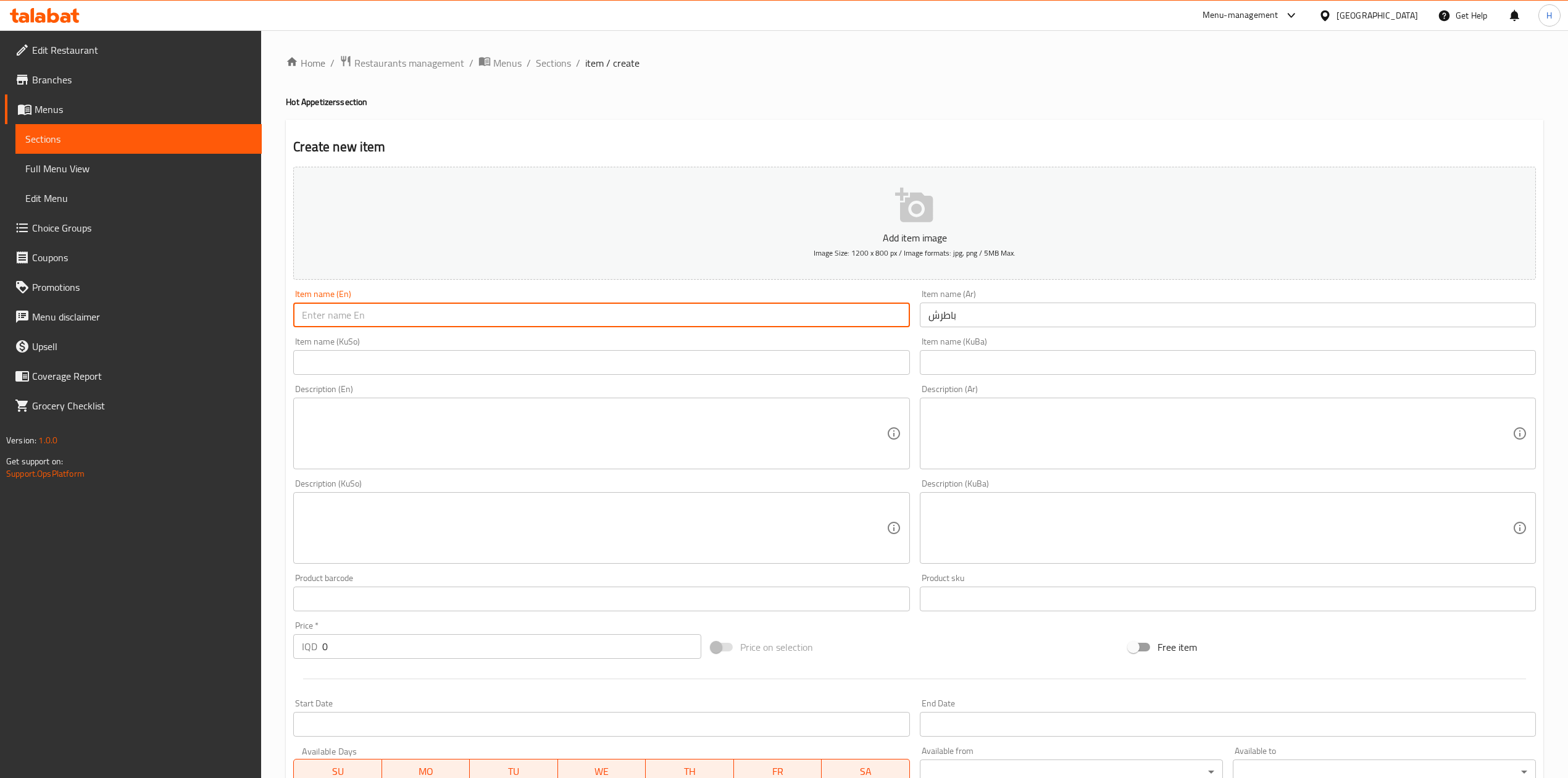
click at [411, 316] on input "text" at bounding box center [602, 315] width 616 height 24
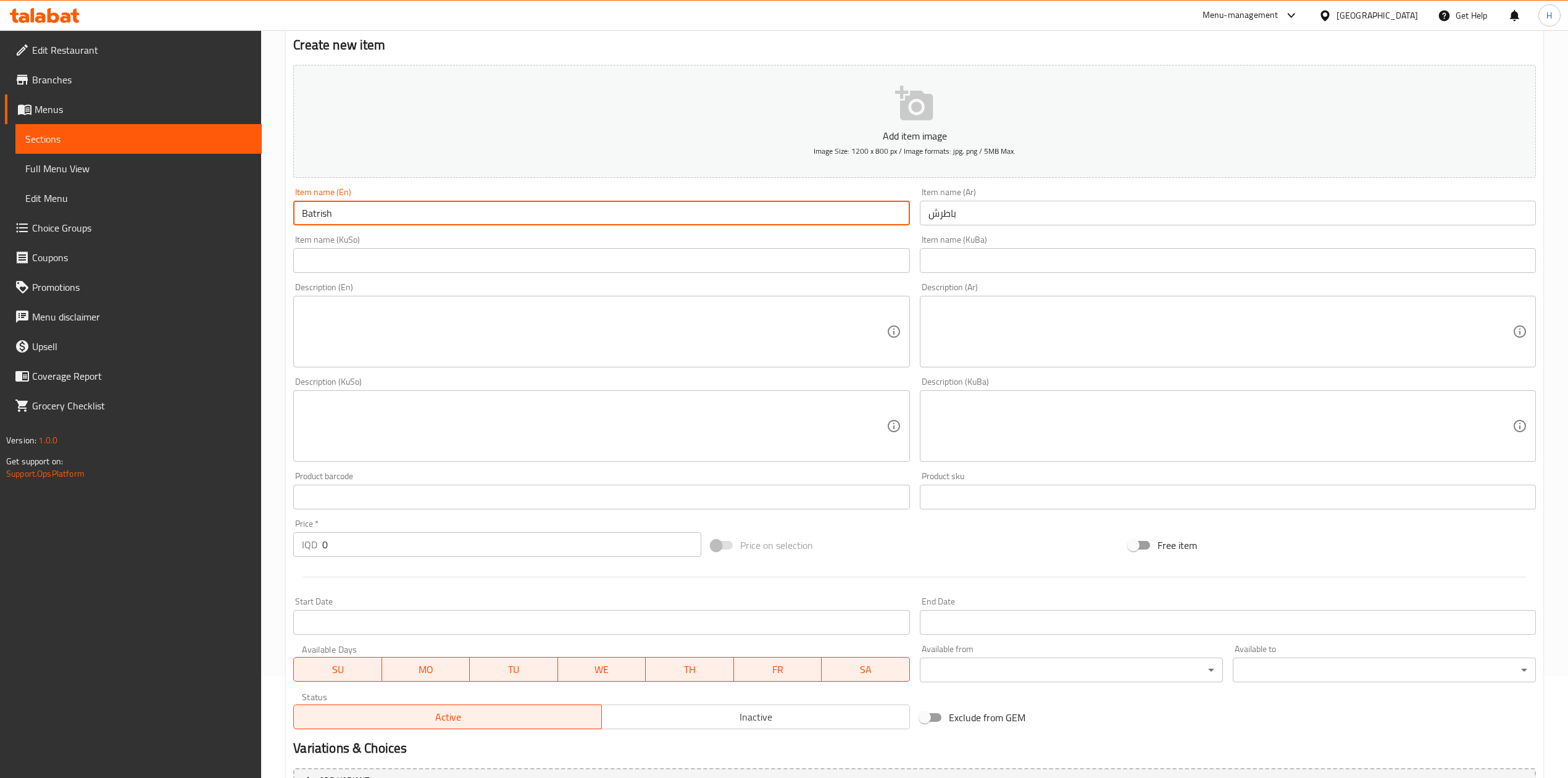
scroll to position [236, 0]
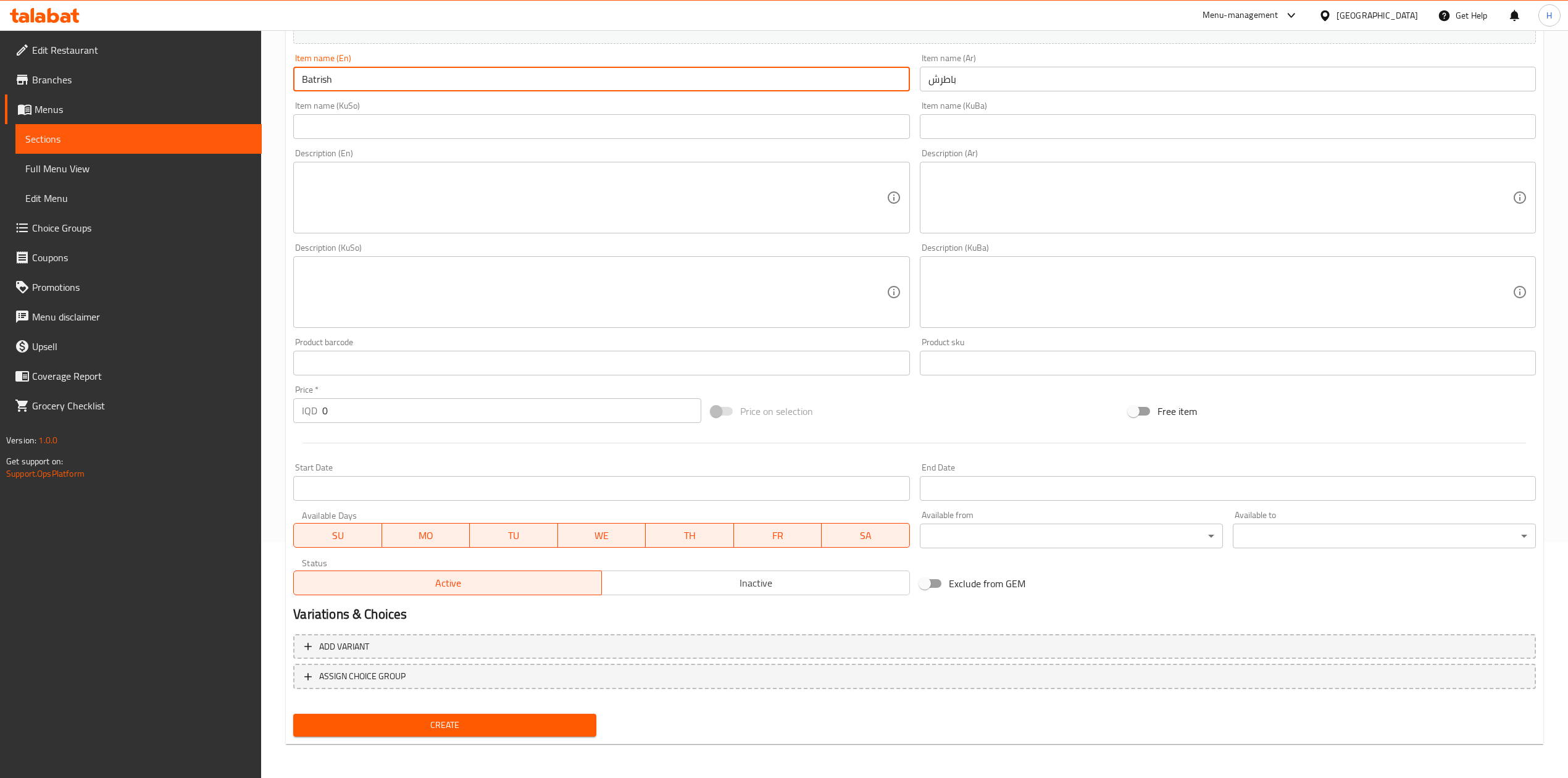
type input "Batrish"
click at [389, 423] on input "0" at bounding box center [511, 410] width 379 height 24
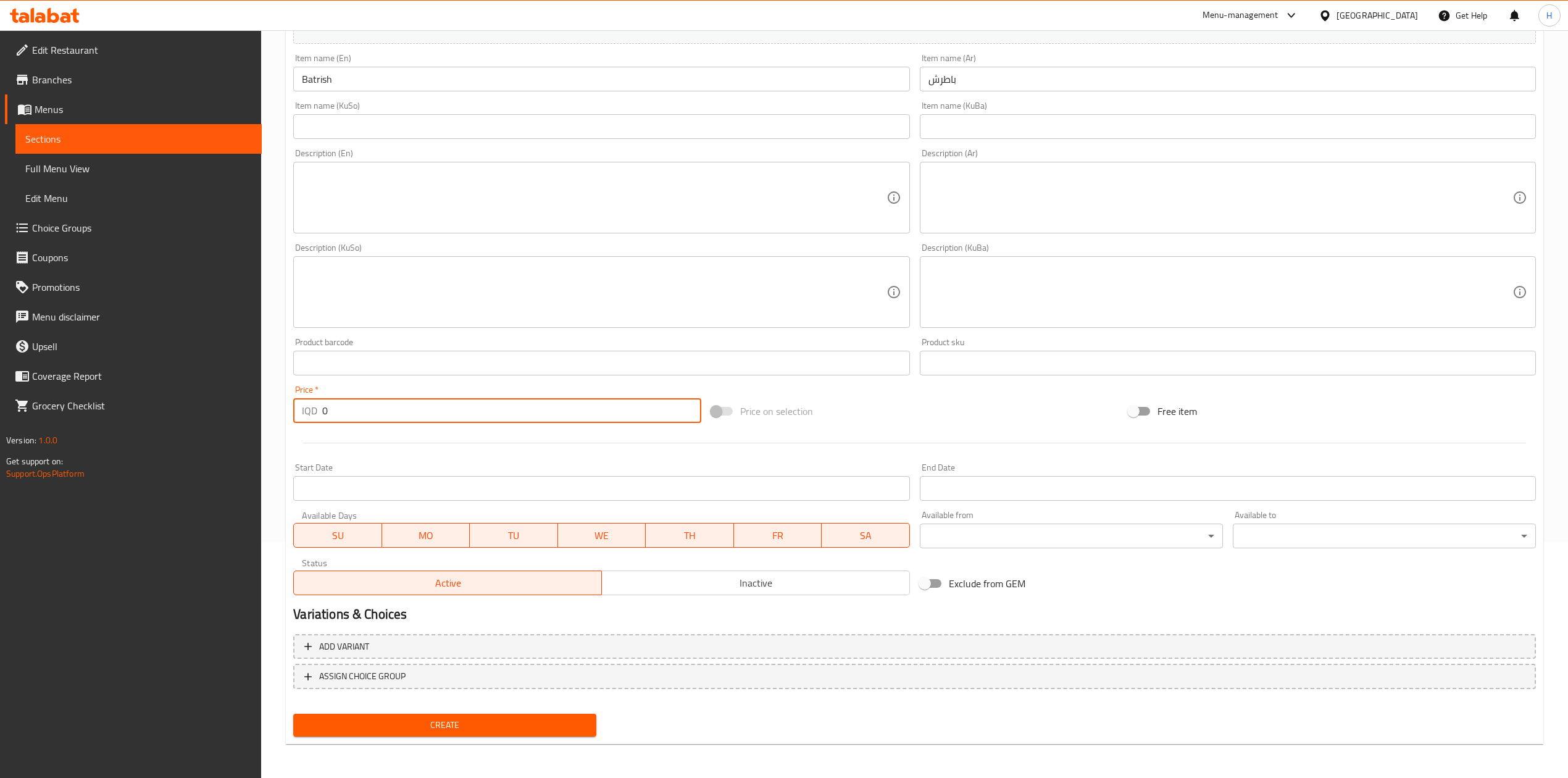
click at [389, 419] on input "0" at bounding box center [511, 410] width 379 height 24
click at [367, 420] on input "070" at bounding box center [511, 410] width 379 height 24
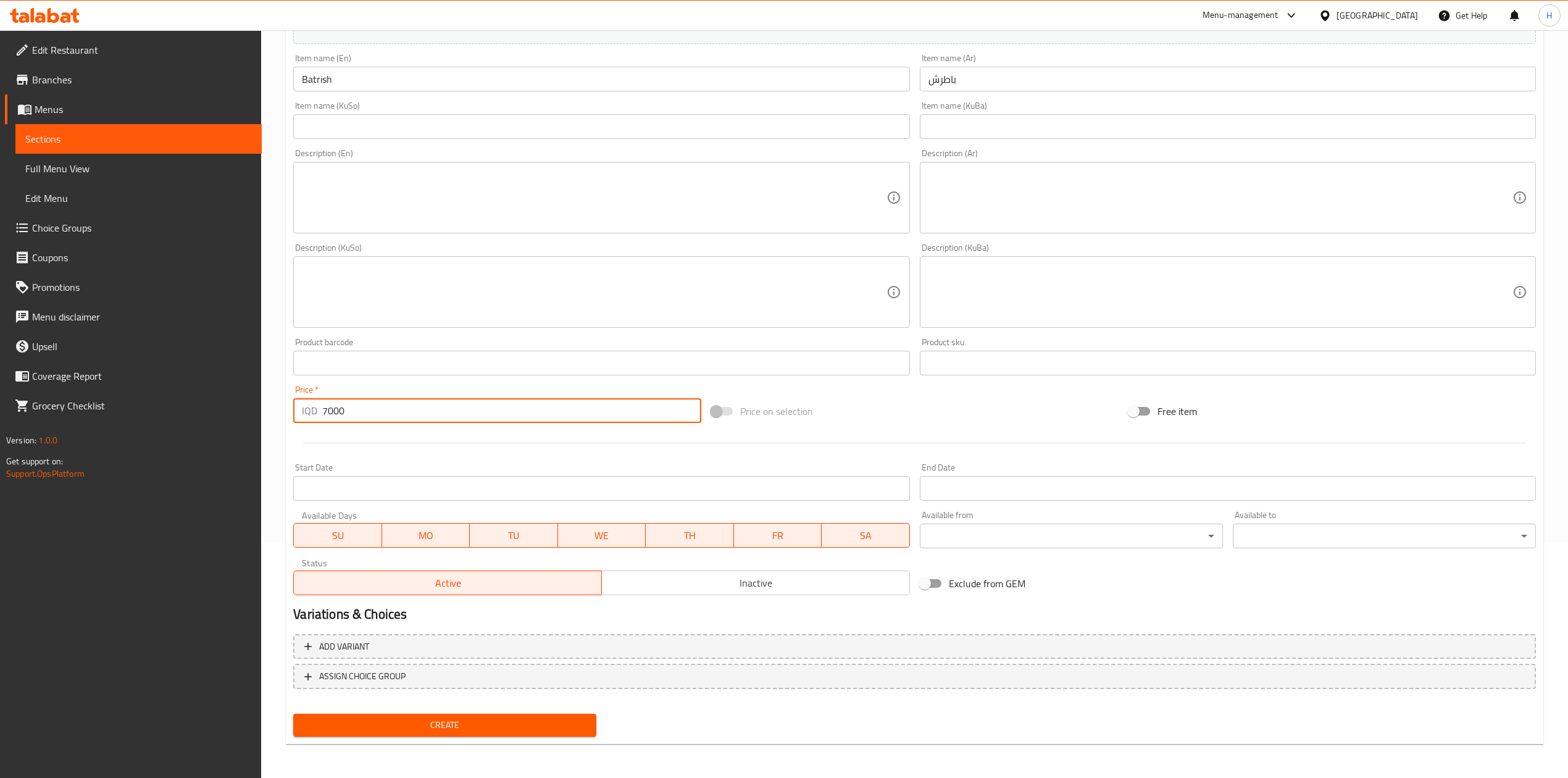
type input "7000"
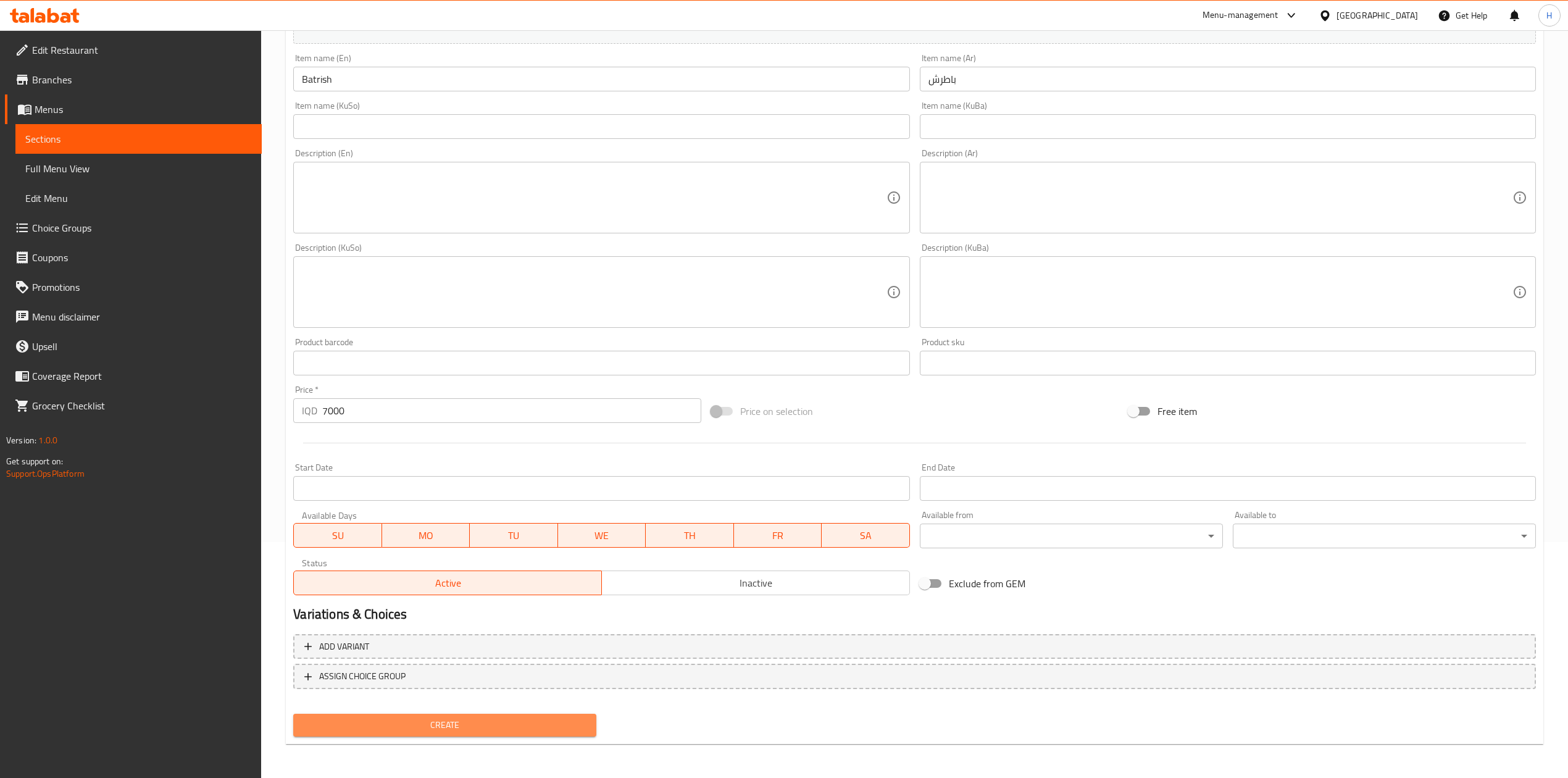
drag, startPoint x: 411, startPoint y: 724, endPoint x: 411, endPoint y: 717, distance: 7.0
click at [411, 722] on span "Create" at bounding box center [445, 724] width 283 height 15
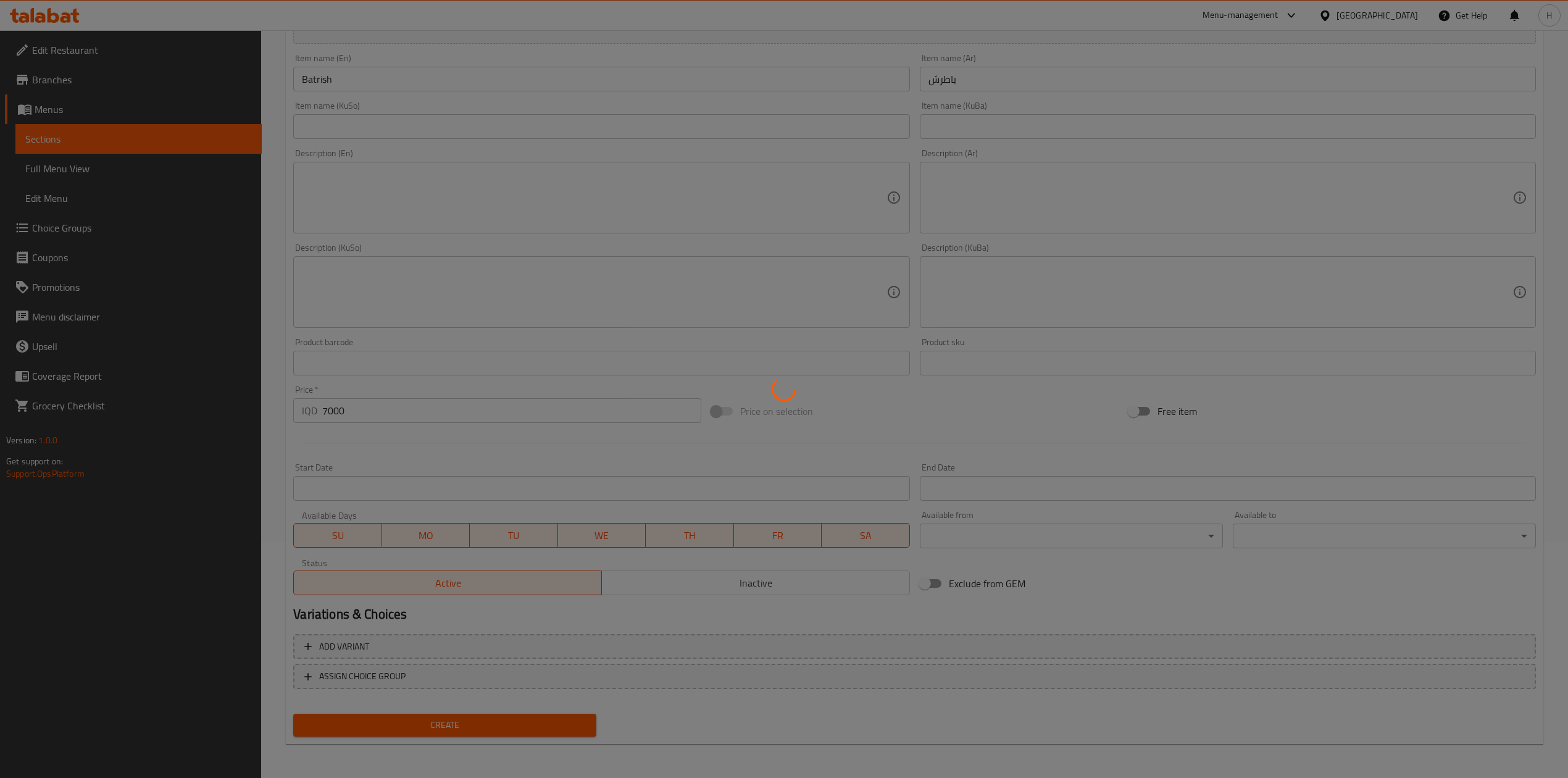
type input "0"
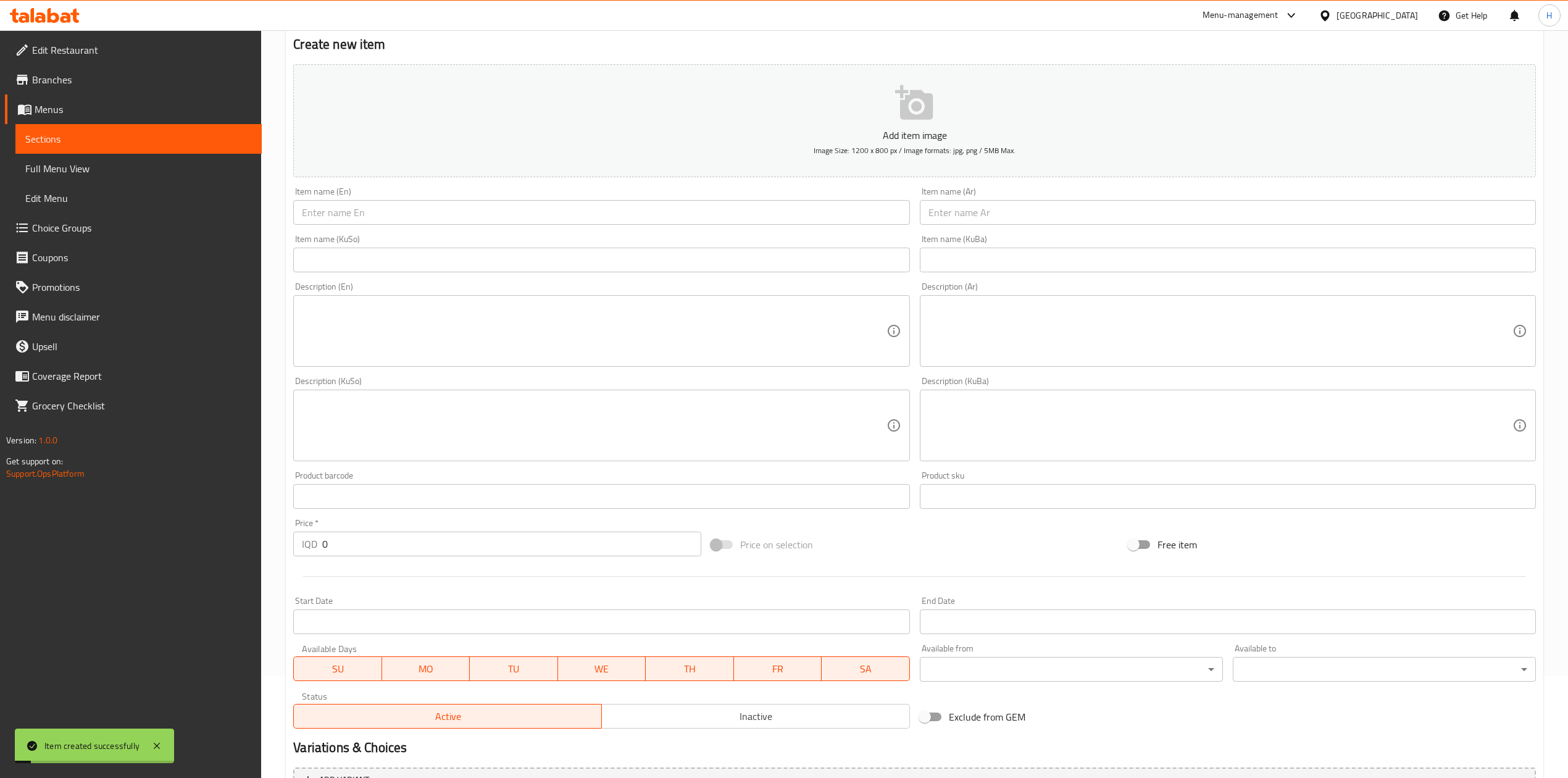
scroll to position [0, 0]
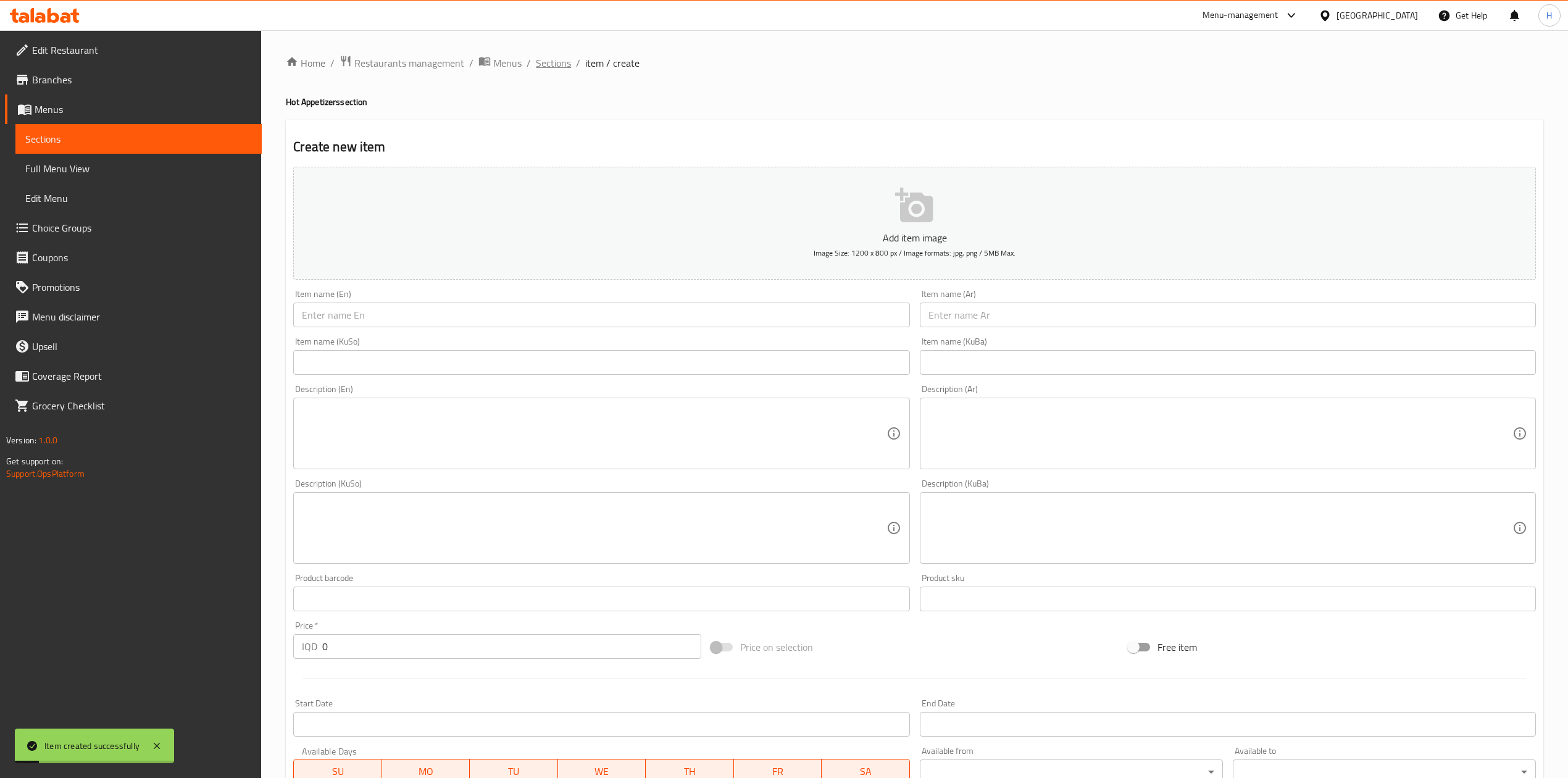
click at [559, 58] on span "Sections" at bounding box center [553, 62] width 35 height 15
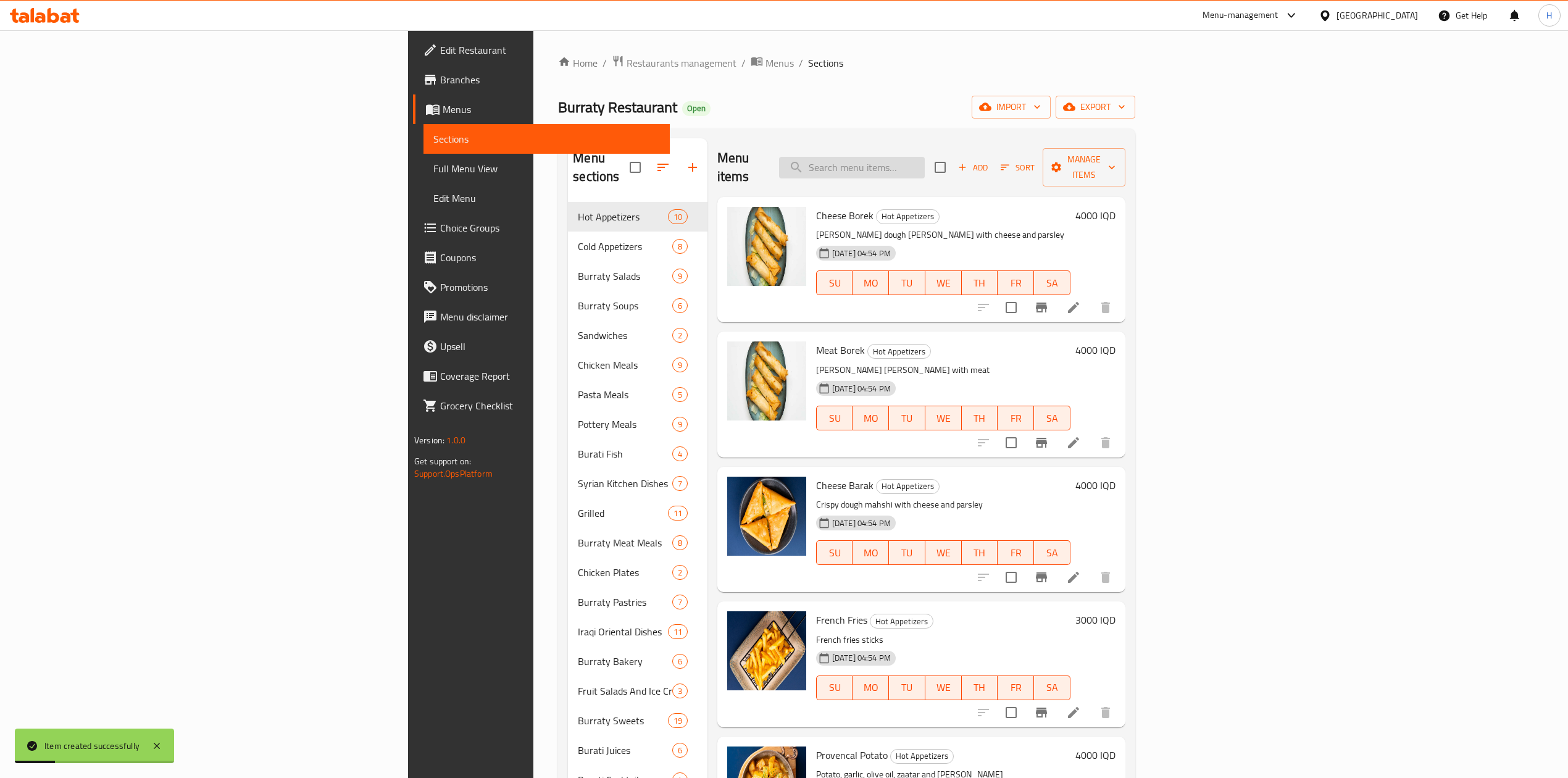
click at [925, 157] on input "search" at bounding box center [852, 167] width 146 height 22
click at [925, 159] on input "search" at bounding box center [852, 167] width 146 height 22
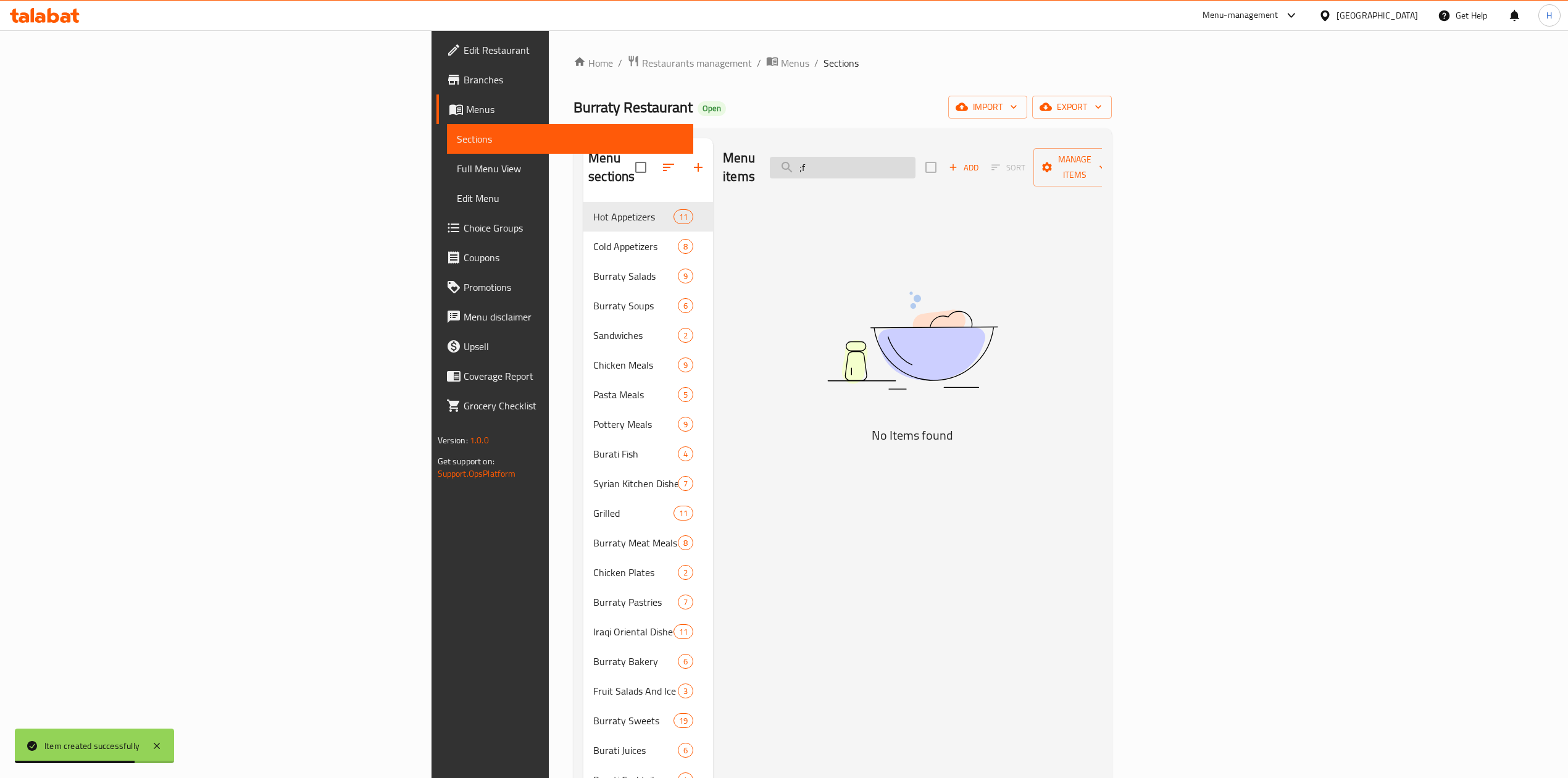
type input ";"
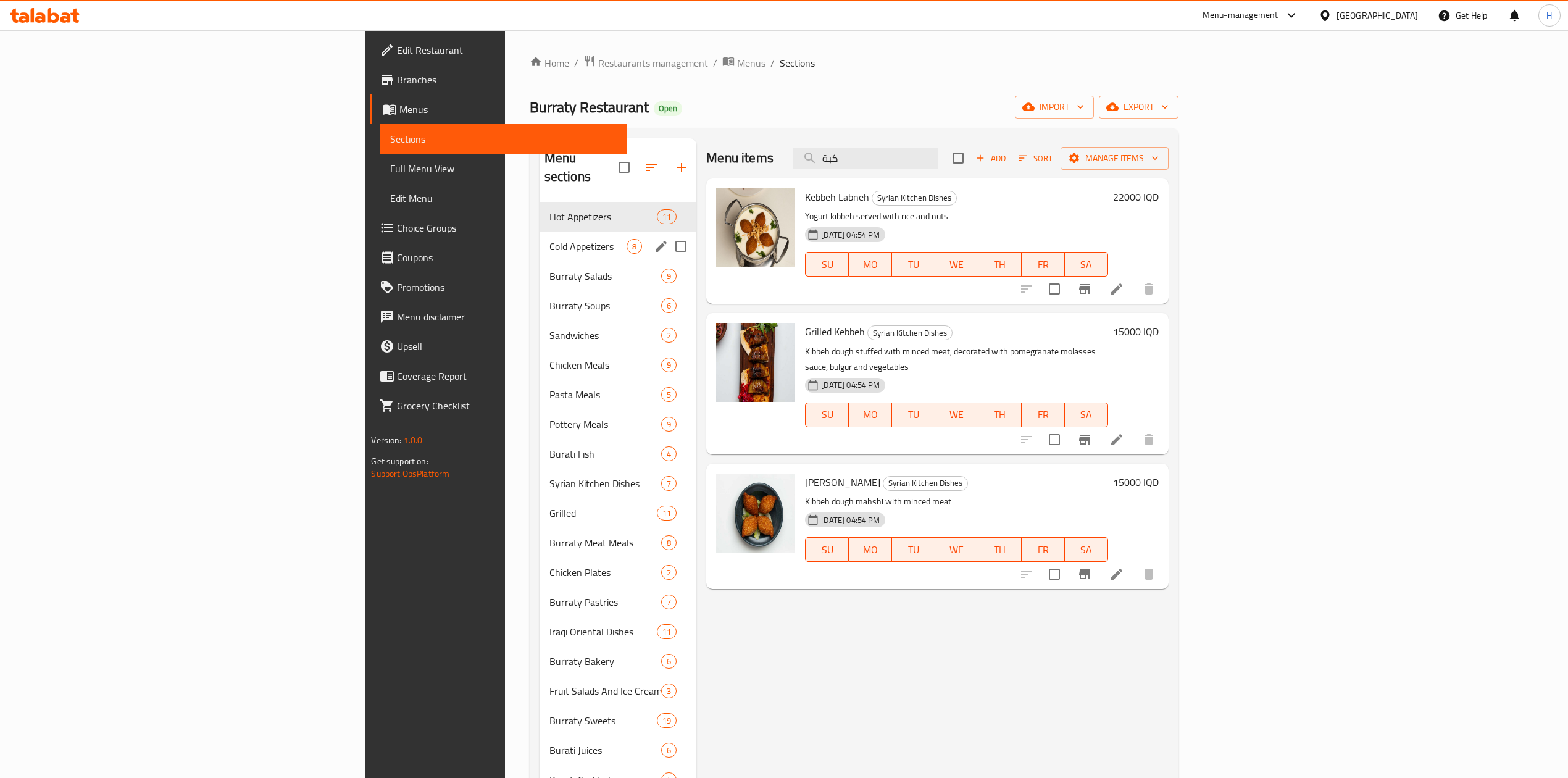
type input "كبة"
click at [549, 209] on span "Hot Appetizers" at bounding box center [603, 217] width 107 height 15
click at [549, 239] on span "Cold Appetizers" at bounding box center [588, 247] width 78 height 15
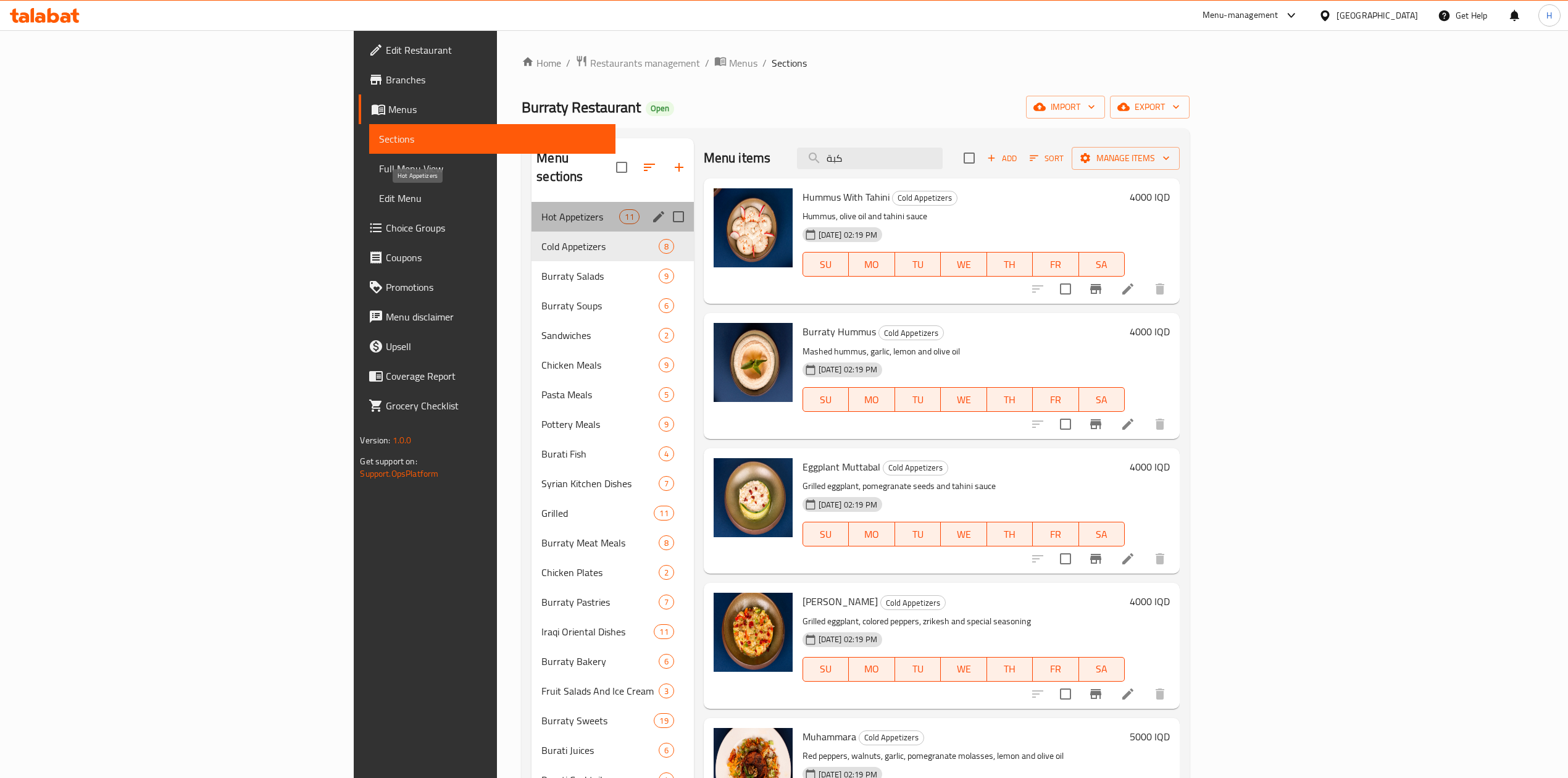
click at [541, 209] on span "Hot Appetizers" at bounding box center [580, 217] width 78 height 15
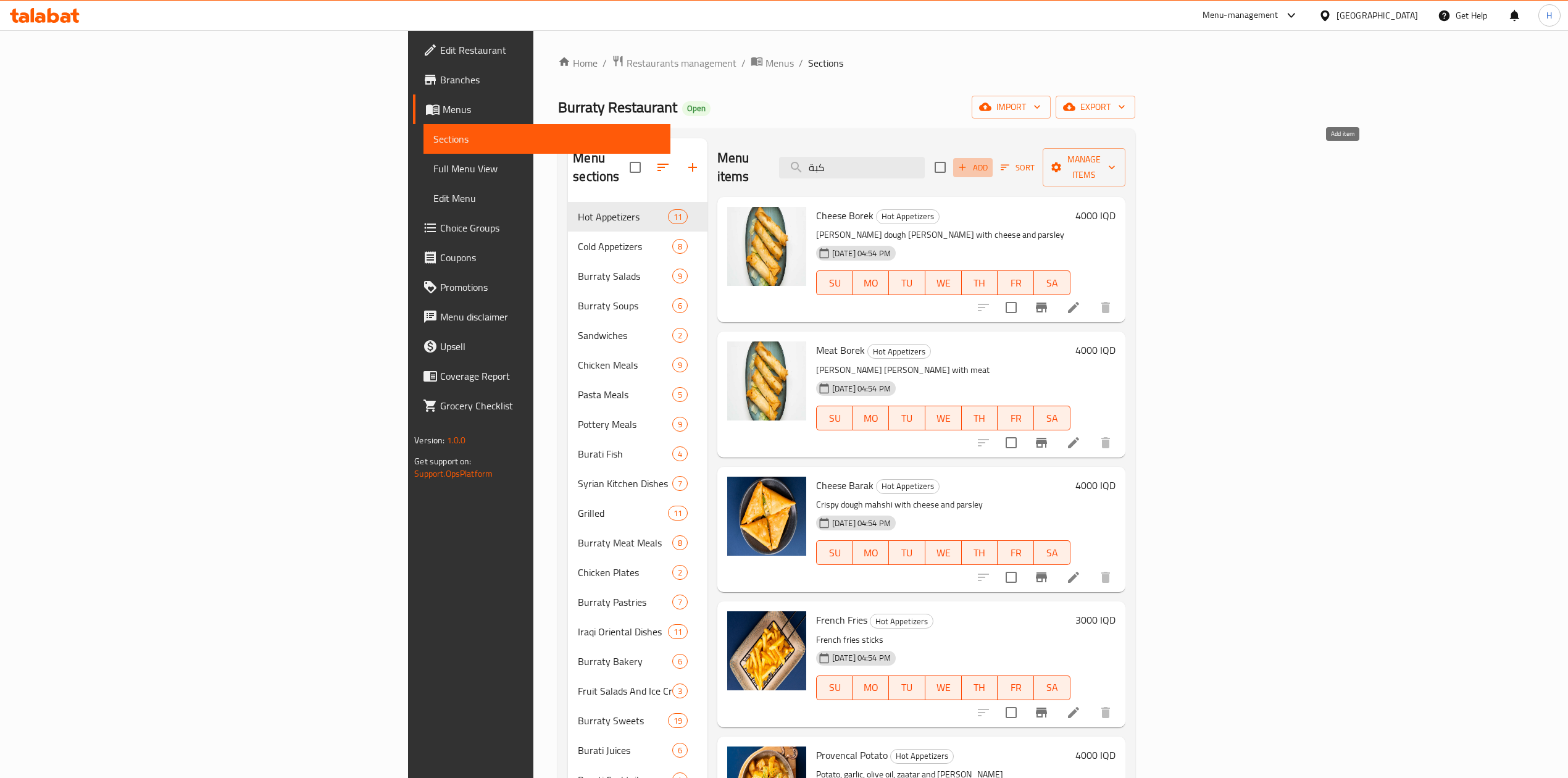
click at [990, 161] on span "Add" at bounding box center [973, 168] width 33 height 15
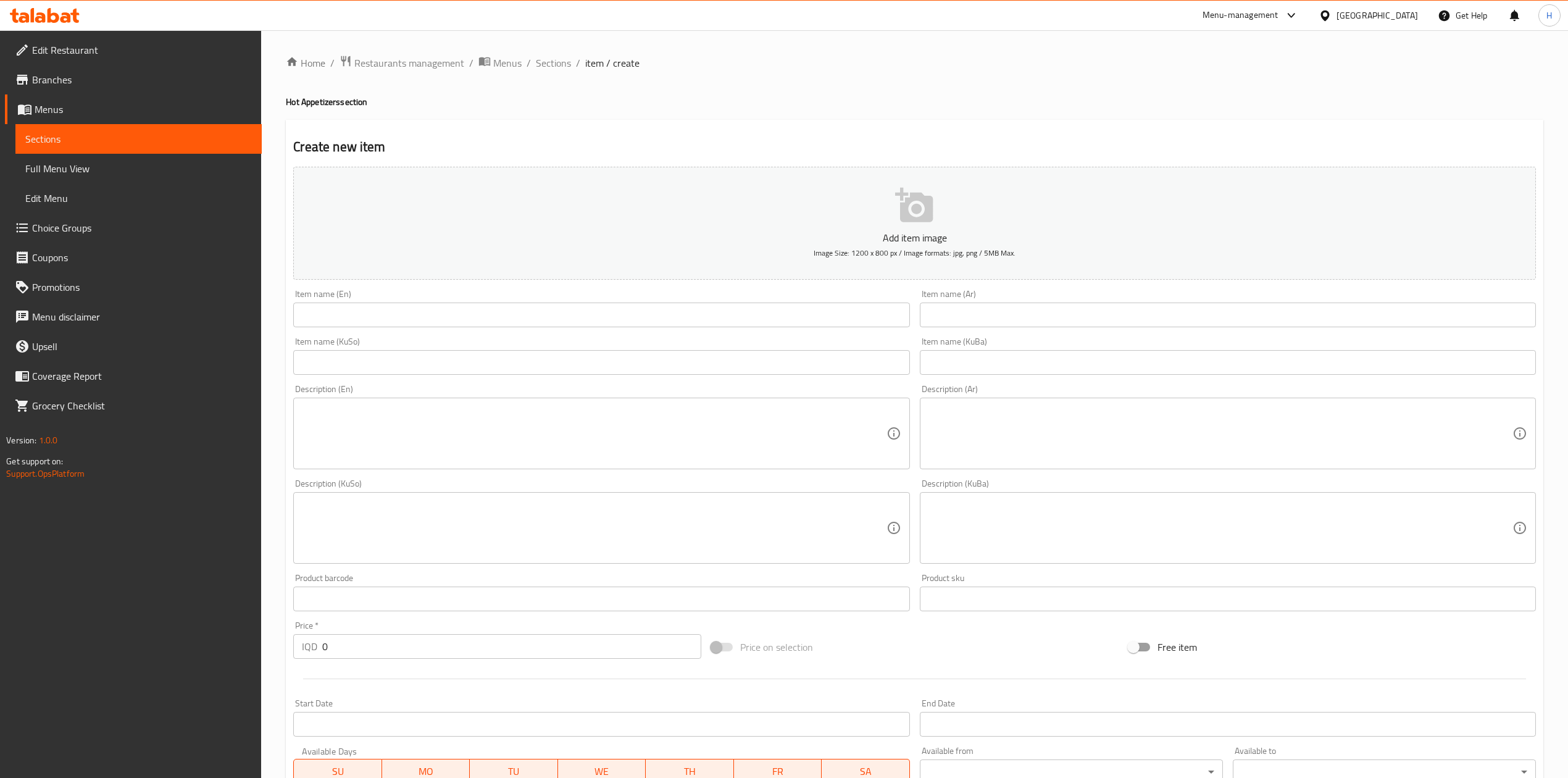
click at [1036, 327] on input "text" at bounding box center [1228, 315] width 616 height 24
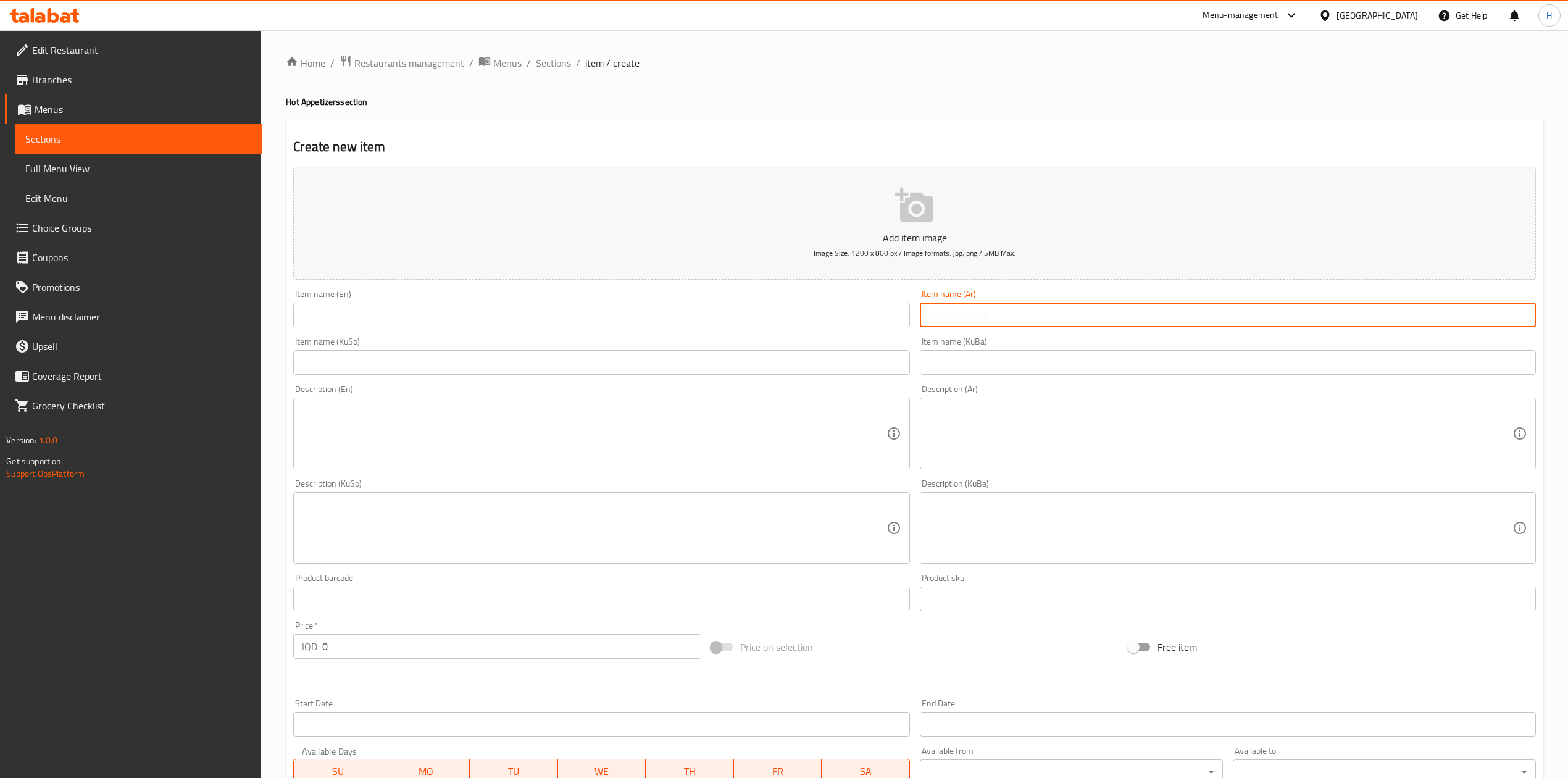
type input "ك"
type input "ب"
type input "كبة مشوية"
click at [376, 324] on input "text" at bounding box center [602, 315] width 616 height 24
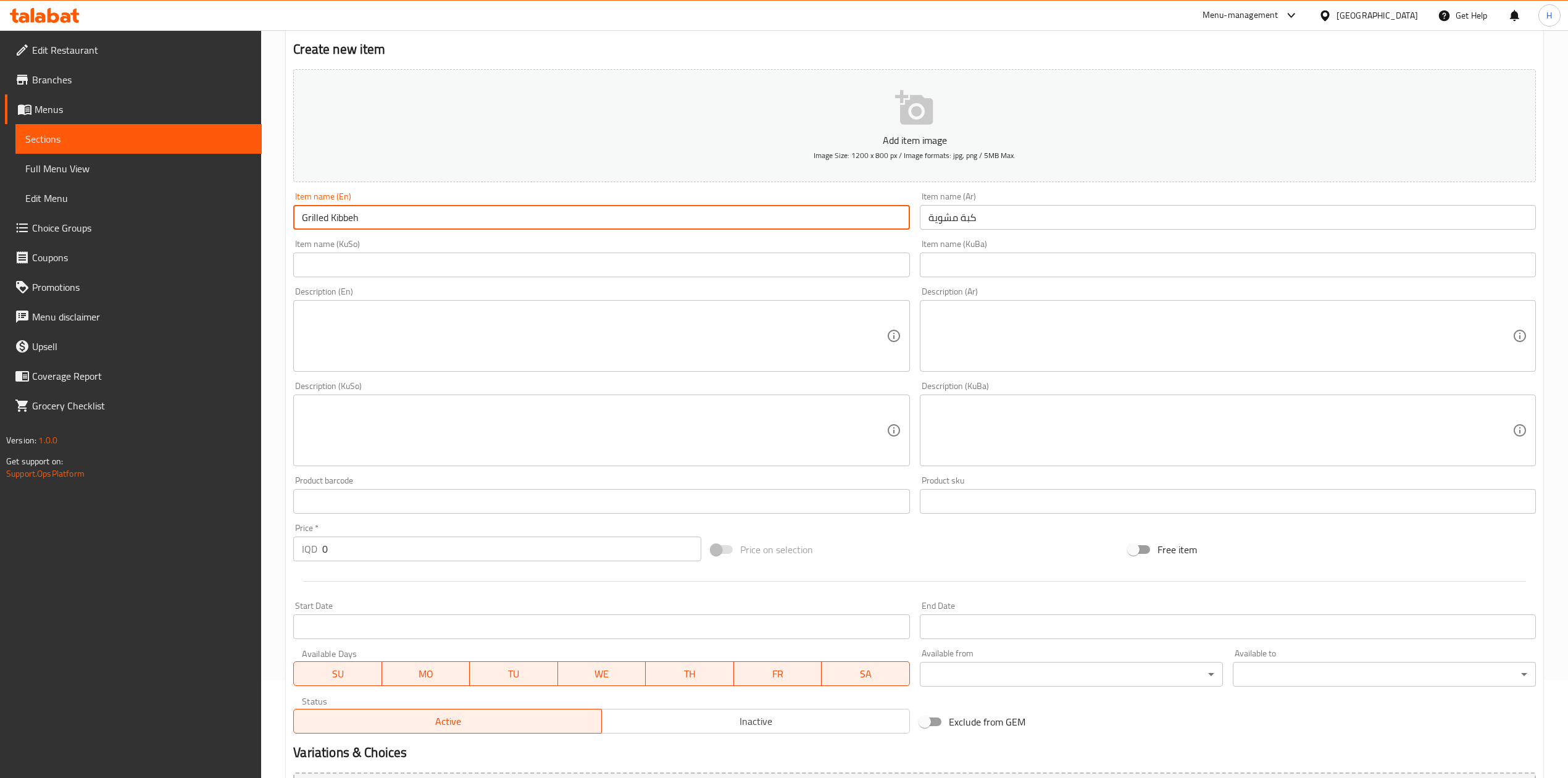
scroll to position [236, 0]
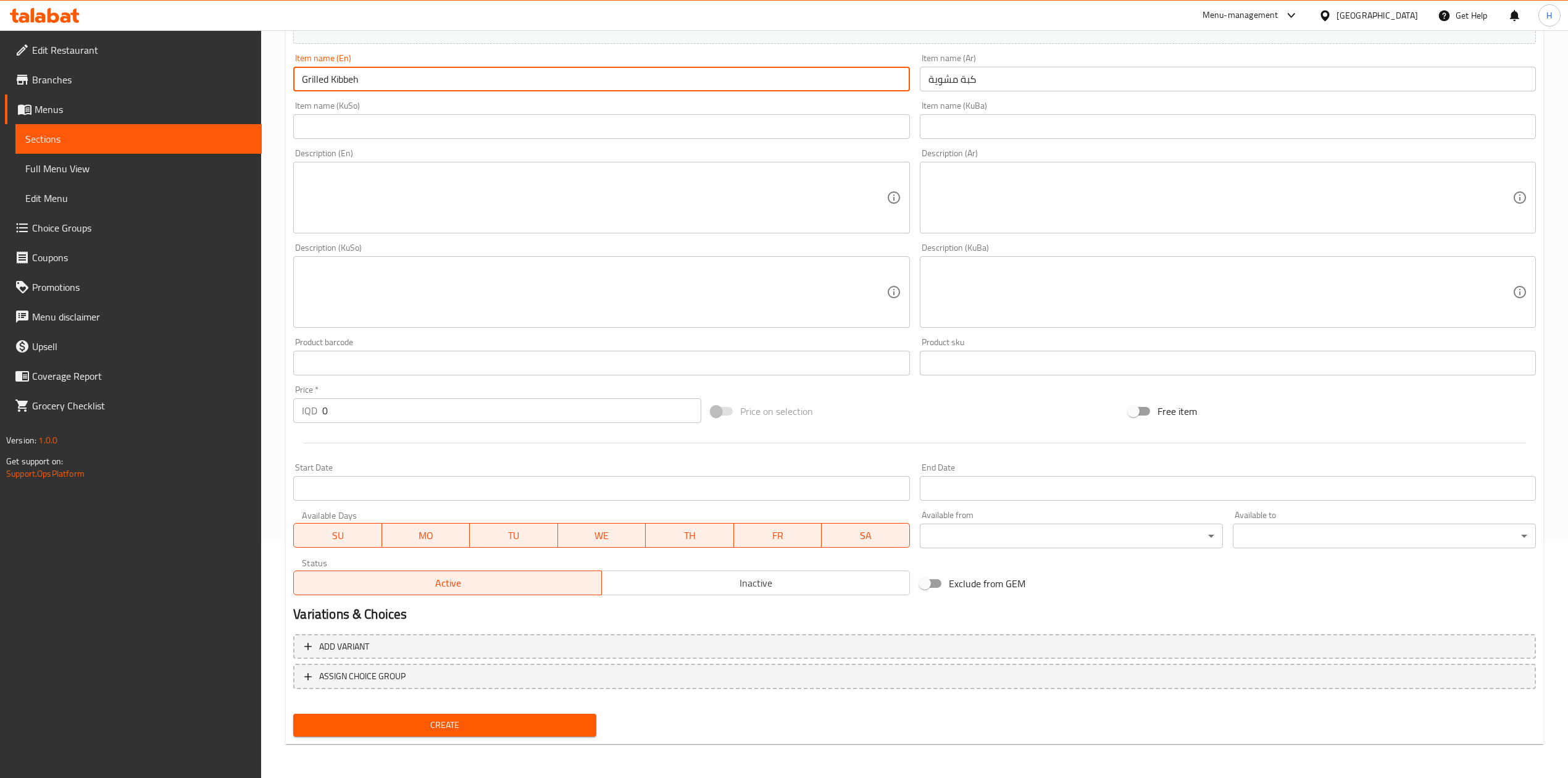
type input "Grilled Kibbeh"
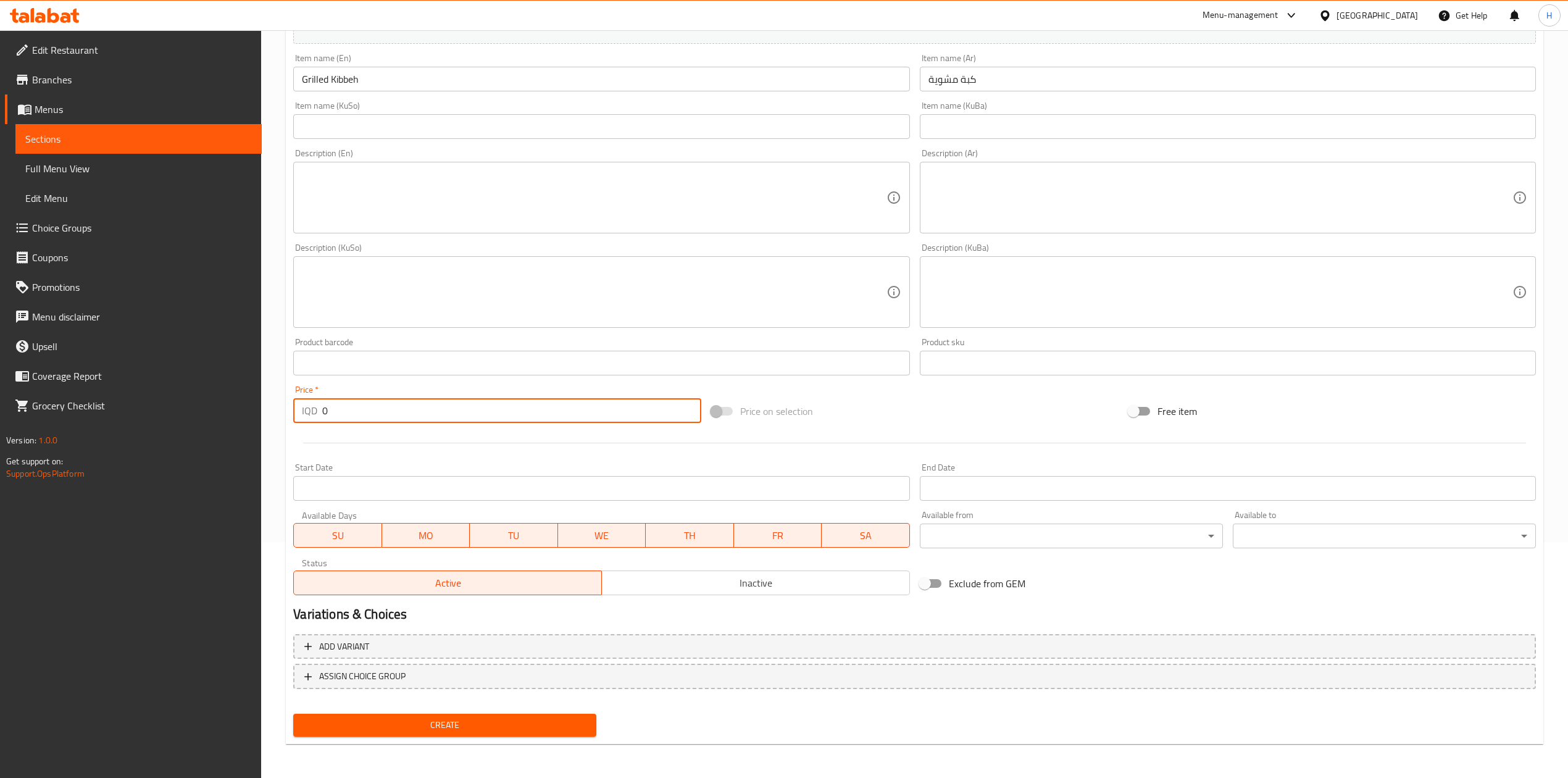
click at [364, 412] on input "0" at bounding box center [511, 410] width 379 height 24
type input "7000"
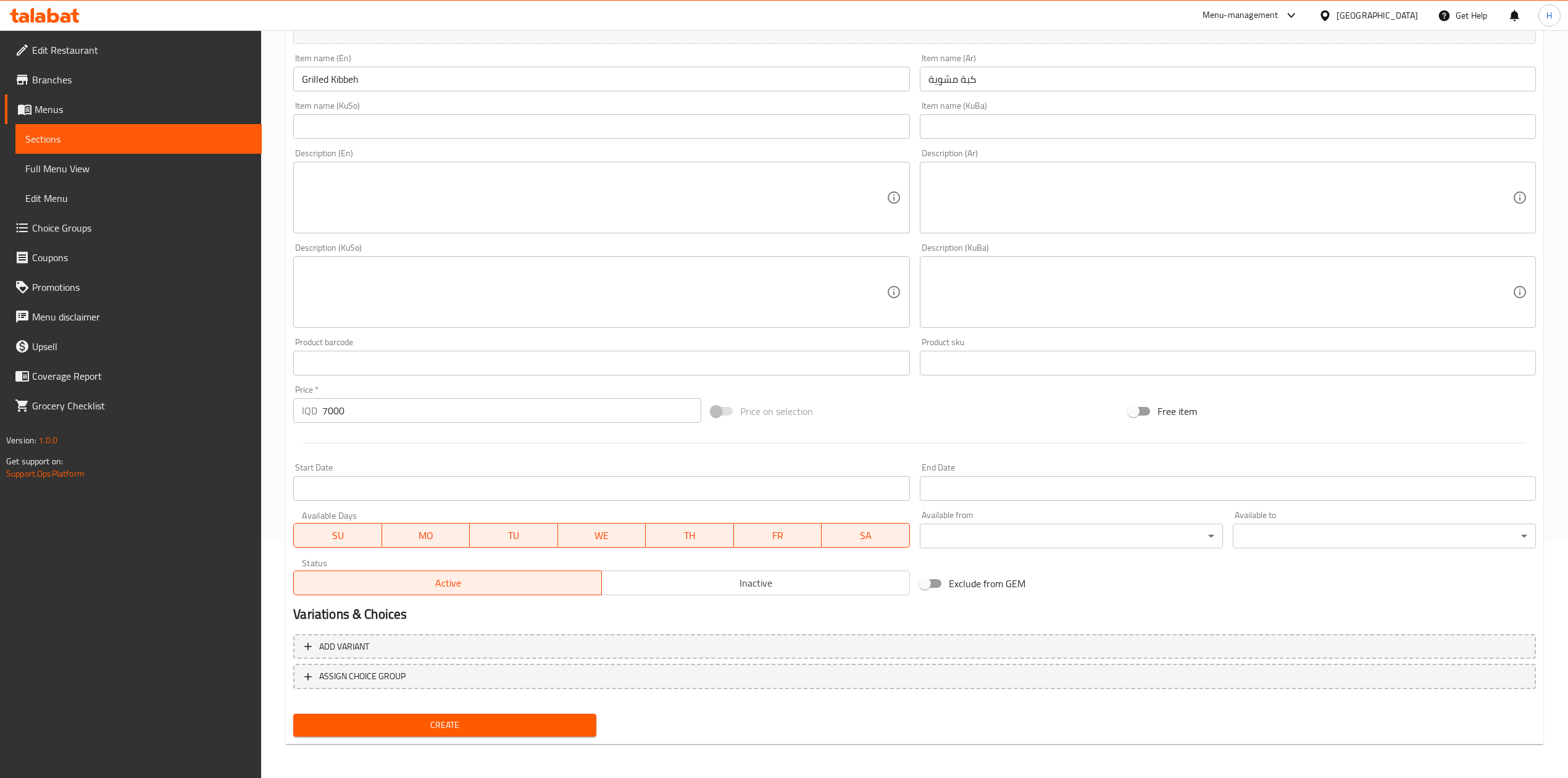
click at [483, 737] on div "Create" at bounding box center [445, 725] width 313 height 32
click at [500, 722] on span "Create" at bounding box center [445, 724] width 283 height 15
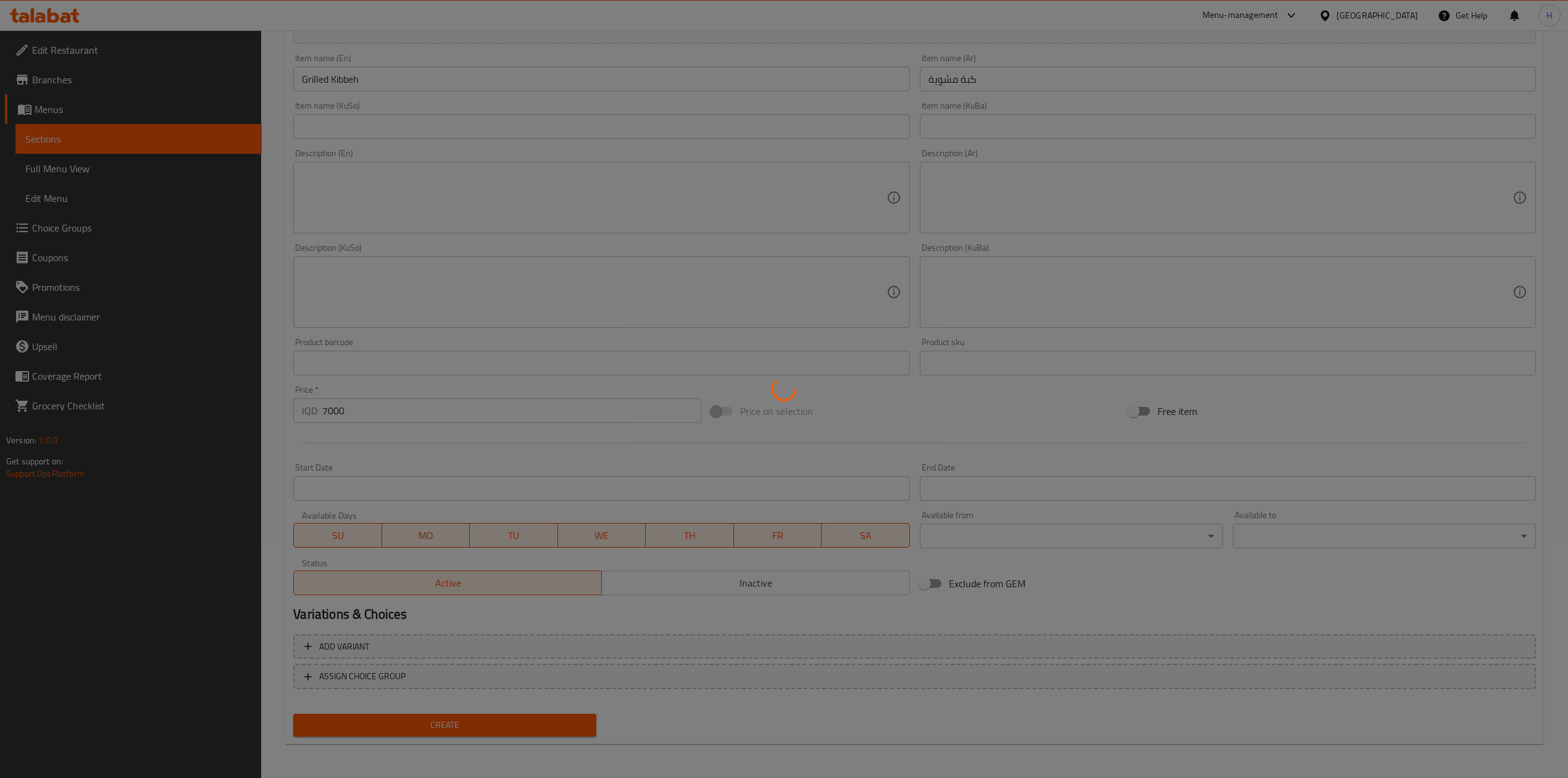
type input "0"
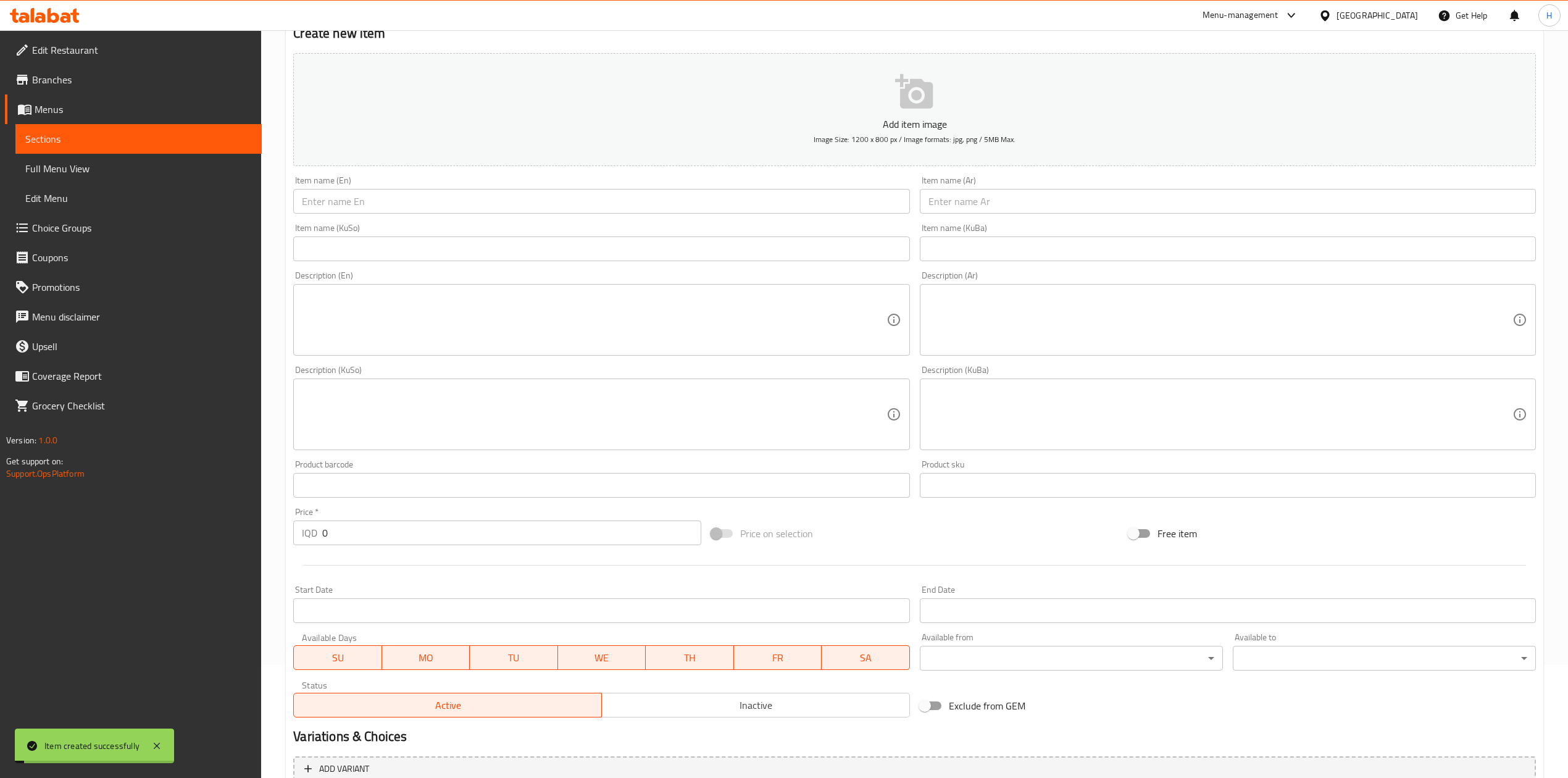
scroll to position [0, 0]
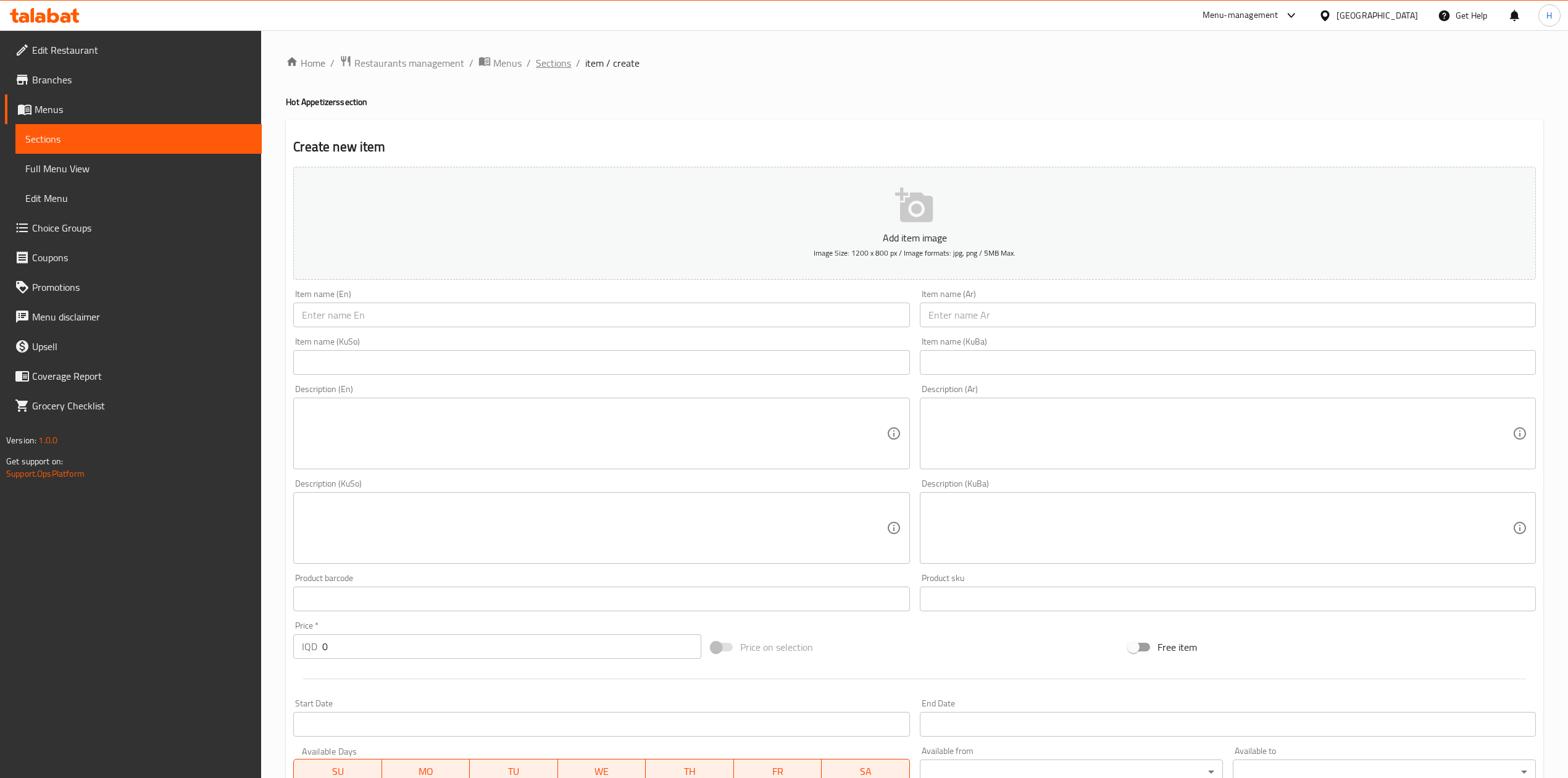
click at [563, 61] on span "Sections" at bounding box center [553, 62] width 35 height 15
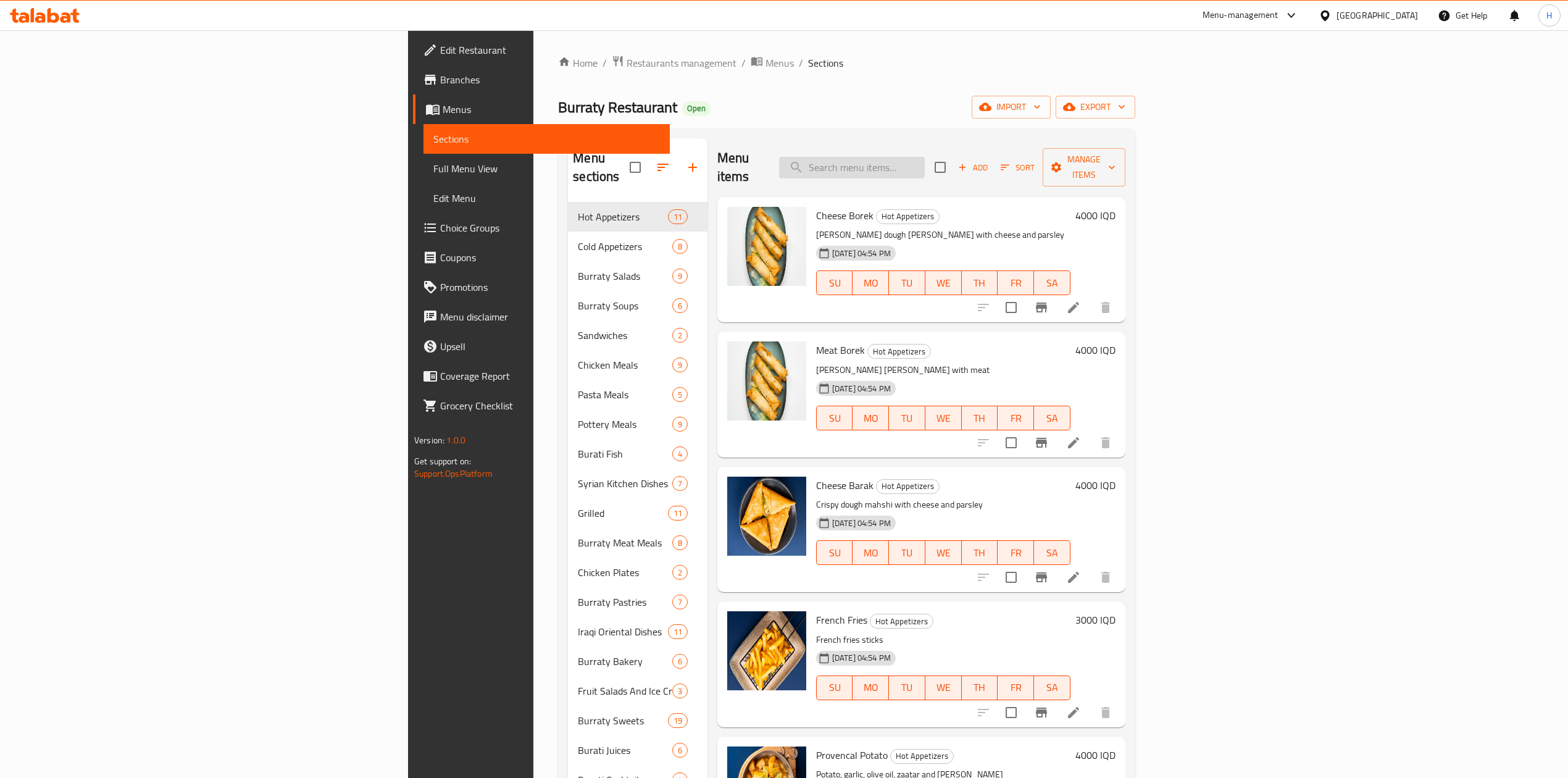
click at [925, 164] on input "search" at bounding box center [852, 167] width 146 height 22
type input ";"
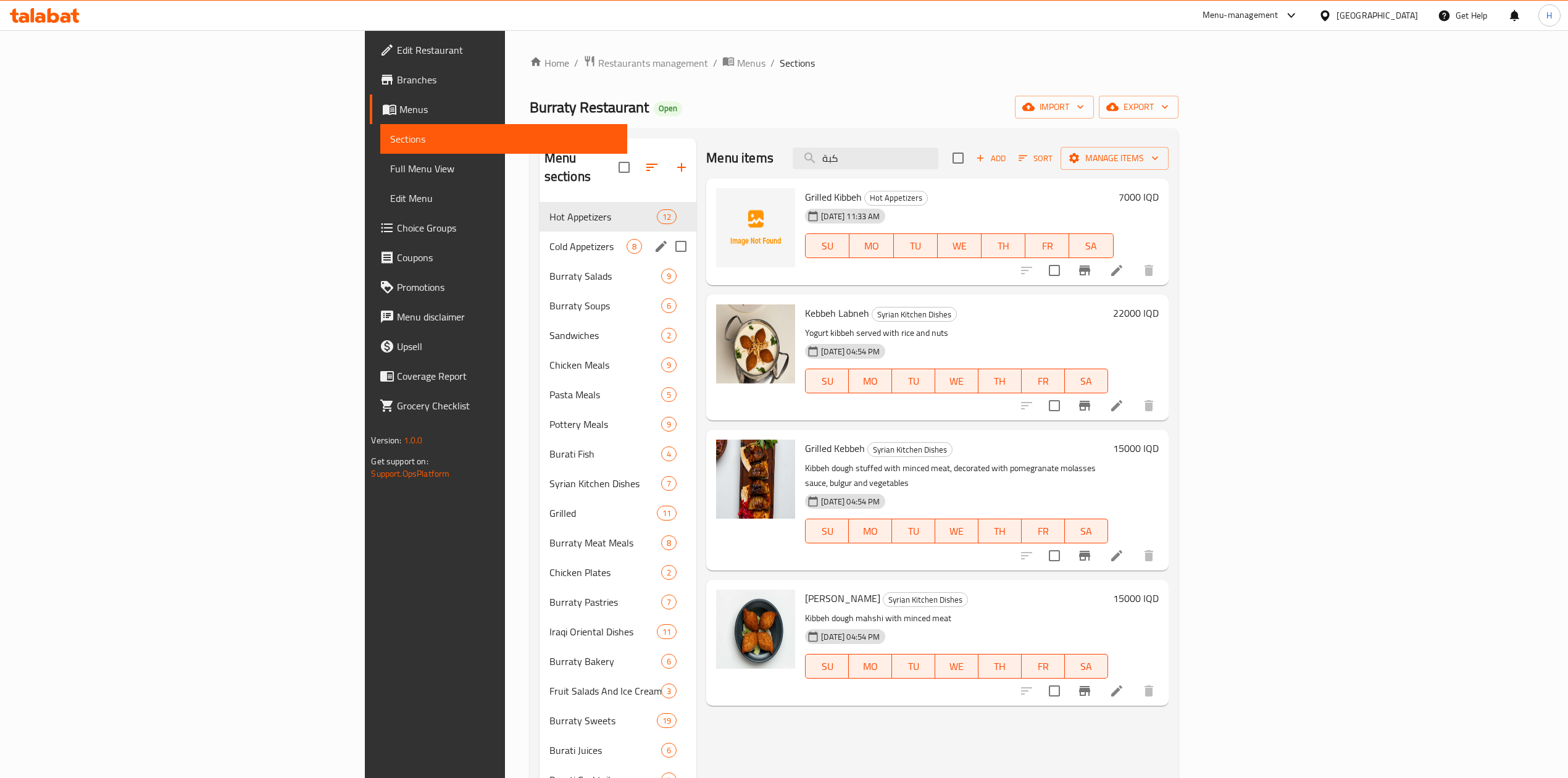
type input "كبة"
click at [539, 231] on div "Cold Appetizers 8" at bounding box center [618, 246] width 157 height 30
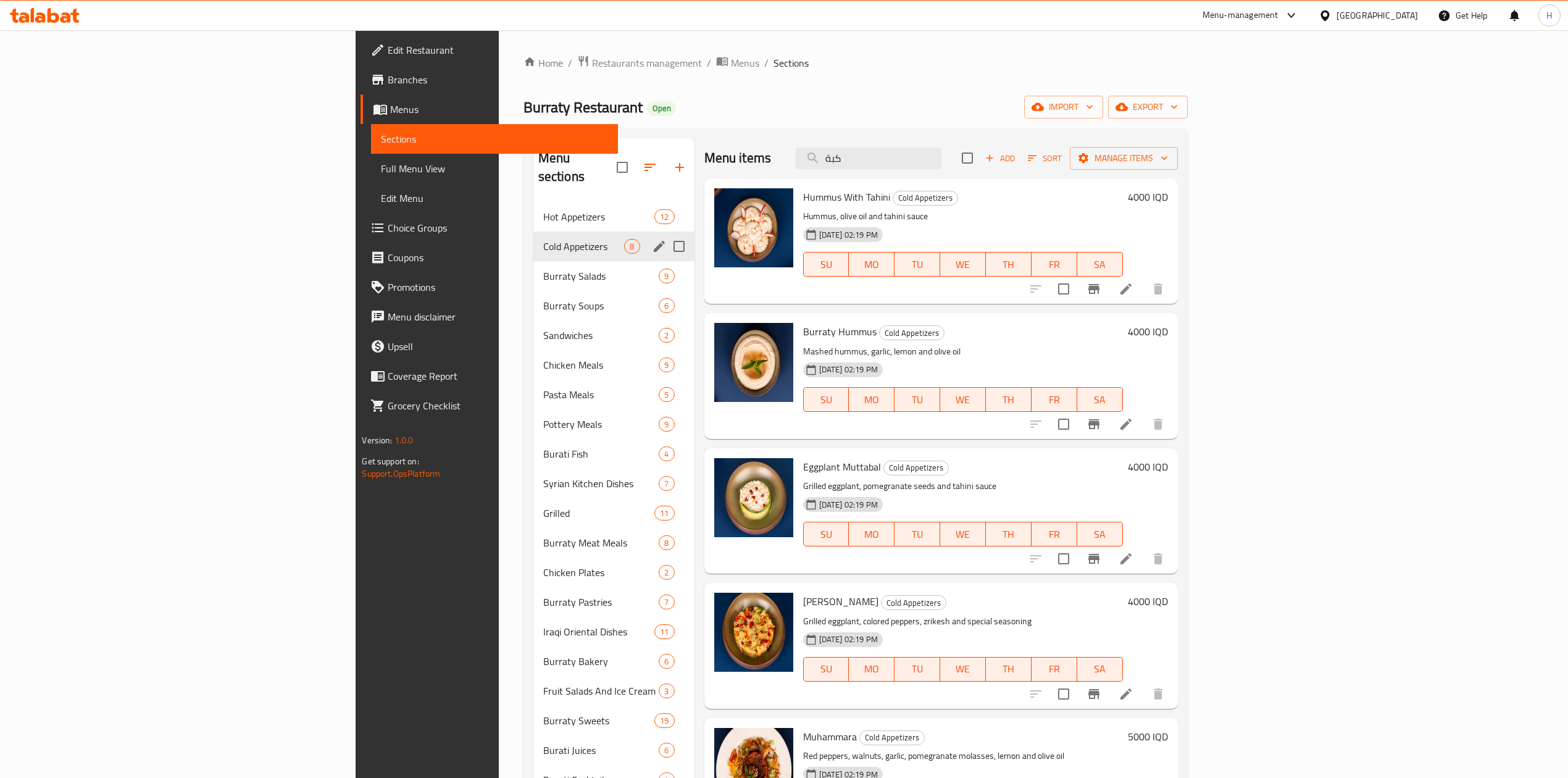
drag, startPoint x: 392, startPoint y: 191, endPoint x: 404, endPoint y: 195, distance: 12.6
click at [543, 209] on span "Hot Appetizers" at bounding box center [599, 217] width 112 height 15
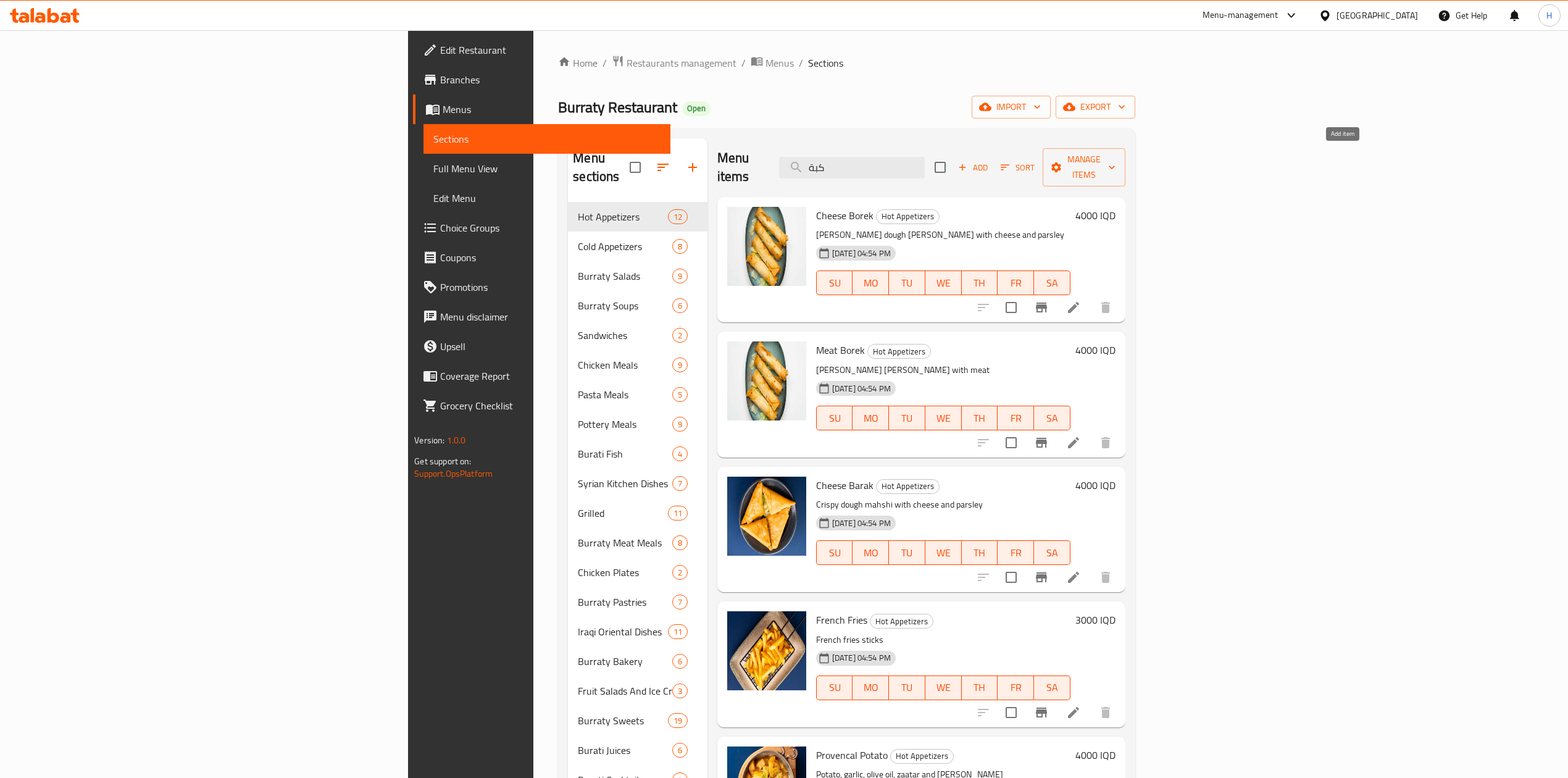
click at [990, 161] on span "Add" at bounding box center [973, 168] width 33 height 15
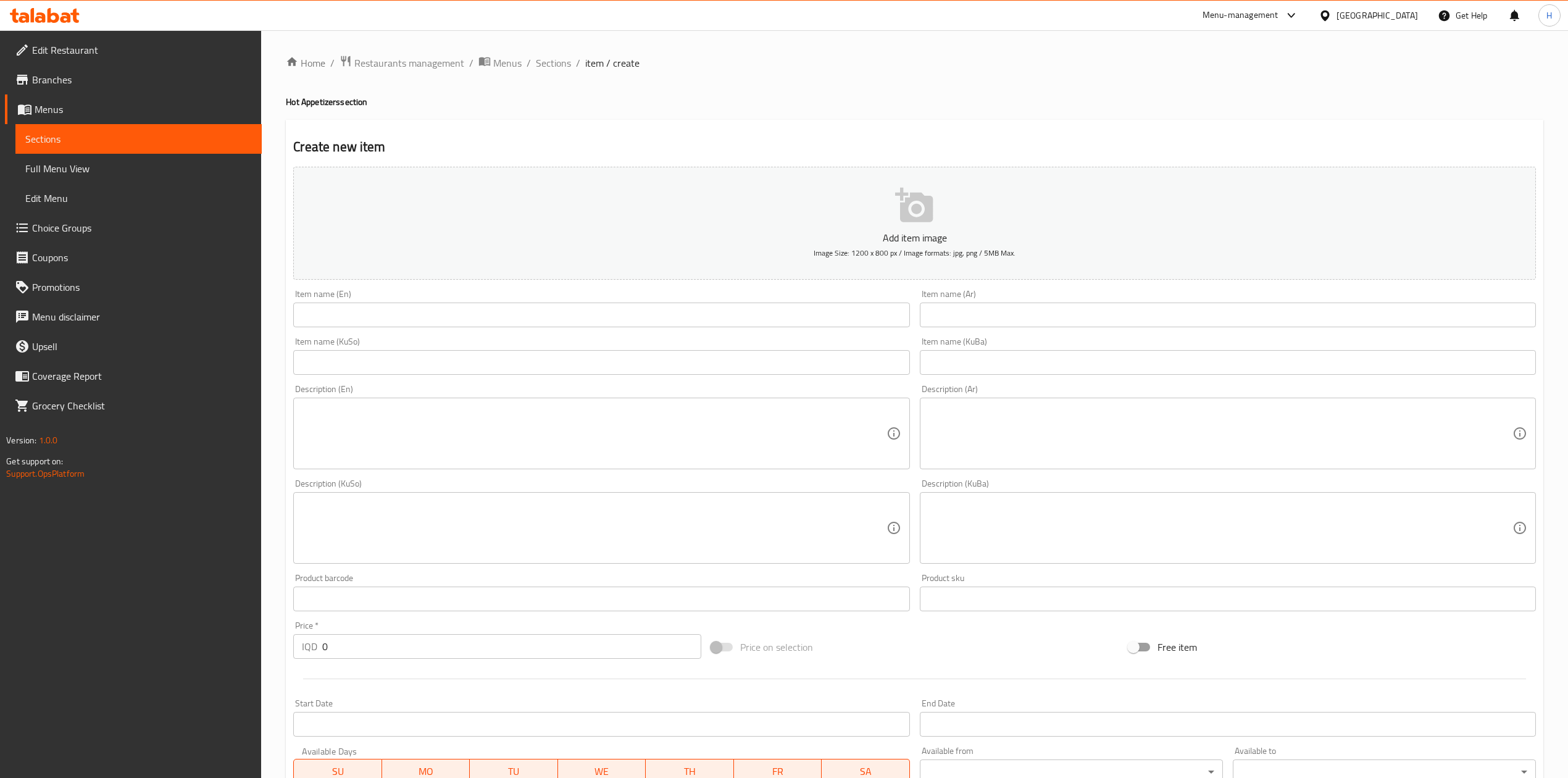
click at [1009, 315] on input "text" at bounding box center [1228, 315] width 616 height 24
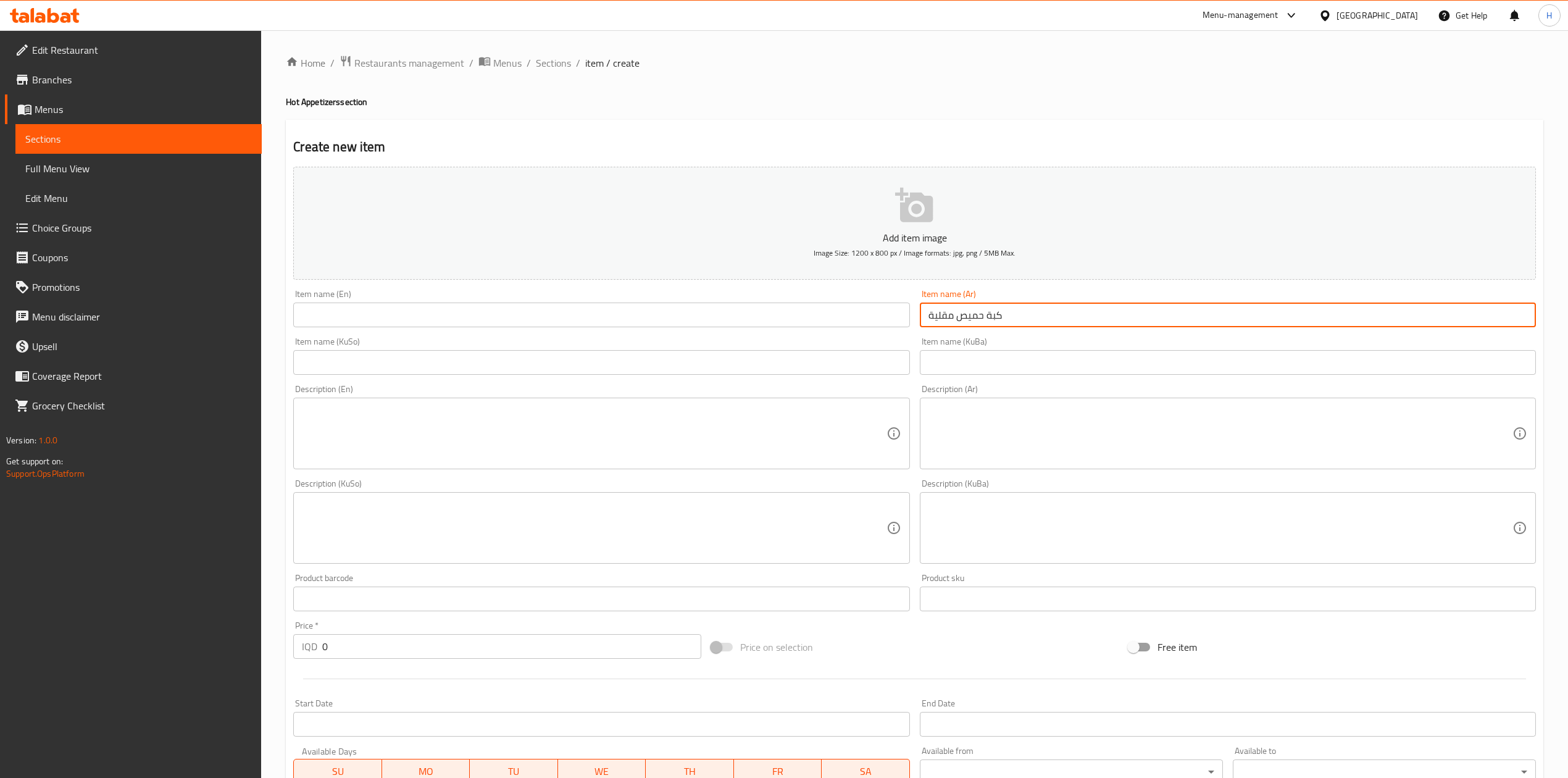
type input "كبة حميص مقلية"
click at [638, 316] on input "text" at bounding box center [602, 315] width 616 height 24
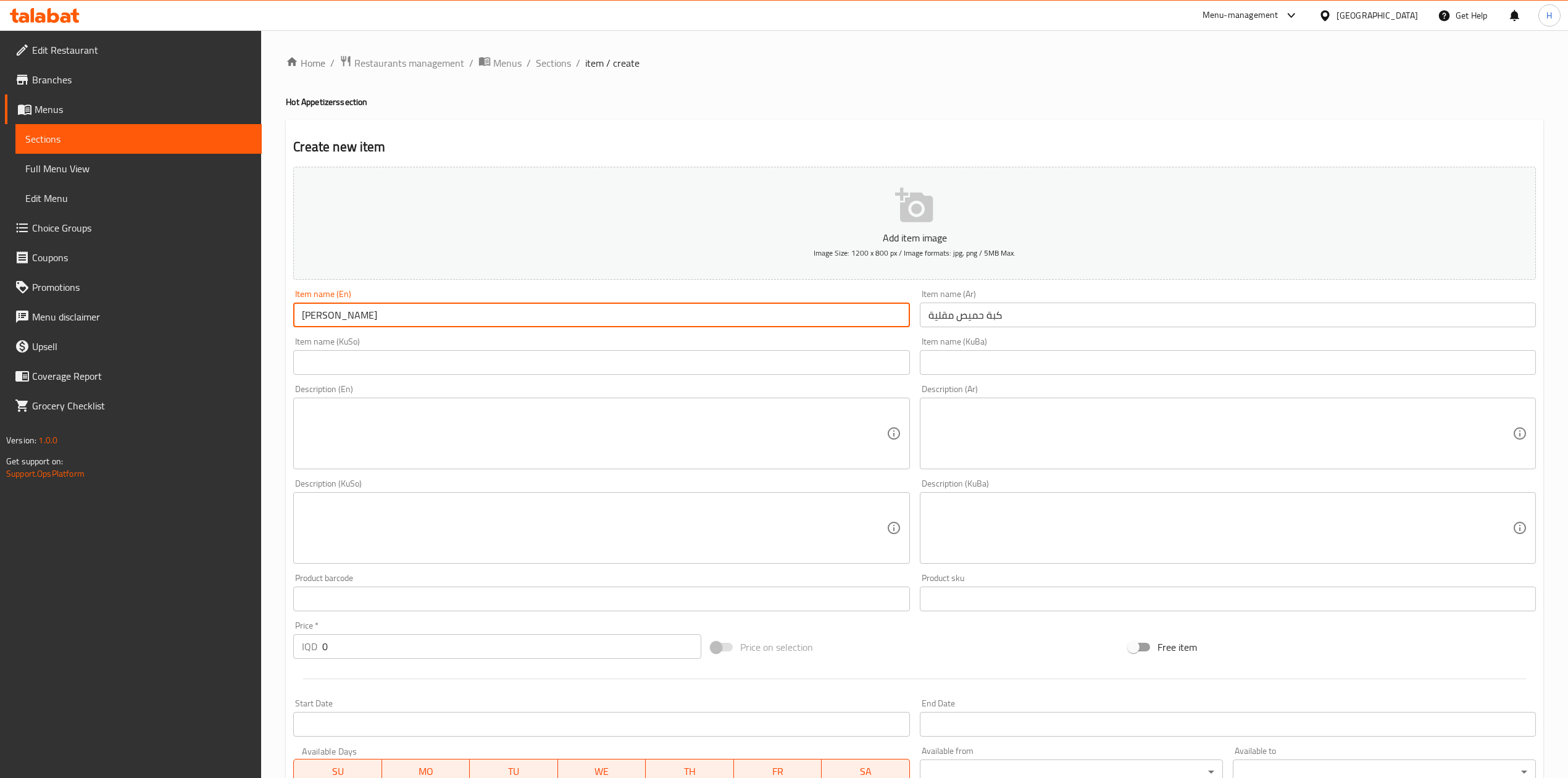
click at [303, 312] on input "Hamis Kibbeh" at bounding box center [602, 315] width 616 height 24
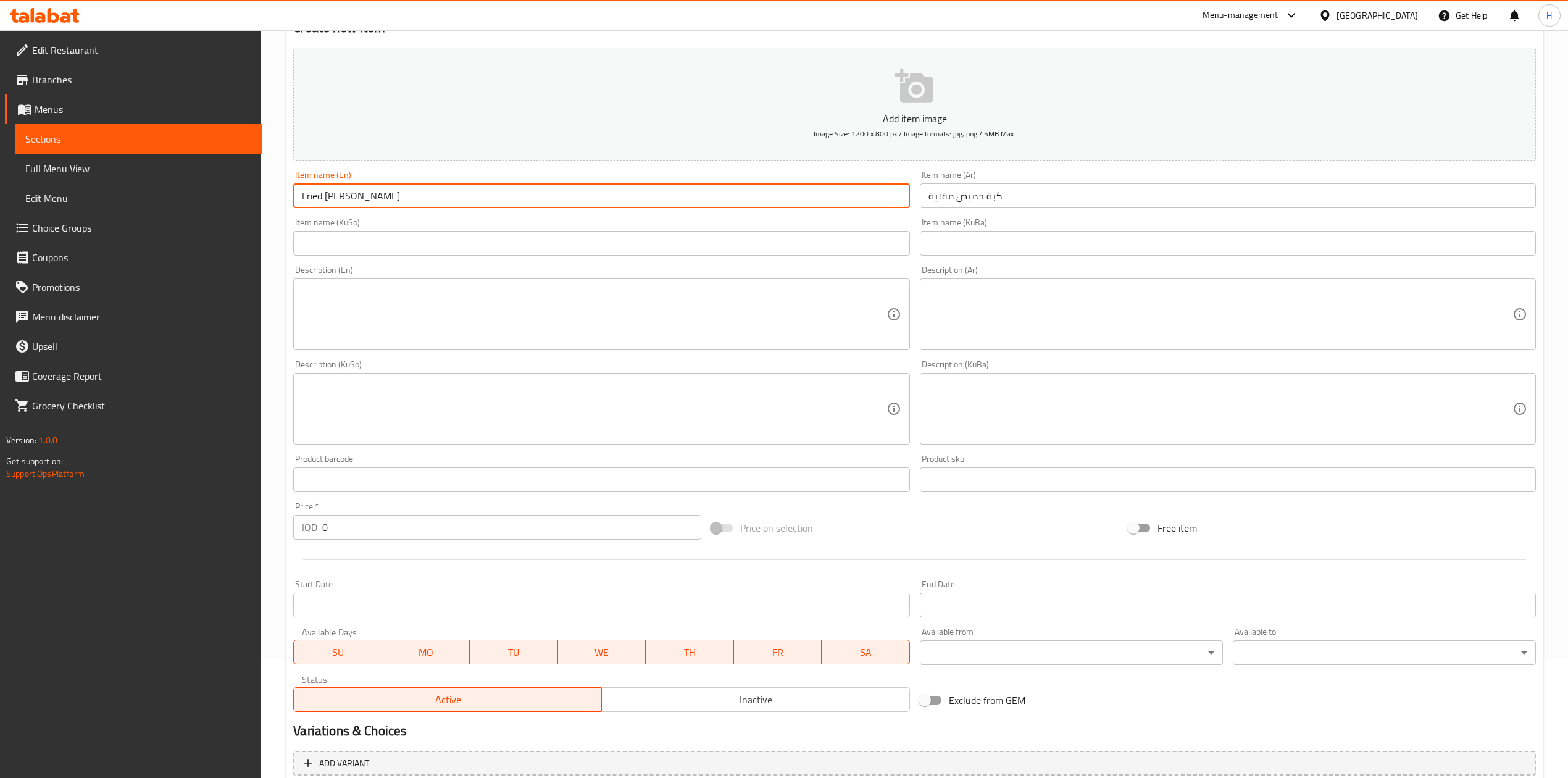
scroll to position [236, 0]
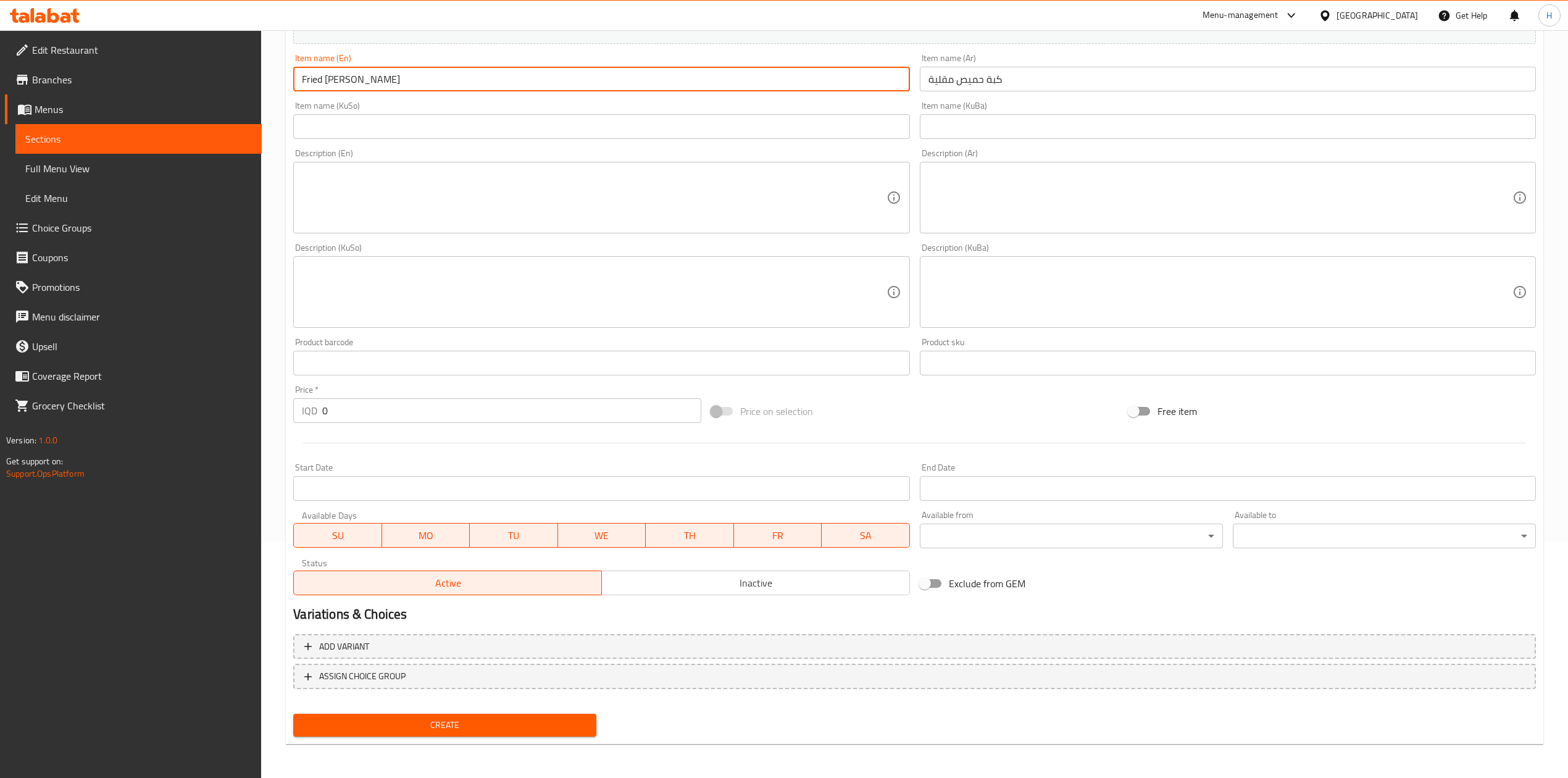
type input "Fried Hamis Kibbeh"
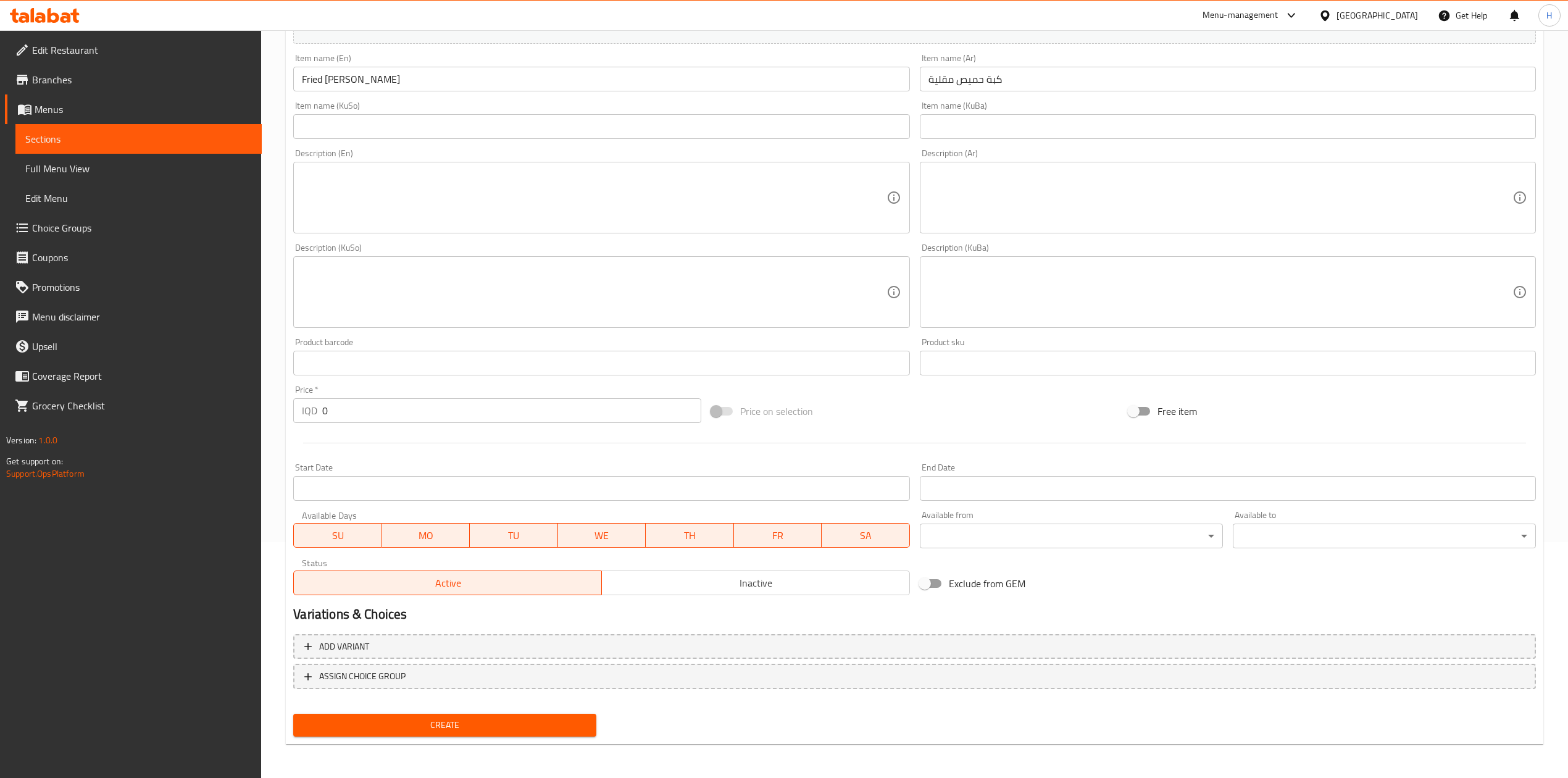
click at [349, 428] on div at bounding box center [914, 442] width 1252 height 30
click at [357, 421] on input "0" at bounding box center [511, 410] width 379 height 24
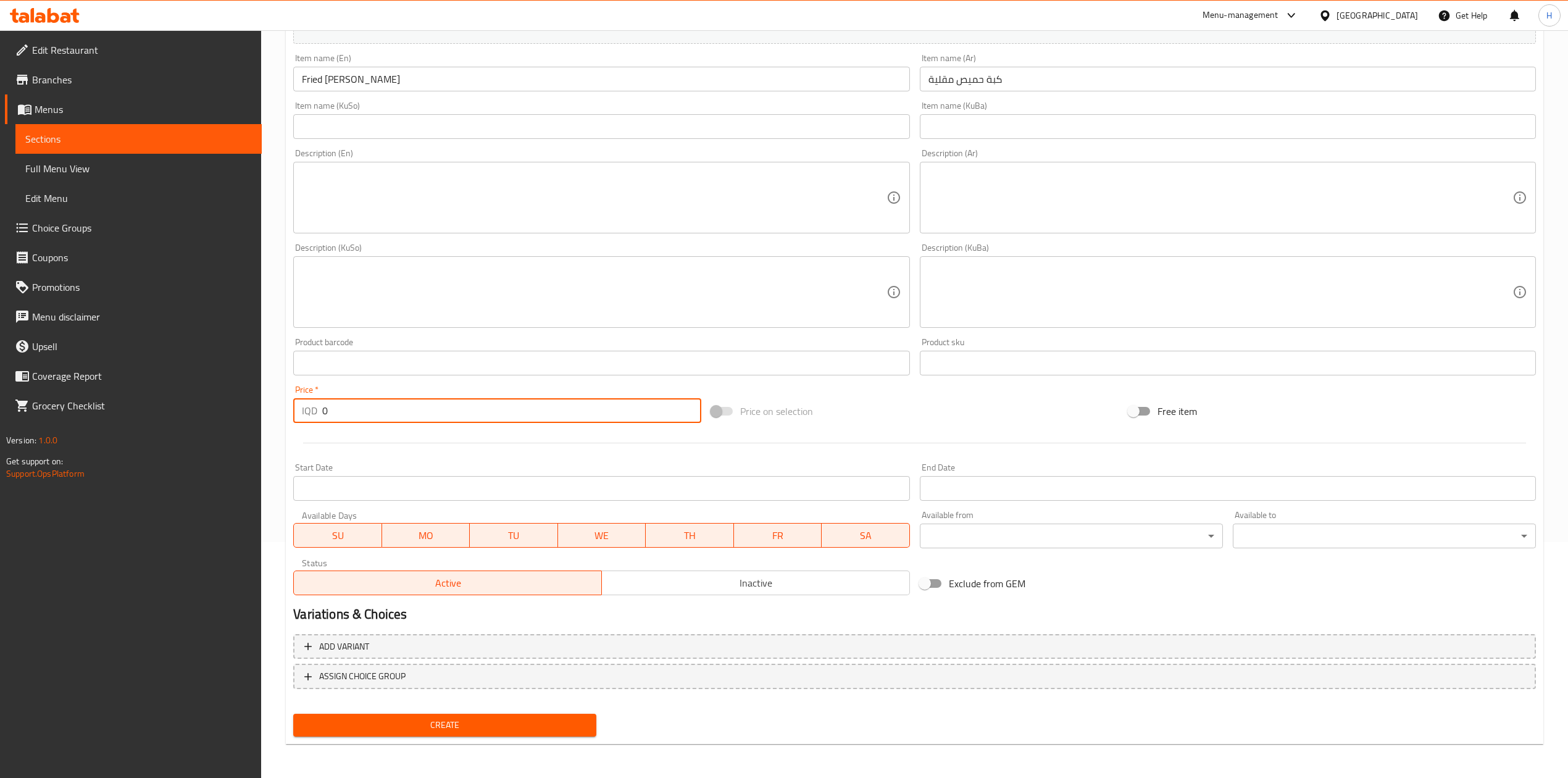
click at [357, 421] on input "0" at bounding box center [511, 410] width 379 height 24
type input "6000"
click at [467, 715] on button "Create" at bounding box center [445, 725] width 303 height 23
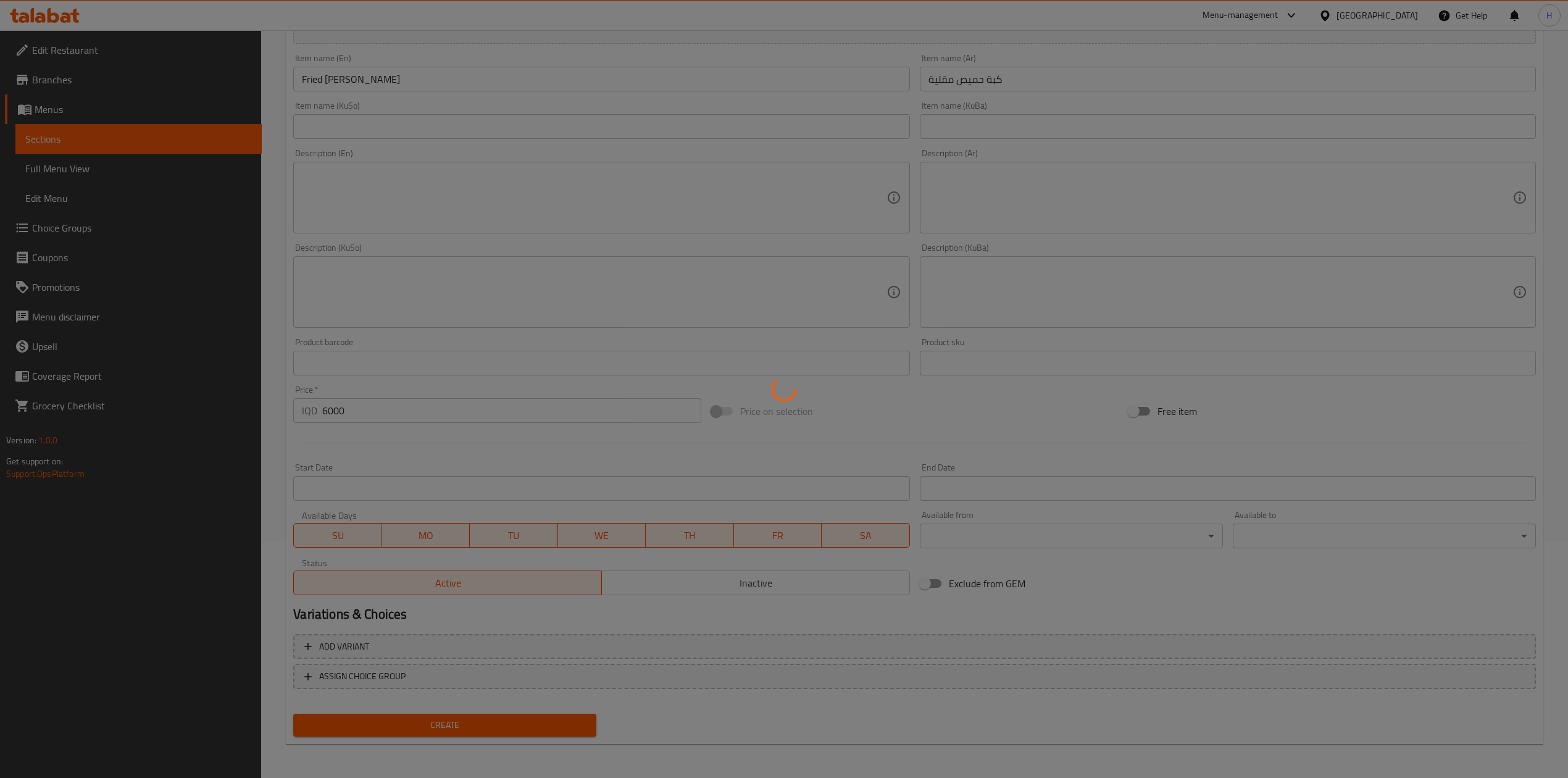
type input "0"
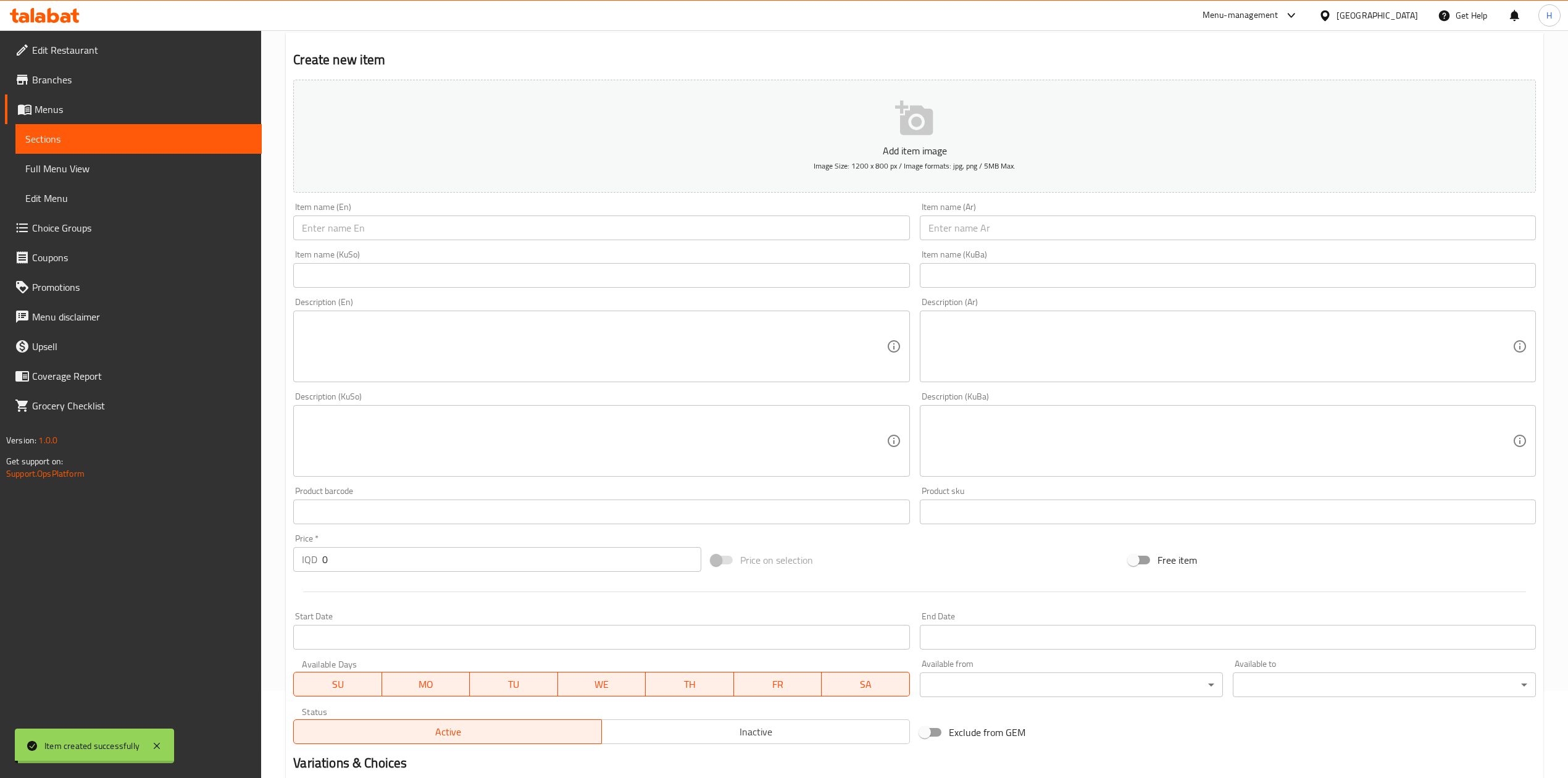
scroll to position [0, 0]
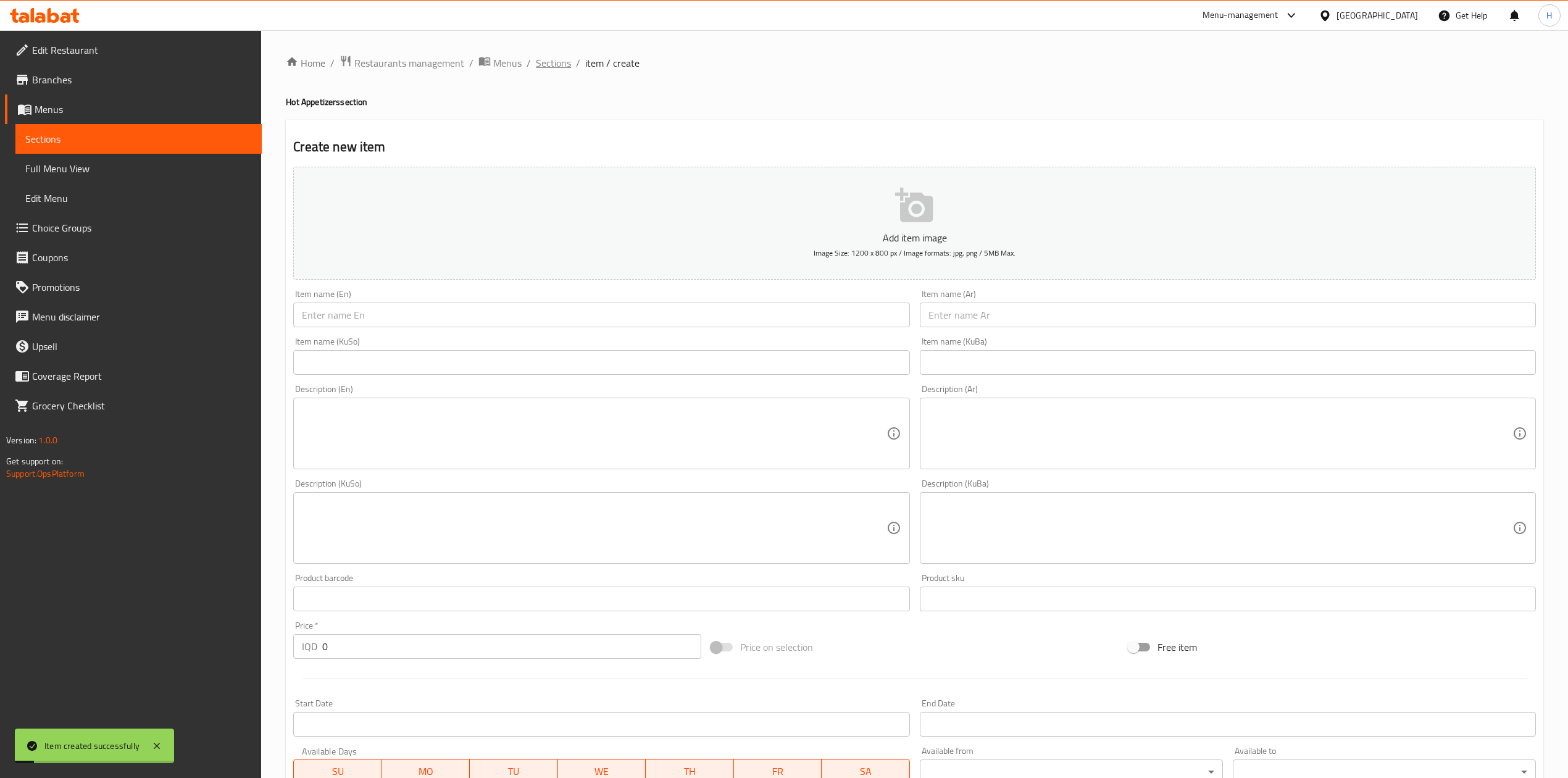
click at [536, 63] on span "Sections" at bounding box center [553, 62] width 35 height 15
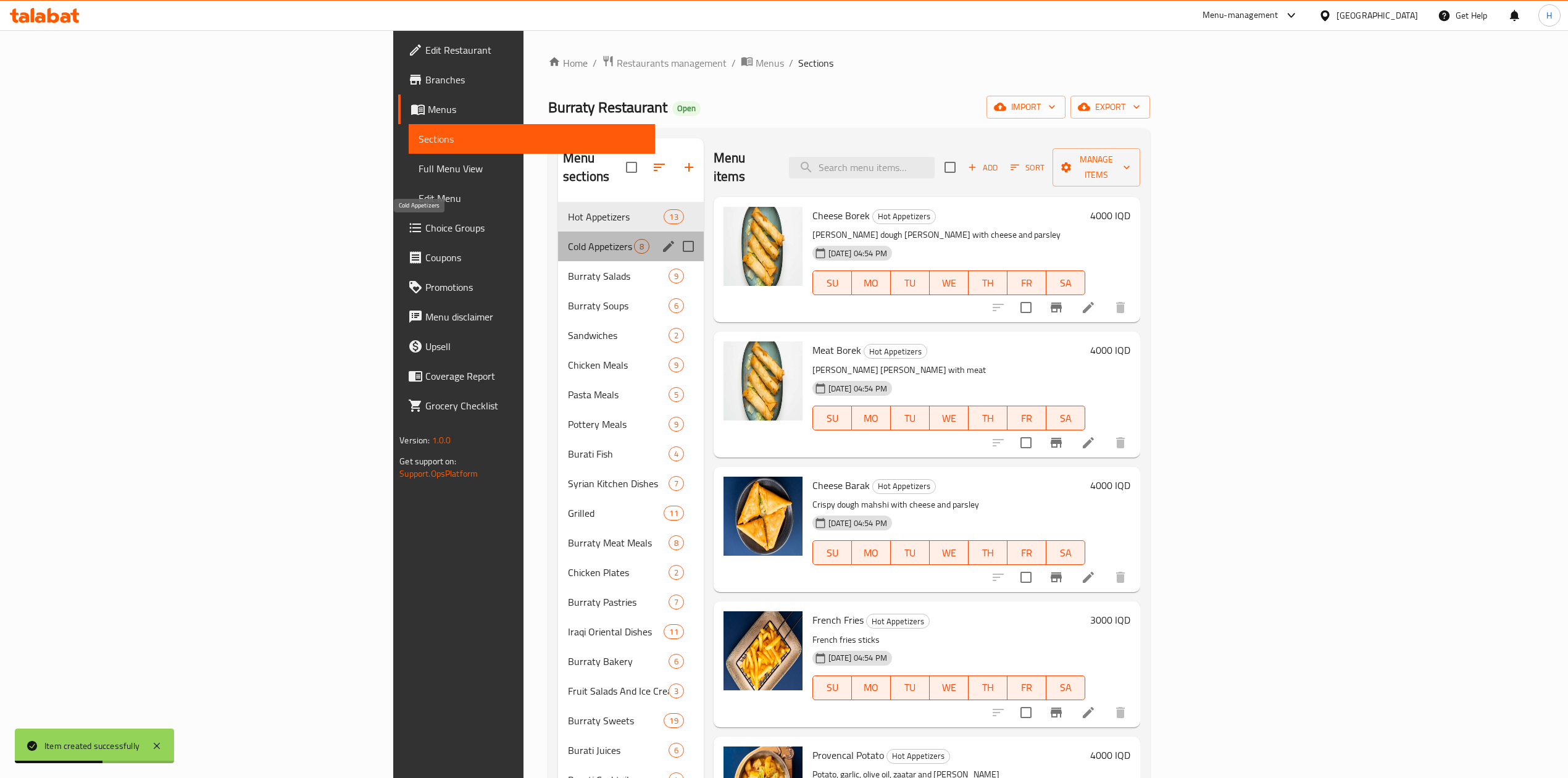
click at [568, 239] on span "Cold Appetizers" at bounding box center [600, 247] width 66 height 15
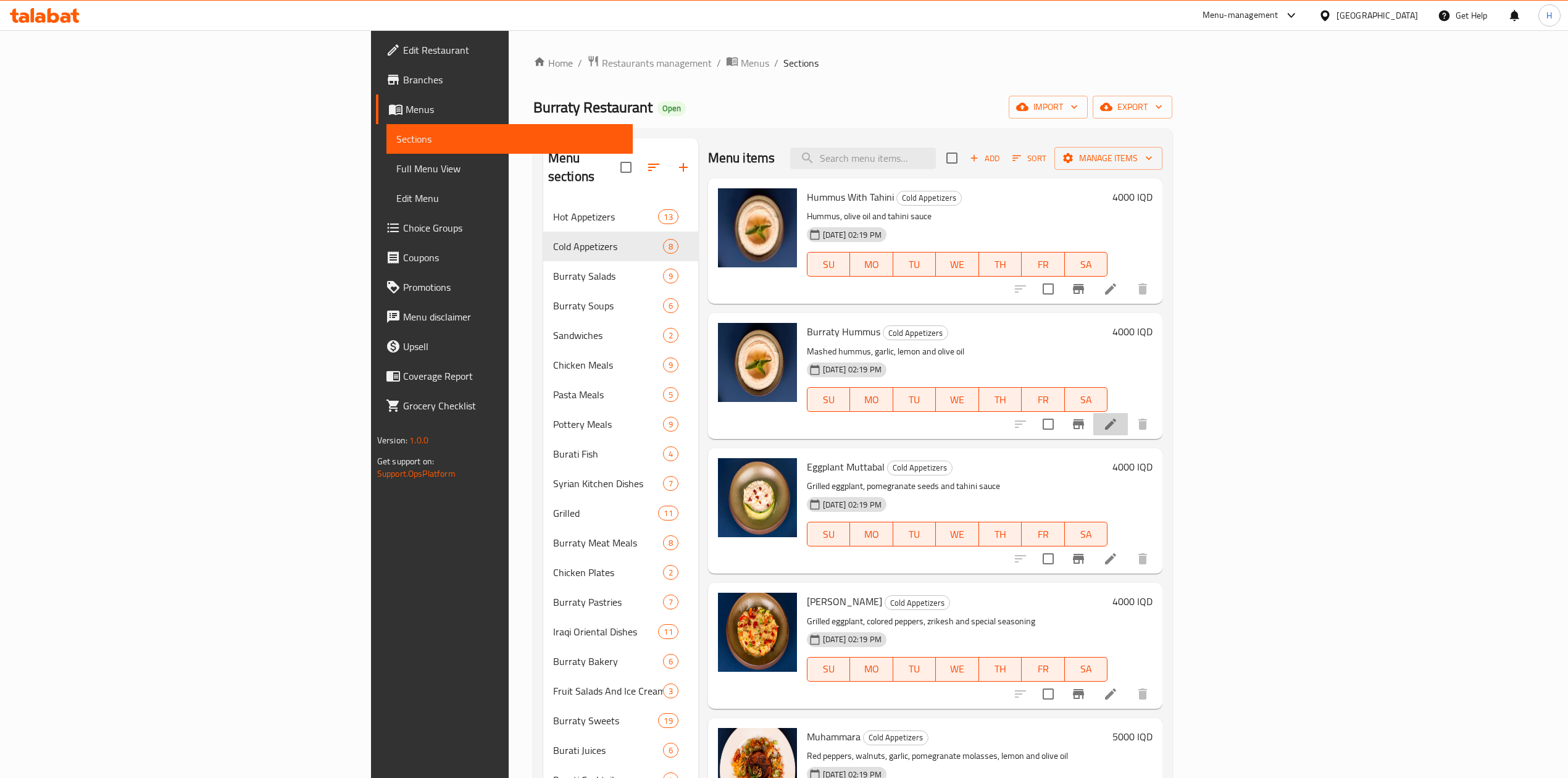
click at [1128, 428] on li at bounding box center [1110, 423] width 35 height 22
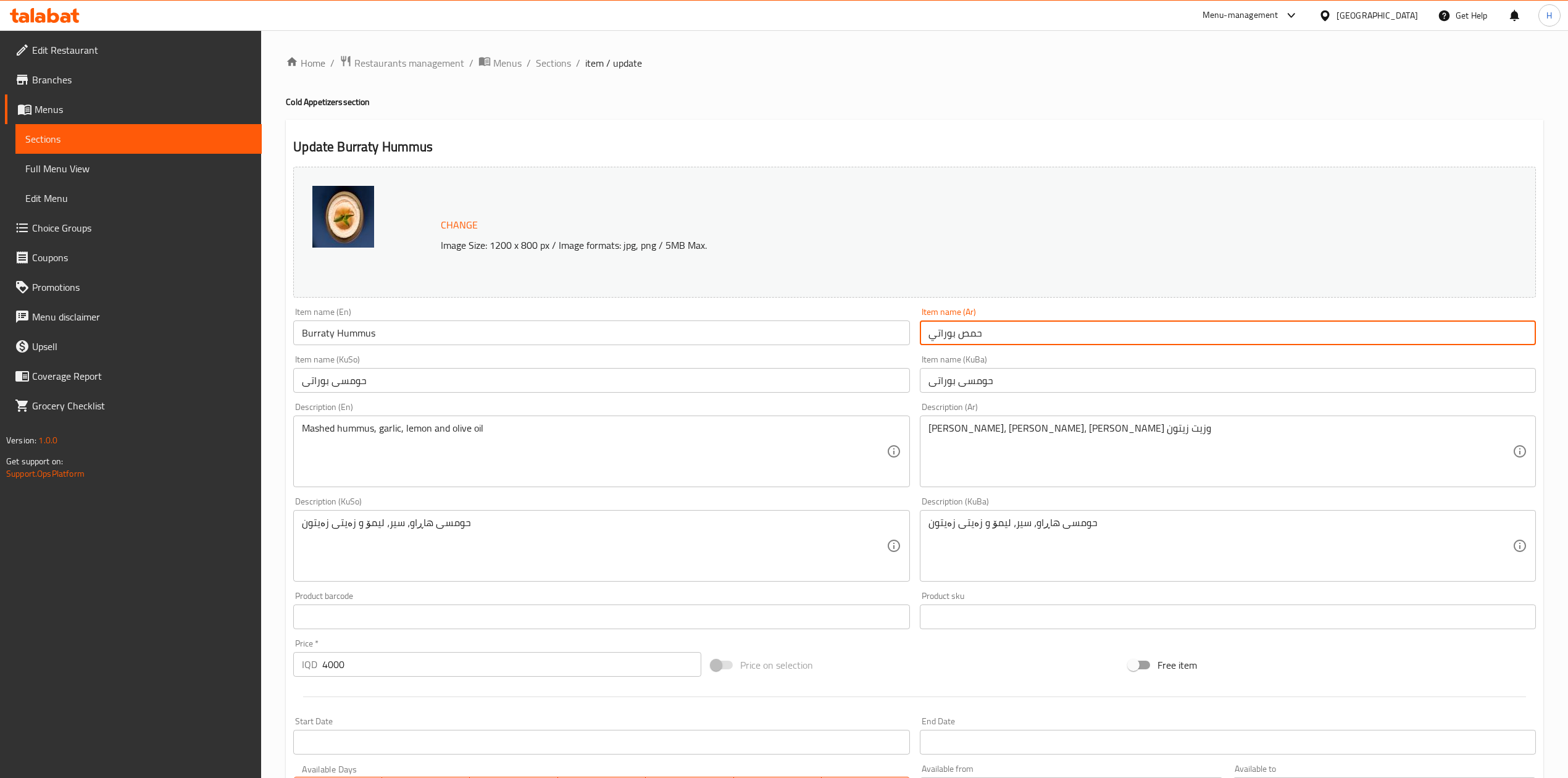
drag, startPoint x: 951, startPoint y: 329, endPoint x: 889, endPoint y: 336, distance: 62.4
click at [889, 336] on div "Change Image Size: 1200 x 800 px / Image formats: jpg, png / 5MB Max. Item name…" at bounding box center [914, 507] width 1252 height 692
type input "ح"
type input "حمص بيروتي"
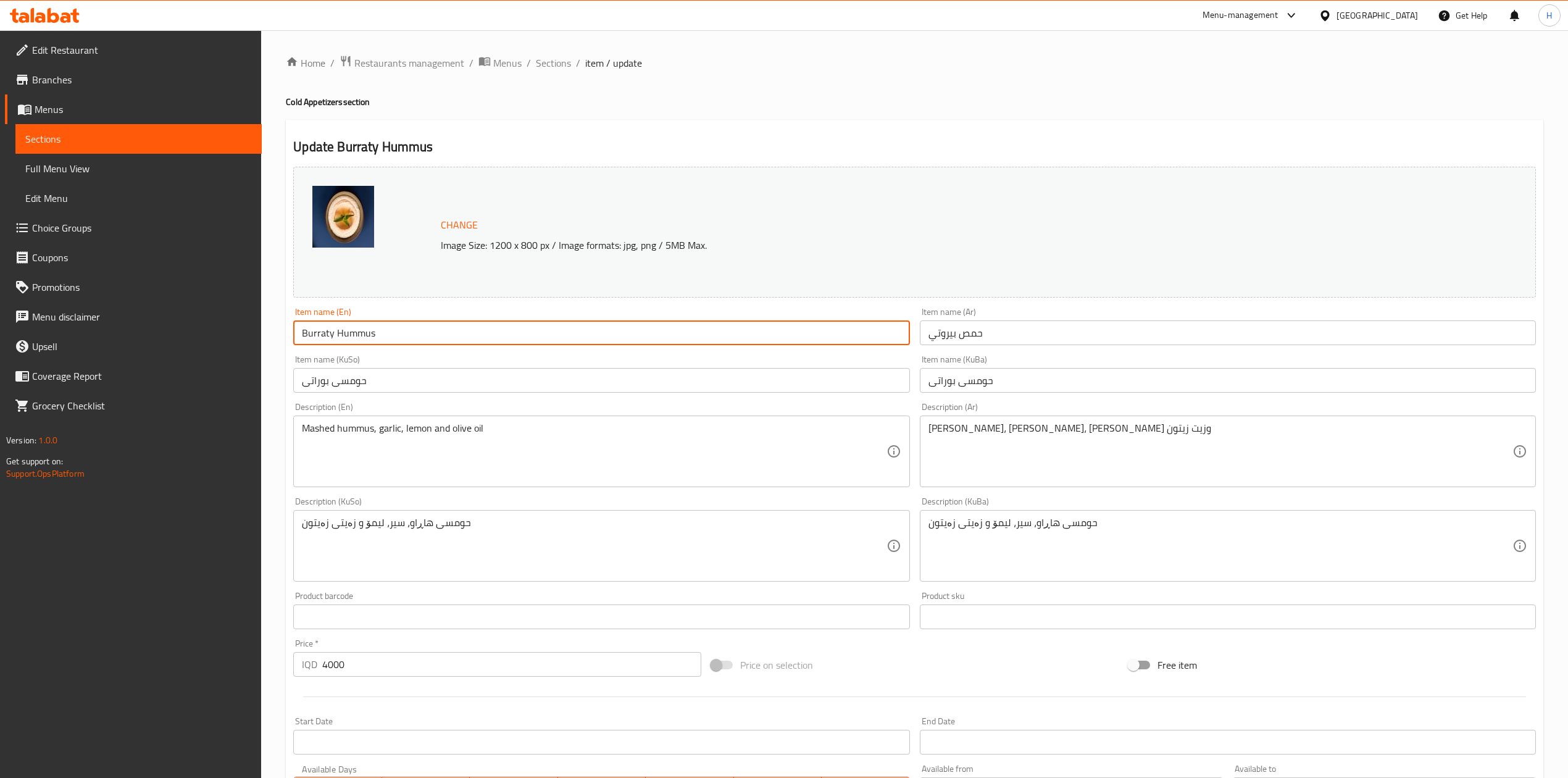
click at [331, 325] on input "Burraty Hummus" at bounding box center [602, 333] width 616 height 24
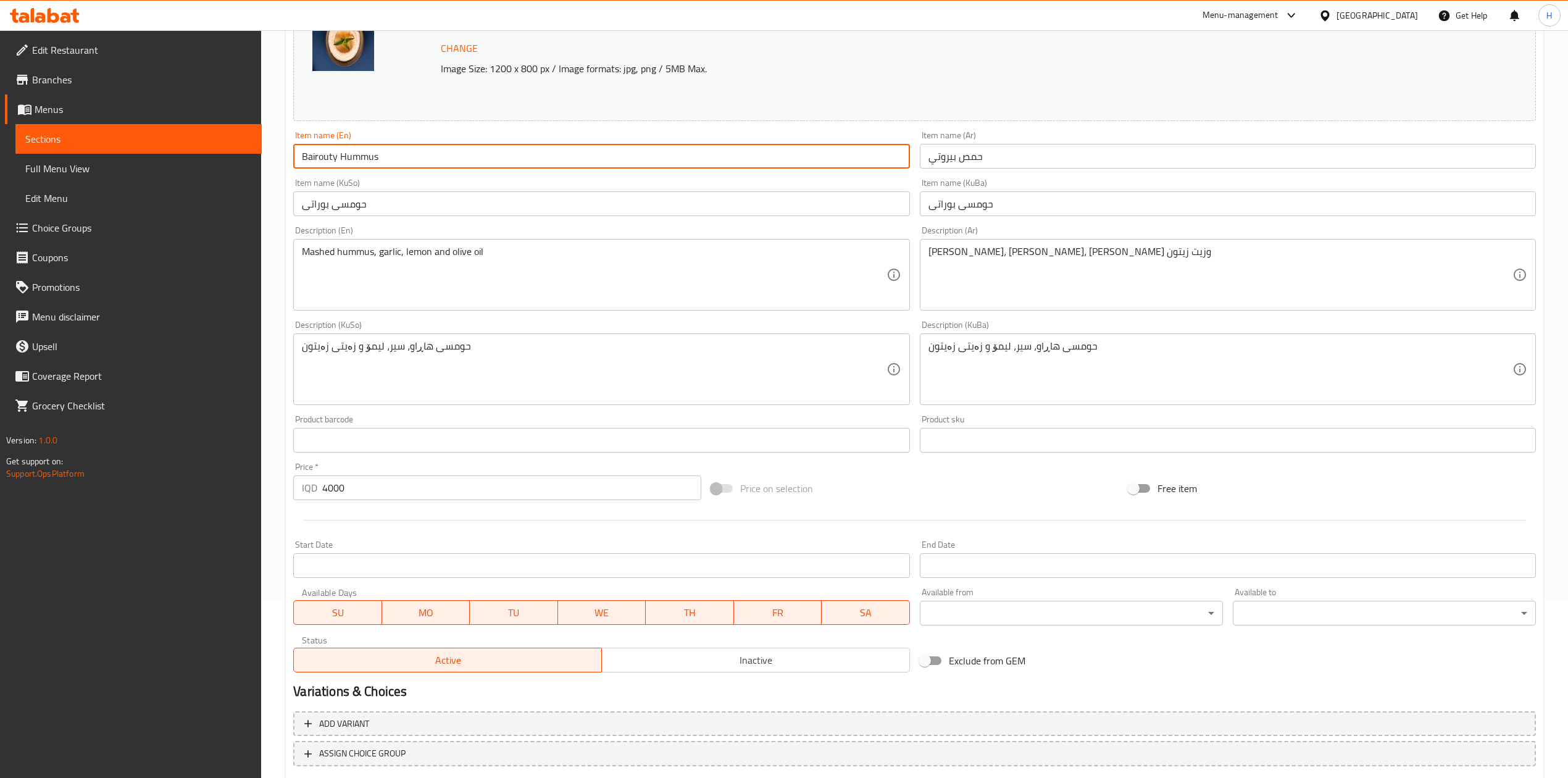
scroll to position [253, 0]
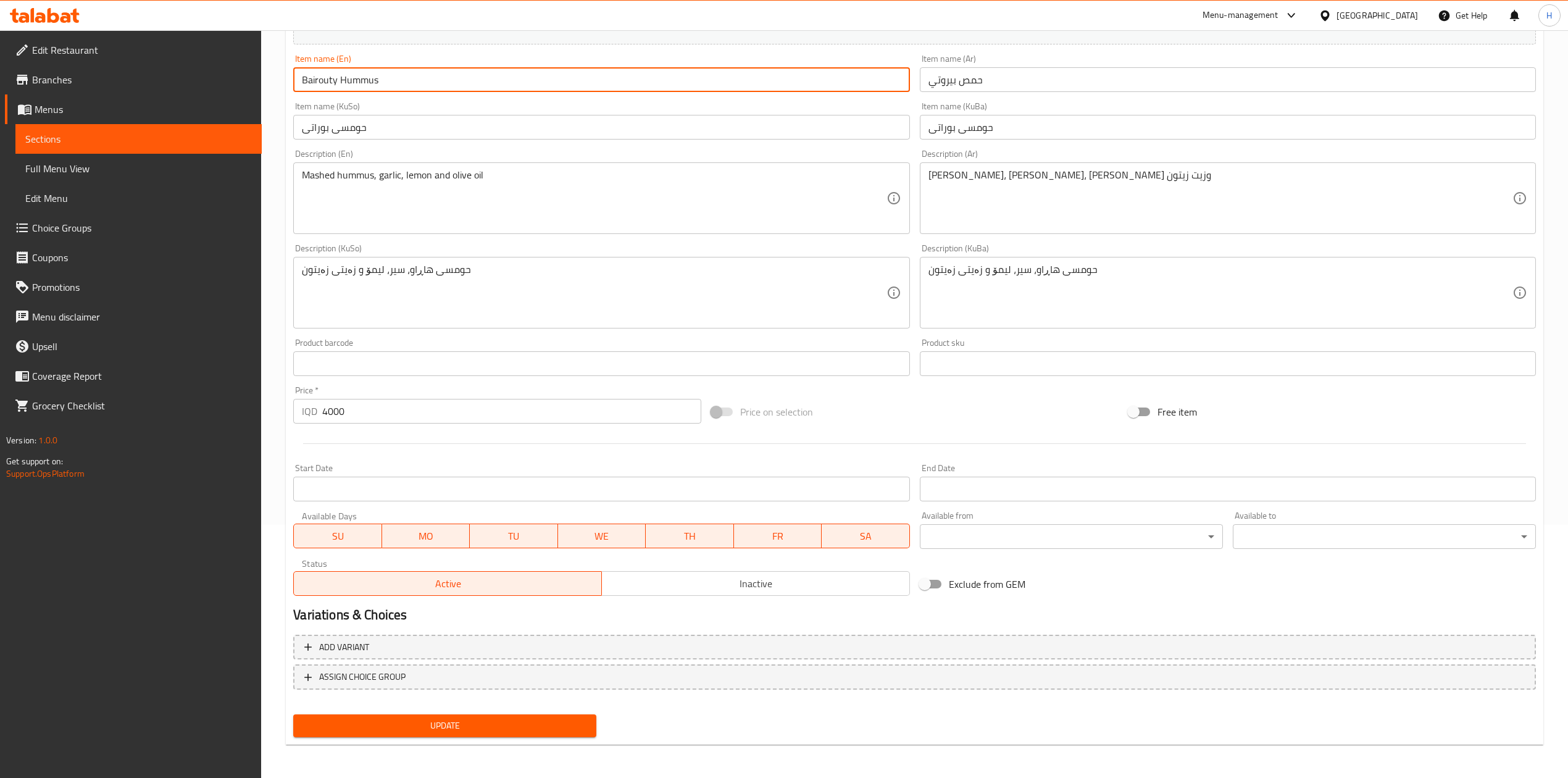
type input "Bairouty Hummus"
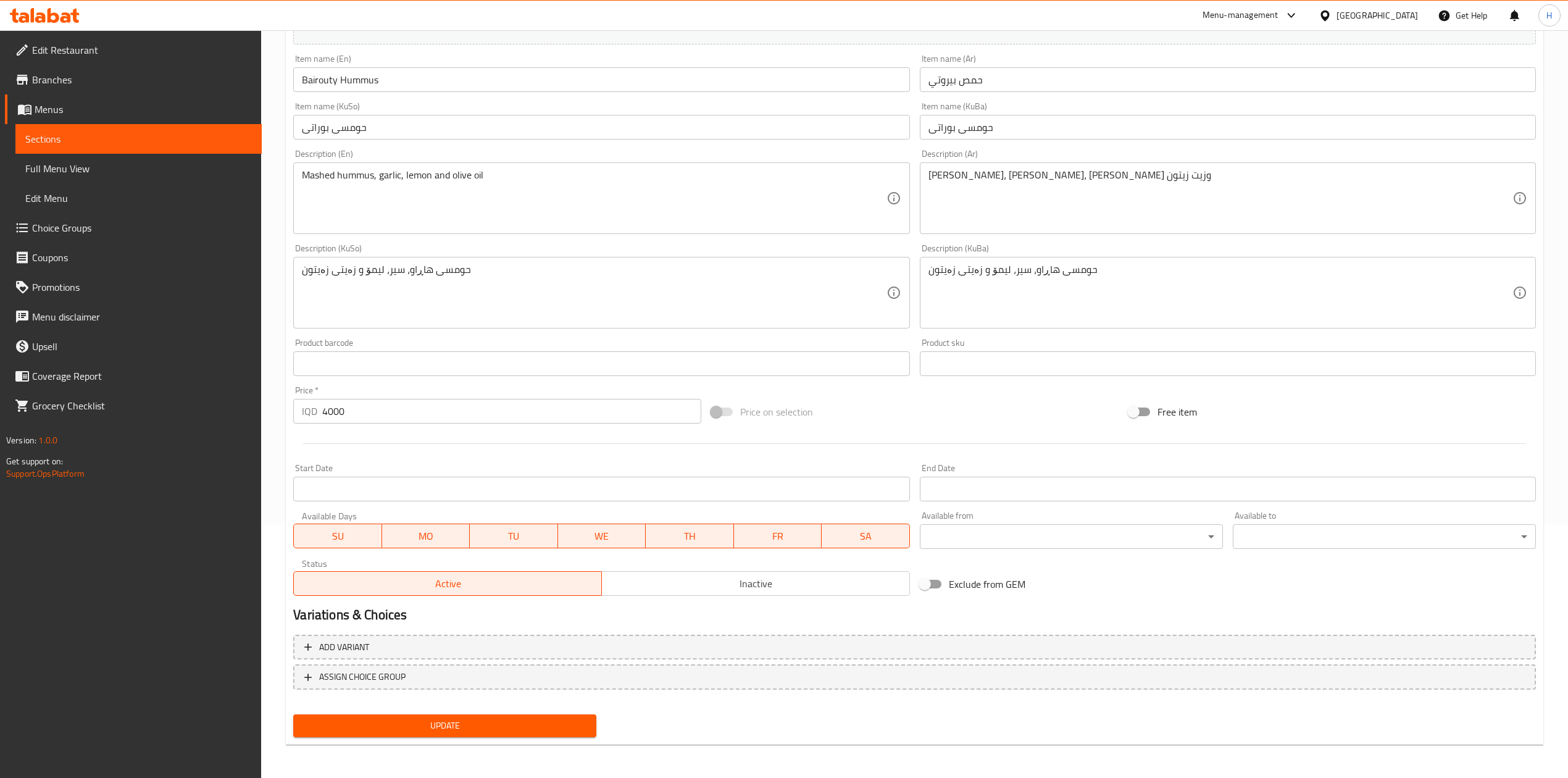
drag, startPoint x: 381, startPoint y: 739, endPoint x: 389, endPoint y: 729, distance: 12.8
click at [383, 738] on div "Update" at bounding box center [445, 725] width 313 height 32
click at [389, 729] on span "Update" at bounding box center [445, 725] width 283 height 15
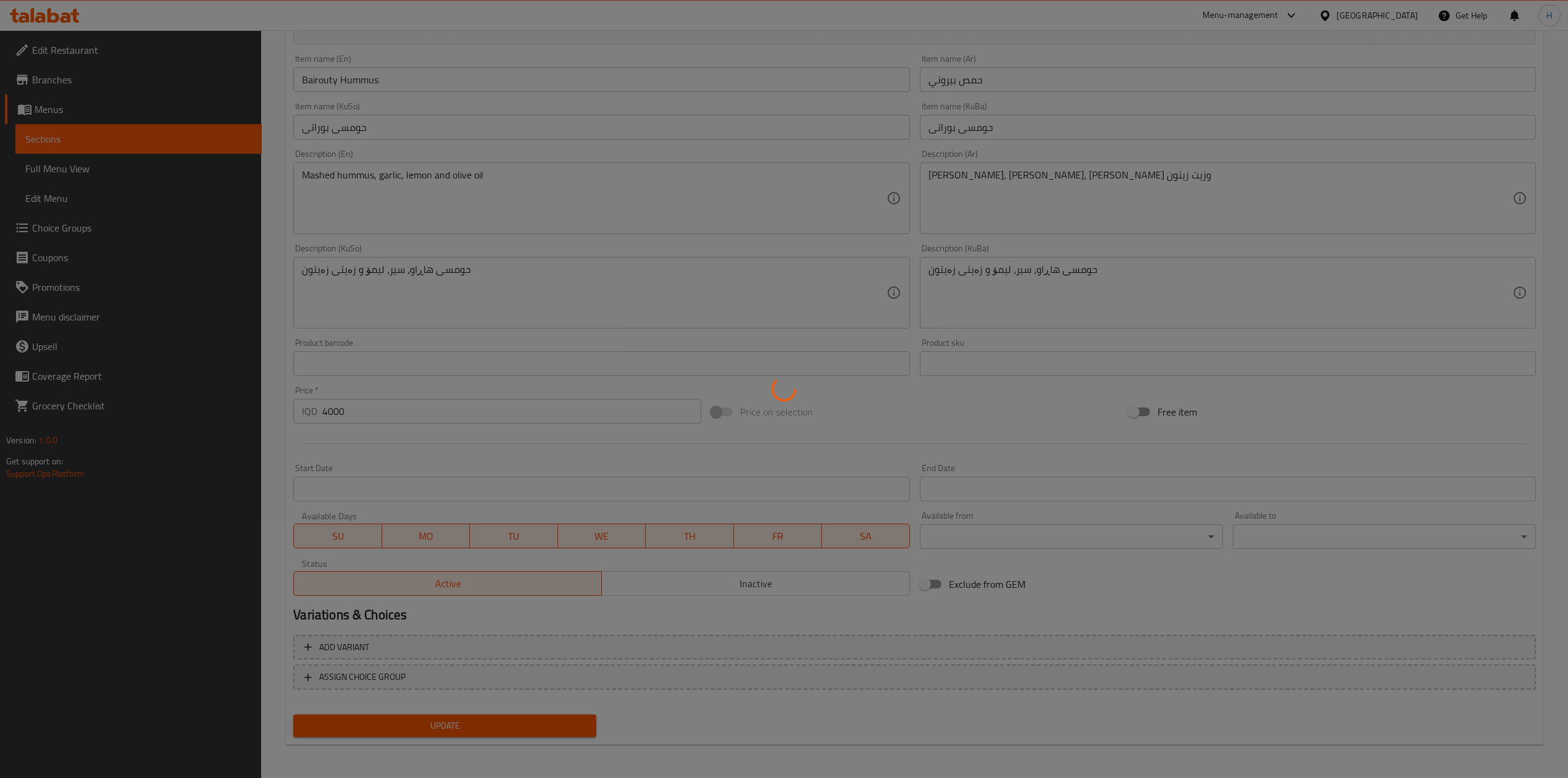
click at [399, 722] on div at bounding box center [784, 389] width 1568 height 778
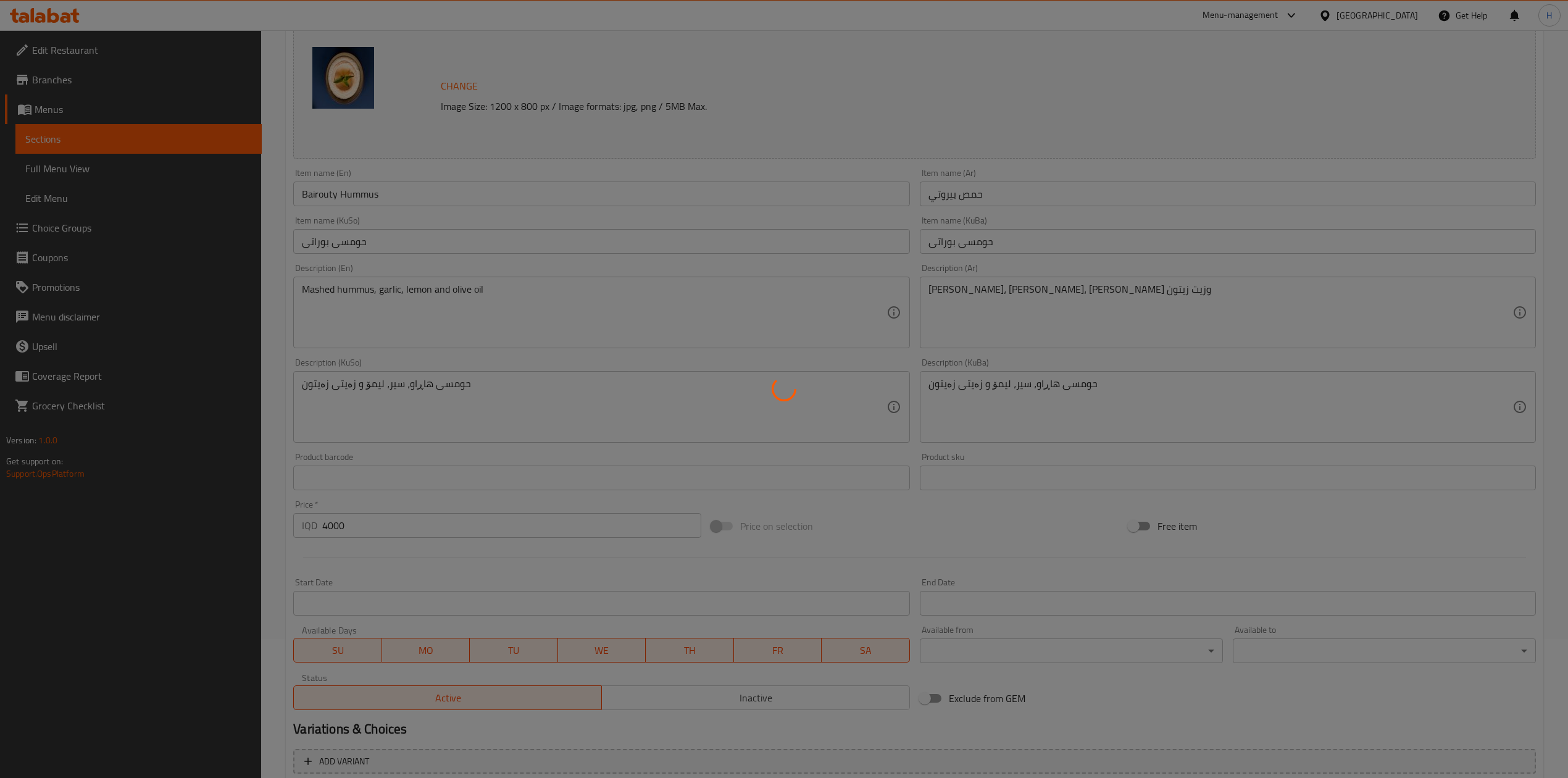
scroll to position [0, 0]
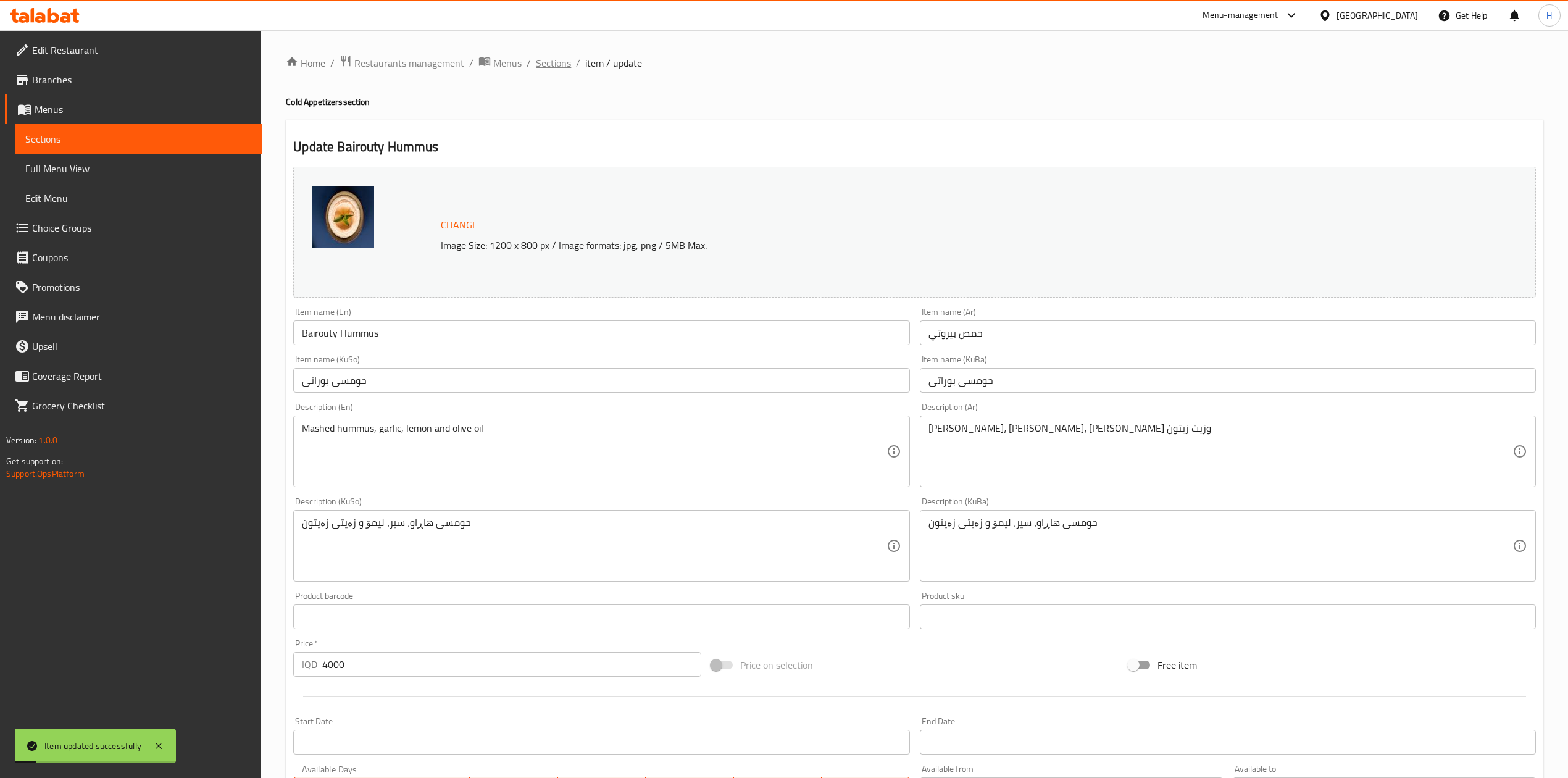
click at [547, 62] on span "Sections" at bounding box center [553, 62] width 35 height 15
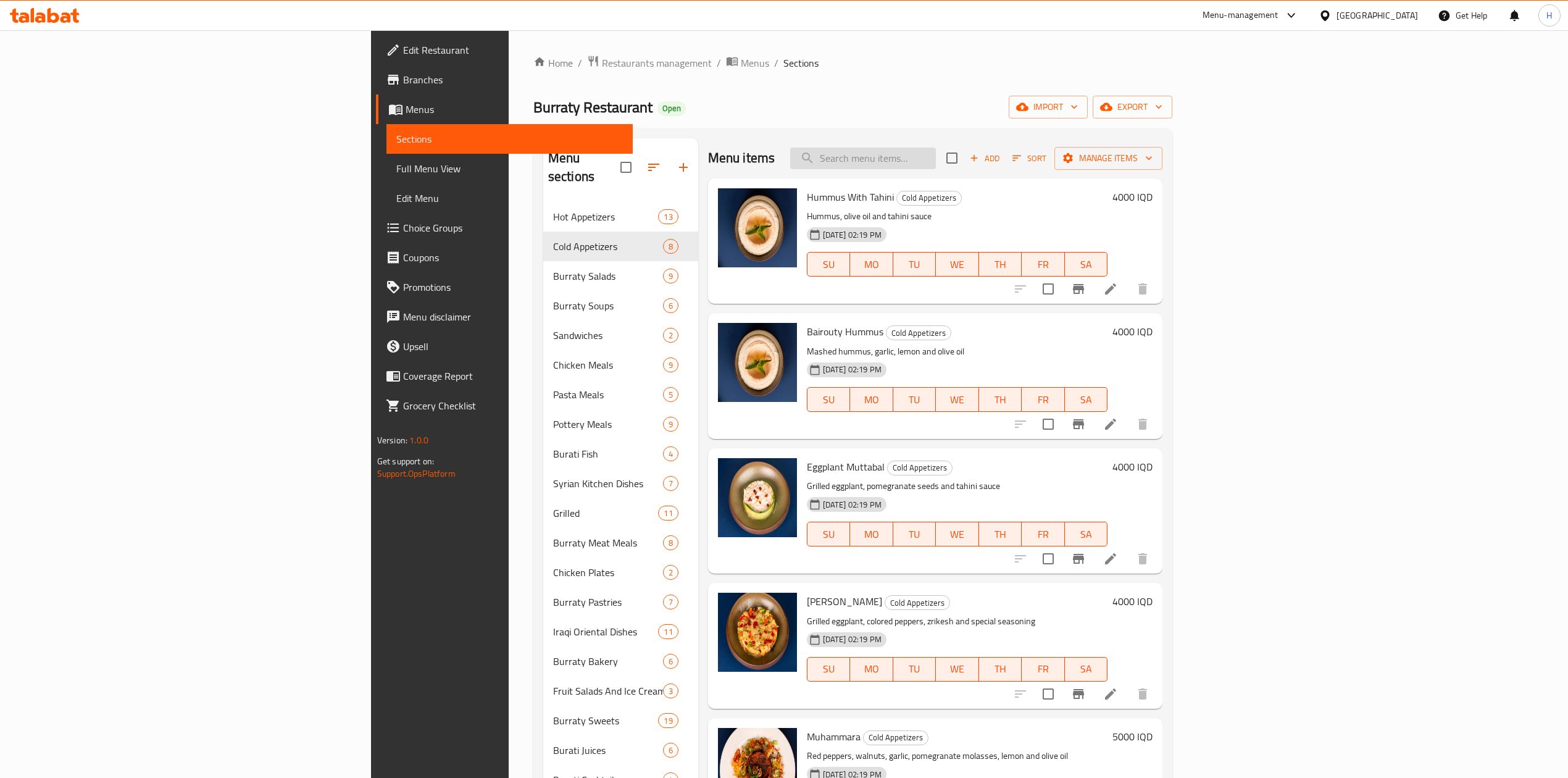
click at [936, 159] on input "search" at bounding box center [863, 158] width 146 height 22
click at [936, 148] on input "search" at bounding box center [863, 158] width 146 height 22
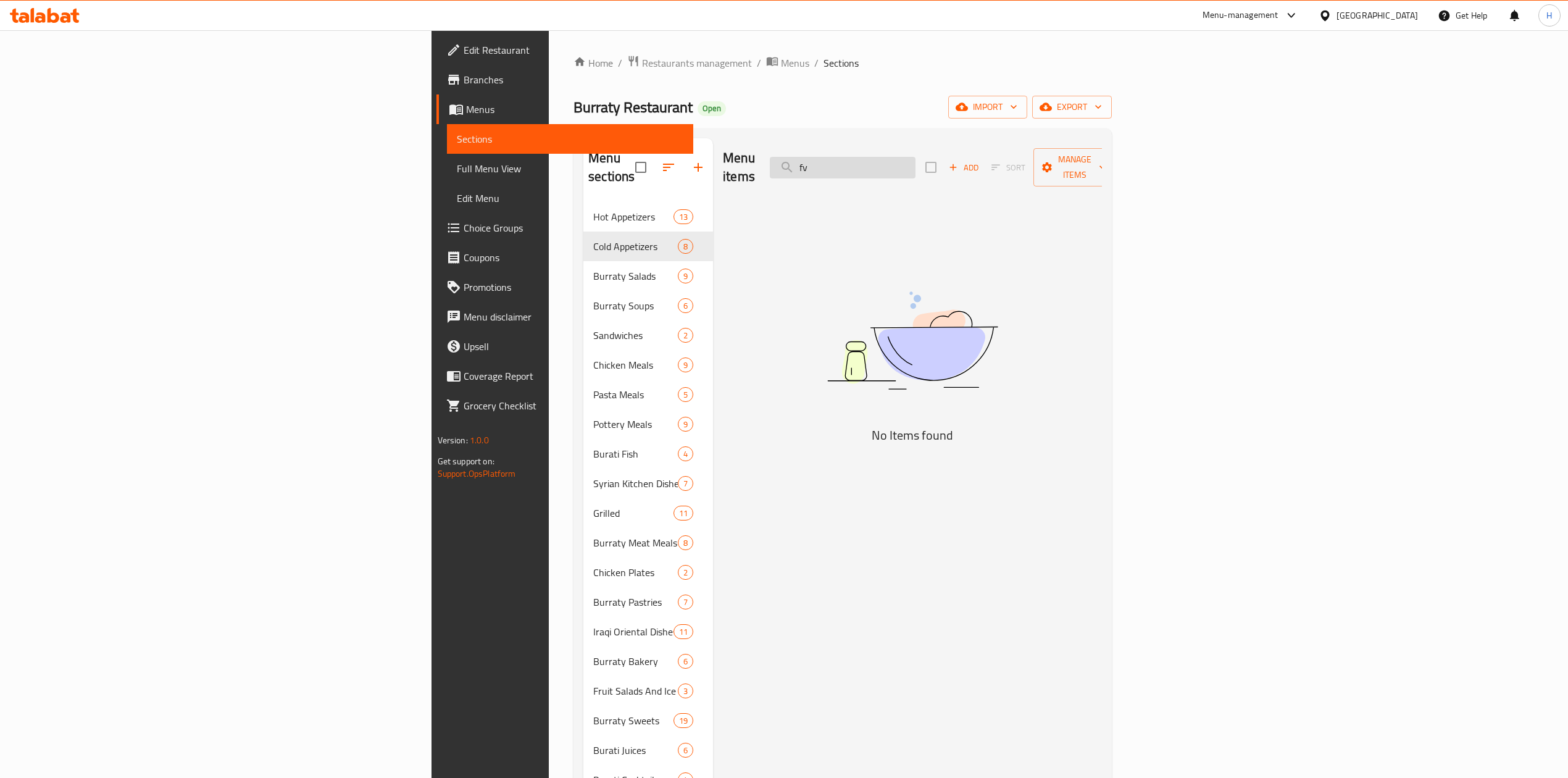
type input "f"
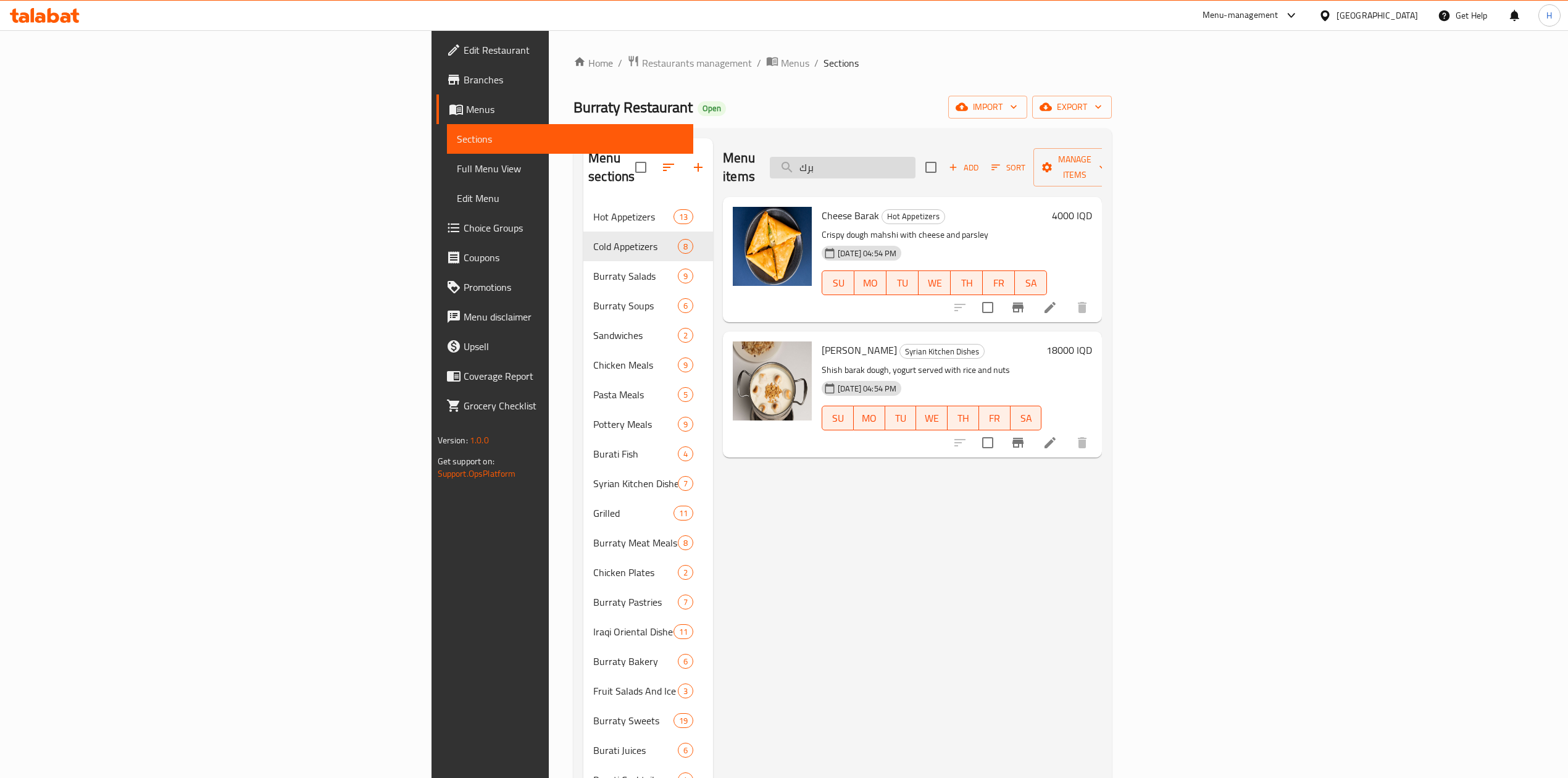
click at [916, 163] on input "برك" at bounding box center [843, 167] width 146 height 22
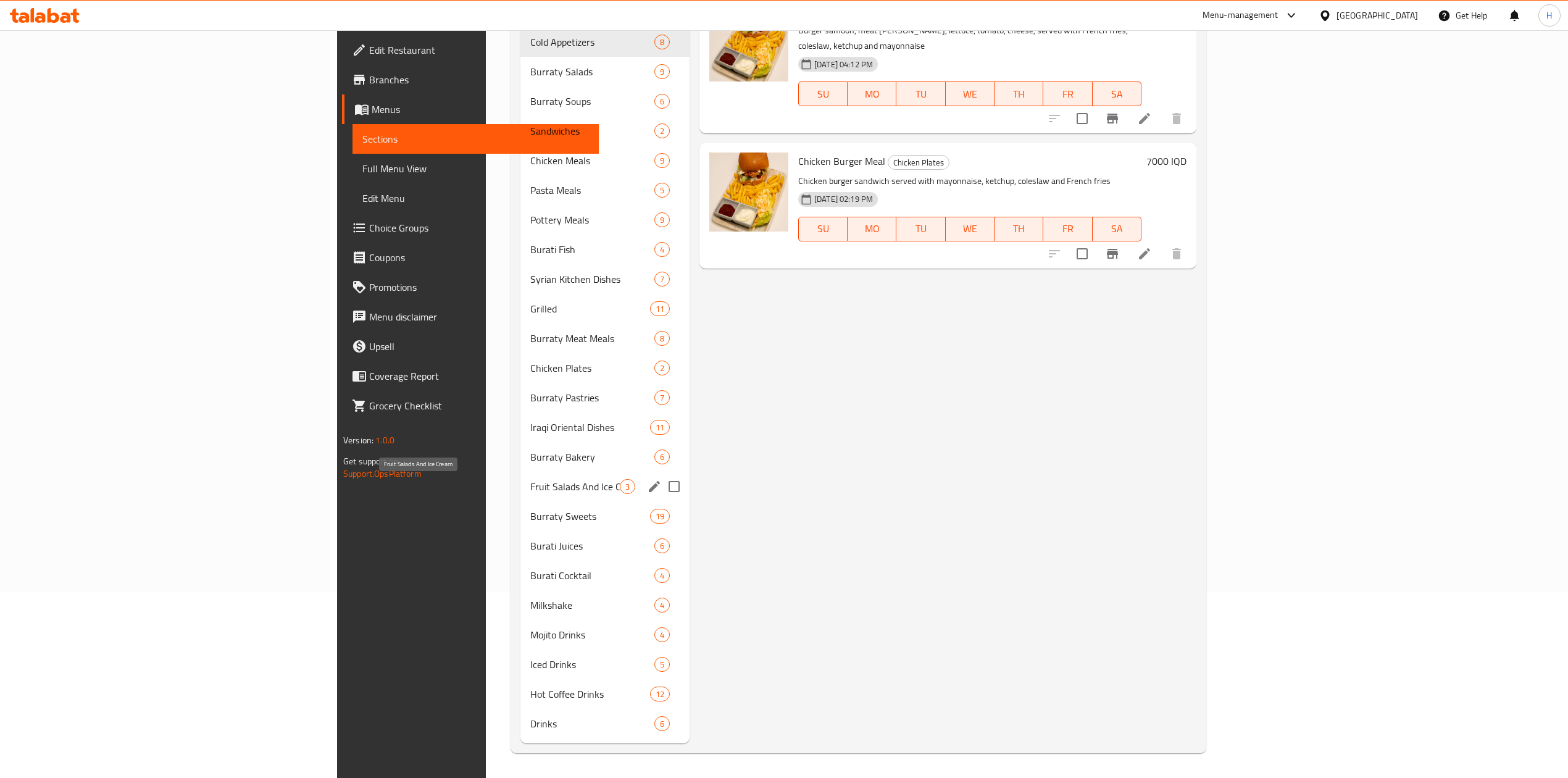
scroll to position [187, 0]
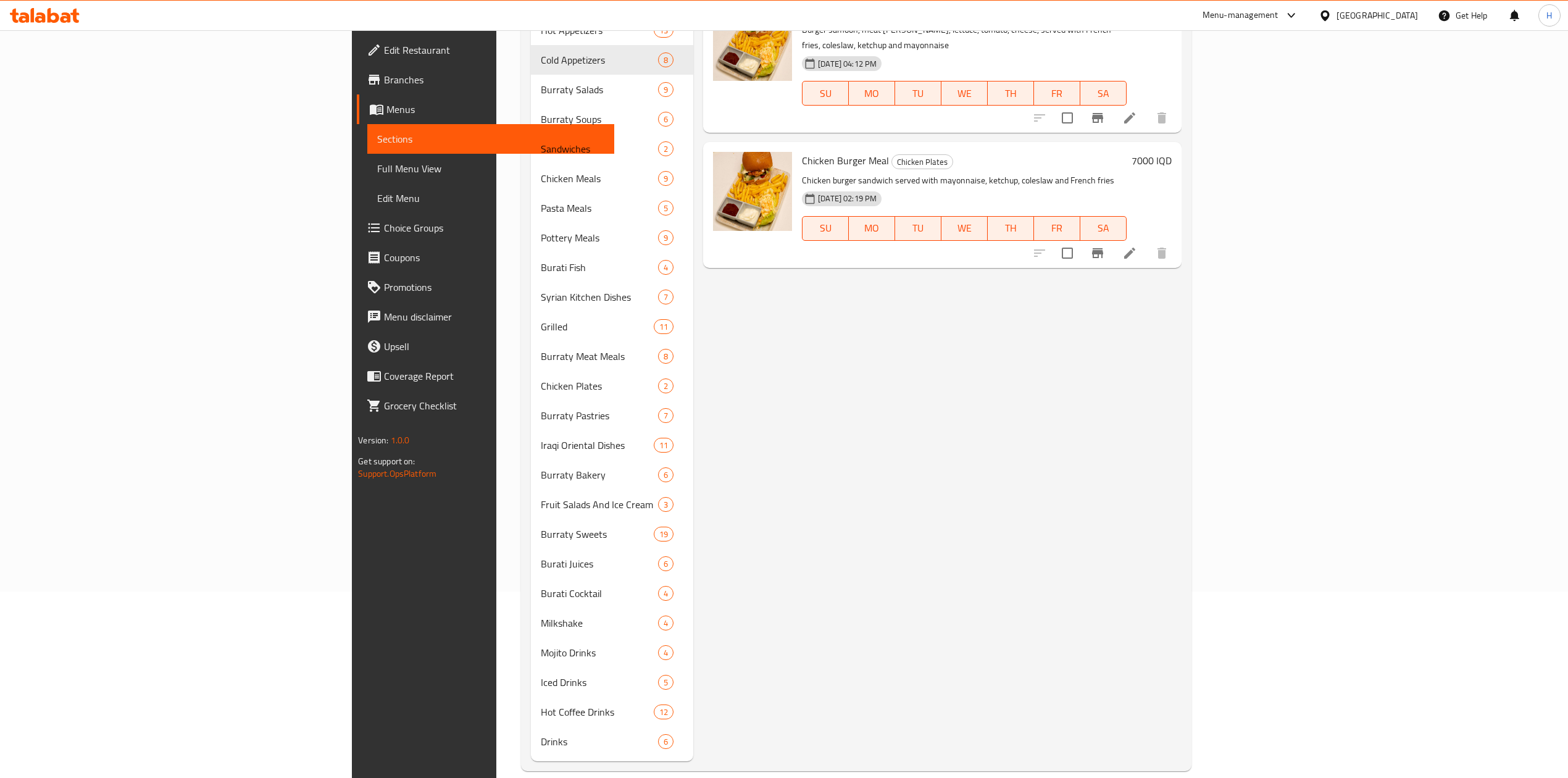
type input "burg"
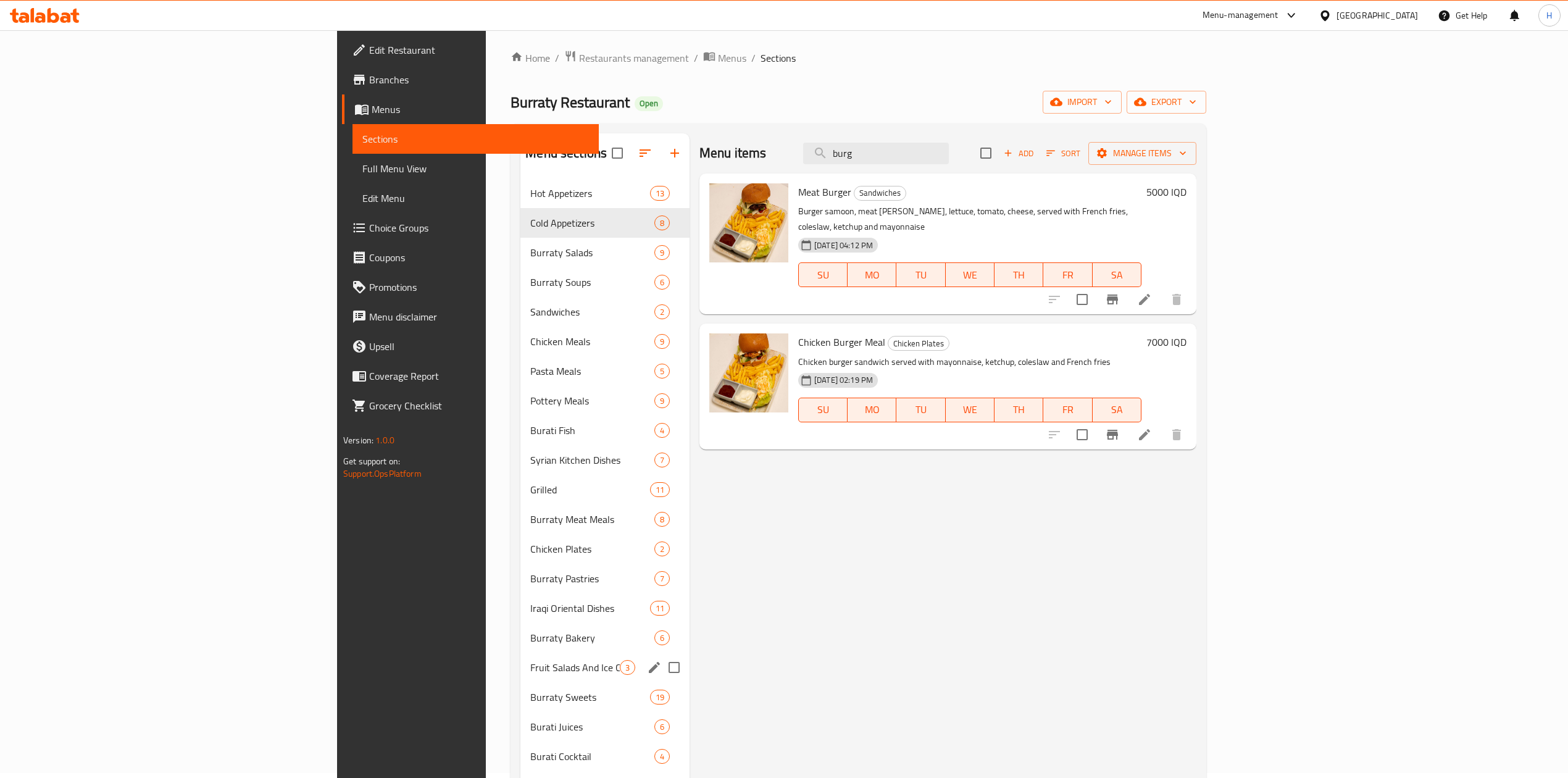
scroll to position [0, 0]
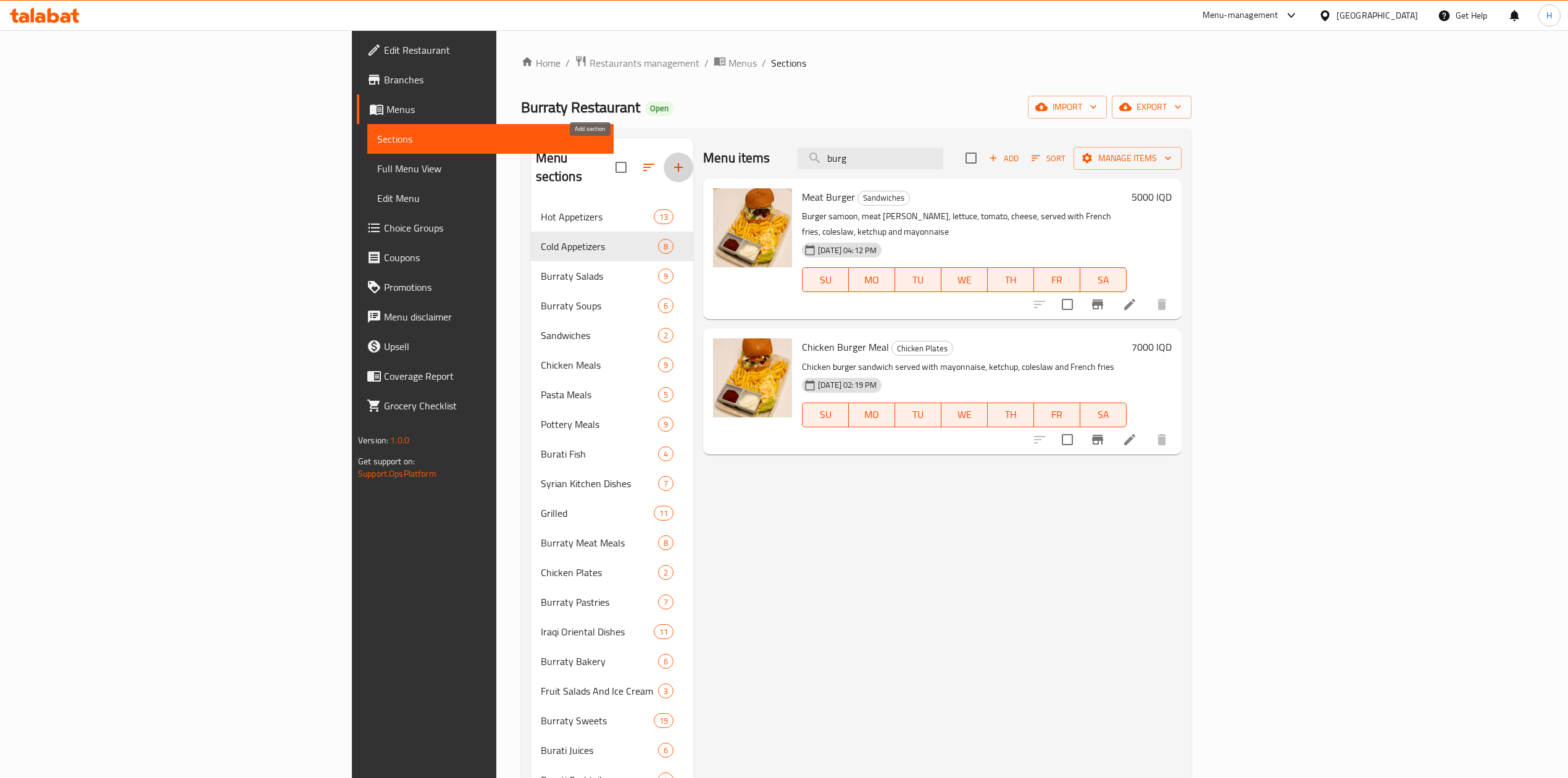
click at [671, 160] on icon "button" at bounding box center [678, 167] width 15 height 15
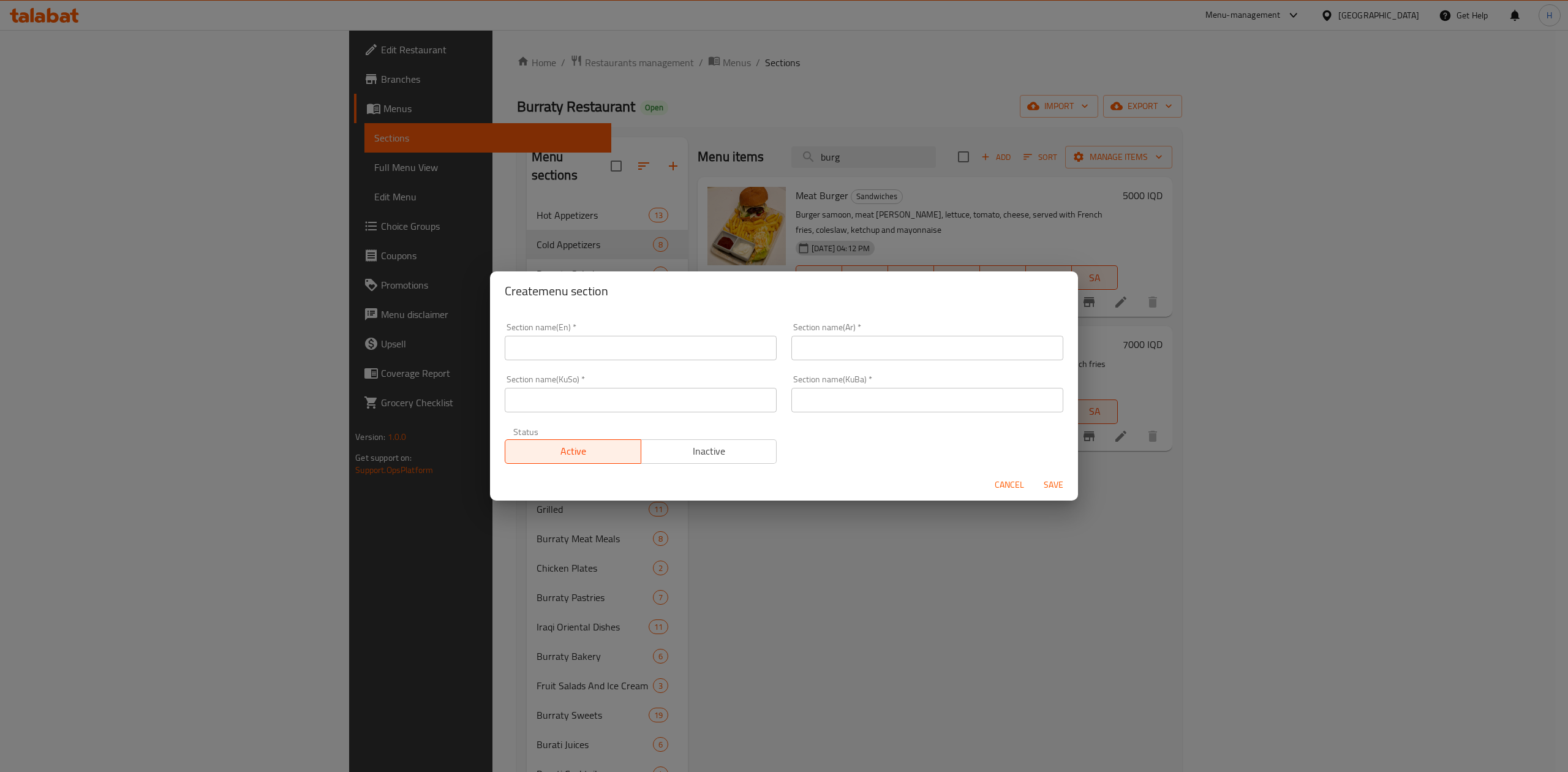
click at [566, 344] on input "text" at bounding box center [641, 348] width 272 height 24
type input "Kids Meal"
click at [904, 349] on input "text" at bounding box center [927, 348] width 272 height 24
type input "وجبات الاطفال"
click at [888, 398] on input "text" at bounding box center [927, 400] width 272 height 24
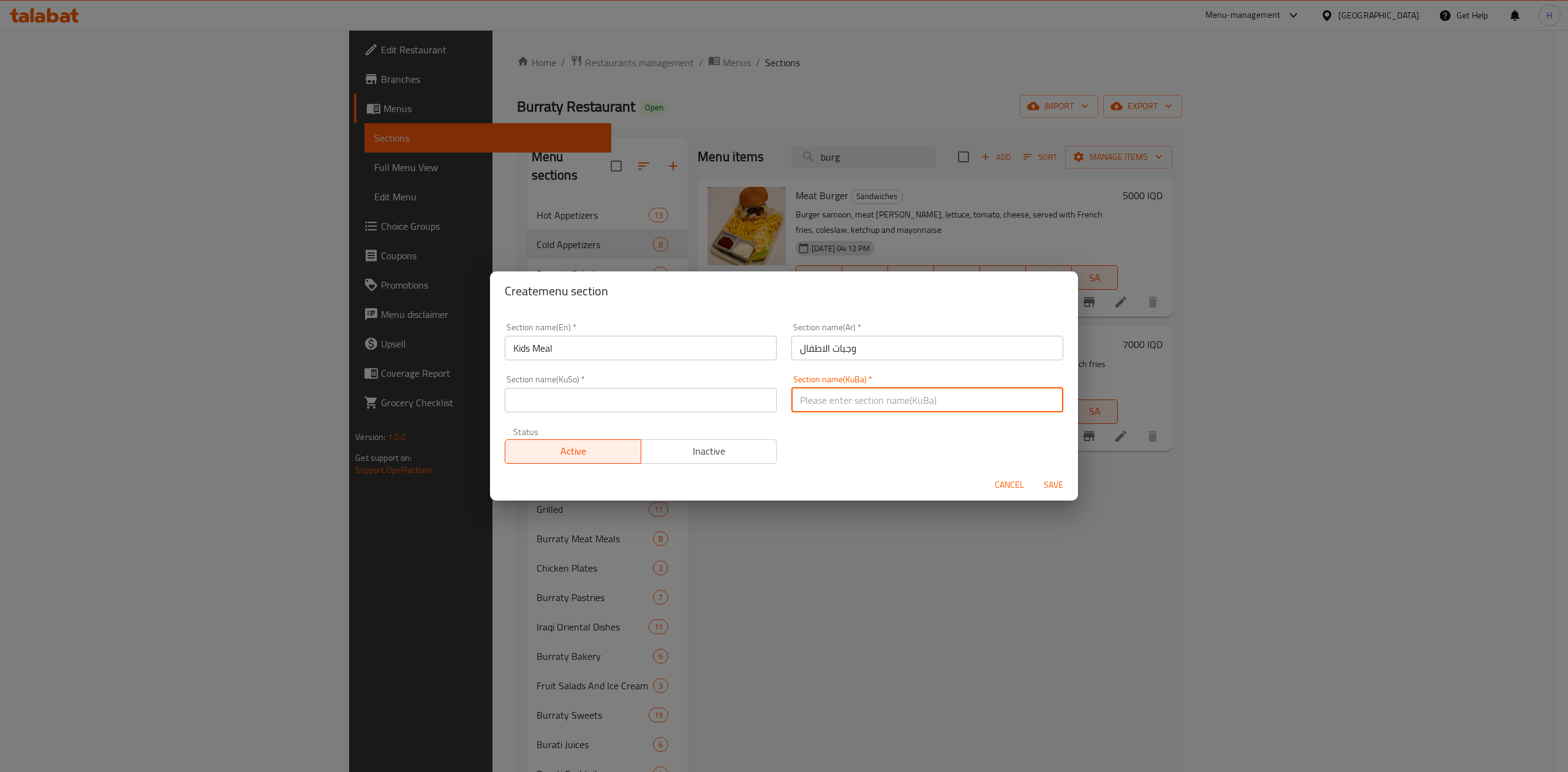
type input "."
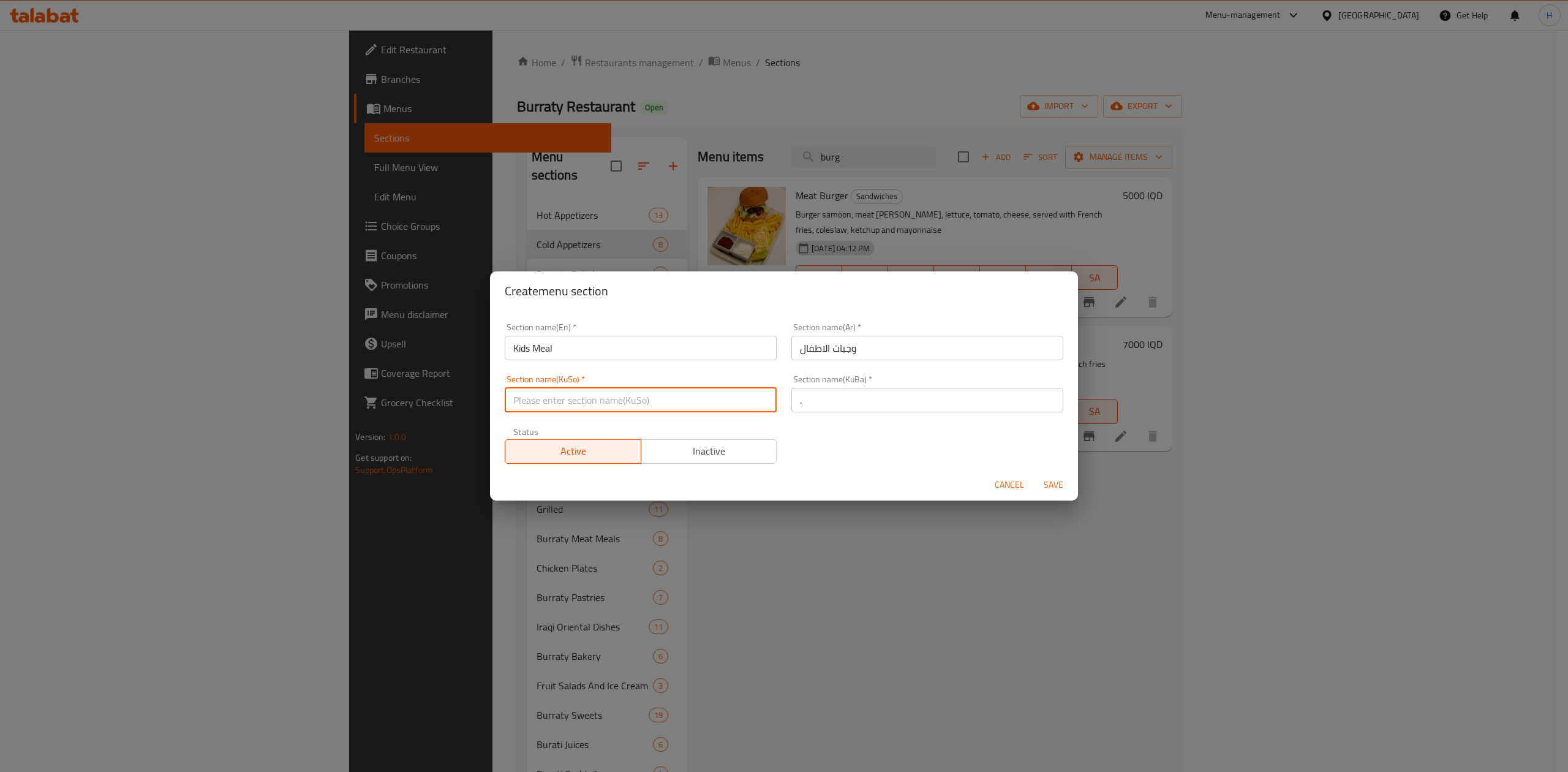
drag, startPoint x: 685, startPoint y: 394, endPoint x: 687, endPoint y: 411, distance: 17.1
click at [685, 395] on input "text" at bounding box center [641, 400] width 272 height 24
type input "."
click at [1063, 488] on span "Save" at bounding box center [1054, 485] width 30 height 15
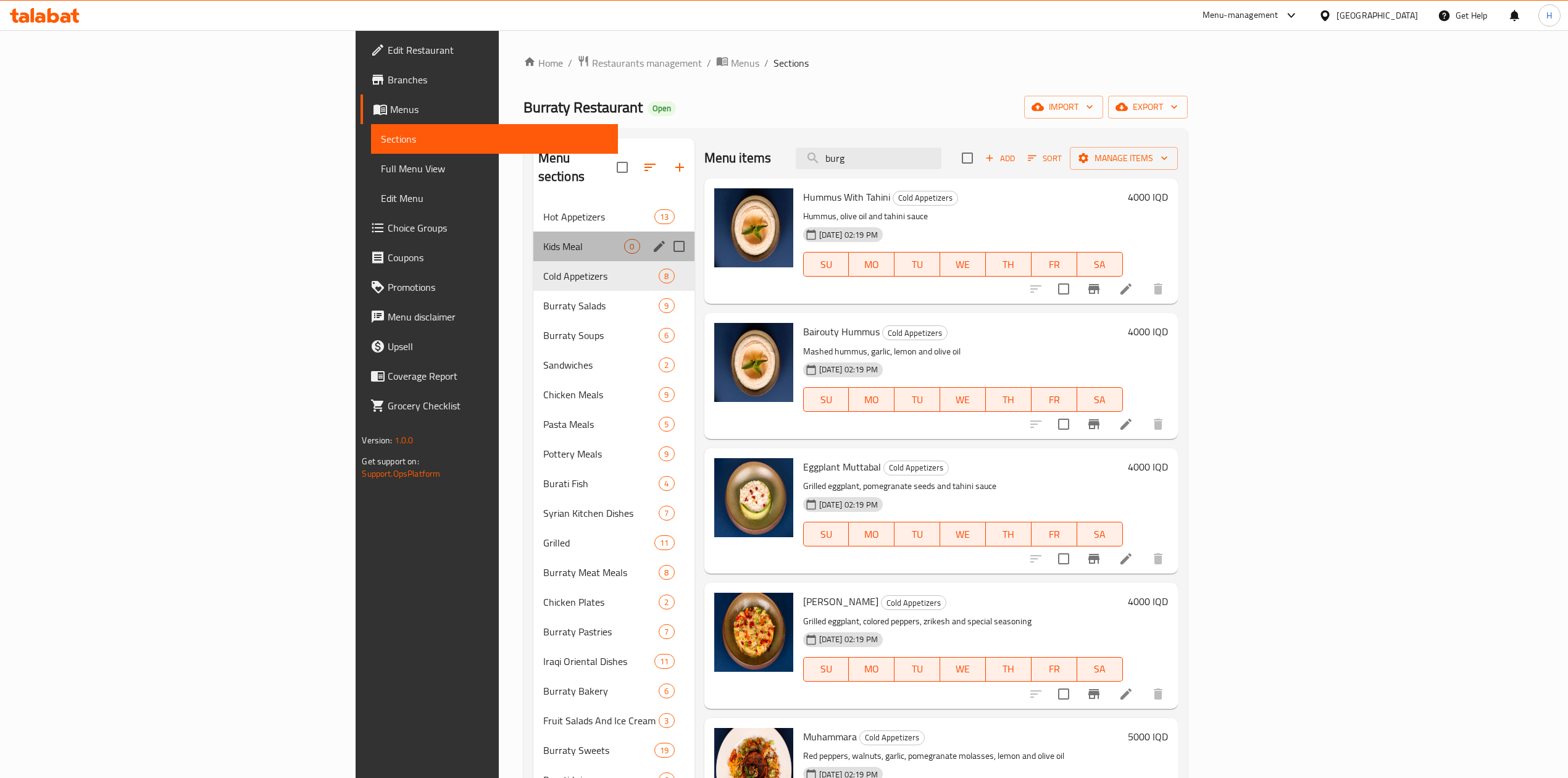
click at [534, 239] on div "Kids Meal 0" at bounding box center [614, 246] width 161 height 30
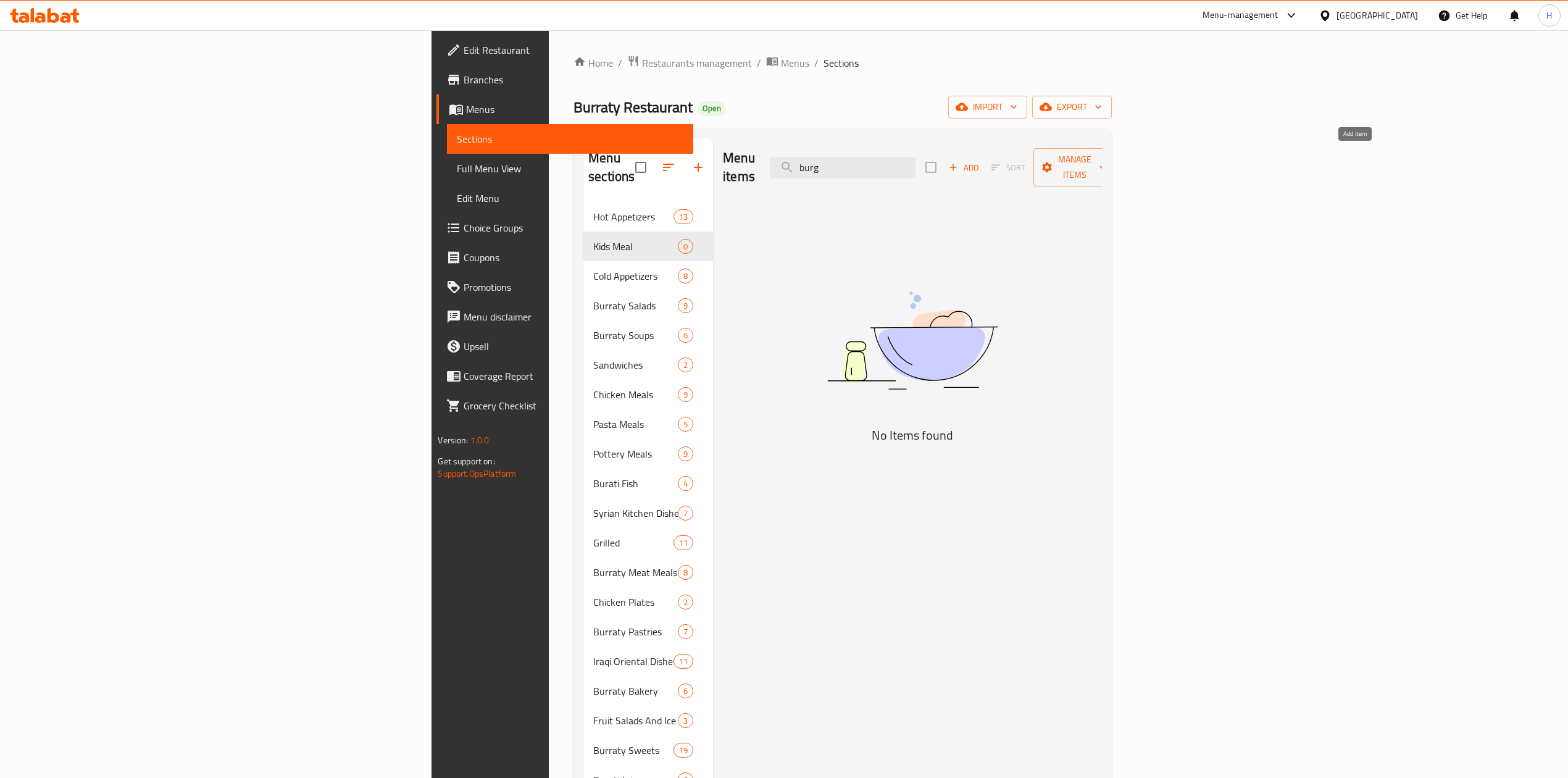
click at [983, 158] on button "Add" at bounding box center [964, 168] width 40 height 19
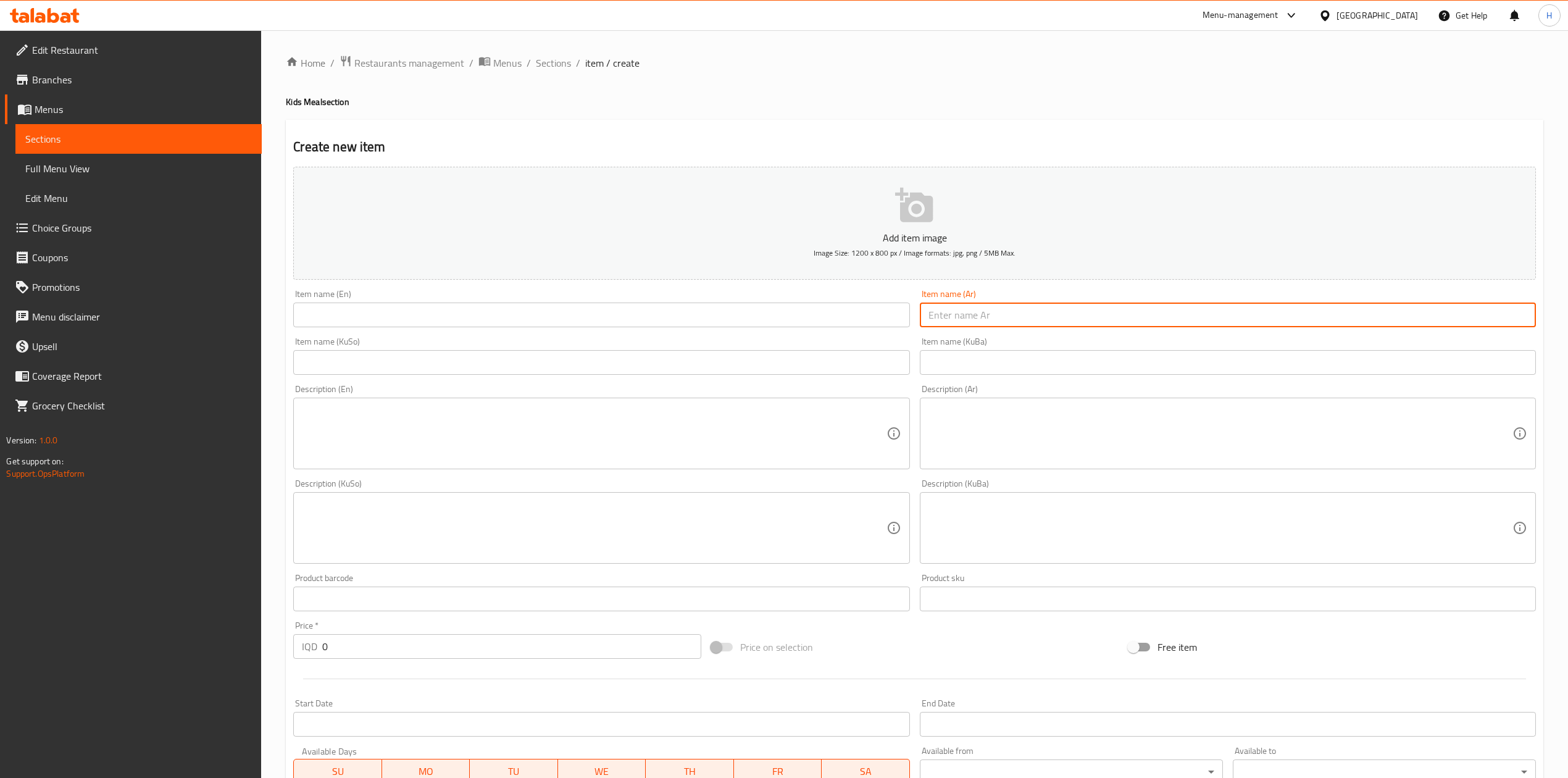
click at [973, 312] on input "text" at bounding box center [1228, 315] width 616 height 24
type input "وجبة برغر لحم"
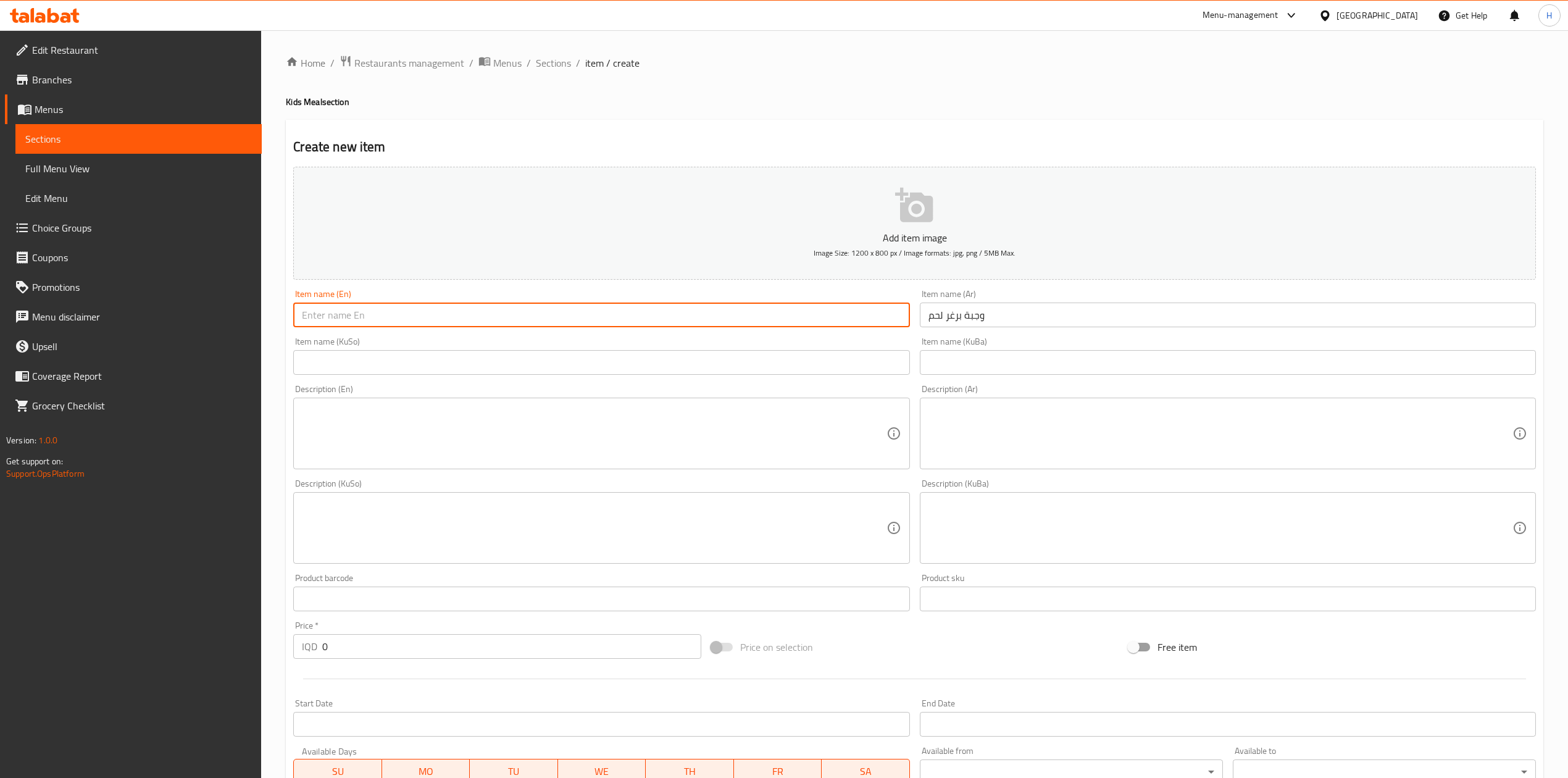
click at [691, 316] on input "text" at bounding box center [602, 315] width 616 height 24
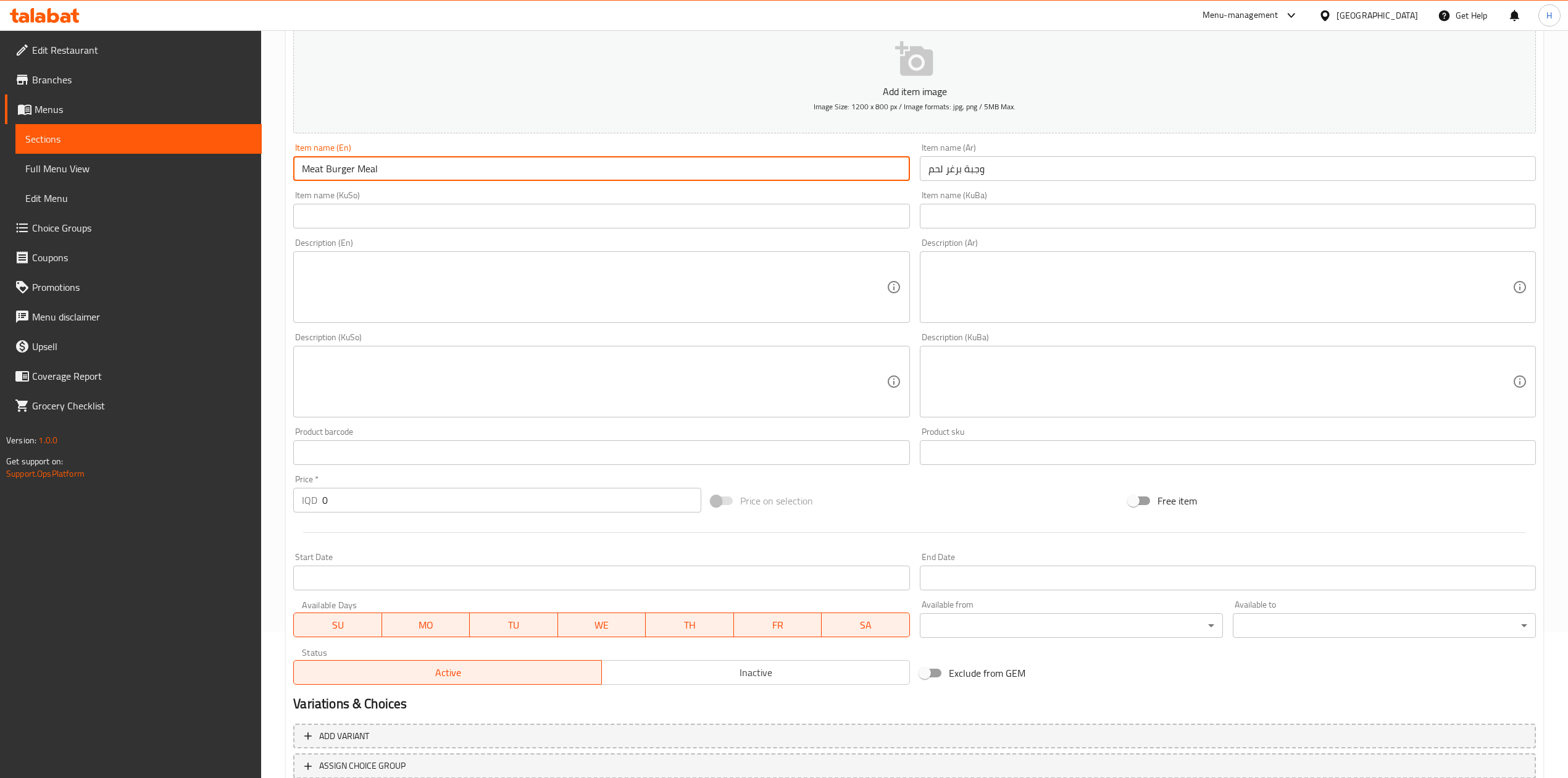
scroll to position [236, 0]
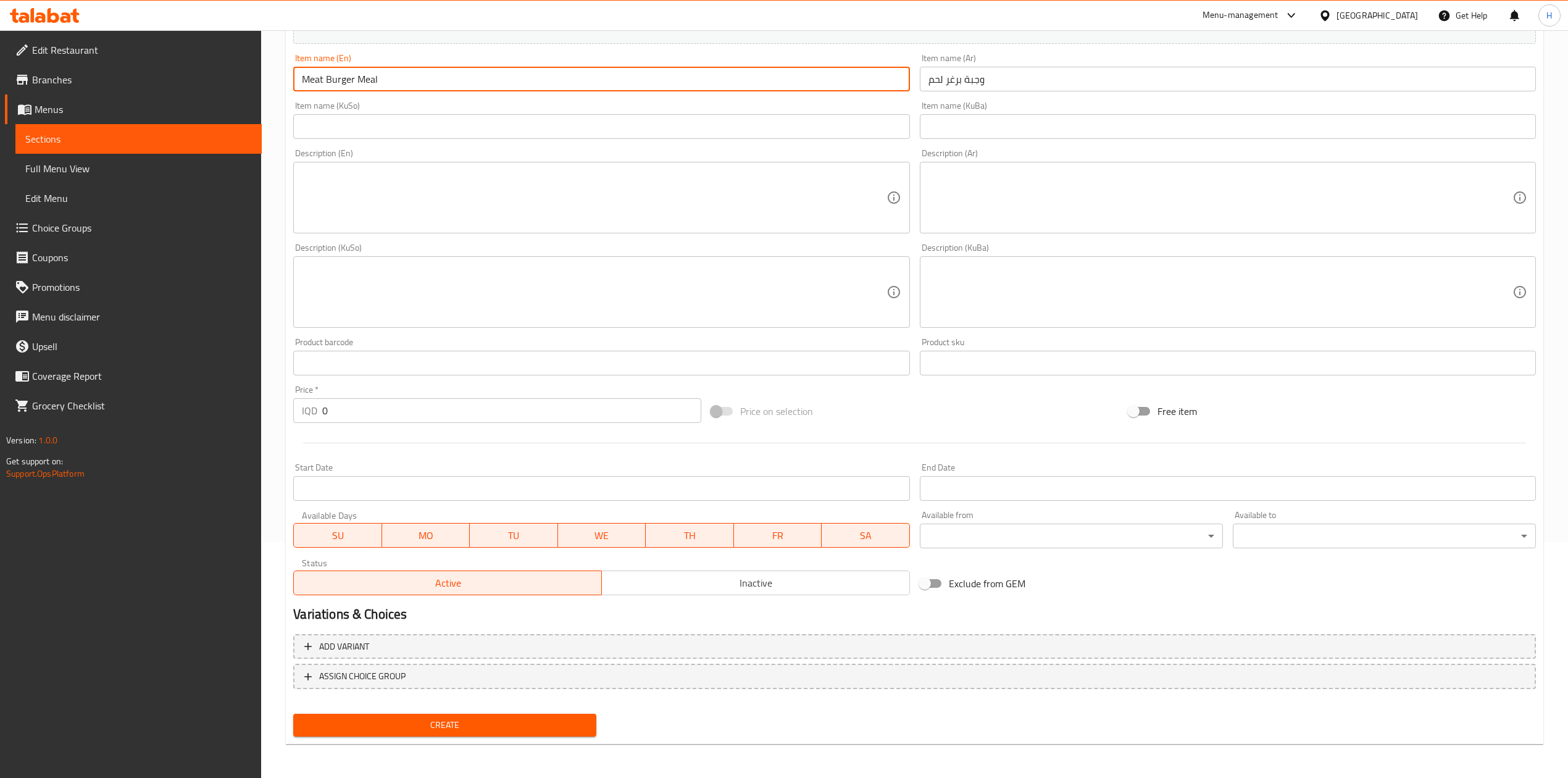
type input "Meat Burger Meal"
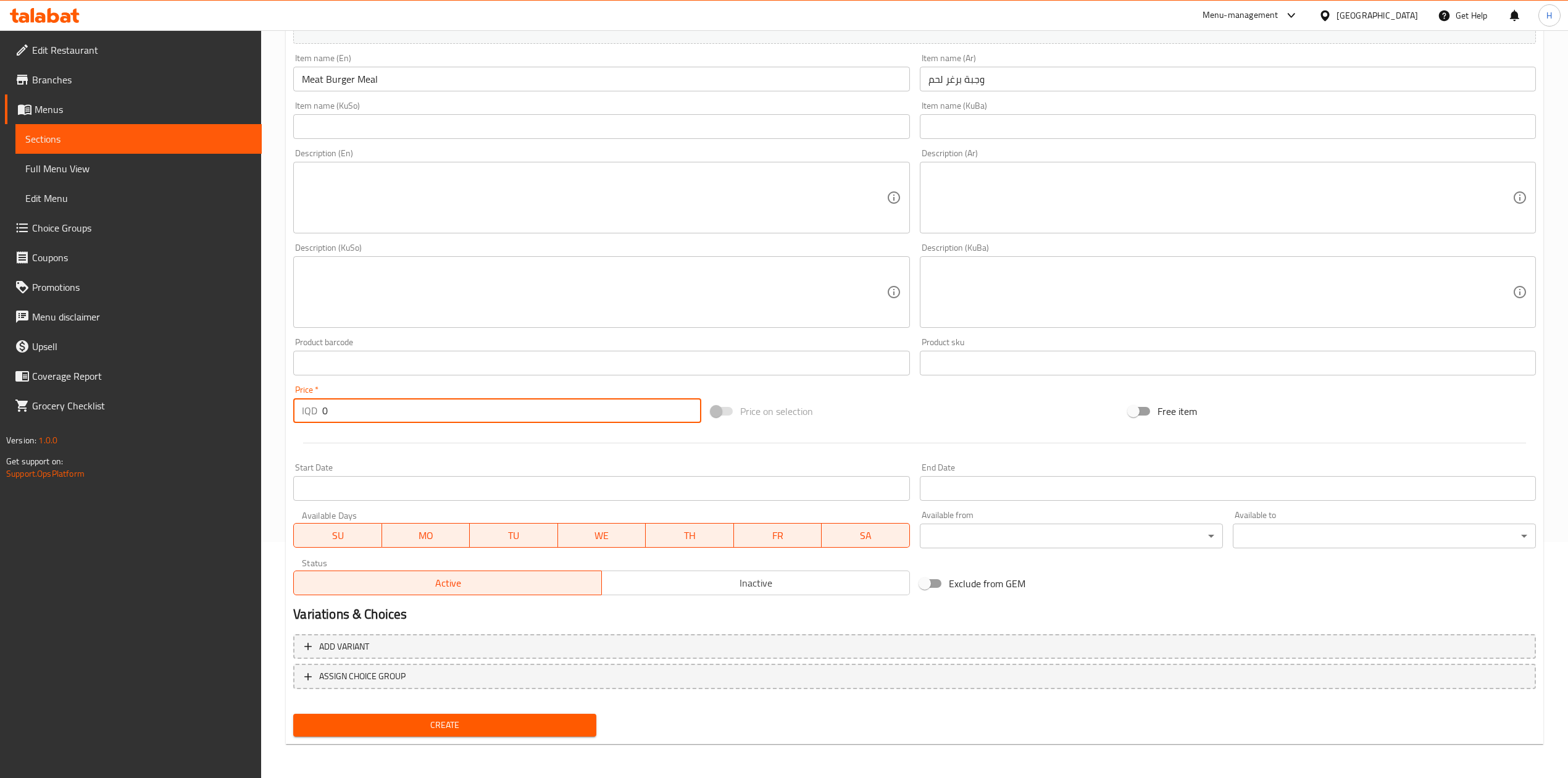
click at [407, 410] on input "0" at bounding box center [511, 410] width 379 height 24
type input "9000"
click at [443, 728] on span "Create" at bounding box center [445, 724] width 283 height 15
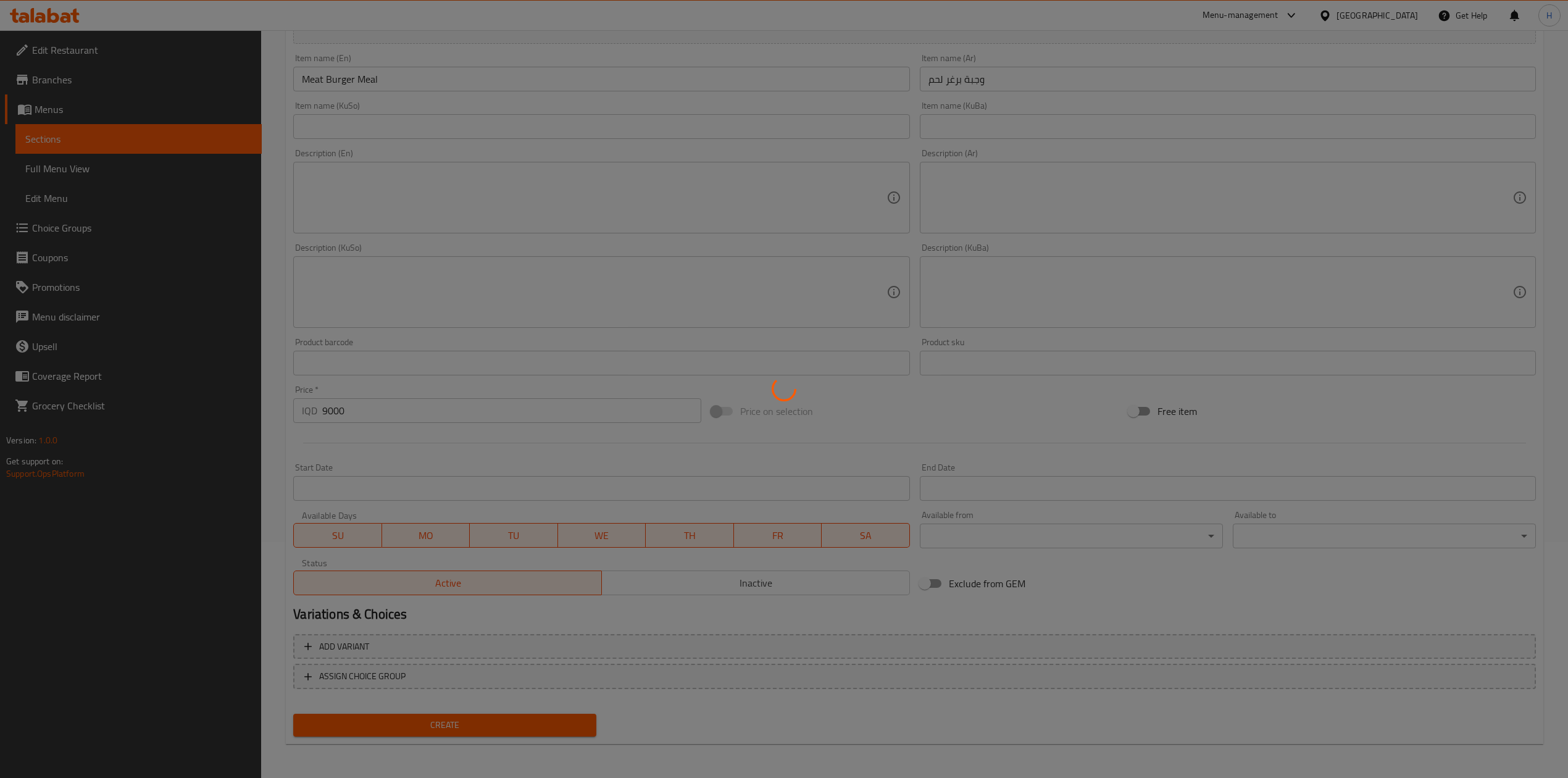
scroll to position [75, 0]
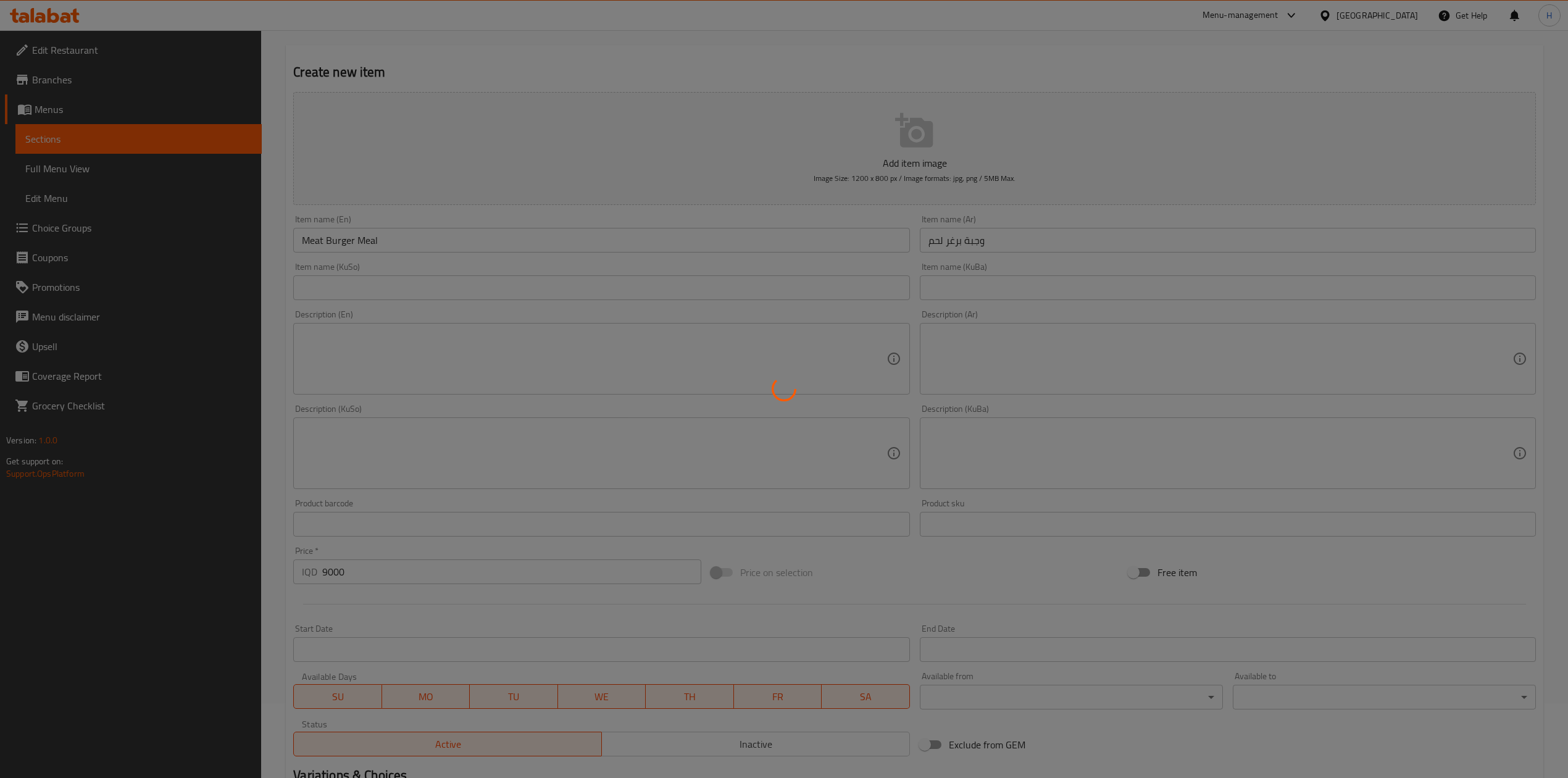
type input "0"
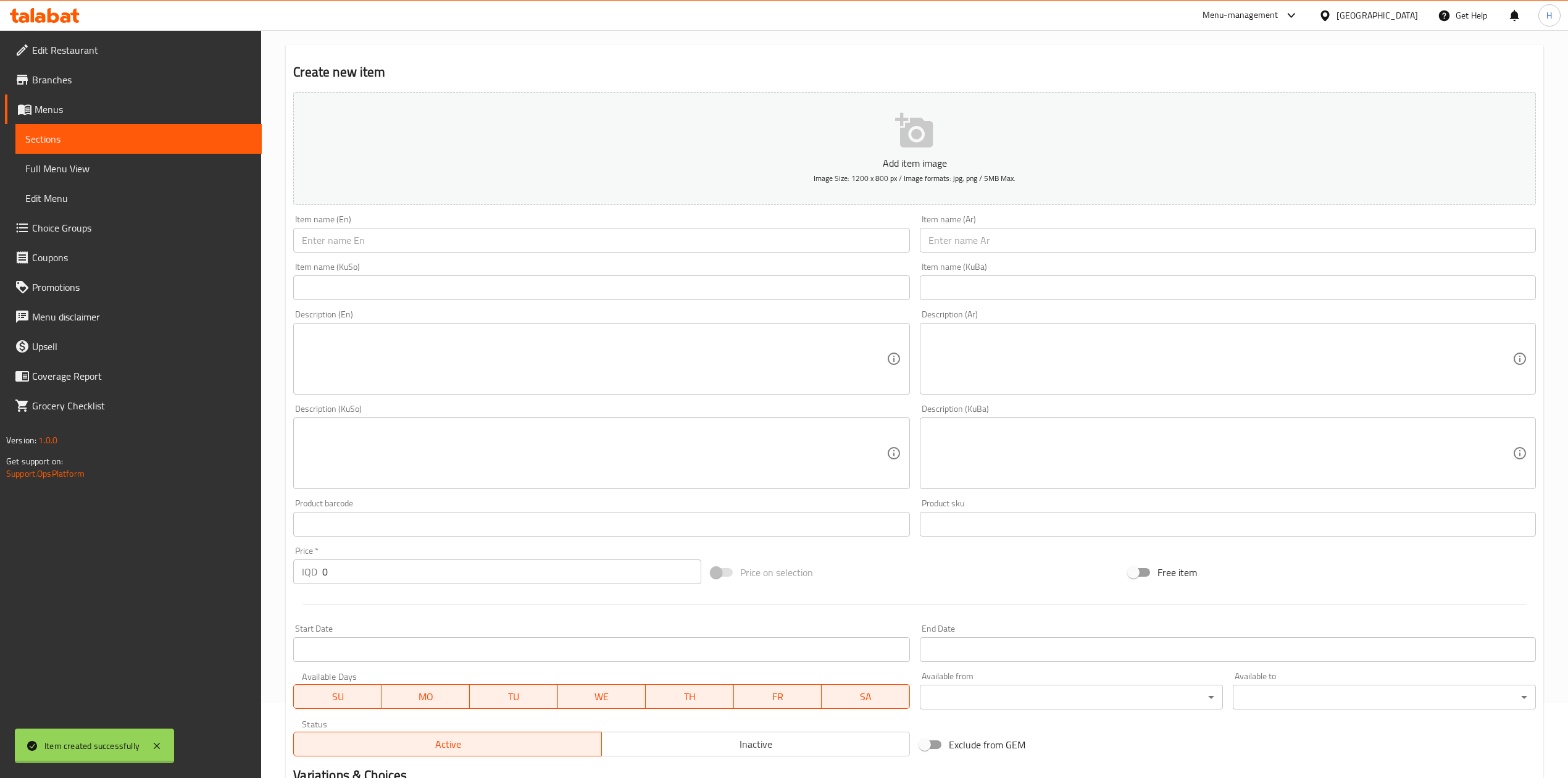
scroll to position [0, 0]
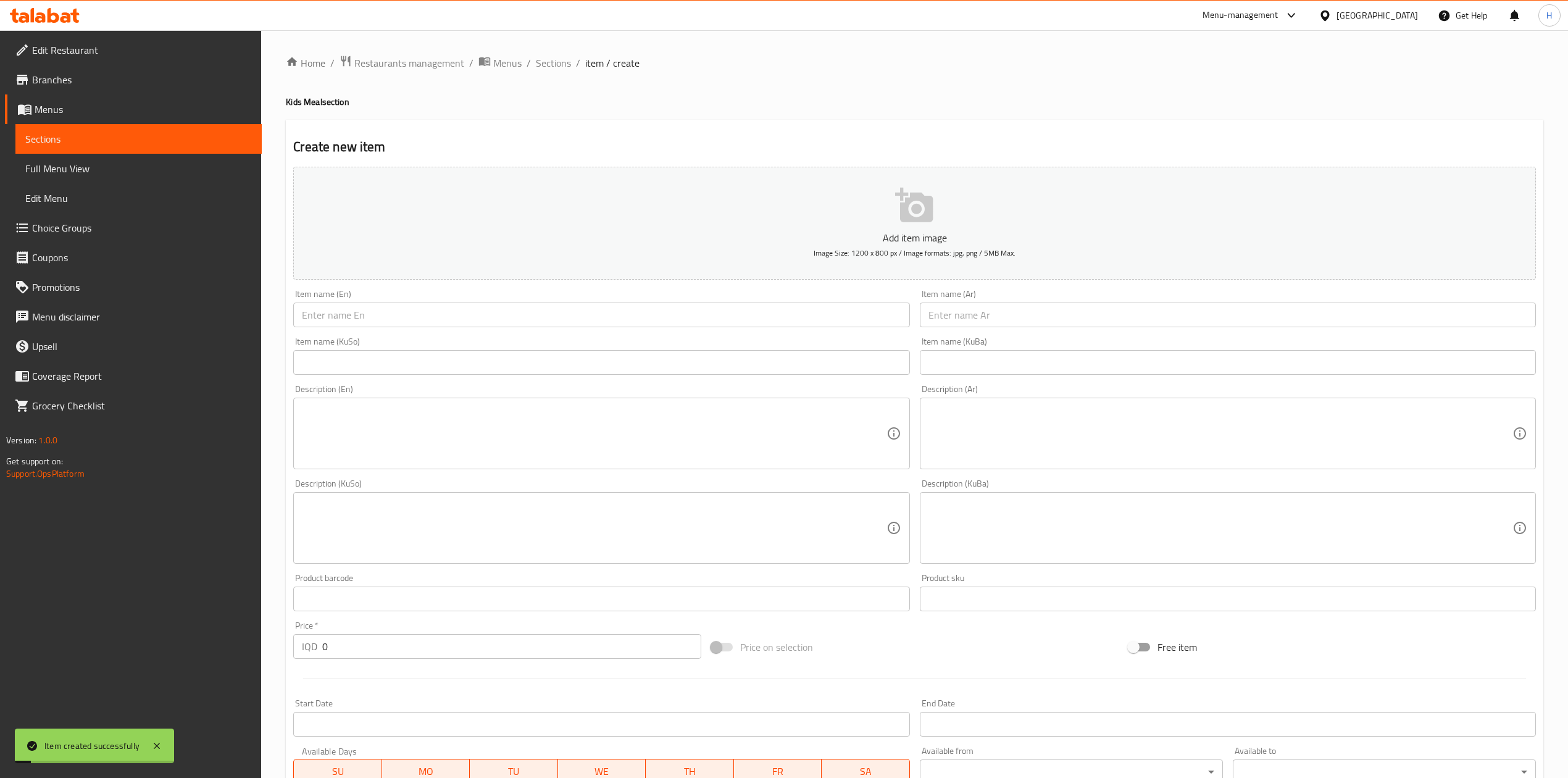
click at [981, 314] on input "text" at bounding box center [1228, 315] width 616 height 24
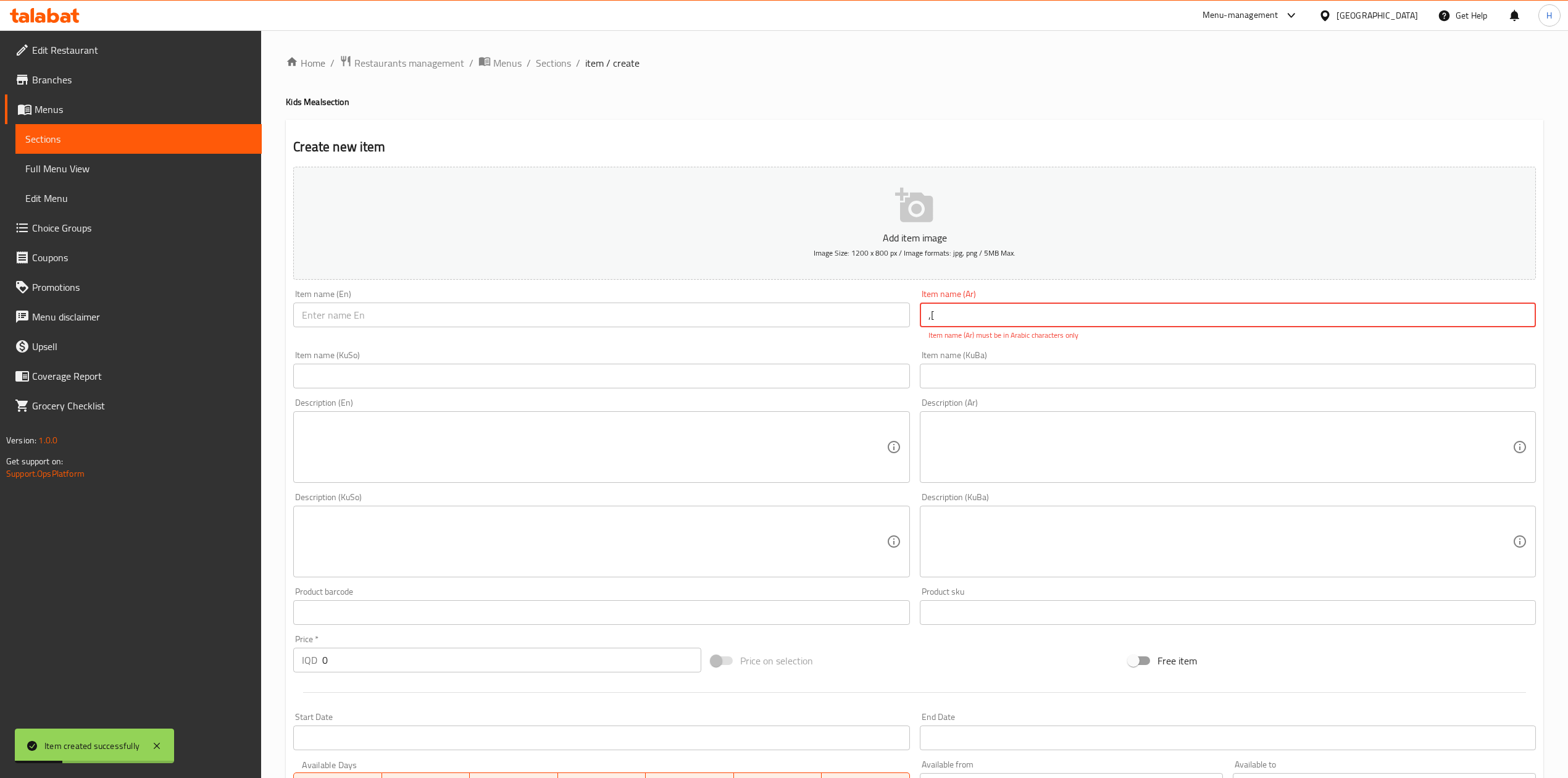
type input ","
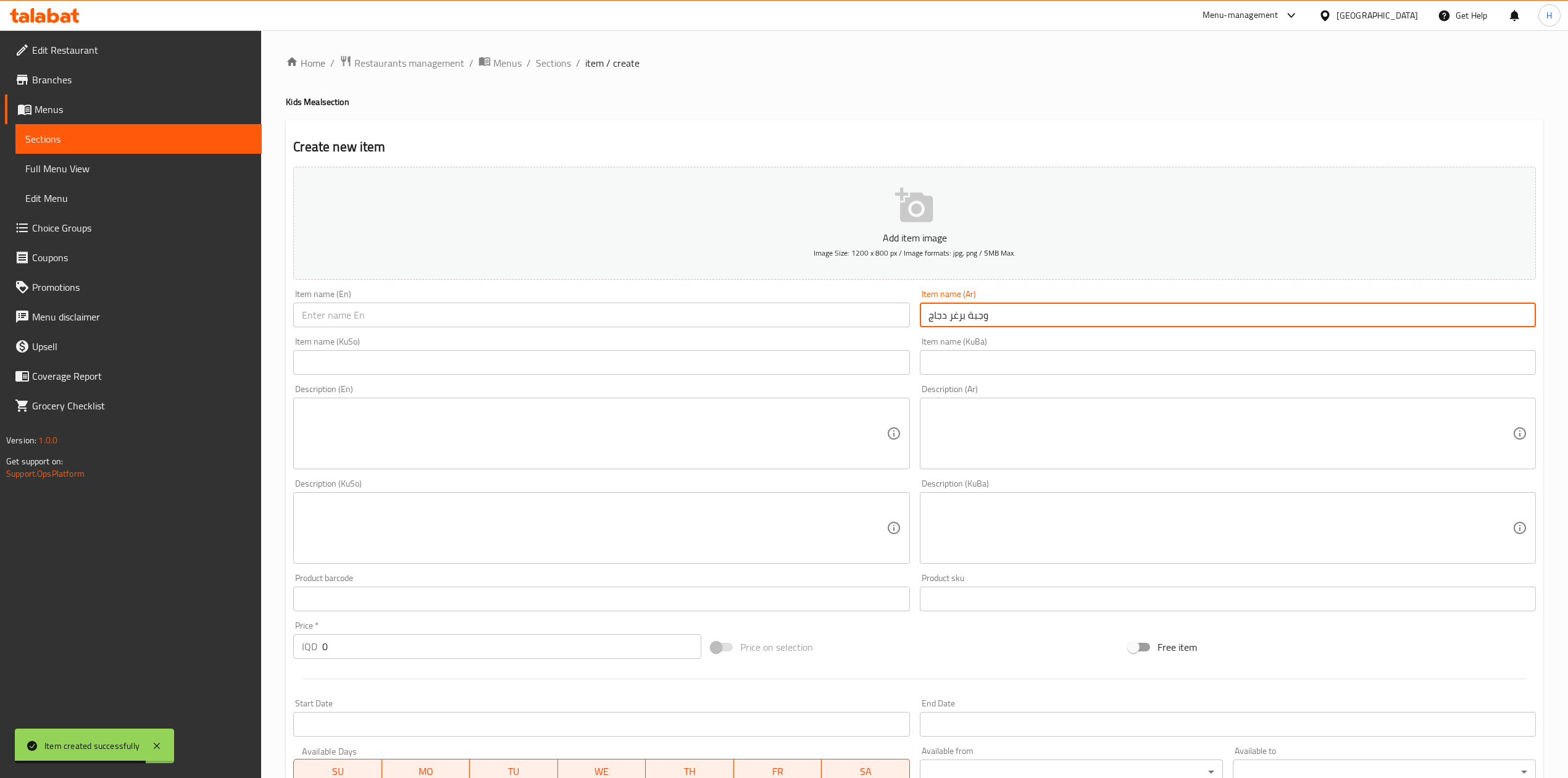
type input "وجبة برغر دجاج"
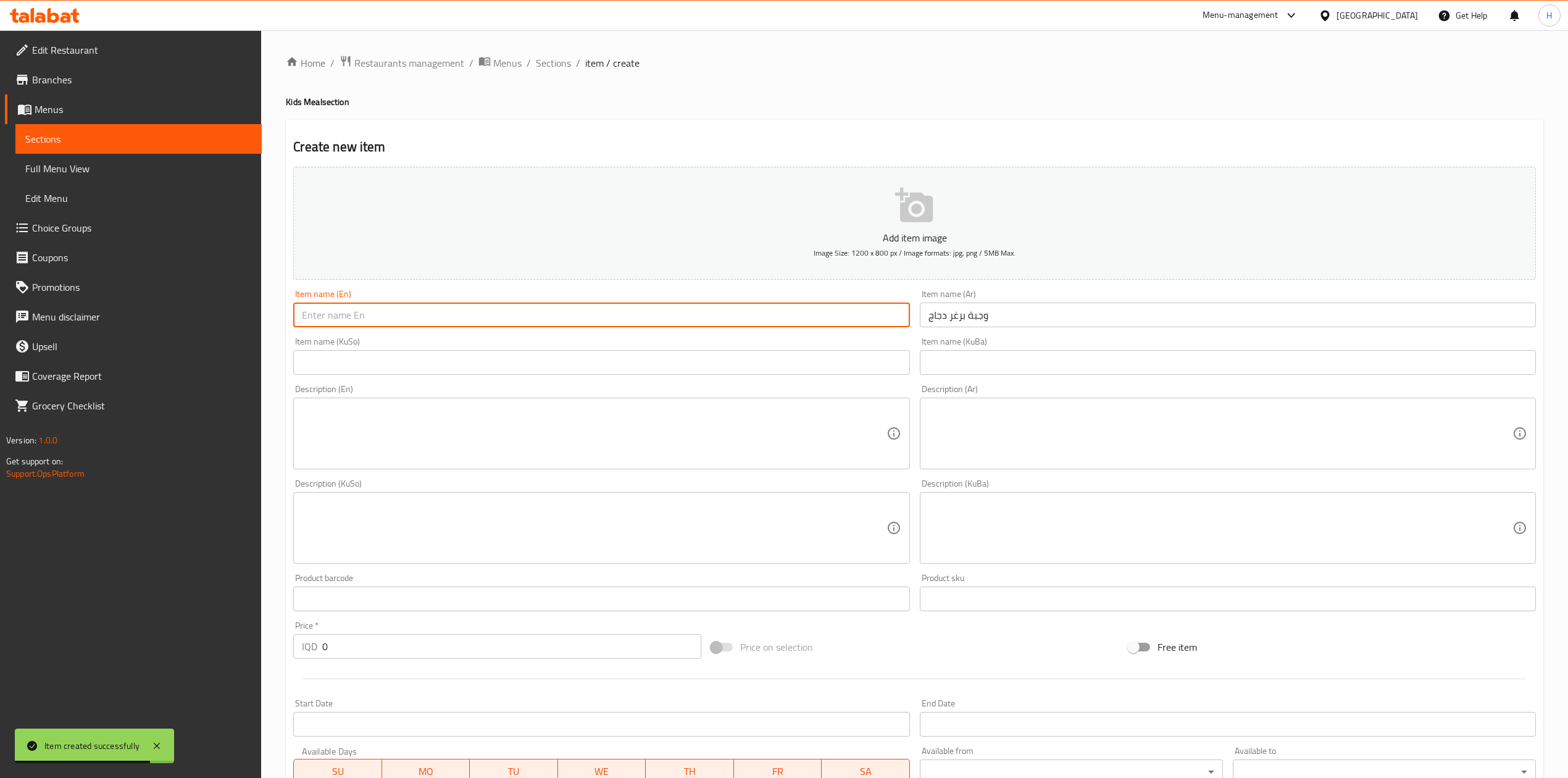
click at [684, 317] on input "text" at bounding box center [602, 315] width 616 height 24
type input "B"
type input "V"
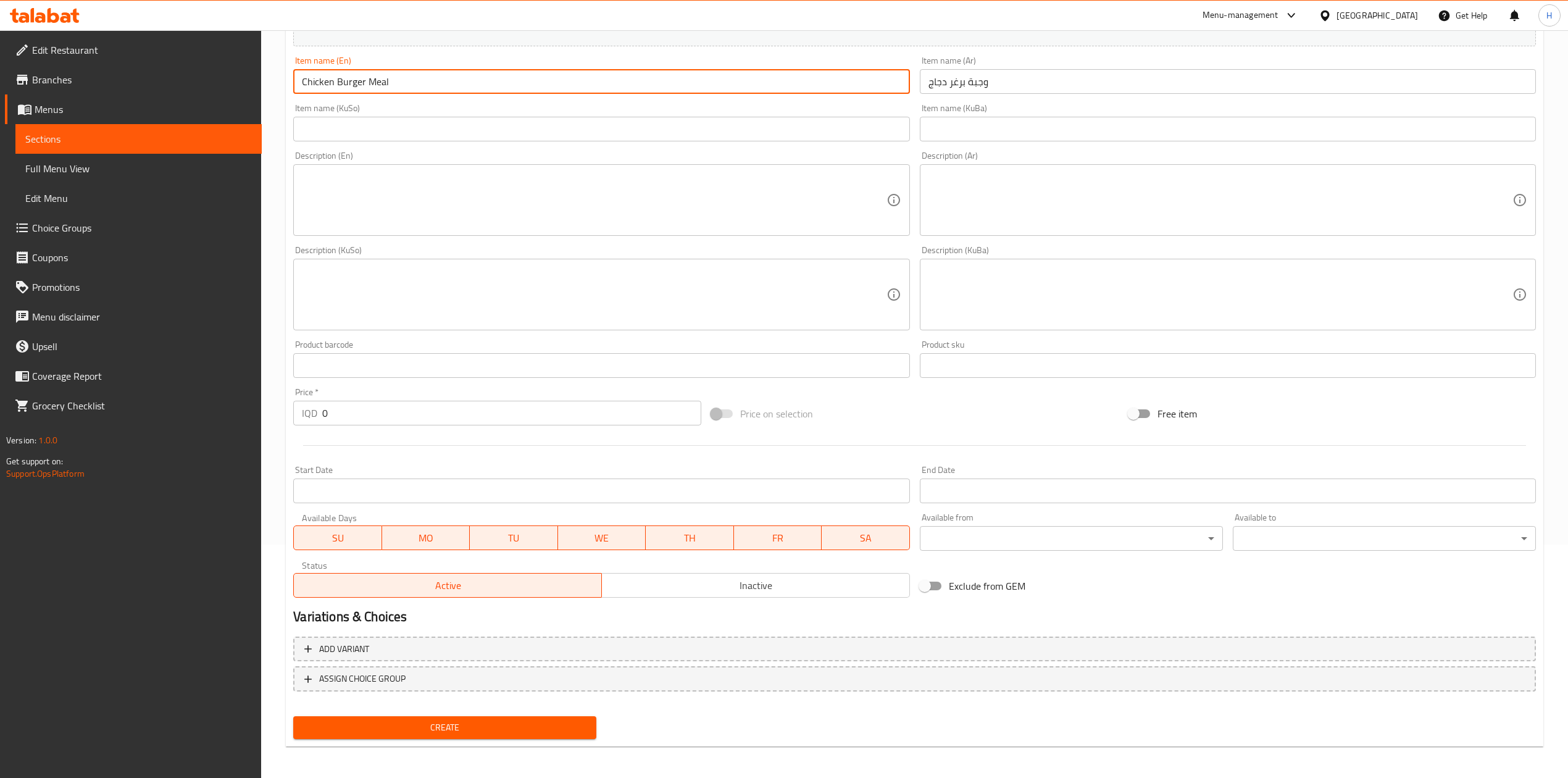
scroll to position [236, 0]
type input "Chicken Burger Meal"
click at [349, 418] on input "0" at bounding box center [511, 410] width 379 height 24
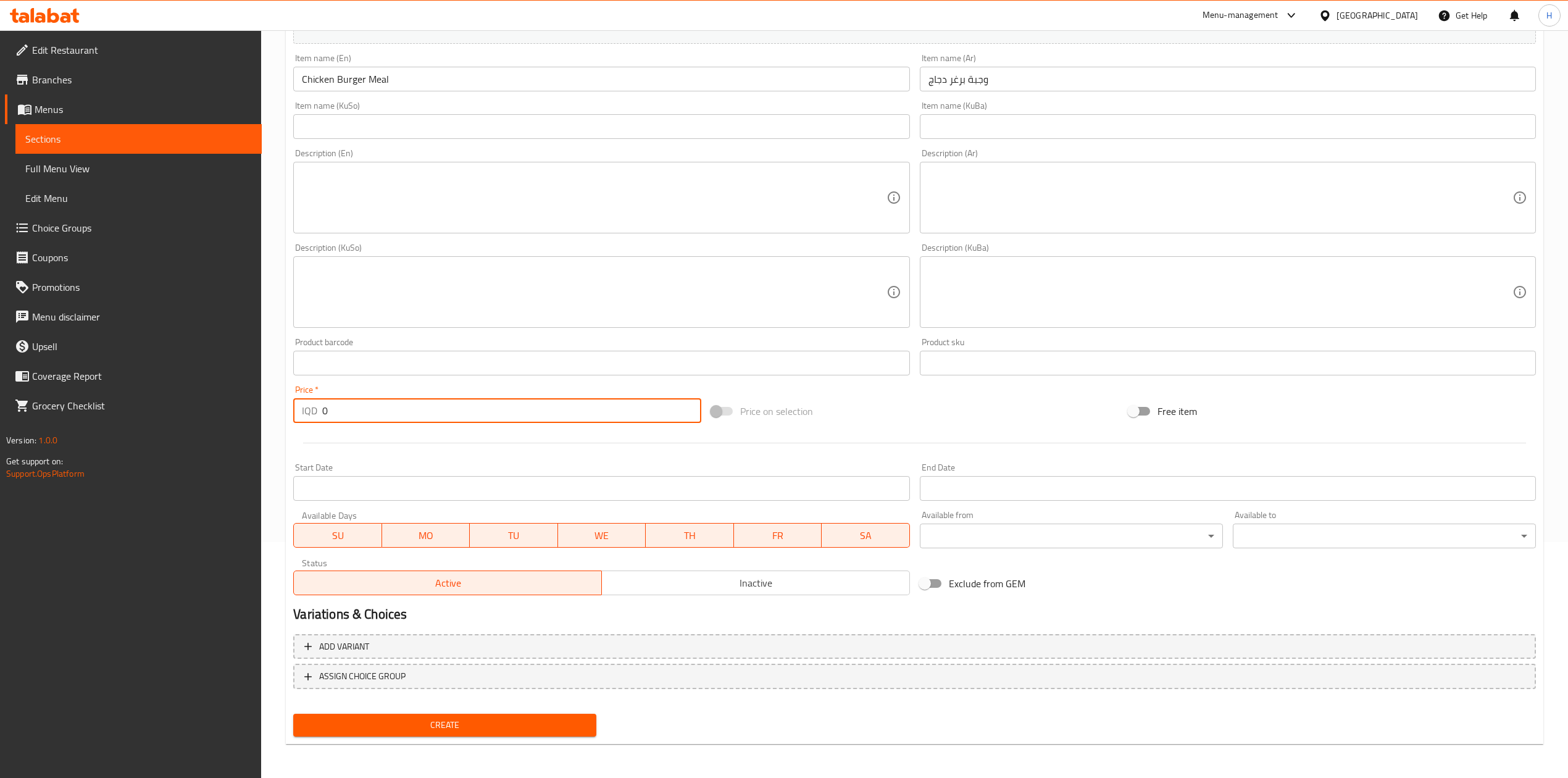
click at [349, 418] on input "0" at bounding box center [511, 410] width 379 height 24
type input "7000"
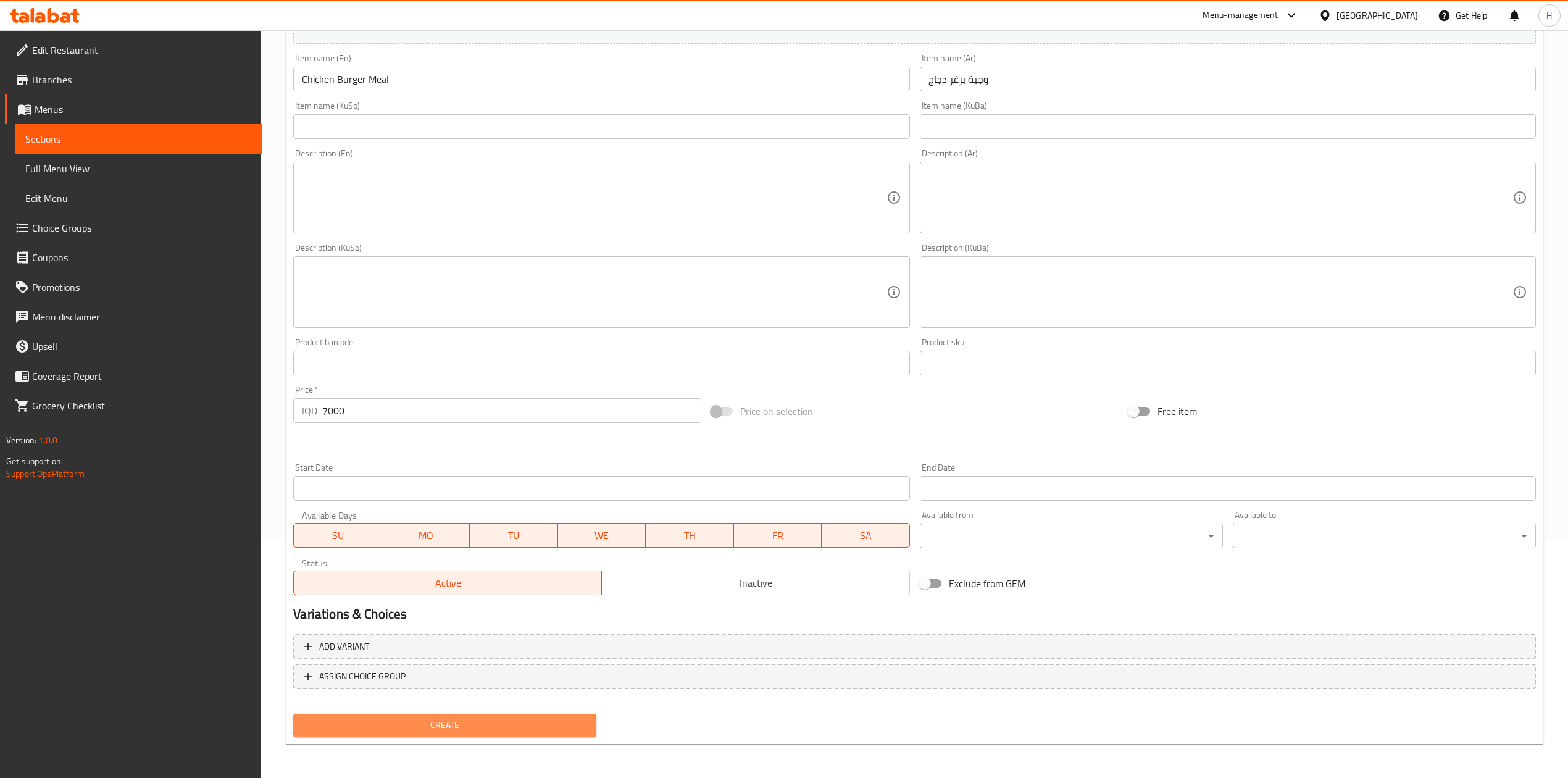
click at [427, 732] on span "Create" at bounding box center [445, 724] width 283 height 15
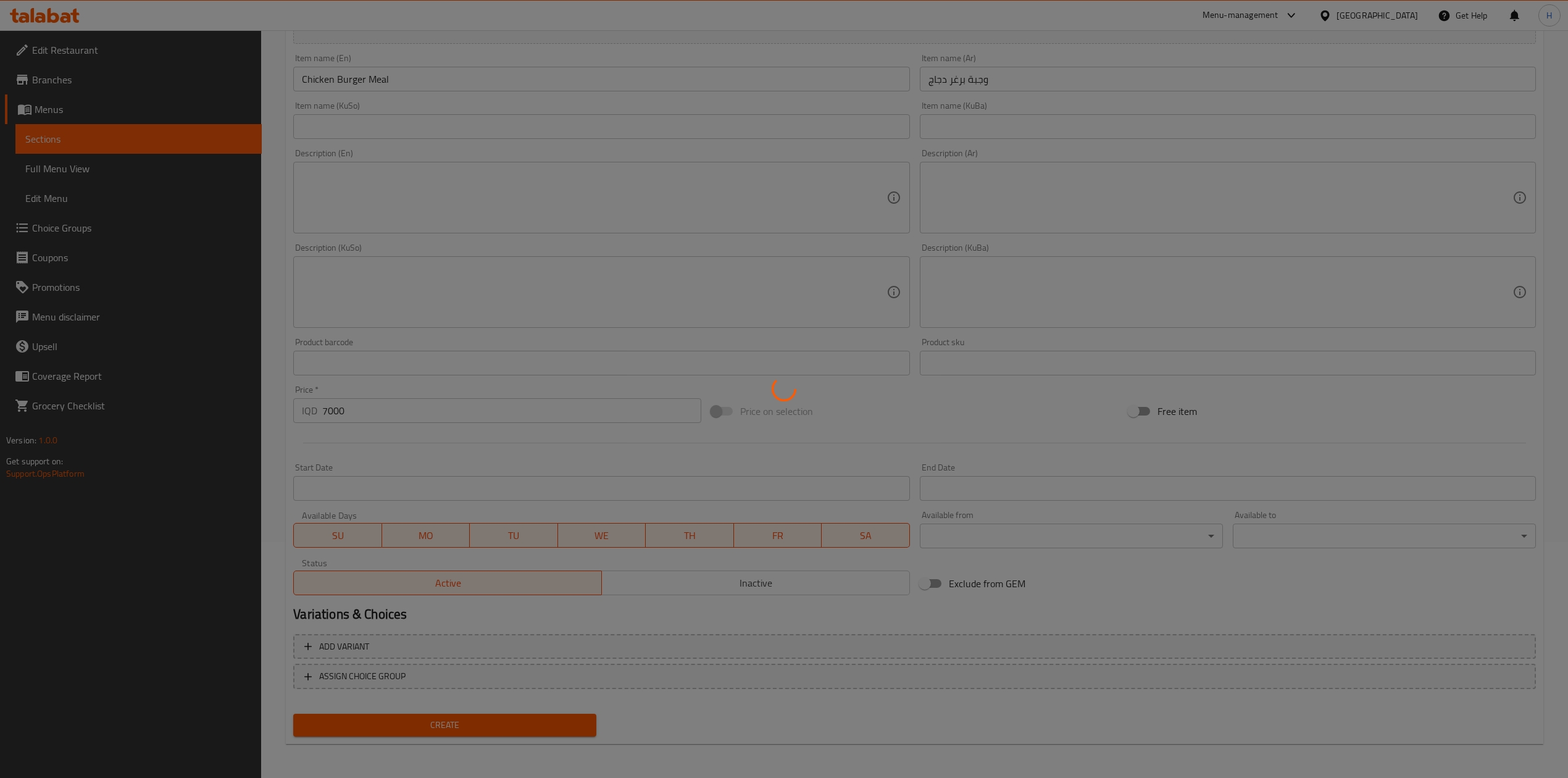
type input "0"
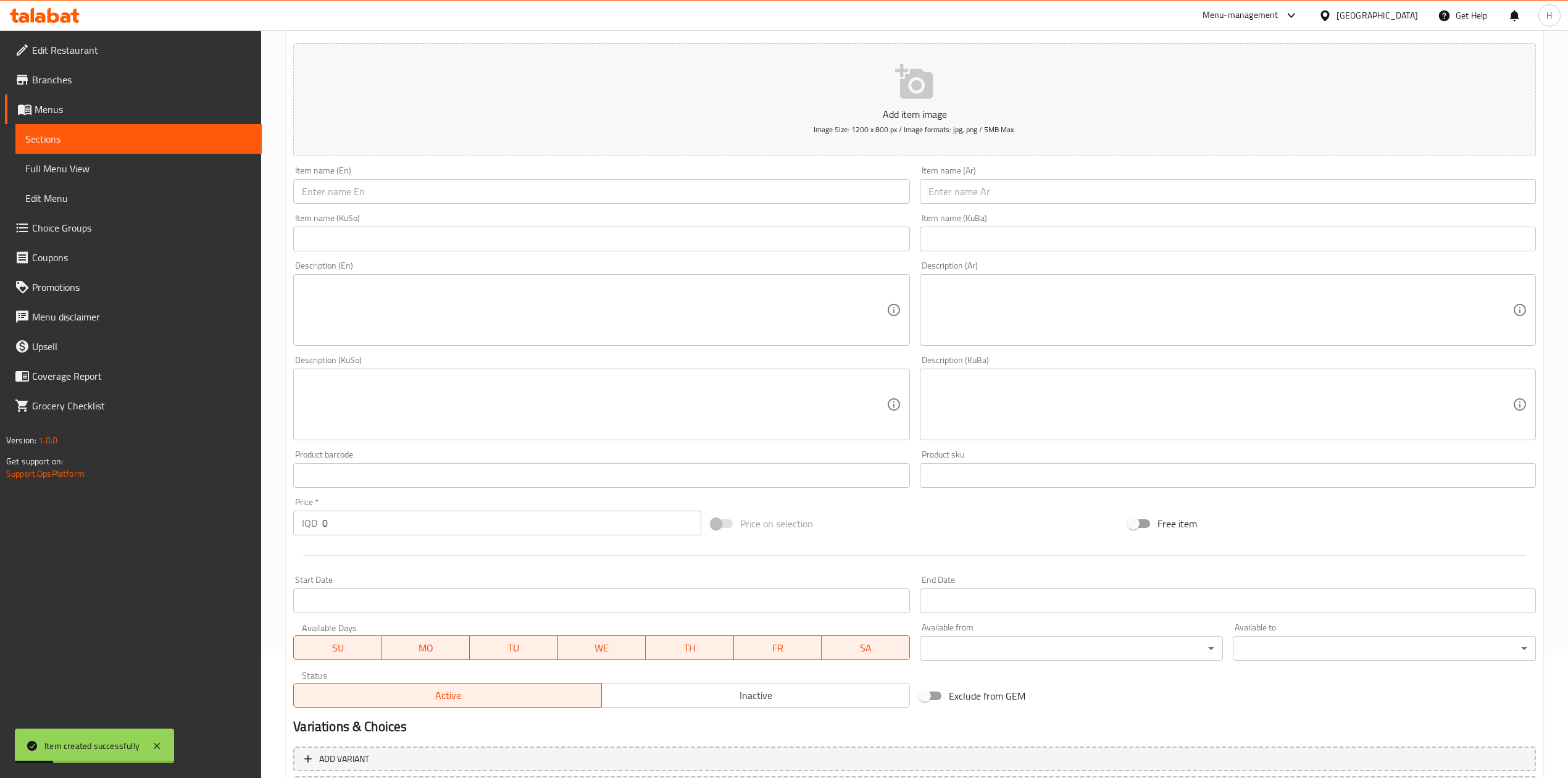
scroll to position [0, 0]
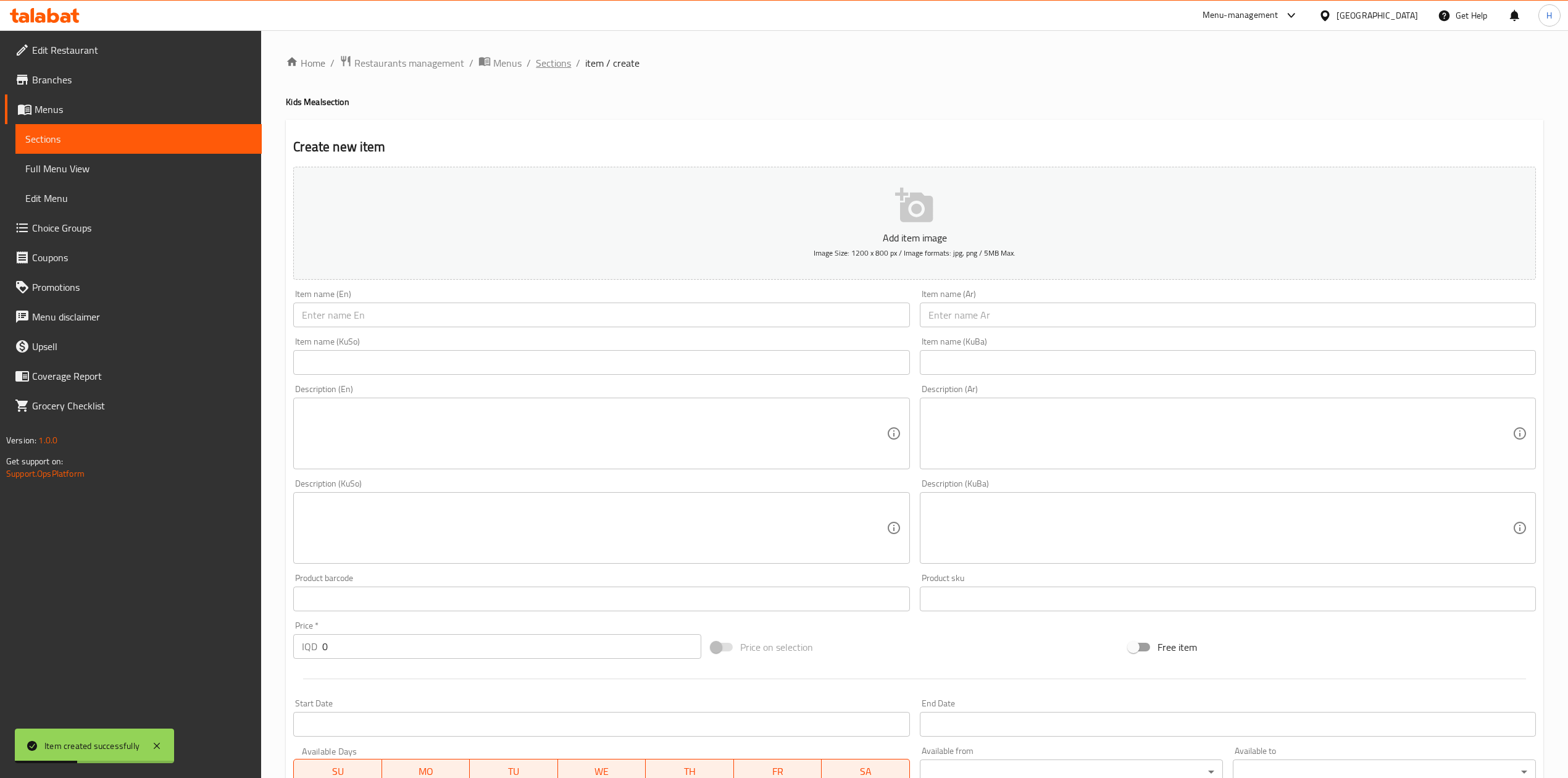
click at [565, 62] on span "Sections" at bounding box center [553, 62] width 35 height 15
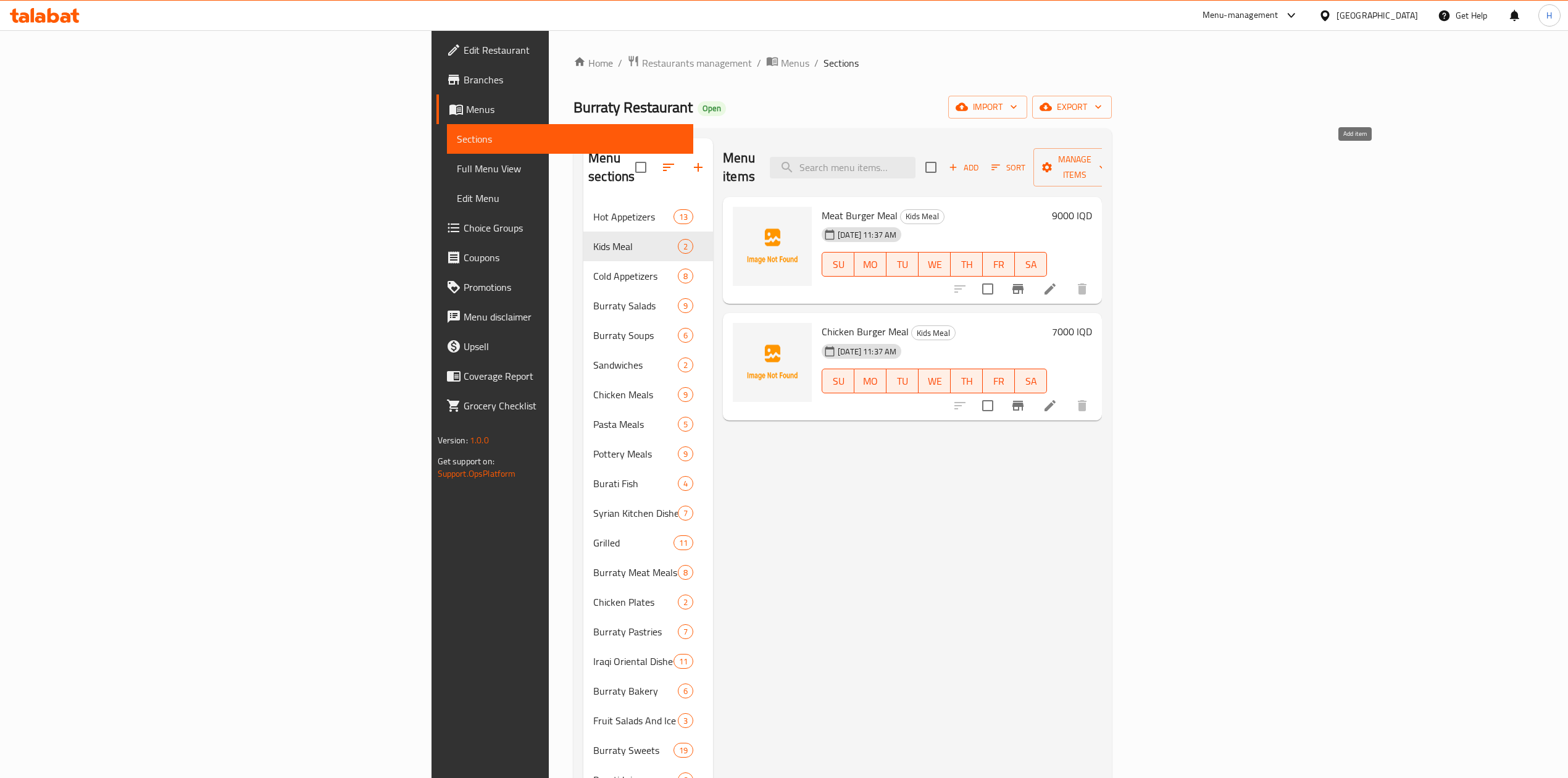
click at [983, 158] on button "Add" at bounding box center [964, 168] width 40 height 19
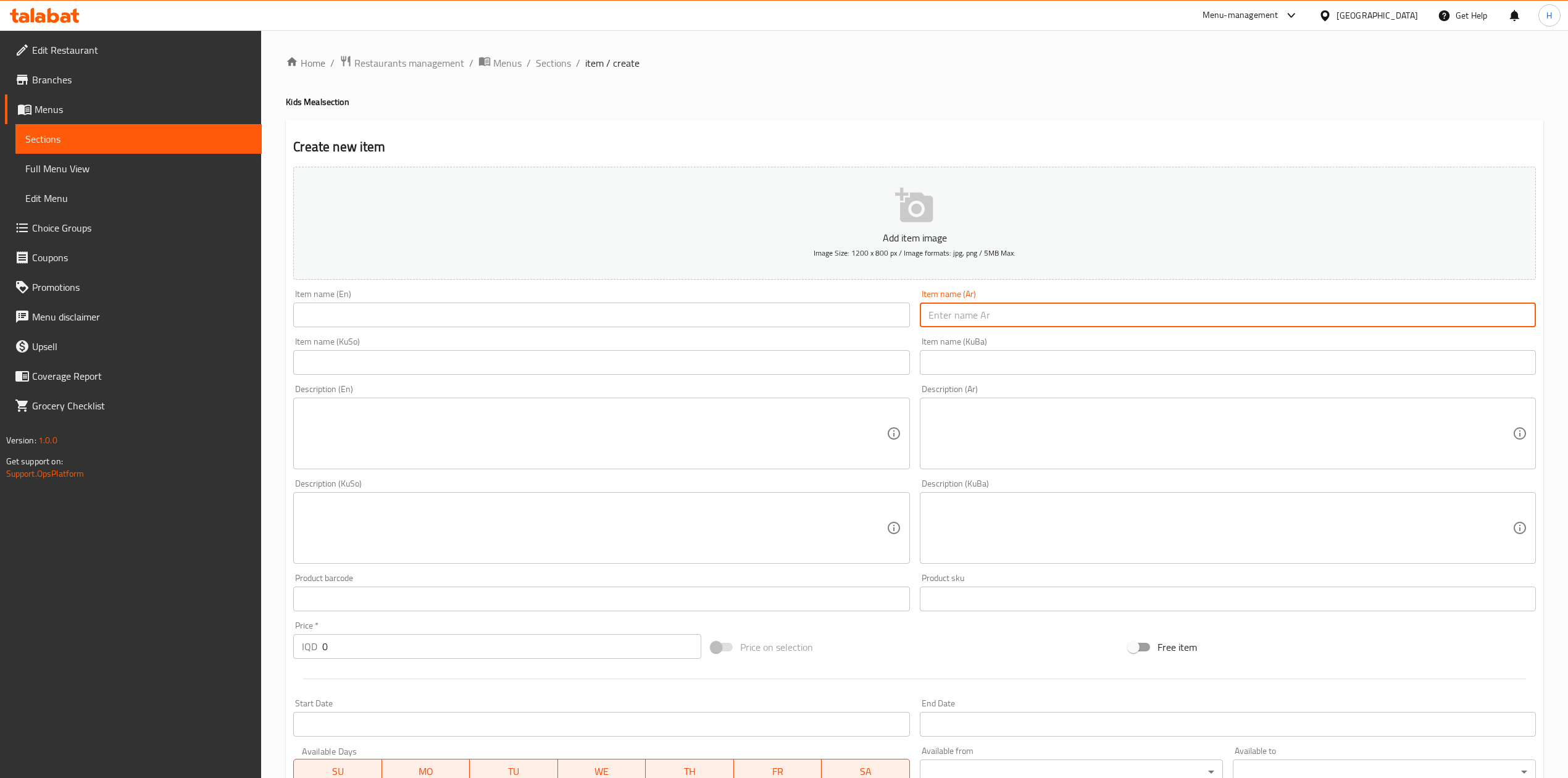
click at [1082, 325] on input "text" at bounding box center [1228, 315] width 616 height 24
type input "s"
type input "سندويش زنجر"
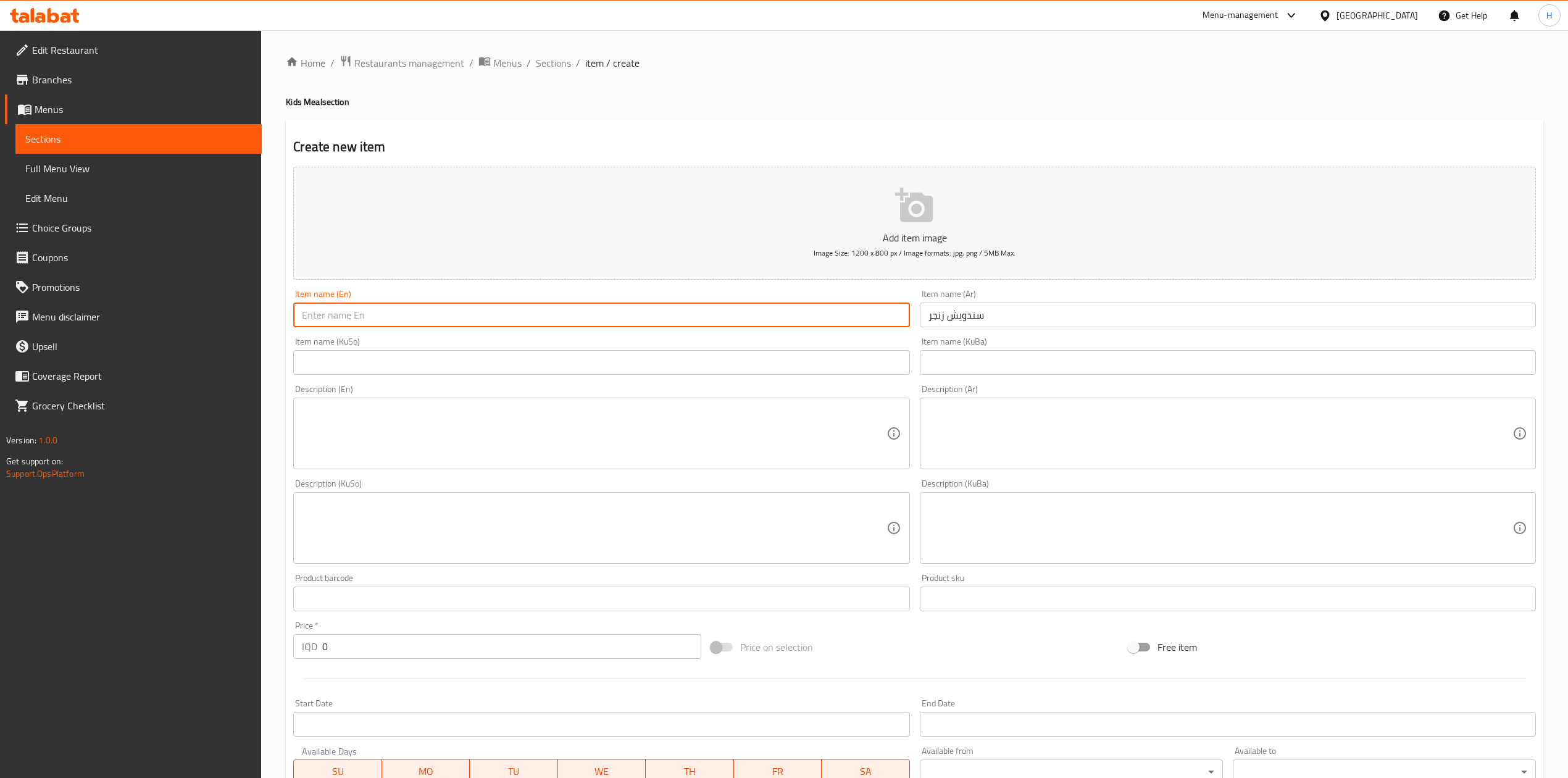
click at [565, 322] on input "text" at bounding box center [602, 315] width 616 height 24
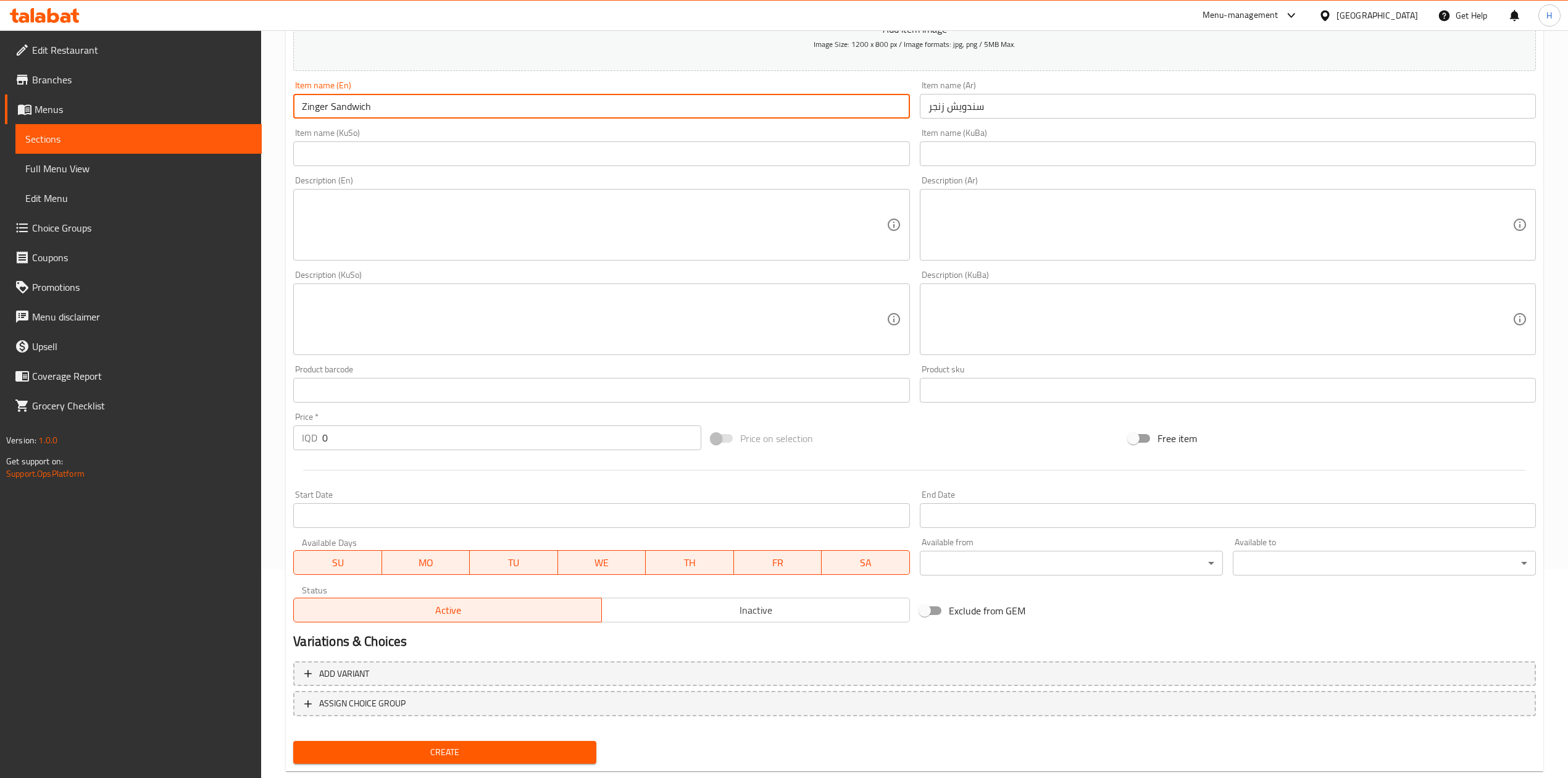
scroll to position [236, 0]
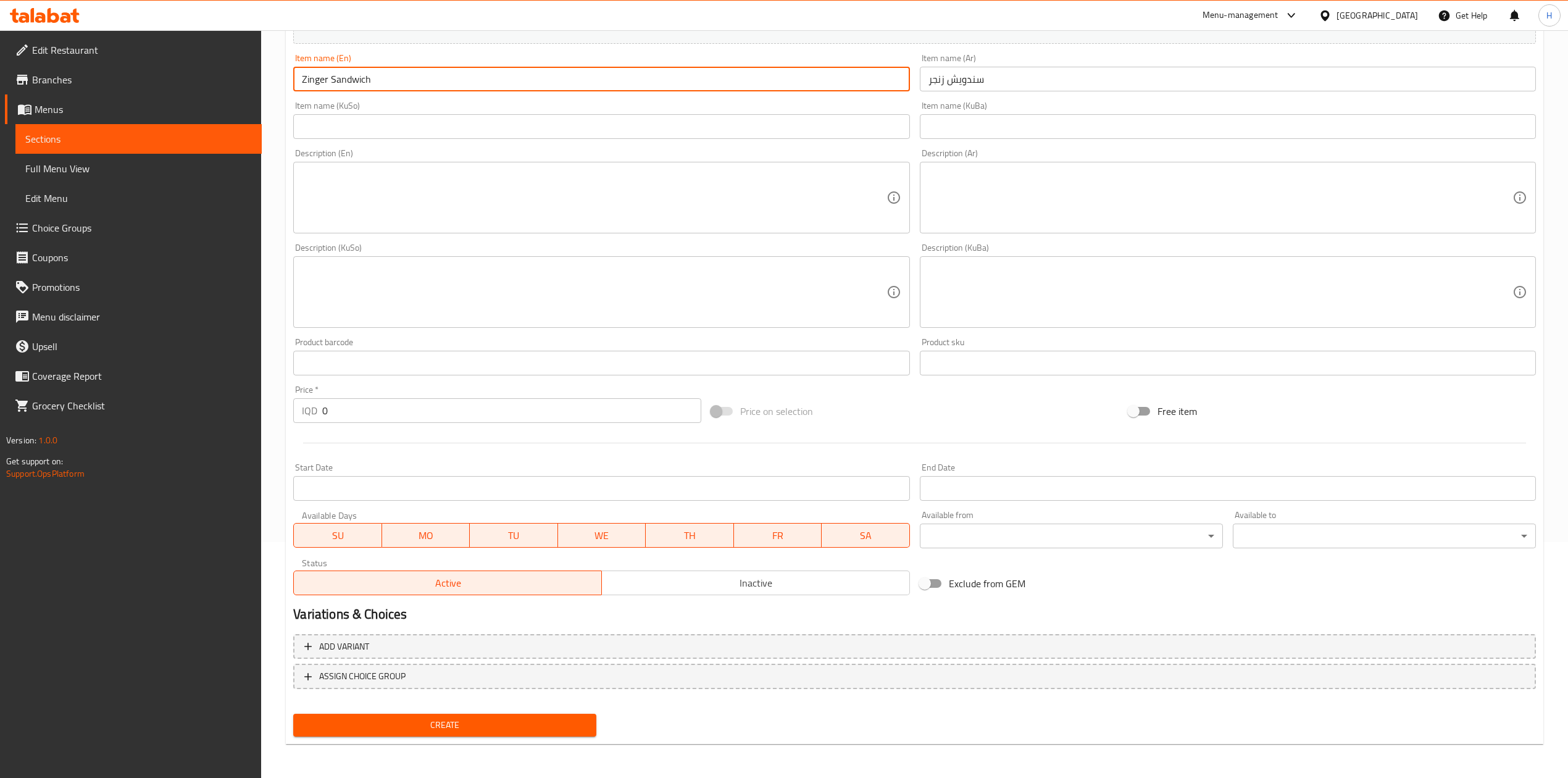
type input "Zinger Sandwich"
click at [447, 407] on input "0" at bounding box center [511, 410] width 379 height 24
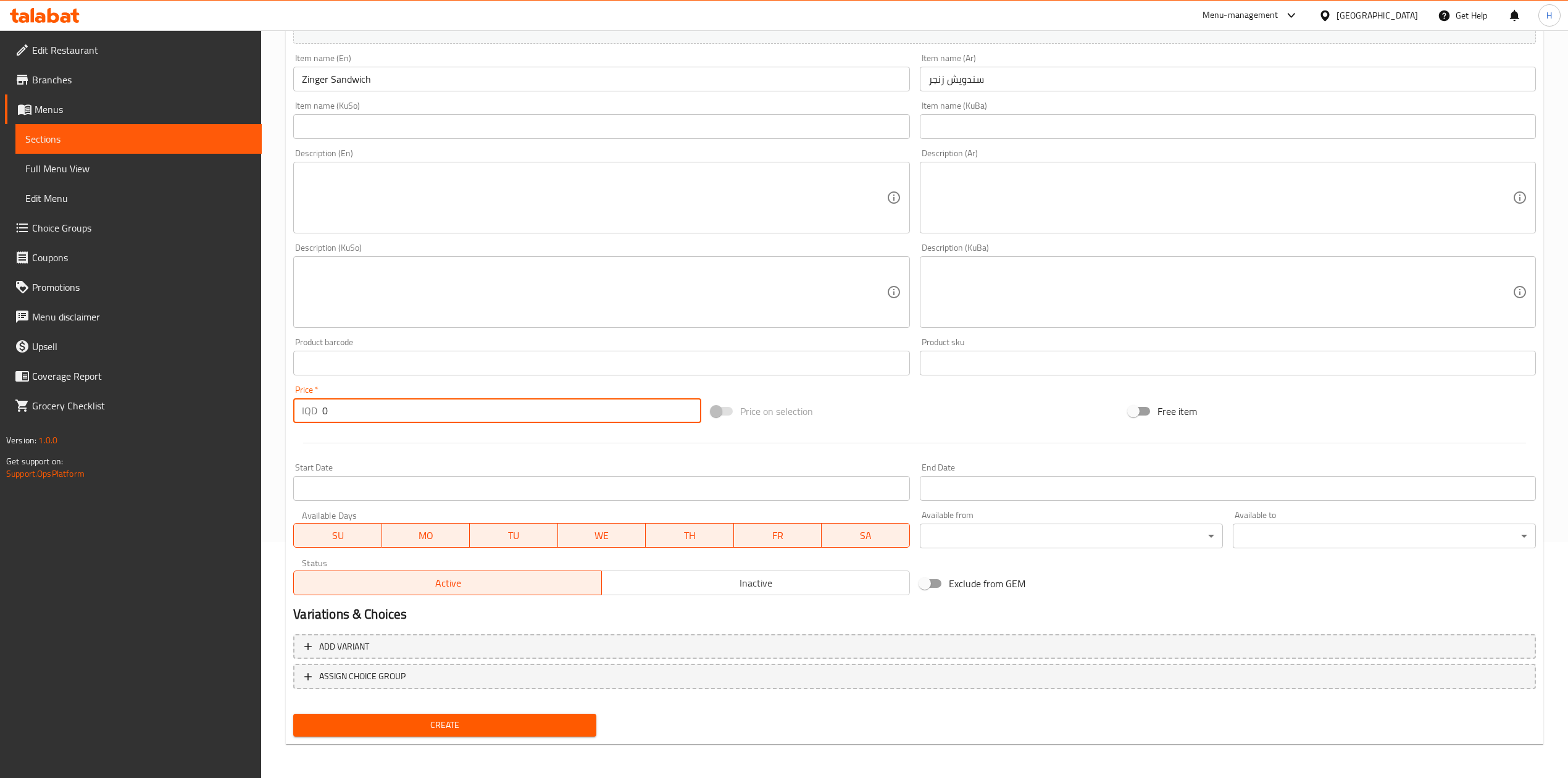
click at [447, 407] on input "0" at bounding box center [511, 410] width 379 height 24
type input "7000"
click at [509, 721] on span "Create" at bounding box center [445, 724] width 283 height 15
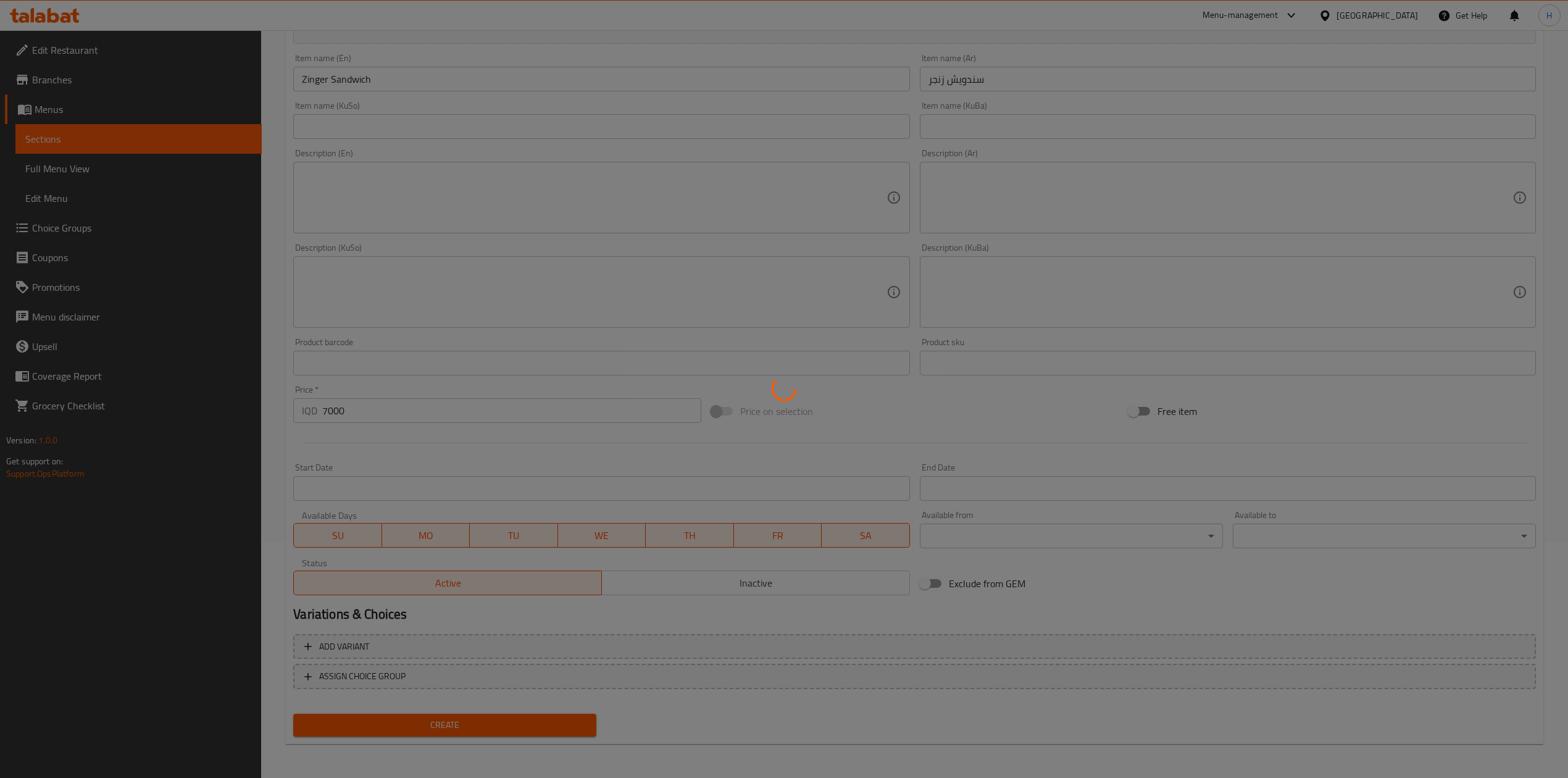
type input "0"
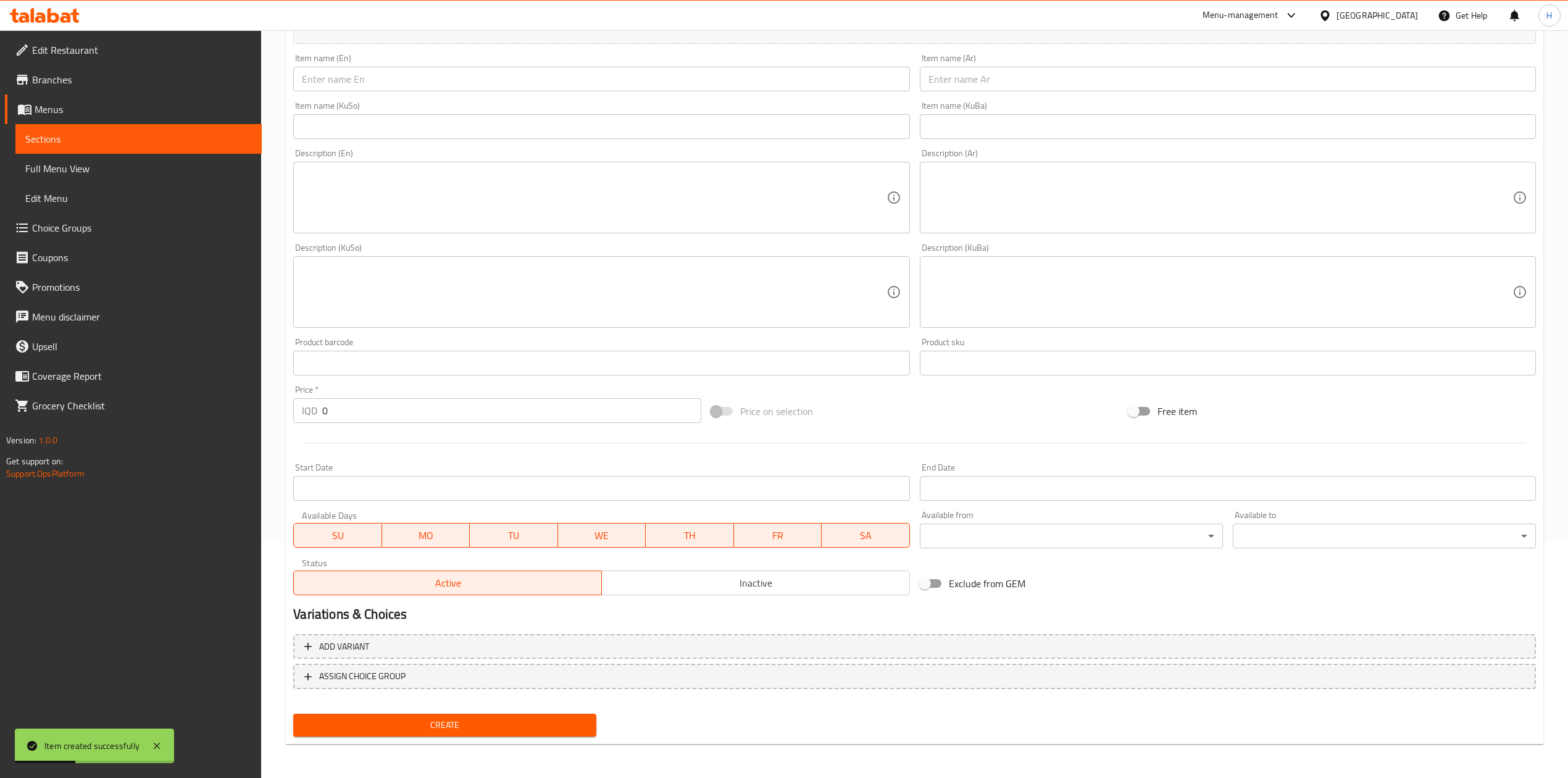
scroll to position [0, 0]
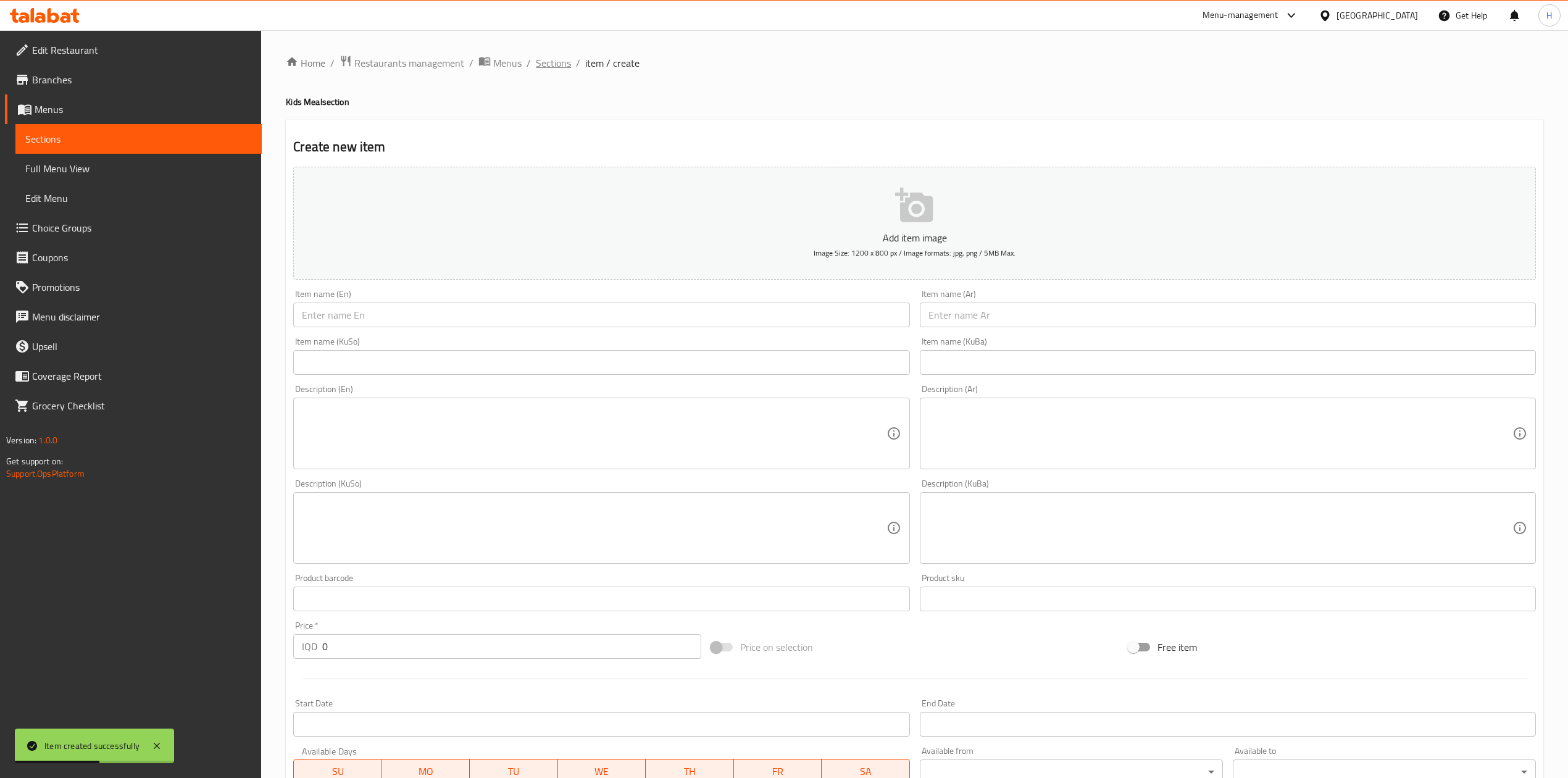
click at [563, 58] on span "Sections" at bounding box center [553, 62] width 35 height 15
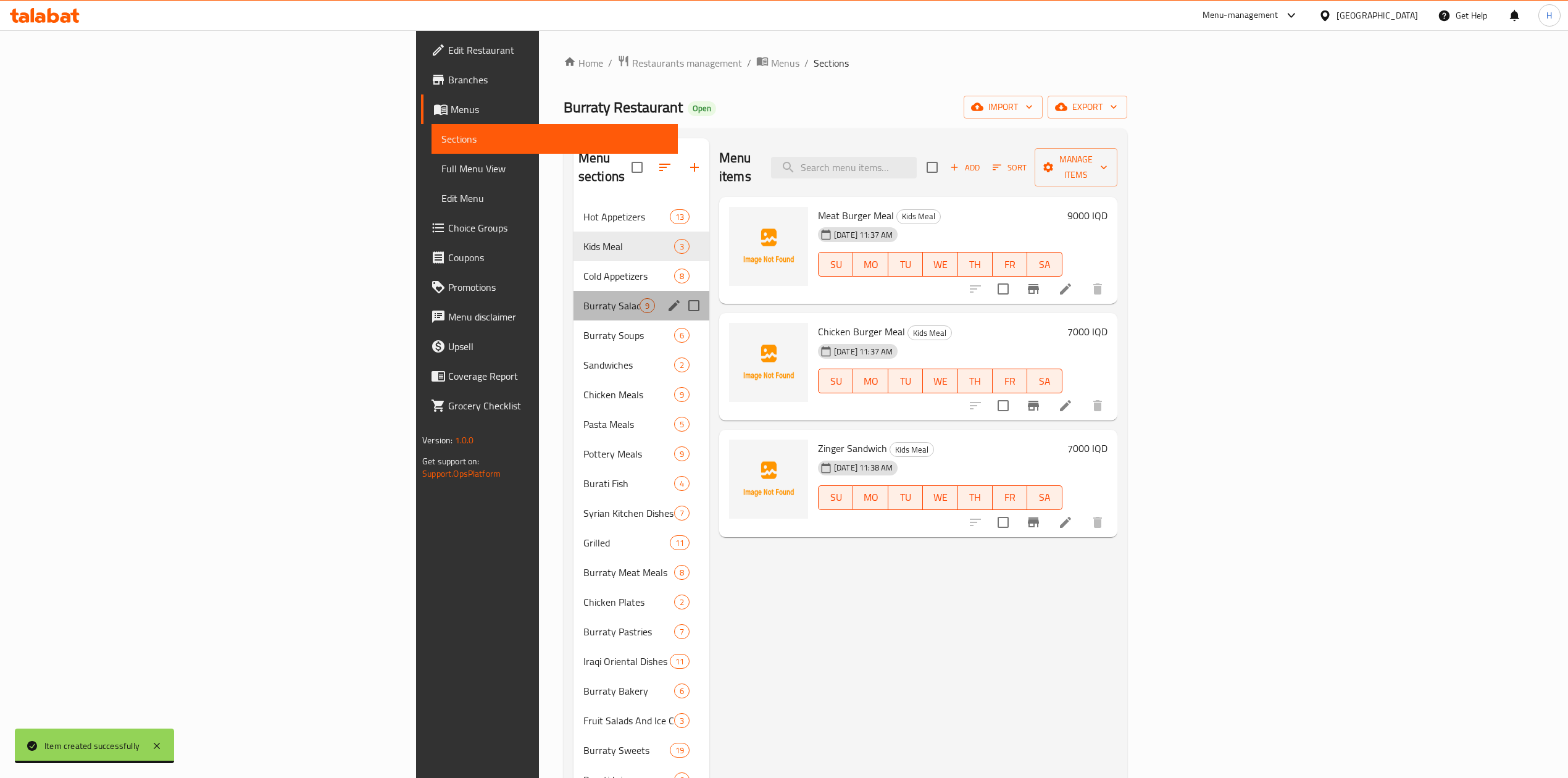
click at [574, 298] on div "Burraty Salads 9" at bounding box center [641, 305] width 135 height 30
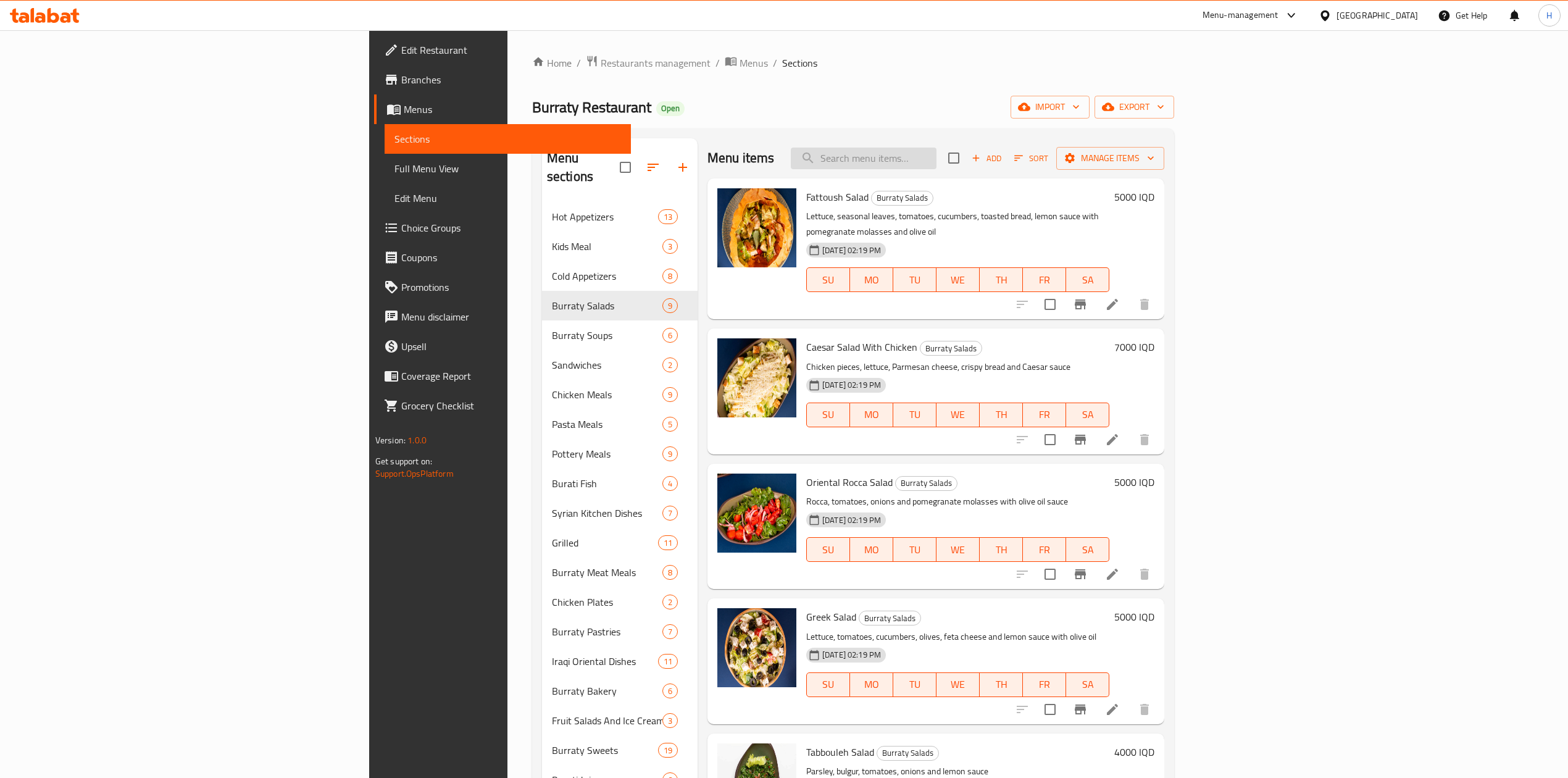
click at [937, 157] on input "search" at bounding box center [864, 158] width 146 height 22
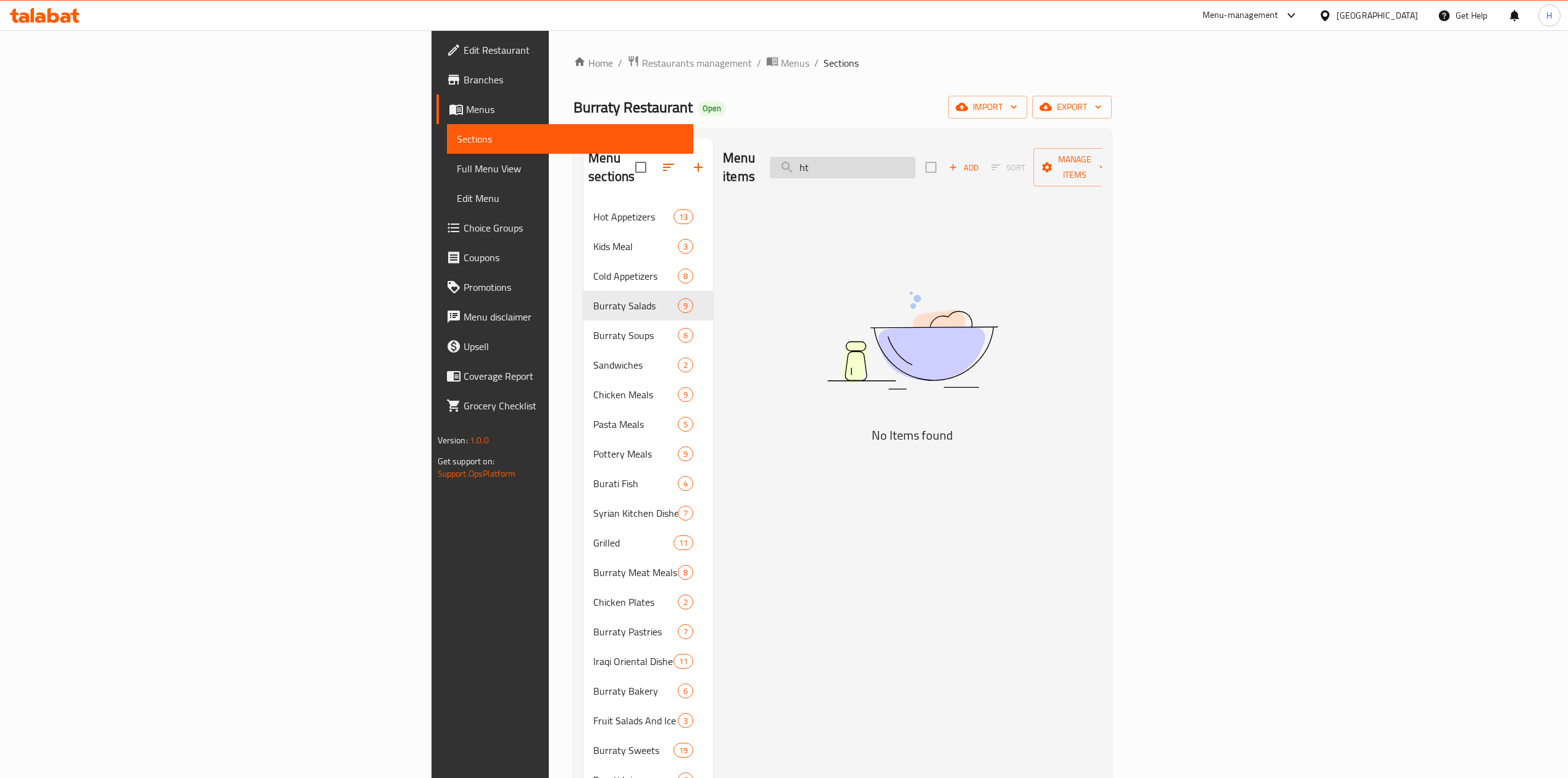
type input "h"
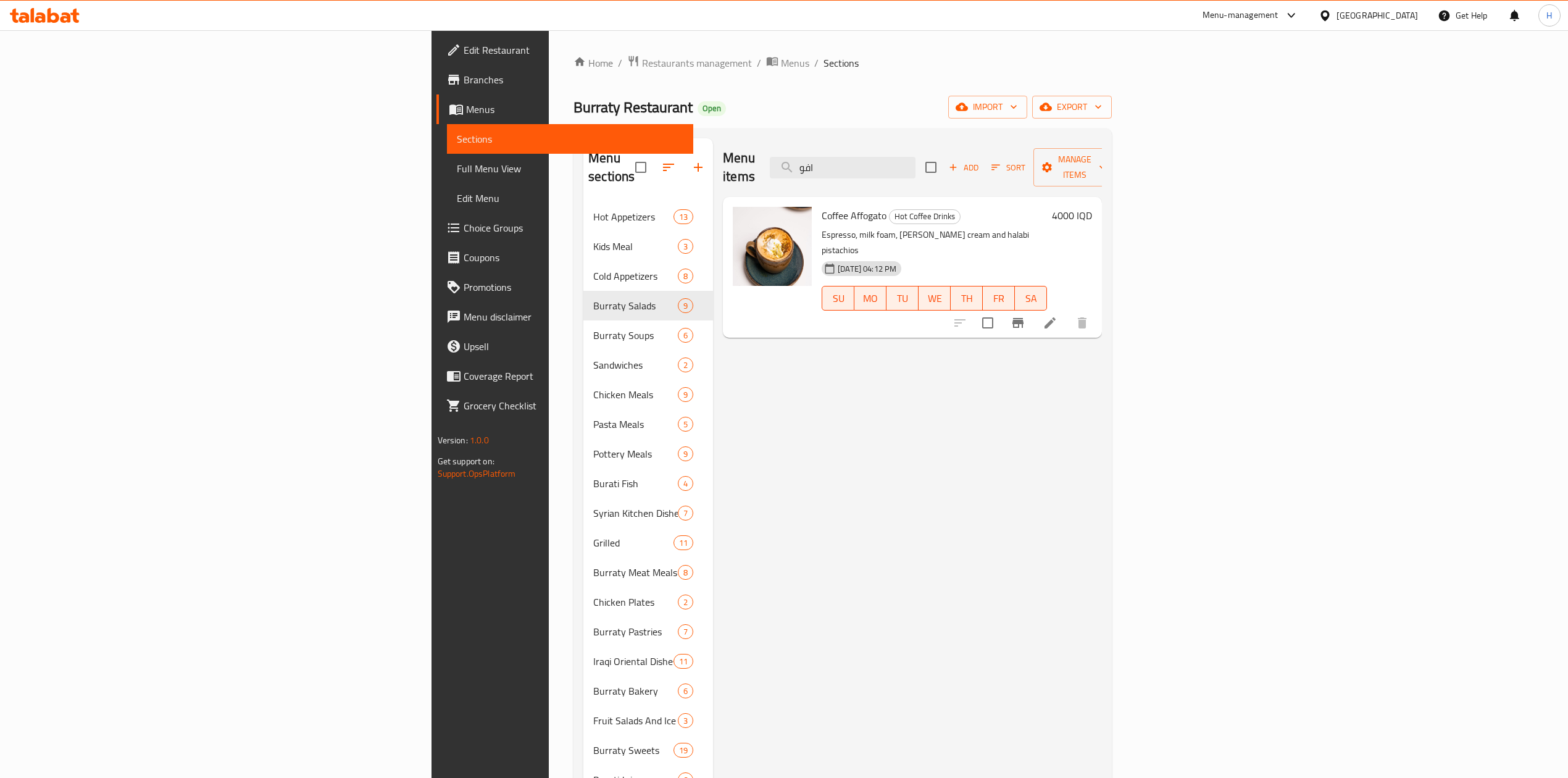
type input "افو"
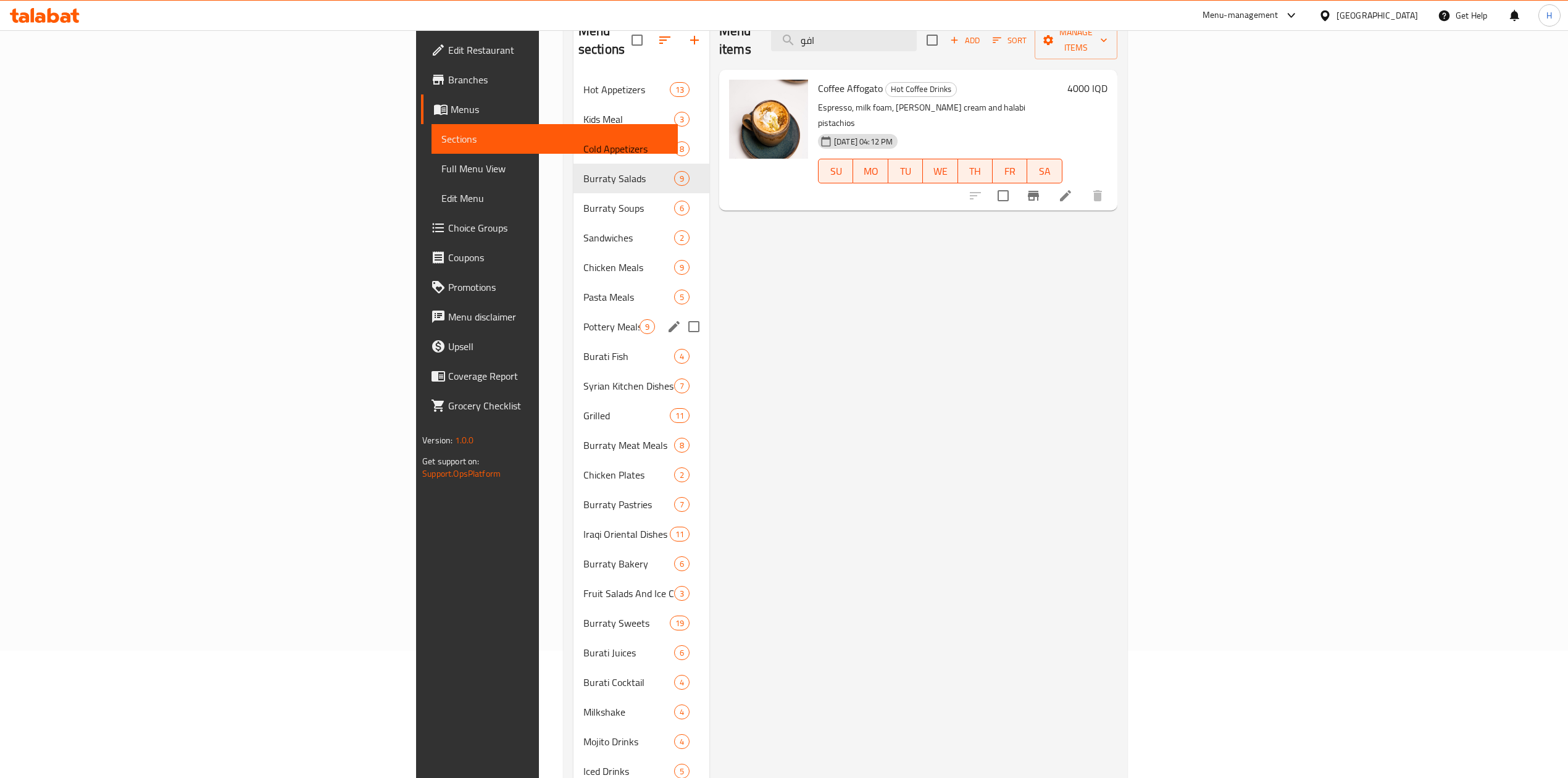
scroll to position [216, 0]
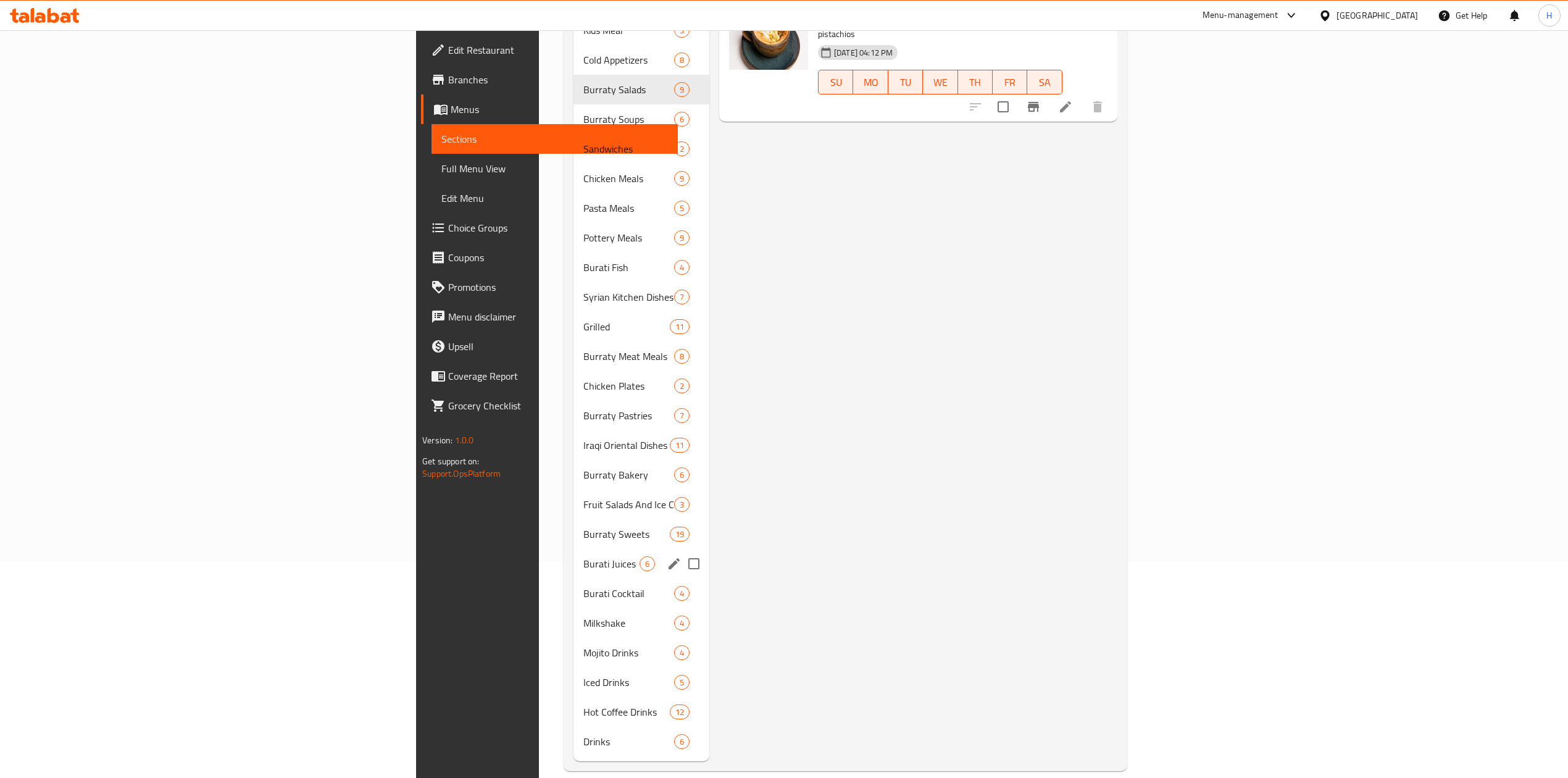
click at [583, 557] on span "Burati Juices" at bounding box center [611, 564] width 56 height 15
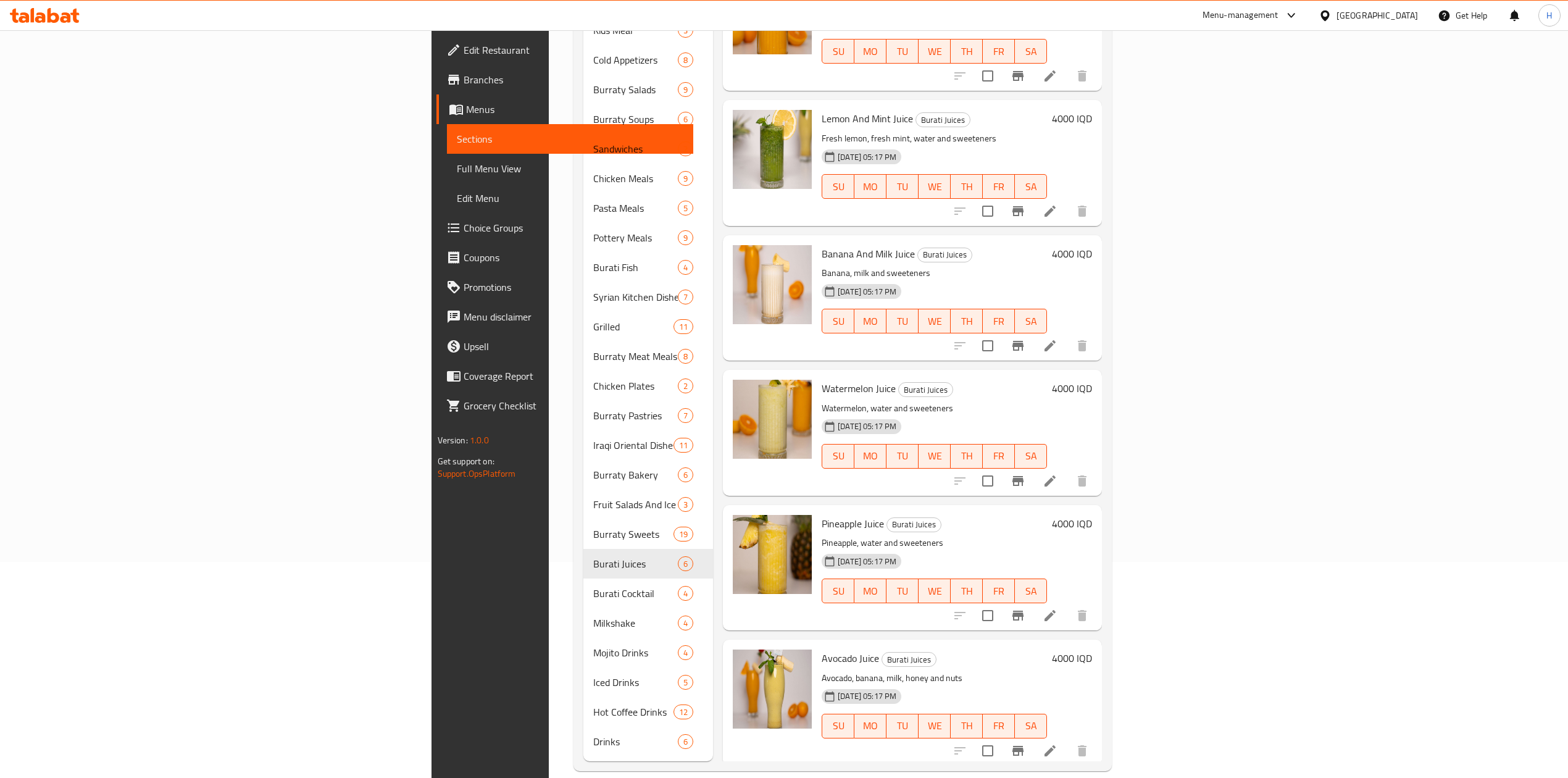
scroll to position [19, 0]
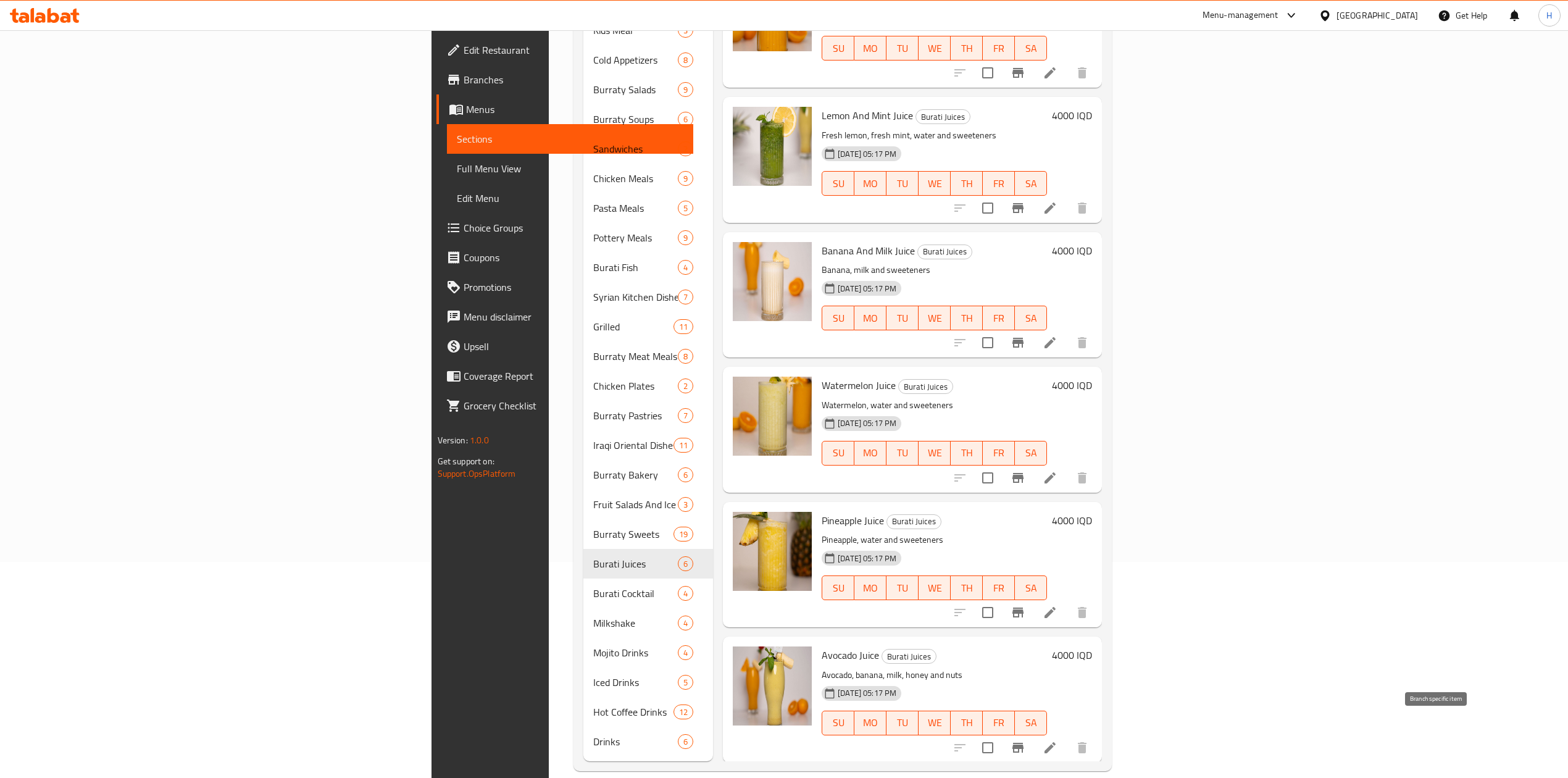
click at [1033, 733] on button "Branch-specific-item" at bounding box center [1018, 747] width 30 height 30
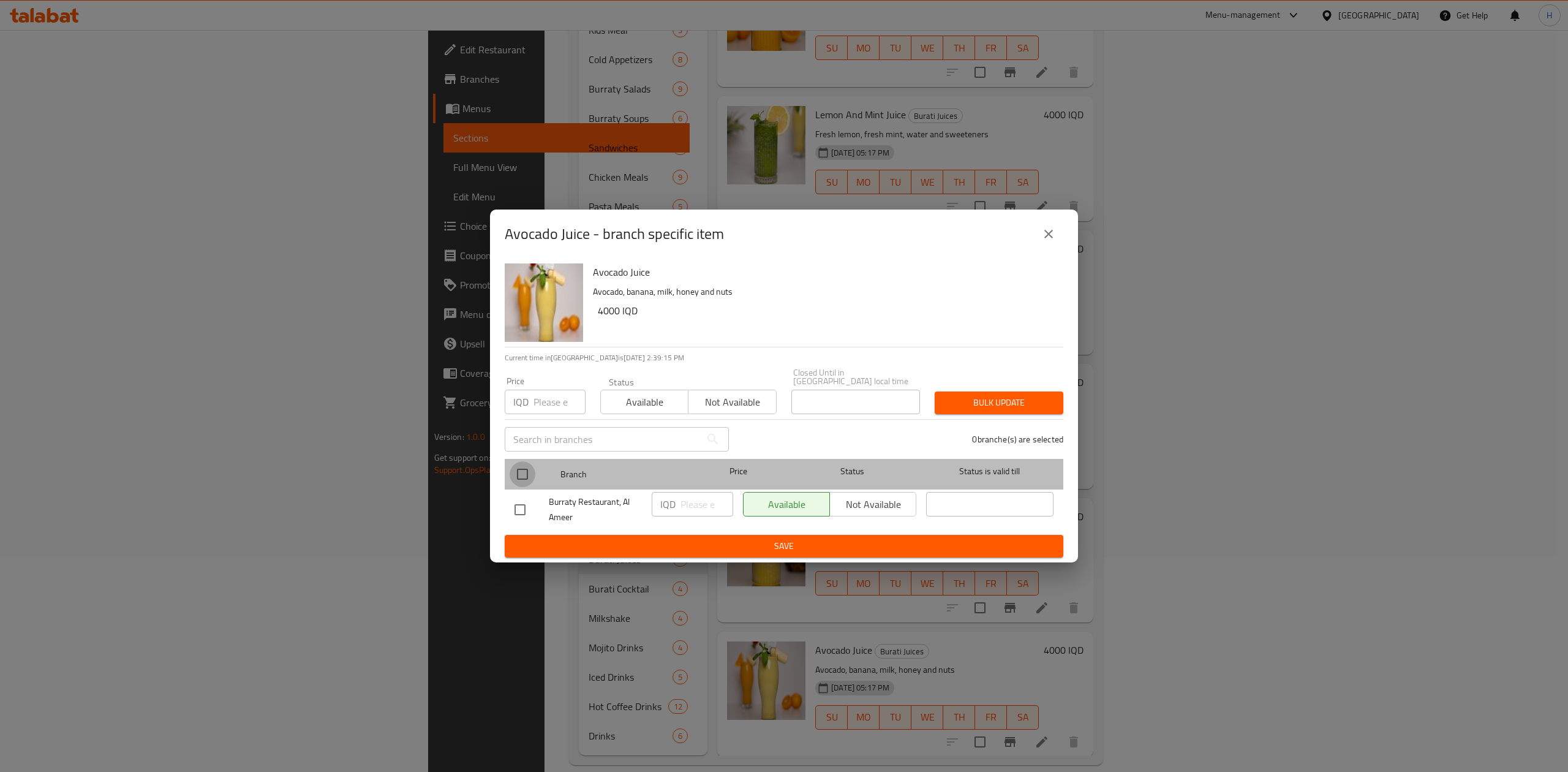
click at [517, 467] on input "checkbox" at bounding box center [522, 474] width 26 height 26
checkbox input "true"
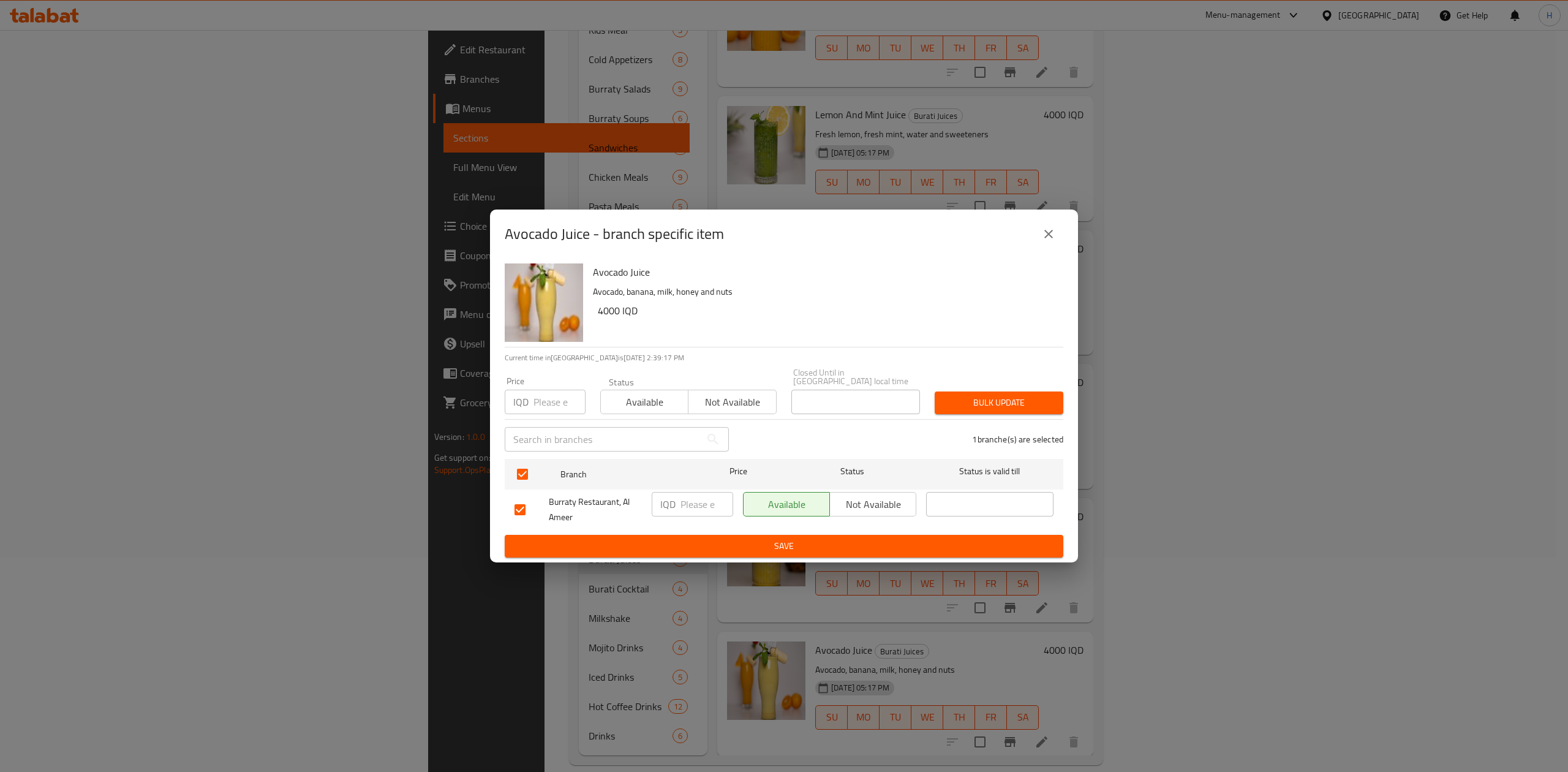
click at [694, 496] on input "number" at bounding box center [707, 504] width 52 height 24
type input "7000"
drag, startPoint x: 740, startPoint y: 530, endPoint x: 751, endPoint y: 539, distance: 14.2
click at [744, 532] on form "Branch Price Status Status is valid till Burraty Restaurant, Al Ameer IQD 7000 …" at bounding box center [784, 506] width 559 height 104
click at [751, 539] on span "Save" at bounding box center [784, 546] width 539 height 15
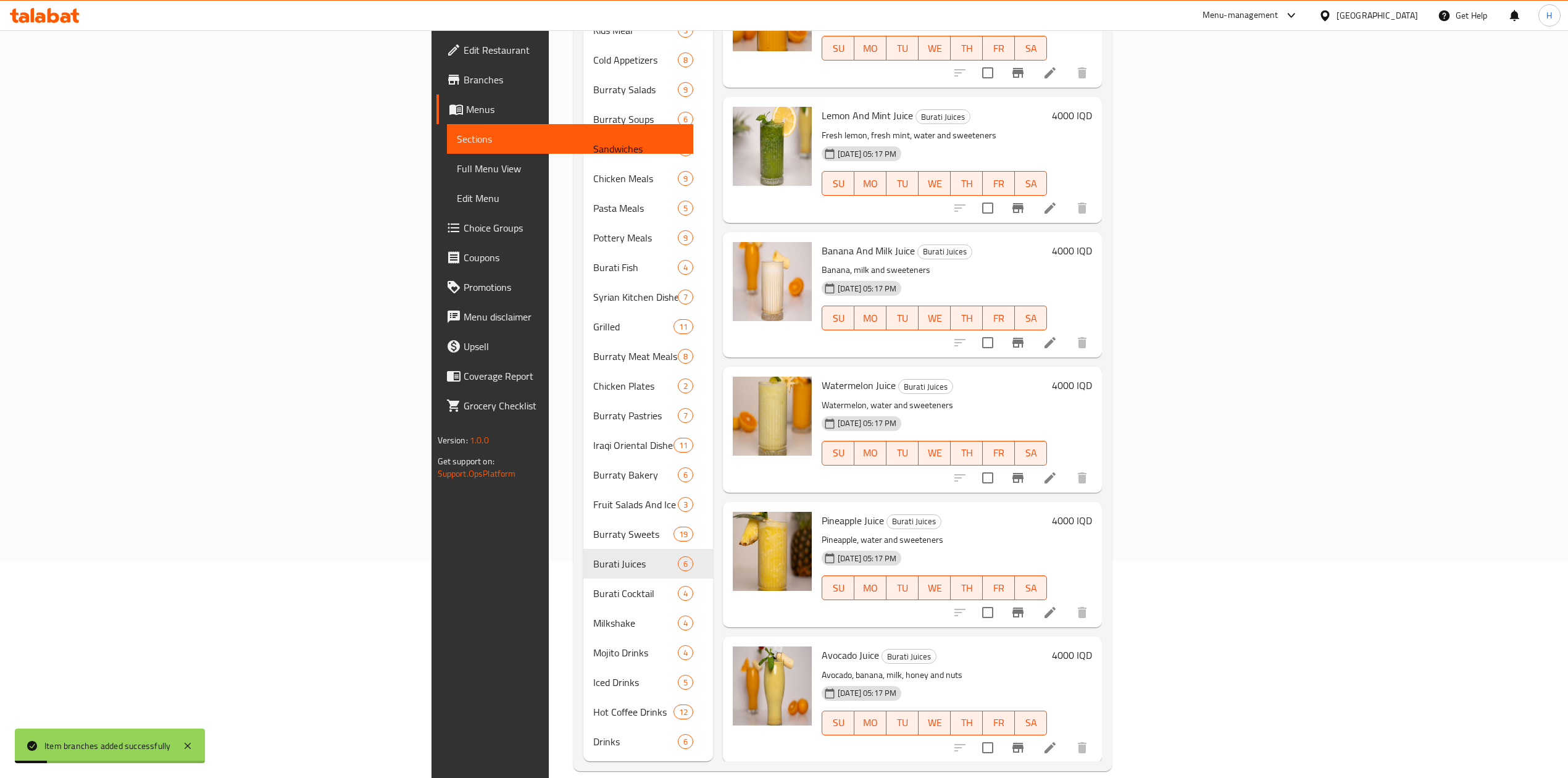
click at [1092, 647] on h6 "4000 IQD" at bounding box center [1072, 655] width 40 height 17
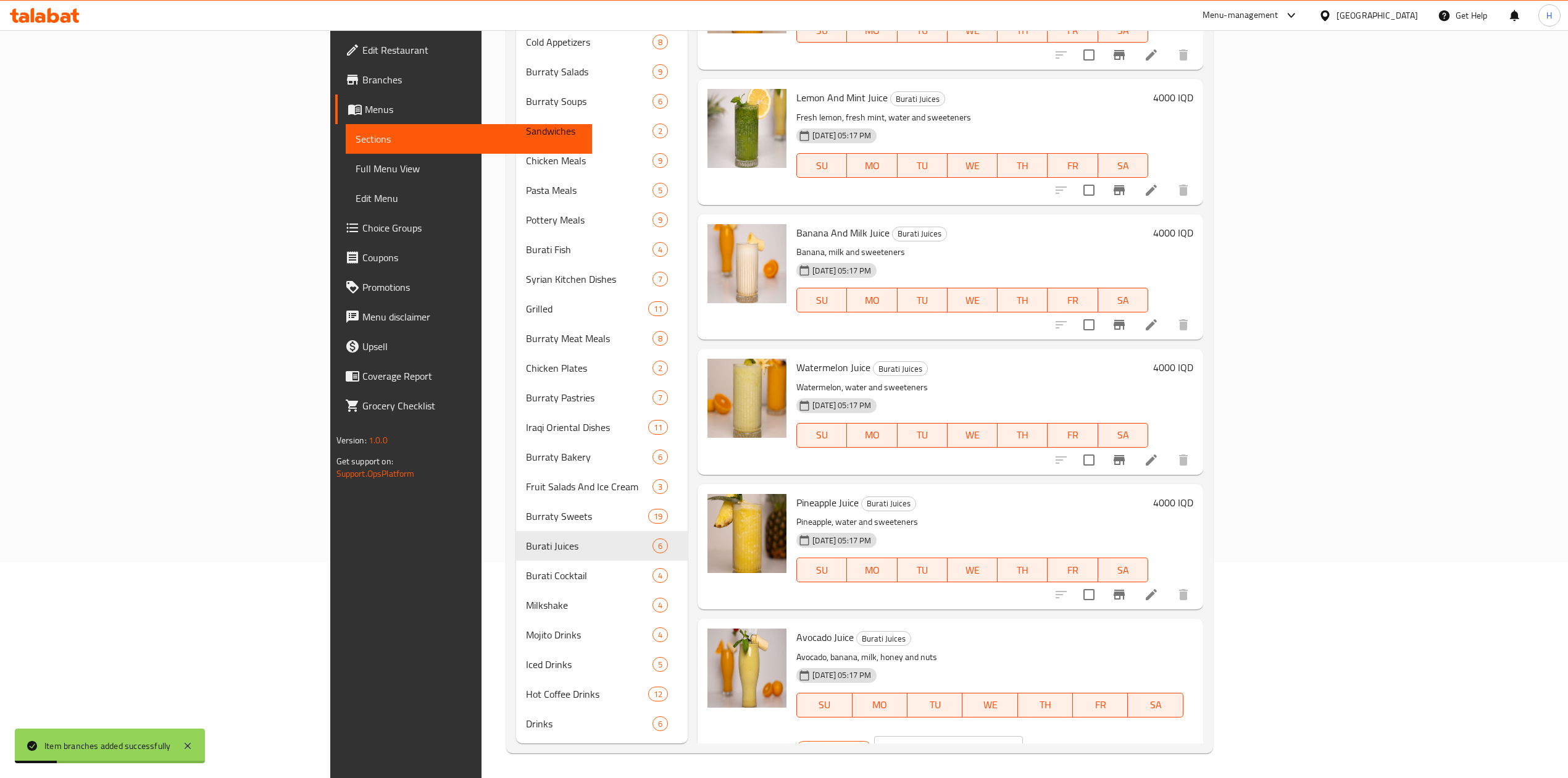
click at [1023, 736] on input "4000" at bounding box center [963, 748] width 120 height 24
type input "7000"
click at [1080, 735] on button "ok" at bounding box center [1066, 748] width 27 height 27
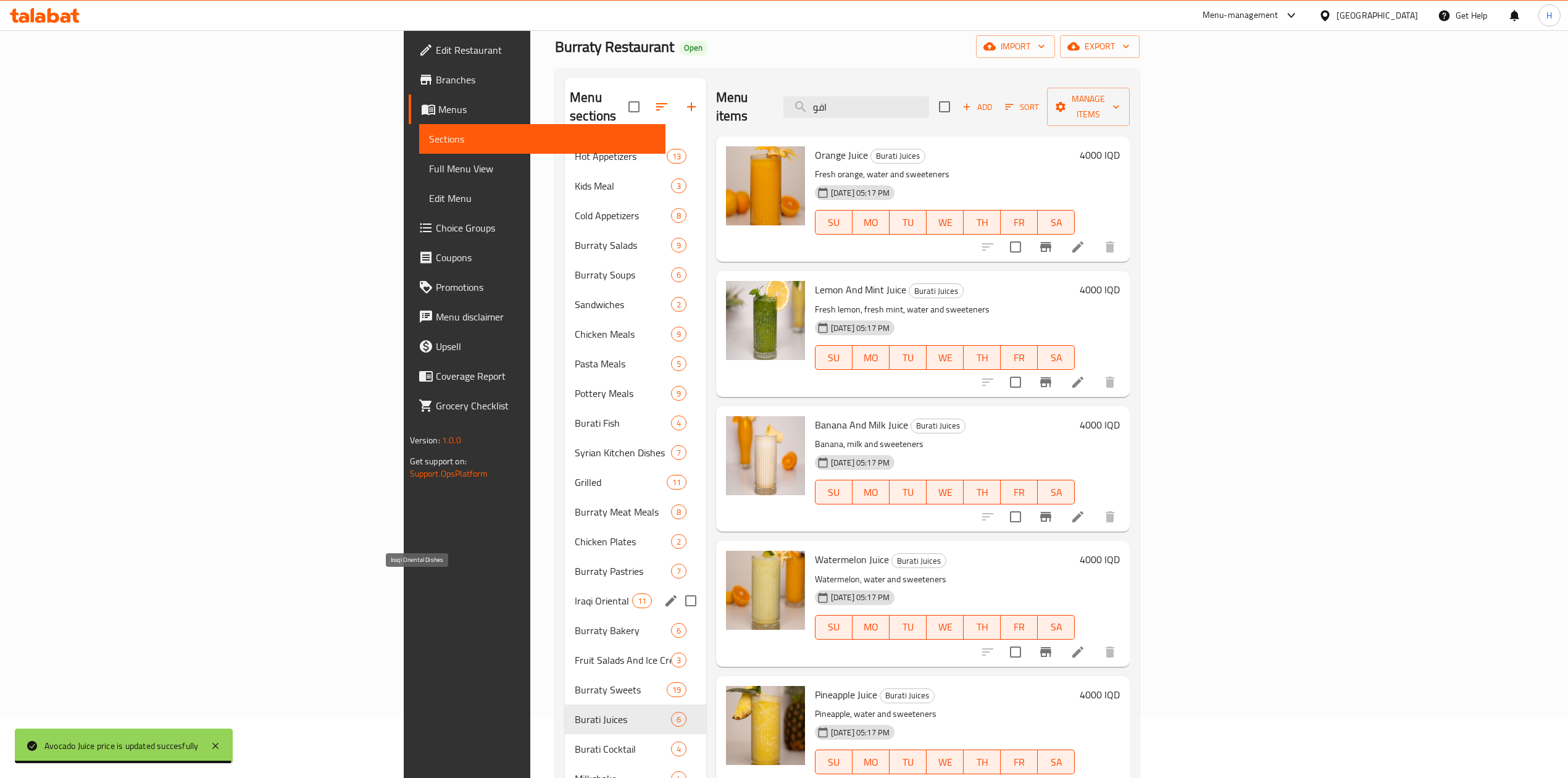
scroll to position [216, 0]
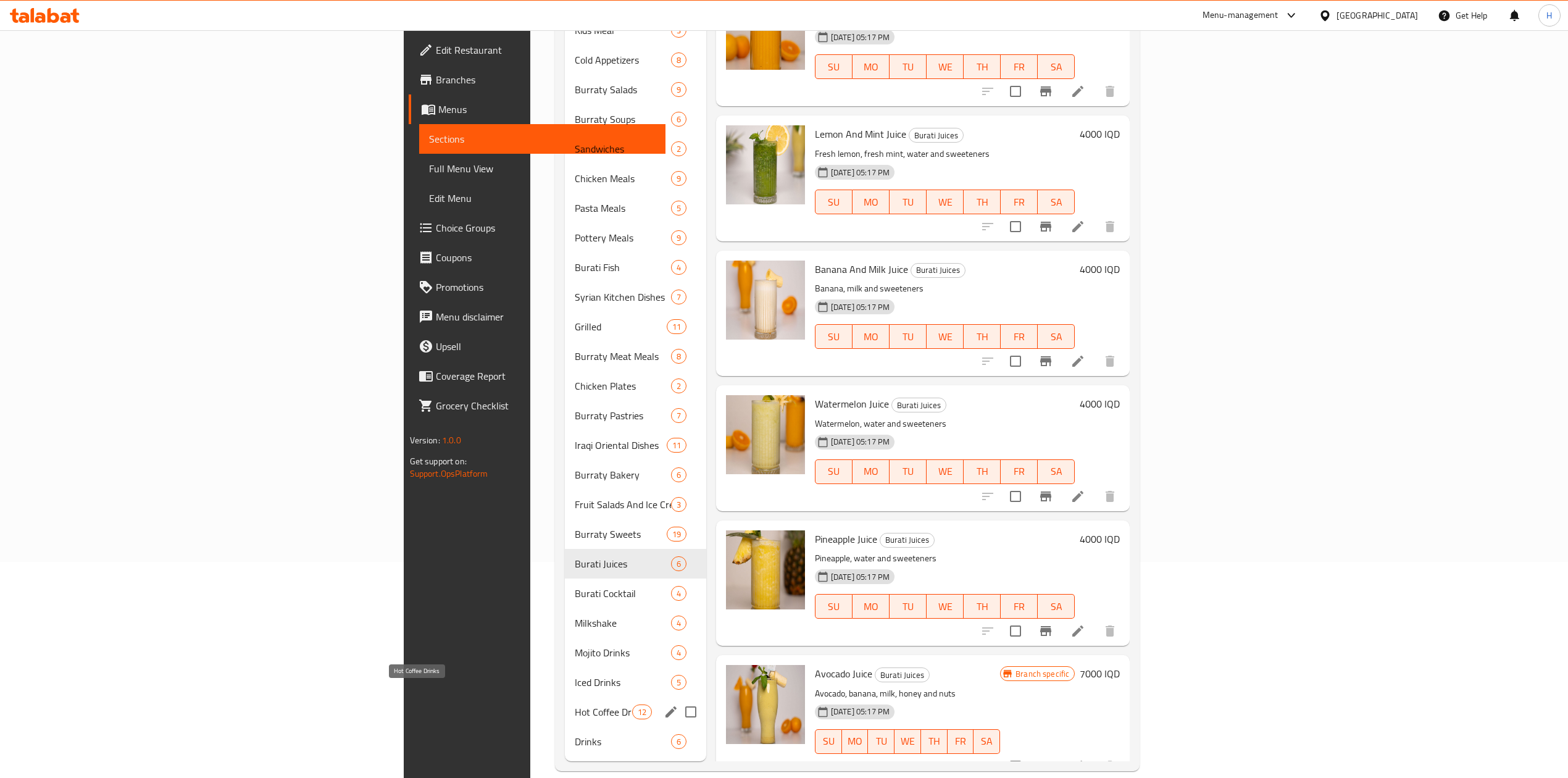
click at [575, 704] on span "Hot Coffee Drinks" at bounding box center [604, 711] width 58 height 15
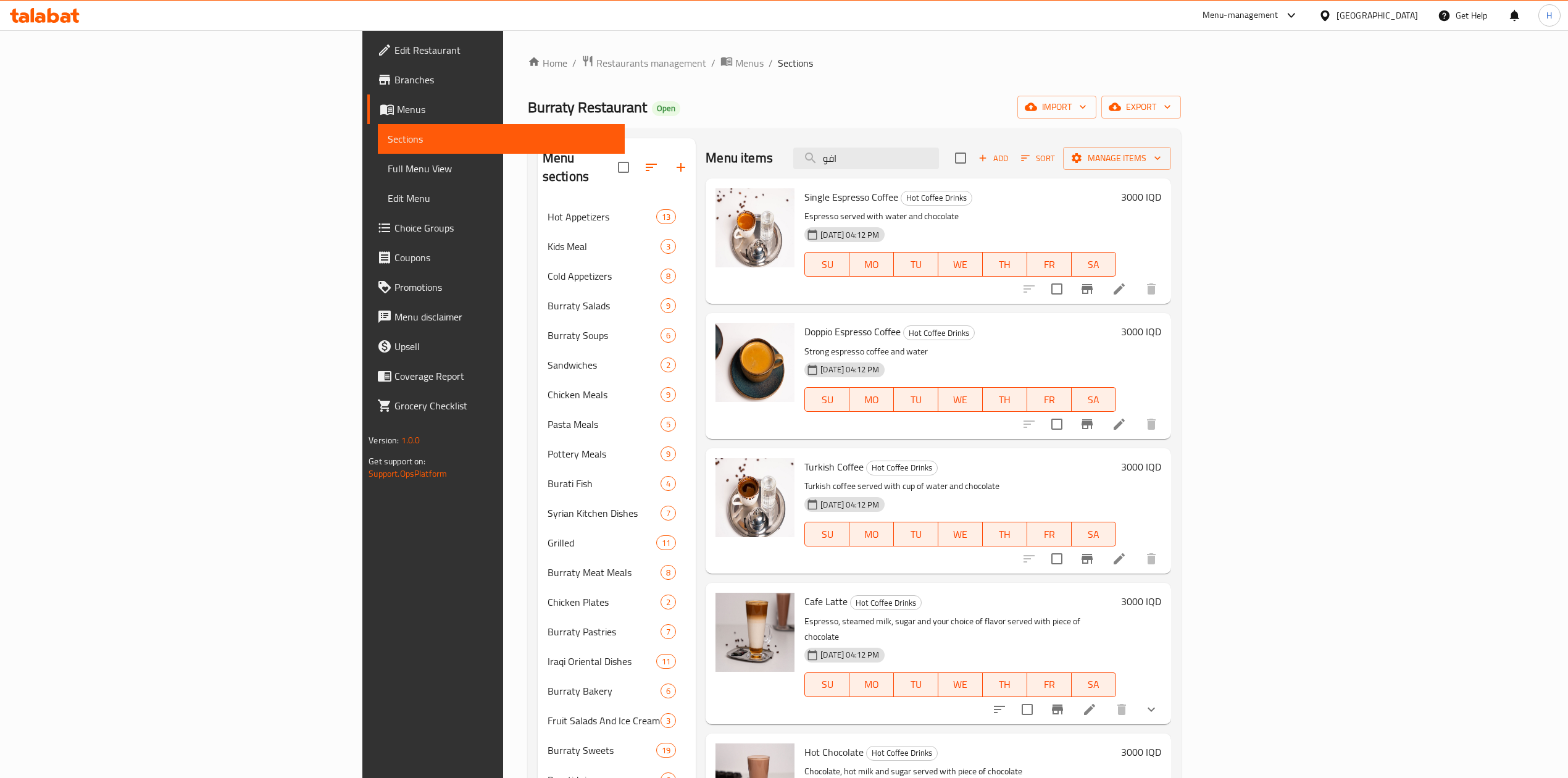
click at [1166, 420] on div at bounding box center [1089, 424] width 152 height 30
click at [1094, 419] on icon "Branch-specific-item" at bounding box center [1087, 424] width 15 height 15
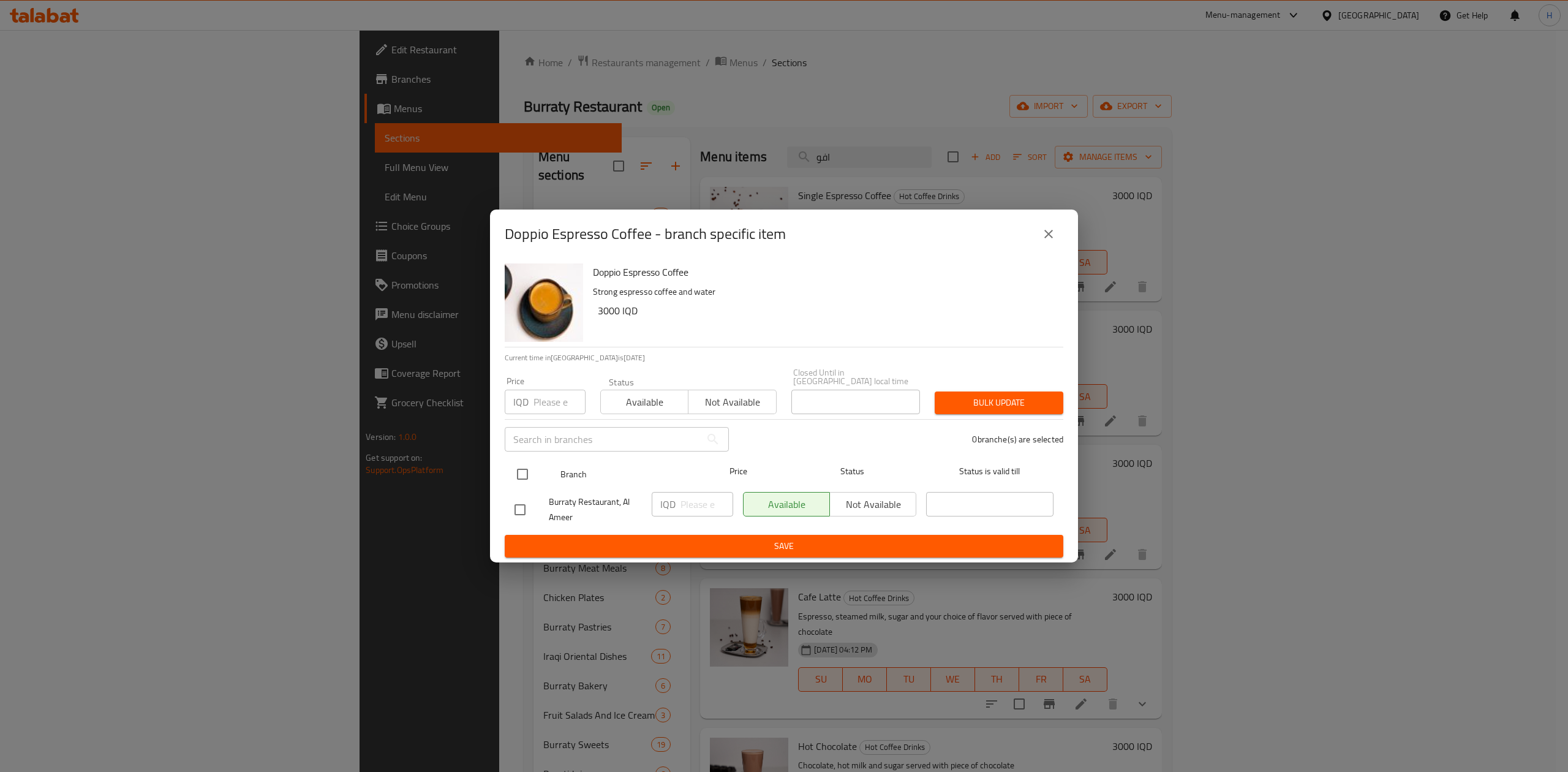
click at [518, 464] on input "checkbox" at bounding box center [522, 474] width 26 height 26
checkbox input "true"
click at [704, 497] on input "number" at bounding box center [707, 504] width 52 height 24
type input "5000"
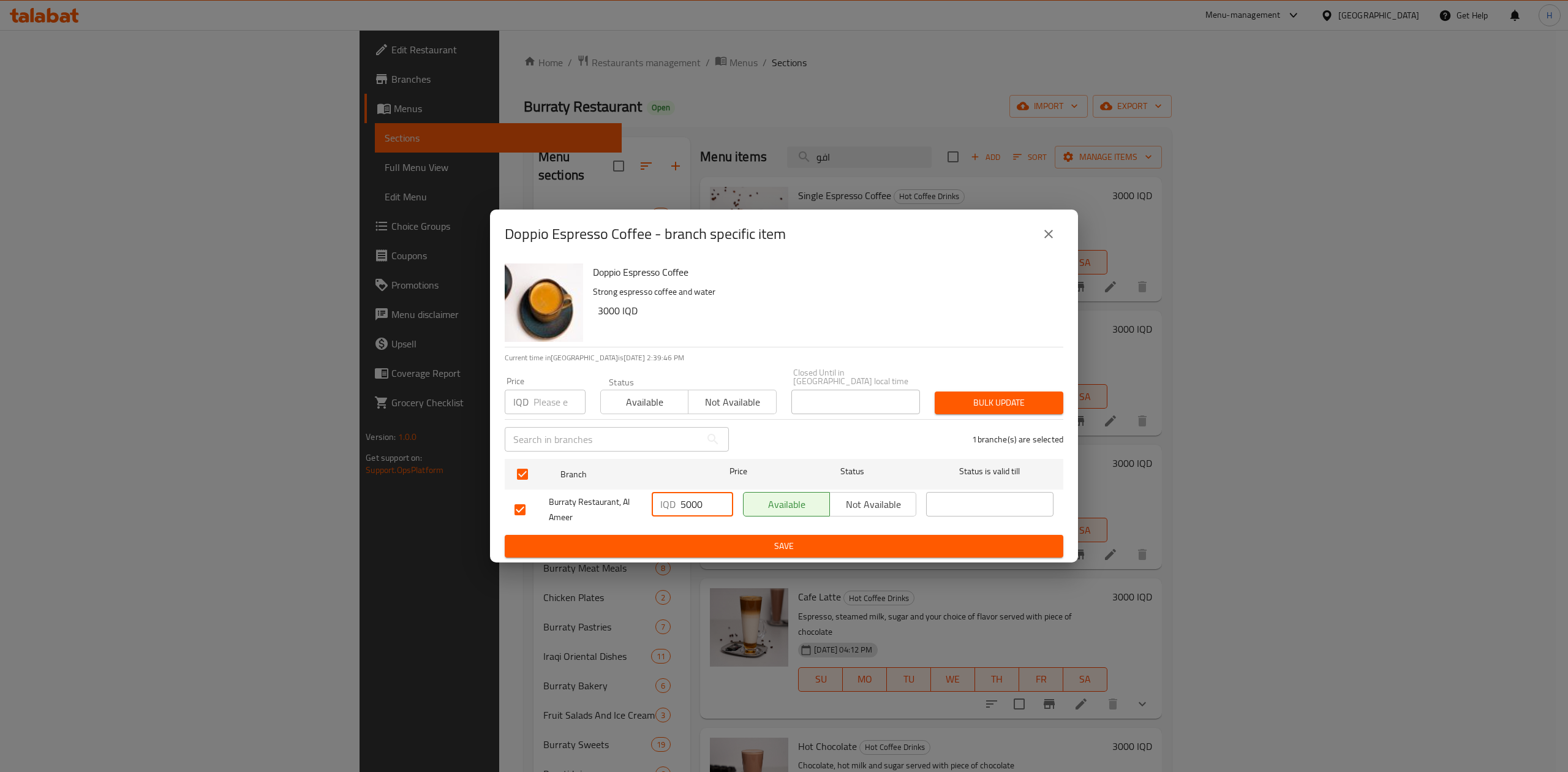
click at [701, 539] on span "Save" at bounding box center [784, 546] width 539 height 15
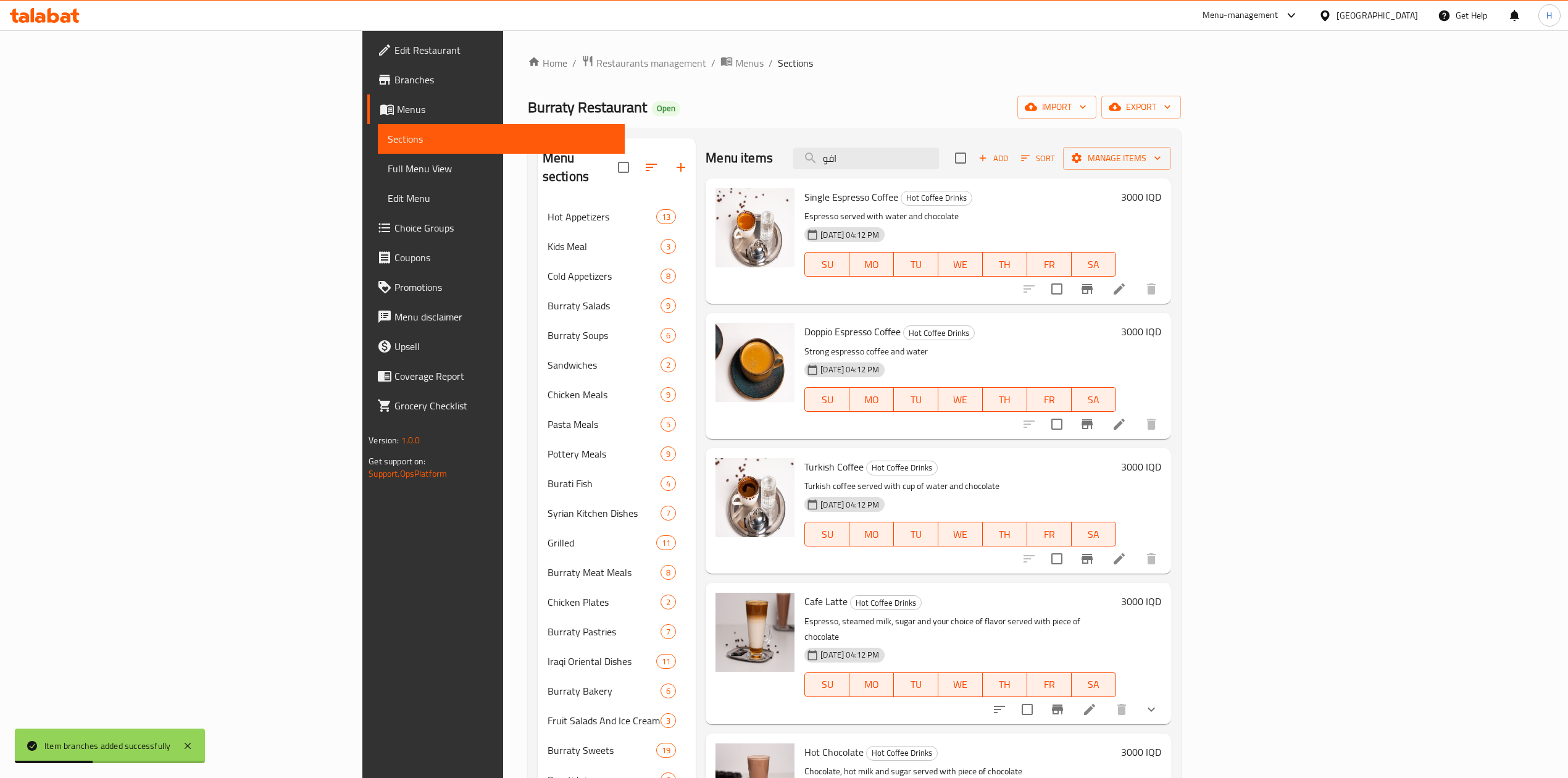
click at [1162, 334] on h6 "3000 IQD" at bounding box center [1141, 331] width 40 height 17
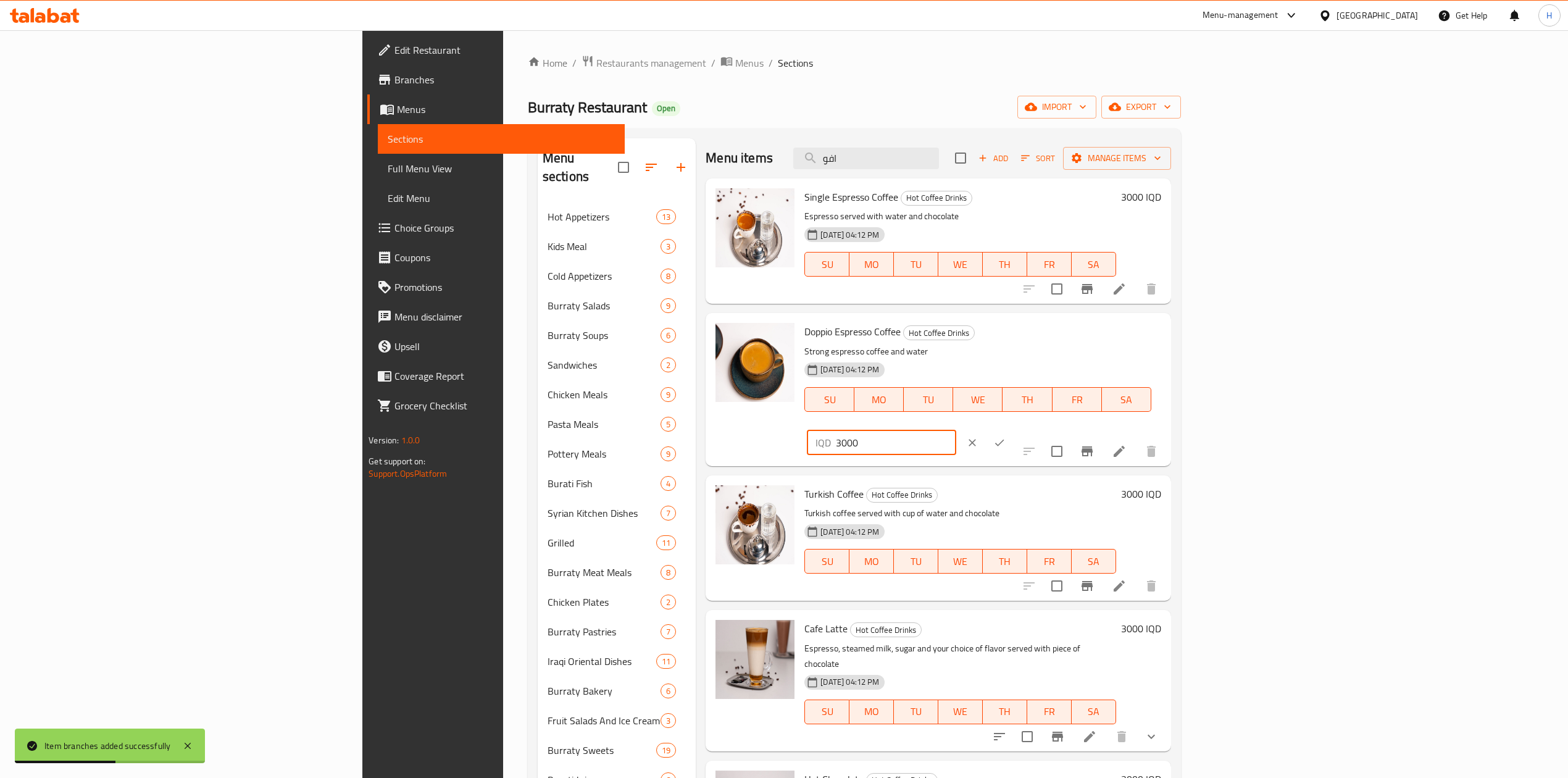
drag, startPoint x: 1347, startPoint y: 342, endPoint x: 1334, endPoint y: 342, distance: 13.0
click at [956, 430] on div "IQD 3000 ​" at bounding box center [881, 442] width 148 height 24
type input "5000"
click at [1006, 436] on icon "ok" at bounding box center [999, 442] width 12 height 12
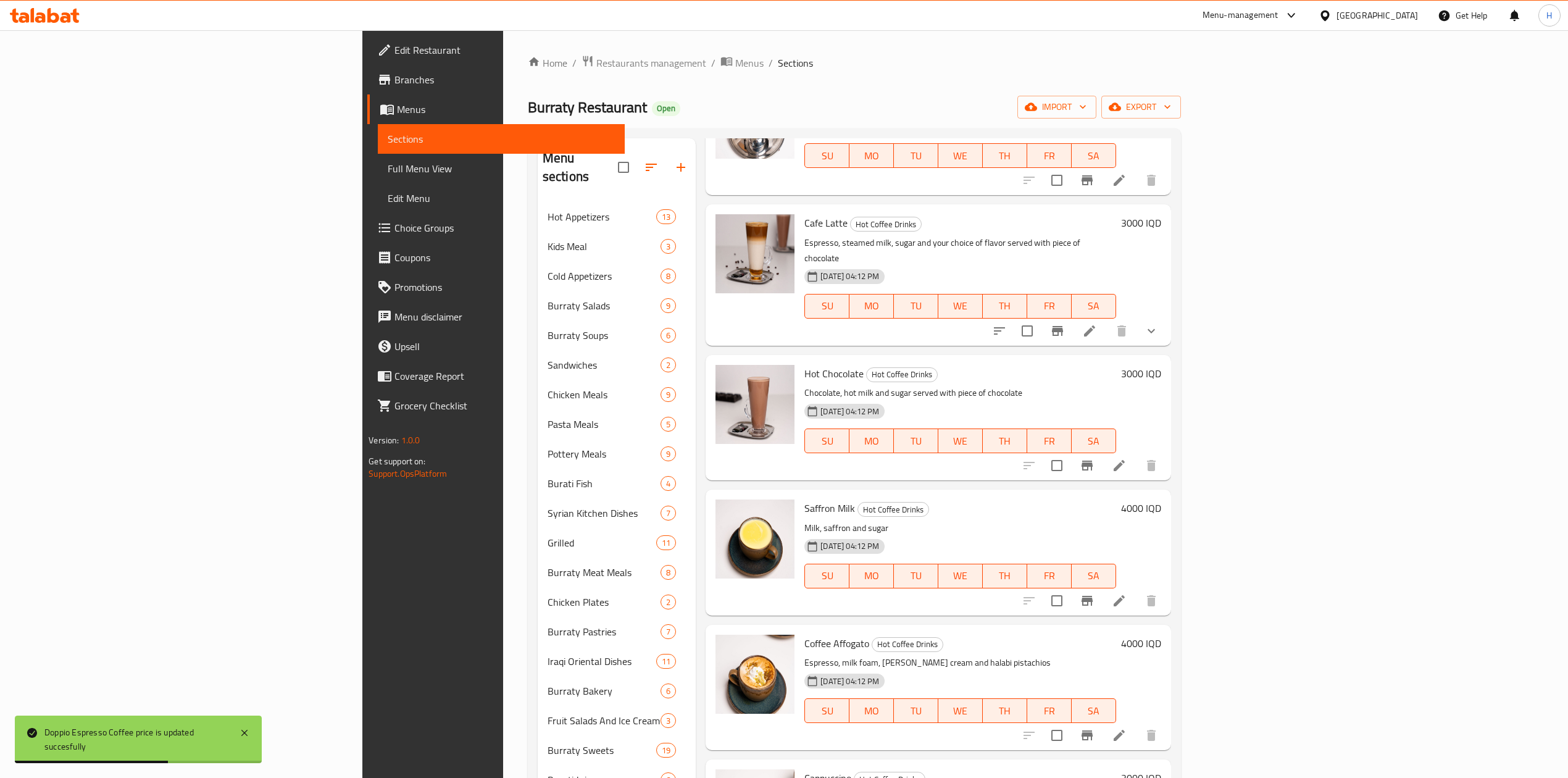
scroll to position [411, 0]
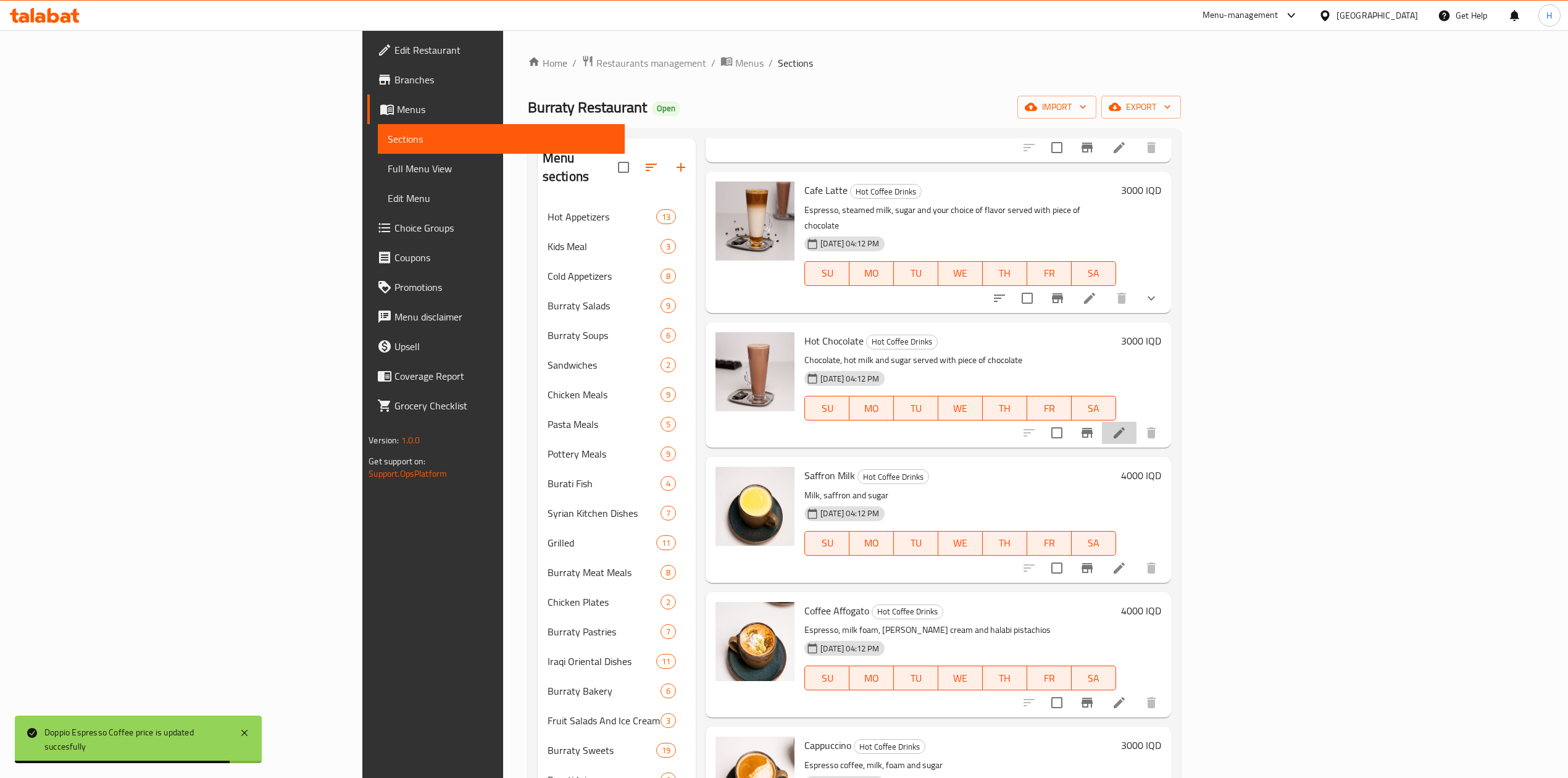
click at [1127, 425] on icon at bounding box center [1119, 432] width 15 height 15
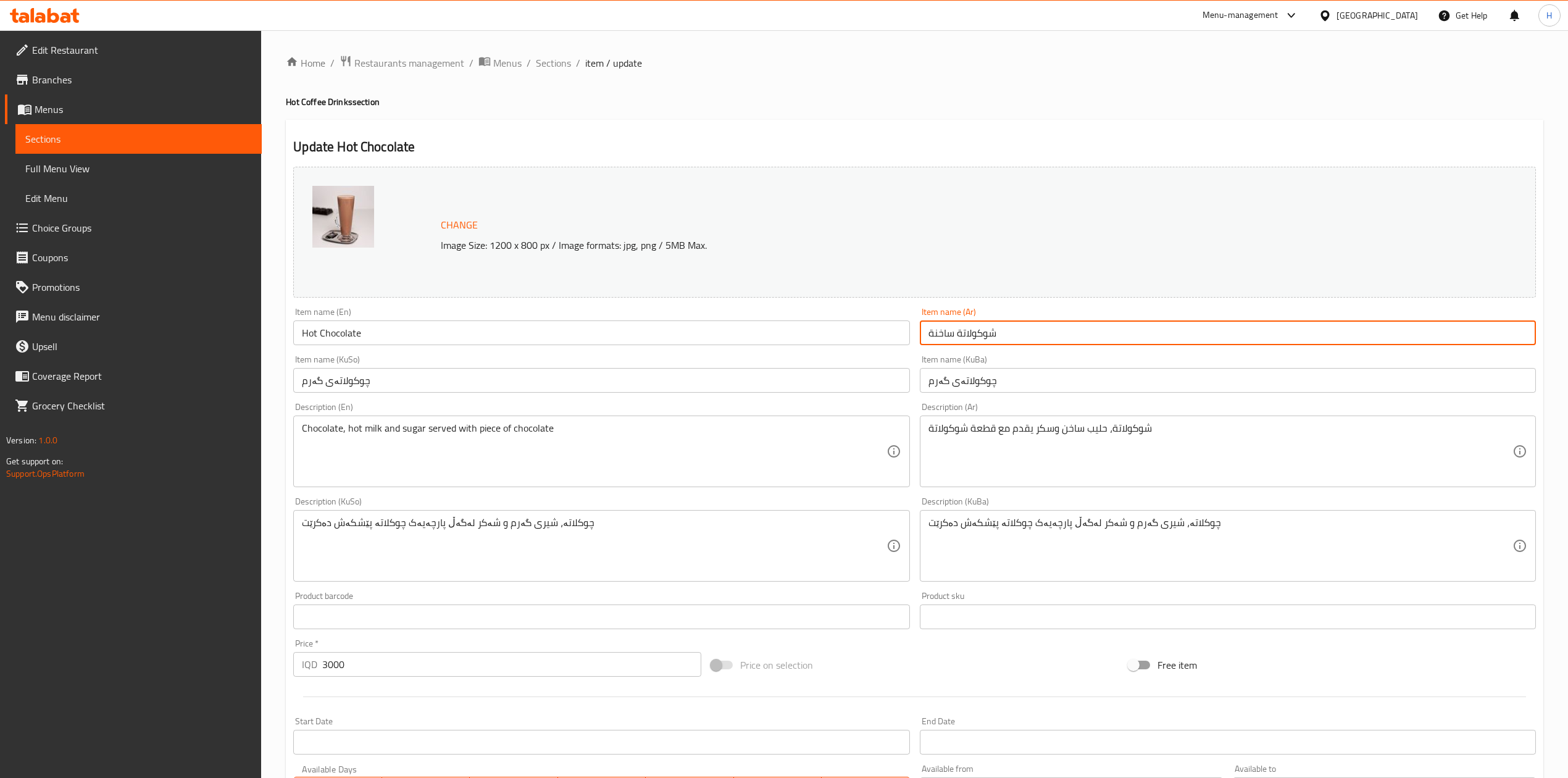
click at [996, 337] on input "شوكولاتة ساخنة" at bounding box center [1228, 333] width 616 height 24
type input "خ"
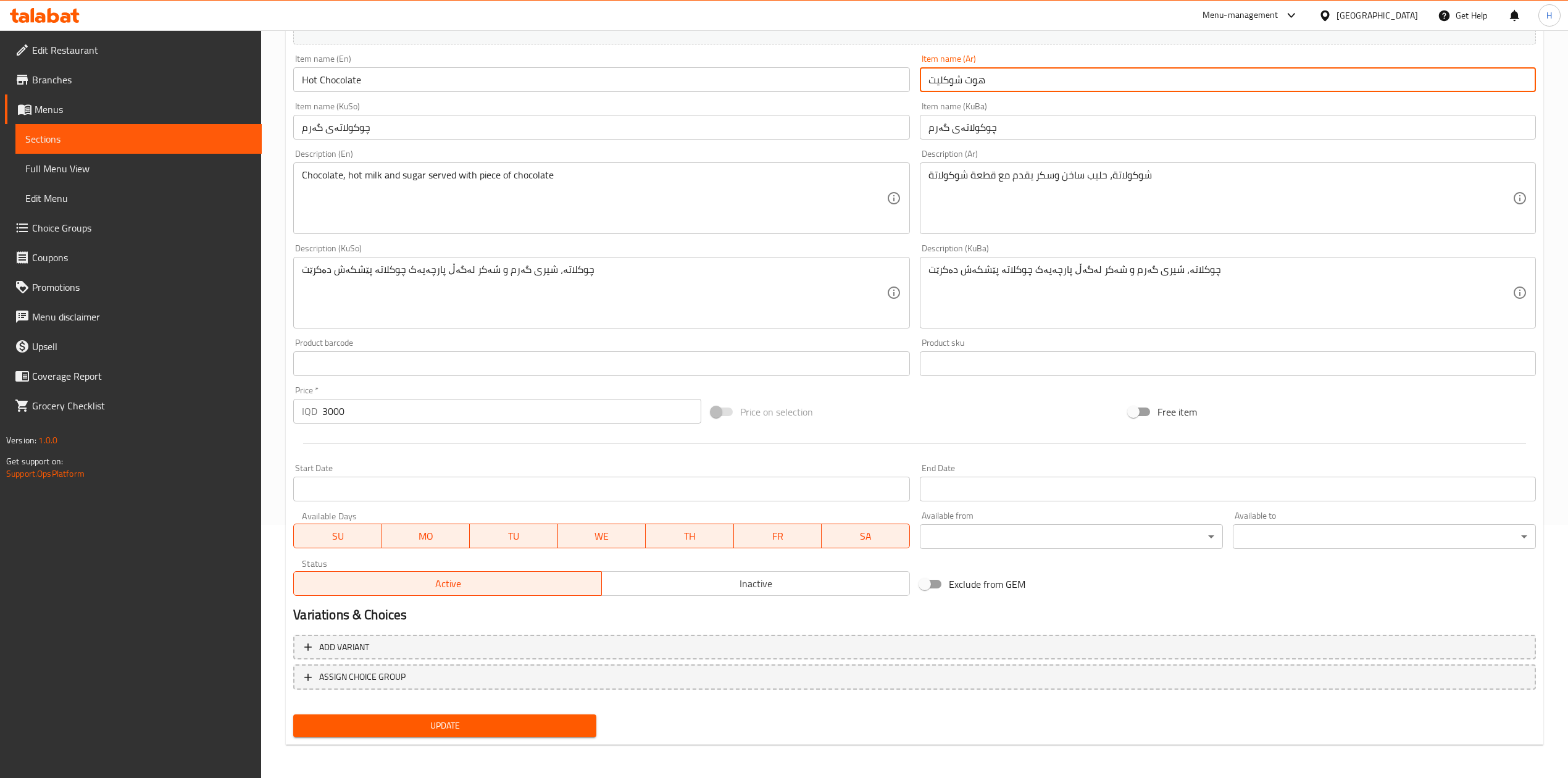
type input "هوت شوكليت"
click at [390, 718] on span "Update" at bounding box center [445, 725] width 283 height 15
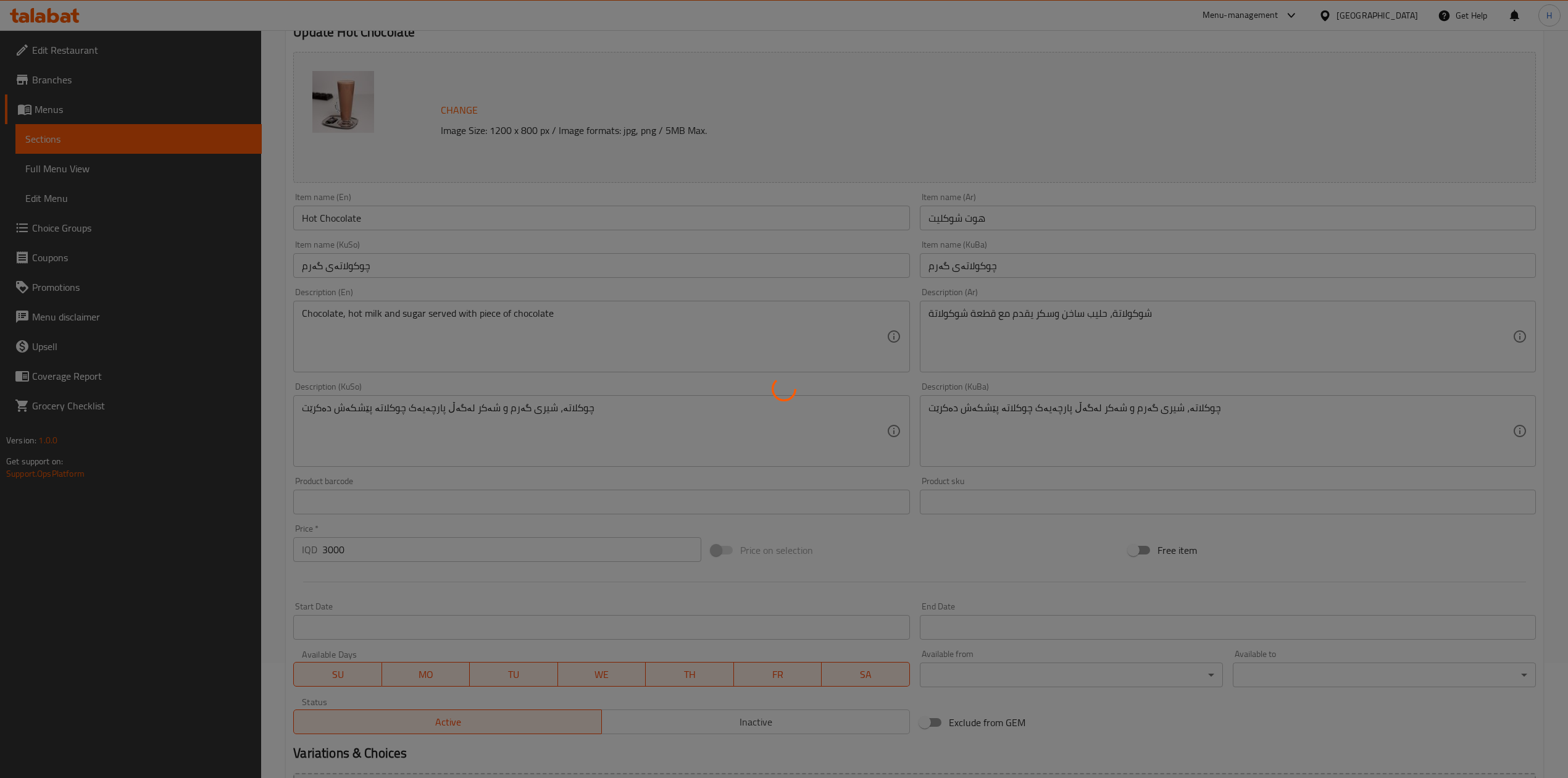
scroll to position [0, 0]
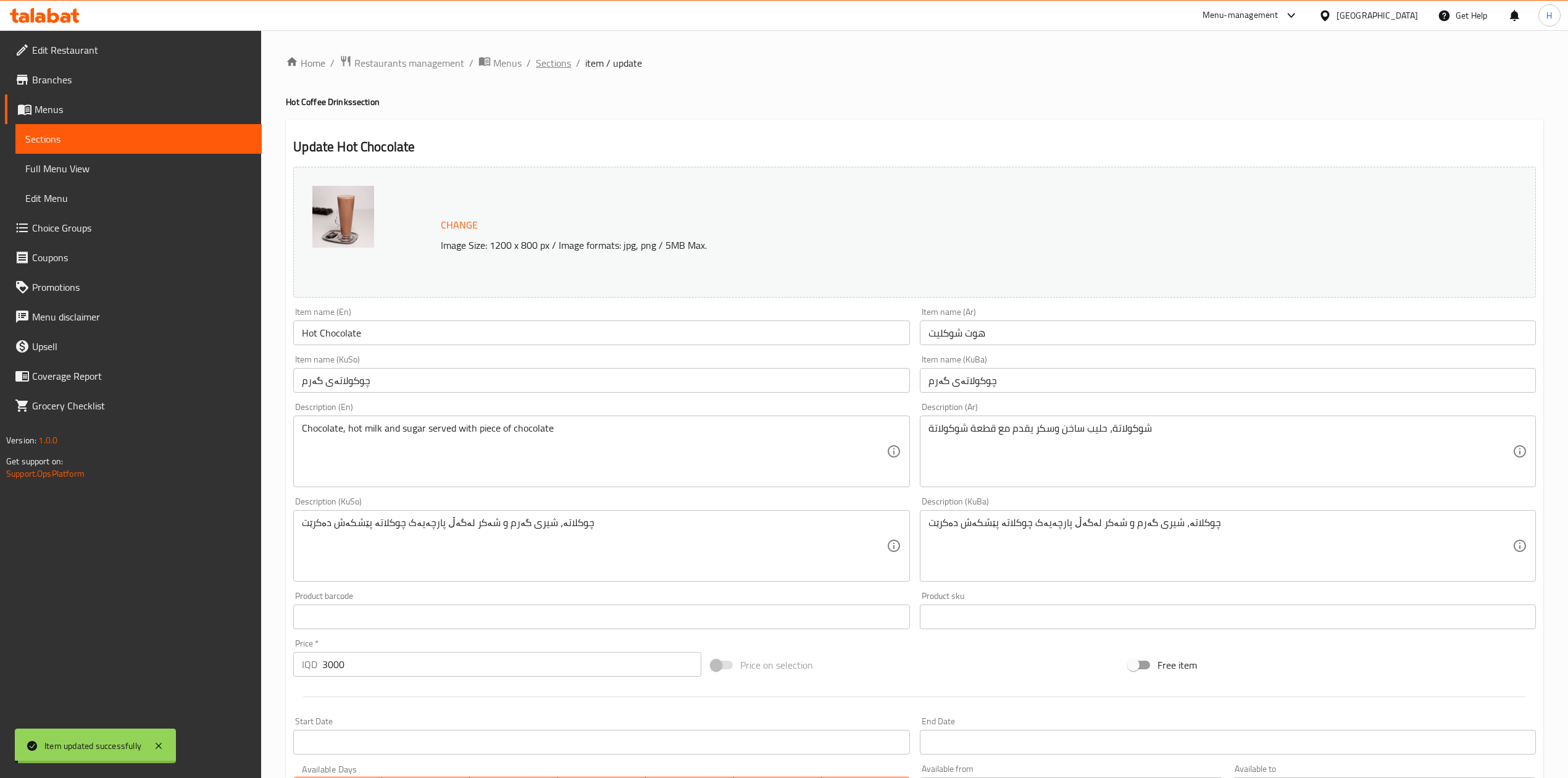
click at [551, 59] on span "Sections" at bounding box center [553, 62] width 35 height 15
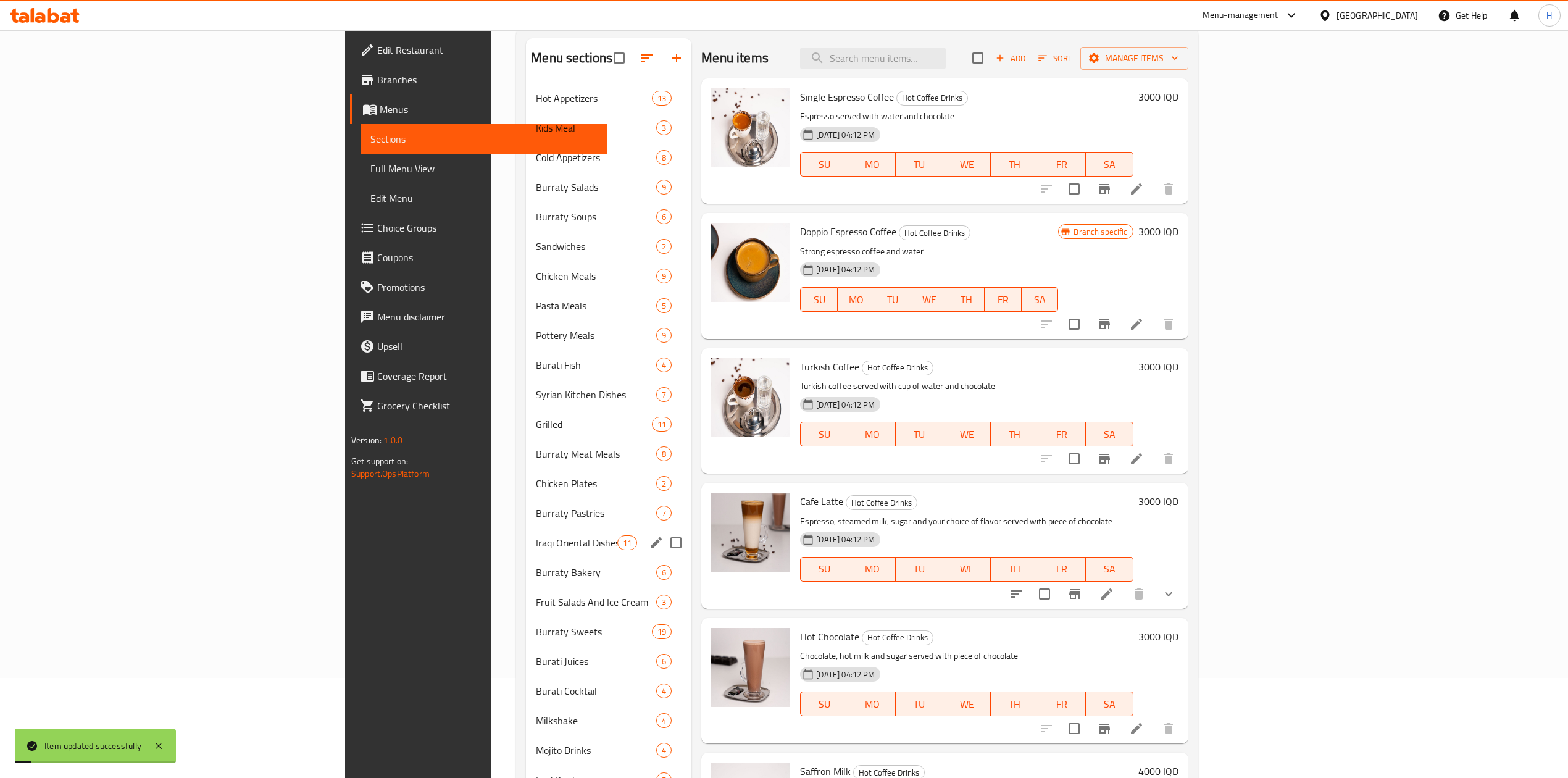
scroll to position [216, 0]
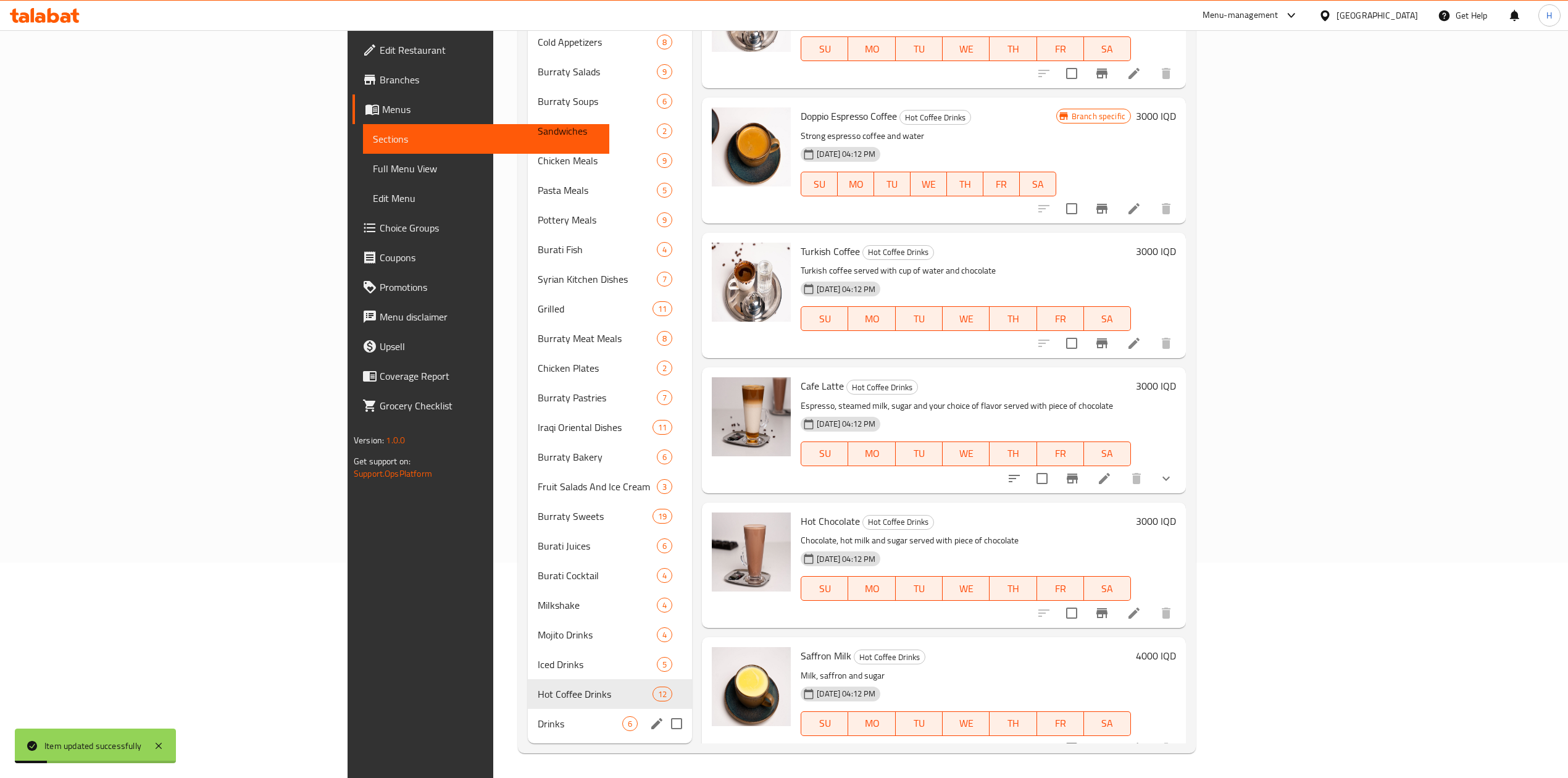
click at [538, 719] on span "Drinks" at bounding box center [580, 724] width 84 height 15
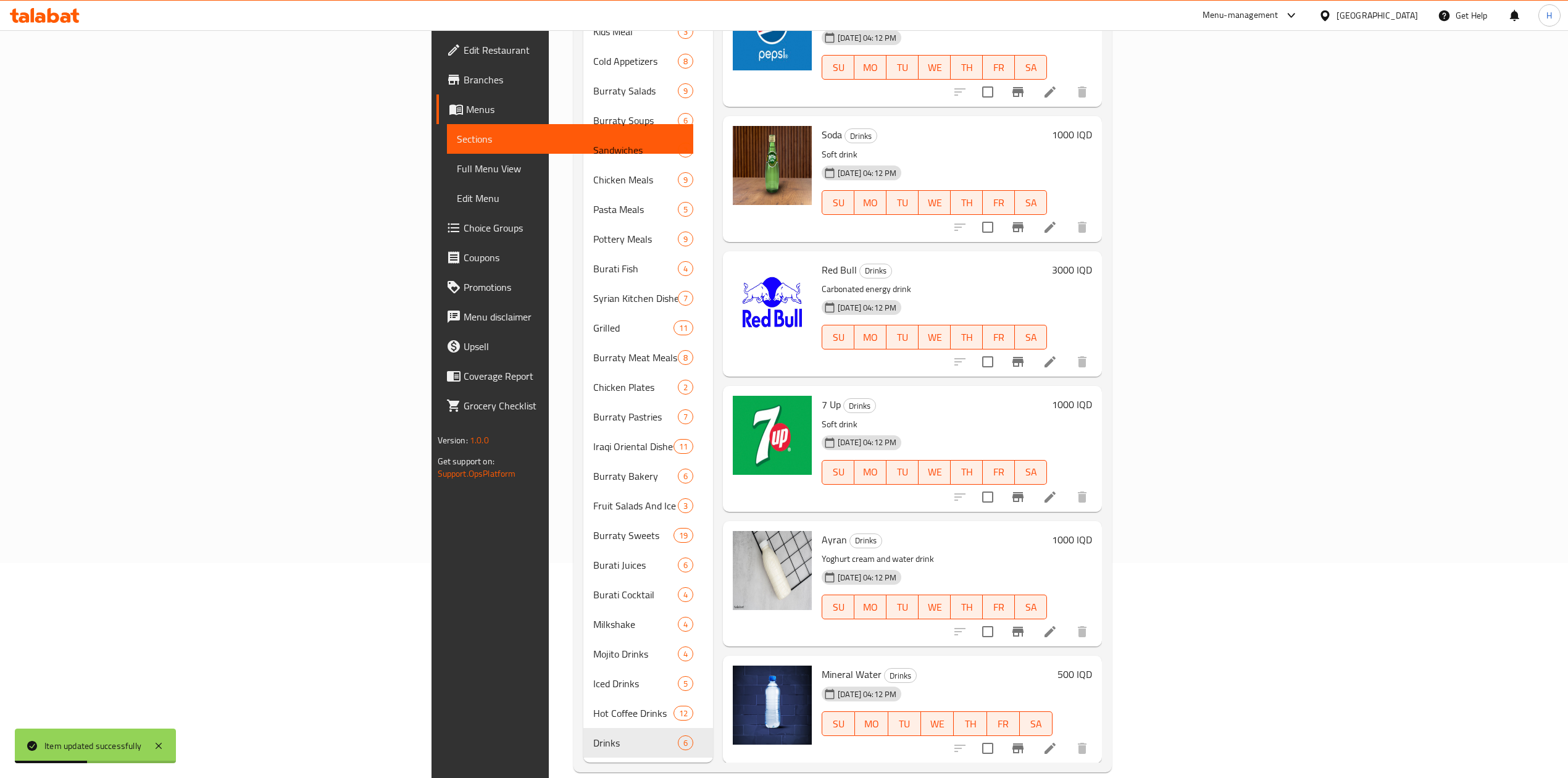
scroll to position [216, 0]
click at [1058, 623] on icon at bounding box center [1050, 630] width 15 height 15
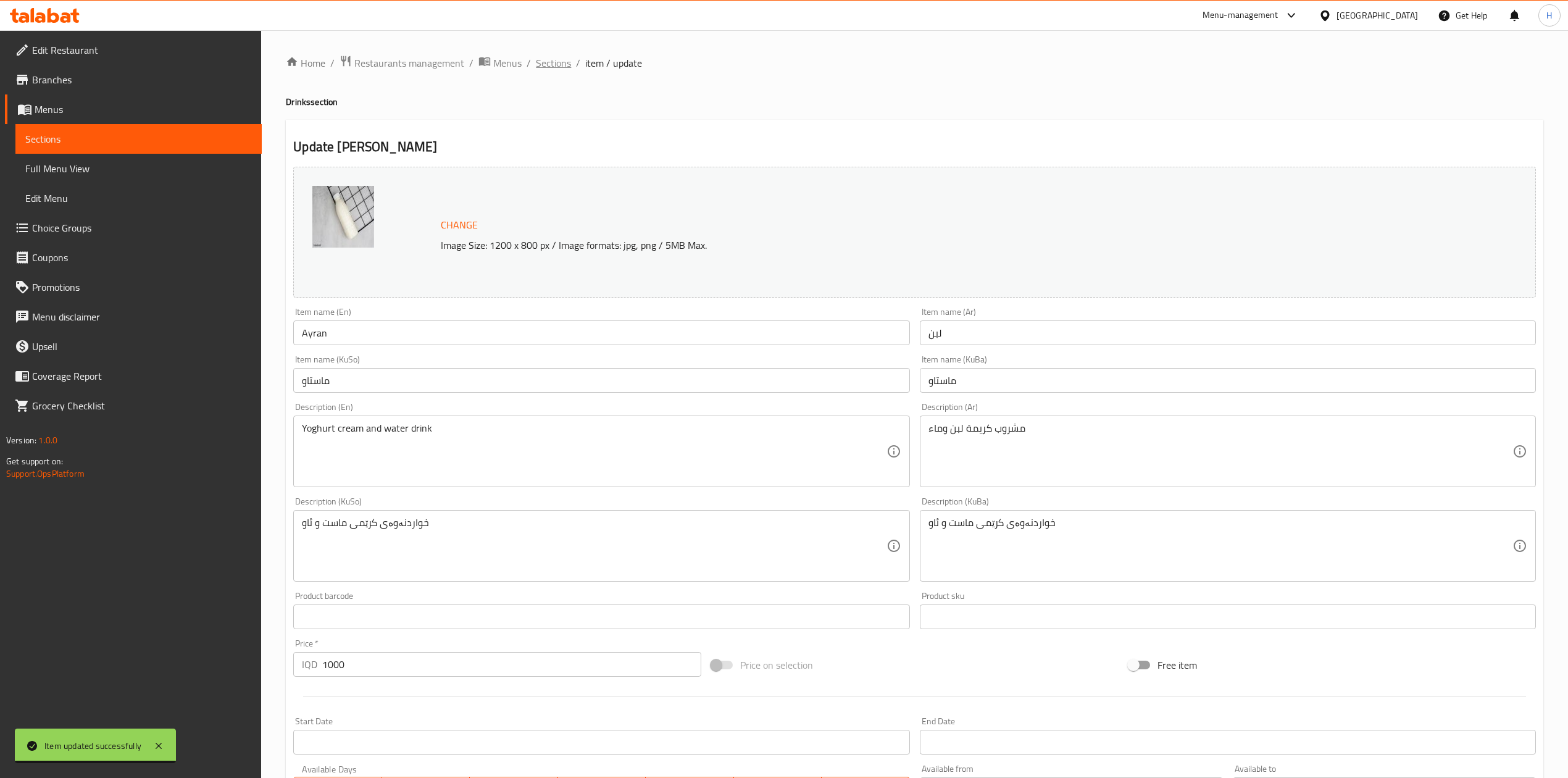
click at [556, 68] on span "Sections" at bounding box center [553, 62] width 35 height 15
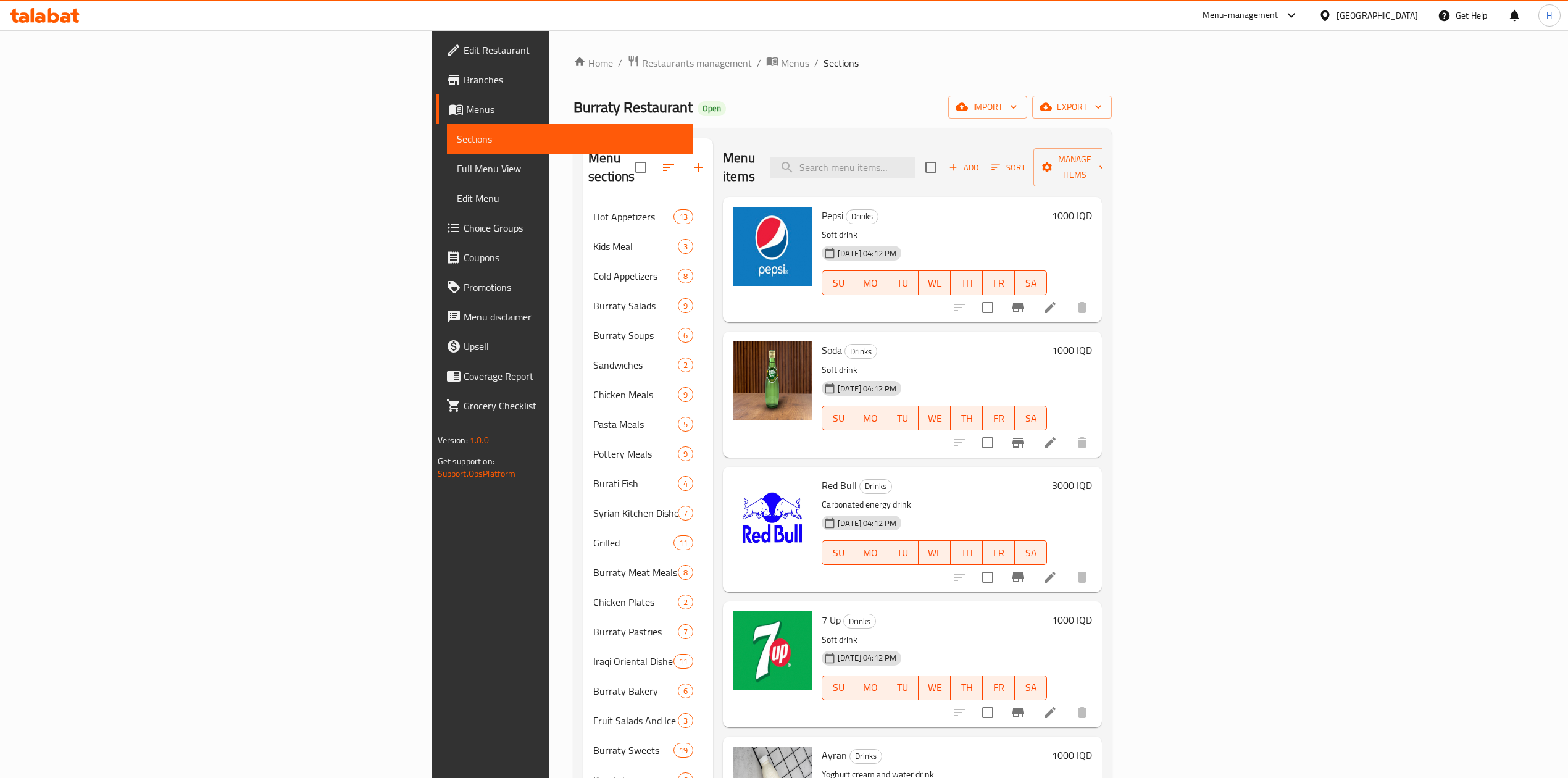
click at [982, 139] on div "Menu items Add Sort Manage items" at bounding box center [912, 167] width 379 height 58
click at [916, 157] on input "search" at bounding box center [843, 167] width 146 height 22
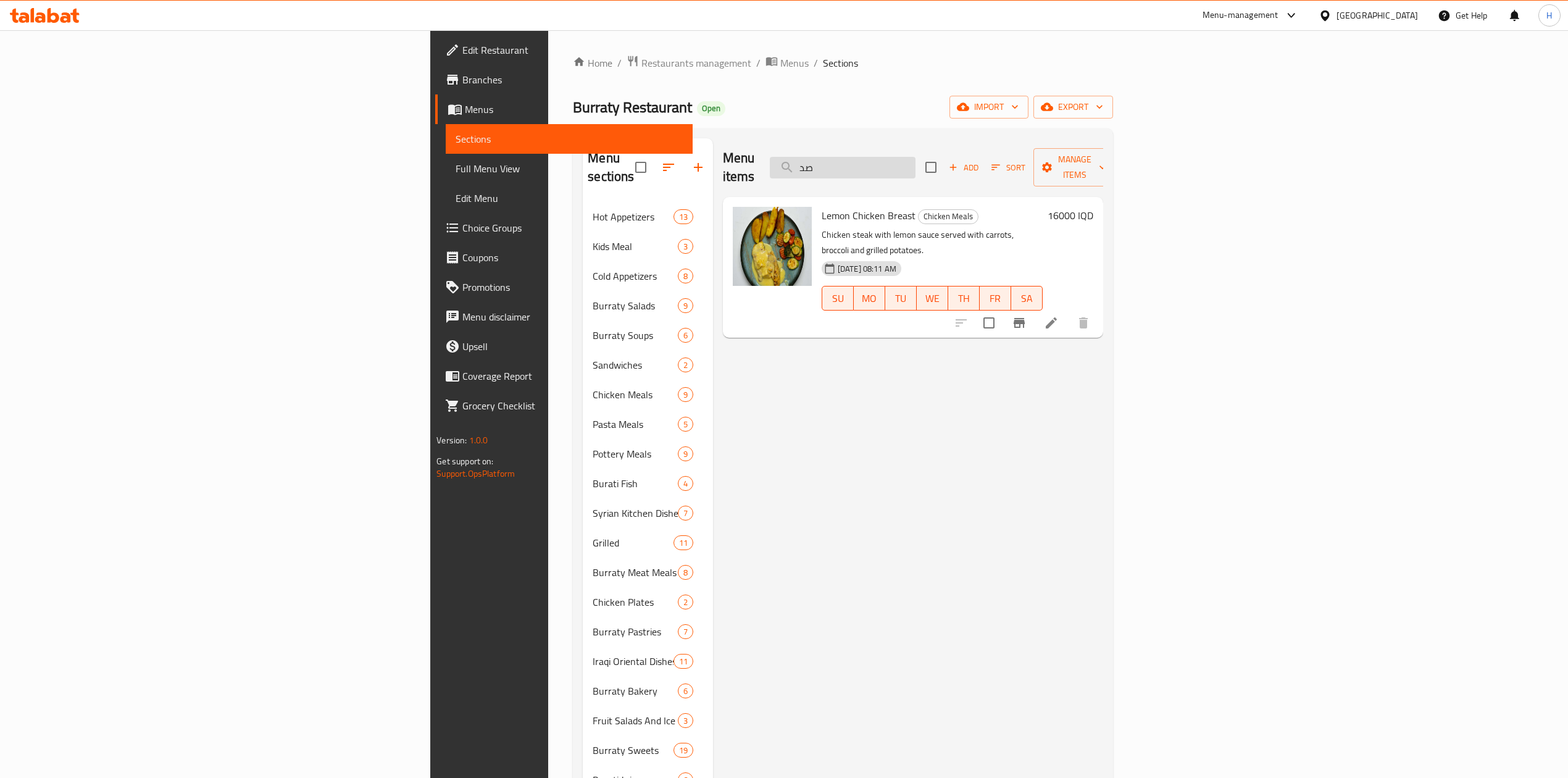
click at [916, 157] on input "صد" at bounding box center [843, 167] width 146 height 22
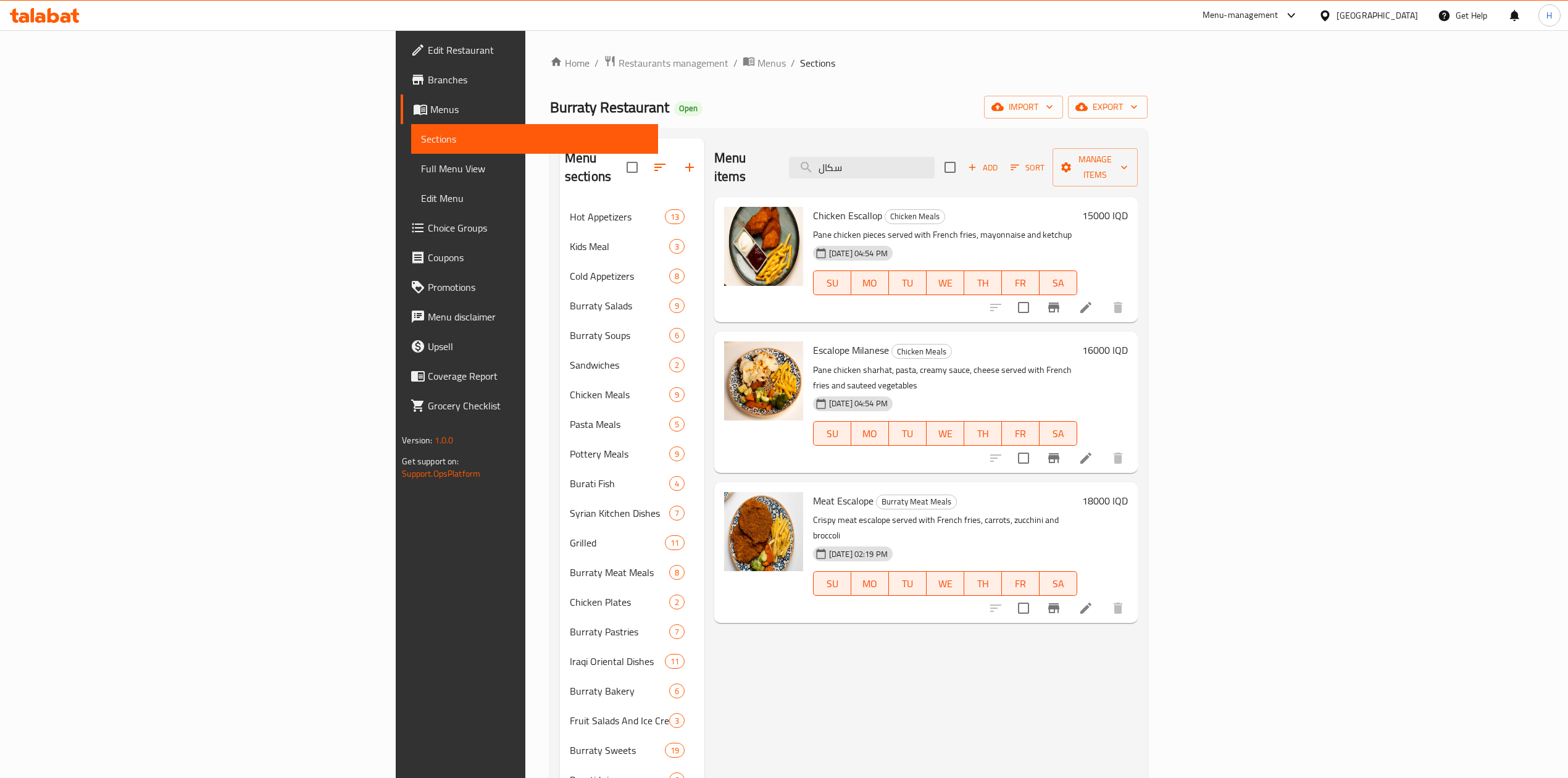
click at [978, 146] on div "Menu items سكال Add Sort Manage items" at bounding box center [926, 167] width 423 height 58
click at [934, 161] on input "سكال" at bounding box center [862, 167] width 146 height 22
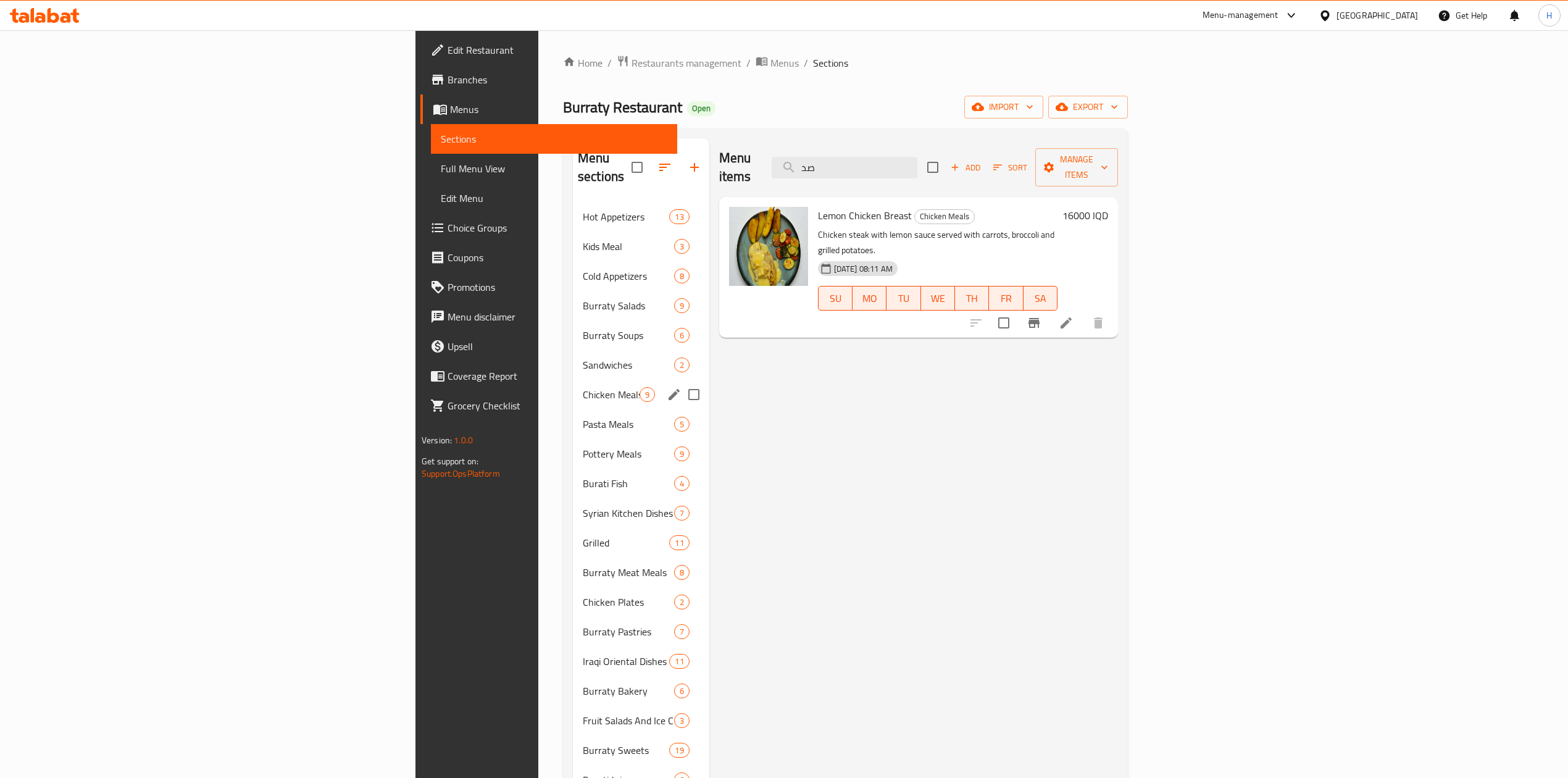
type input "صد"
click at [582, 387] on span "Chicken Meals" at bounding box center [611, 394] width 57 height 15
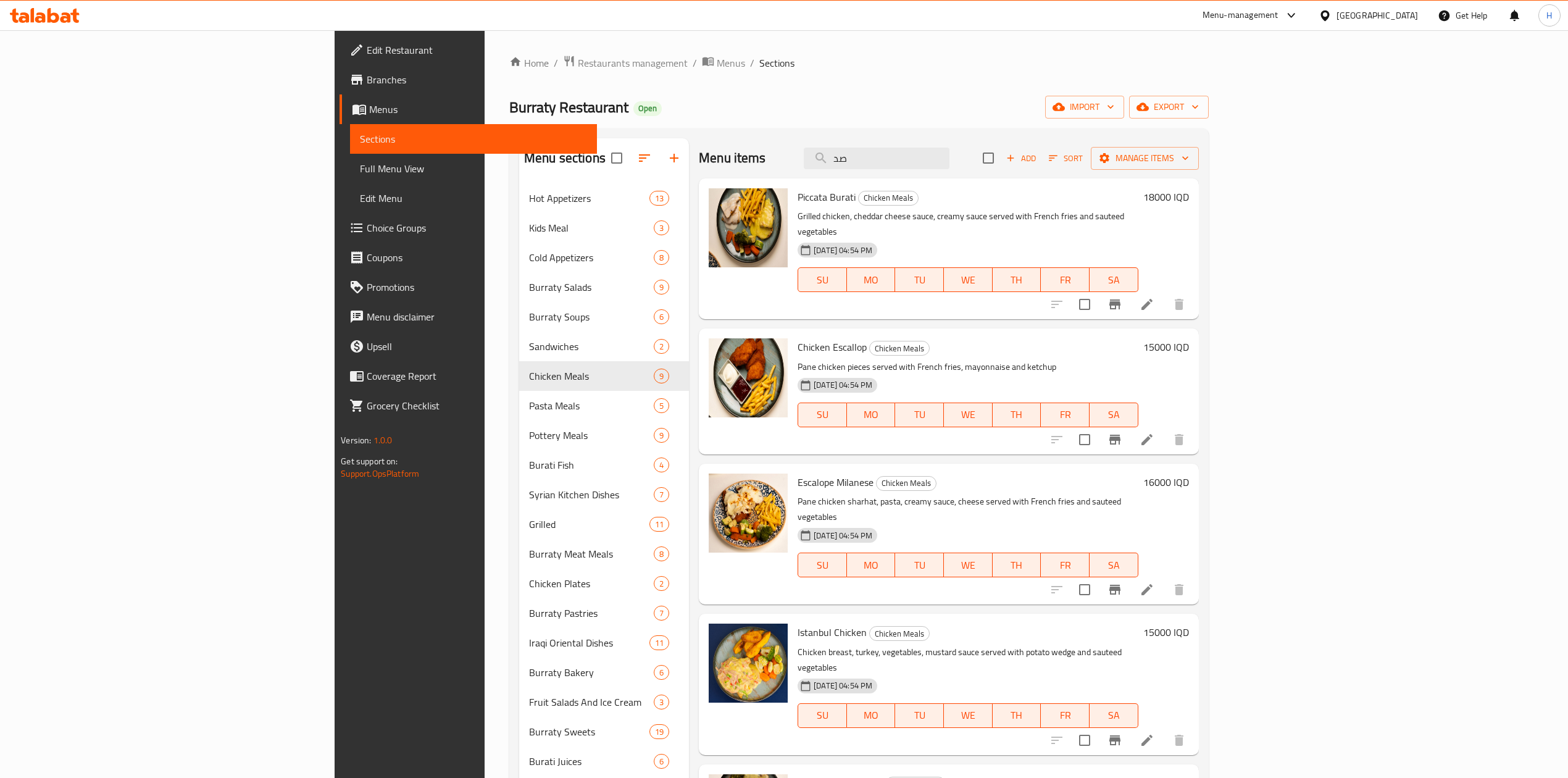
click at [1037, 158] on span "Add" at bounding box center [1020, 158] width 33 height 15
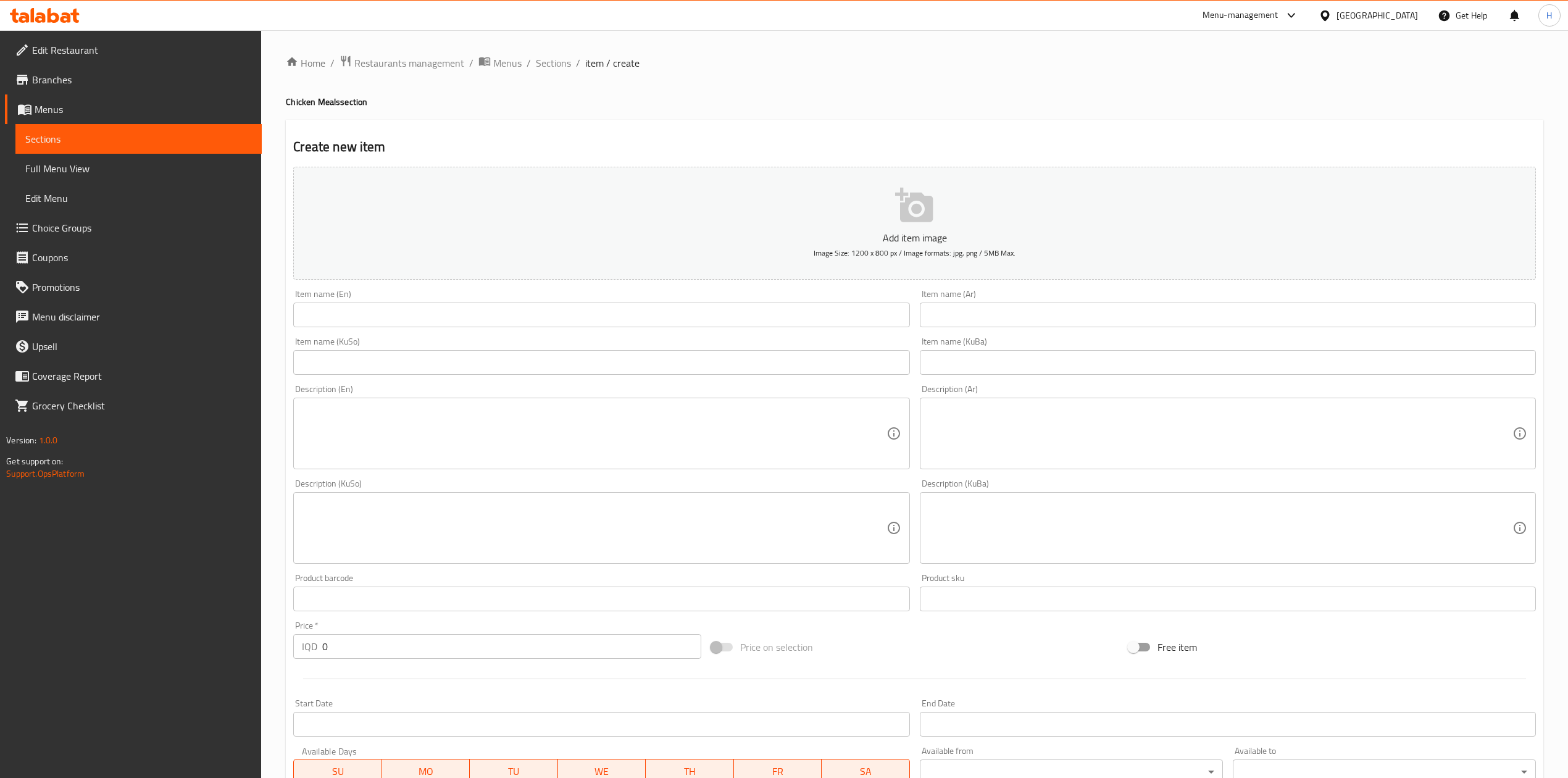
click at [960, 315] on input "text" at bounding box center [1228, 315] width 616 height 24
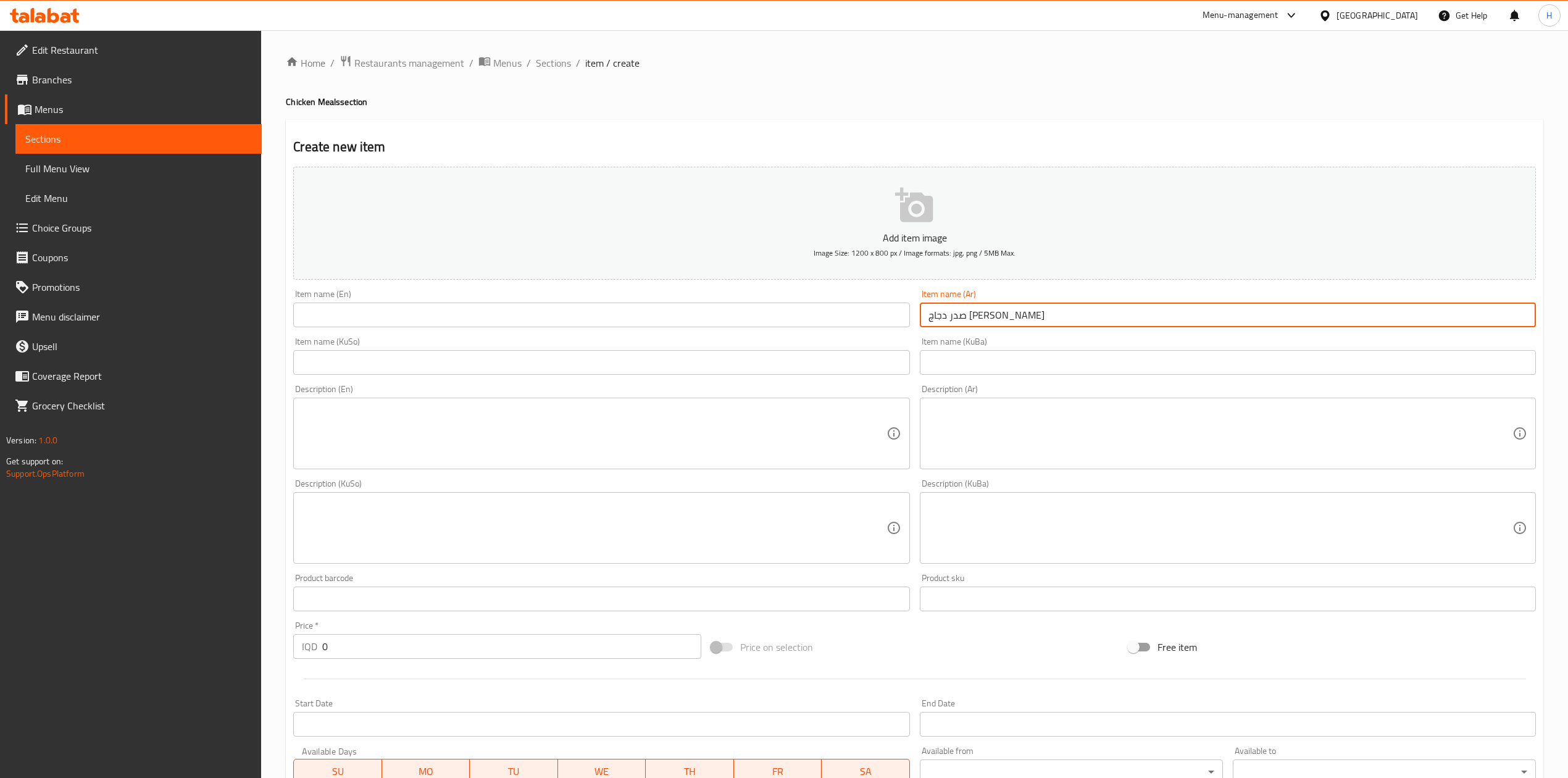
type input "صدر دجاج هاني ماسترد"
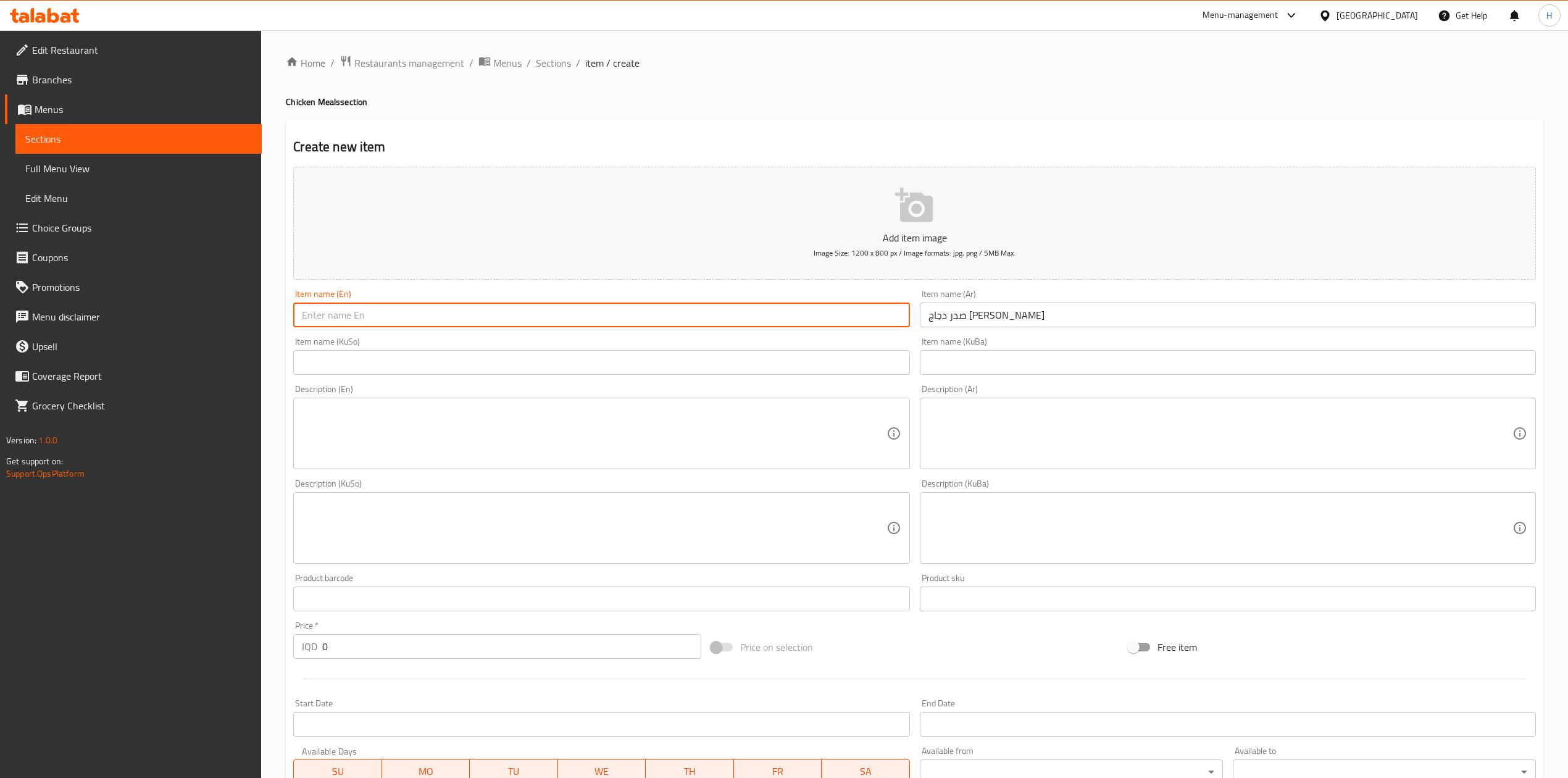
click at [707, 322] on input "text" at bounding box center [602, 315] width 616 height 24
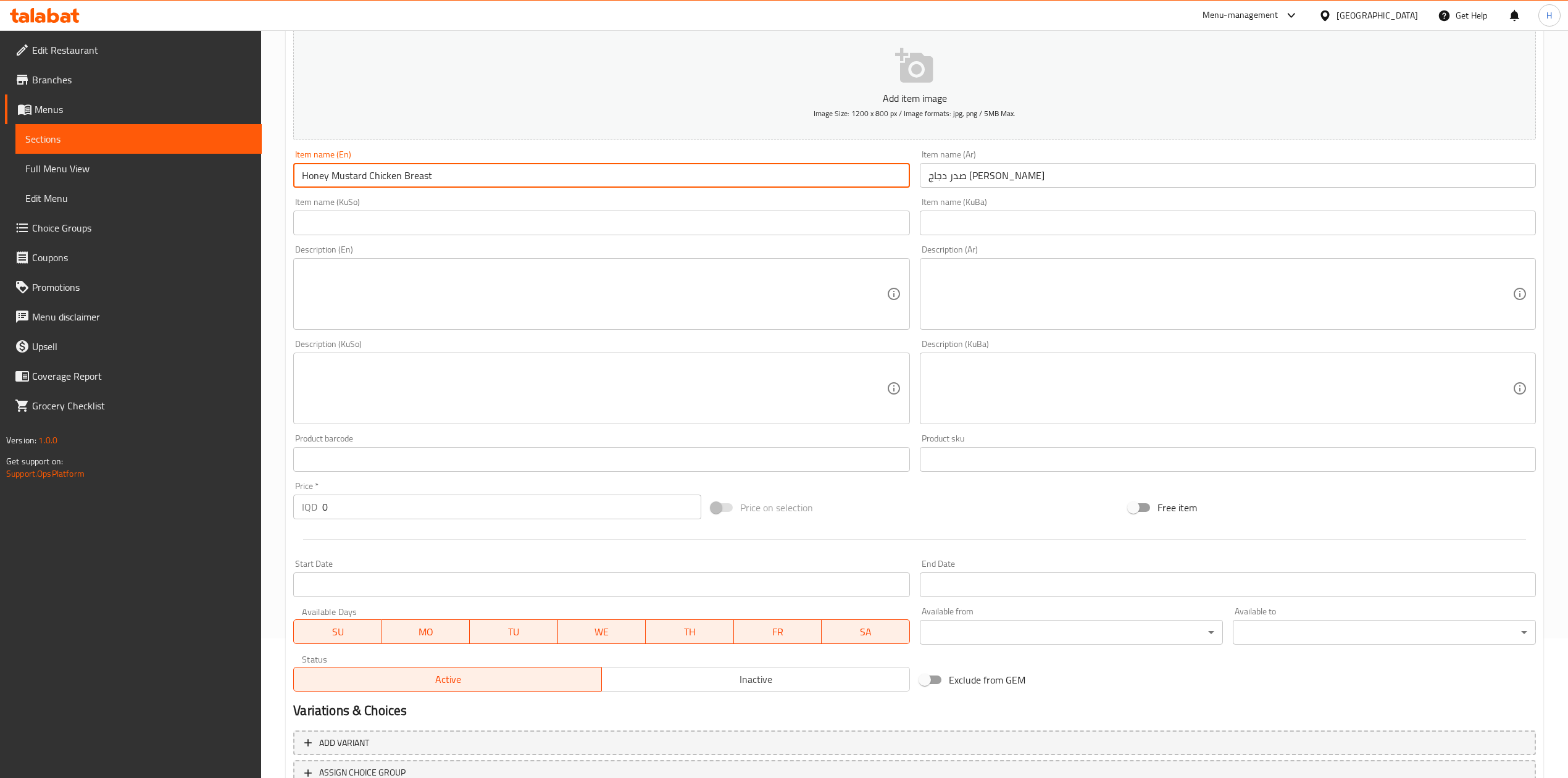
scroll to position [236, 0]
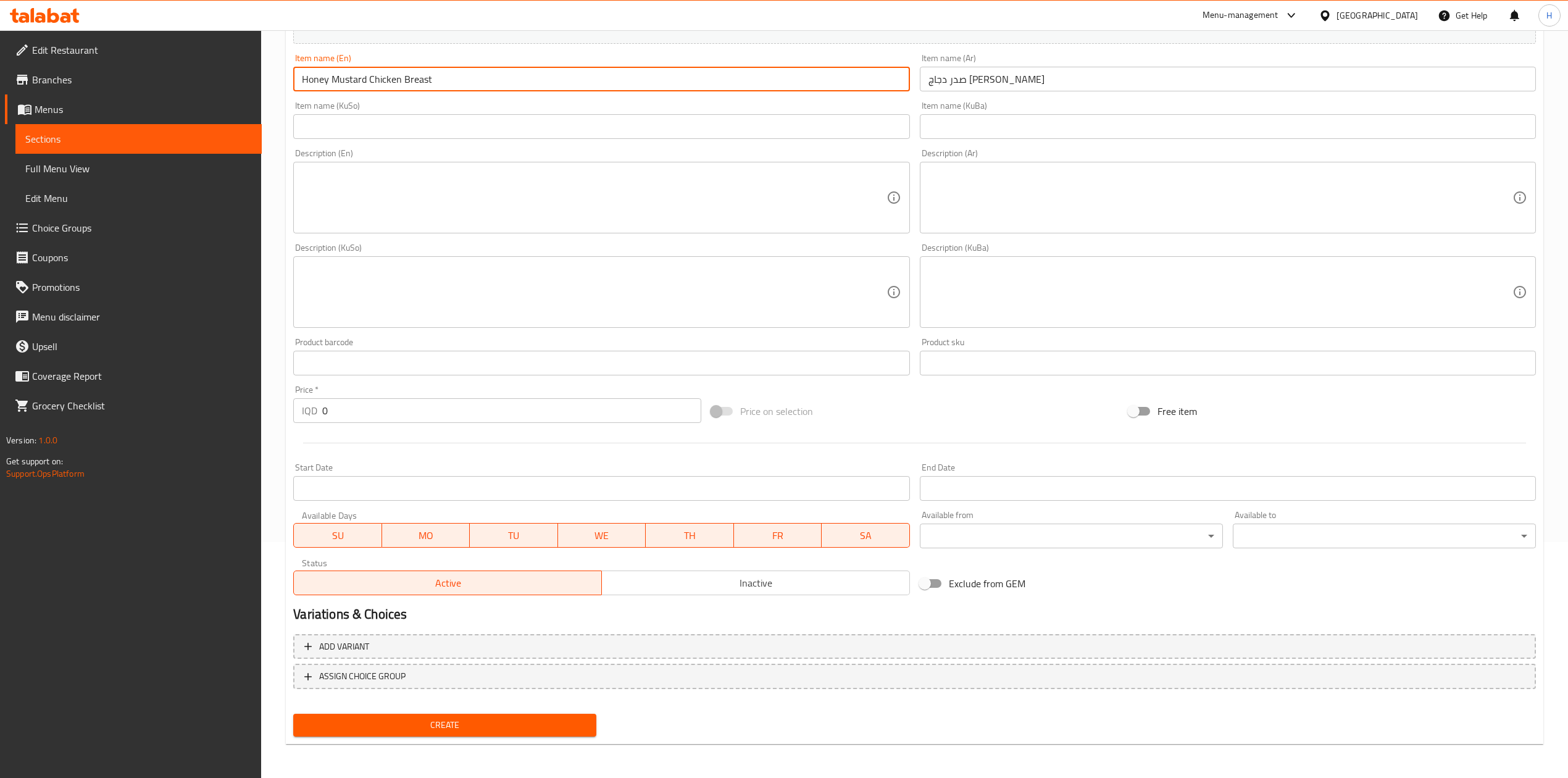
type input "Honey Mustard Chicken Breast"
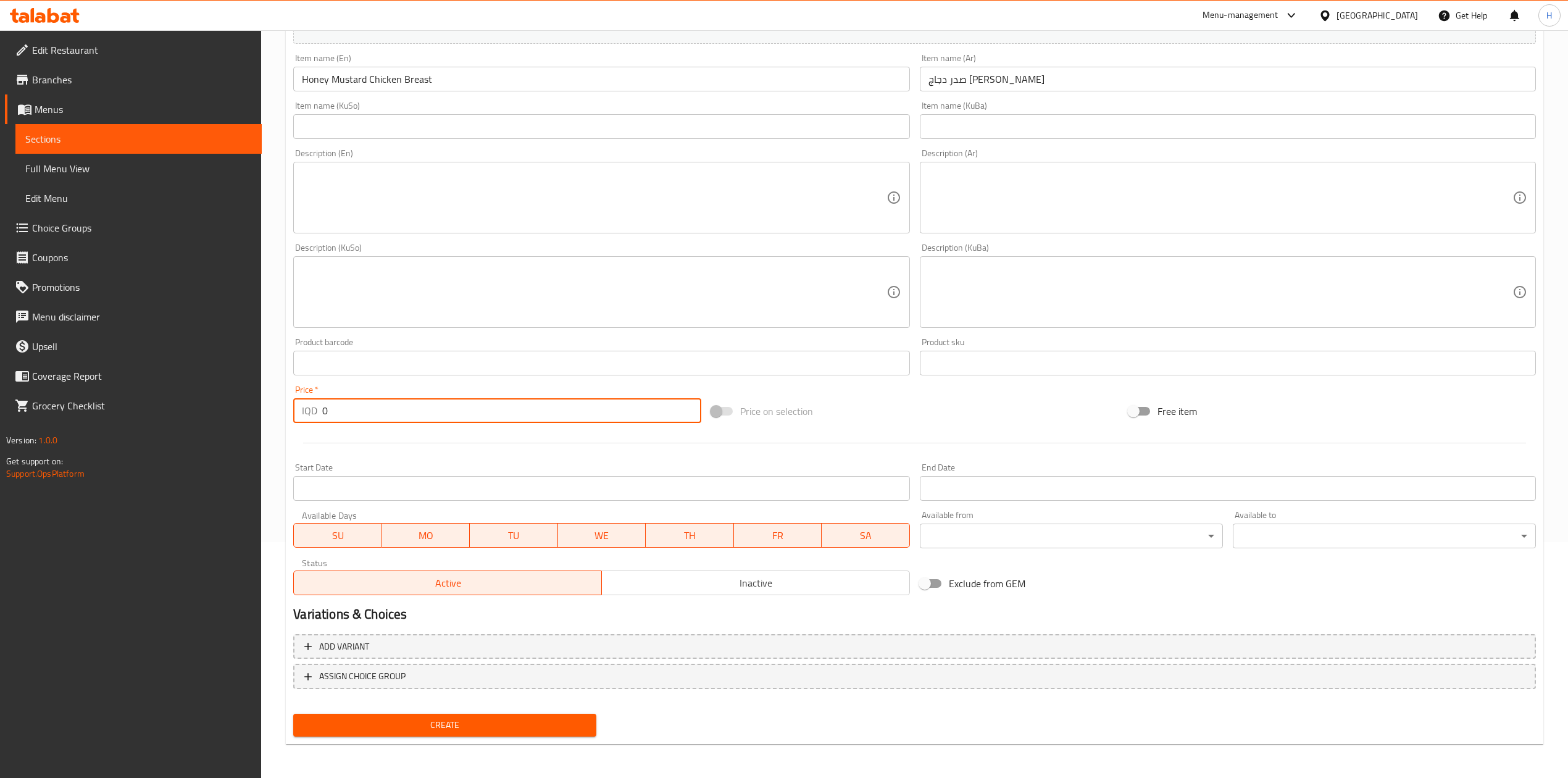
click at [399, 405] on input "0" at bounding box center [511, 410] width 379 height 24
type input "18000"
click at [502, 729] on span "Create" at bounding box center [445, 724] width 283 height 15
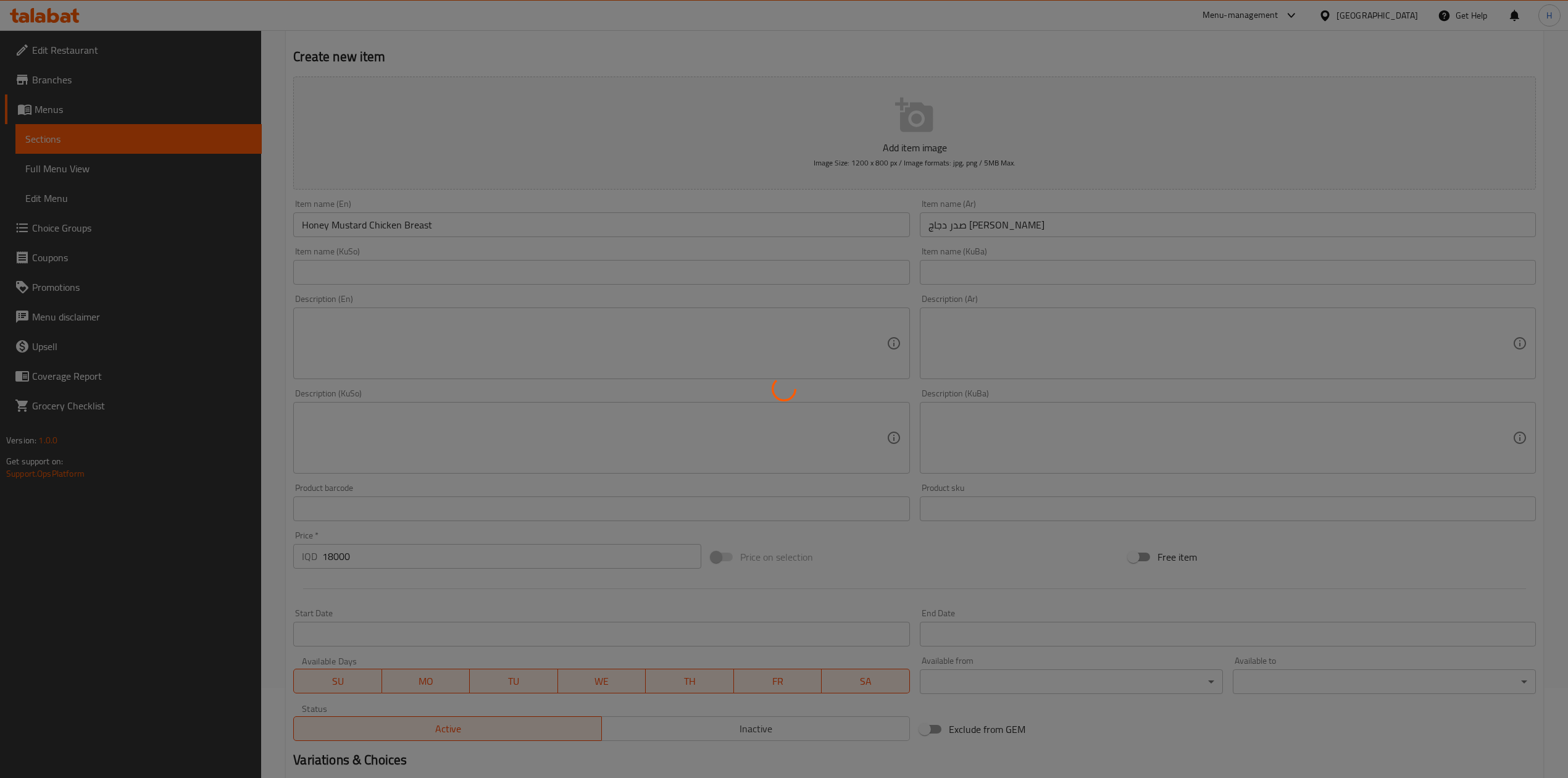
scroll to position [0, 0]
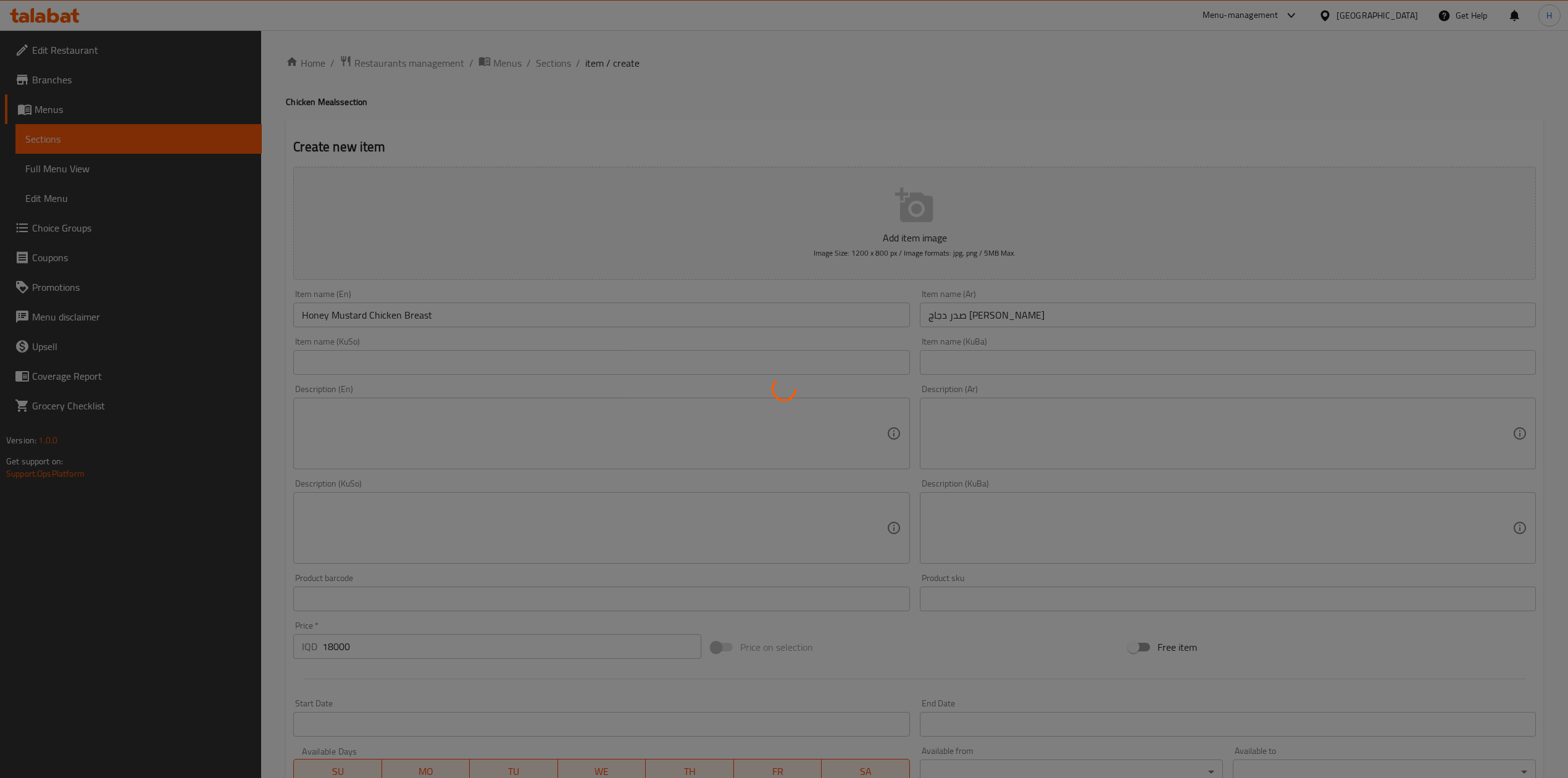
type input "0"
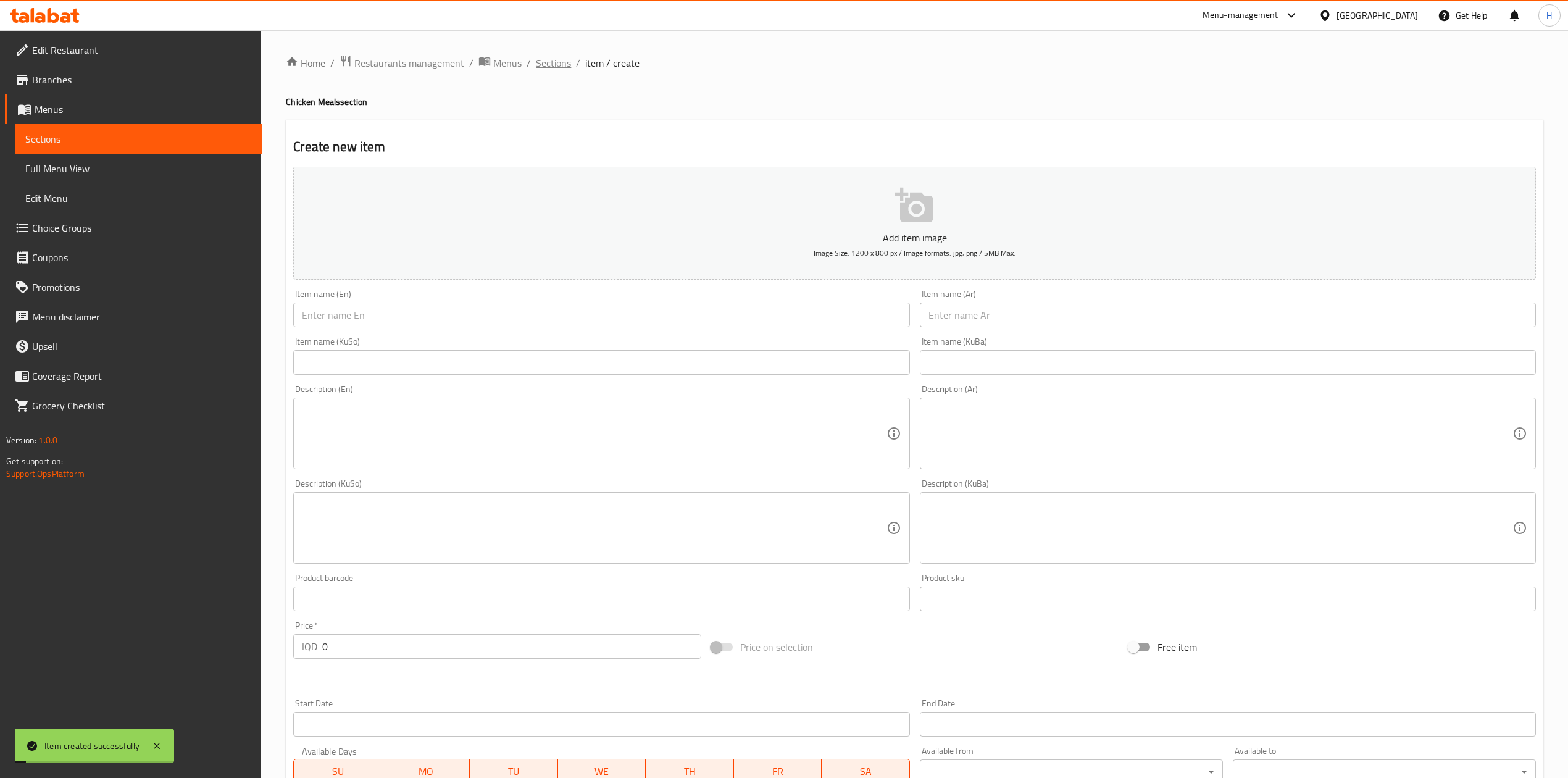
click at [564, 70] on span "Sections" at bounding box center [553, 62] width 35 height 15
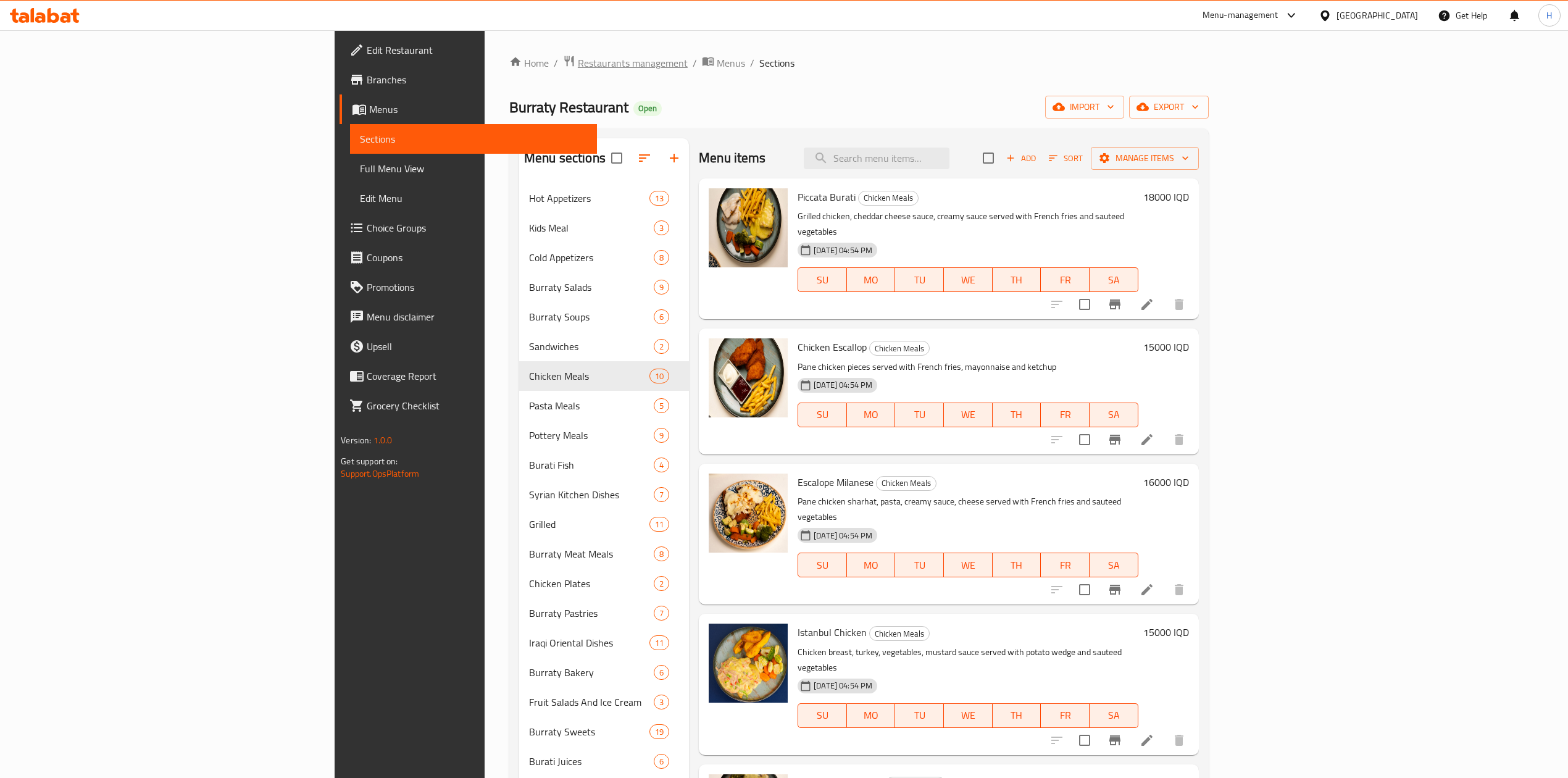
click at [578, 55] on span "Restaurants management" at bounding box center [632, 62] width 110 height 15
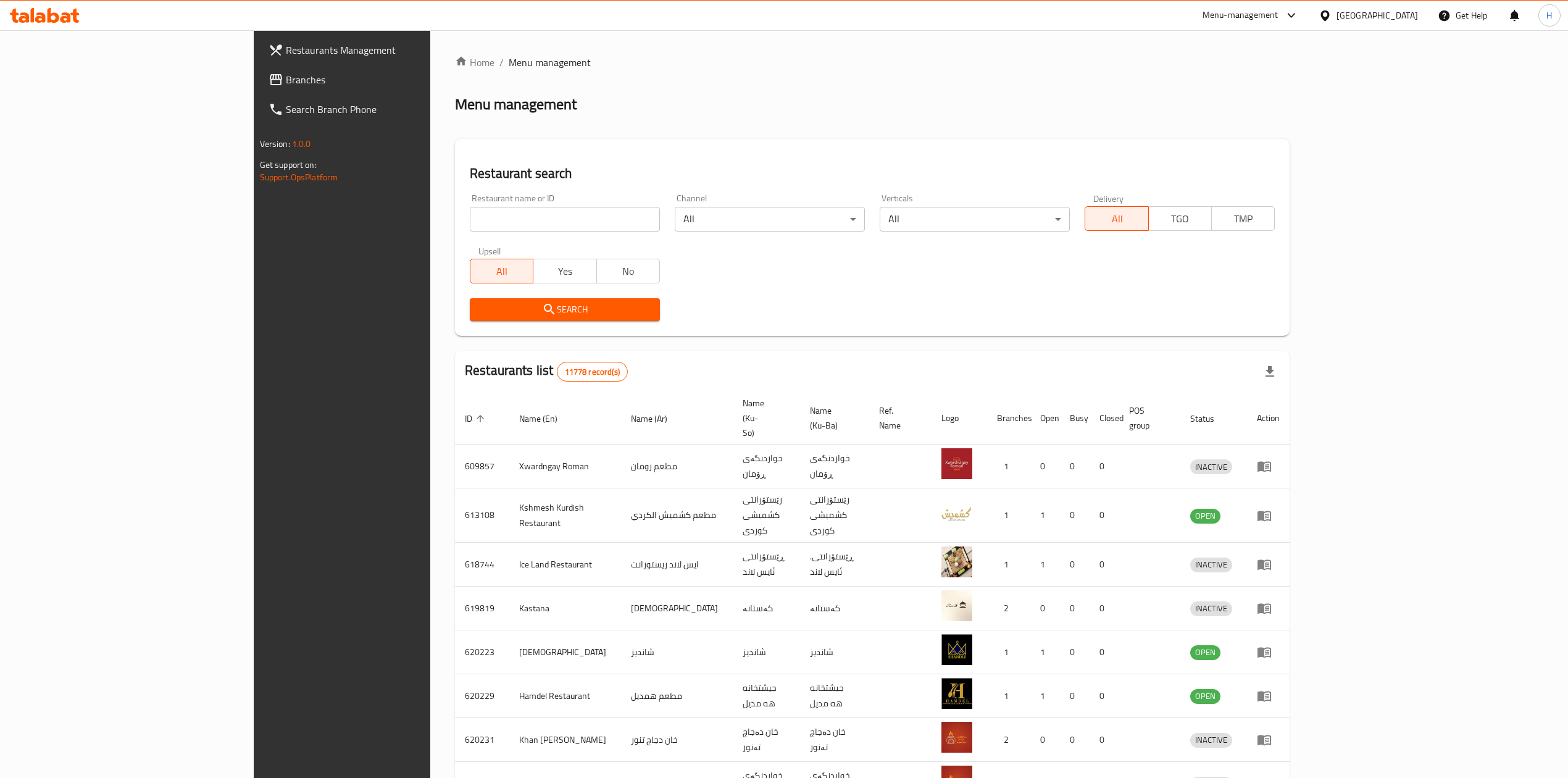
click at [389, 230] on div at bounding box center [784, 389] width 1568 height 778
click at [470, 230] on input "search" at bounding box center [565, 219] width 190 height 24
paste input "644422"
type input "644422"
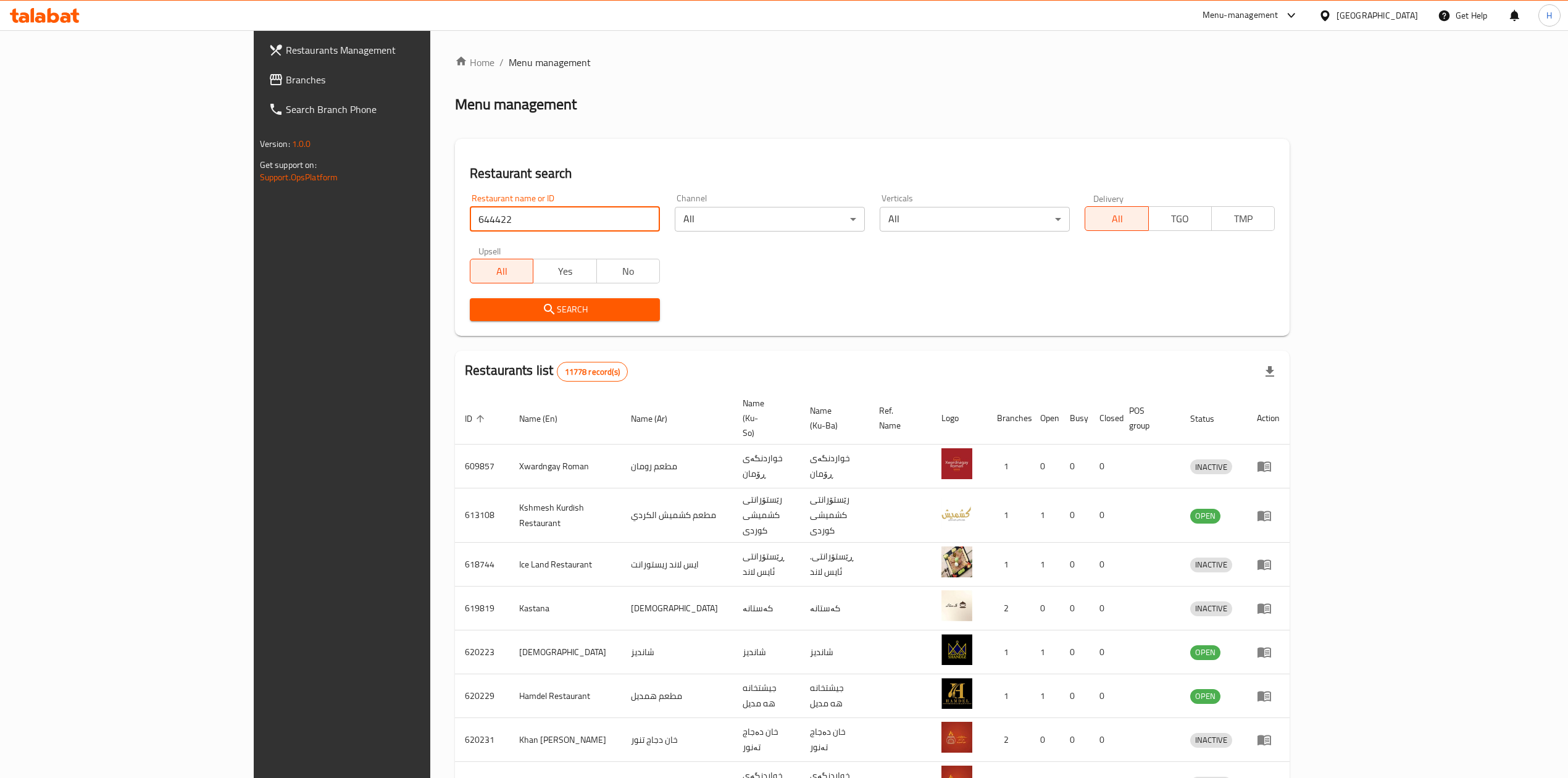
click button "Search" at bounding box center [565, 310] width 190 height 23
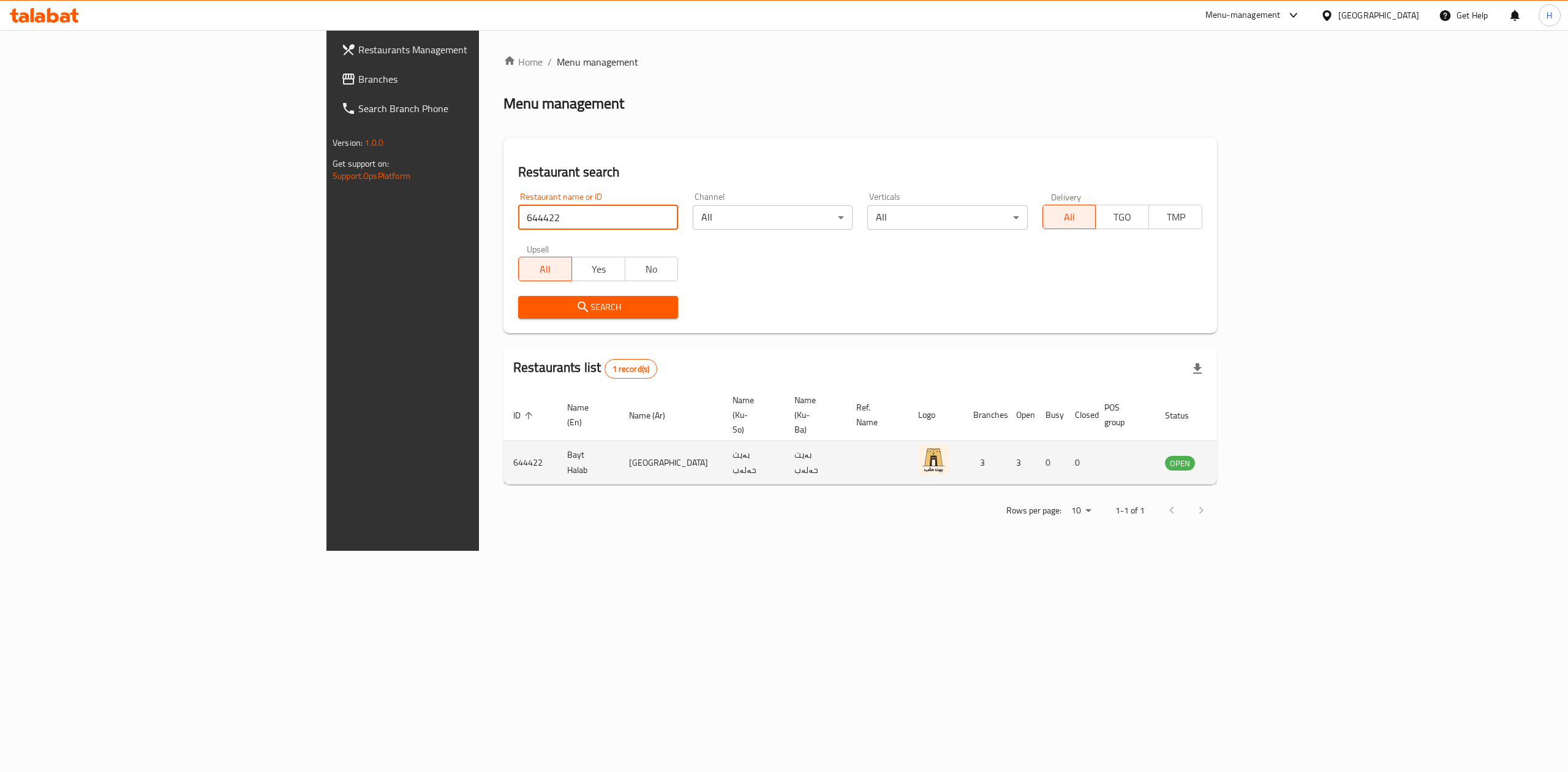
click at [1262, 441] on td "enhanced table" at bounding box center [1240, 463] width 43 height 43
click at [1244, 455] on icon "enhanced table" at bounding box center [1236, 462] width 14 height 14
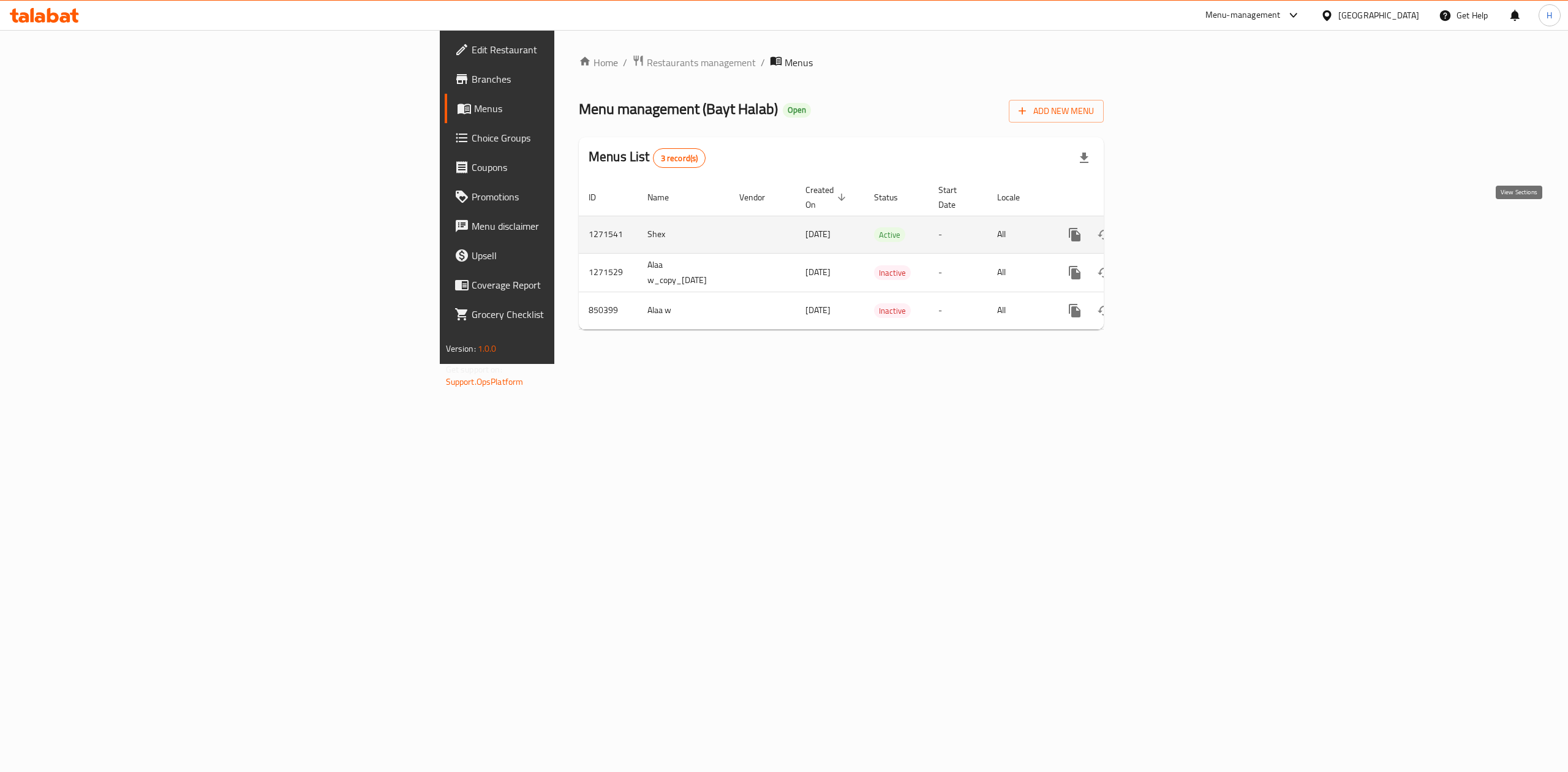
click at [1169, 229] on icon "enhanced table" at bounding box center [1163, 235] width 11 height 11
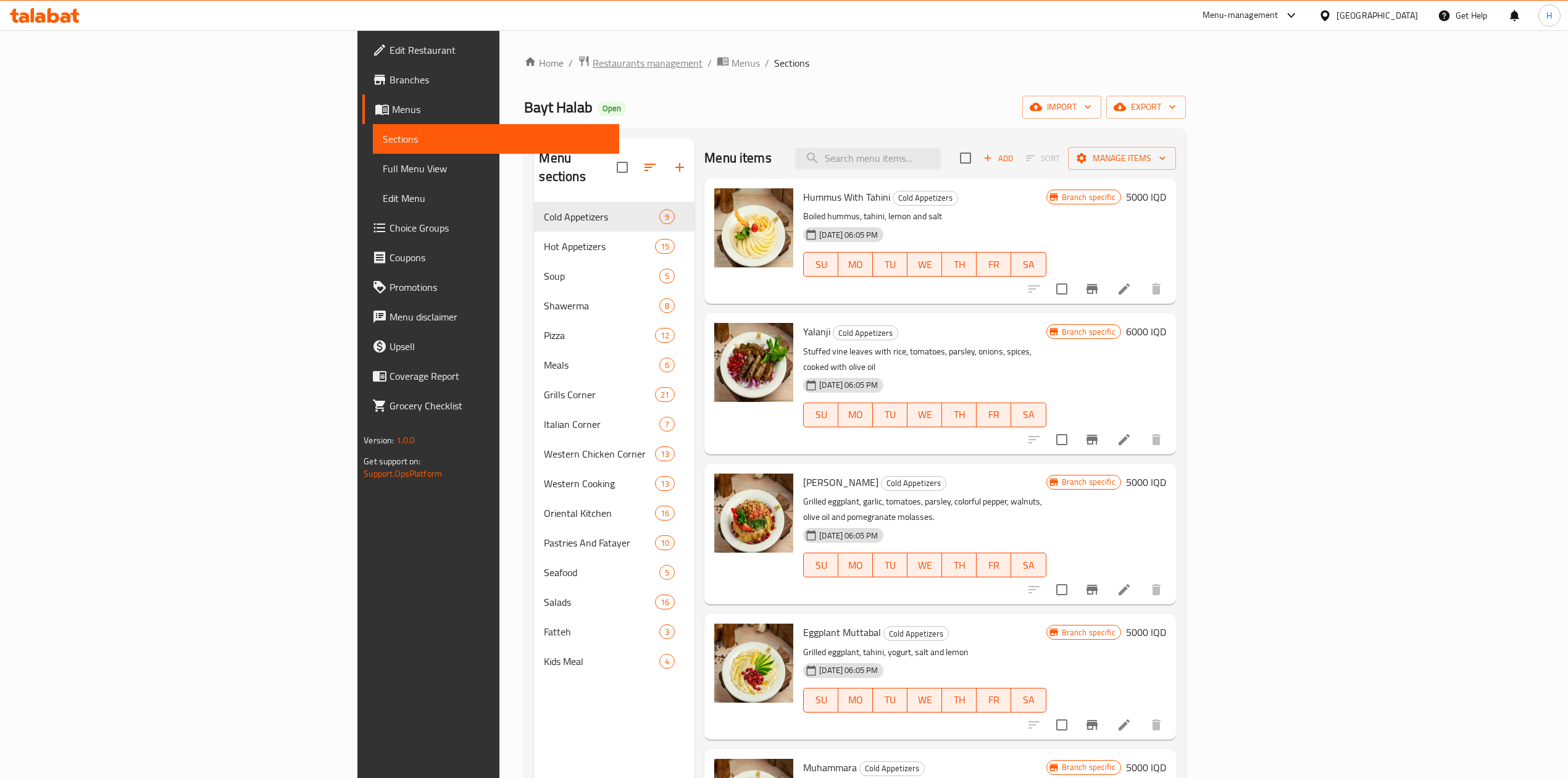
click at [593, 58] on span "Restaurants management" at bounding box center [647, 62] width 110 height 15
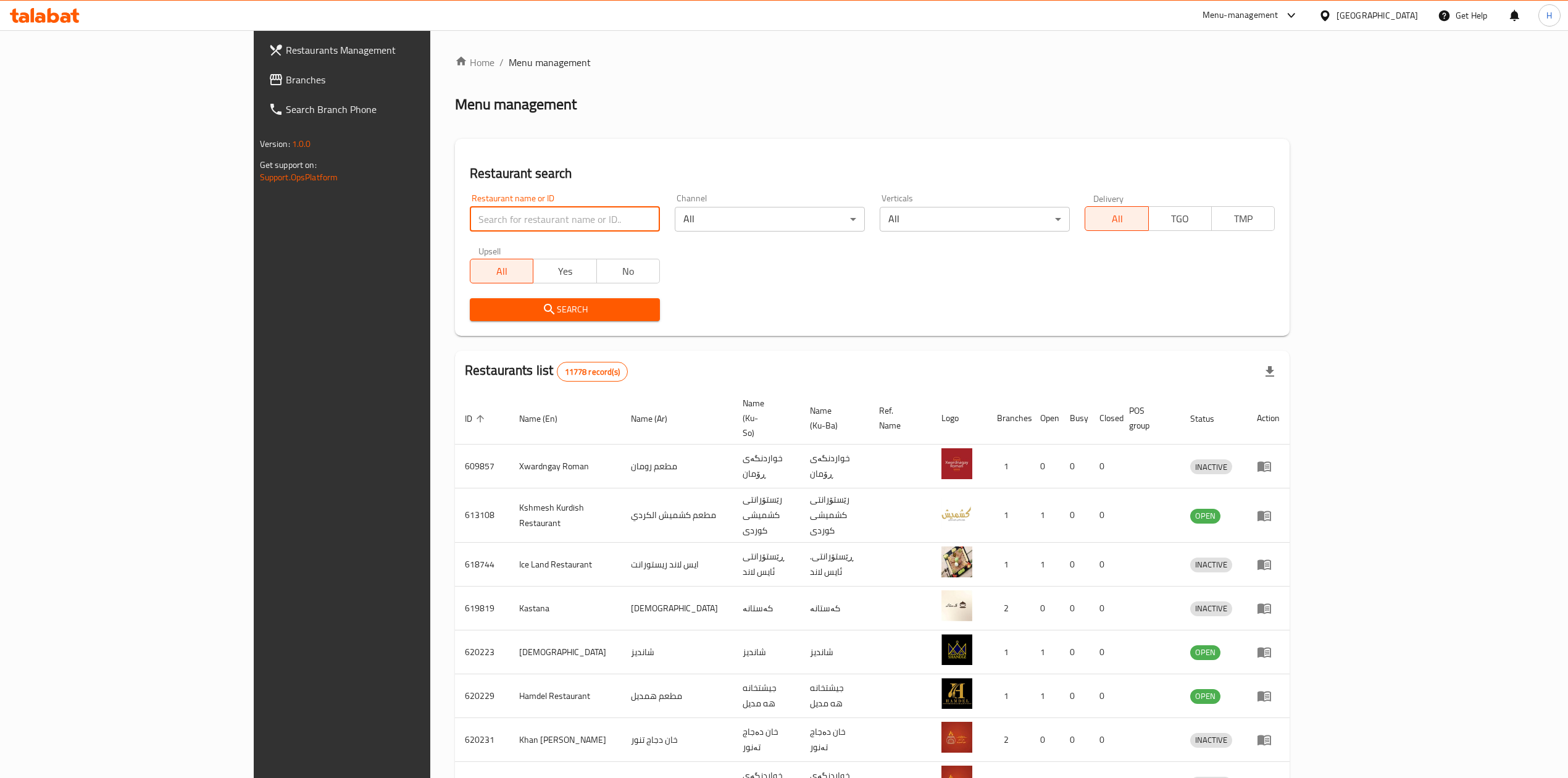
click at [470, 226] on input "search" at bounding box center [565, 219] width 190 height 24
paste input "644422"
type input "644422"
click button "Search" at bounding box center [565, 310] width 190 height 23
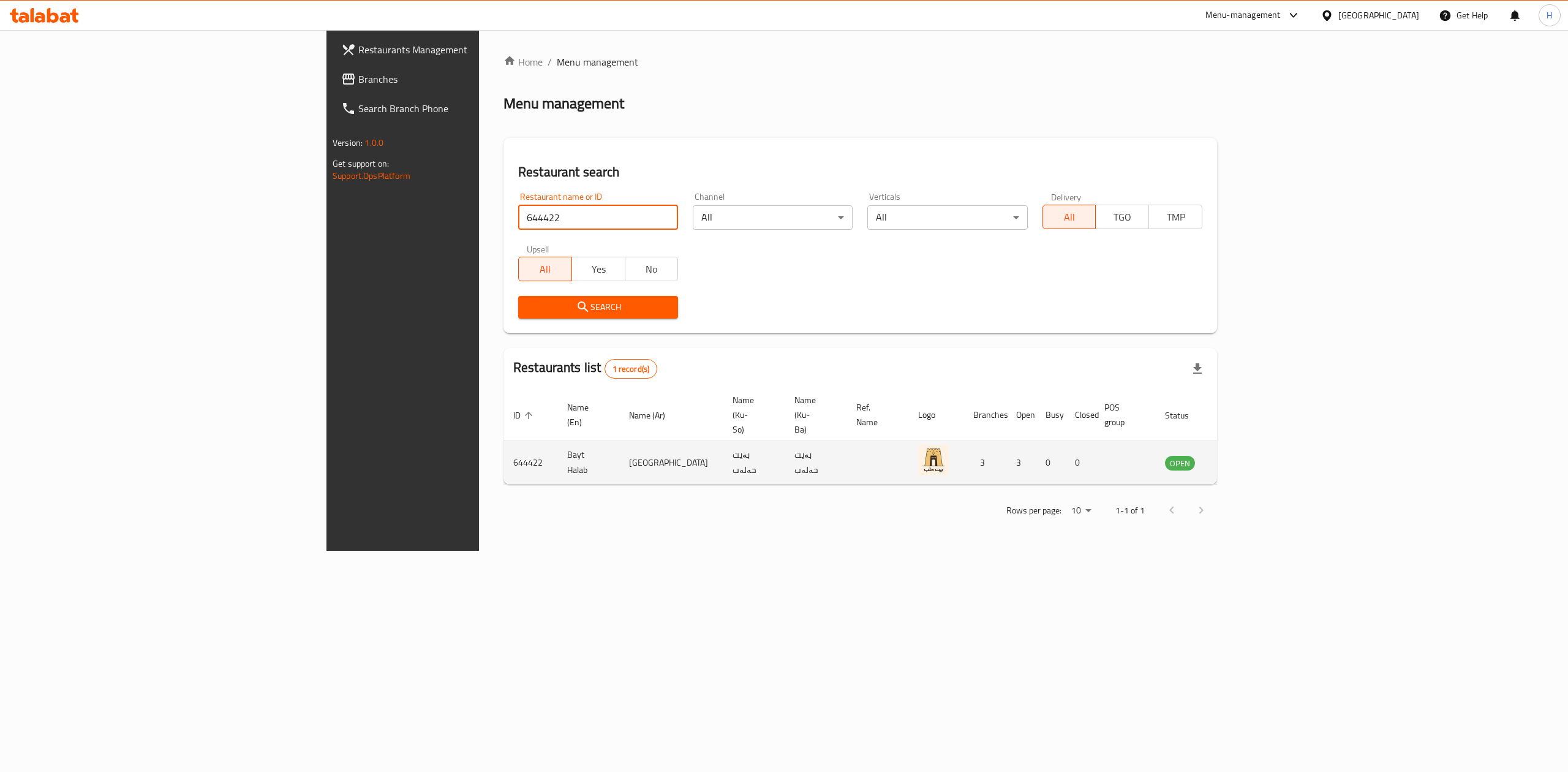
click at [1262, 441] on td "enhanced table" at bounding box center [1240, 463] width 43 height 43
click at [1252, 455] on link "enhanced table" at bounding box center [1240, 462] width 23 height 14
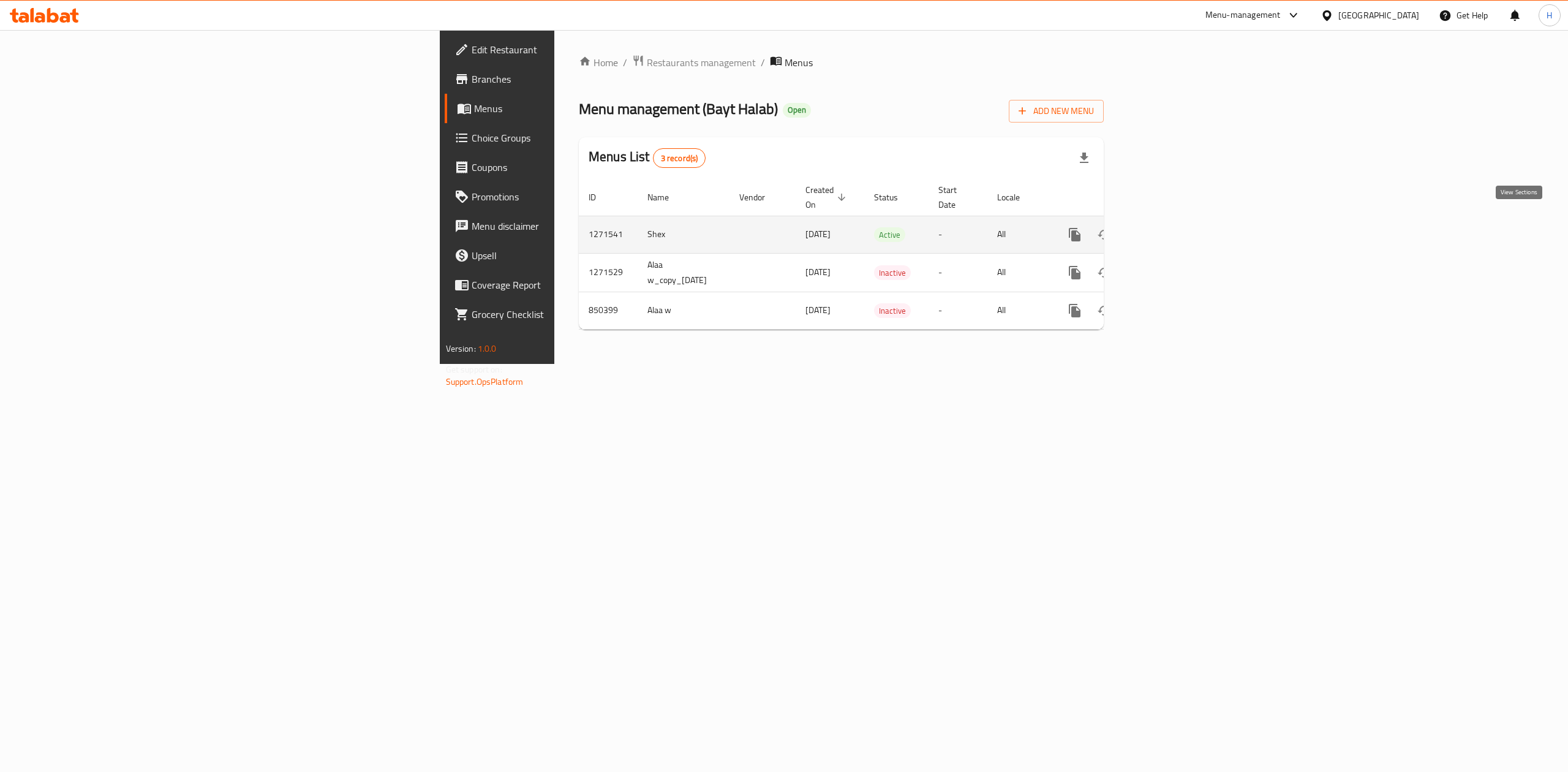
click at [1170, 227] on icon "enhanced table" at bounding box center [1163, 234] width 14 height 14
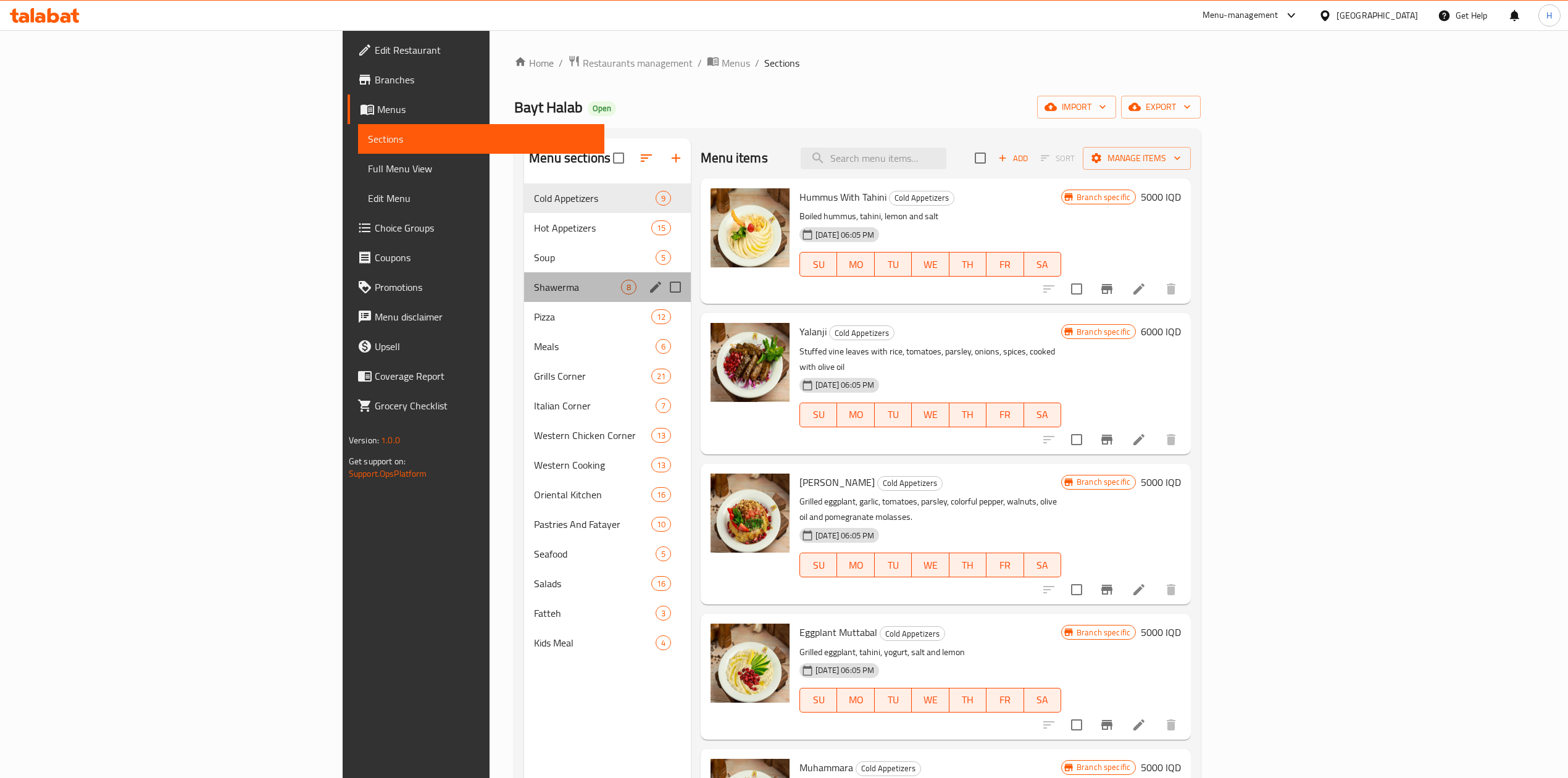
click at [524, 295] on div "Shawerma 8" at bounding box center [607, 287] width 166 height 30
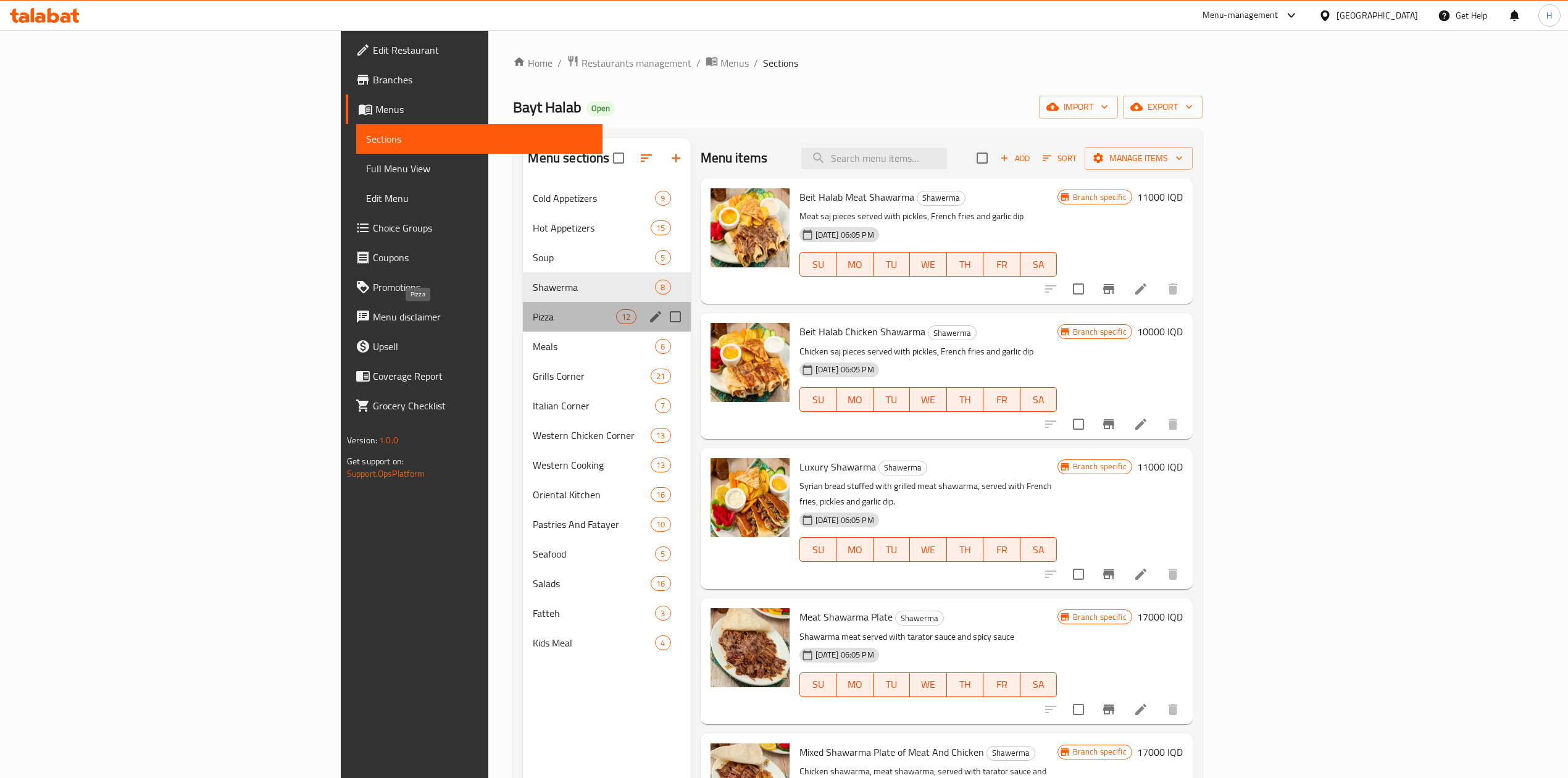
click at [533, 319] on span "Pizza" at bounding box center [574, 316] width 84 height 15
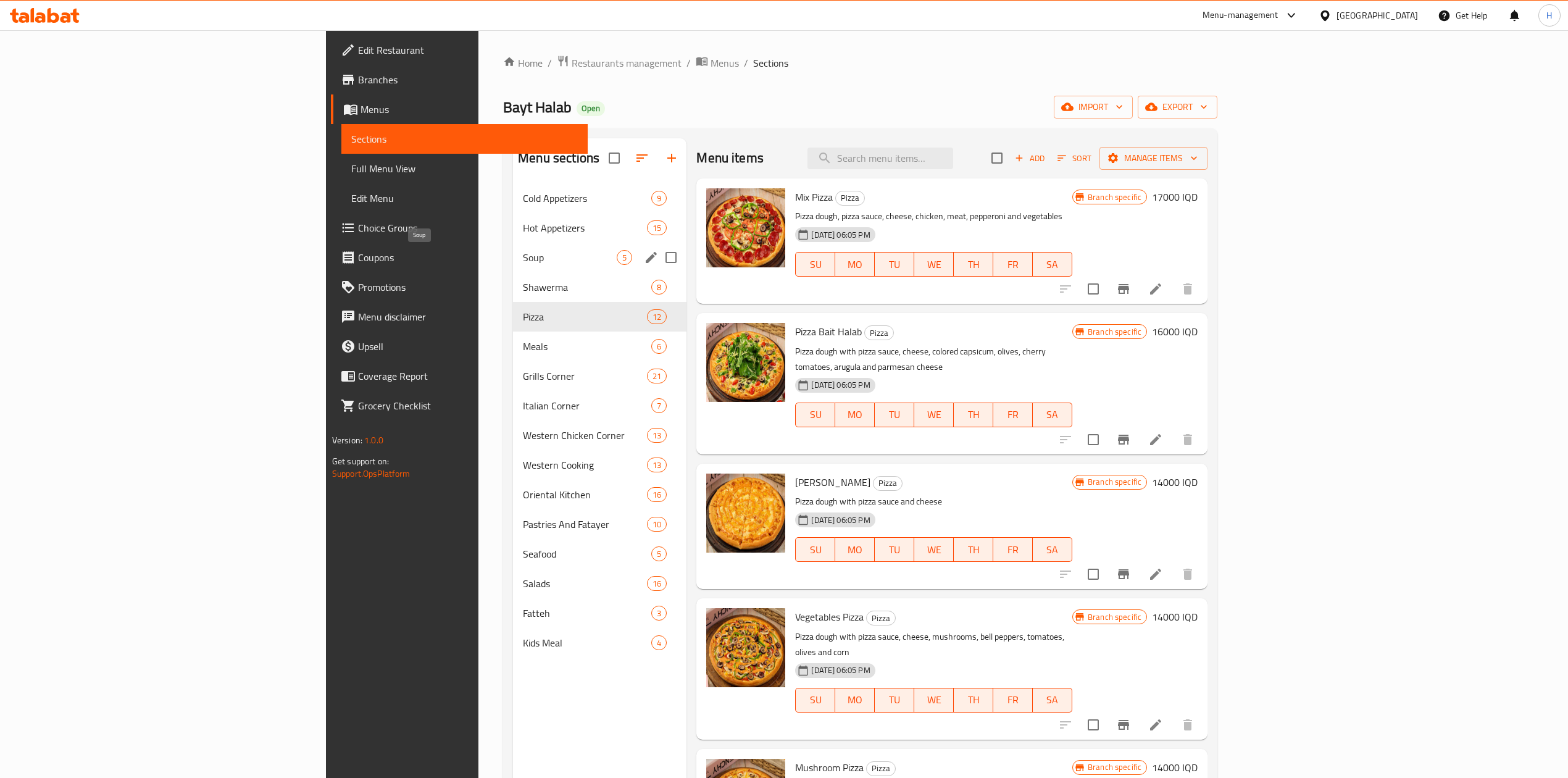
click at [523, 260] on span "Soup" at bounding box center [570, 257] width 94 height 15
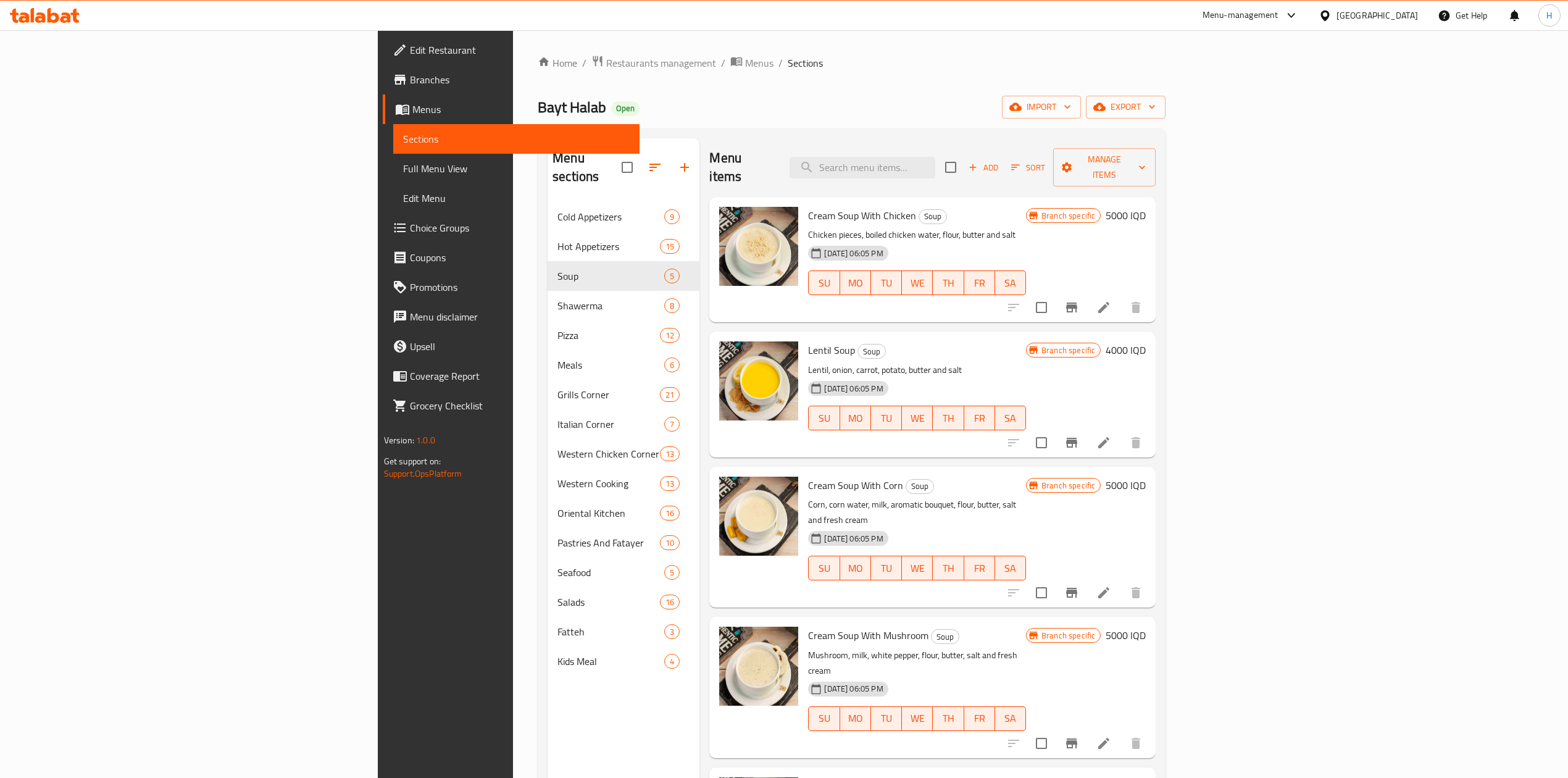
click at [1111, 585] on icon at bounding box center [1104, 592] width 15 height 15
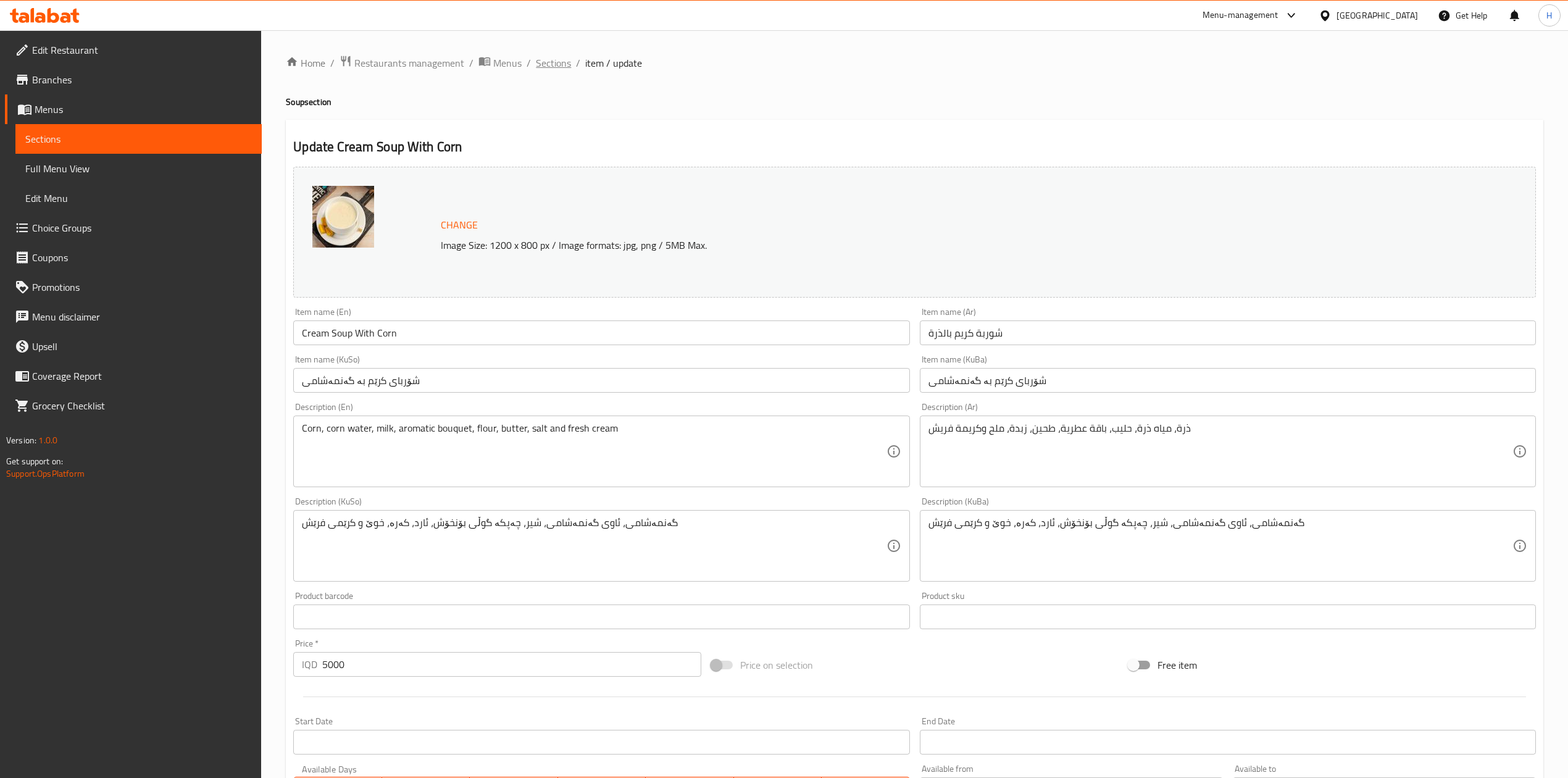
click at [566, 67] on span "Sections" at bounding box center [553, 62] width 35 height 15
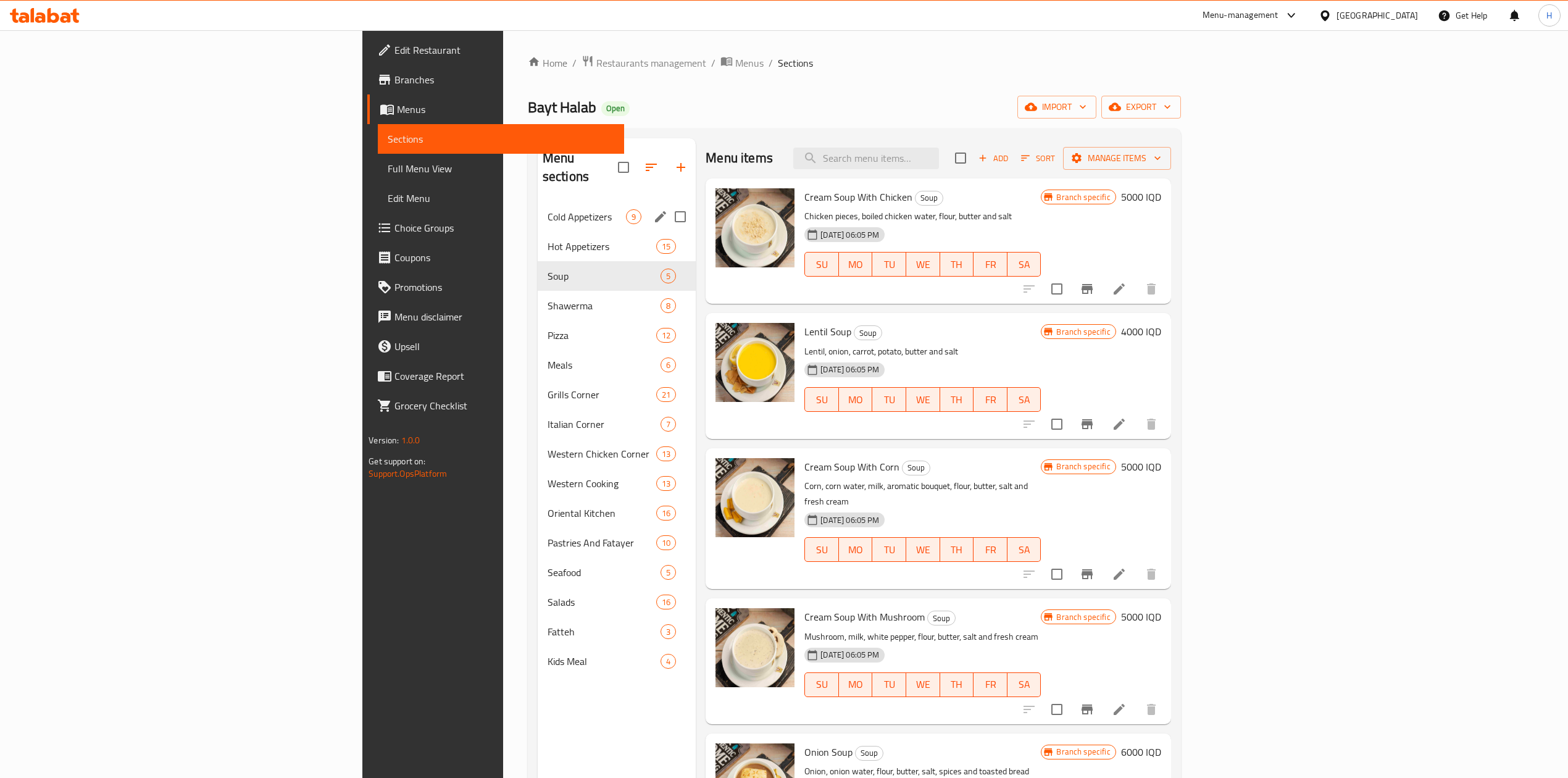
click at [548, 209] on span "Cold Appetizers" at bounding box center [586, 217] width 79 height 15
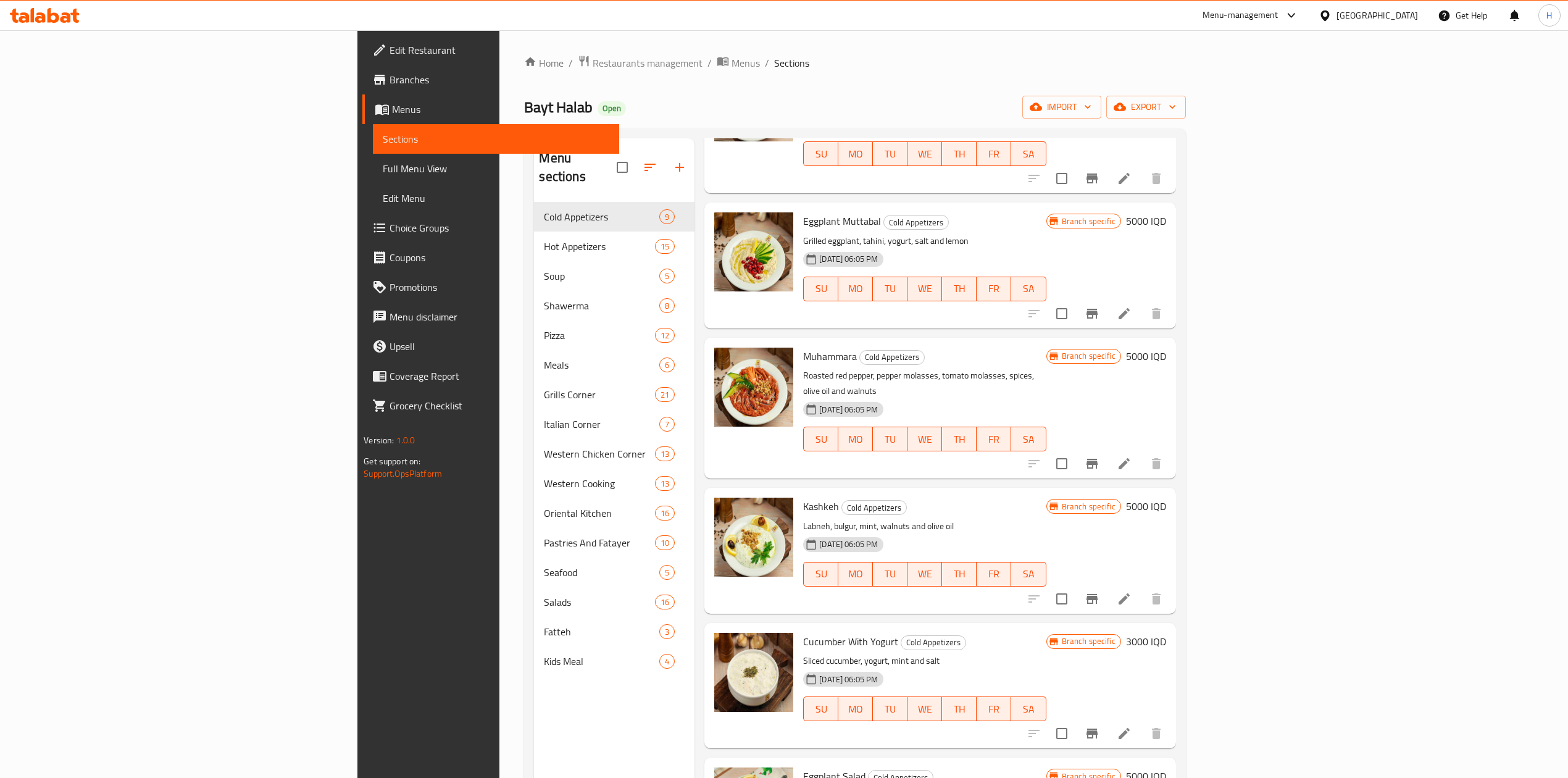
scroll to position [466, 0]
